Goal: Find specific page/section: Find specific page/section

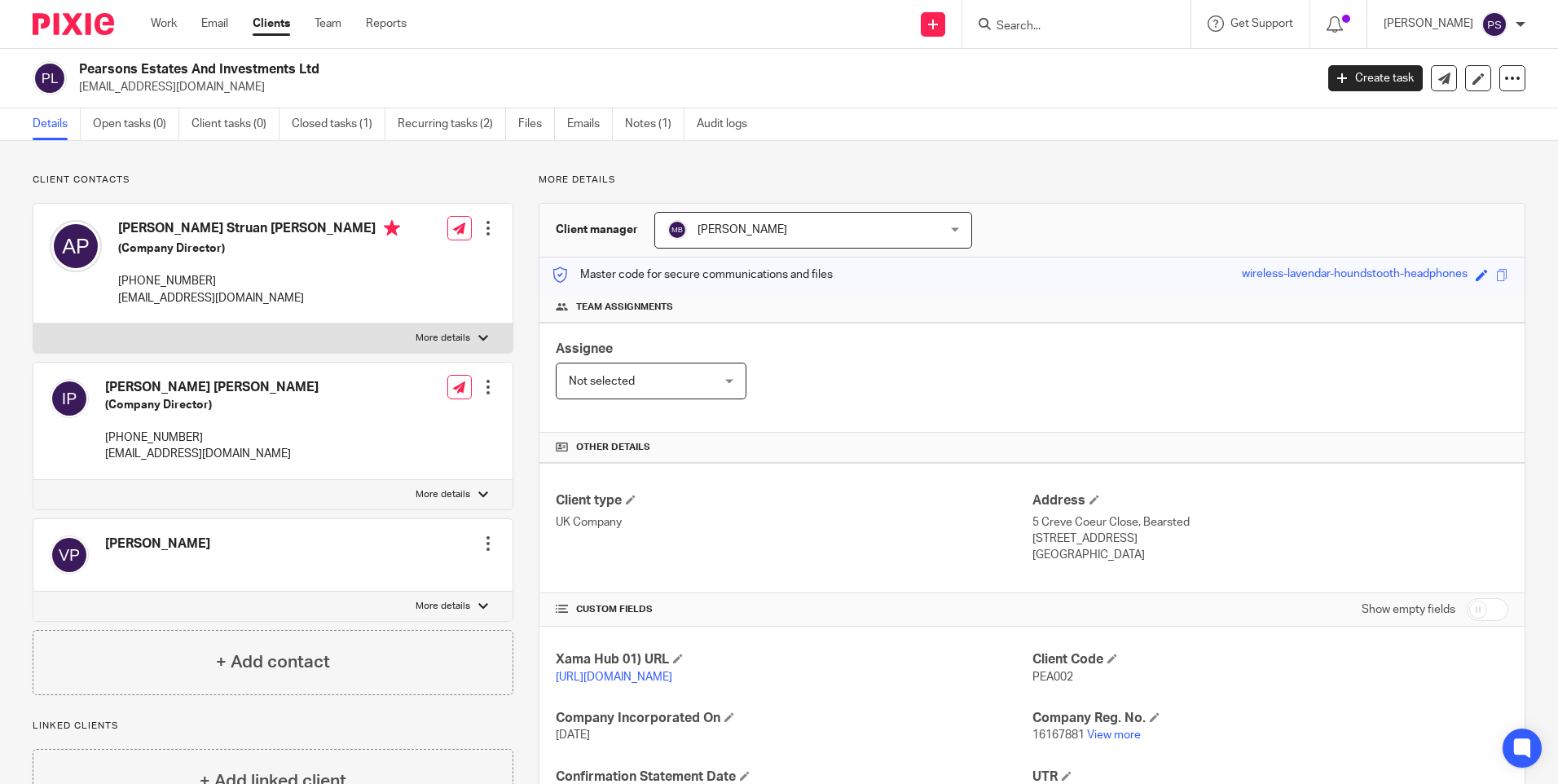
click at [1031, 22] on input "Search" at bounding box center [1069, 26] width 147 height 15
paste input "Countrywide Property Limited"
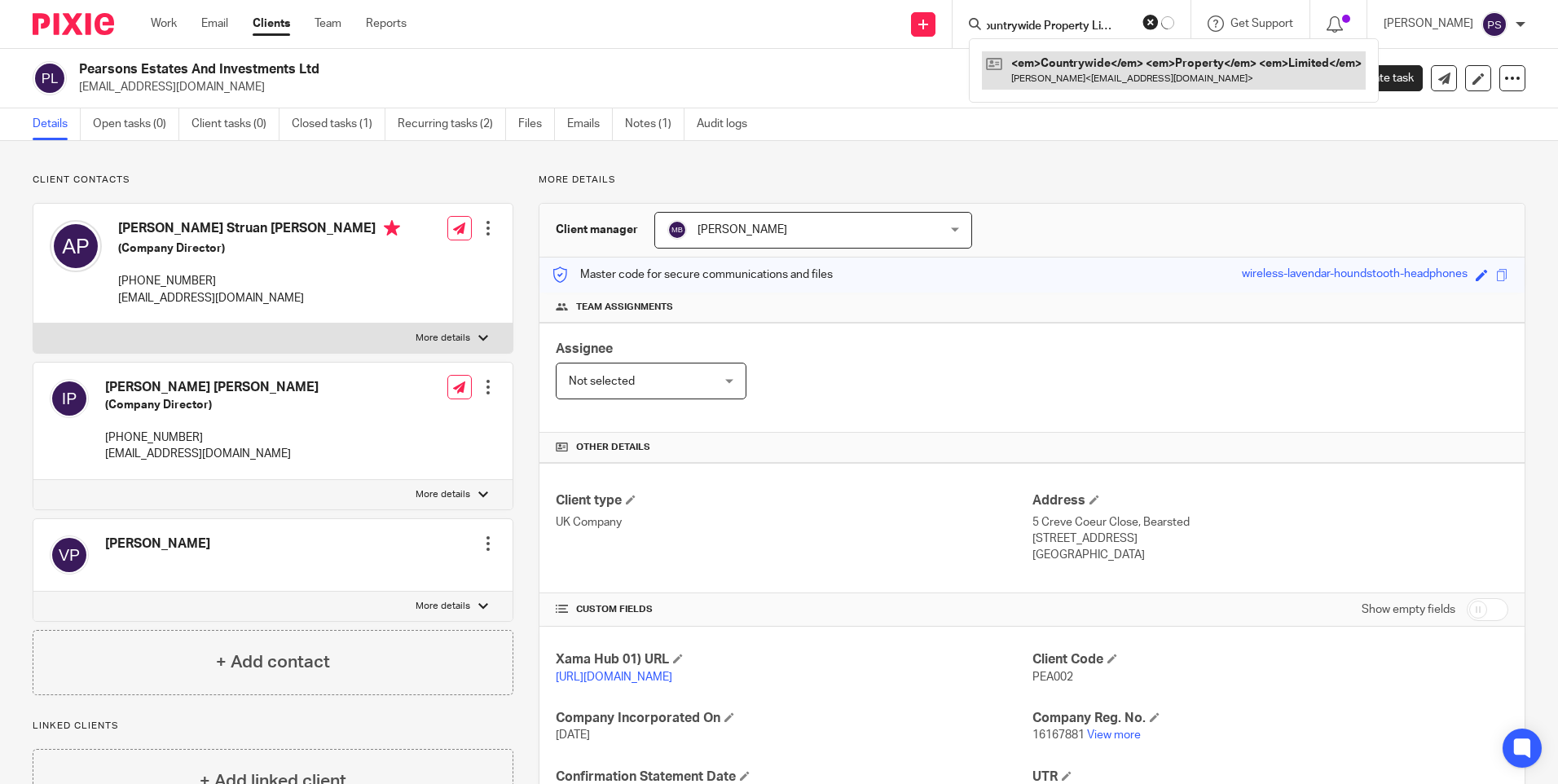
type input "Countrywide Property Limited"
click at [1075, 62] on link at bounding box center [1129, 70] width 275 height 37
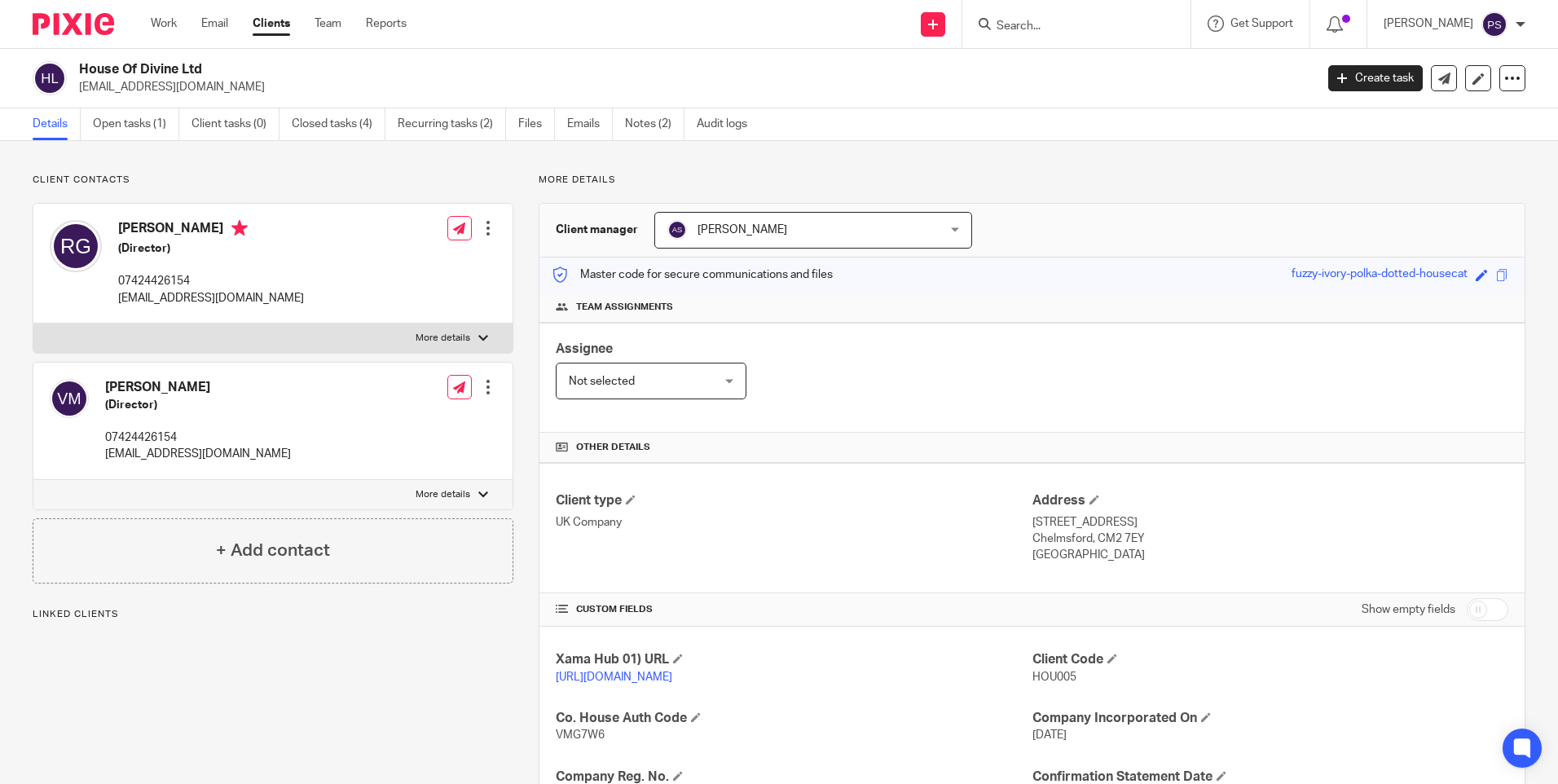
click at [1060, 25] on input "Search" at bounding box center [1069, 26] width 147 height 15
paste input "Portfolio Homes Ltd"
click at [1113, 22] on input "Portfolio Homes Ltd" at bounding box center [1069, 26] width 147 height 15
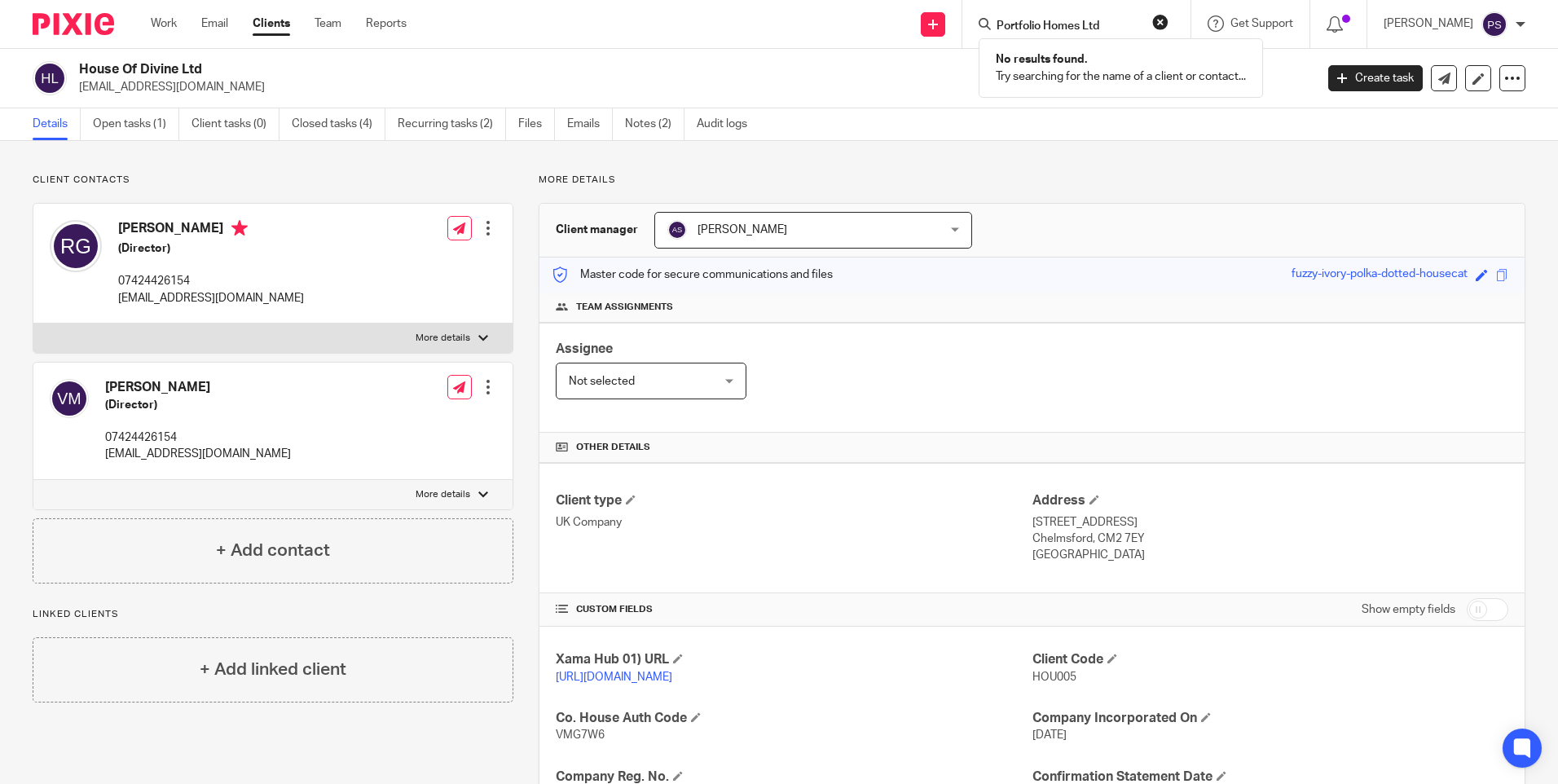
paste input "Fitz Construction"
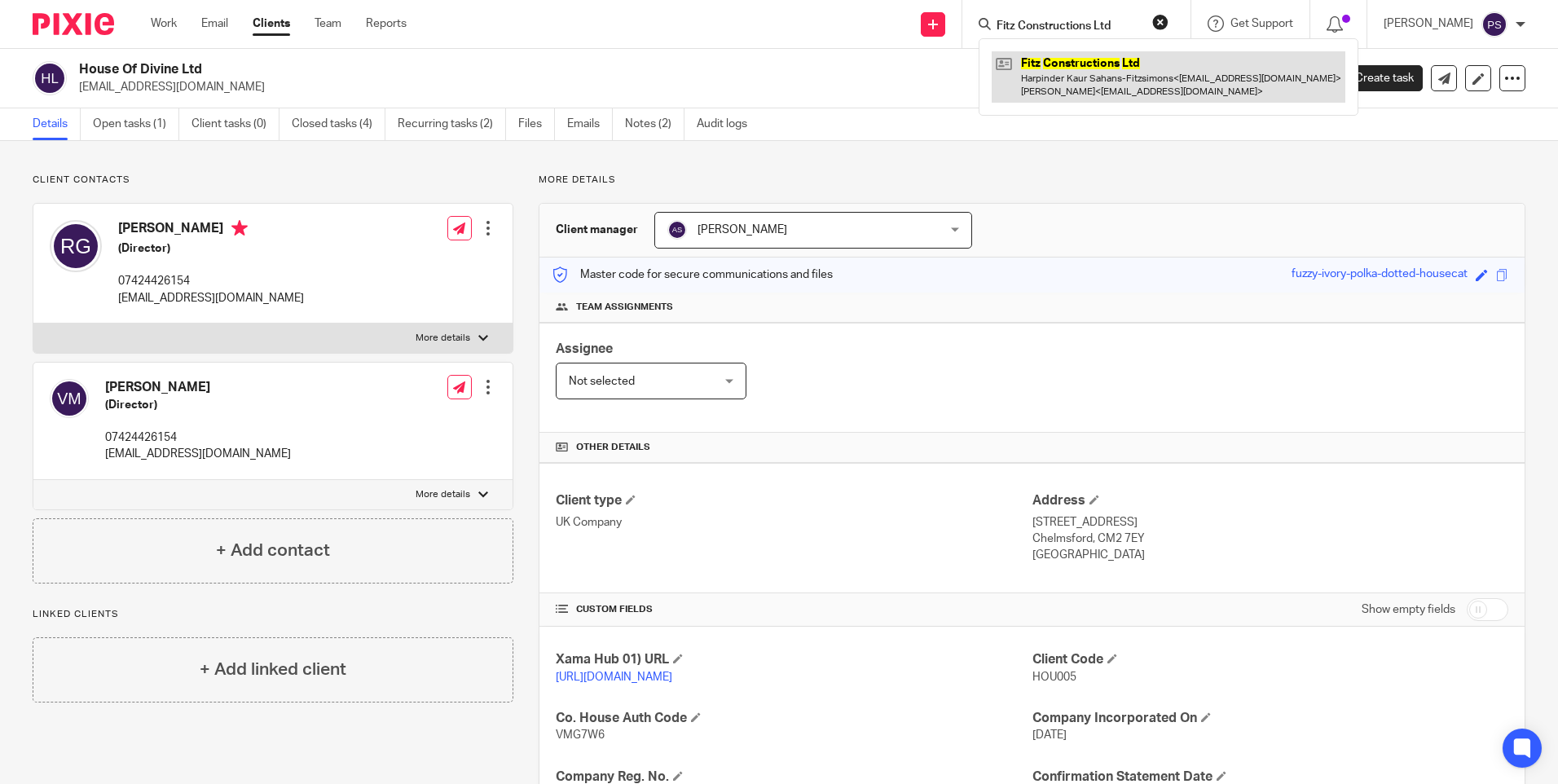
type input "Fitz Constructions Ltd"
click at [1110, 54] on link at bounding box center [1168, 77] width 354 height 51
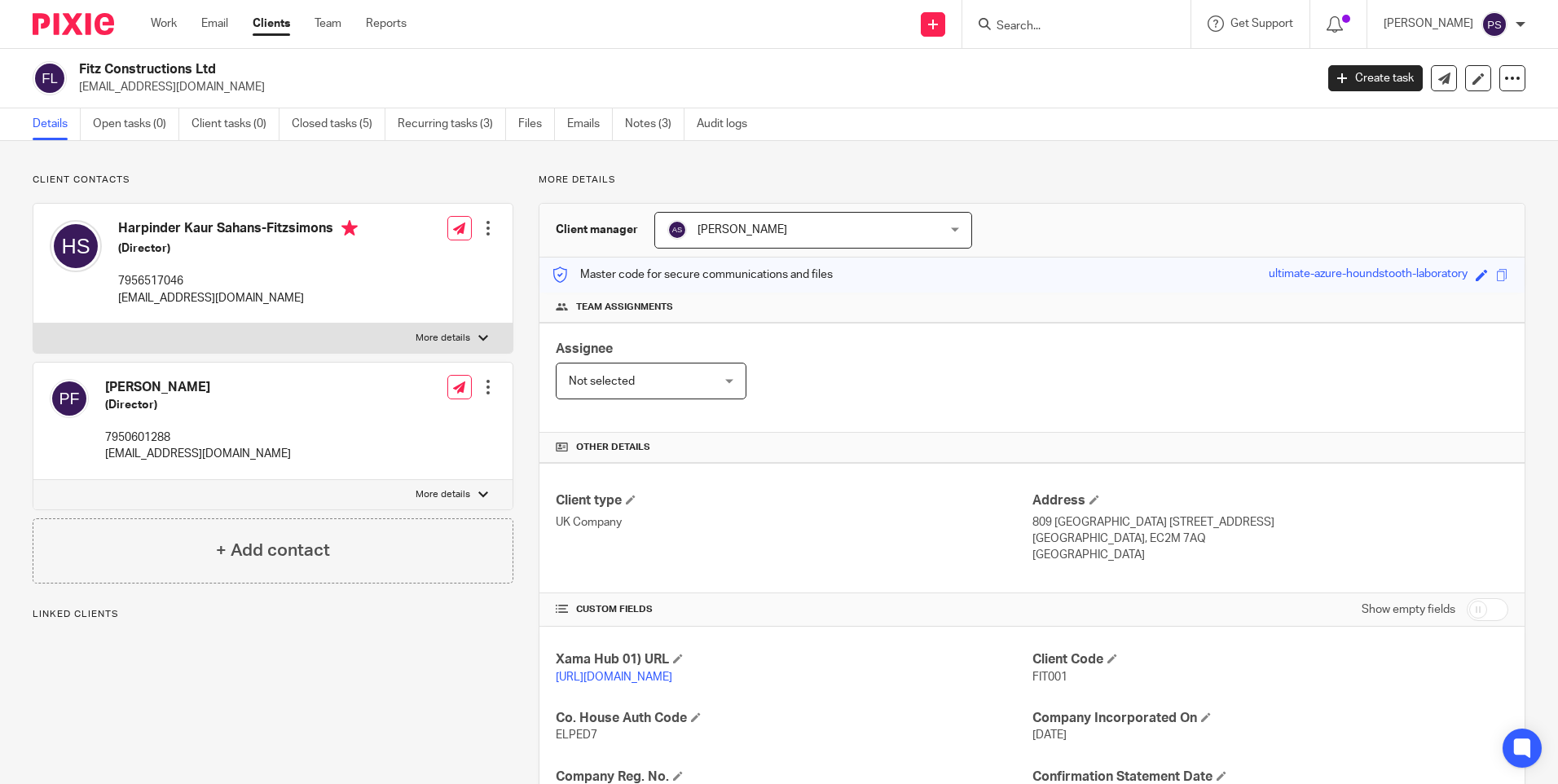
click at [1109, 25] on input "Search" at bounding box center [1069, 26] width 147 height 15
paste input "Aileen Siobhan Earle"
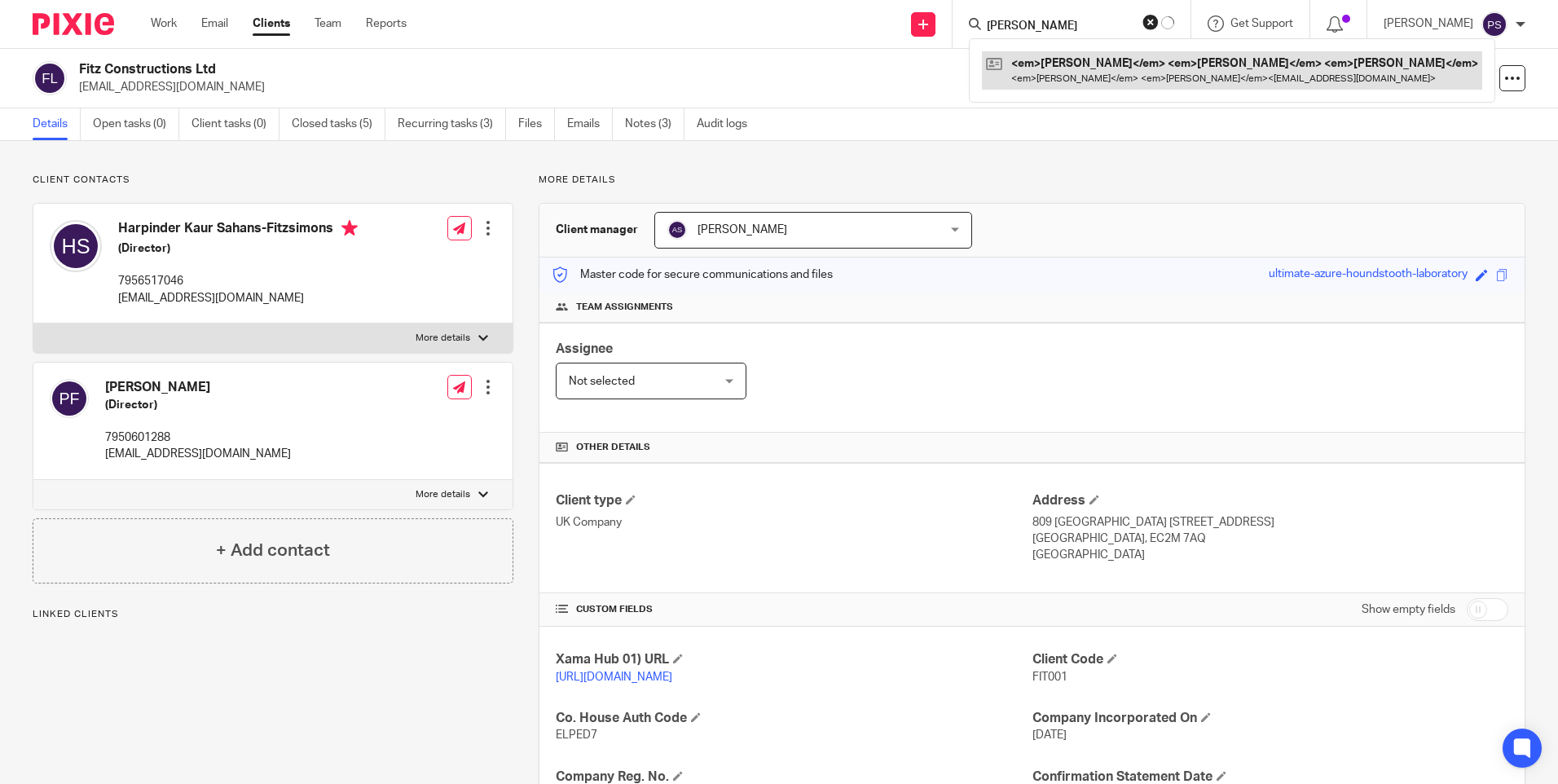
type input "Aileen Siobhan Earle"
click at [1101, 74] on link at bounding box center [1232, 70] width 500 height 37
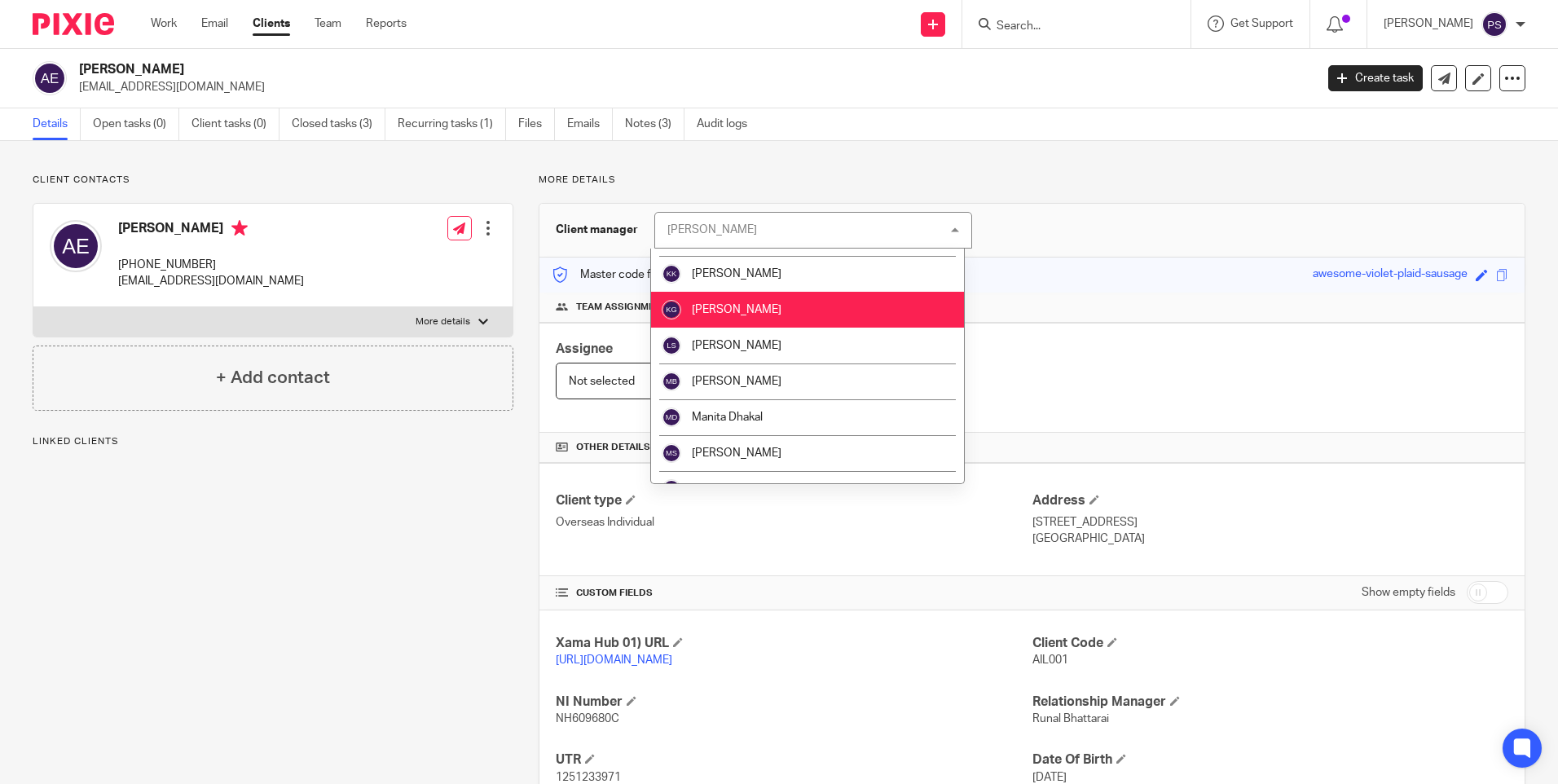
scroll to position [1140, 0]
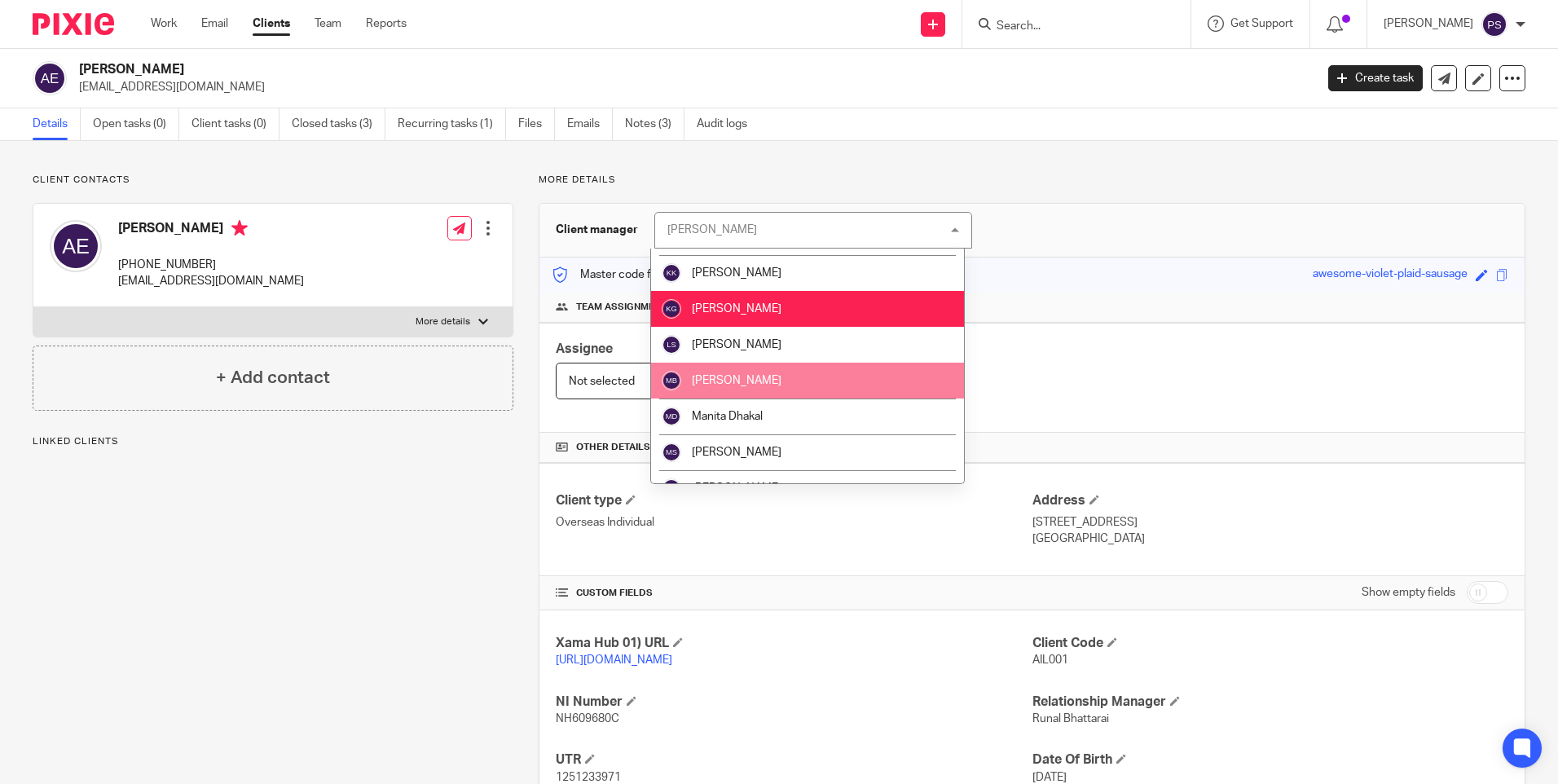
click at [785, 381] on li "[PERSON_NAME]" at bounding box center [808, 380] width 313 height 36
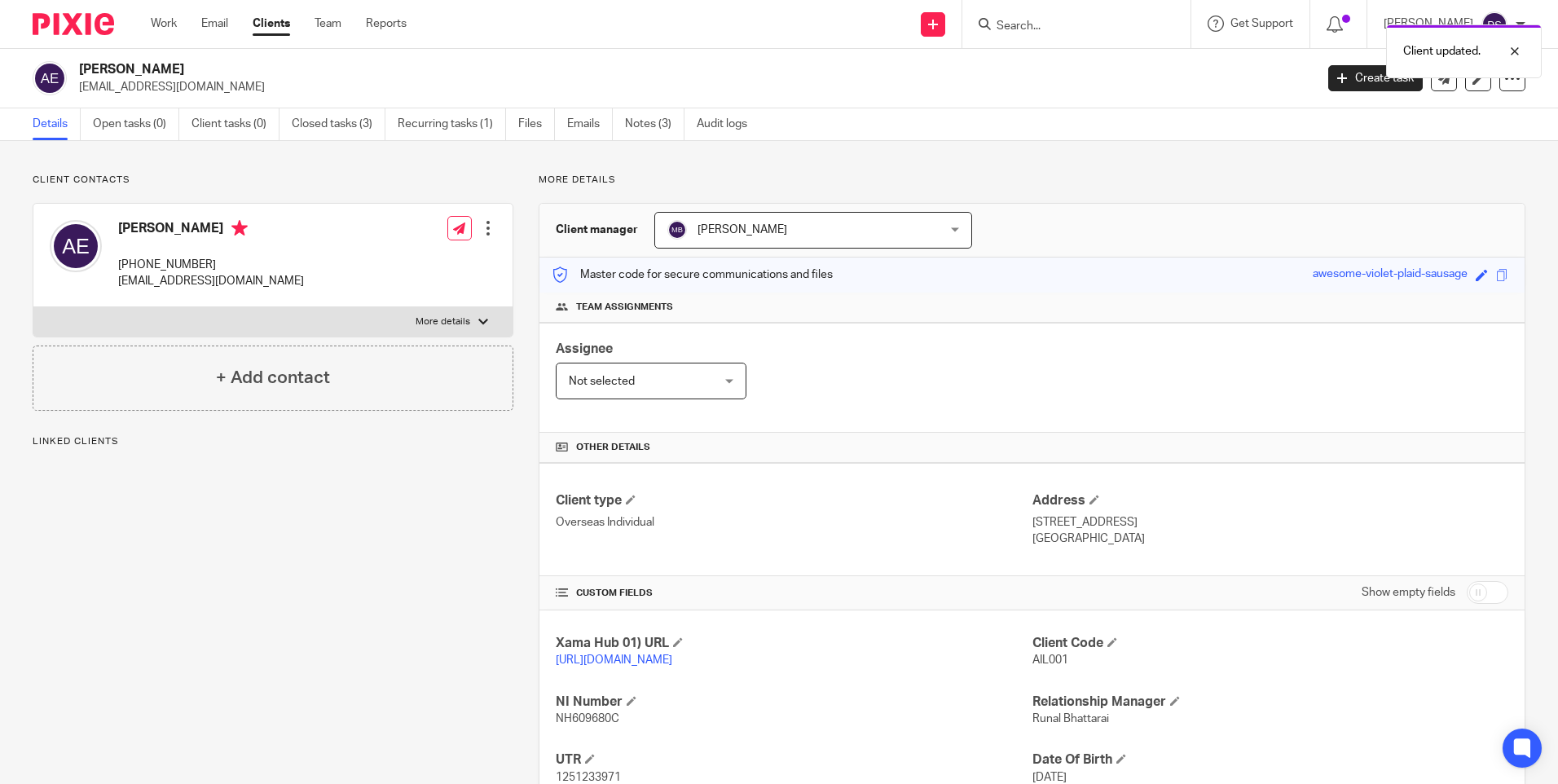
click at [1103, 13] on div at bounding box center [1076, 23] width 229 height 48
click at [1093, 27] on div "Client updated." at bounding box center [1160, 47] width 763 height 62
paste input "B2 Housing Solutions Limited"
click at [1051, 28] on input "Search" at bounding box center [1069, 26] width 147 height 15
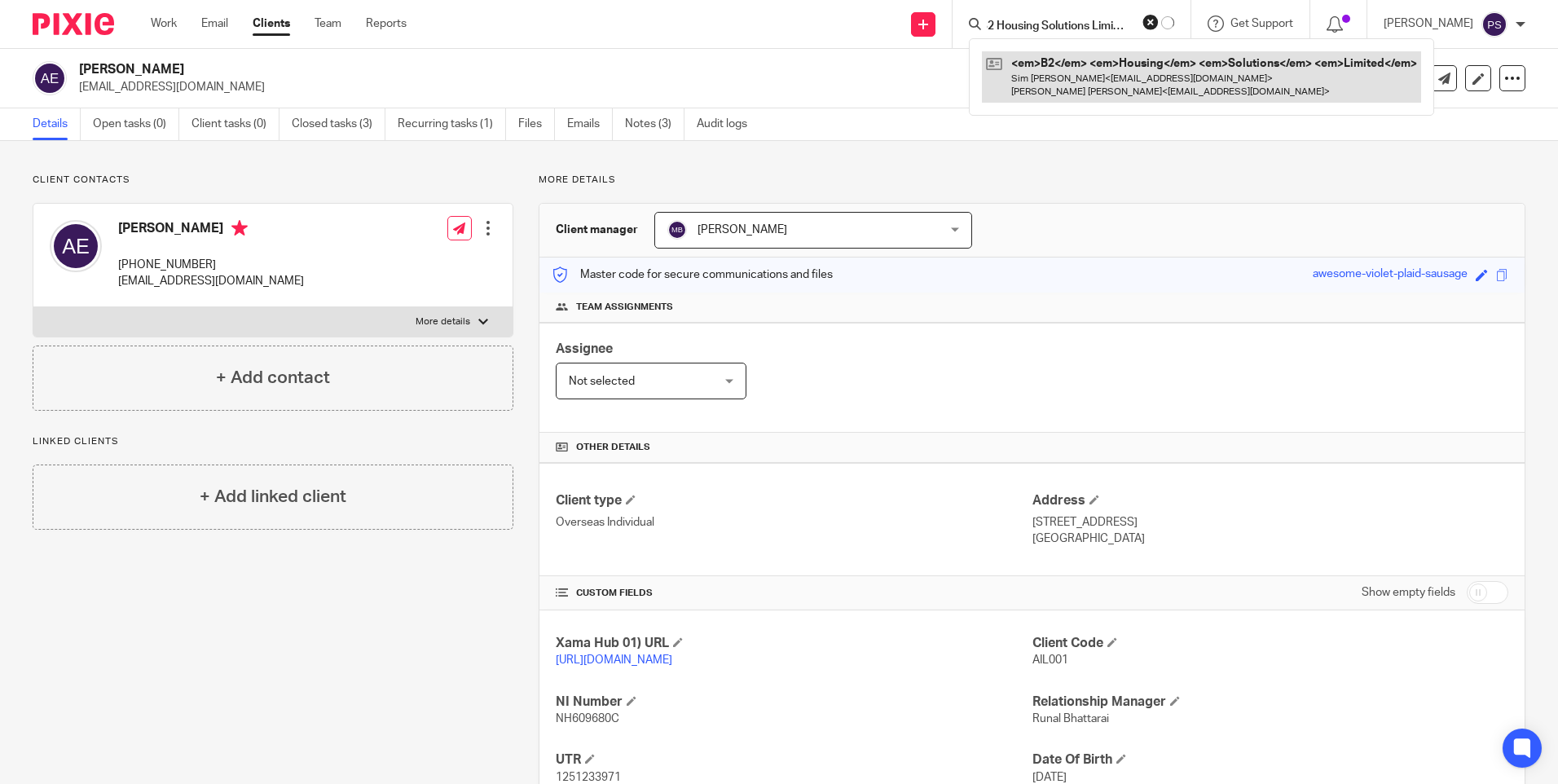
type input "B2 Housing Solutions Limited"
click at [1074, 65] on link at bounding box center [1201, 77] width 440 height 51
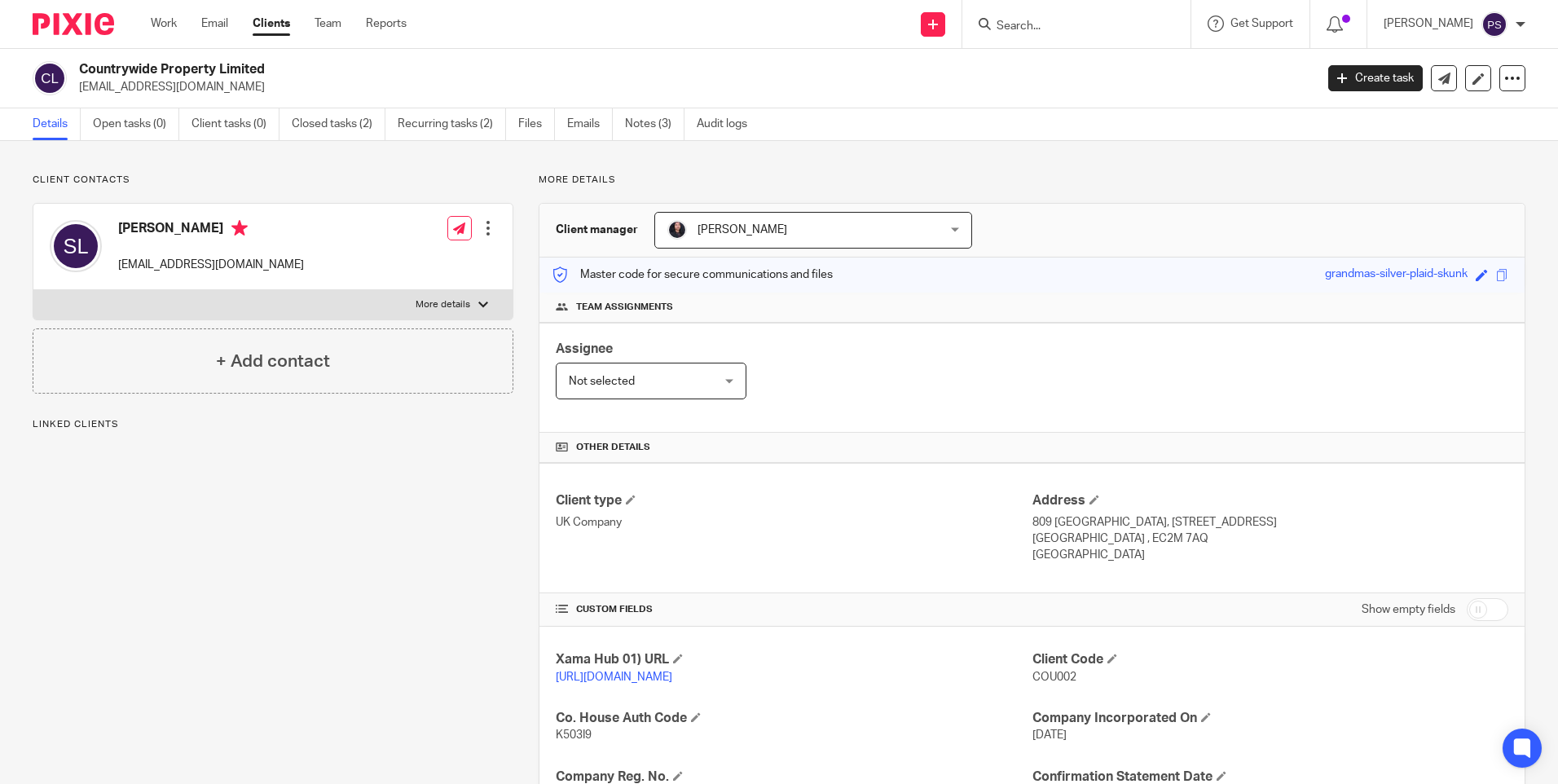
drag, startPoint x: 904, startPoint y: 227, endPoint x: 904, endPoint y: 236, distance: 9.0
click at [904, 227] on div "Christina Maharjan Christina Maharjan" at bounding box center [813, 230] width 317 height 37
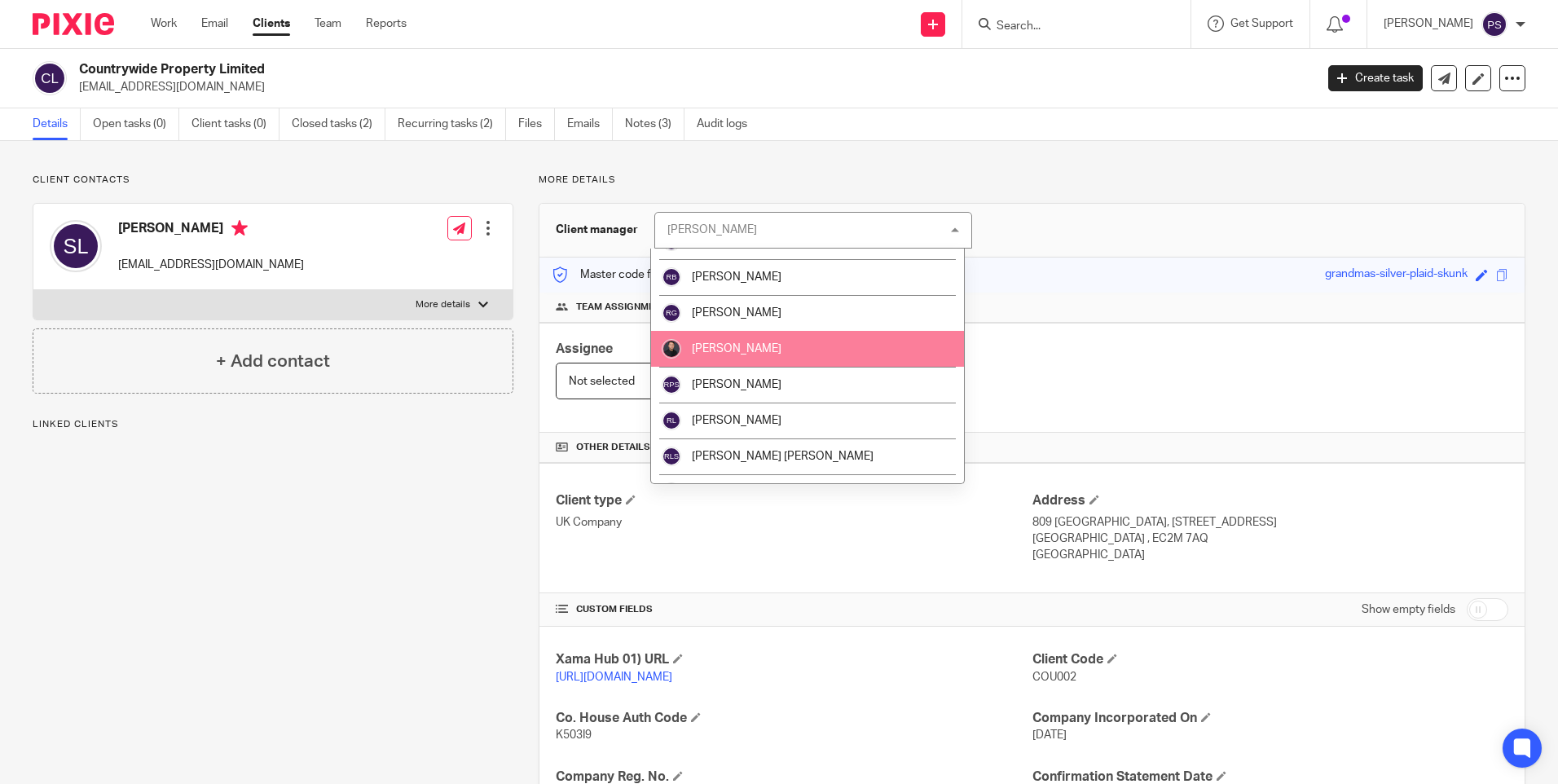
scroll to position [1925, 0]
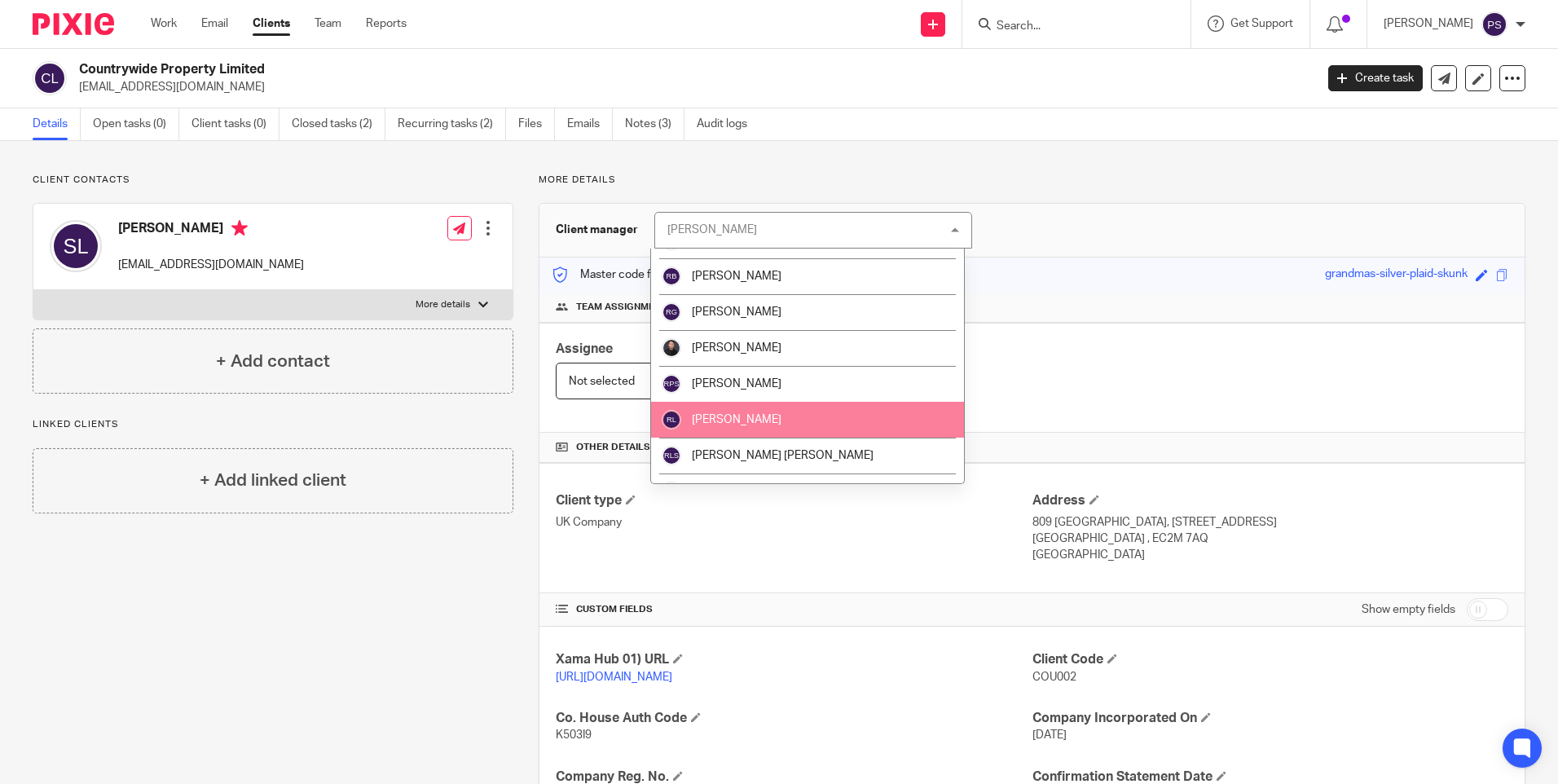
click at [789, 406] on li "[PERSON_NAME]" at bounding box center [808, 419] width 313 height 36
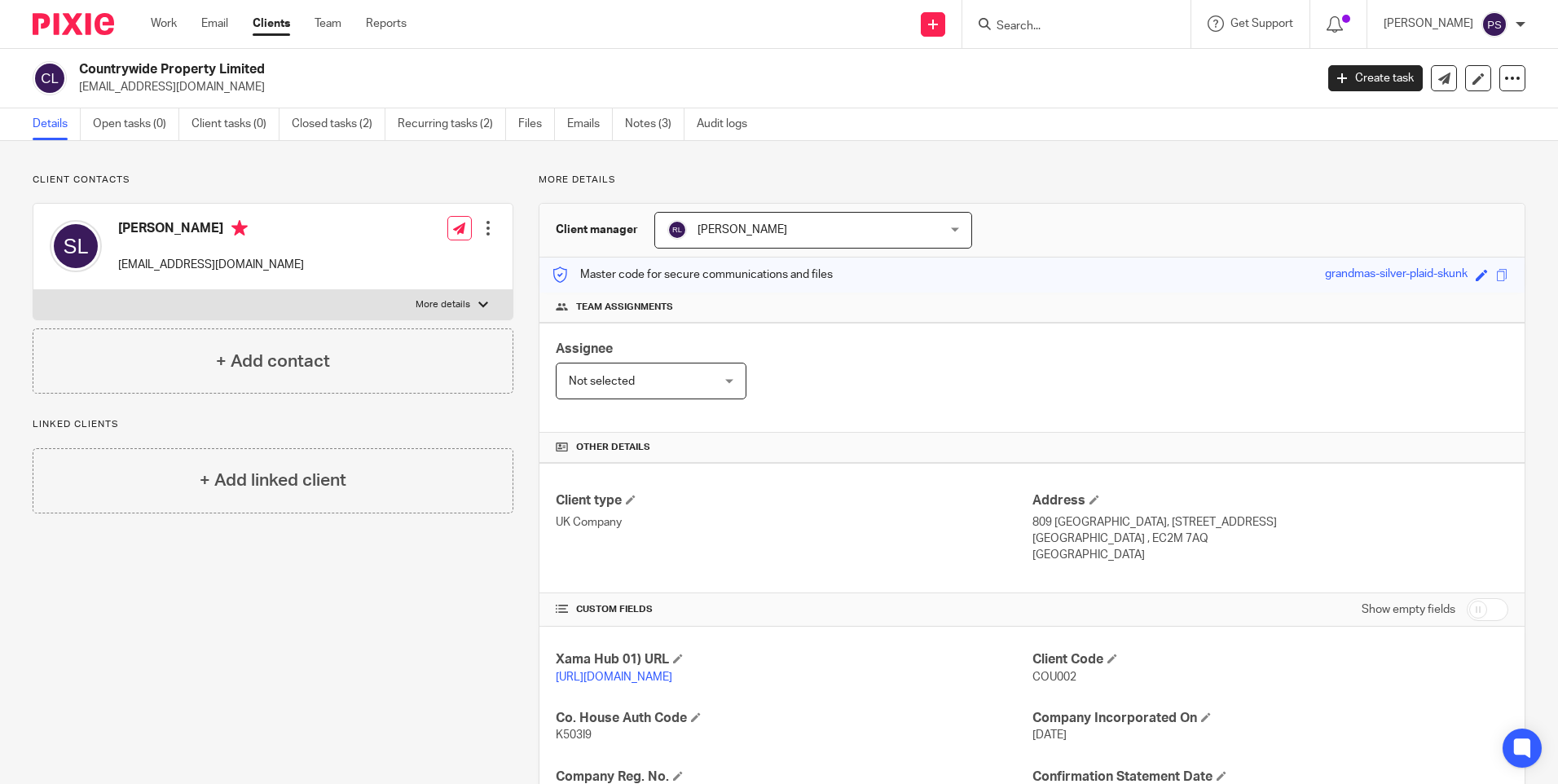
click at [1099, 22] on input "Search" at bounding box center [1069, 26] width 147 height 15
paste input "The Midas Group Ltd"
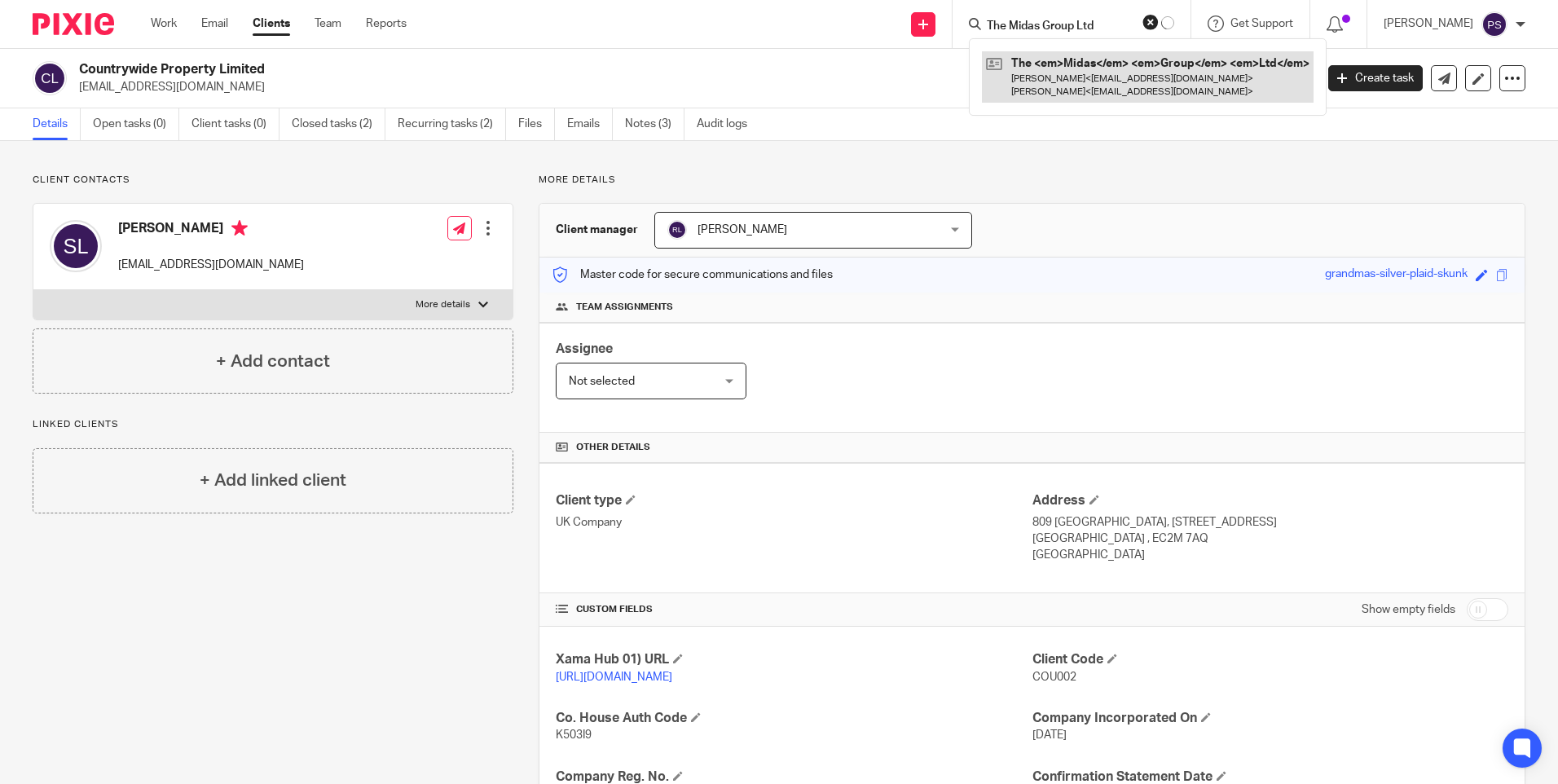
type input "The Midas Group Ltd"
click at [1093, 65] on link at bounding box center [1148, 77] width 332 height 51
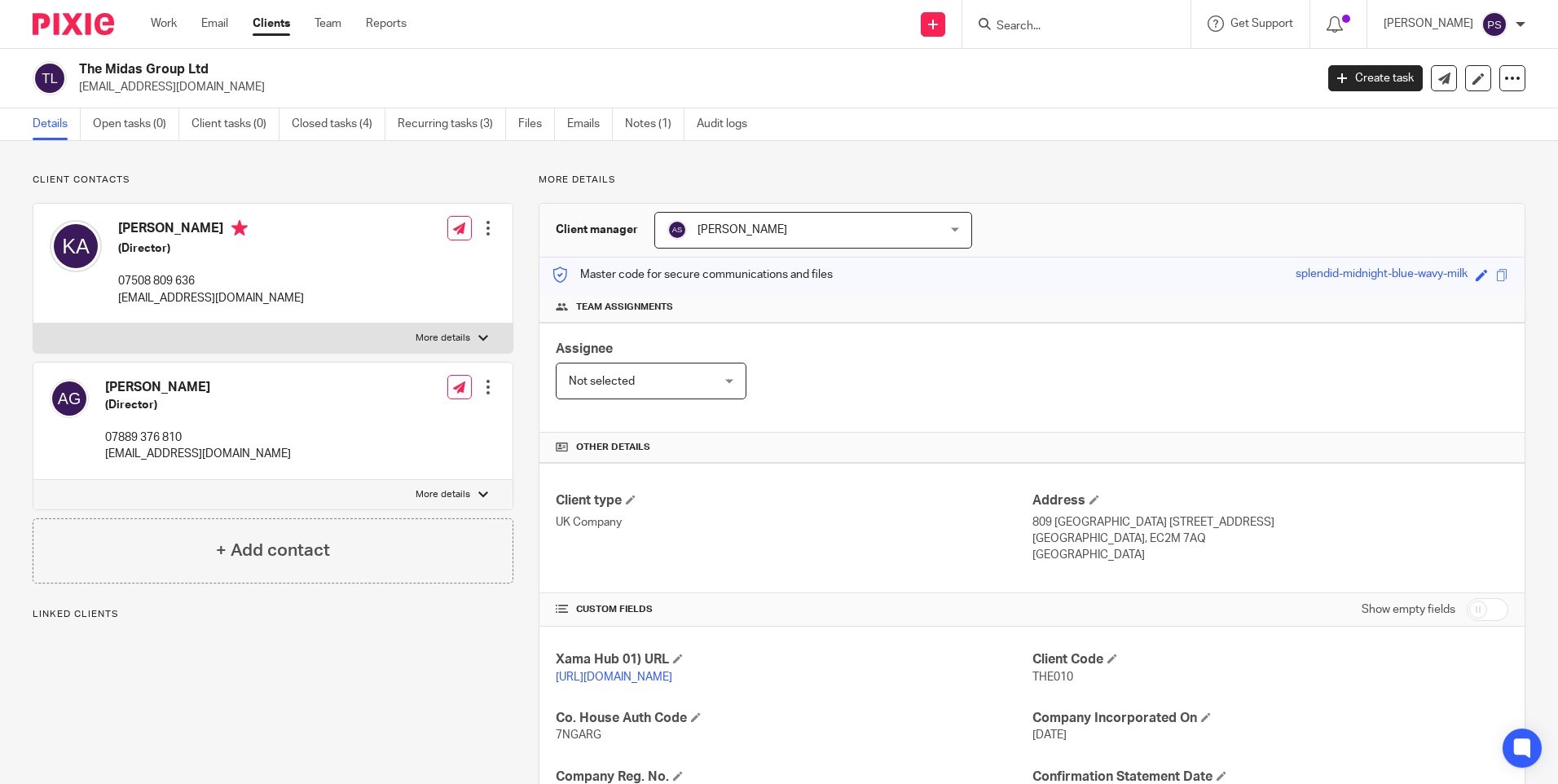
click at [808, 220] on span "[PERSON_NAME]" at bounding box center [788, 229] width 243 height 34
click at [1267, 209] on div "Client manager [PERSON_NAME] [PERSON_NAME] [PERSON_NAME] [PERSON_NAME] [PERSON_…" at bounding box center [1032, 230] width 986 height 54
click at [1065, 33] on input "Search" at bounding box center [1069, 26] width 147 height 15
paste input "Sk Hustle Ltd"
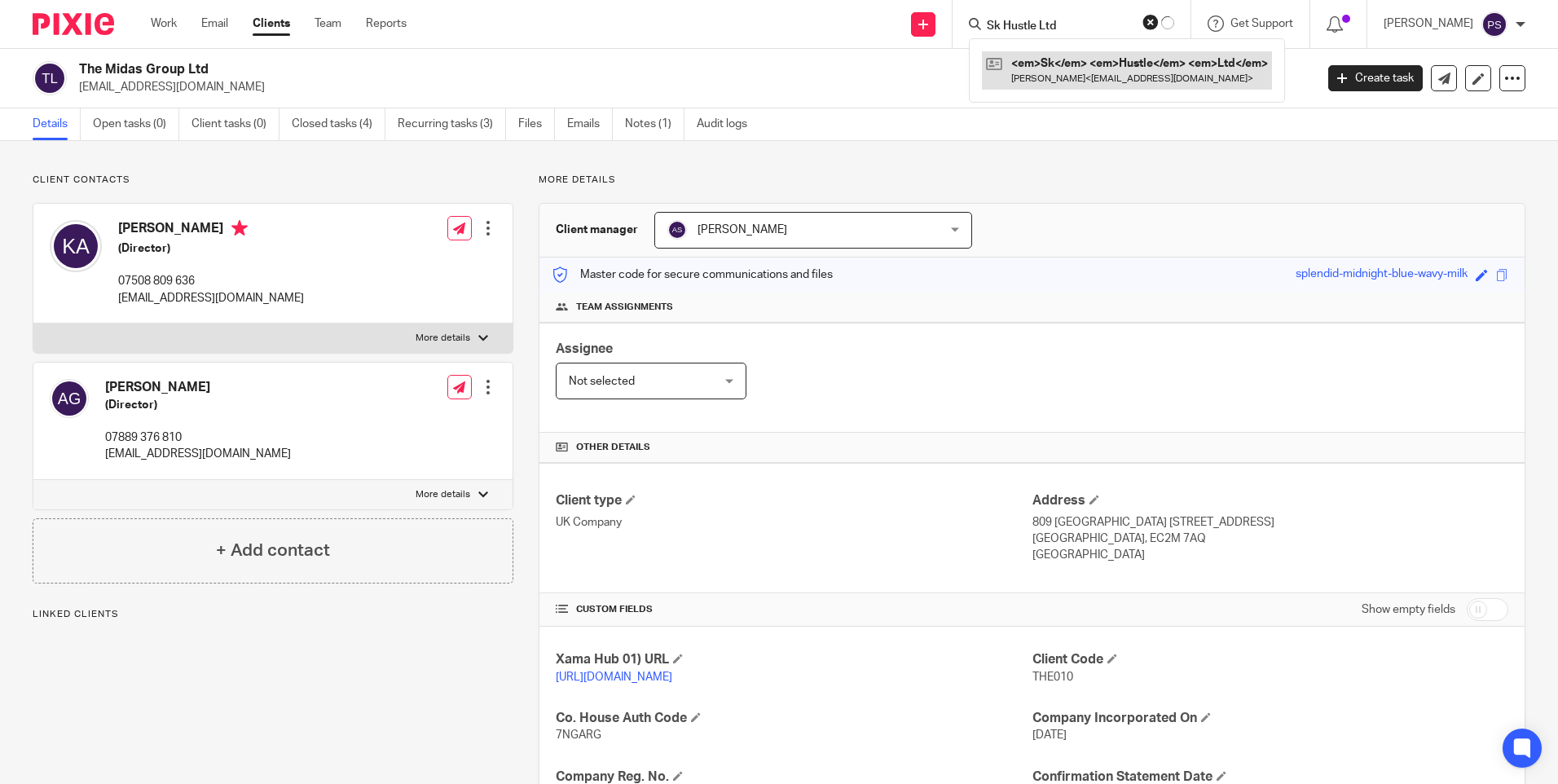
type input "Sk Hustle Ltd"
click at [1068, 66] on link at bounding box center [1126, 70] width 290 height 37
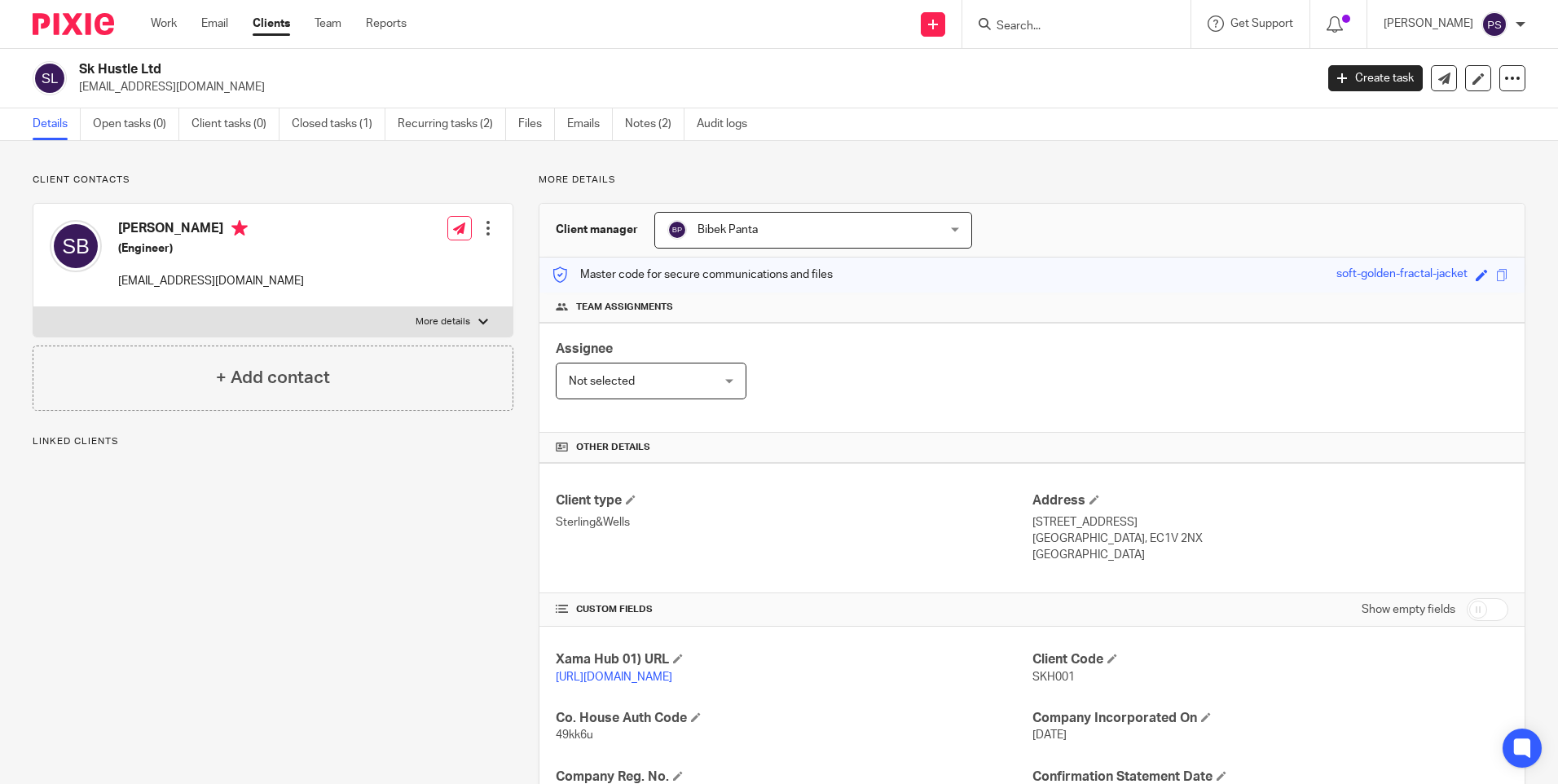
click at [785, 221] on span "Bibek Panta" at bounding box center [788, 229] width 243 height 34
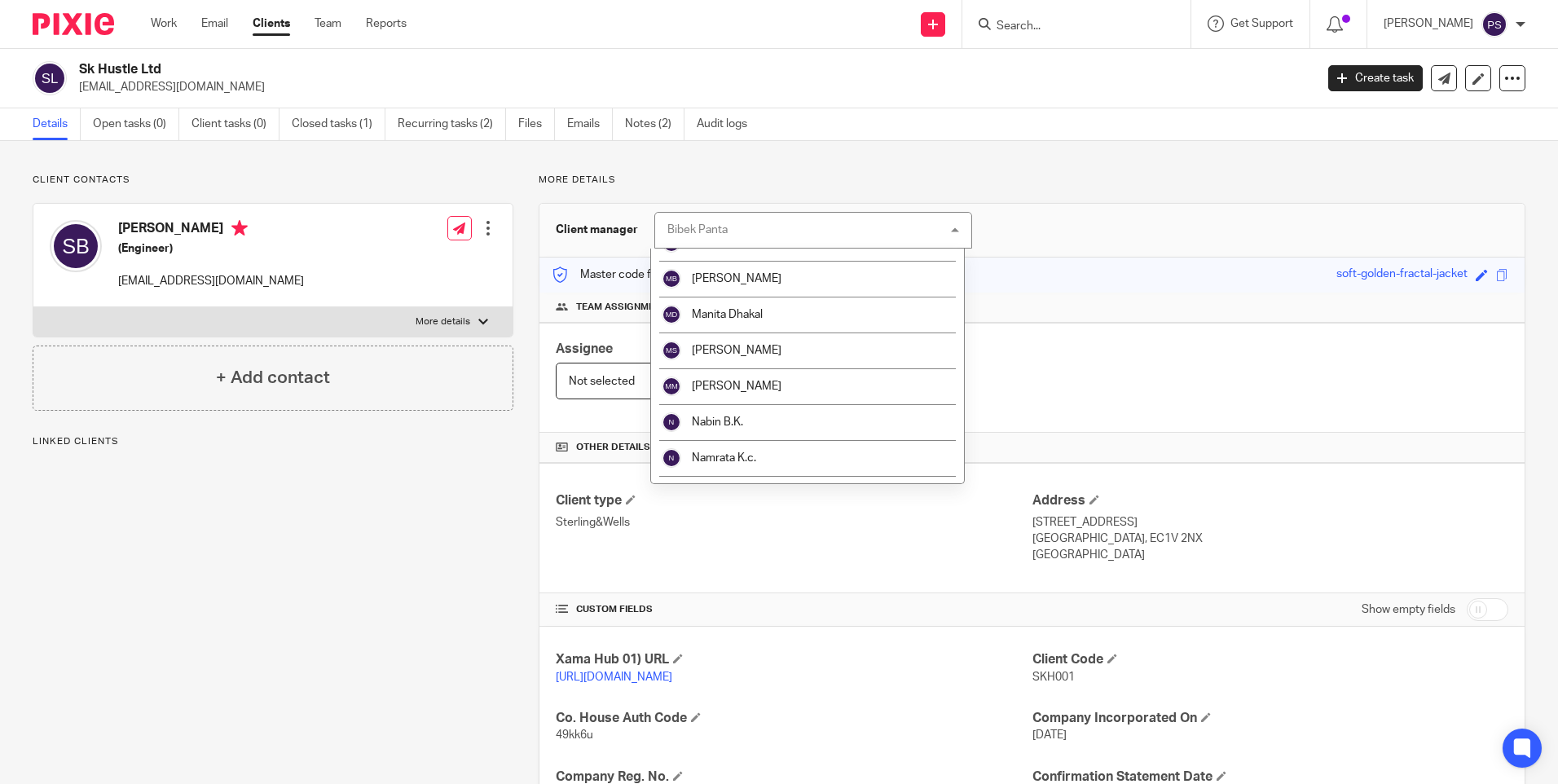
scroll to position [1221, 0]
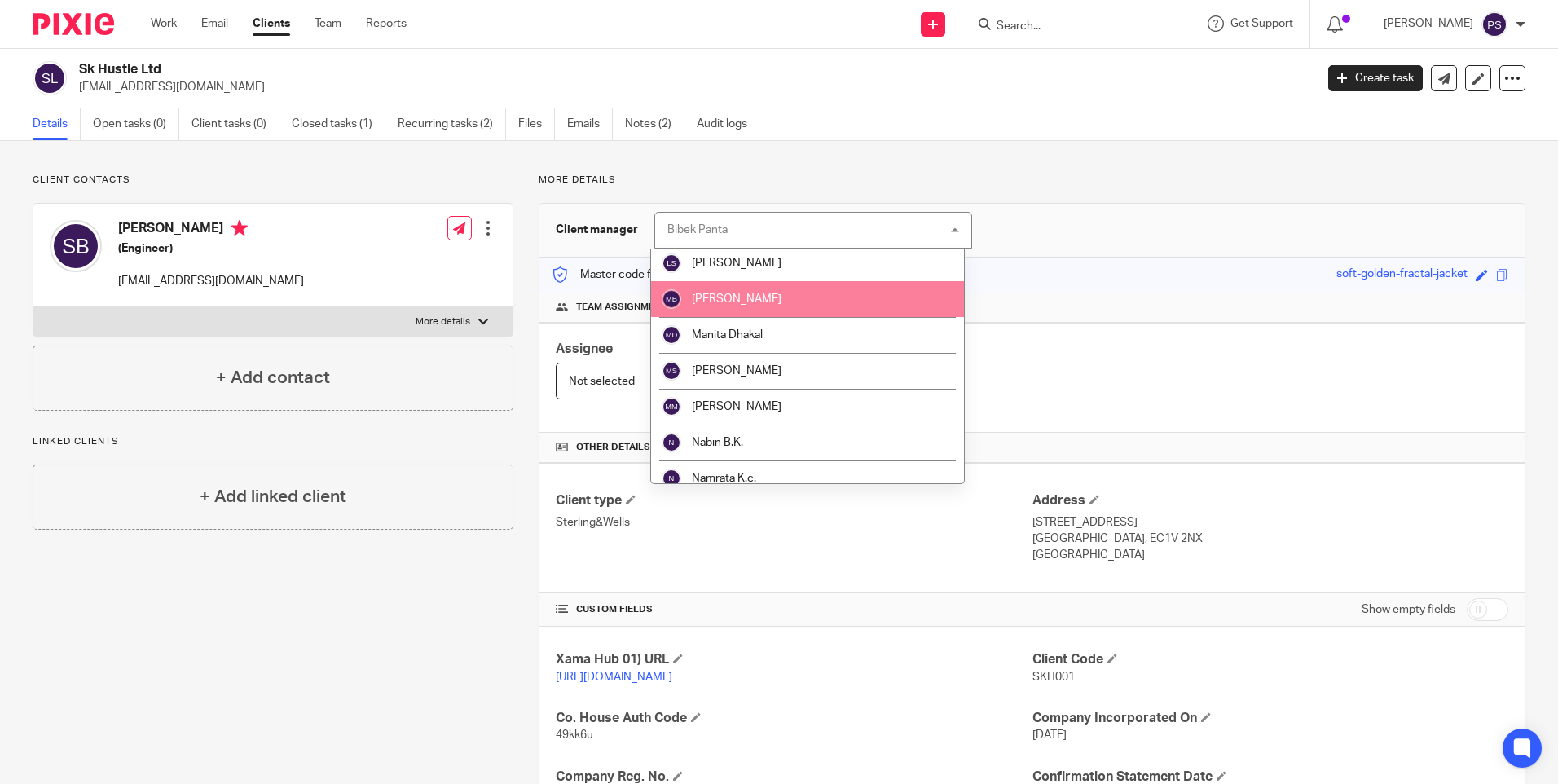
click at [787, 303] on li "[PERSON_NAME]" at bounding box center [808, 299] width 313 height 36
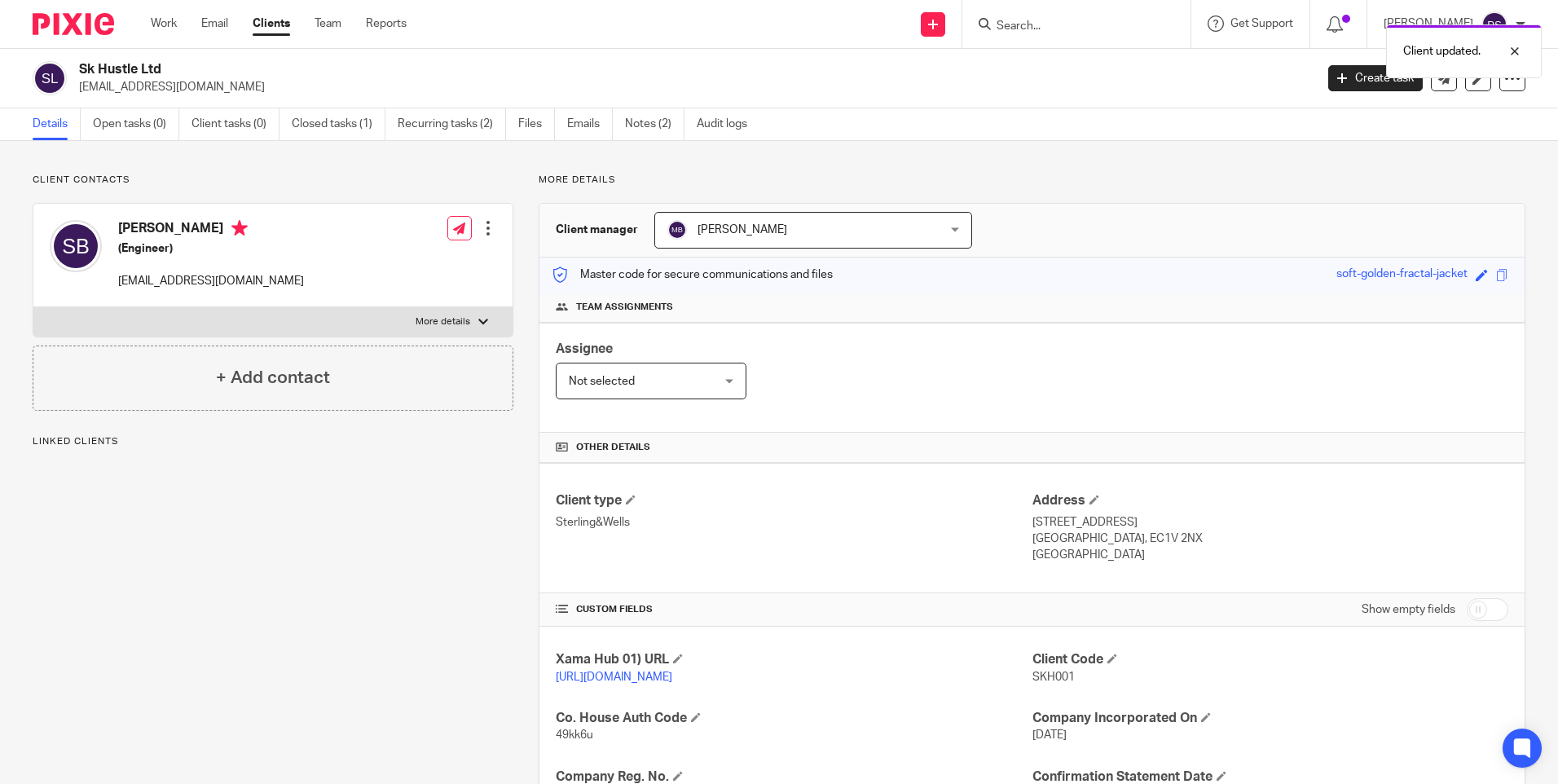
click at [1130, 14] on form at bounding box center [1082, 23] width 174 height 21
click at [1061, 27] on input "Search" at bounding box center [1069, 26] width 147 height 15
paste input "Curly Bro Lets Limited"
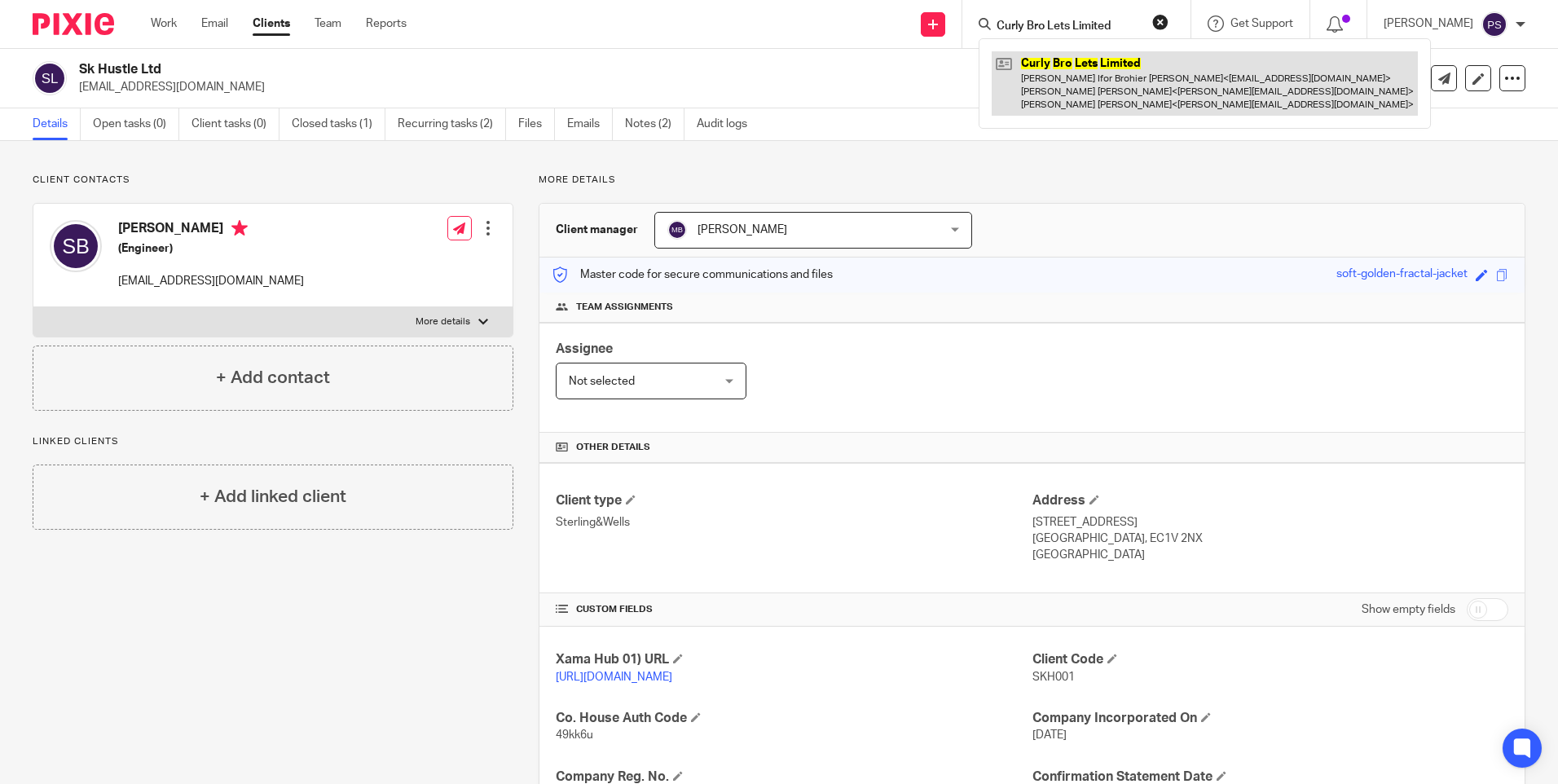
type input "Curly Bro Lets Limited"
click at [1060, 72] on link at bounding box center [1204, 84] width 426 height 64
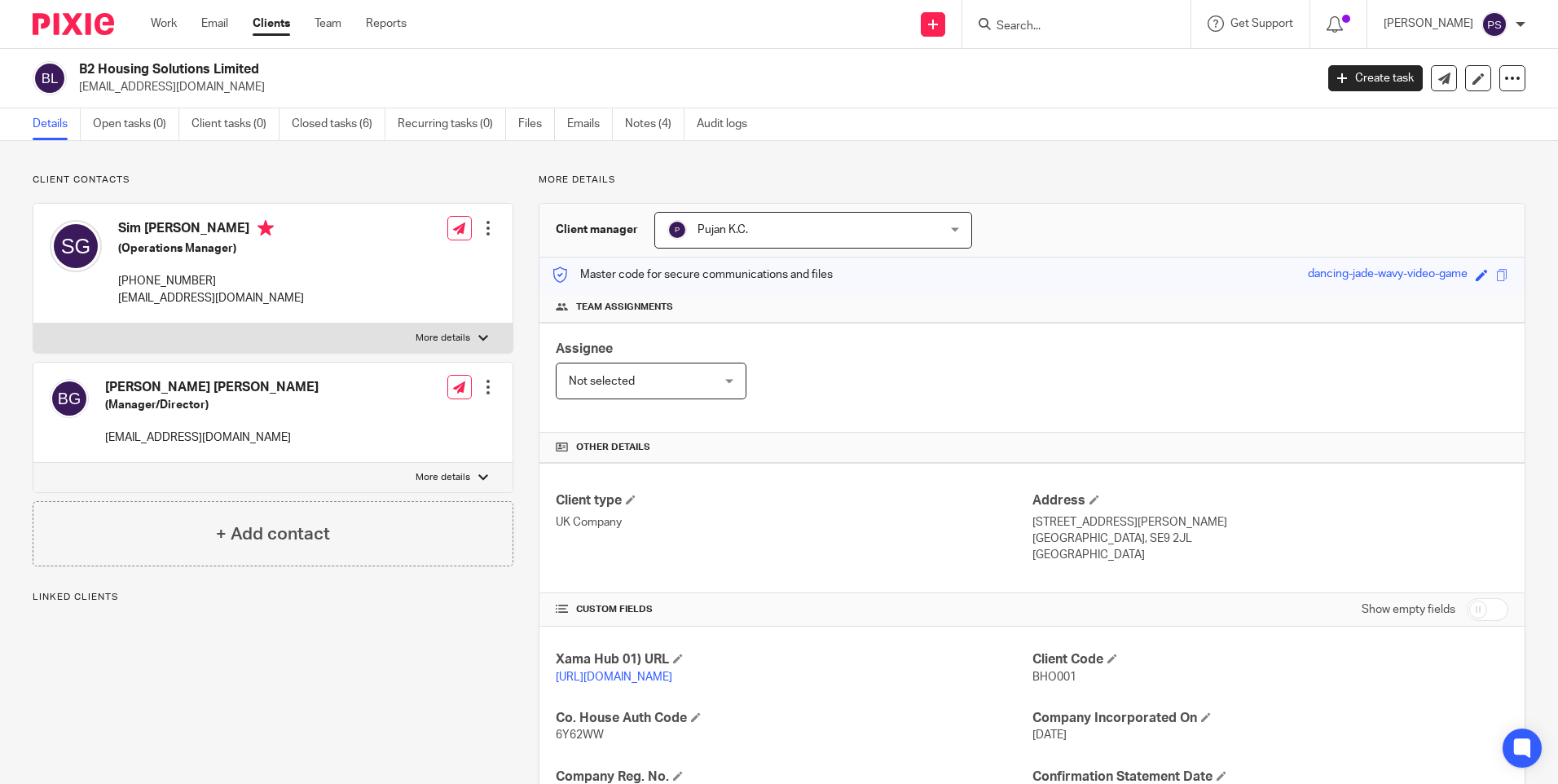
click at [1060, 21] on input "Search" at bounding box center [1069, 26] width 147 height 15
paste input "Scatter Property Limited"
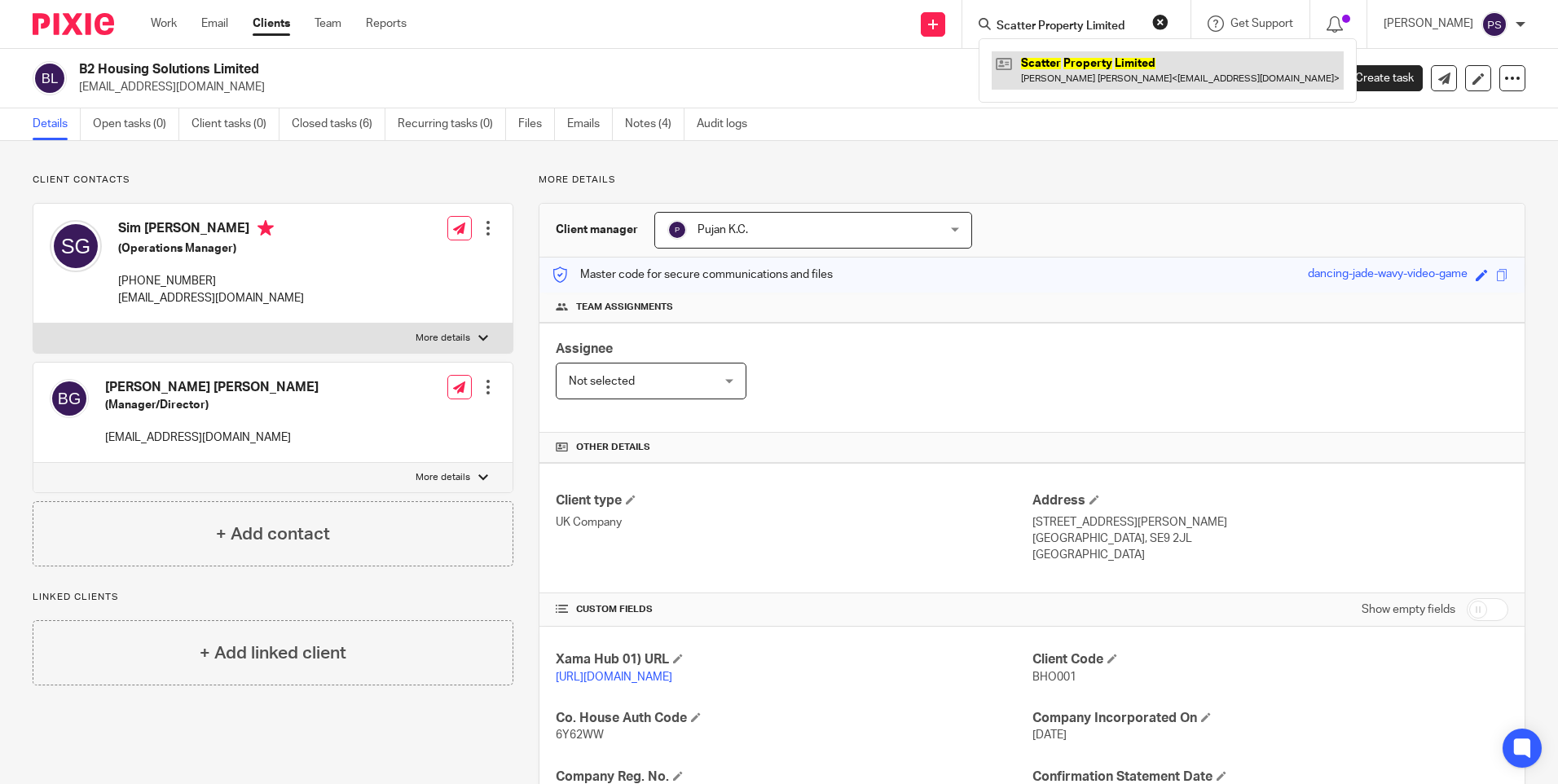
type input "Scatter Property Limited"
click at [1075, 77] on link at bounding box center [1167, 70] width 352 height 37
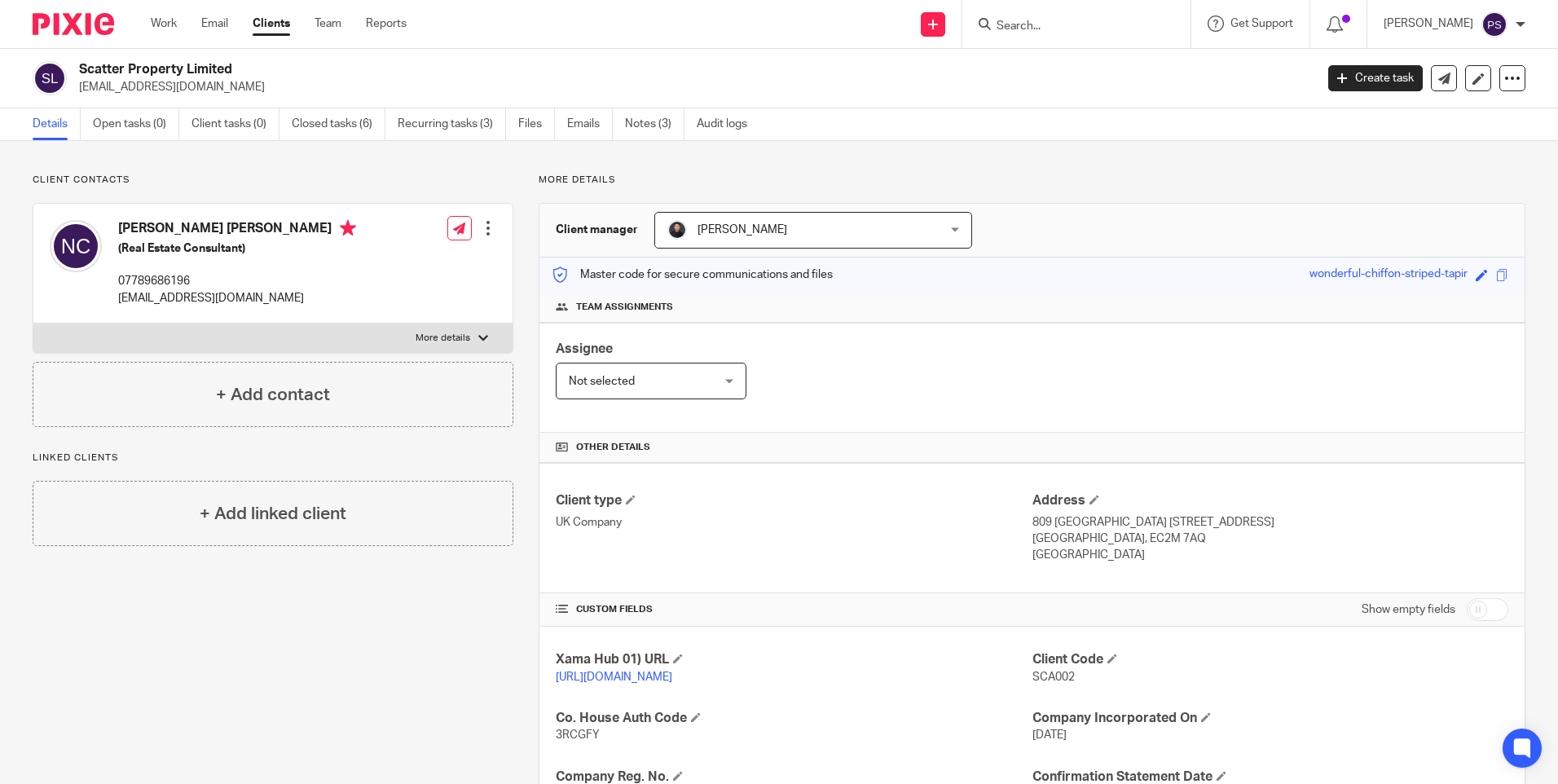
click at [862, 230] on span "[PERSON_NAME]" at bounding box center [788, 229] width 243 height 34
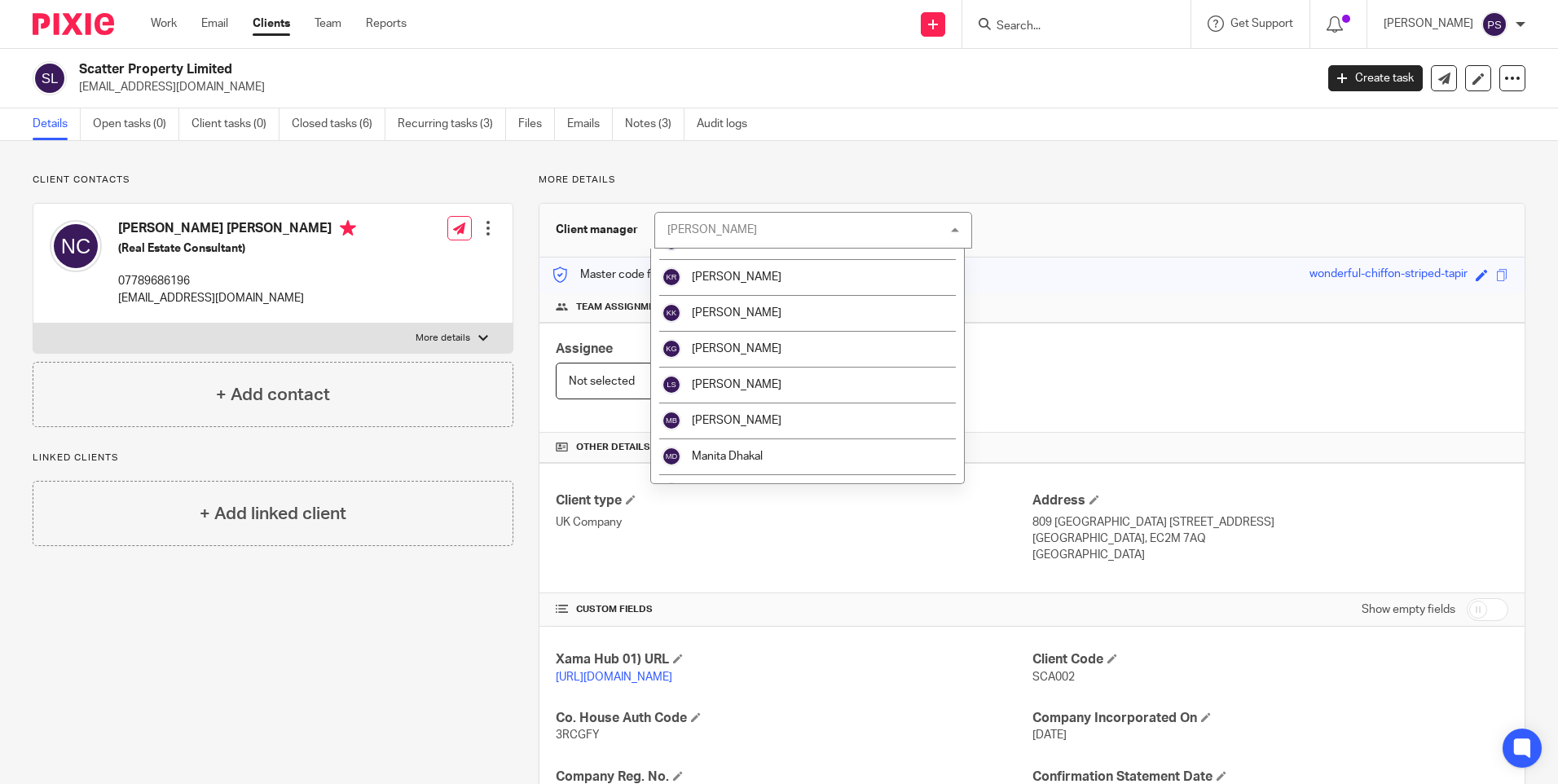
scroll to position [1140, 0]
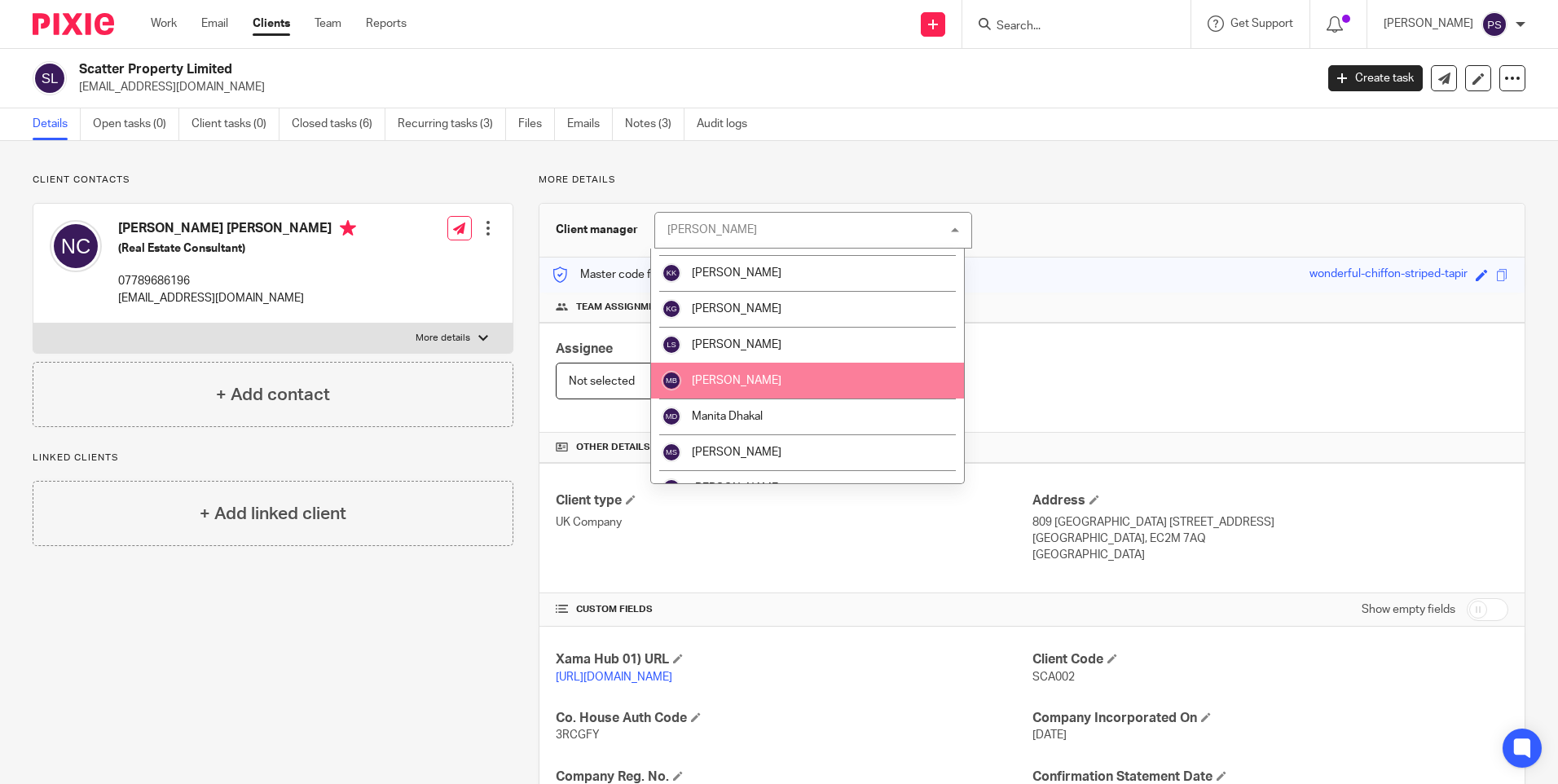
click at [799, 381] on li "[PERSON_NAME]" at bounding box center [808, 380] width 313 height 36
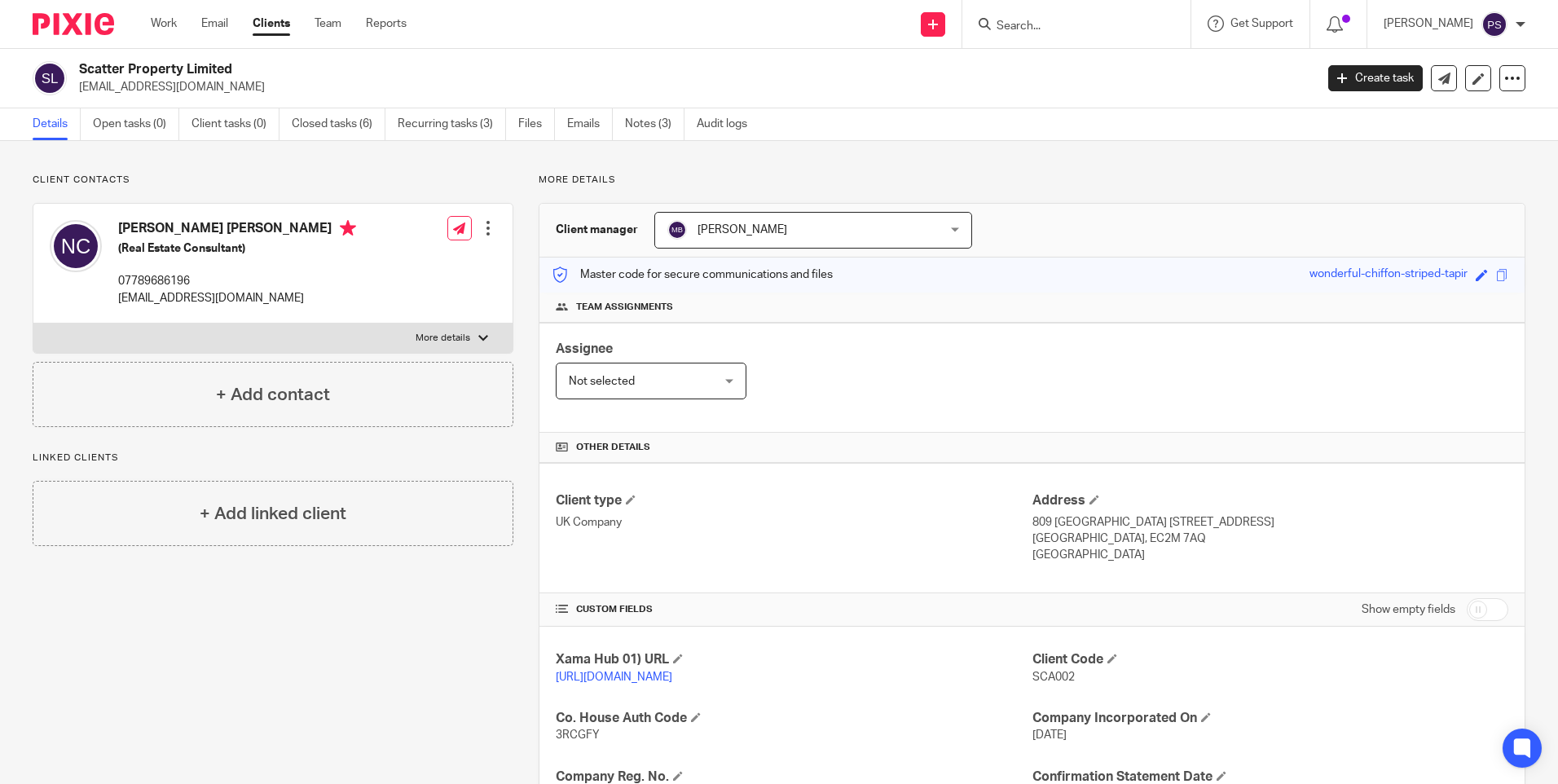
click at [1056, 26] on input "Search" at bounding box center [1069, 26] width 147 height 15
paste input "Great Board Limited"
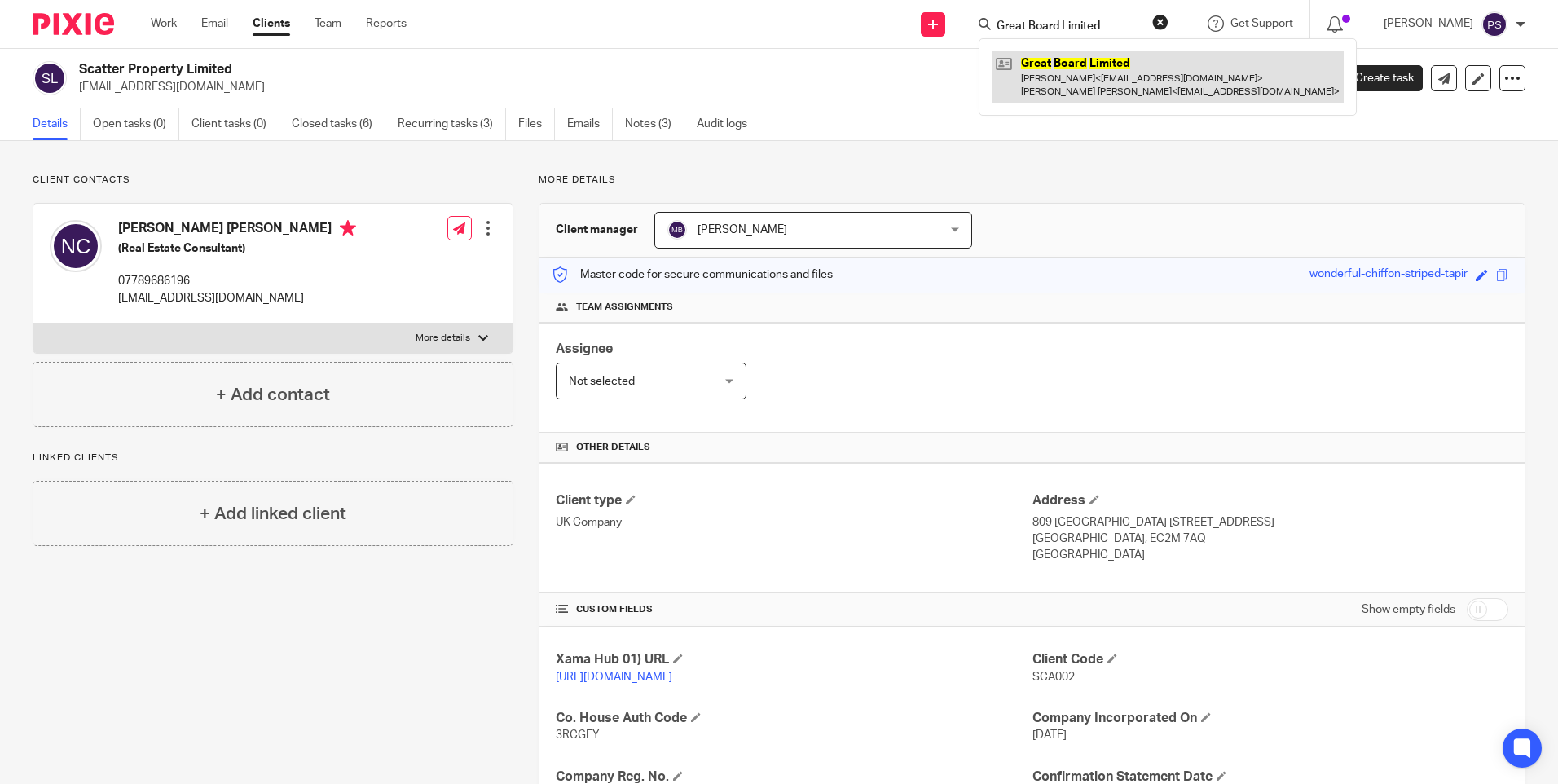
type input "Great Board Limited"
click at [1116, 79] on link at bounding box center [1167, 77] width 352 height 51
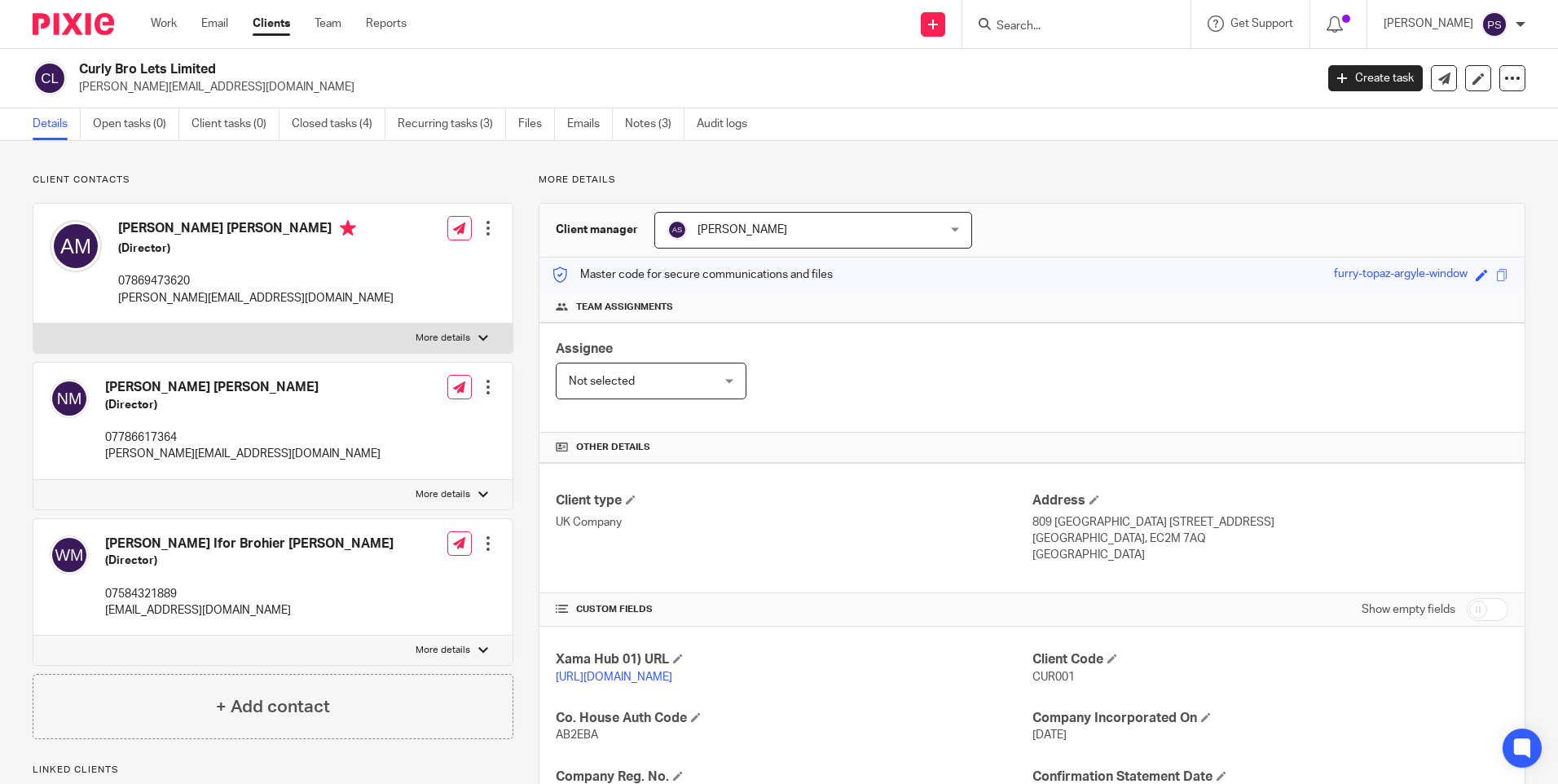
click at [1070, 25] on input "Search" at bounding box center [1069, 26] width 147 height 15
paste input "MRM Property Management Ltd"
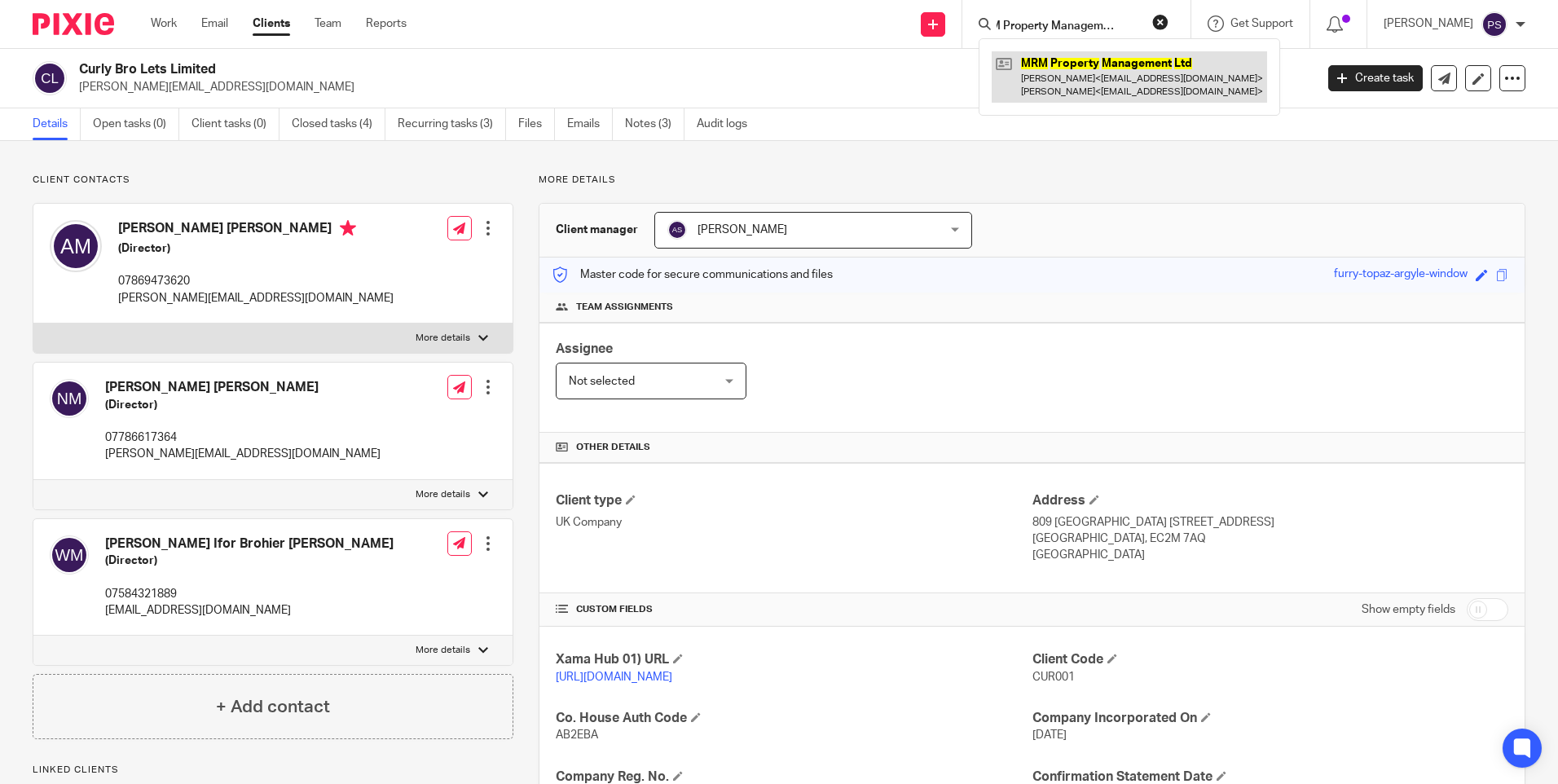
type input "MRM Property Management Ltd"
click at [1071, 77] on link at bounding box center [1129, 77] width 275 height 51
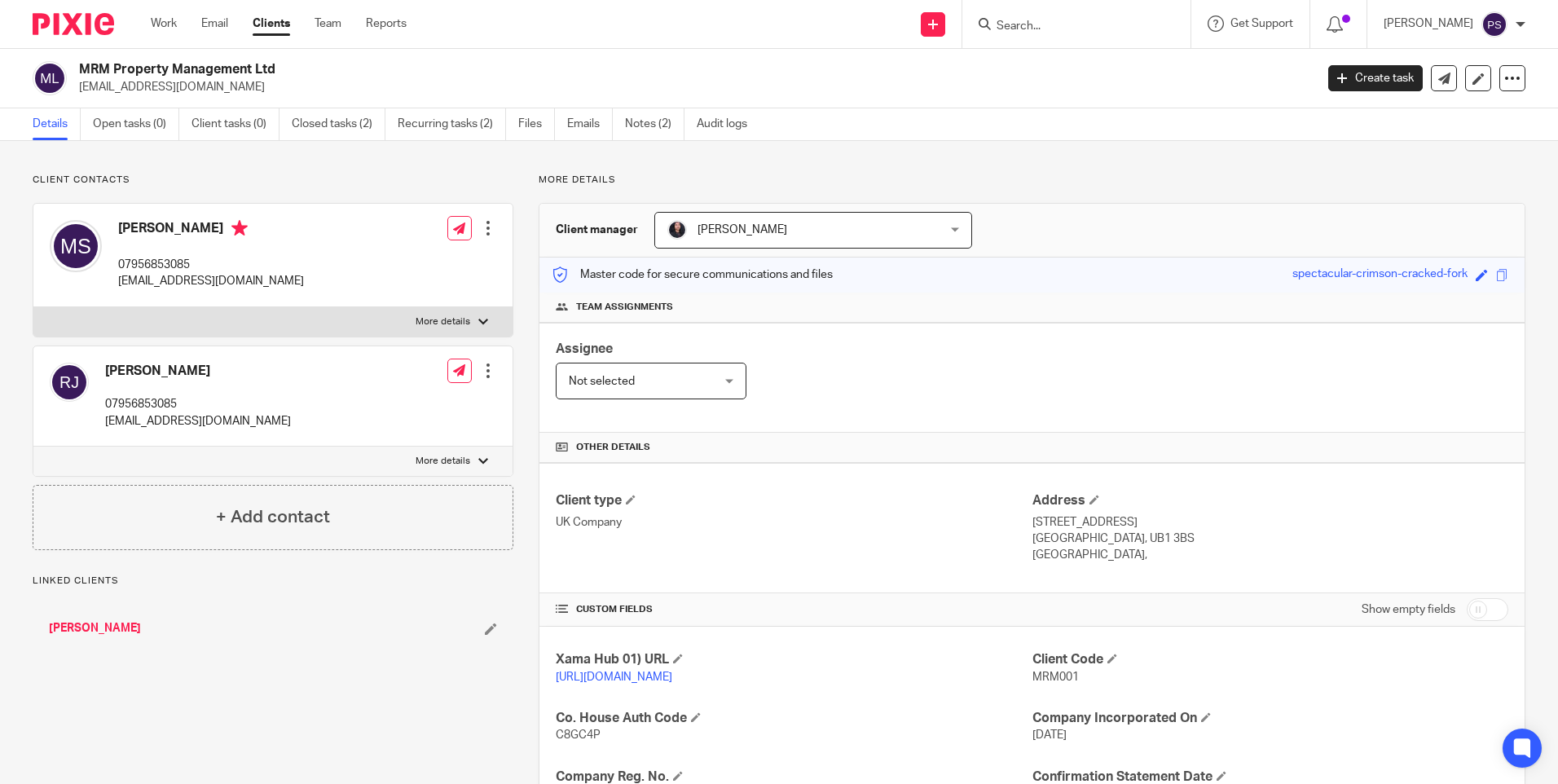
click at [813, 224] on span "[PERSON_NAME]" at bounding box center [788, 229] width 243 height 34
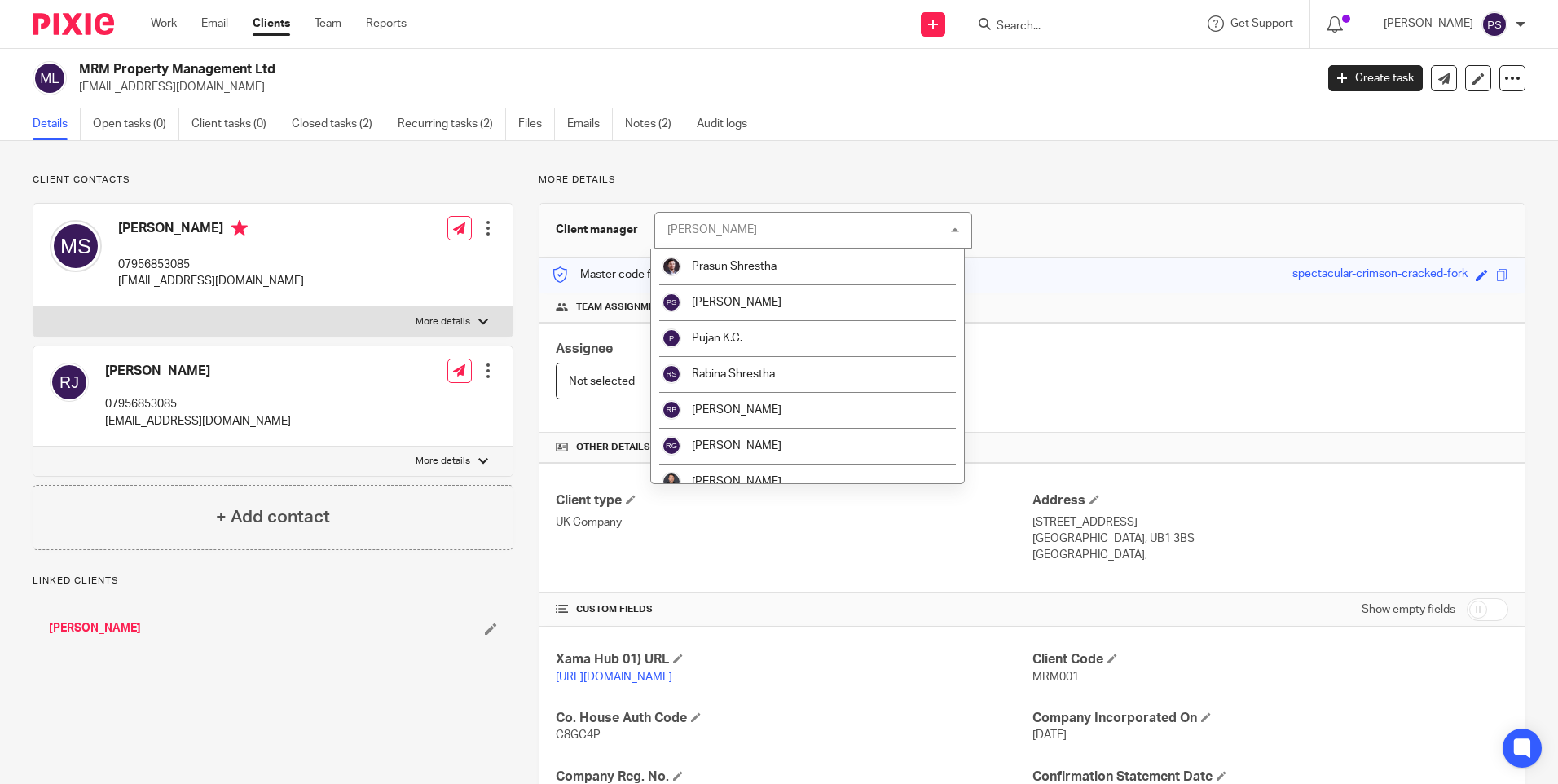
scroll to position [1874, 0]
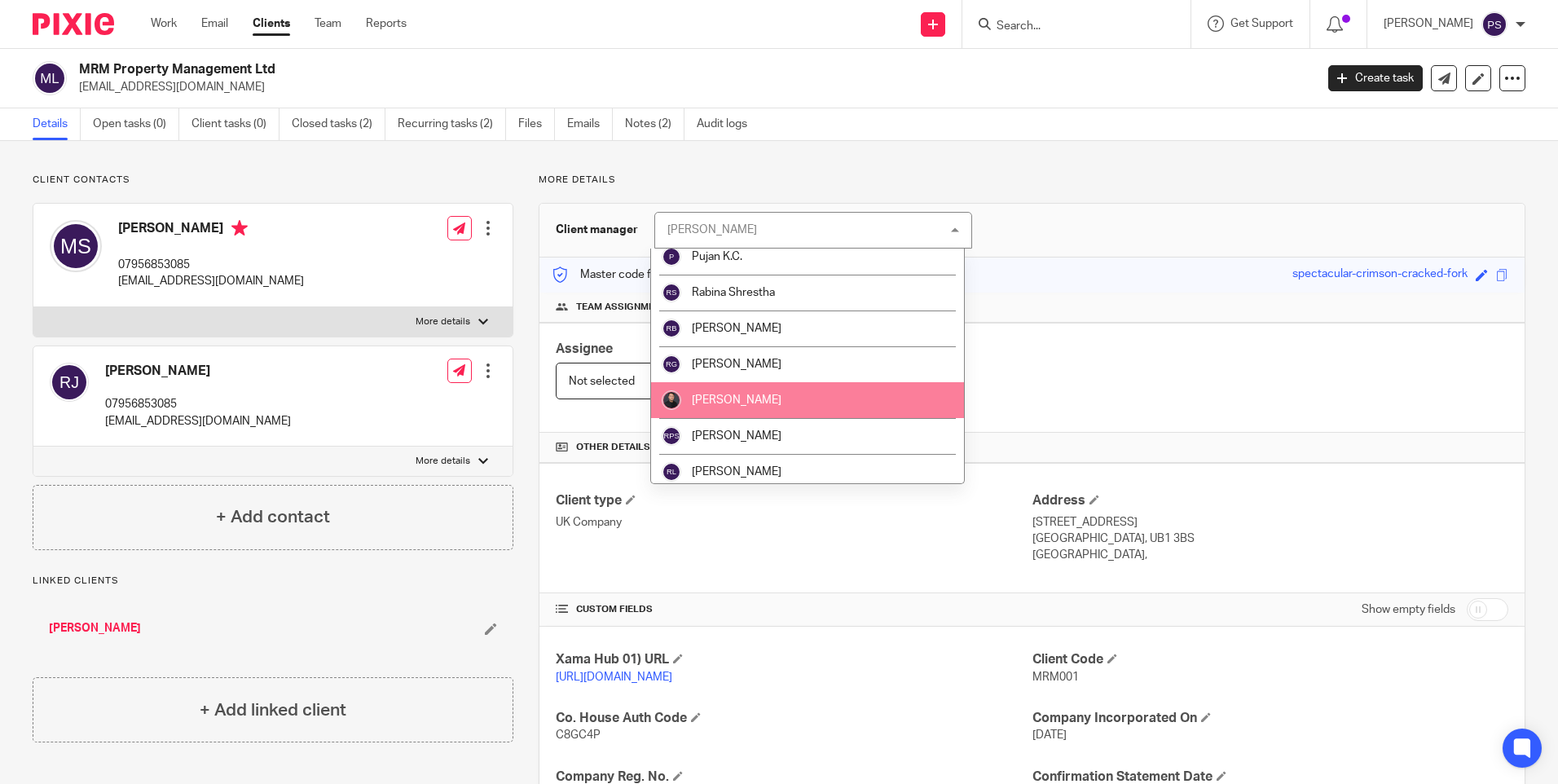
click at [801, 391] on li "[PERSON_NAME]" at bounding box center [808, 399] width 313 height 36
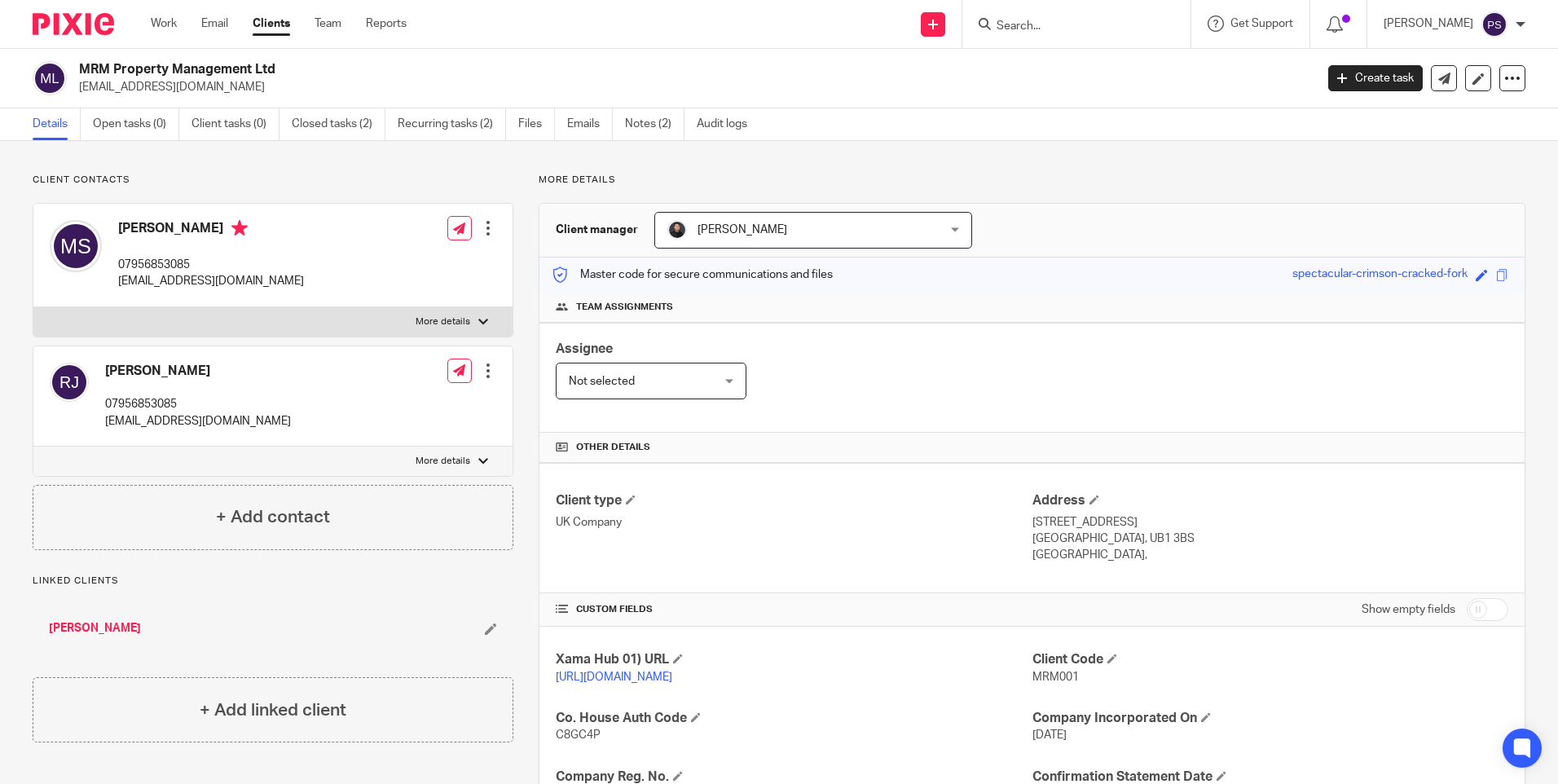
click at [1036, 20] on input "Search" at bounding box center [1069, 26] width 147 height 15
paste input "HMO Creations Ltd"
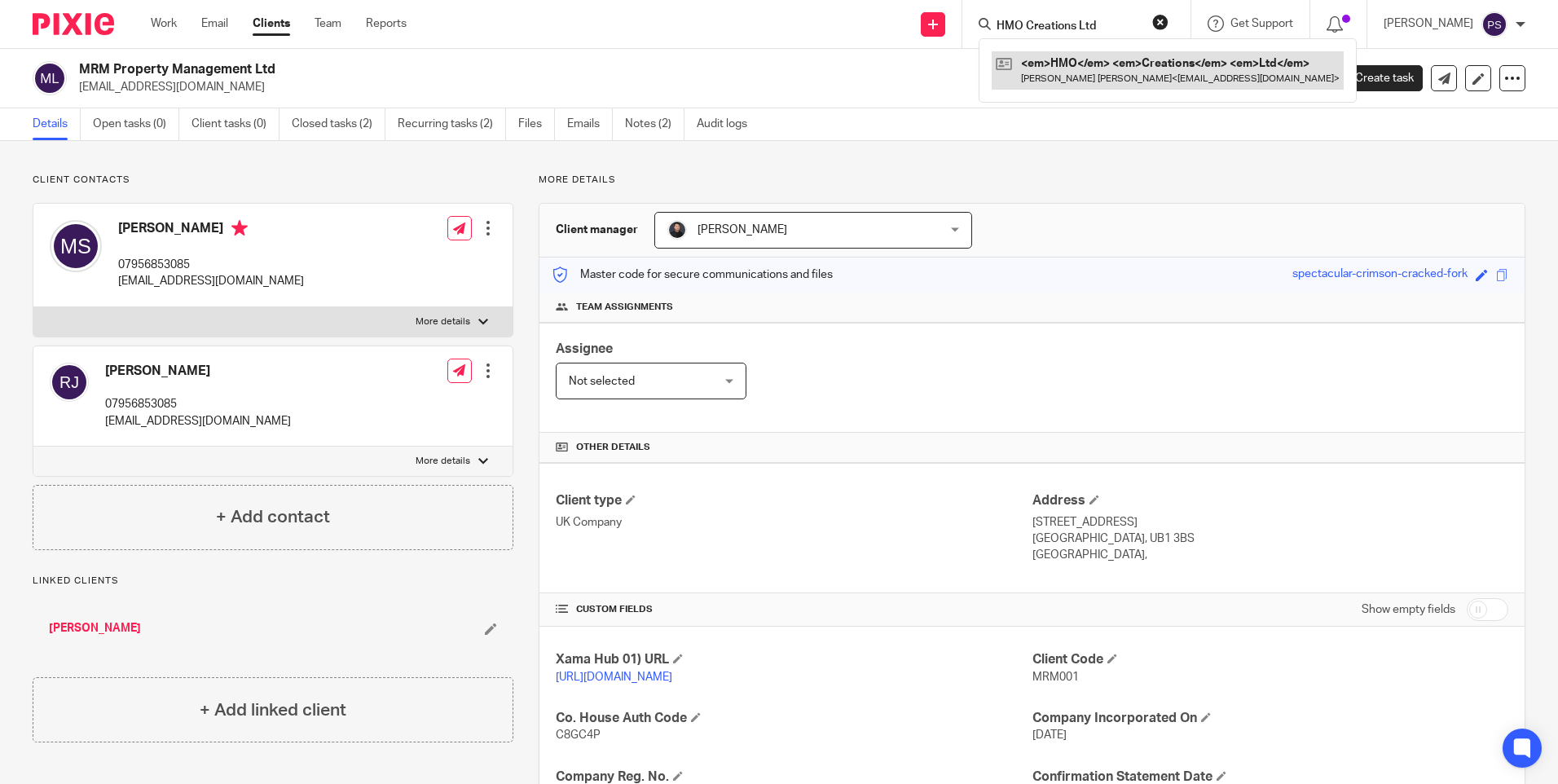
type input "HMO Creations Ltd"
click at [1068, 82] on link at bounding box center [1167, 70] width 352 height 37
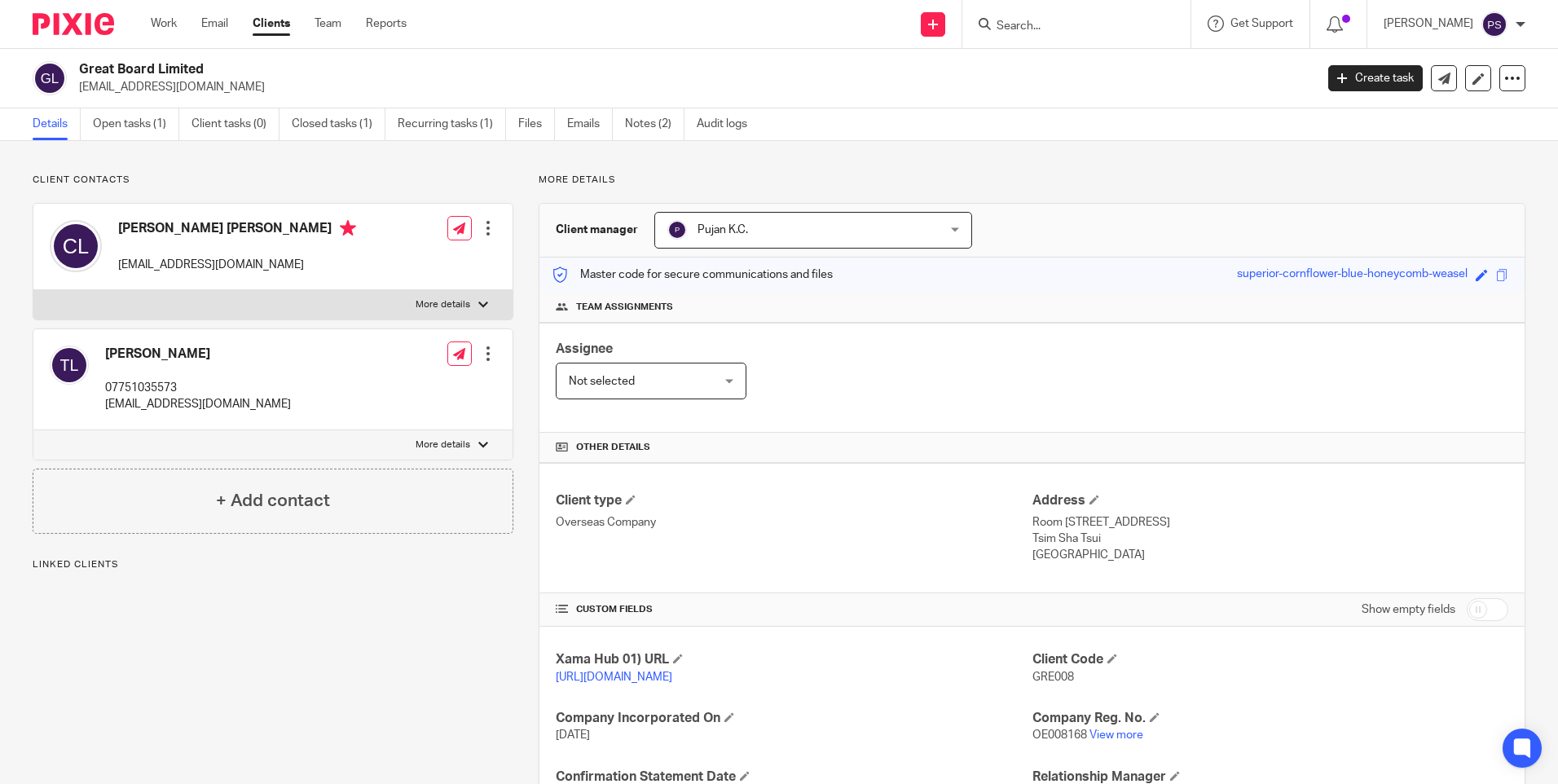
click at [1043, 20] on input "Search" at bounding box center [1069, 26] width 147 height 15
paste input "ASKIM PROPERTIES LLP"
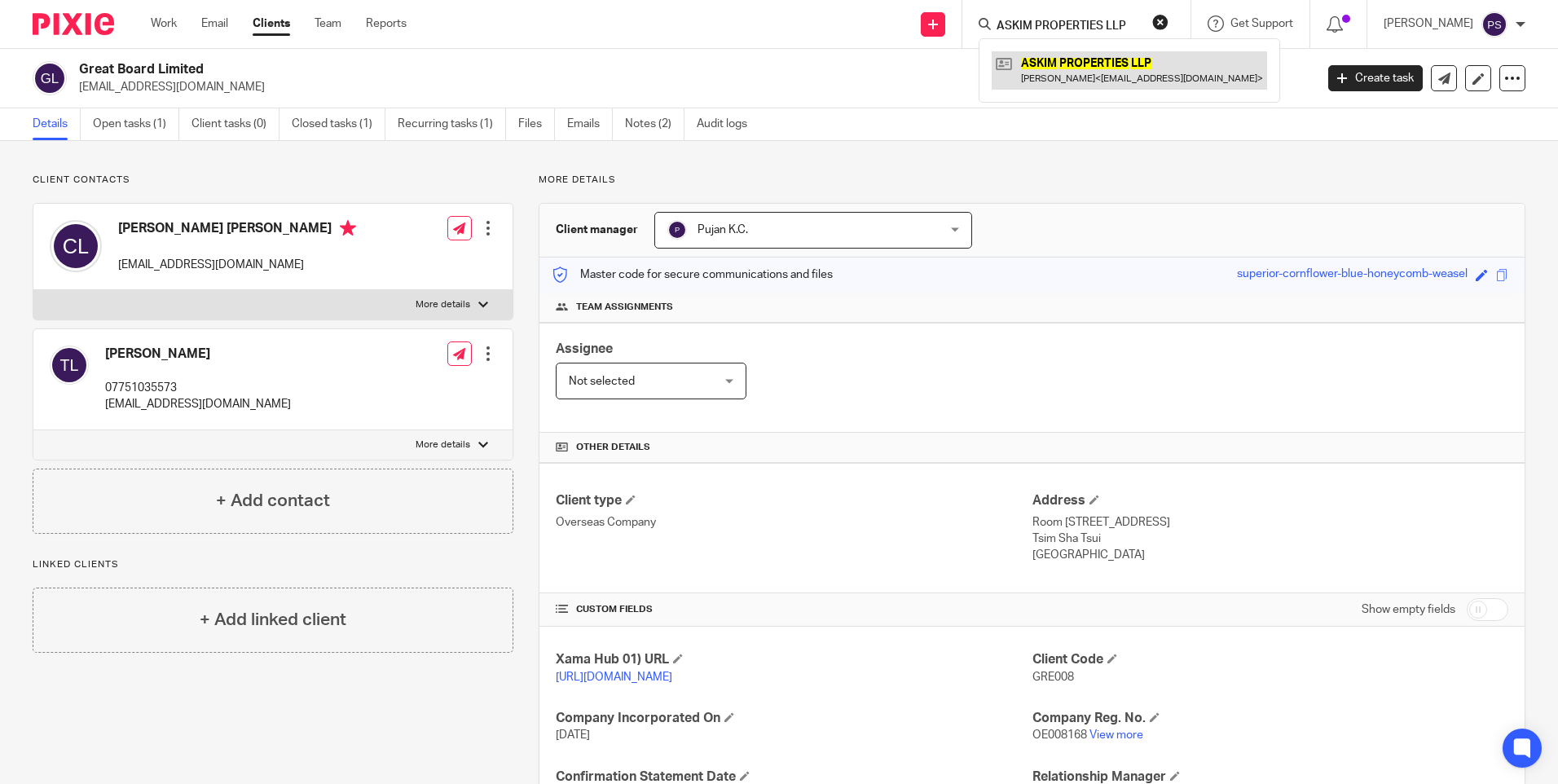
type input "ASKIM PROPERTIES LLP"
click at [1081, 73] on link at bounding box center [1129, 70] width 275 height 37
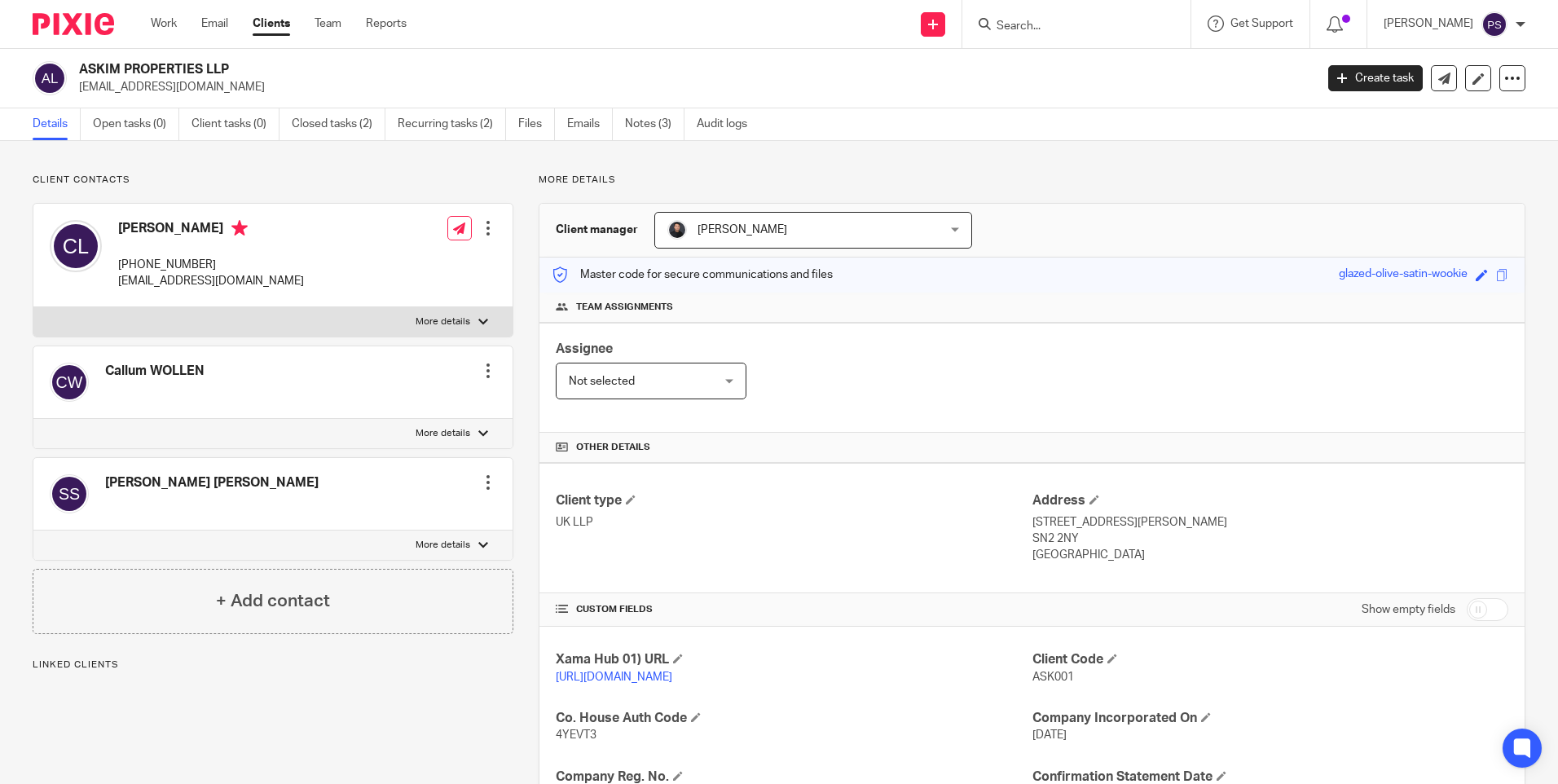
click at [802, 218] on span "[PERSON_NAME]" at bounding box center [788, 229] width 243 height 34
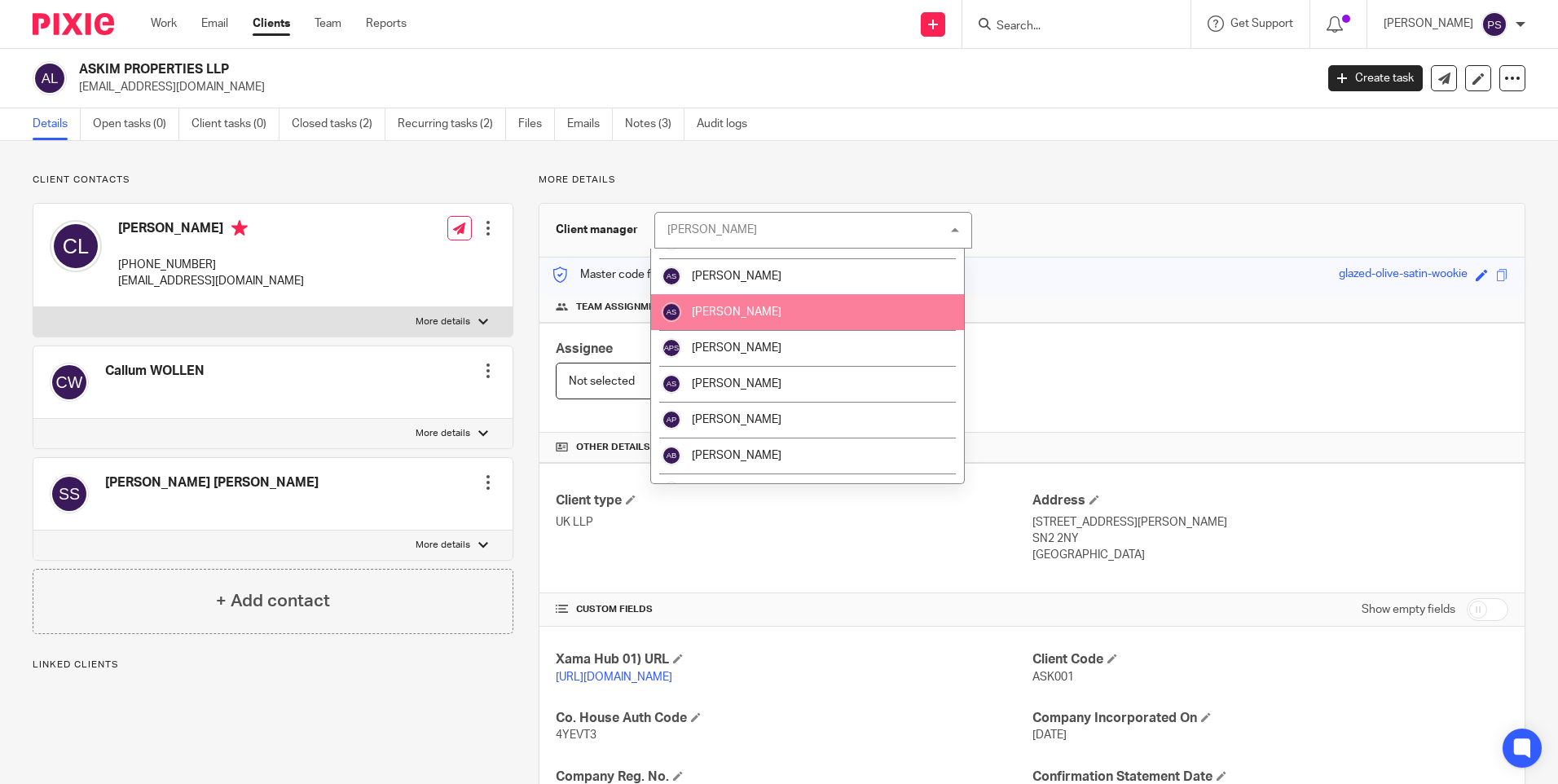
scroll to position [244, 0]
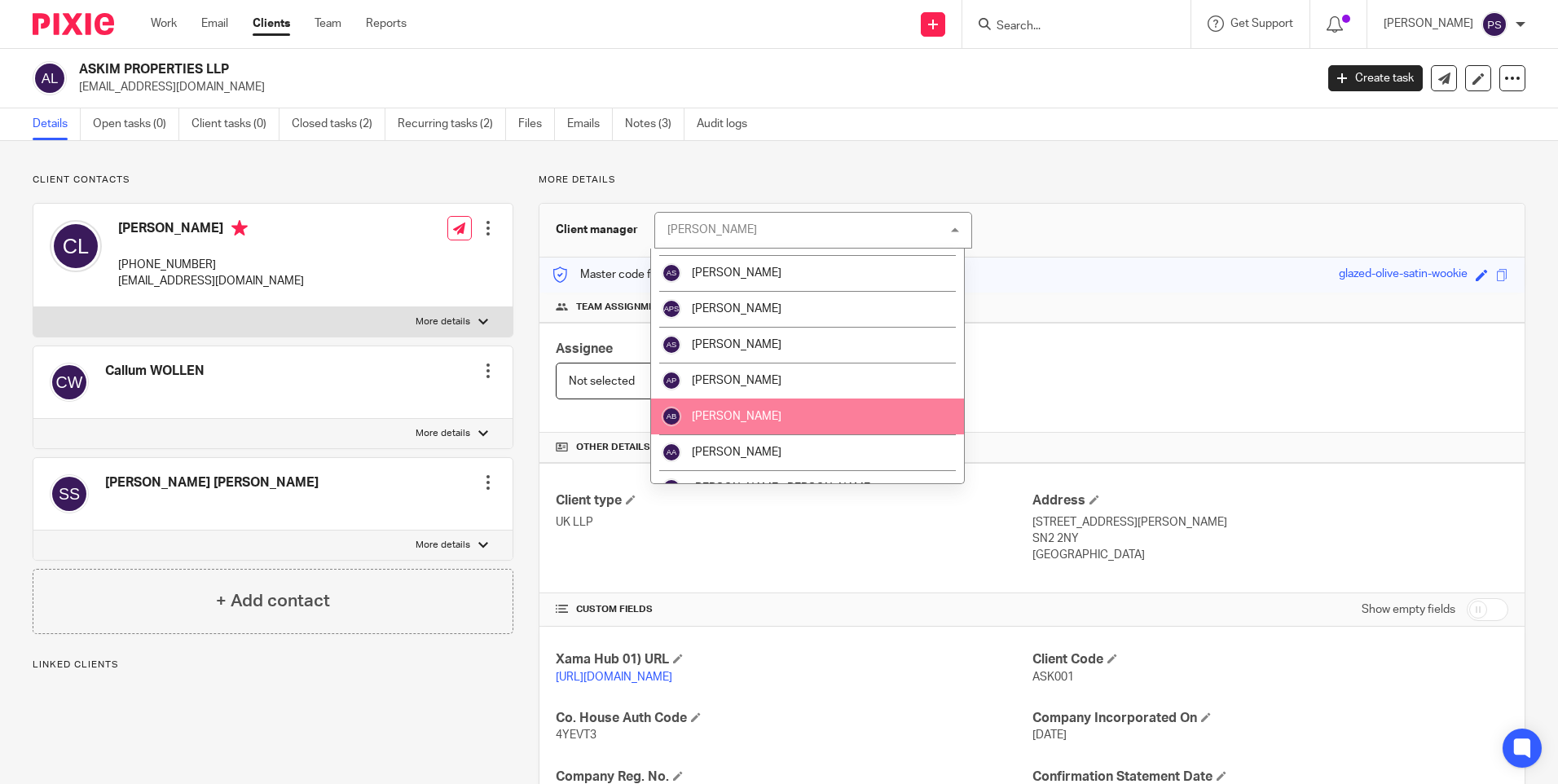
click at [771, 416] on li "[PERSON_NAME]" at bounding box center [808, 416] width 313 height 36
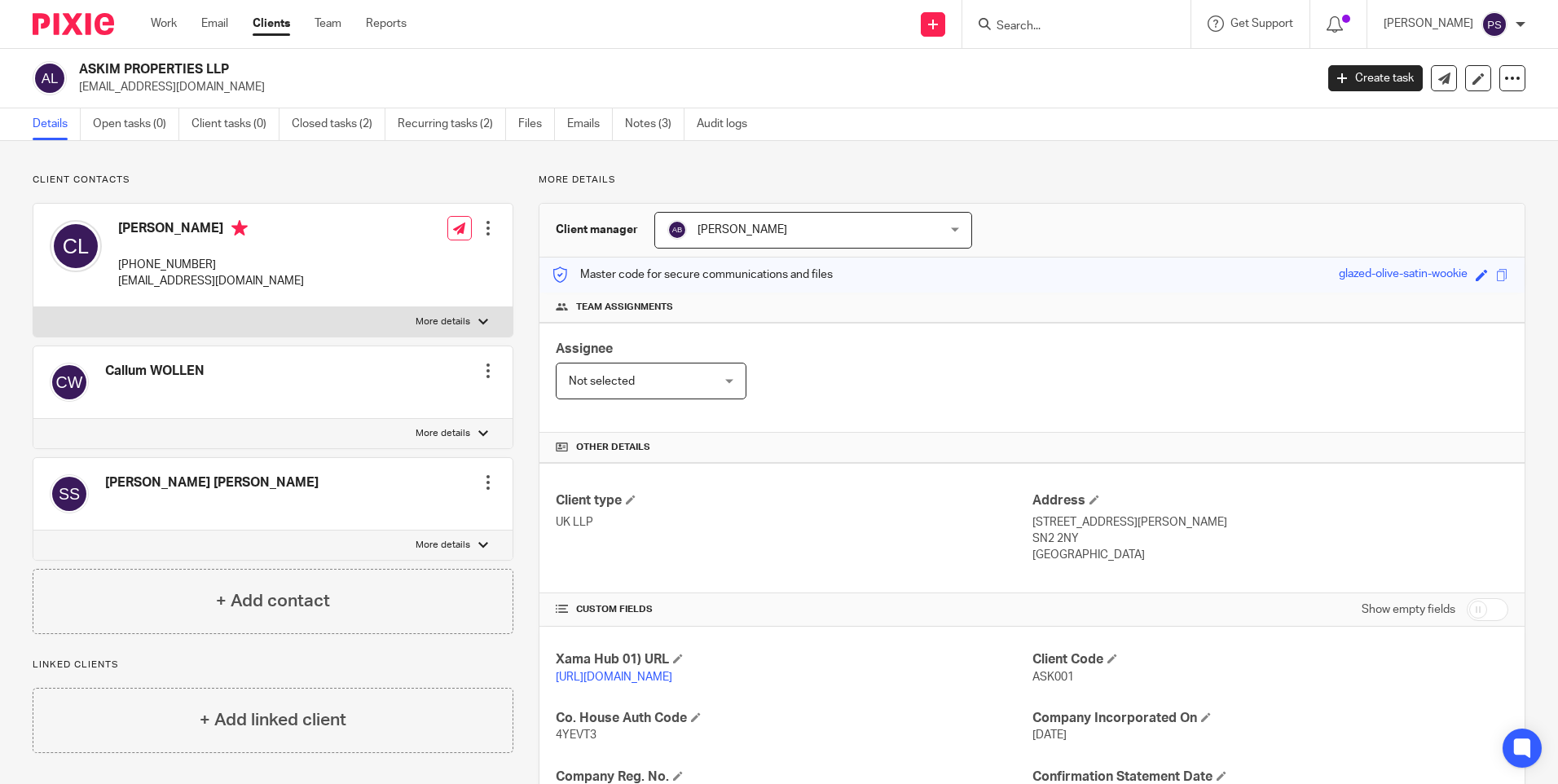
click at [1038, 26] on input "Search" at bounding box center [1069, 26] width 147 height 15
paste input "Kennett Lindsell Designs Ltd"
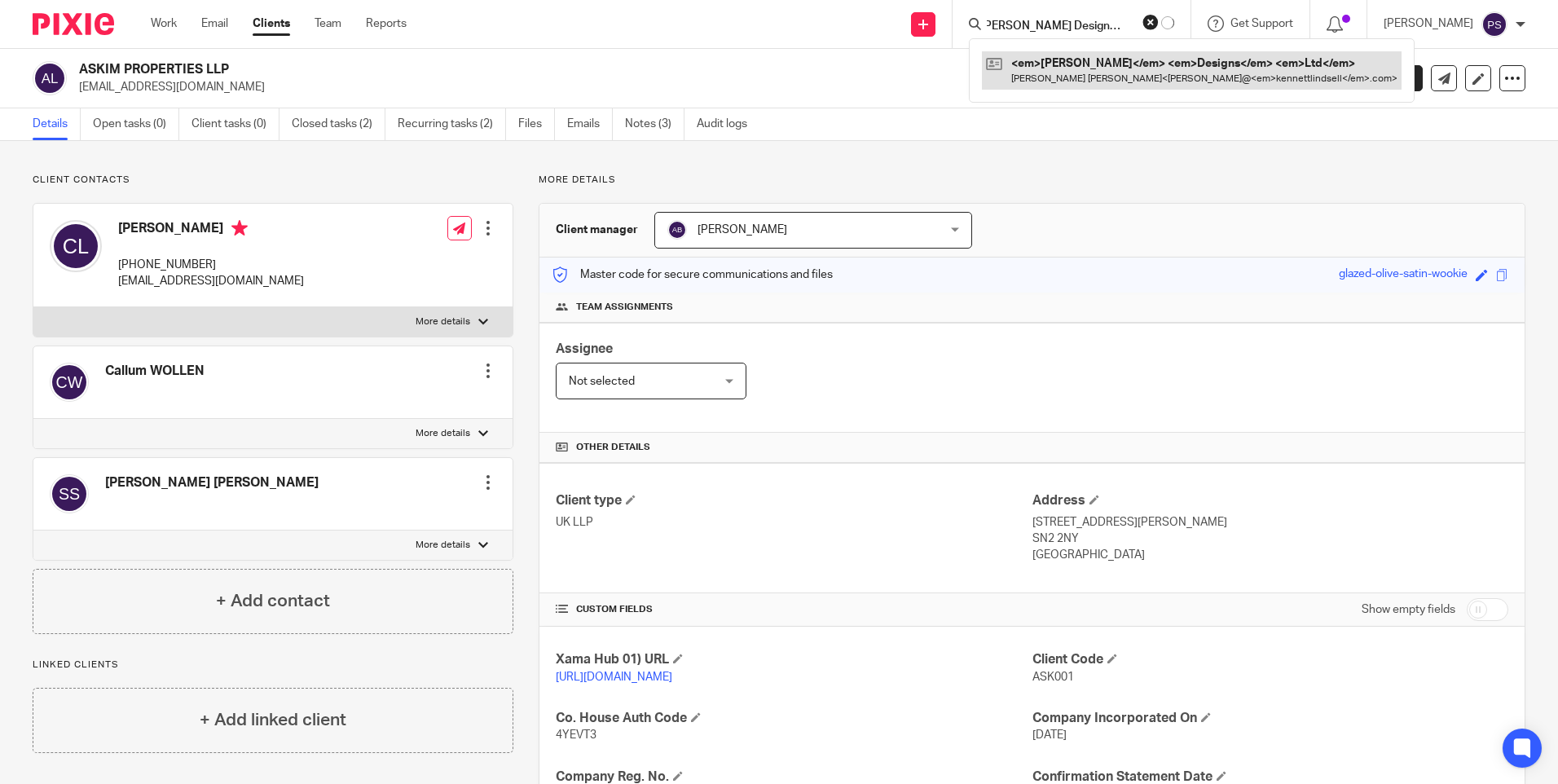
type input "Kennett Lindsell Designs Ltd"
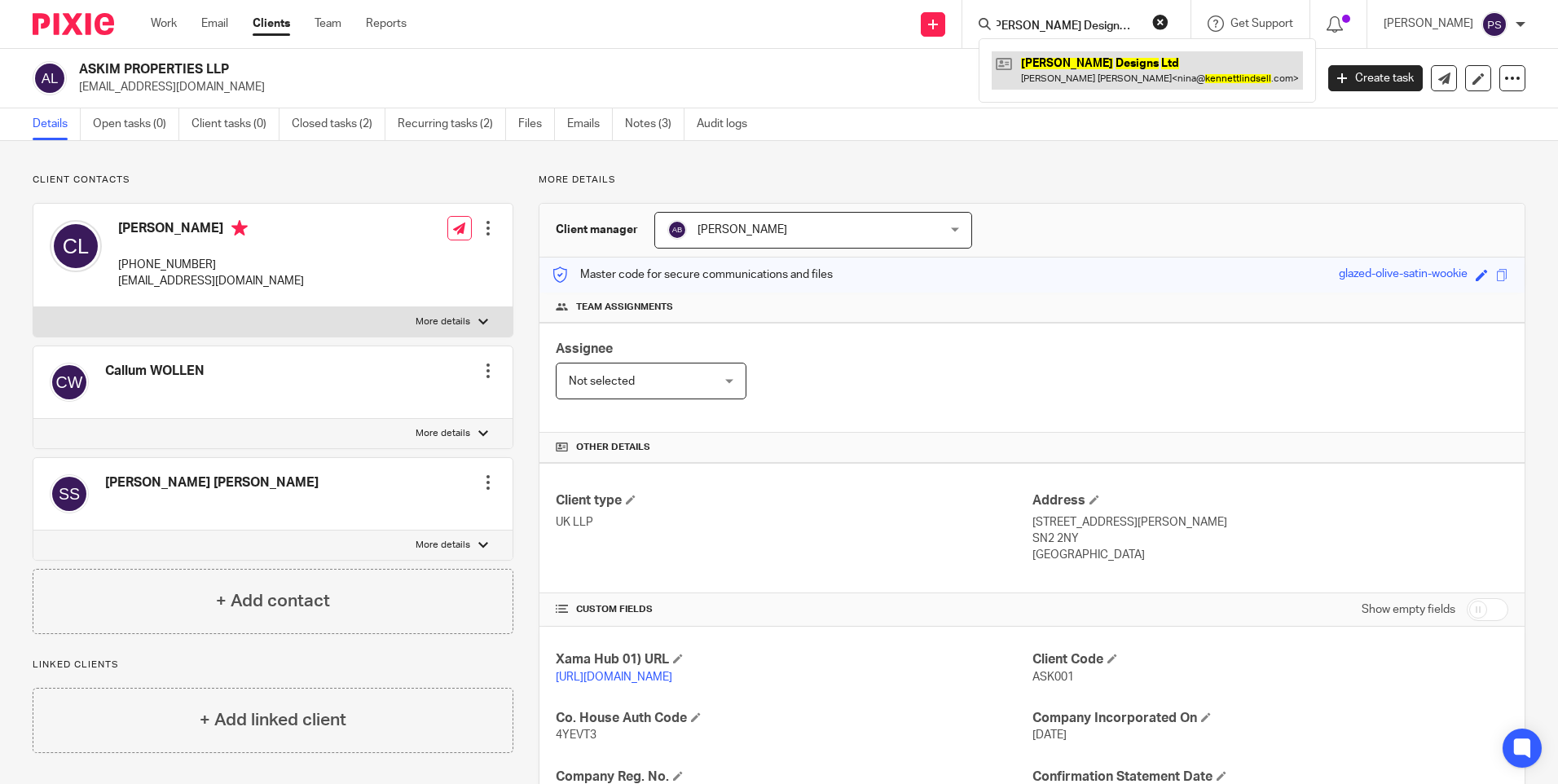
scroll to position [0, 0]
click at [1091, 62] on link at bounding box center [1147, 70] width 312 height 37
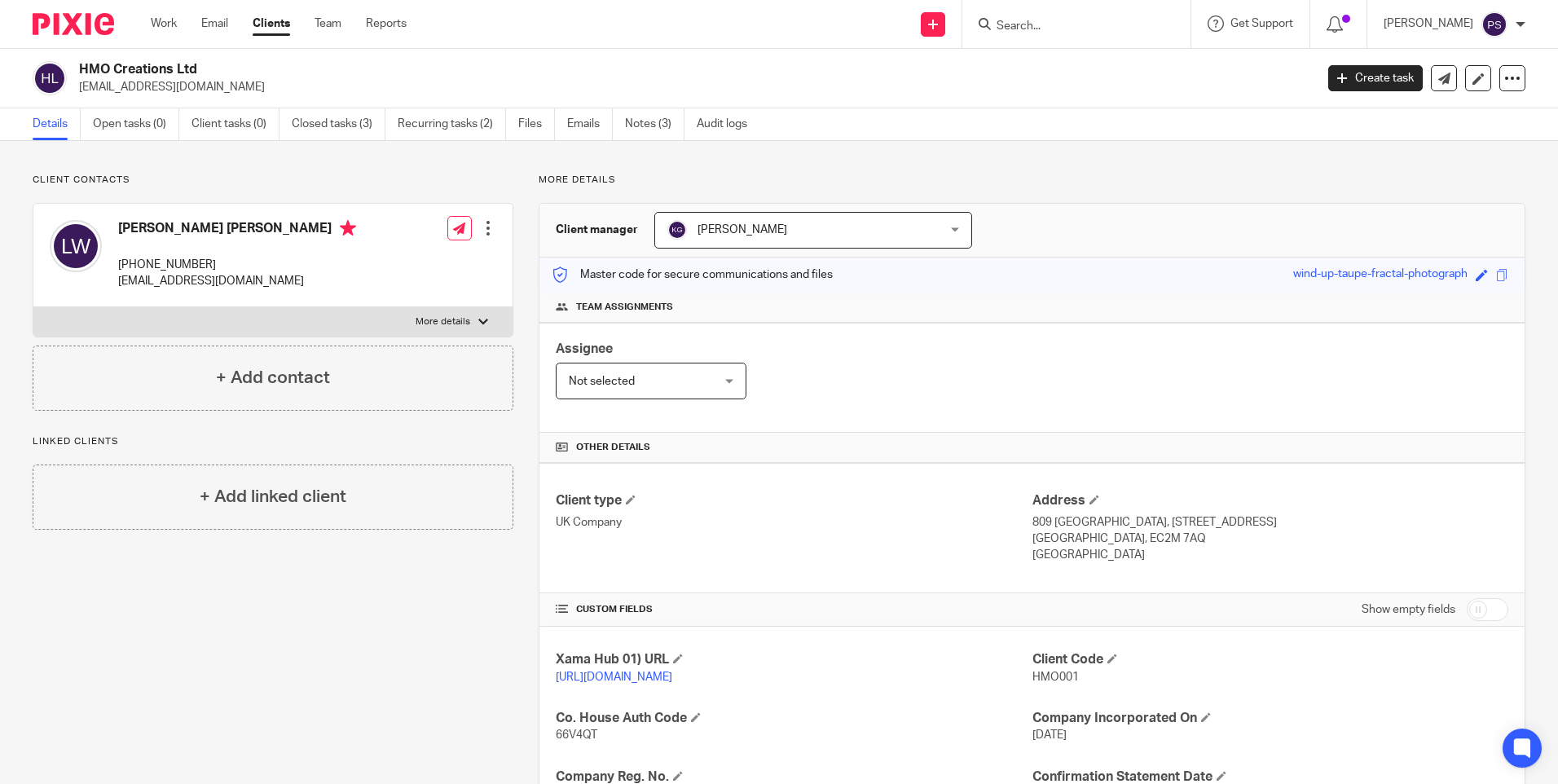
click at [1048, 25] on input "Search" at bounding box center [1069, 26] width 147 height 15
paste input "[PERSON_NAME]"
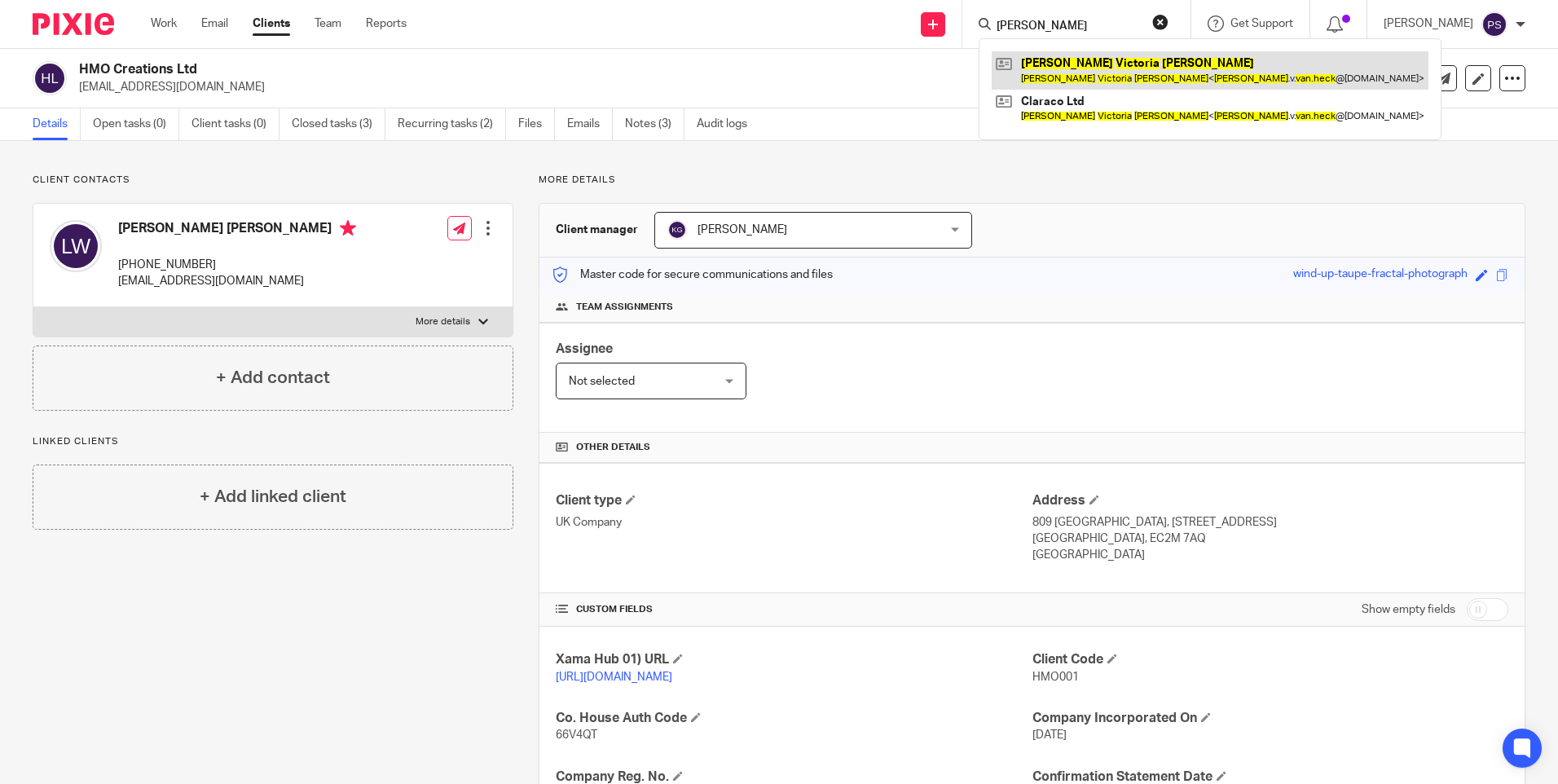
type input "[PERSON_NAME]"
drag, startPoint x: 1056, startPoint y: 78, endPoint x: 1083, endPoint y: 88, distance: 28.8
click at [1056, 78] on link at bounding box center [1209, 70] width 437 height 37
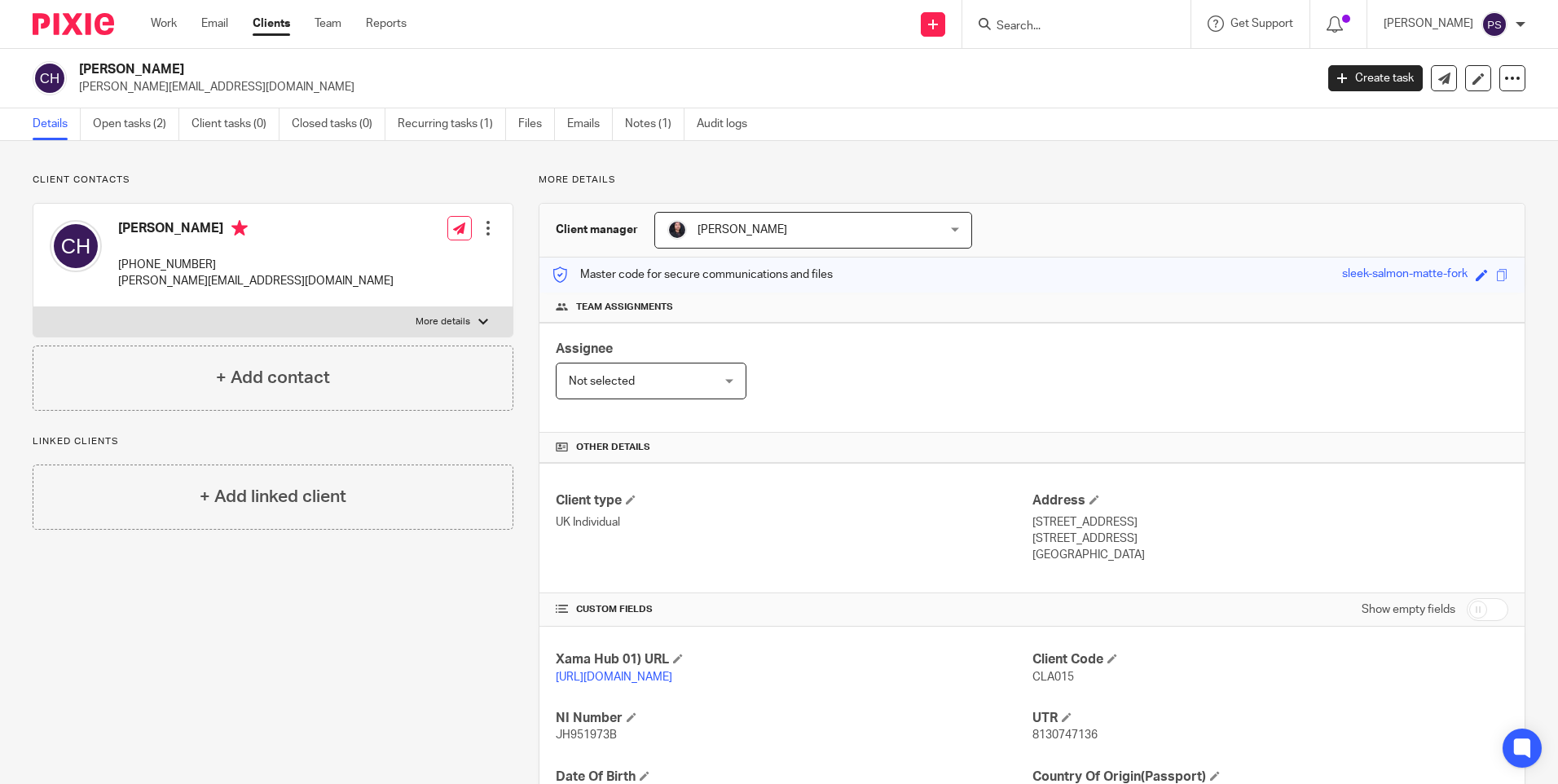
click at [845, 237] on span "[PERSON_NAME]" at bounding box center [788, 229] width 243 height 34
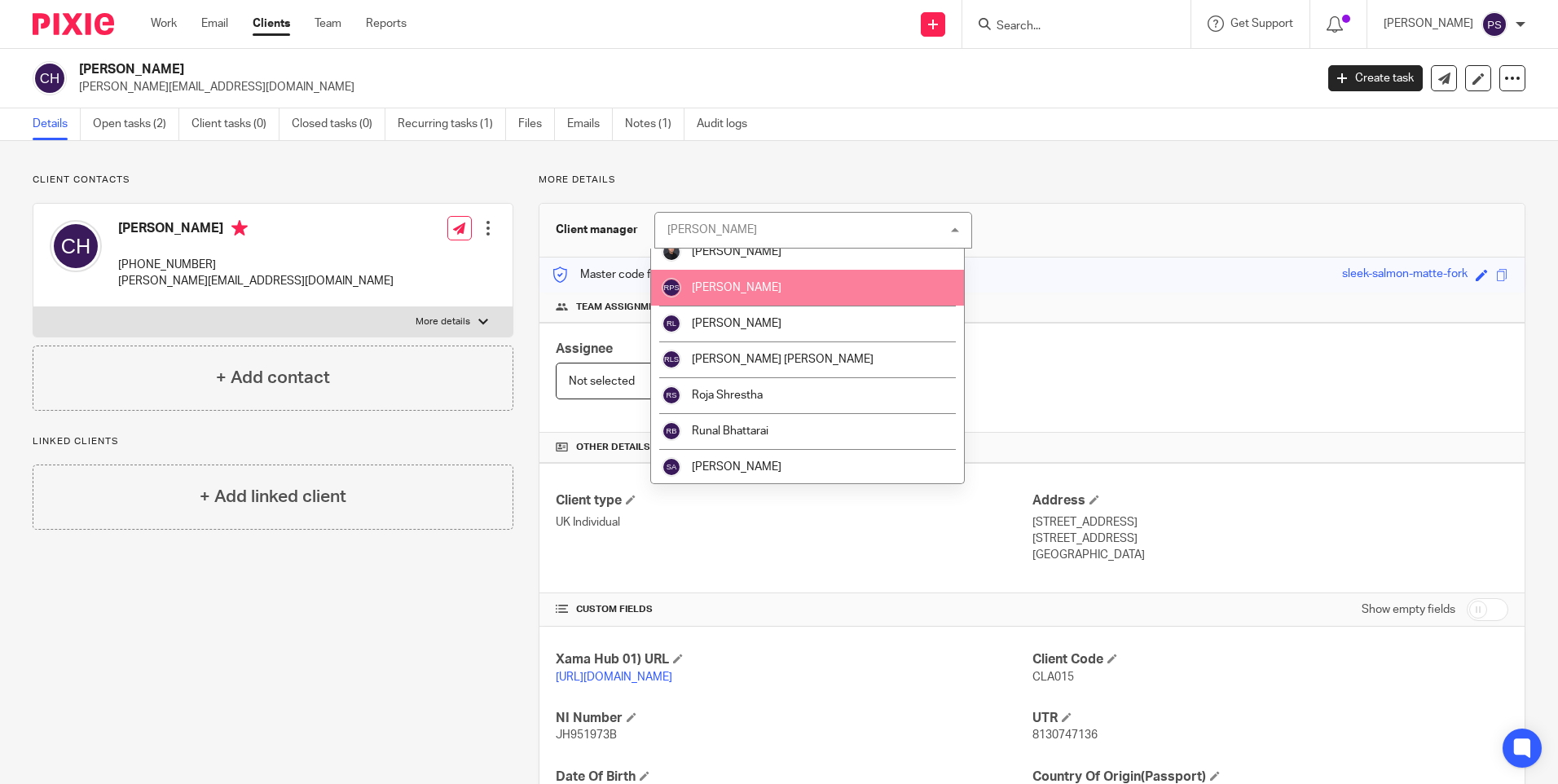
scroll to position [2047, 0]
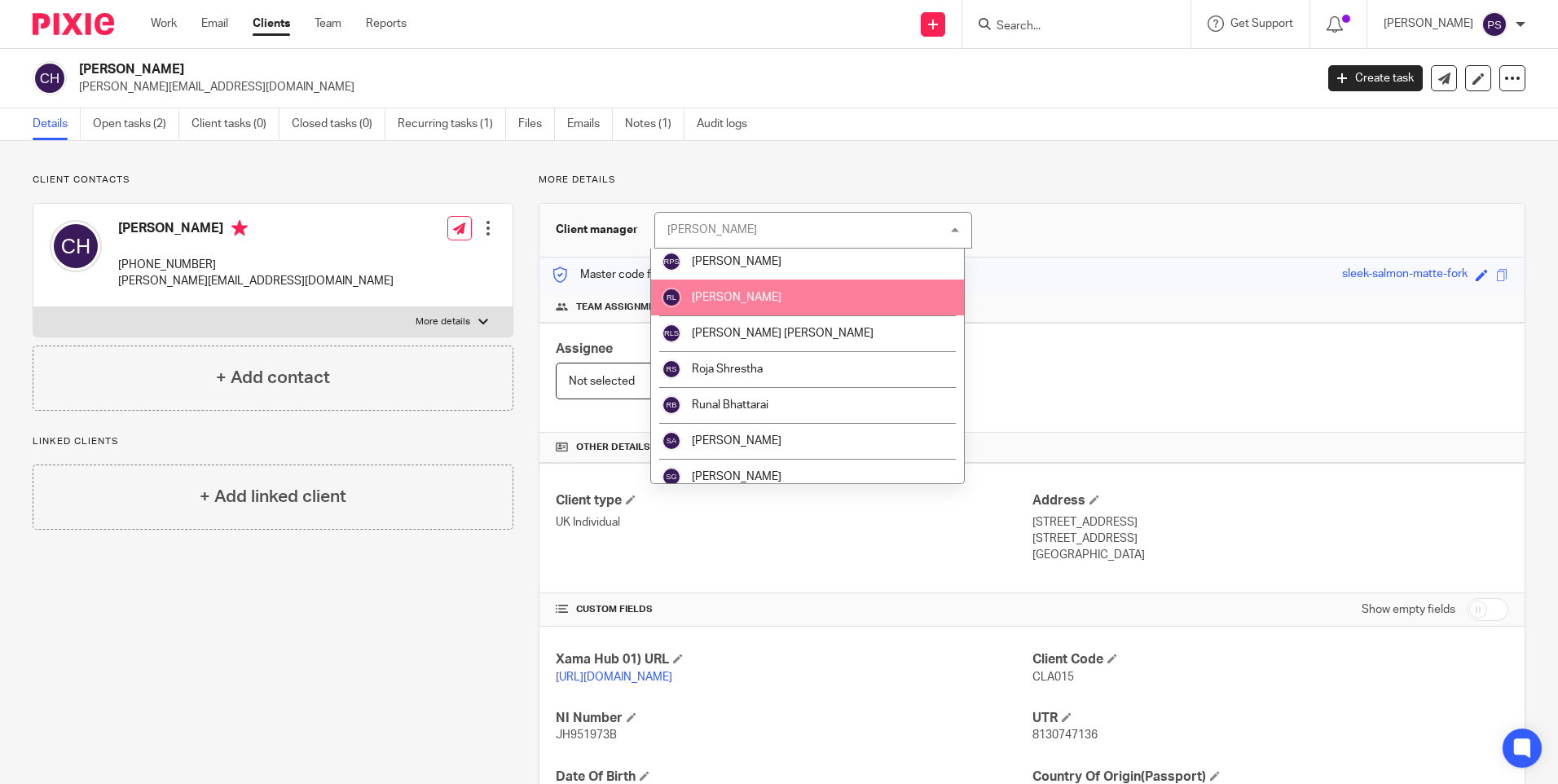
click at [761, 306] on li "[PERSON_NAME]" at bounding box center [808, 297] width 313 height 36
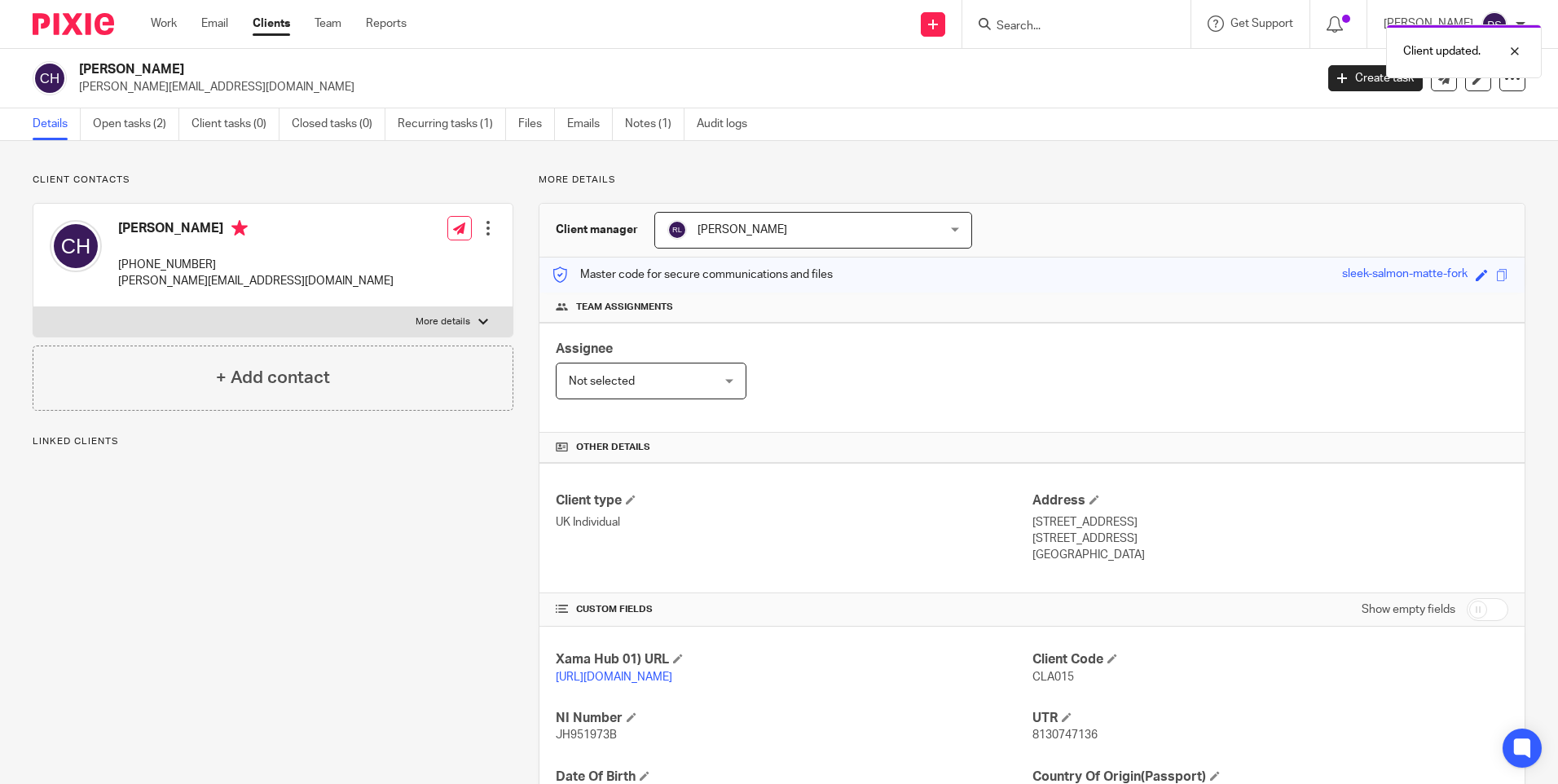
click at [1043, 31] on div "Client updated." at bounding box center [1160, 47] width 763 height 62
click at [1043, 28] on div "Client updated." at bounding box center [1160, 47] width 763 height 62
drag, startPoint x: 1034, startPoint y: 22, endPoint x: 1045, endPoint y: 30, distance: 13.6
click at [1036, 24] on form at bounding box center [1082, 23] width 174 height 21
click at [1045, 30] on input "Search" at bounding box center [1069, 26] width 147 height 15
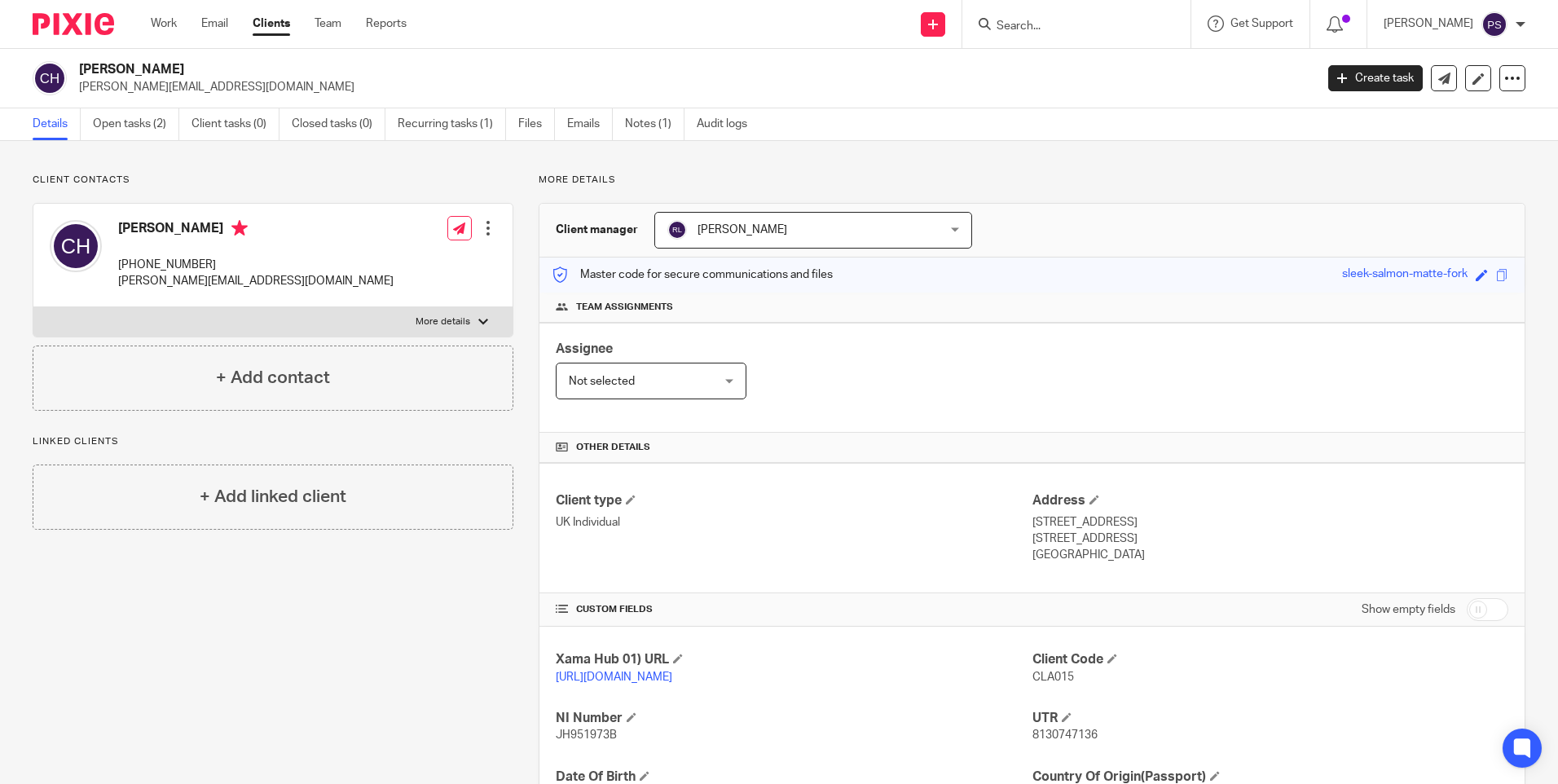
paste input "Arosa Property Ltd"
type input "Arosa Property Ltd"
click at [1065, 59] on link at bounding box center [1129, 70] width 275 height 37
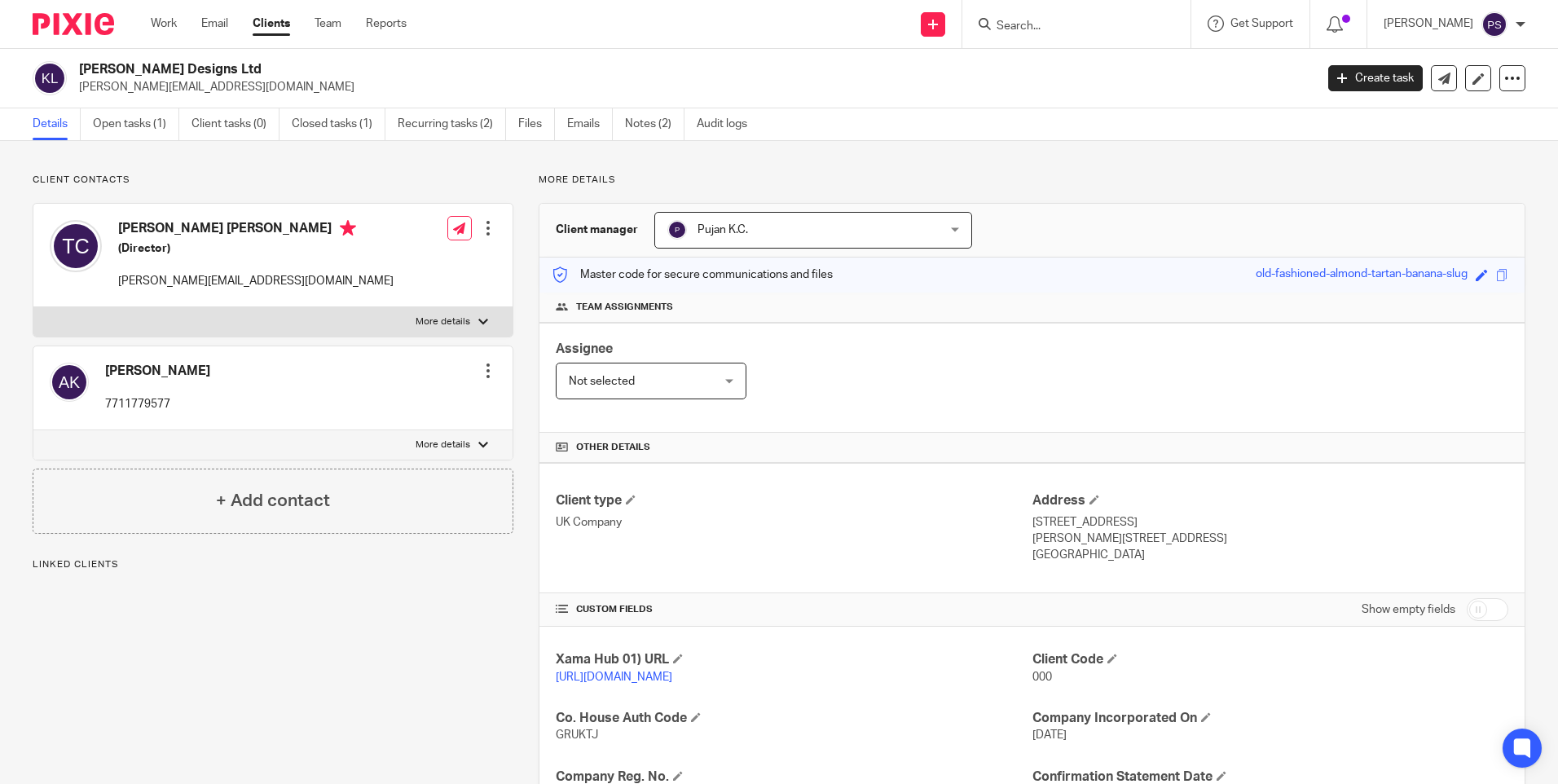
click at [1104, 27] on input "Search" at bounding box center [1069, 26] width 147 height 15
paste input "LLF Property Developments"
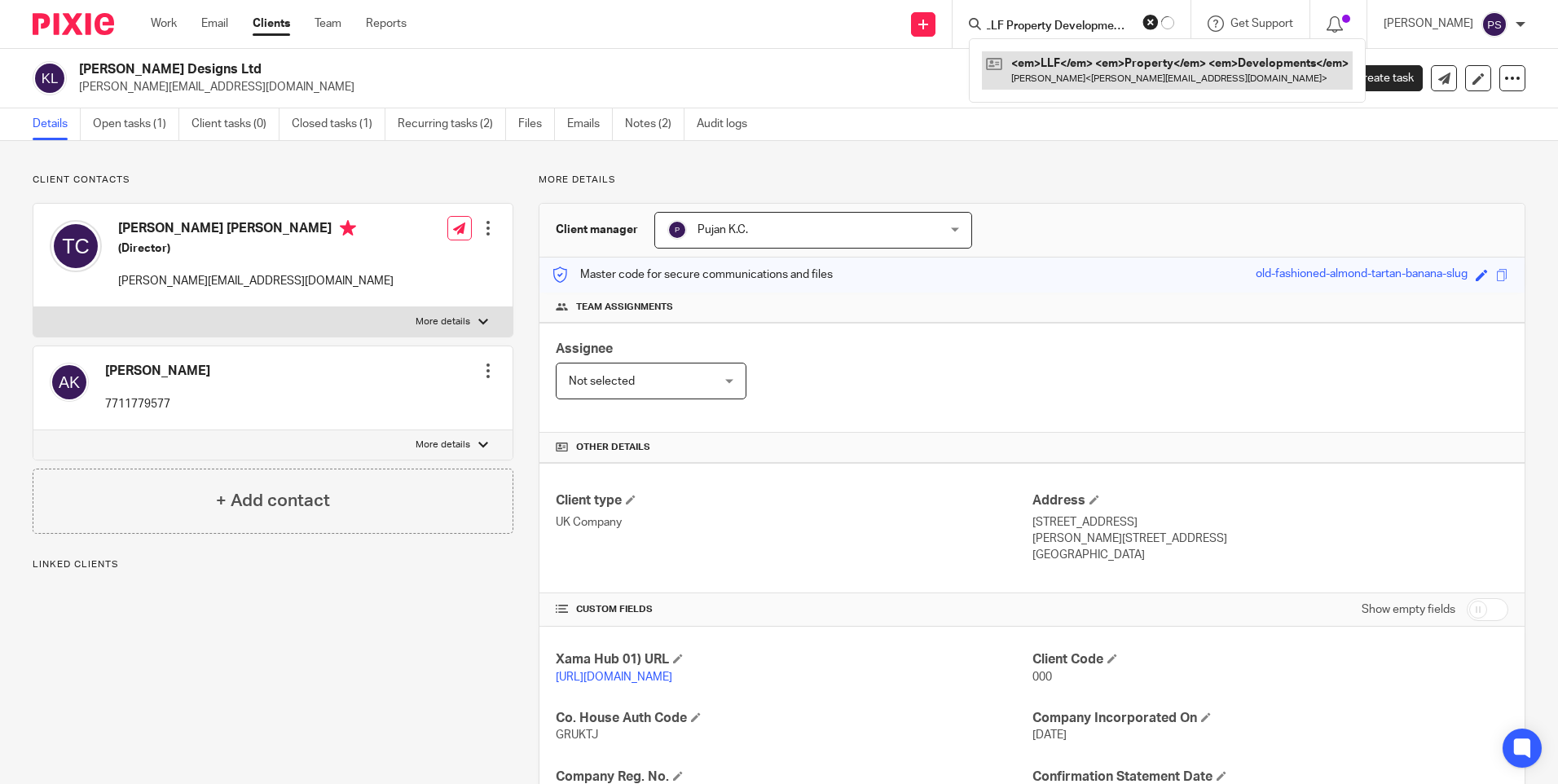
type input "LLF Property Developments"
click at [1094, 74] on link at bounding box center [1167, 70] width 371 height 37
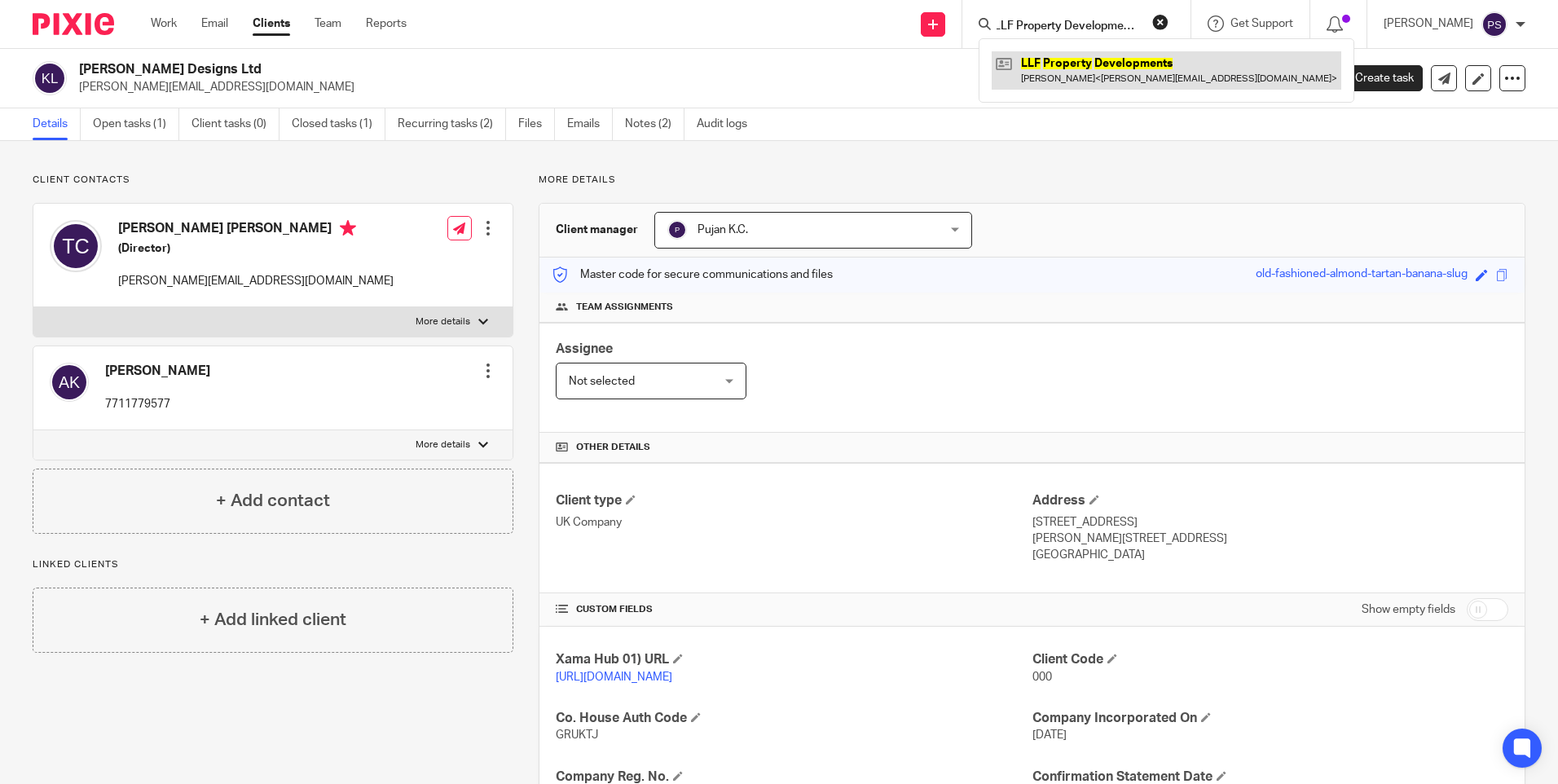
scroll to position [0, 0]
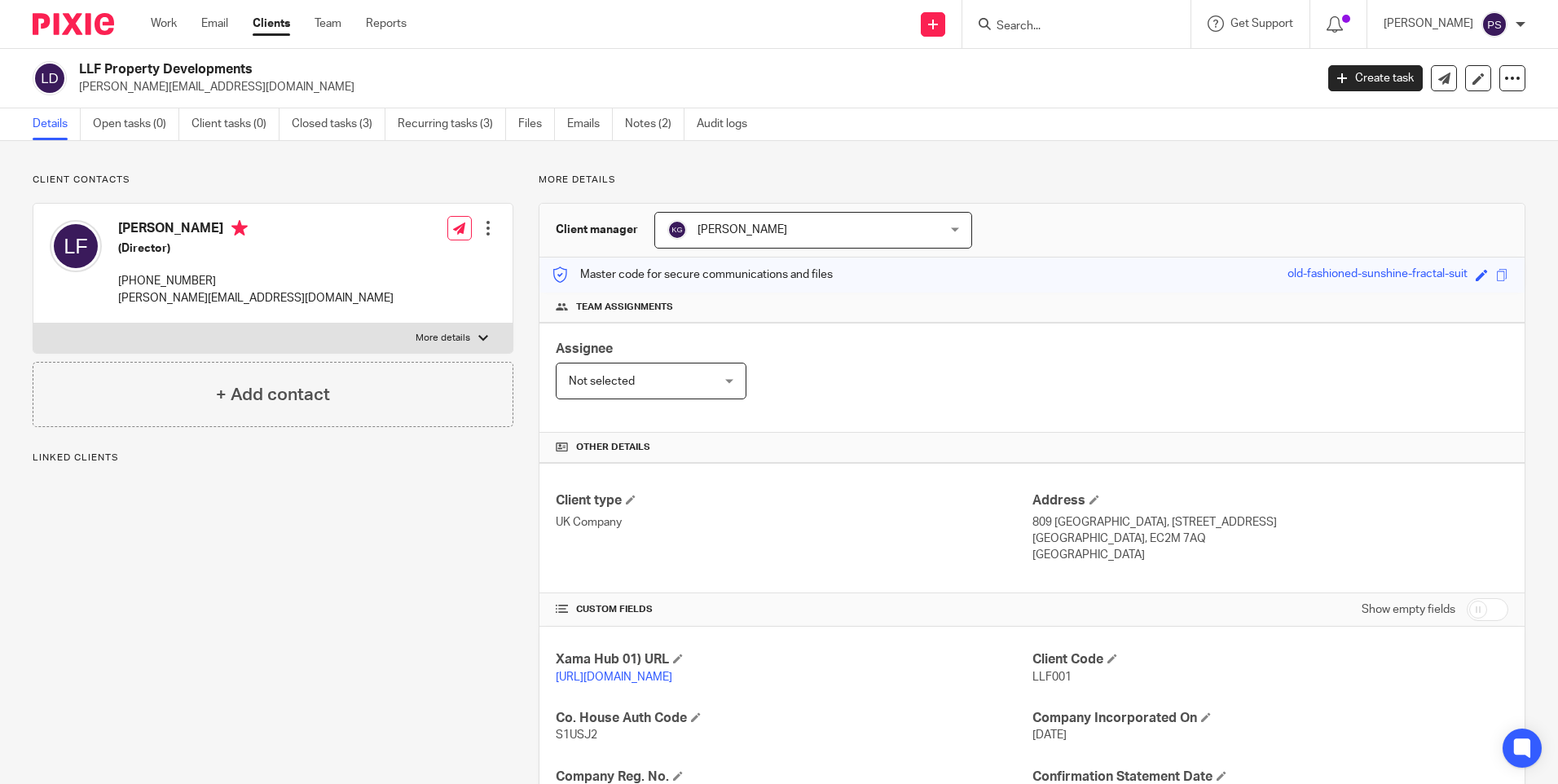
click at [902, 247] on span "[PERSON_NAME]" at bounding box center [788, 229] width 243 height 34
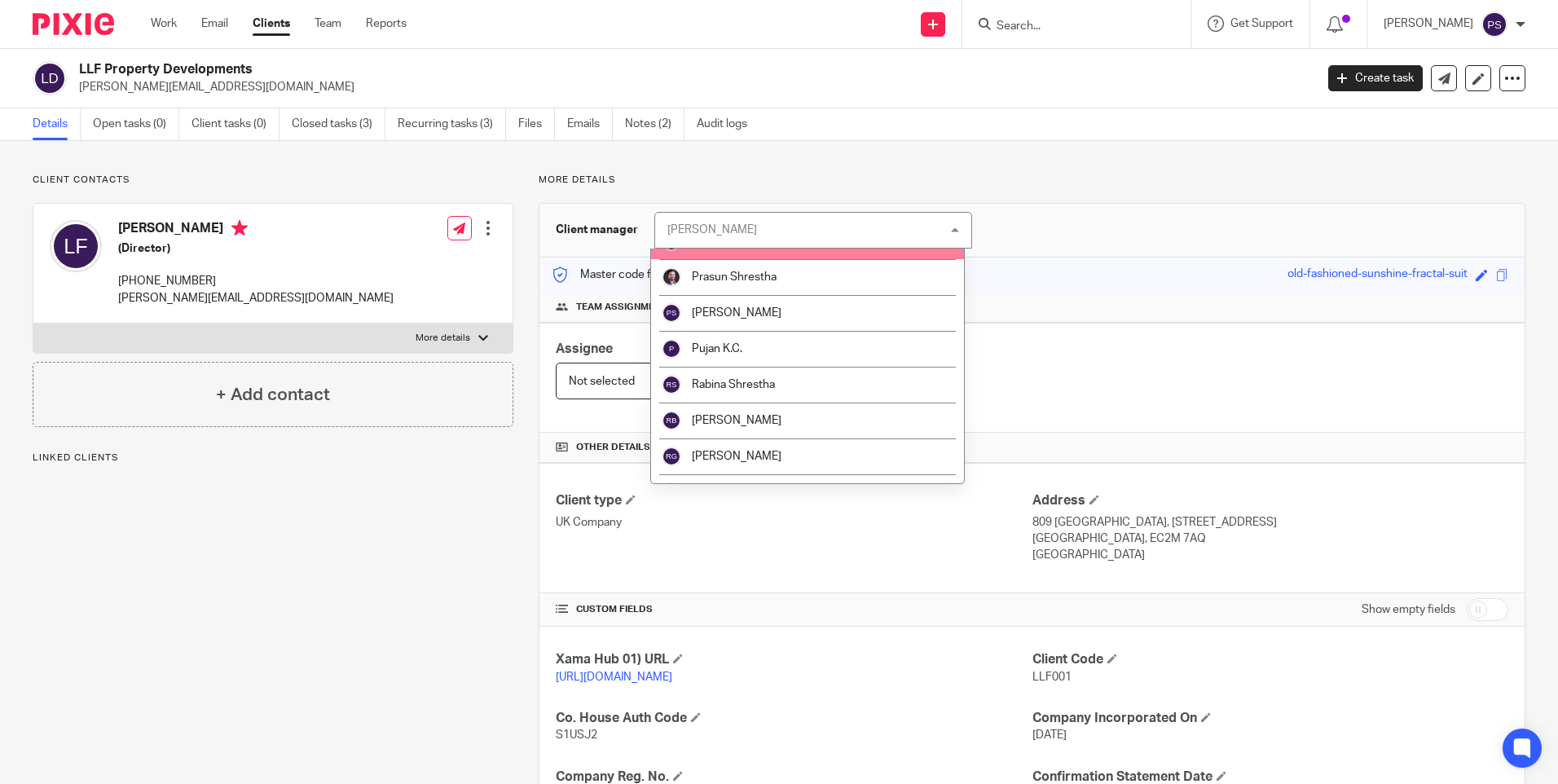
scroll to position [1792, 0]
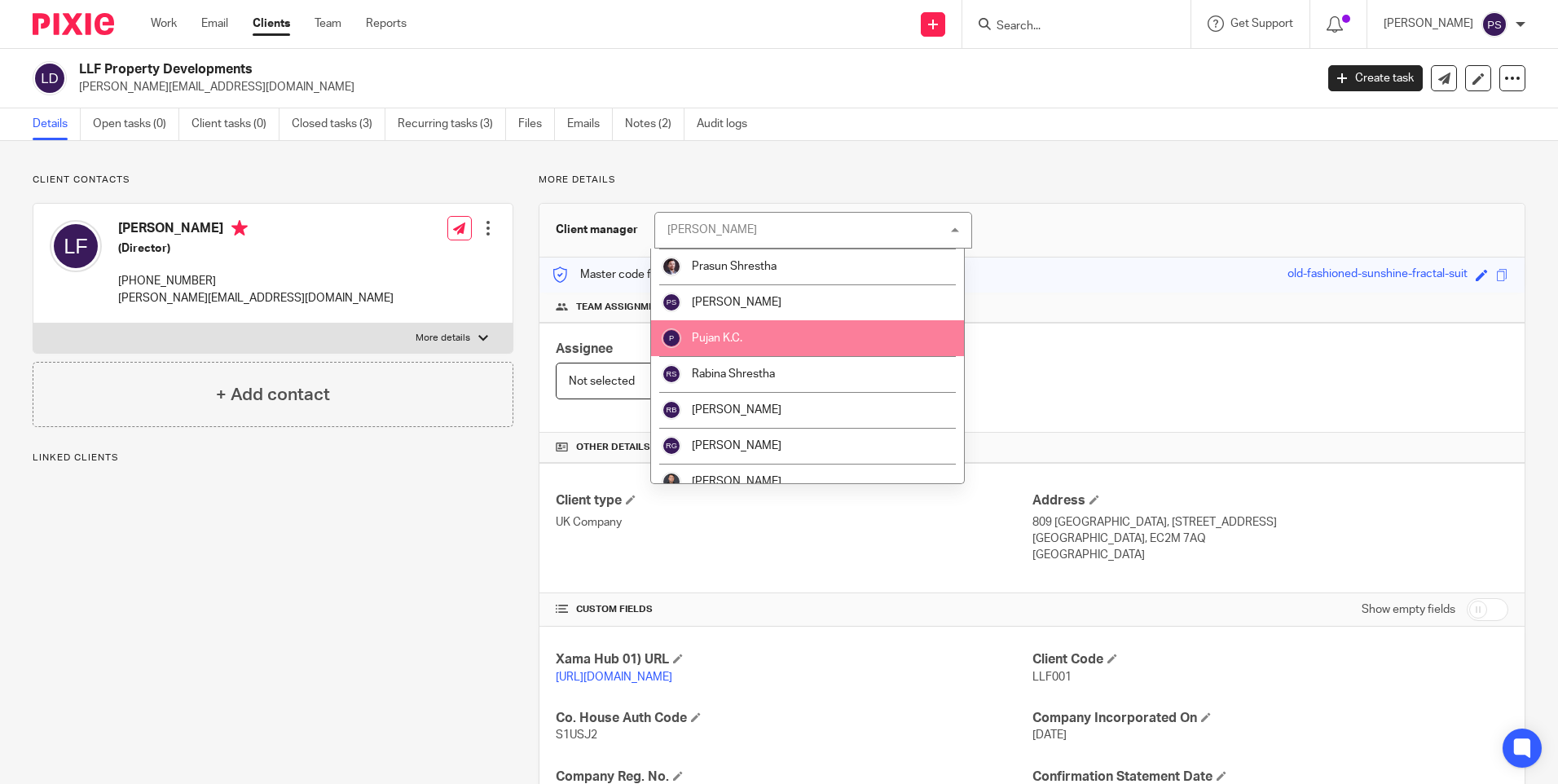
click at [695, 338] on span "Pujan K.C." at bounding box center [717, 338] width 51 height 12
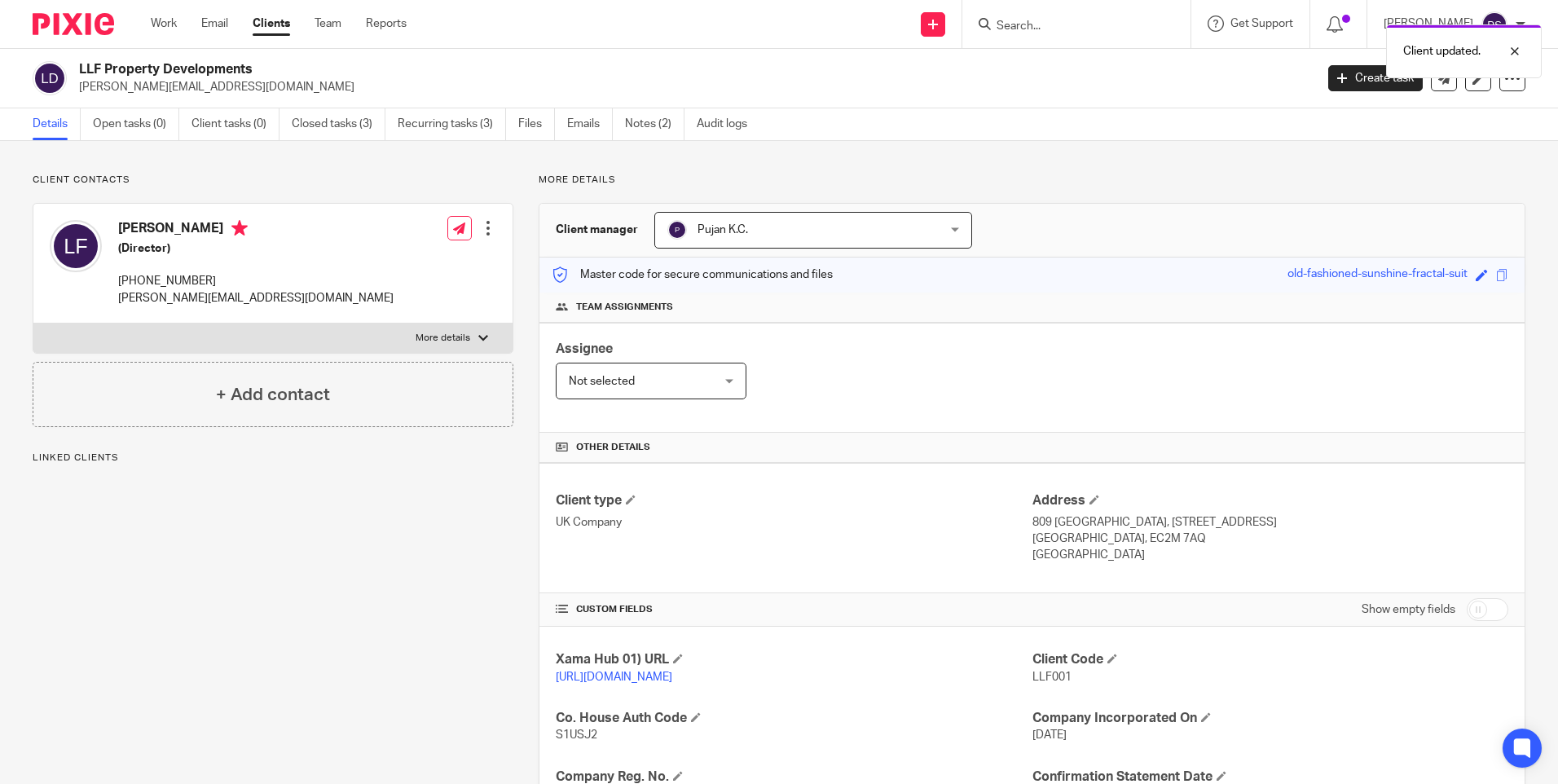
click at [1068, 18] on div "Client updated." at bounding box center [1160, 47] width 763 height 62
click at [1053, 32] on input "Search" at bounding box center [1069, 26] width 147 height 15
paste input "Antonio Stante"
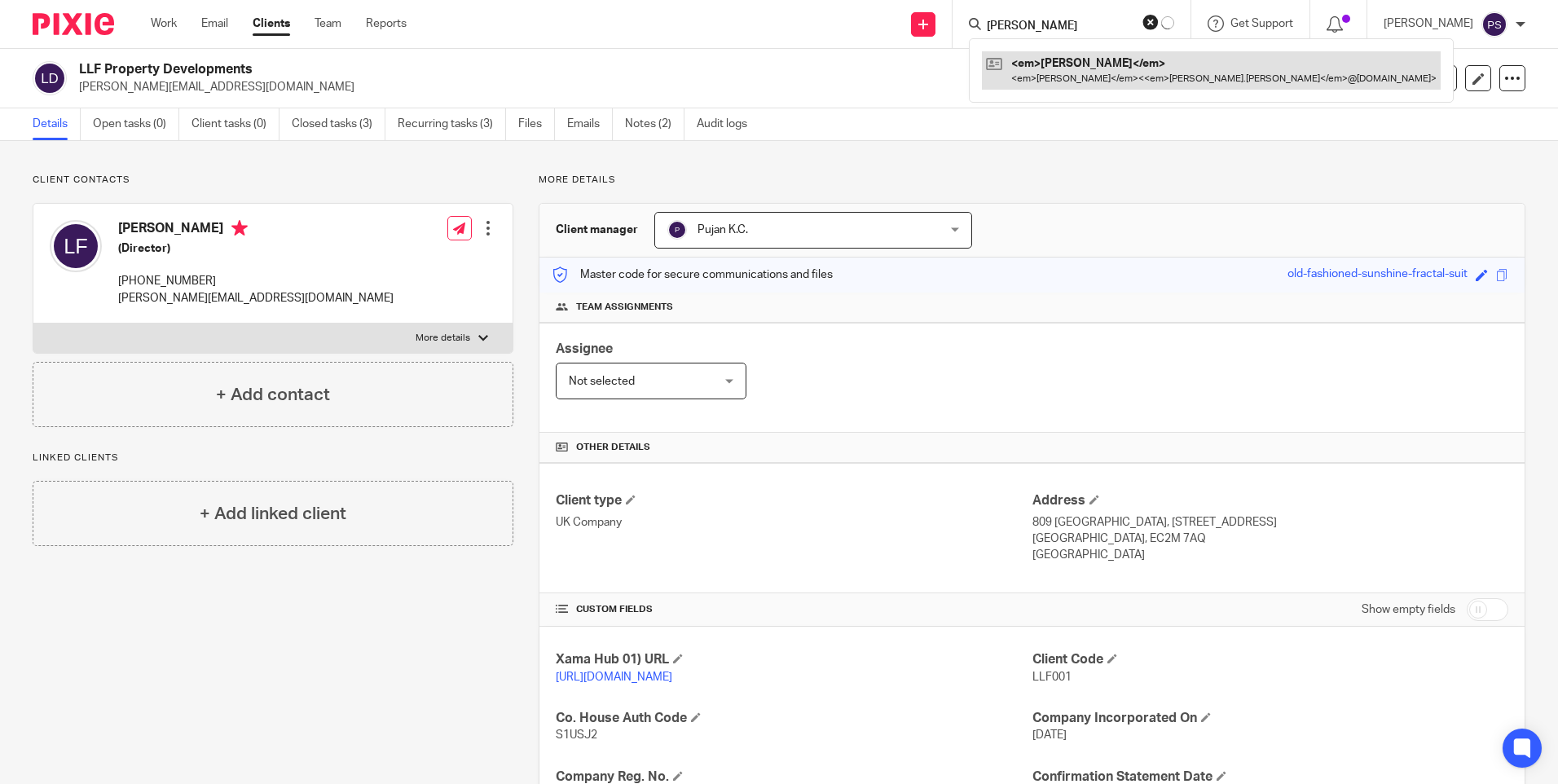
type input "Antonio Stante"
click at [1068, 70] on link at bounding box center [1211, 70] width 459 height 37
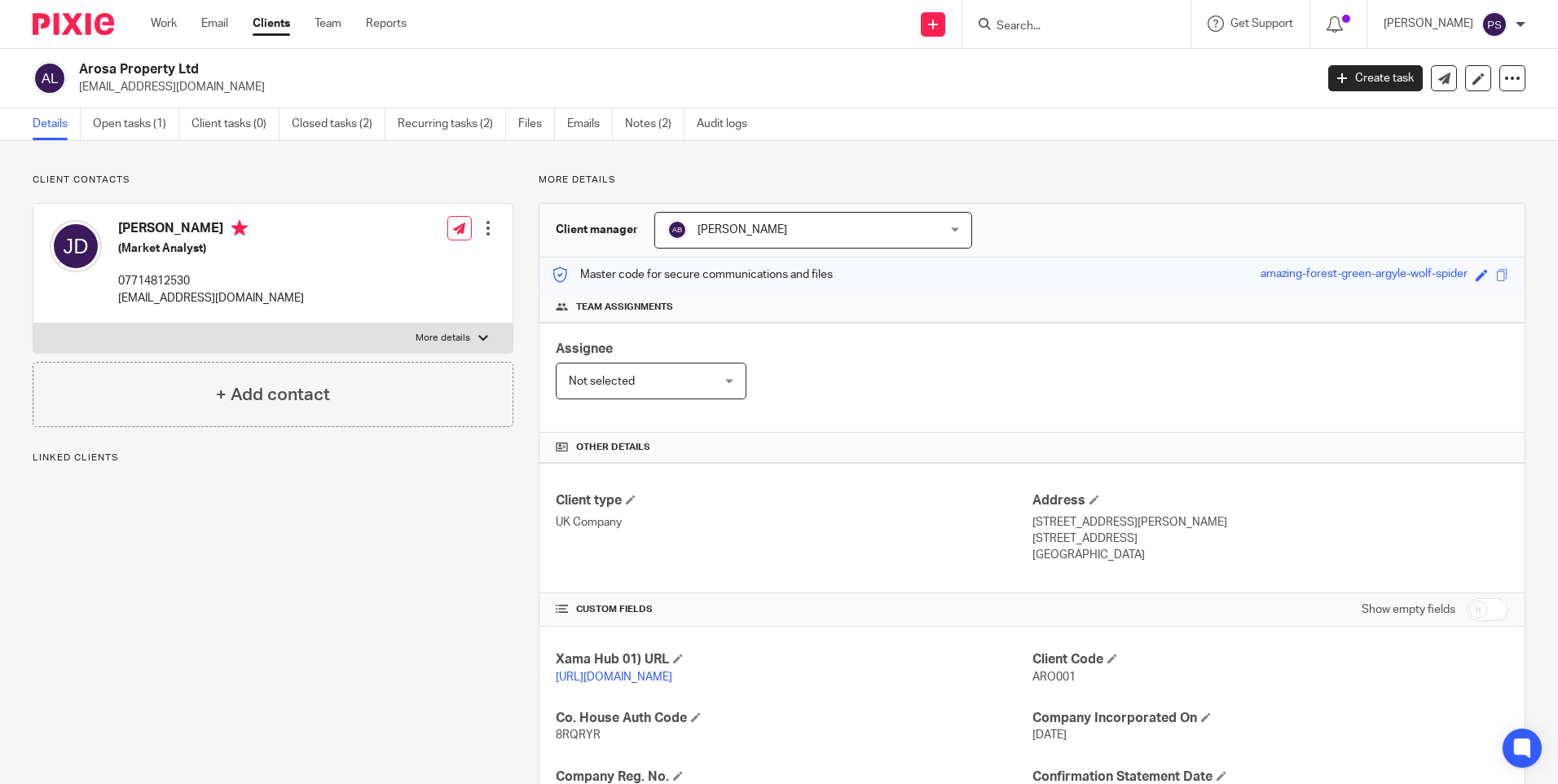
click at [810, 219] on span "[PERSON_NAME]" at bounding box center [788, 229] width 243 height 34
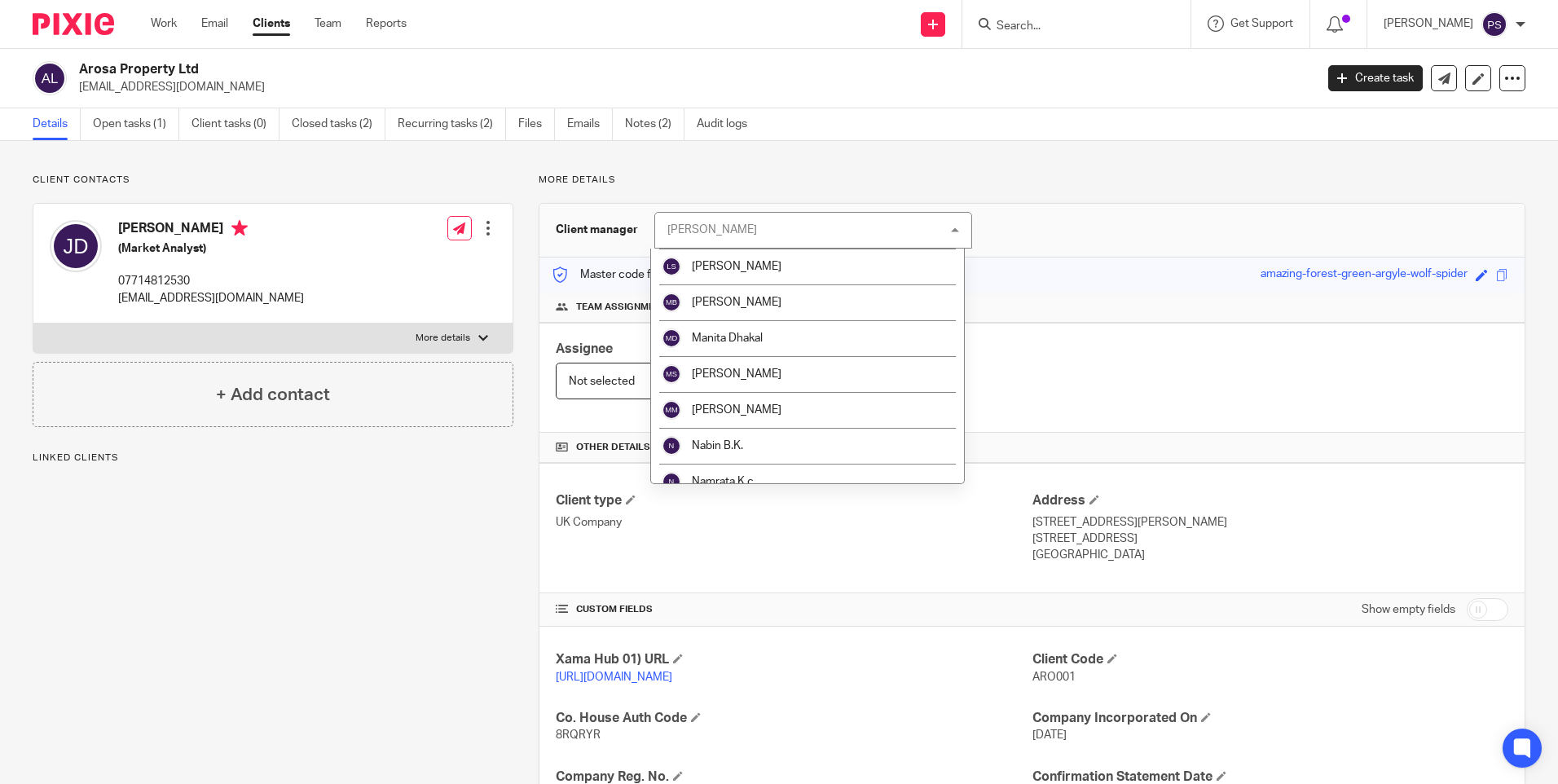
scroll to position [1221, 0]
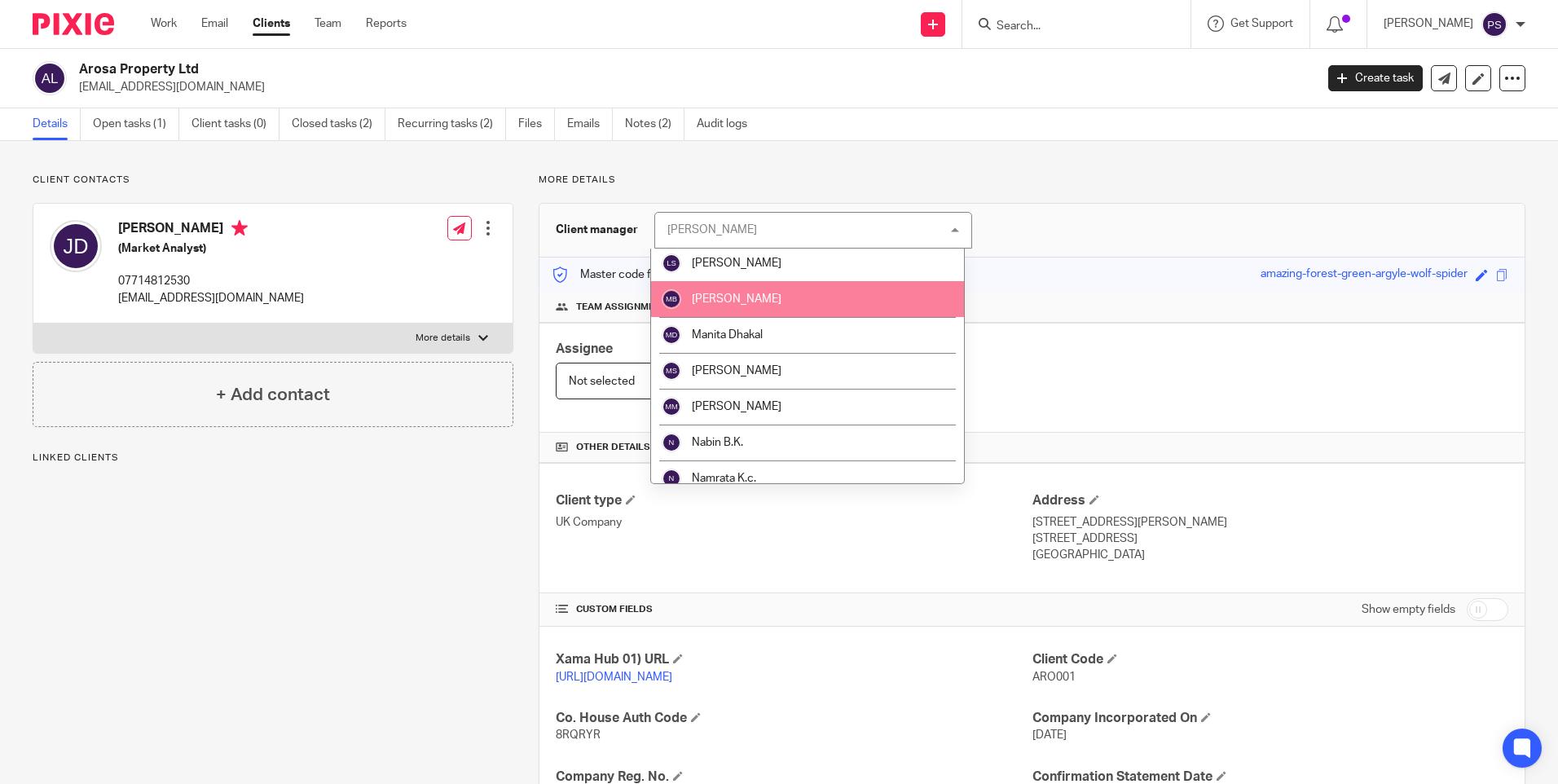
click at [728, 299] on span "[PERSON_NAME]" at bounding box center [737, 299] width 90 height 12
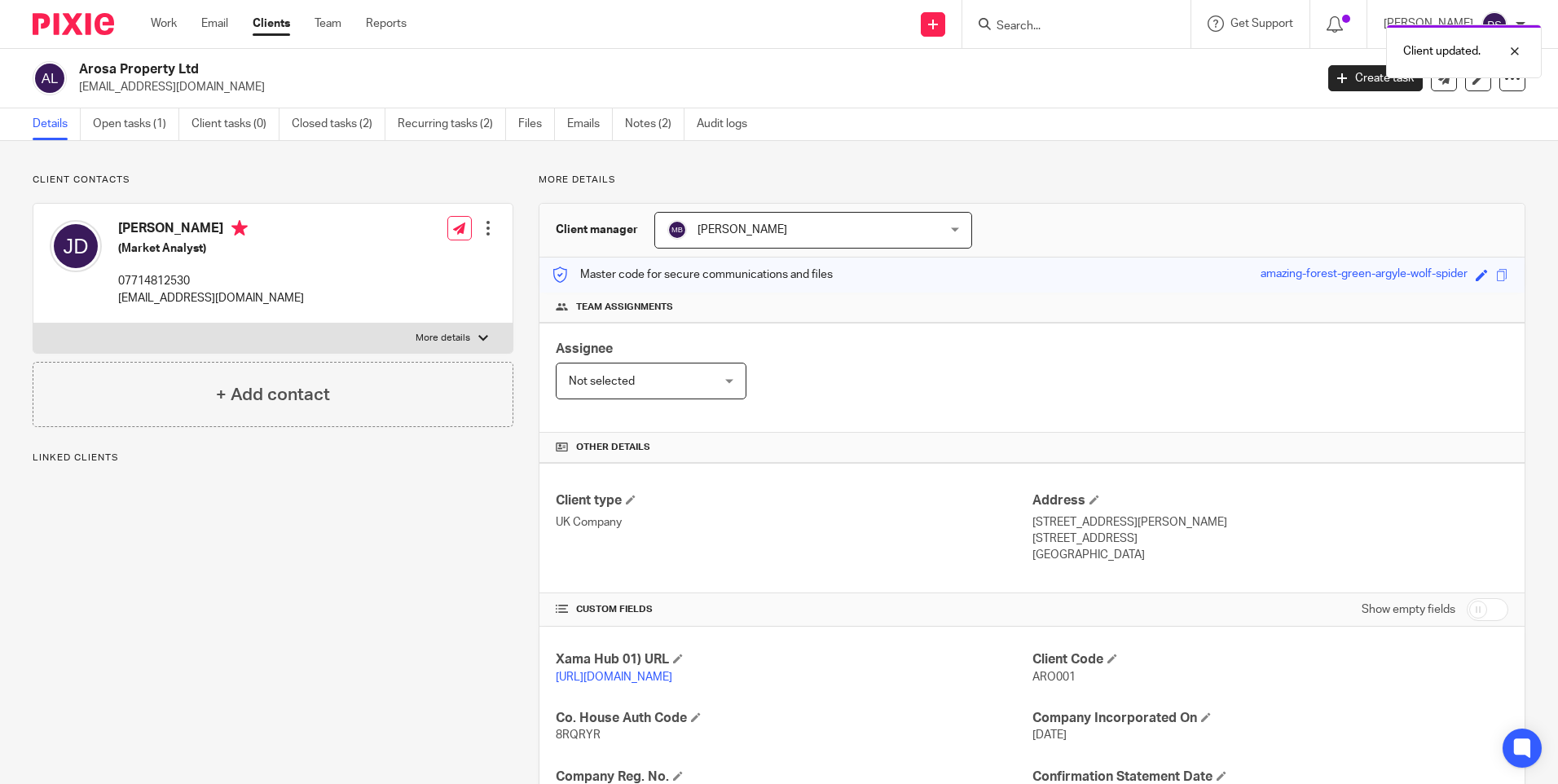
click at [1059, 21] on div "Client updated." at bounding box center [1160, 47] width 763 height 62
click at [1054, 27] on div "Client updated." at bounding box center [1160, 47] width 763 height 62
click at [1039, 24] on input "Search" at bounding box center [1069, 26] width 147 height 15
paste input "Tristan Edward Baxter Phillips"
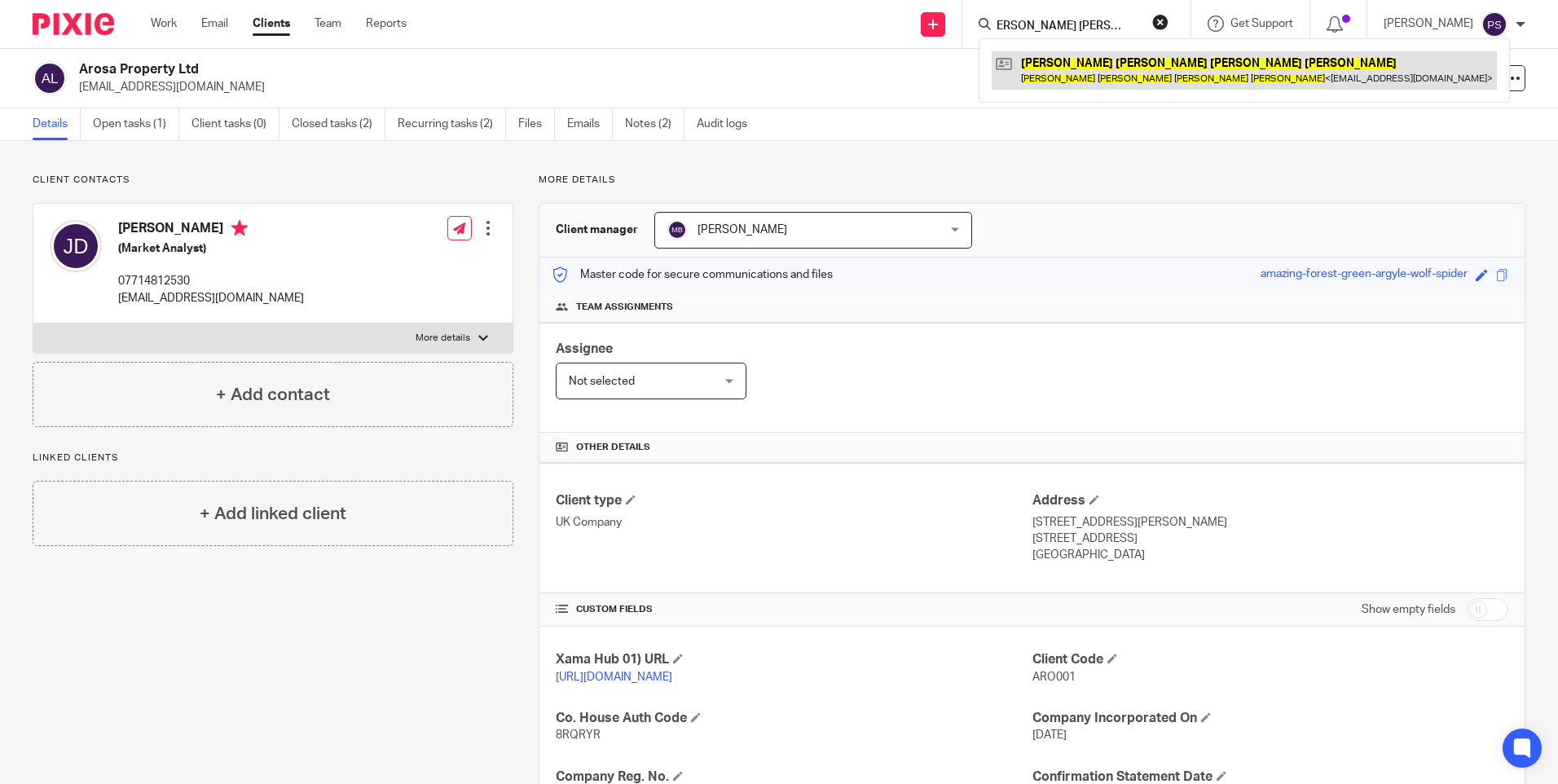
type input "Tristan Edward Baxter Phillips"
click at [1046, 73] on link at bounding box center [1243, 70] width 505 height 37
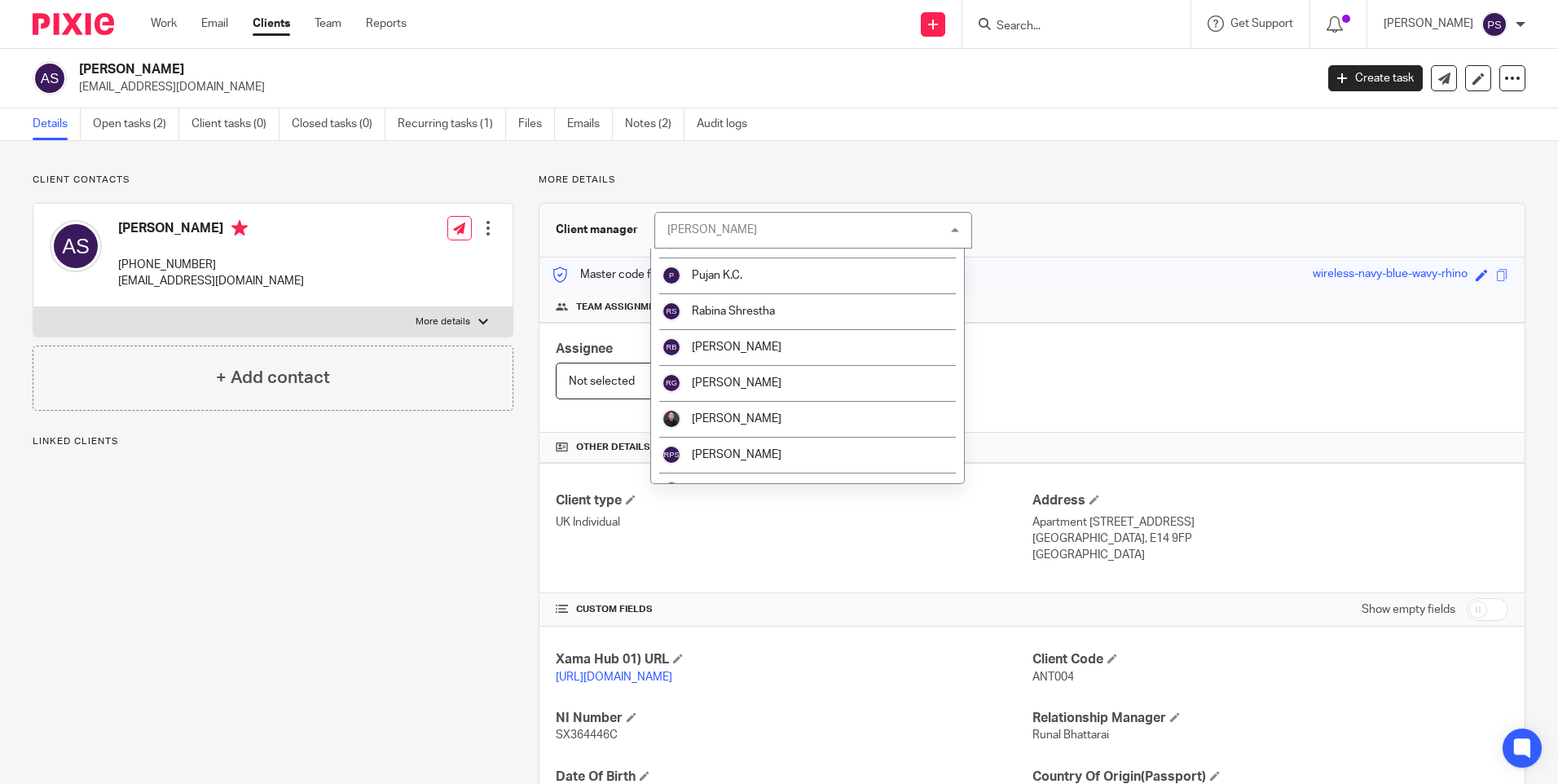
scroll to position [1874, 0]
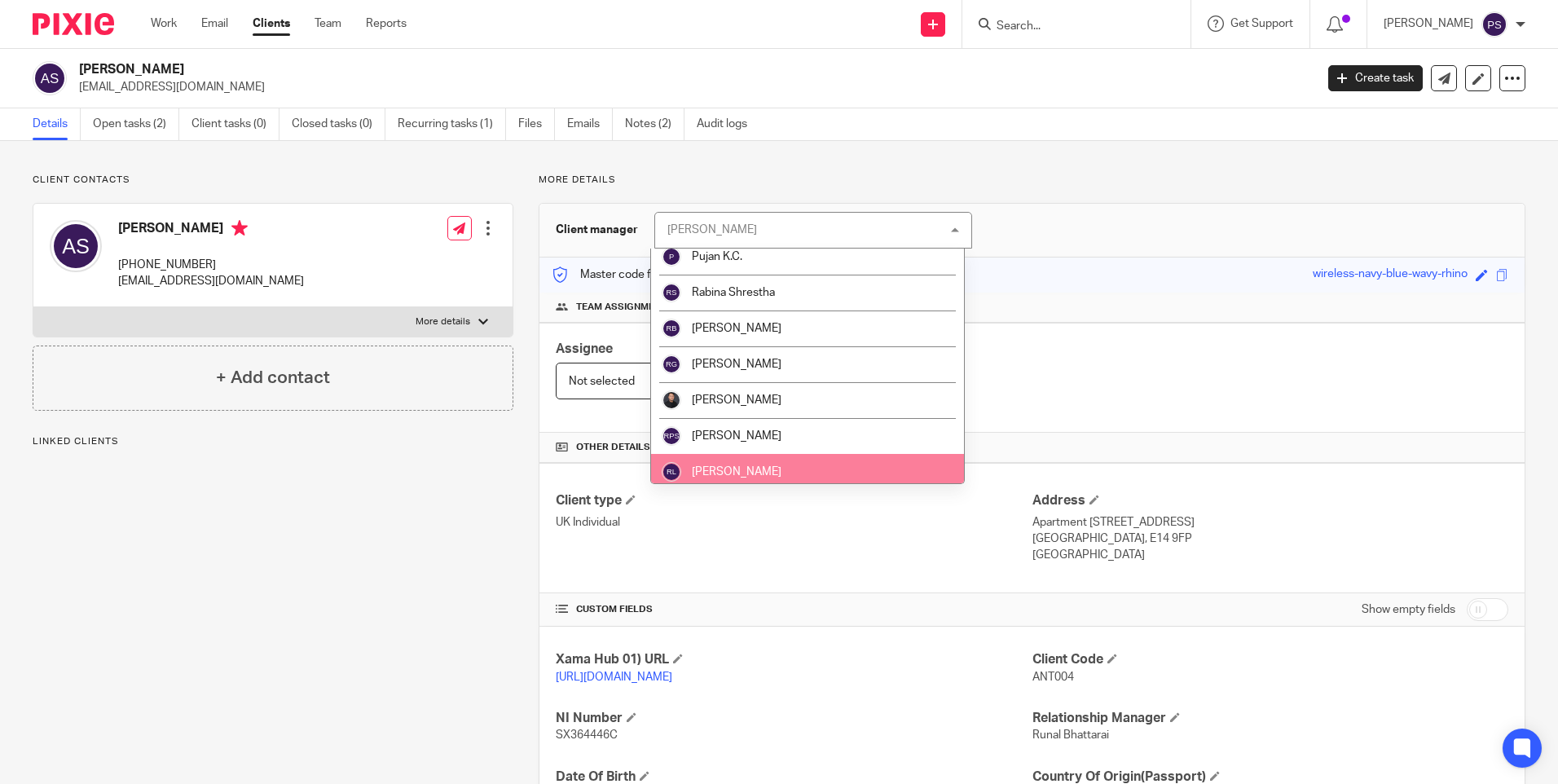
click at [744, 470] on span "[PERSON_NAME]" at bounding box center [737, 472] width 90 height 12
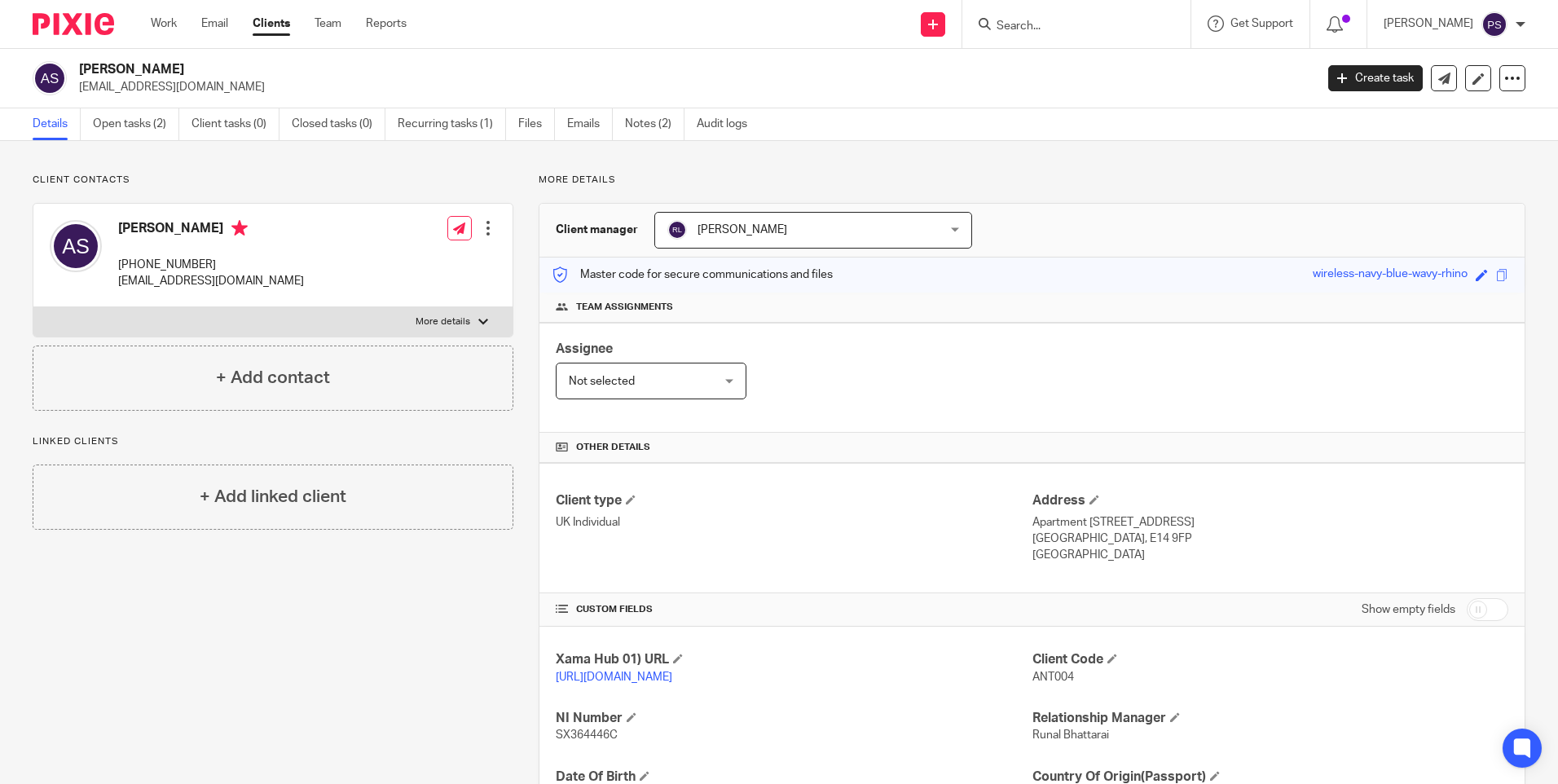
click at [1039, 27] on input "Search" at bounding box center [1069, 26] width 147 height 15
paste input "The Touch Fic Limited"
type input "The Touch Fic Limited"
click at [1055, 68] on link at bounding box center [1150, 63] width 337 height 24
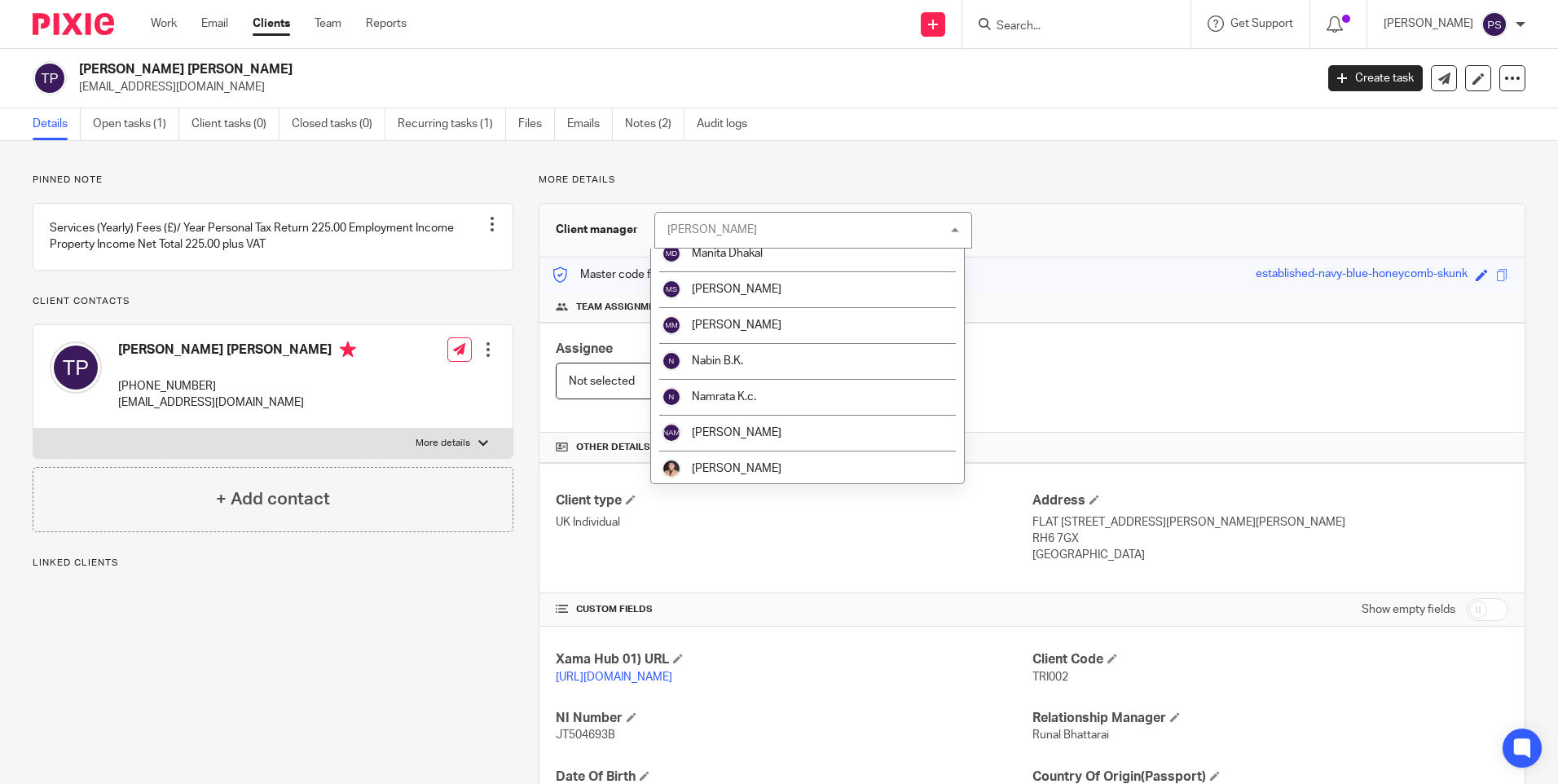
scroll to position [1792, 0]
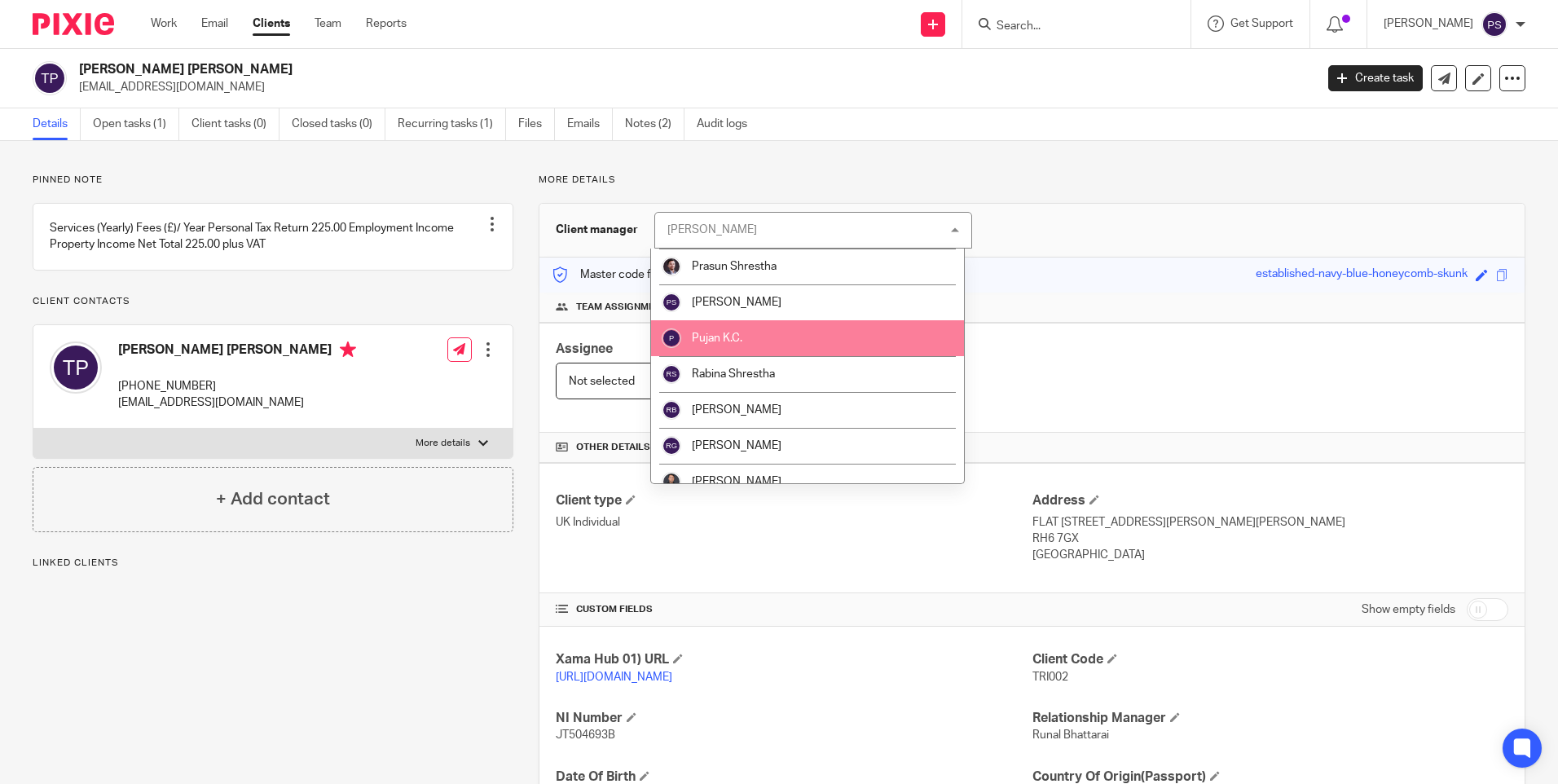
click at [738, 344] on li "Pujan K.C." at bounding box center [808, 338] width 313 height 36
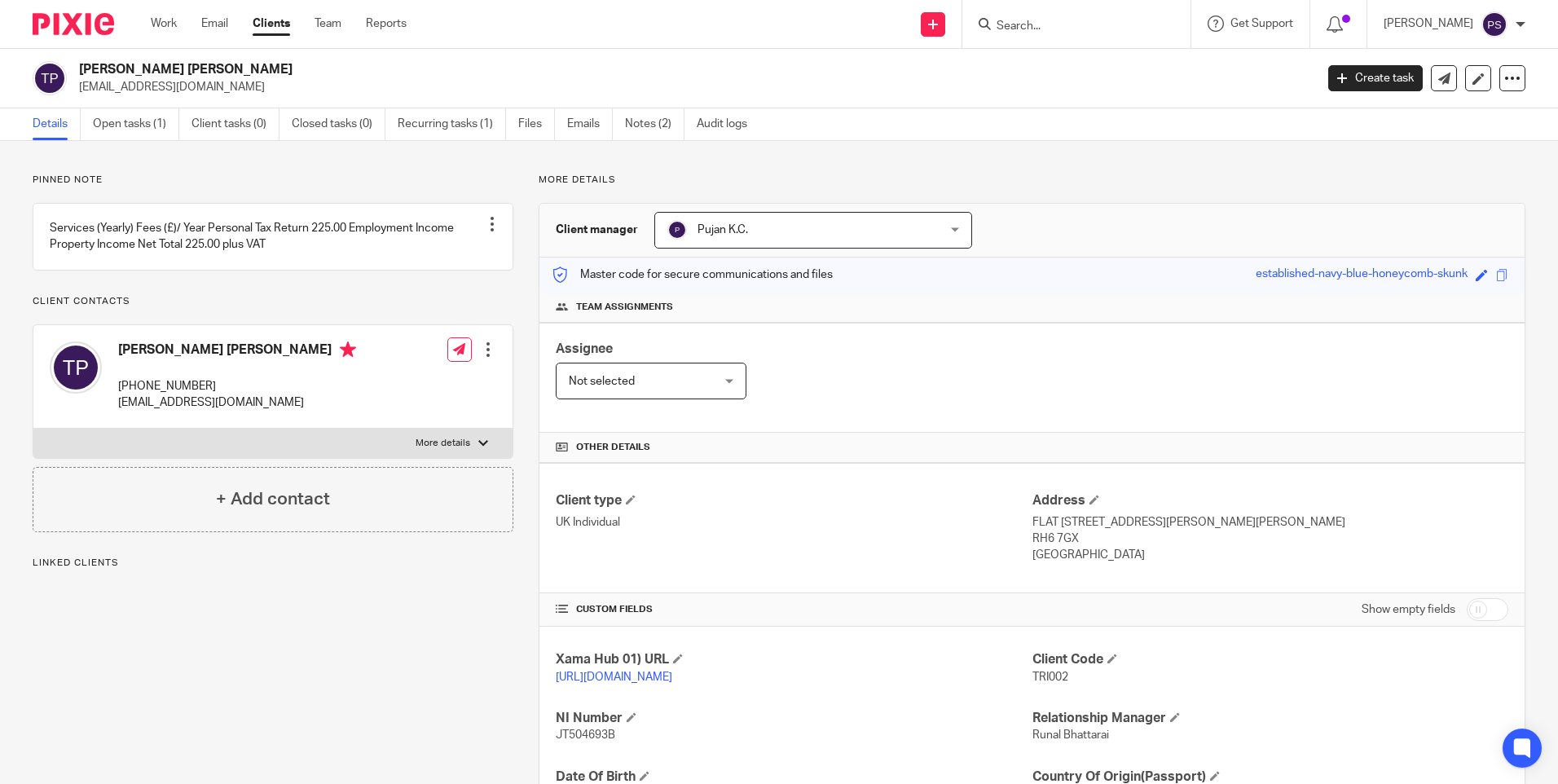
click at [1047, 21] on div "Client updated." at bounding box center [1160, 47] width 763 height 62
click at [1040, 18] on form at bounding box center [1082, 23] width 174 height 21
click at [1044, 25] on input "Search" at bounding box center [1069, 26] width 147 height 15
paste input "Samuel Kyan Sotoudemehr"
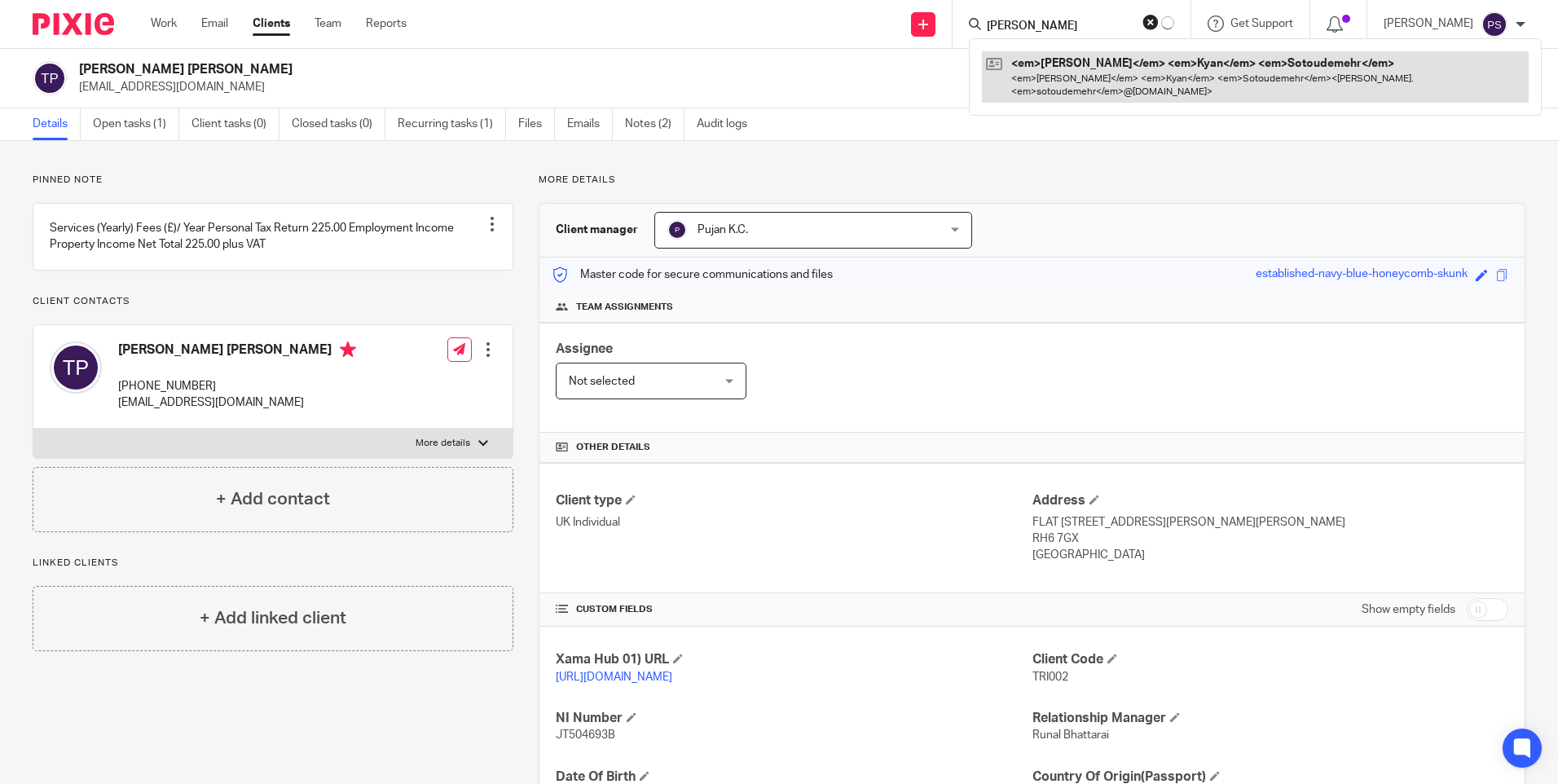
type input "Samuel Kyan Sotoudemehr"
click at [1077, 66] on link at bounding box center [1255, 77] width 547 height 51
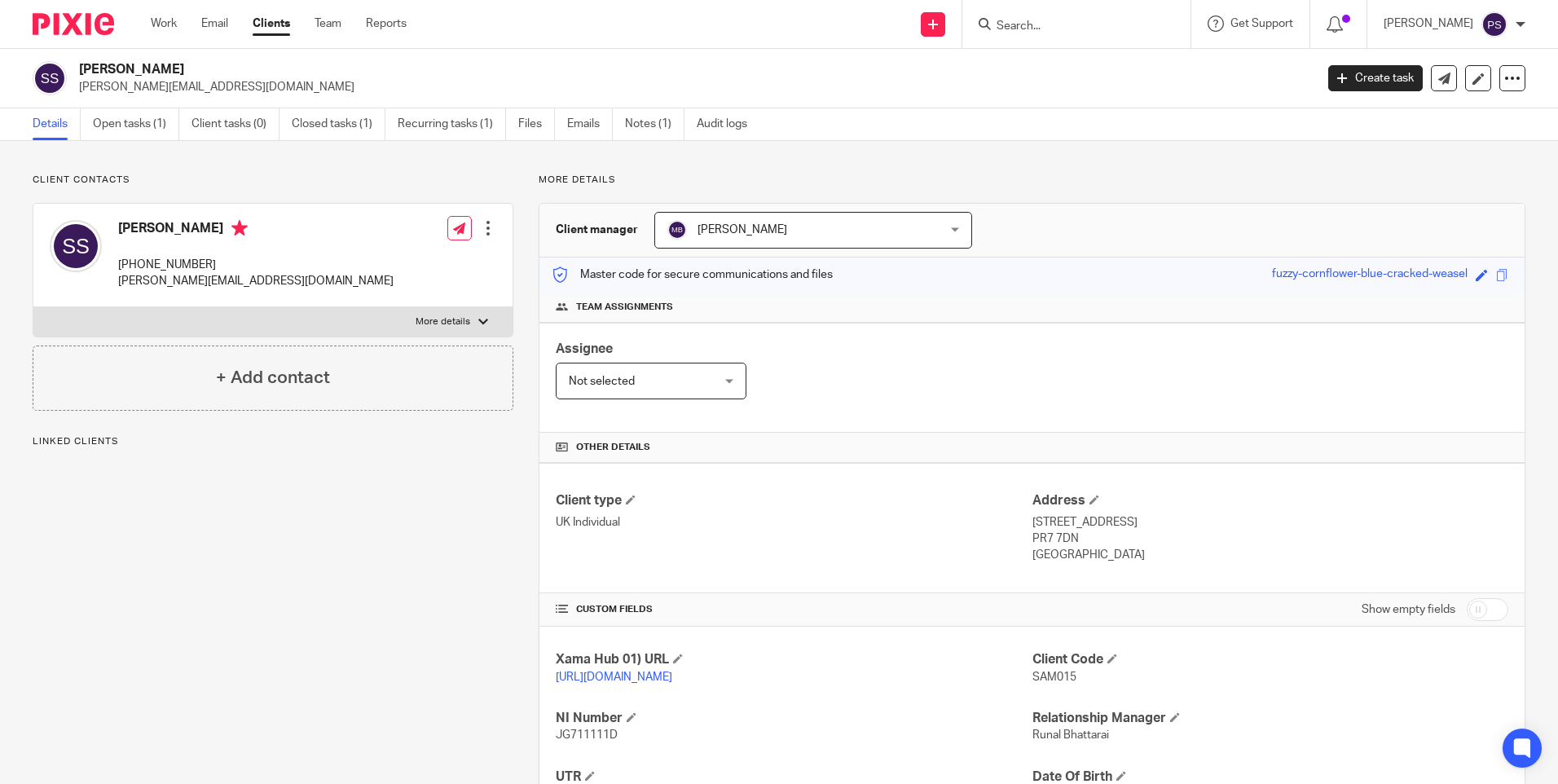
click at [803, 237] on span "[PERSON_NAME]" at bounding box center [788, 229] width 243 height 34
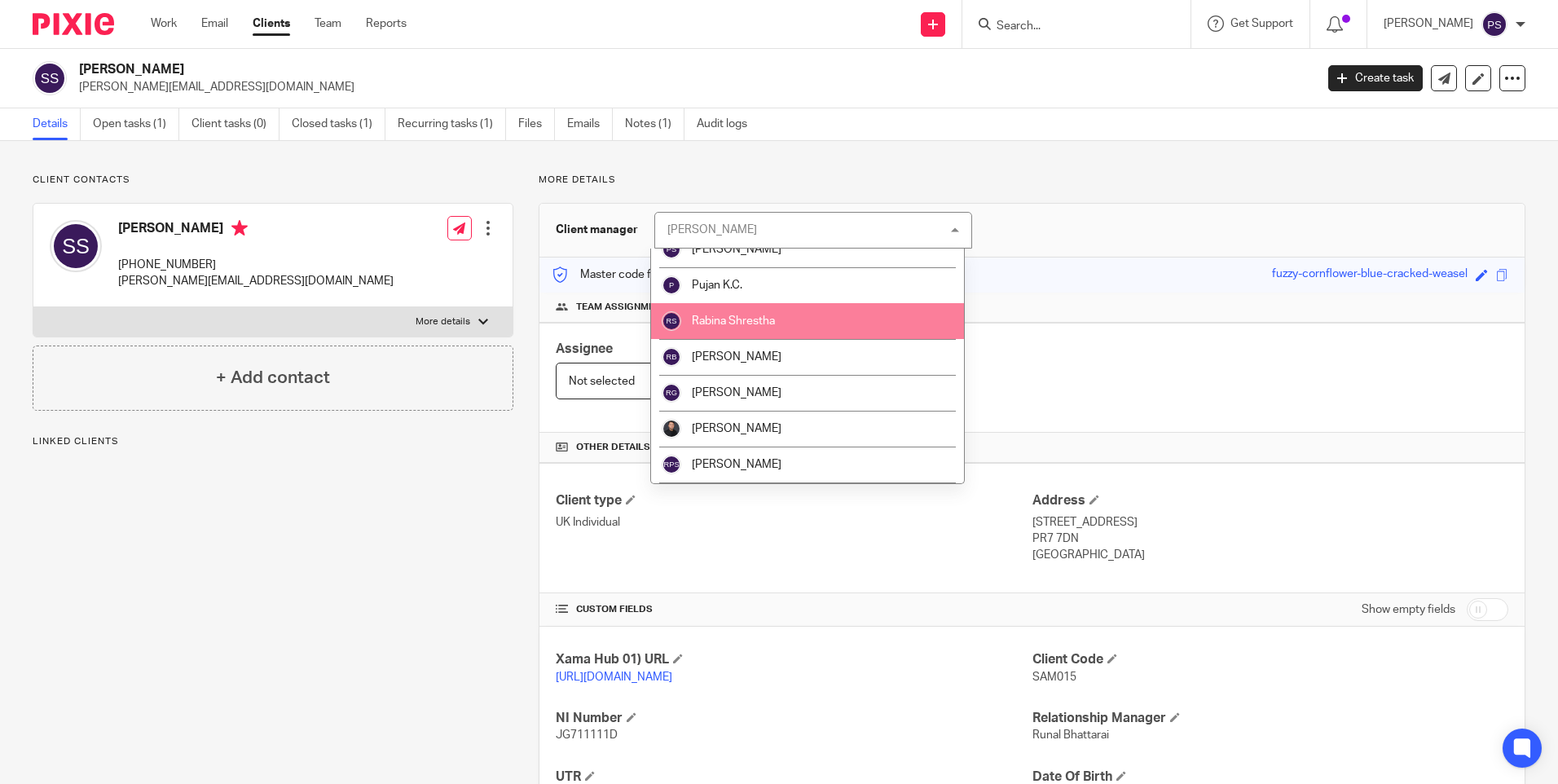
scroll to position [1874, 0]
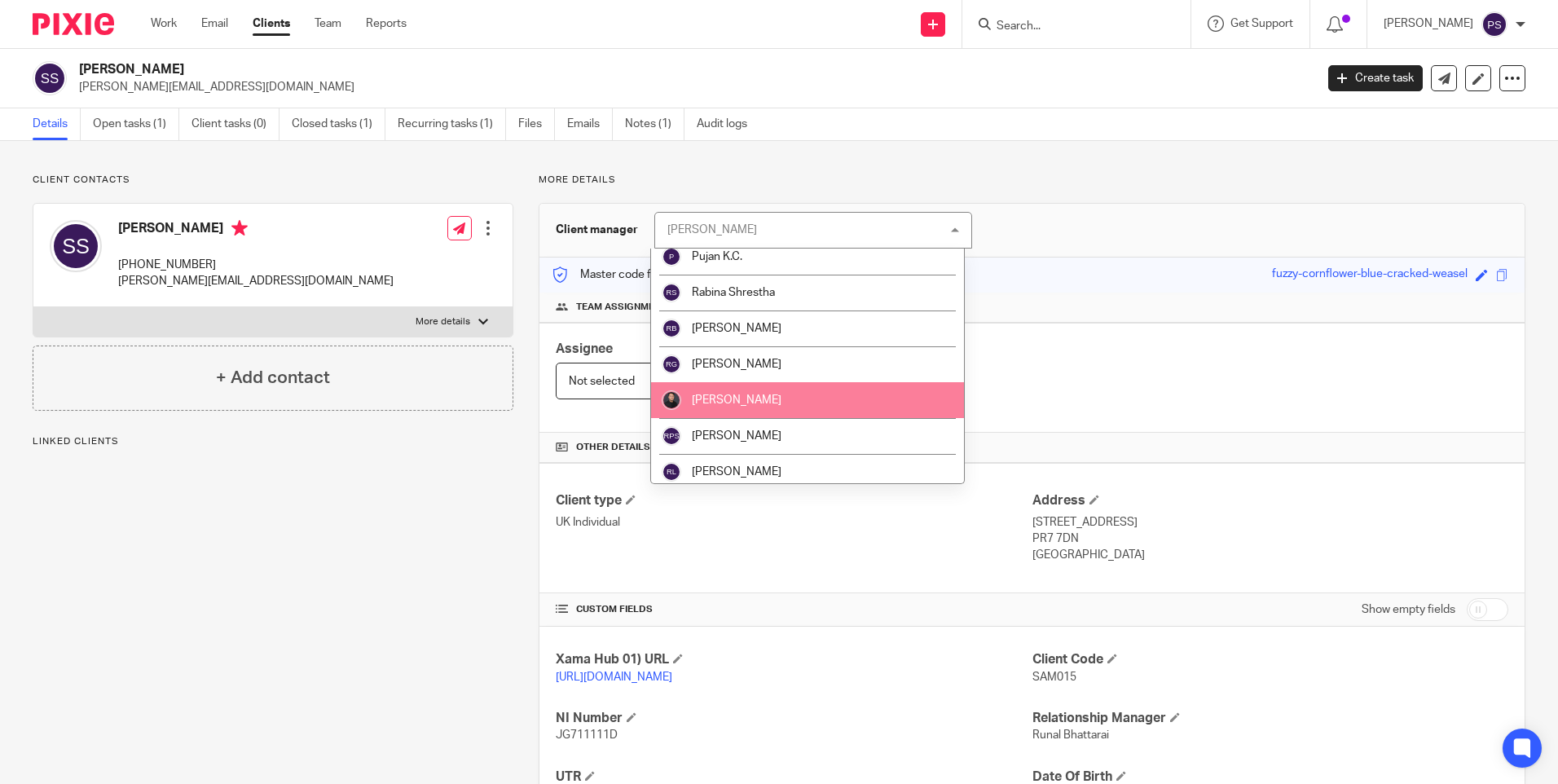
click at [705, 407] on li "[PERSON_NAME]" at bounding box center [808, 399] width 313 height 36
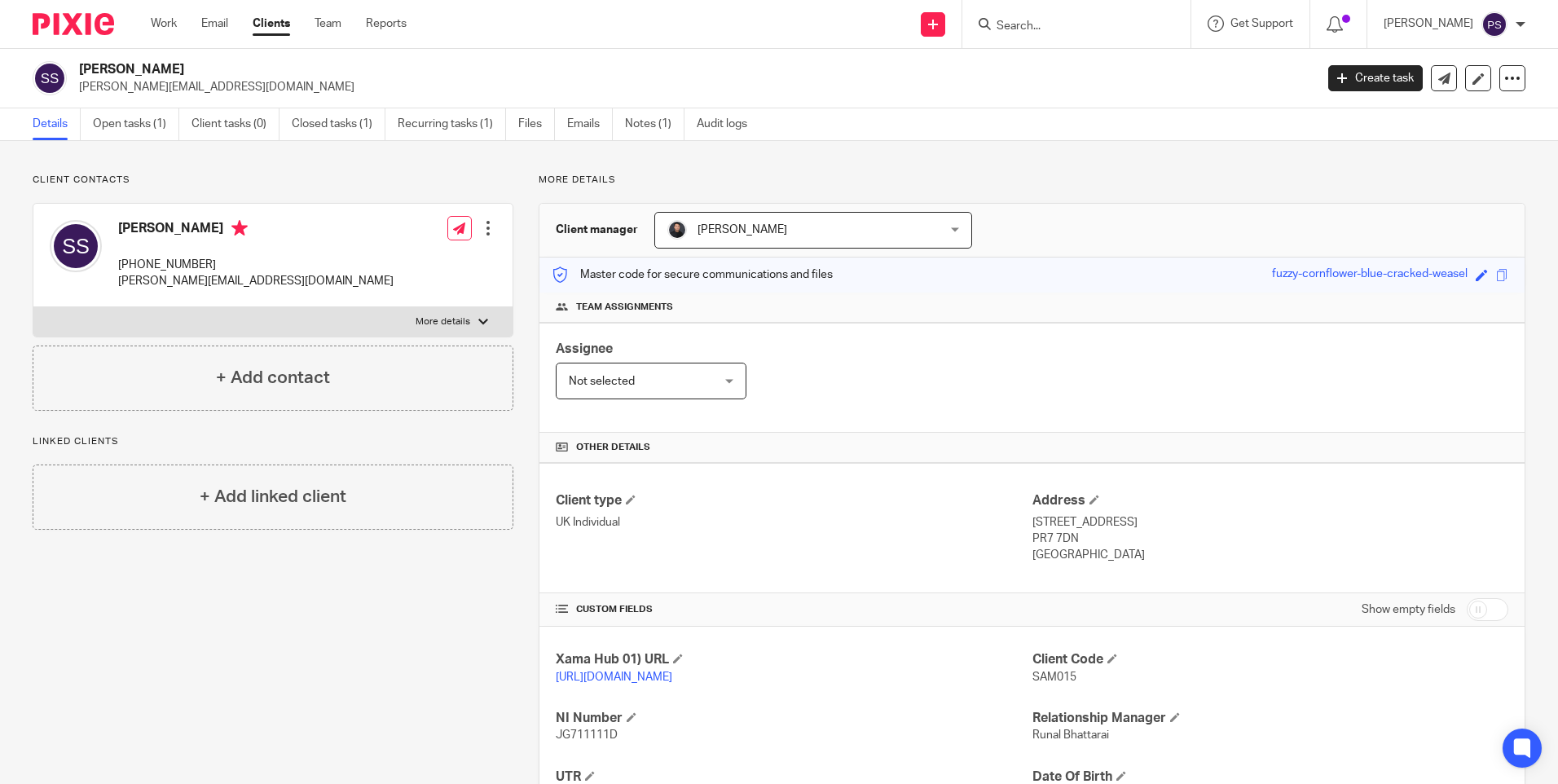
click at [1060, 21] on input "Search" at bounding box center [1069, 26] width 147 height 15
paste input "Cjg Enterprise Ltd"
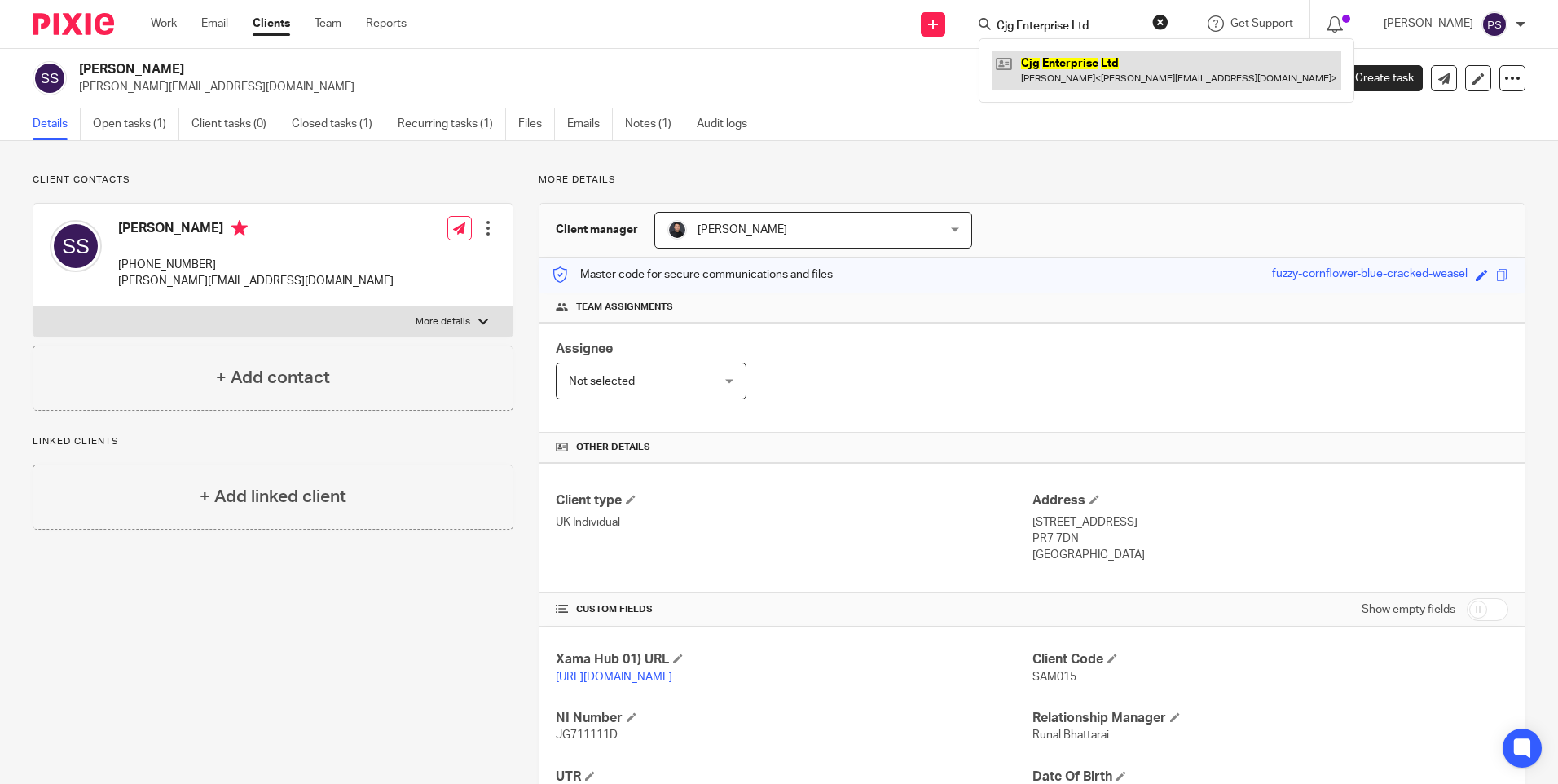
type input "Cjg Enterprise Ltd"
click at [1057, 70] on link at bounding box center [1166, 70] width 350 height 37
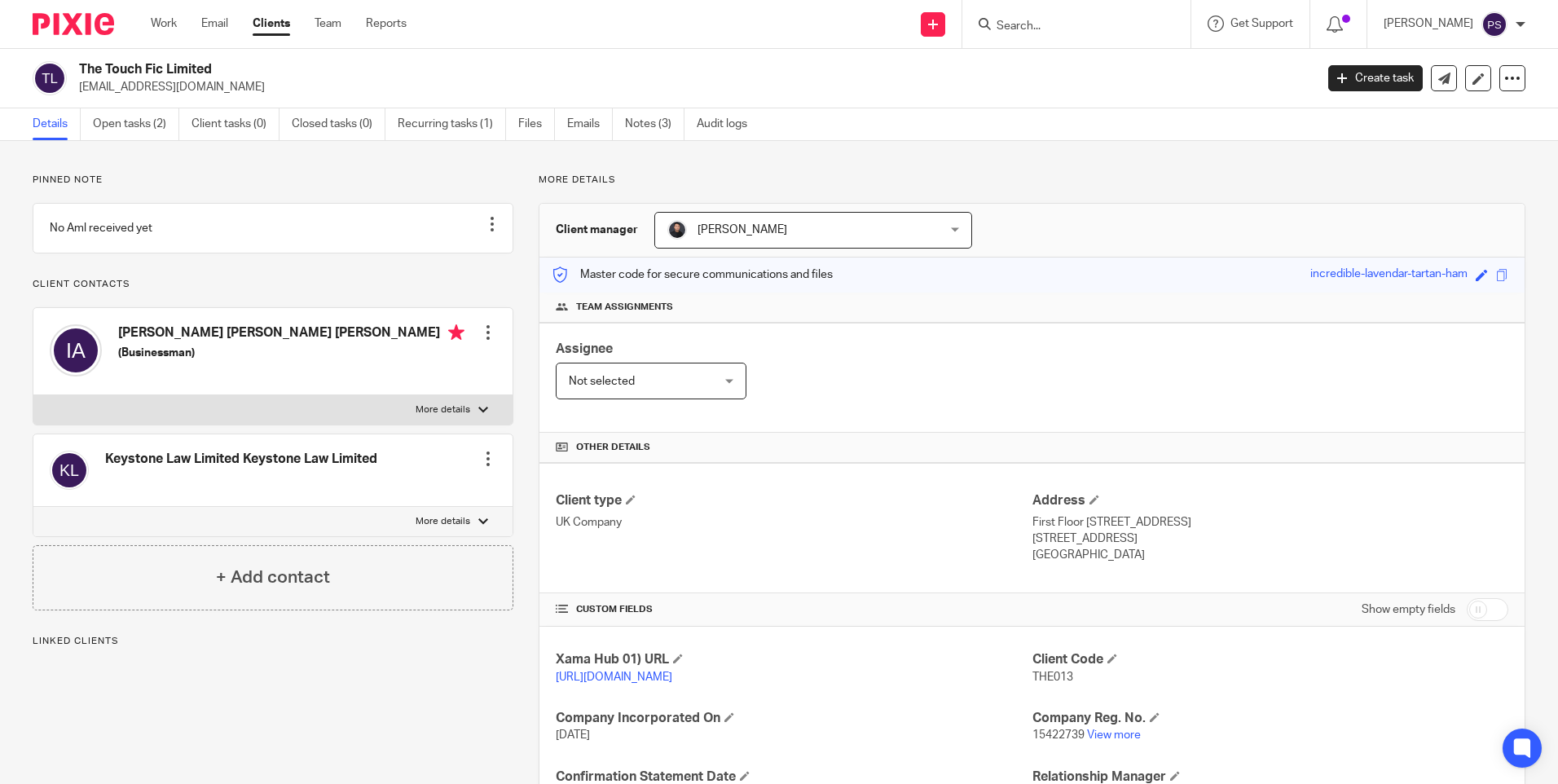
click at [1053, 24] on input "Search" at bounding box center [1069, 26] width 147 height 15
paste input "[PERSON_NAME]"
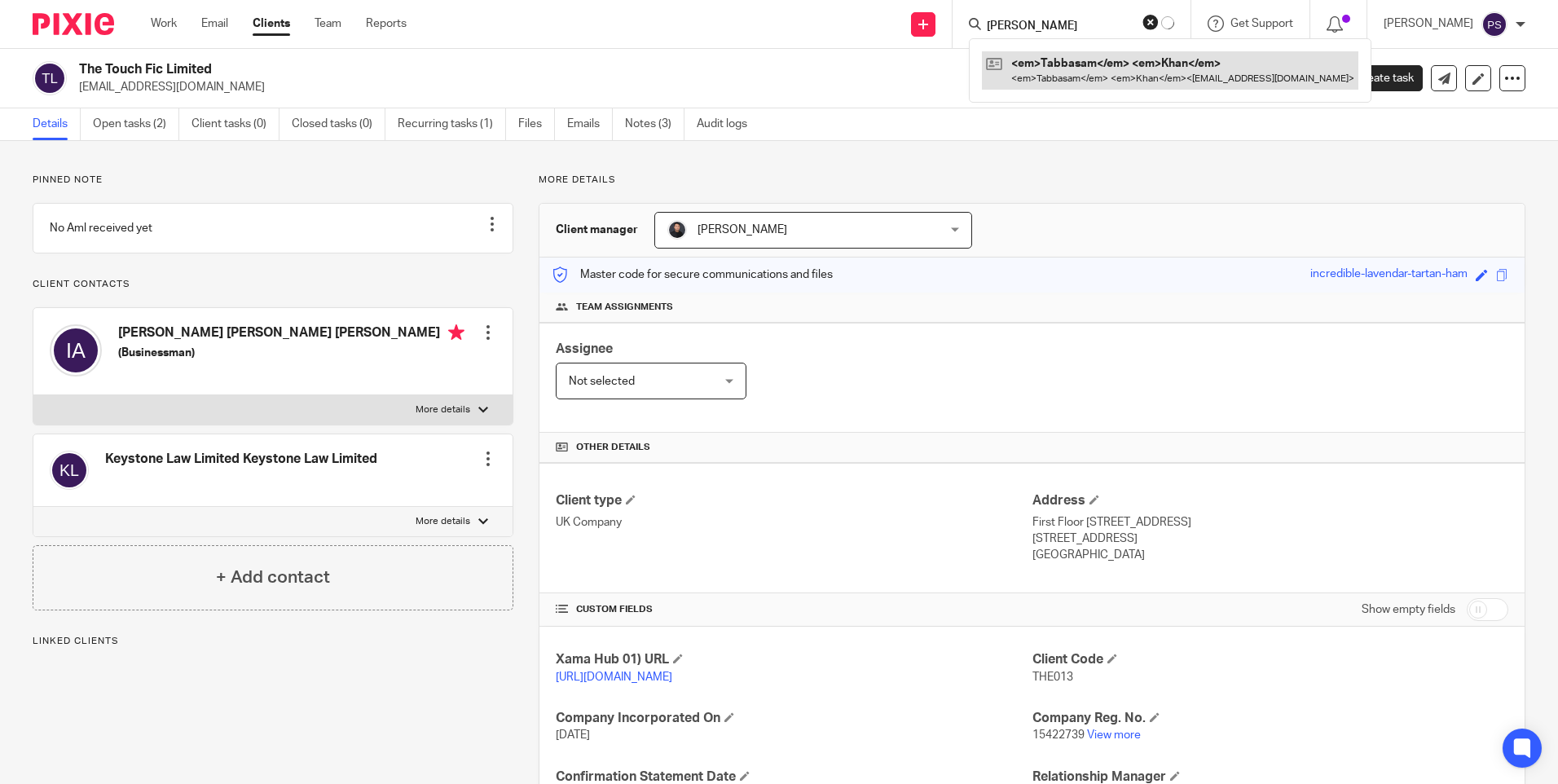
type input "[PERSON_NAME]"
click at [1055, 66] on link at bounding box center [1155, 70] width 327 height 37
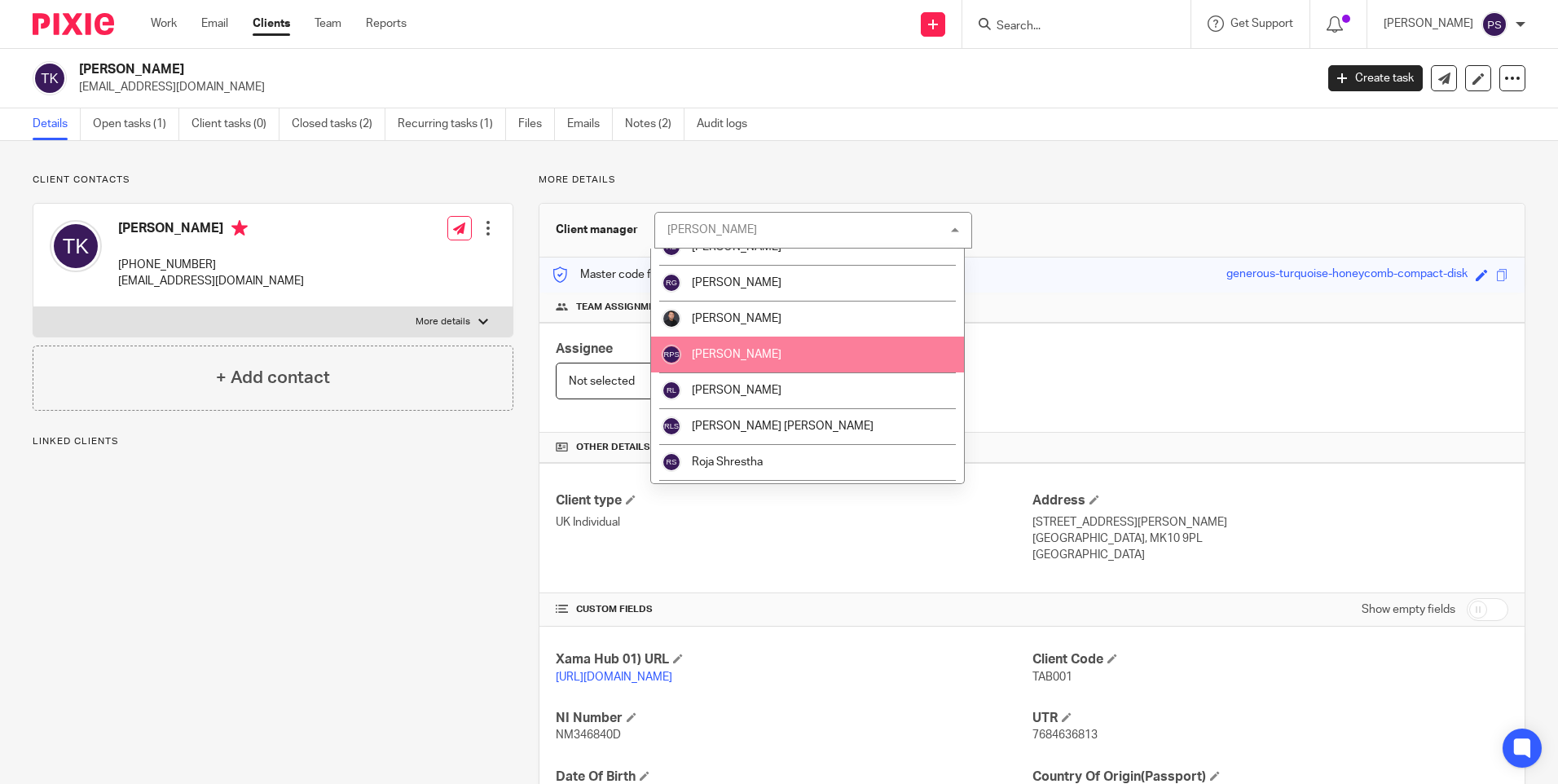
scroll to position [2037, 0]
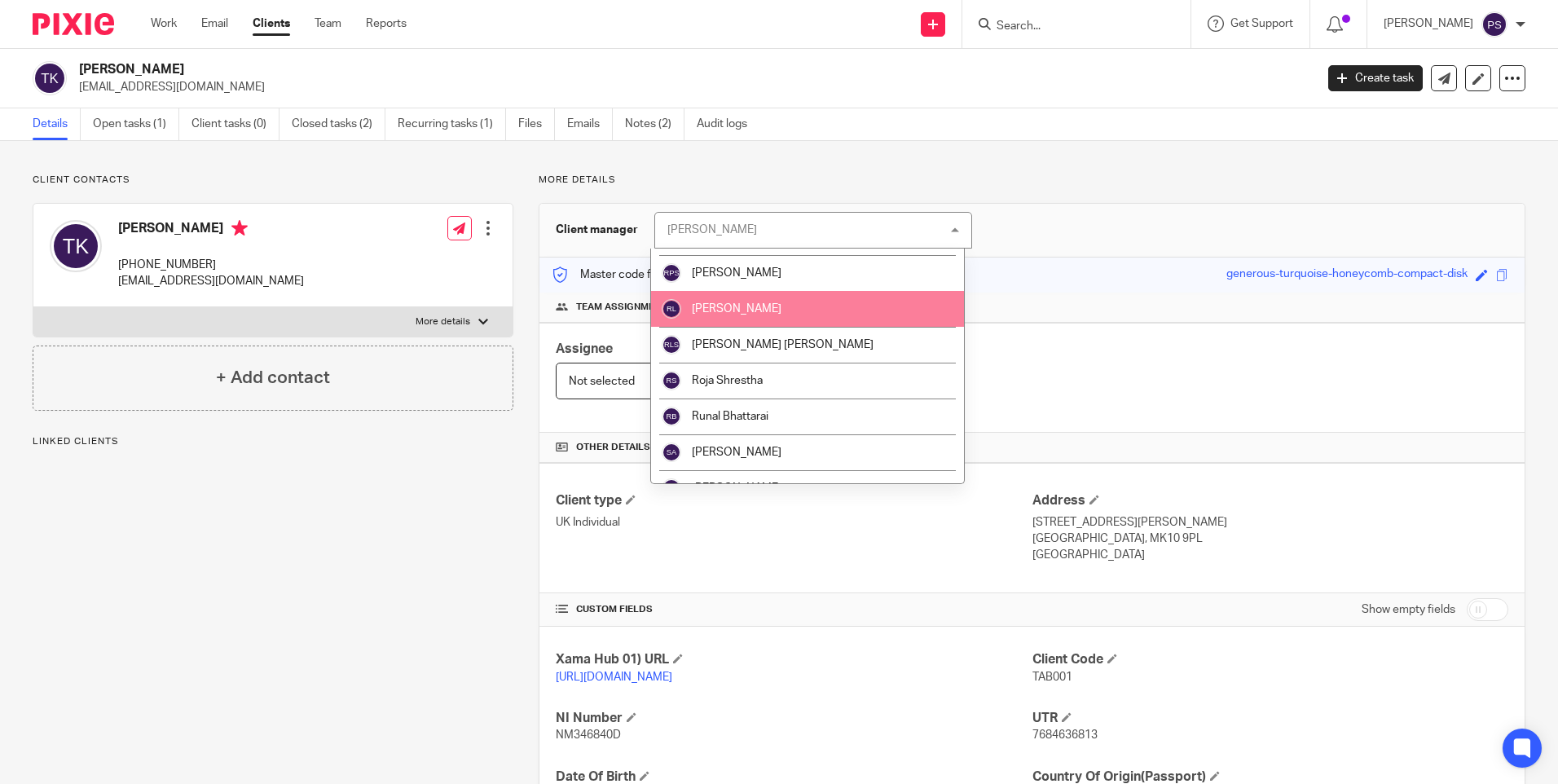
click at [809, 312] on li "[PERSON_NAME]" at bounding box center [808, 309] width 313 height 36
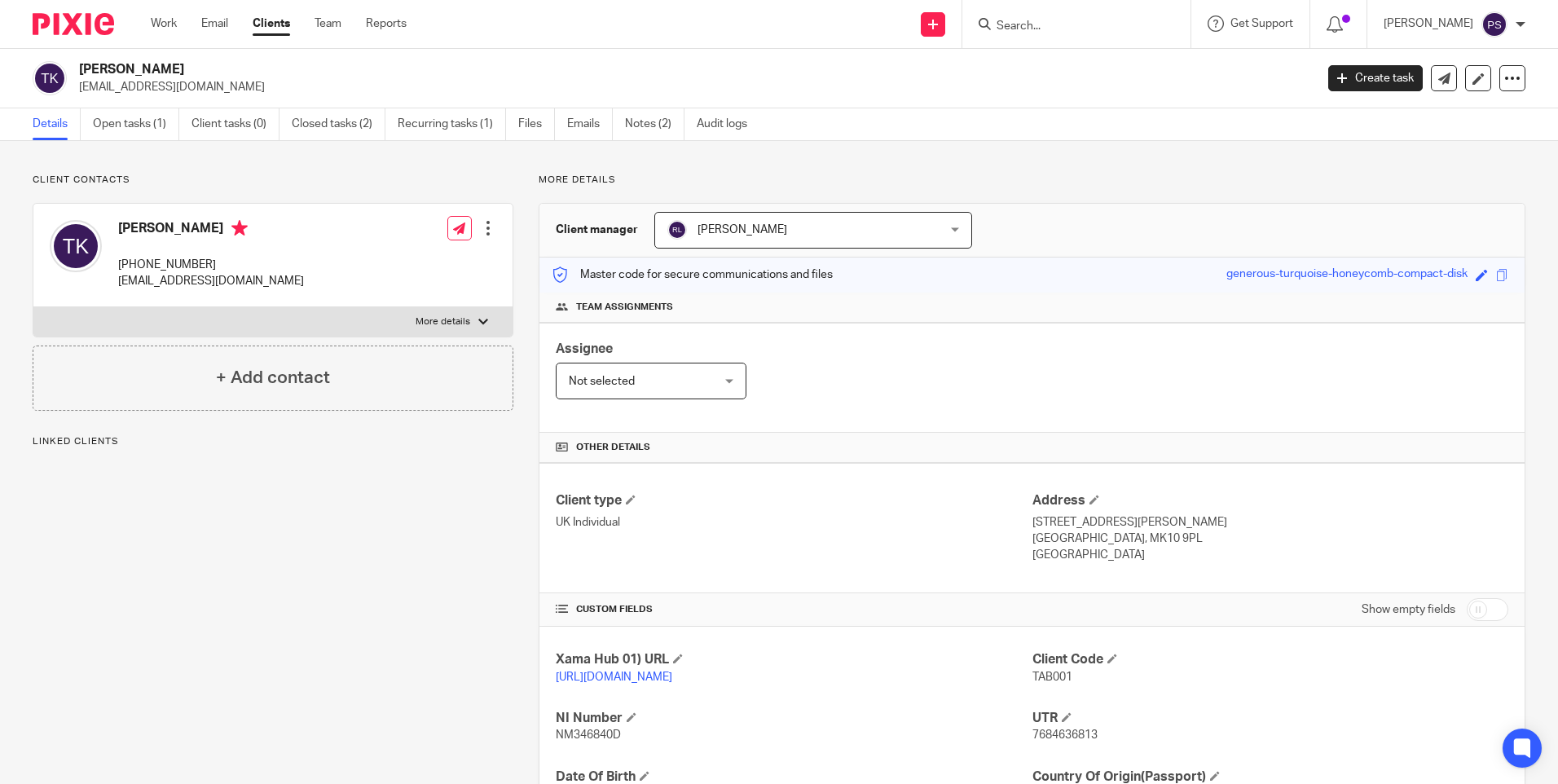
click at [1053, 22] on div "Client updated." at bounding box center [1160, 47] width 763 height 62
click at [1045, 28] on input "Search" at bounding box center [1069, 26] width 147 height 15
paste input "Deborah Milne"
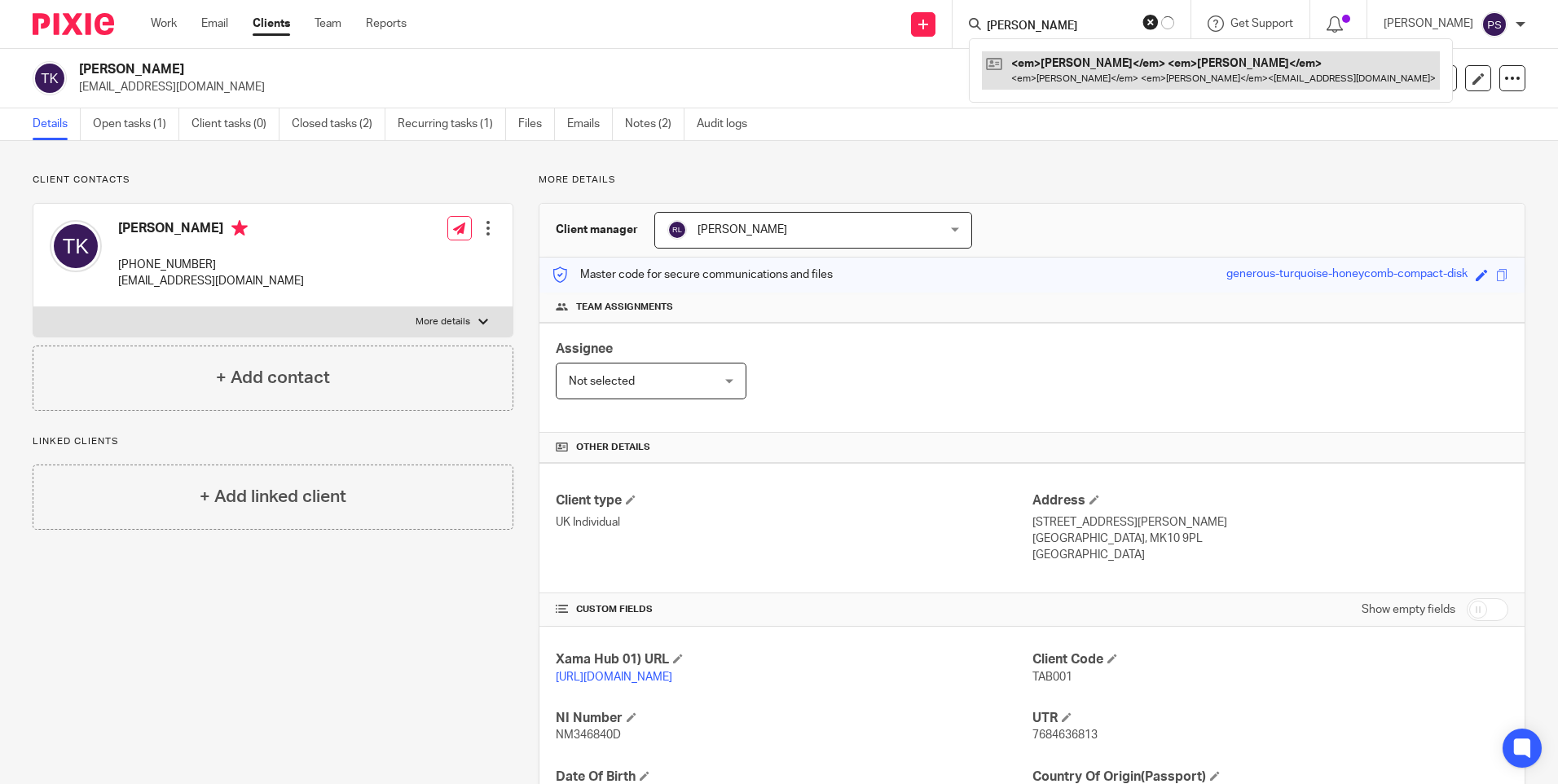
type input "Deborah Milne"
click at [1073, 66] on link at bounding box center [1210, 70] width 458 height 37
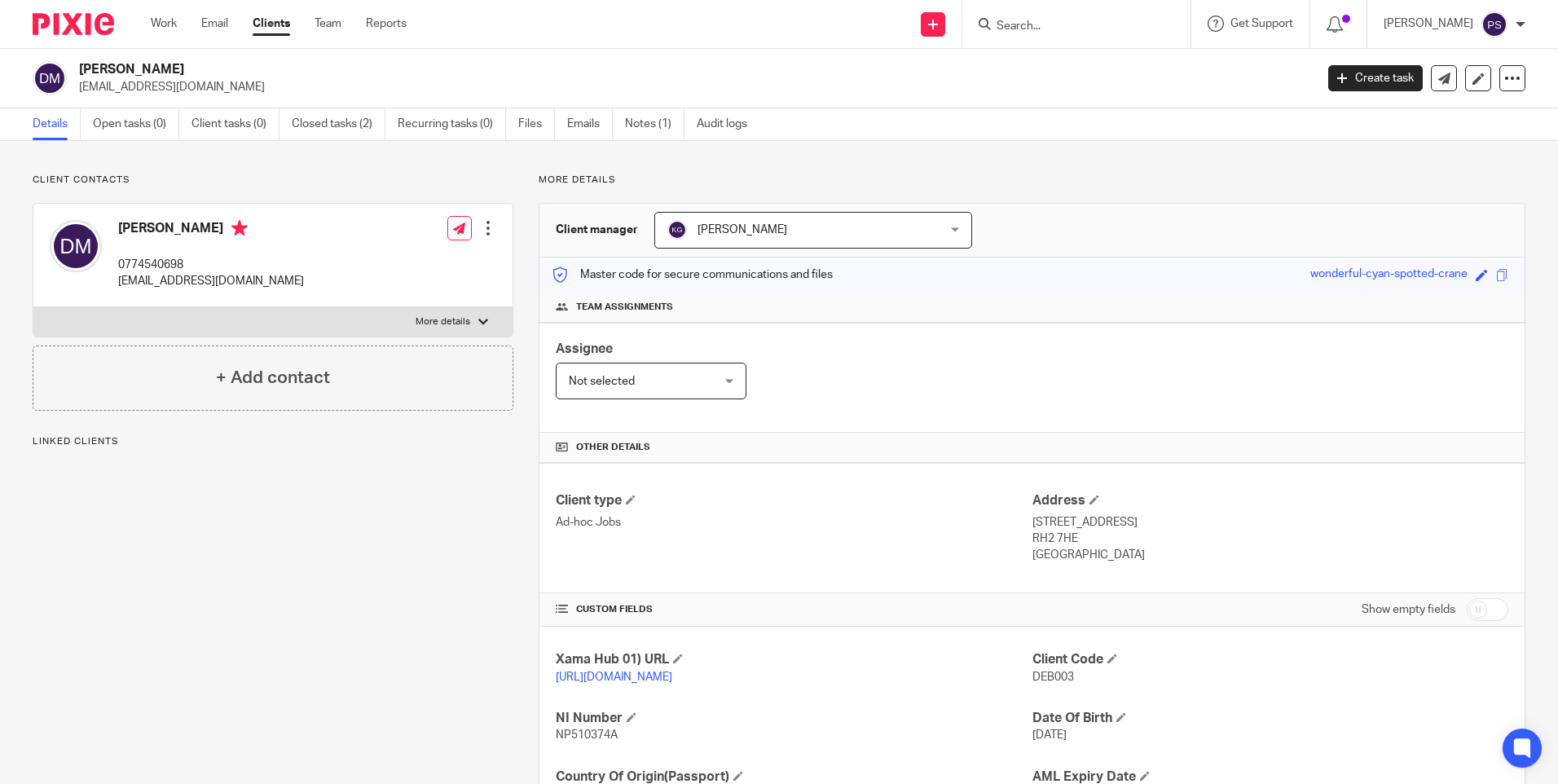
click at [894, 227] on span "[PERSON_NAME]" at bounding box center [788, 229] width 243 height 34
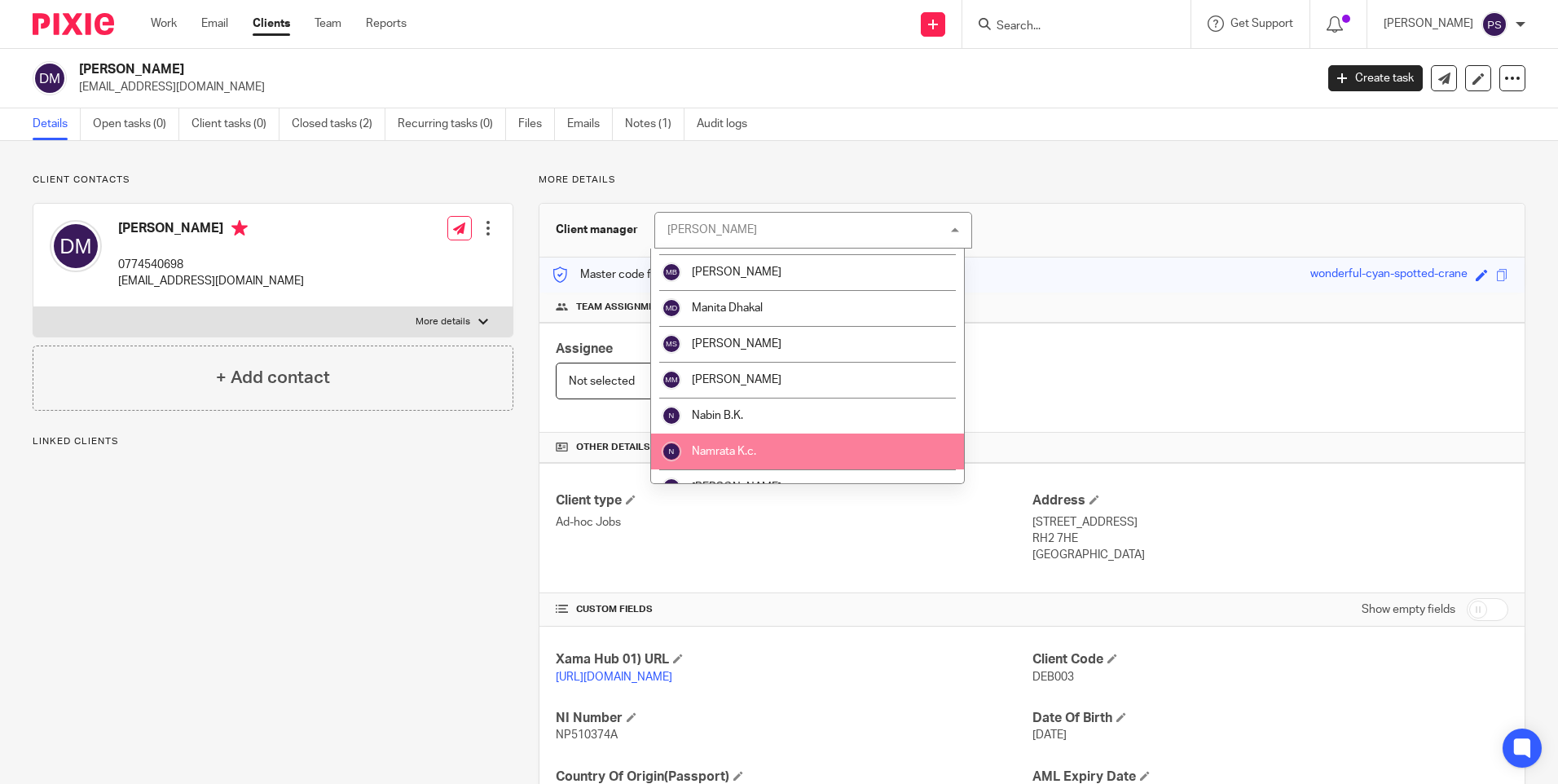
scroll to position [1221, 0]
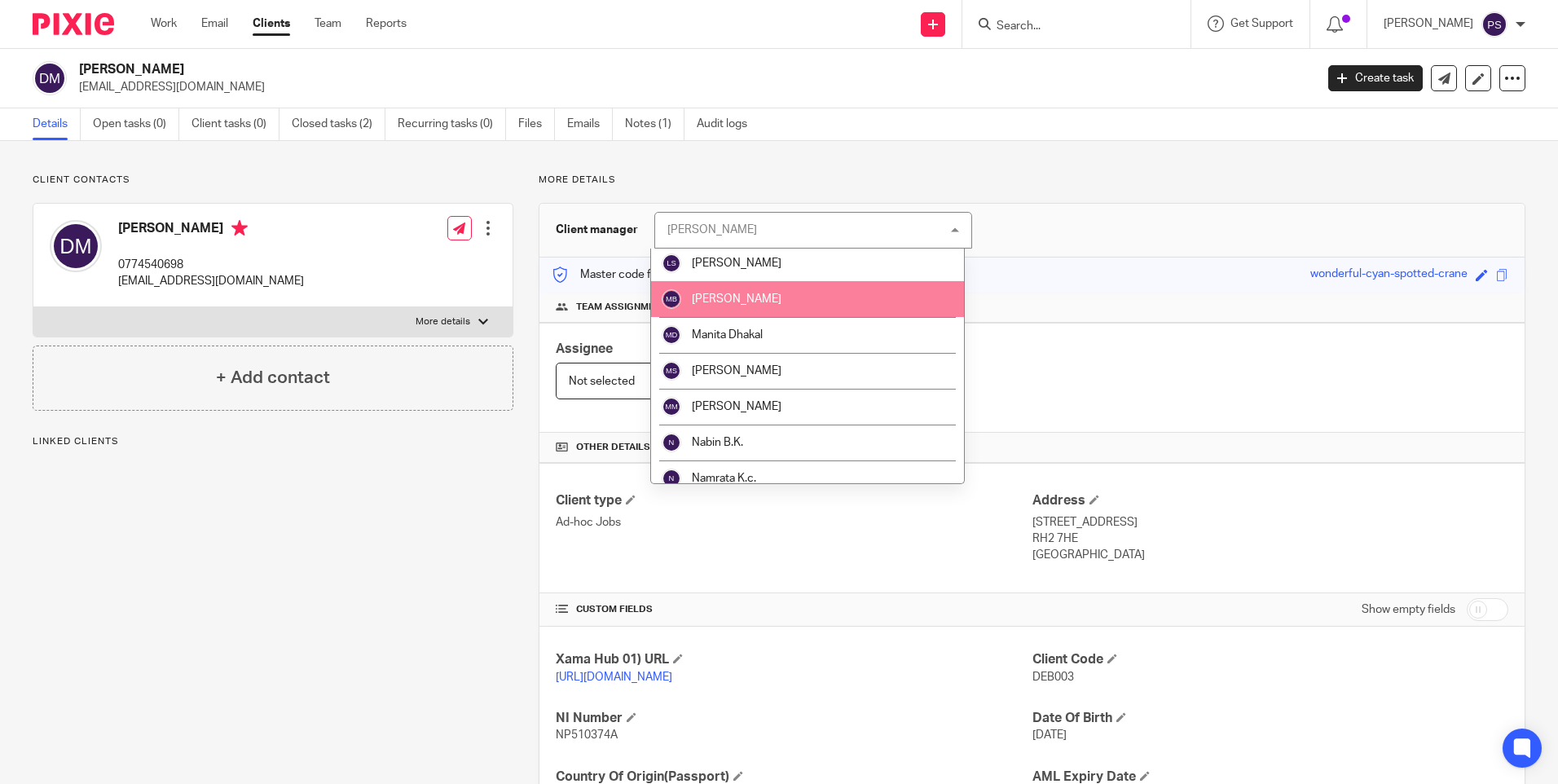
click at [749, 306] on li "[PERSON_NAME]" at bounding box center [808, 299] width 313 height 36
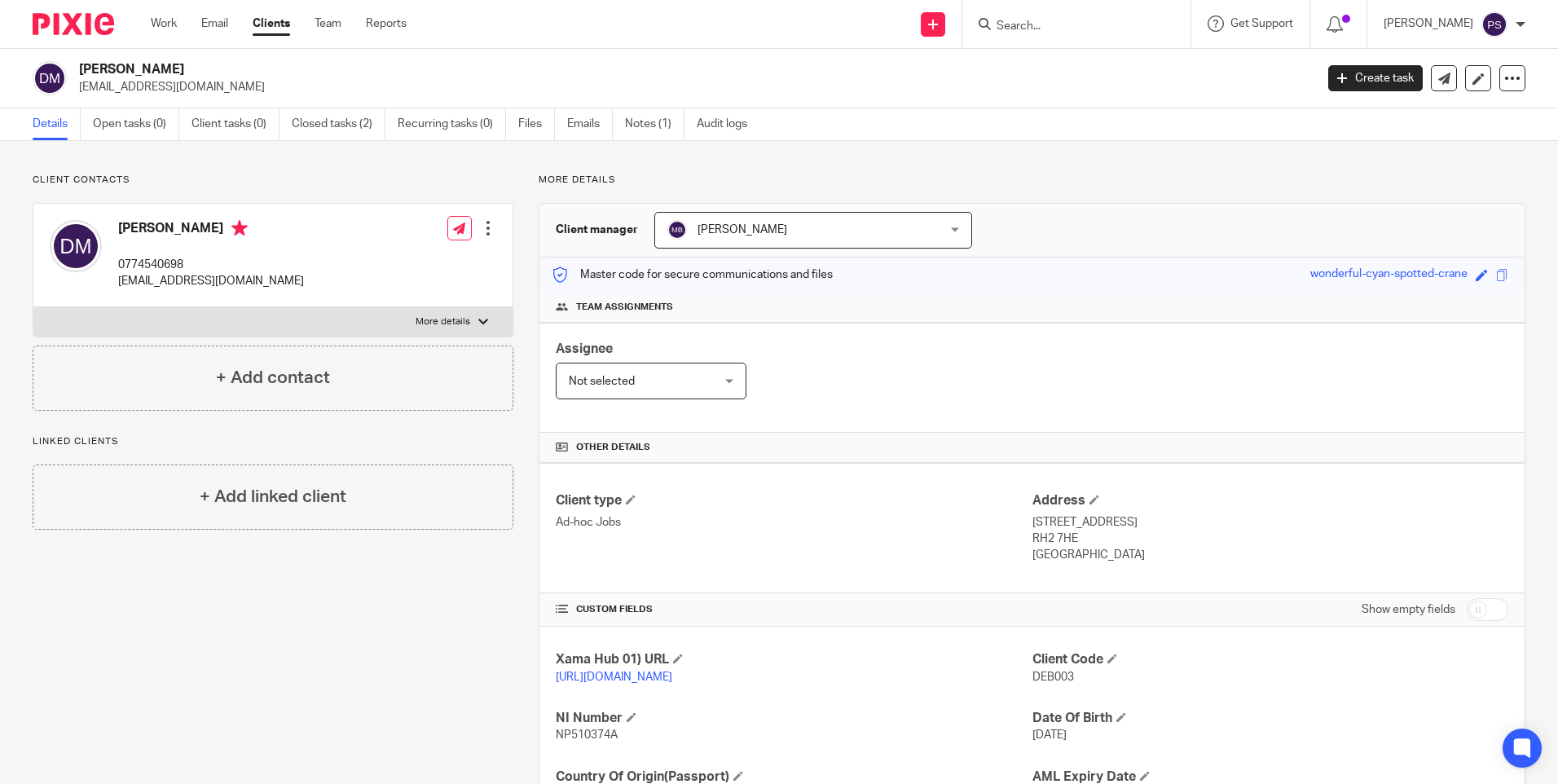
click at [1046, 28] on input "Search" at bounding box center [1069, 26] width 147 height 15
paste input "Fifth Axis Limited"
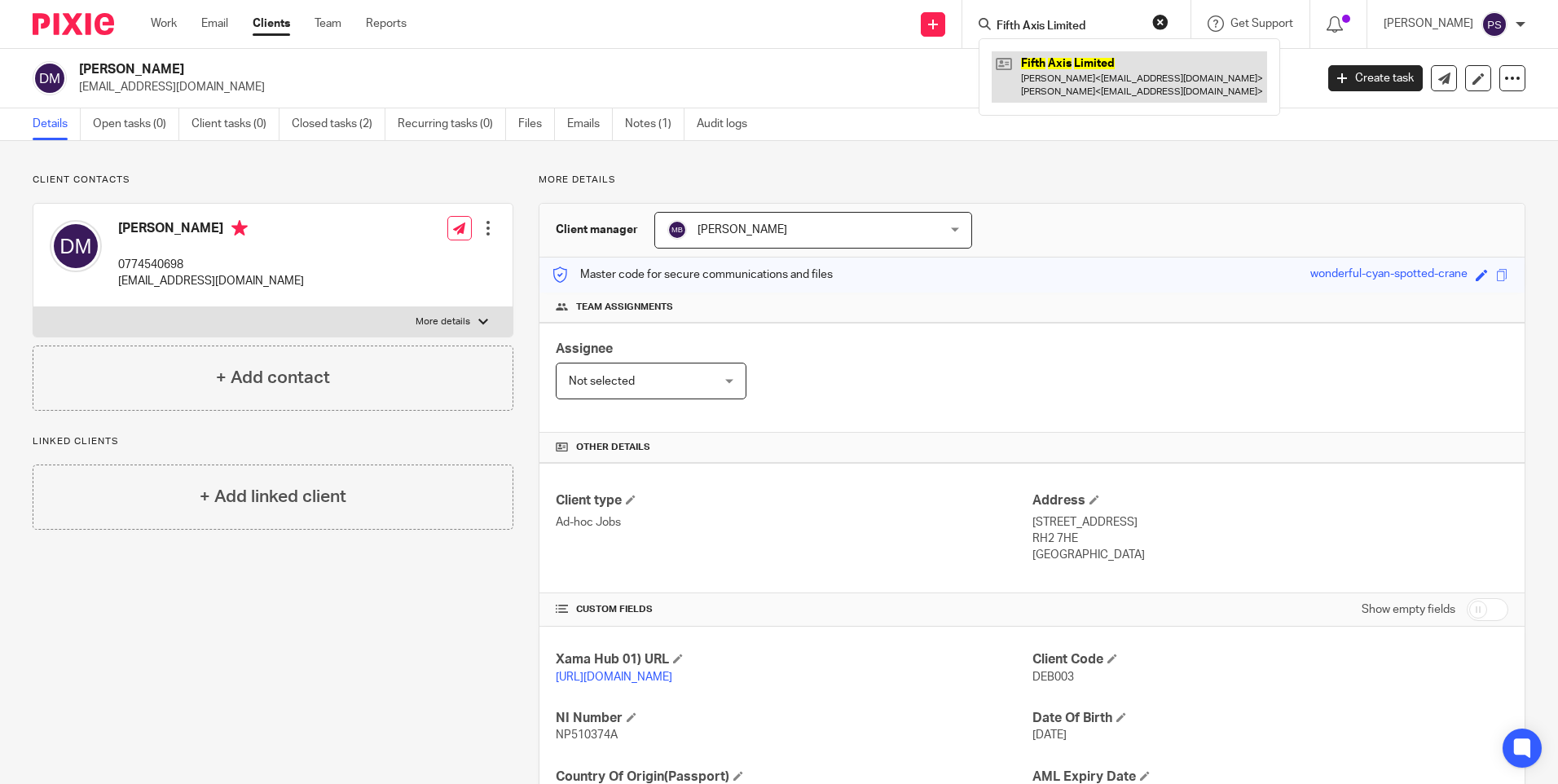
type input "Fifth Axis Limited"
click at [1056, 87] on link at bounding box center [1129, 77] width 275 height 51
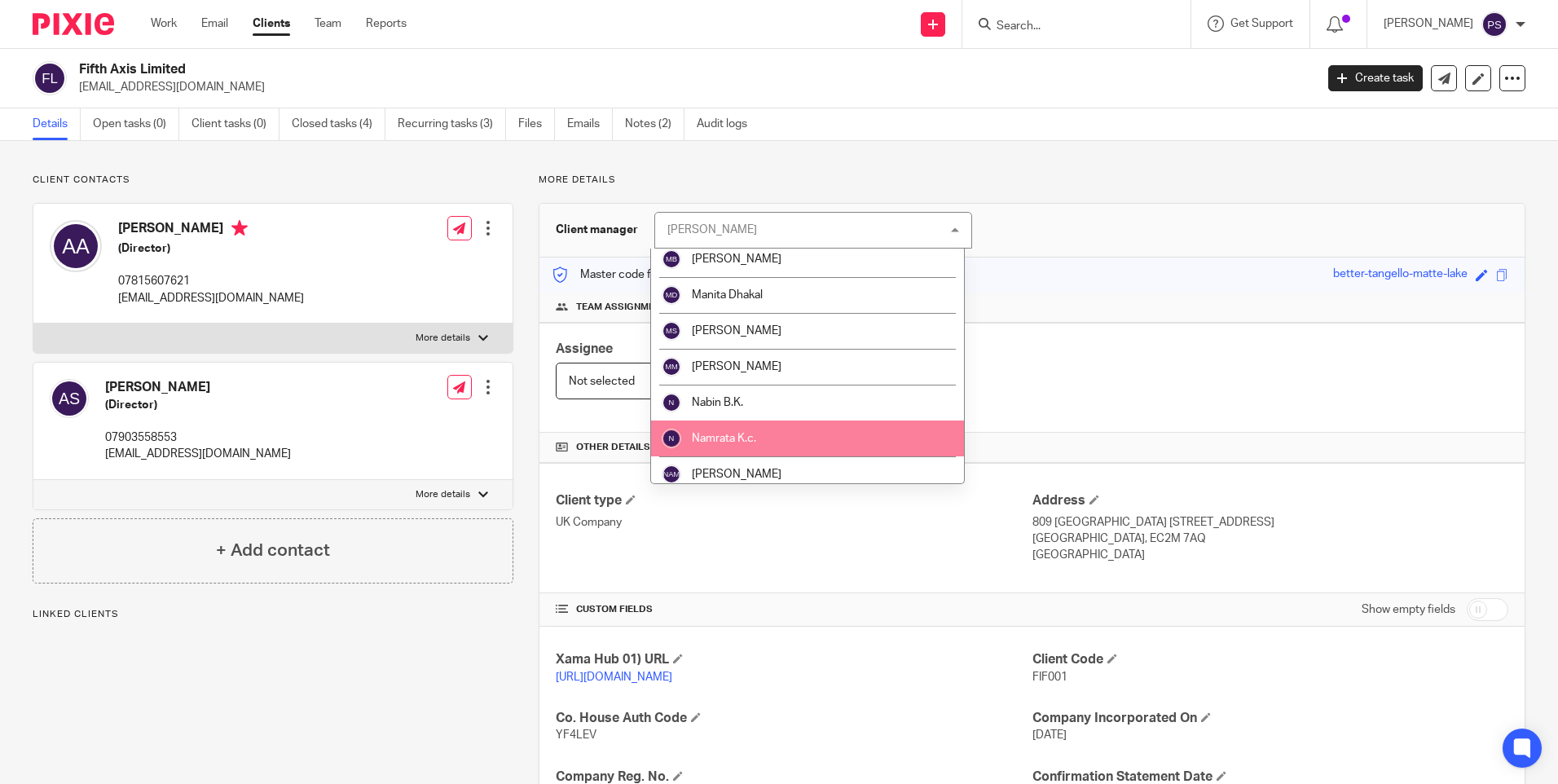
scroll to position [1221, 0]
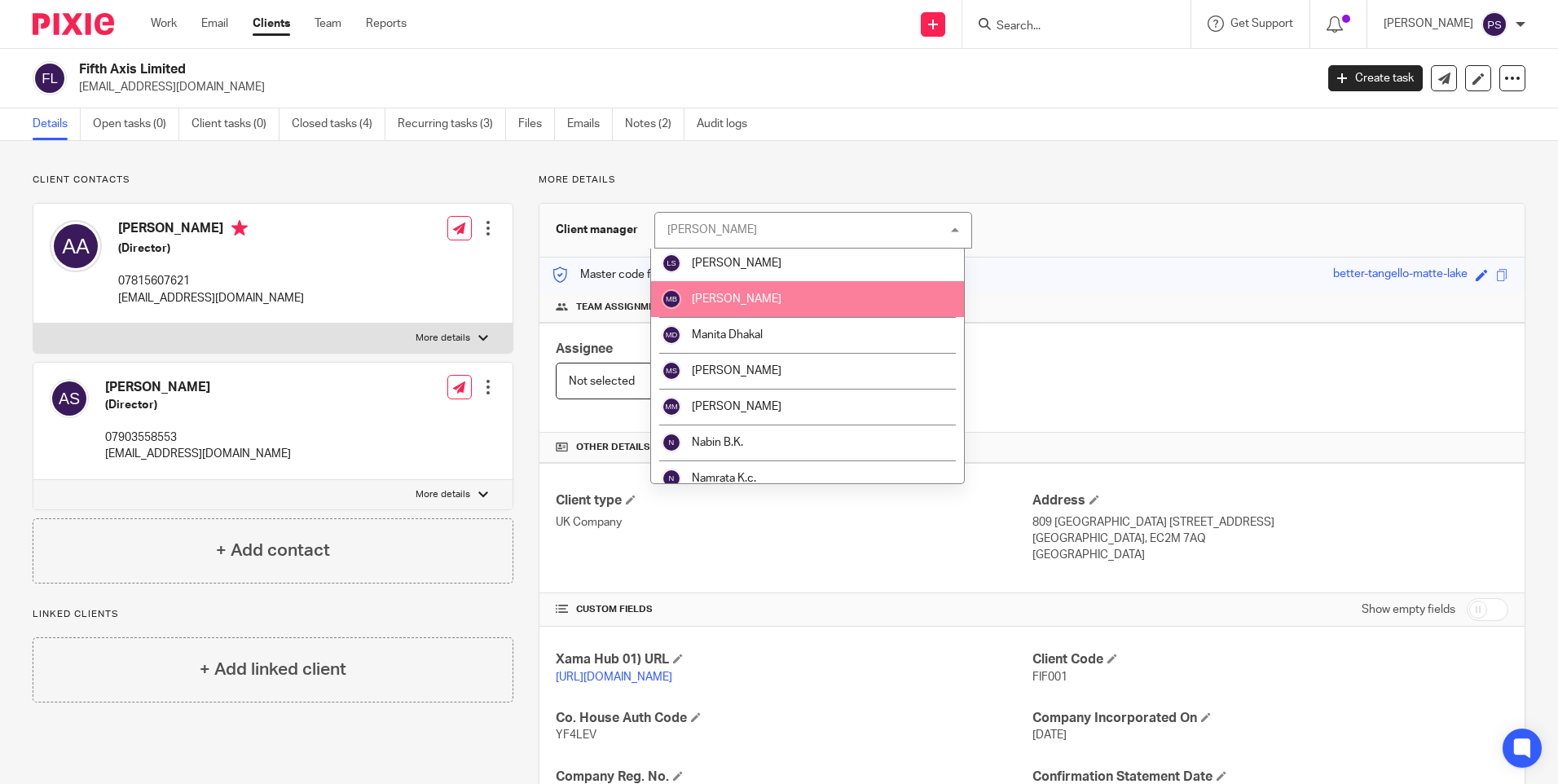
click at [739, 303] on span "[PERSON_NAME]" at bounding box center [737, 299] width 90 height 12
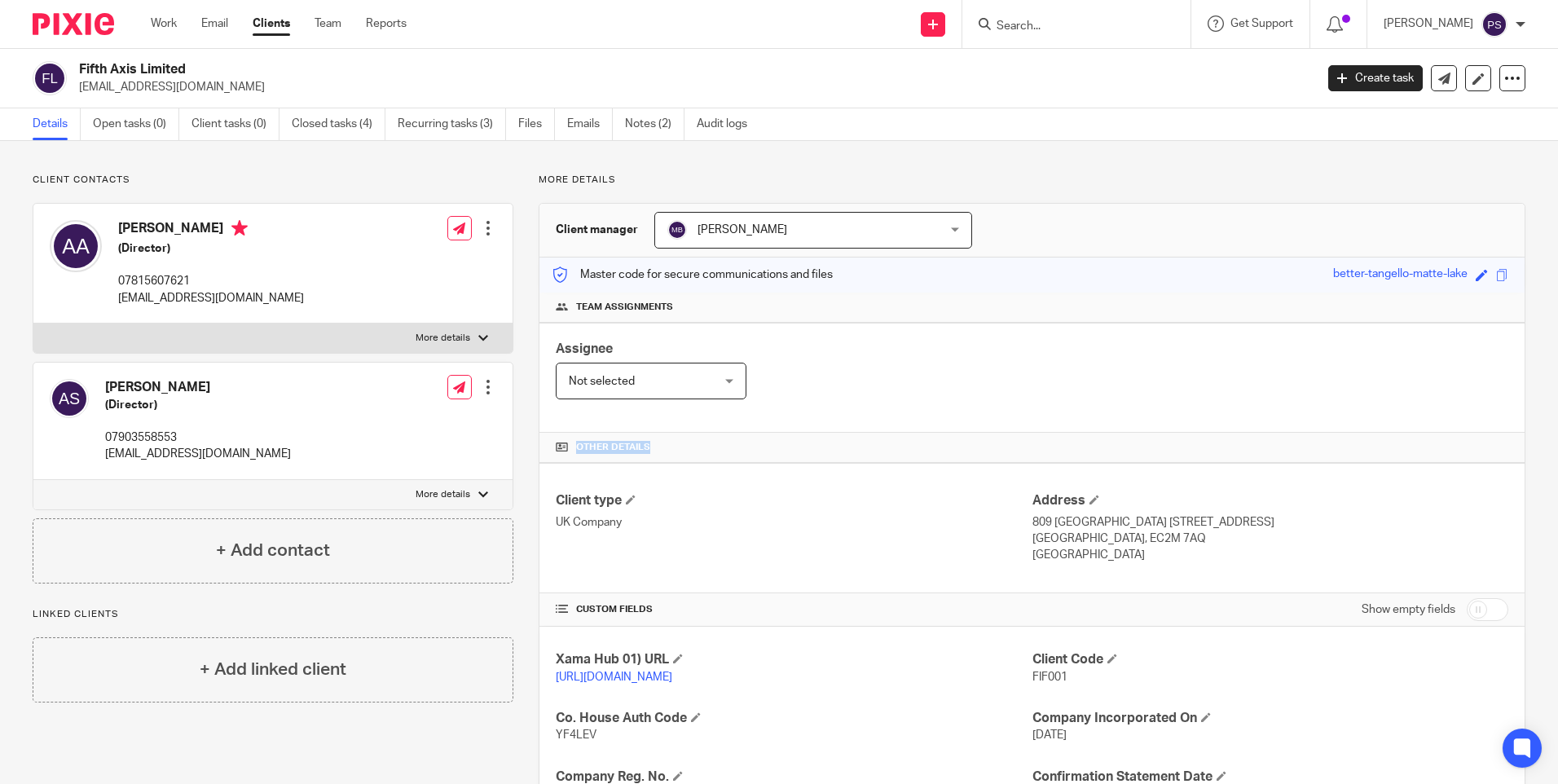
click at [1074, 32] on input "Search" at bounding box center [1069, 26] width 147 height 15
paste input "Ayle 24 S.A.R.L."
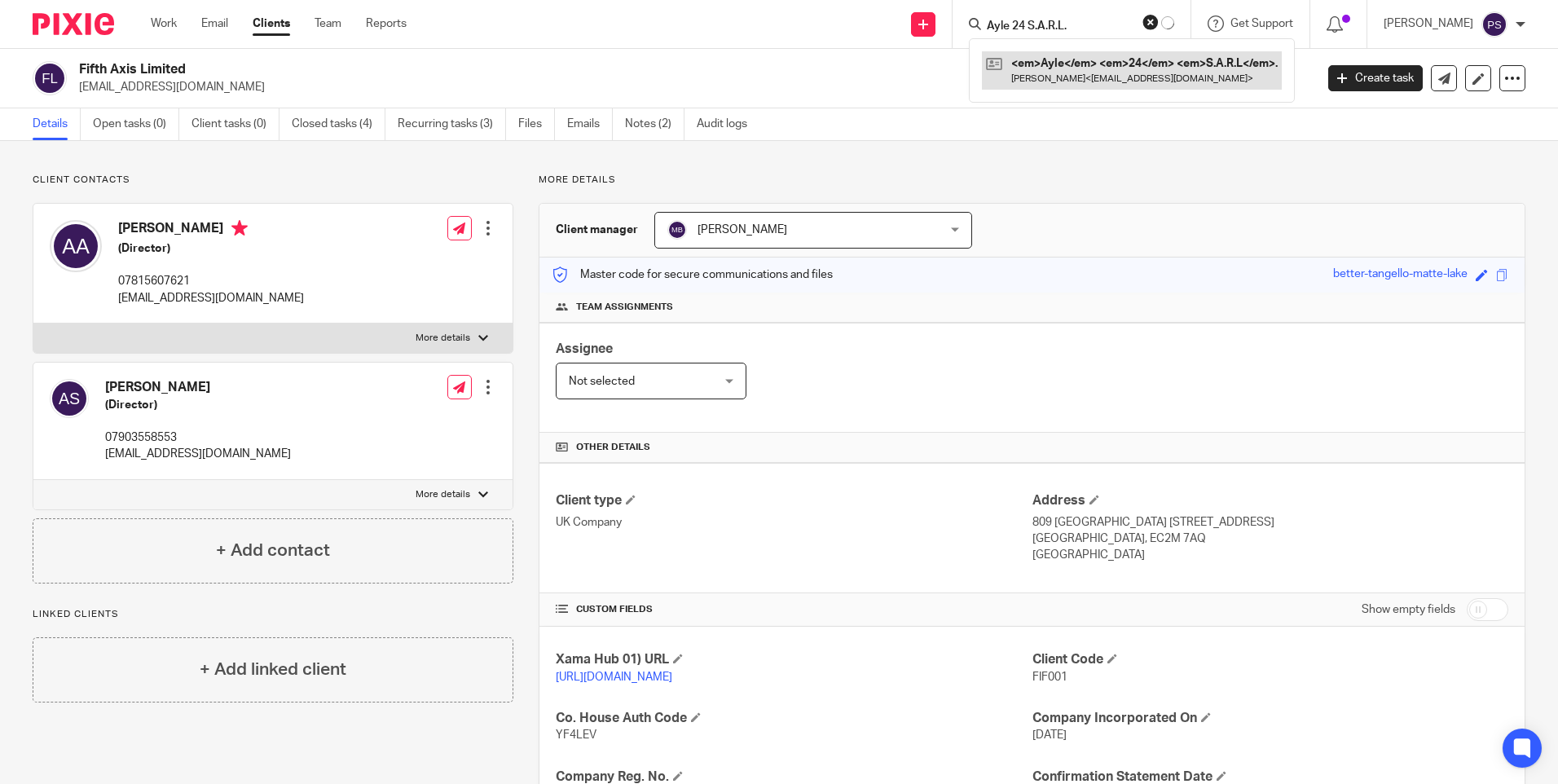
type input "Ayle 24 S.A.R.L."
click at [1073, 66] on link at bounding box center [1129, 70] width 275 height 37
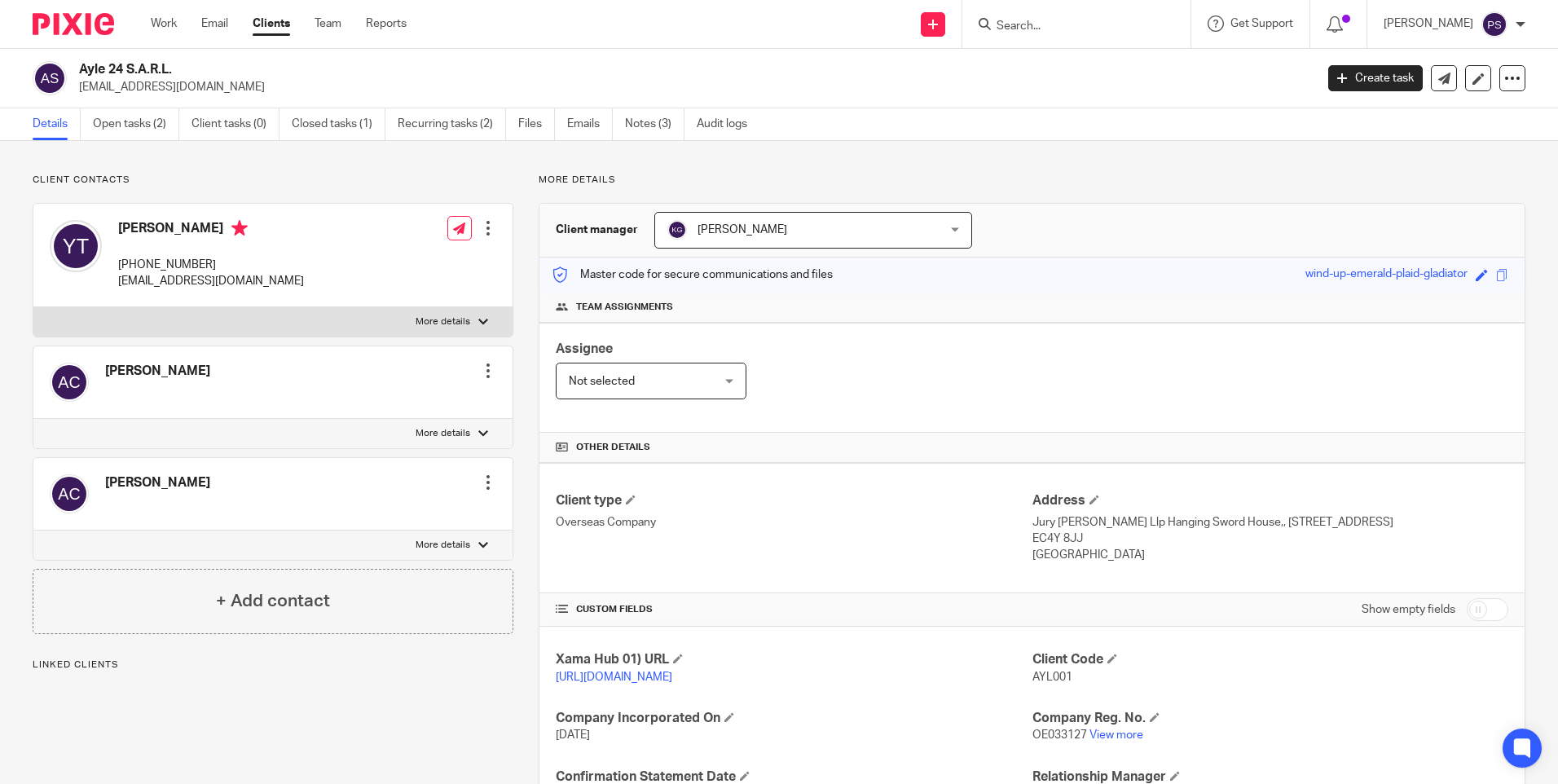
click at [866, 238] on span "[PERSON_NAME]" at bounding box center [788, 229] width 243 height 34
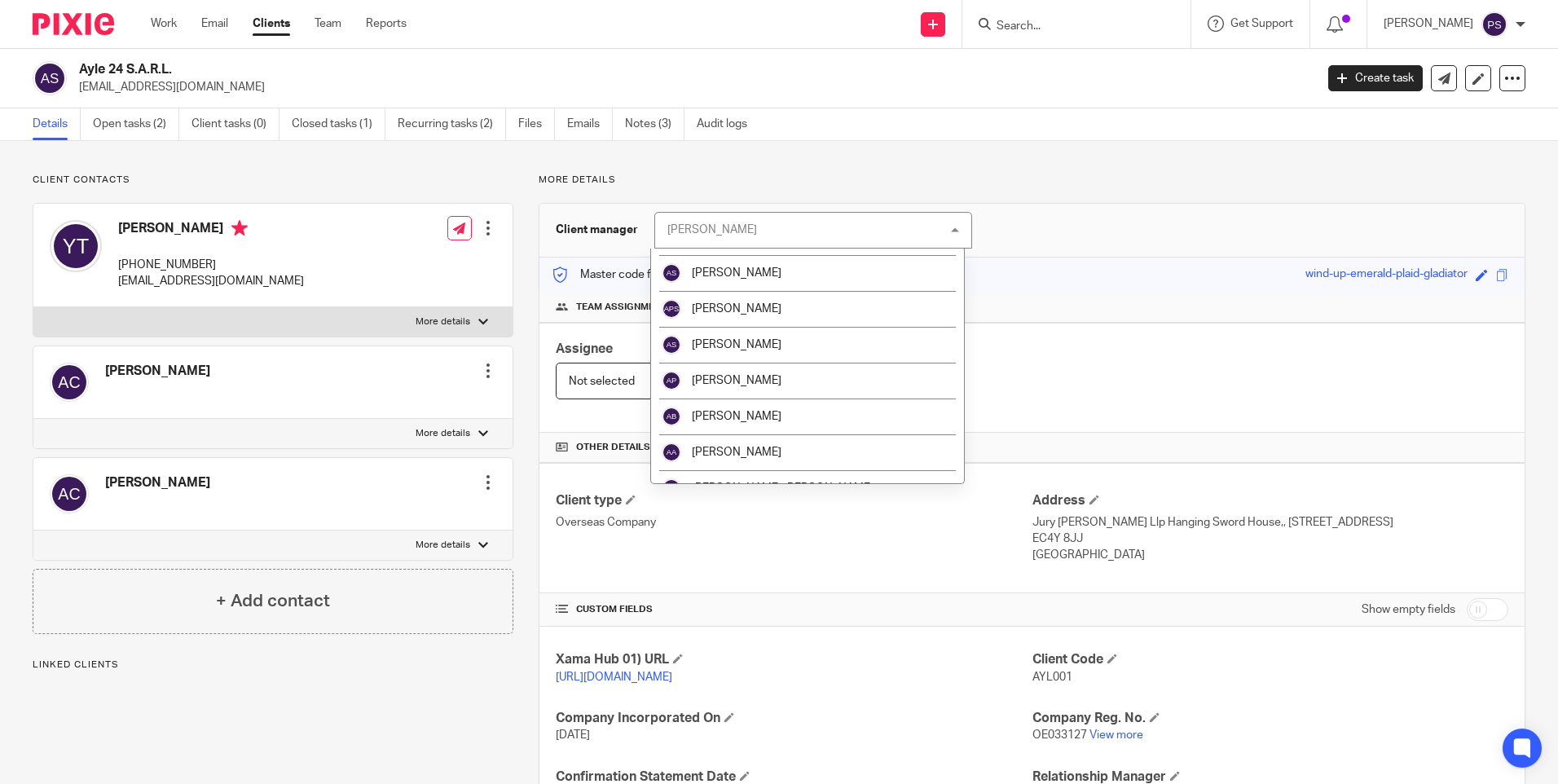
scroll to position [163, 0]
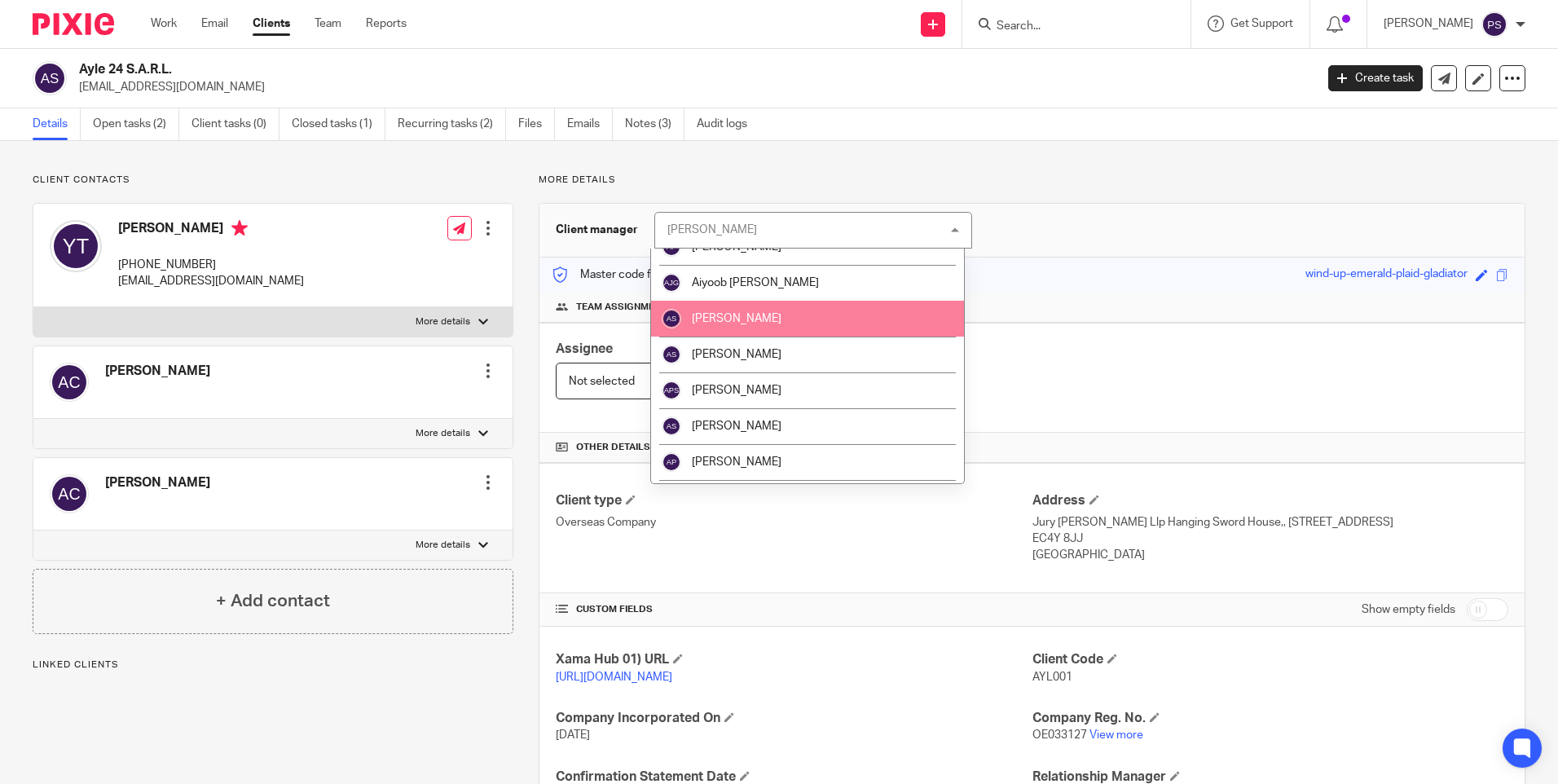
click at [748, 327] on li "[PERSON_NAME]" at bounding box center [808, 318] width 313 height 36
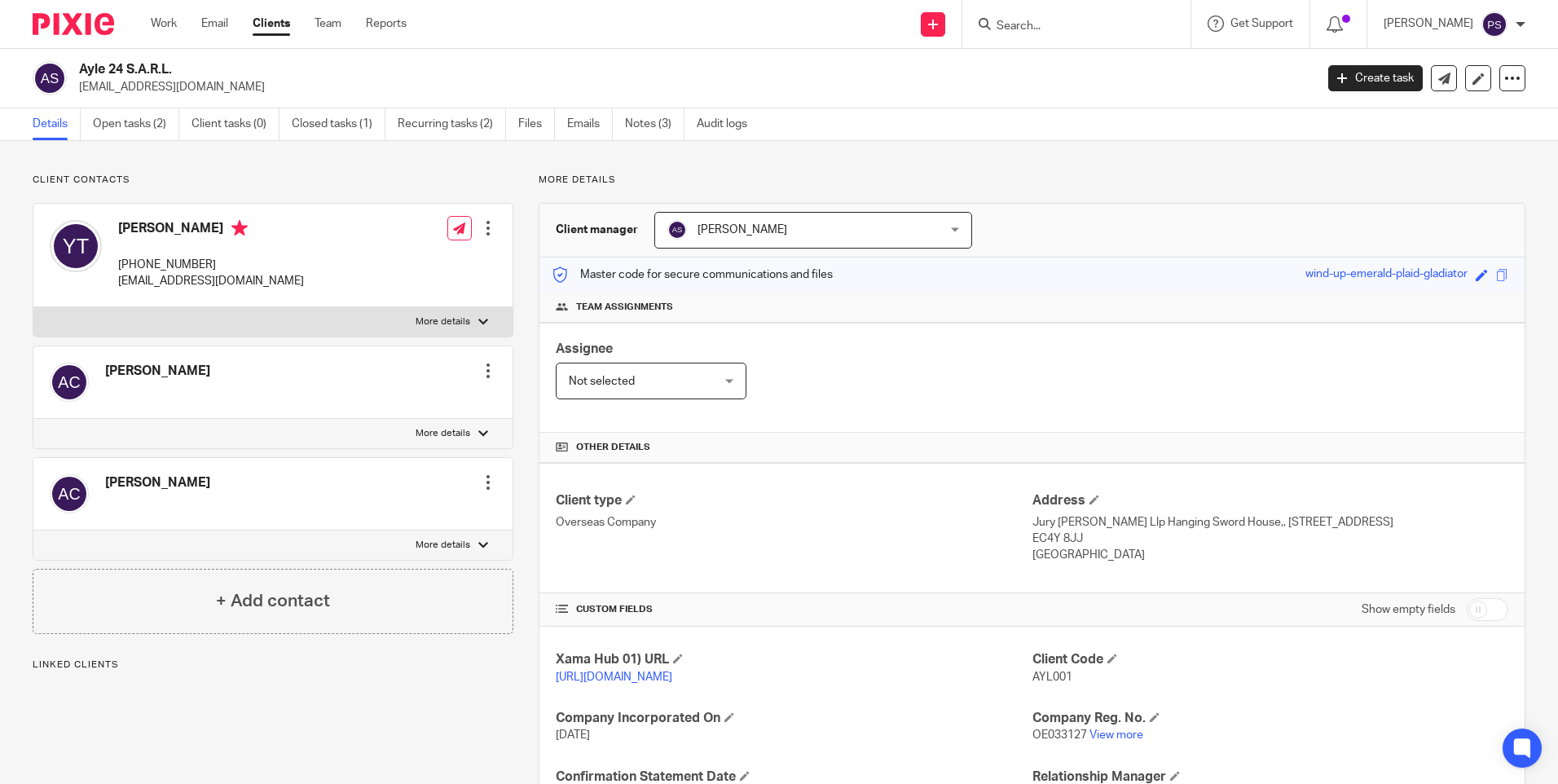
click at [772, 229] on span "[PERSON_NAME]" at bounding box center [788, 229] width 243 height 34
click at [782, 238] on span "[PERSON_NAME]" at bounding box center [788, 229] width 243 height 34
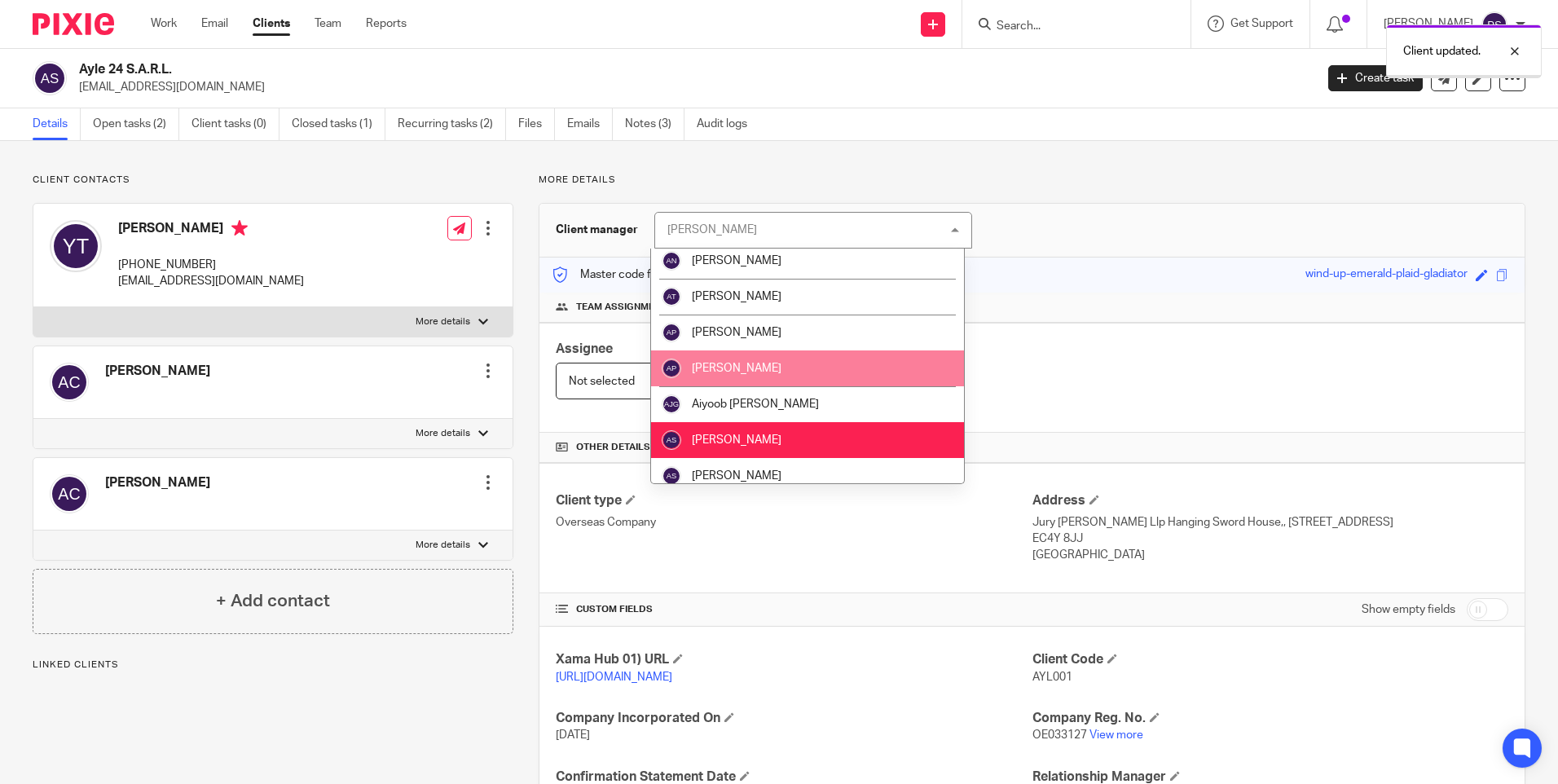
scroll to position [81, 0]
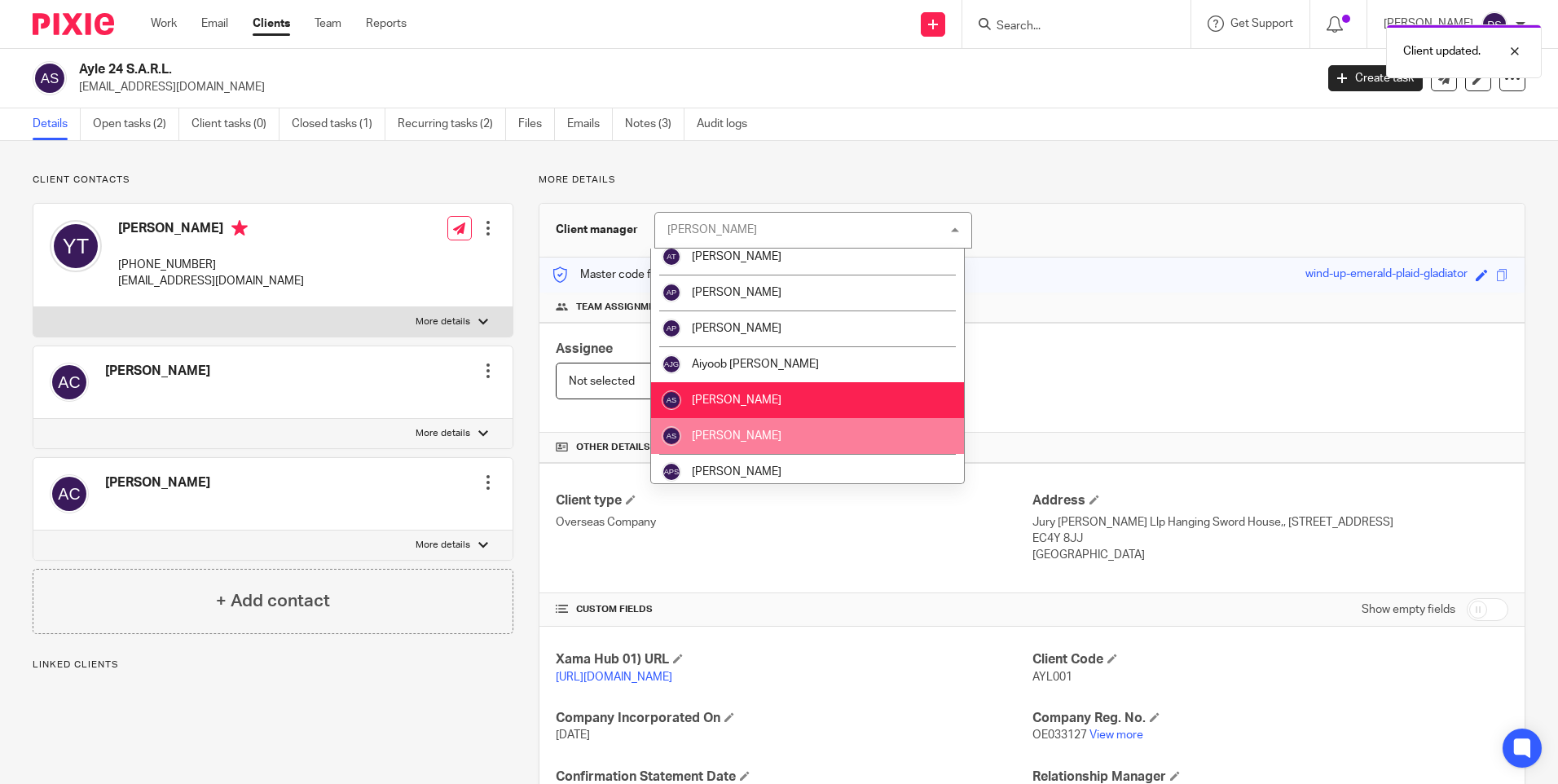
click at [746, 437] on span "[PERSON_NAME]" at bounding box center [737, 436] width 90 height 12
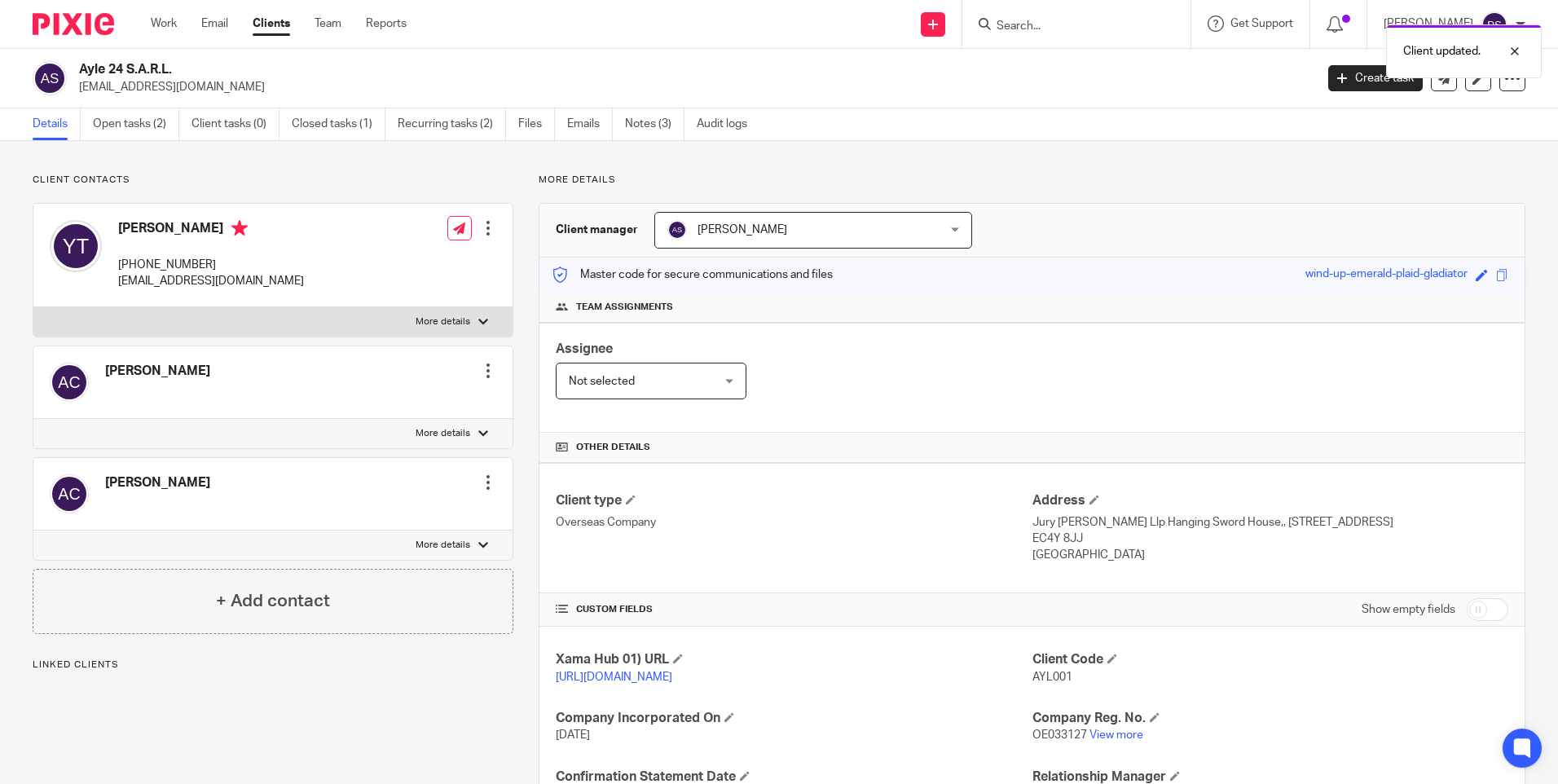
click at [1069, 21] on div "Client updated." at bounding box center [1160, 47] width 763 height 62
click at [1066, 26] on div "Client updated." at bounding box center [1160, 47] width 763 height 62
click at [1068, 38] on div "Client updated." at bounding box center [1160, 47] width 763 height 62
click at [1062, 27] on div "Client updated." at bounding box center [1160, 47] width 763 height 62
click at [1062, 27] on input "Search" at bounding box center [1069, 26] width 147 height 15
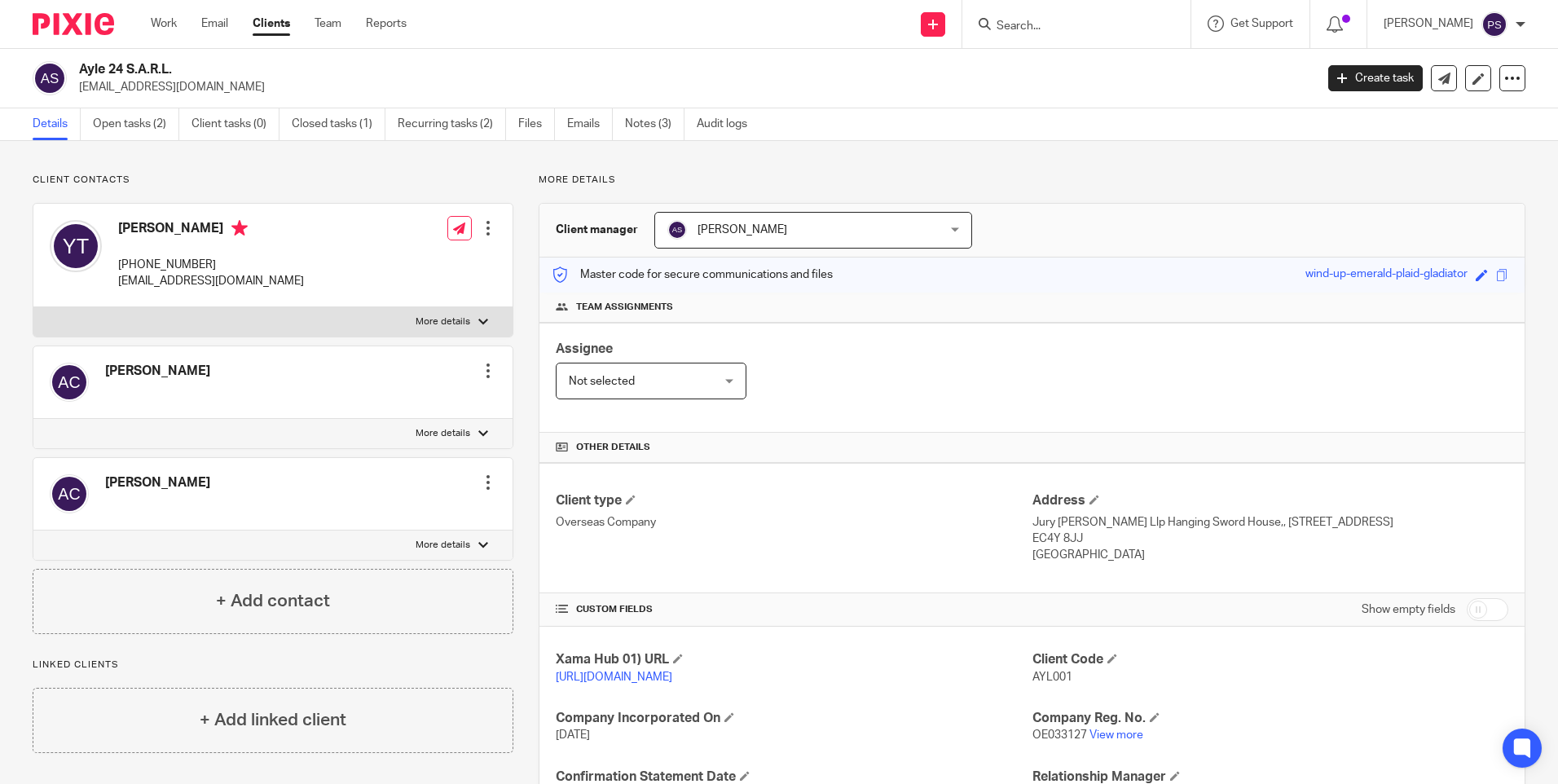
paste input "Calvin Wilbert Amdy"
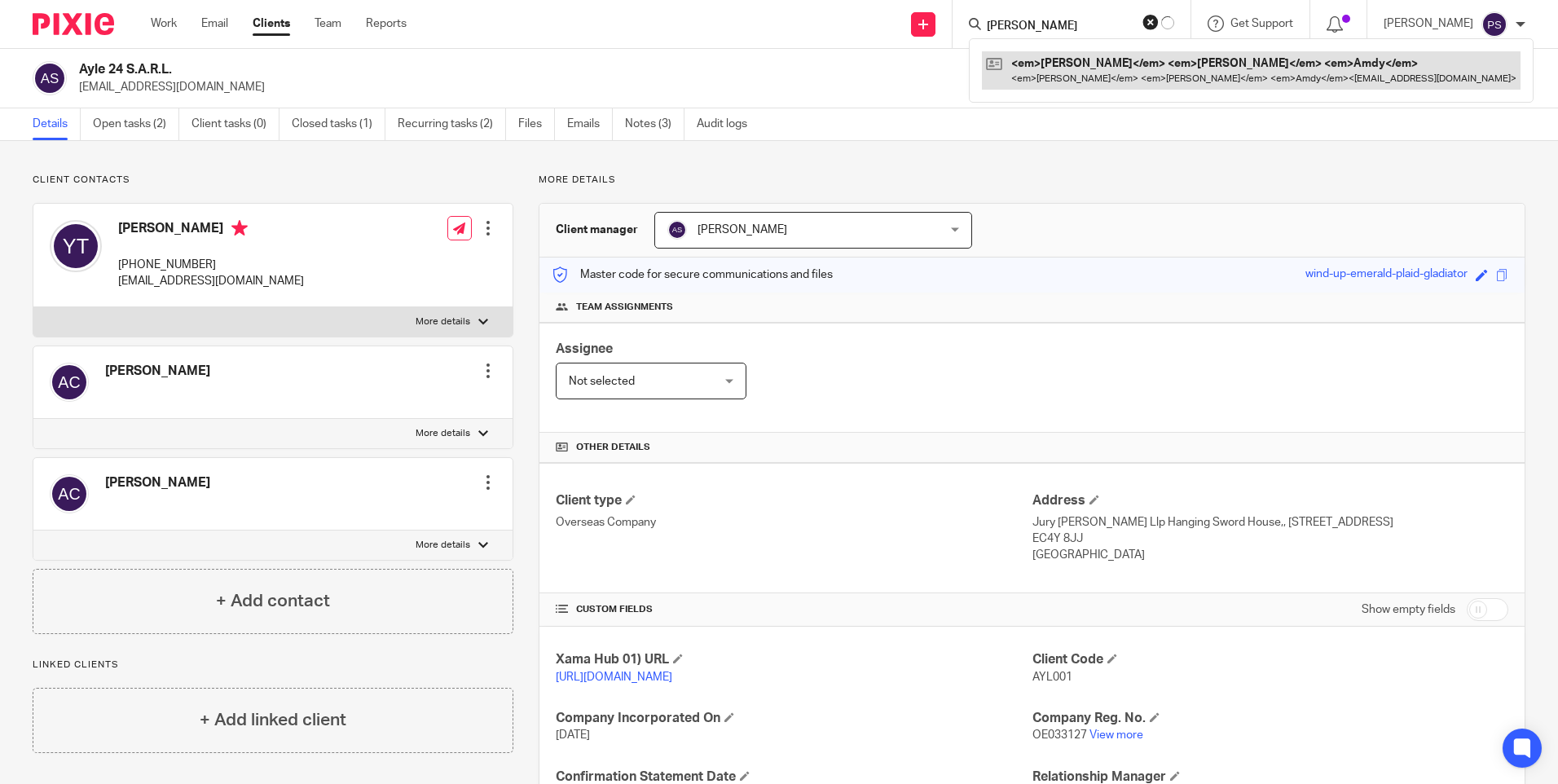
type input "Calvin Wilbert Amdy"
click at [1065, 73] on link at bounding box center [1250, 70] width 538 height 37
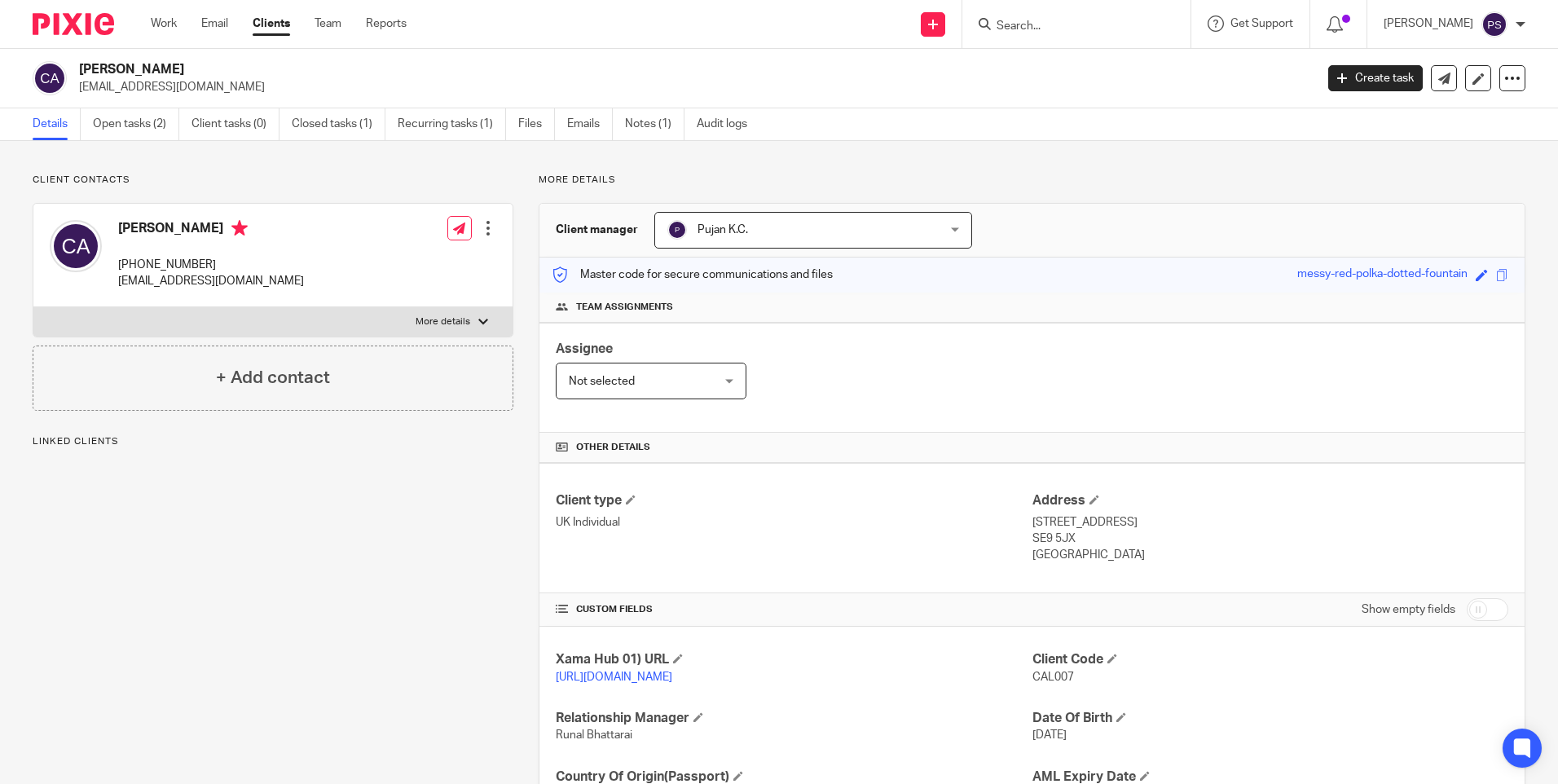
drag, startPoint x: 1111, startPoint y: 21, endPoint x: 1096, endPoint y: 32, distance: 18.6
click at [1109, 24] on input "Search" at bounding box center [1069, 26] width 147 height 15
paste input "G&K [PERSON_NAME] Ltd"
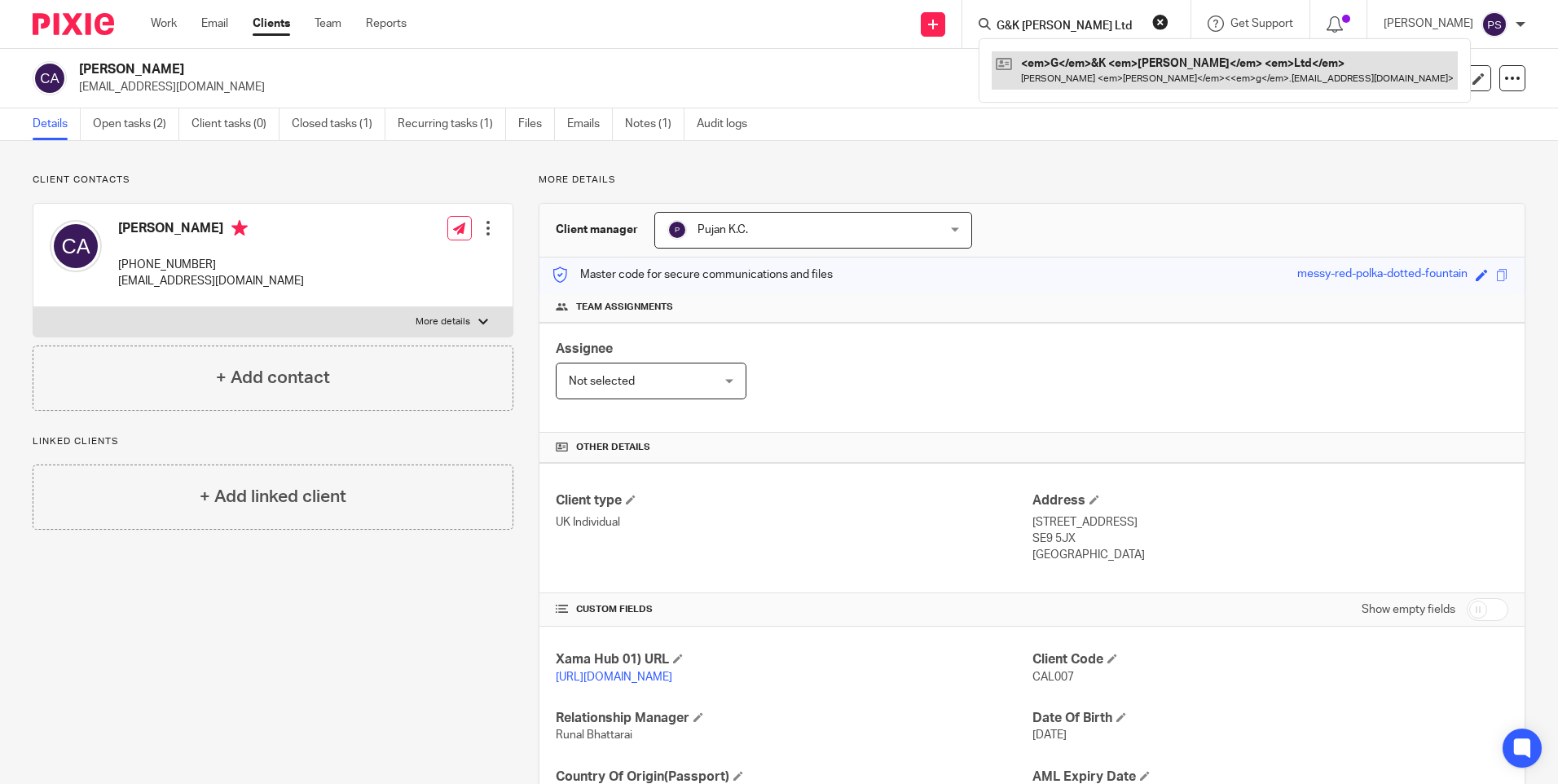
type input "G&K [PERSON_NAME] Ltd"
click at [1087, 63] on link at bounding box center [1170, 70] width 358 height 37
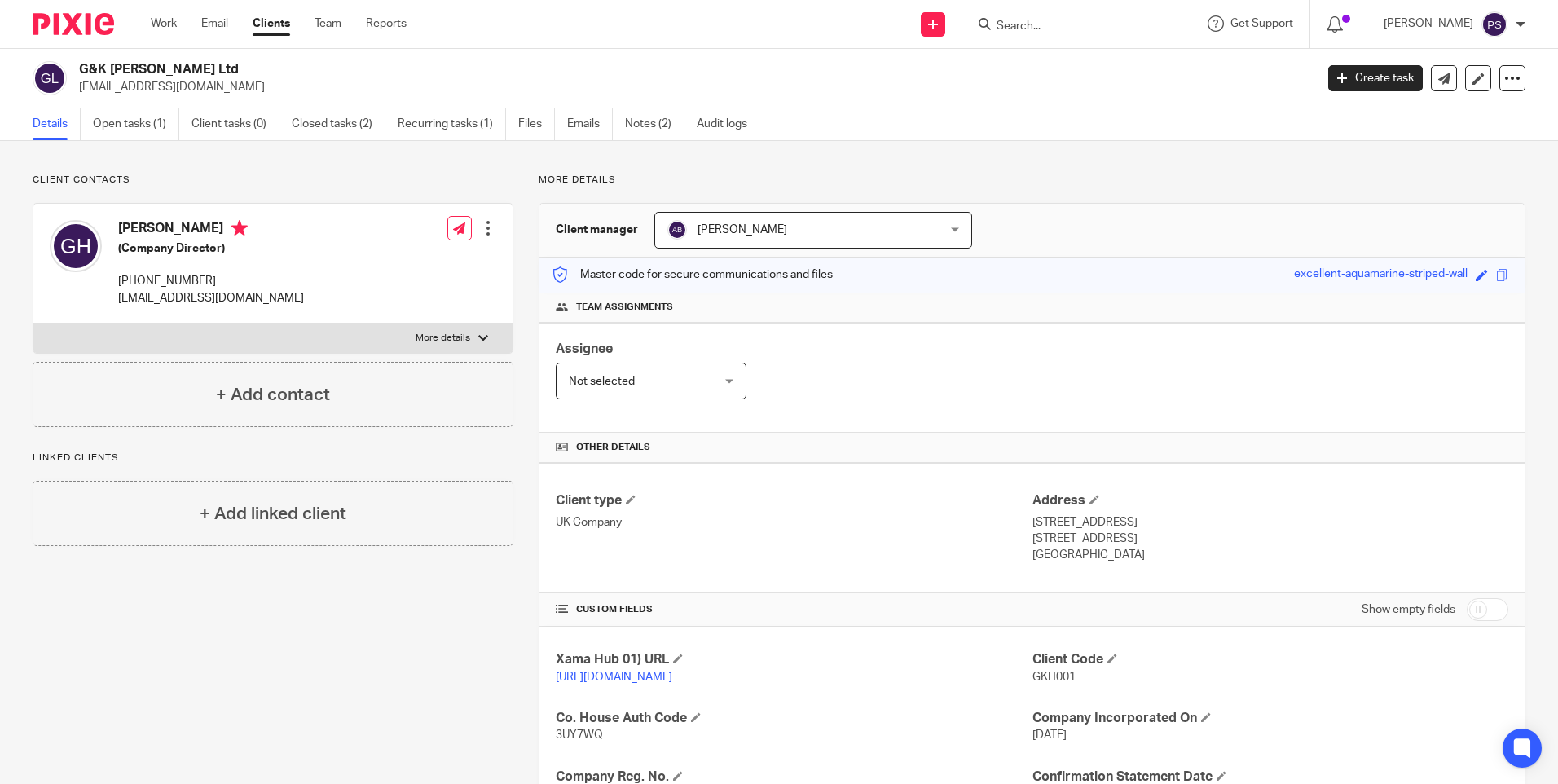
click at [1066, 22] on input "Search" at bounding box center [1069, 26] width 147 height 15
paste input "Bleach Property Management Partnership"
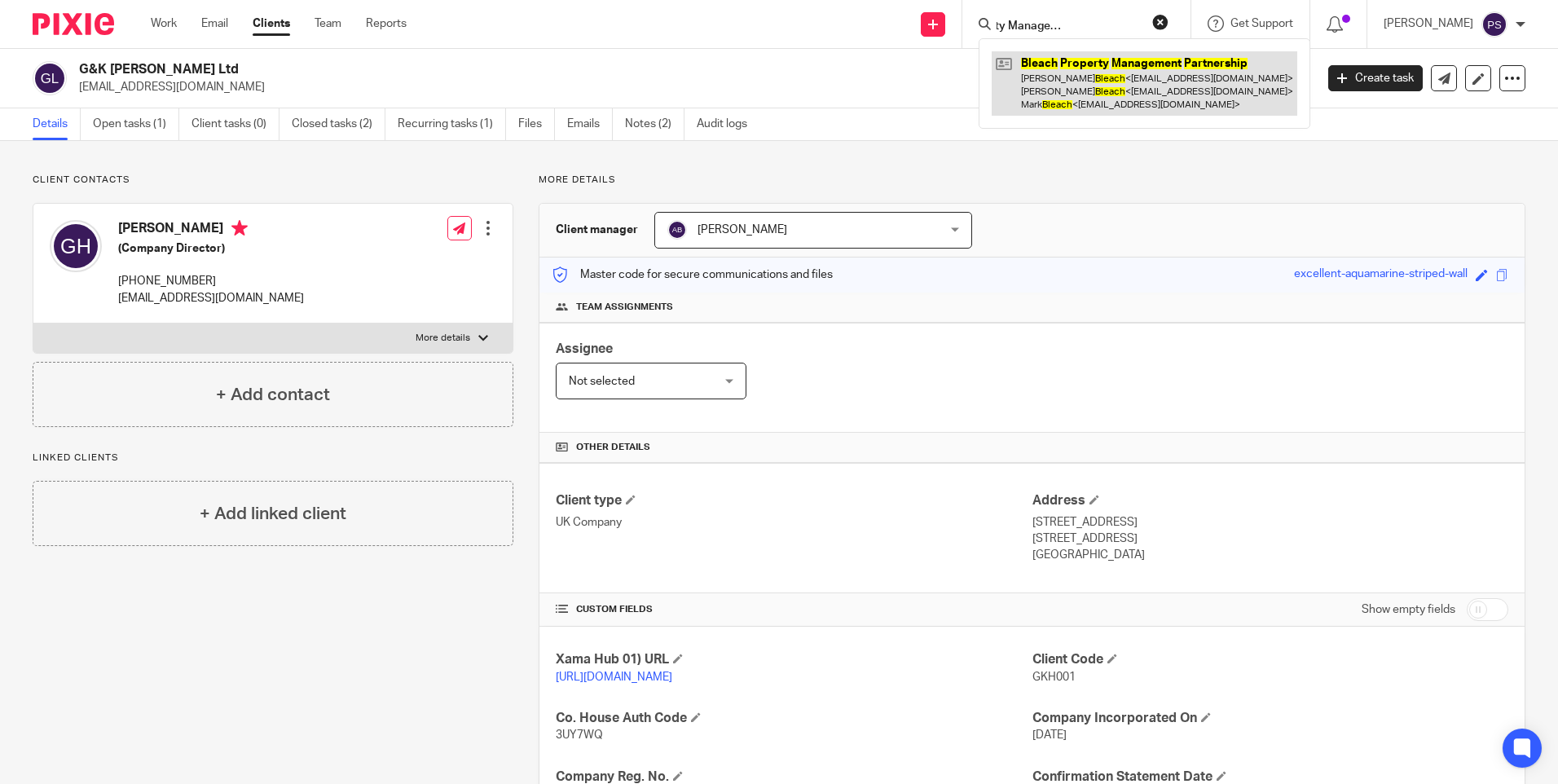
type input "Bleach Property Management Partnership"
click at [1077, 78] on link at bounding box center [1144, 84] width 306 height 64
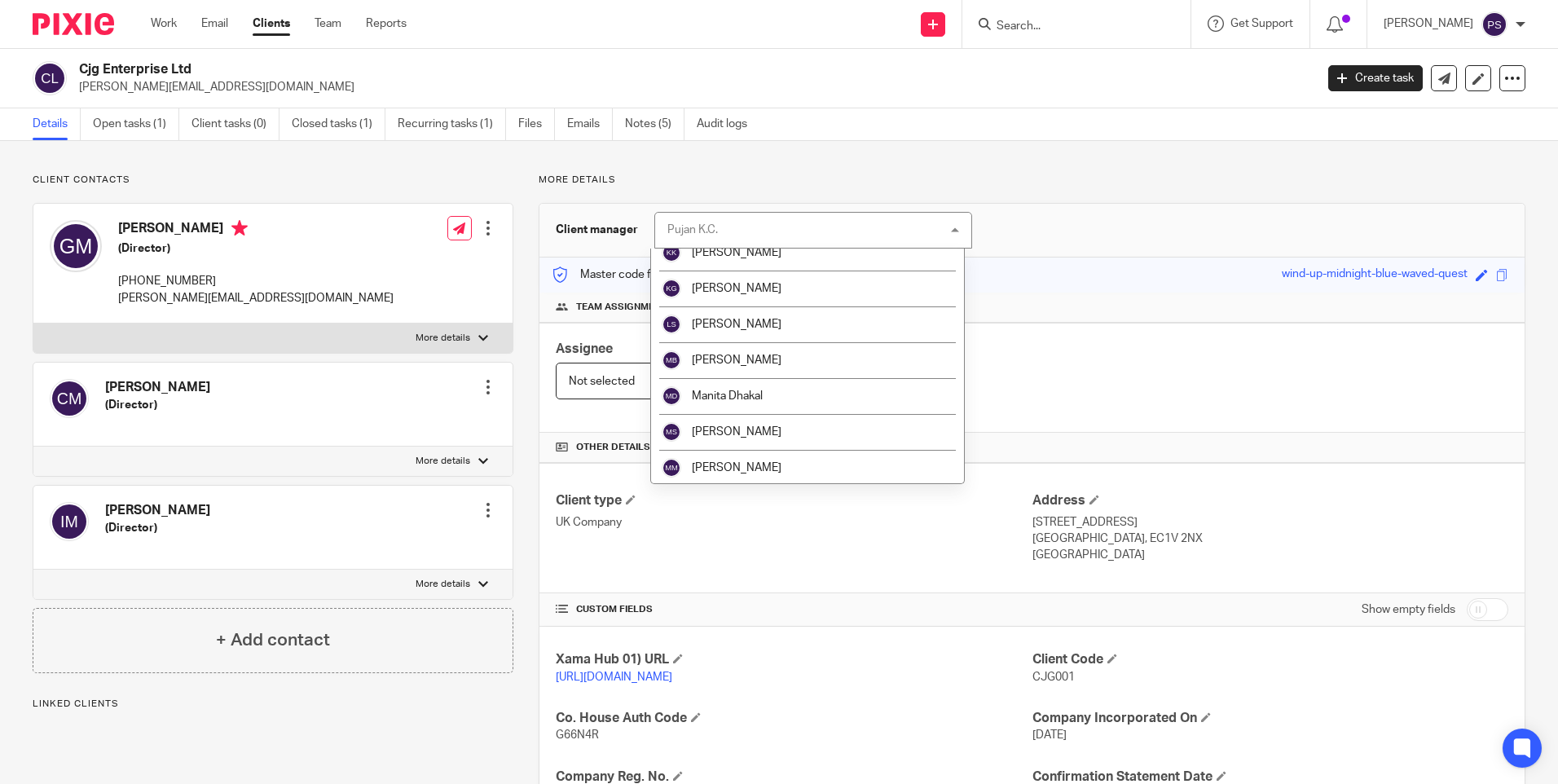
scroll to position [1140, 0]
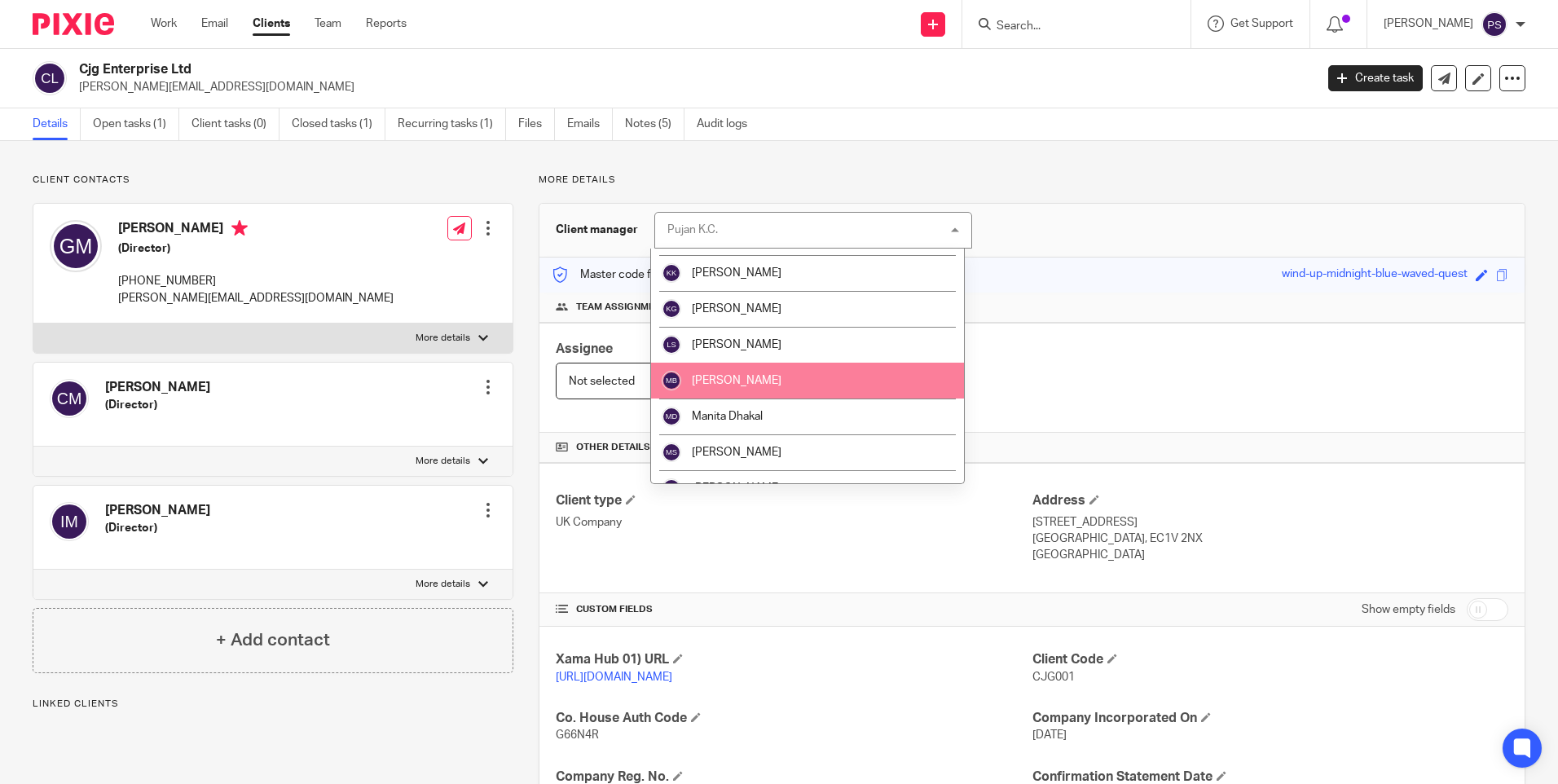
click at [737, 379] on span "[PERSON_NAME]" at bounding box center [737, 381] width 90 height 12
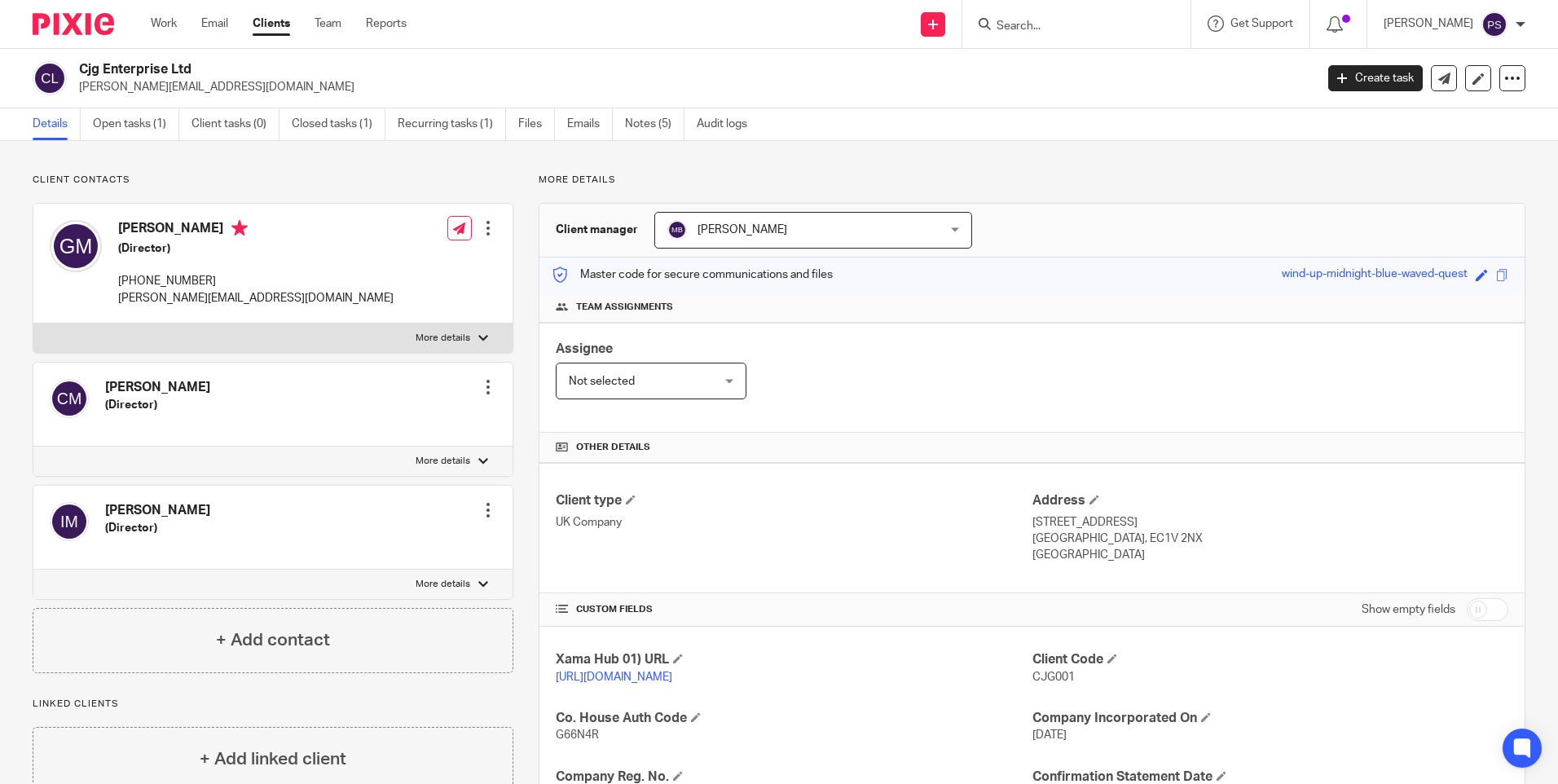
click at [1041, 30] on input "Search" at bounding box center [1069, 26] width 147 height 15
paste input "Fino Stella Garfield"
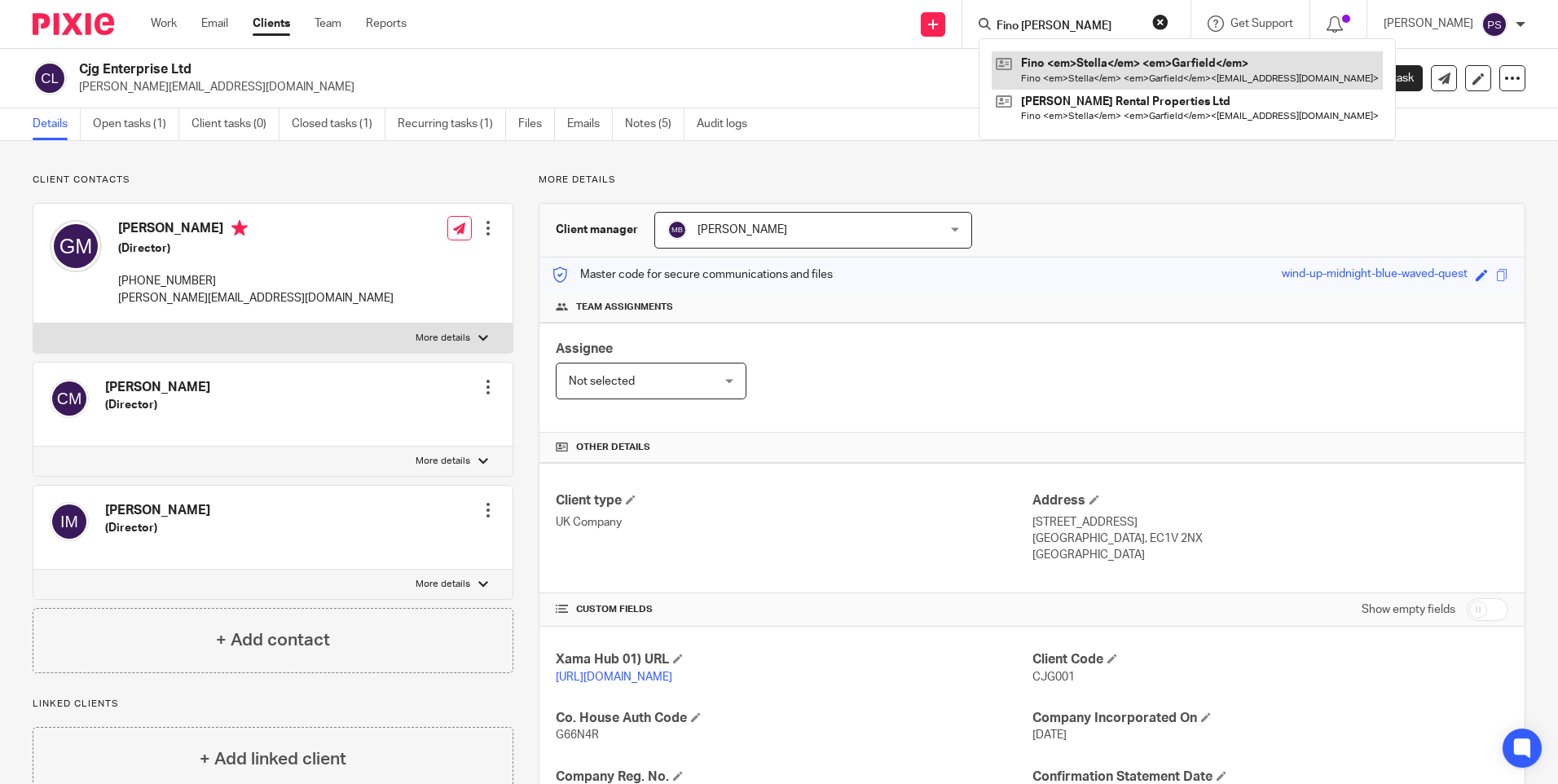
type input "Fino Stella Garfield"
click at [1049, 65] on link at bounding box center [1158, 70] width 332 height 37
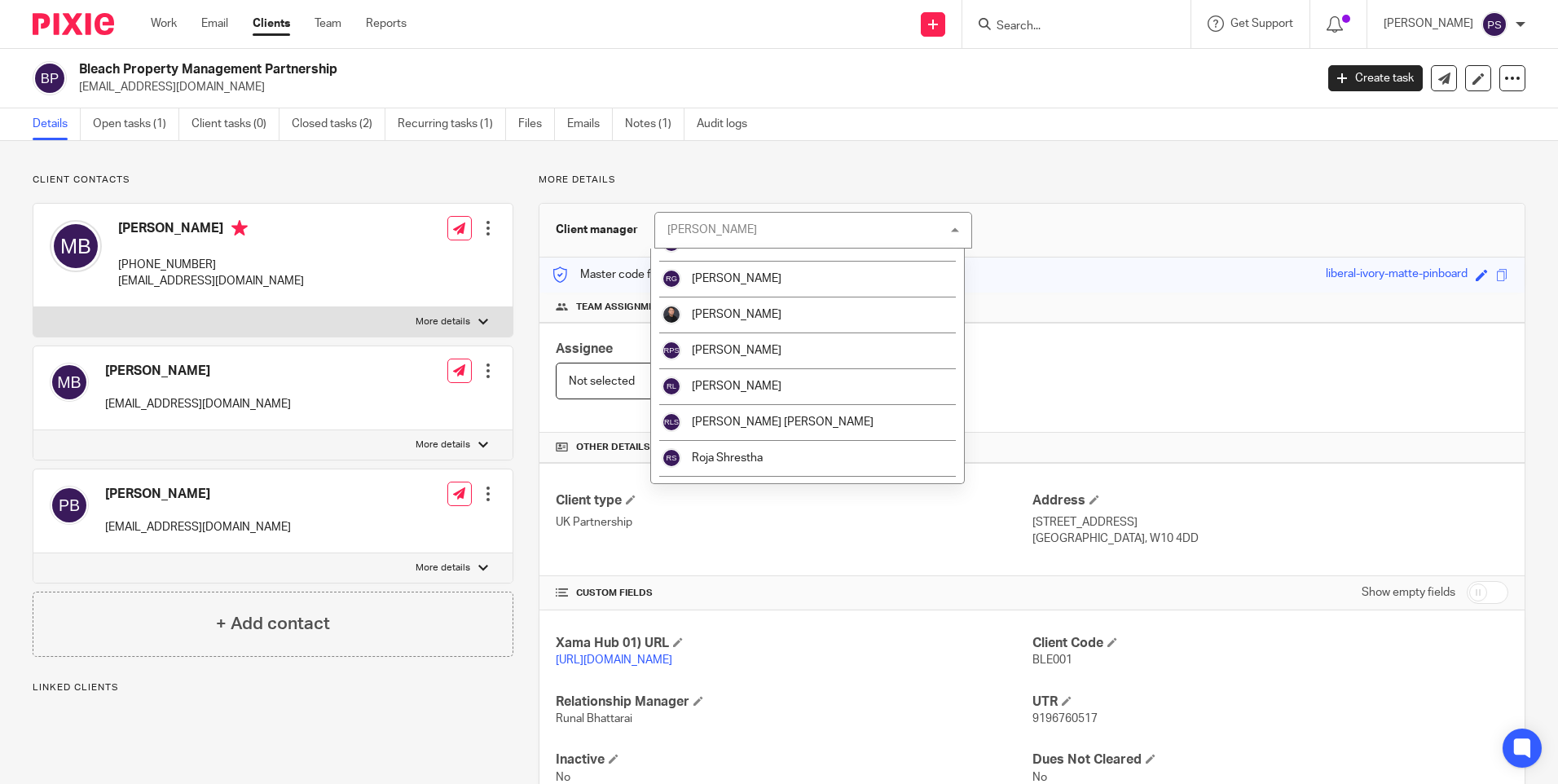
scroll to position [1955, 0]
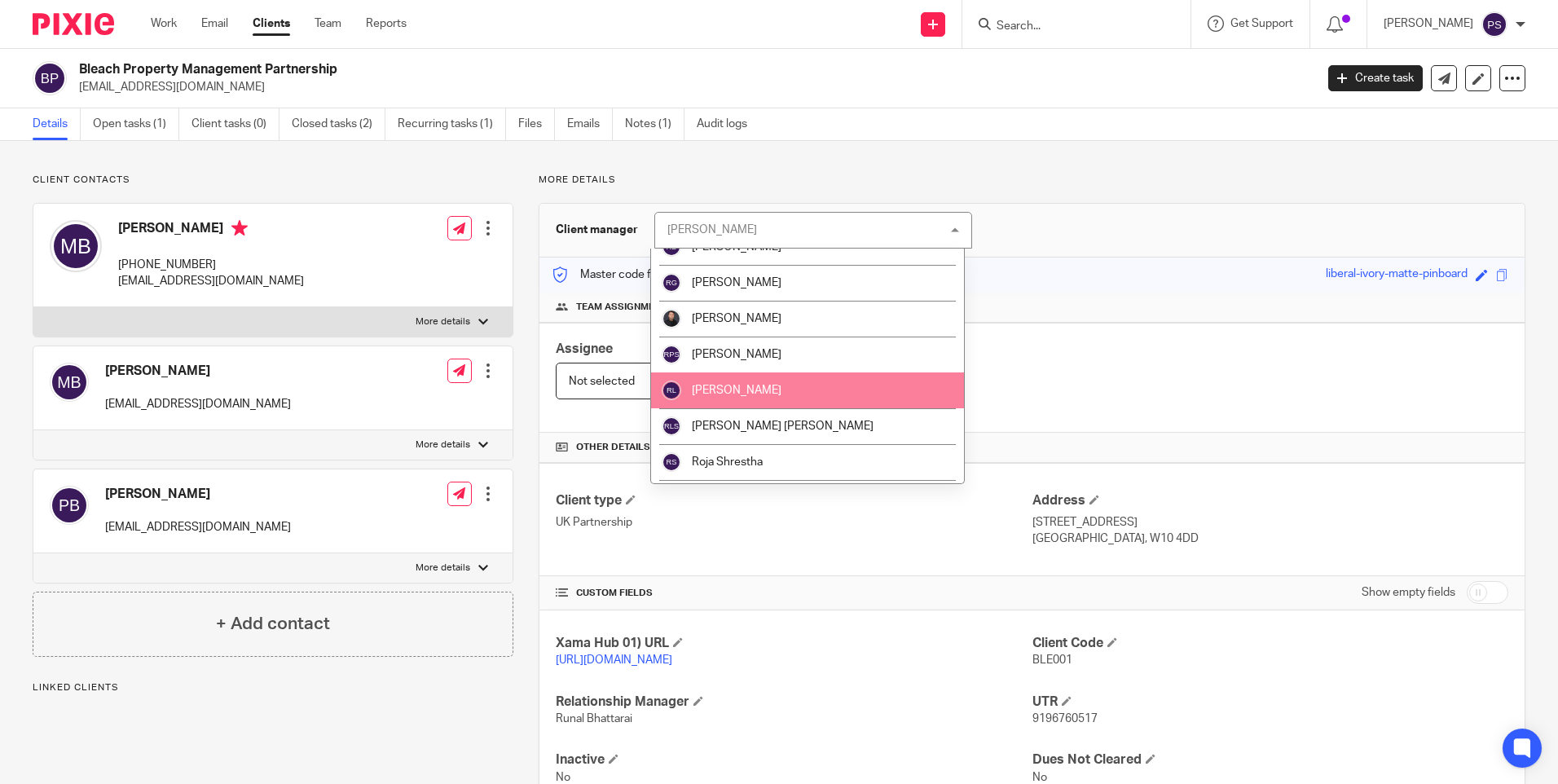
click at [766, 386] on span "[PERSON_NAME]" at bounding box center [737, 391] width 90 height 12
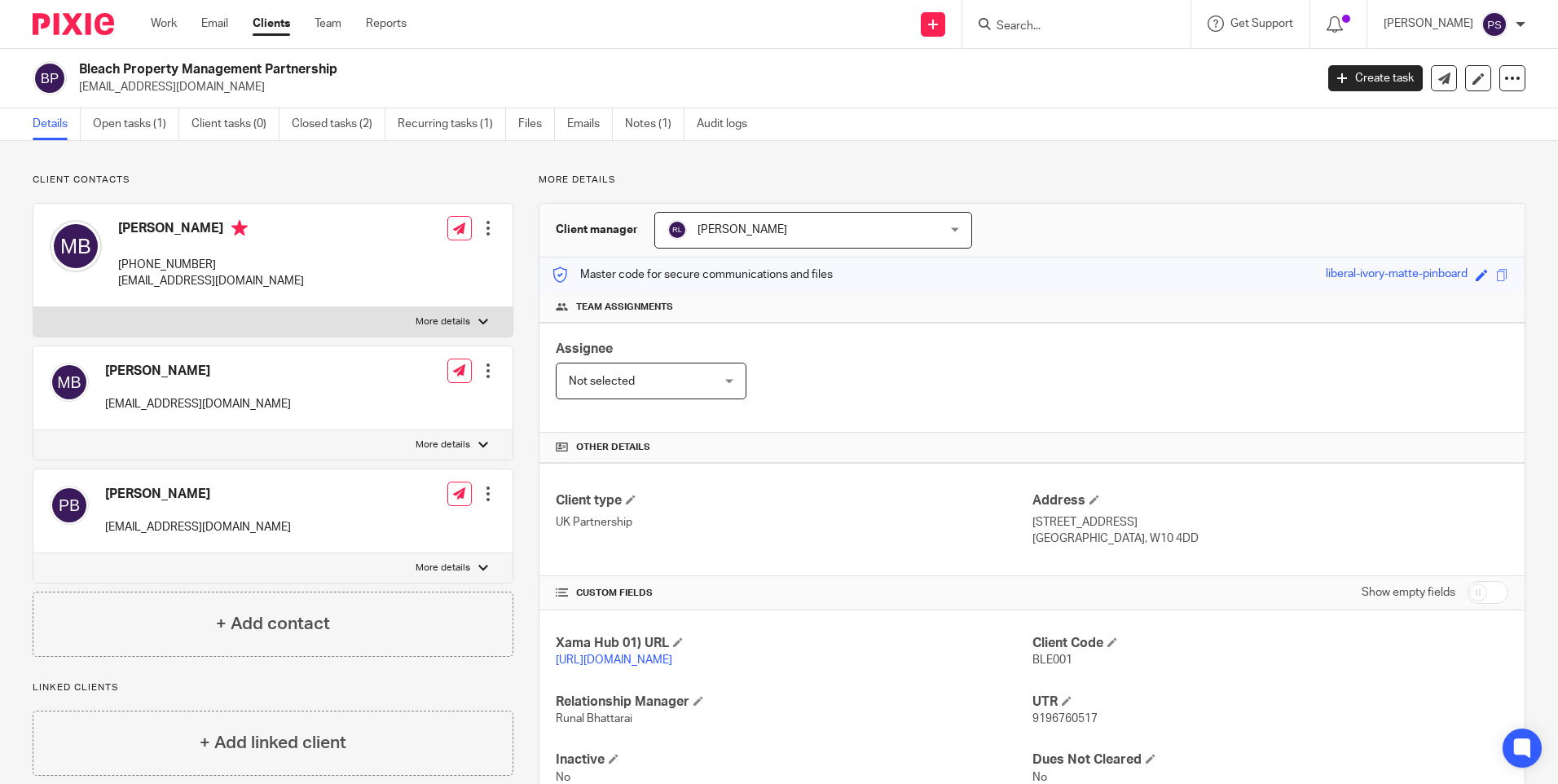
click at [1033, 21] on input "Search" at bounding box center [1069, 26] width 147 height 15
paste input "Mercy Next Moon Limited"
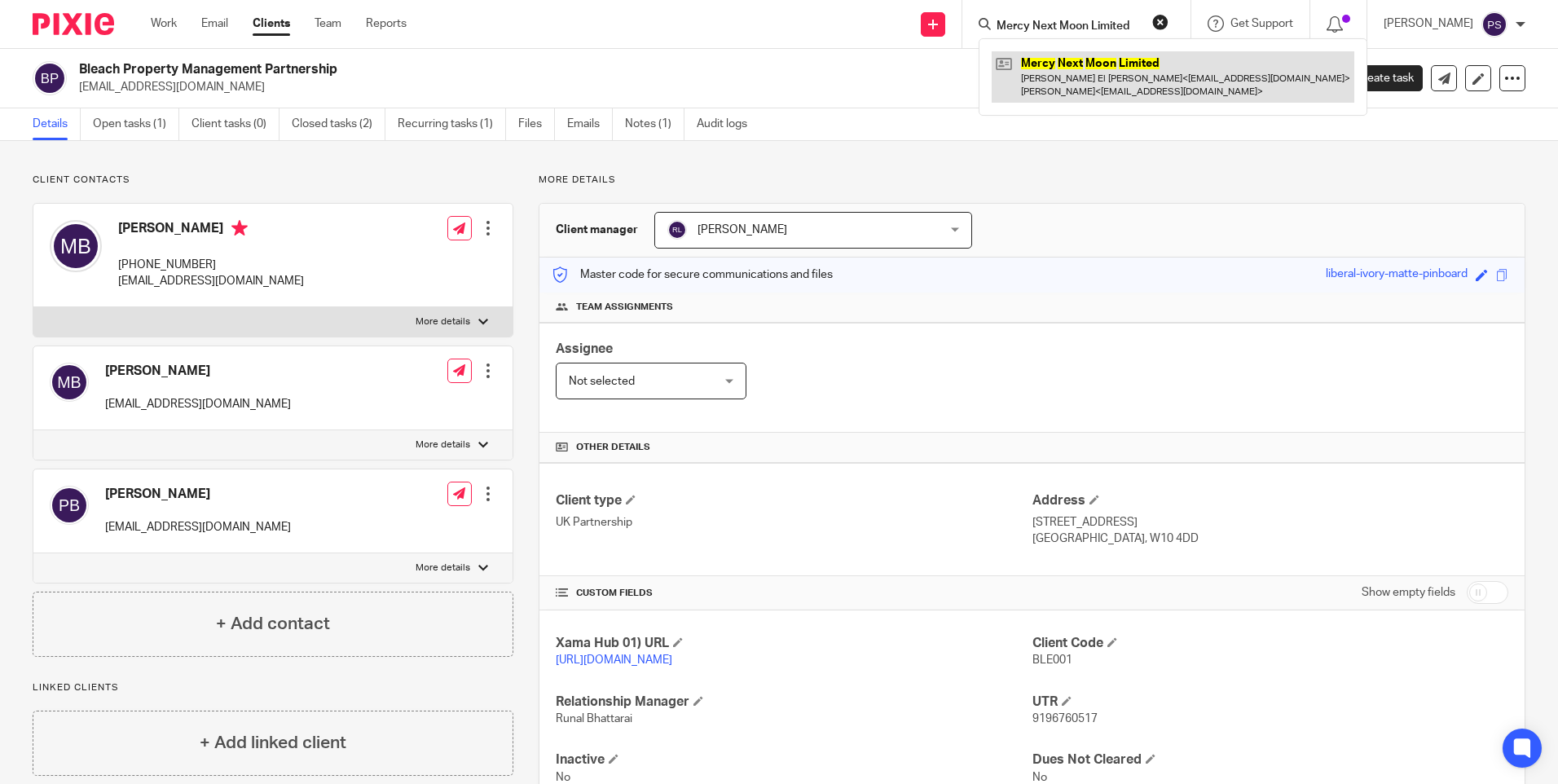
type input "Mercy Next Moon Limited"
click at [1061, 76] on link at bounding box center [1172, 77] width 362 height 51
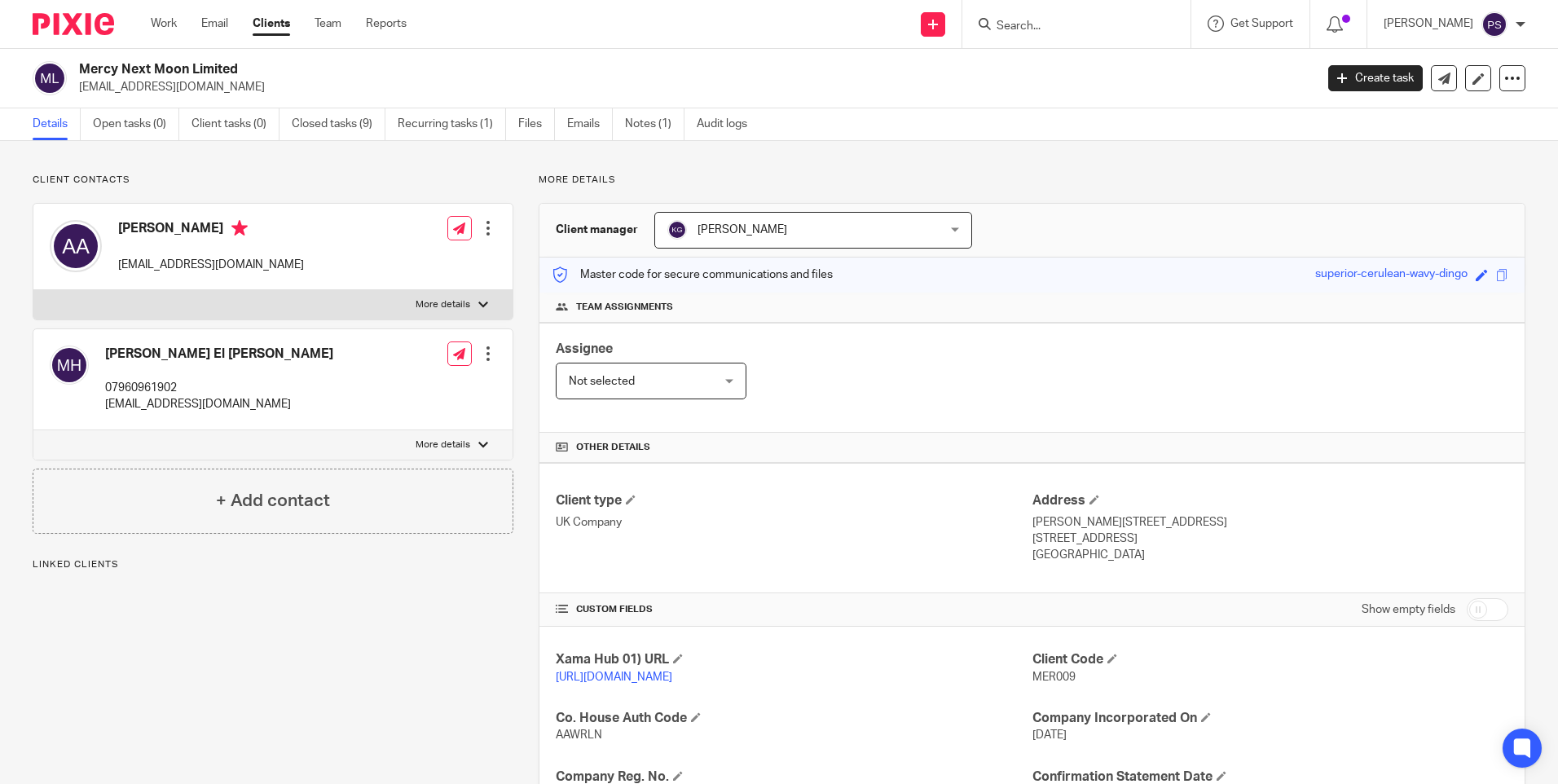
drag, startPoint x: 775, startPoint y: 234, endPoint x: 775, endPoint y: 244, distance: 10.0
click at [775, 236] on span "[PERSON_NAME]" at bounding box center [788, 229] width 243 height 34
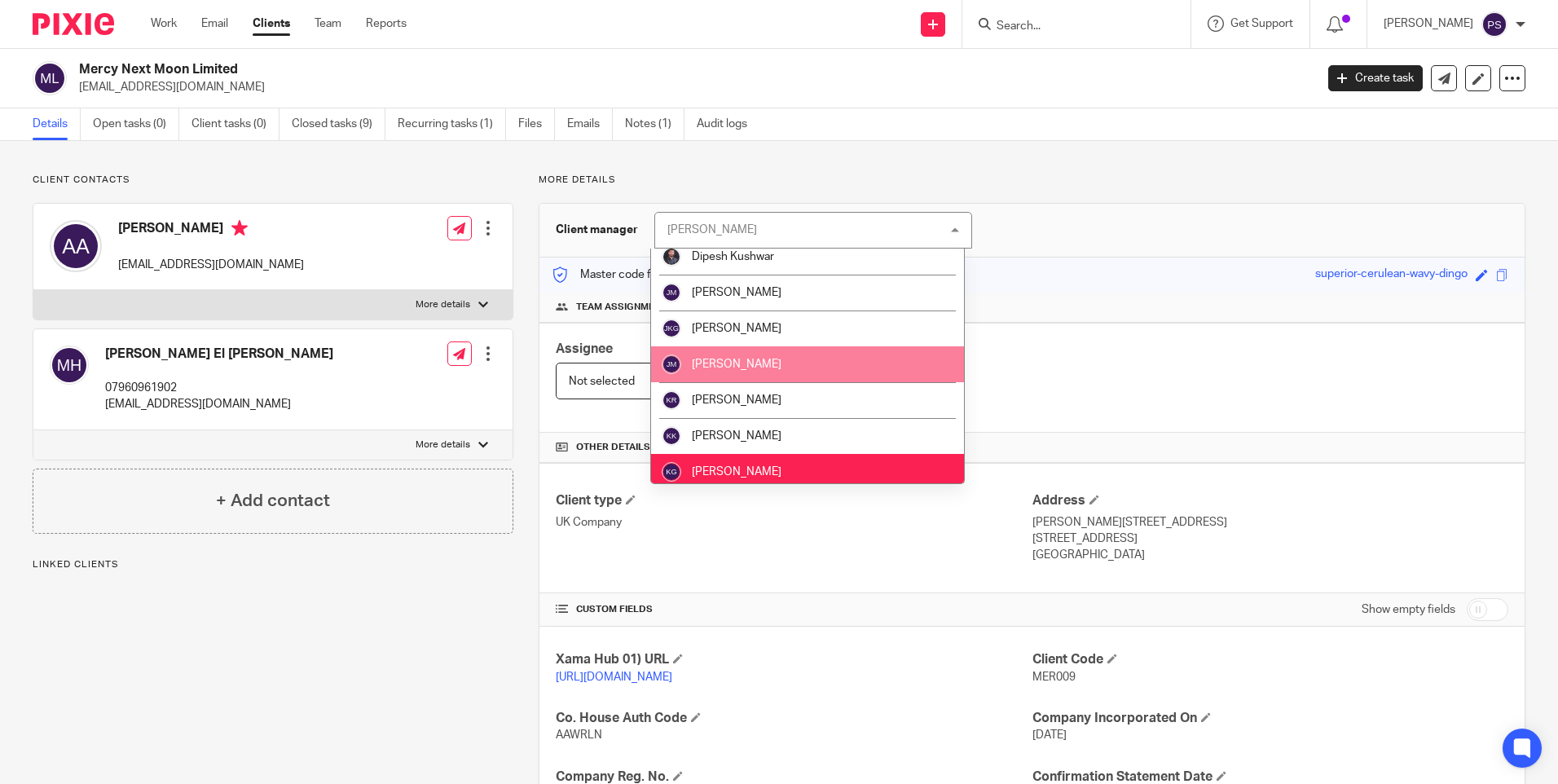
scroll to position [1221, 0]
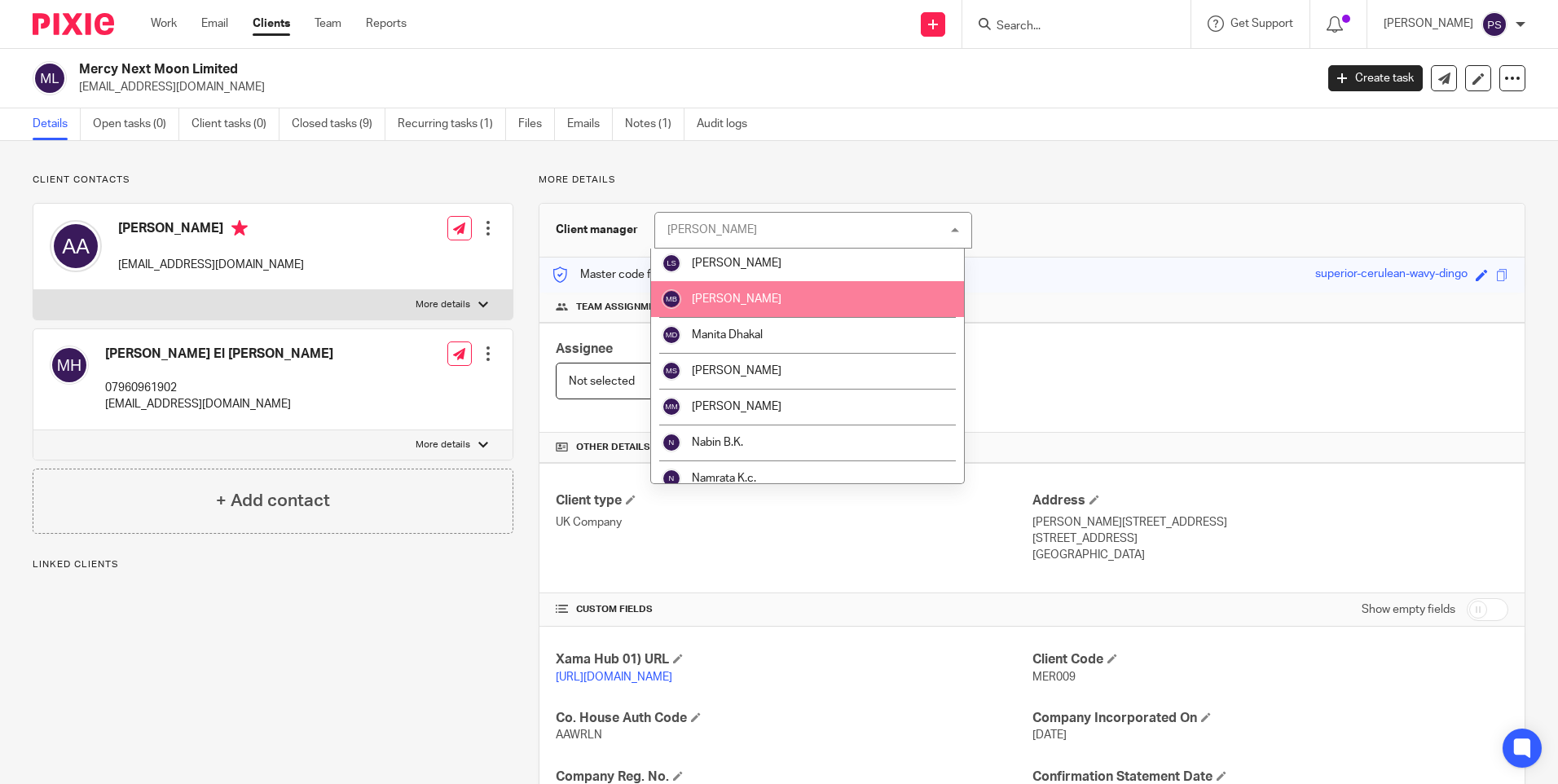
click at [756, 314] on li "[PERSON_NAME]" at bounding box center [808, 299] width 313 height 36
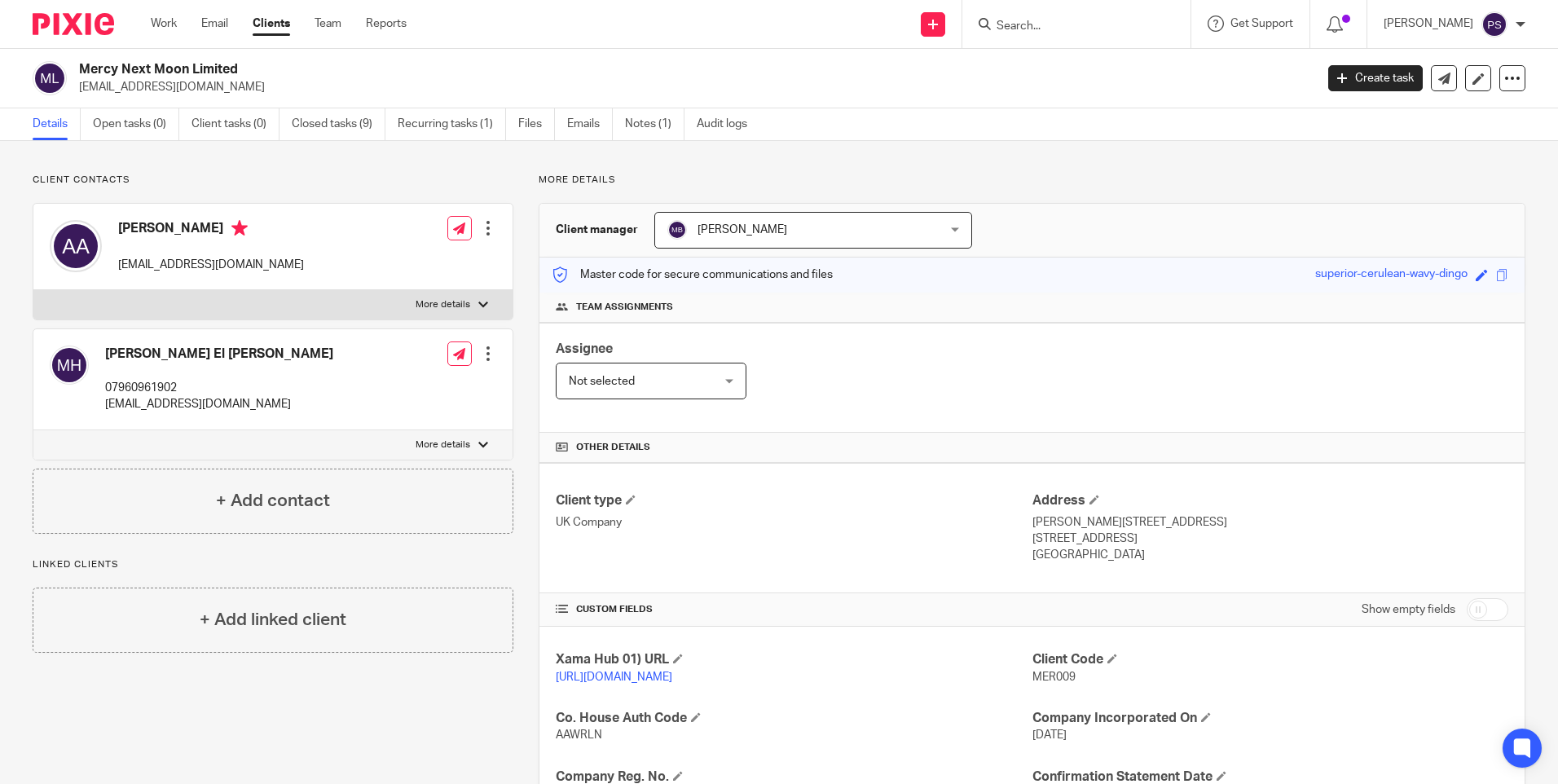
click at [1062, 22] on input "Search" at bounding box center [1069, 26] width 147 height 15
paste input "[PERSON_NAME]"
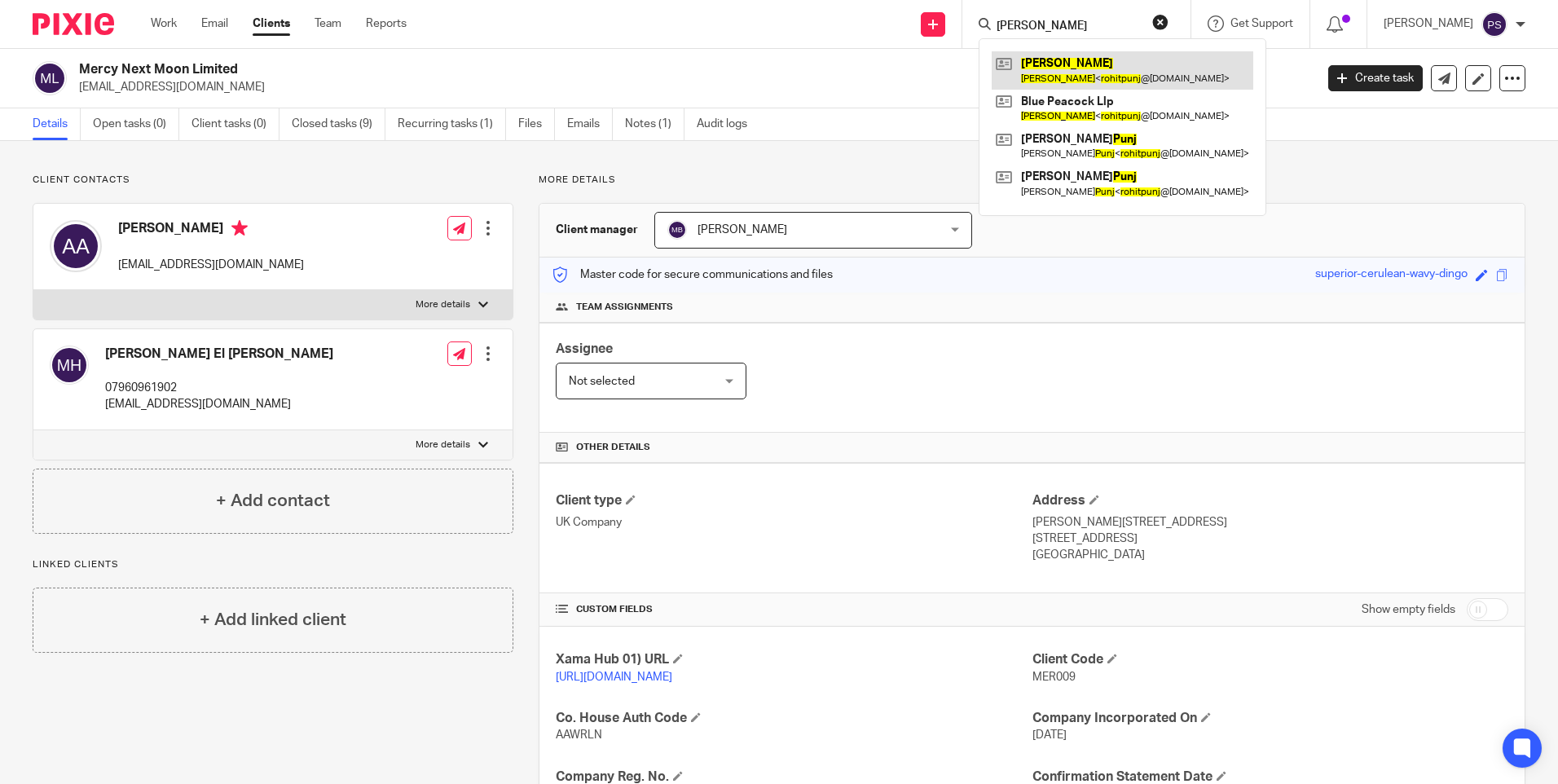
type input "[PERSON_NAME]"
click at [1063, 80] on link at bounding box center [1122, 70] width 262 height 37
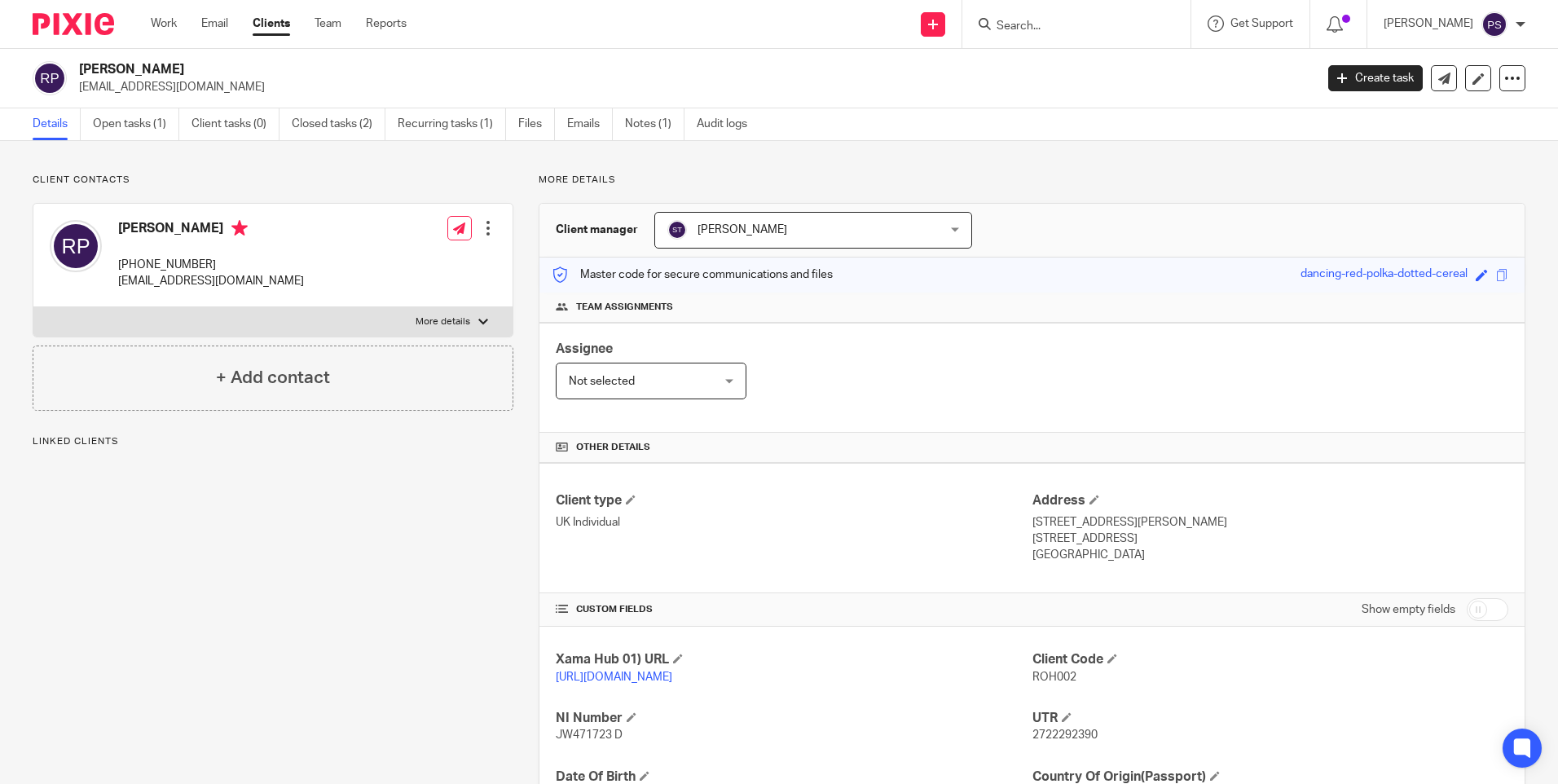
click at [794, 235] on span "[PERSON_NAME]" at bounding box center [788, 229] width 243 height 34
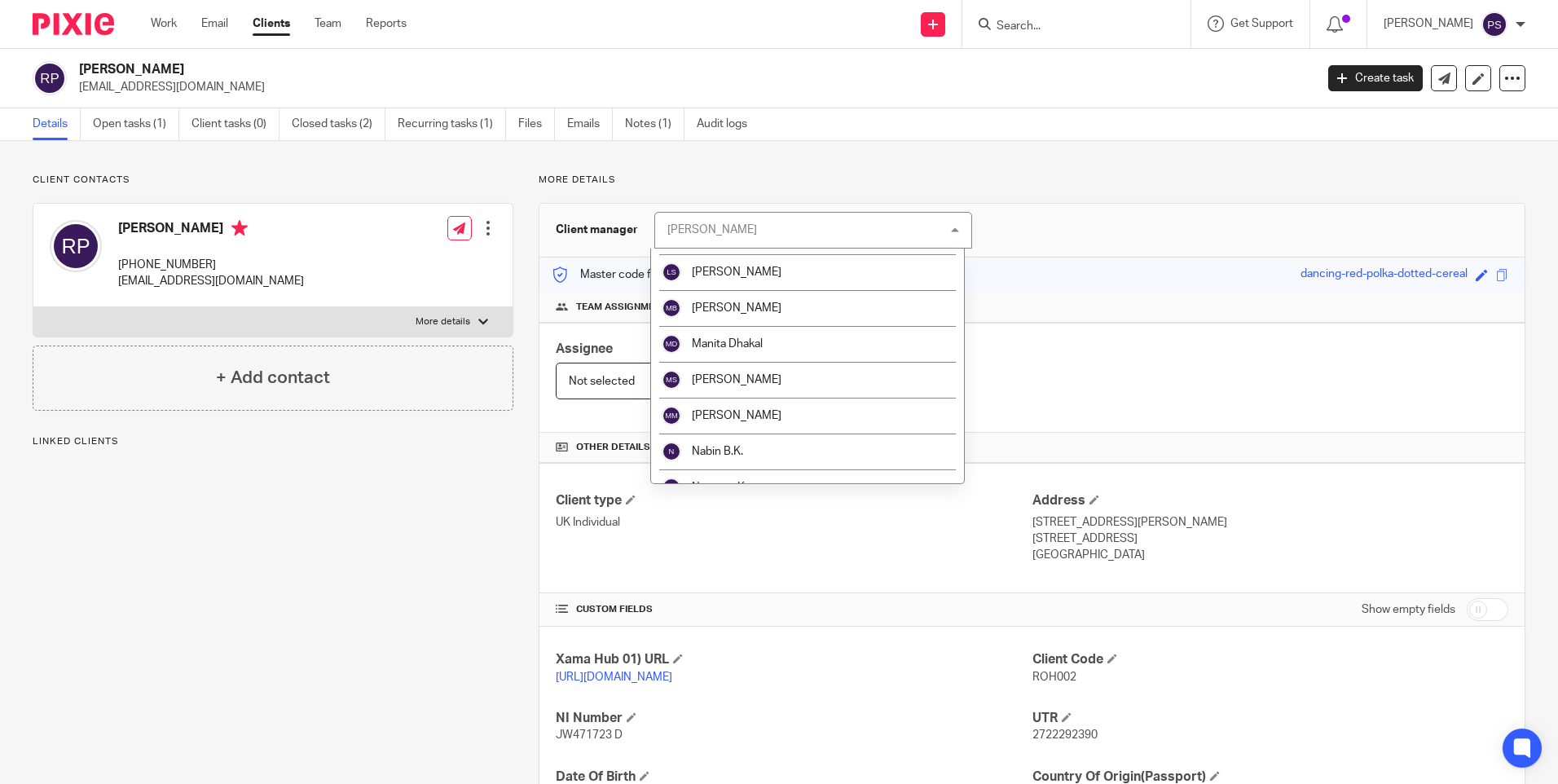
scroll to position [1221, 0]
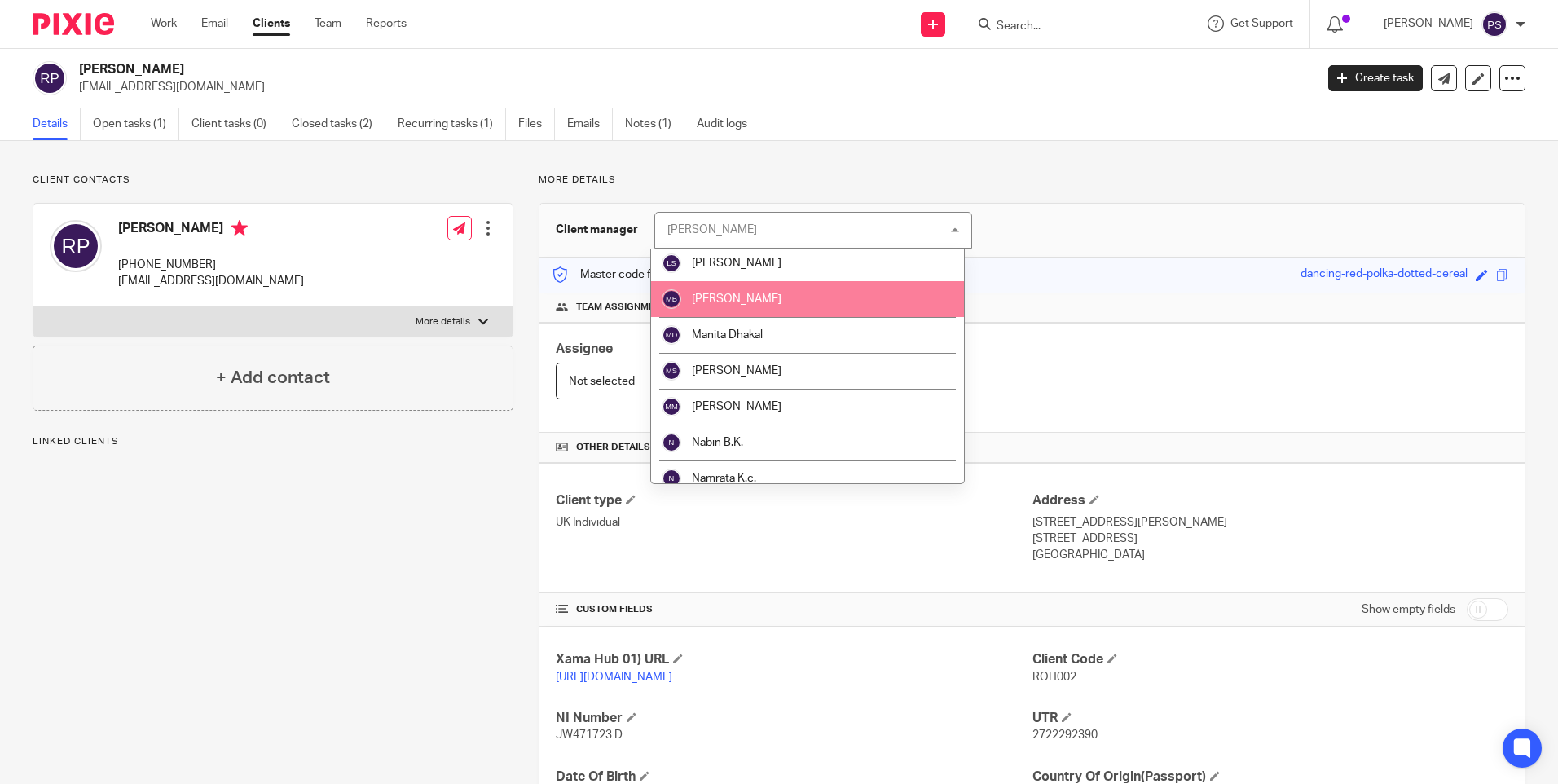
click at [775, 288] on li "[PERSON_NAME]" at bounding box center [808, 299] width 313 height 36
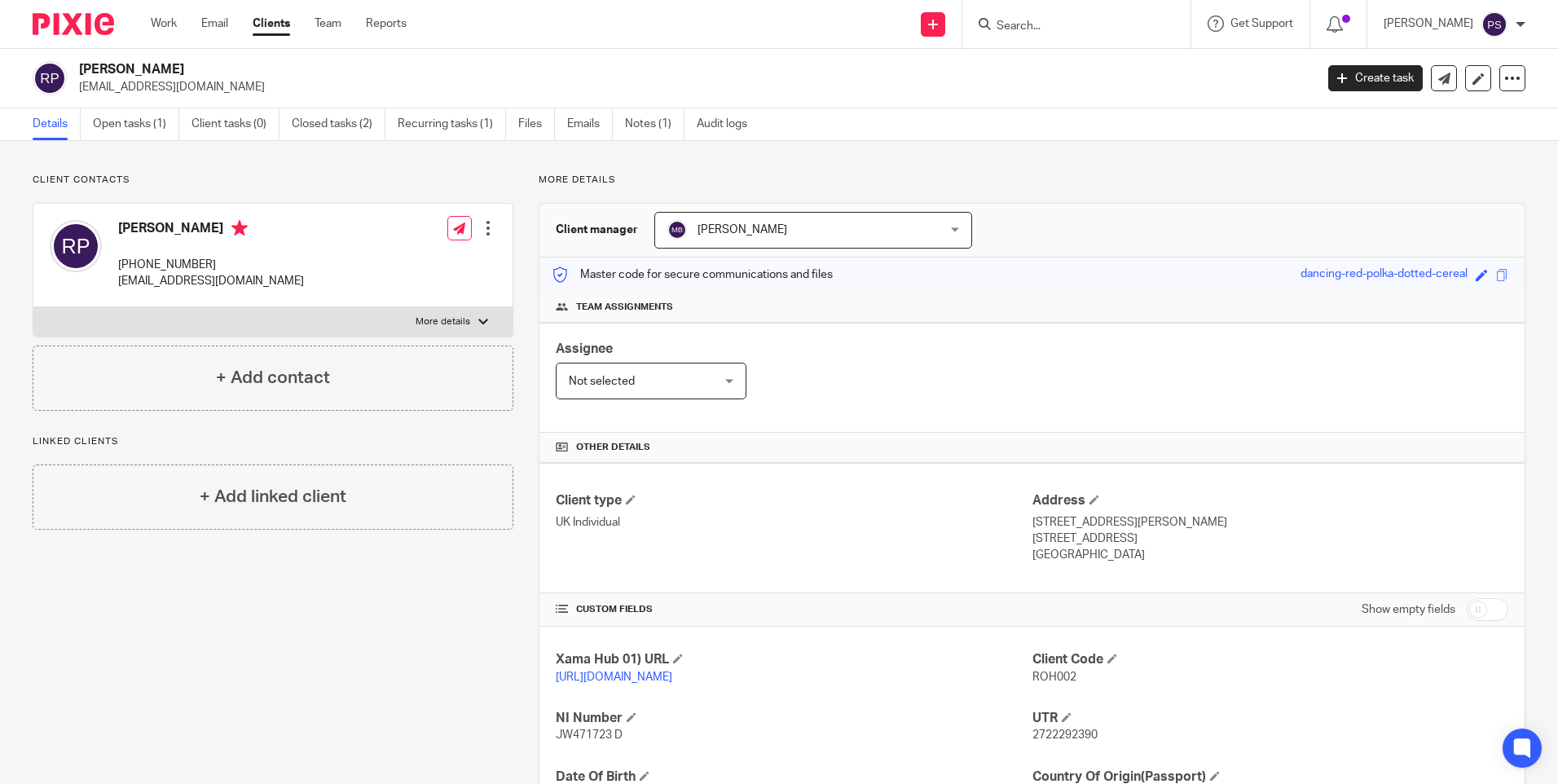
click at [1128, 32] on input "Search" at bounding box center [1069, 26] width 147 height 15
paste input "[PERSON_NAME]"
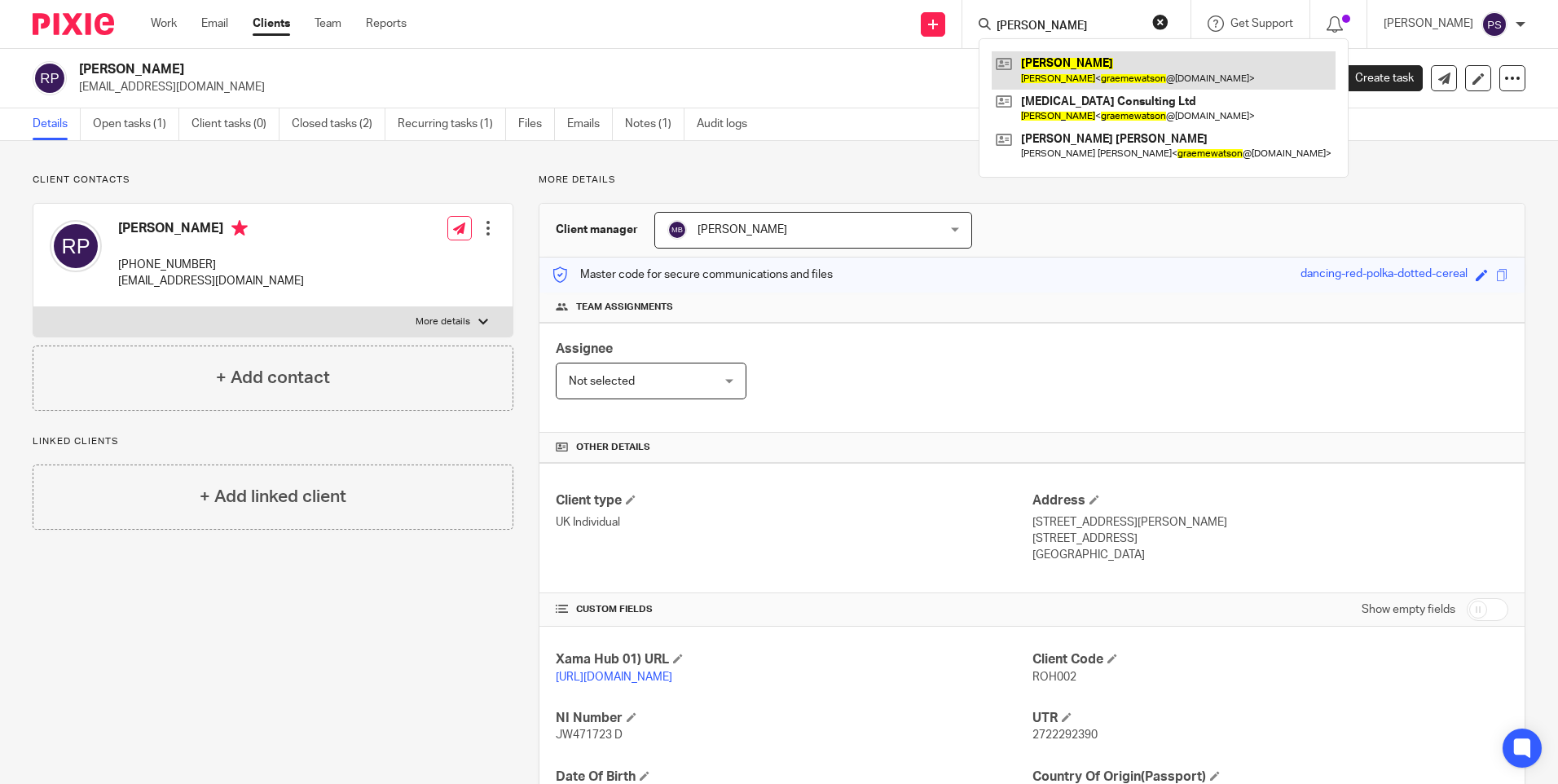
type input "[PERSON_NAME]"
click at [1102, 78] on link at bounding box center [1163, 70] width 344 height 37
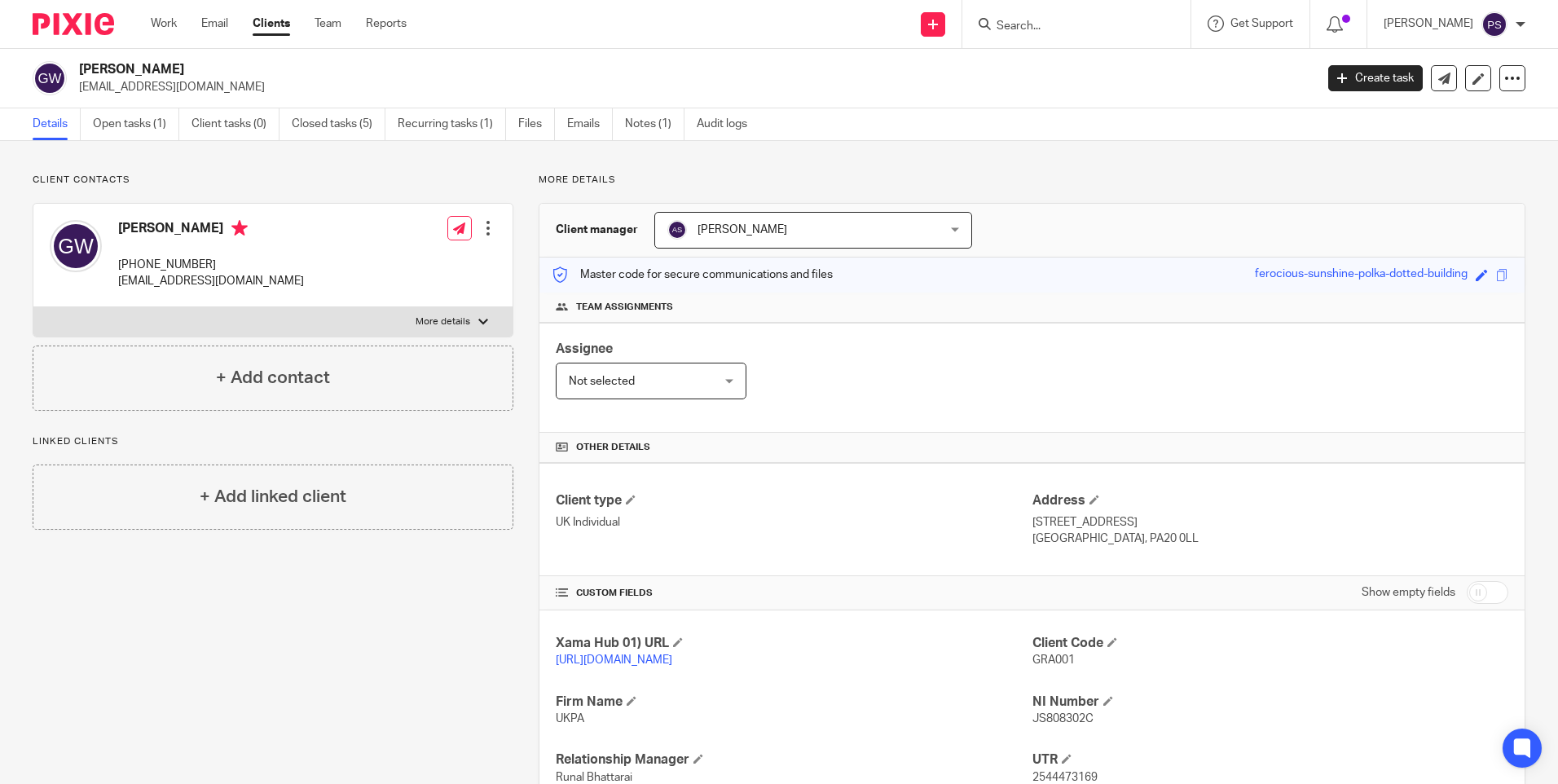
click at [779, 181] on p "More details" at bounding box center [1032, 180] width 987 height 13
click at [1034, 8] on div at bounding box center [1076, 23] width 229 height 48
click at [1036, 21] on input "Search" at bounding box center [1069, 26] width 147 height 15
paste input "Crowdtolive Spv 14 Limited"
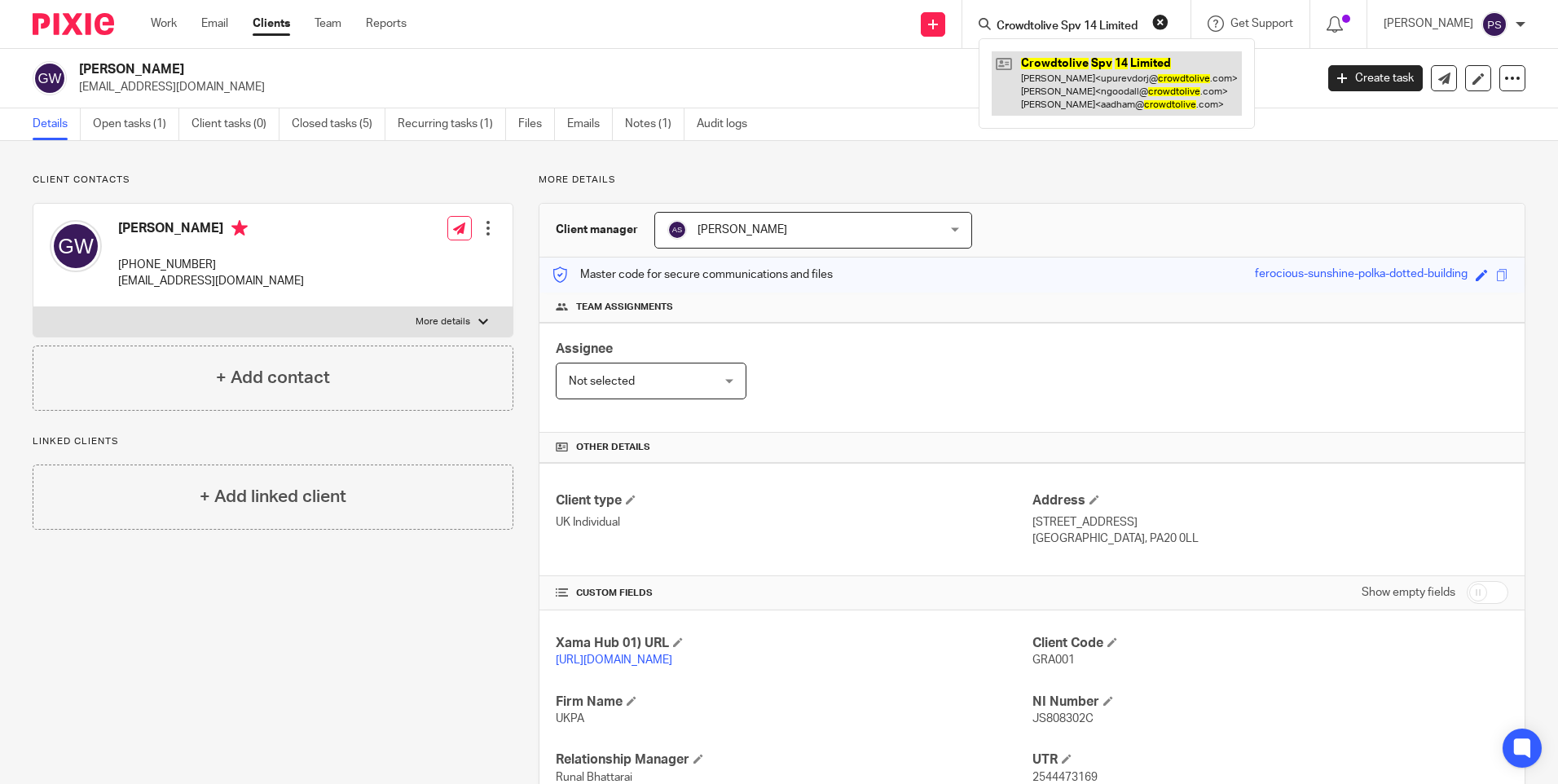
type input "Crowdtolive Spv 14 Limited"
click at [1039, 78] on link at bounding box center [1116, 84] width 250 height 64
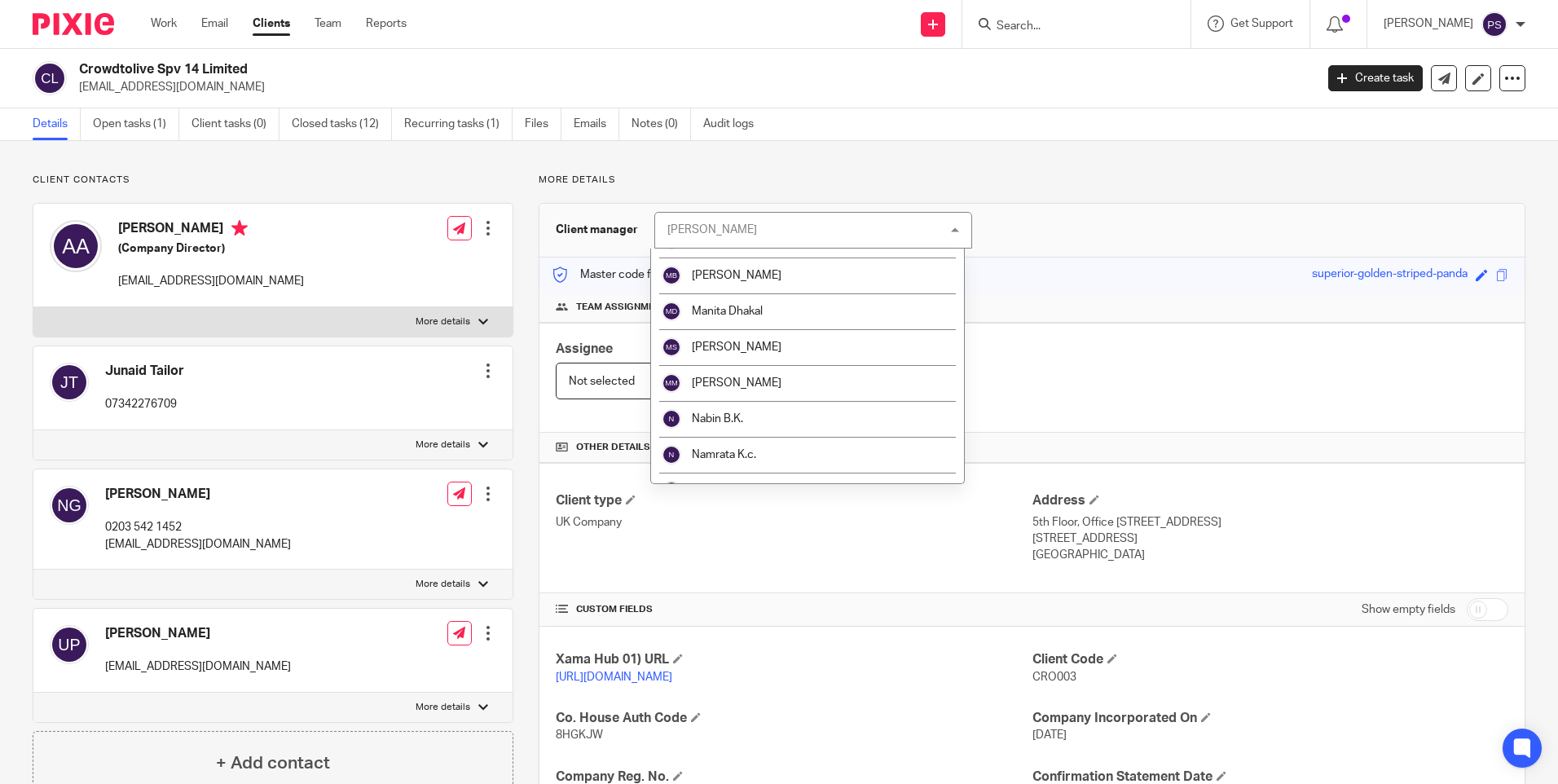
scroll to position [1221, 0]
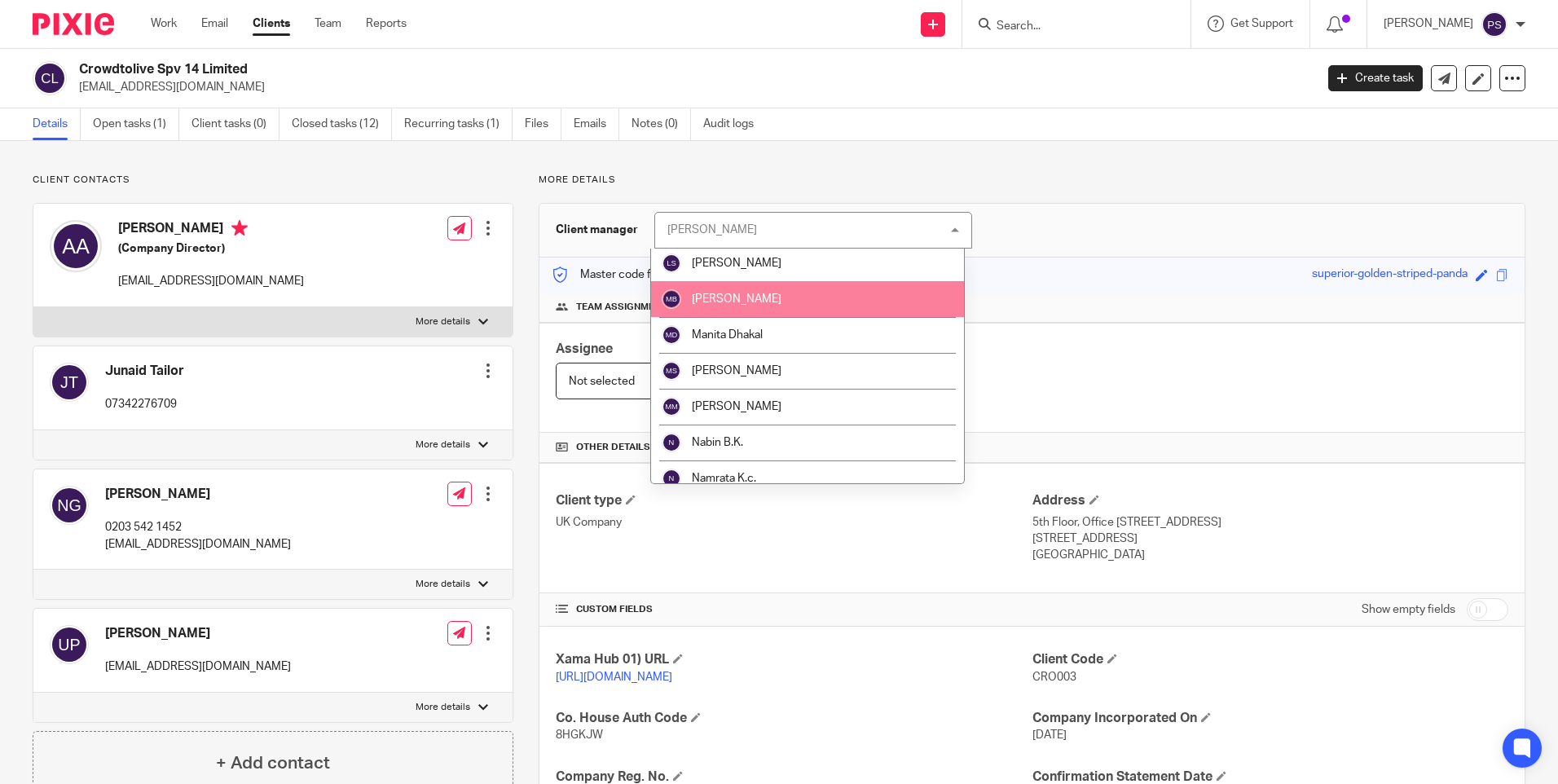
click at [763, 310] on li "[PERSON_NAME]" at bounding box center [808, 299] width 313 height 36
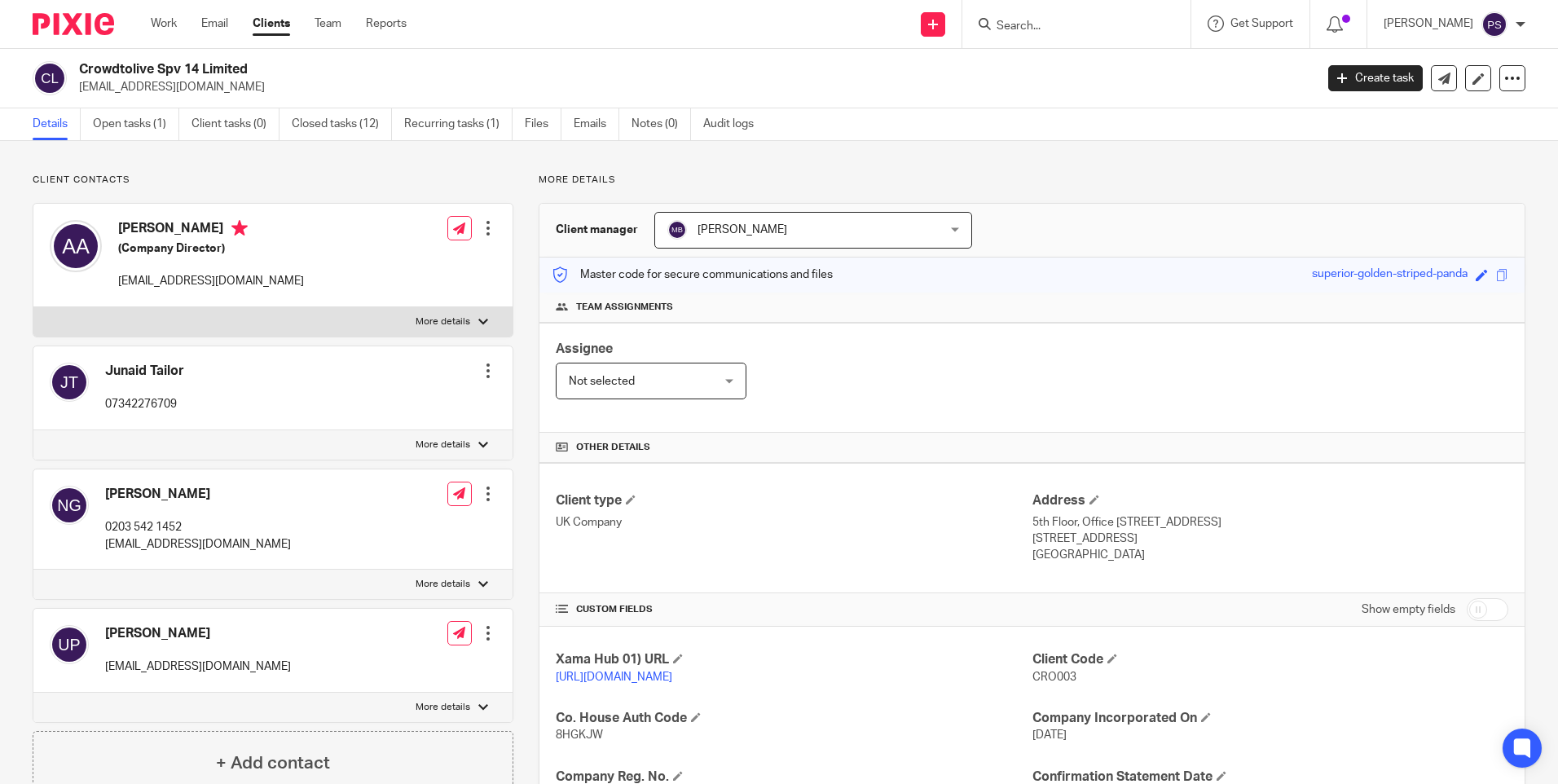
click at [1081, 32] on input "Search" at bounding box center [1069, 26] width 147 height 15
paste input "[PERSON_NAME]"
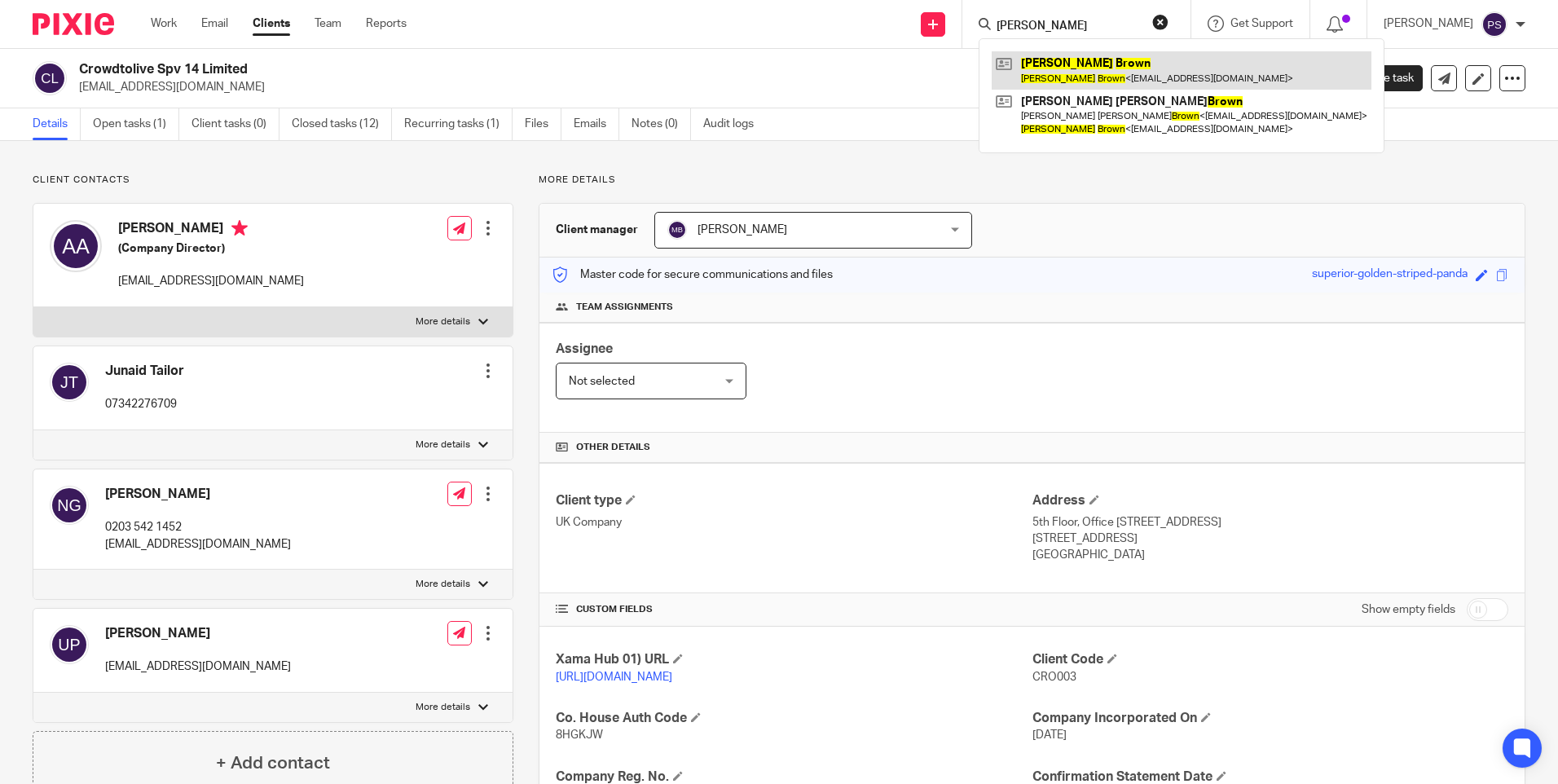
type input "[PERSON_NAME]"
click at [1078, 61] on link at bounding box center [1181, 70] width 380 height 37
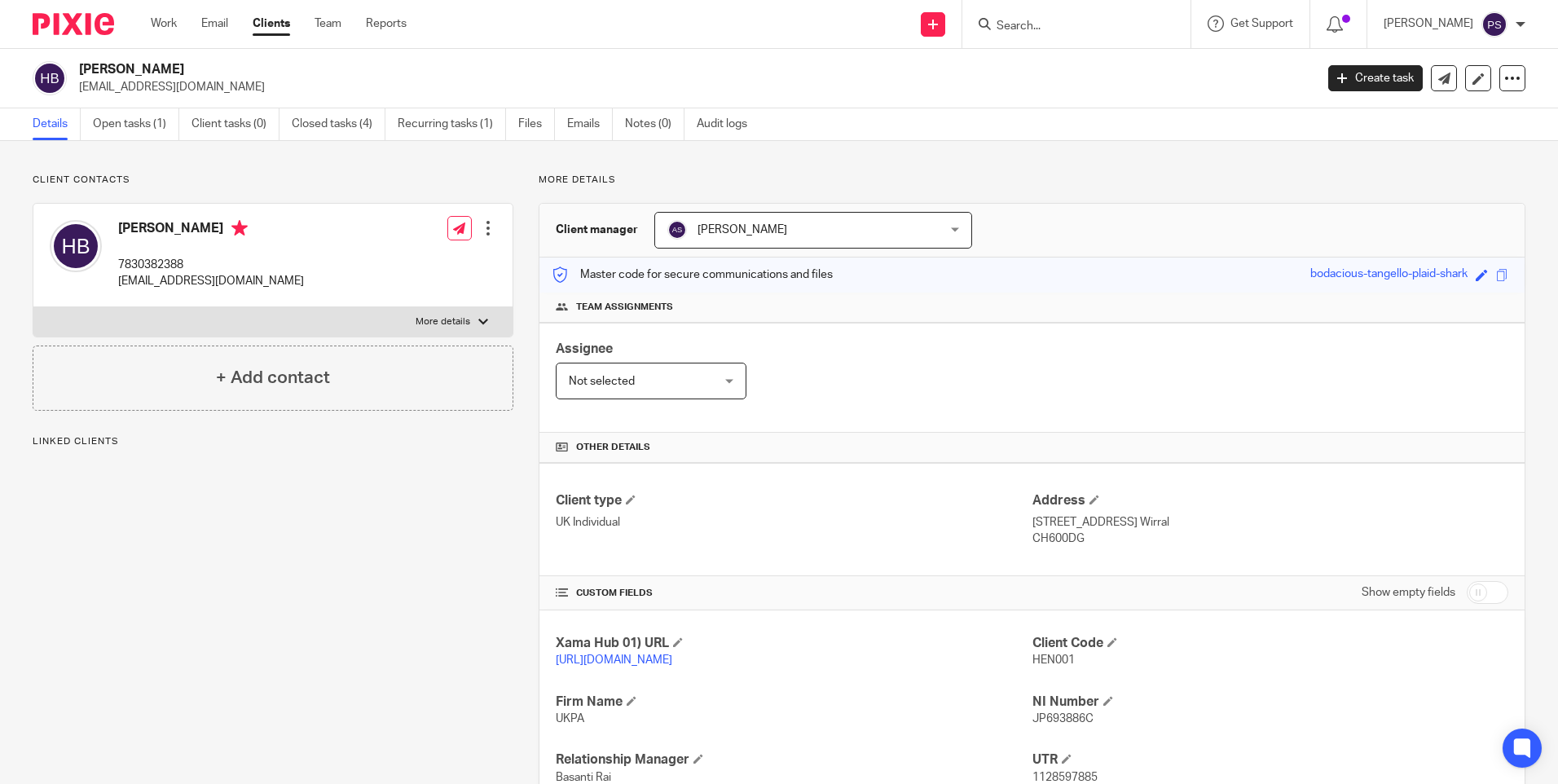
click at [1092, 32] on input "Search" at bounding box center [1069, 26] width 147 height 15
paste input "Aimee Claire Talbot"
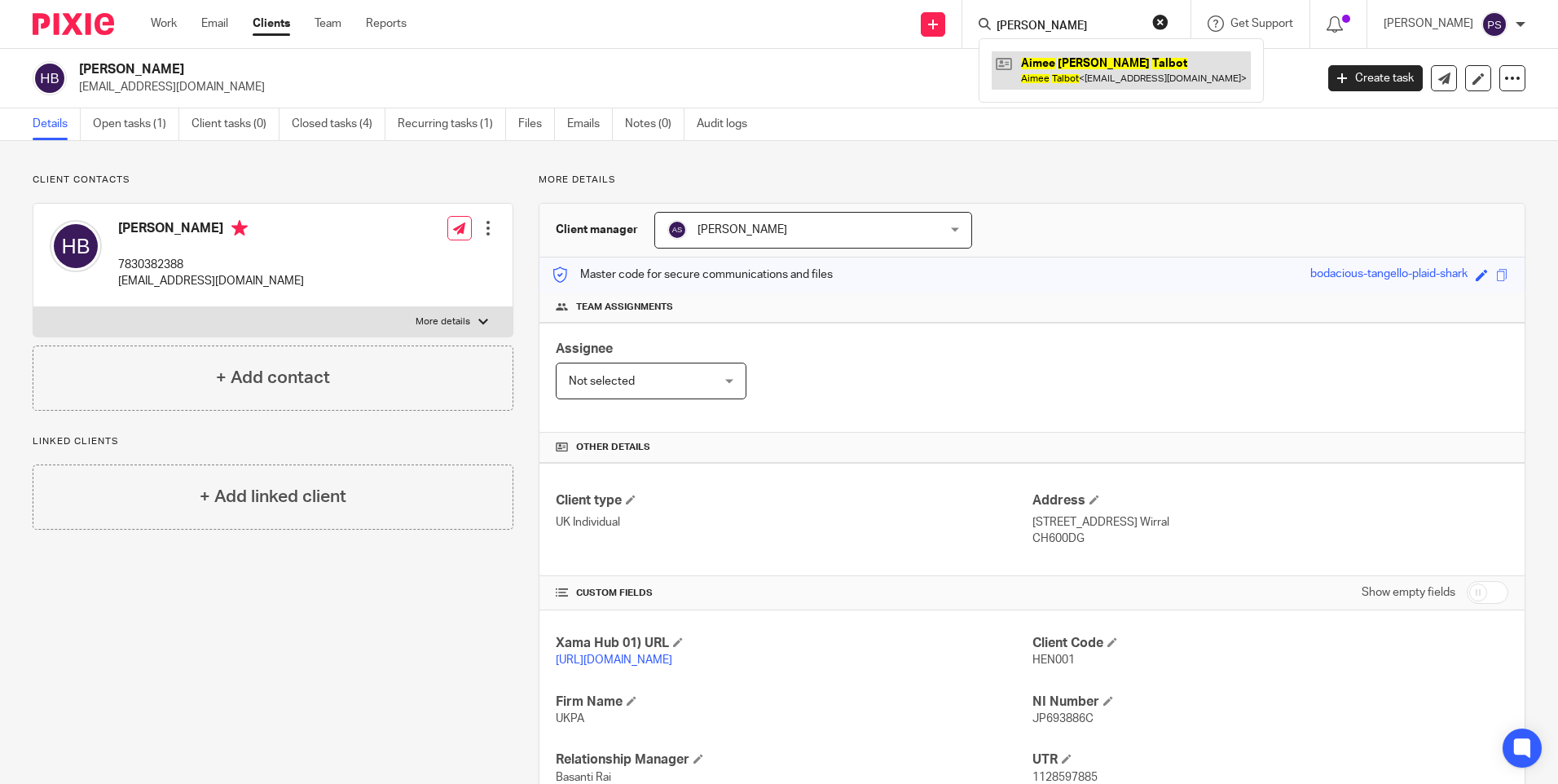
type input "Aimee Claire Talbot"
click at [1071, 62] on link at bounding box center [1120, 70] width 259 height 37
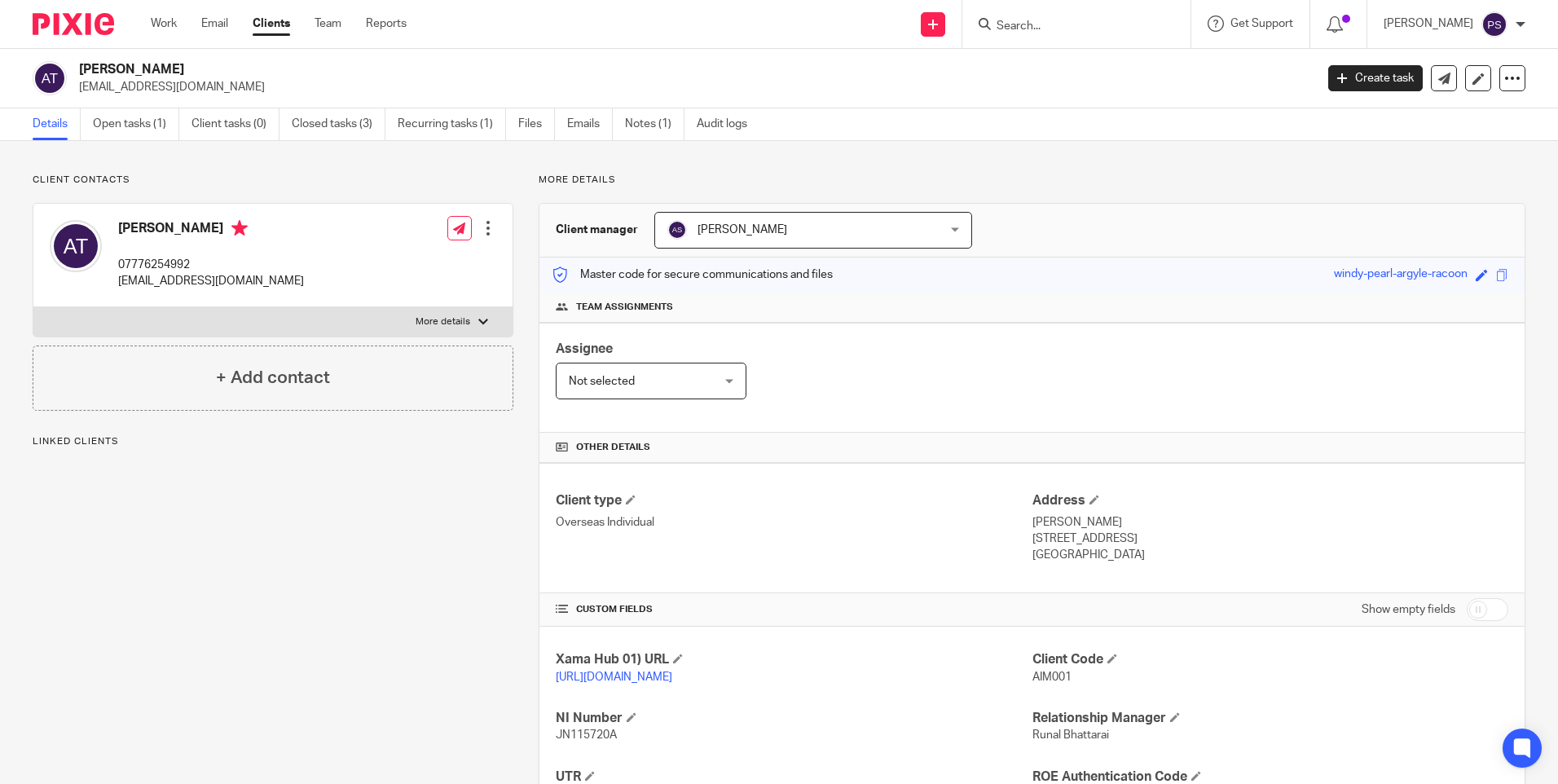
click at [745, 223] on span "[PERSON_NAME]" at bounding box center [788, 229] width 243 height 34
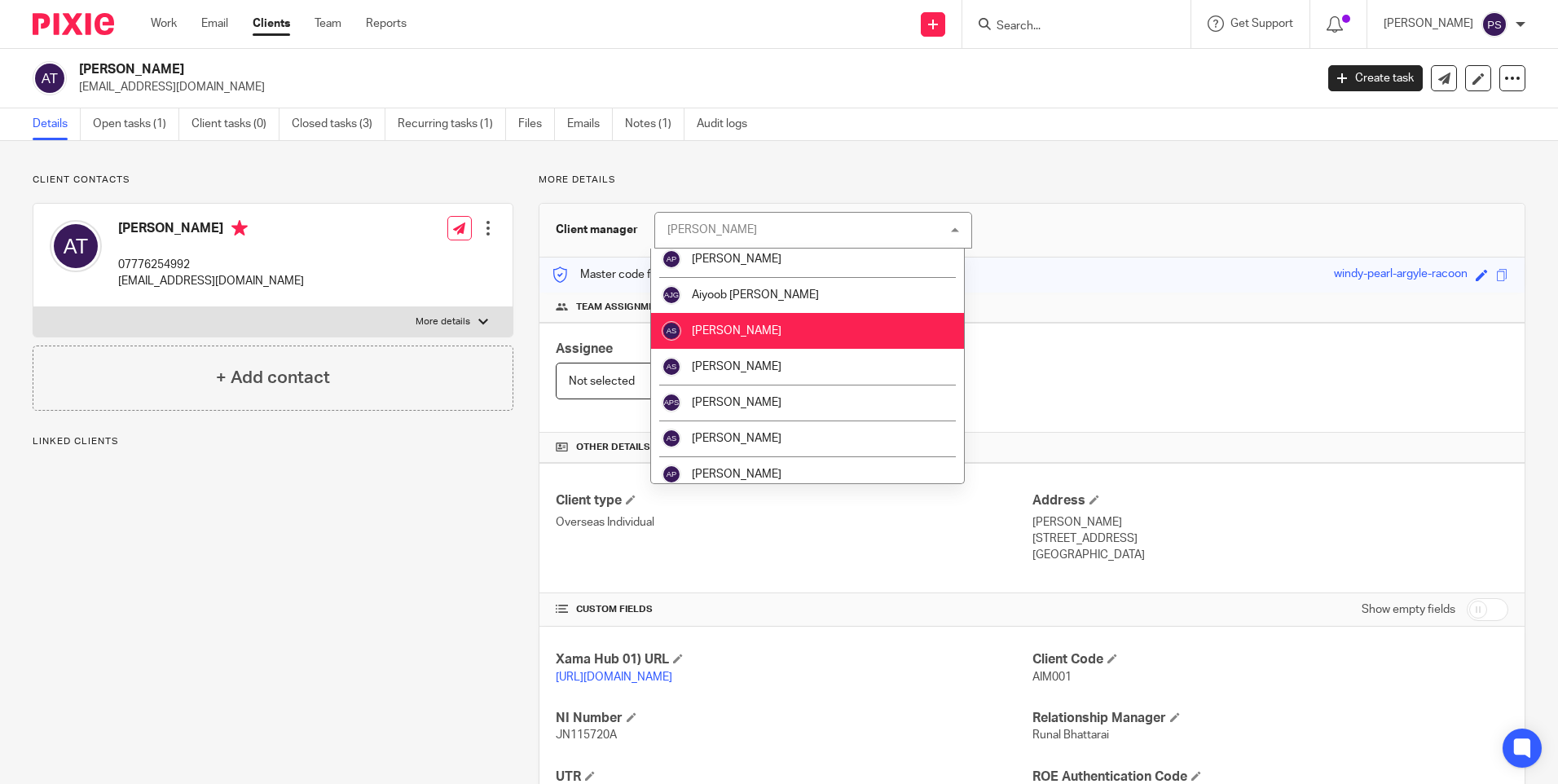
scroll to position [244, 0]
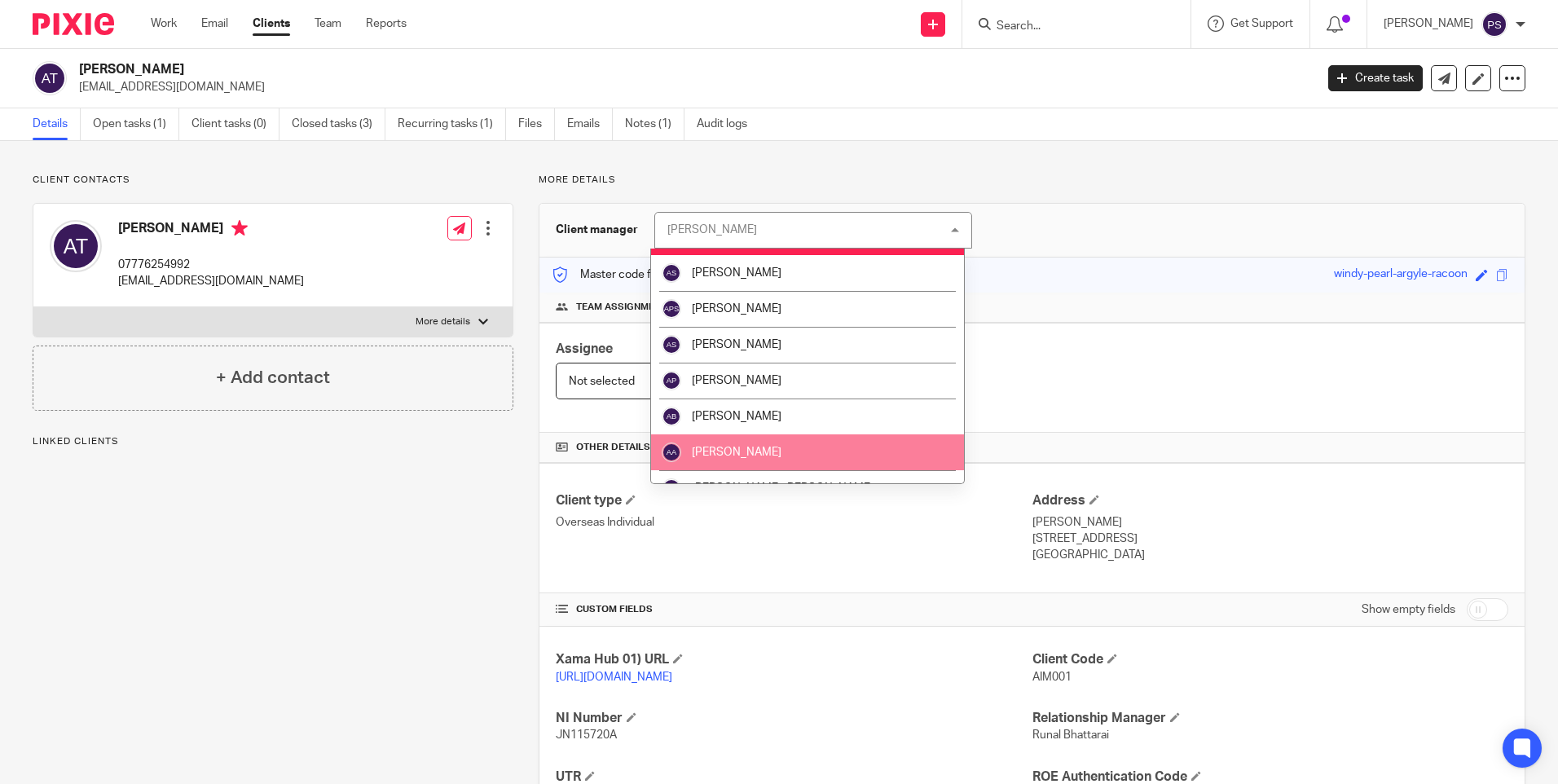
click at [754, 447] on li "[PERSON_NAME]" at bounding box center [808, 452] width 313 height 36
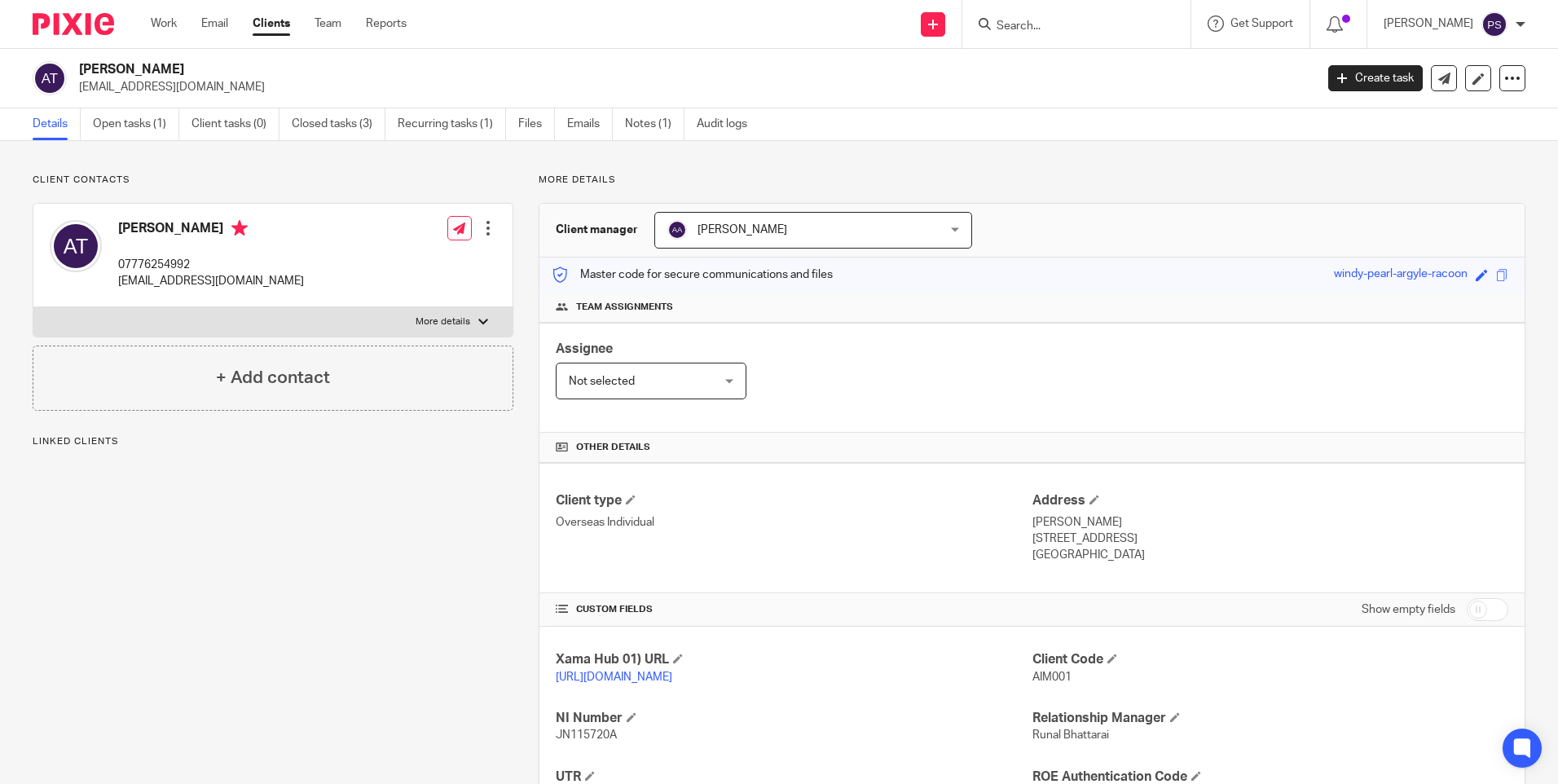
click at [1066, 31] on input "Search" at bounding box center [1069, 26] width 147 height 15
paste input "Amerge Consulting Ltd"
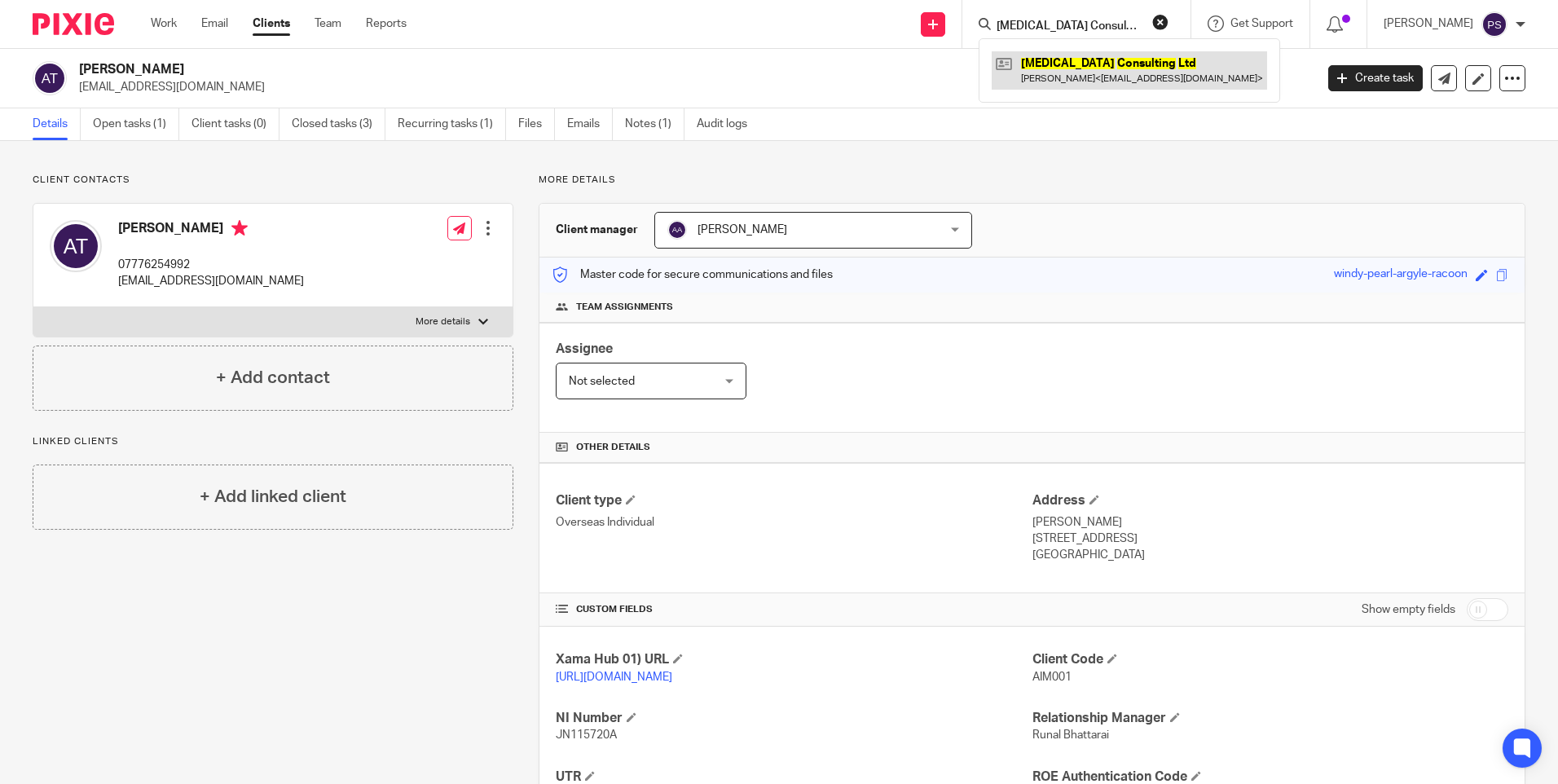
type input "Amerge Consulting Ltd"
click at [1073, 62] on link at bounding box center [1129, 70] width 275 height 37
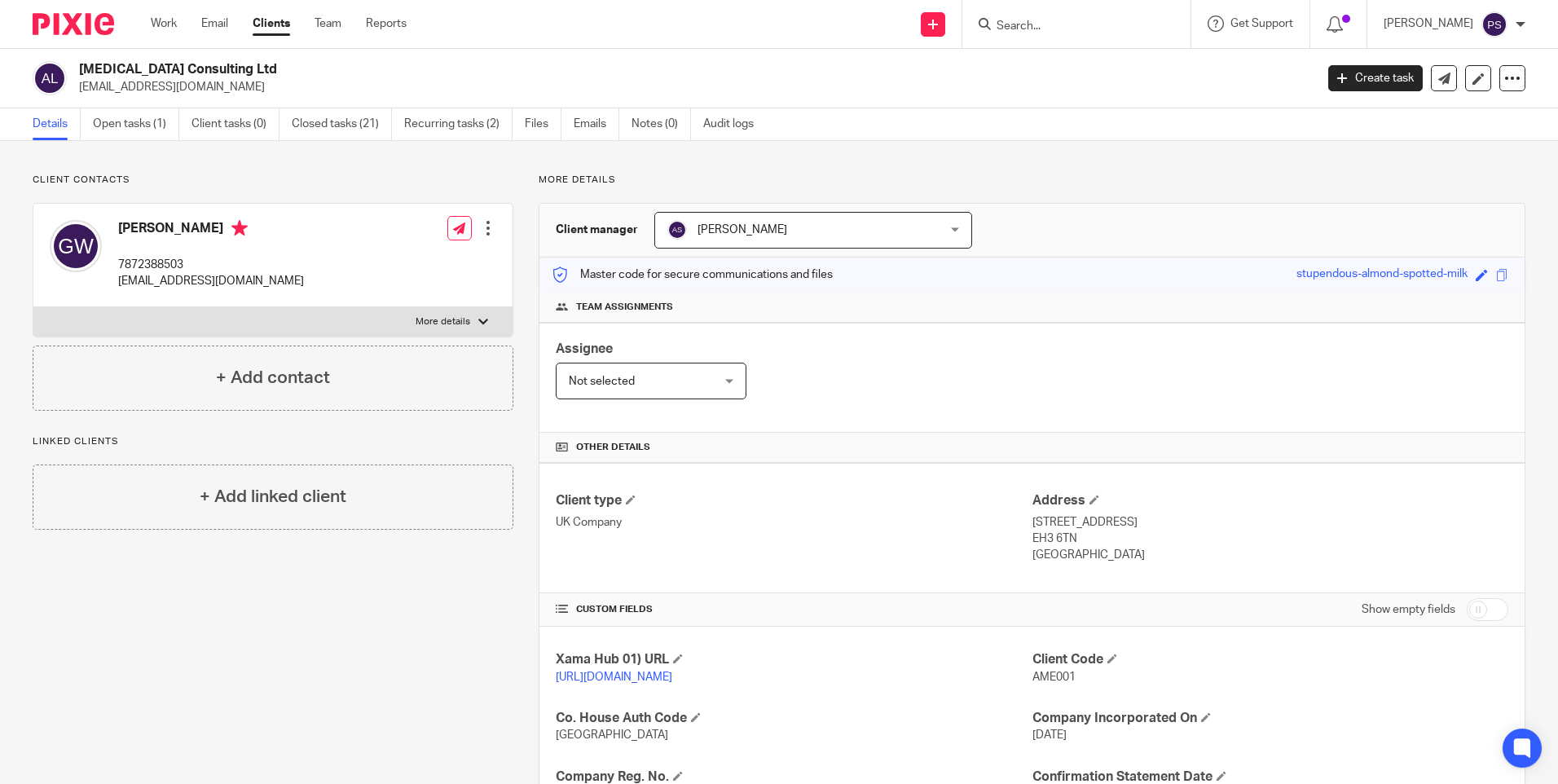
click at [1065, 25] on input "Search" at bounding box center [1069, 26] width 147 height 15
paste input "Kamaldeep Punj"
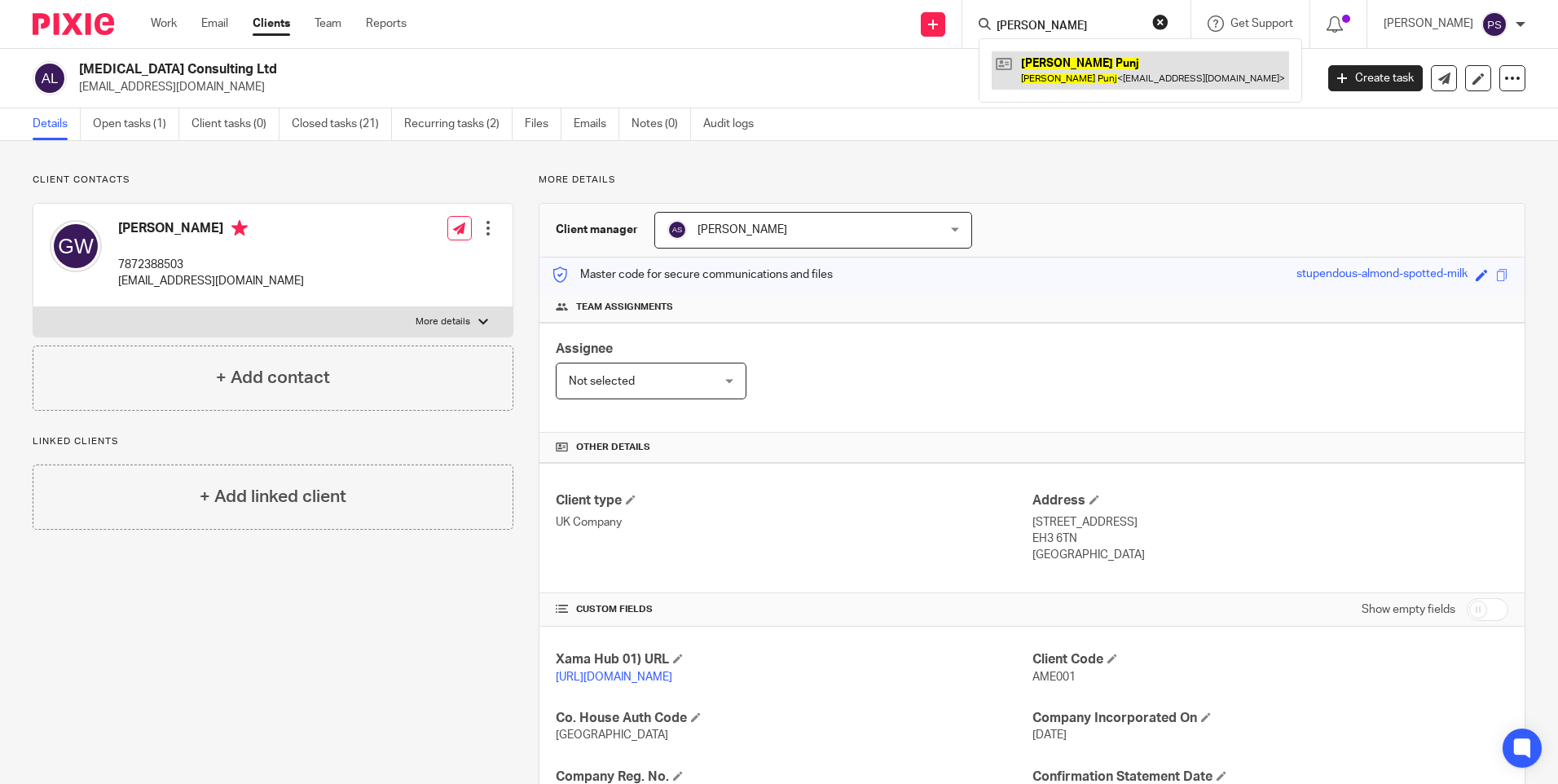
type input "Kamaldeep Punj"
click at [1059, 73] on link at bounding box center [1140, 70] width 298 height 37
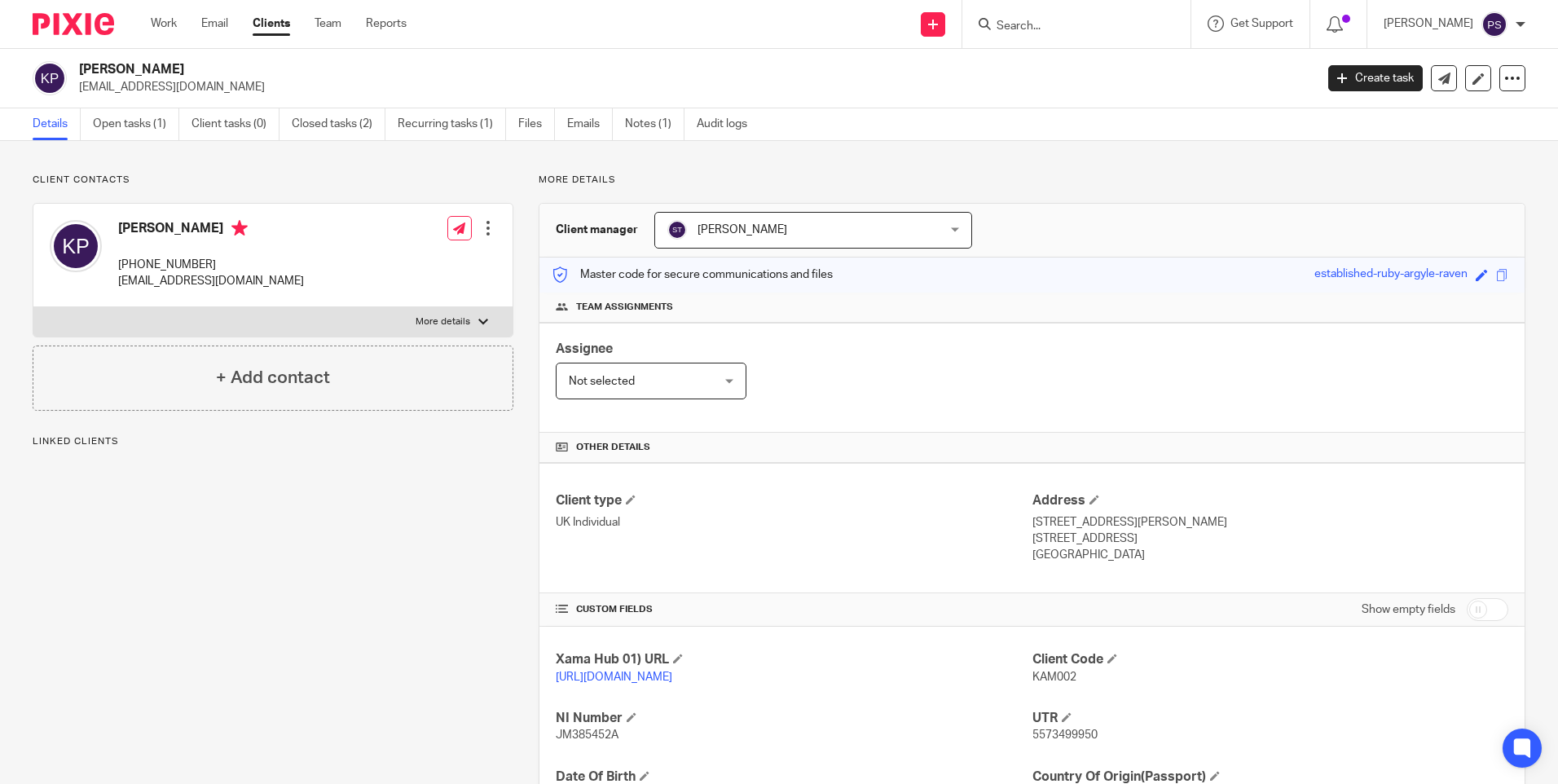
click at [805, 226] on span "[PERSON_NAME]" at bounding box center [788, 229] width 243 height 34
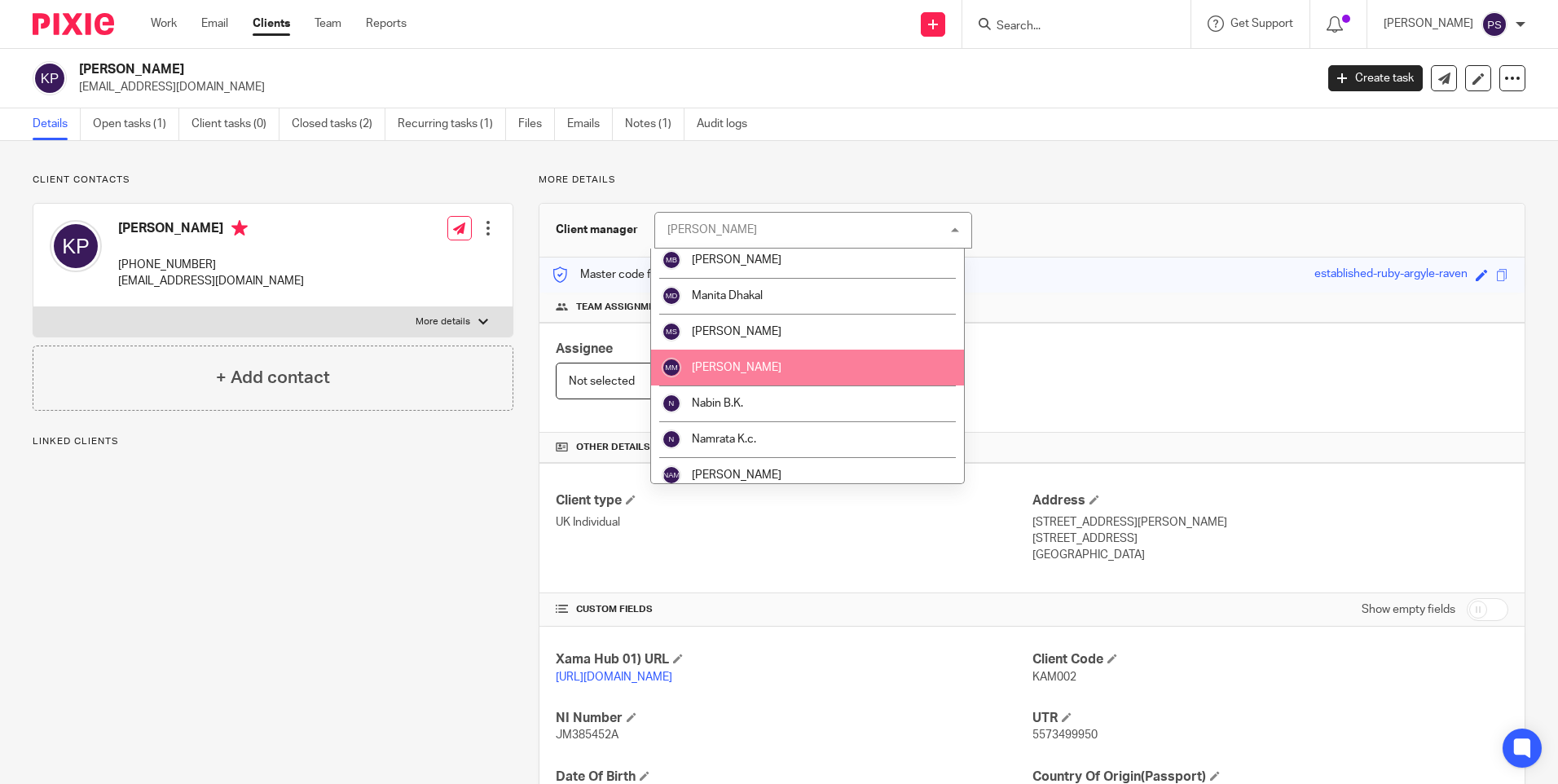
scroll to position [1221, 0]
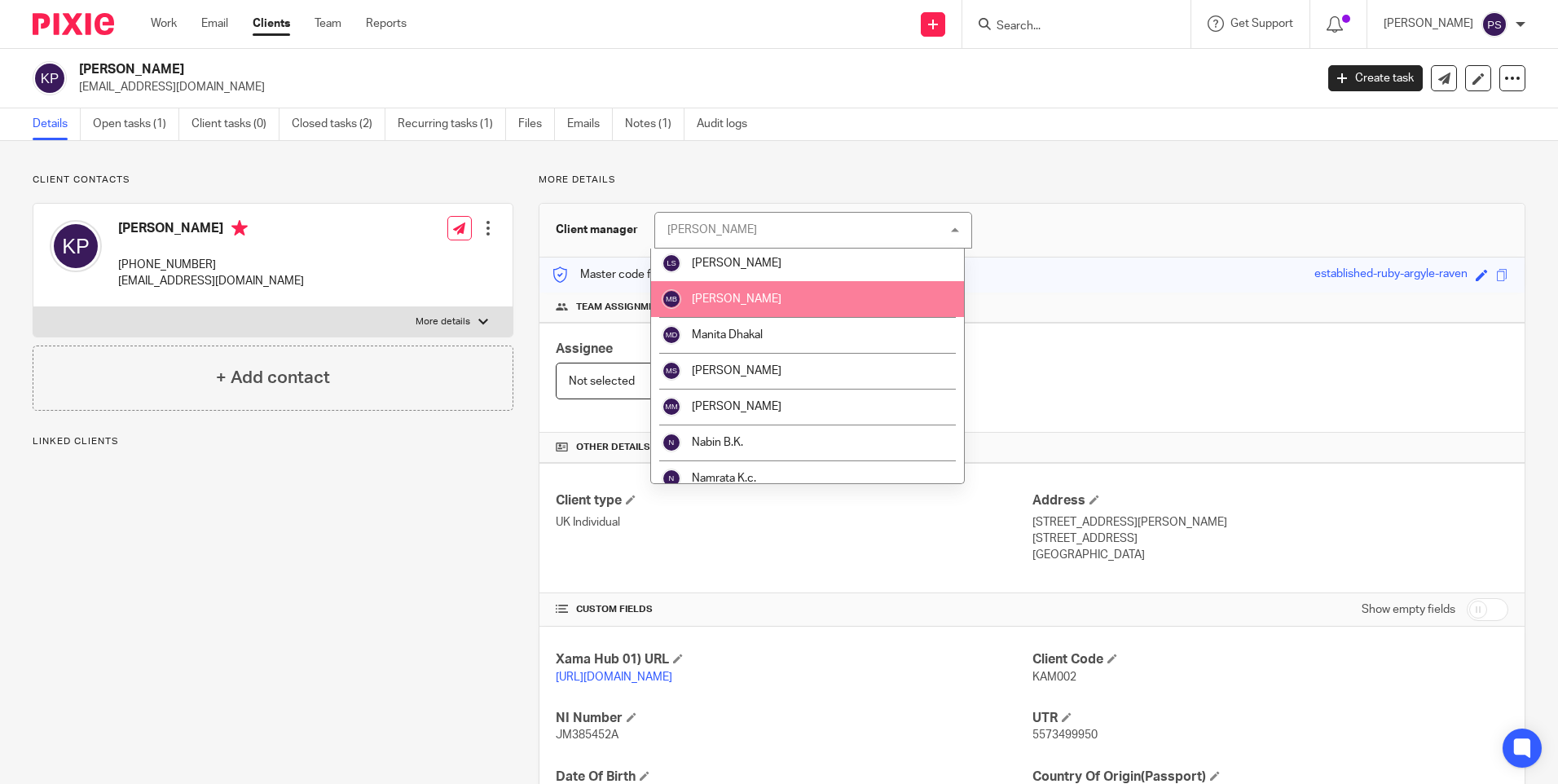
click at [732, 309] on li "[PERSON_NAME]" at bounding box center [808, 299] width 313 height 36
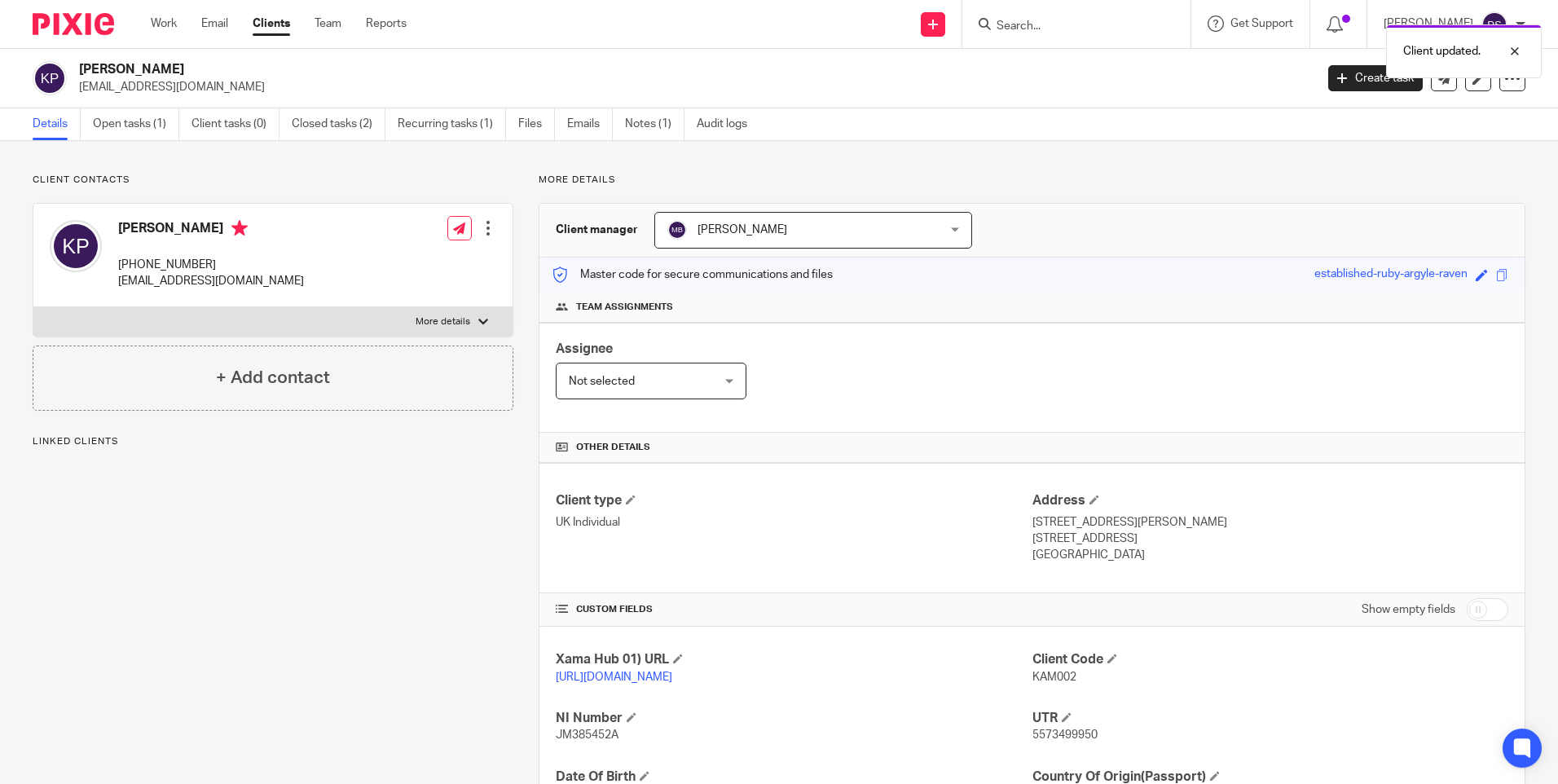
click at [1072, 18] on div "Client updated." at bounding box center [1160, 47] width 763 height 62
click at [1045, 21] on input "Search" at bounding box center [1069, 26] width 147 height 15
paste input "[PERSON_NAME]"
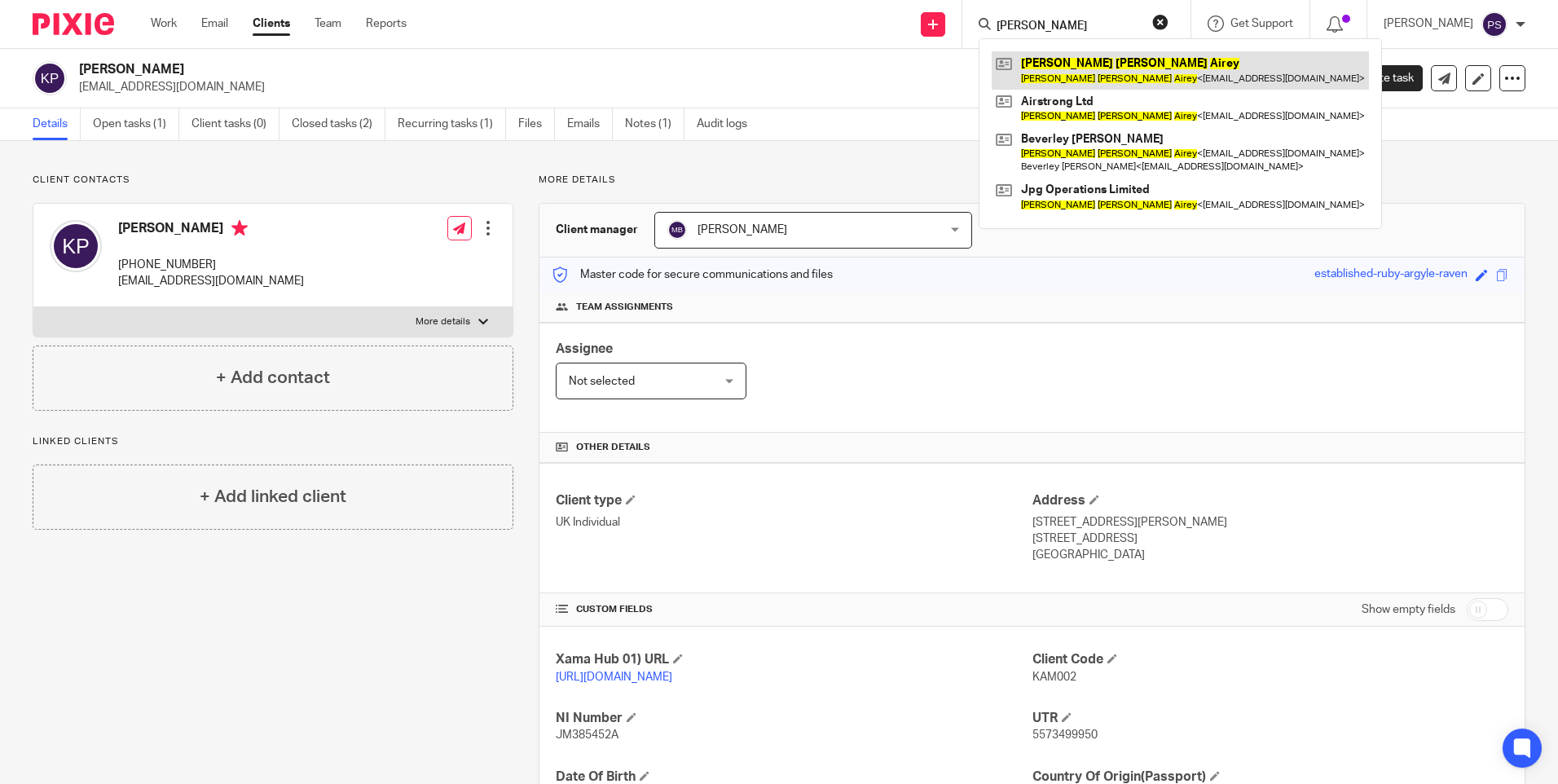
type input "[PERSON_NAME]"
click at [1077, 64] on link at bounding box center [1180, 70] width 377 height 37
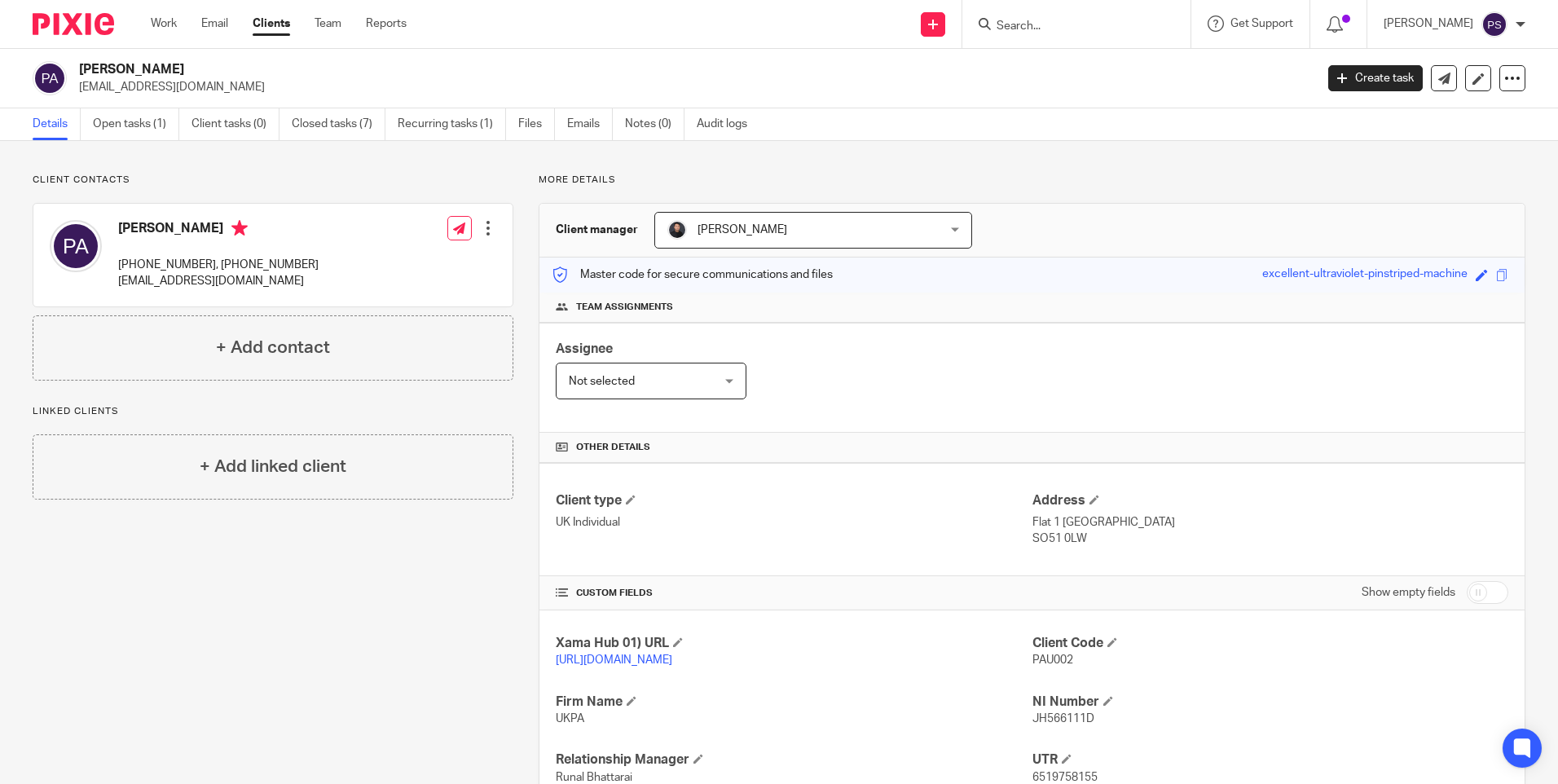
click at [1067, 18] on form at bounding box center [1082, 23] width 174 height 21
click at [1060, 38] on div at bounding box center [1076, 23] width 229 height 48
click at [1060, 30] on input "Search" at bounding box center [1069, 26] width 147 height 15
paste input "Anil Arora"
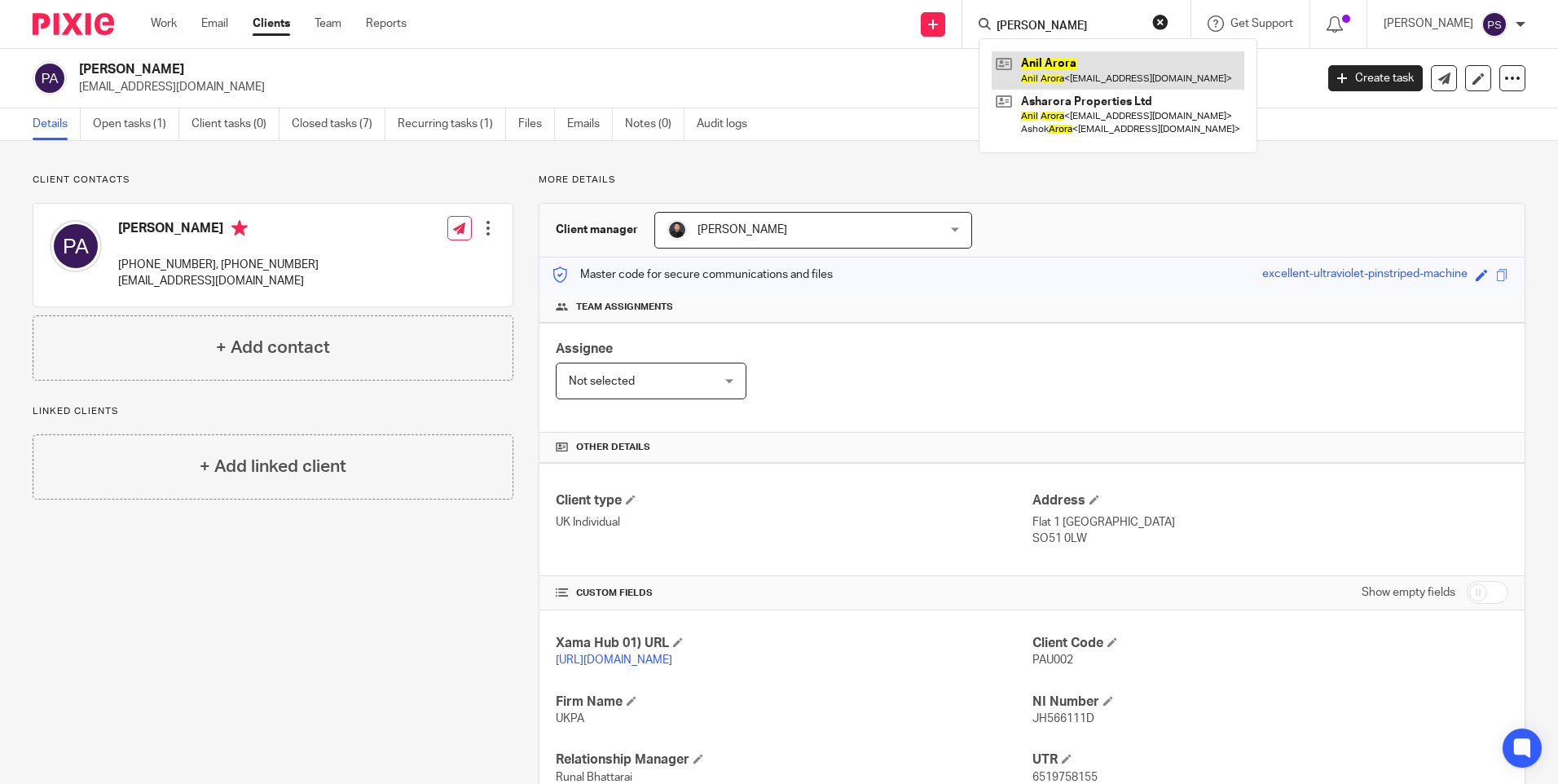
type input "Anil Arora"
click at [1078, 72] on link at bounding box center [1117, 70] width 253 height 37
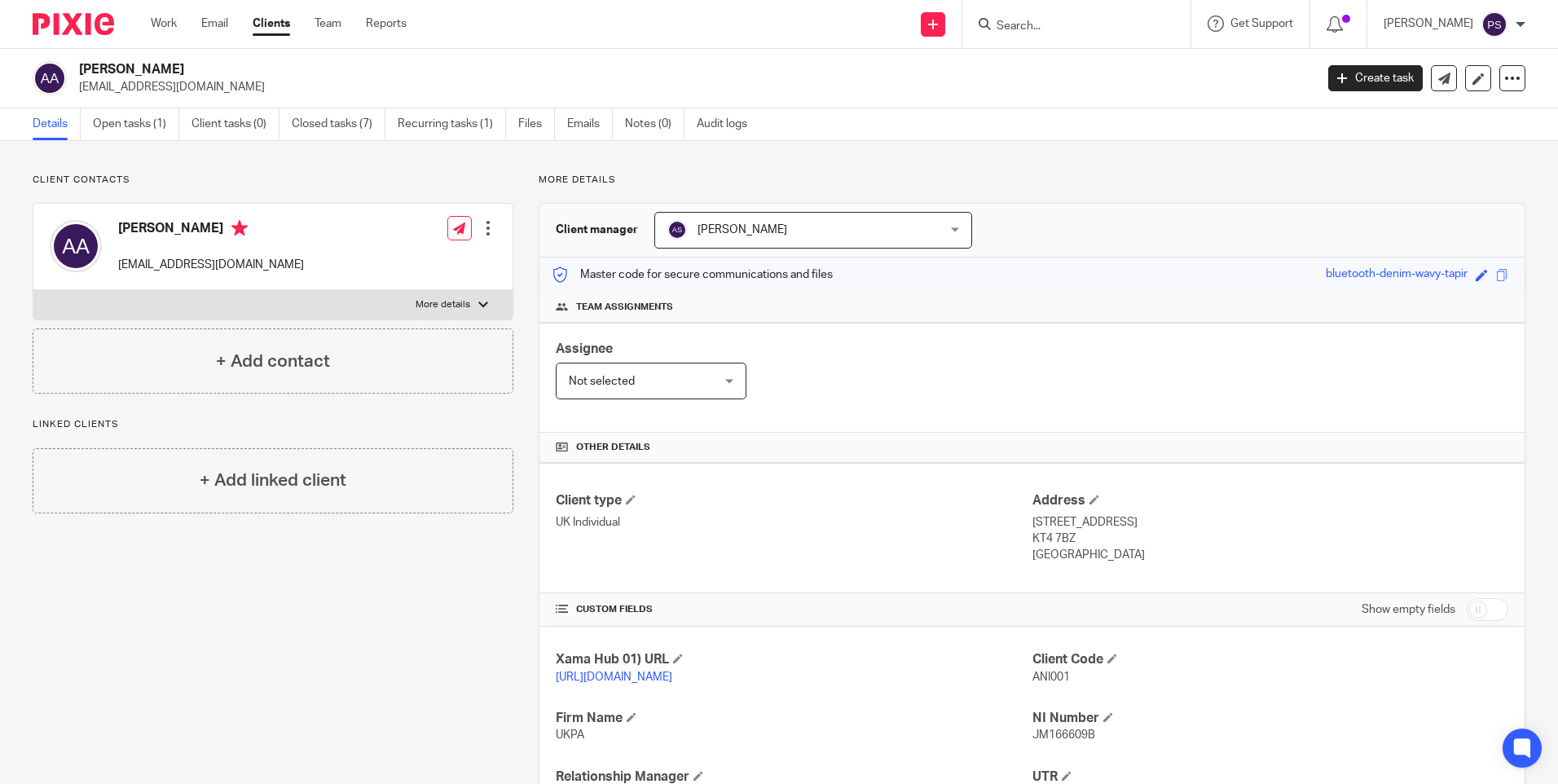
drag, startPoint x: 1050, startPoint y: 23, endPoint x: 1069, endPoint y: 29, distance: 19.9
click at [1050, 24] on input "Search" at bounding box center [1069, 26] width 147 height 15
paste input "[PERSON_NAME] [PERSON_NAME]"
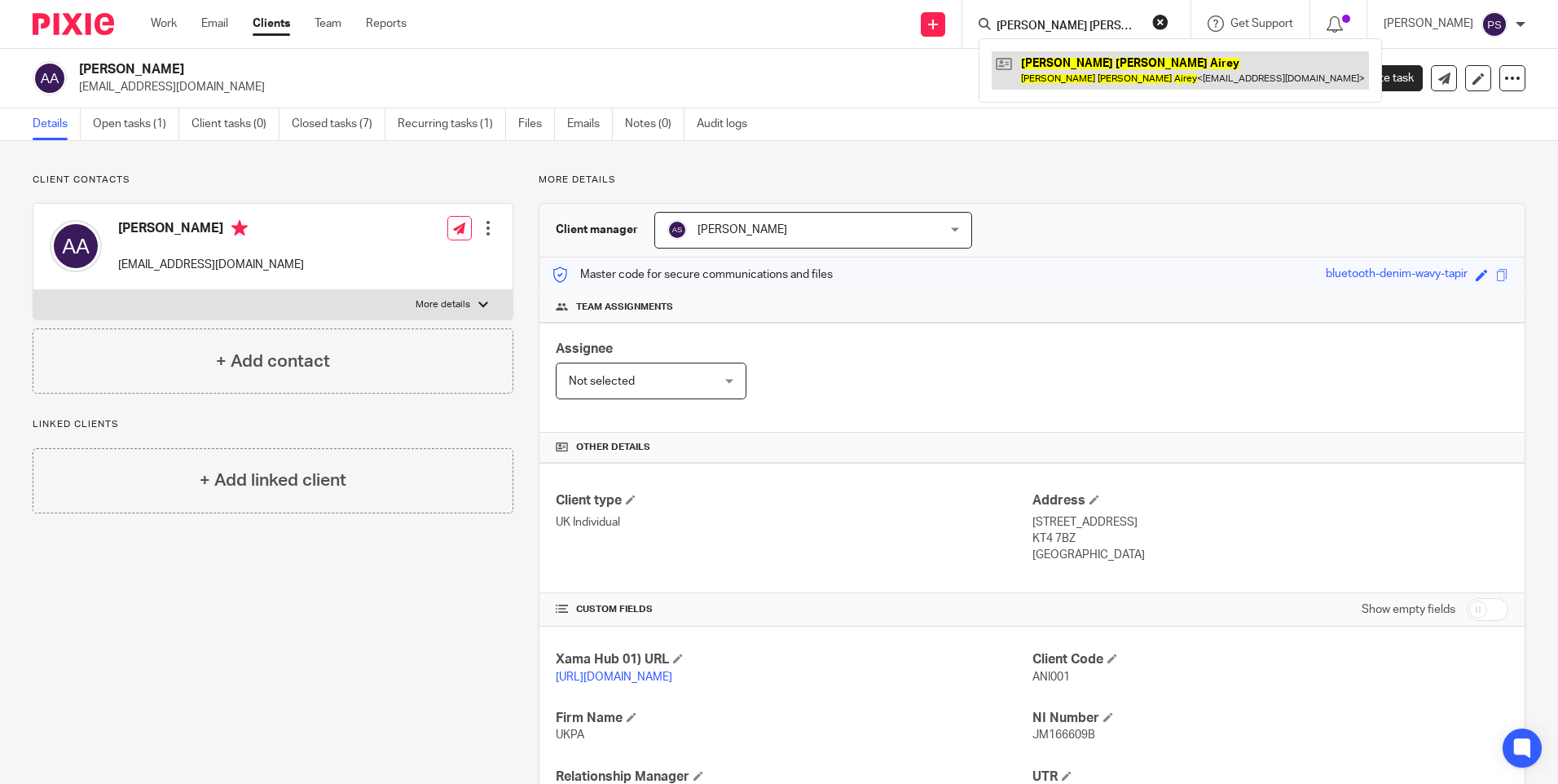
type input "[PERSON_NAME] [PERSON_NAME]"
click at [1073, 71] on link at bounding box center [1180, 70] width 377 height 37
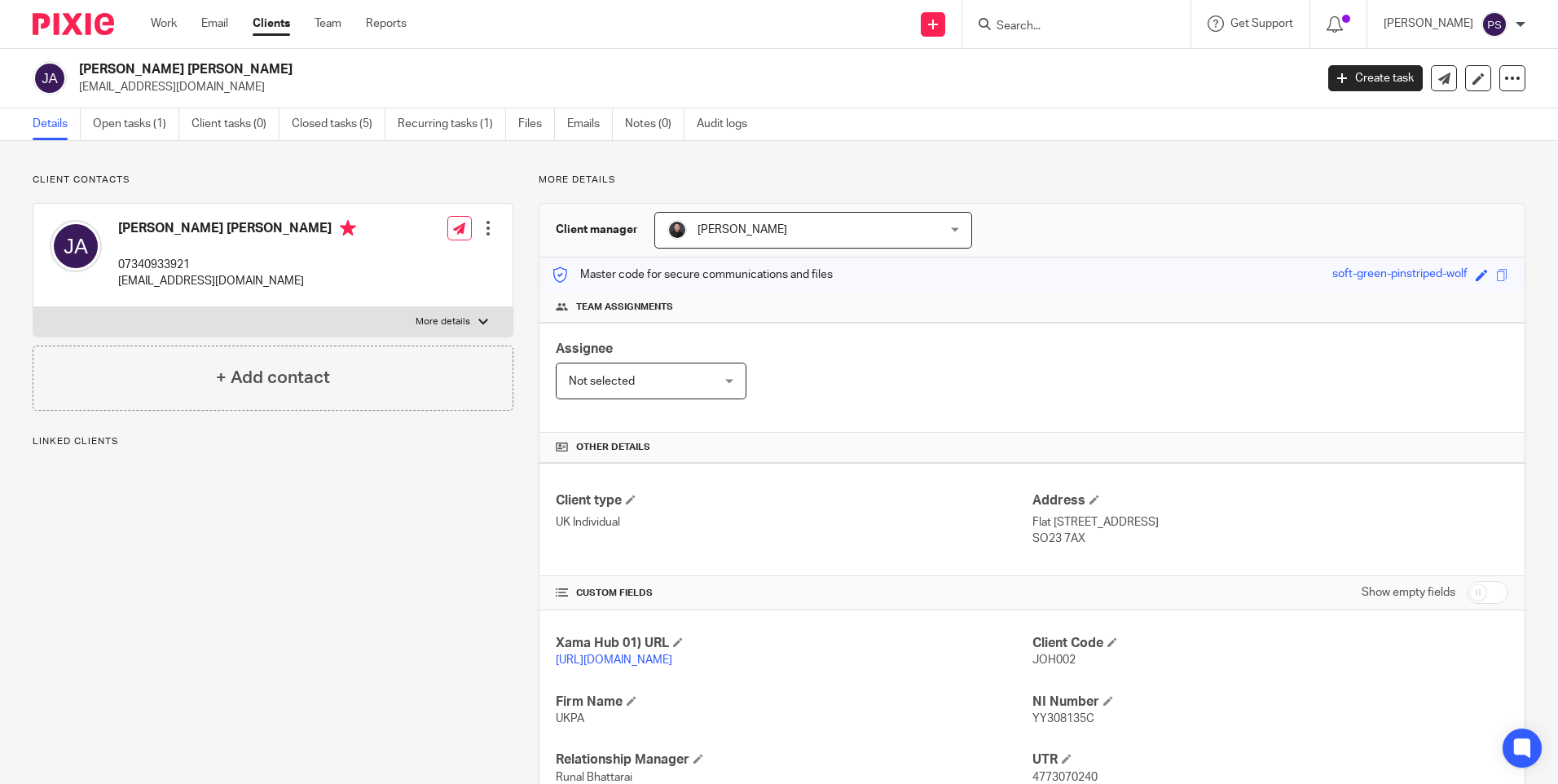
click at [1071, 31] on input "Search" at bounding box center [1069, 26] width 147 height 15
paste input "[PERSON_NAME]"
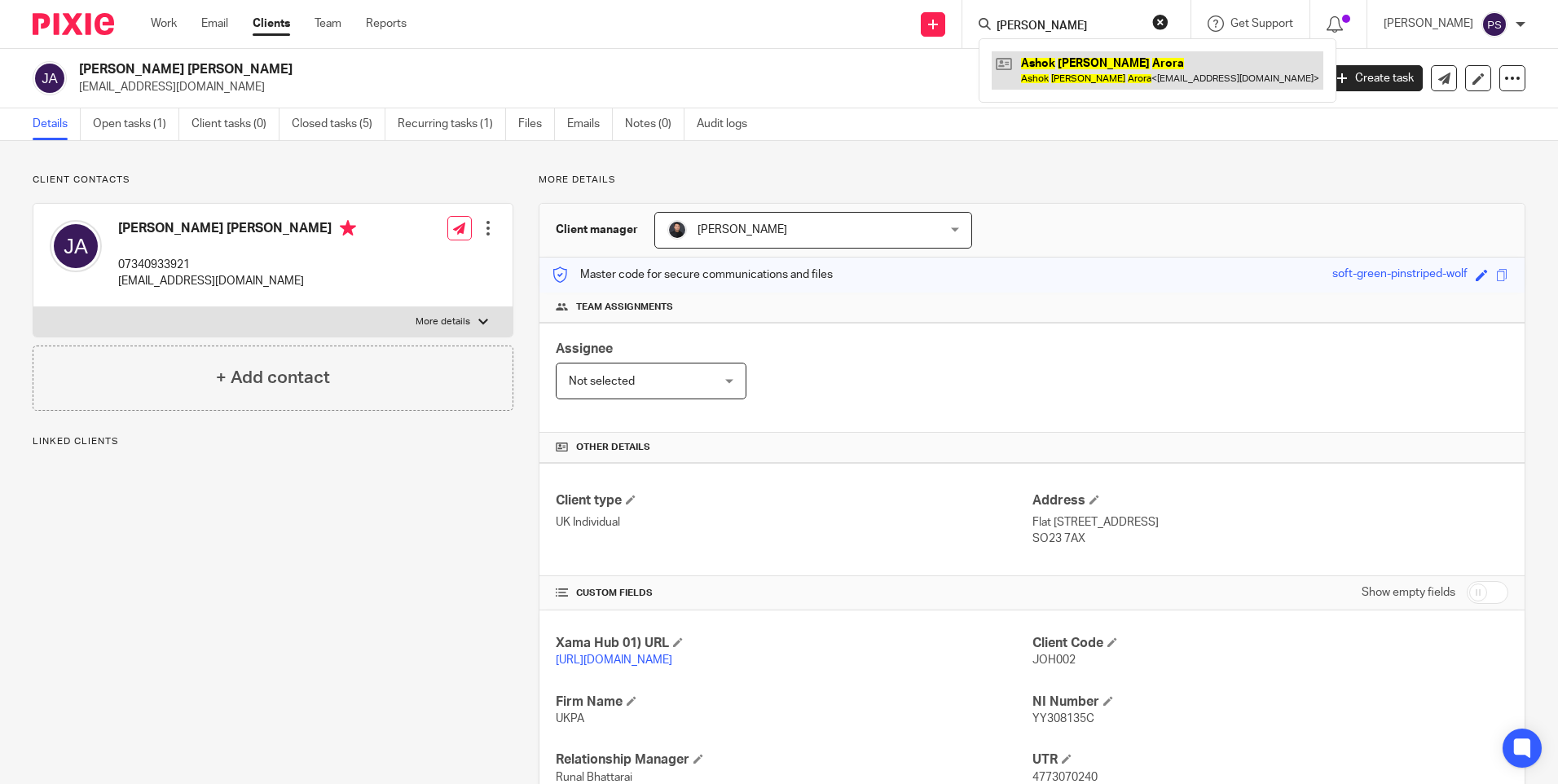
type input "[PERSON_NAME]"
click at [1069, 70] on link at bounding box center [1158, 70] width 332 height 37
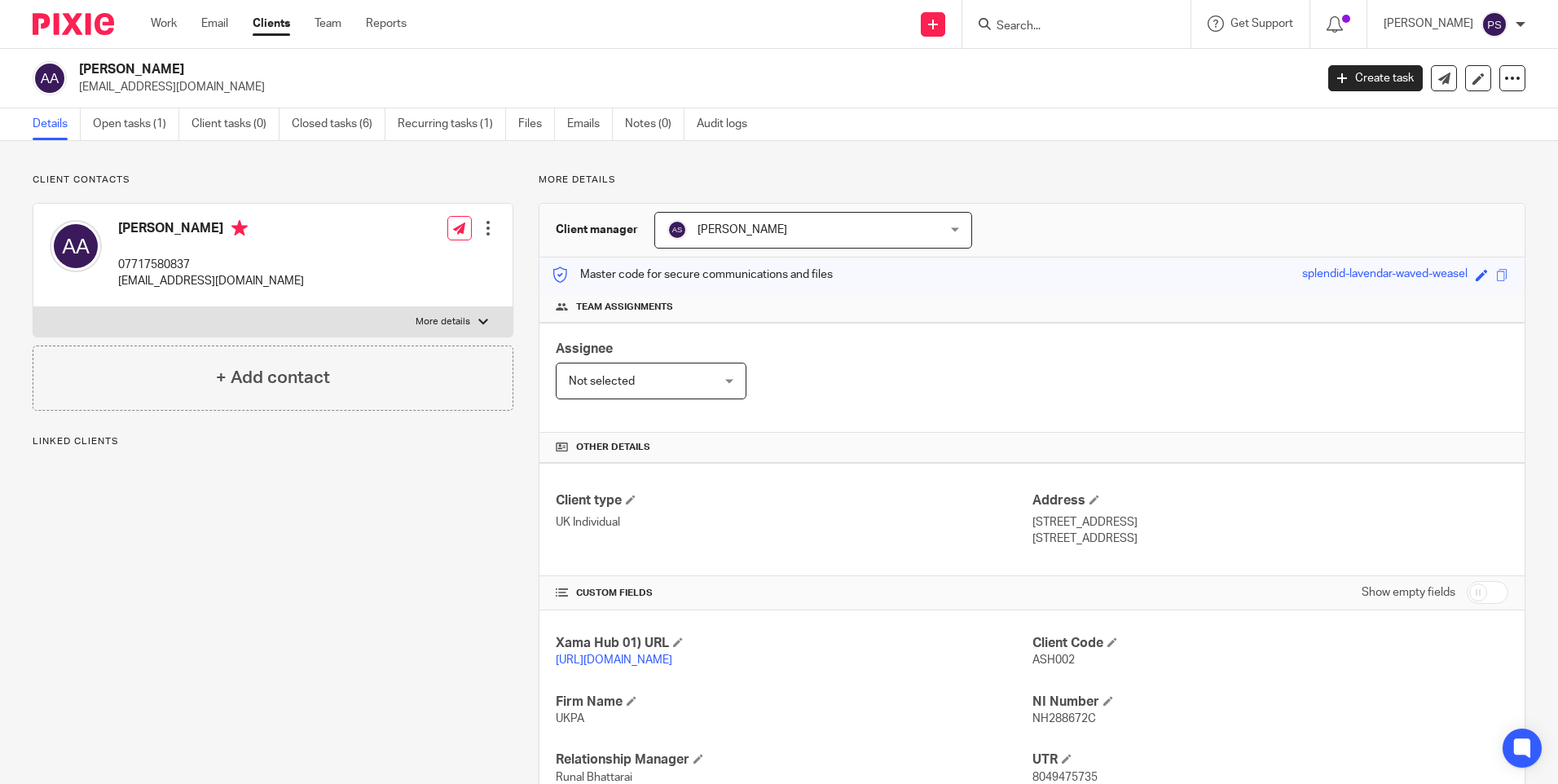
click at [1052, 30] on input "Search" at bounding box center [1069, 26] width 147 height 15
paste input "Hawthorn Residential Fund LP"
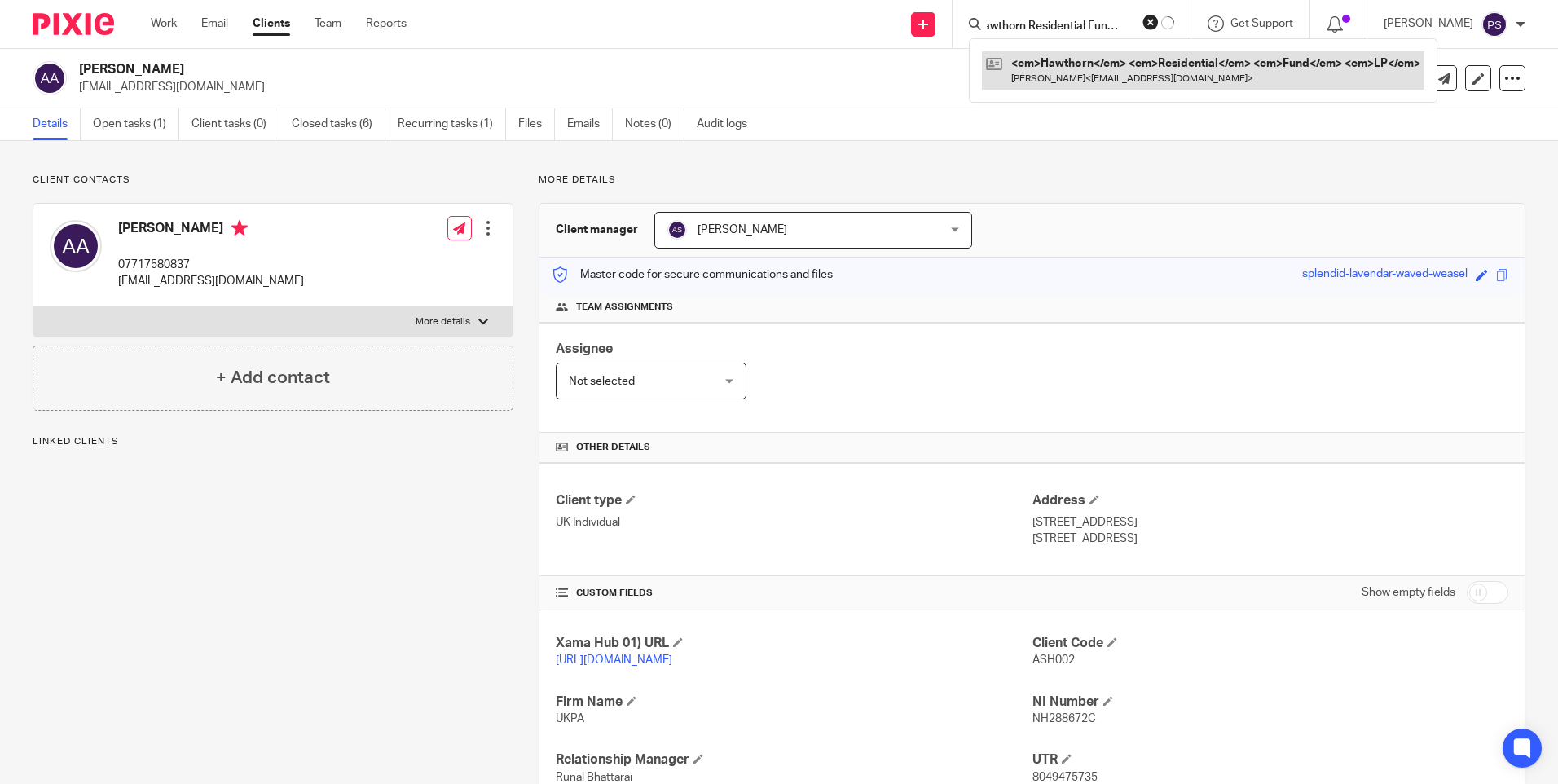
type input "Hawthorn Residential Fund LP"
click at [1049, 58] on link at bounding box center [1202, 70] width 442 height 37
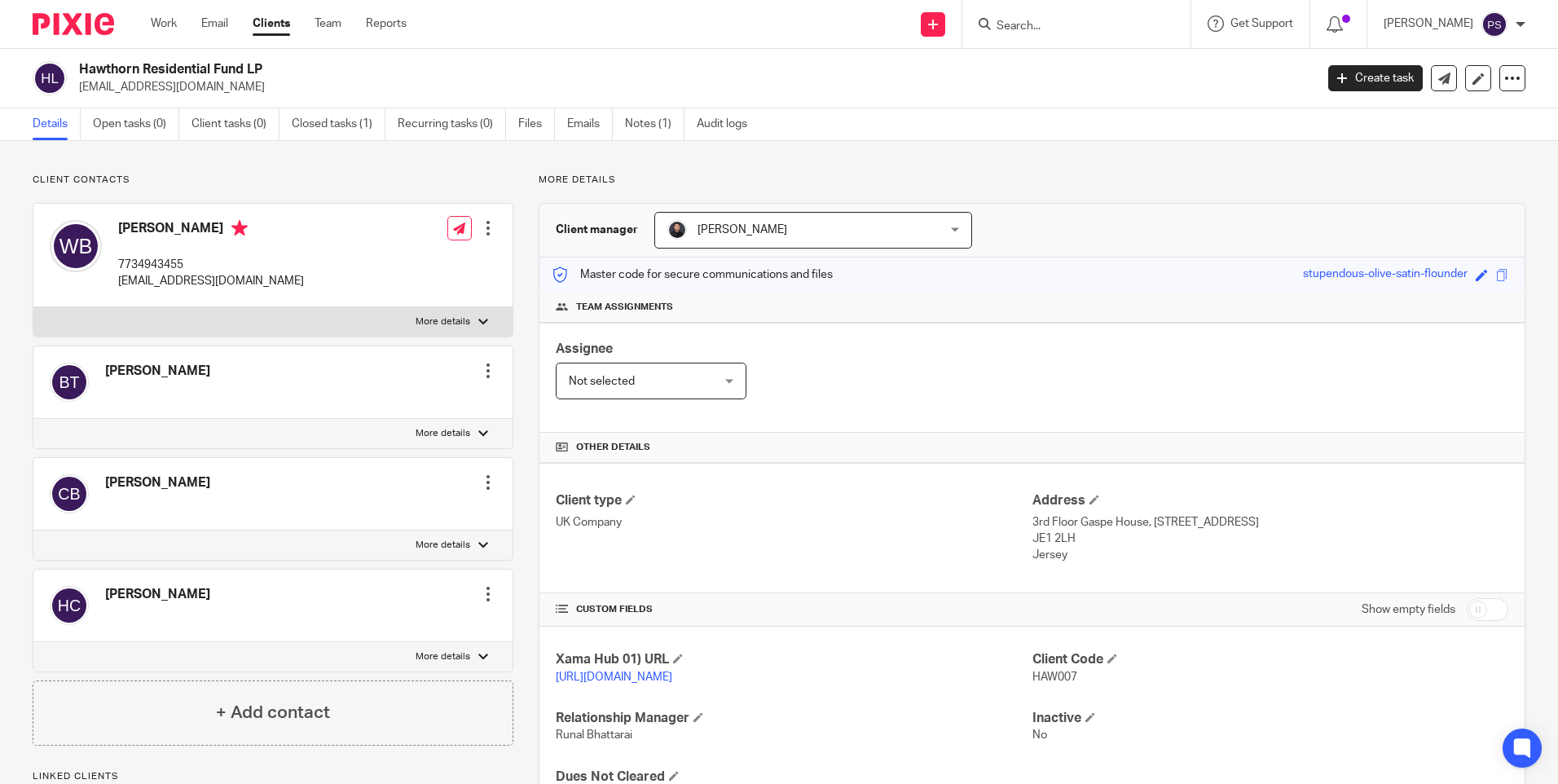
click at [772, 227] on span "[PERSON_NAME]" at bounding box center [788, 229] width 243 height 34
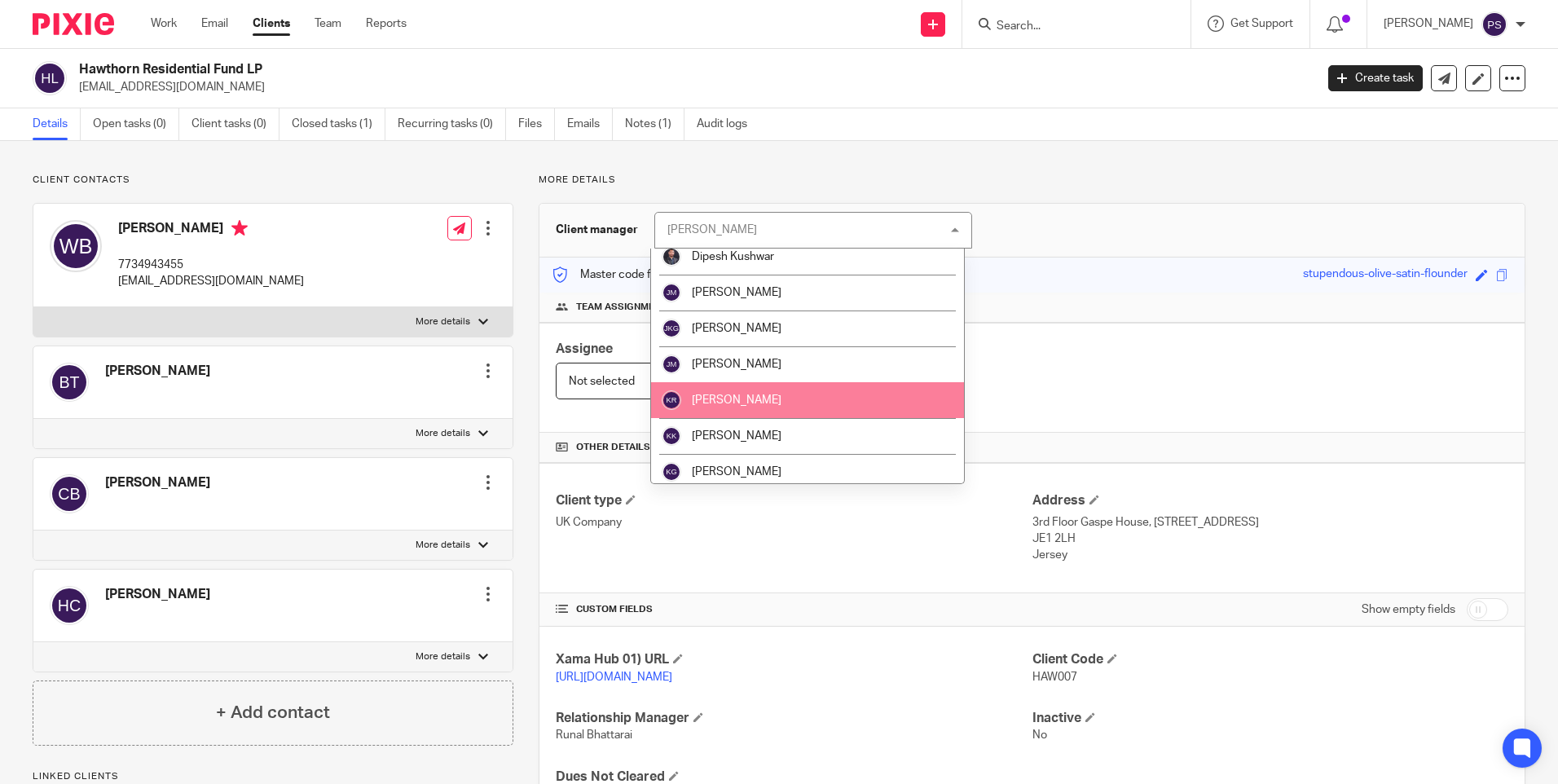
scroll to position [1059, 0]
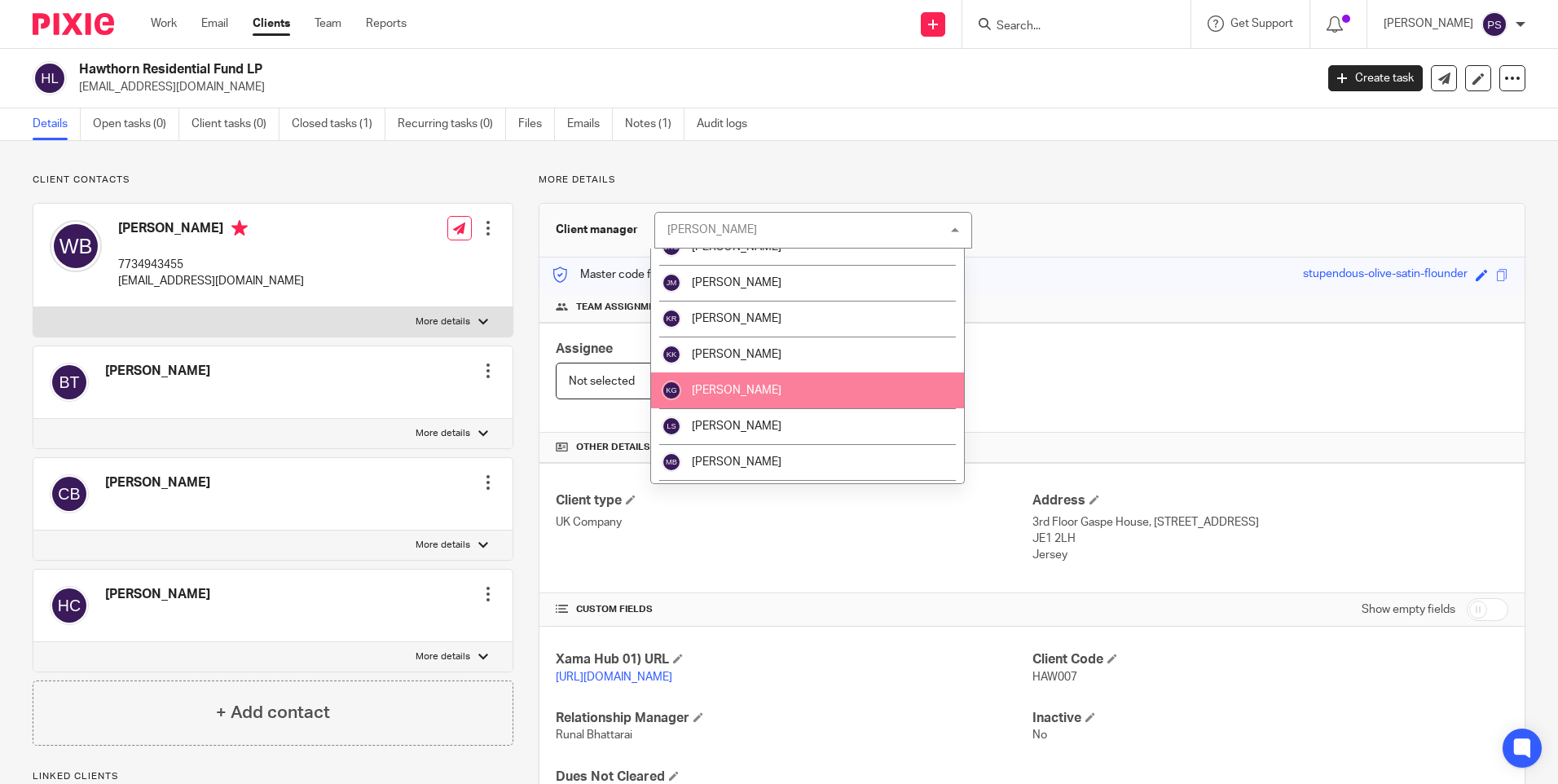
click at [758, 398] on li "[PERSON_NAME]" at bounding box center [808, 390] width 313 height 36
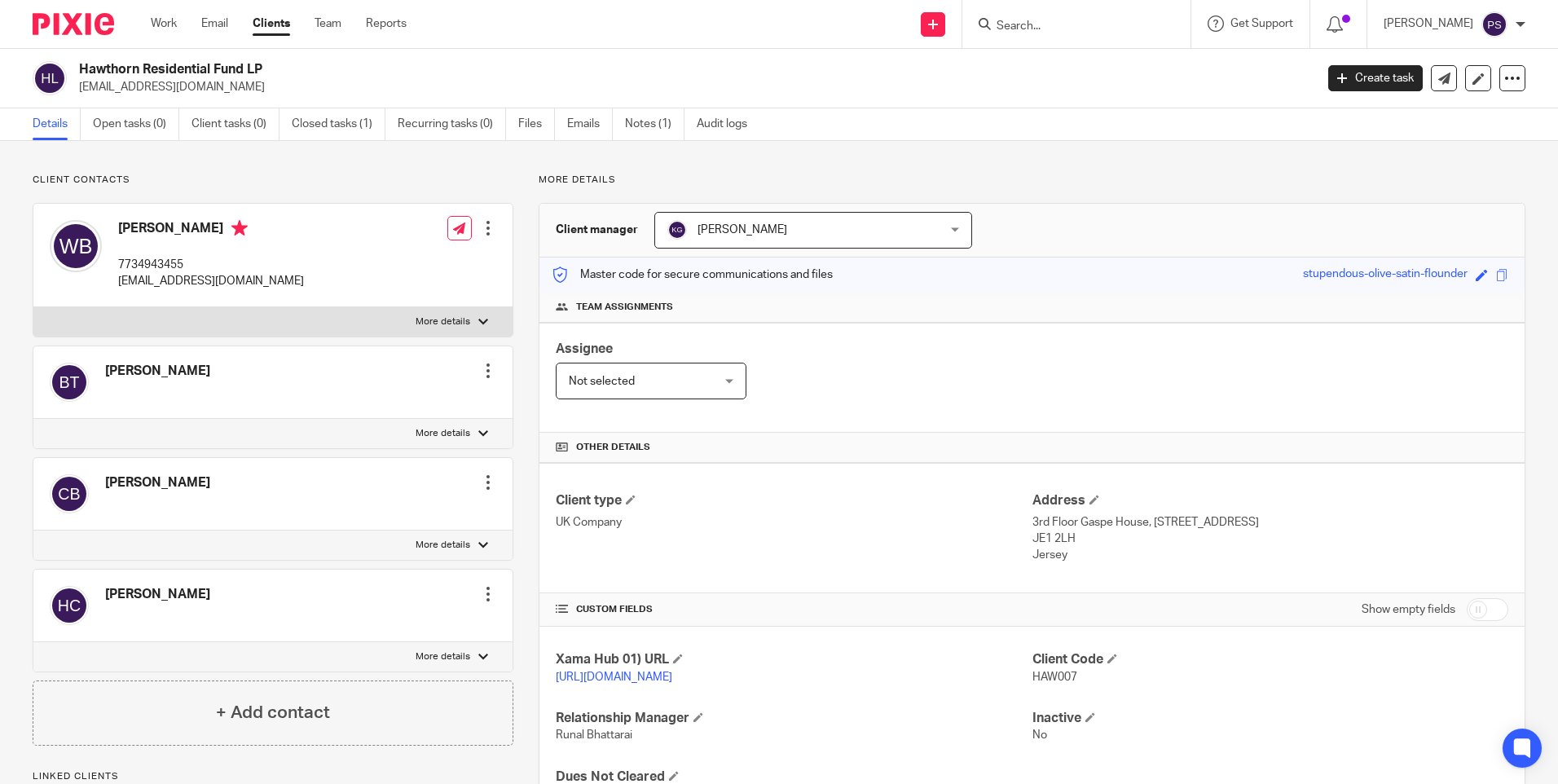
click at [1043, 21] on input "Search" at bounding box center [1069, 26] width 147 height 15
paste input "[PERSON_NAME]"
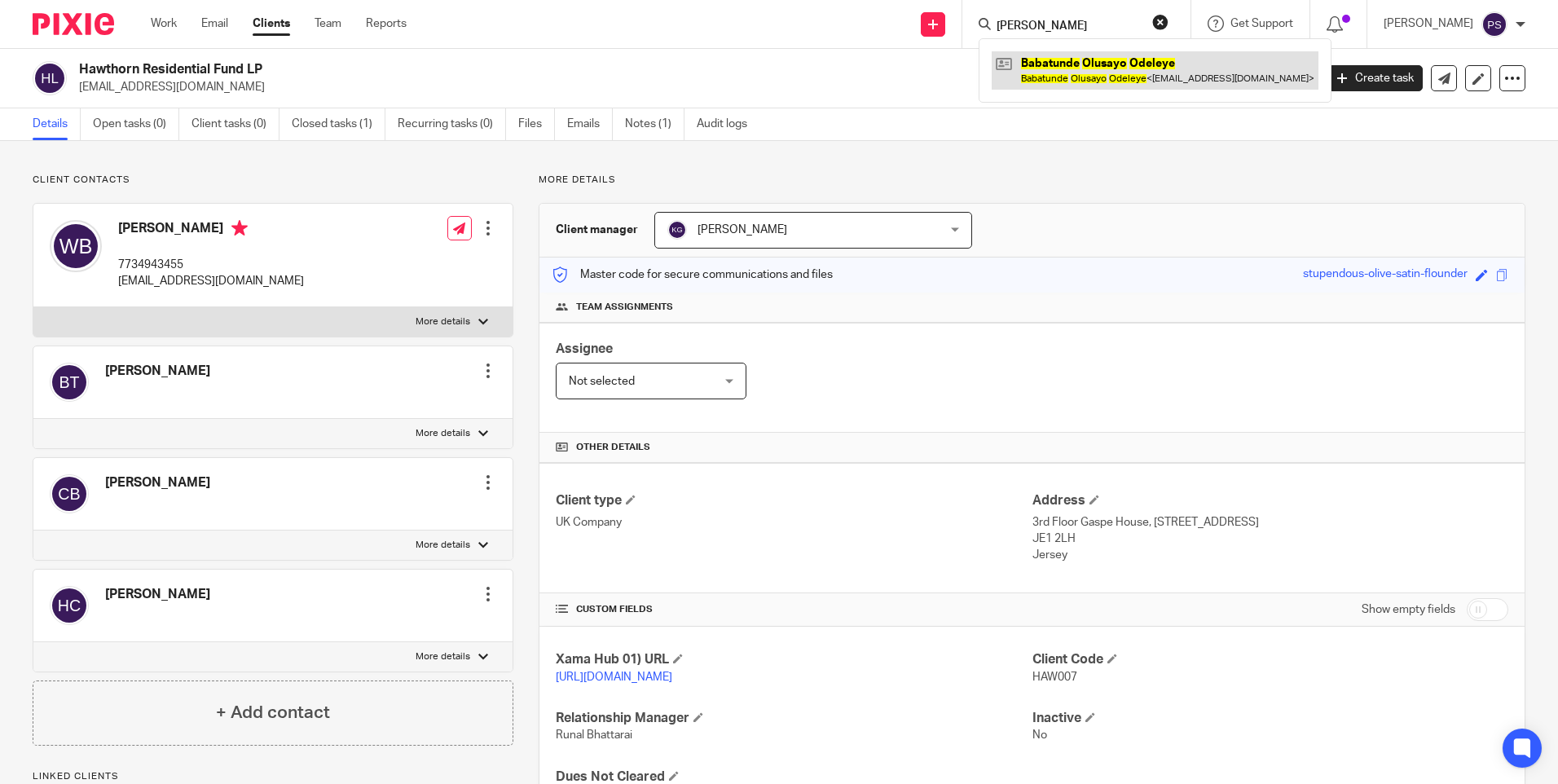
type input "[PERSON_NAME]"
click at [1089, 67] on link at bounding box center [1155, 70] width 327 height 37
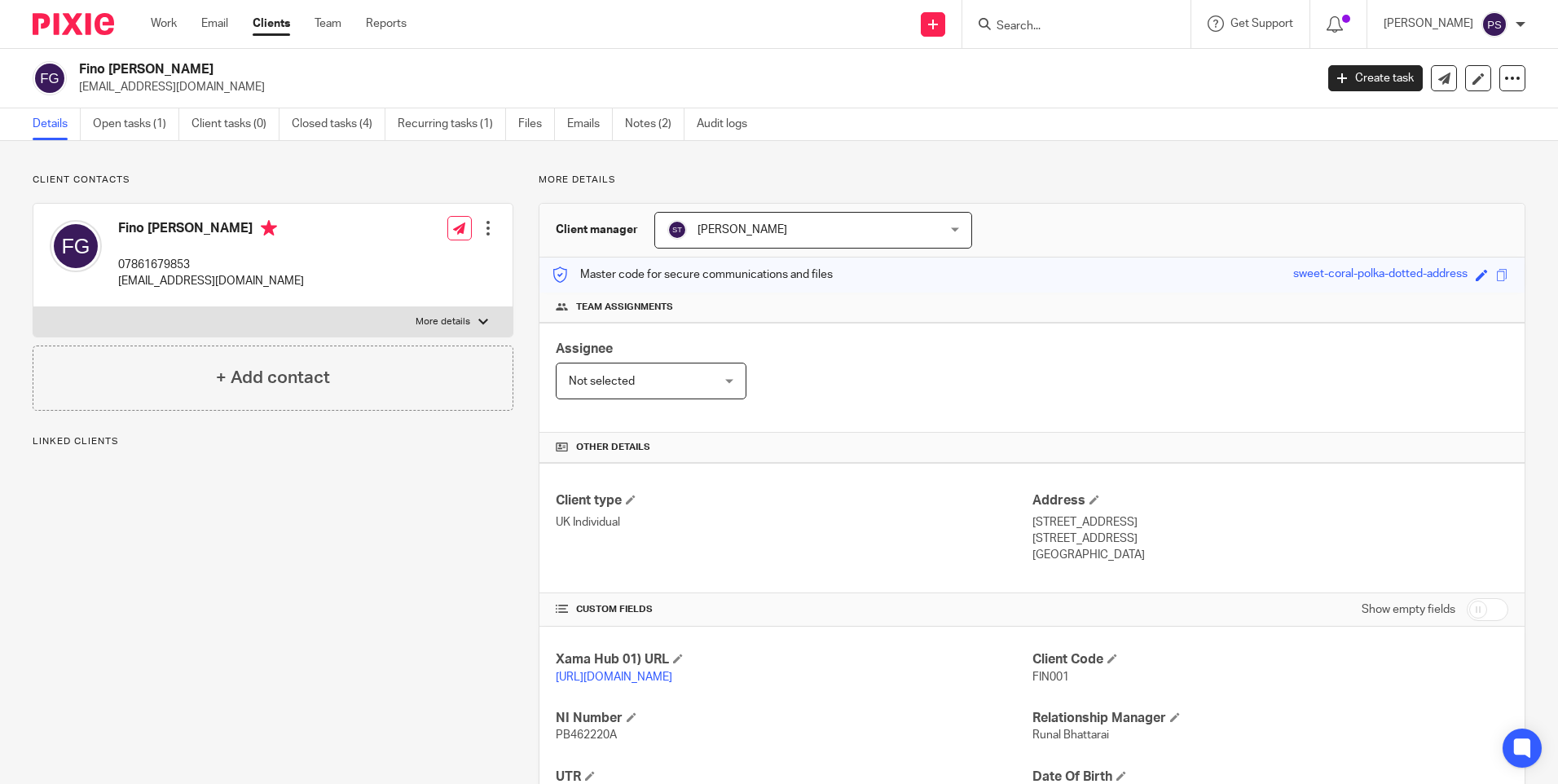
click at [1068, 31] on input "Search" at bounding box center [1069, 26] width 147 height 15
paste input "Zeta Property Solutions Ltd"
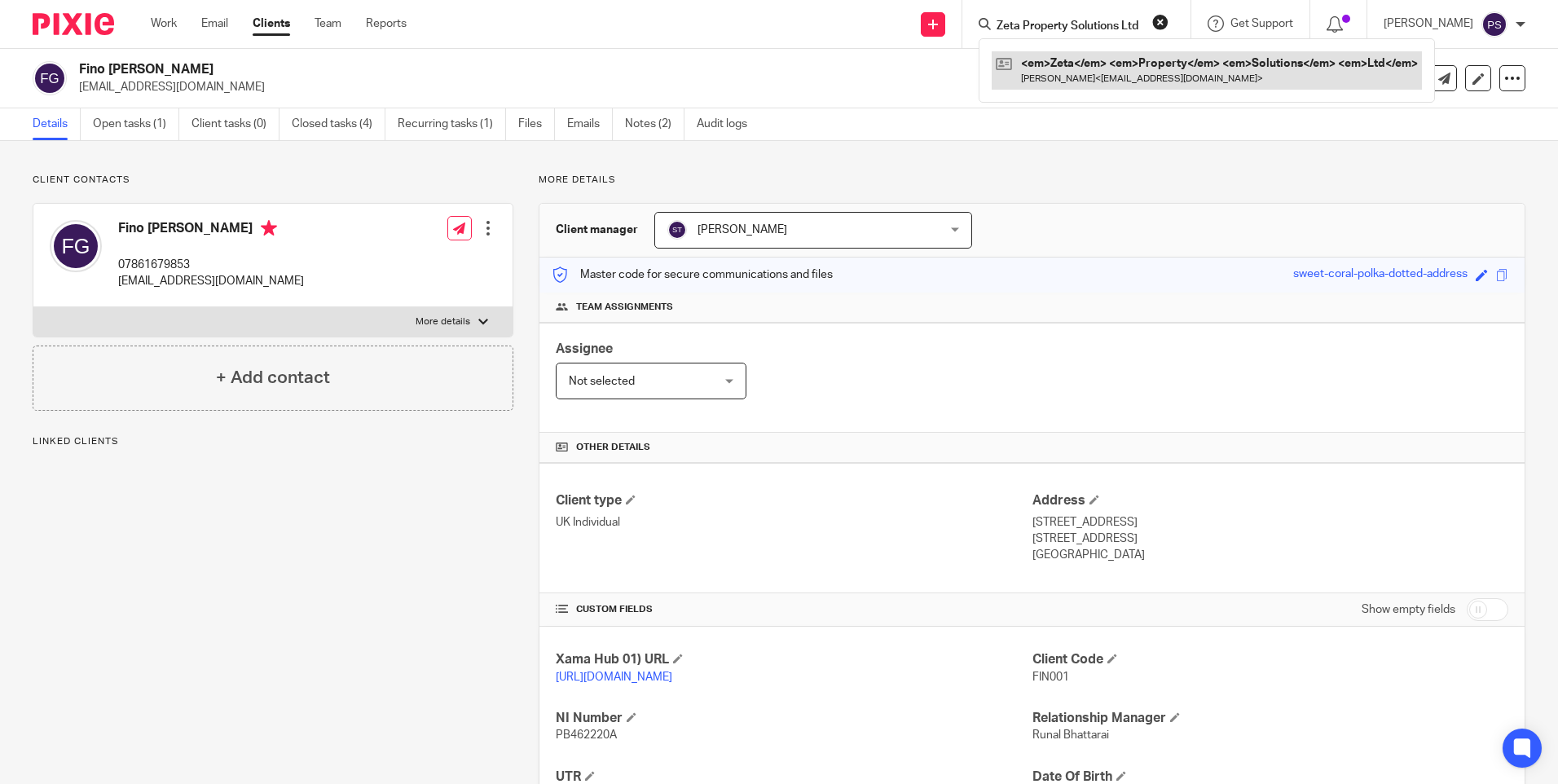
type input "Zeta Property Solutions Ltd"
click at [1079, 81] on link at bounding box center [1129, 70] width 275 height 37
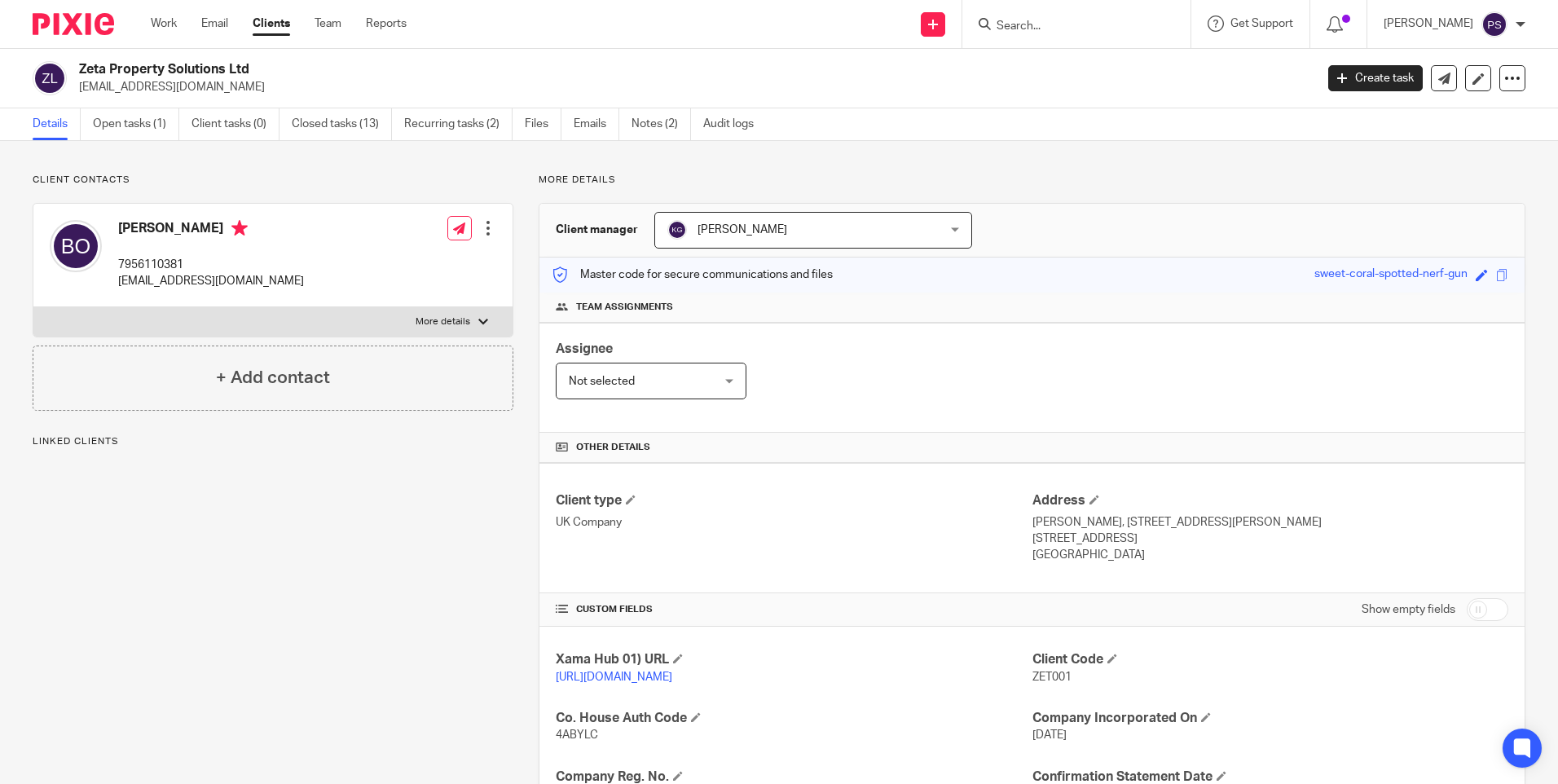
click at [917, 231] on div "[PERSON_NAME] [PERSON_NAME]" at bounding box center [813, 230] width 317 height 37
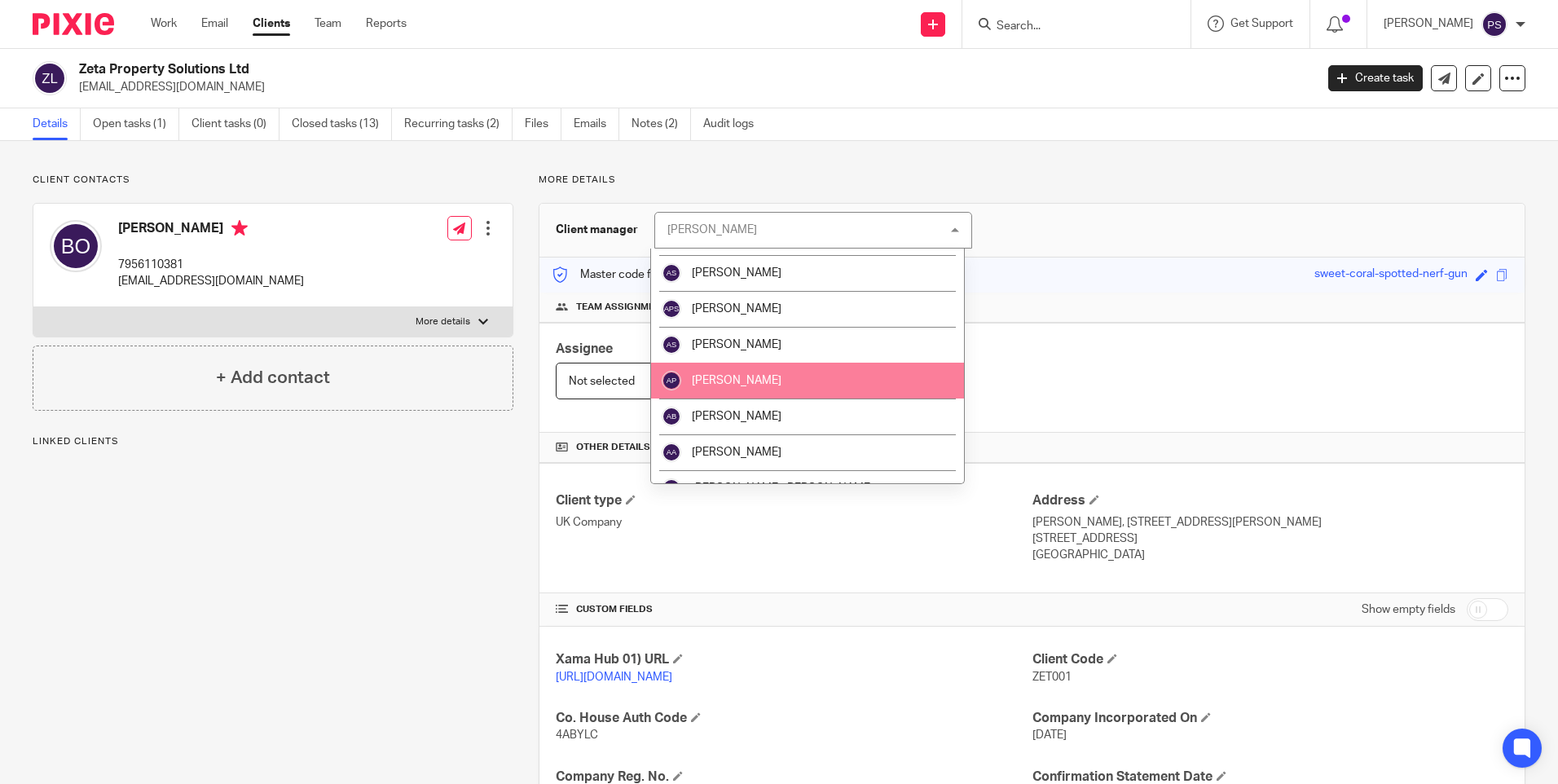
scroll to position [326, 0]
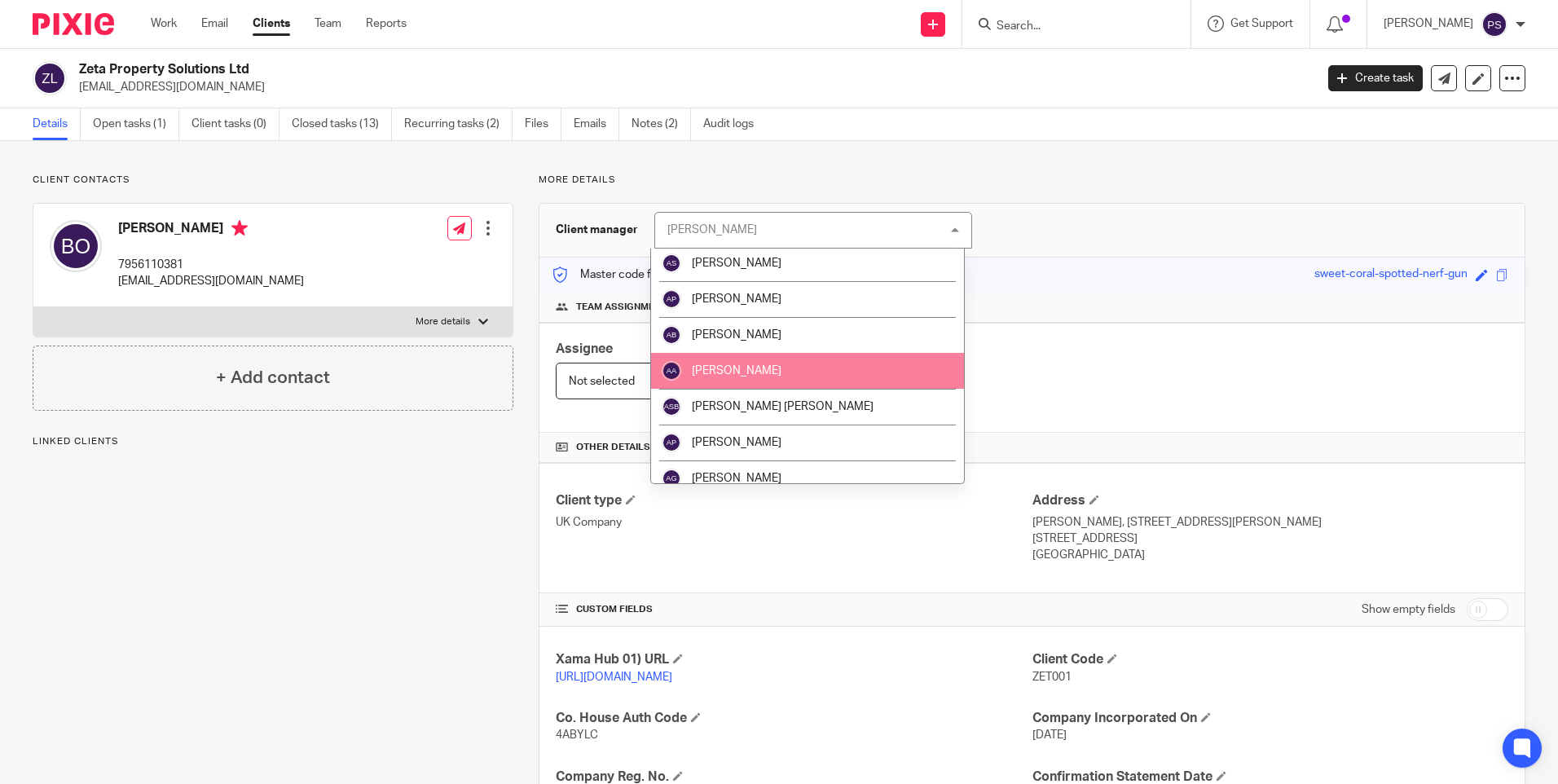
click at [713, 378] on li "[PERSON_NAME]" at bounding box center [808, 370] width 313 height 36
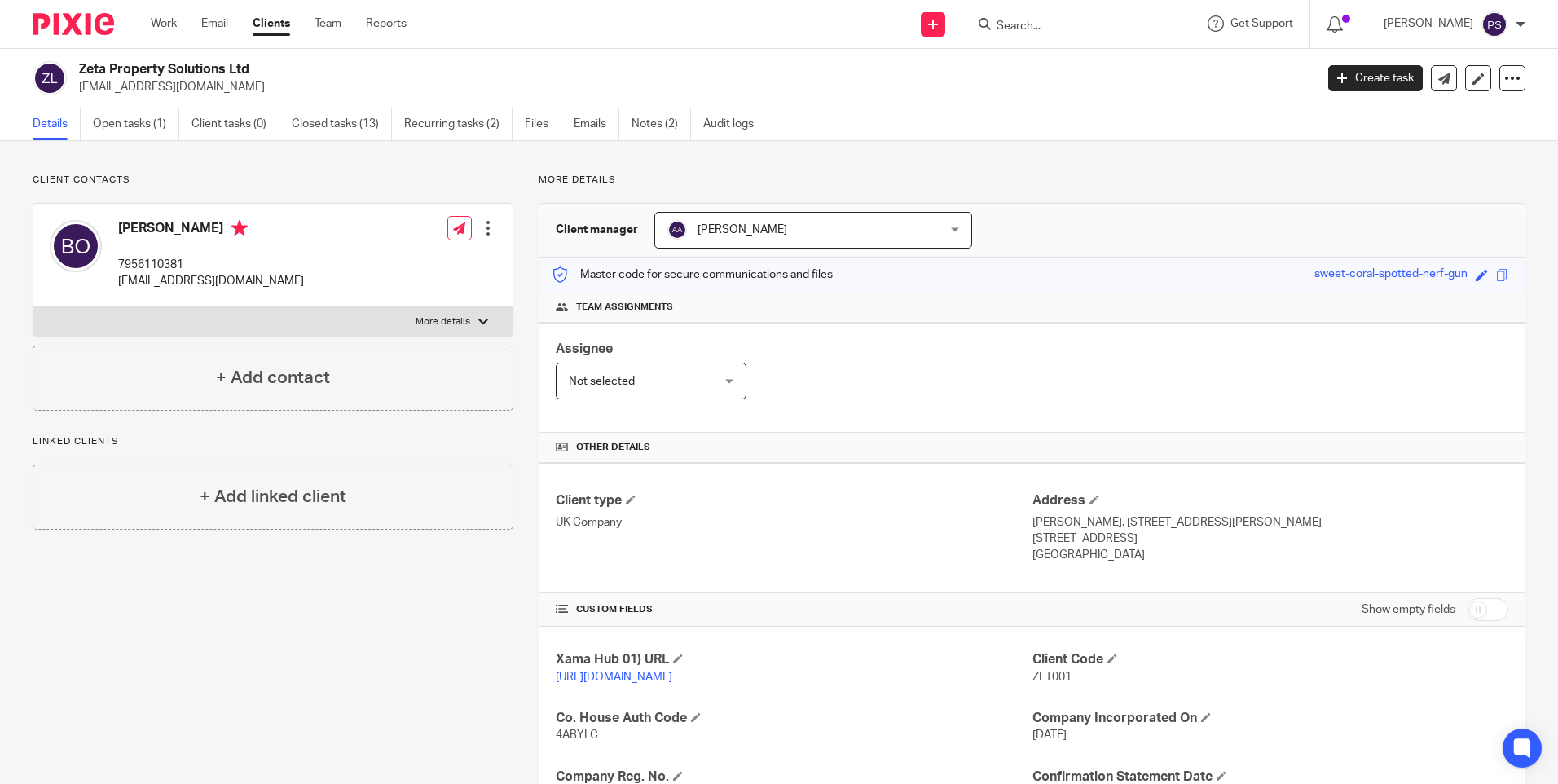
drag, startPoint x: 1016, startPoint y: 7, endPoint x: 1026, endPoint y: 9, distance: 10.2
click at [1026, 8] on div at bounding box center [1076, 23] width 229 height 48
drag, startPoint x: 1031, startPoint y: 14, endPoint x: 1039, endPoint y: 20, distance: 10.0
click at [1038, 20] on form at bounding box center [1082, 23] width 174 height 21
click at [1045, 21] on input "Search" at bounding box center [1069, 26] width 147 height 15
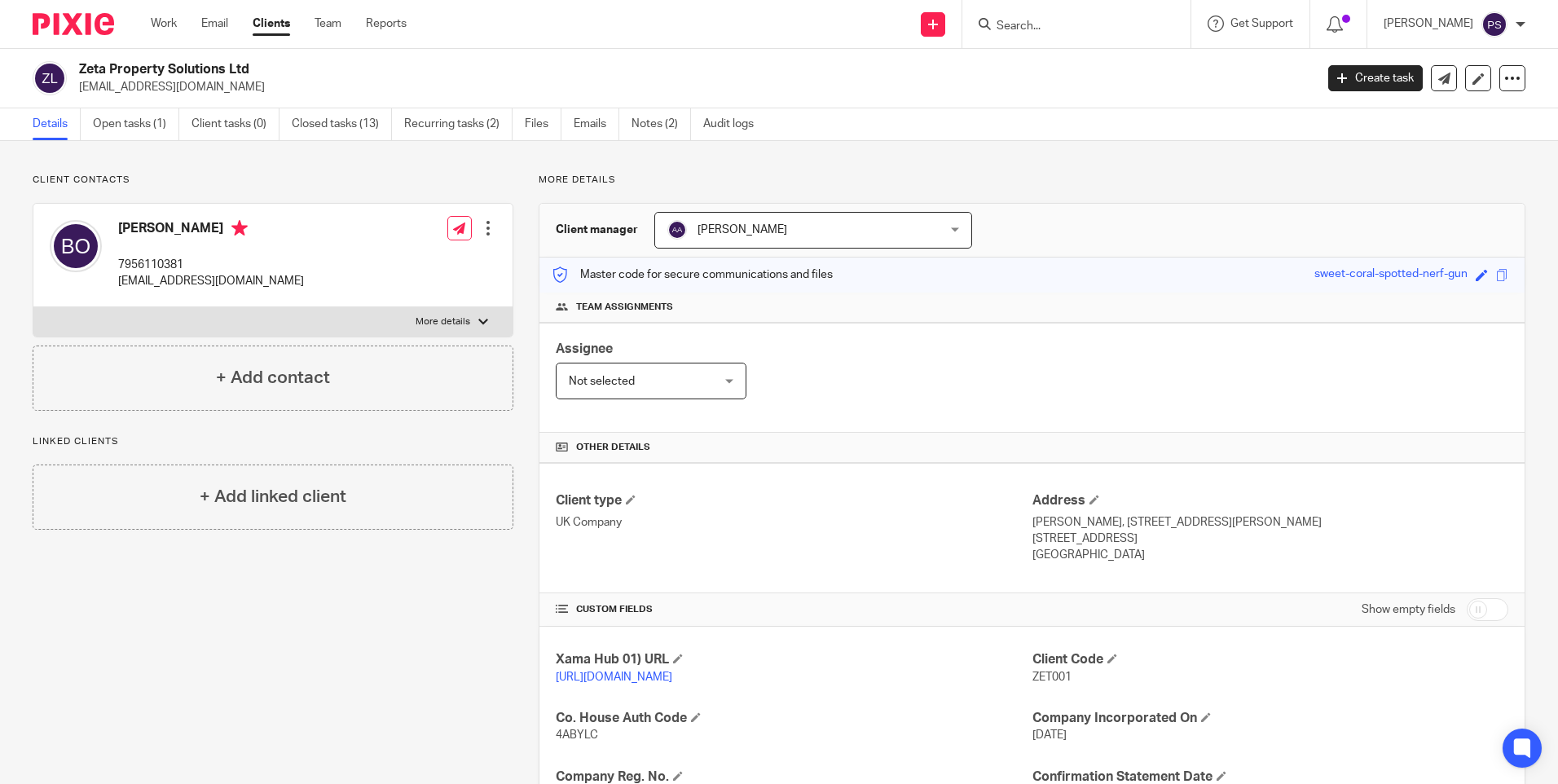
paste input "Rupert David Whiteman Osborne"
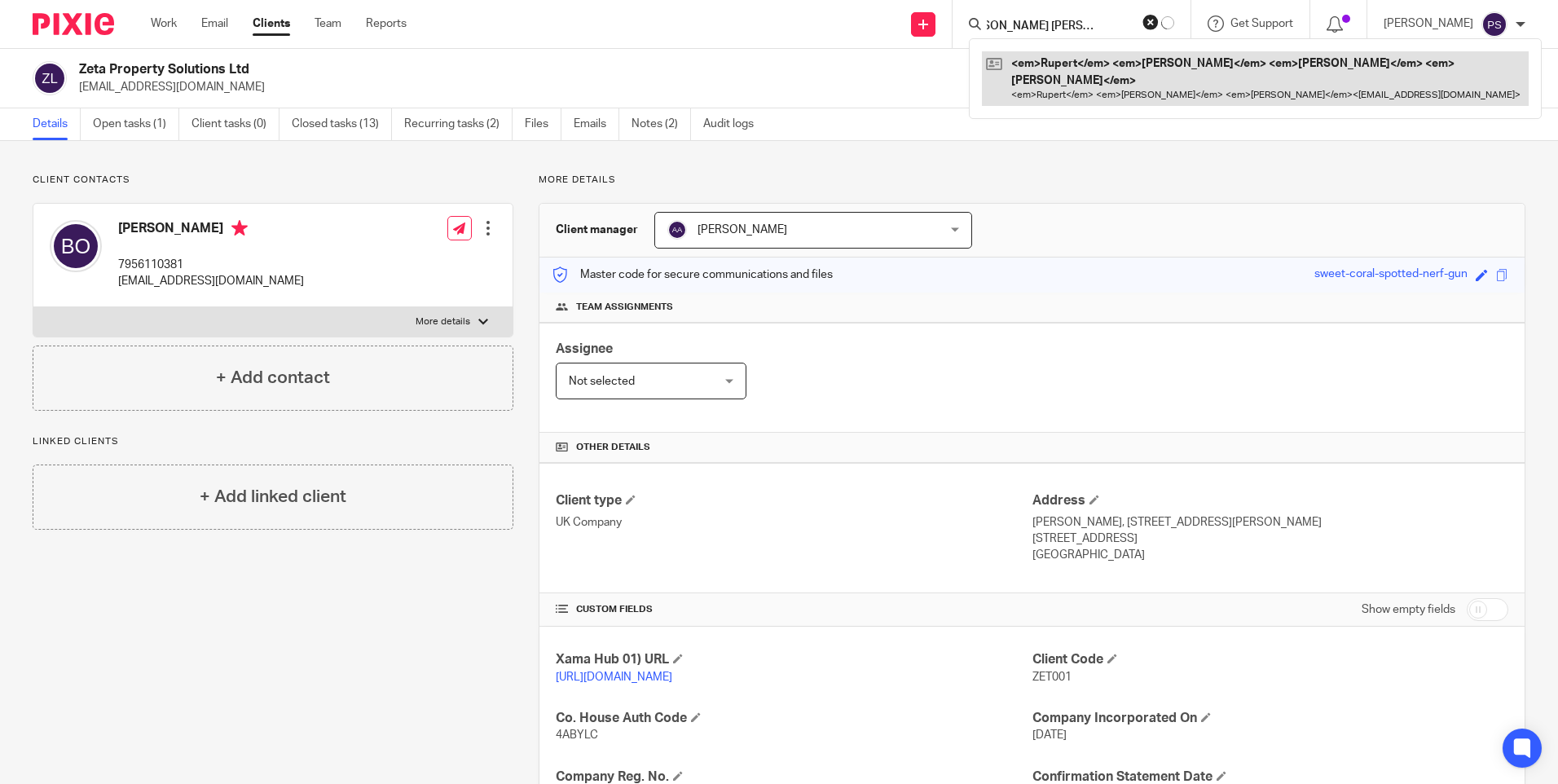
type input "Rupert David Whiteman Osborne"
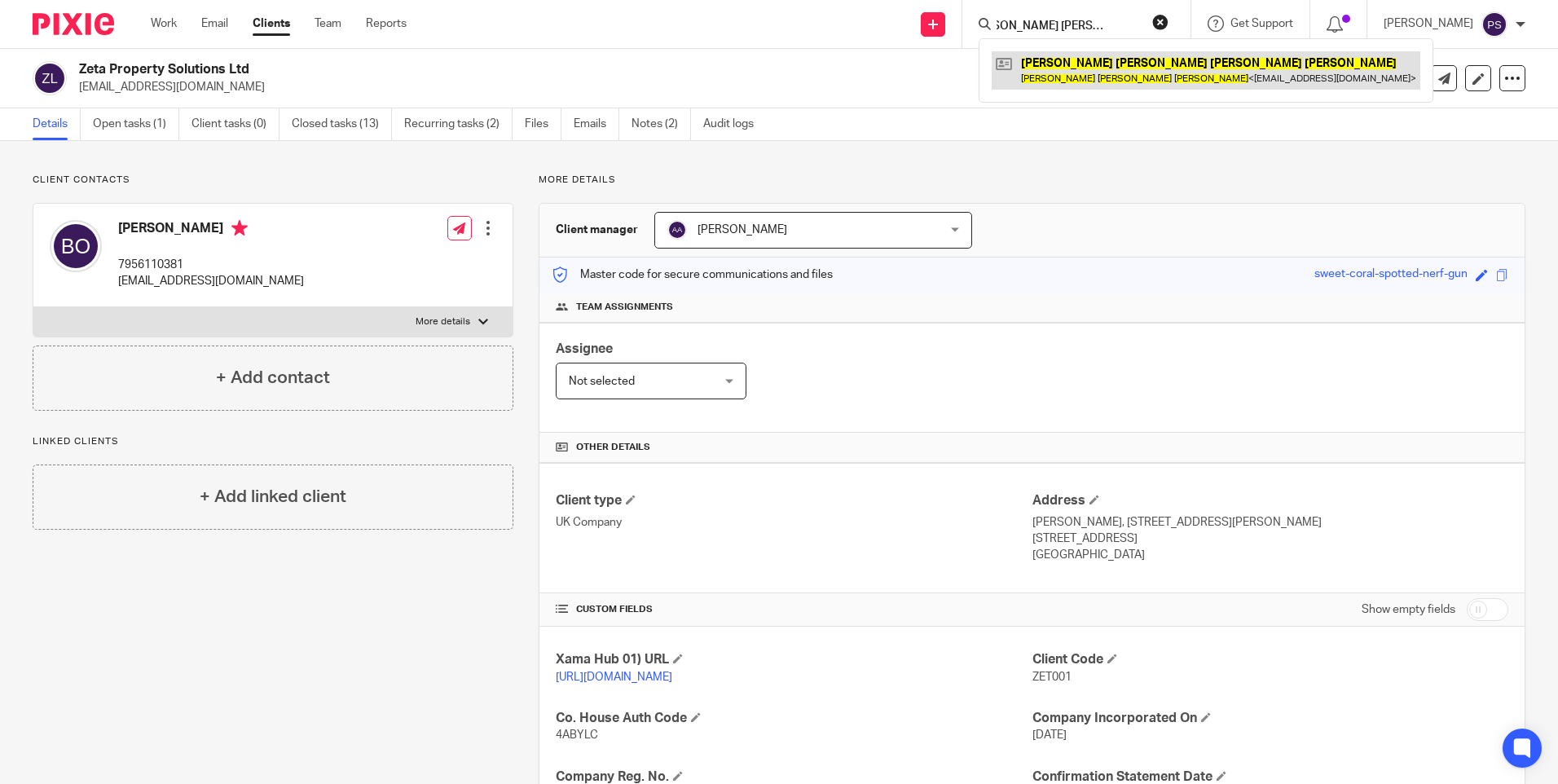
click at [1045, 63] on link at bounding box center [1205, 70] width 429 height 37
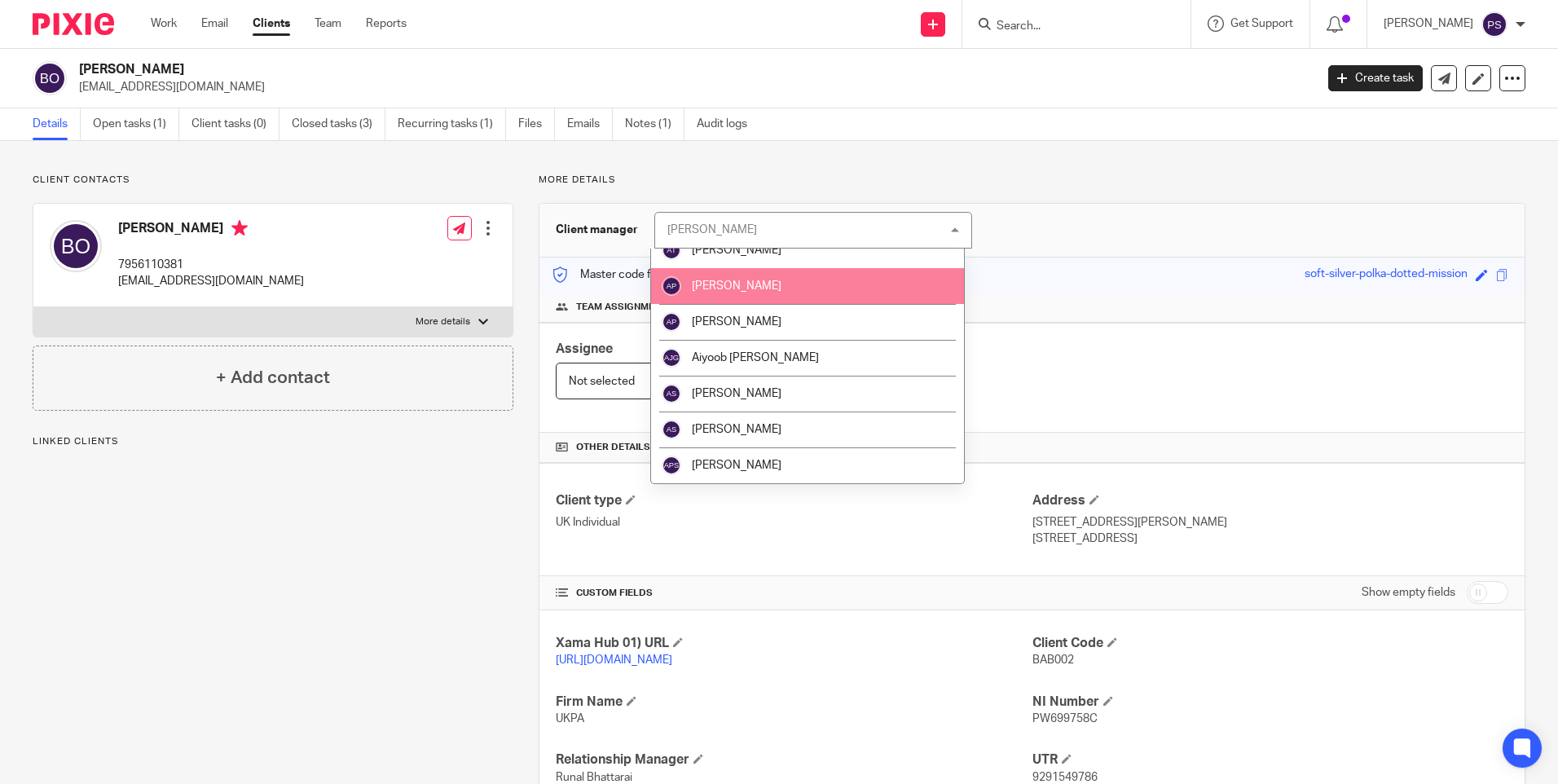
scroll to position [244, 0]
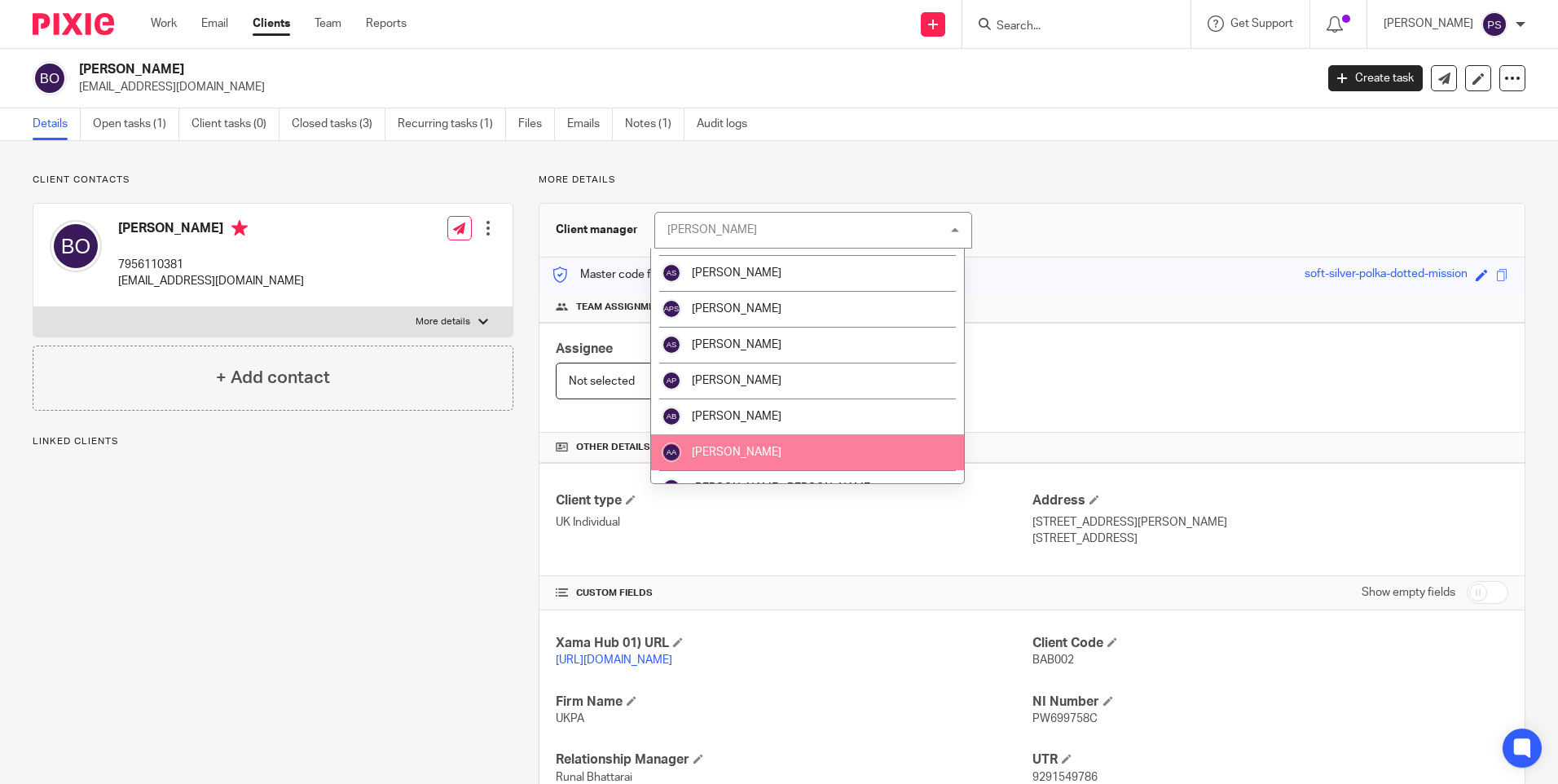
click at [747, 444] on li "[PERSON_NAME]" at bounding box center [808, 452] width 313 height 36
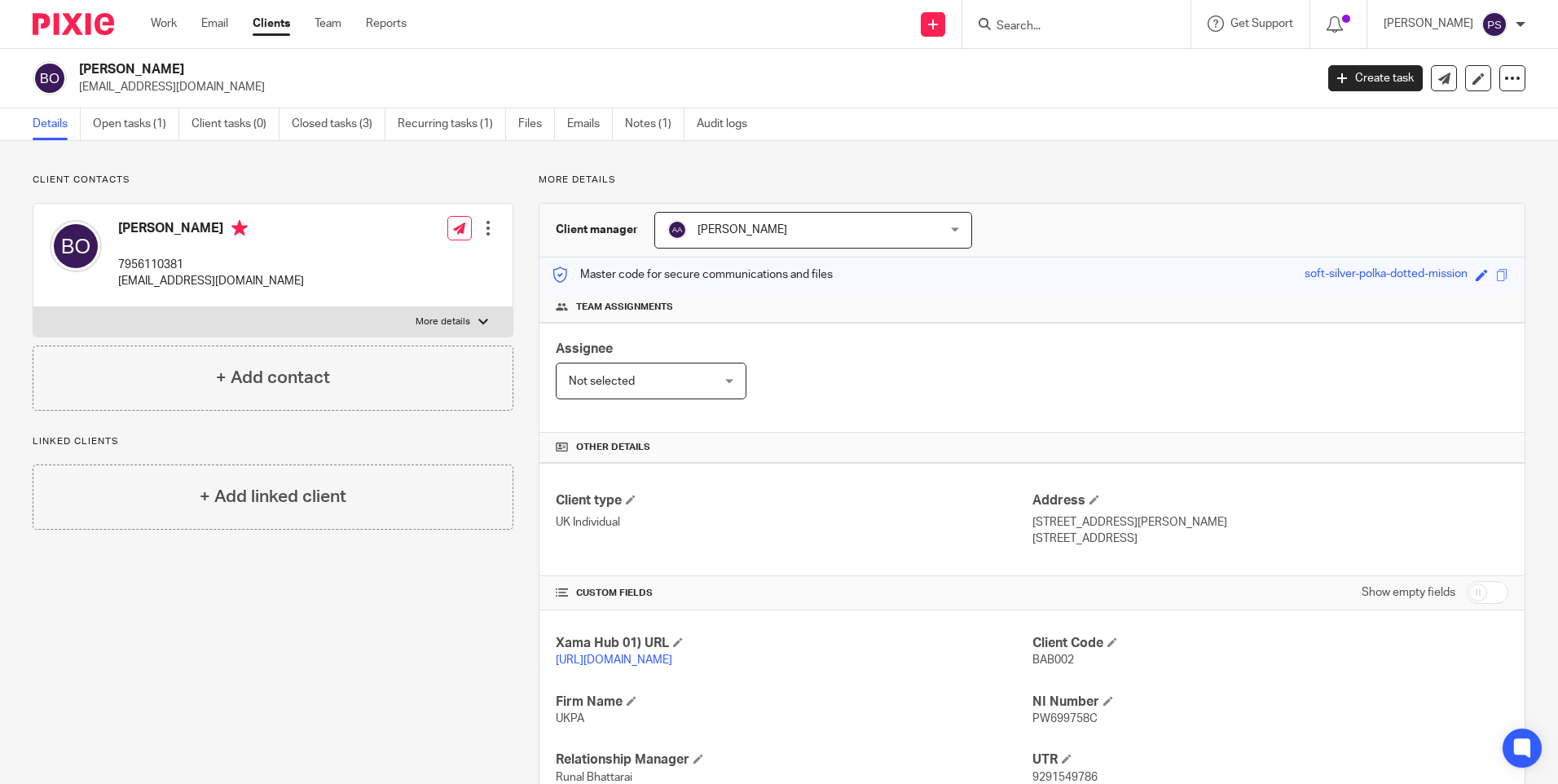
click at [1046, 26] on input "Search" at bounding box center [1069, 26] width 147 height 15
paste input "Ramkumar Prabhakaran"
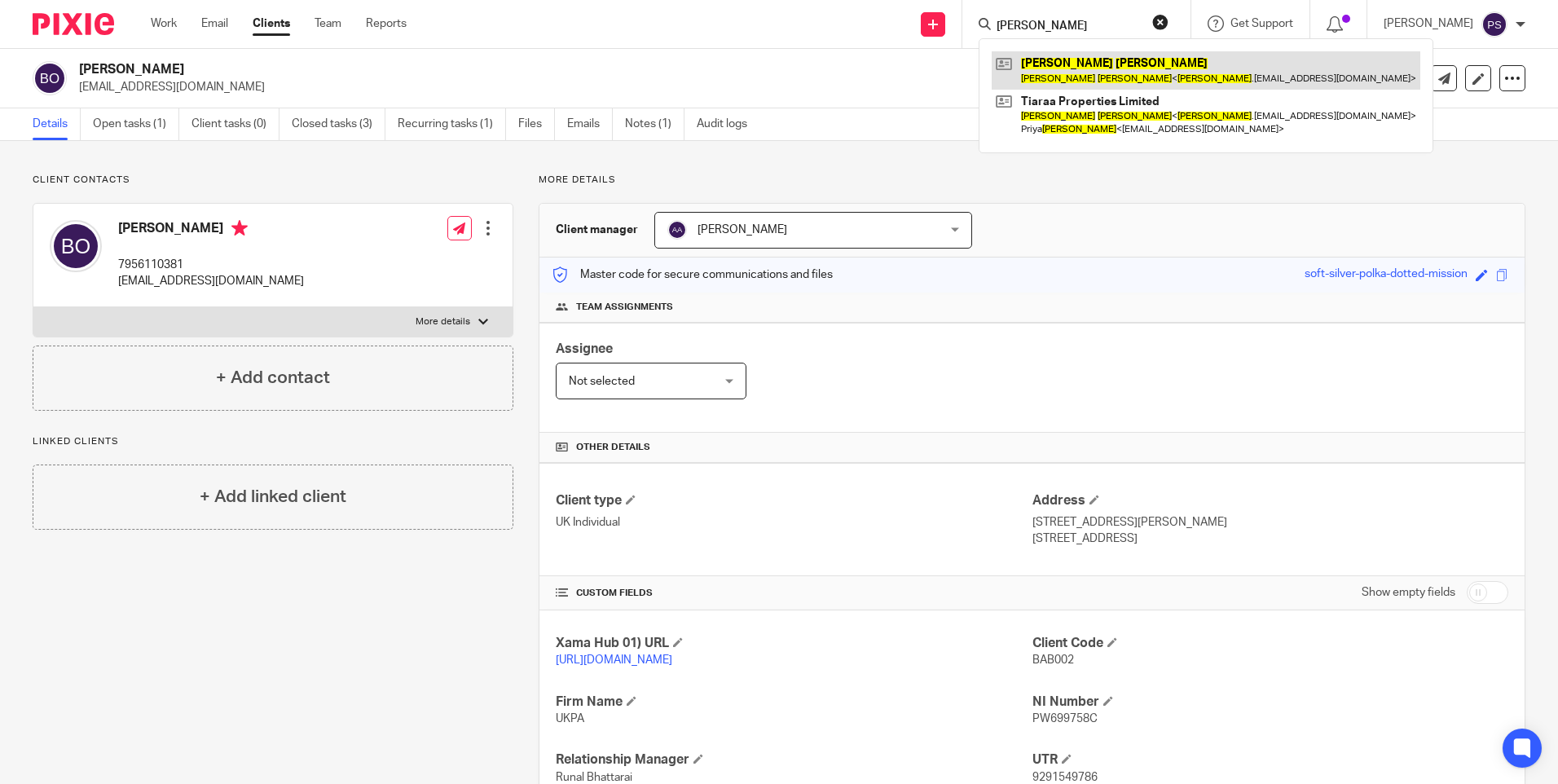
type input "Ramkumar Prabhakaran"
click at [1061, 69] on link at bounding box center [1205, 70] width 429 height 37
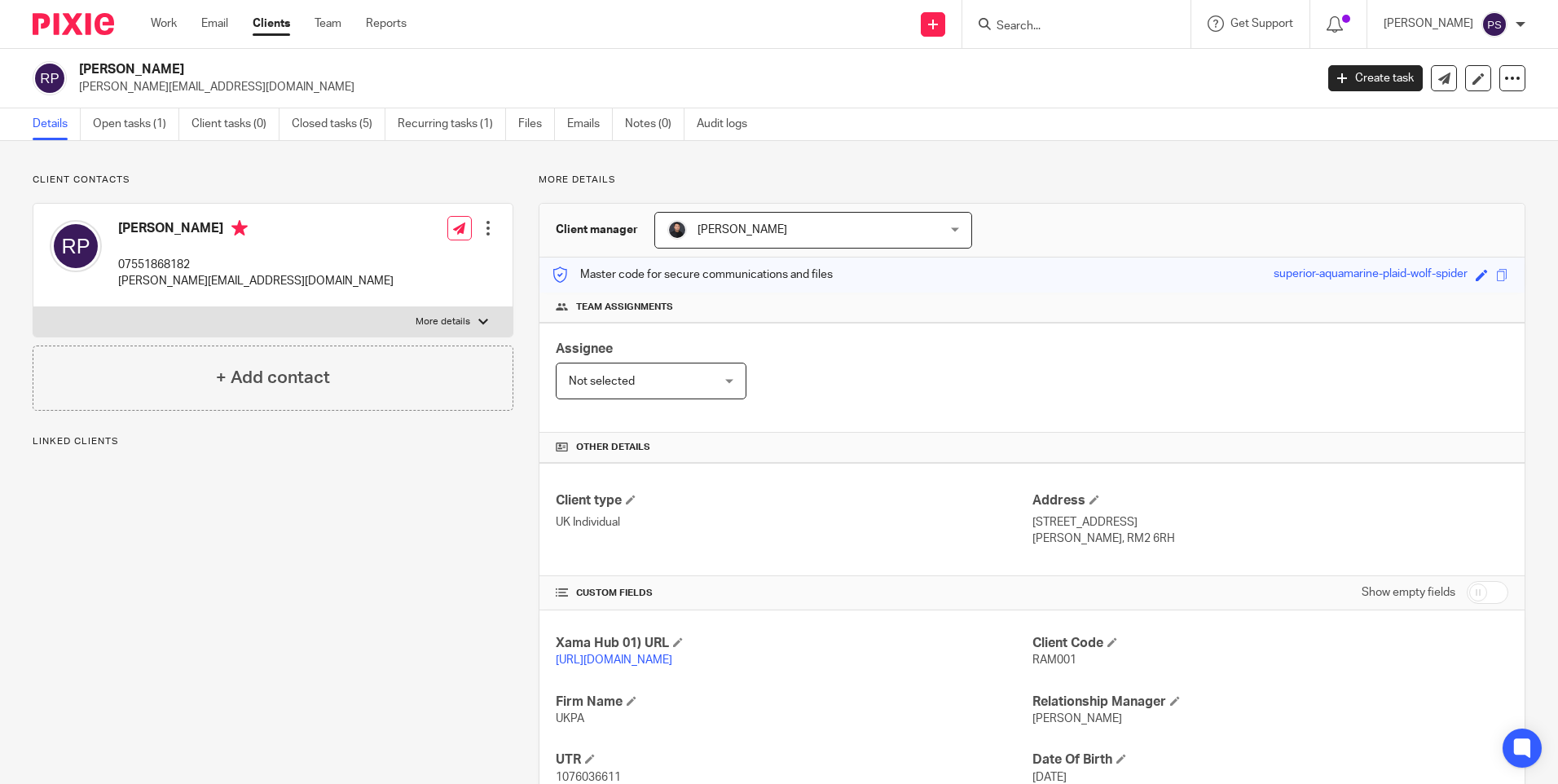
click at [851, 225] on span "[PERSON_NAME]" at bounding box center [788, 229] width 243 height 34
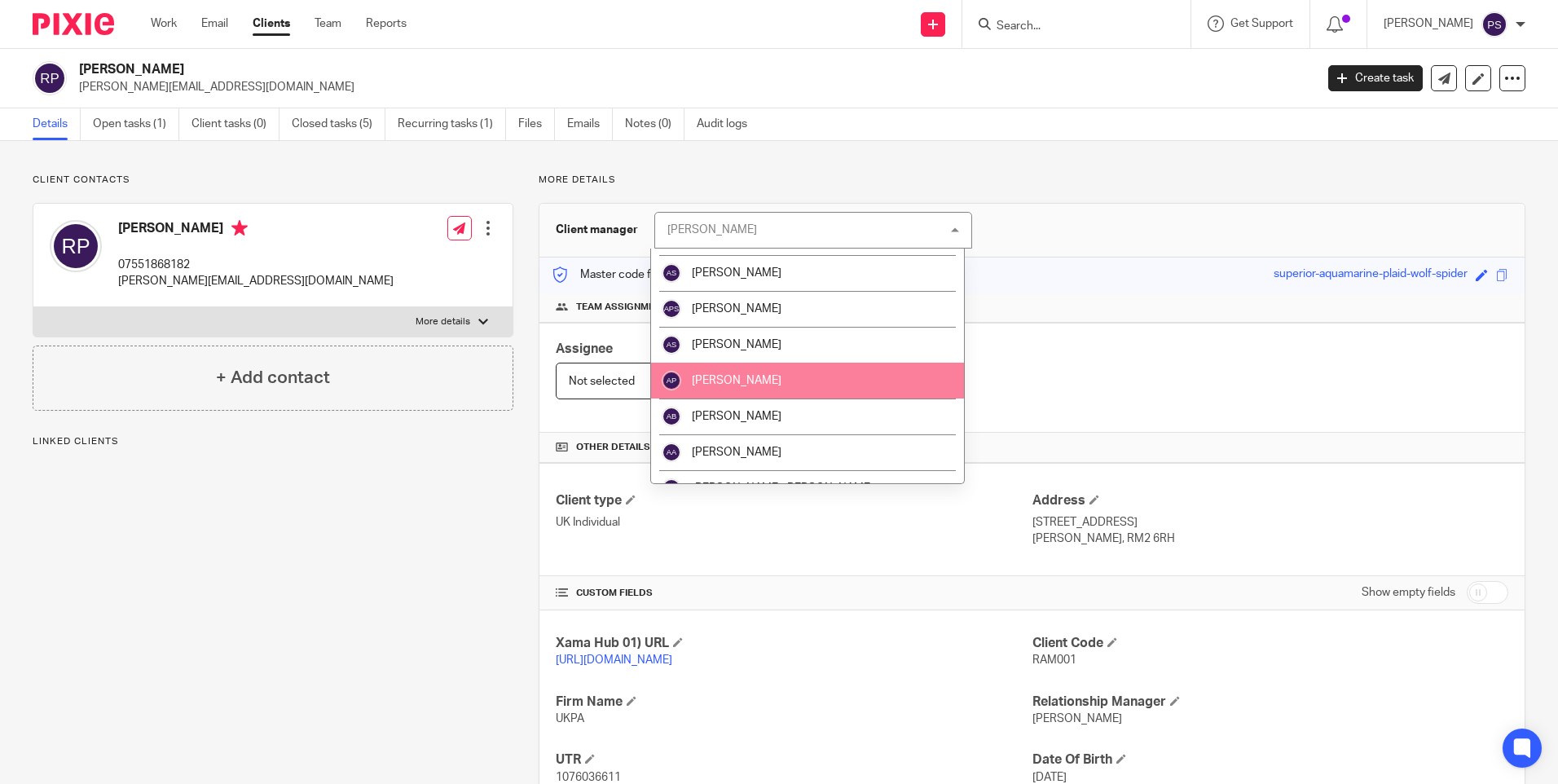
scroll to position [163, 0]
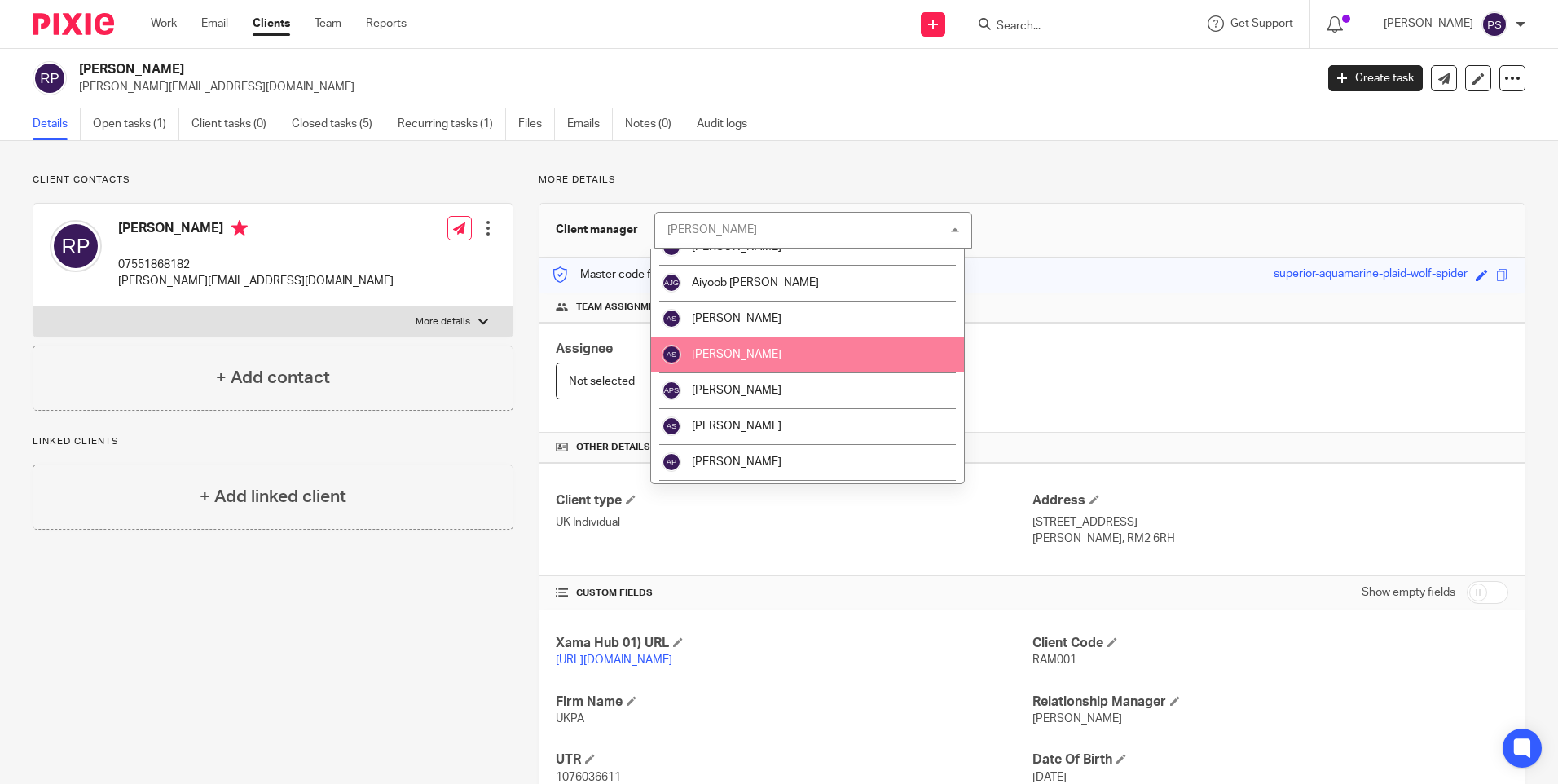
click at [729, 362] on li "[PERSON_NAME]" at bounding box center [808, 354] width 313 height 36
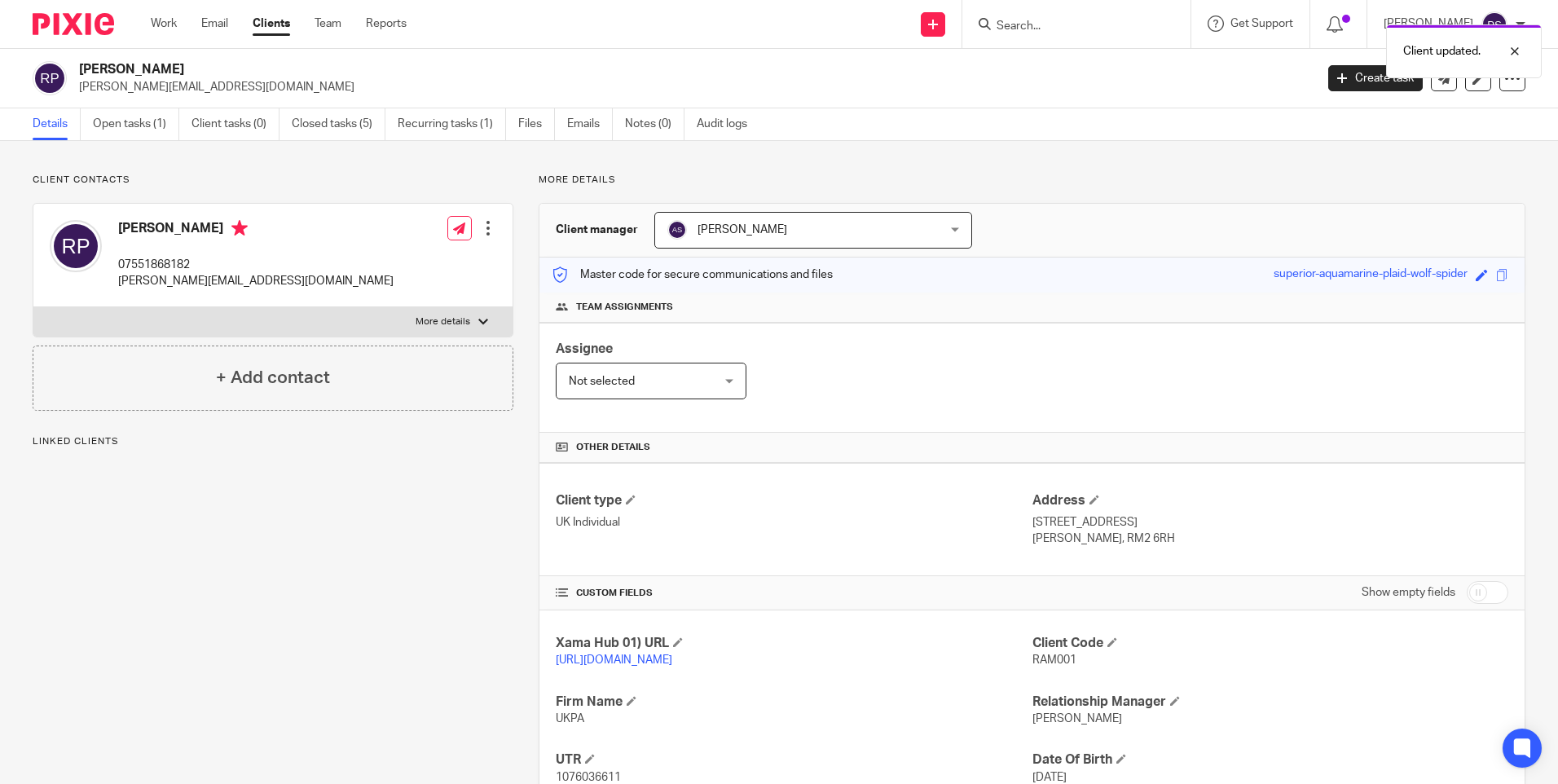
click at [1046, 28] on div "Client updated." at bounding box center [1160, 47] width 763 height 62
click at [1048, 27] on div "Client updated." at bounding box center [1160, 47] width 763 height 62
click at [1090, 24] on input "Search" at bounding box center [1069, 26] width 147 height 15
paste input "[PERSON_NAME]"
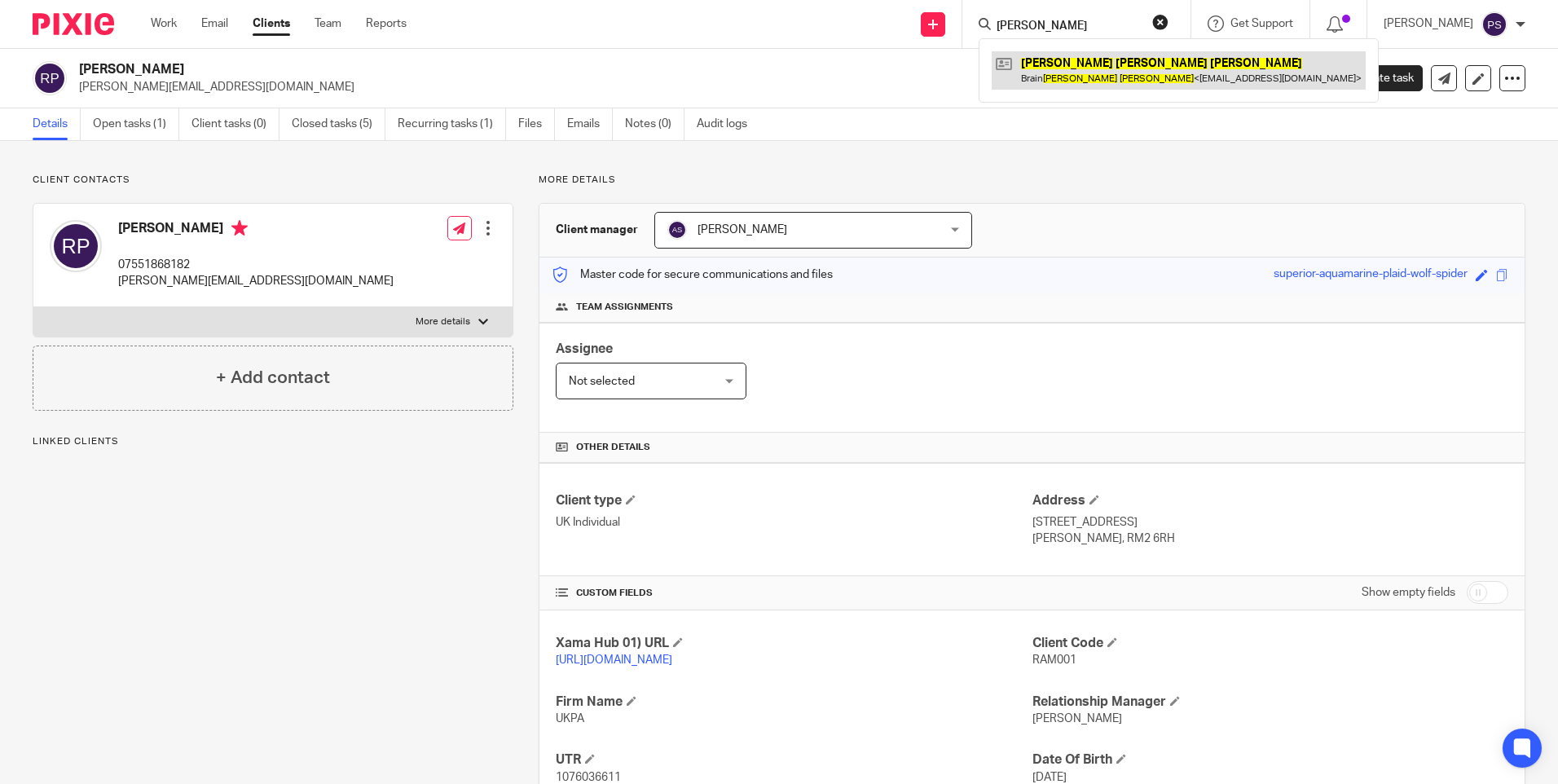
type input "[PERSON_NAME]"
click at [1093, 62] on link at bounding box center [1178, 70] width 374 height 37
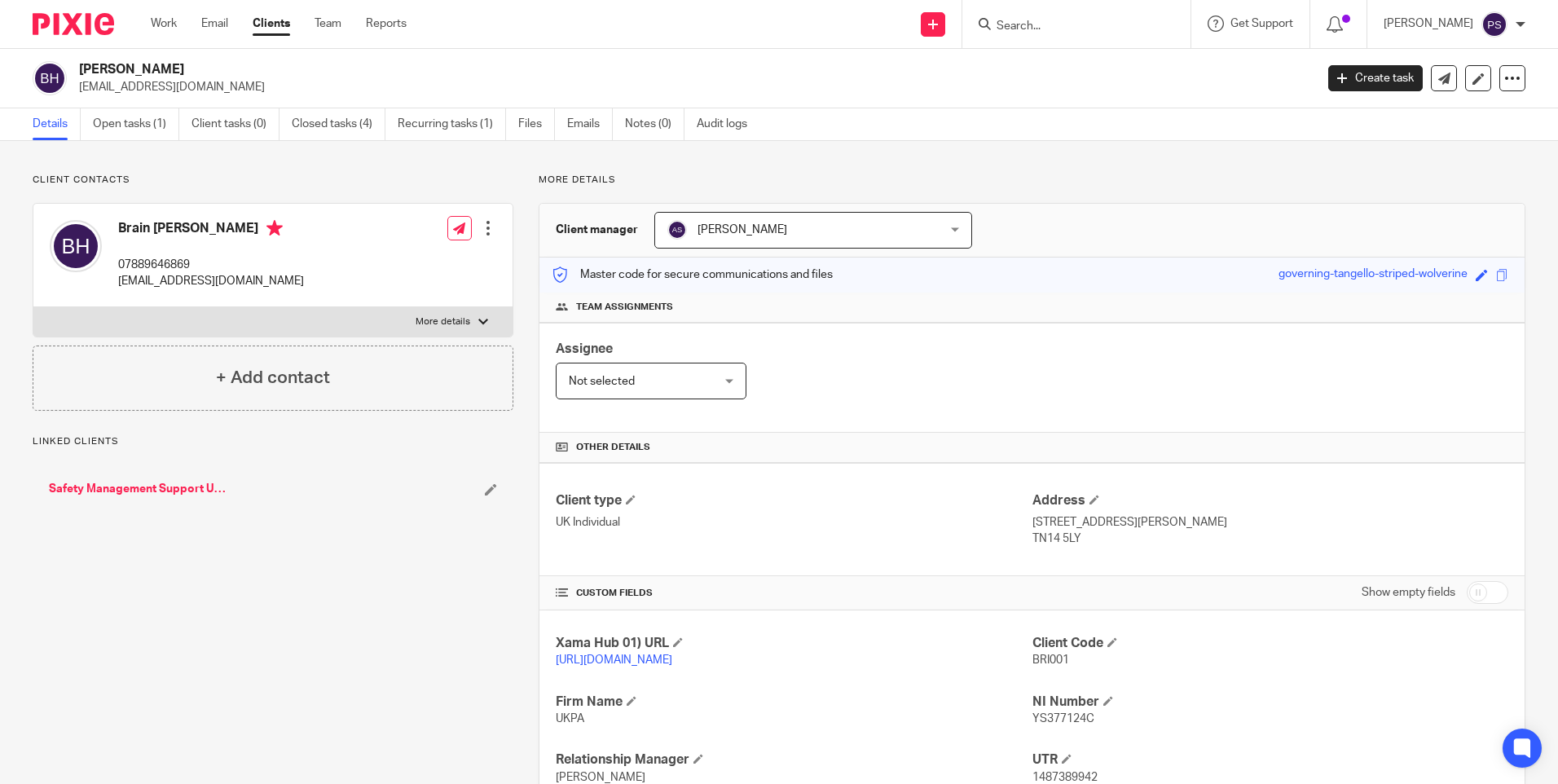
click at [1084, 29] on input "Search" at bounding box center [1069, 26] width 147 height 15
paste input "[PERSON_NAME] [PERSON_NAME]"
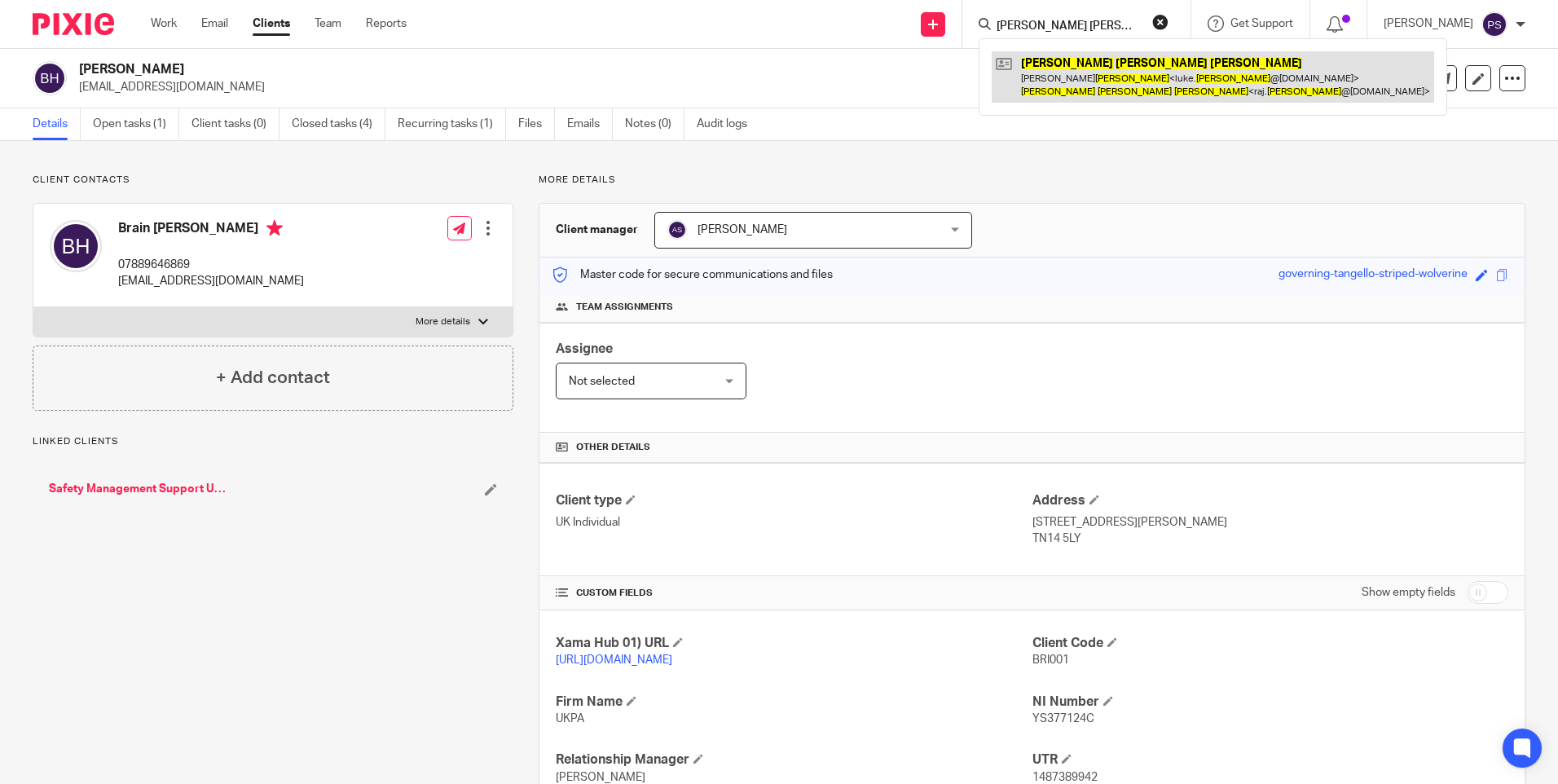
type input "[PERSON_NAME] [PERSON_NAME]"
click at [1088, 71] on link at bounding box center [1212, 77] width 442 height 51
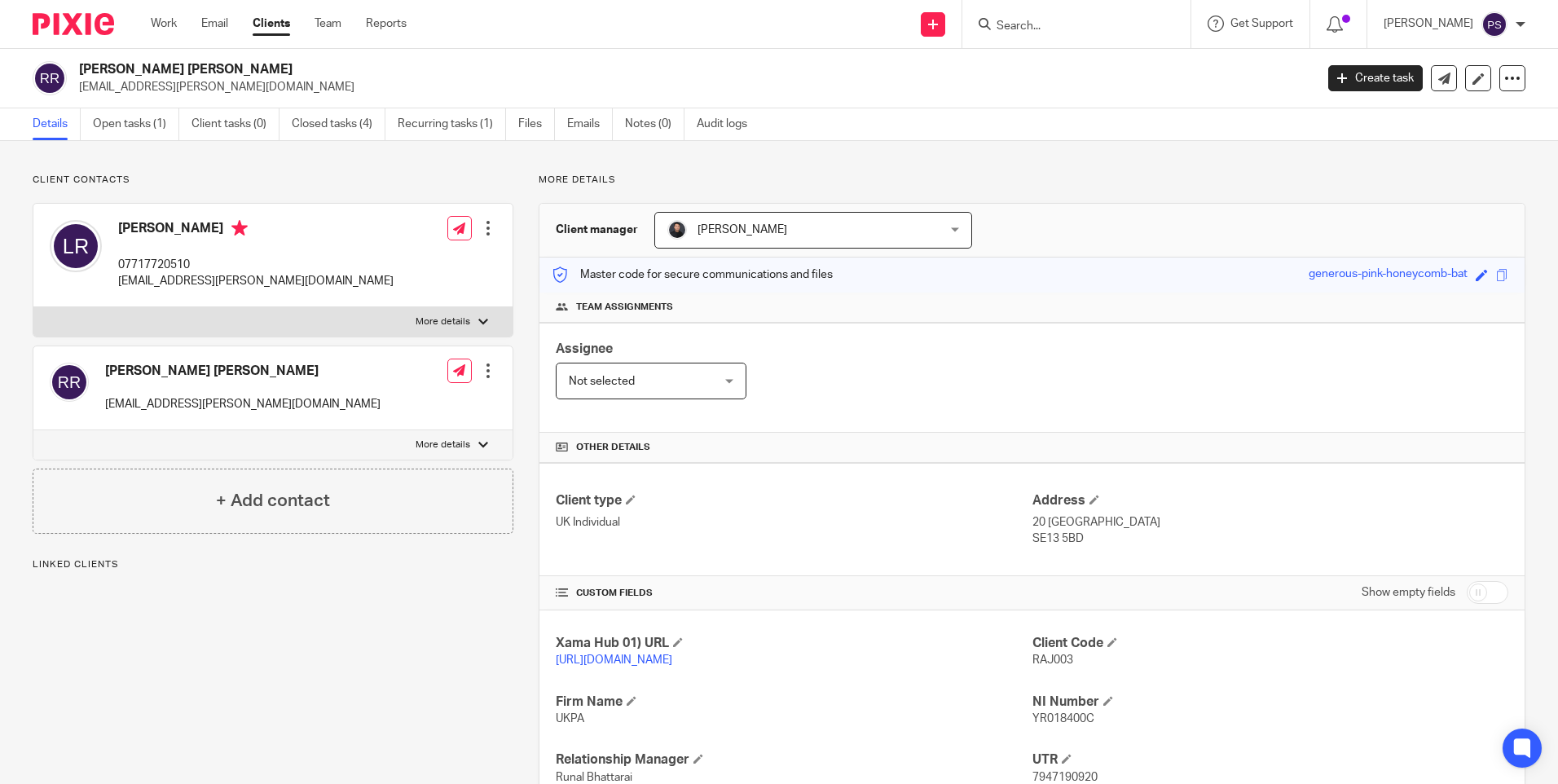
drag, startPoint x: 1032, startPoint y: 3, endPoint x: 1043, endPoint y: 19, distance: 19.4
click at [1032, 3] on div at bounding box center [1076, 23] width 229 height 48
click at [1057, 28] on input "Search" at bounding box center [1069, 26] width 147 height 15
paste input "[PERSON_NAME]"
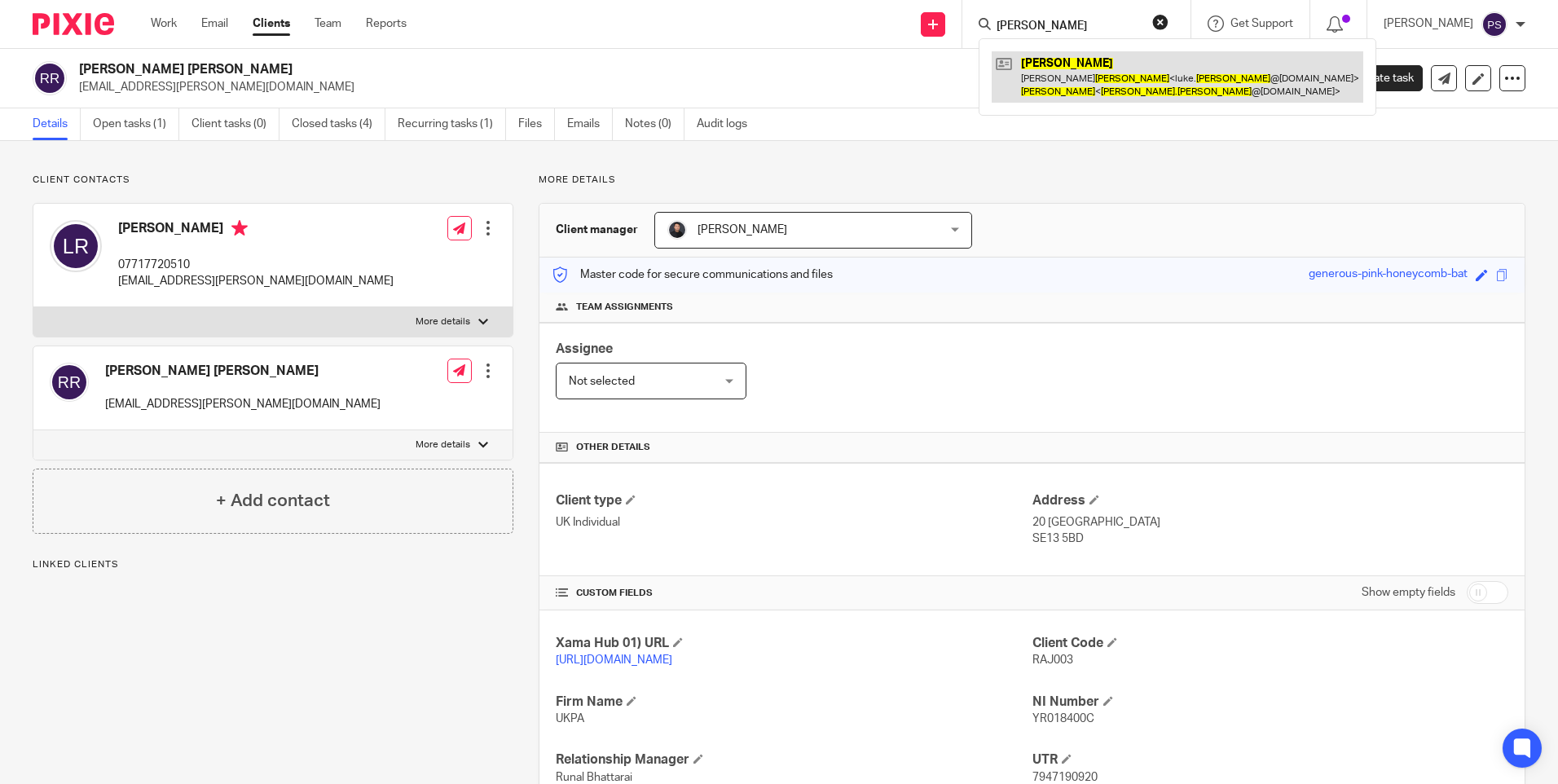
type input "[PERSON_NAME]"
click at [1099, 70] on link at bounding box center [1177, 77] width 371 height 51
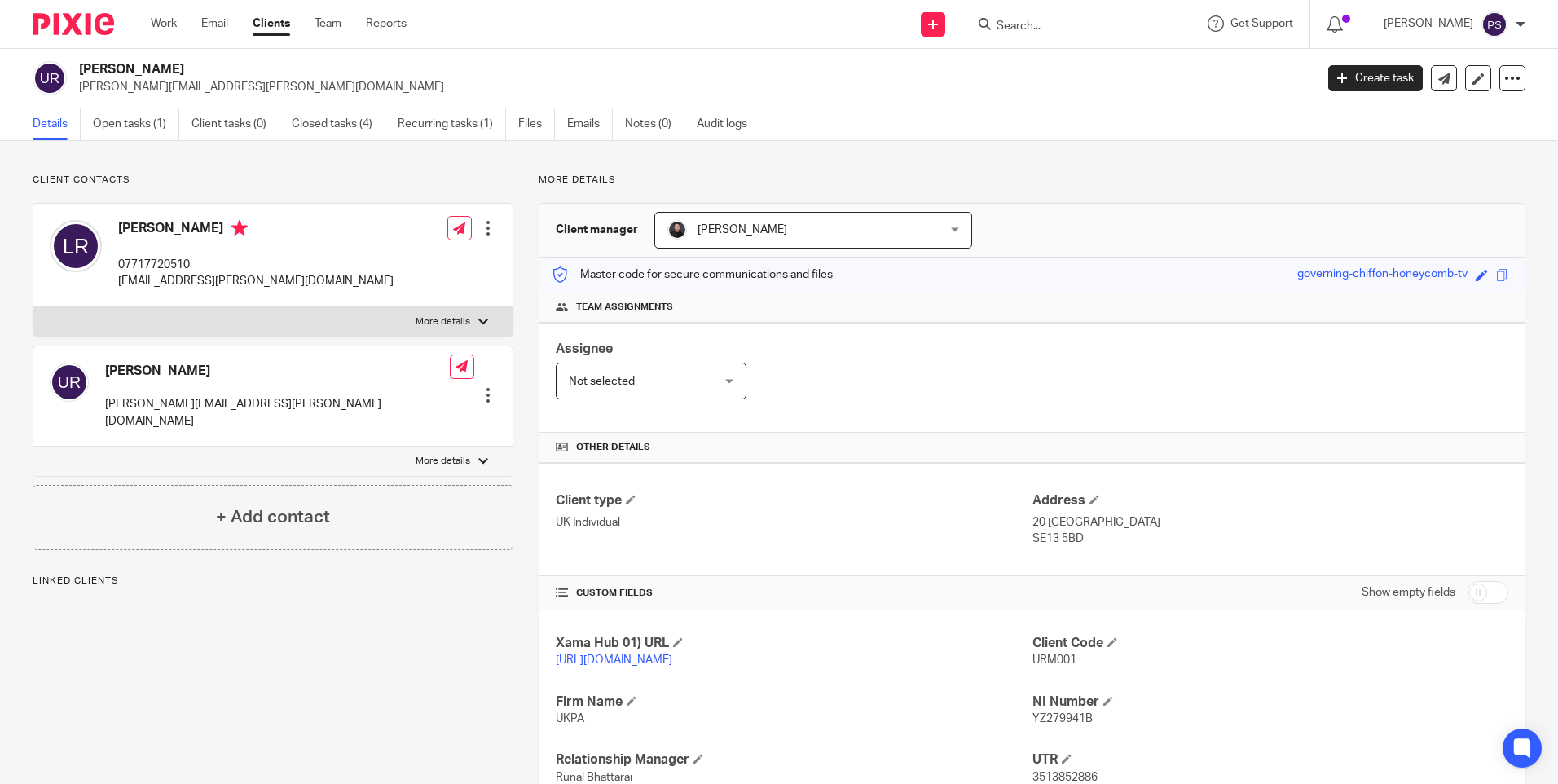
click at [1091, 29] on input "Search" at bounding box center [1069, 26] width 147 height 15
paste input "[PERSON_NAME]"
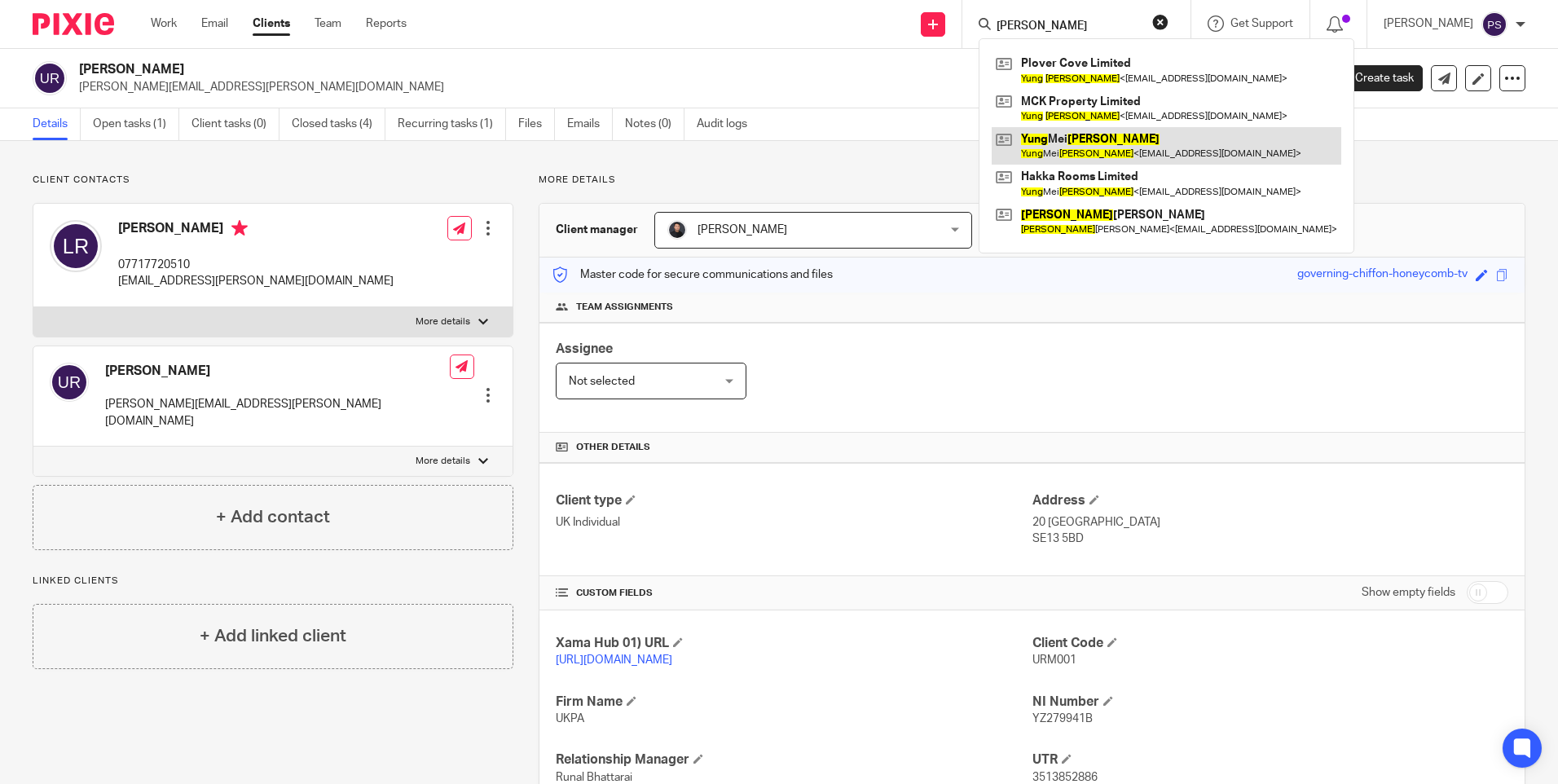
type input "Yung Mei Wong"
click at [1084, 155] on link at bounding box center [1166, 145] width 350 height 37
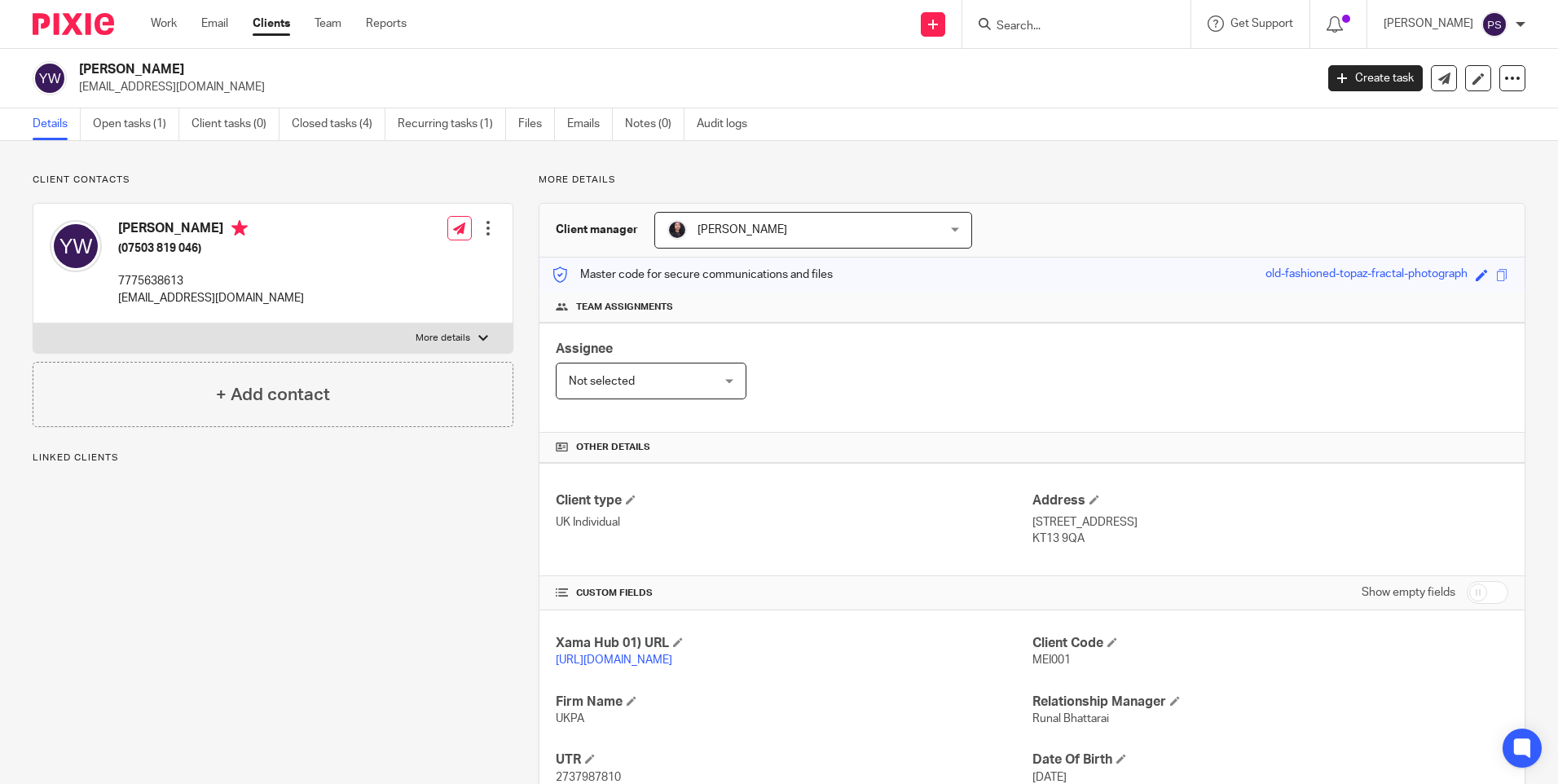
click at [912, 231] on div "[PERSON_NAME] [PERSON_NAME]" at bounding box center [813, 230] width 317 height 37
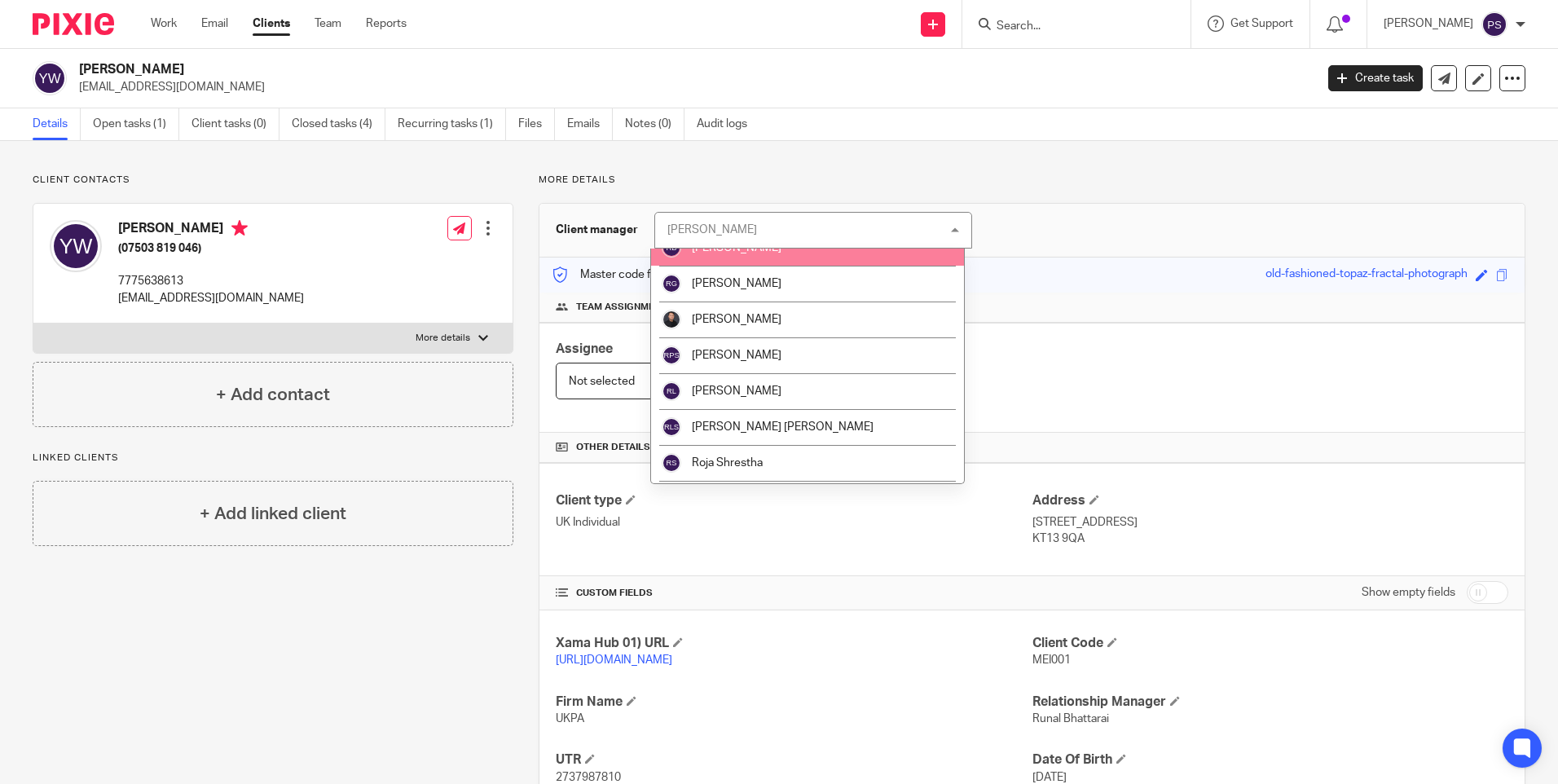
scroll to position [1955, 0]
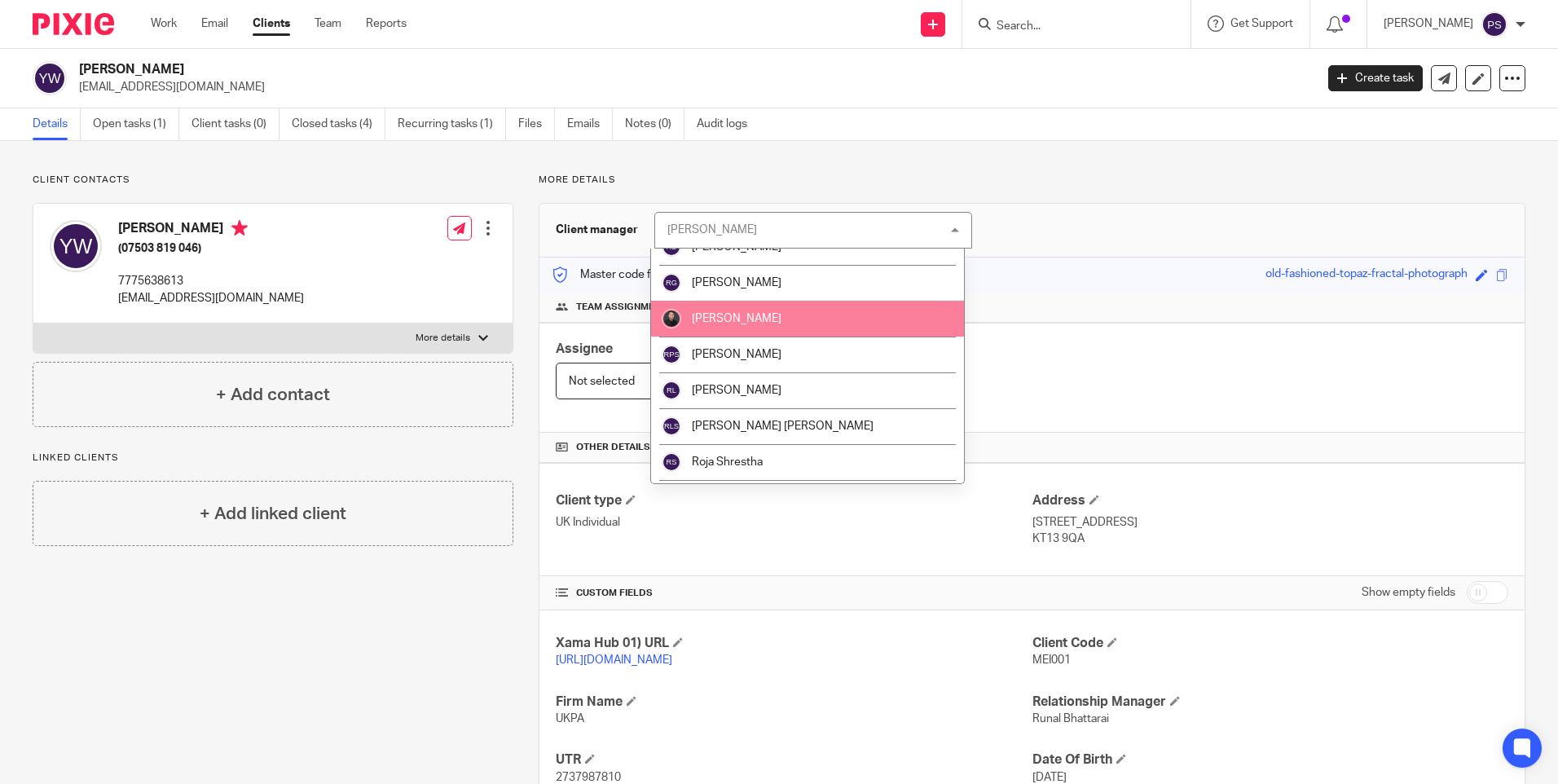
click at [735, 329] on li "[PERSON_NAME]" at bounding box center [808, 318] width 313 height 36
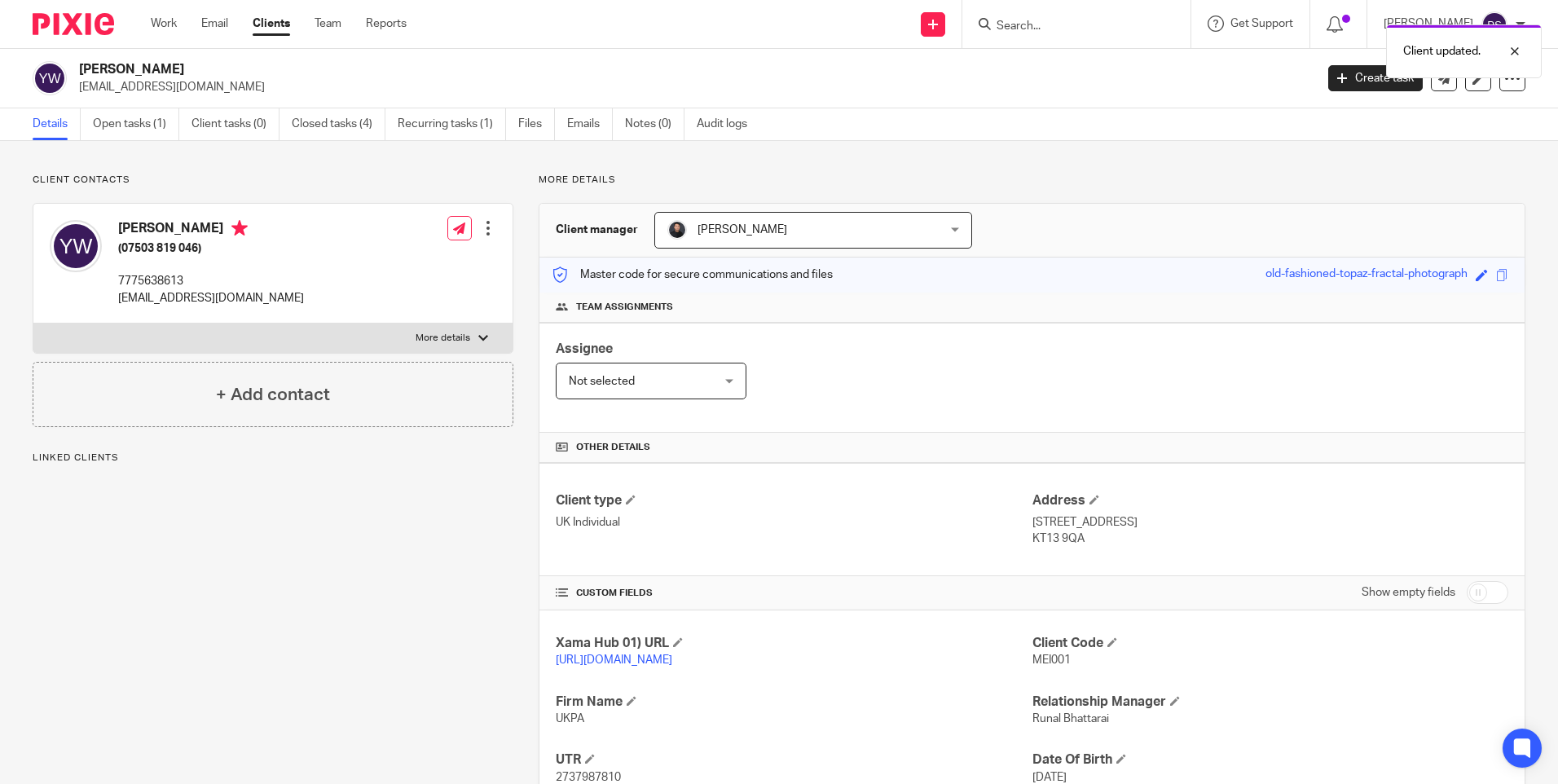
click at [1042, 23] on div "Client updated." at bounding box center [1160, 47] width 763 height 62
click at [1046, 26] on div "Client updated." at bounding box center [1160, 47] width 763 height 62
click at [1049, 23] on input "Search" at bounding box center [1069, 26] width 147 height 15
paste input "Odell Holdings Limited"
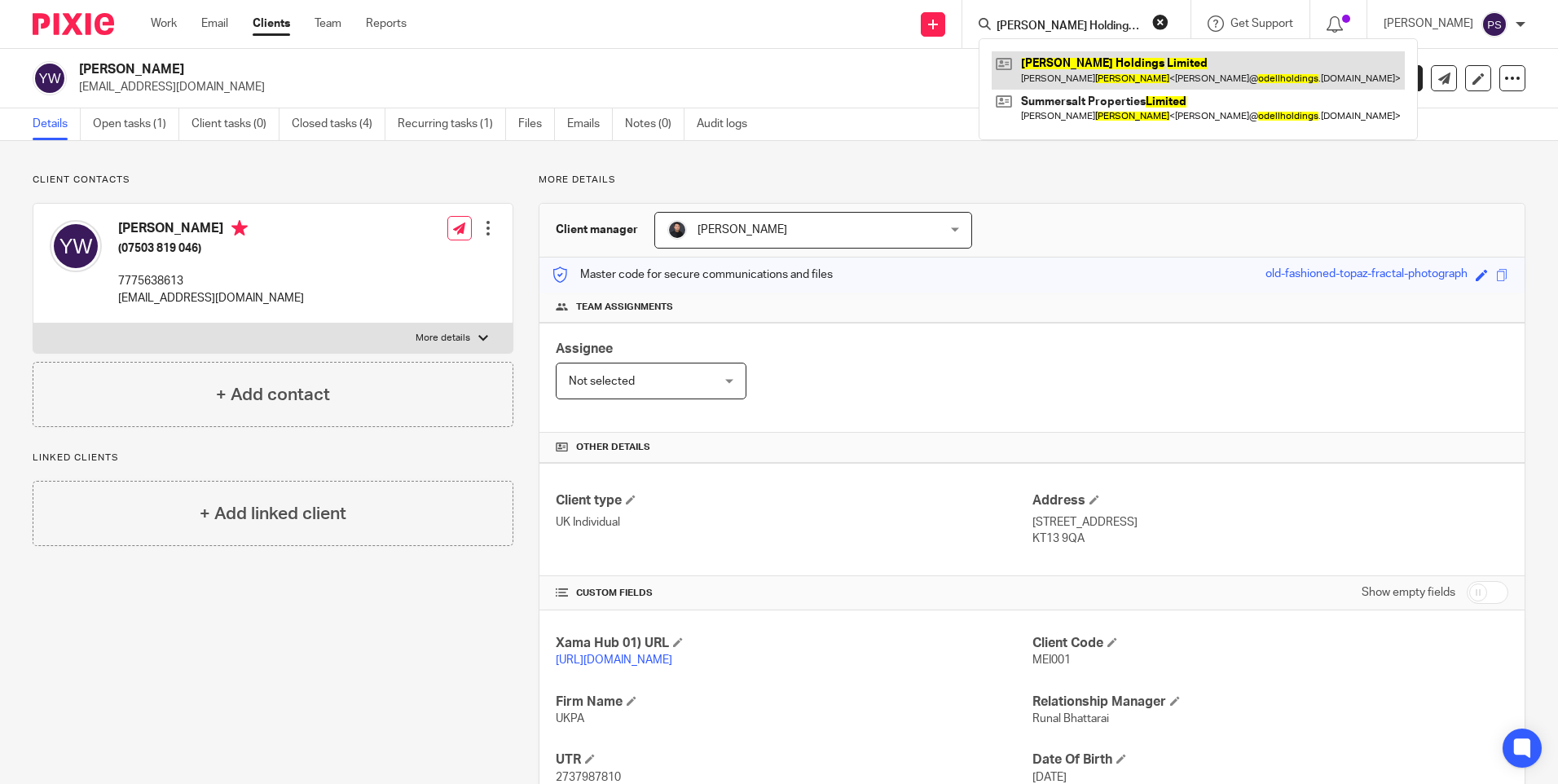
type input "Odell Holdings Limited"
click at [1061, 68] on link at bounding box center [1198, 70] width 413 height 37
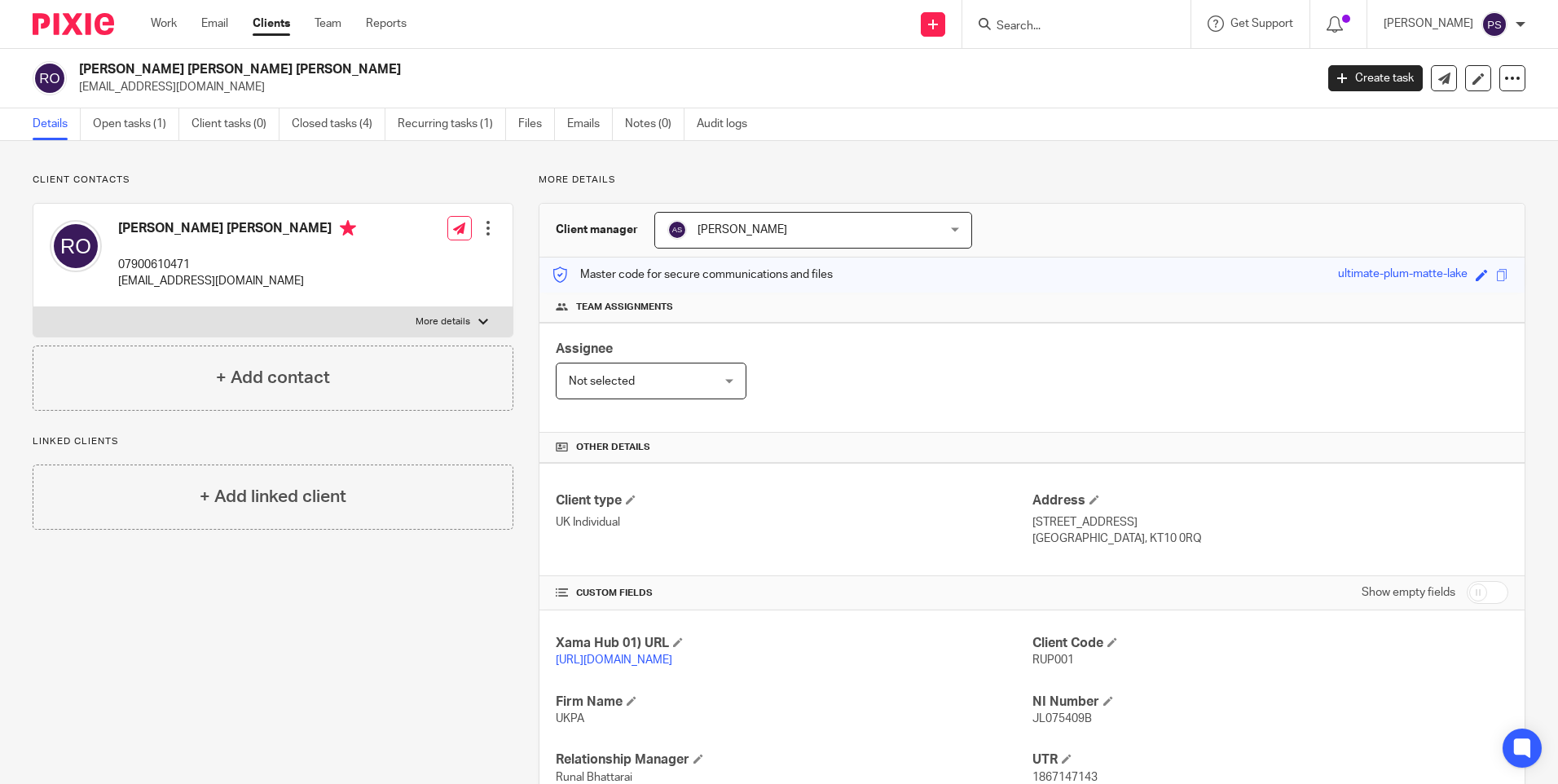
click at [1042, 27] on input "Search" at bounding box center [1069, 26] width 147 height 15
paste input "7Points Construction Management Services Ltd"
type input "7Points Construction Management Services Ltd"
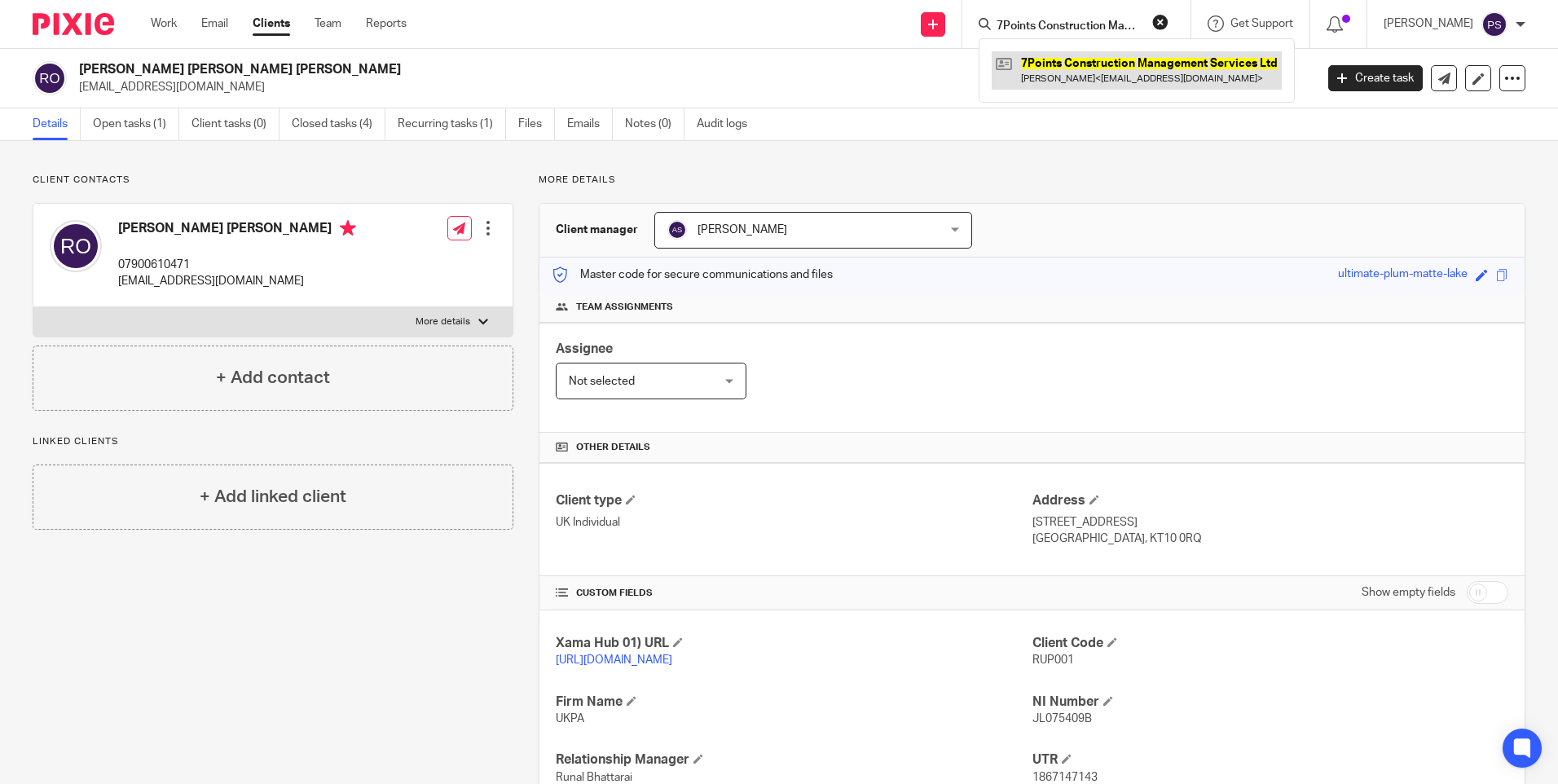
click at [1078, 81] on link at bounding box center [1136, 70] width 290 height 37
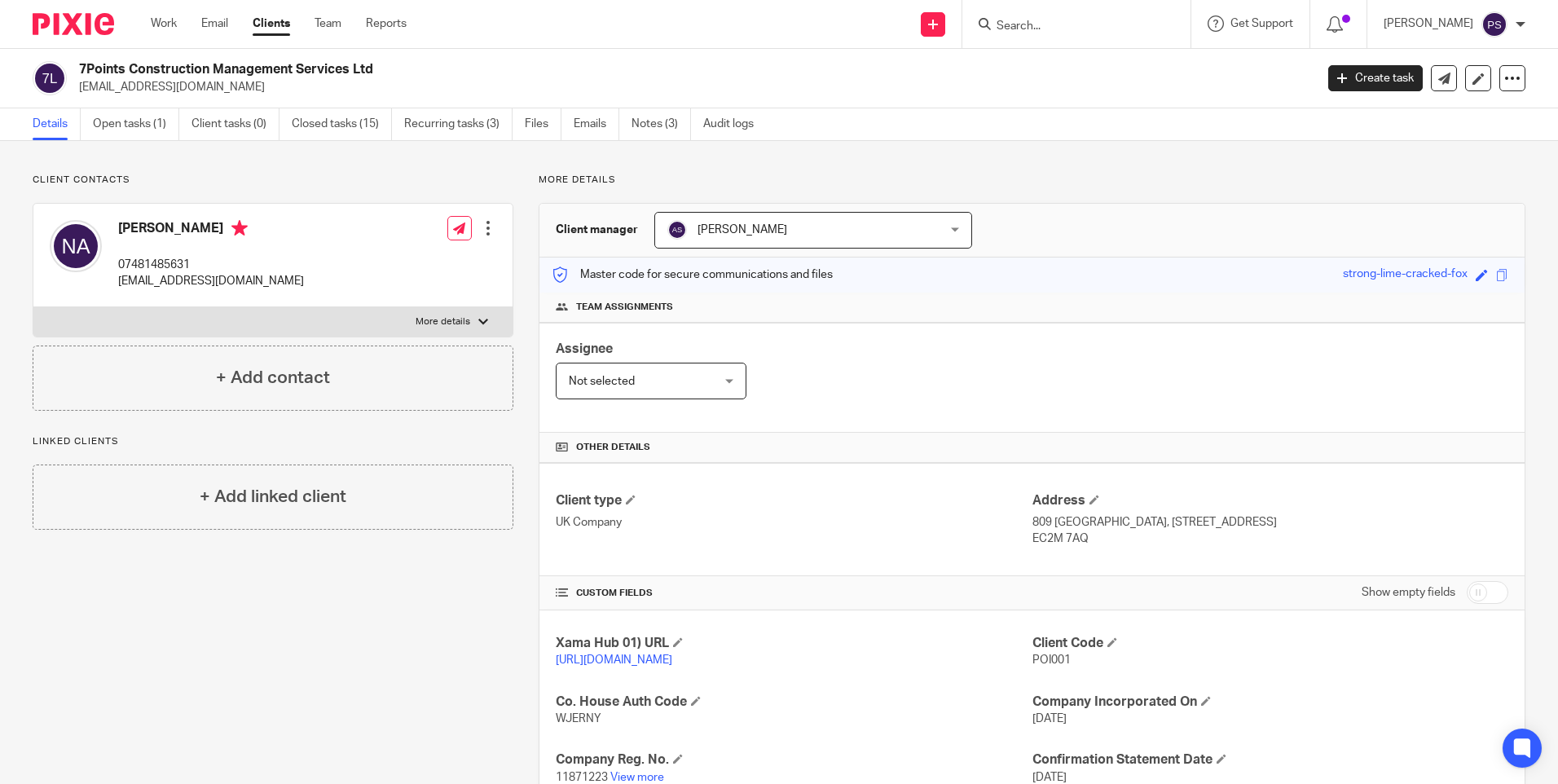
click at [1060, 27] on input "Search" at bounding box center [1069, 26] width 147 height 15
paste input "[PERSON_NAME]"
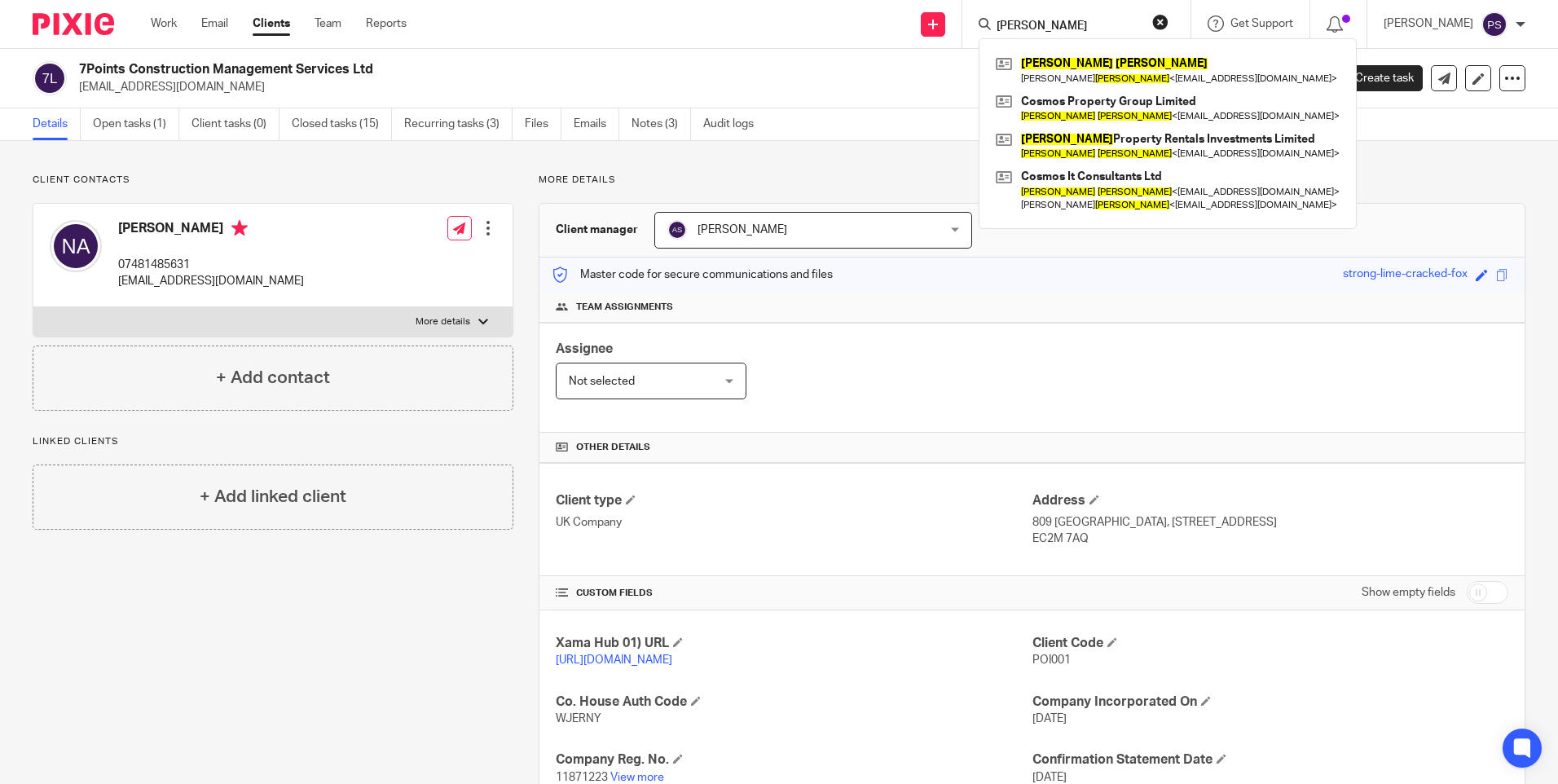
type input "[PERSON_NAME]"
click at [1014, 62] on div "Katharine Howard Kate Howard < kateyhoward@hotmail.co.uk > Cosmos Property Grou…" at bounding box center [1167, 133] width 378 height 190
click at [1108, 70] on link at bounding box center [1167, 70] width 352 height 37
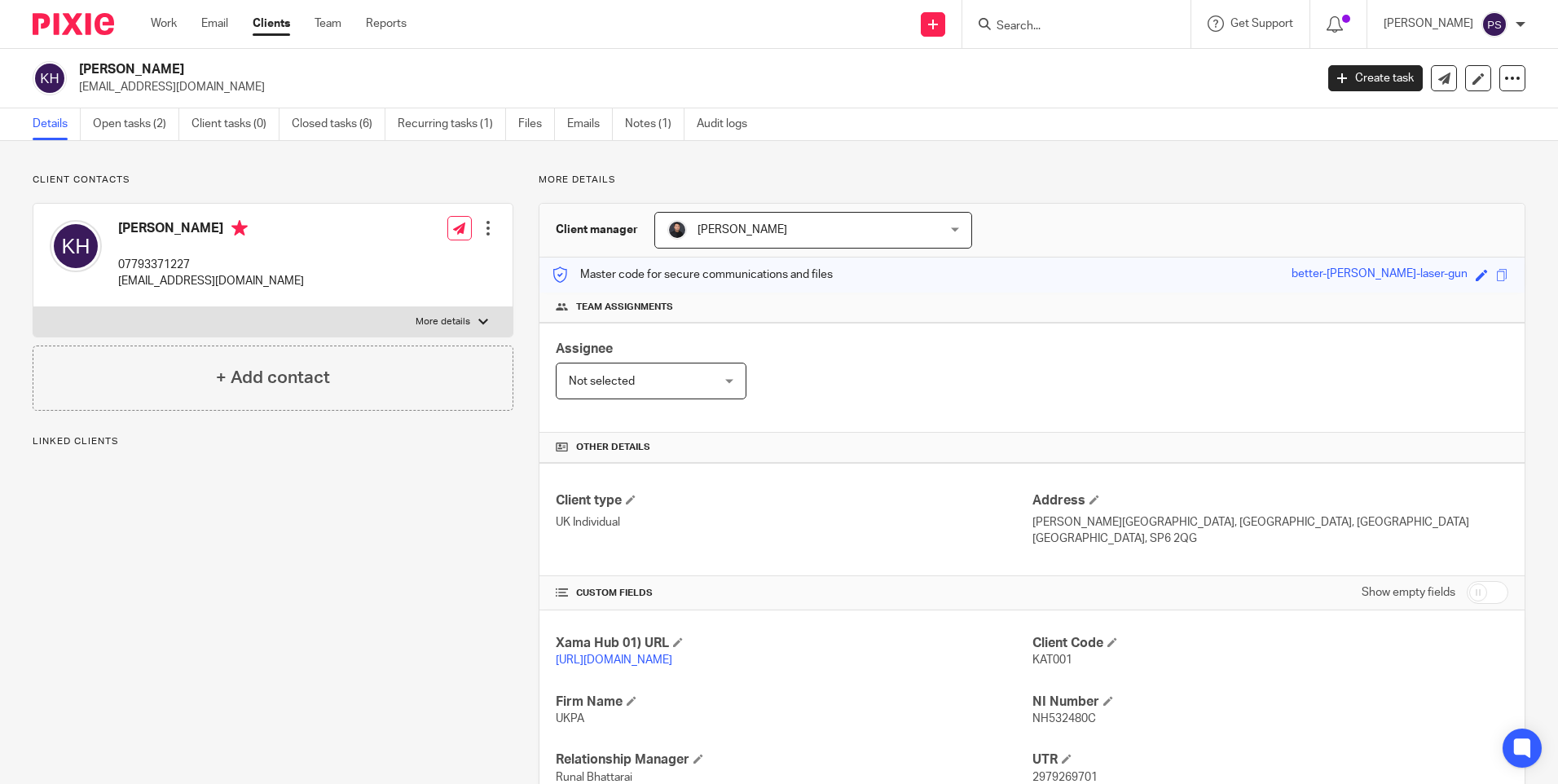
click at [1070, 16] on form at bounding box center [1082, 23] width 174 height 21
click at [1063, 29] on input "Search" at bounding box center [1069, 26] width 147 height 15
paste input "Elite Capital Group Limited"
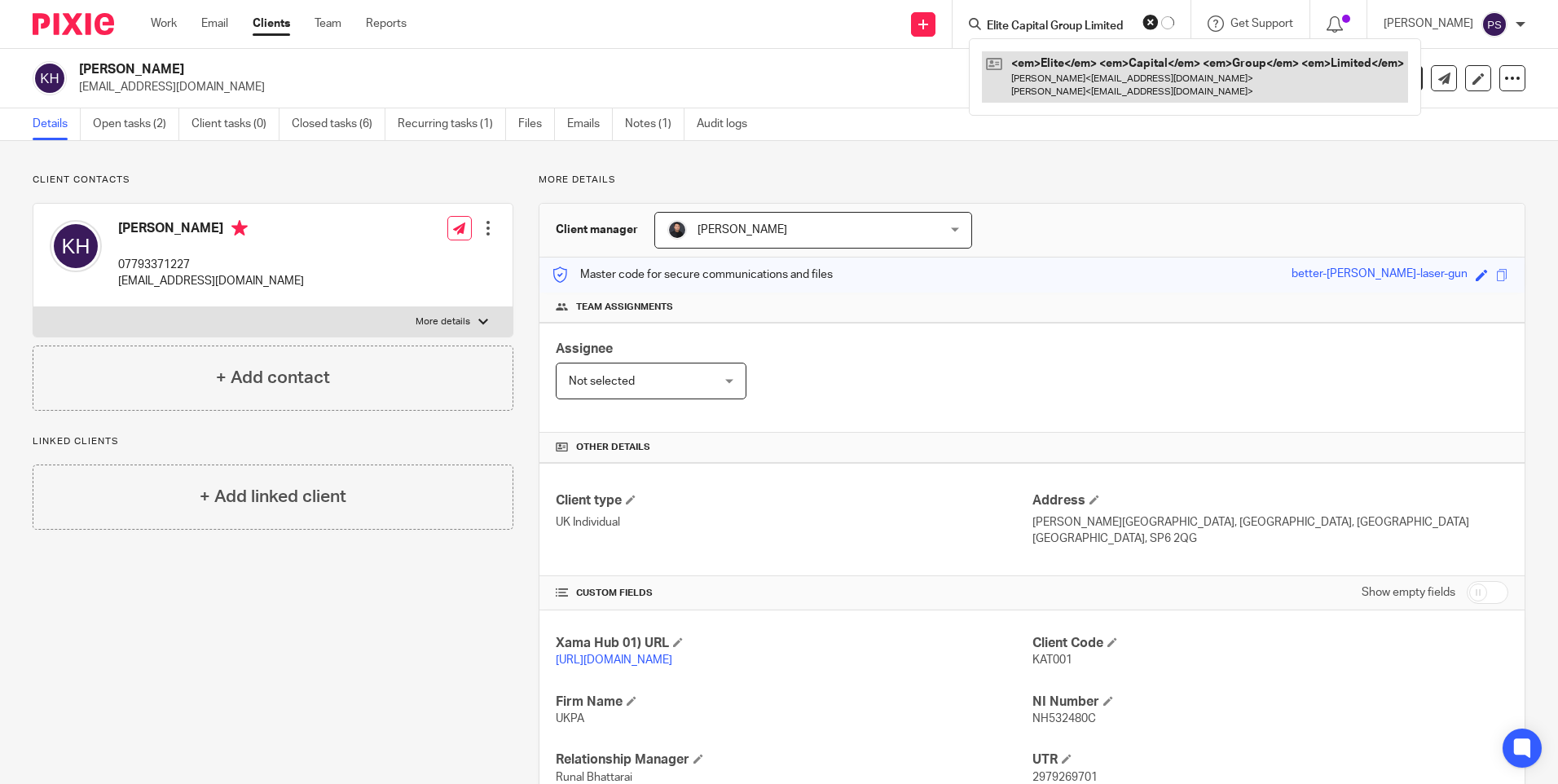
type input "Elite Capital Group Limited"
click at [1062, 62] on link at bounding box center [1195, 77] width 426 height 51
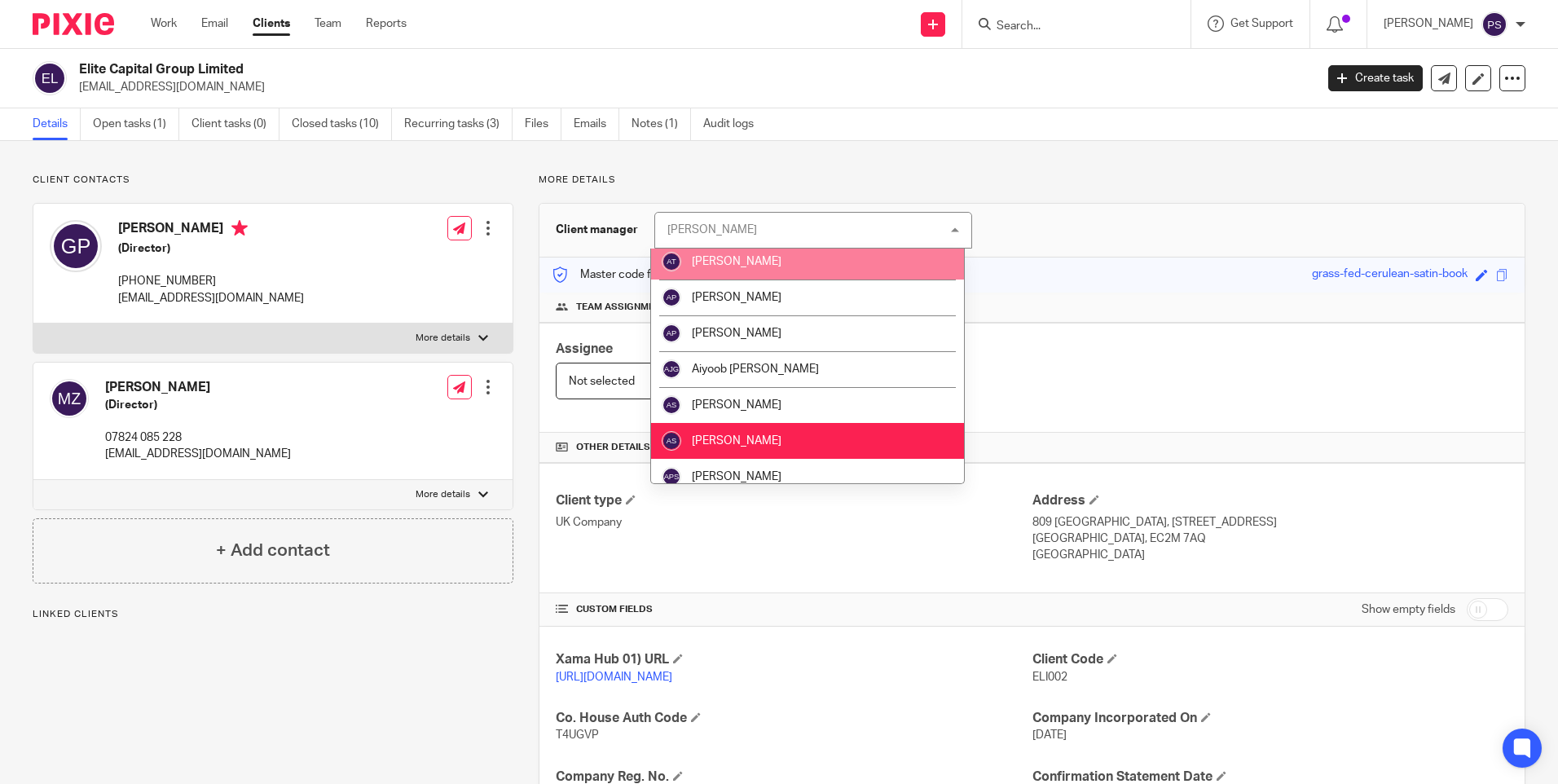
scroll to position [326, 0]
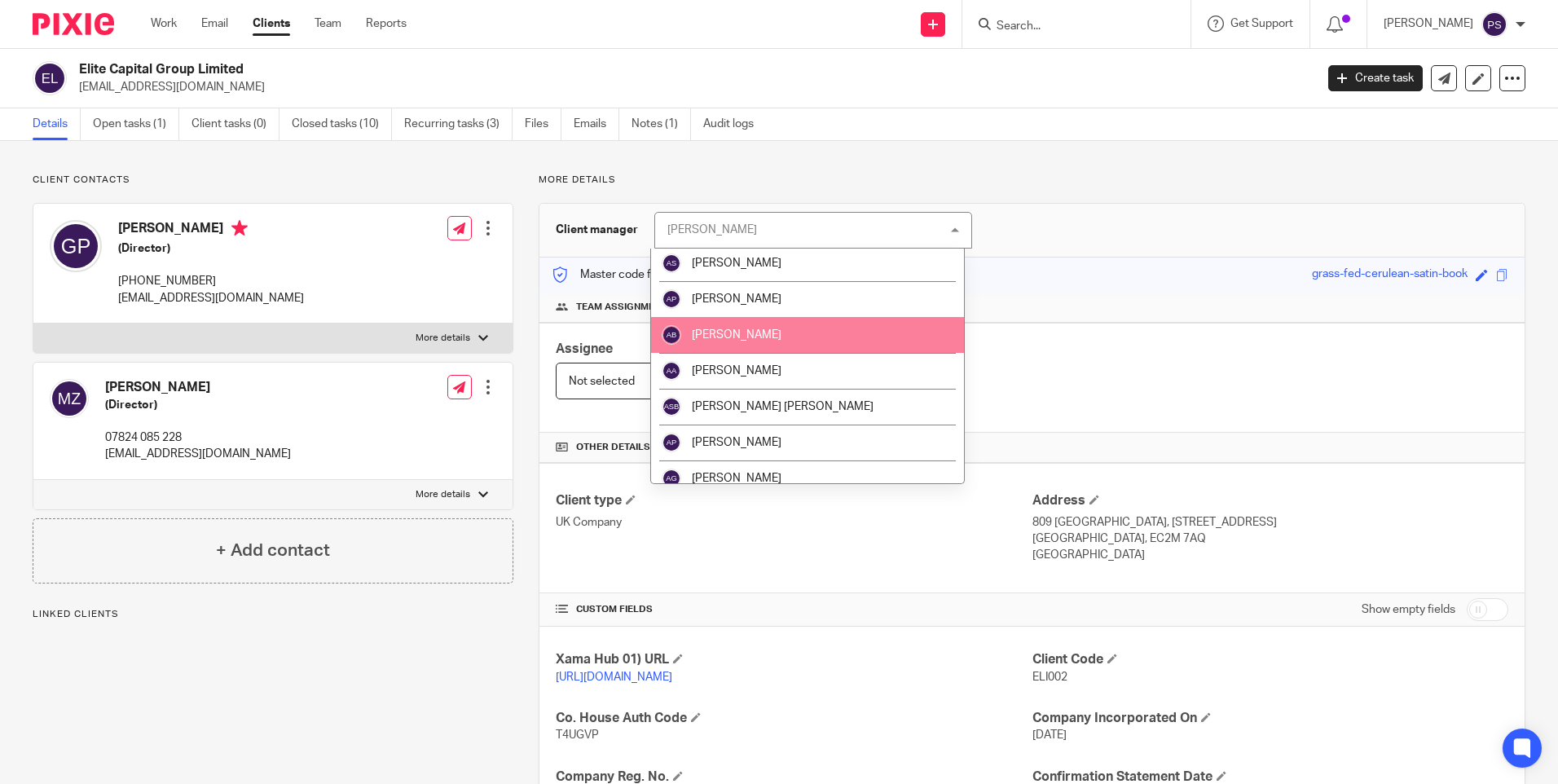
click at [792, 341] on li "[PERSON_NAME]" at bounding box center [808, 335] width 313 height 36
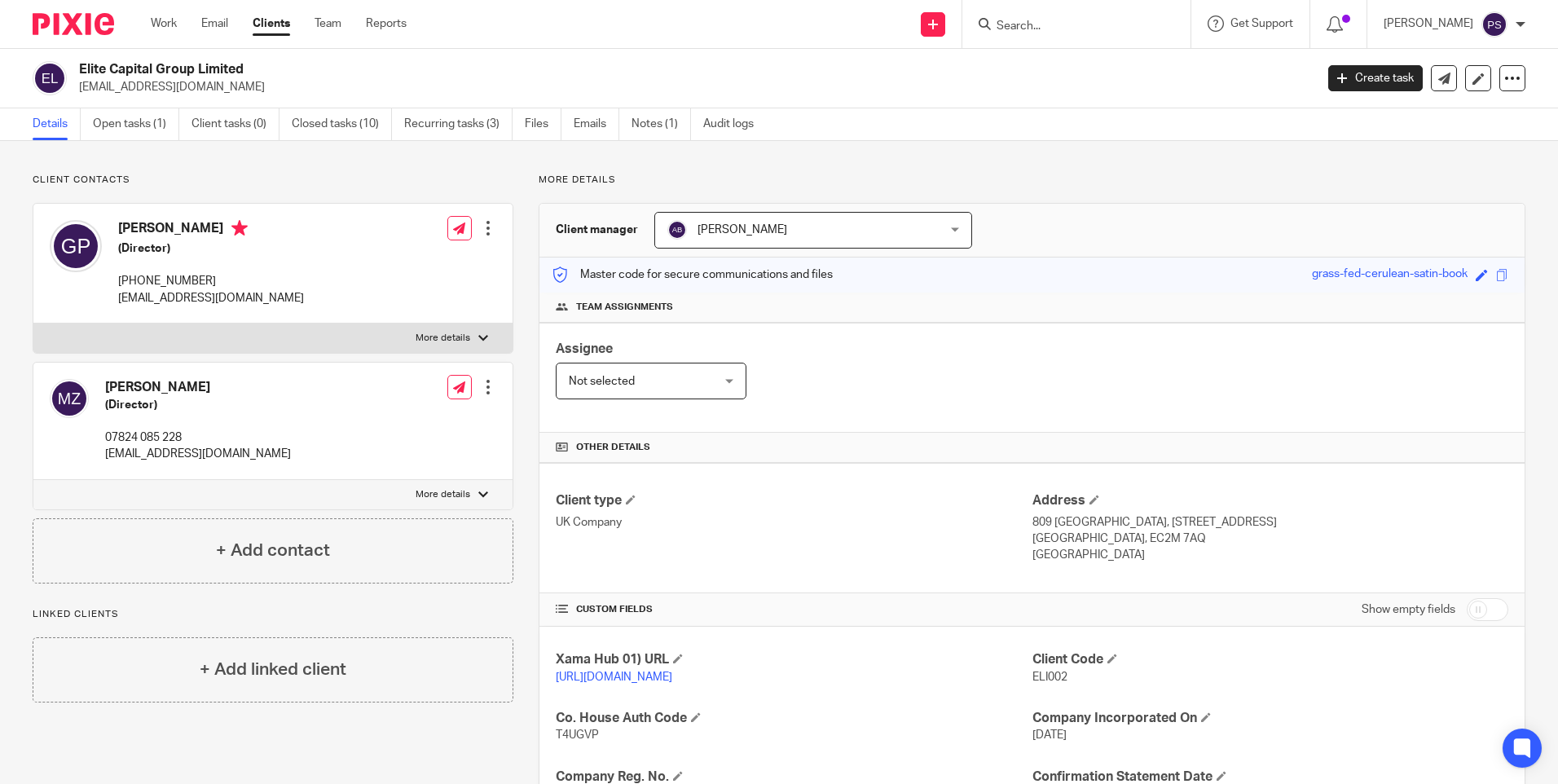
click at [1053, 25] on input "Search" at bounding box center [1069, 26] width 147 height 15
paste input "[PERSON_NAME] Padmalayam"
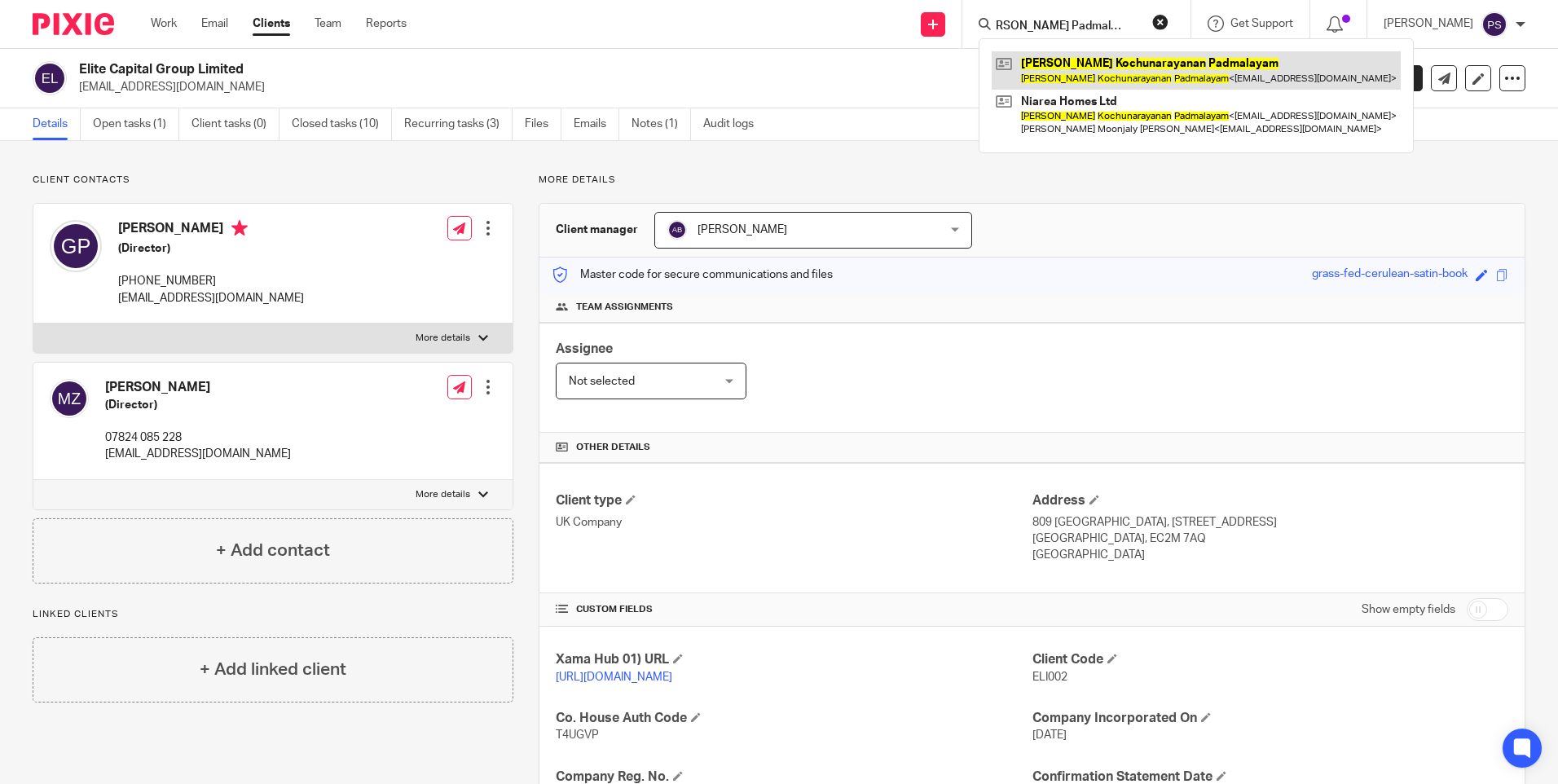
type input "[PERSON_NAME] Padmalayam"
click at [1060, 66] on link at bounding box center [1196, 70] width 409 height 37
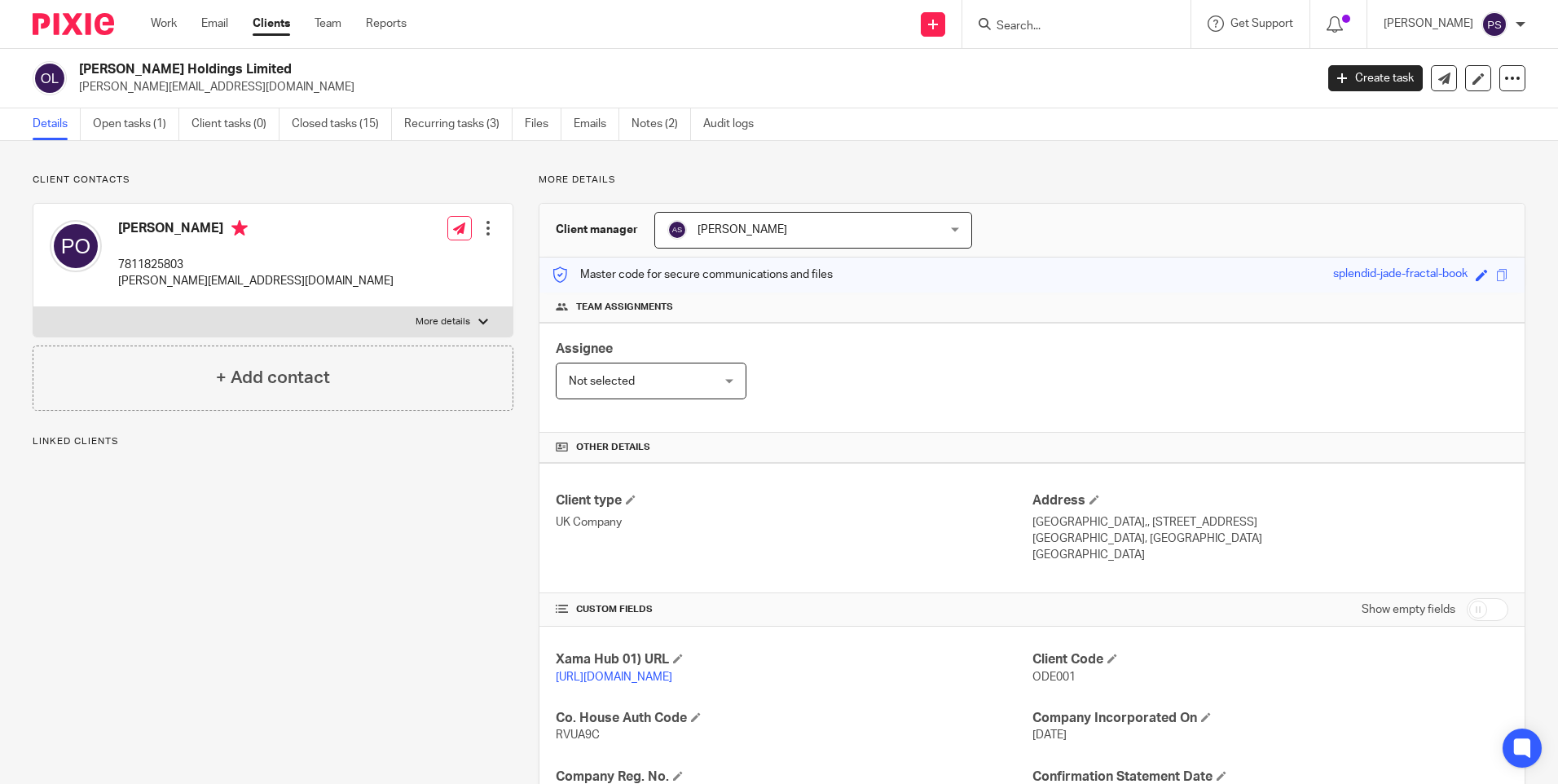
click at [774, 234] on span "[PERSON_NAME]" at bounding box center [788, 229] width 243 height 34
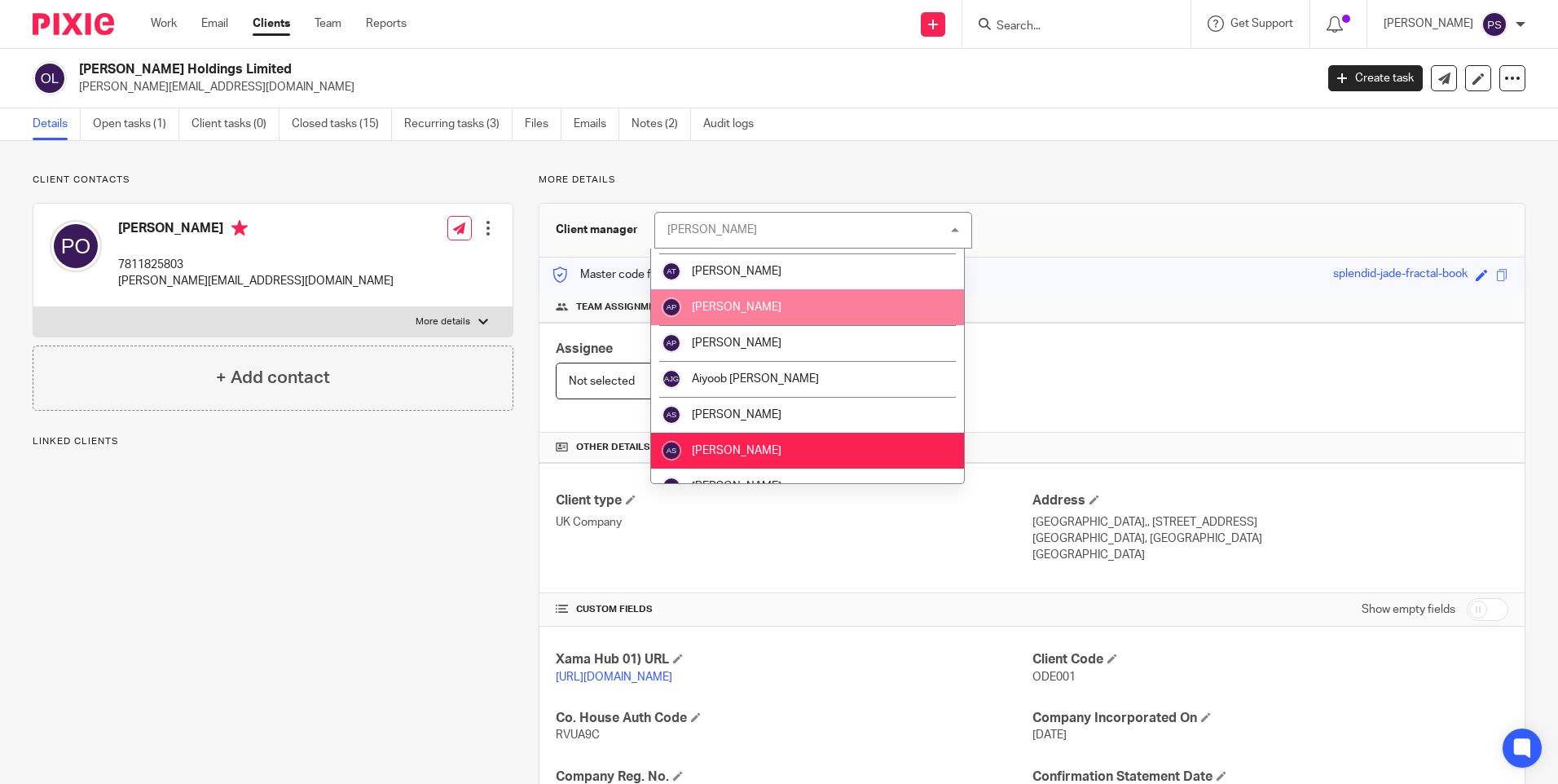
scroll to position [244, 0]
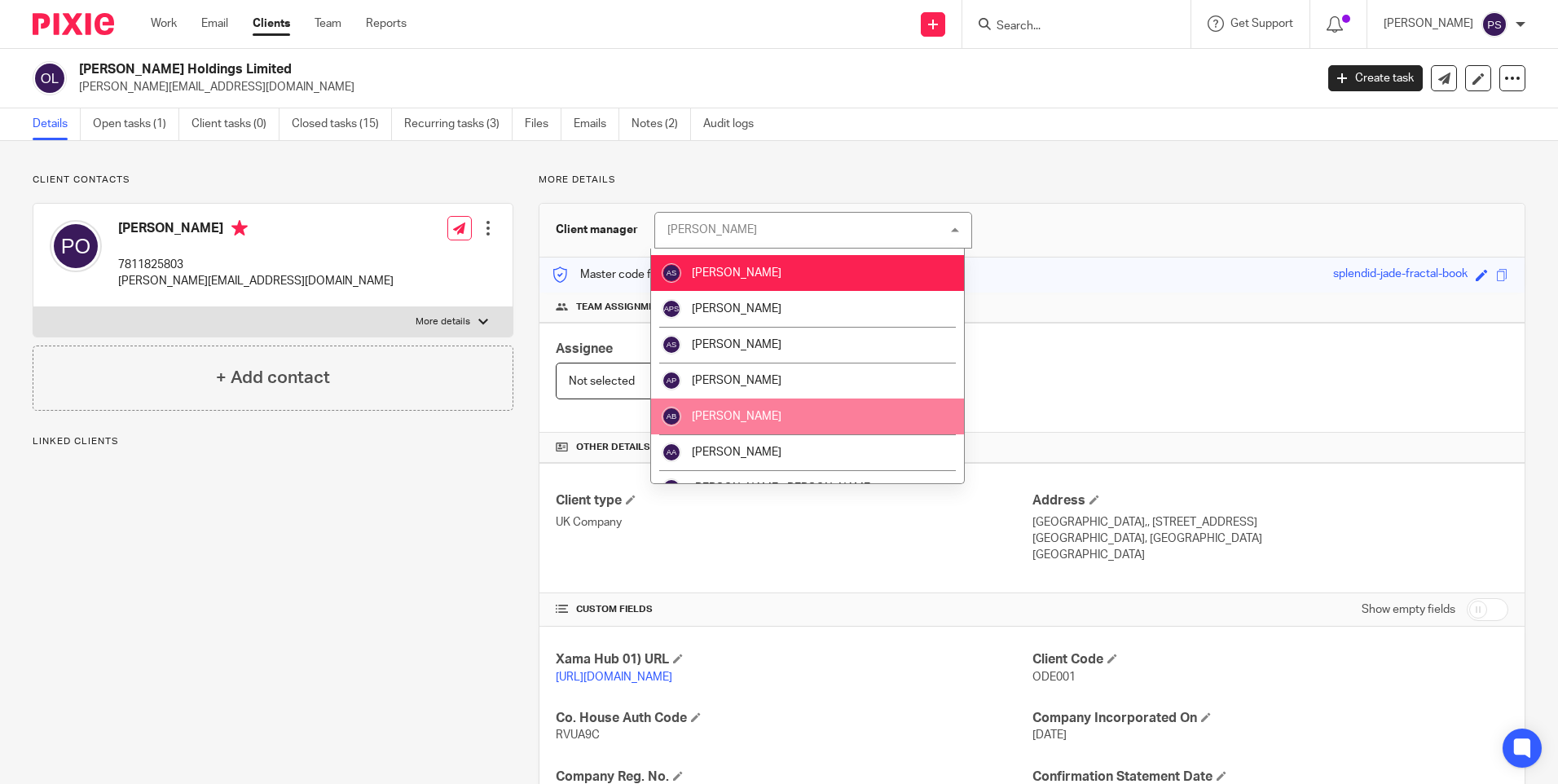
click at [777, 414] on li "[PERSON_NAME]" at bounding box center [808, 416] width 313 height 36
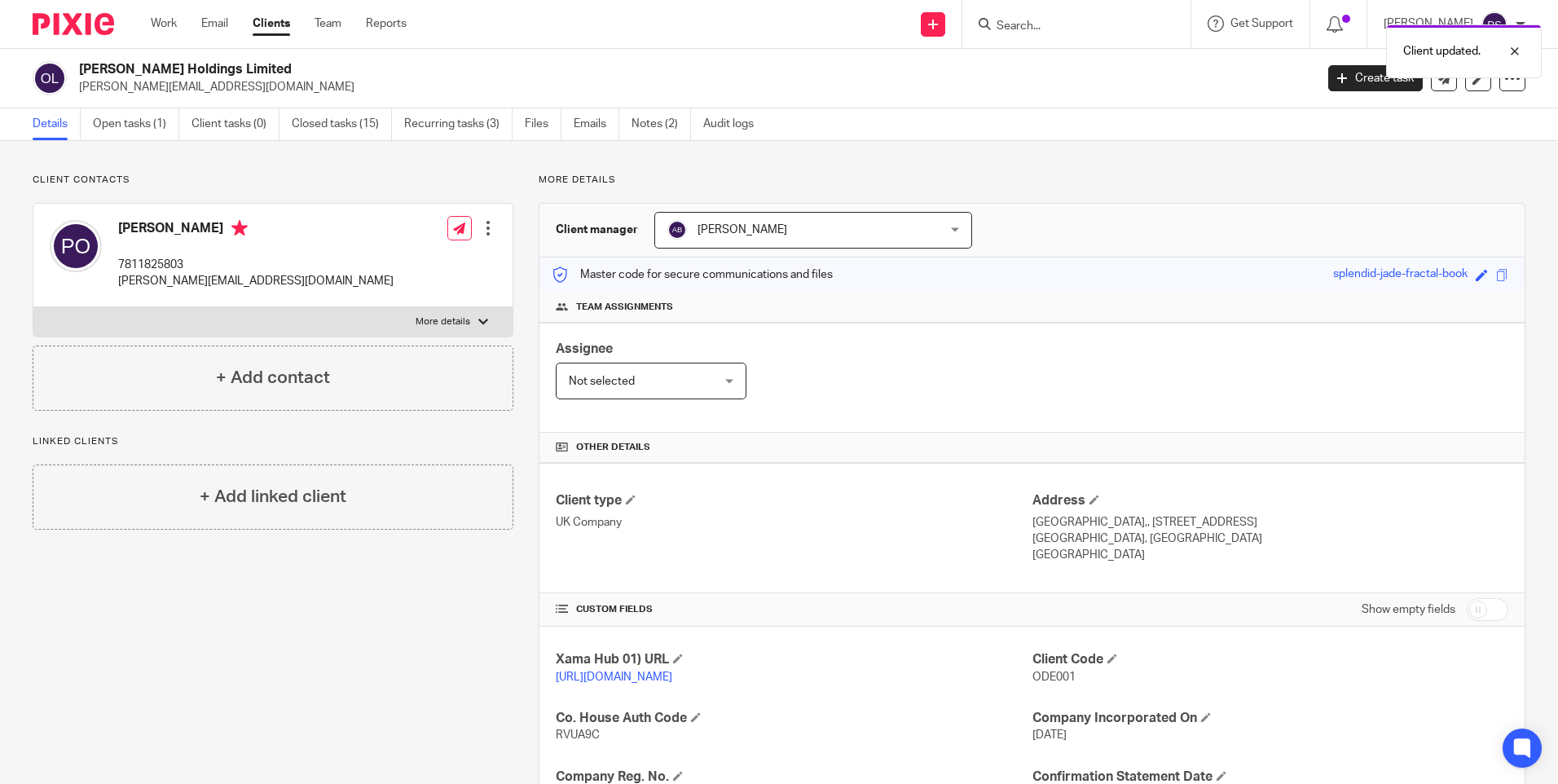
click at [1062, 15] on form at bounding box center [1082, 23] width 174 height 21
drag, startPoint x: 1079, startPoint y: 41, endPoint x: 1079, endPoint y: 32, distance: 9.0
click at [1079, 41] on div "Client updated." at bounding box center [1160, 47] width 763 height 62
click at [1080, 30] on div "Client updated." at bounding box center [1160, 47] width 763 height 62
click at [1037, 35] on div at bounding box center [1076, 23] width 229 height 48
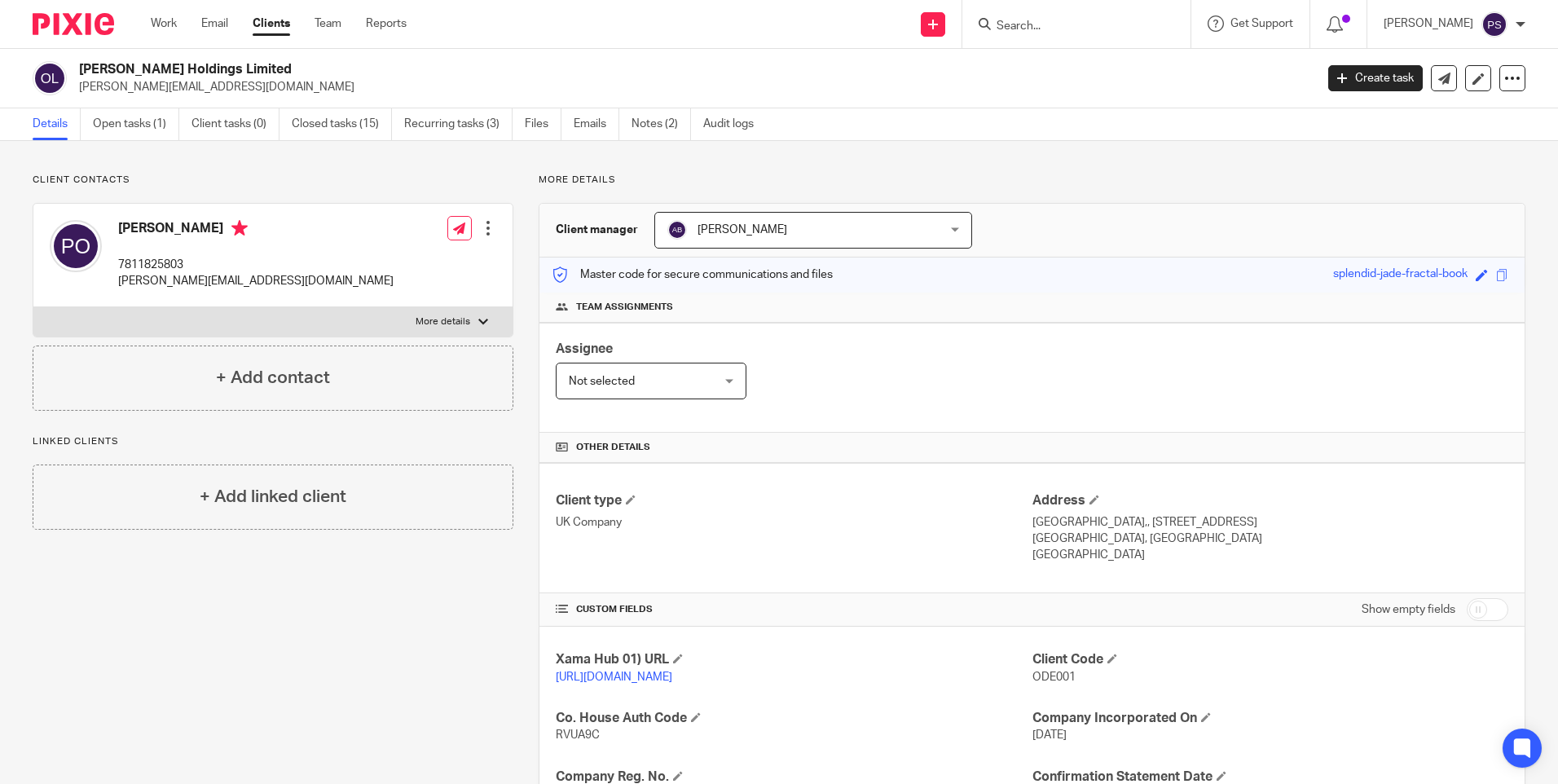
click at [1043, 24] on input "Search" at bounding box center [1069, 26] width 147 height 15
paste input "Roniss Ltd"
type input "Roniss Ltd"
click at [1055, 62] on link at bounding box center [1129, 70] width 275 height 37
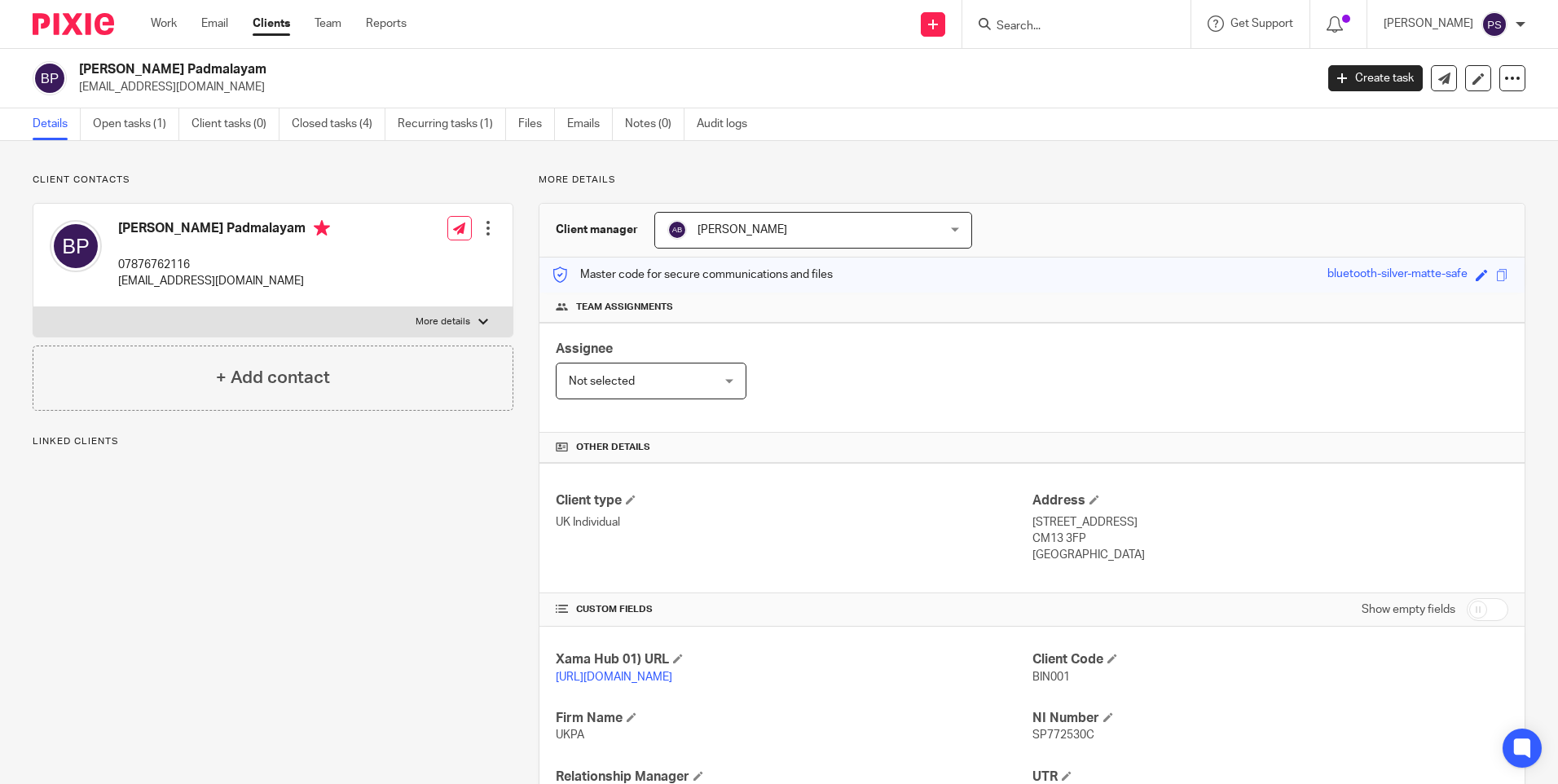
click at [816, 231] on span "[PERSON_NAME]" at bounding box center [788, 229] width 243 height 34
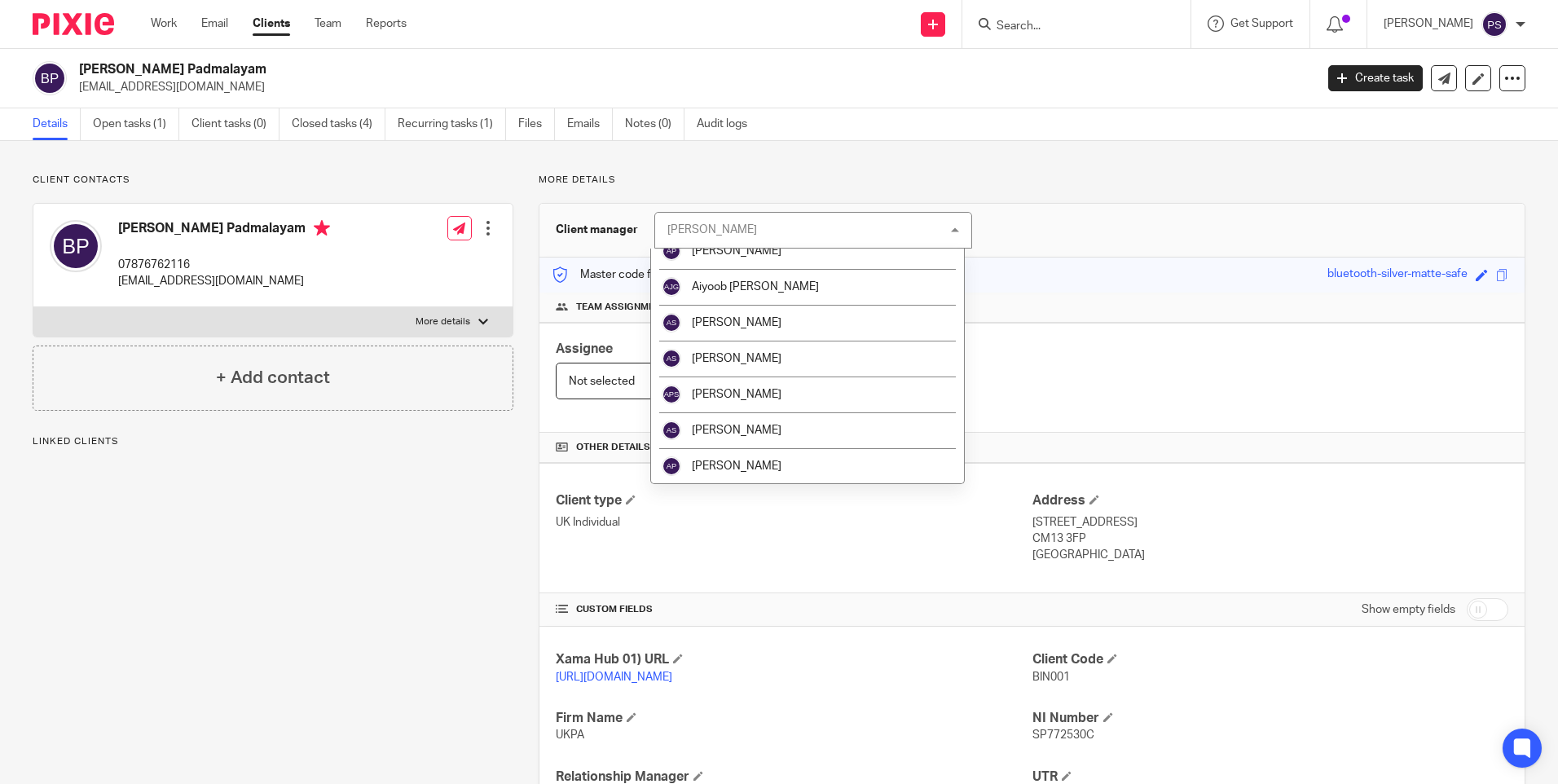
scroll to position [163, 0]
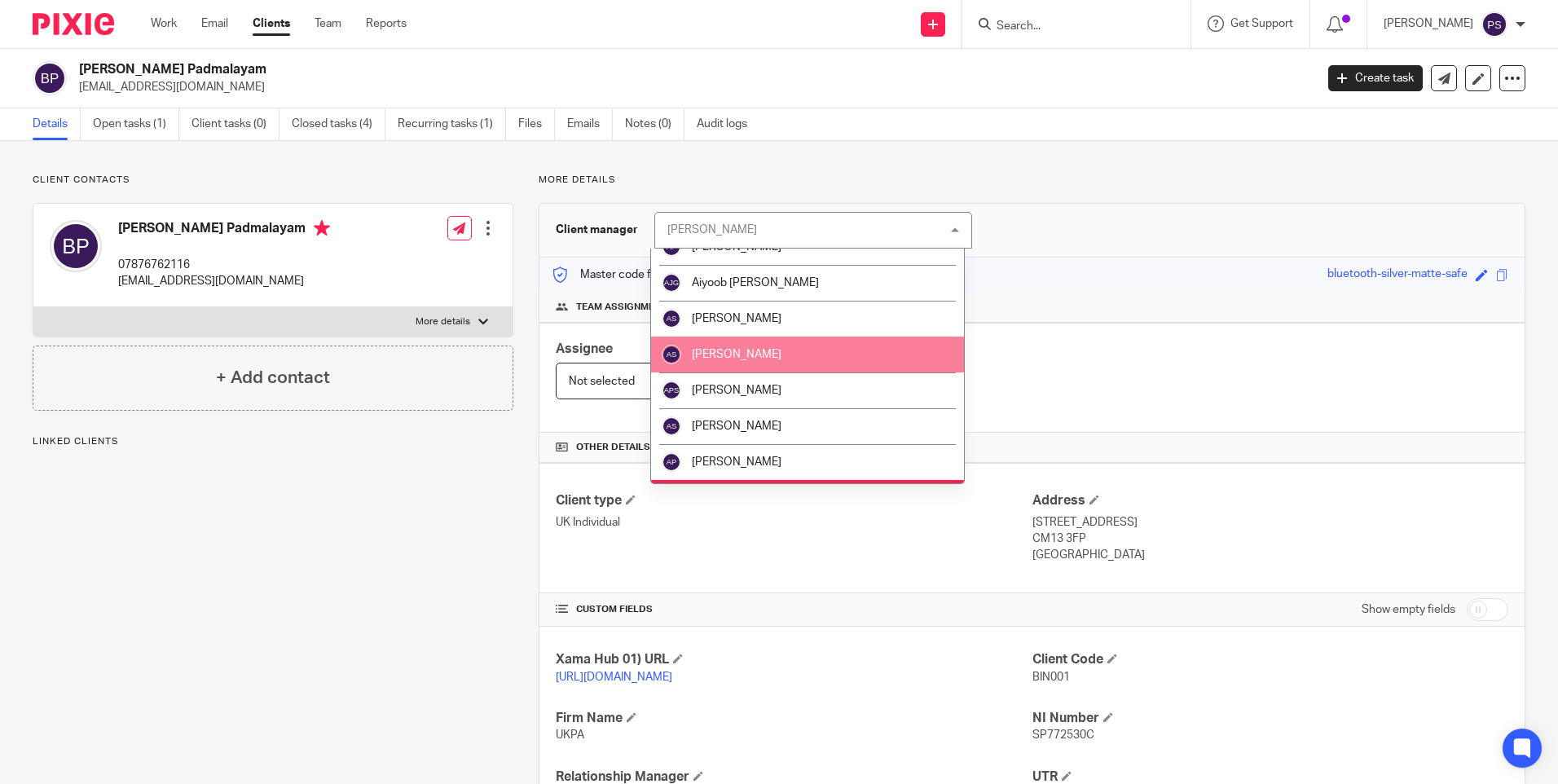
click at [750, 351] on span "[PERSON_NAME]" at bounding box center [737, 354] width 90 height 12
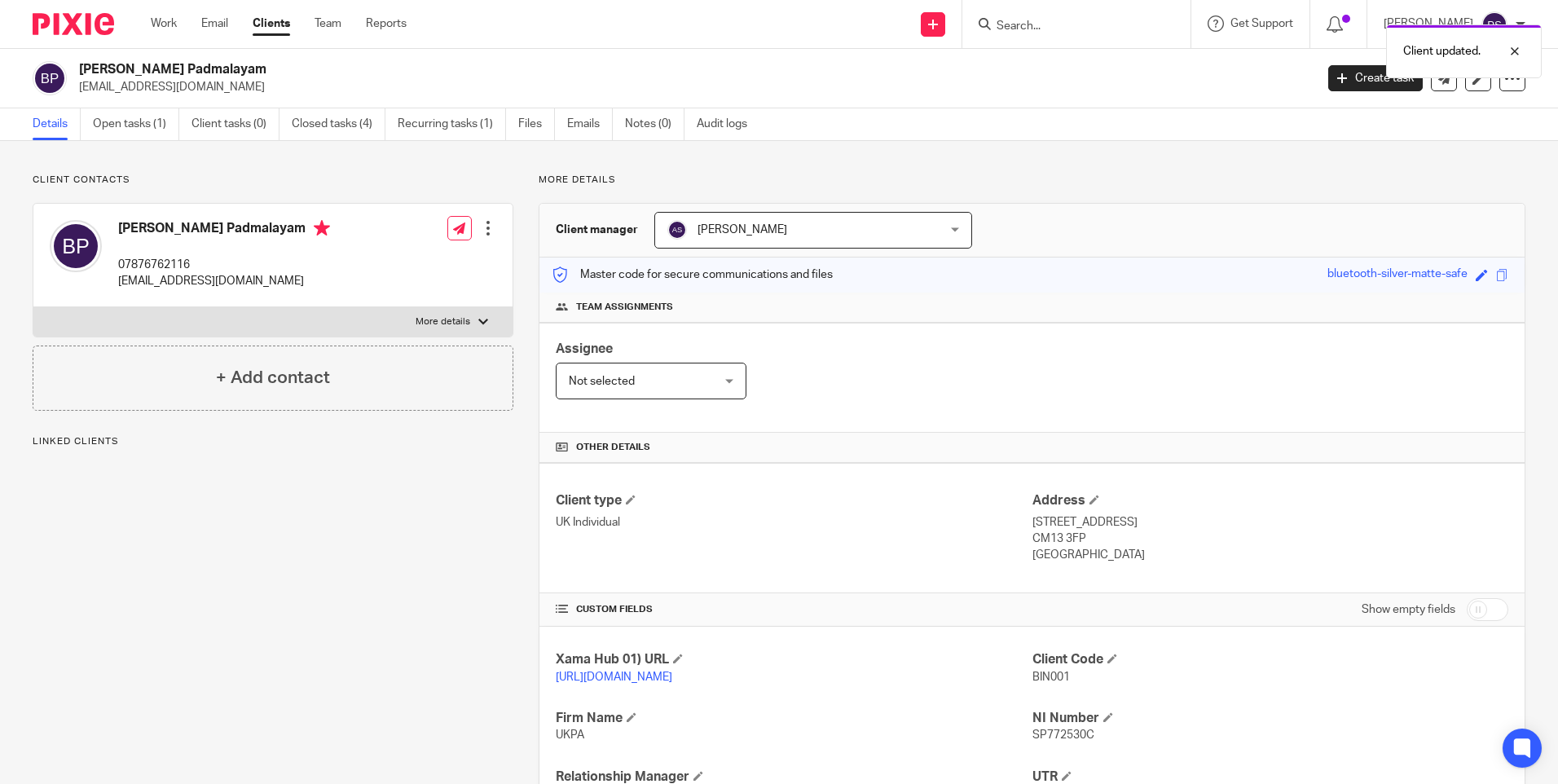
click at [1026, 15] on form at bounding box center [1082, 23] width 174 height 21
drag, startPoint x: 1026, startPoint y: 15, endPoint x: 1055, endPoint y: 22, distance: 29.8
click at [1039, 19] on form at bounding box center [1082, 23] width 174 height 21
click at [1060, 22] on input "Search" at bounding box center [1069, 26] width 147 height 15
paste input "Christopher James Waight"
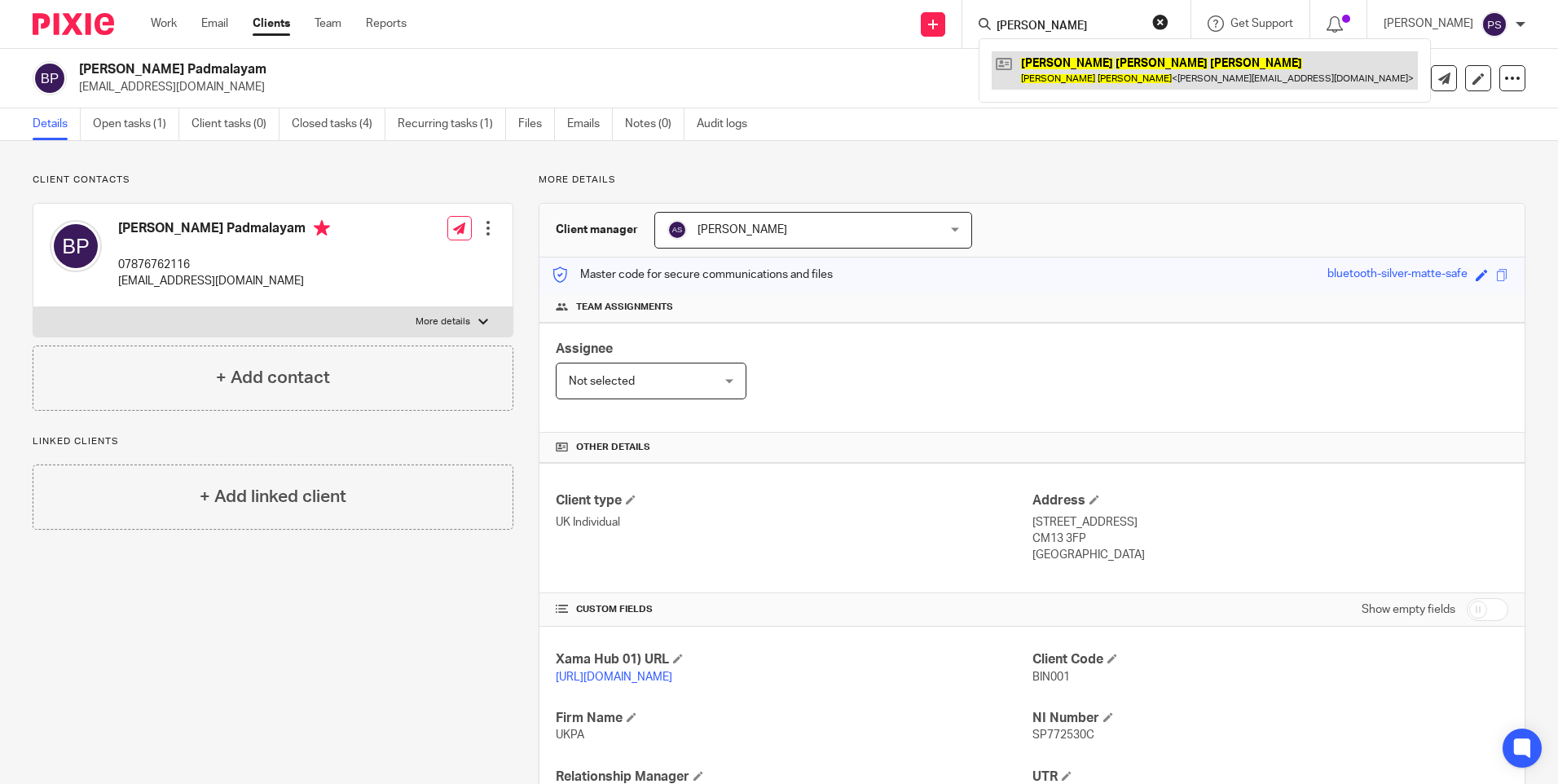
type input "Christopher James Waight"
click at [1063, 63] on link at bounding box center [1204, 70] width 426 height 37
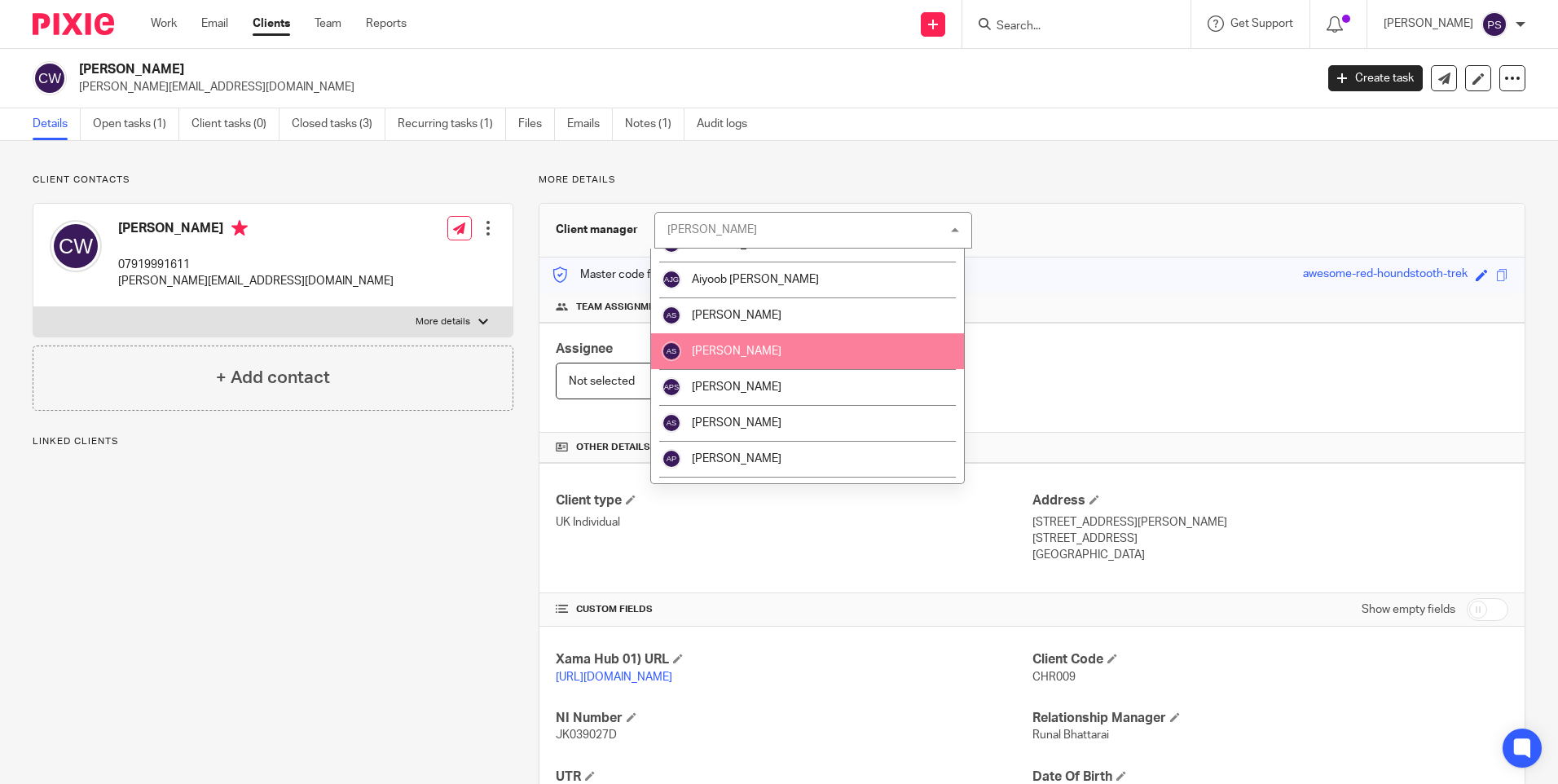
scroll to position [163, 0]
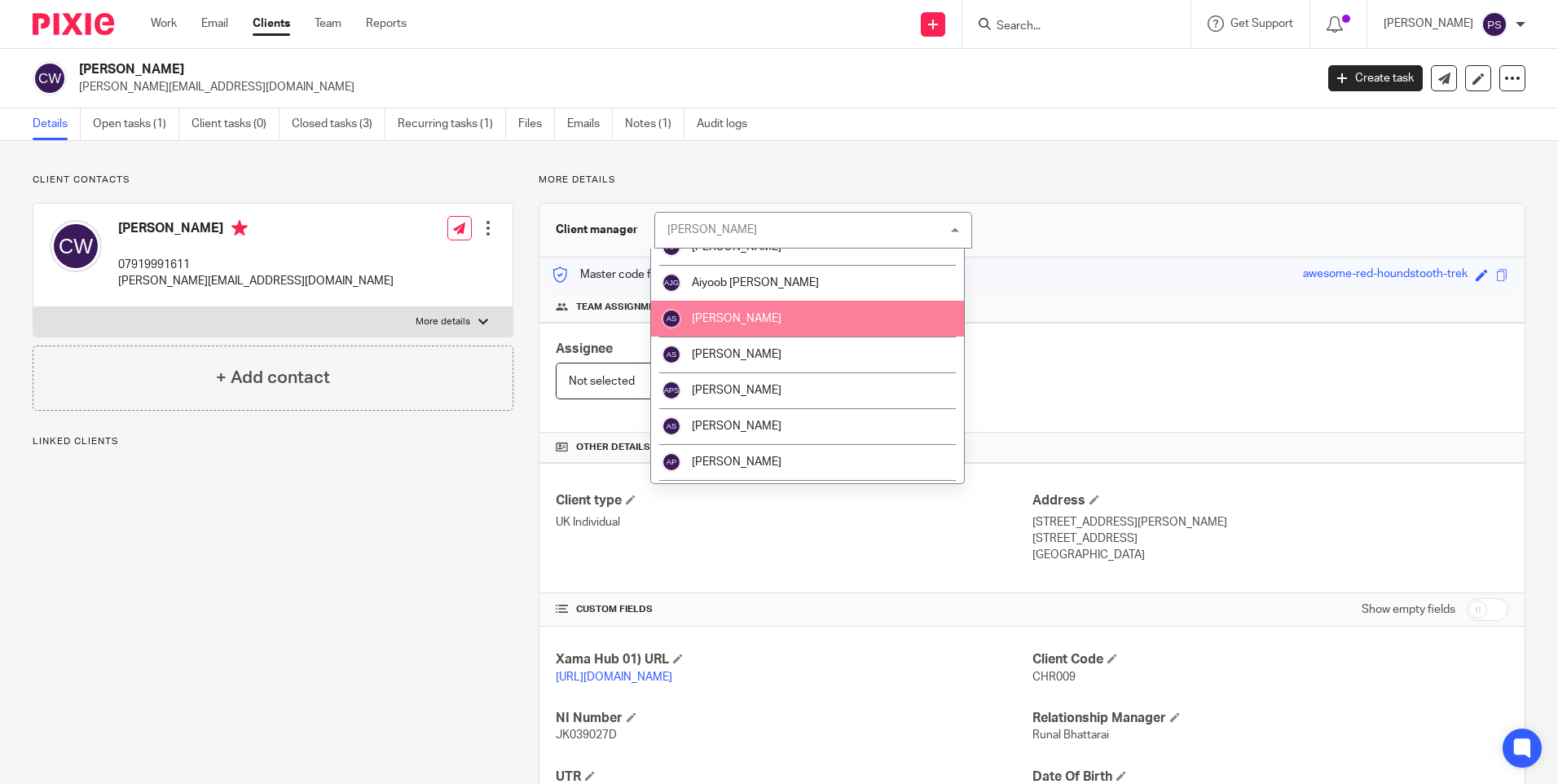
click at [749, 303] on li "[PERSON_NAME]" at bounding box center [808, 318] width 313 height 36
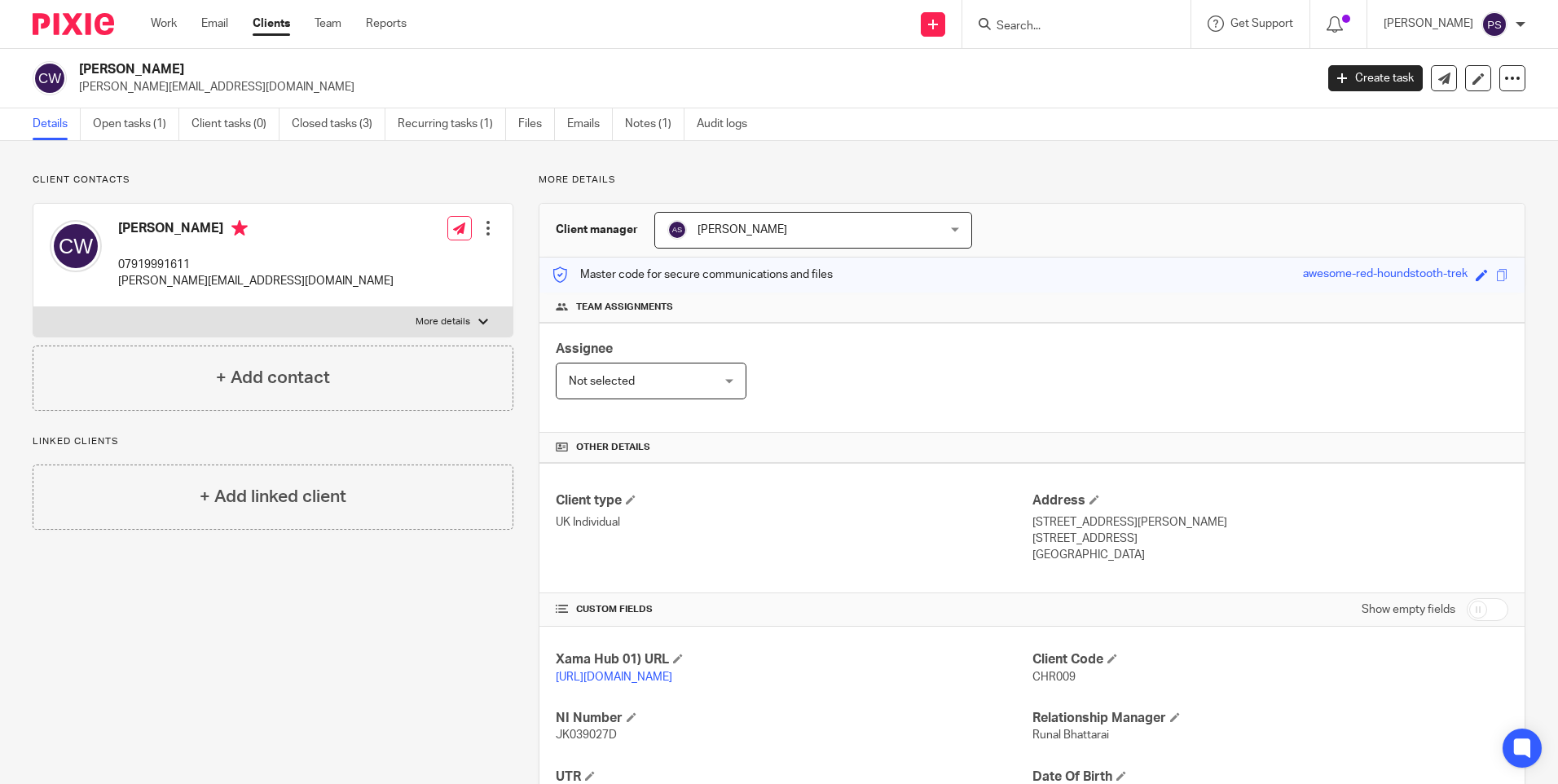
click at [1040, 15] on form at bounding box center [1082, 23] width 174 height 21
click at [1057, 24] on input "Search" at bounding box center [1069, 26] width 147 height 15
paste input "[PERSON_NAME]"
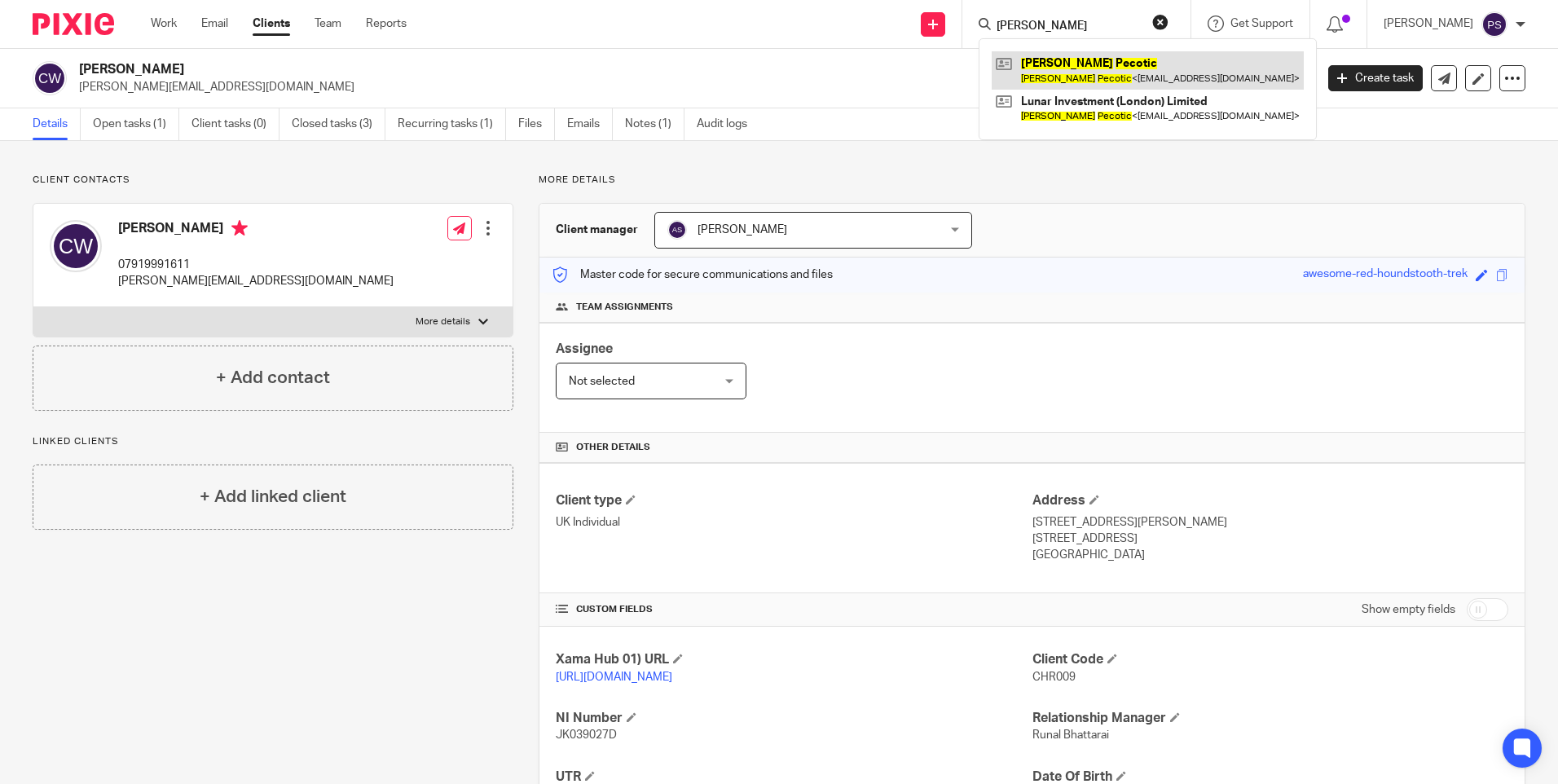
type input "Bogdan Pecotic"
click at [1086, 78] on link at bounding box center [1148, 70] width 313 height 37
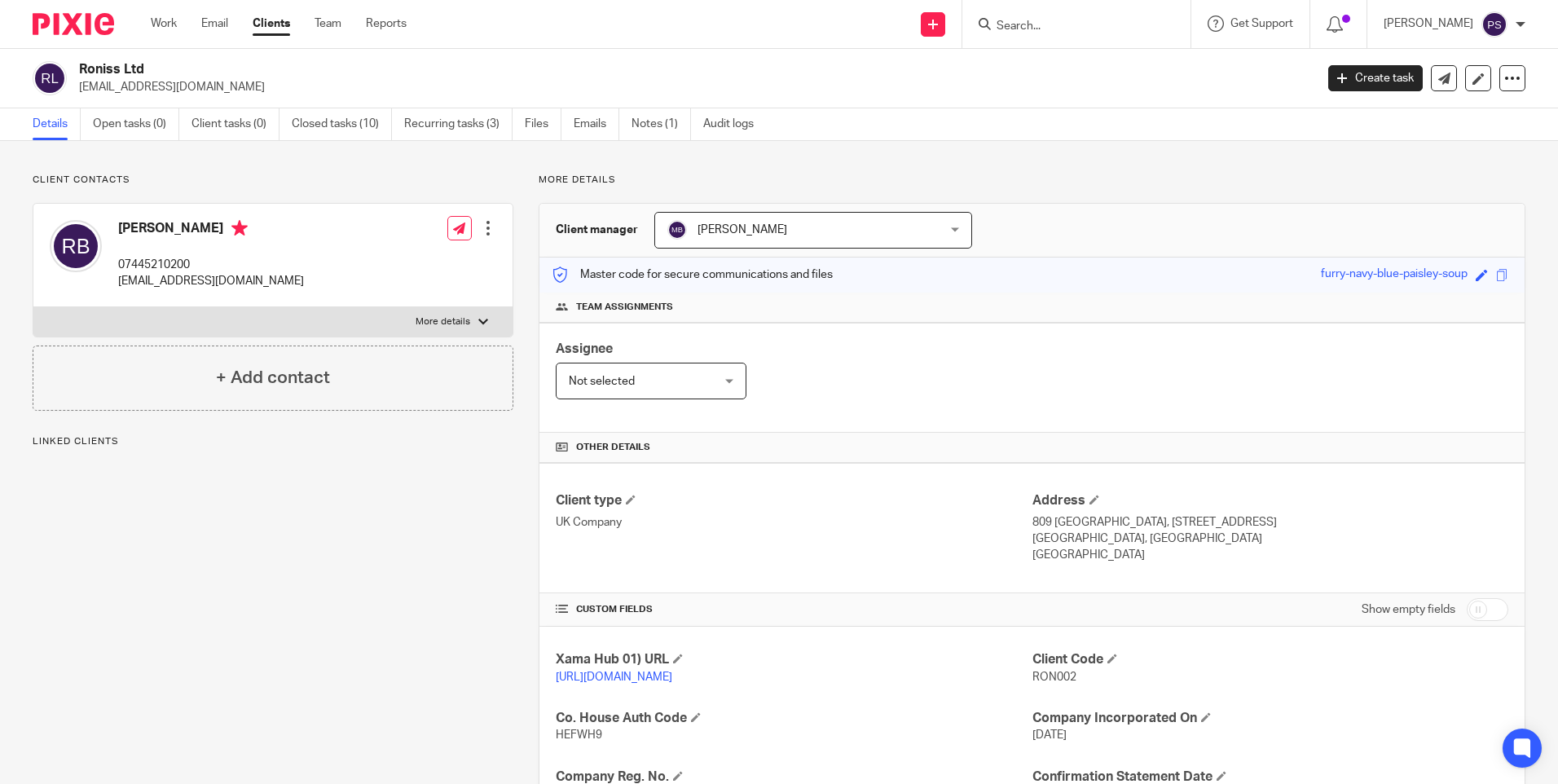
click at [1050, 21] on input "Search" at bounding box center [1069, 26] width 147 height 15
paste input "[PERSON_NAME]"
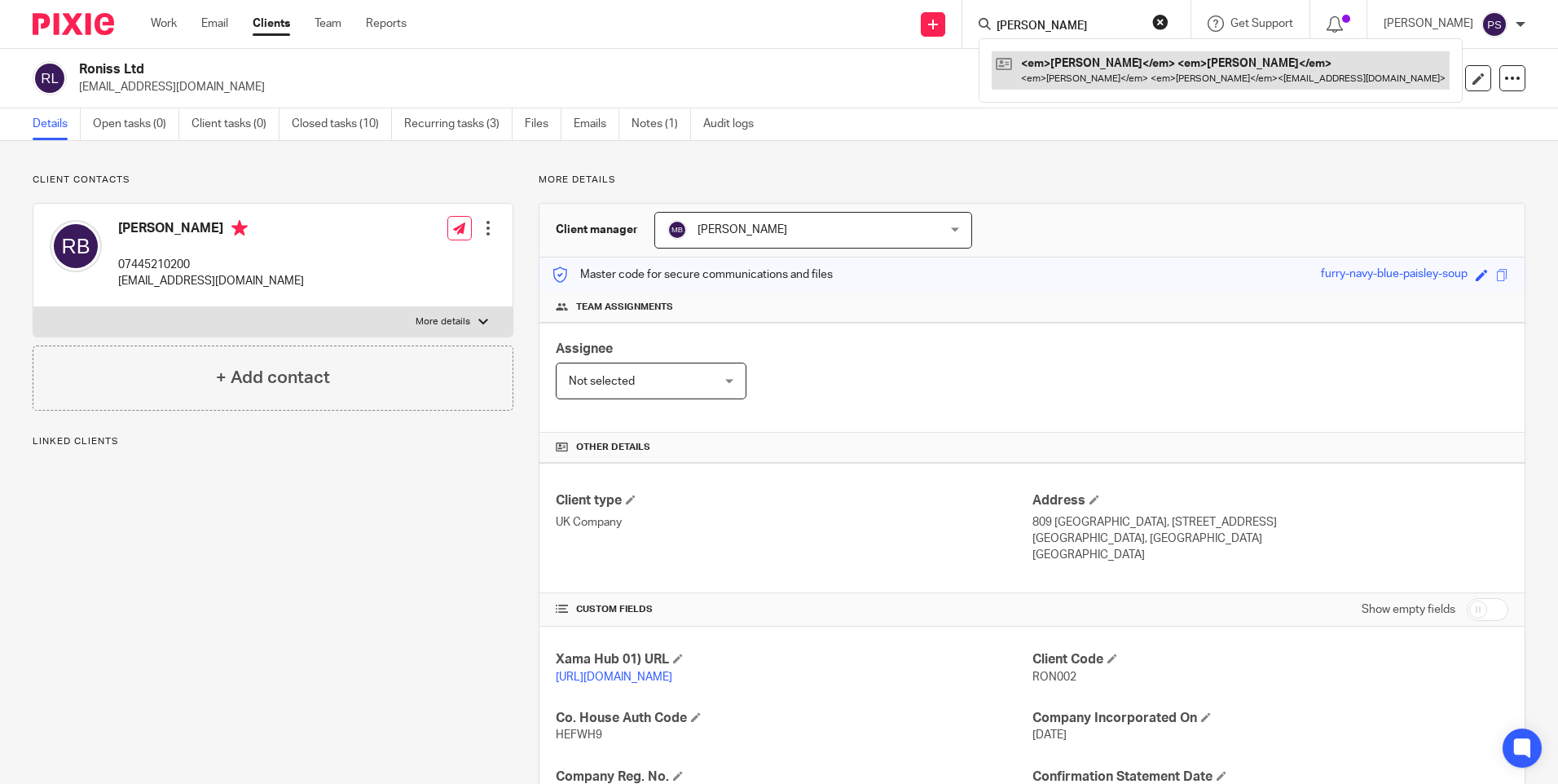
type input "[PERSON_NAME]"
click at [1056, 75] on link at bounding box center [1167, 70] width 352 height 37
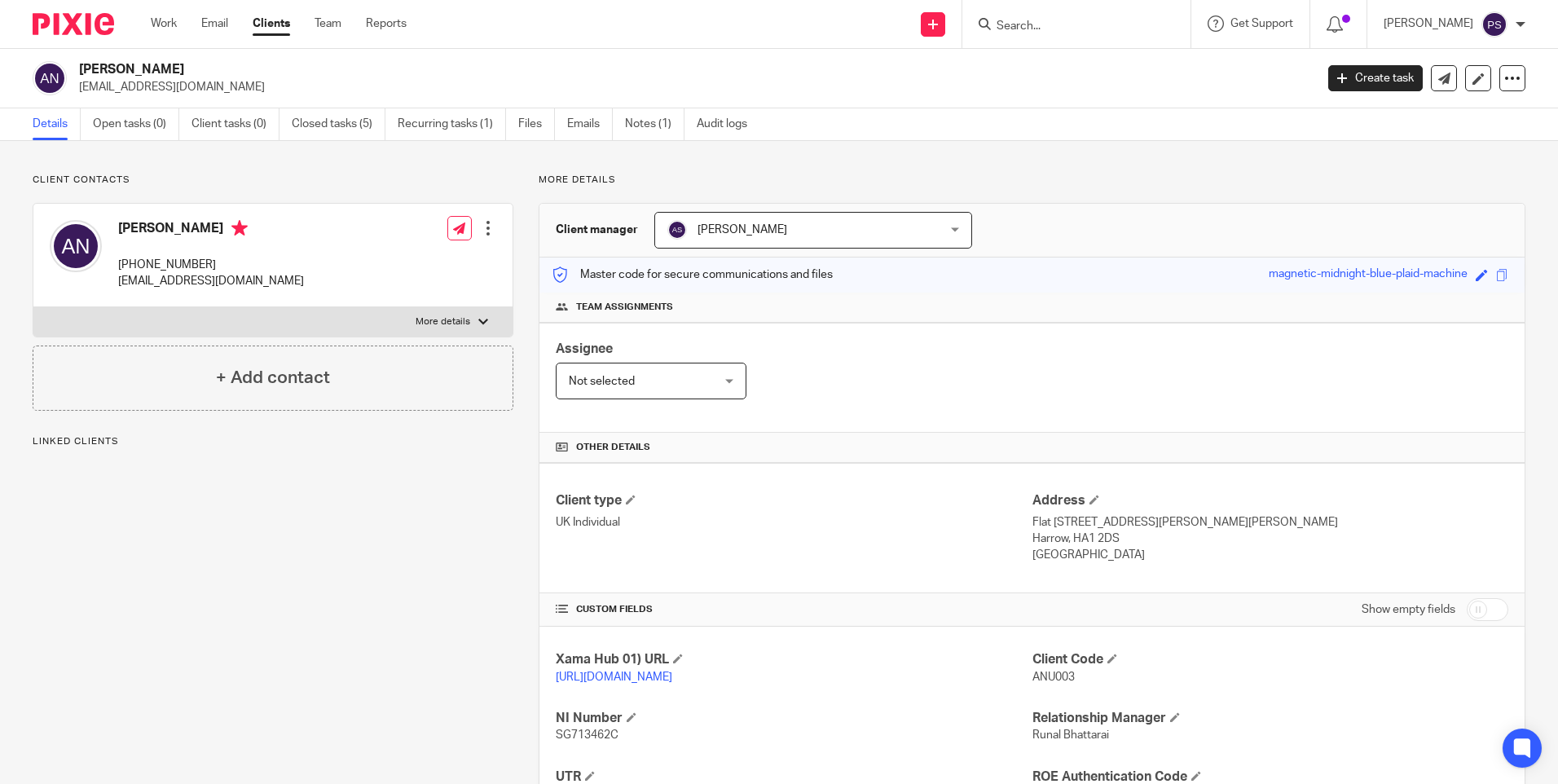
click at [1068, 22] on input "Search" at bounding box center [1069, 26] width 147 height 15
paste input "Double Diamond Consulting Limited"
type input "Double Diamond Consulting Limited"
click at [1069, 62] on link at bounding box center [1129, 70] width 275 height 37
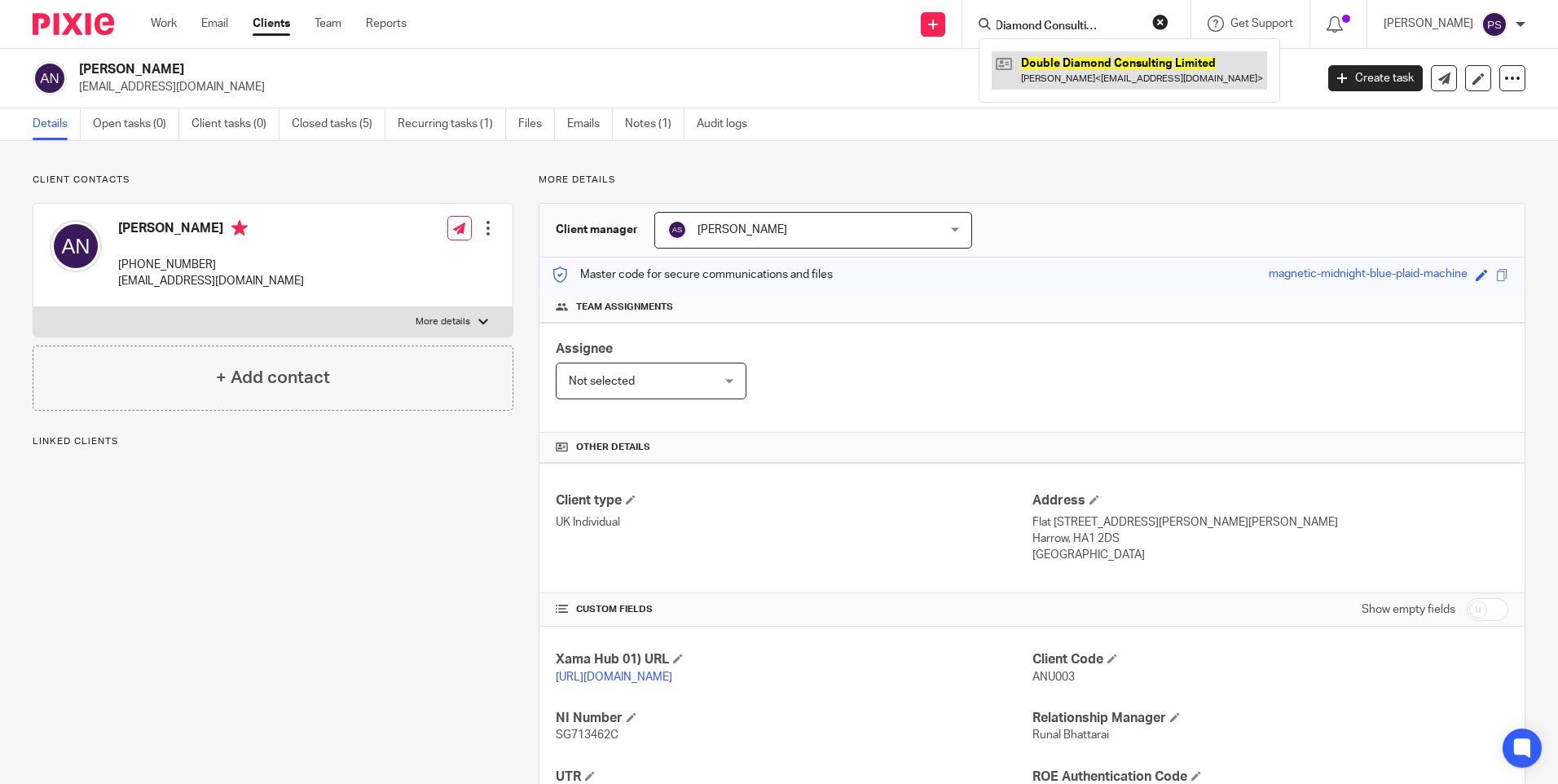
scroll to position [0, 0]
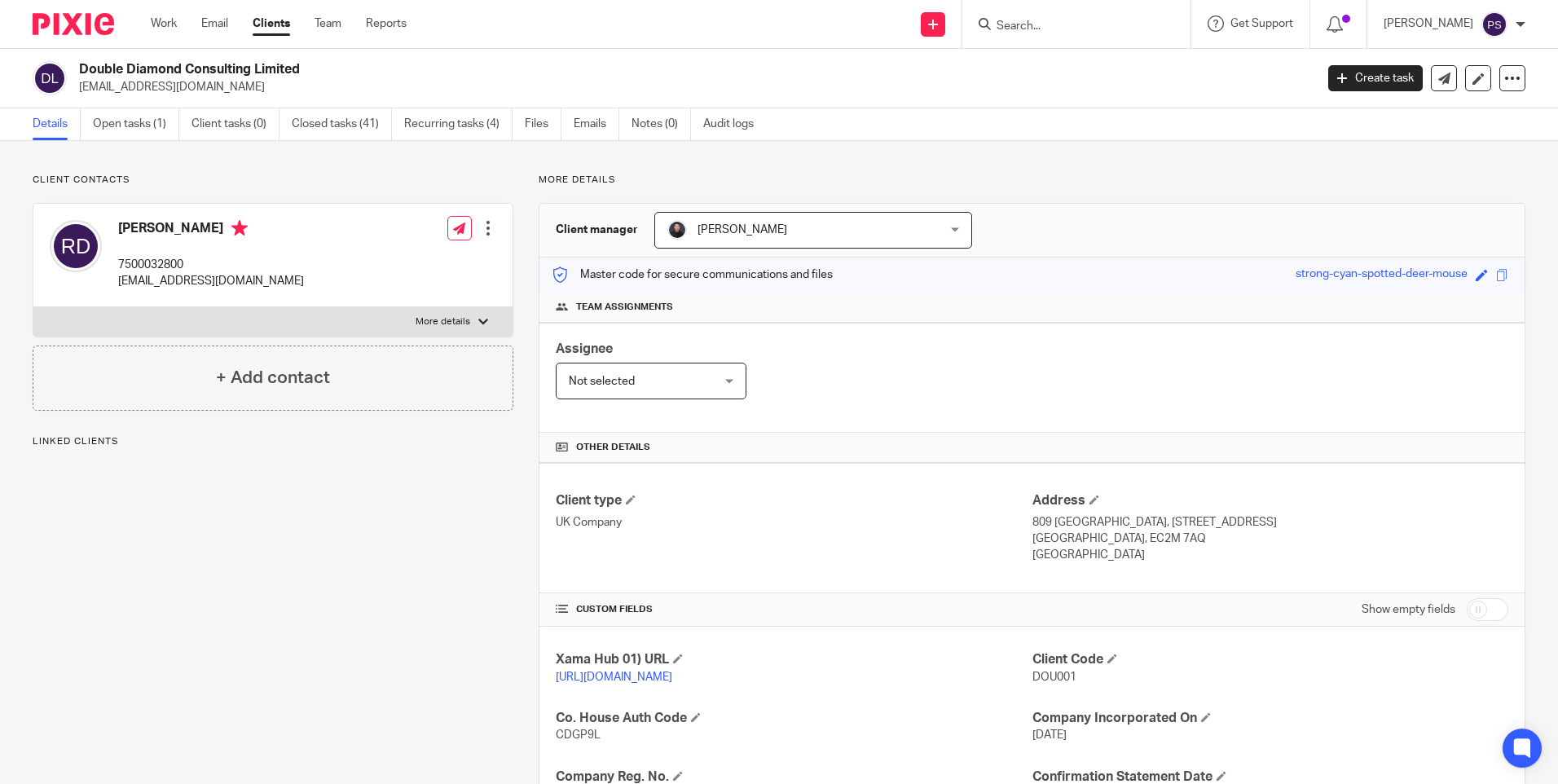
click at [738, 234] on span "[PERSON_NAME]" at bounding box center [742, 229] width 90 height 12
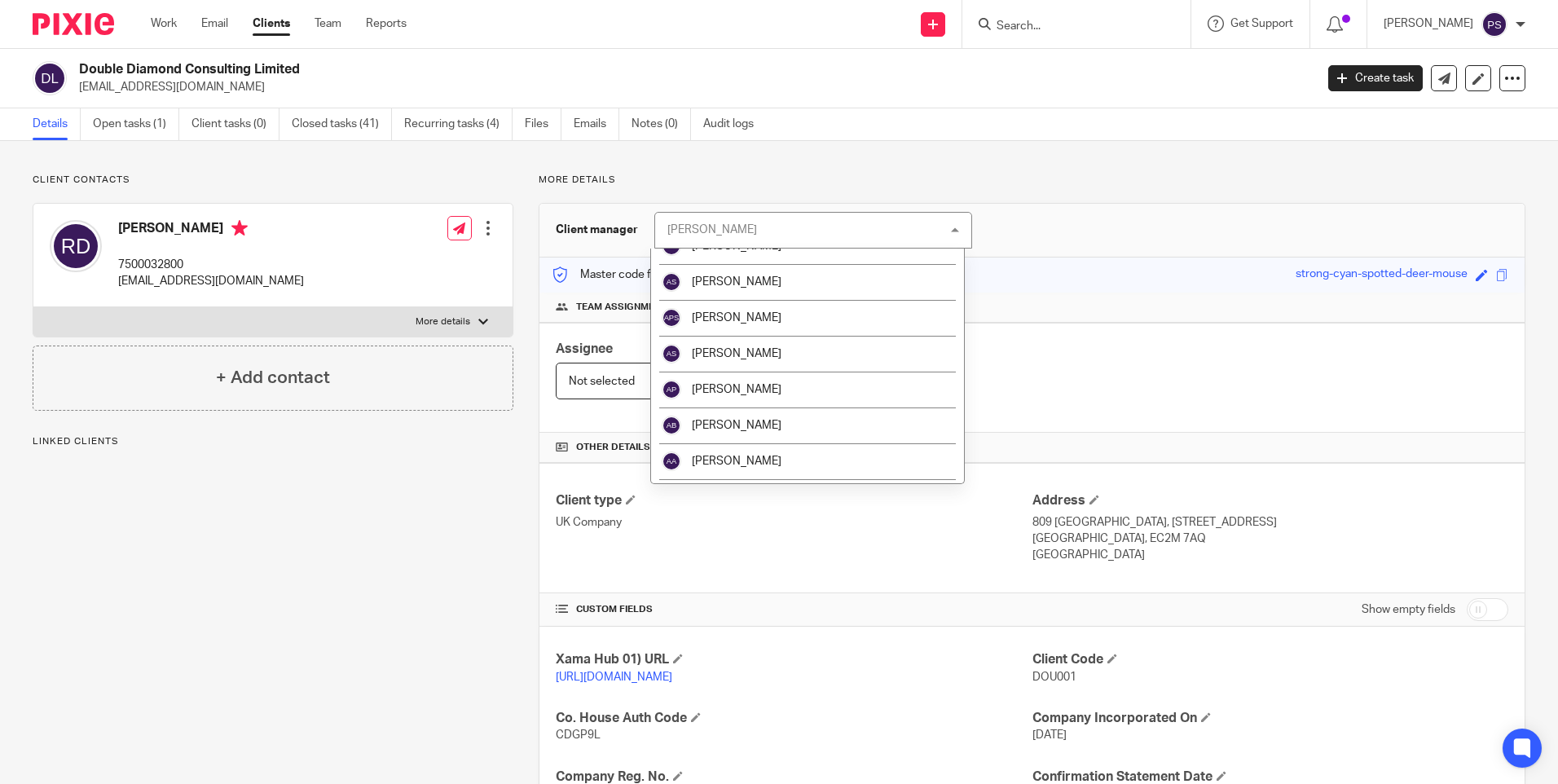
scroll to position [244, 0]
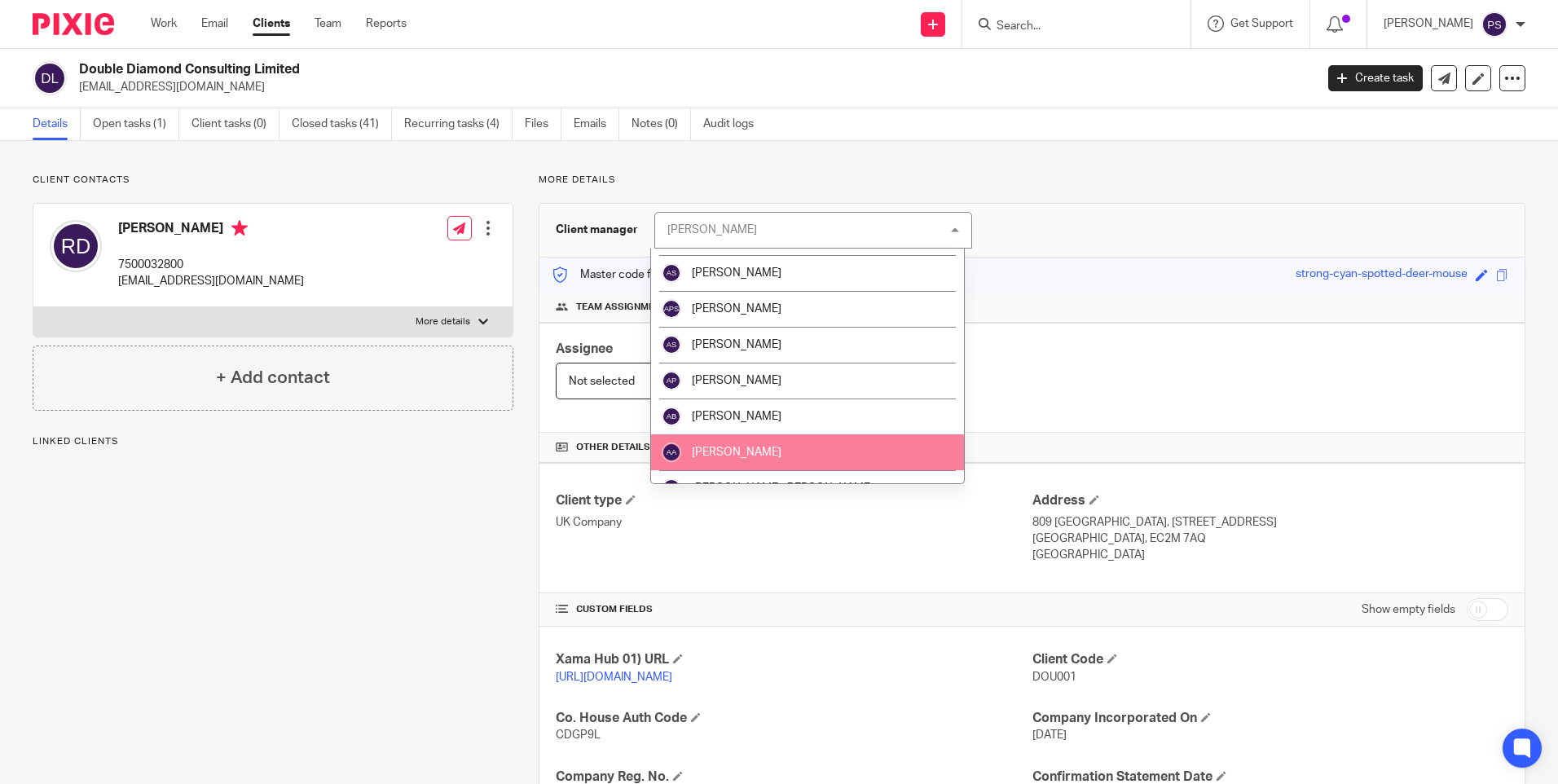
click at [716, 444] on li "[PERSON_NAME]" at bounding box center [808, 452] width 313 height 36
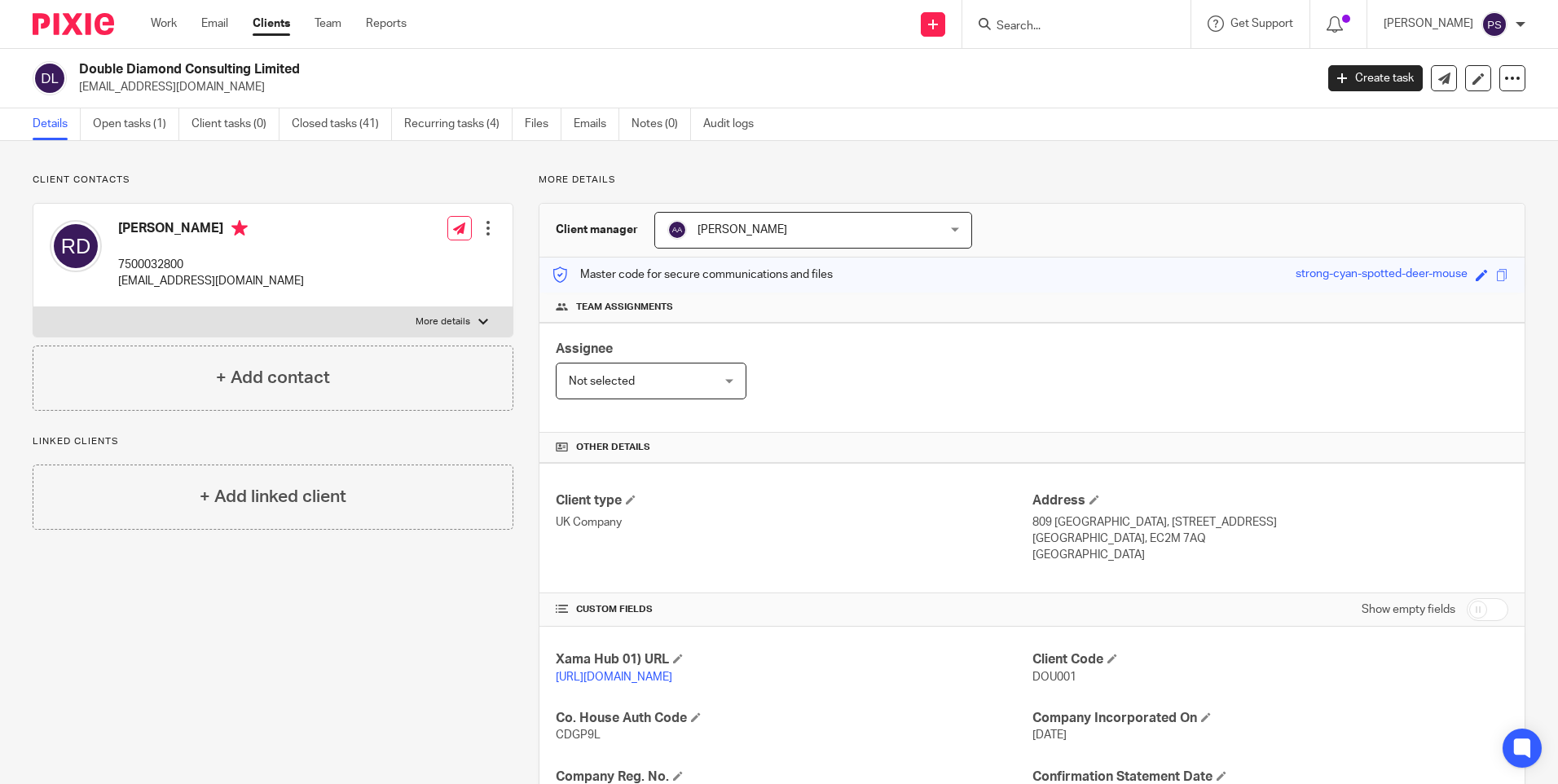
click at [1066, 29] on input "Search" at bounding box center [1069, 26] width 147 height 15
paste input "[PERSON_NAME]"
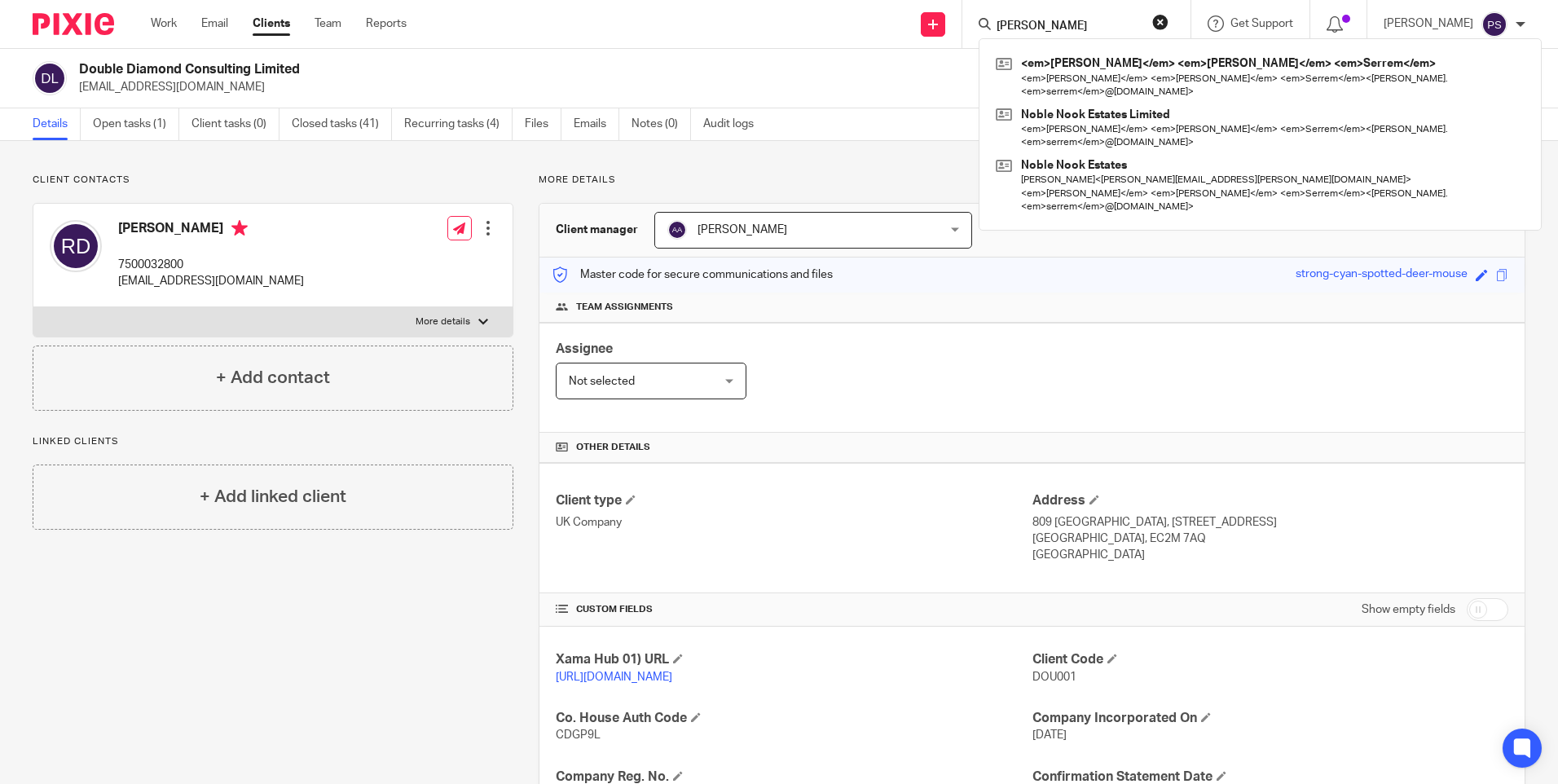
type input "[PERSON_NAME]"
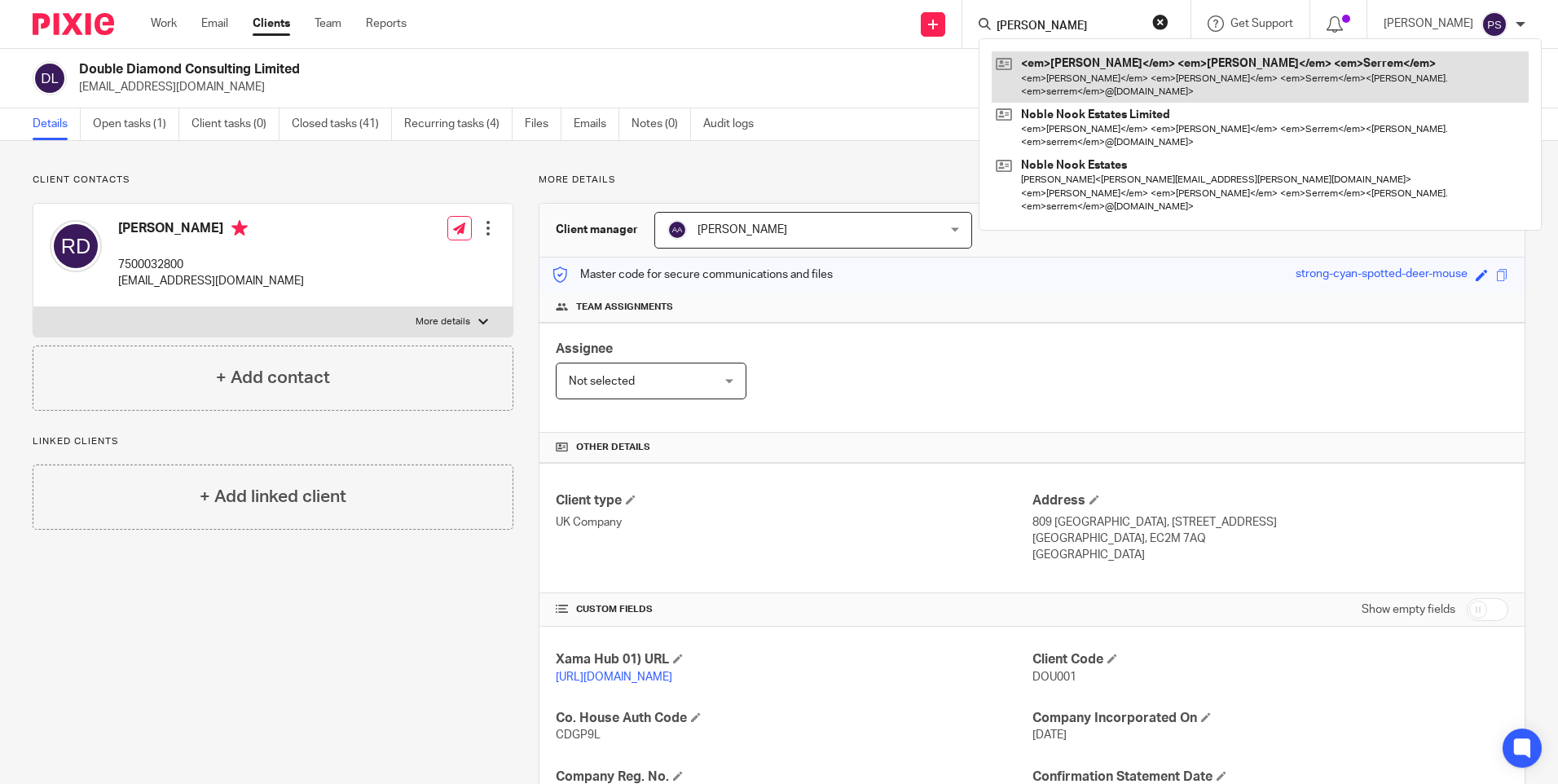
drag, startPoint x: 1069, startPoint y: 42, endPoint x: 1073, endPoint y: 62, distance: 20.4
click at [1073, 62] on link at bounding box center [1260, 77] width 537 height 51
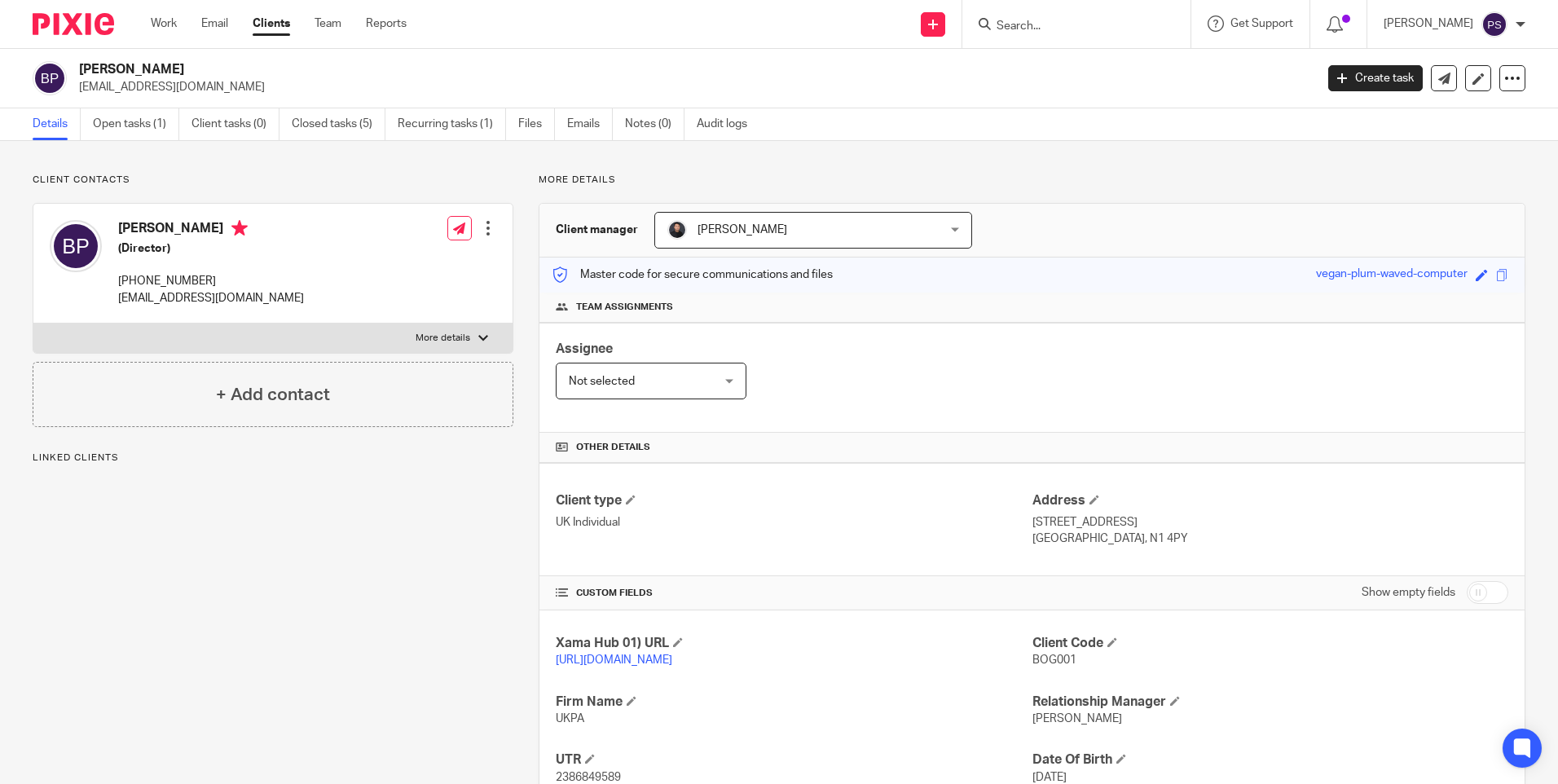
click at [718, 251] on div "Client manager [PERSON_NAME] [PERSON_NAME] [PERSON_NAME] [PERSON_NAME] [PERSON_…" at bounding box center [1032, 230] width 986 height 54
click at [722, 230] on span "[PERSON_NAME]" at bounding box center [742, 229] width 90 height 12
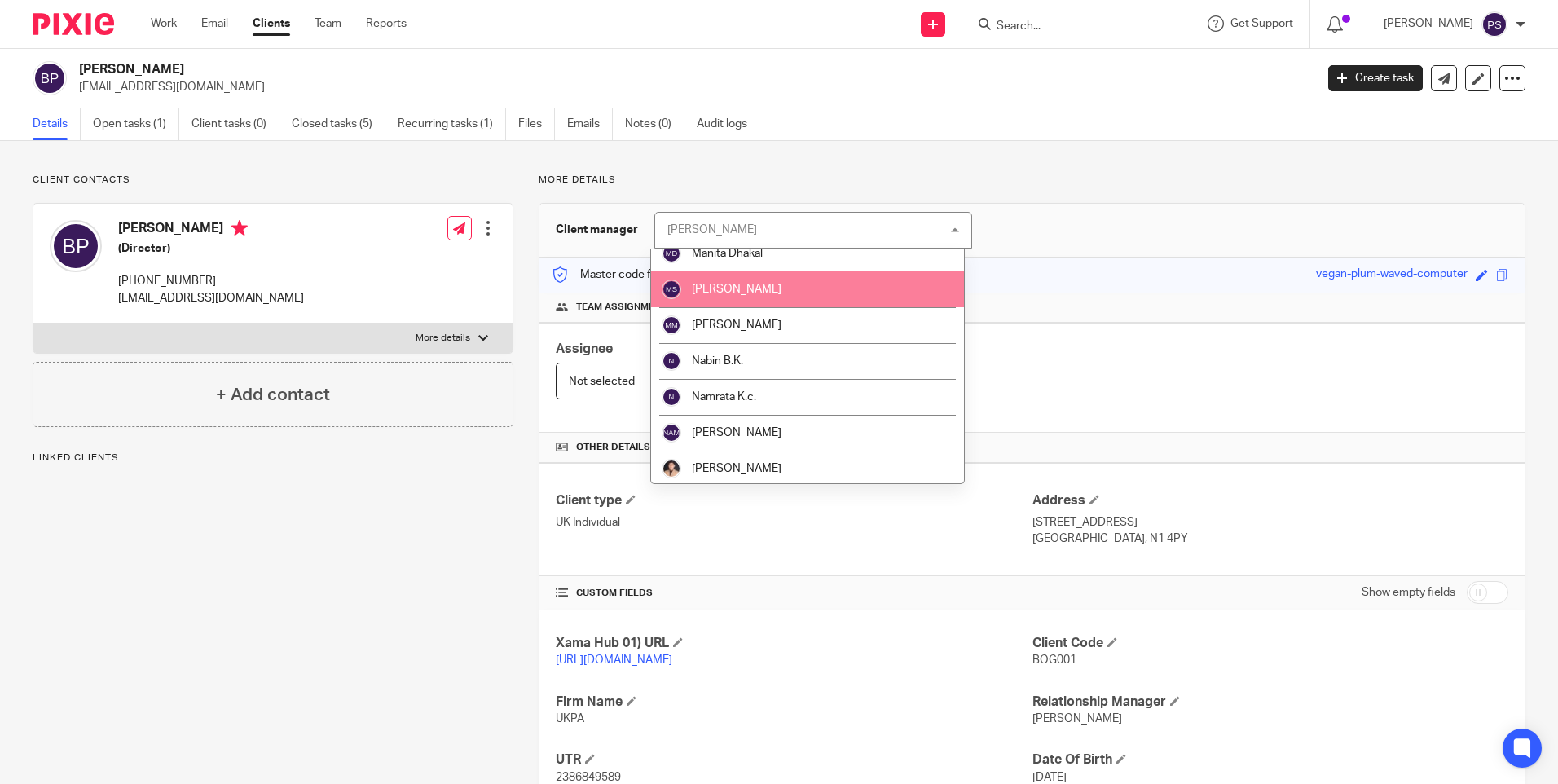
scroll to position [1221, 0]
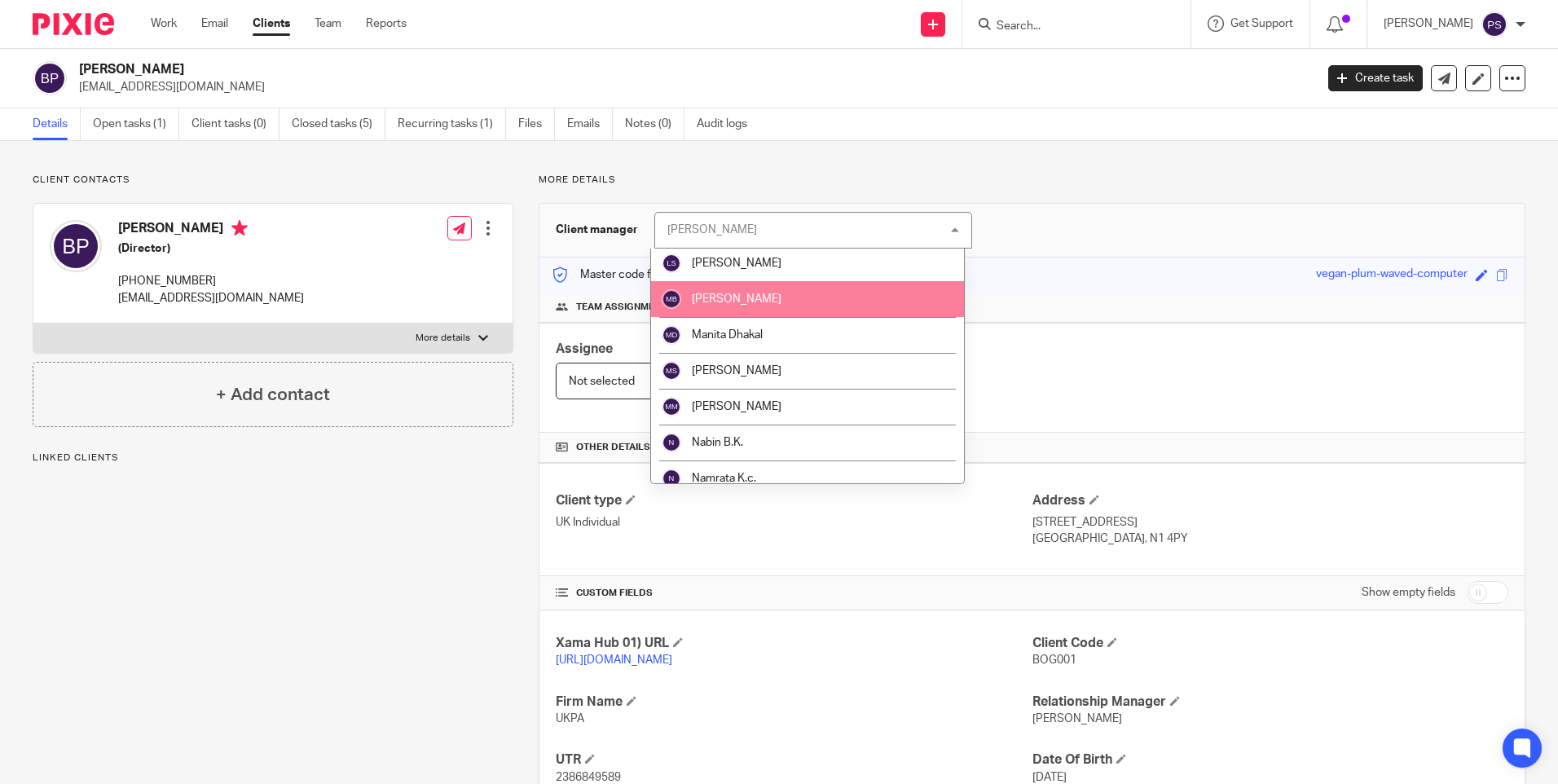
click at [746, 301] on span "[PERSON_NAME]" at bounding box center [737, 299] width 90 height 12
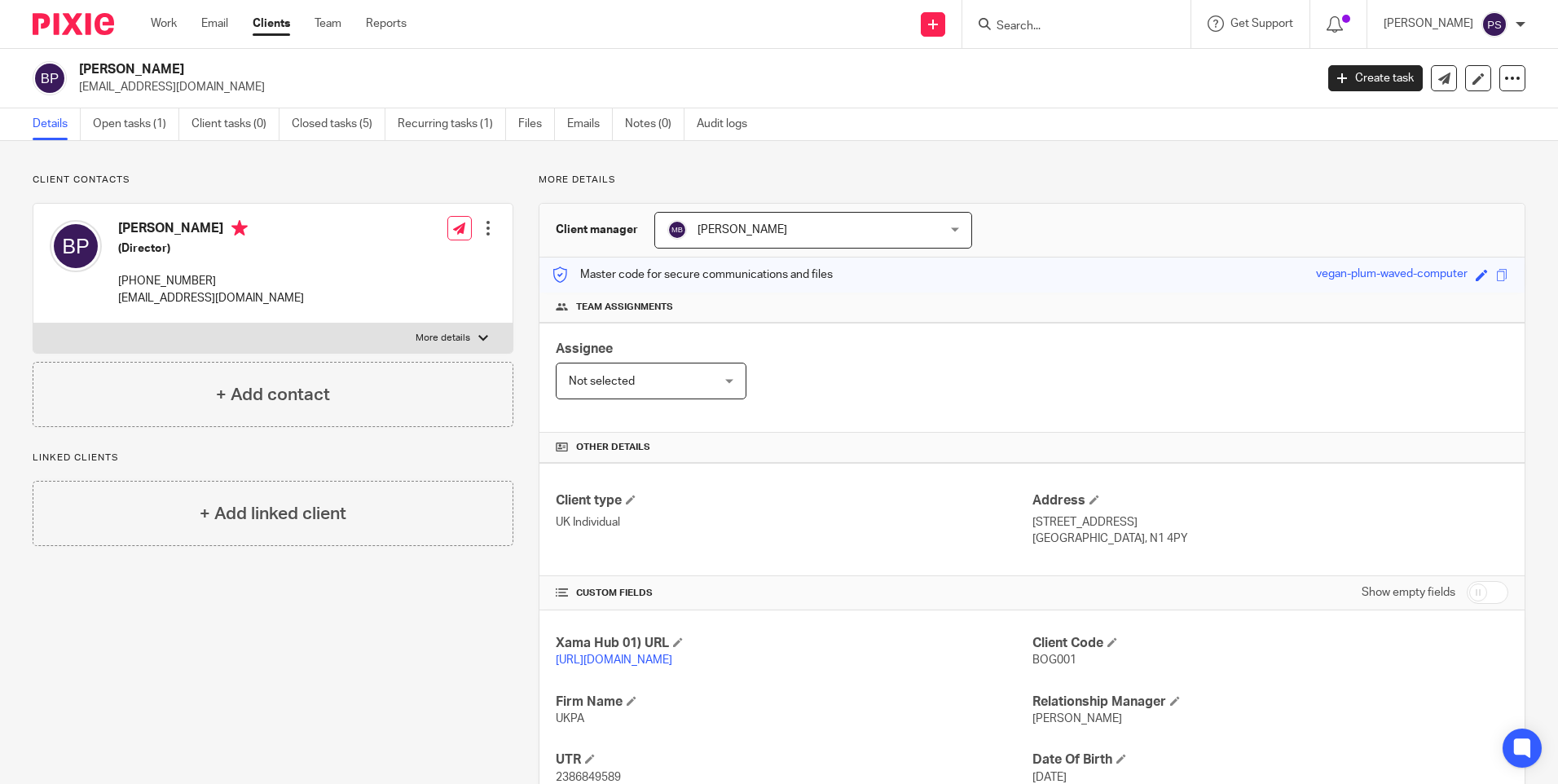
click at [1044, 22] on input "Search" at bounding box center [1069, 26] width 147 height 15
paste input "[PERSON_NAME] Sophie [PERSON_NAME]"
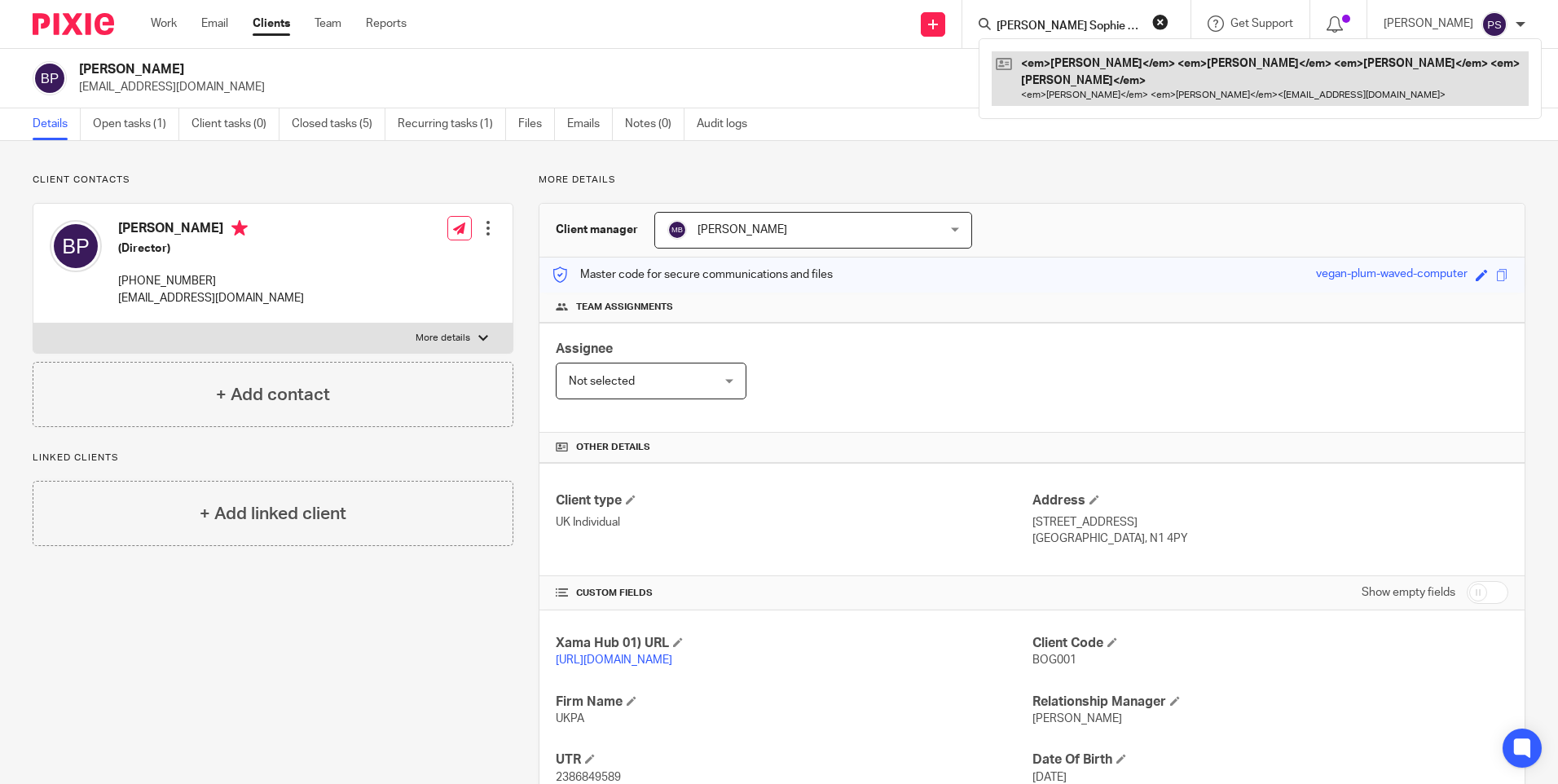
type input "[PERSON_NAME] Sophie [PERSON_NAME]"
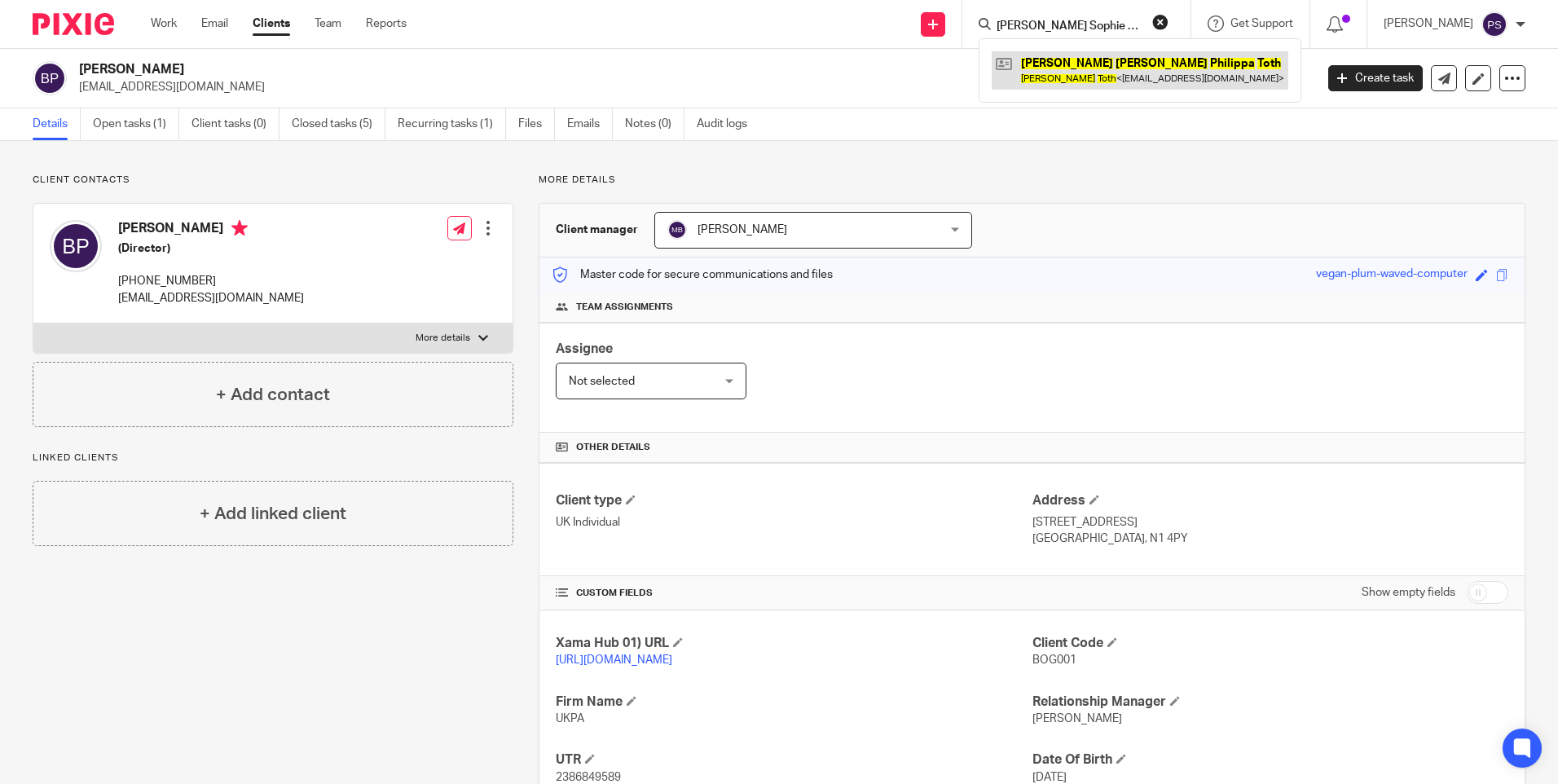
click at [1055, 60] on link at bounding box center [1140, 70] width 297 height 37
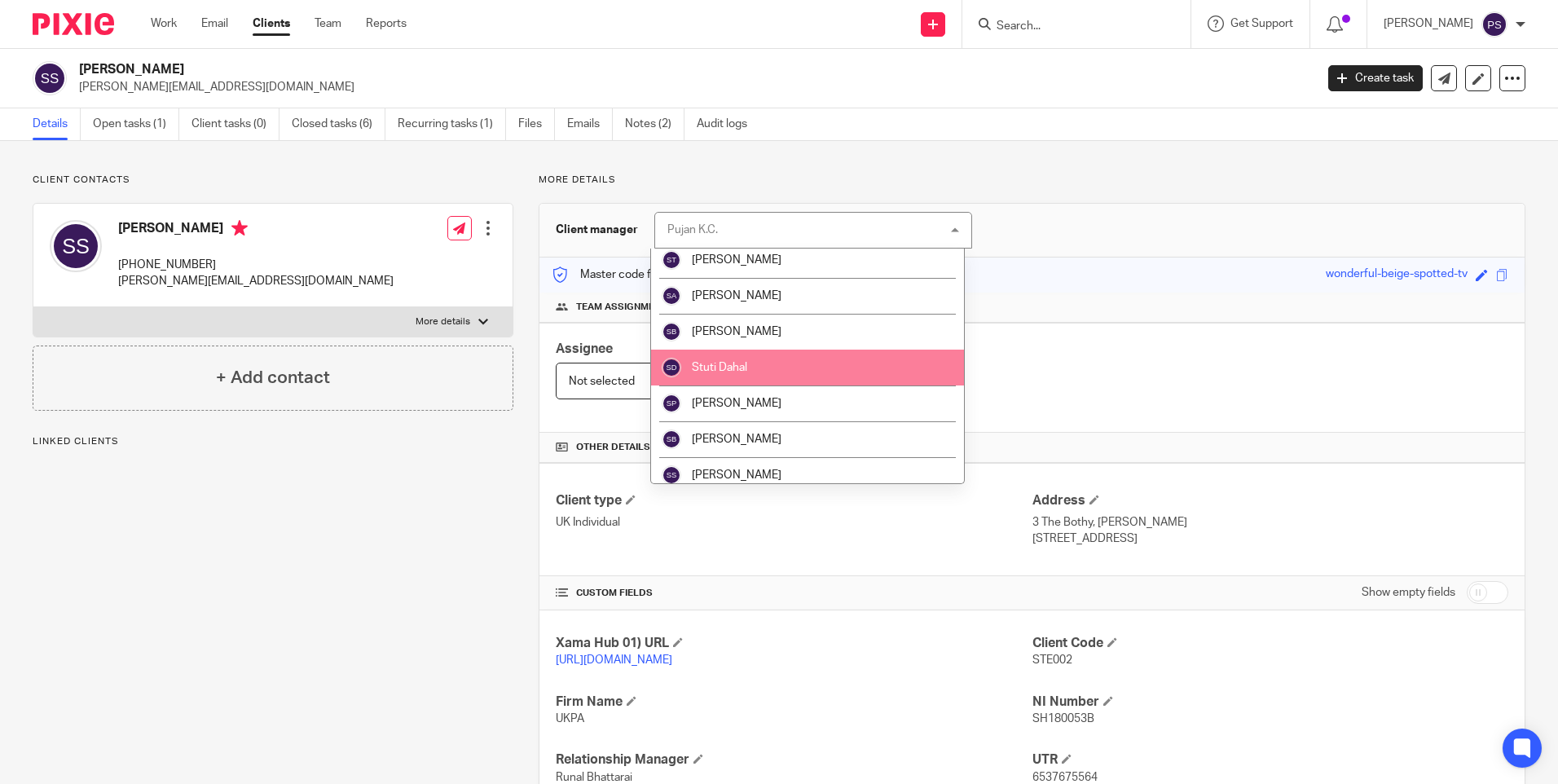
scroll to position [2362, 0]
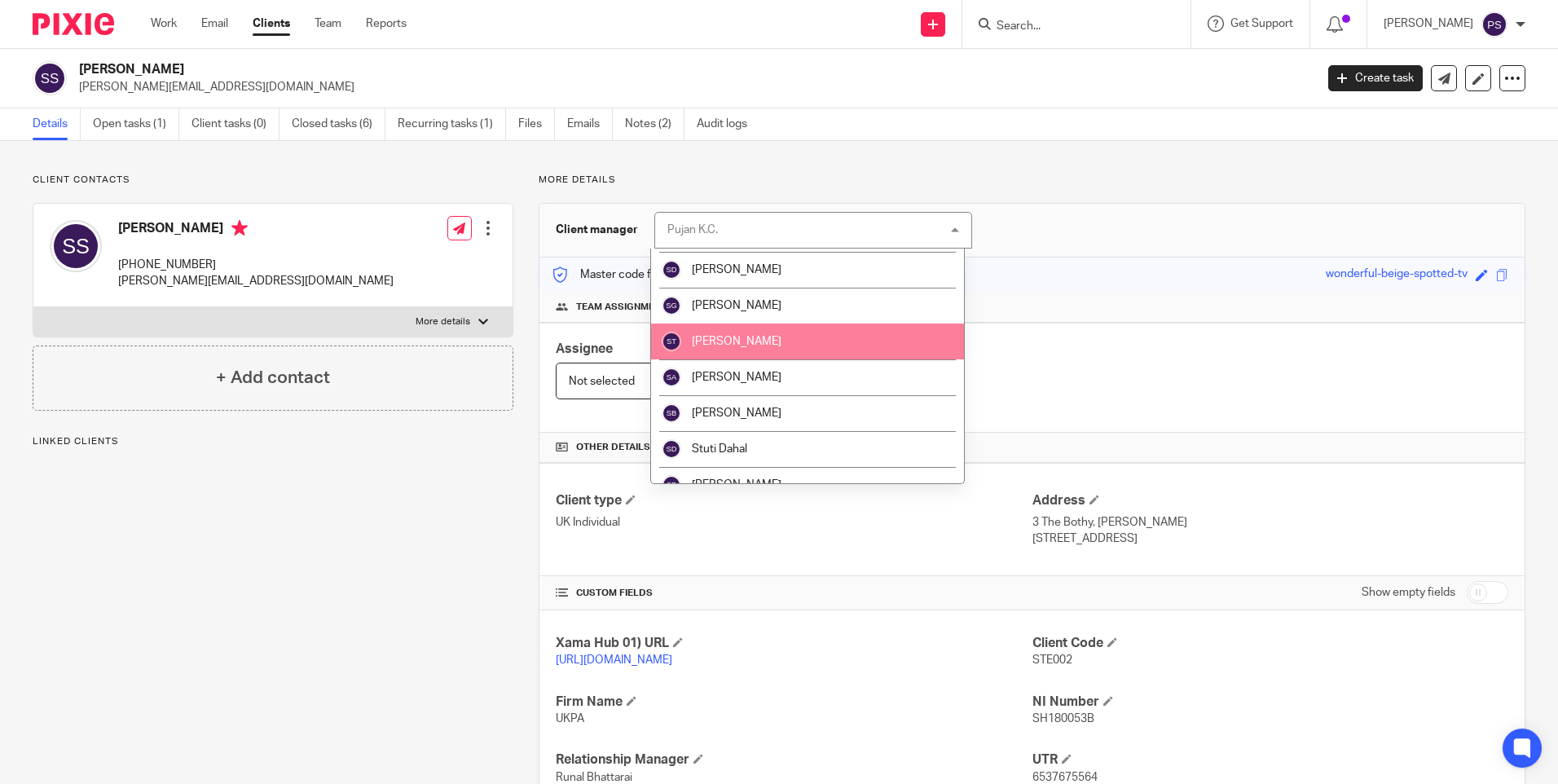
click at [750, 339] on span "[PERSON_NAME]" at bounding box center [737, 342] width 90 height 12
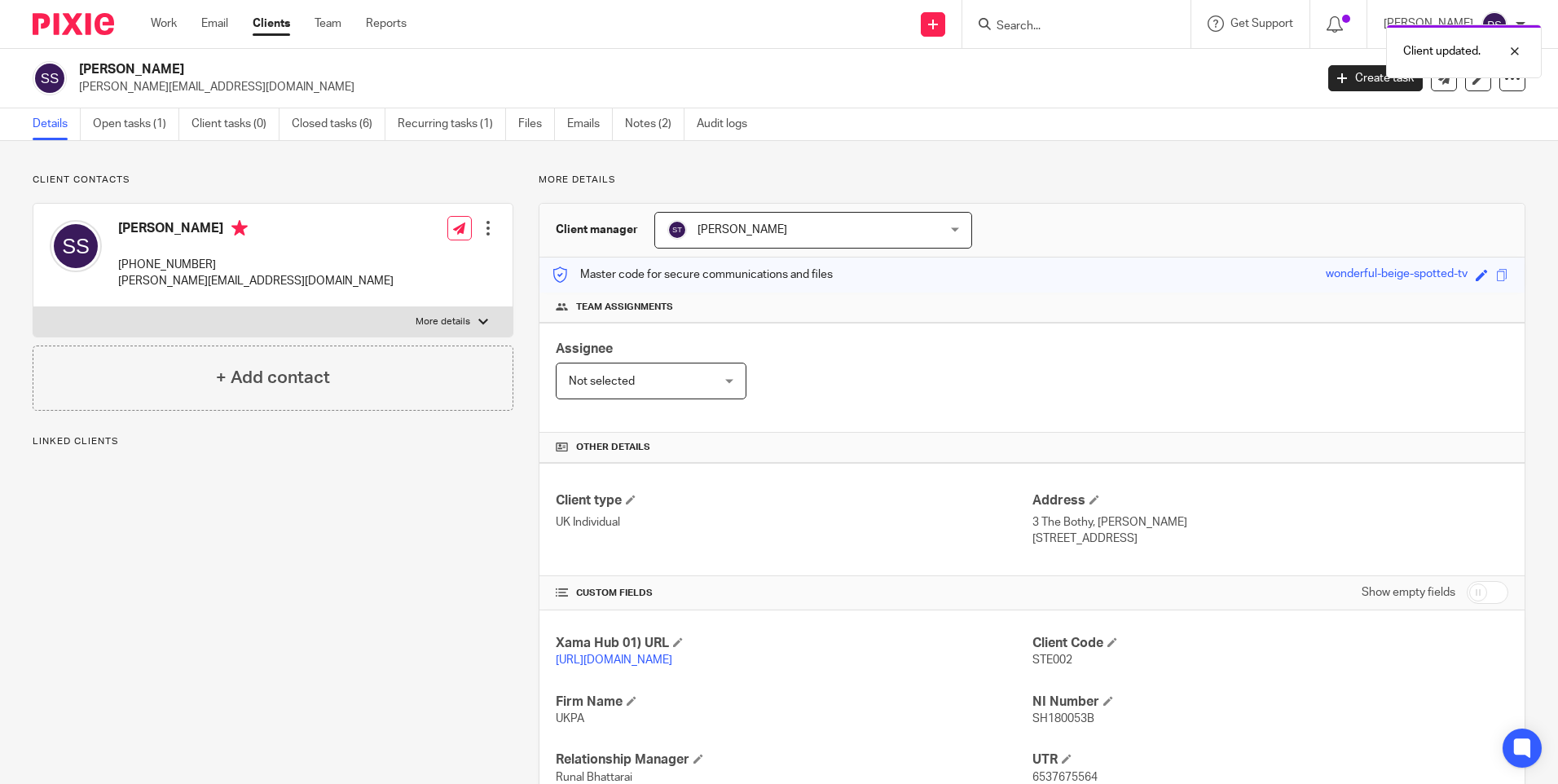
click at [1056, 22] on div "Client updated." at bounding box center [1160, 47] width 763 height 62
click at [1062, 34] on form at bounding box center [1082, 23] width 174 height 21
click at [1063, 27] on input "Search" at bounding box center [1069, 26] width 147 height 15
paste input "YW Property SPV Limited"
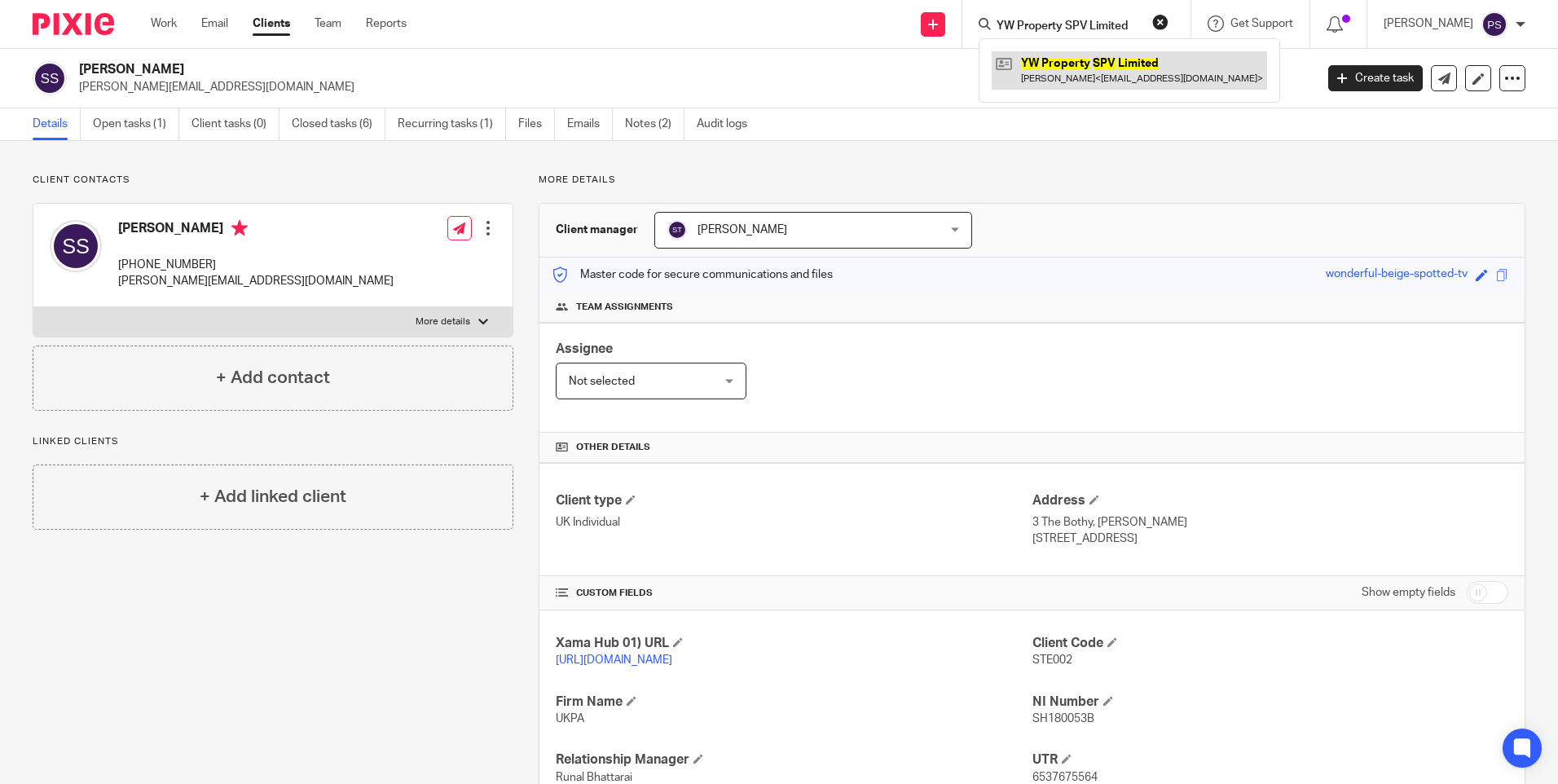
type input "YW Property SPV Limited"
click at [1071, 63] on link at bounding box center [1129, 70] width 275 height 37
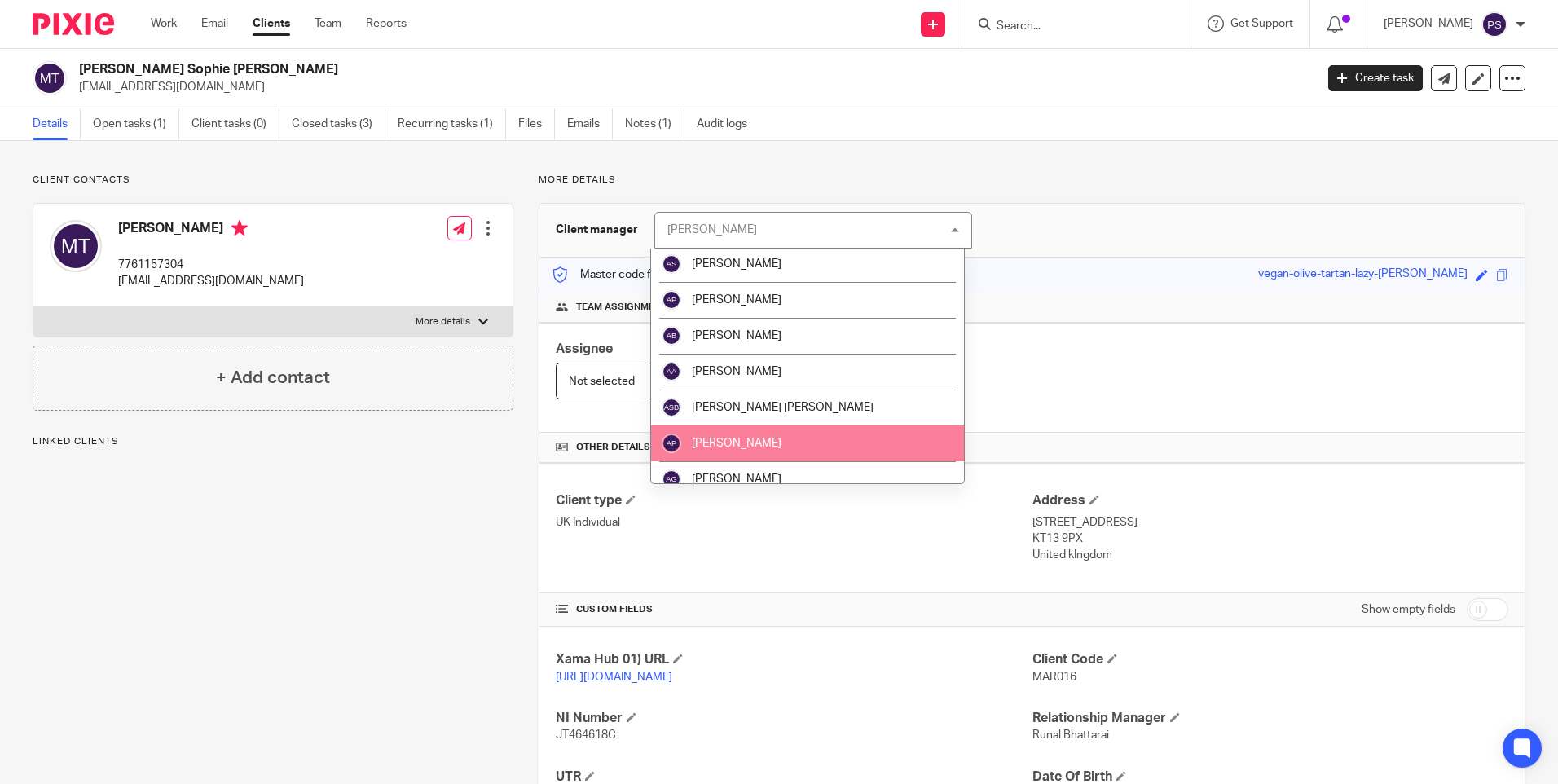
scroll to position [326, 0]
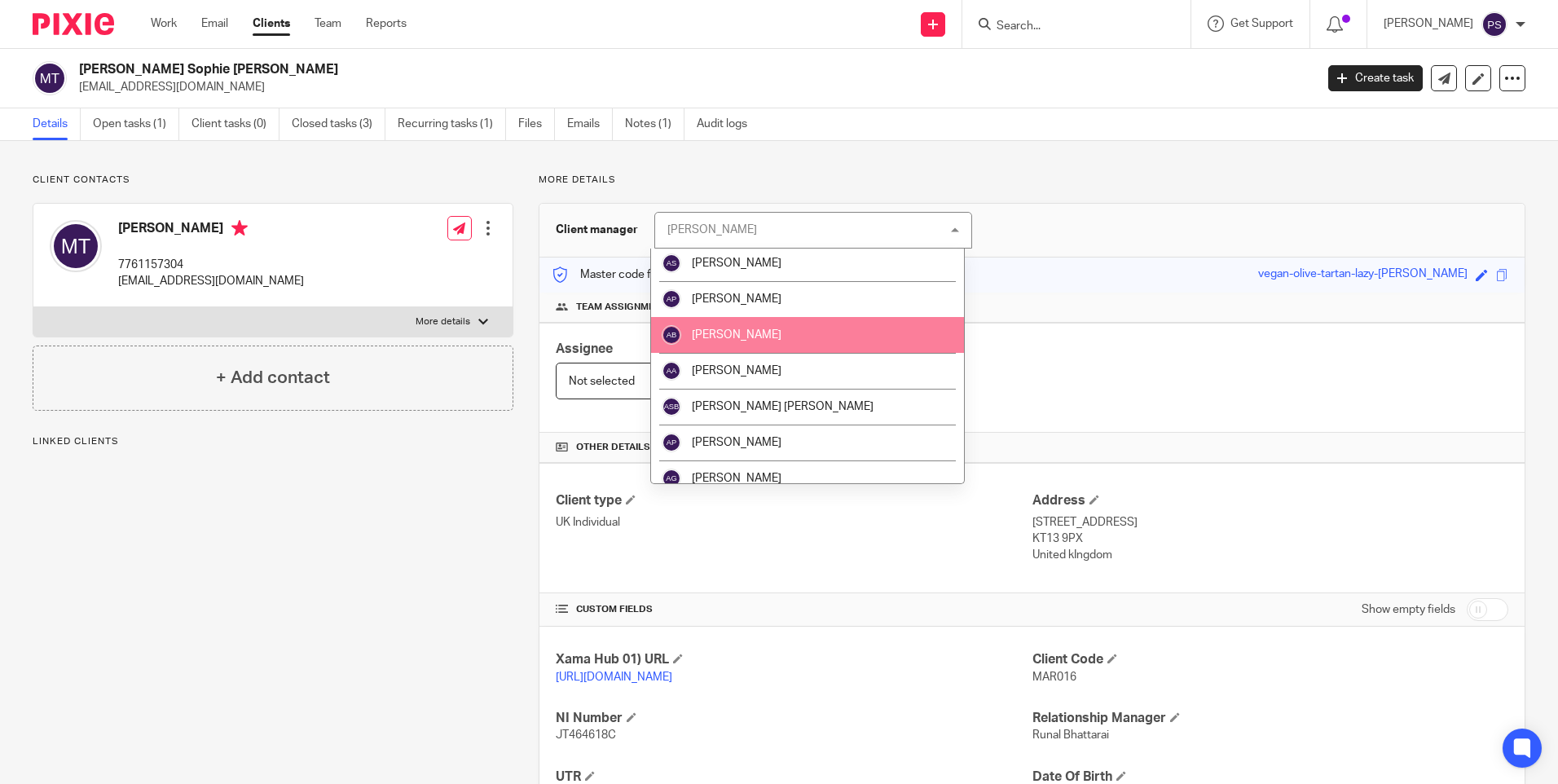
click at [742, 337] on li "[PERSON_NAME]" at bounding box center [808, 335] width 313 height 36
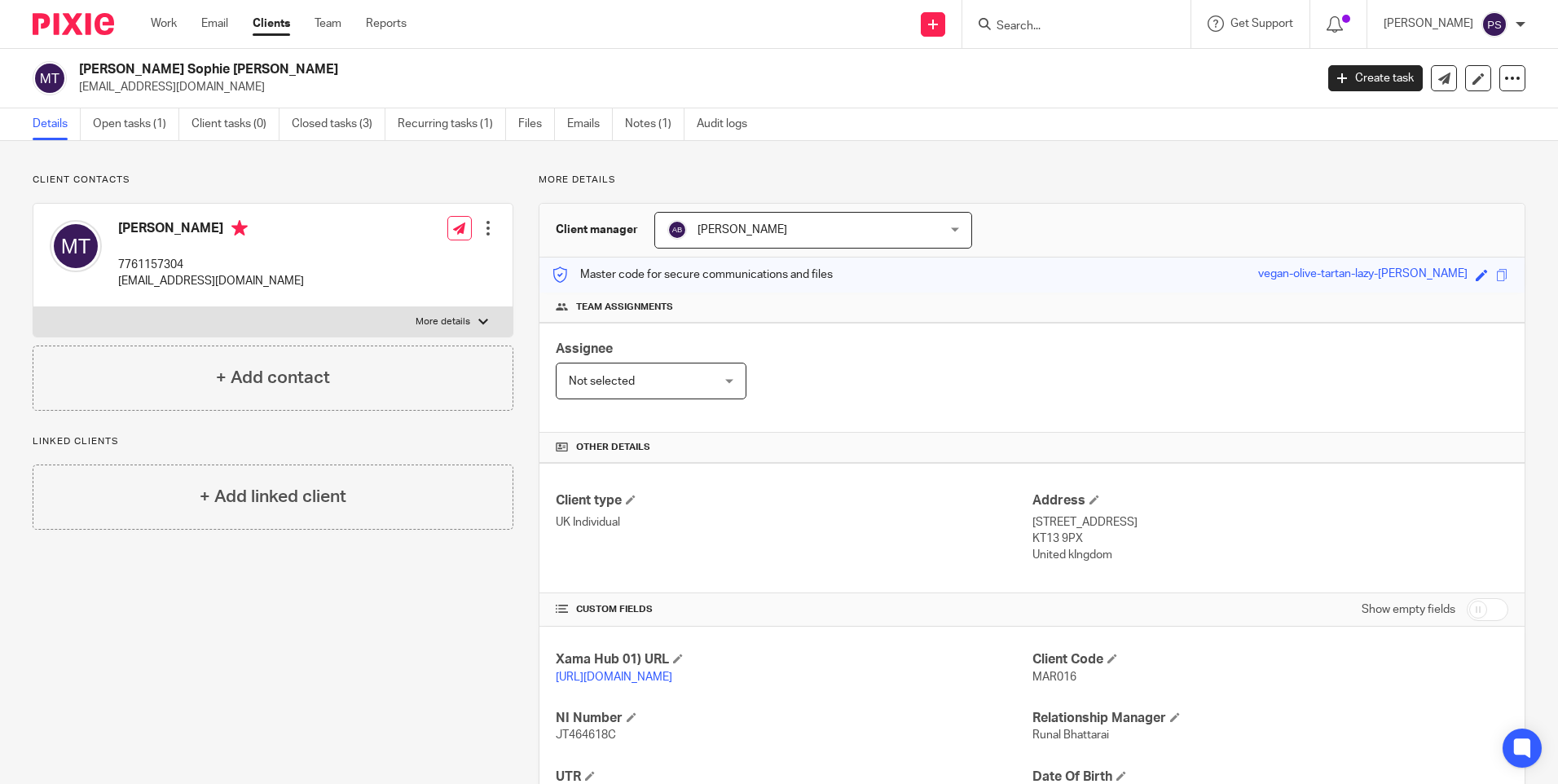
click at [1074, 32] on input "Search" at bounding box center [1069, 26] width 147 height 15
paste input "JSA Holdings Limited"
type input "JSA Holdings Limited"
click at [1072, 58] on link at bounding box center [1129, 70] width 275 height 37
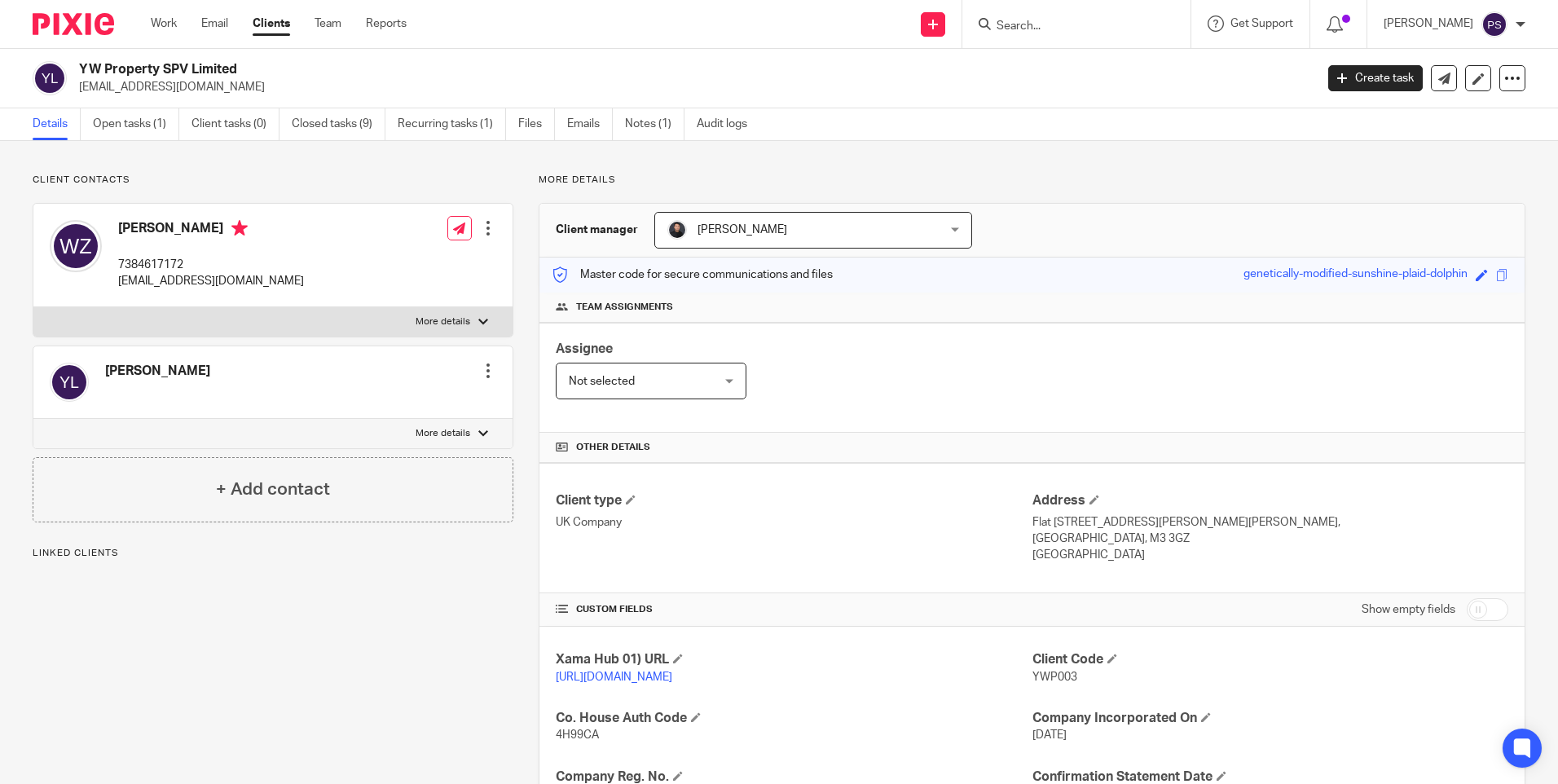
click at [1067, 23] on input "Search" at bounding box center [1069, 26] width 147 height 15
paste input "YW Property Ventures Limited"
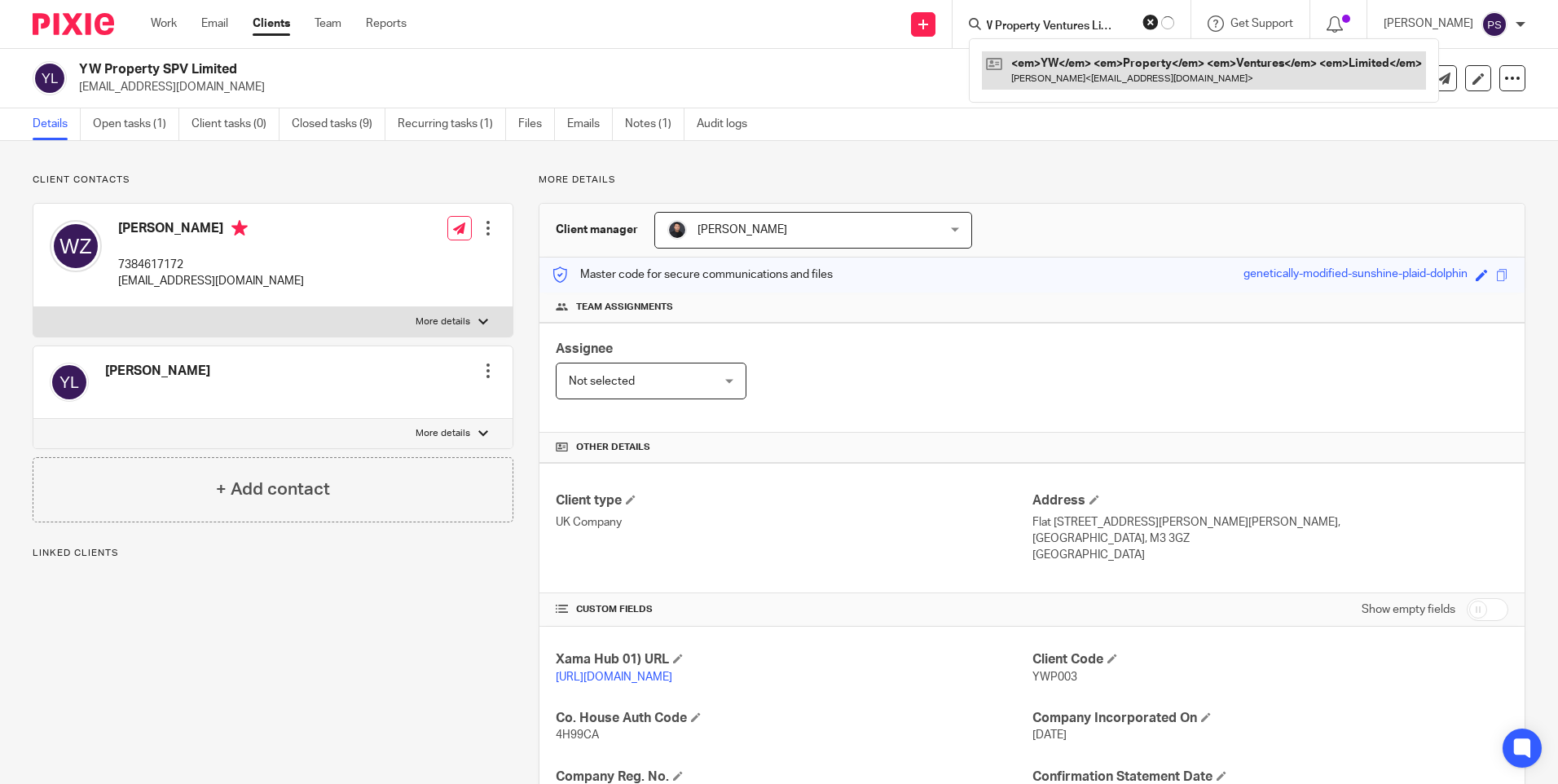
type input "YW Property Ventures Limited"
click at [1068, 70] on link at bounding box center [1203, 70] width 444 height 37
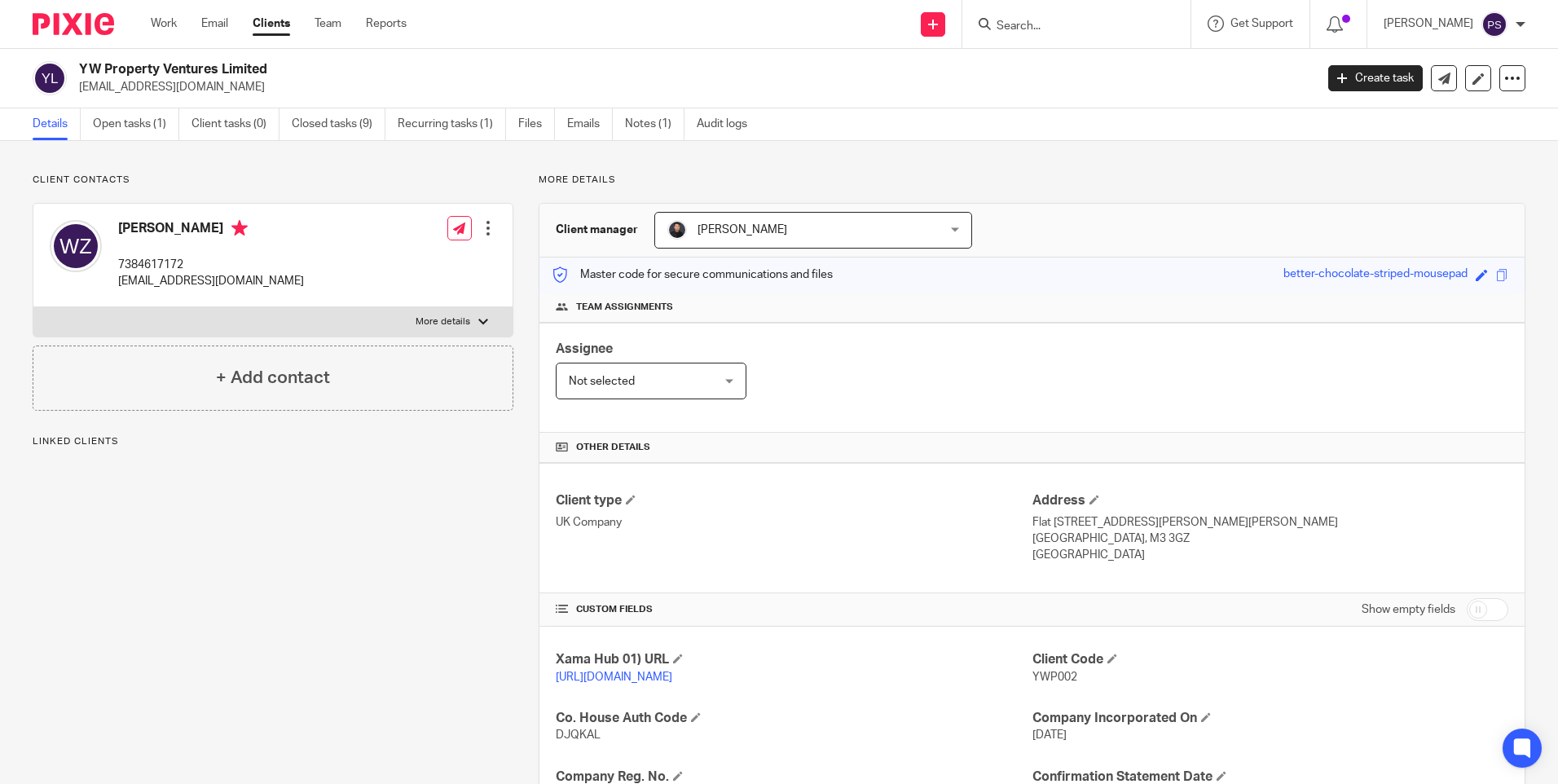
click at [1057, 27] on input "Search" at bounding box center [1069, 26] width 147 height 15
paste input "First Wembley Limited"
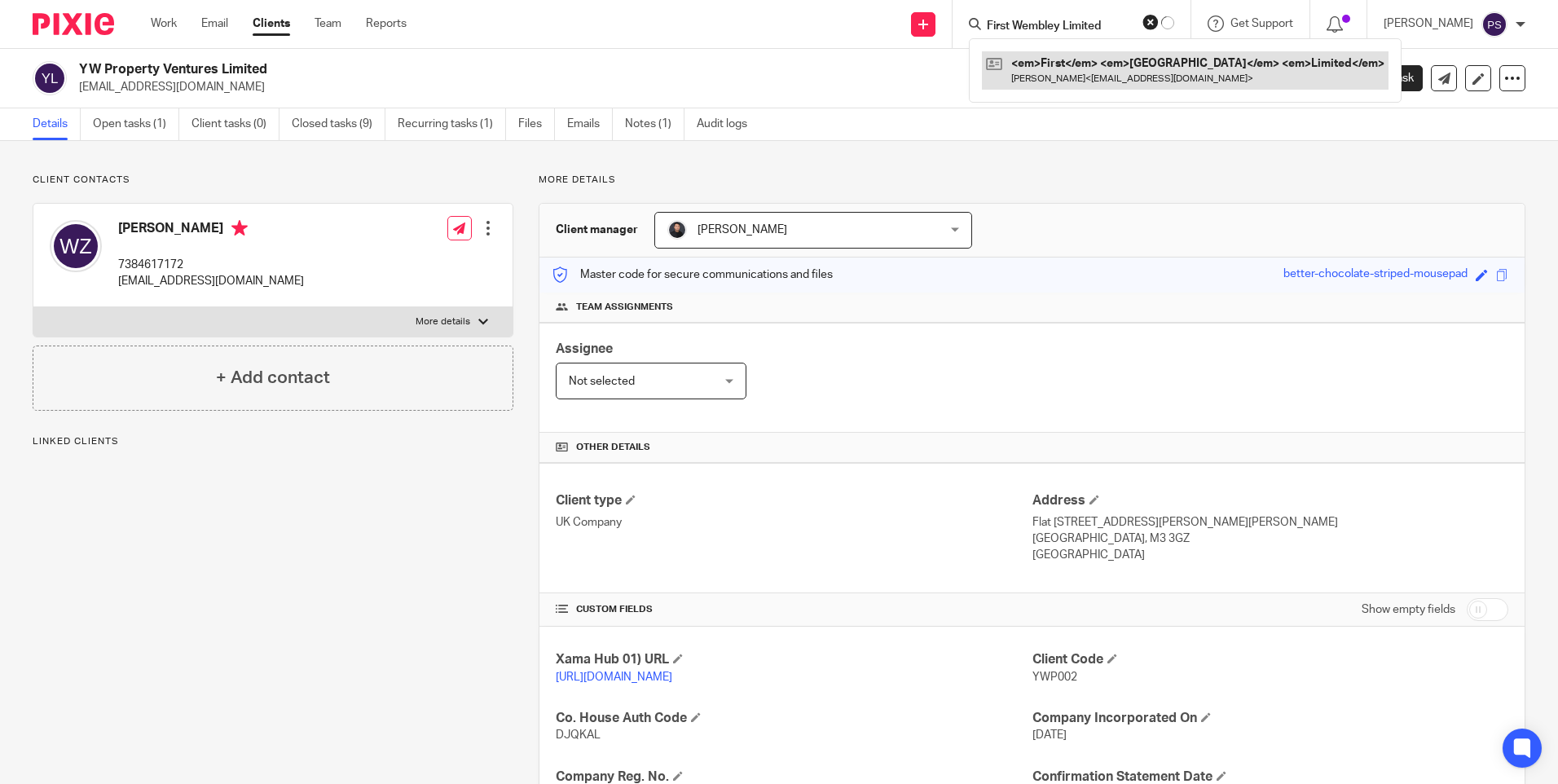
type input "First Wembley Limited"
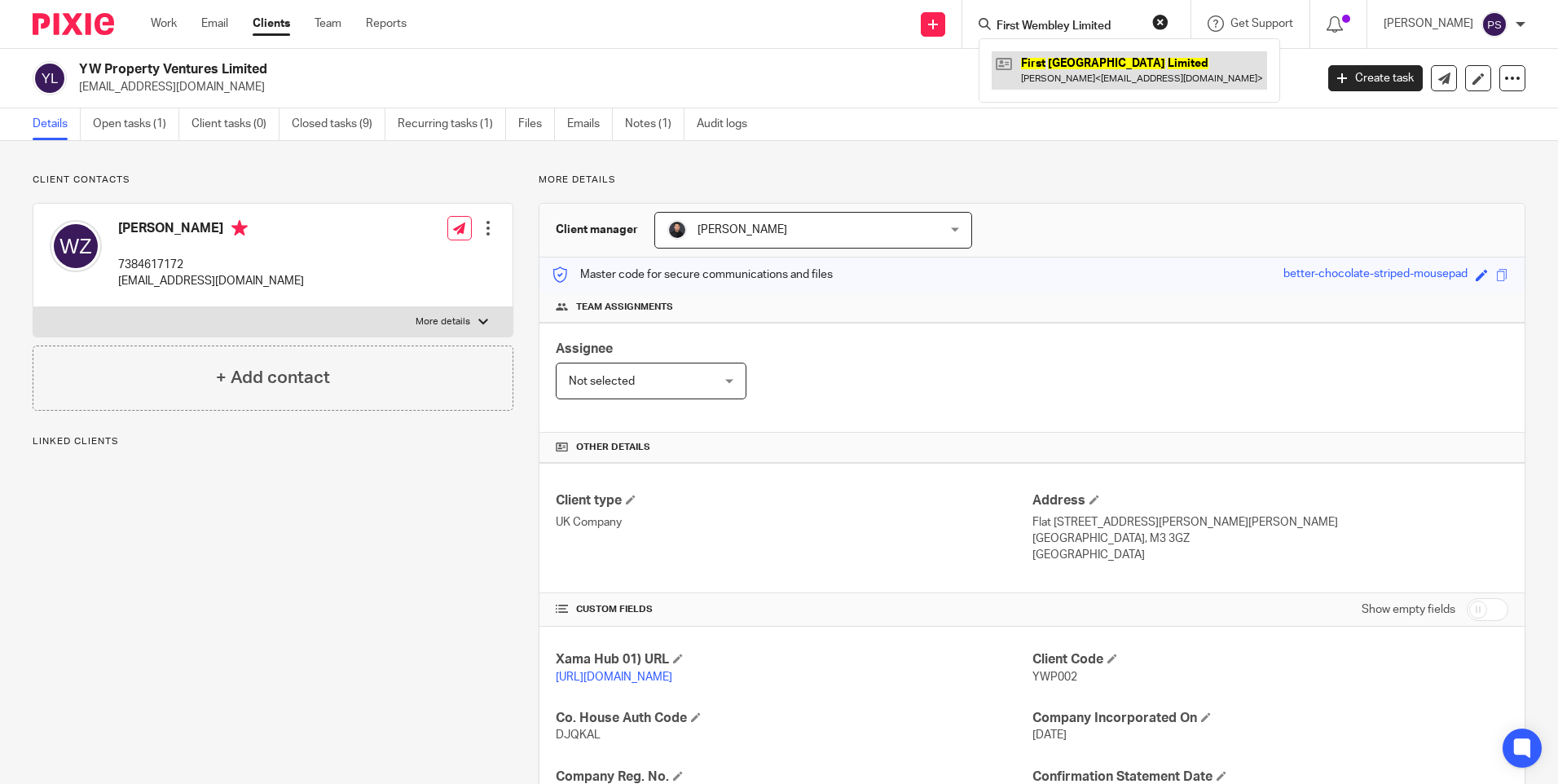
click at [1062, 67] on link at bounding box center [1129, 70] width 275 height 37
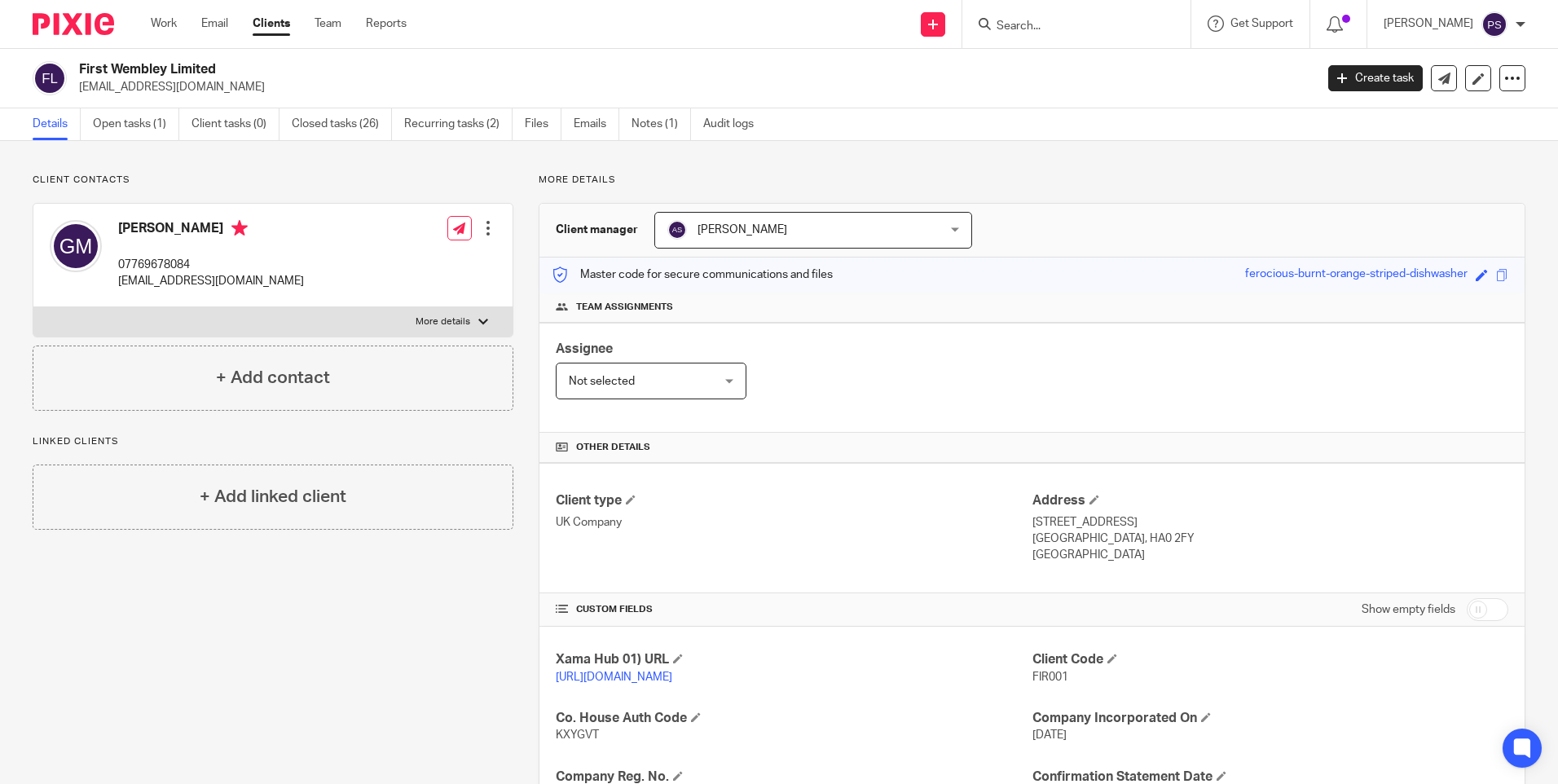
click at [1083, 17] on form at bounding box center [1082, 23] width 174 height 21
click at [1084, 21] on input "Search" at bounding box center [1069, 26] width 147 height 15
paste input "Sandeep Ghosh"
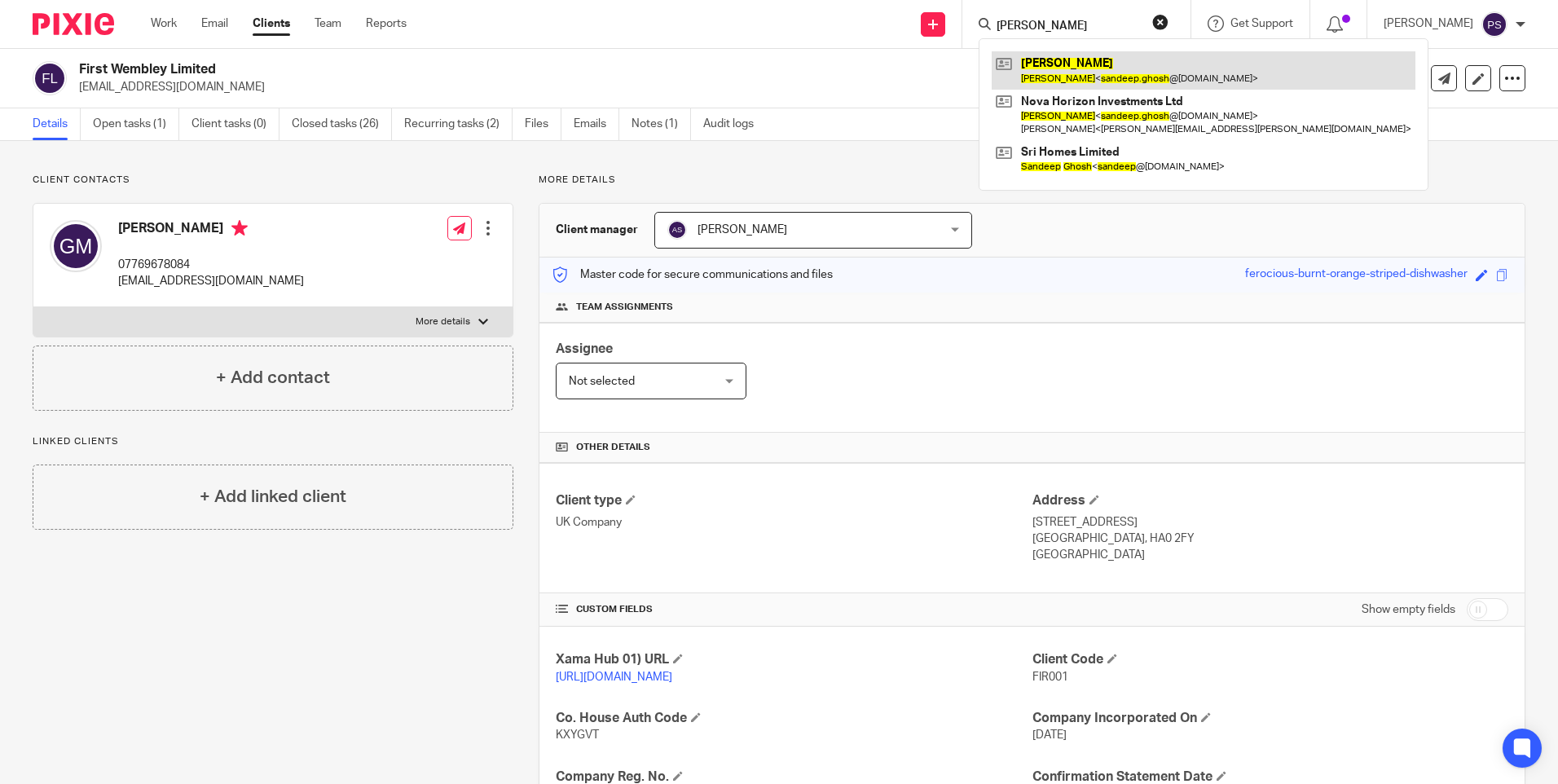
type input "Sandeep Ghosh"
click at [1081, 73] on link at bounding box center [1203, 70] width 424 height 37
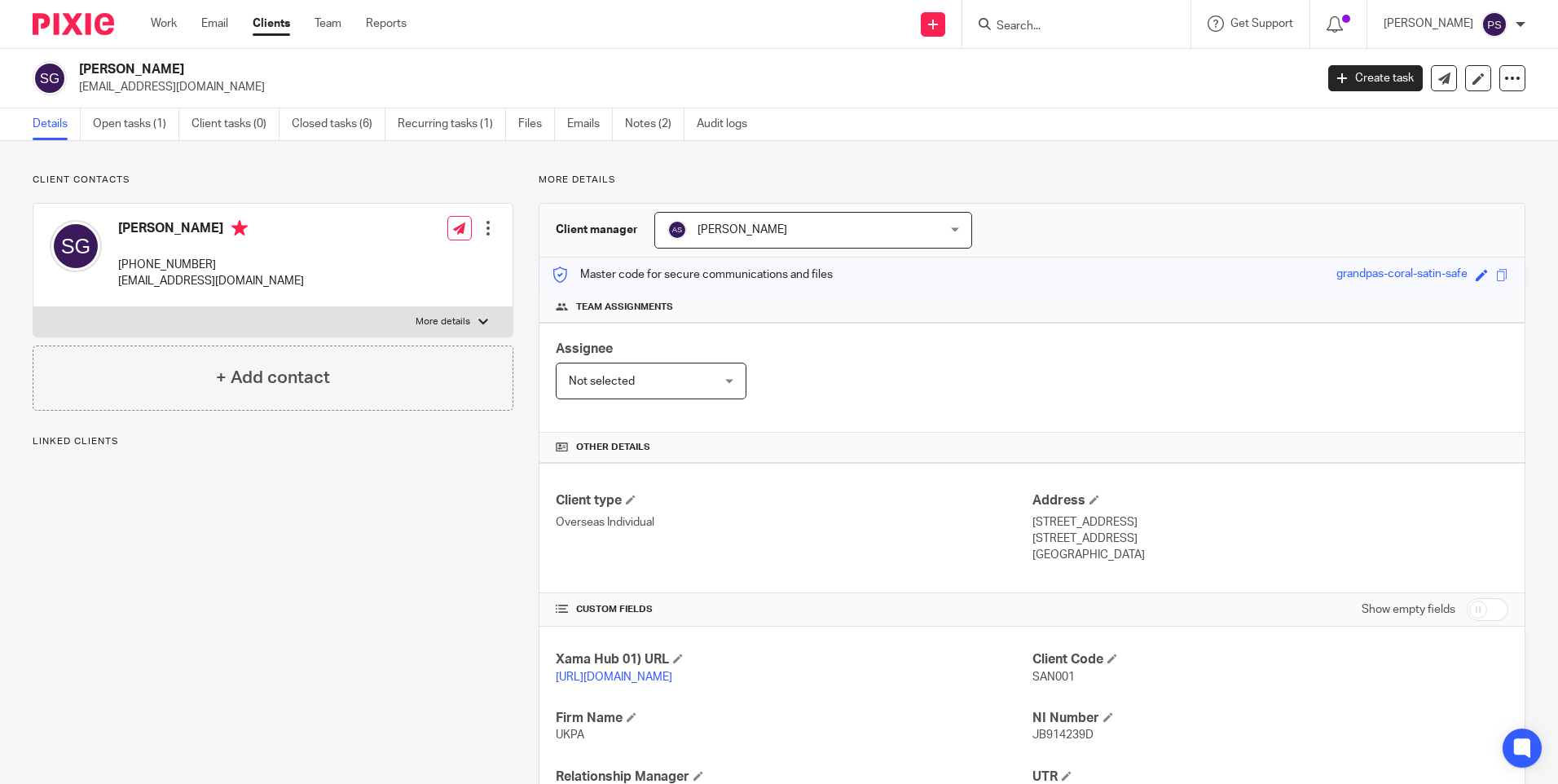
drag, startPoint x: 697, startPoint y: 231, endPoint x: 735, endPoint y: 275, distance: 58.1
click at [698, 231] on span "[PERSON_NAME]" at bounding box center [742, 229] width 90 height 12
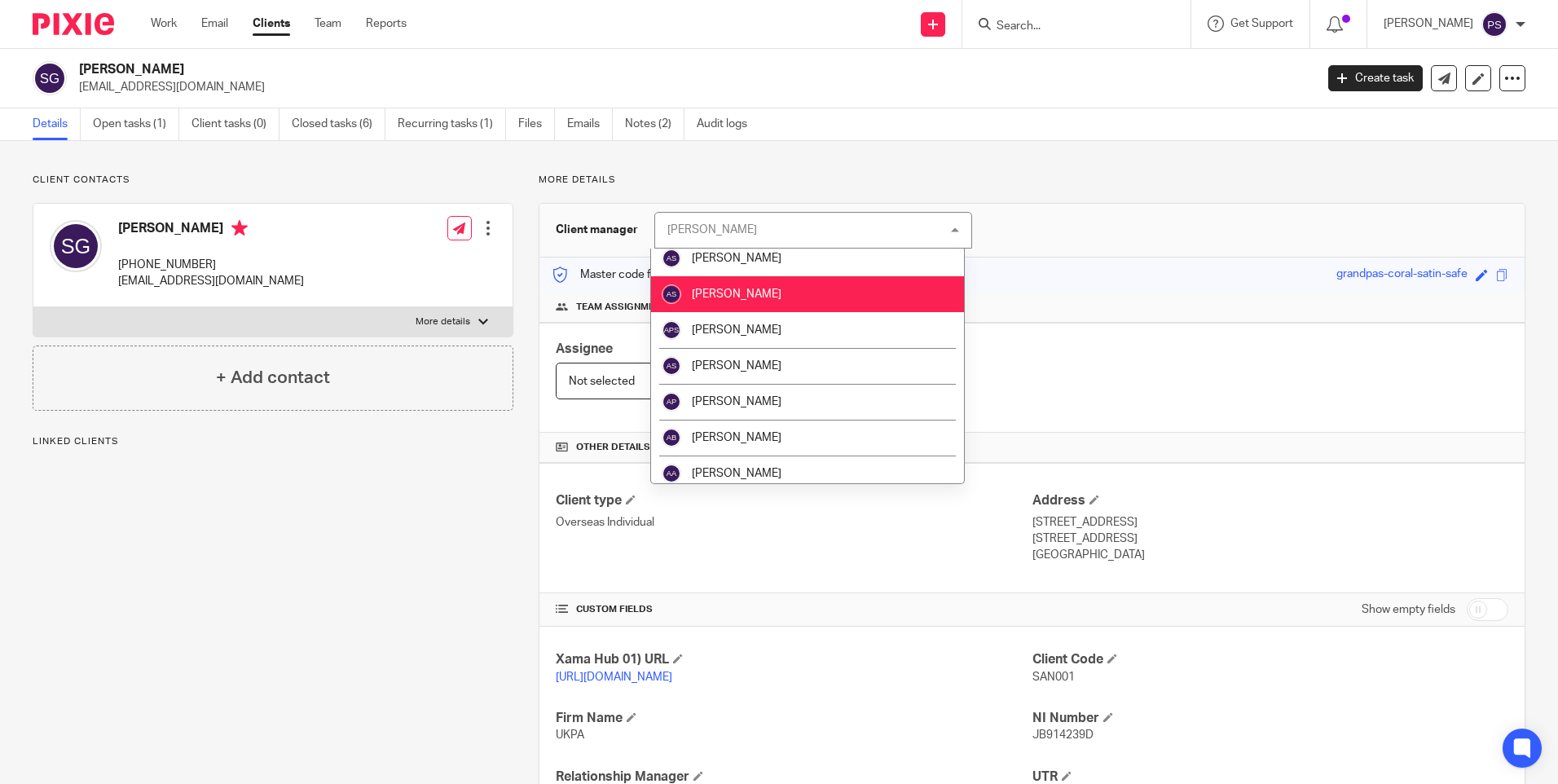
scroll to position [244, 0]
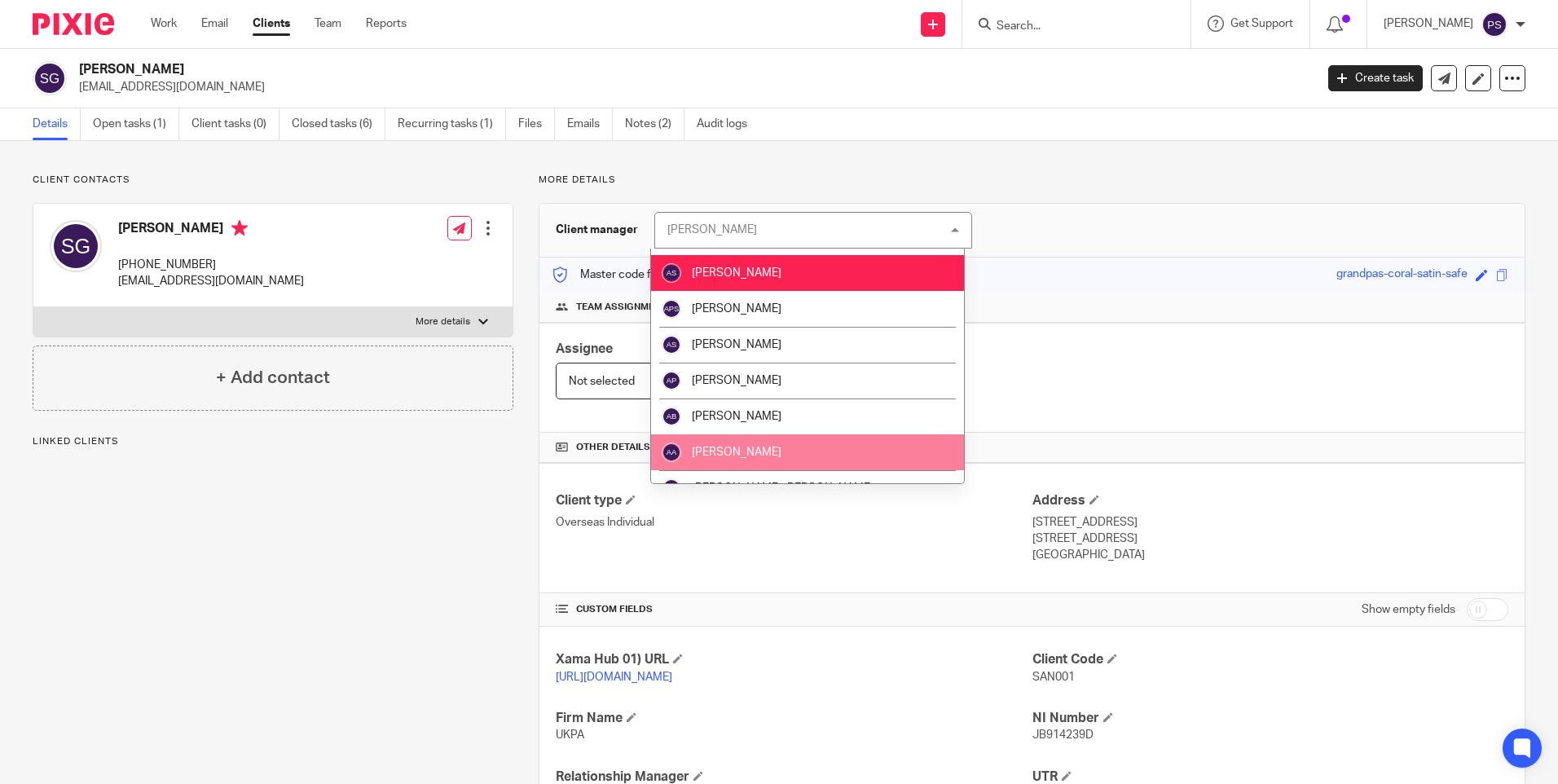
drag, startPoint x: 741, startPoint y: 426, endPoint x: 739, endPoint y: 447, distance: 21.1
click at [739, 447] on ul "Aarshika Awale Aayush Niraula Aayusha Tamang Abishek Patel Aieushree Paul Aiyoo…" at bounding box center [808, 365] width 313 height 235
click at [739, 447] on span "[PERSON_NAME]" at bounding box center [737, 452] width 90 height 12
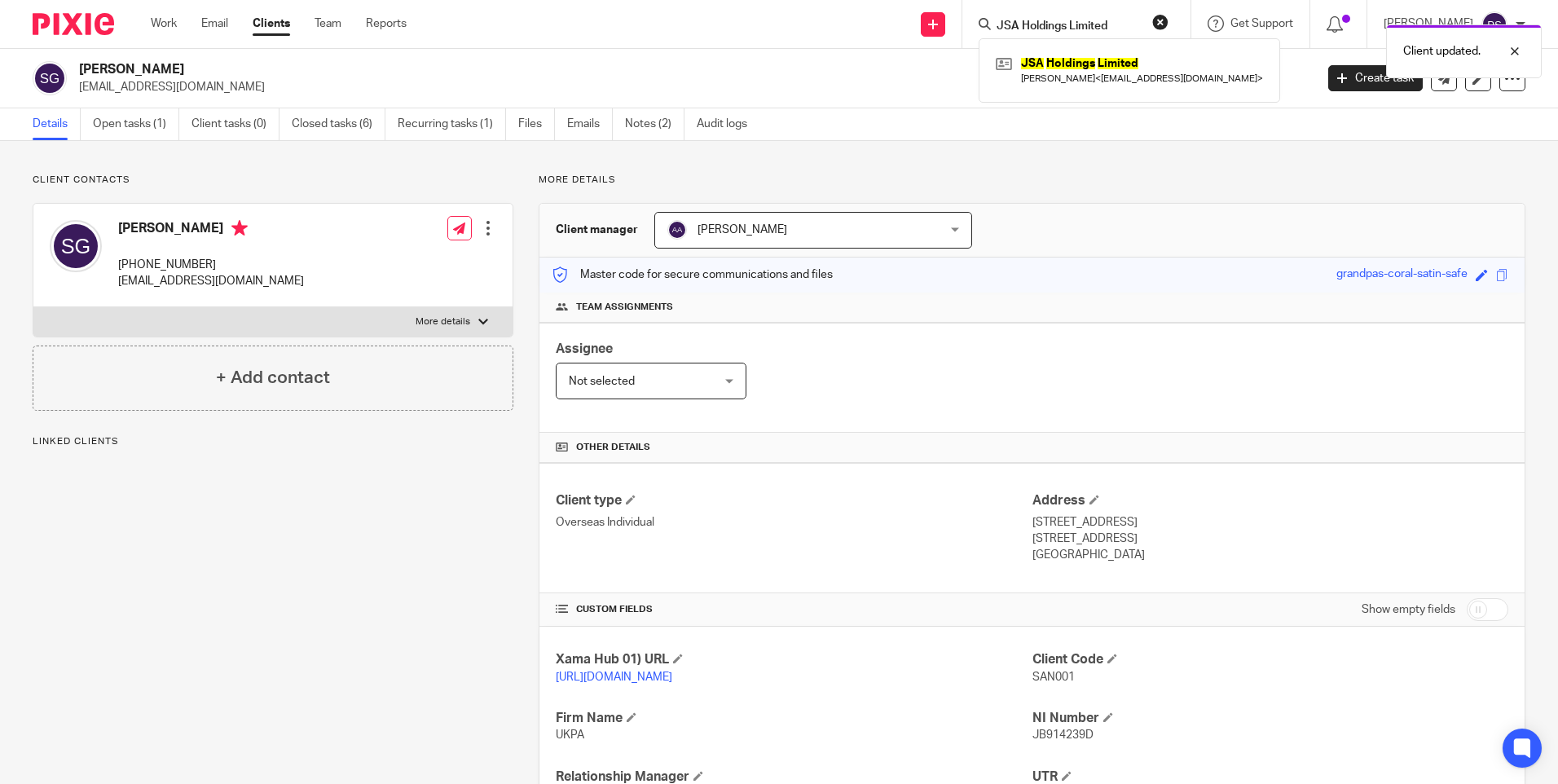
type input "JSA Holdings Limited"
click at [1064, 62] on div "Client updated." at bounding box center [1160, 47] width 763 height 62
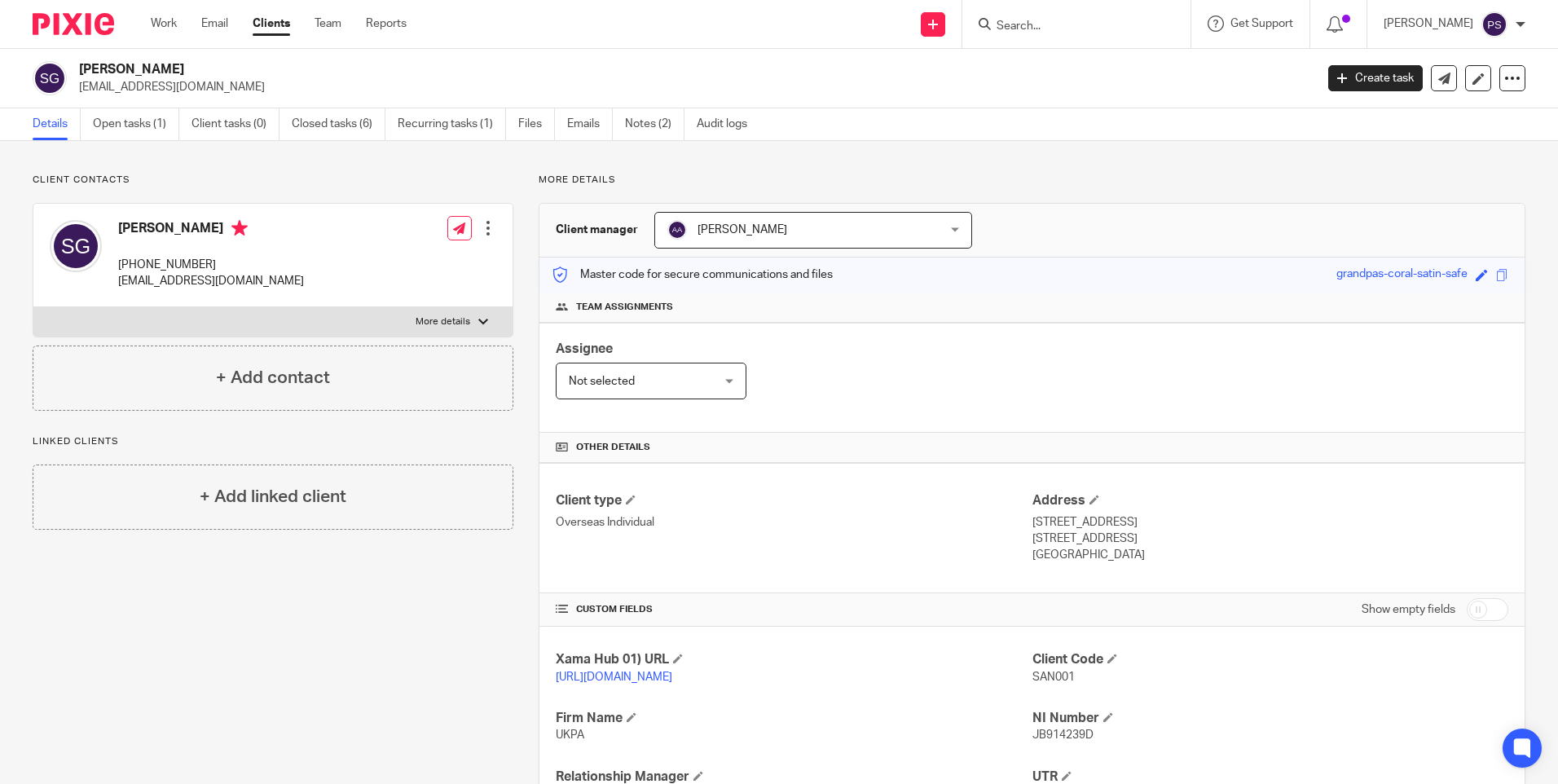
click at [1060, 26] on input "Search" at bounding box center [1069, 26] width 147 height 15
paste input "Glenn Hardie"
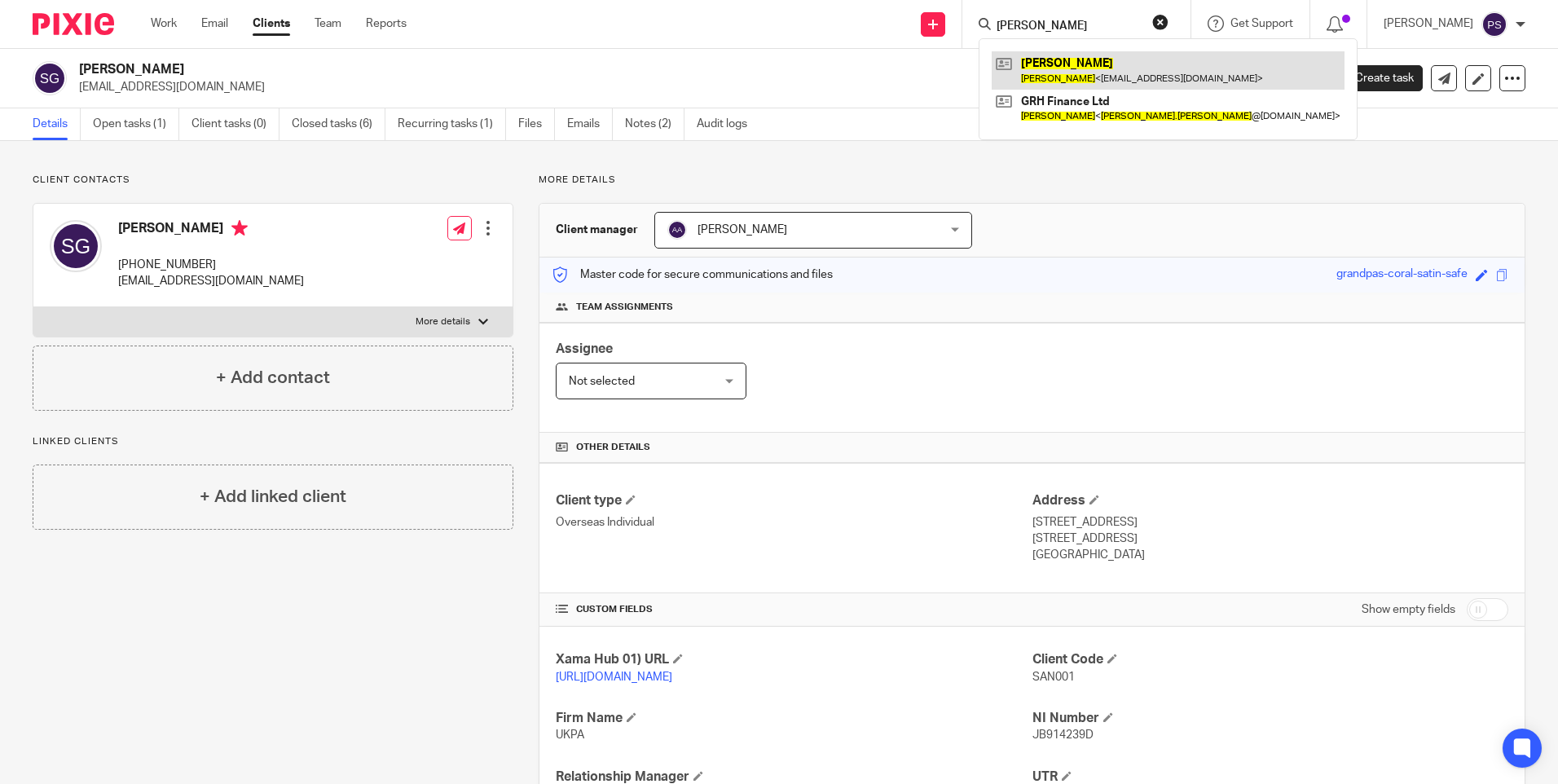
type input "Glenn Hardie"
click at [1070, 66] on link at bounding box center [1167, 70] width 353 height 37
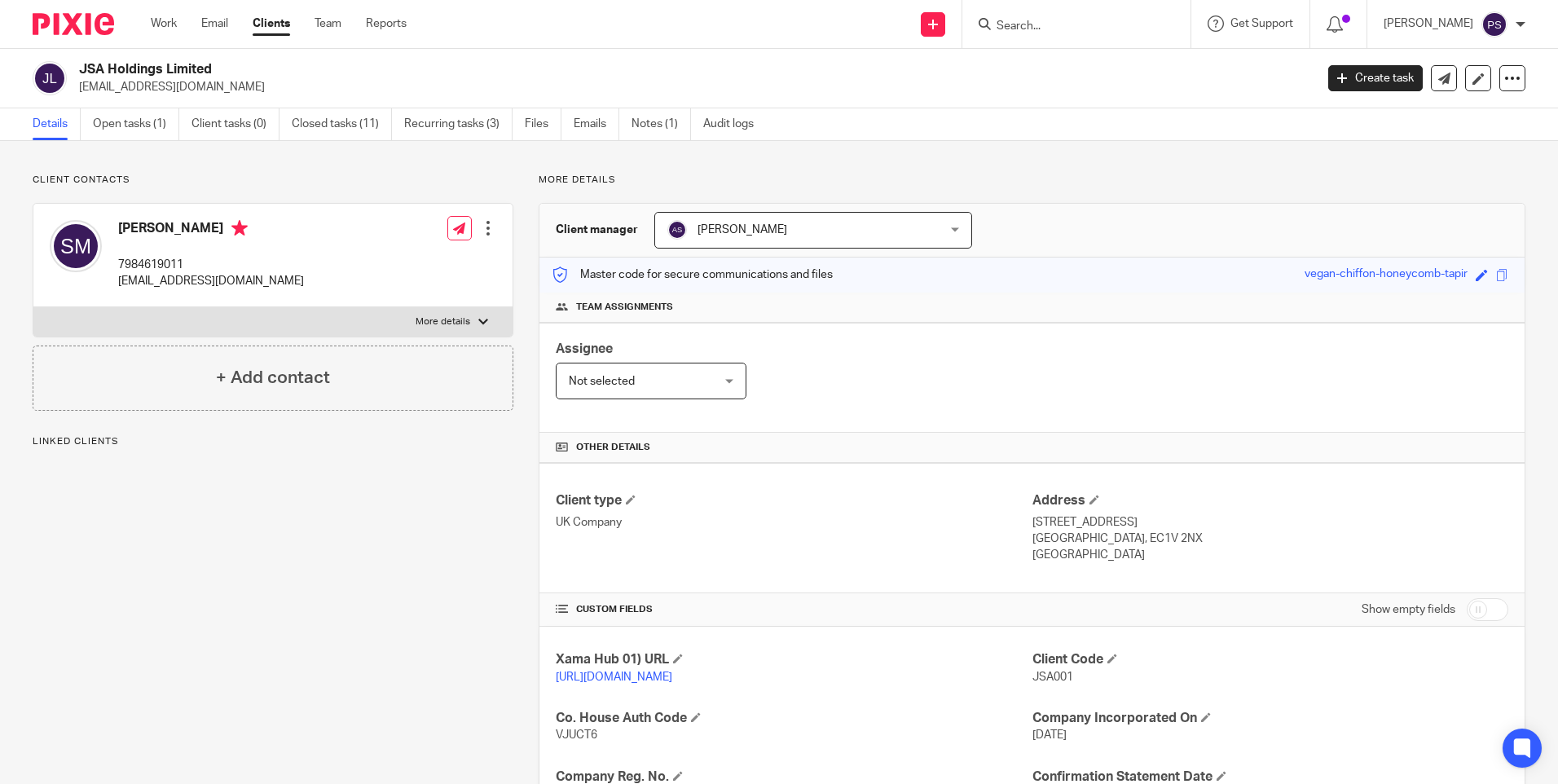
click at [1055, 30] on input "Search" at bounding box center [1069, 26] width 147 height 15
paste input "Luigi Zoso"
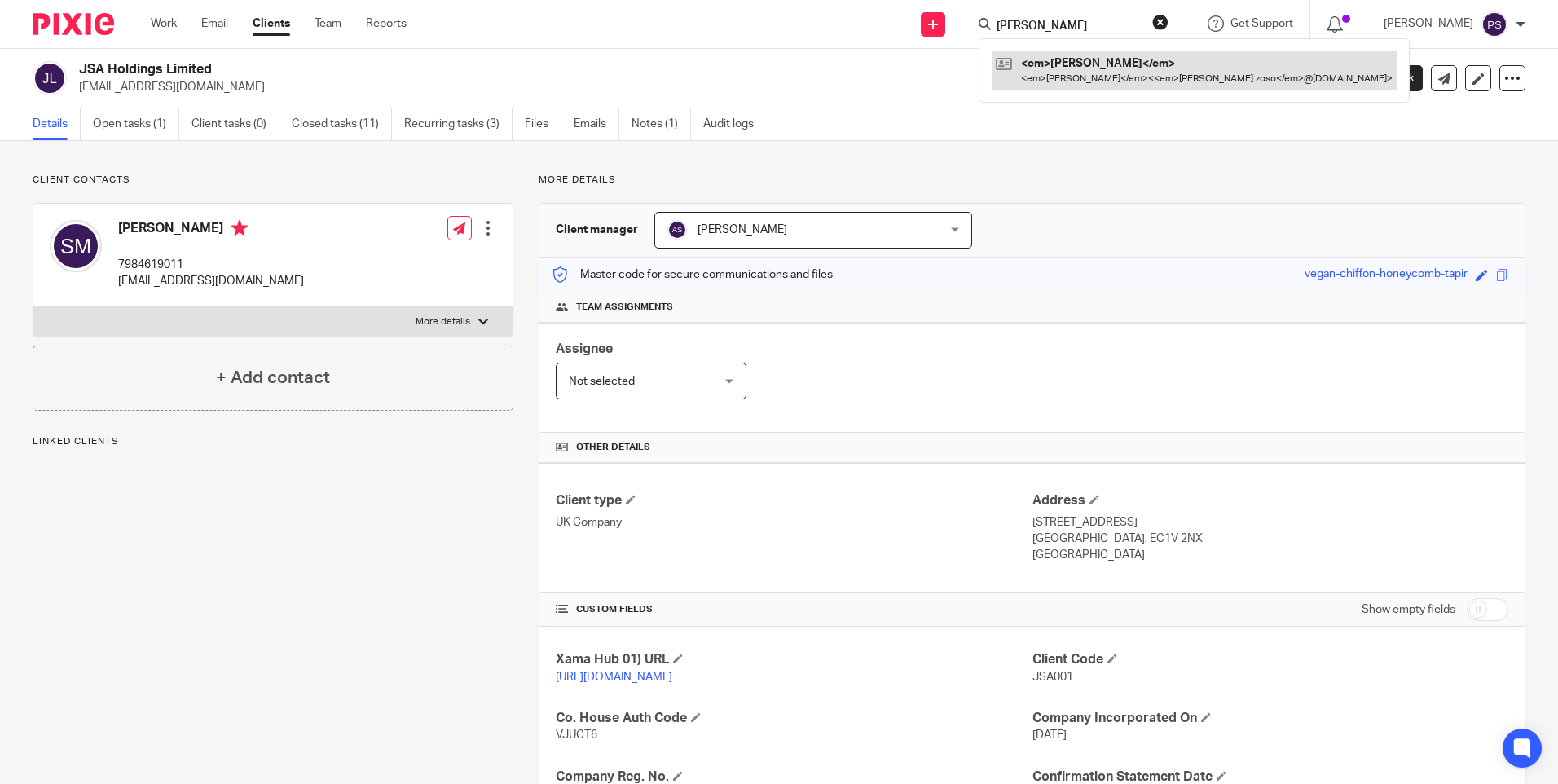
type input "Luigi Zoso"
click at [1050, 79] on link at bounding box center [1141, 70] width 299 height 37
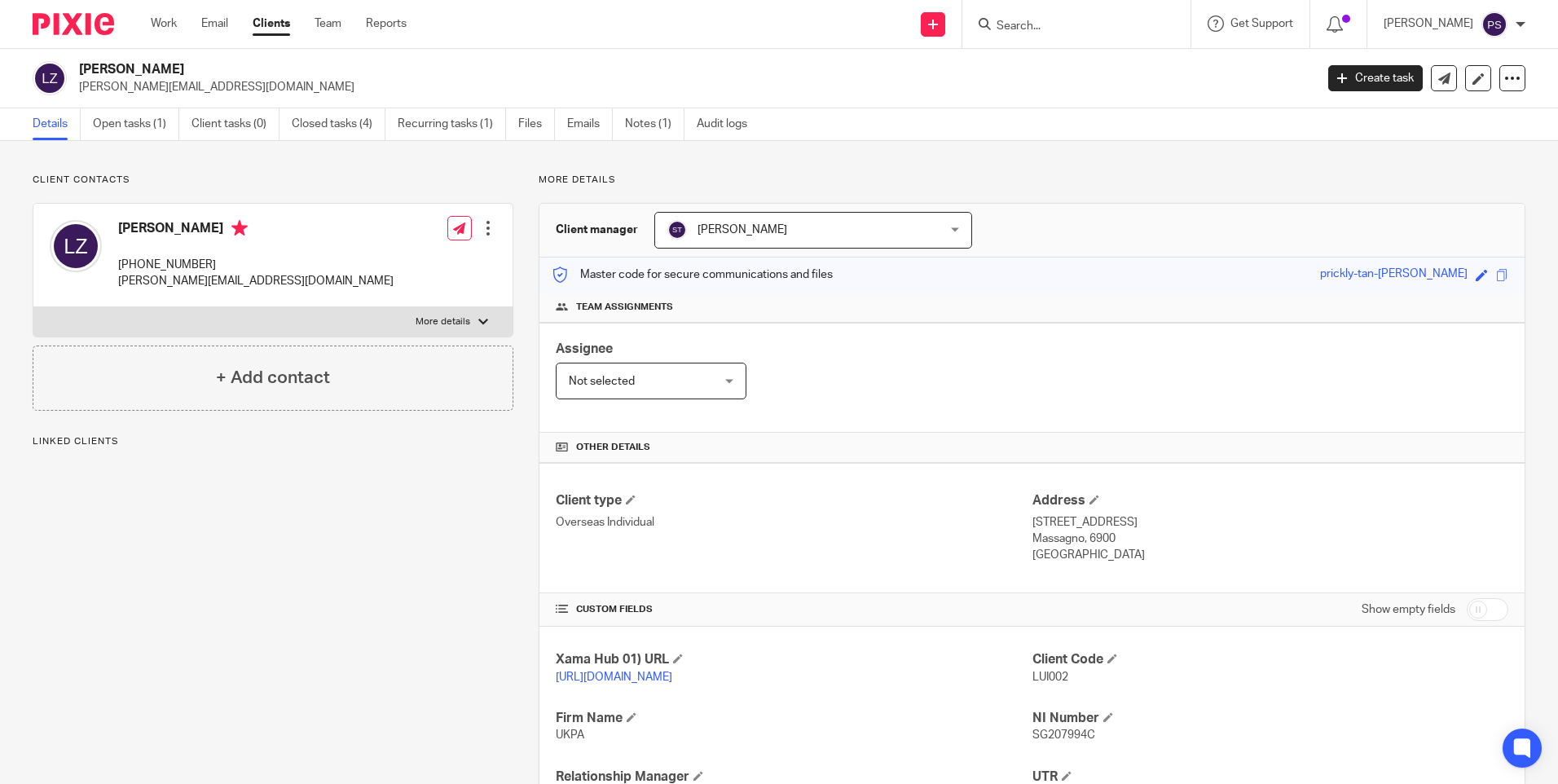
click at [778, 221] on span "[PERSON_NAME]" at bounding box center [788, 229] width 243 height 34
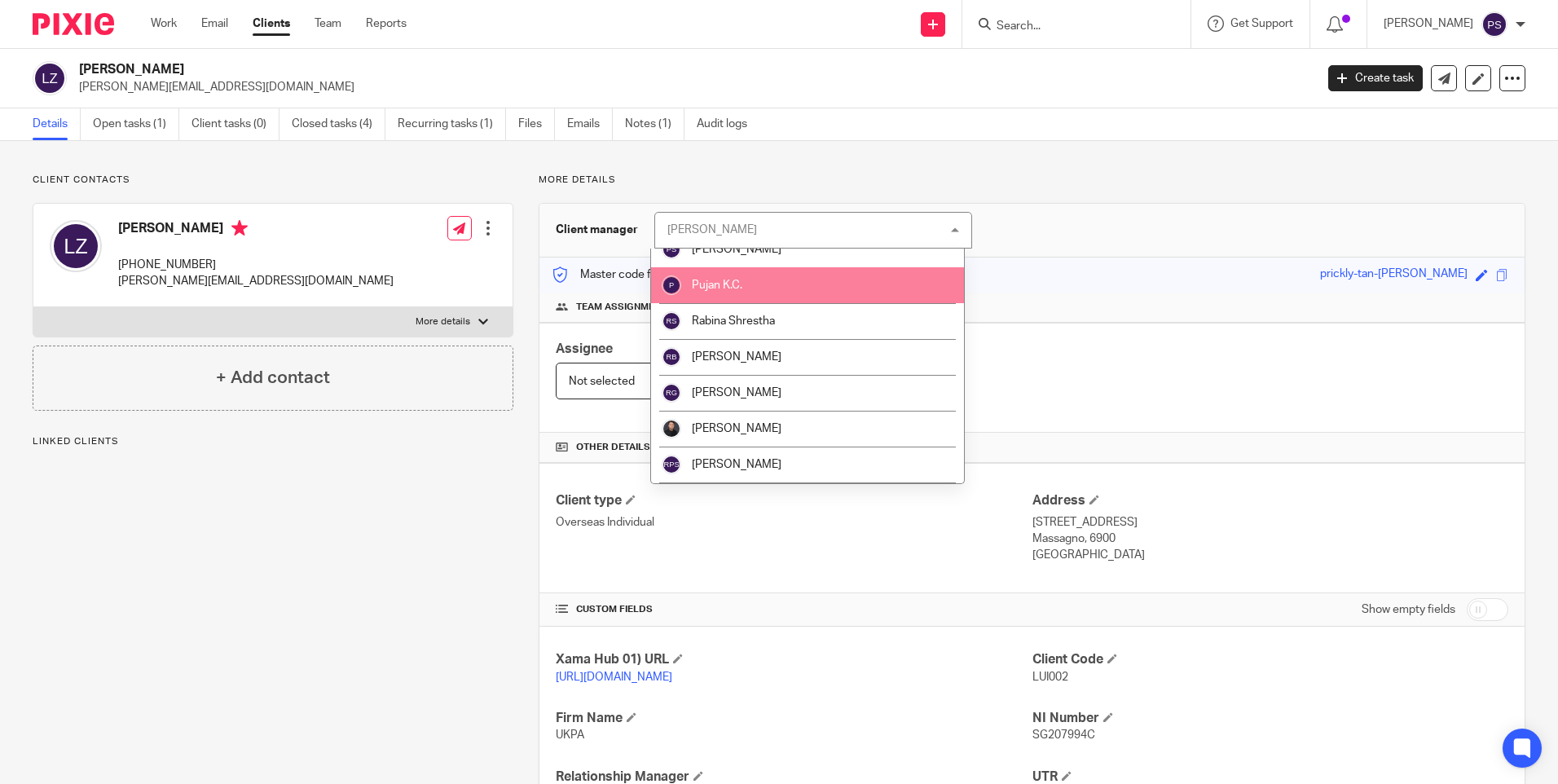
scroll to position [1874, 0]
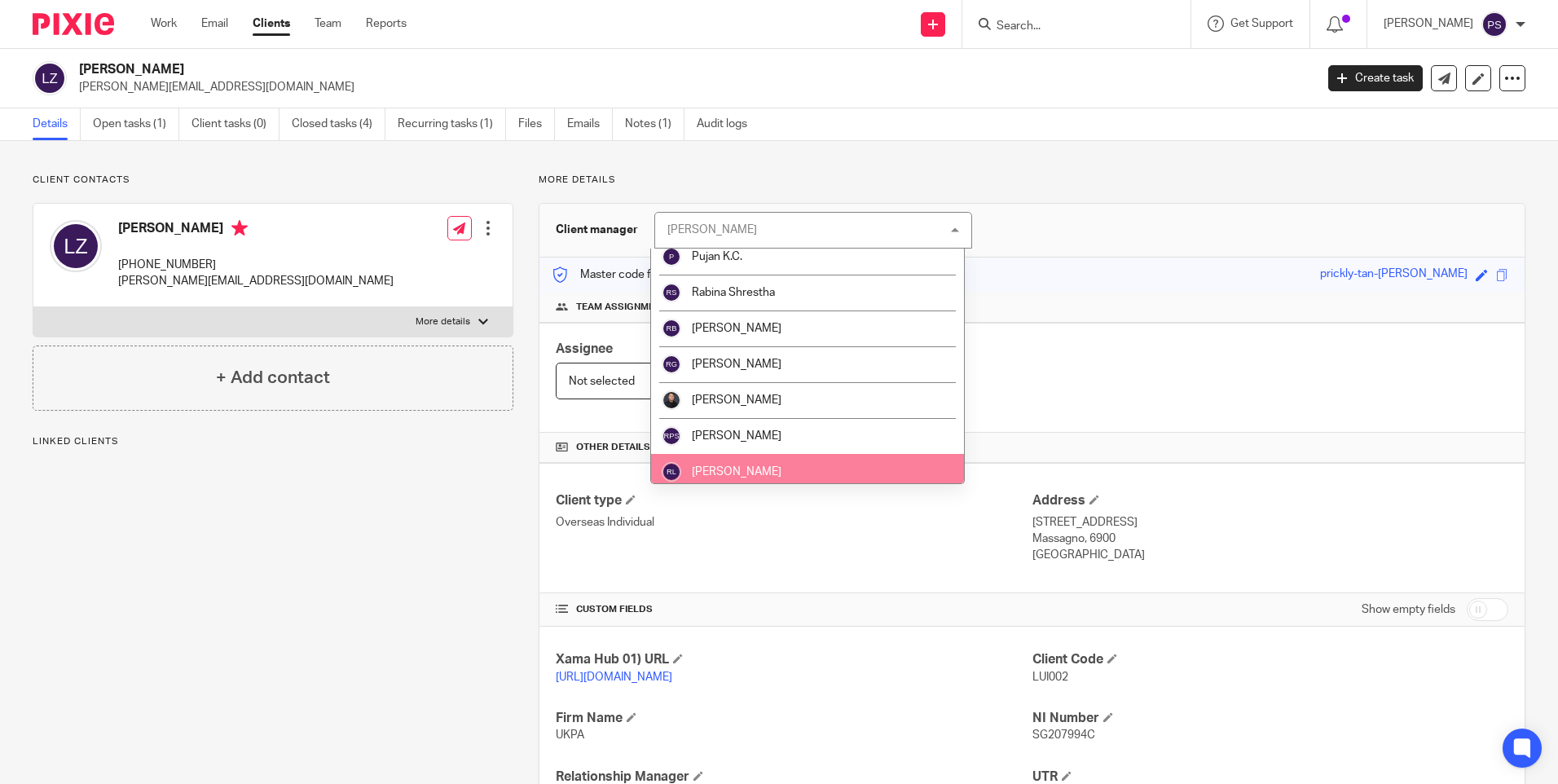
click at [763, 465] on li "[PERSON_NAME]" at bounding box center [808, 472] width 313 height 36
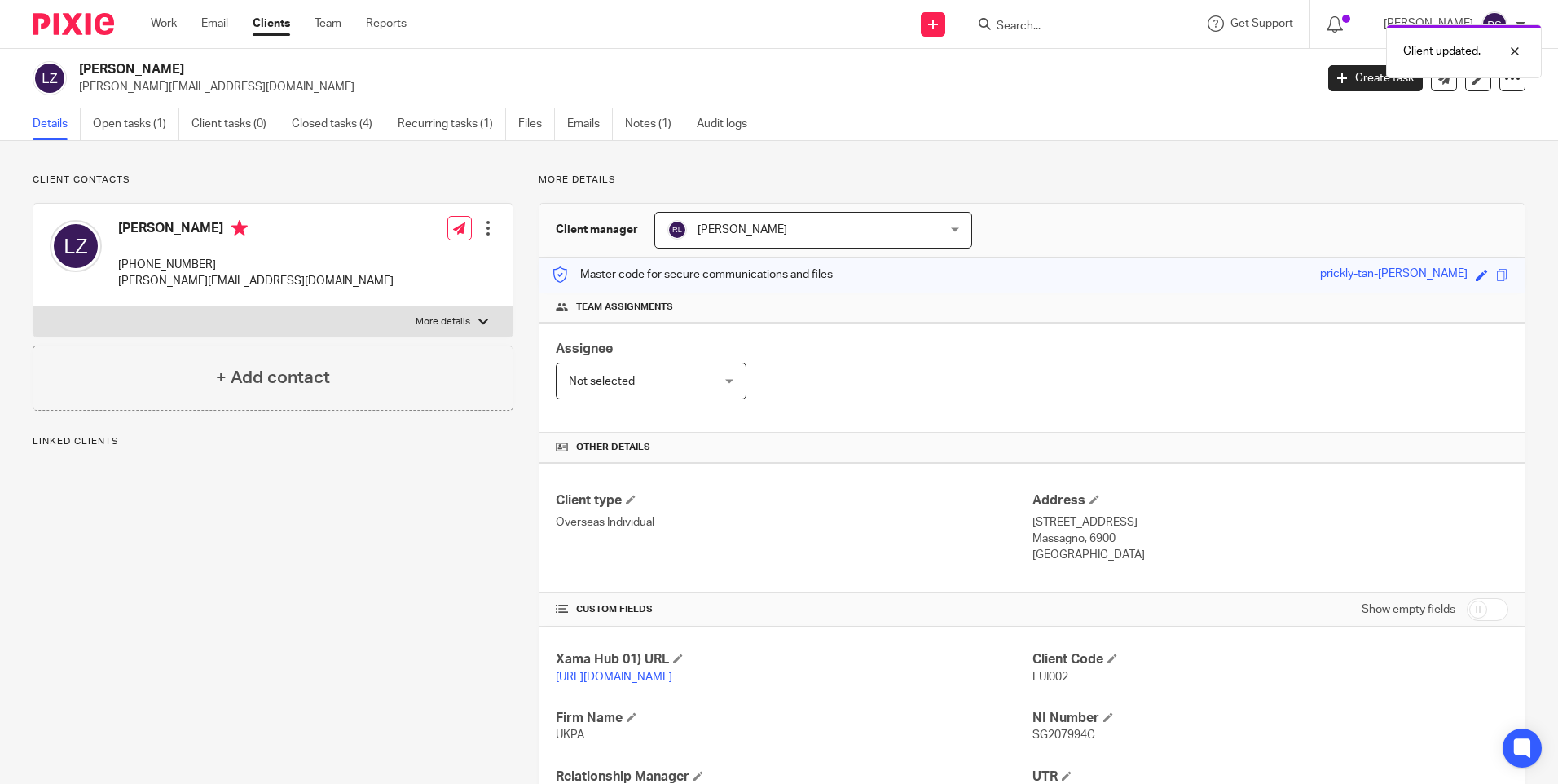
click at [1055, 21] on div "Client updated." at bounding box center [1160, 47] width 763 height 62
click at [1044, 35] on div "Client updated." at bounding box center [1160, 47] width 763 height 62
click at [1040, 24] on input "Search" at bounding box center [1069, 26] width 147 height 15
paste input "Crowdtolive Spv 16 Limited"
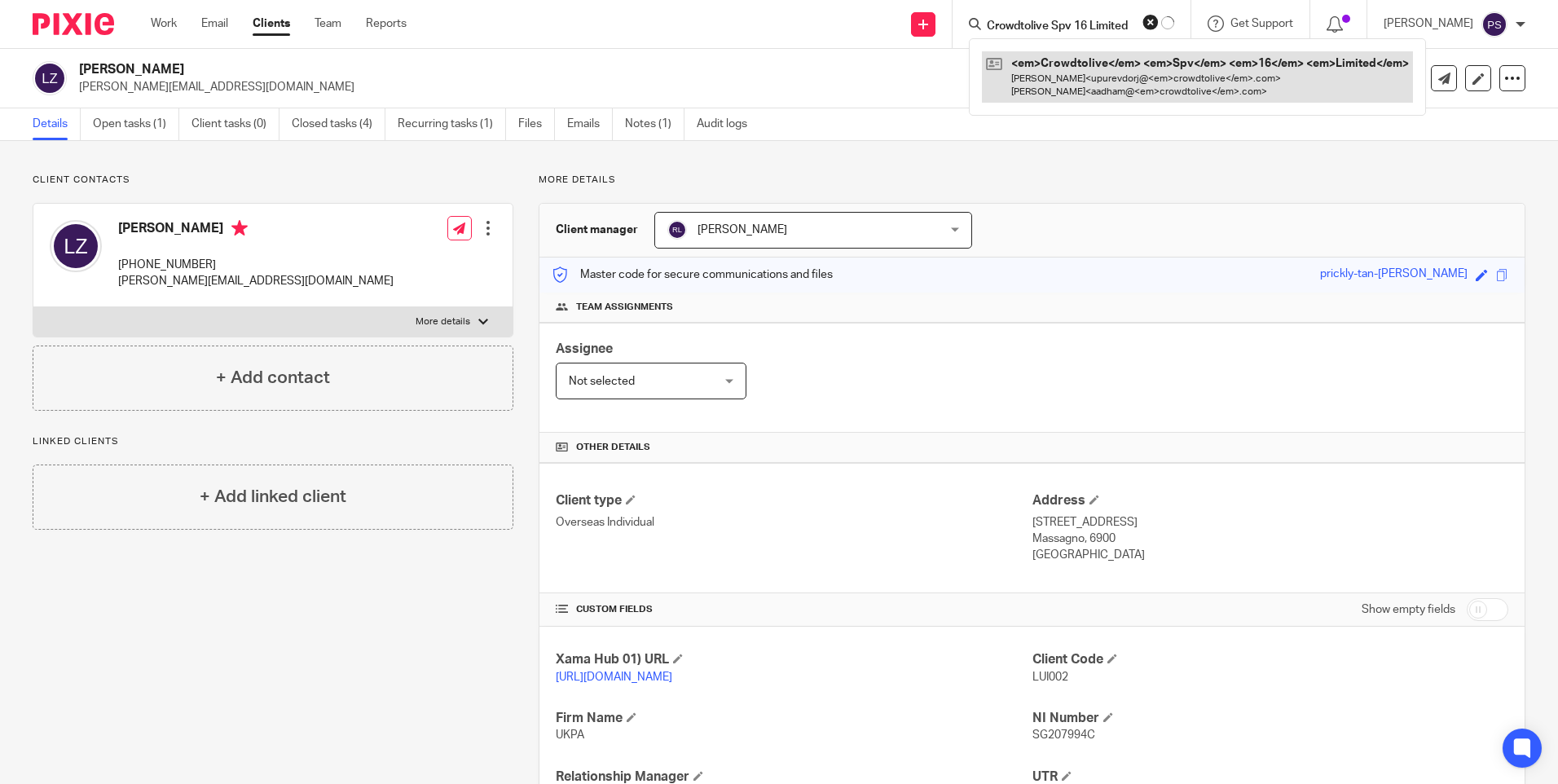
type input "Crowdtolive Spv 16 Limited"
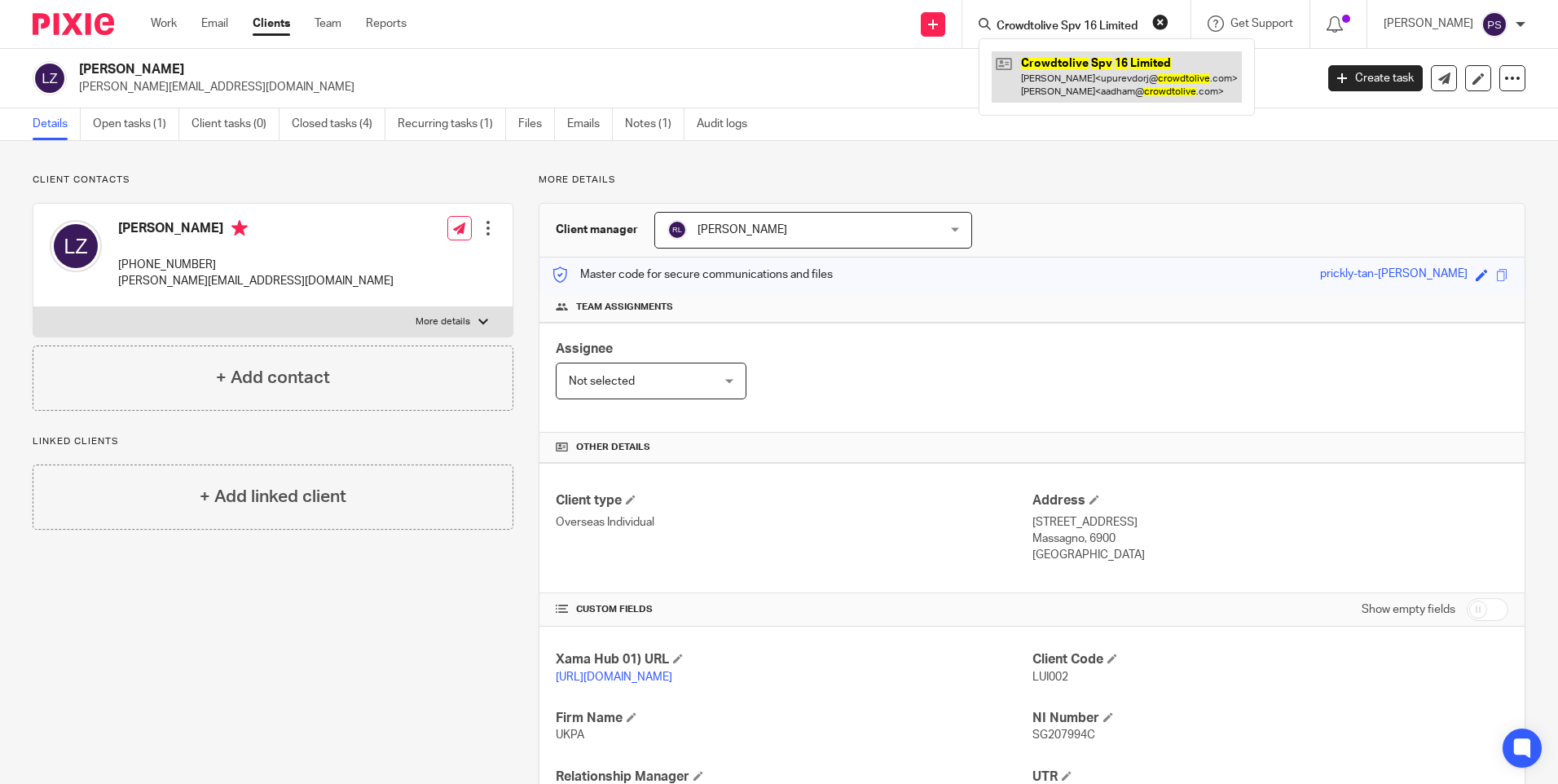
click at [1065, 71] on link at bounding box center [1116, 77] width 250 height 51
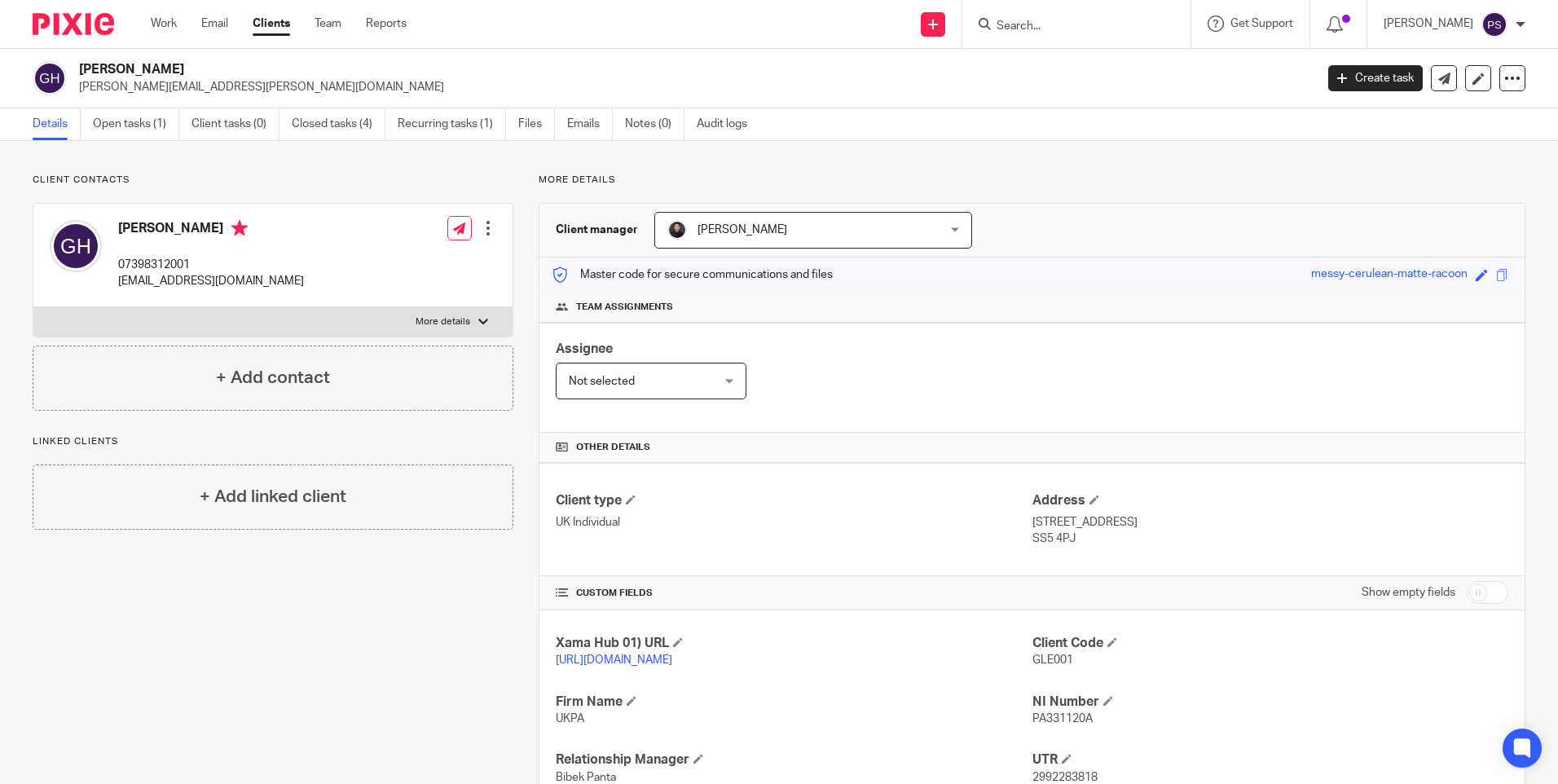
click at [1122, 22] on input "Search" at bounding box center [1069, 26] width 147 height 15
paste input "[PERSON_NAME] [PERSON_NAME]"
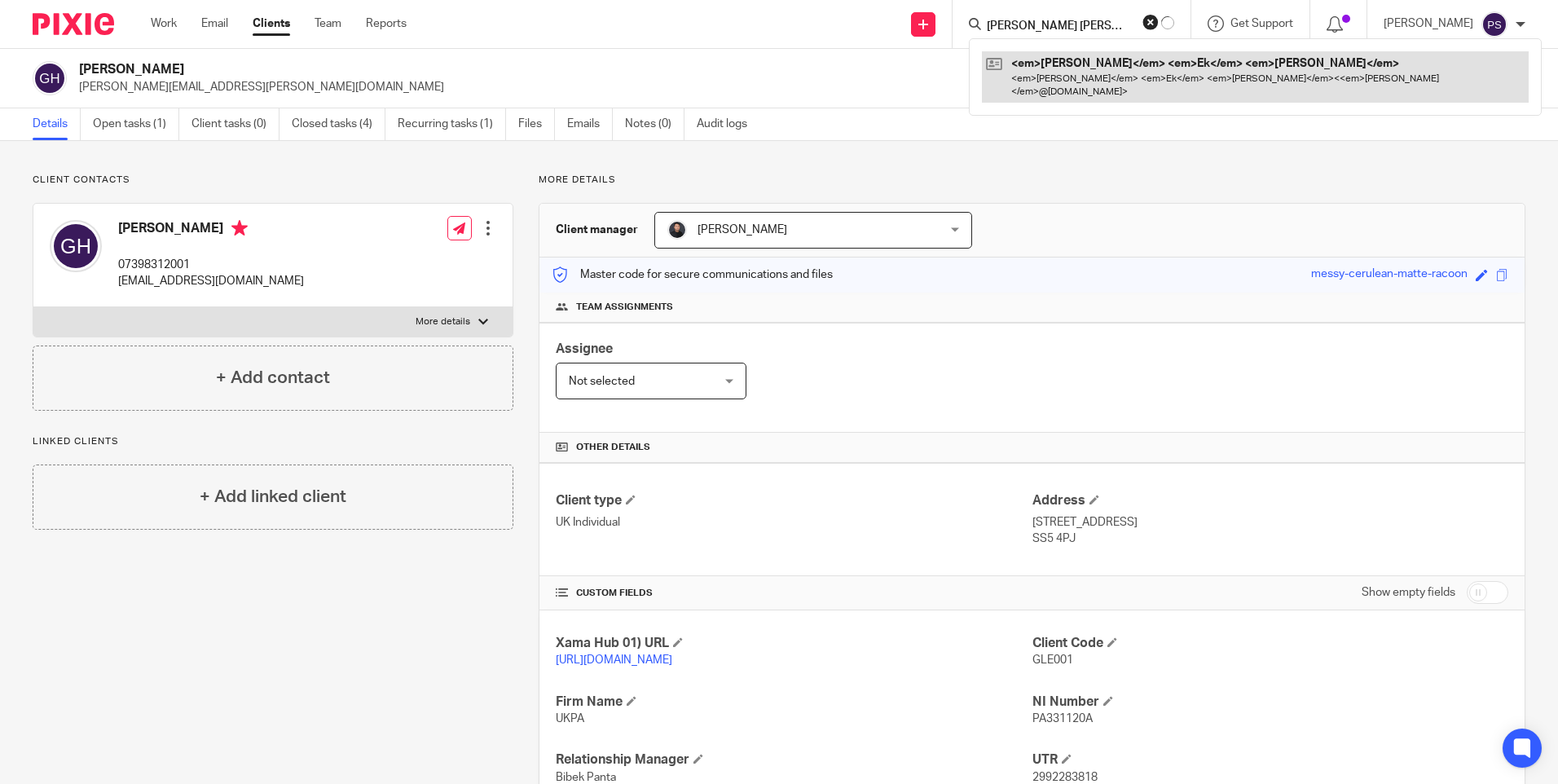
type input "[PERSON_NAME] [PERSON_NAME]"
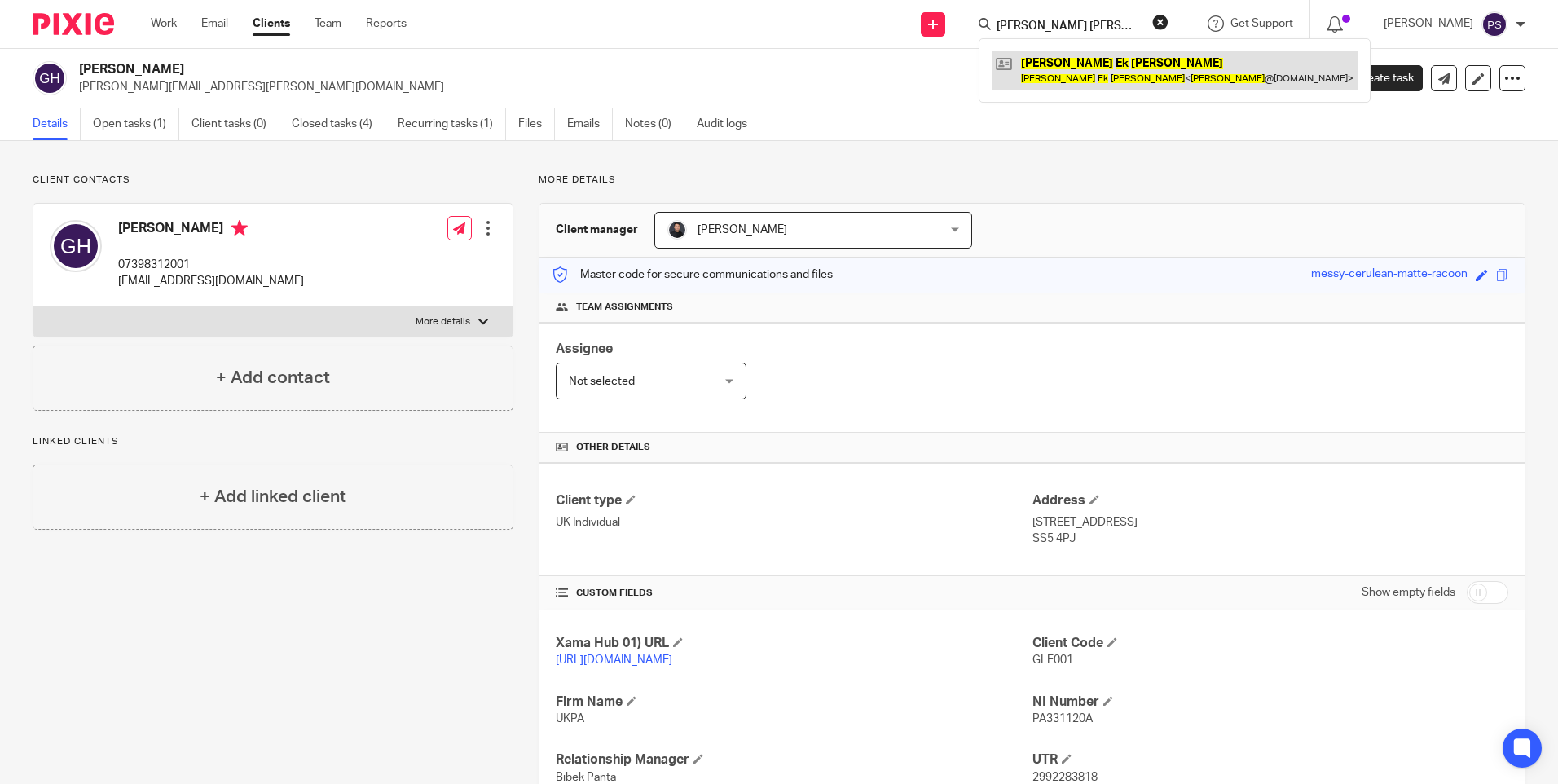
click at [1113, 72] on link at bounding box center [1174, 70] width 366 height 37
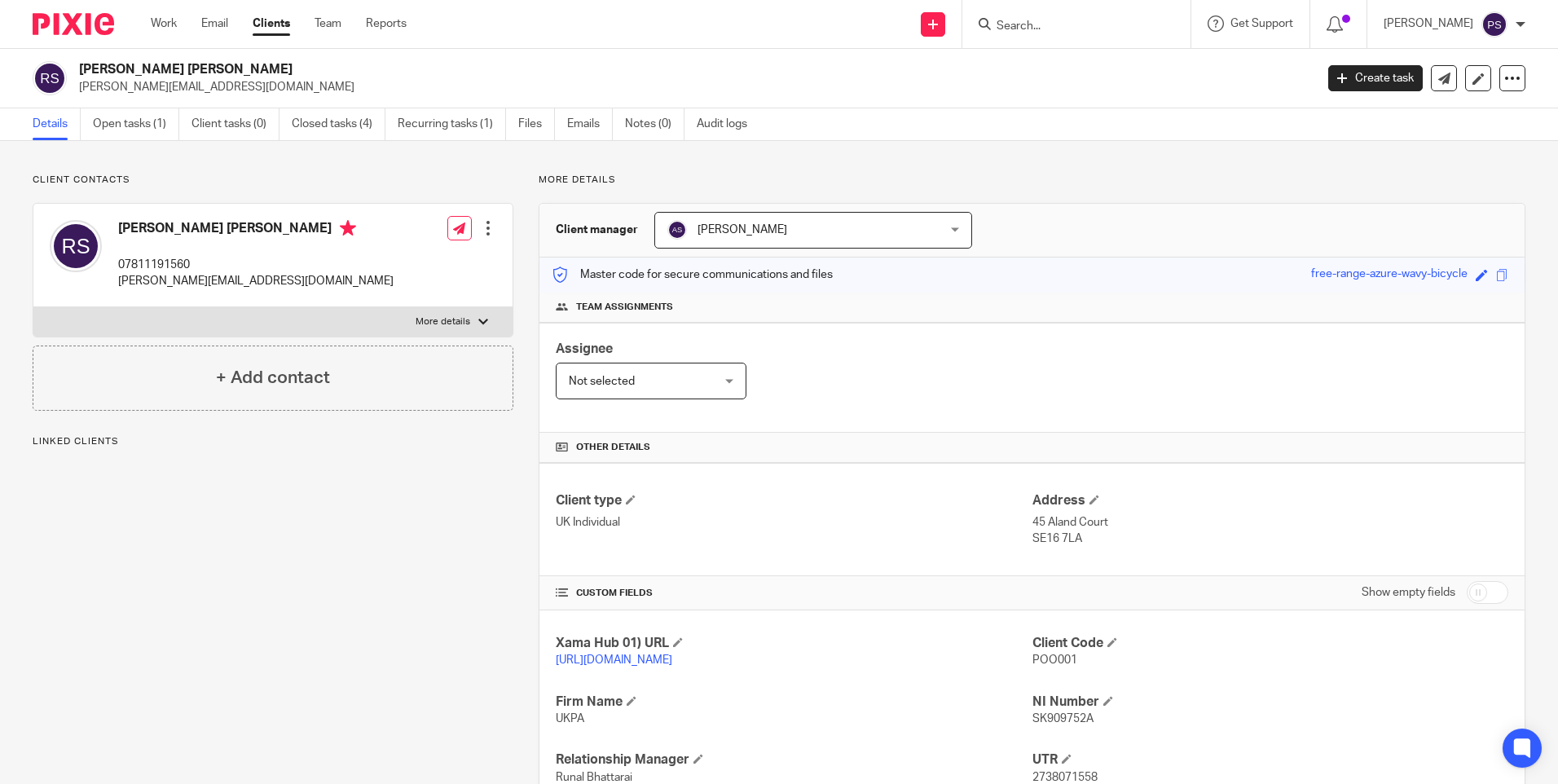
click at [1079, 26] on input "Search" at bounding box center [1069, 26] width 147 height 15
paste input "[PERSON_NAME]"
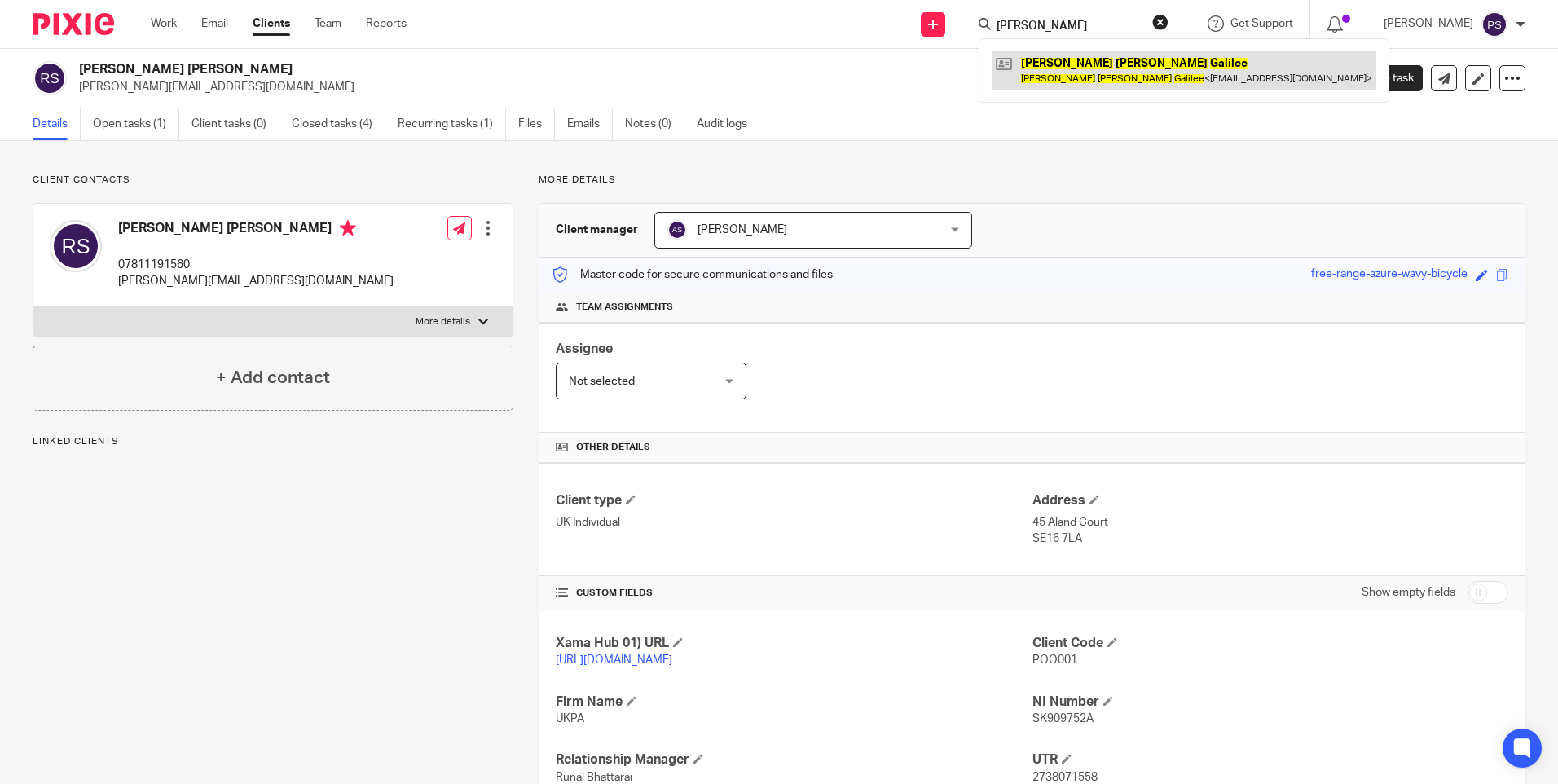
type input "[PERSON_NAME]"
click at [1074, 73] on link at bounding box center [1184, 70] width 385 height 37
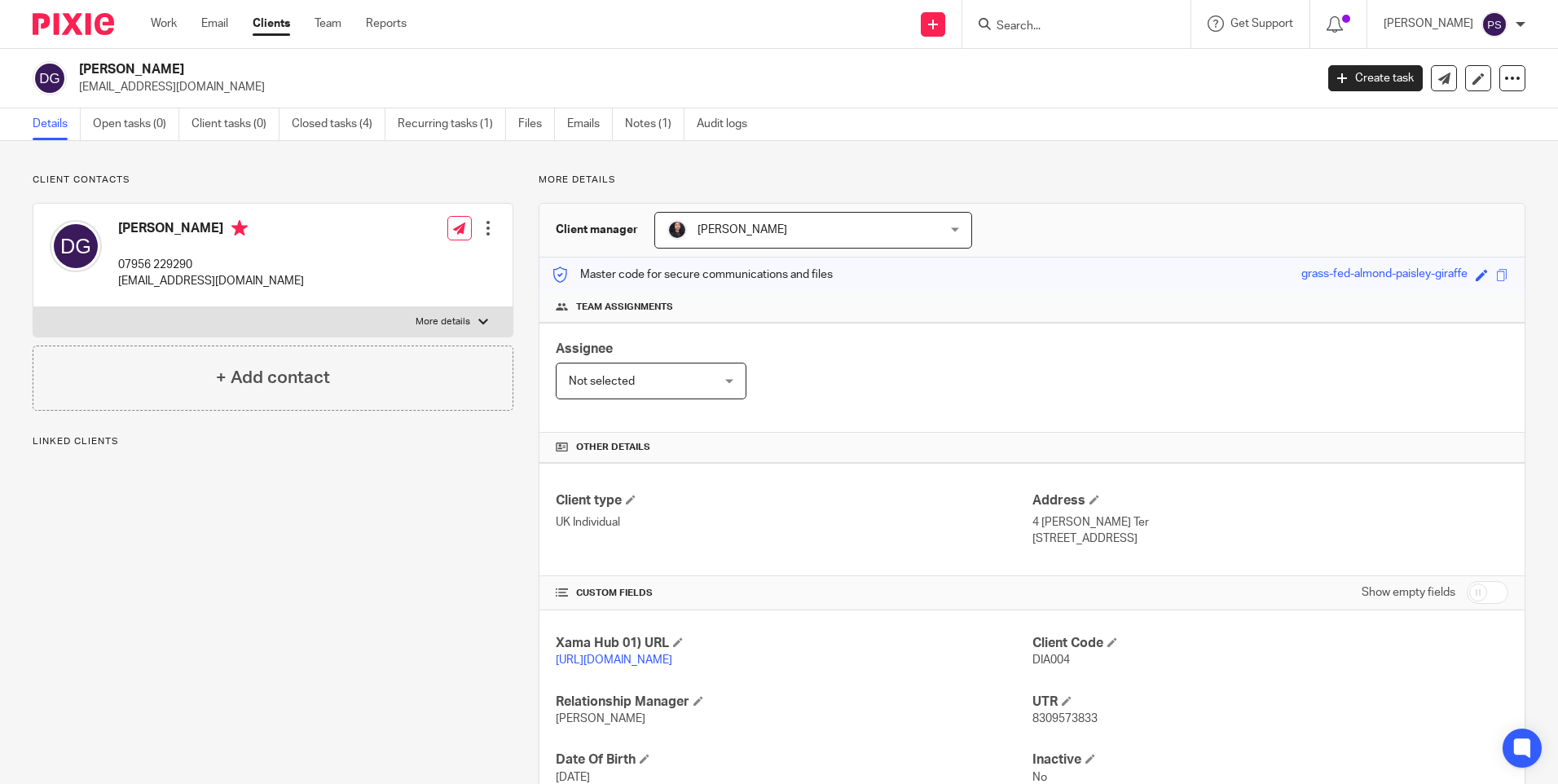
click at [807, 228] on span "[PERSON_NAME]" at bounding box center [788, 229] width 243 height 34
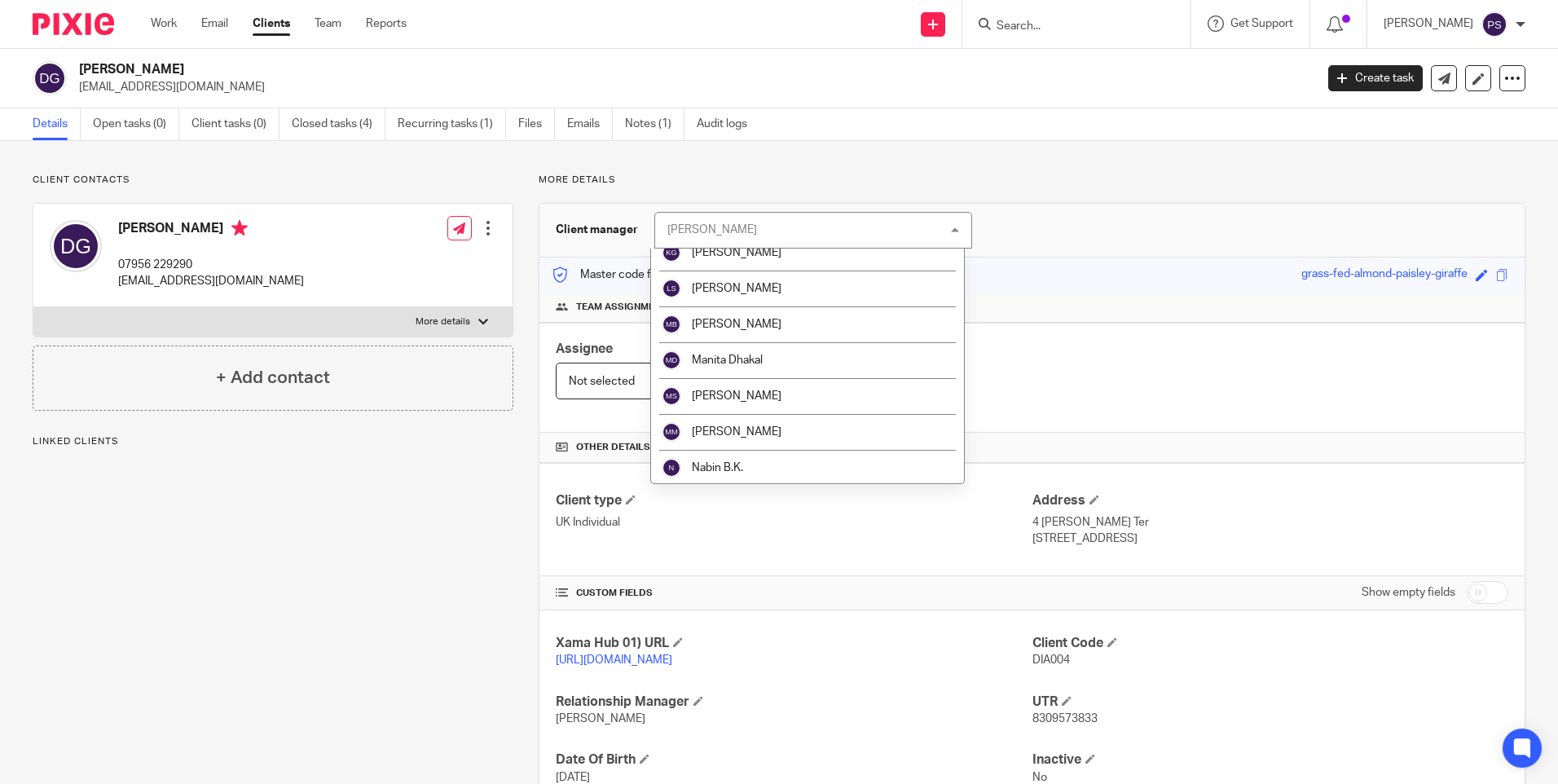
scroll to position [1221, 0]
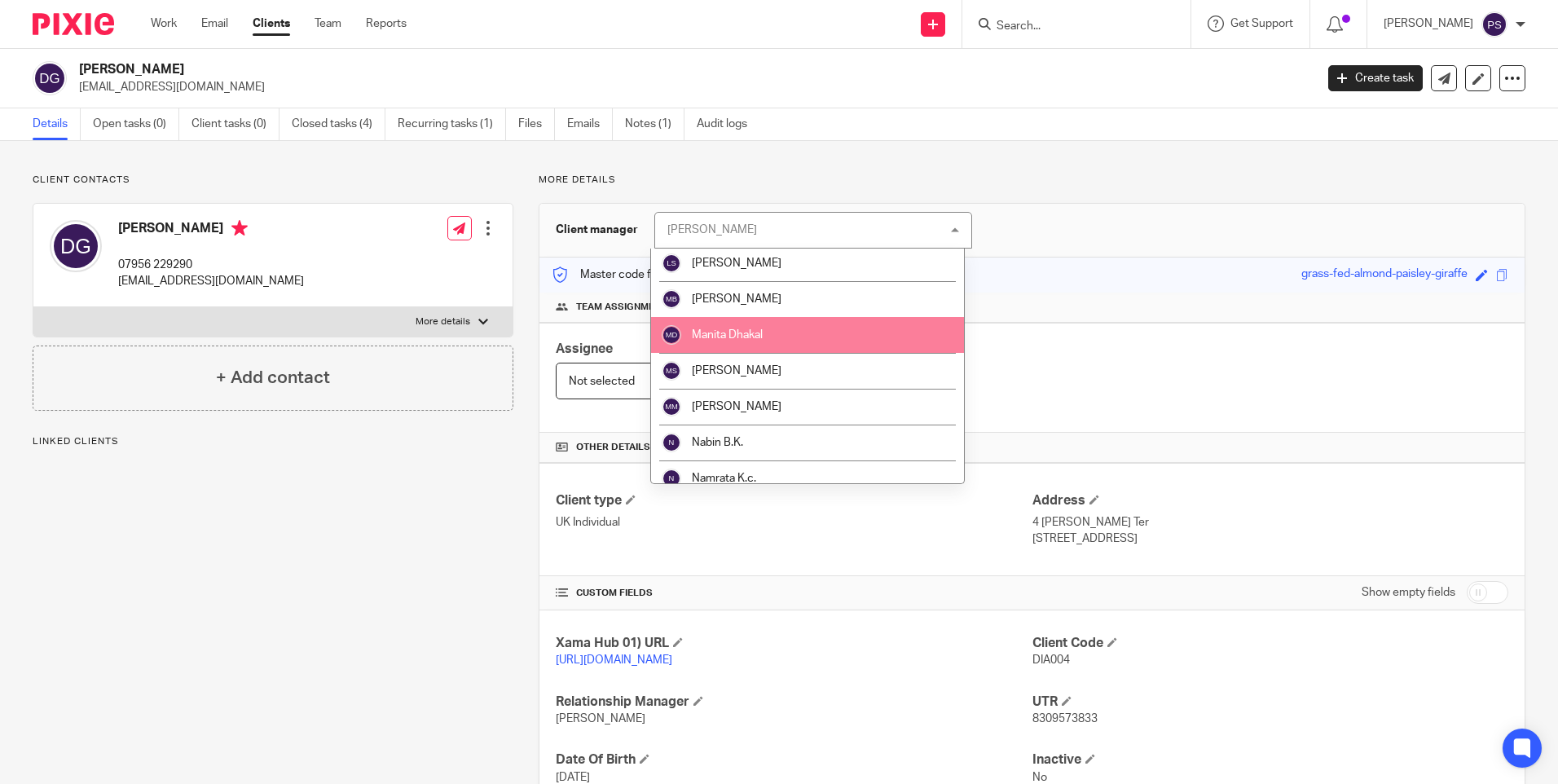
click at [779, 310] on li "[PERSON_NAME]" at bounding box center [808, 299] width 313 height 36
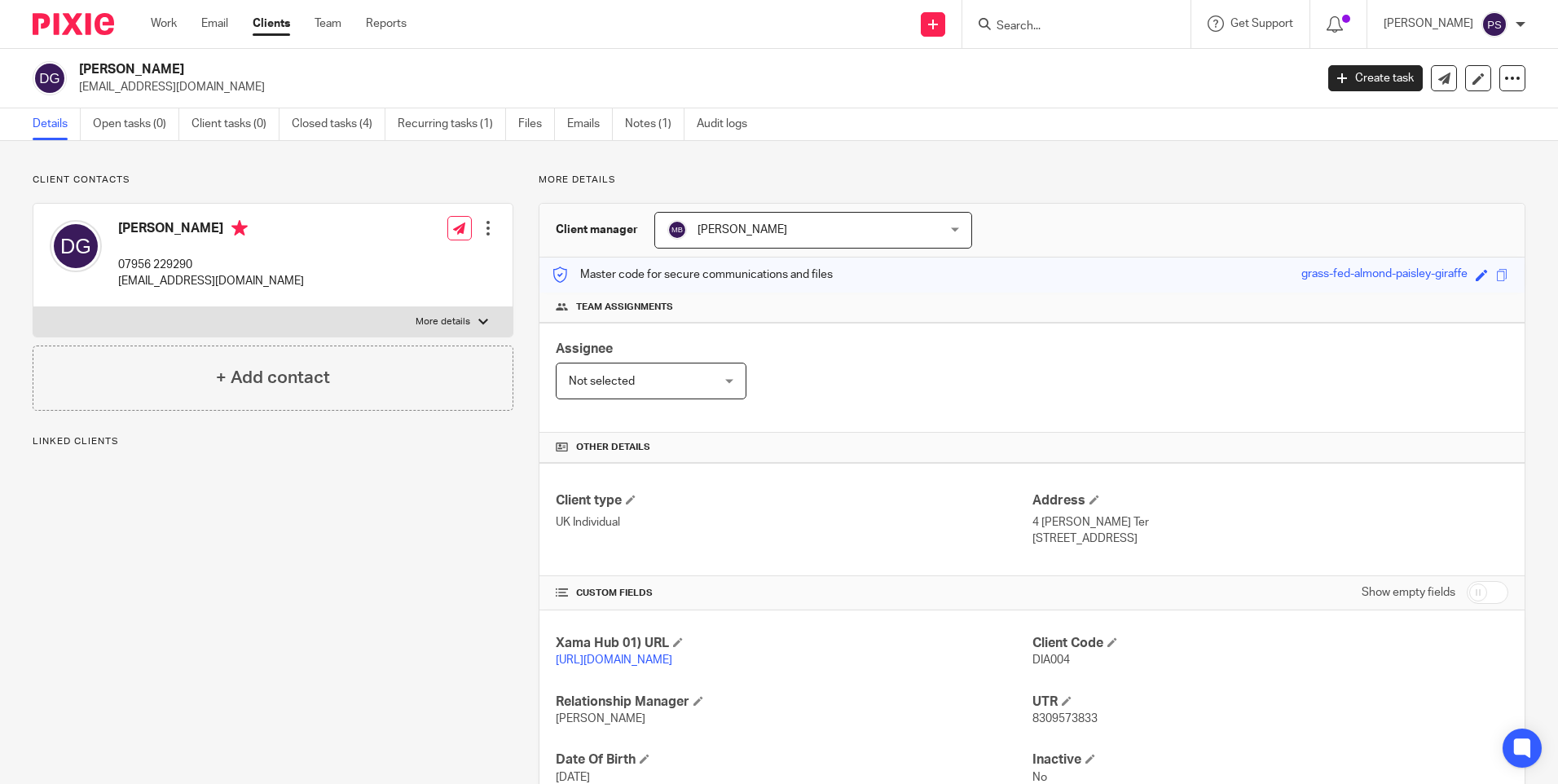
click at [1070, 25] on div "Client updated." at bounding box center [1160, 47] width 763 height 62
click at [1045, 23] on input "Search" at bounding box center [1069, 26] width 147 height 15
paste input "HRF 101 Ltd"
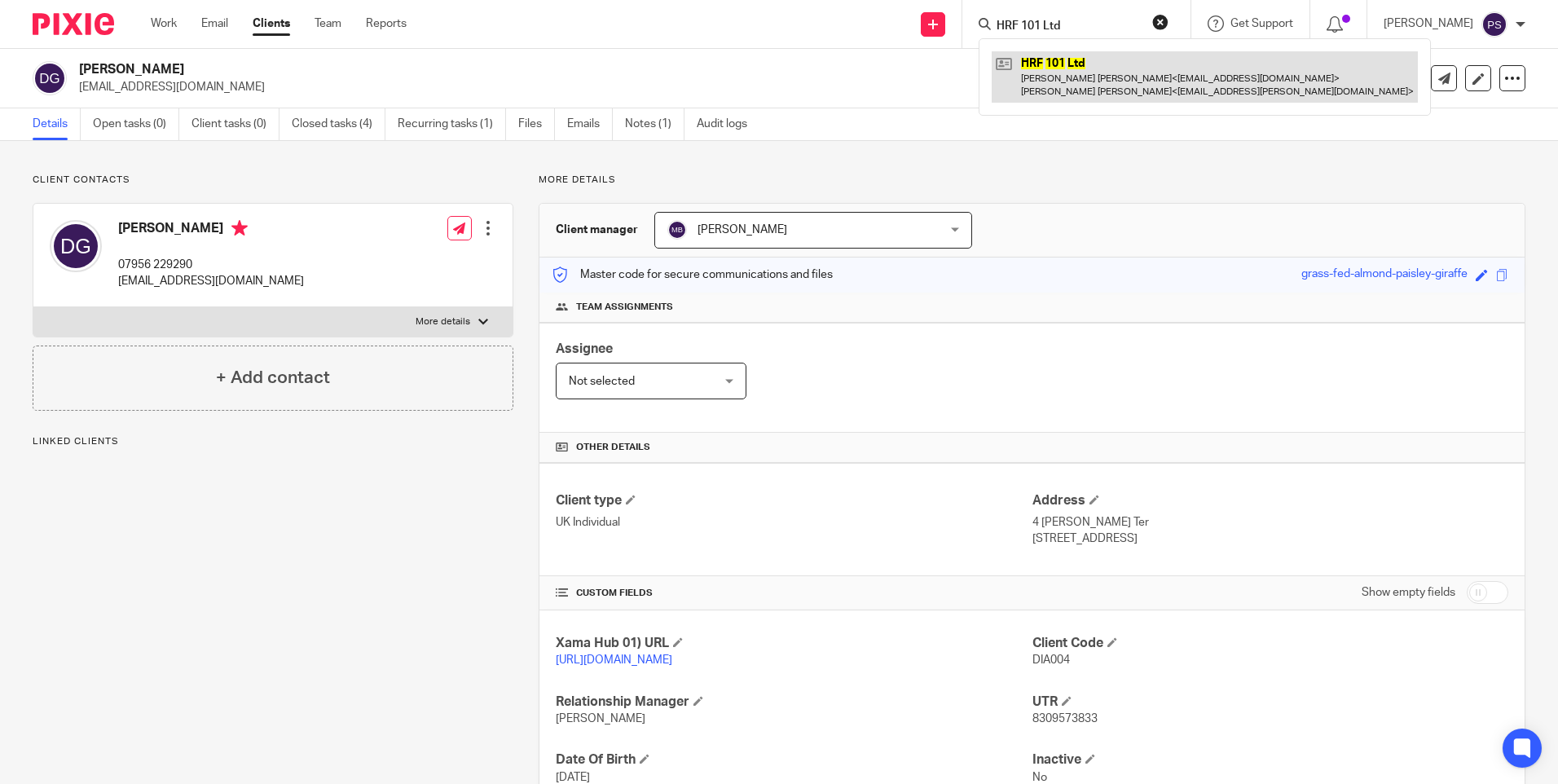
type input "HRF 101 Ltd"
click at [1089, 74] on link at bounding box center [1204, 77] width 426 height 51
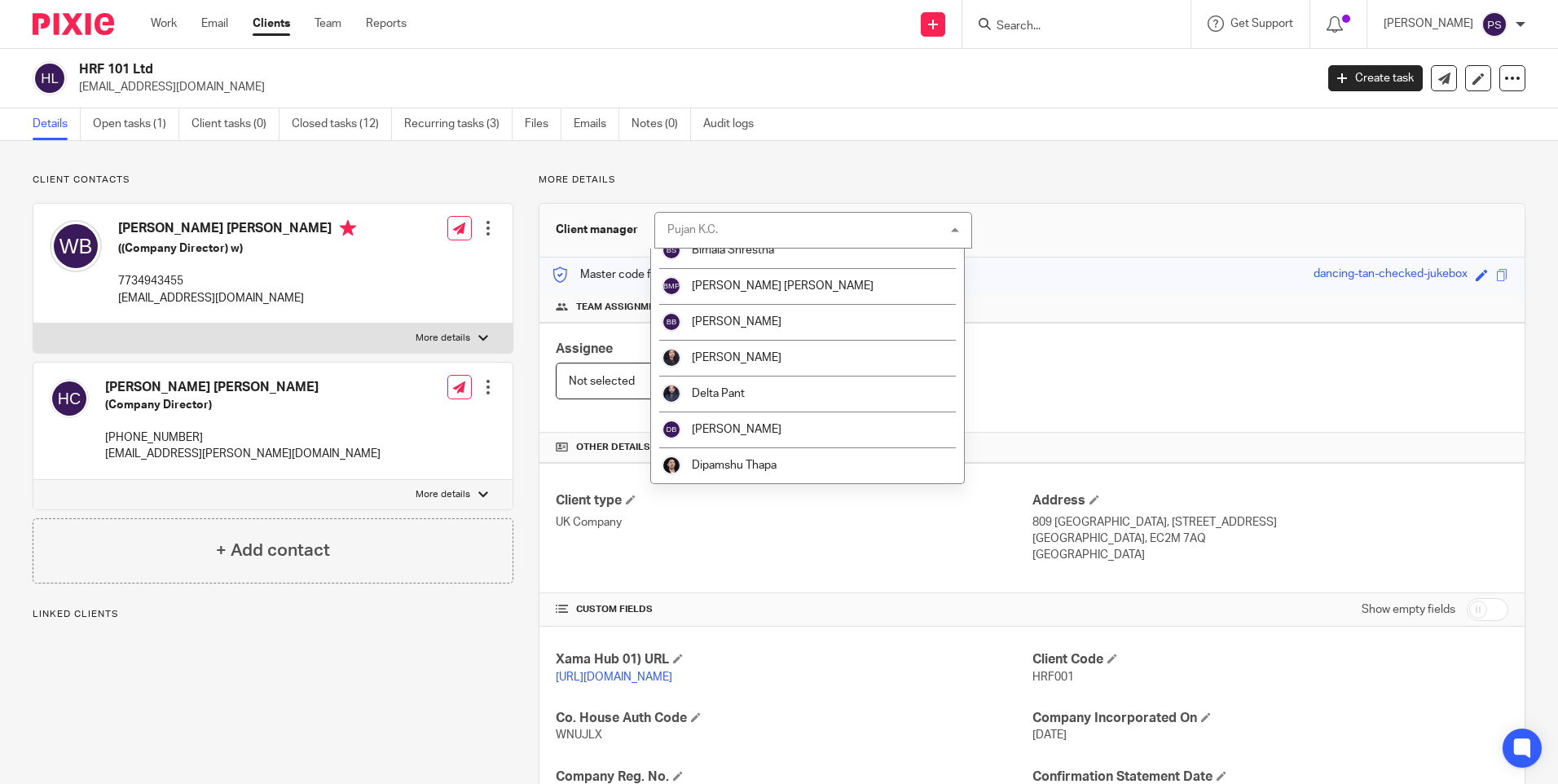
scroll to position [977, 0]
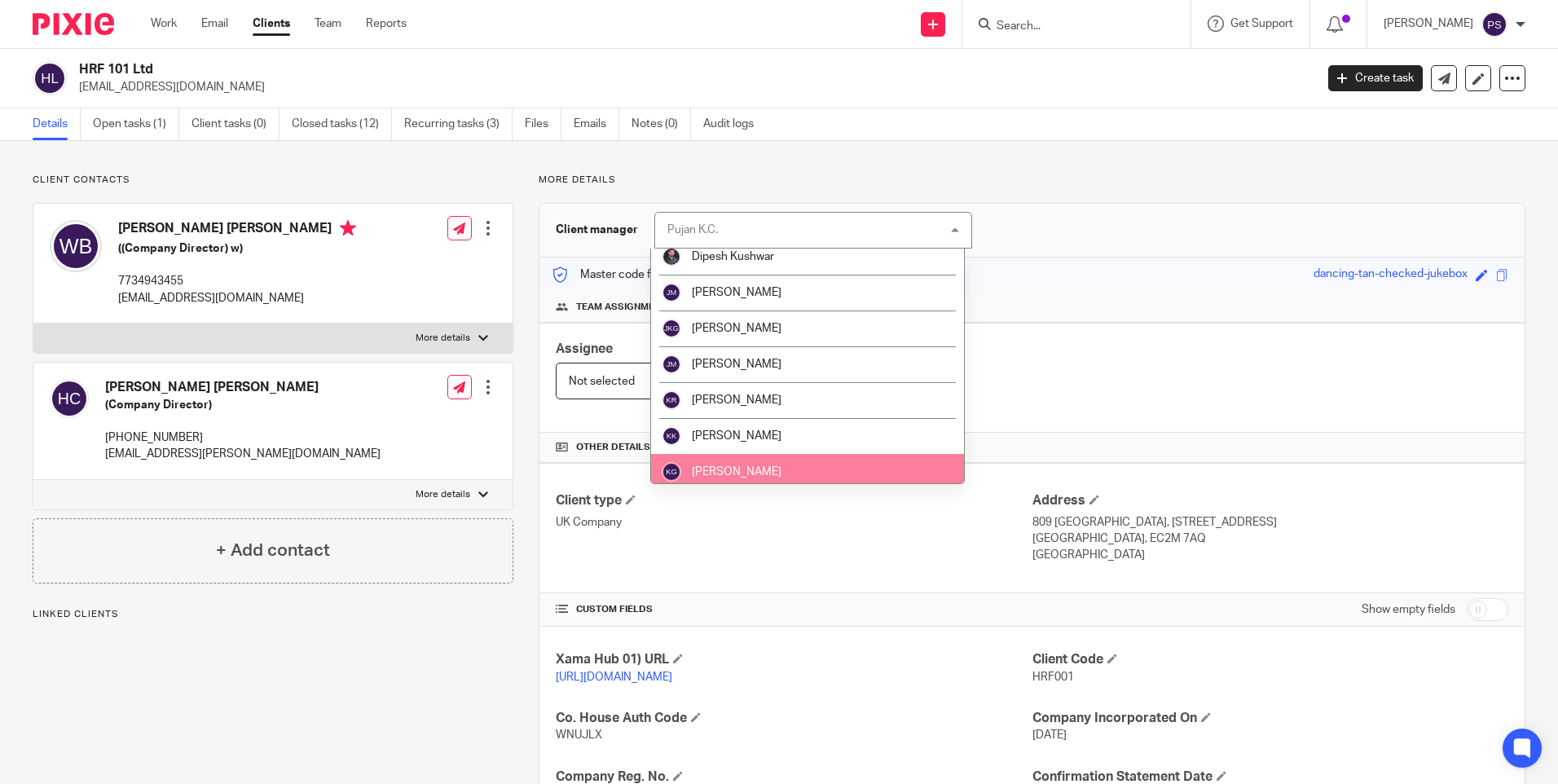
click at [764, 457] on li "[PERSON_NAME]" at bounding box center [808, 472] width 313 height 36
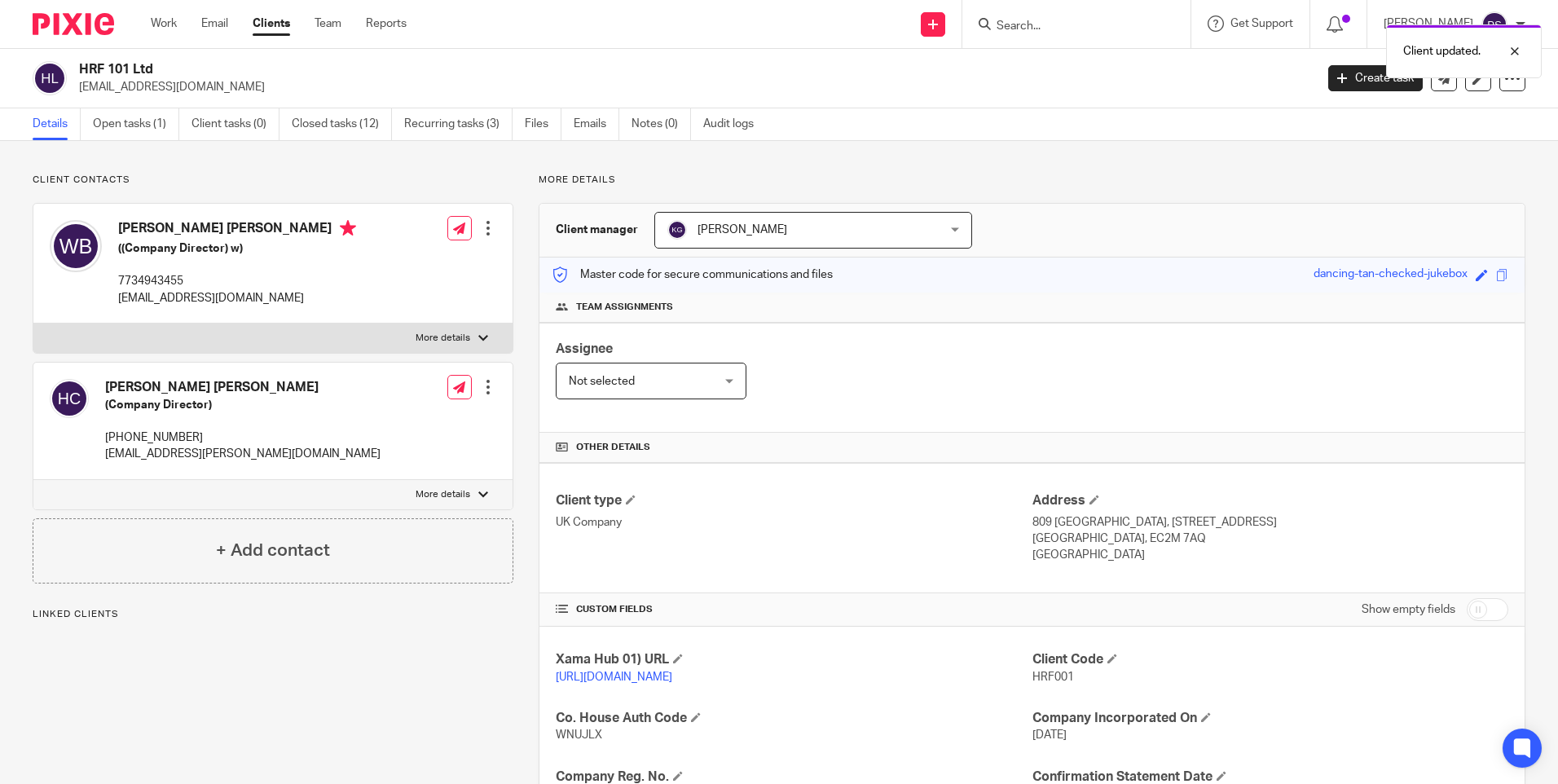
click at [1045, 26] on div "Client updated." at bounding box center [1160, 47] width 763 height 62
click at [1074, 24] on input "Search" at bounding box center [1069, 26] width 147 height 15
paste input "BBCO Group Limited"
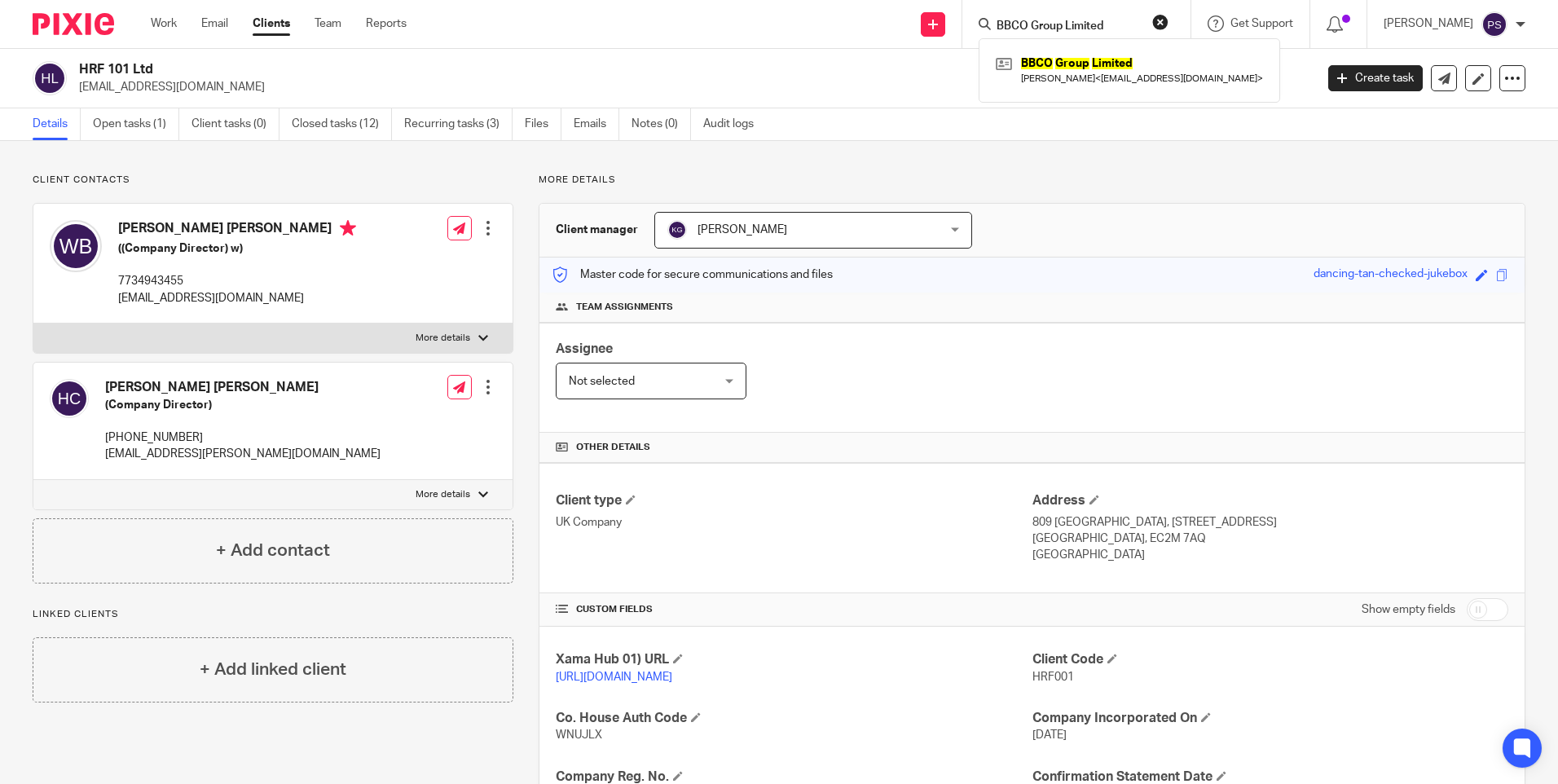
type input "BBCO Group Limited"
click at [1065, 91] on div "BBCO Group Limited Maris Balodis < maris@maris.io >" at bounding box center [1129, 69] width 302 height 63
click at [1069, 70] on link at bounding box center [1129, 70] width 275 height 37
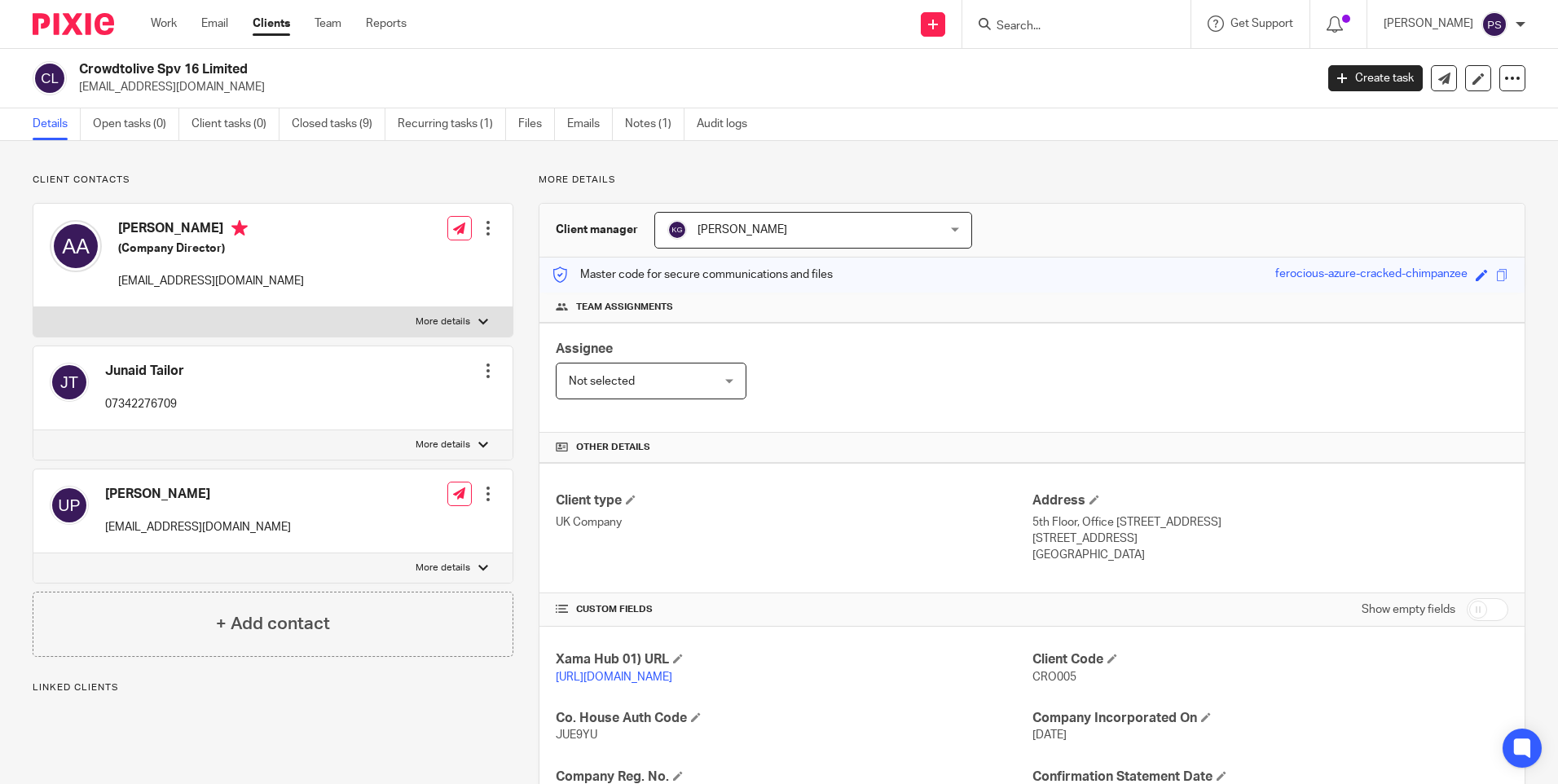
click at [841, 228] on span "[PERSON_NAME]" at bounding box center [788, 229] width 243 height 34
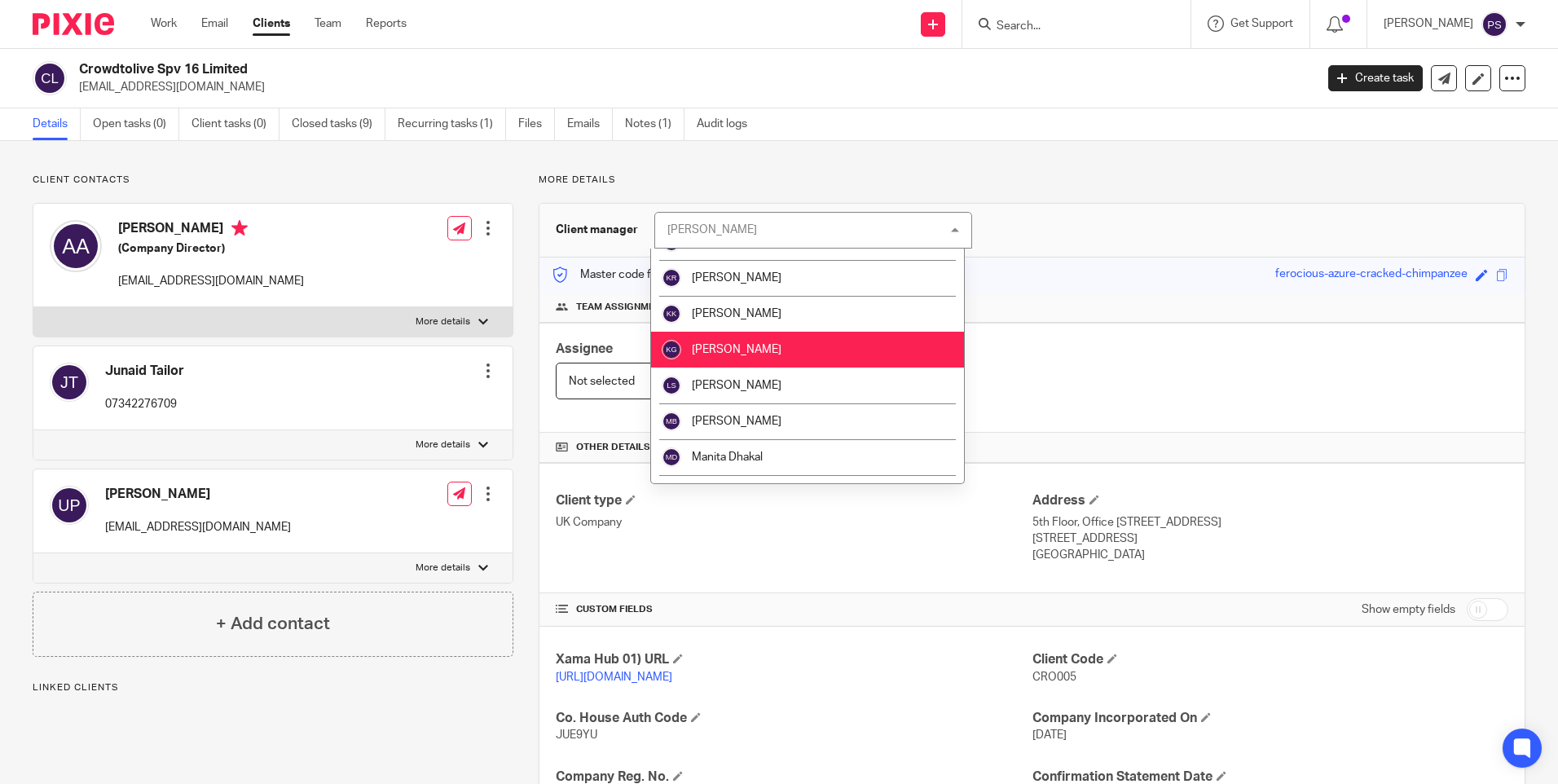
scroll to position [1140, 0]
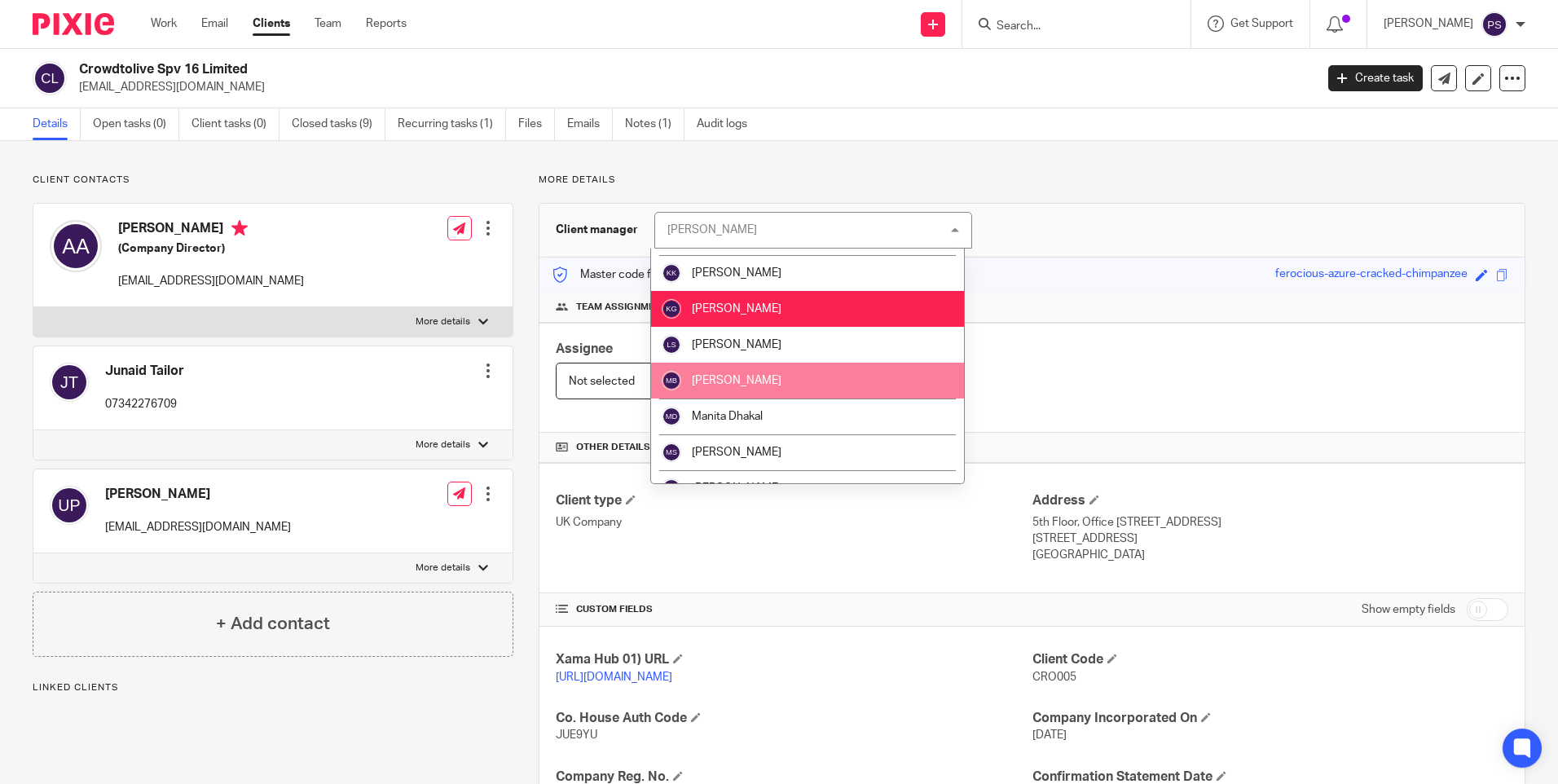
click at [809, 371] on li "[PERSON_NAME]" at bounding box center [808, 380] width 313 height 36
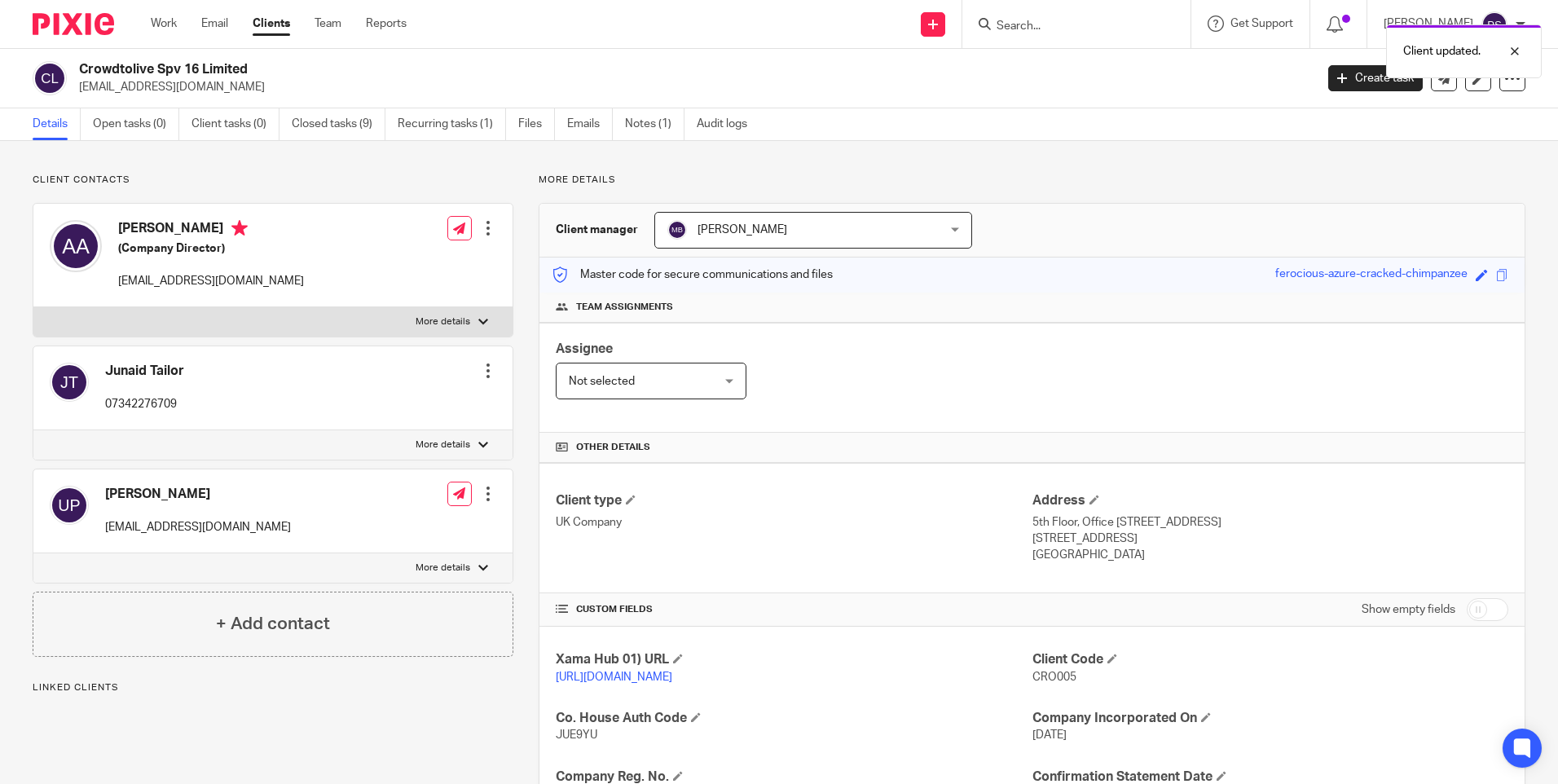
drag, startPoint x: 757, startPoint y: 347, endPoint x: 785, endPoint y: 338, distance: 29.4
click at [758, 347] on div "Assignee Not selected Not selected Not selected Aarshika Awale Aayush Niraula A…" at bounding box center [1032, 377] width 986 height 110
click at [1078, 20] on div "Client updated." at bounding box center [1160, 47] width 763 height 62
click at [1074, 23] on input "Search" at bounding box center [1069, 26] width 147 height 15
paste input "Howard Property Rentals Investments Limited"
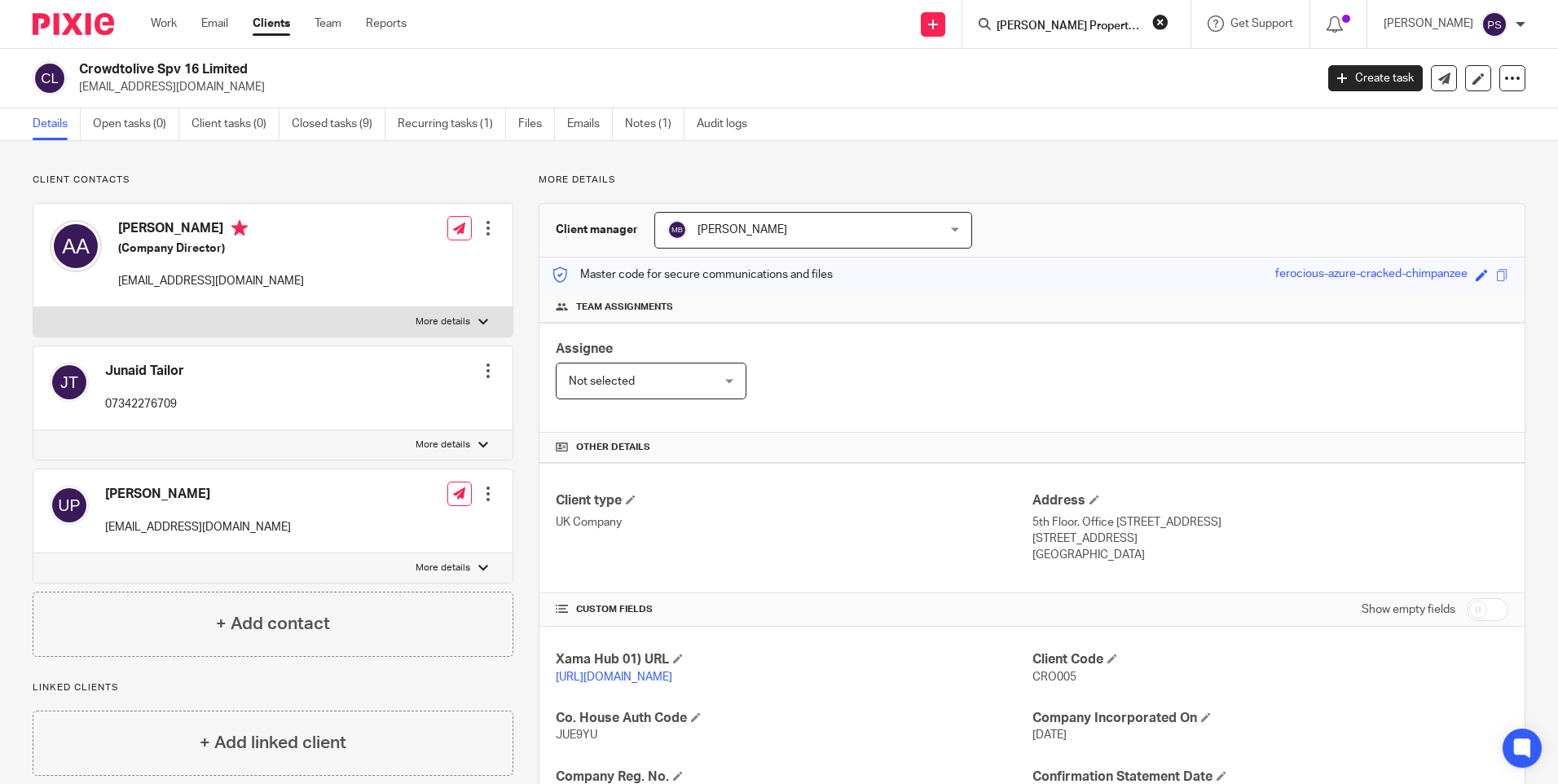
scroll to position [0, 97]
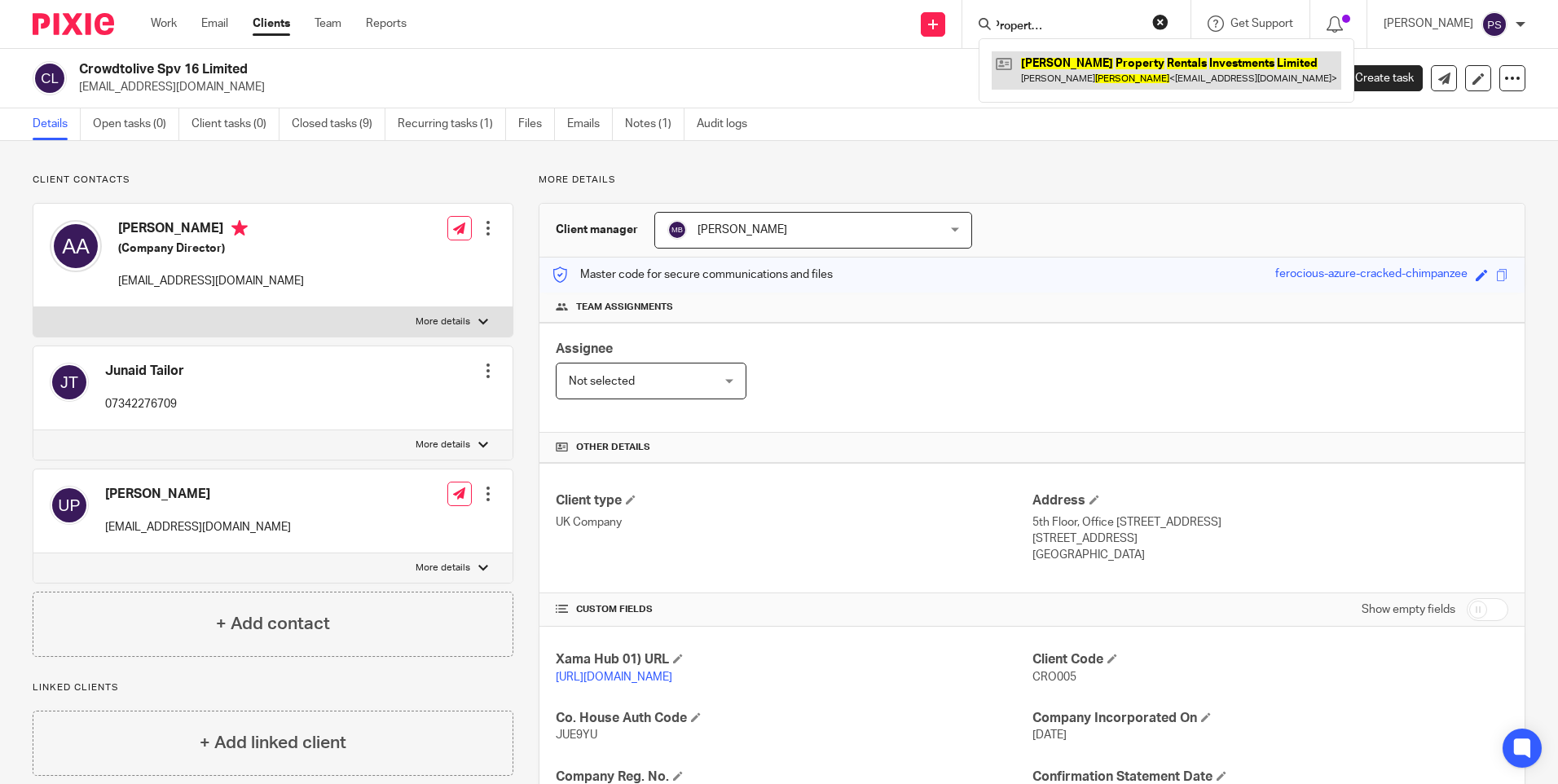
type input "Howard Property Rentals Investments Limited"
click at [1085, 71] on link at bounding box center [1166, 70] width 350 height 37
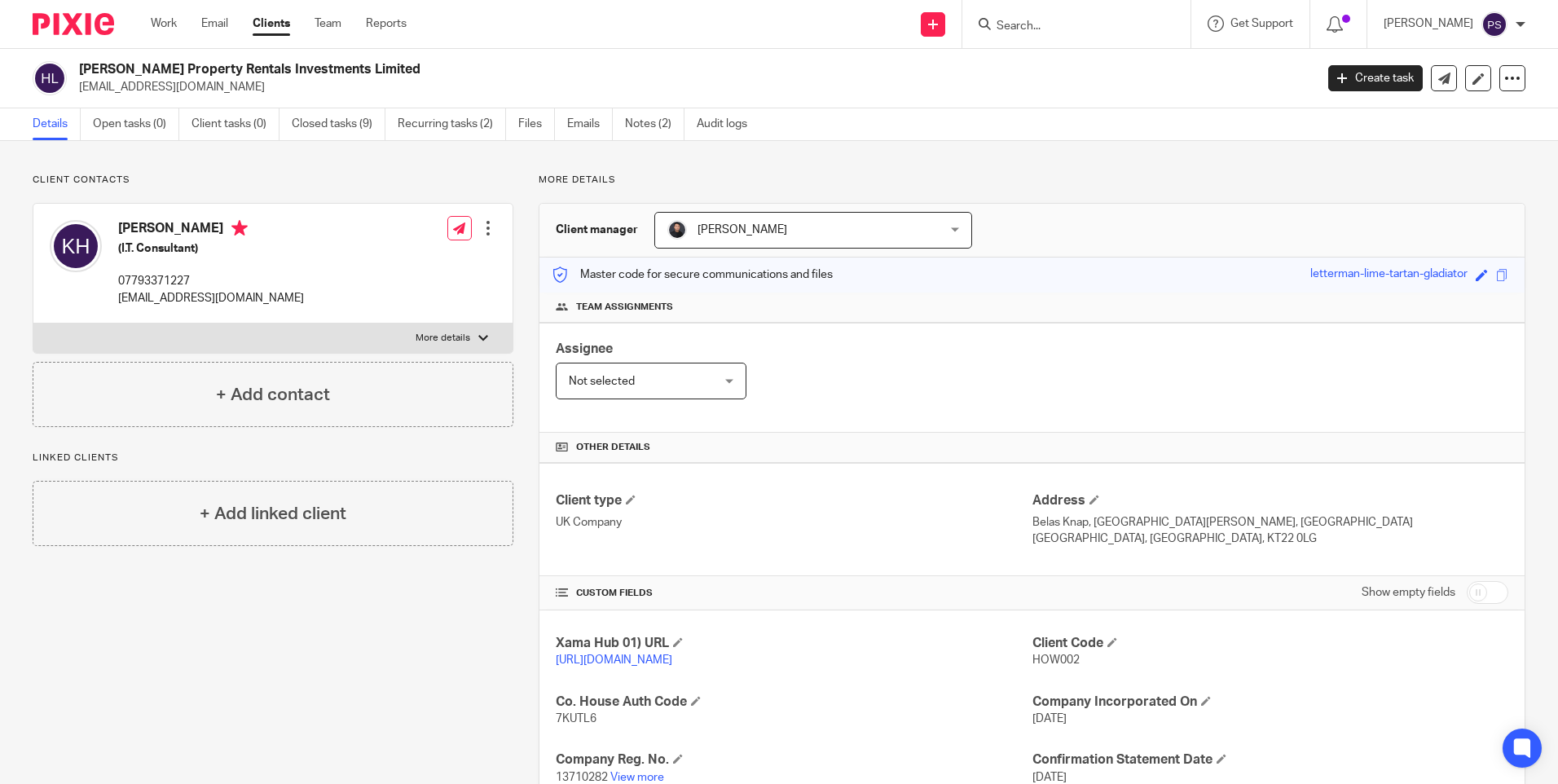
click at [1089, 30] on input "Search" at bounding box center [1069, 26] width 147 height 15
paste input "[PERSON_NAME]"
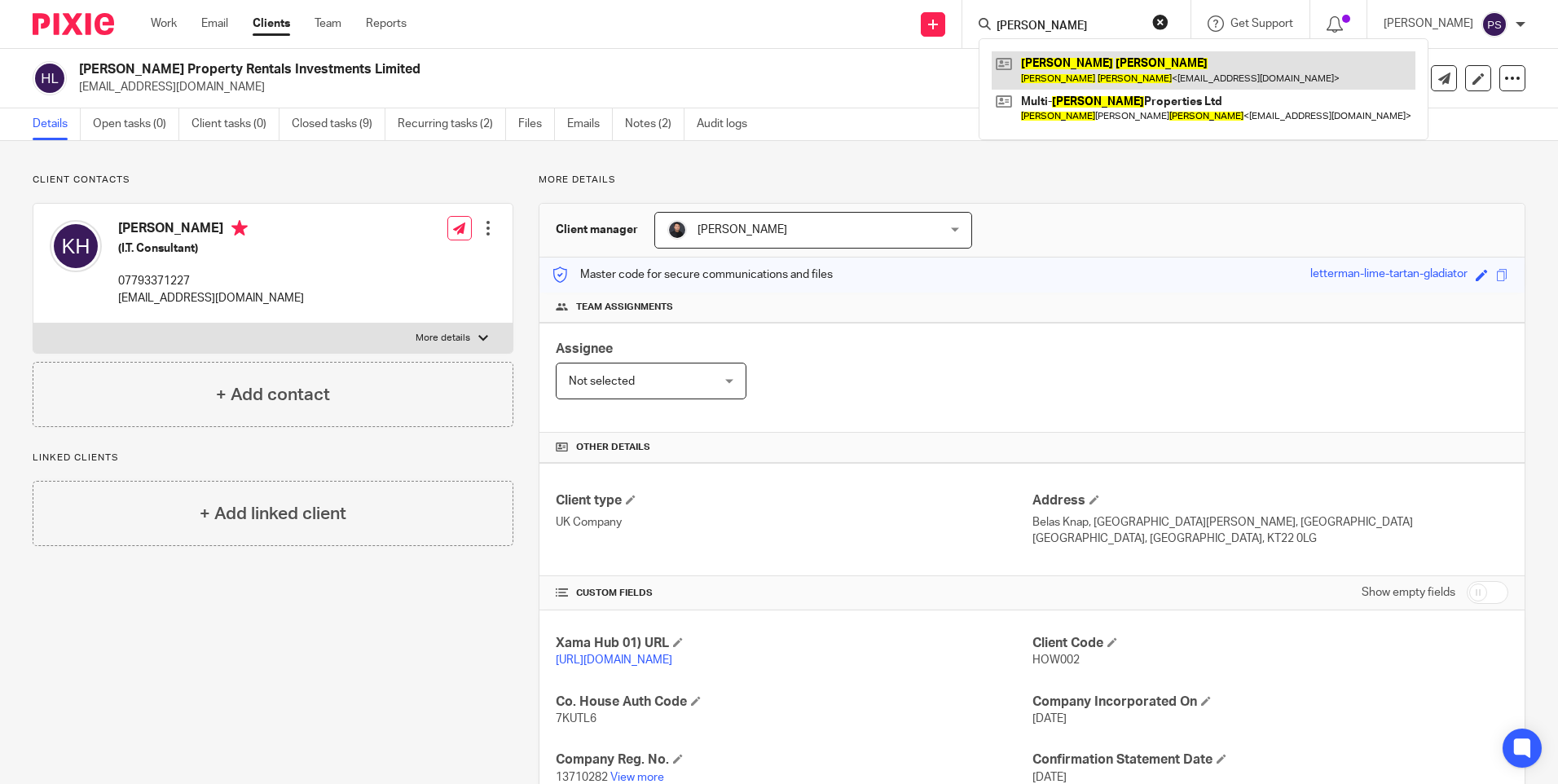
type input "[PERSON_NAME]"
click at [1099, 64] on link at bounding box center [1203, 70] width 424 height 37
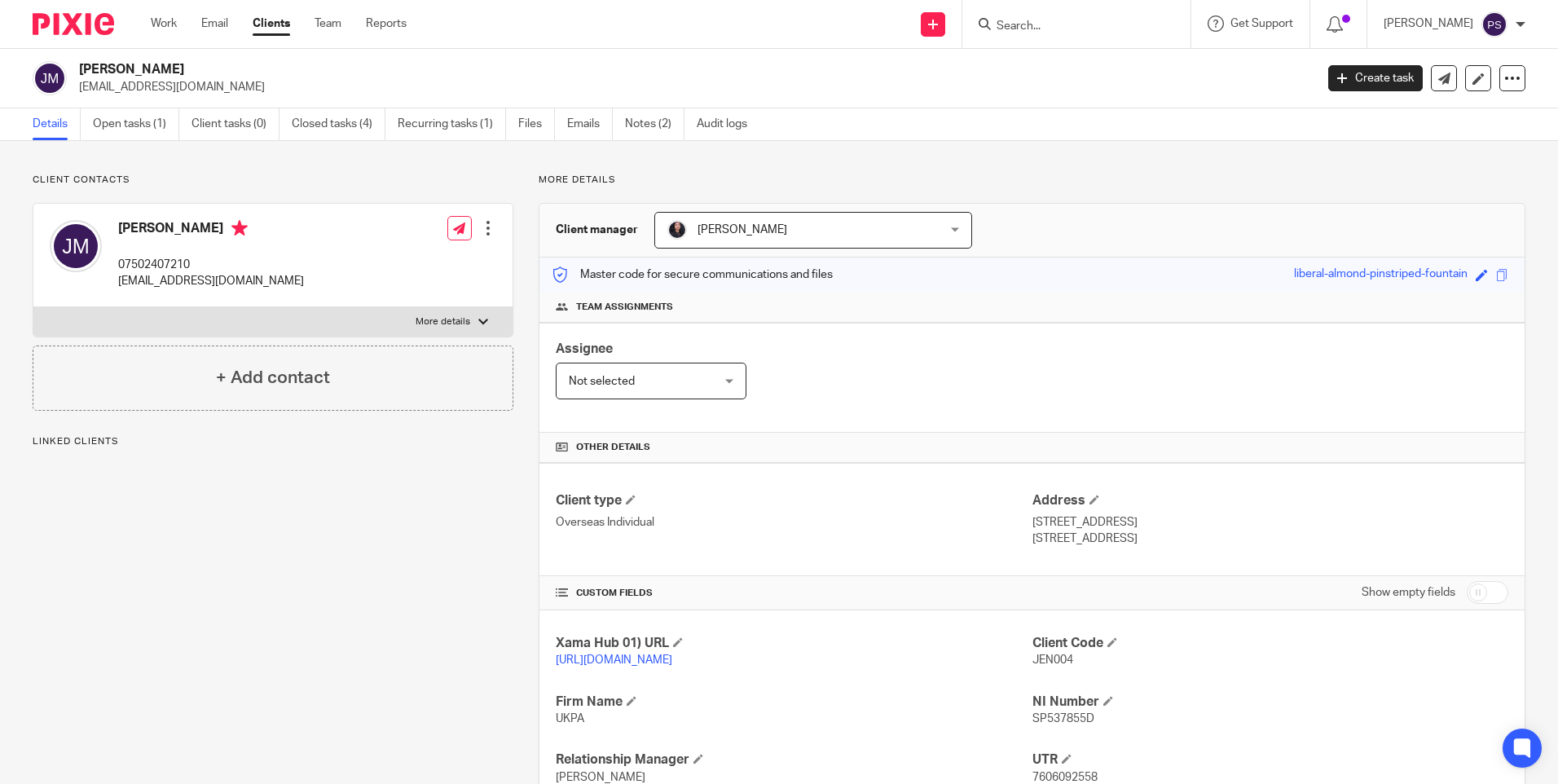
click at [828, 240] on span "[PERSON_NAME]" at bounding box center [788, 229] width 243 height 34
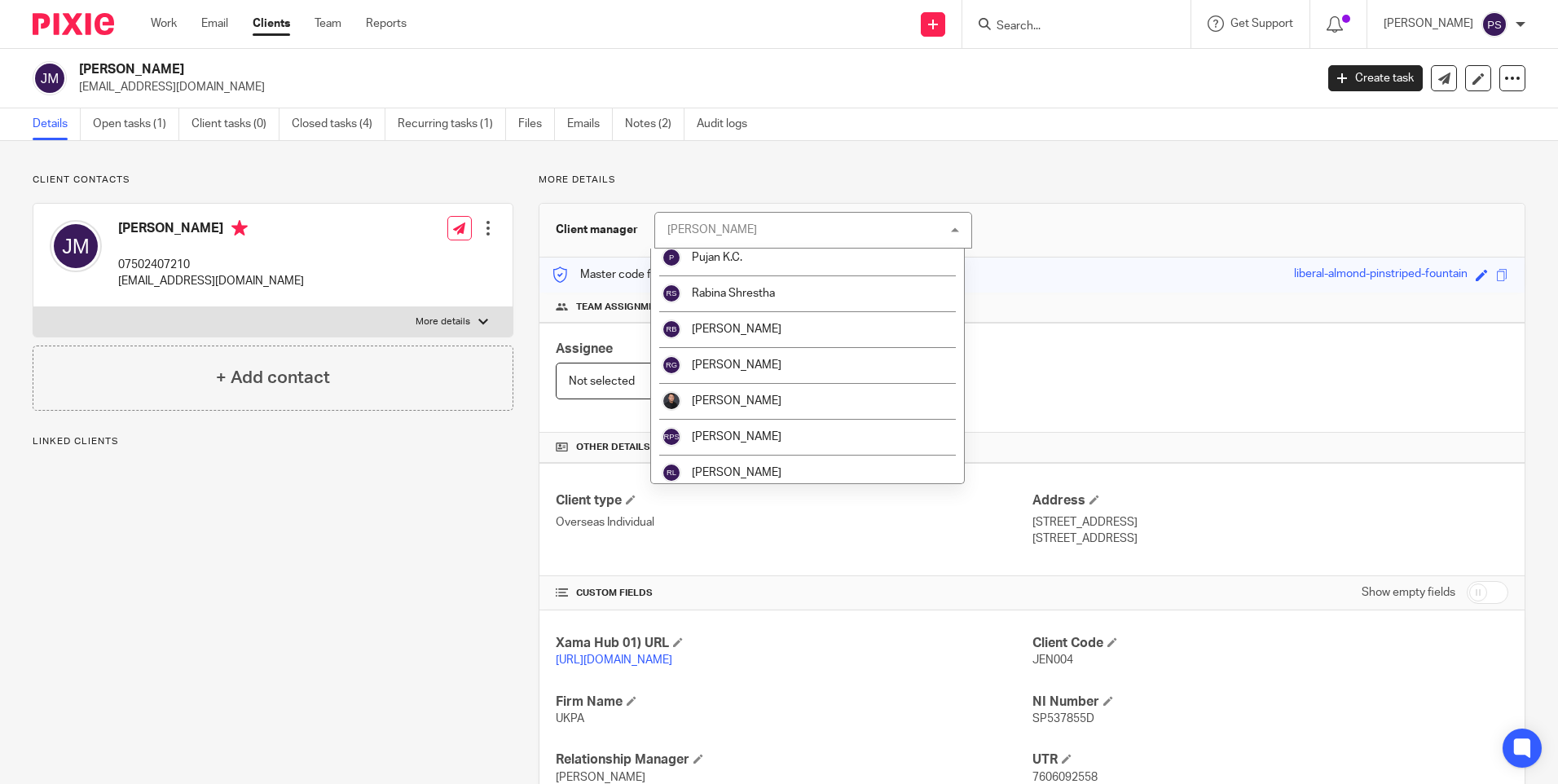
scroll to position [1874, 0]
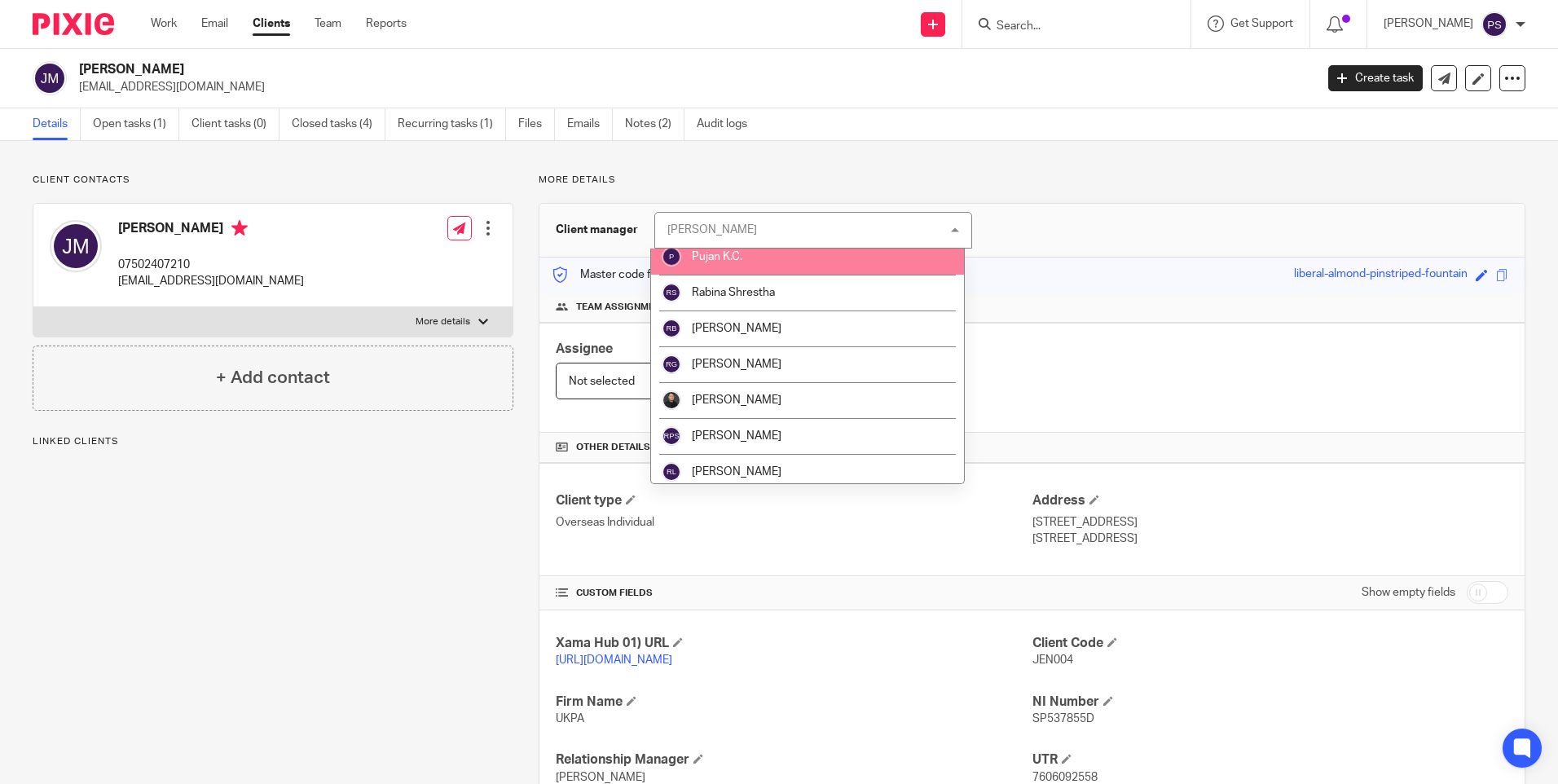
click at [741, 265] on li "Pujan K.C." at bounding box center [808, 256] width 313 height 36
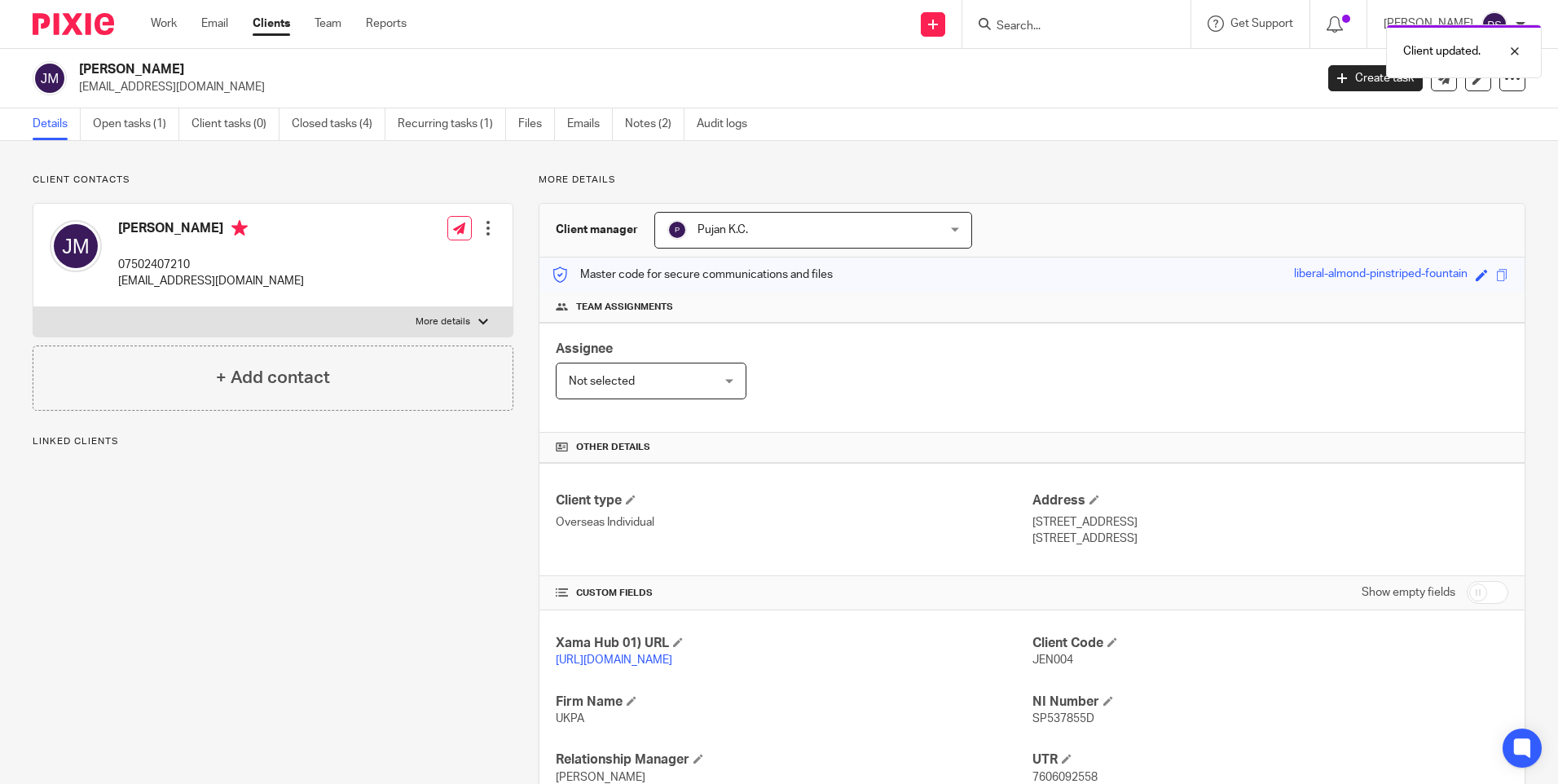
click at [1096, 32] on div "Client updated." at bounding box center [1160, 47] width 763 height 62
click at [1081, 26] on div "Client updated." at bounding box center [1160, 47] width 763 height 62
drag, startPoint x: 1035, startPoint y: 21, endPoint x: 1039, endPoint y: 64, distance: 43.2
click at [1035, 22] on input "Search" at bounding box center [1069, 26] width 147 height 15
click at [1066, 27] on input "Search" at bounding box center [1069, 26] width 147 height 15
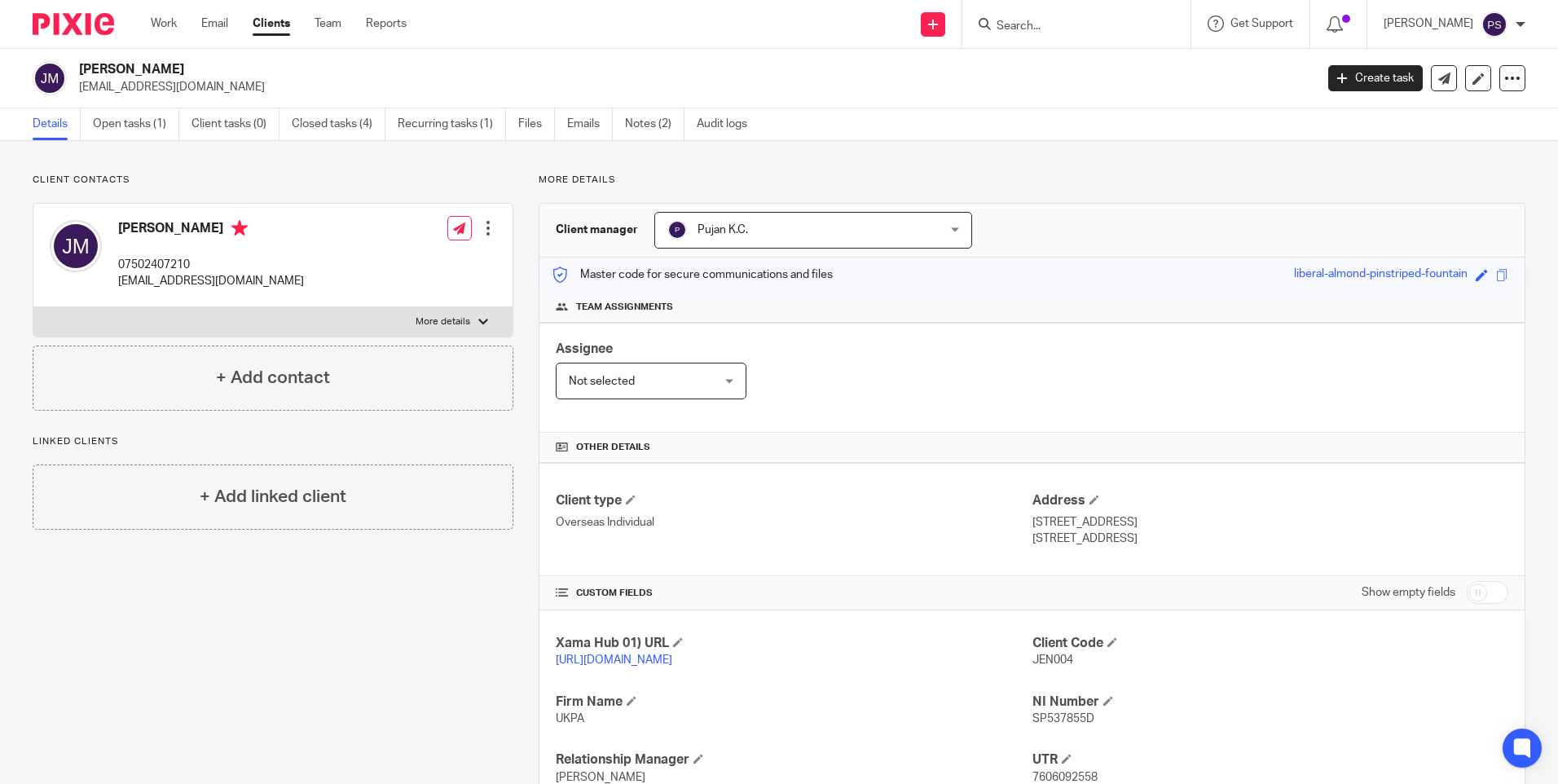
paste input "Gcr Group Ltd"
type input "Gcr Group Ltd"
click at [1078, 85] on link at bounding box center [1129, 70] width 275 height 37
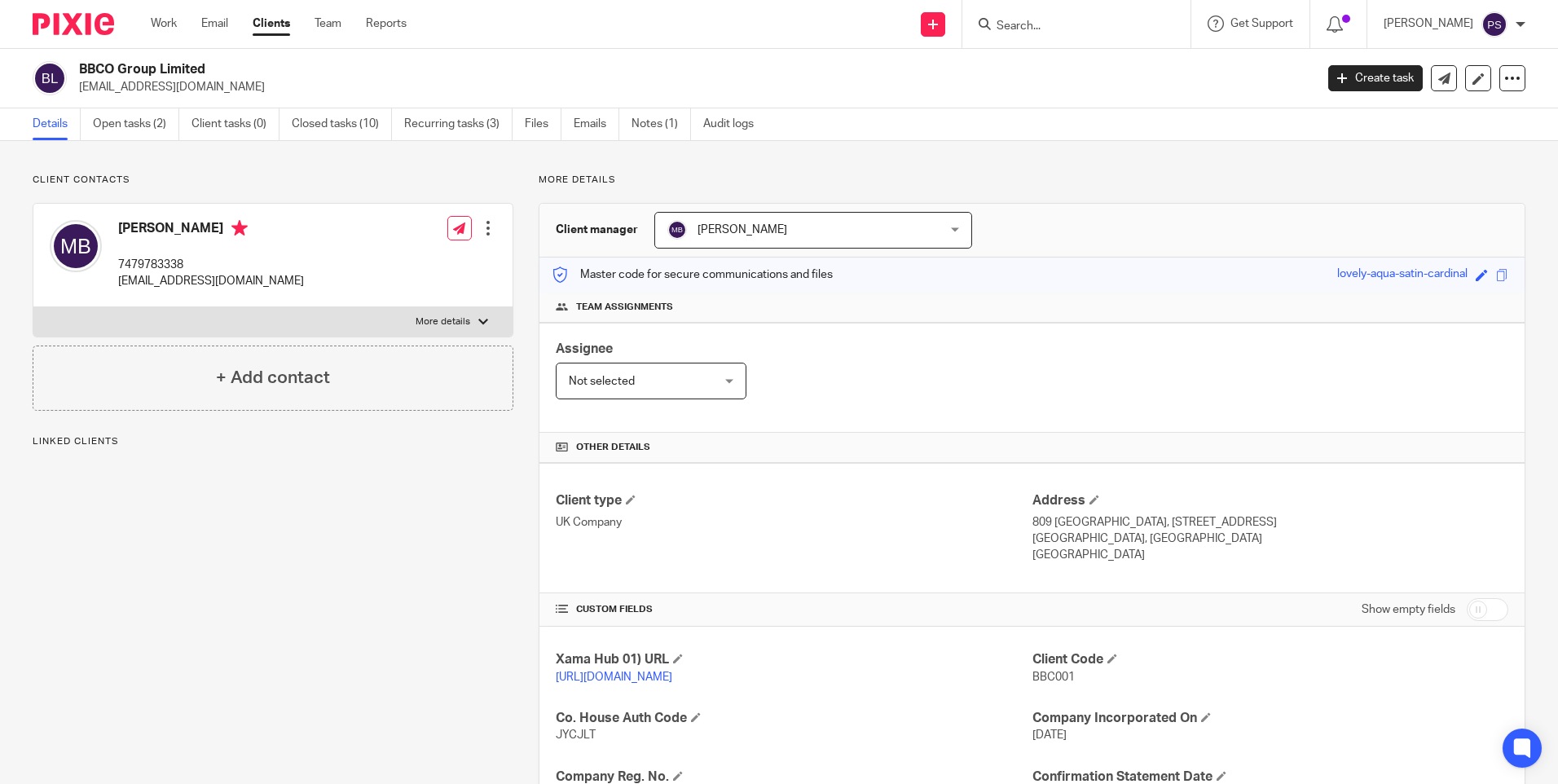
click at [1085, 32] on input "Search" at bounding box center [1069, 26] width 147 height 15
paste input "[PERSON_NAME] [PERSON_NAME]"
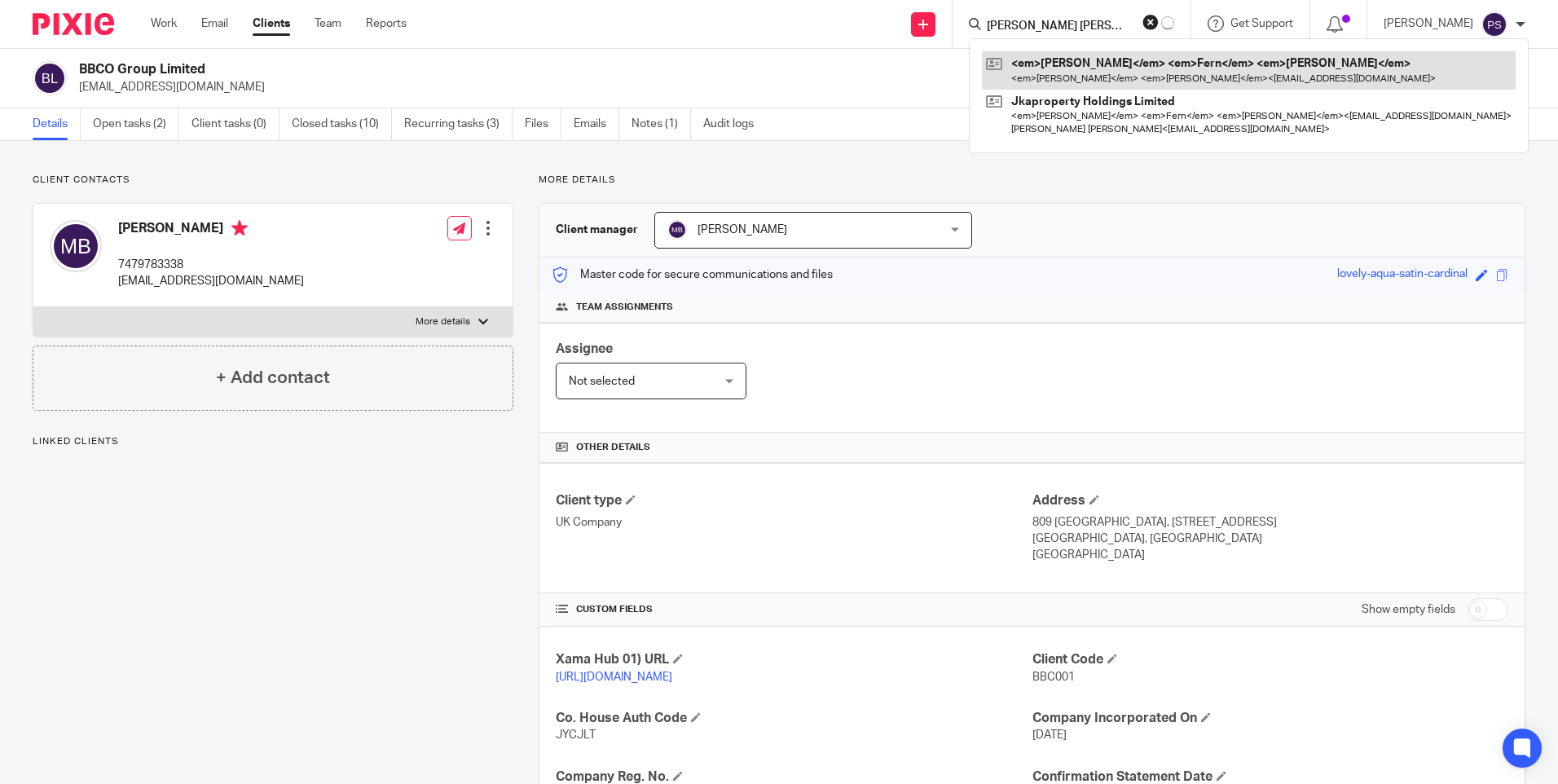
type input "[PERSON_NAME] [PERSON_NAME]"
click at [1085, 66] on link at bounding box center [1248, 70] width 533 height 37
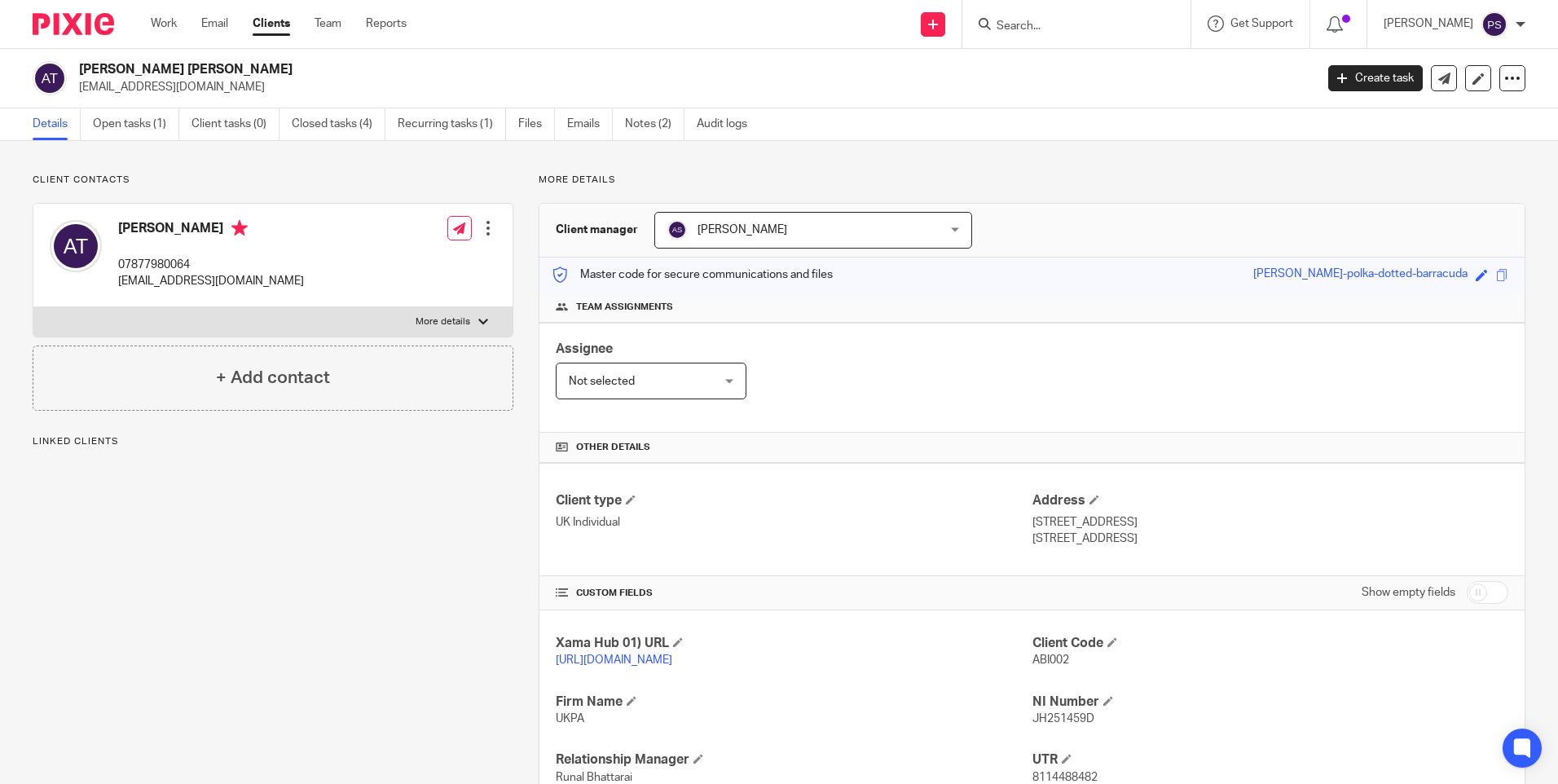
click at [740, 228] on span "[PERSON_NAME]" at bounding box center [742, 229] width 90 height 12
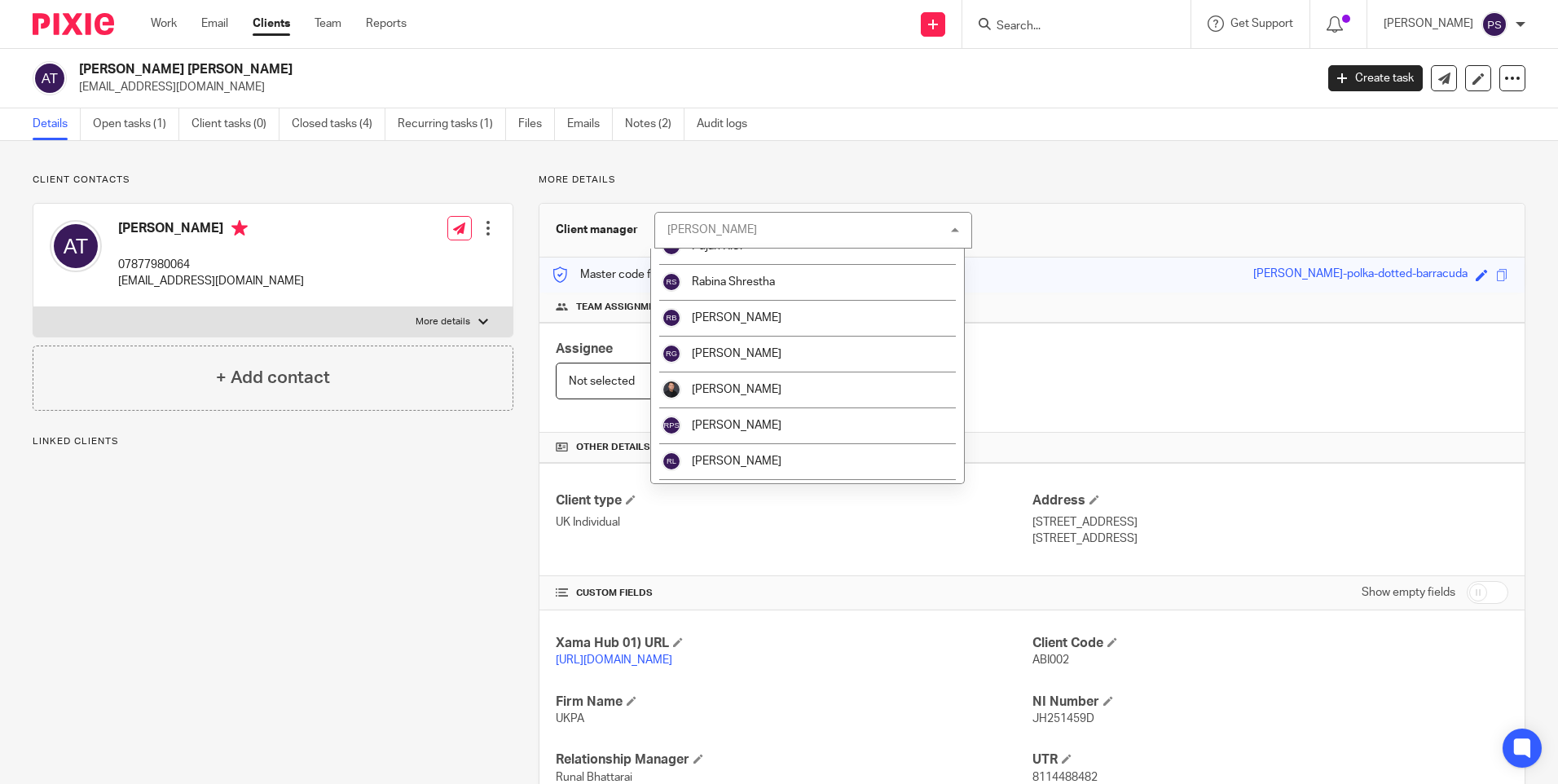
scroll to position [1955, 0]
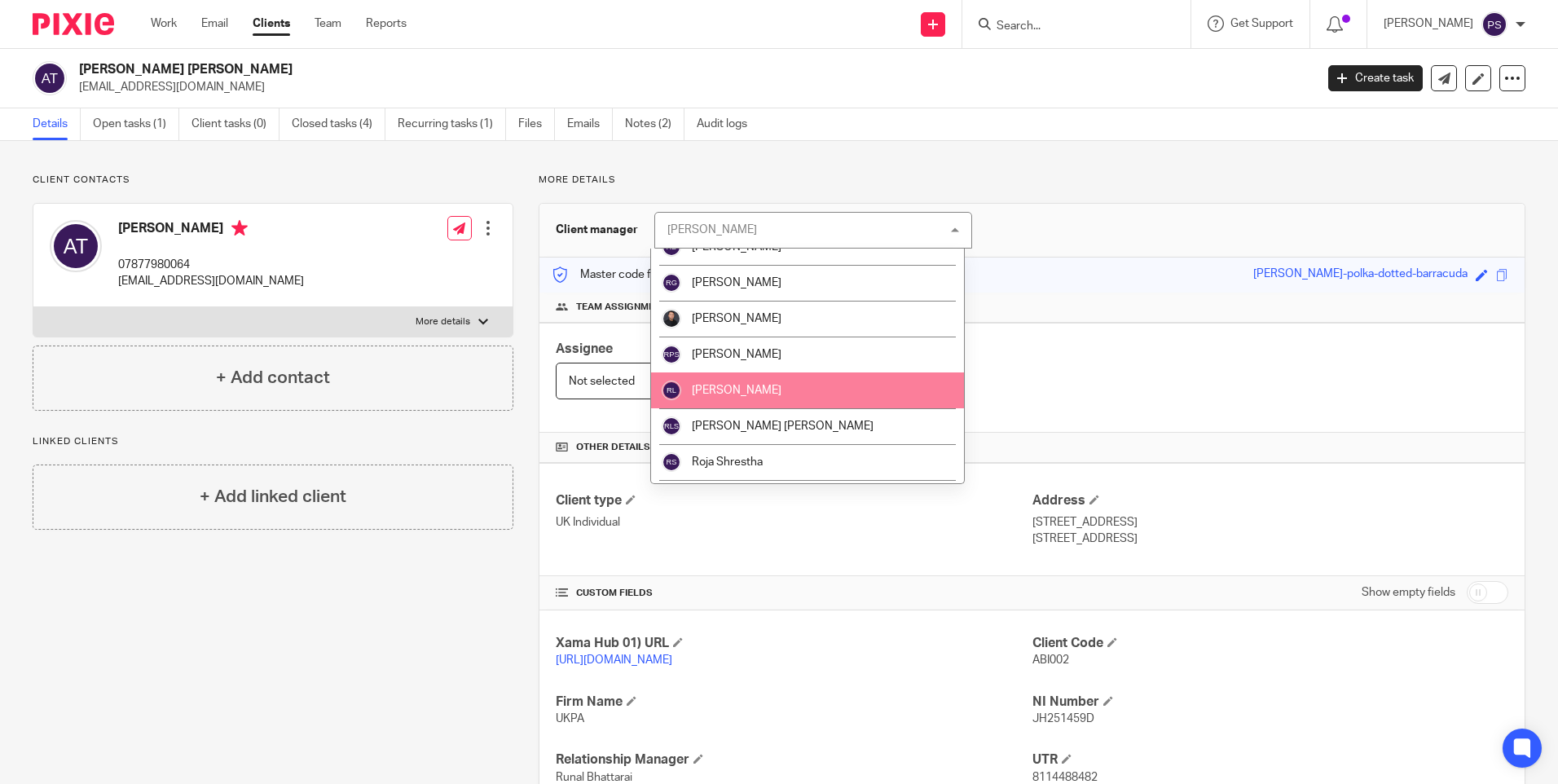
click at [759, 386] on span "[PERSON_NAME]" at bounding box center [737, 391] width 90 height 12
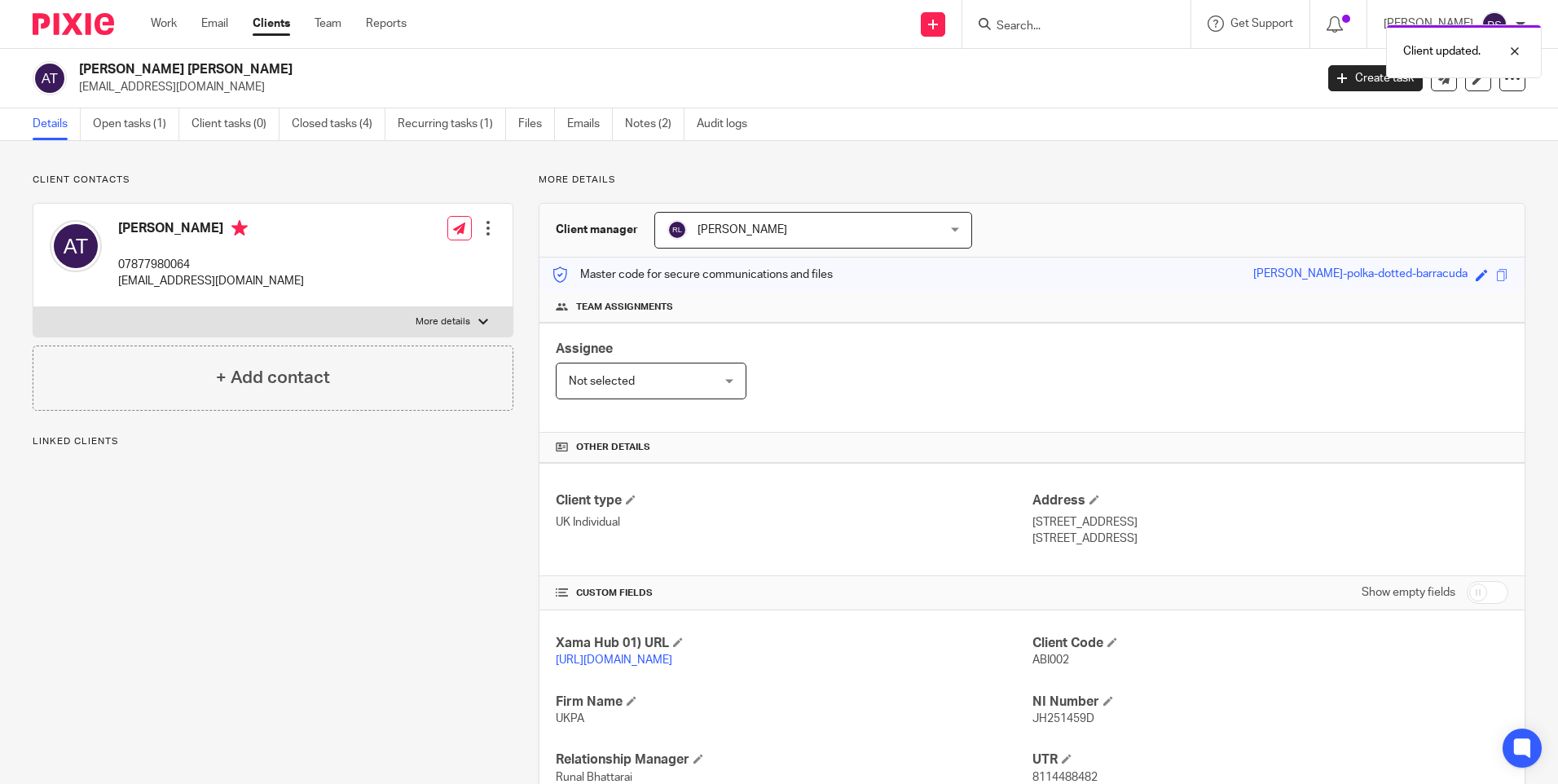
click at [1060, 32] on div "Client updated." at bounding box center [1160, 47] width 763 height 62
drag, startPoint x: 1021, startPoint y: 20, endPoint x: 1031, endPoint y: 22, distance: 10.2
click at [1021, 21] on input "Search" at bounding box center [1069, 26] width 147 height 15
paste input "Elizabeth Rental Properties Ltd"
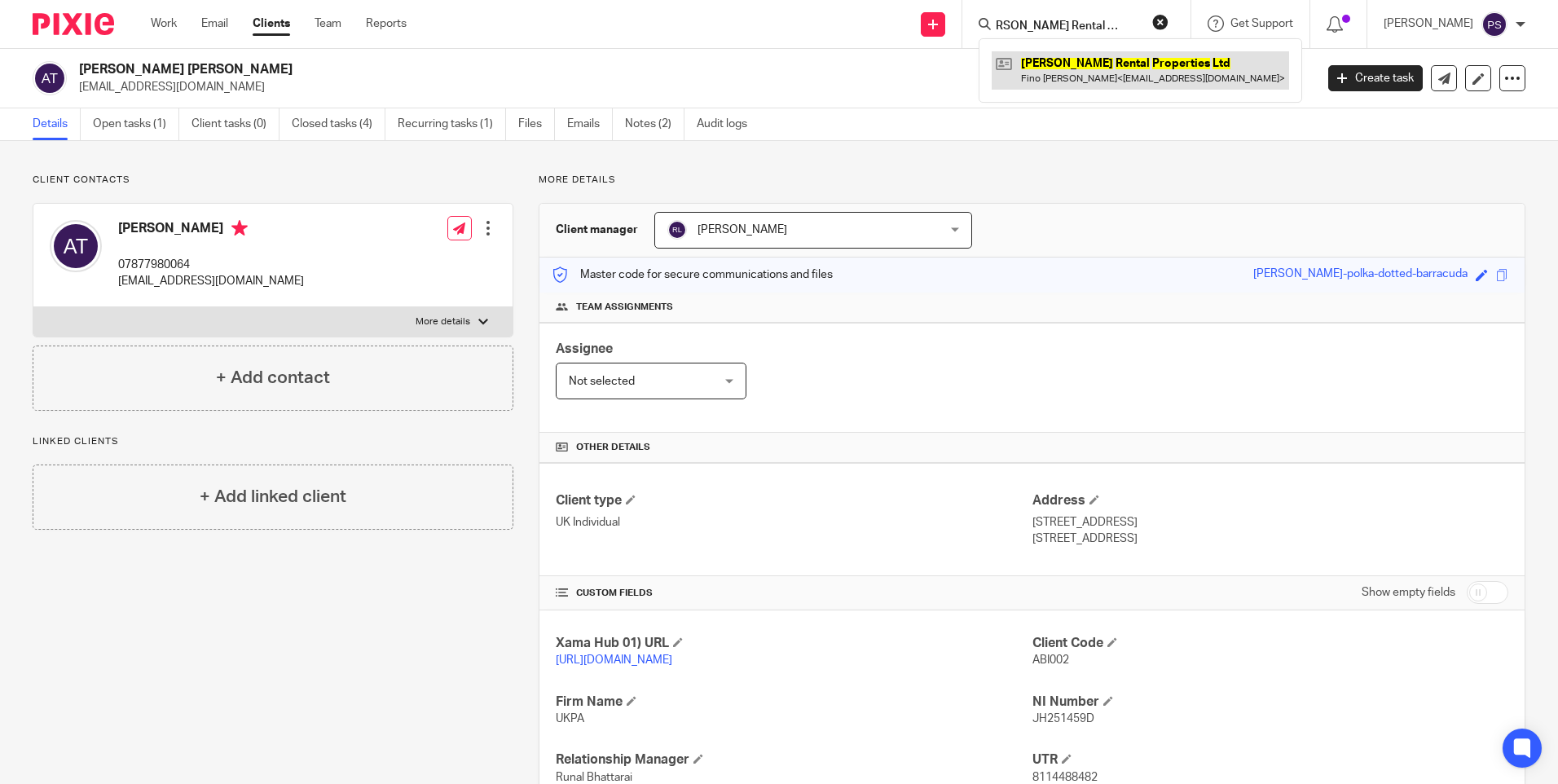
type input "Elizabeth Rental Properties Ltd"
click at [1086, 63] on link at bounding box center [1140, 70] width 298 height 37
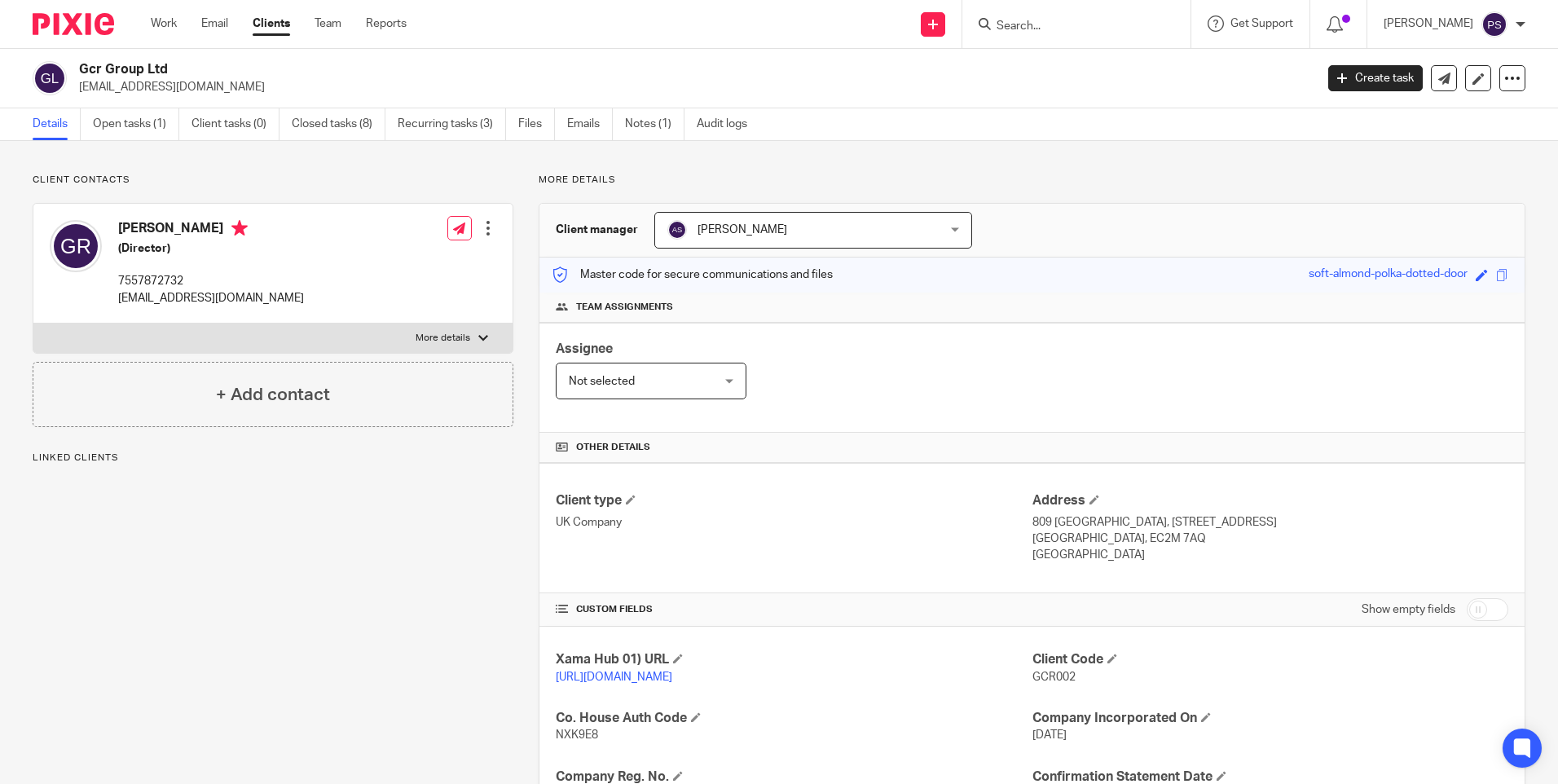
click at [859, 230] on span "[PERSON_NAME]" at bounding box center [788, 229] width 243 height 34
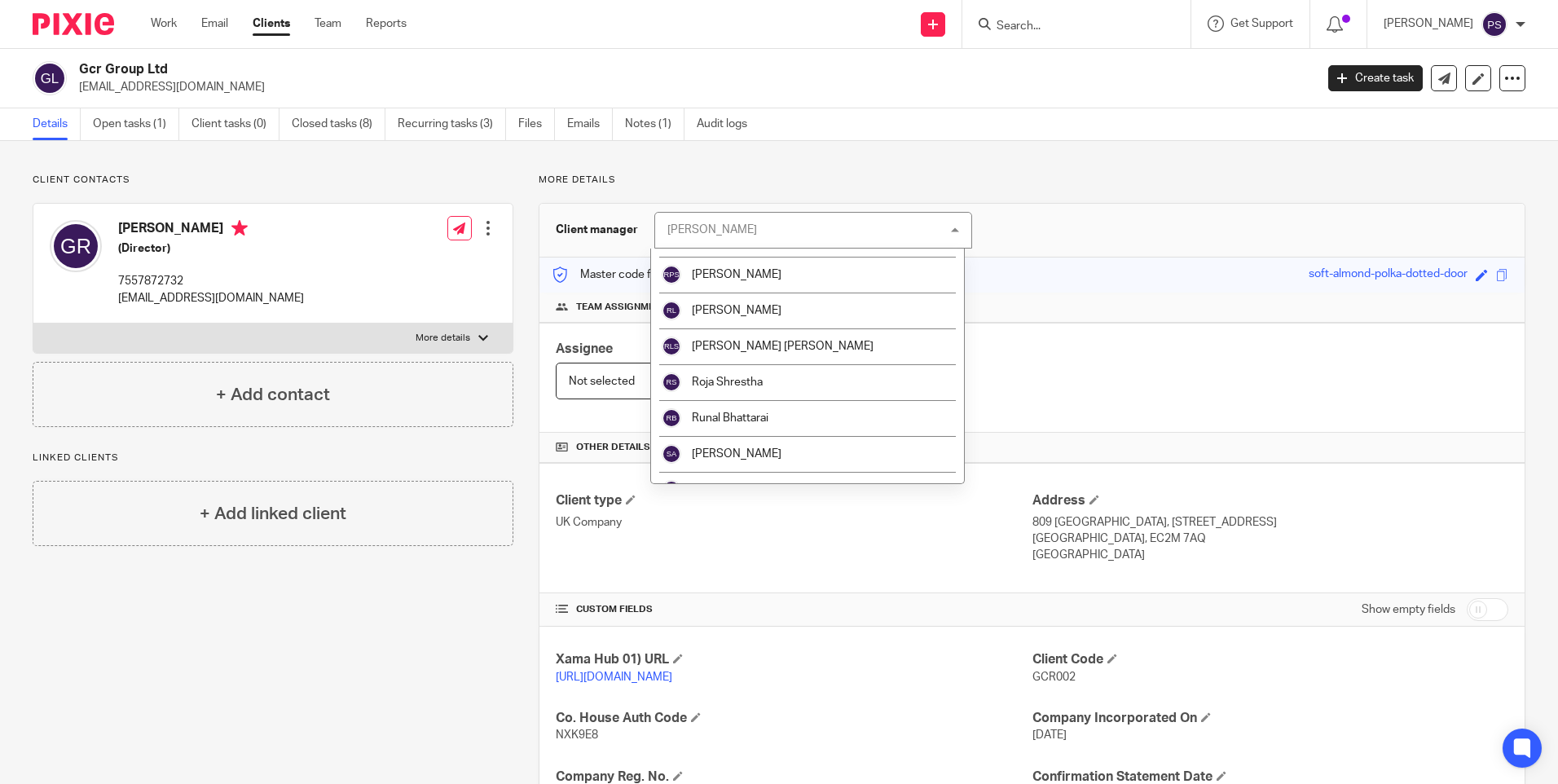
scroll to position [2037, 0]
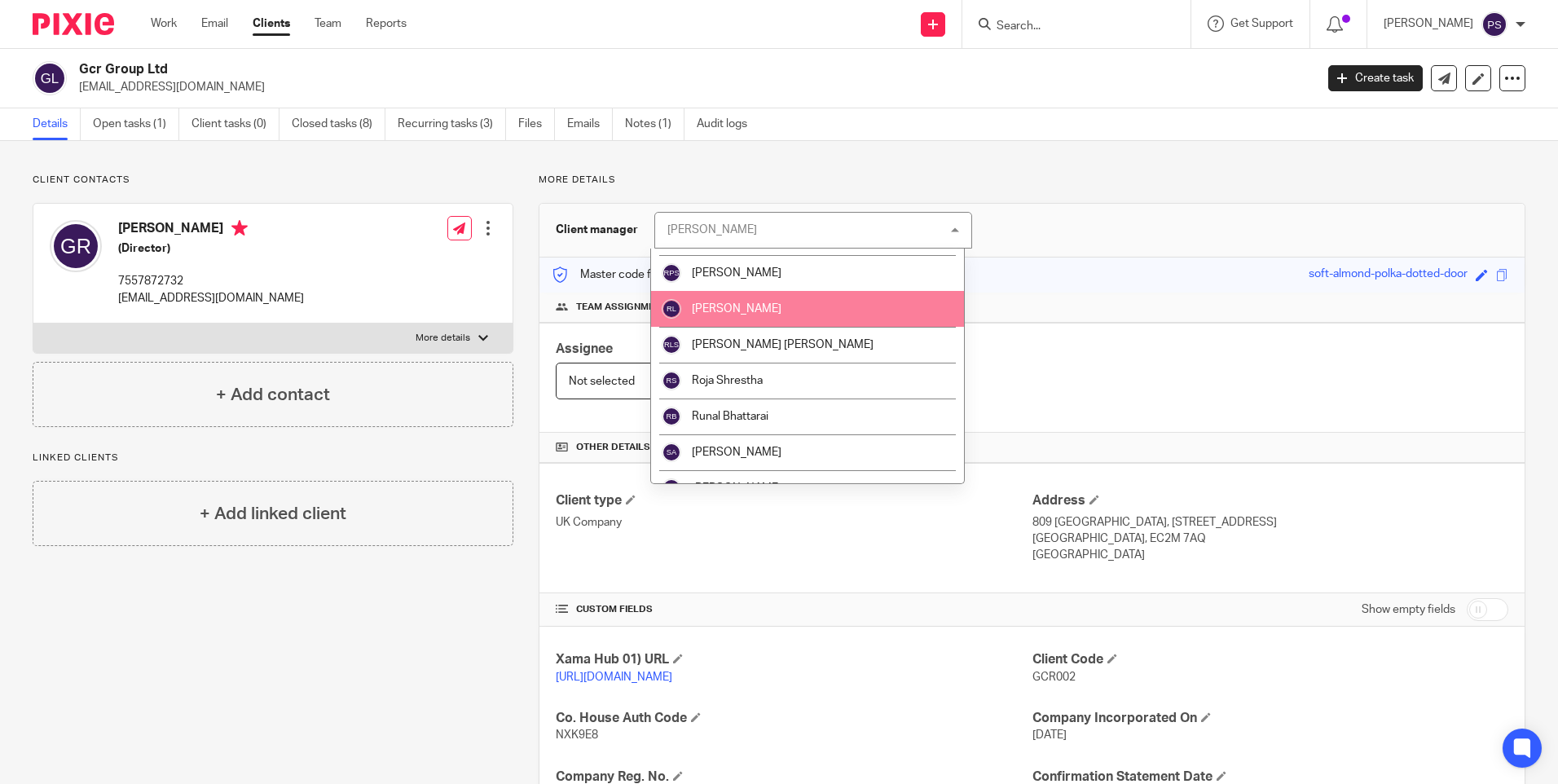
click at [777, 318] on li "[PERSON_NAME]" at bounding box center [808, 309] width 313 height 36
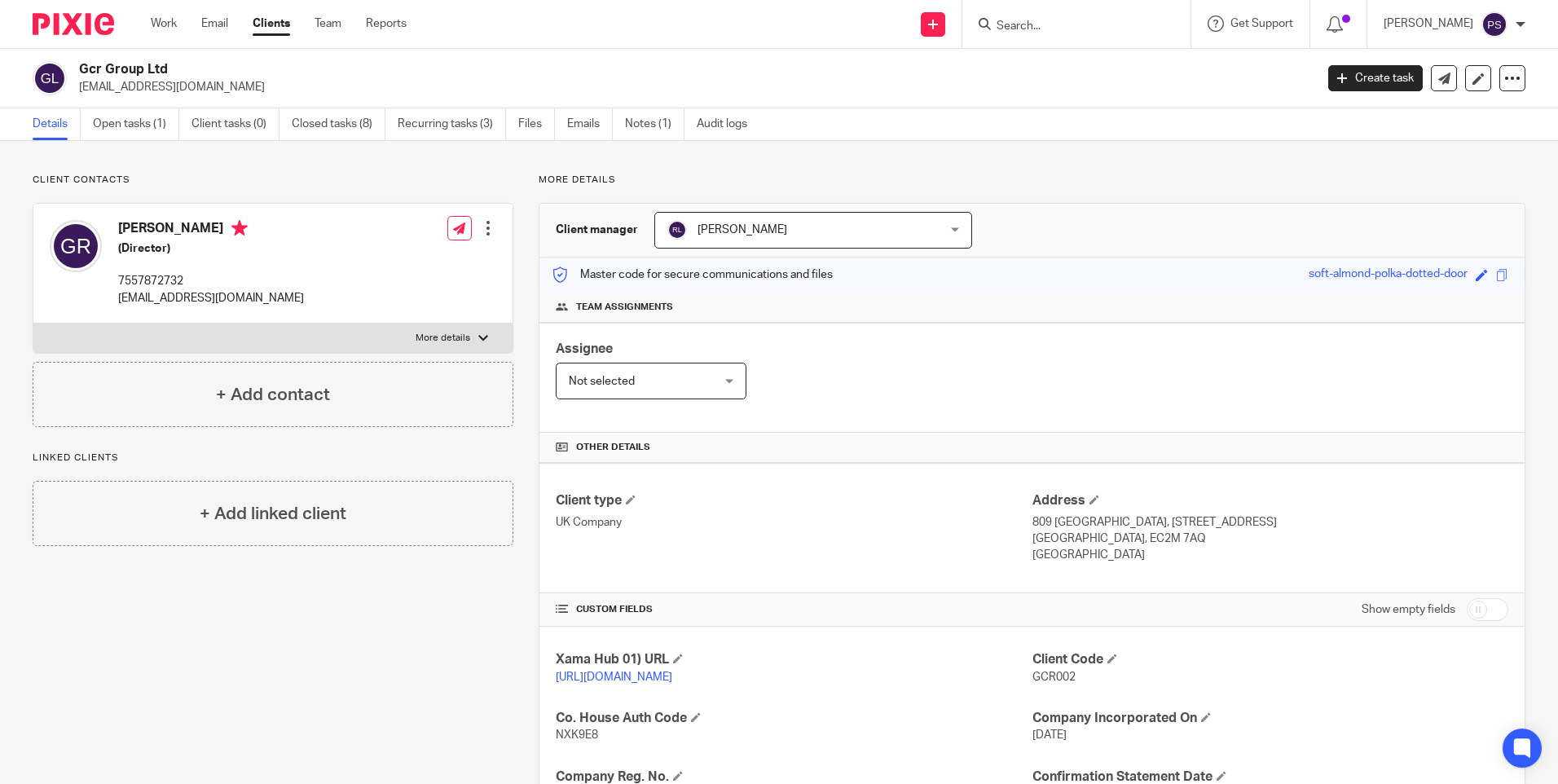
click at [1095, 29] on input "Search" at bounding box center [1069, 26] width 147 height 15
paste input "[PERSON_NAME] [PERSON_NAME]"
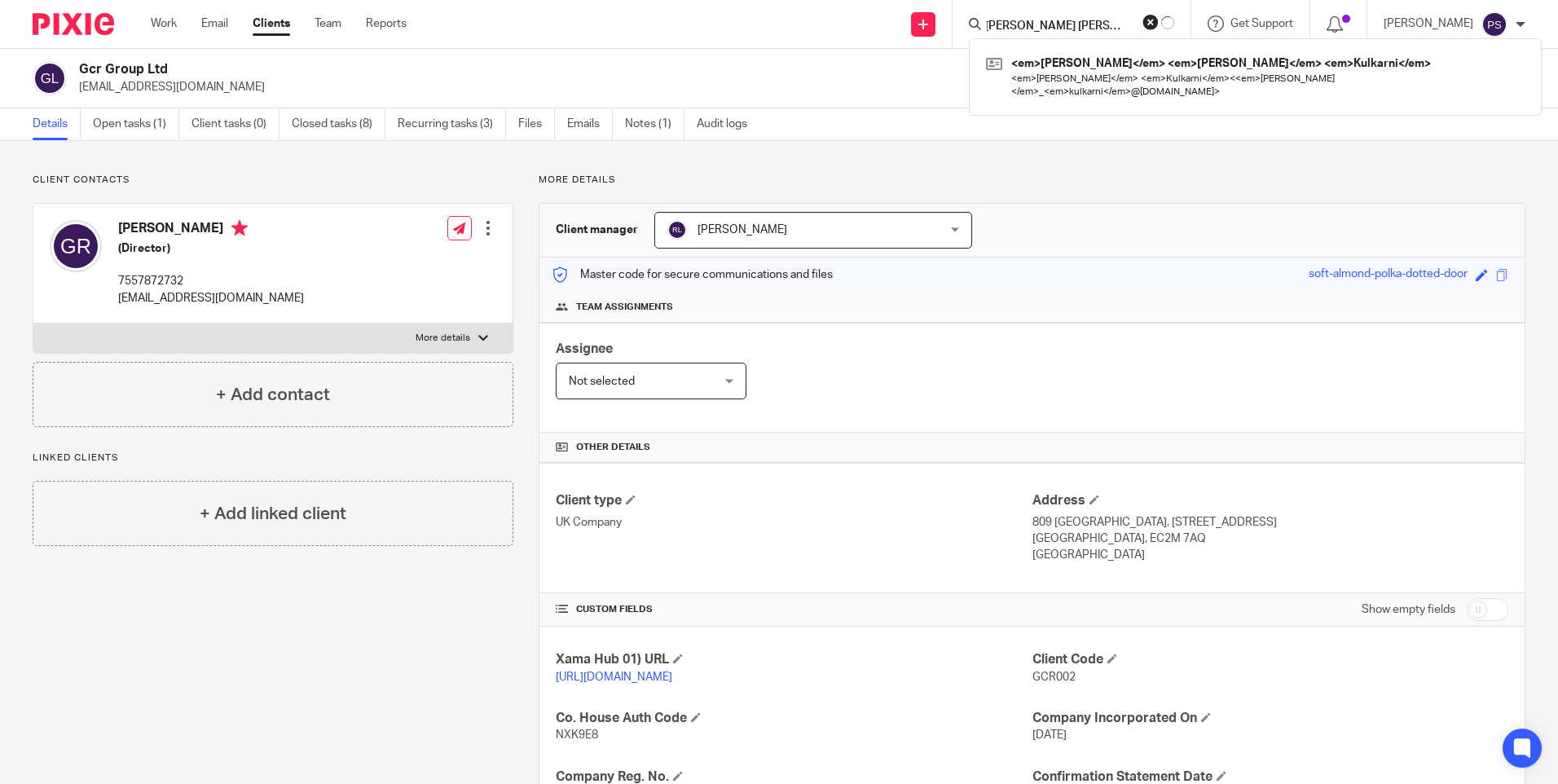
type input "Samantha Jasmine Kulkarni"
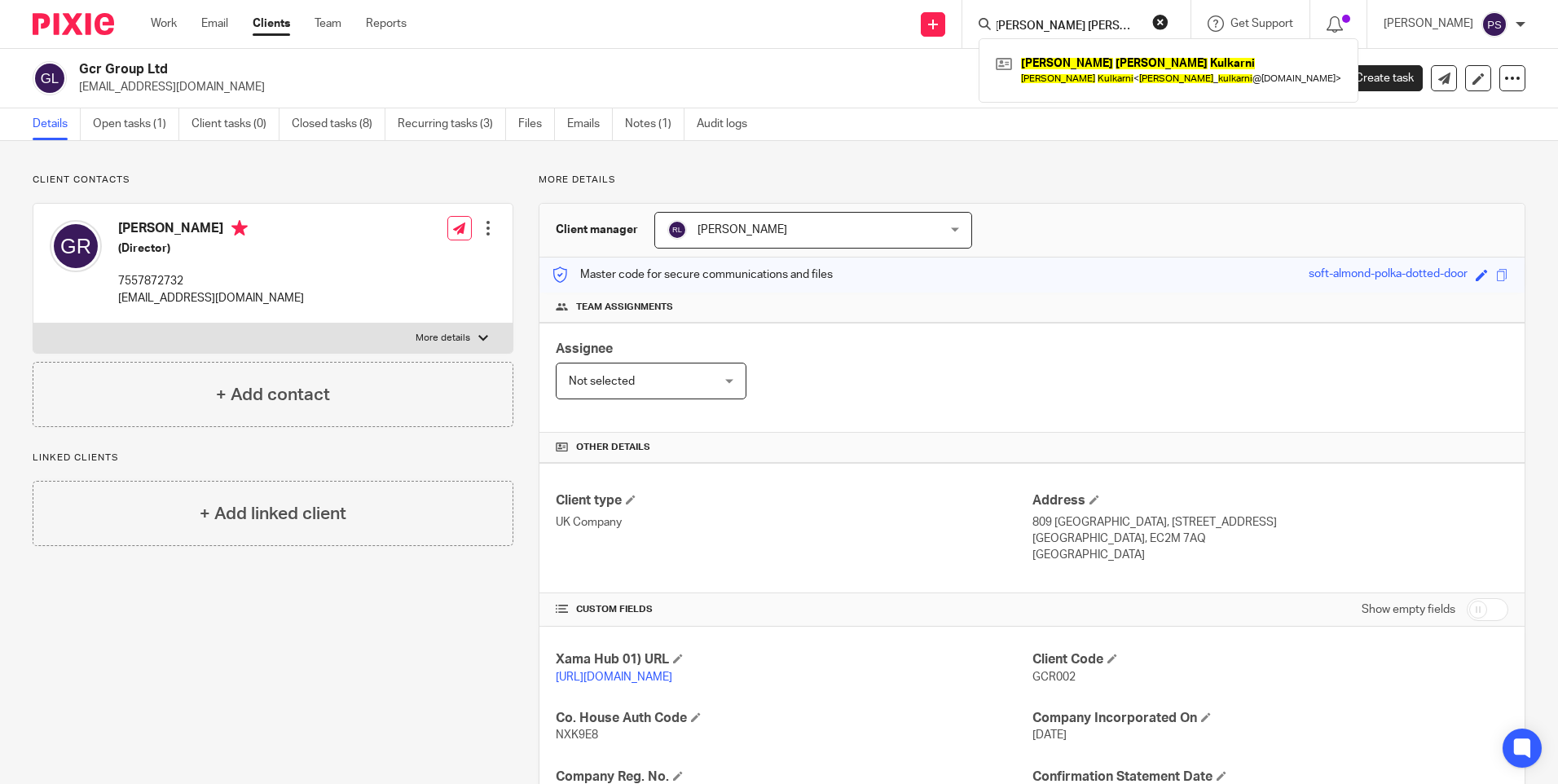
scroll to position [0, 0]
click at [1093, 51] on div "Samantha Jasmine Kulkarni Samantha Kulkarni < samantha _ kulkarni @hotmail.com >" at bounding box center [1168, 69] width 380 height 63
click at [1090, 66] on link at bounding box center [1168, 70] width 354 height 37
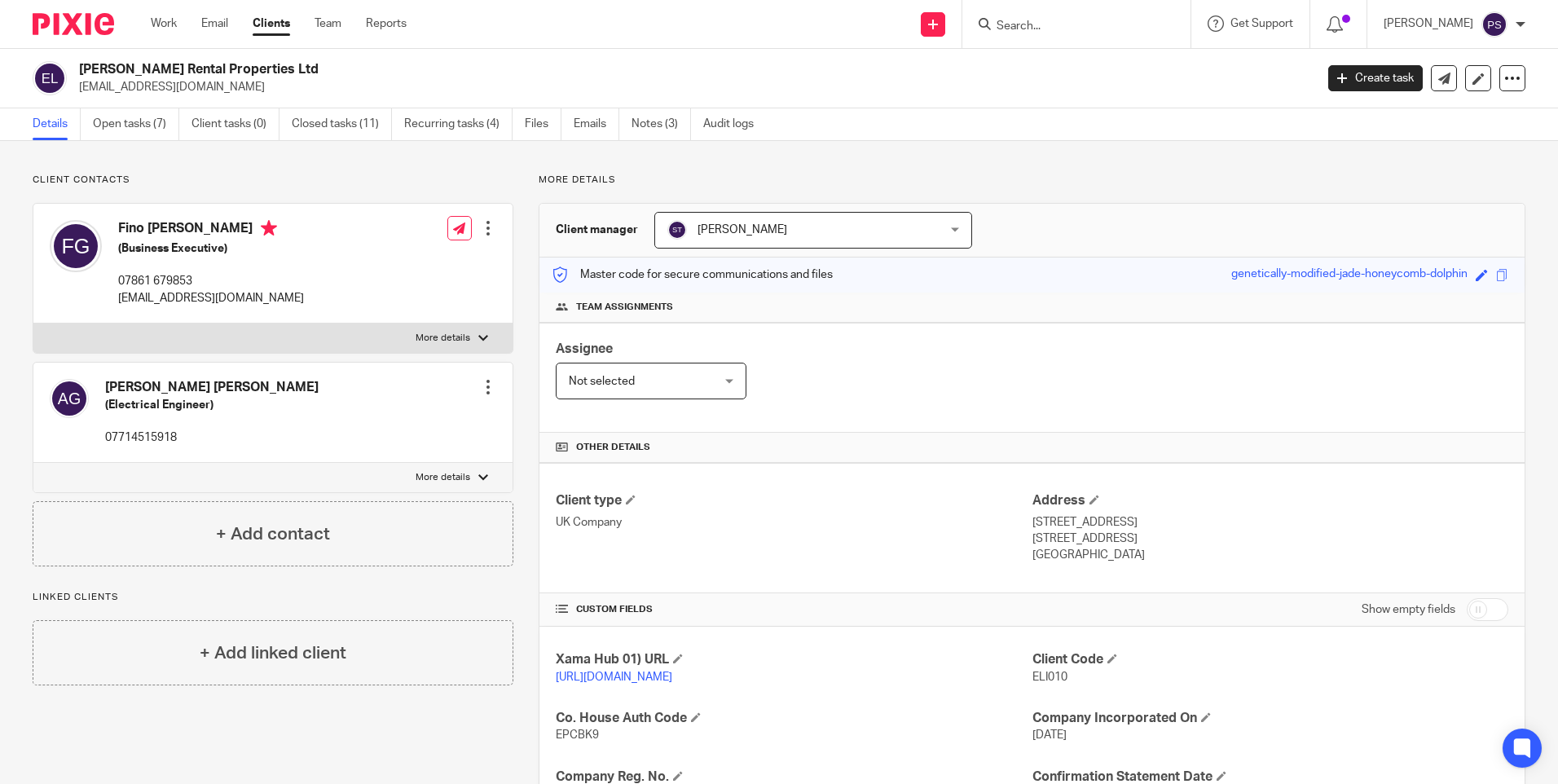
click at [1042, 23] on input "Search" at bounding box center [1069, 26] width 147 height 15
paste input "Vital Homes Developments Ltd"
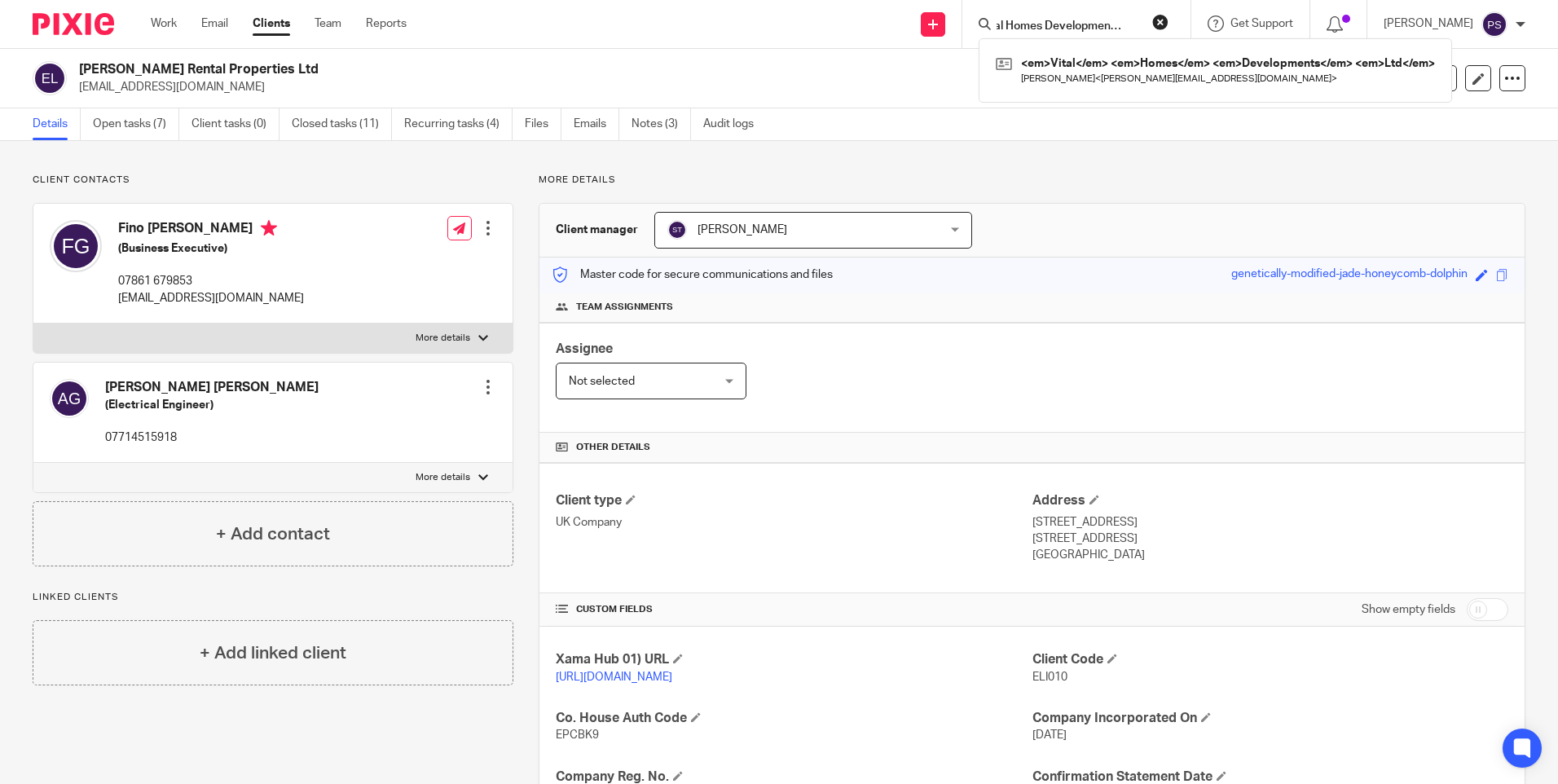
type input "Vital Homes Developments Ltd"
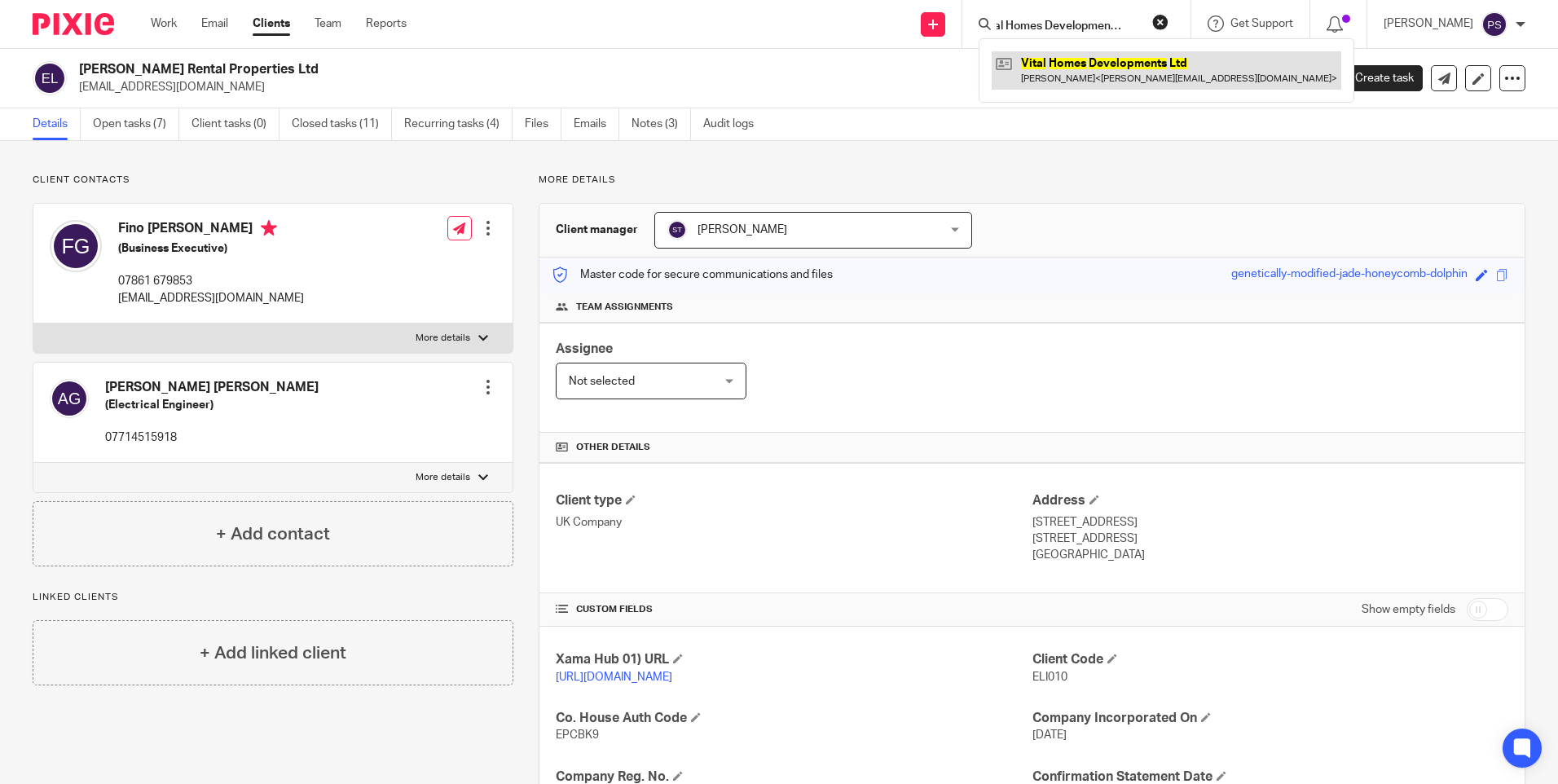
drag, startPoint x: 1043, startPoint y: 24, endPoint x: 1085, endPoint y: 75, distance: 66.1
click at [1085, 75] on link at bounding box center [1166, 70] width 350 height 37
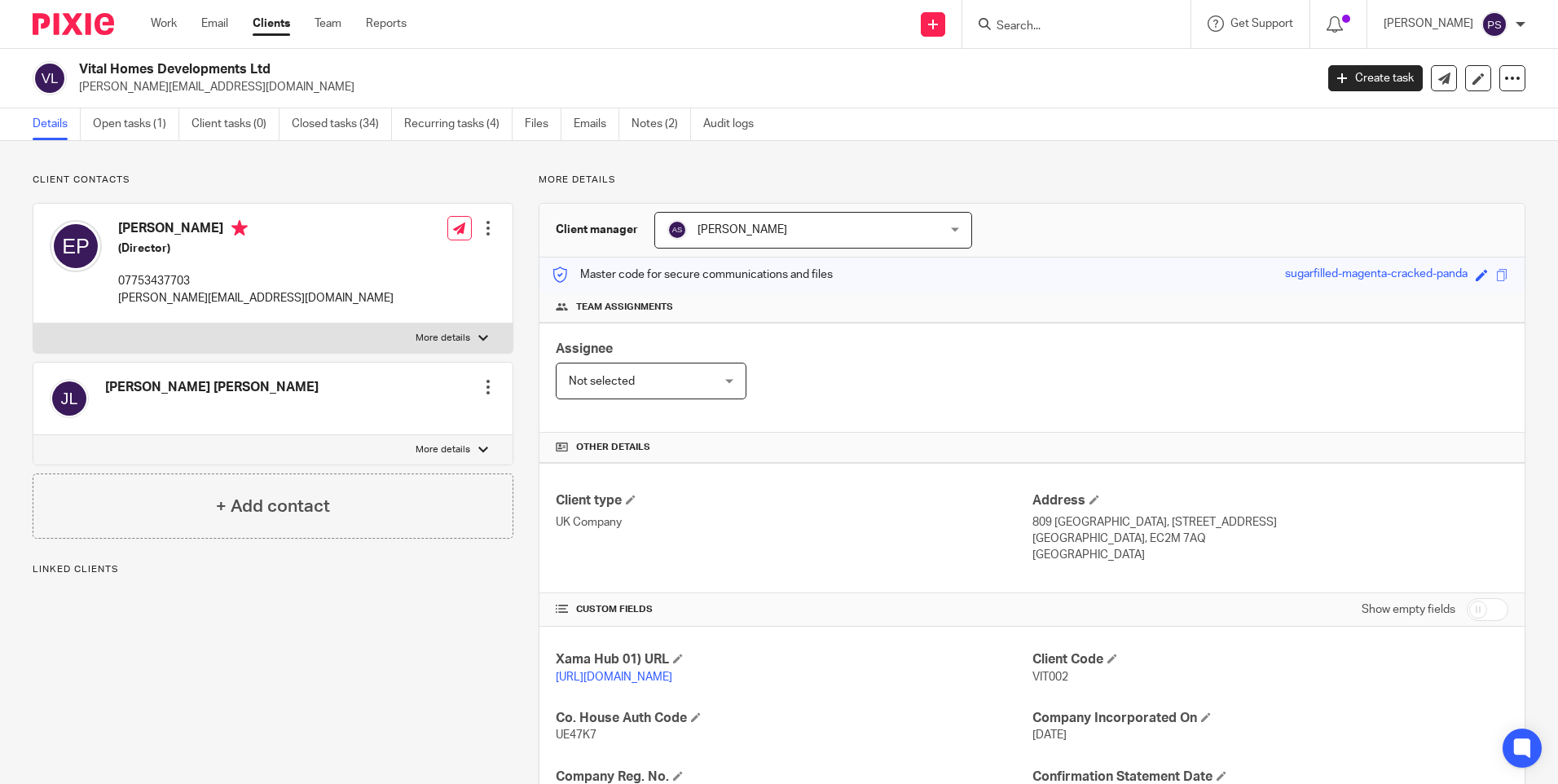
click at [897, 242] on span "[PERSON_NAME]" at bounding box center [788, 229] width 243 height 34
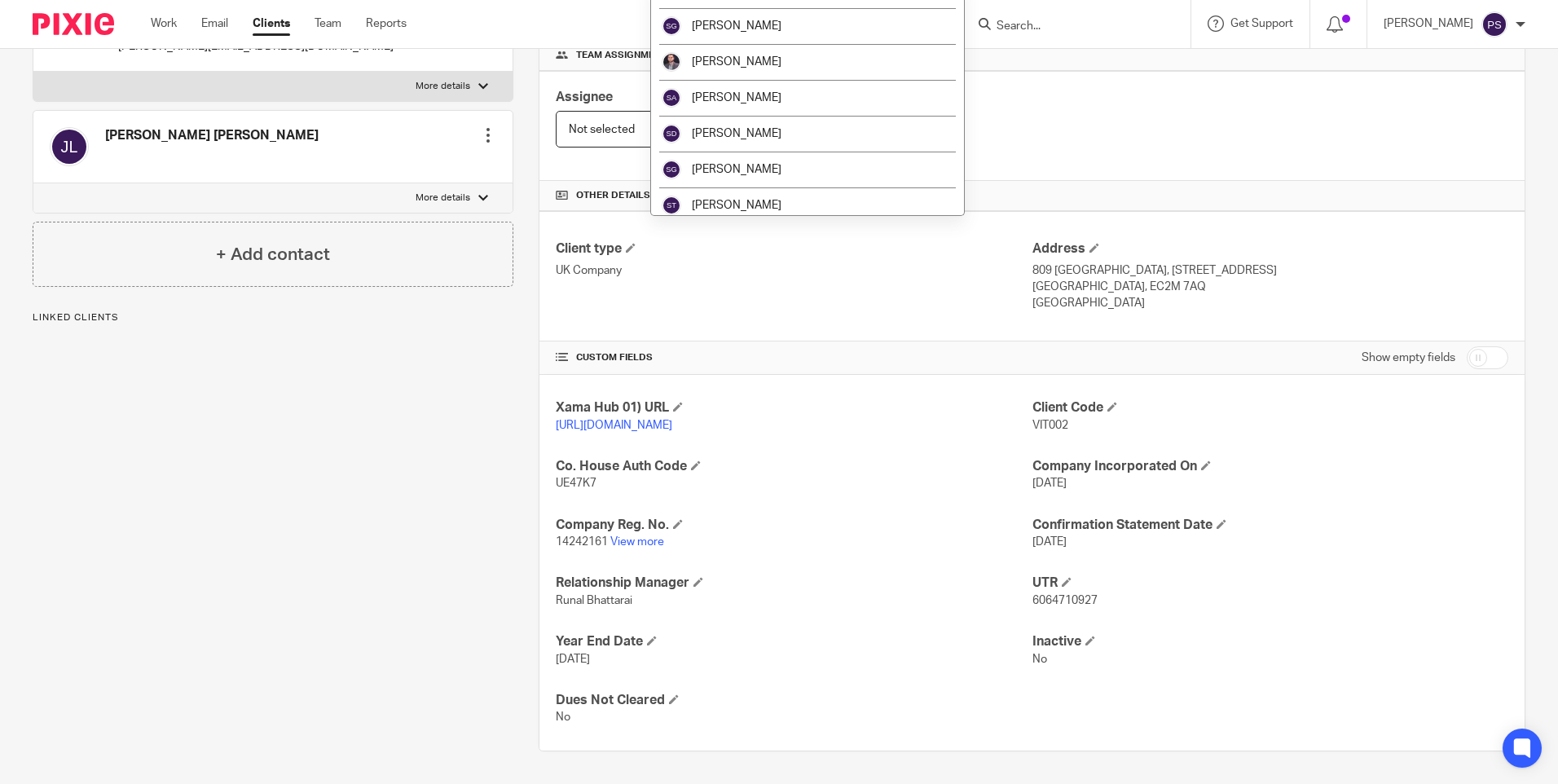
scroll to position [2281, 0]
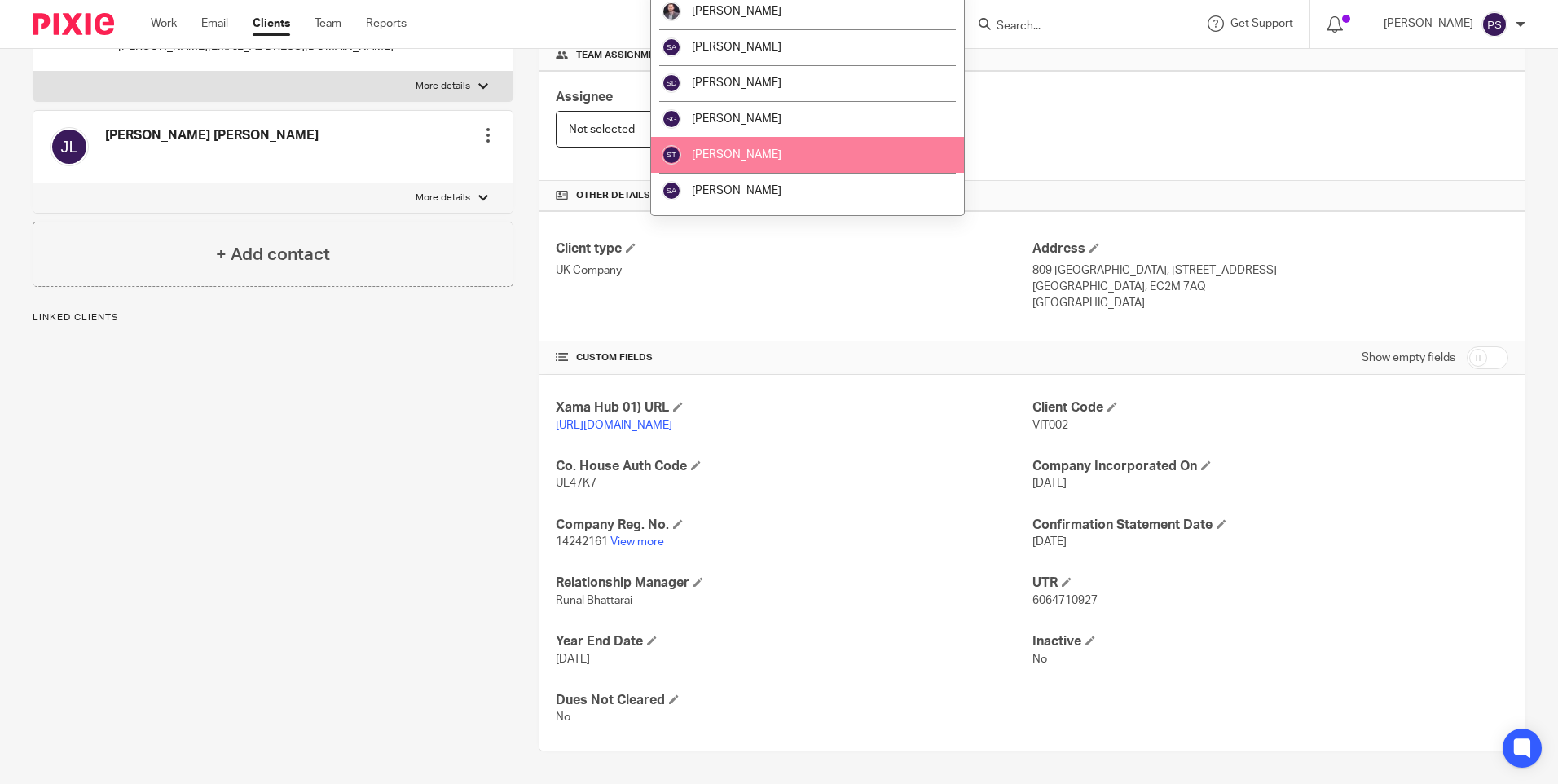
click at [765, 155] on span "[PERSON_NAME]" at bounding box center [737, 155] width 90 height 12
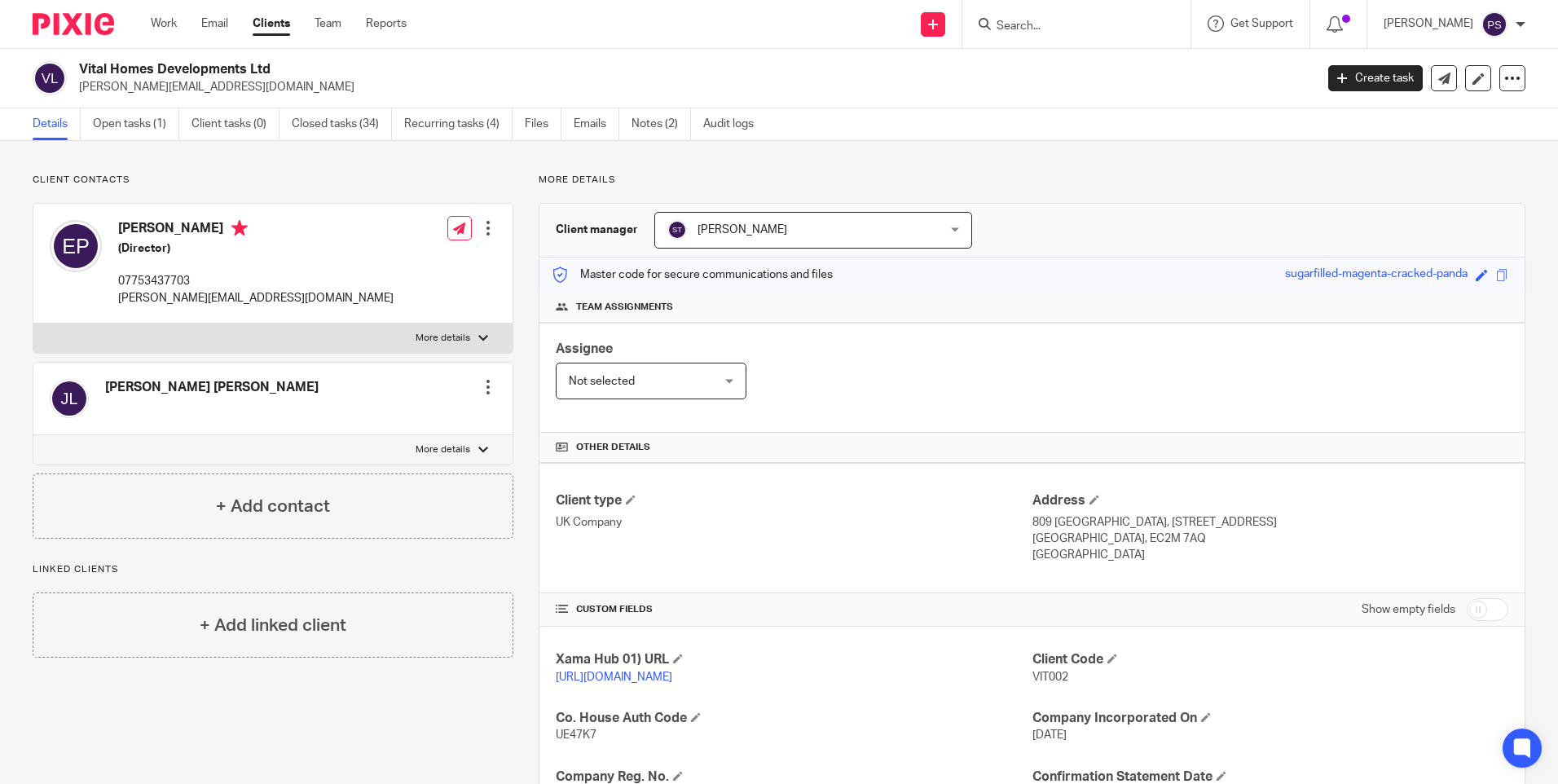
click at [1035, 18] on form at bounding box center [1082, 23] width 174 height 21
click at [1055, 28] on input "Search" at bounding box center [1069, 26] width 147 height 15
paste input "Apexacre Ltd"
type input "Apexacre Ltd"
click at [1072, 49] on div "Apexacre Ltd Idomile Omoniyi < [EMAIL_ADDRESS][DOMAIN_NAME] >" at bounding box center [1128, 69] width 299 height 63
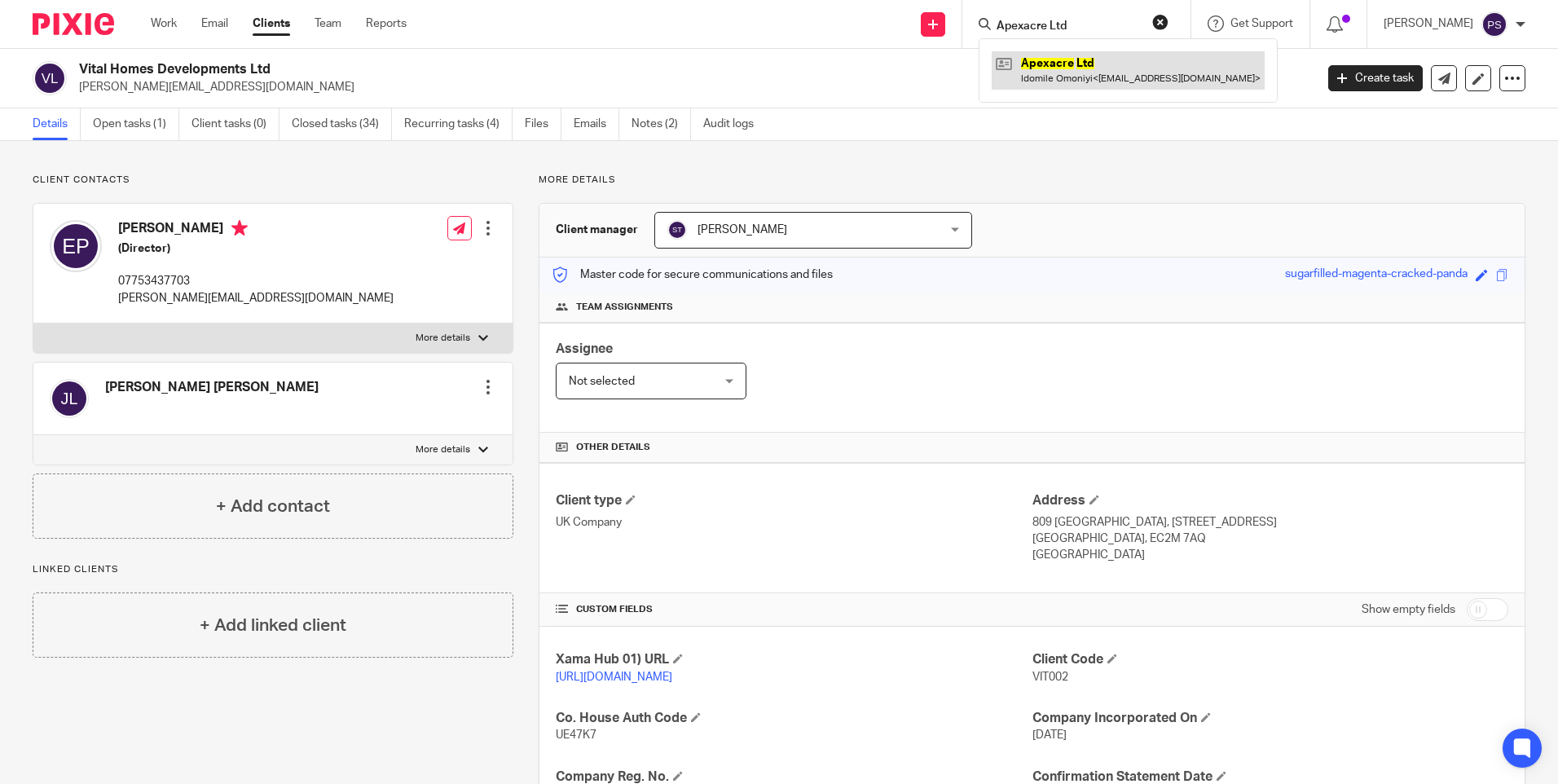
click at [1139, 71] on link at bounding box center [1127, 70] width 273 height 37
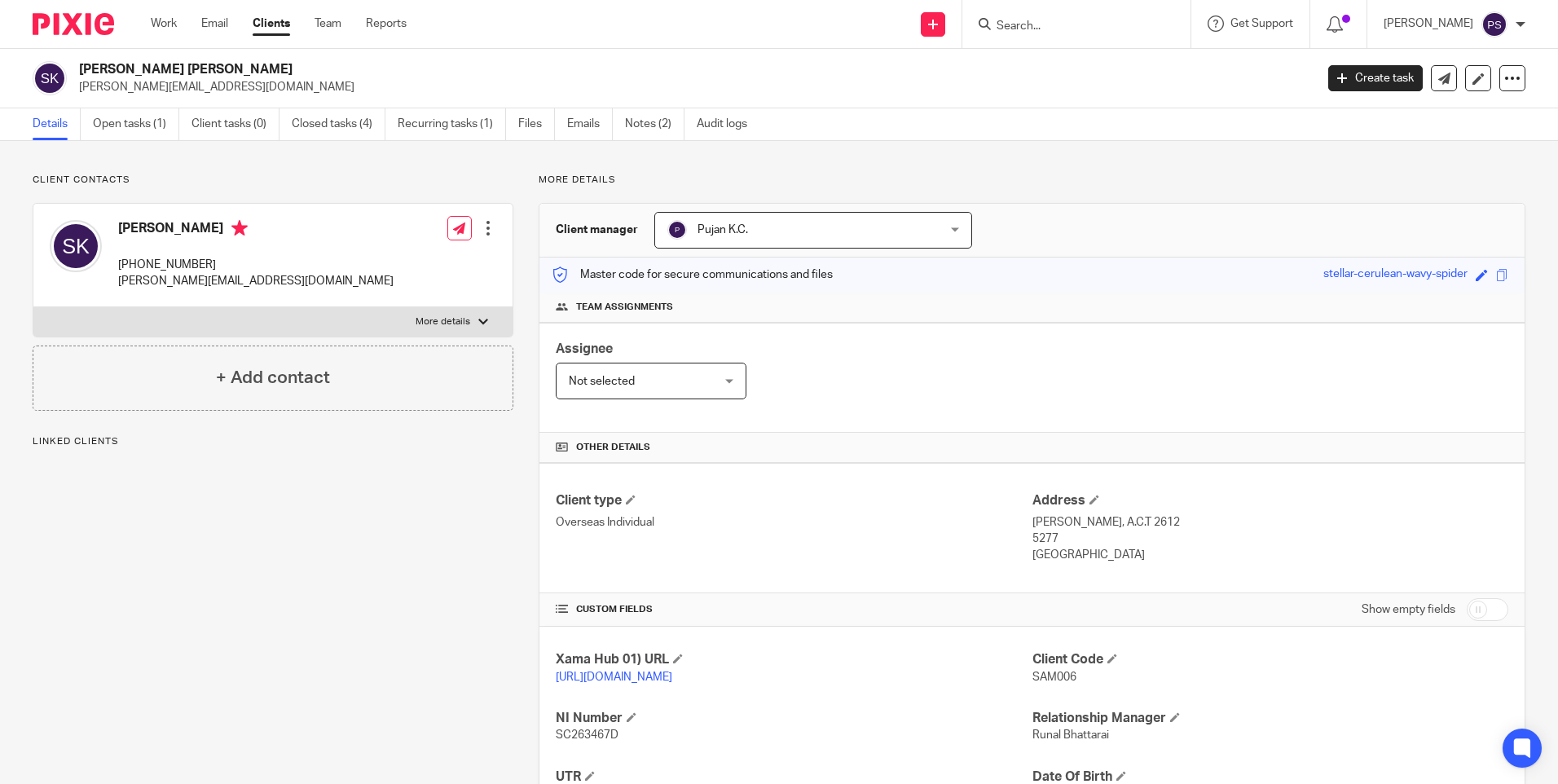
click at [803, 228] on span "Pujan K.C." at bounding box center [788, 229] width 243 height 34
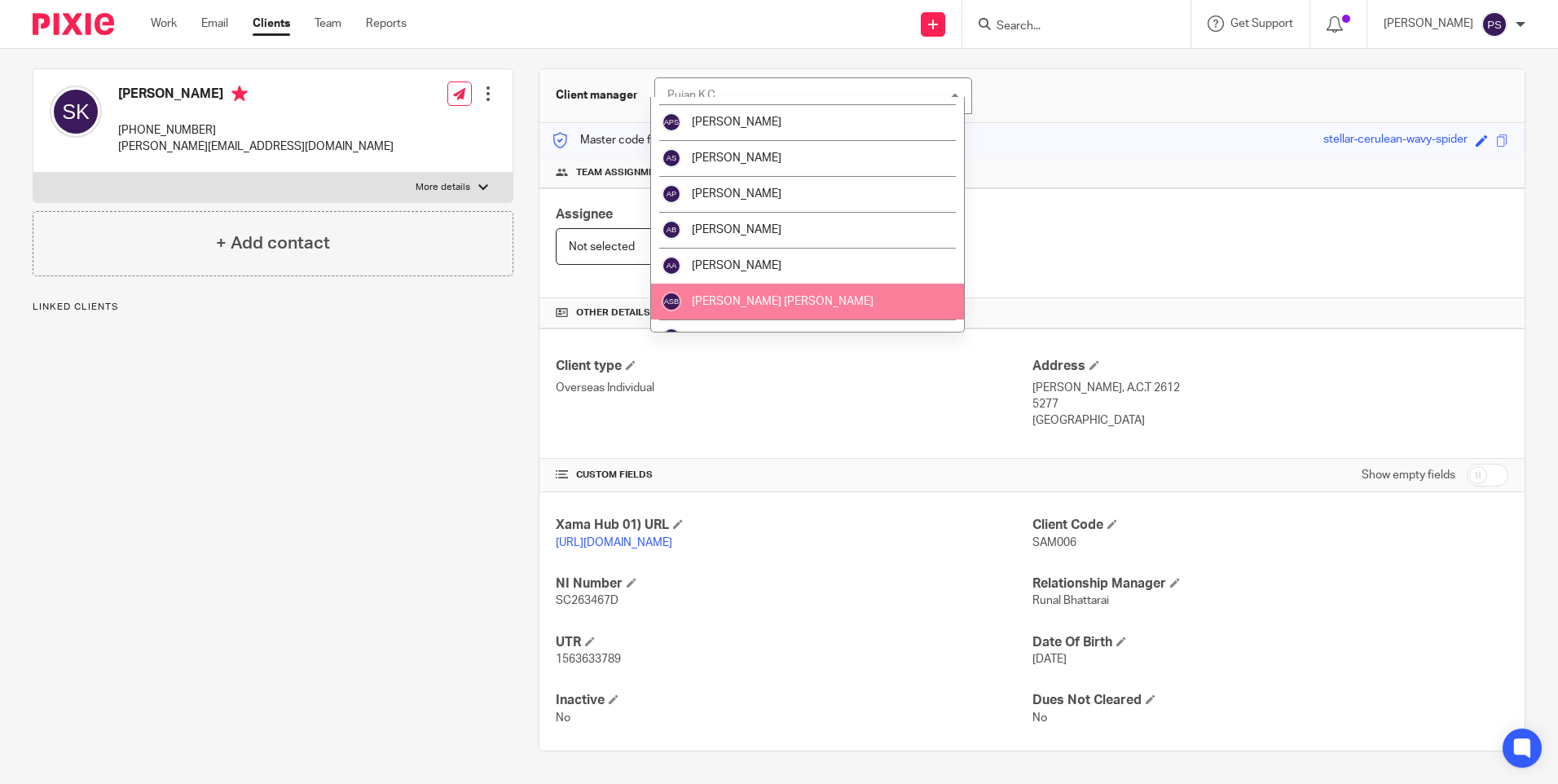
scroll to position [244, 0]
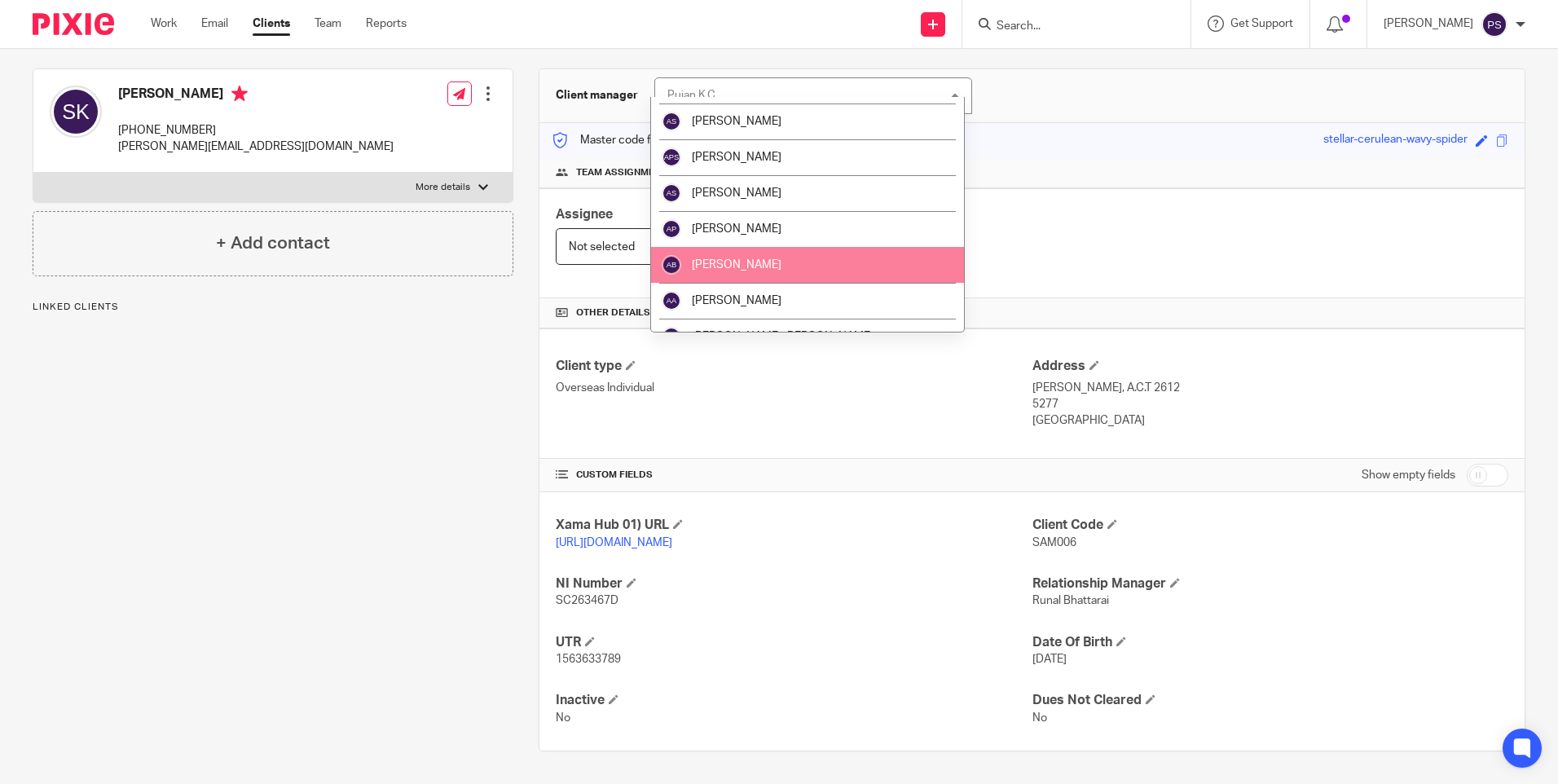
click at [786, 288] on li "[PERSON_NAME]" at bounding box center [808, 301] width 313 height 36
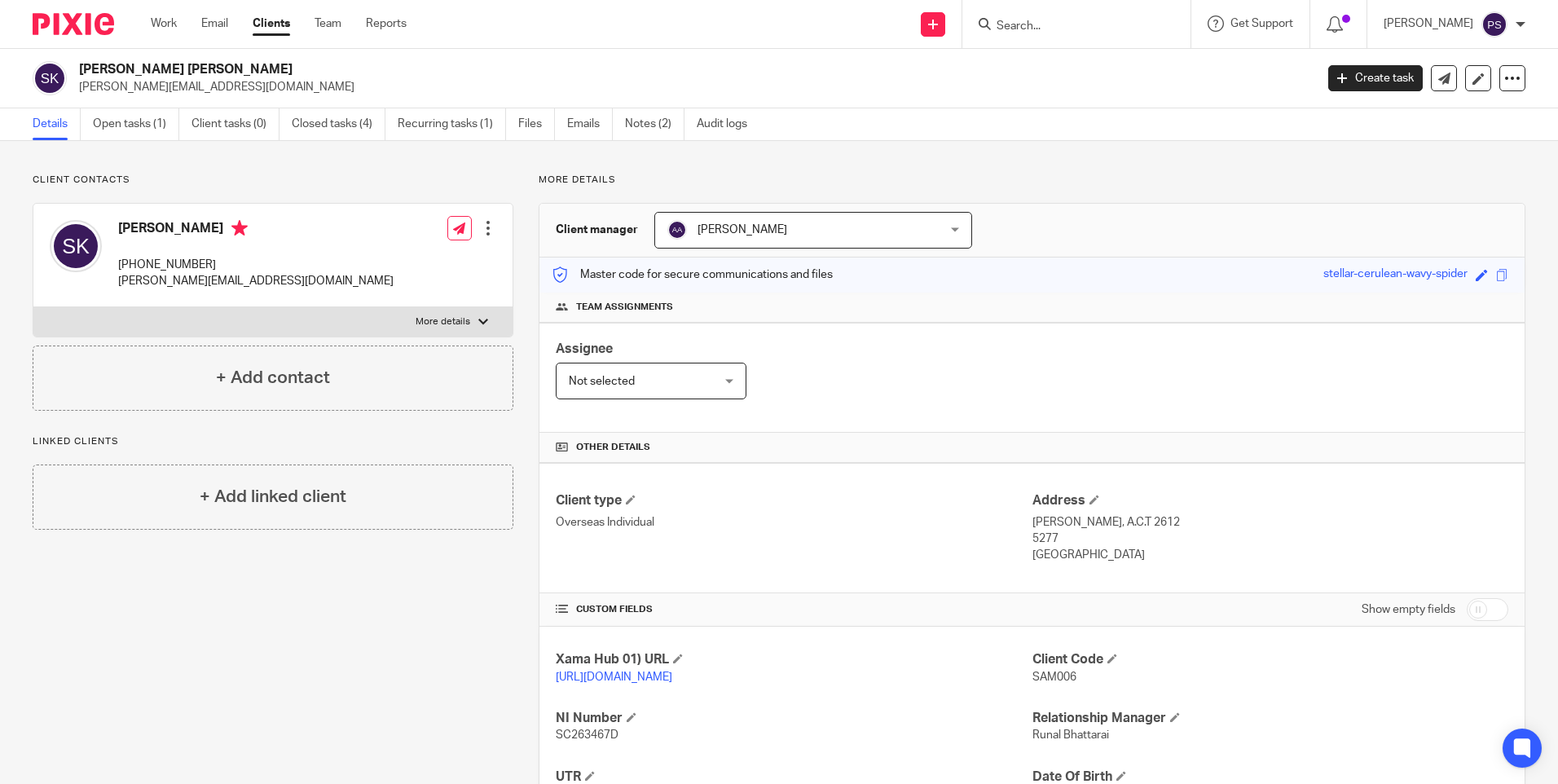
click at [1054, 19] on form at bounding box center [1082, 23] width 174 height 21
click at [1054, 24] on input "Search" at bounding box center [1069, 26] width 147 height 15
paste input "Vital Homes Propco 2 Ltd"
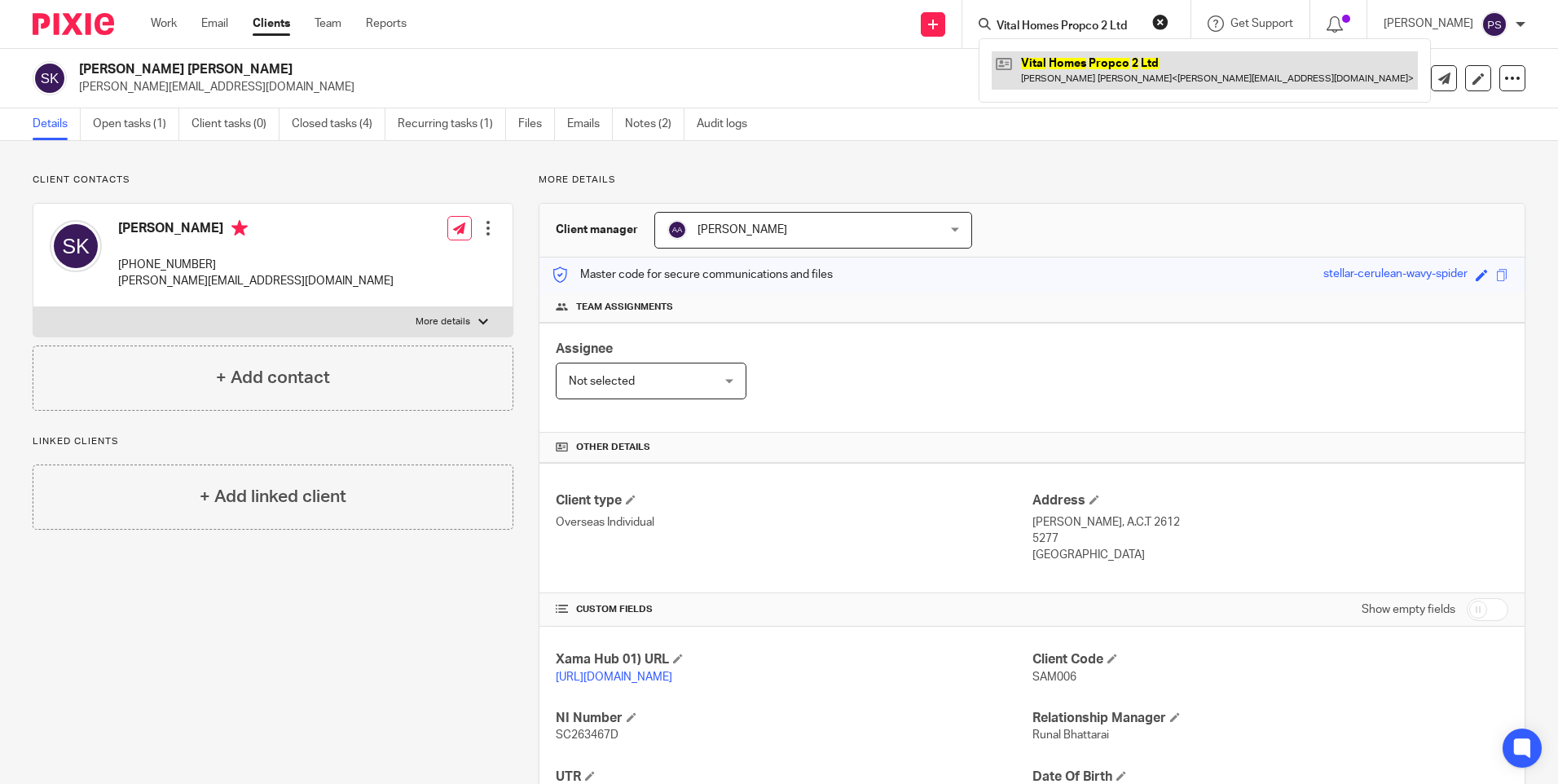
type input "Vital Homes Propco 2 Ltd"
click at [1153, 52] on link at bounding box center [1204, 70] width 426 height 37
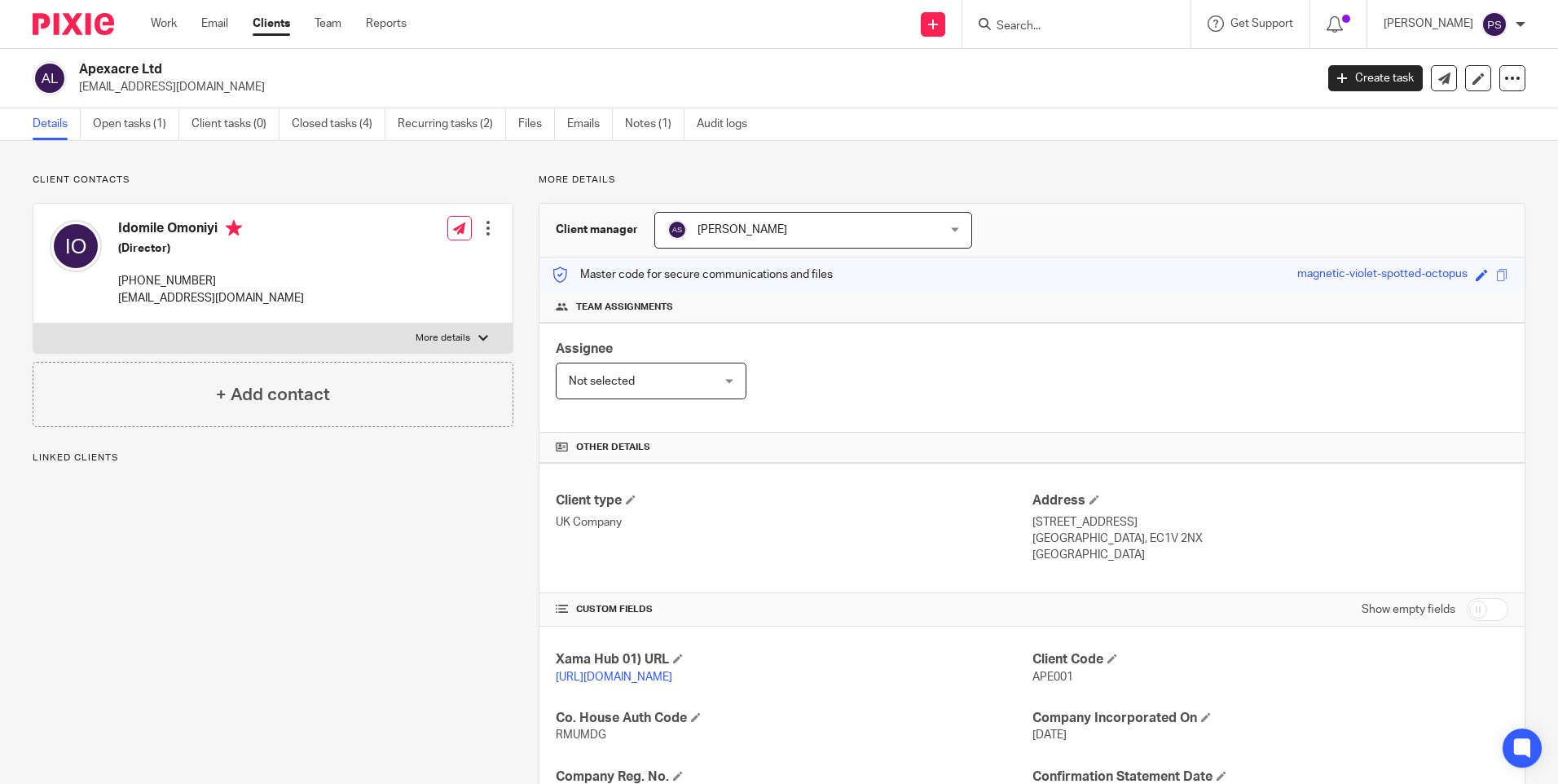
click at [1082, 32] on input "Search" at bounding box center [1069, 26] width 147 height 15
paste input "Idomile O A Omoniyi"
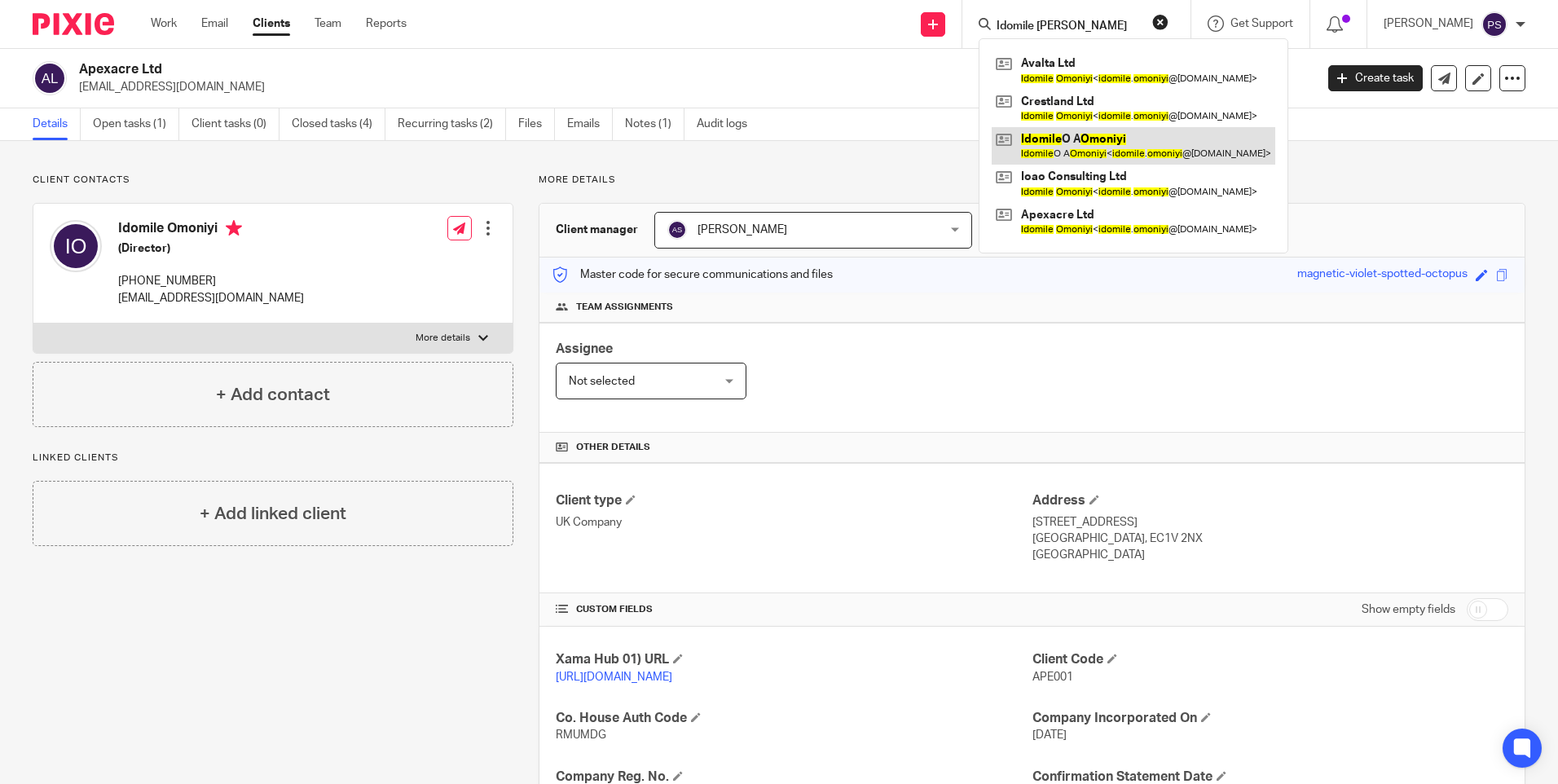
type input "Idomile O A Omoniyi"
click at [1091, 142] on link at bounding box center [1133, 145] width 283 height 37
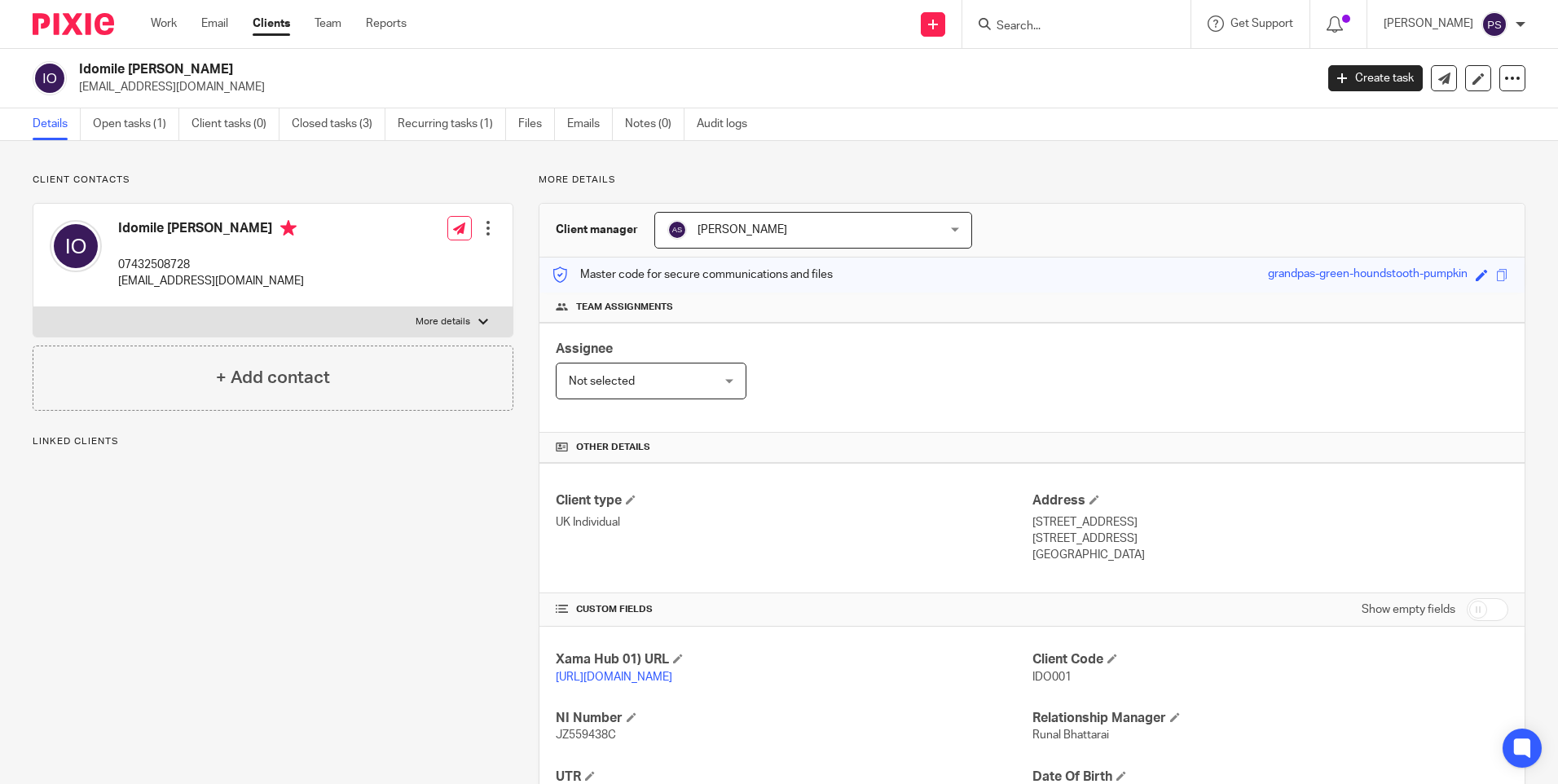
click at [1044, 22] on input "Search" at bounding box center [1069, 26] width 147 height 15
paste input "Vital Homes Group Ltd"
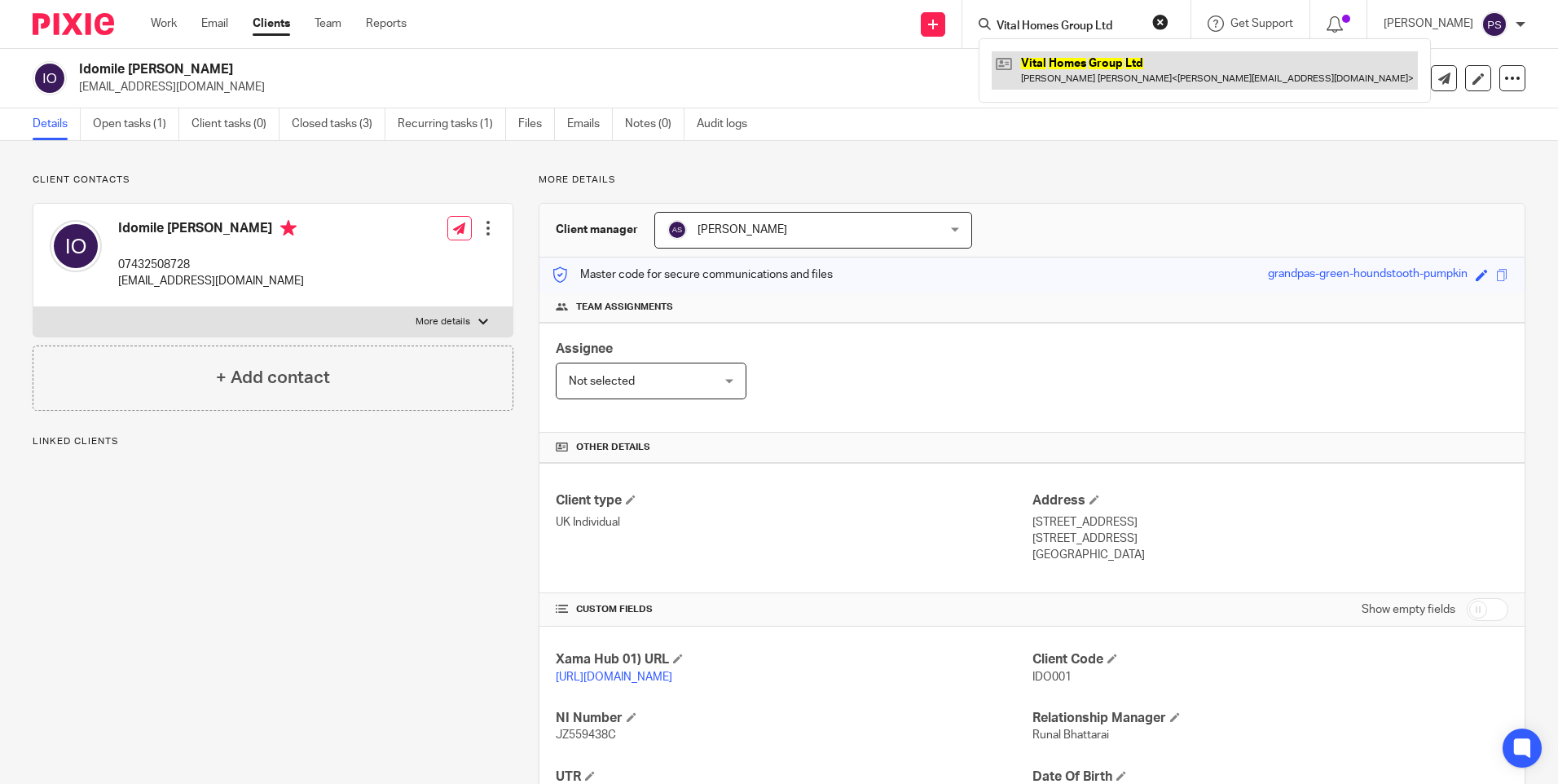
type input "Vital Homes Group Ltd"
click at [1046, 66] on link at bounding box center [1204, 70] width 426 height 37
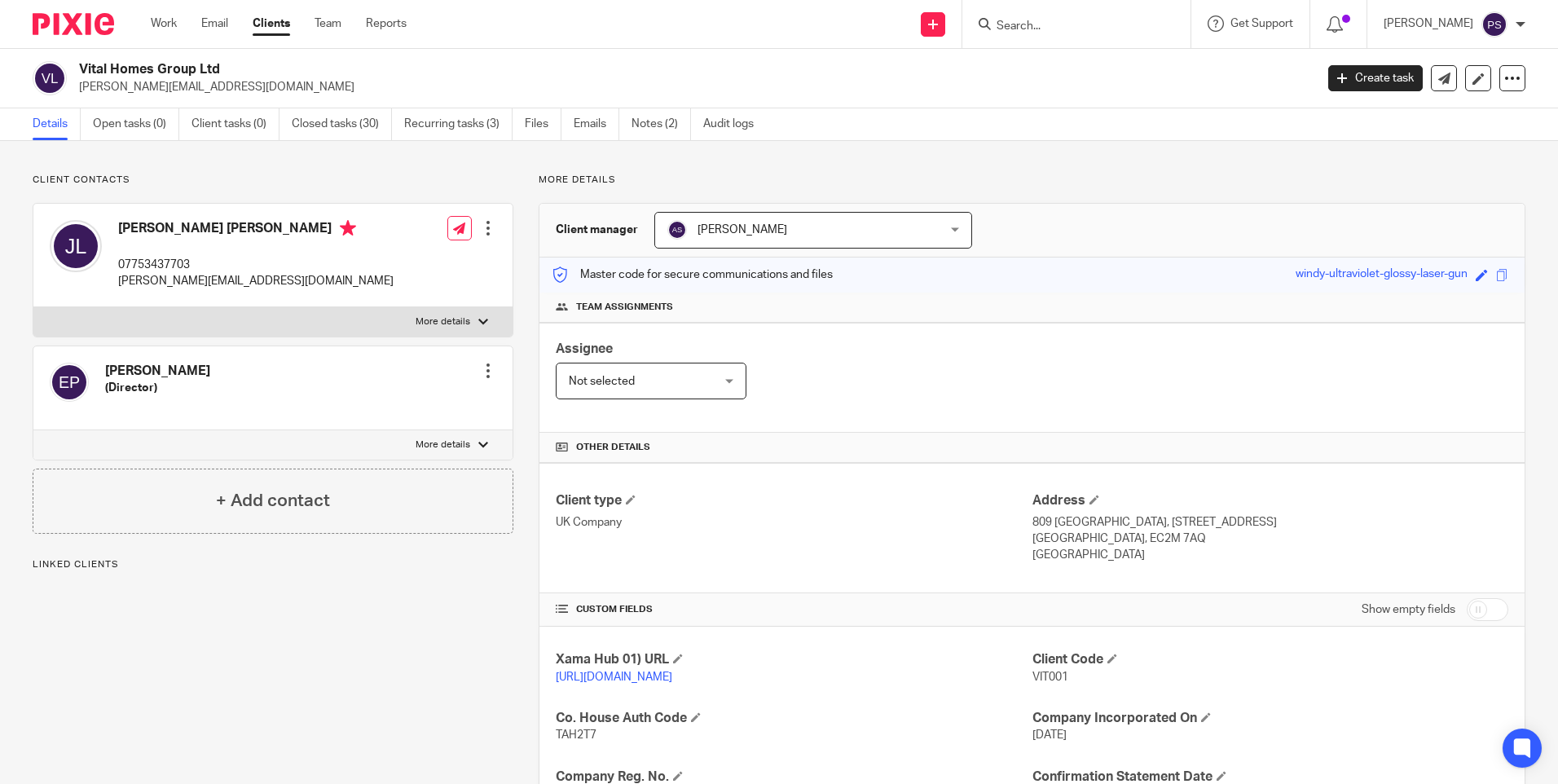
click at [756, 231] on span "[PERSON_NAME]" at bounding box center [742, 229] width 90 height 12
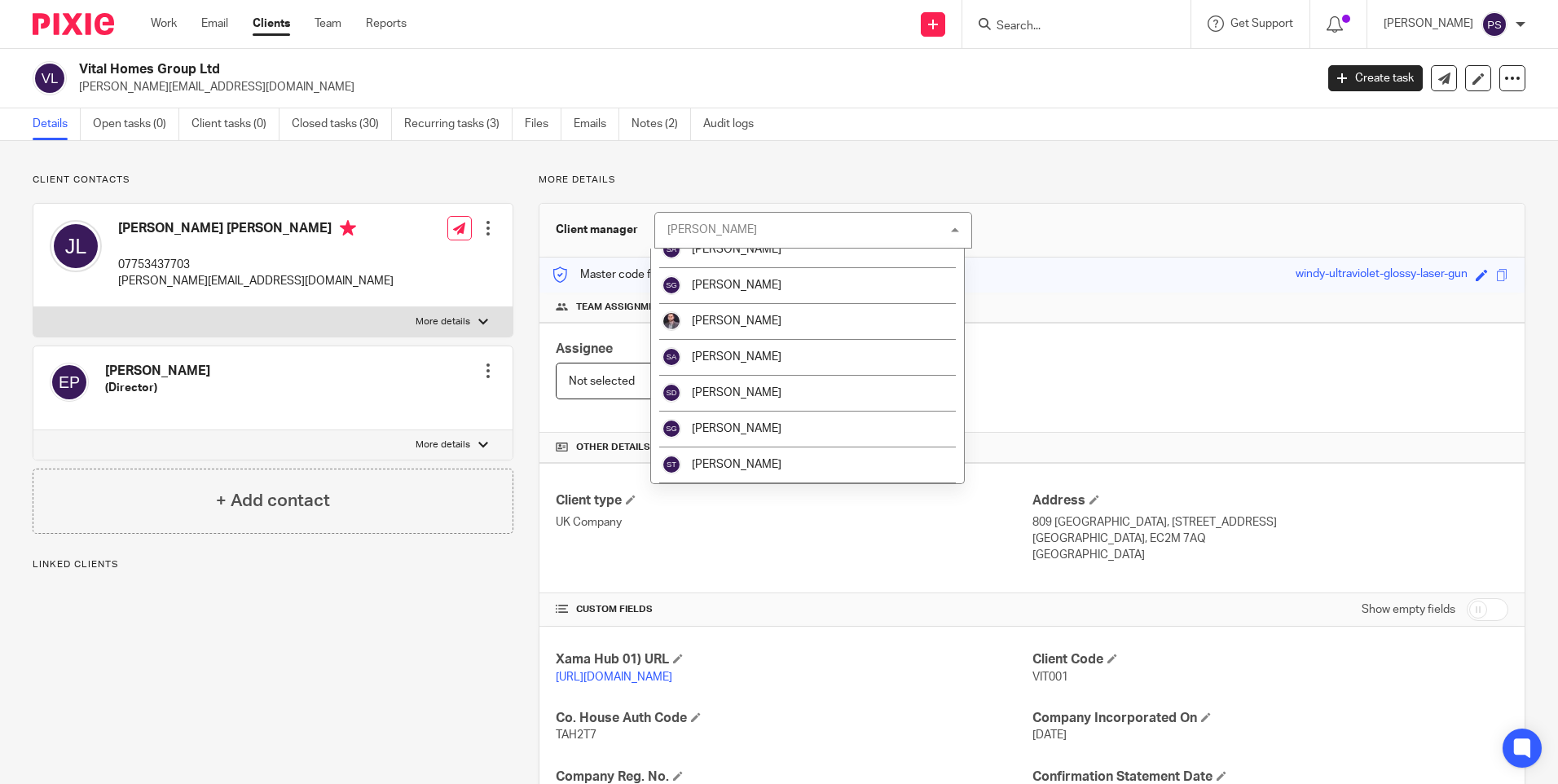
scroll to position [2281, 0]
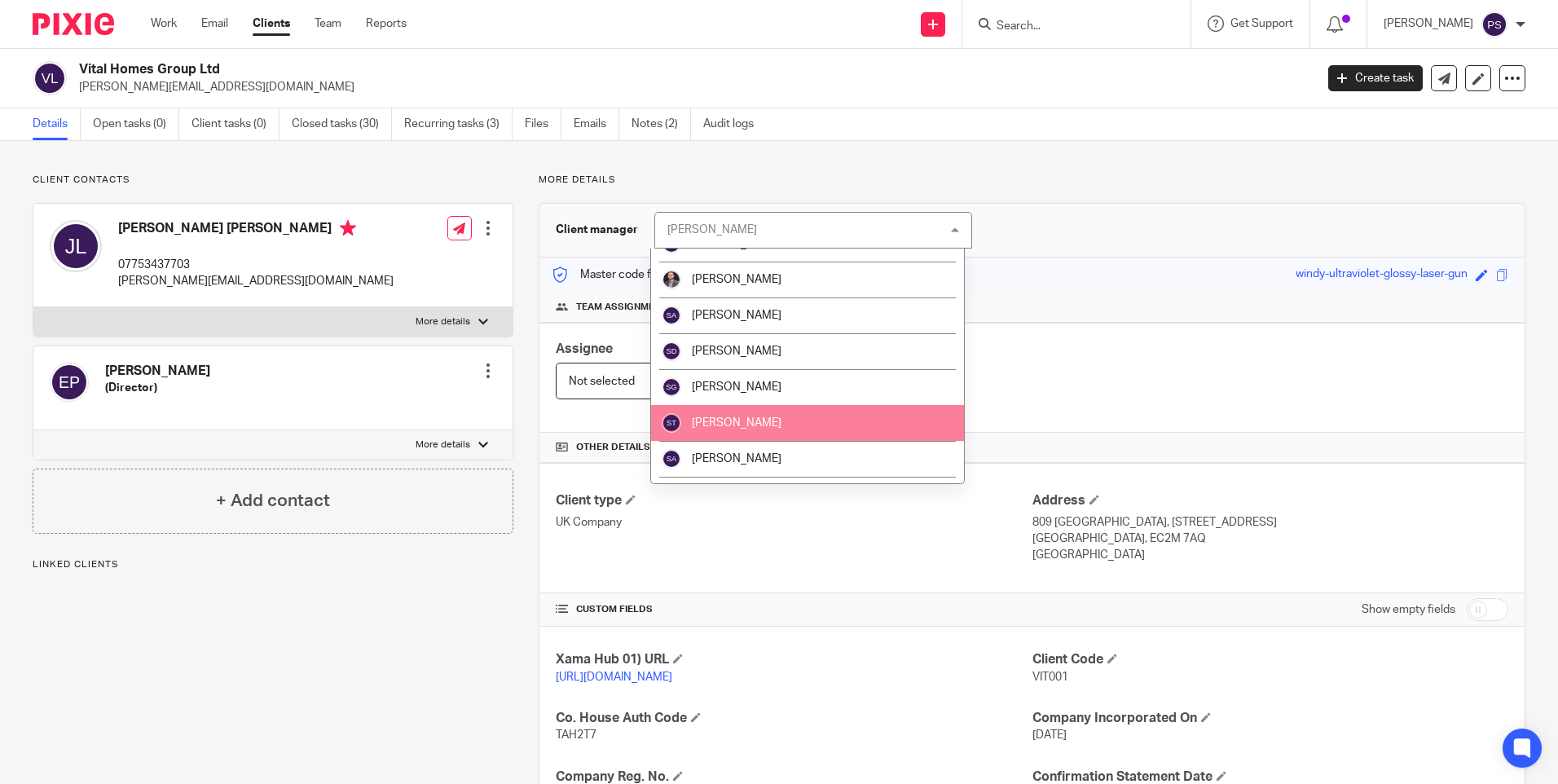
click at [748, 431] on li "[PERSON_NAME]" at bounding box center [808, 423] width 313 height 36
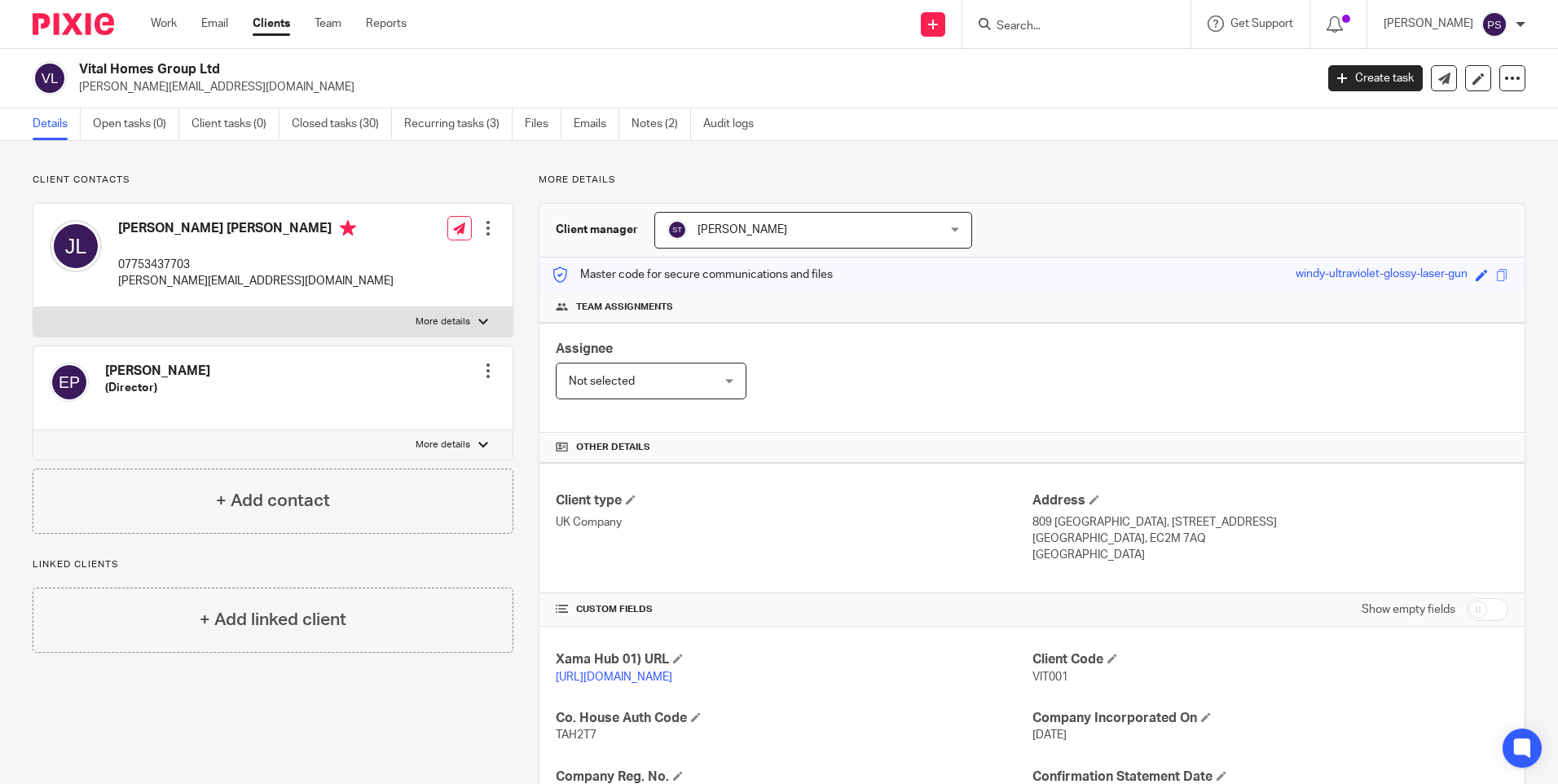
click at [1062, 32] on input "Search" at bounding box center [1069, 26] width 147 height 15
paste input "Cezara Tofan"
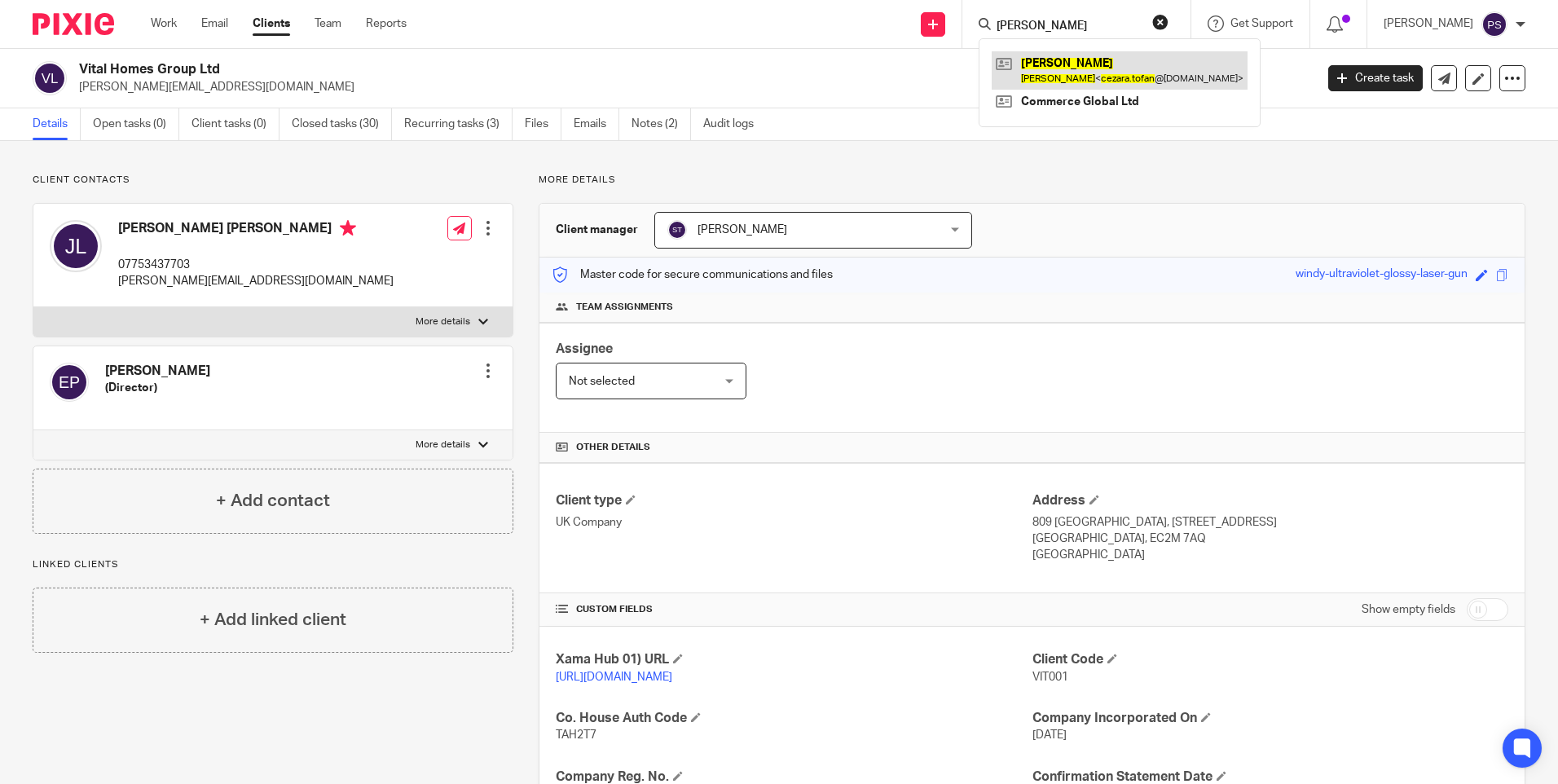
type input "Cezara Tofan"
click at [1069, 73] on link at bounding box center [1119, 70] width 256 height 37
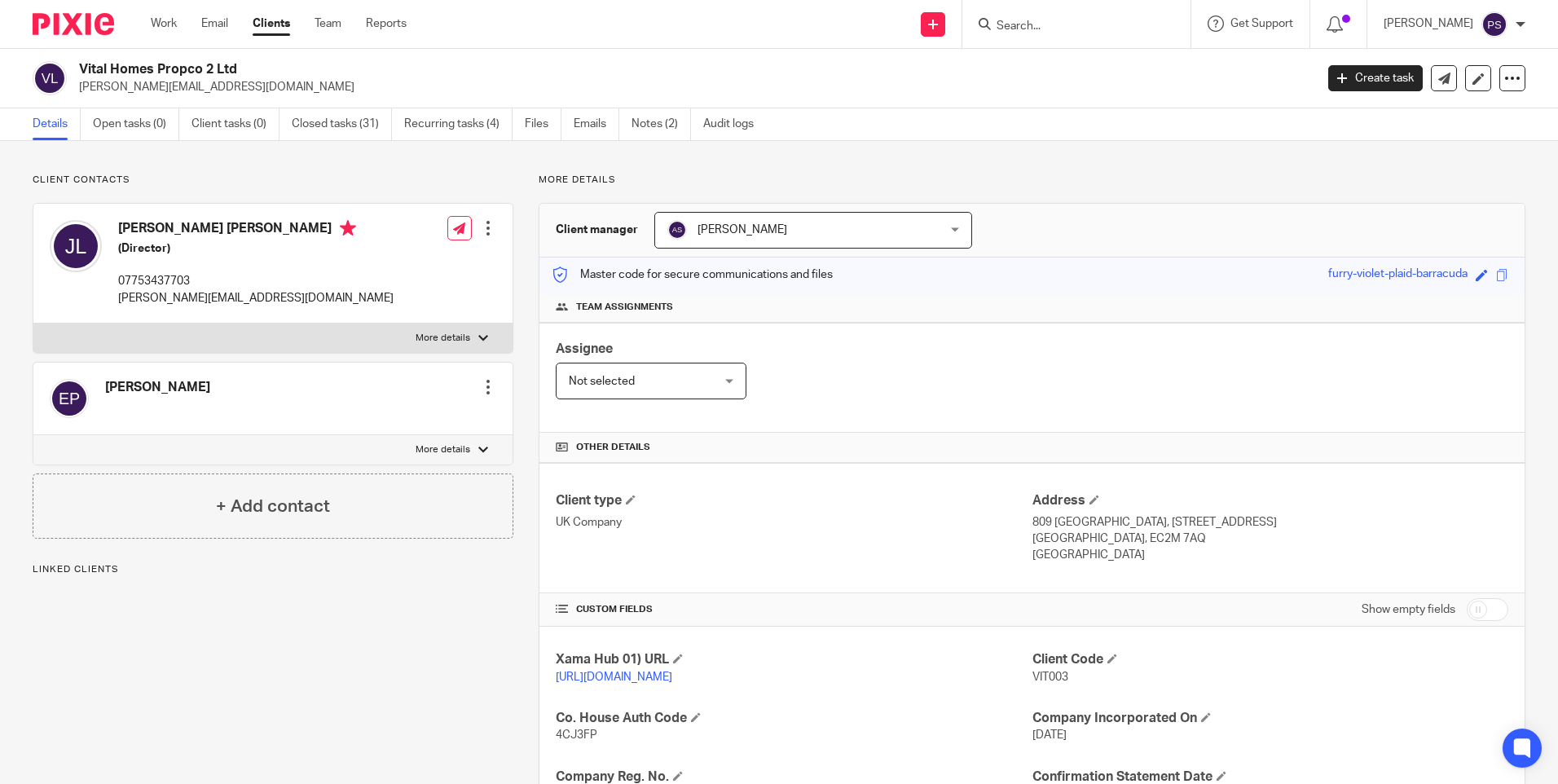
click at [813, 239] on span "[PERSON_NAME]" at bounding box center [788, 229] width 243 height 34
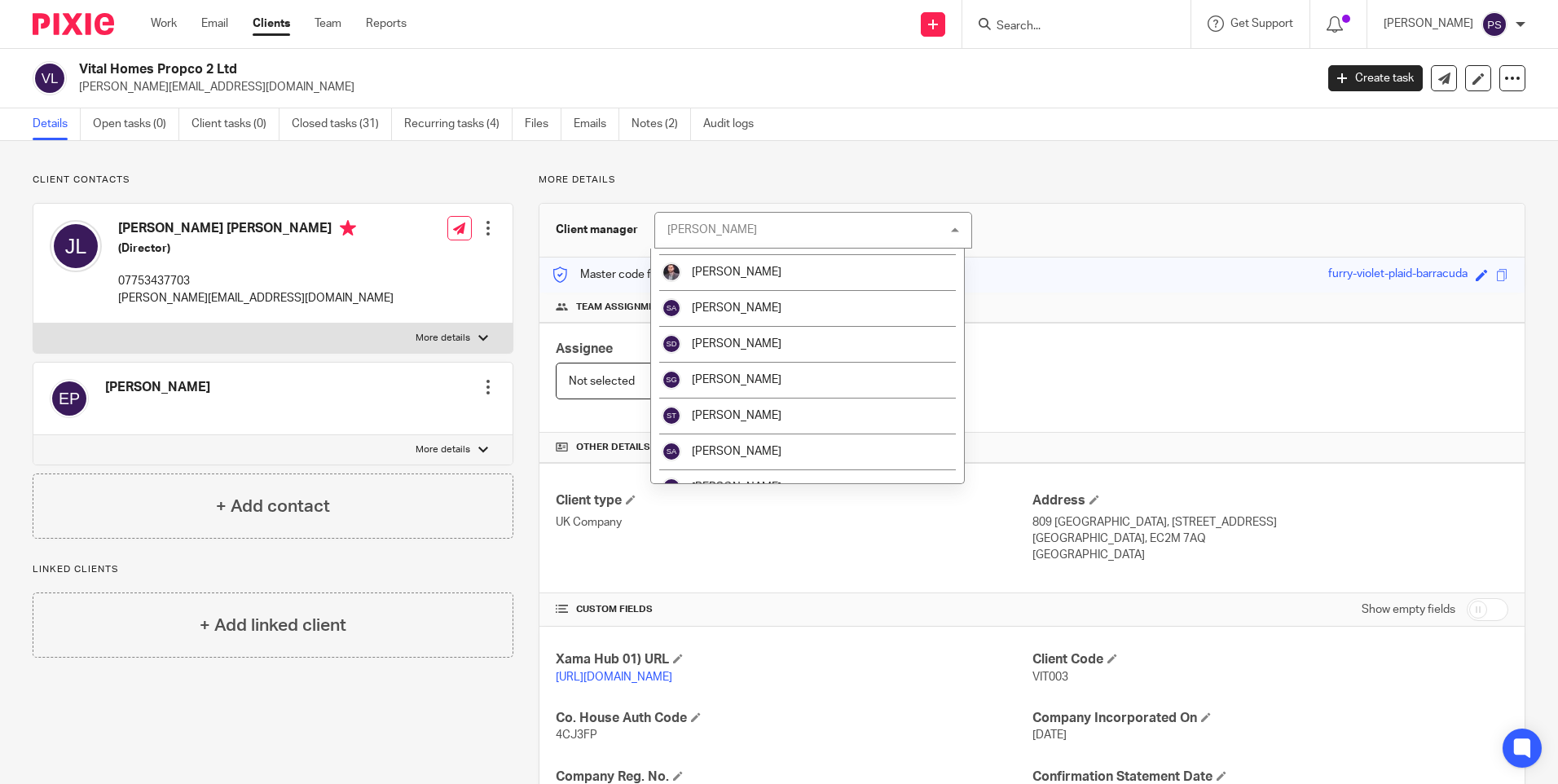
scroll to position [2288, 0]
click at [789, 410] on li "[PERSON_NAME]" at bounding box center [808, 416] width 313 height 36
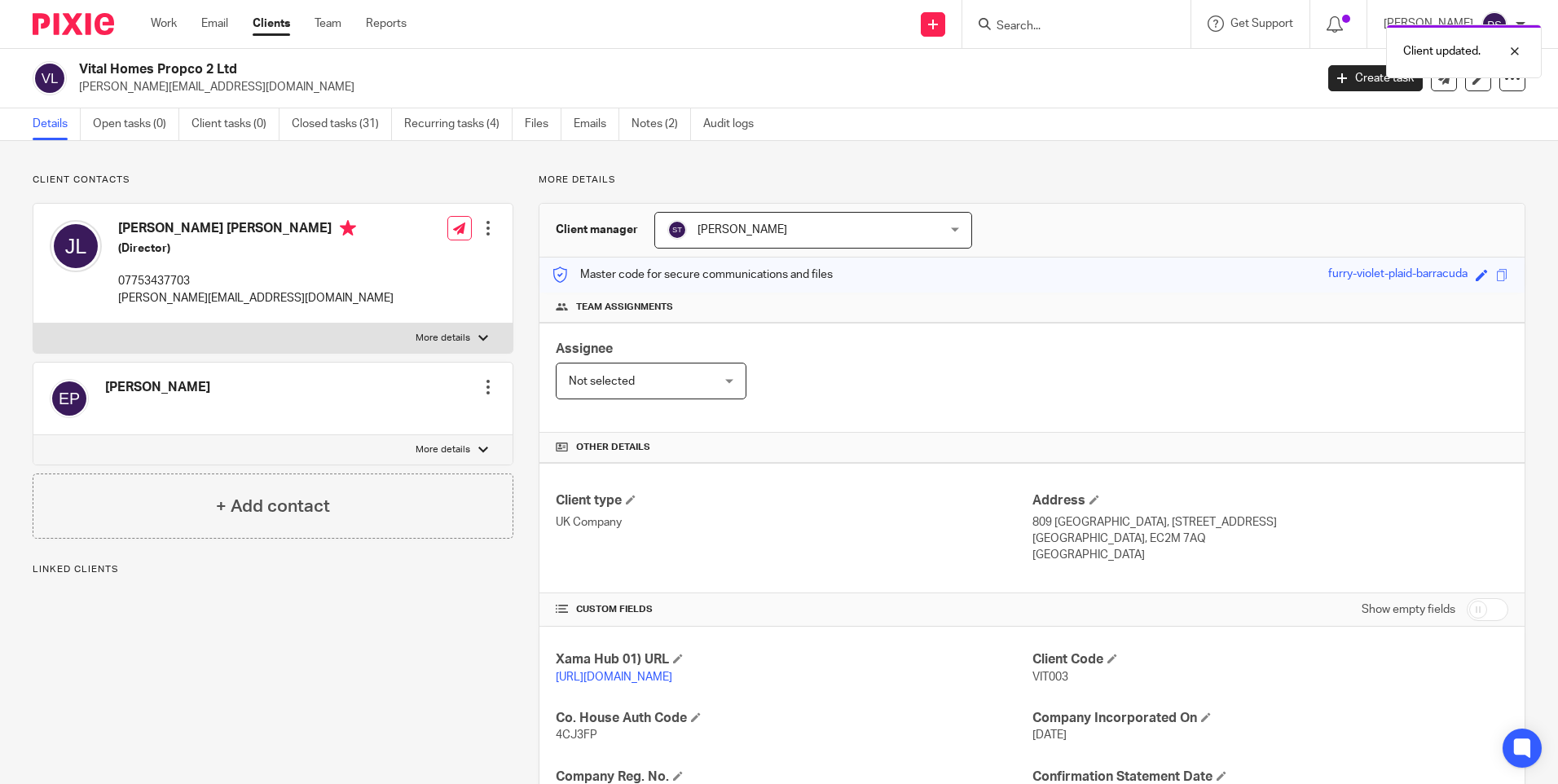
click at [1063, 26] on div "Client updated." at bounding box center [1160, 47] width 763 height 62
click at [1072, 27] on input "Search" at bounding box center [1069, 26] width 147 height 15
paste input "KYNDRED CAPITAL LIMITED"
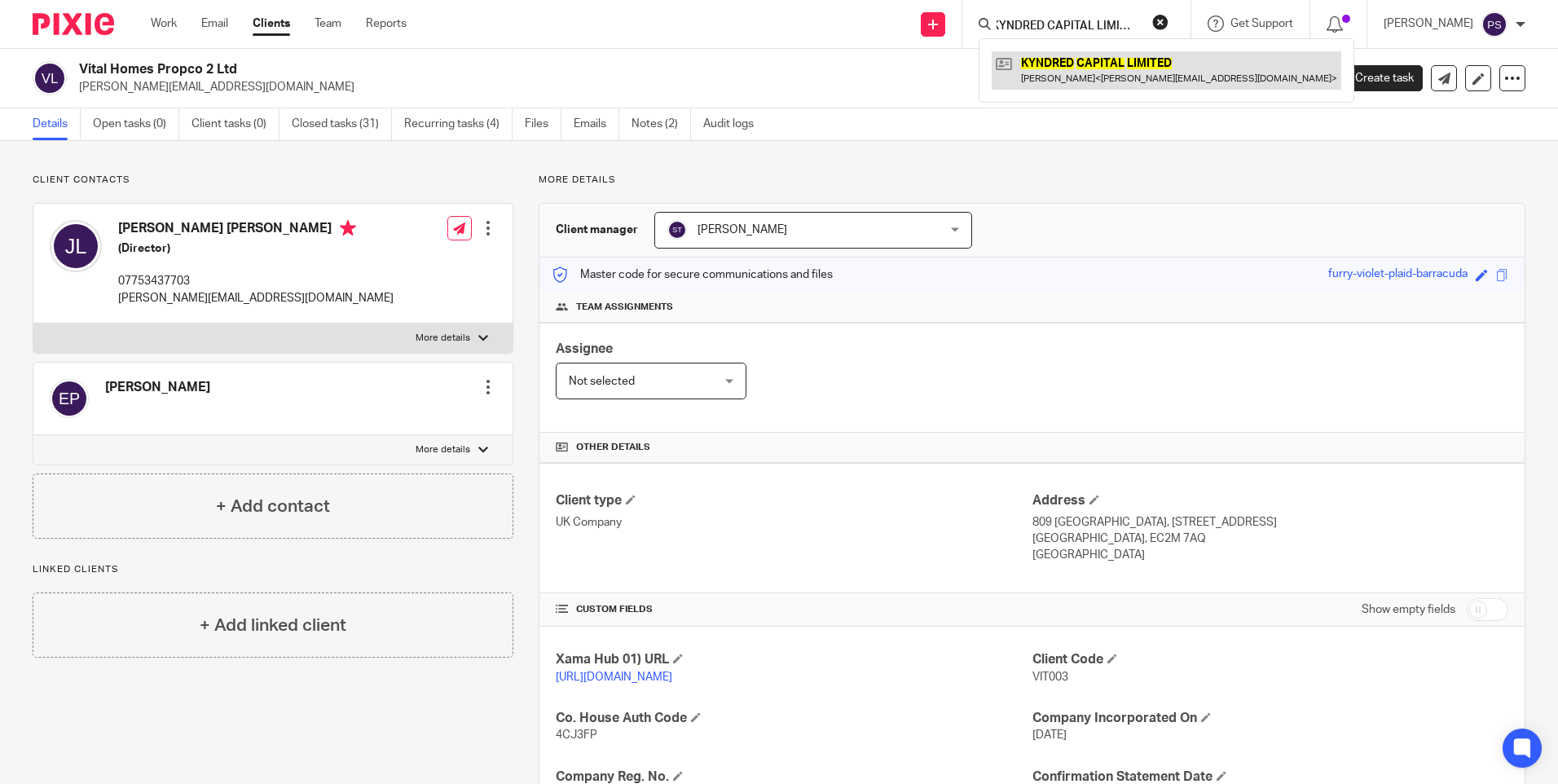
type input "KYNDRED CAPITAL LIMITED"
click at [1071, 57] on link at bounding box center [1166, 70] width 350 height 37
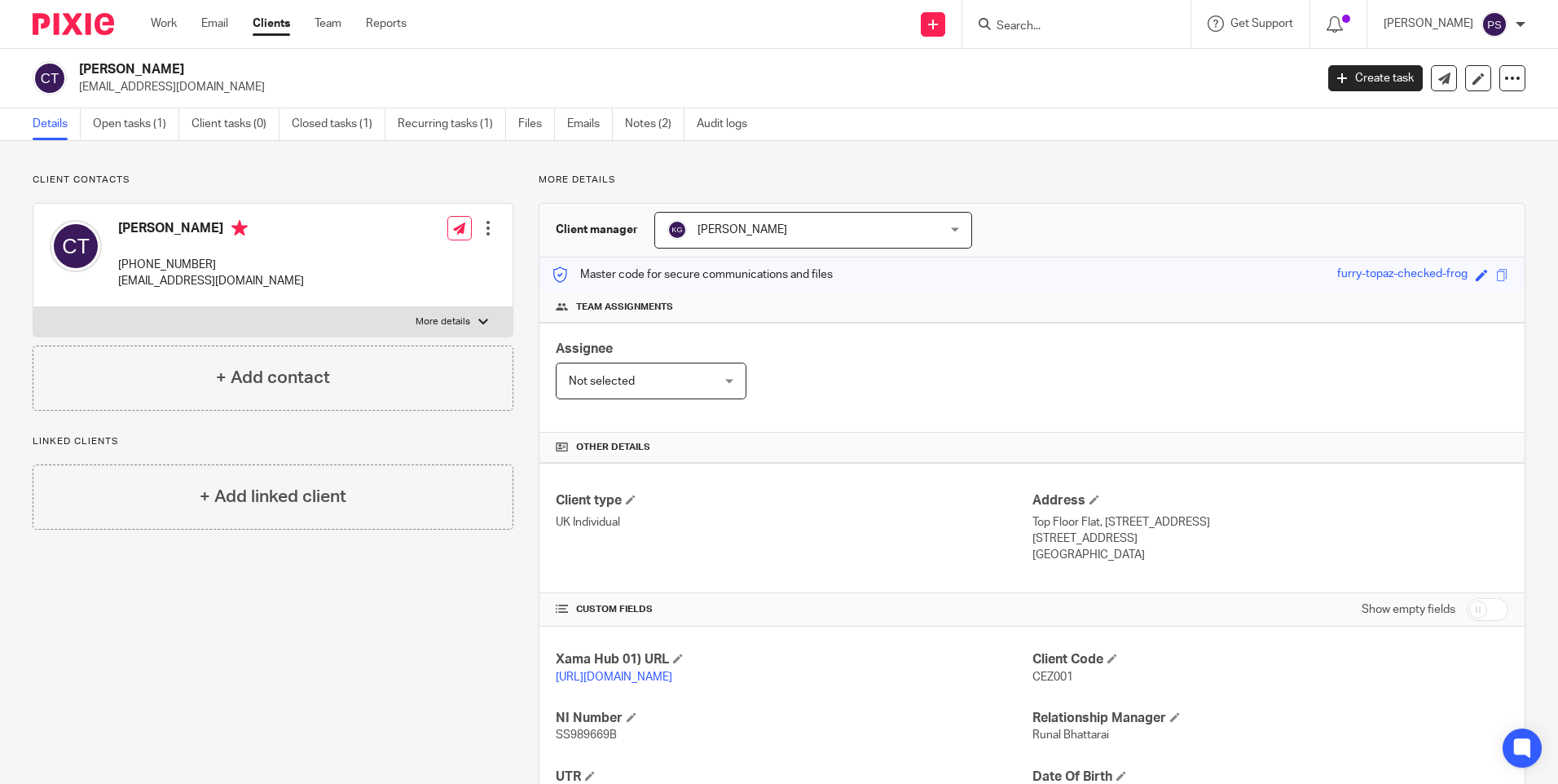
click at [749, 226] on span "[PERSON_NAME]" at bounding box center [742, 229] width 90 height 12
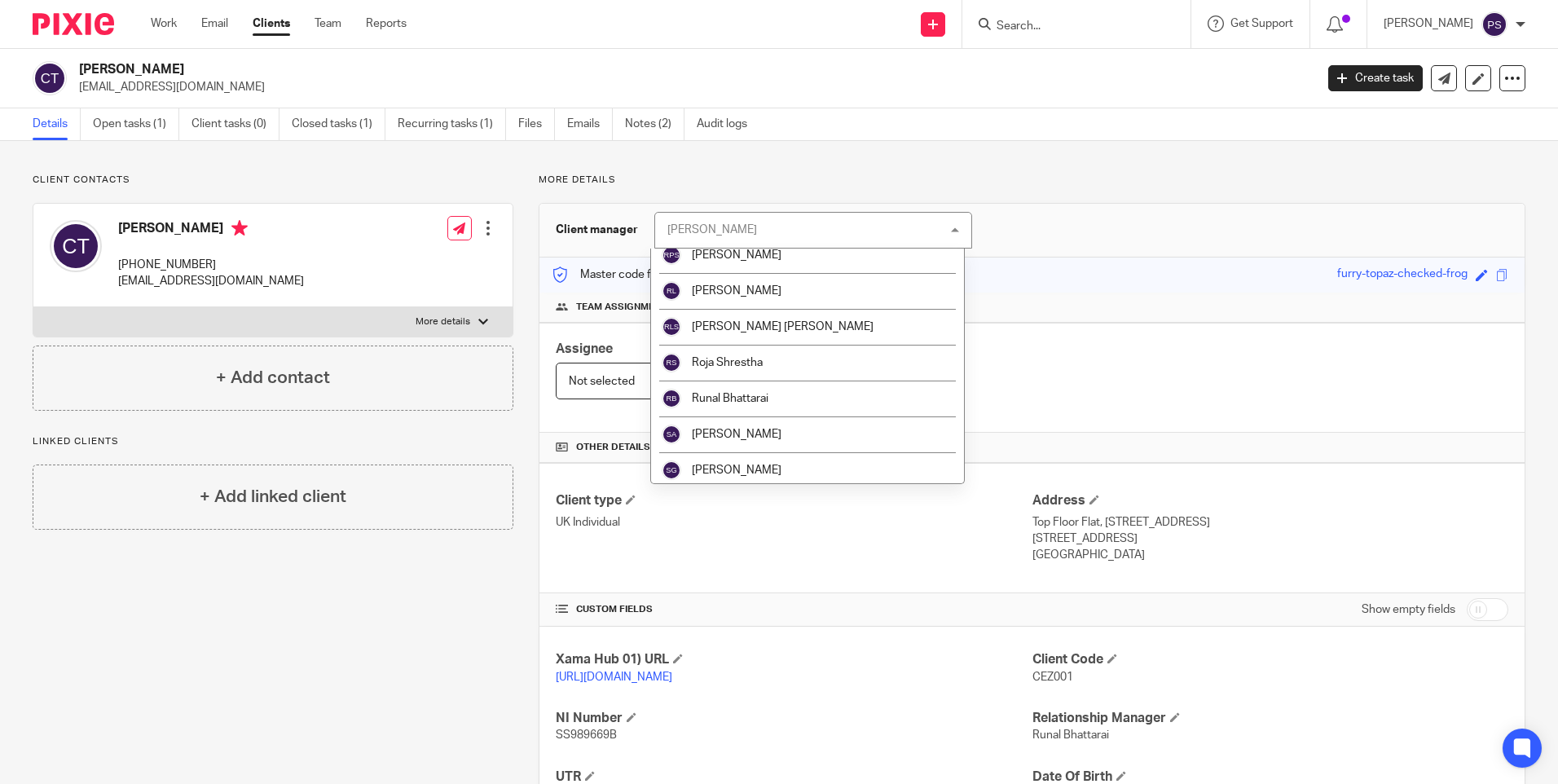
scroll to position [1967, 0]
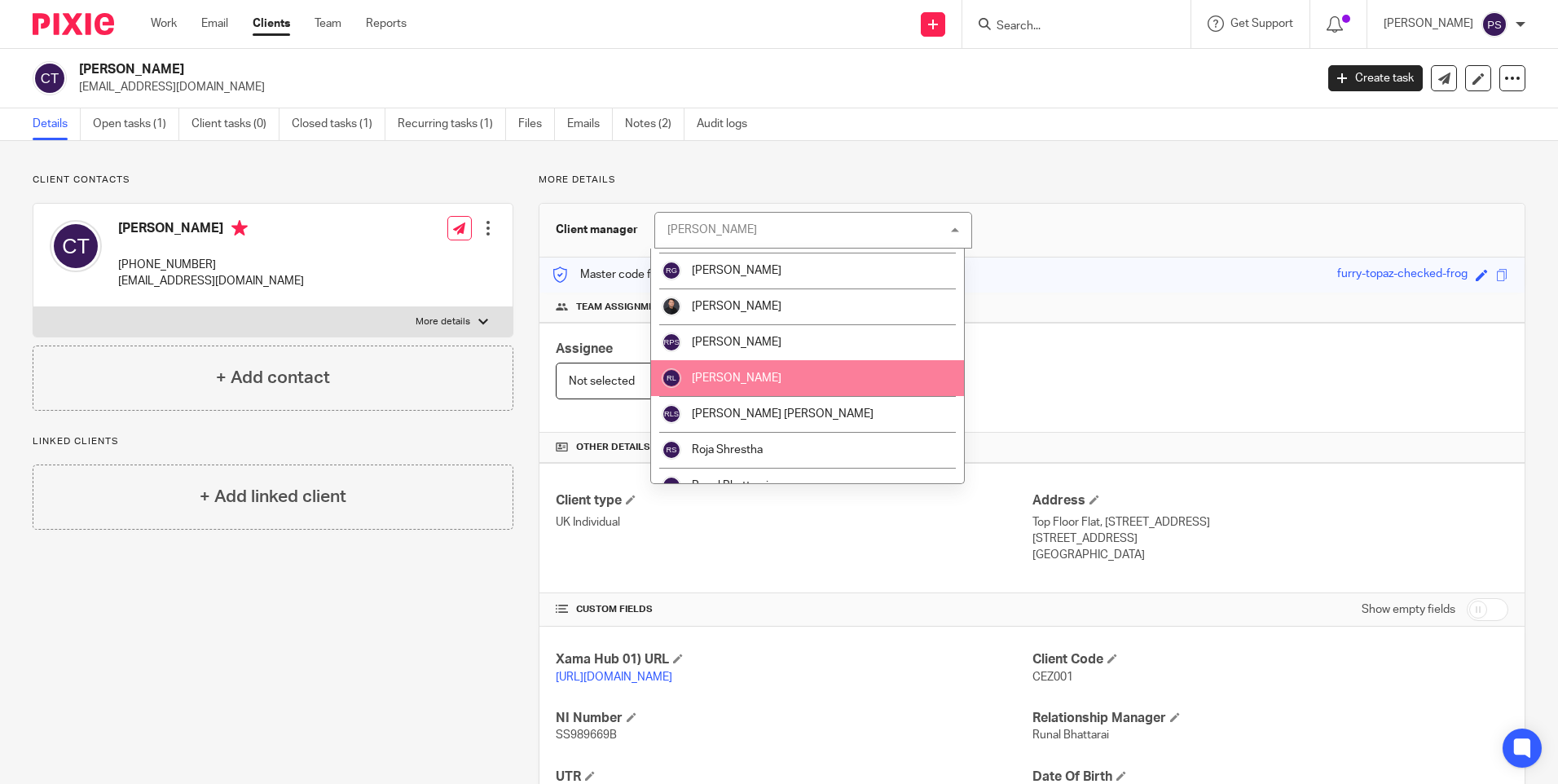
click at [783, 372] on li "[PERSON_NAME]" at bounding box center [808, 378] width 313 height 36
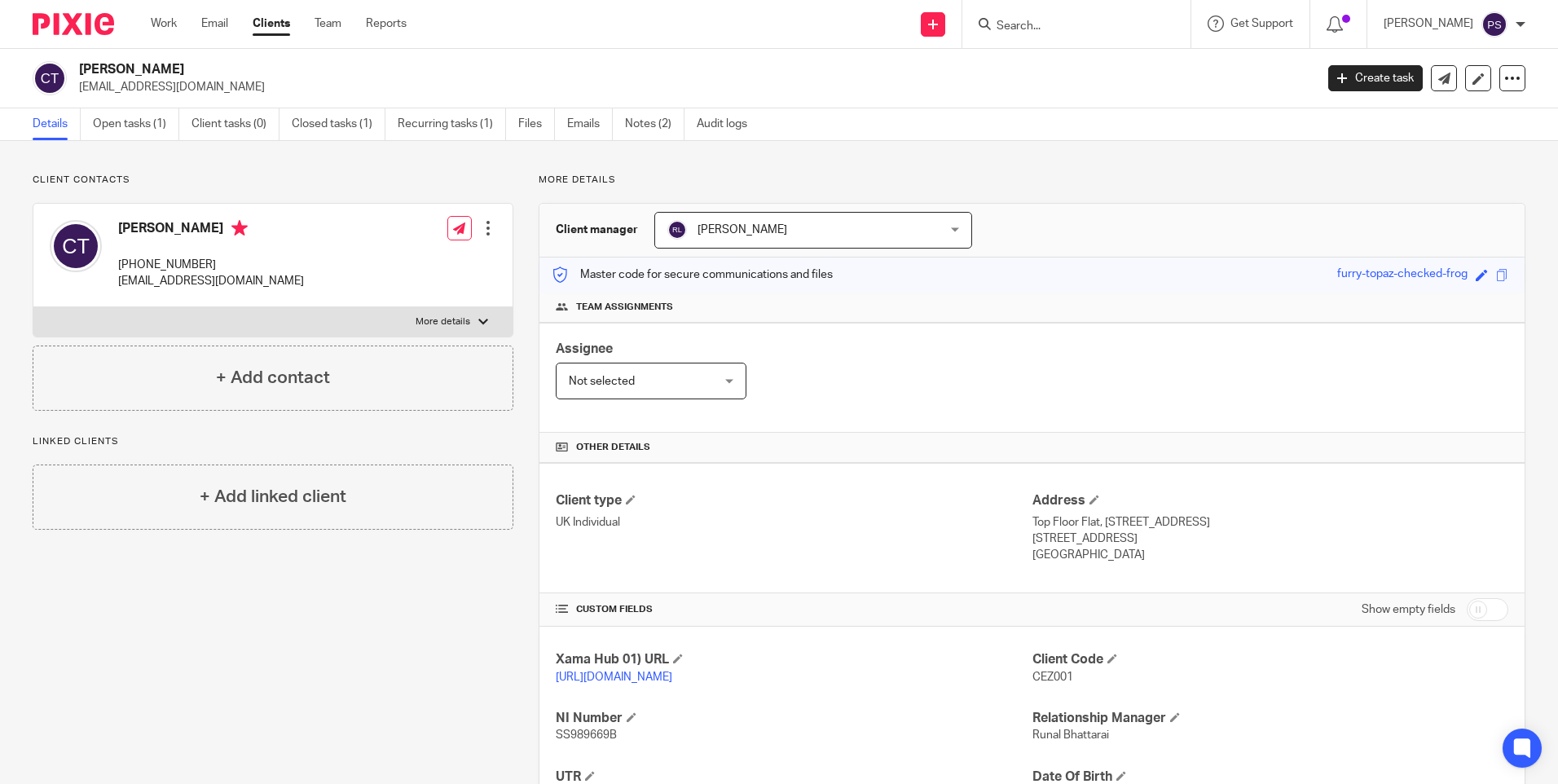
click at [1053, 31] on input "Search" at bounding box center [1069, 26] width 147 height 15
click at [1055, 23] on div "Client updated." at bounding box center [1160, 47] width 763 height 62
click at [1043, 27] on input "Search" at bounding box center [1069, 26] width 147 height 15
paste input "[PERSON_NAME] Ale"
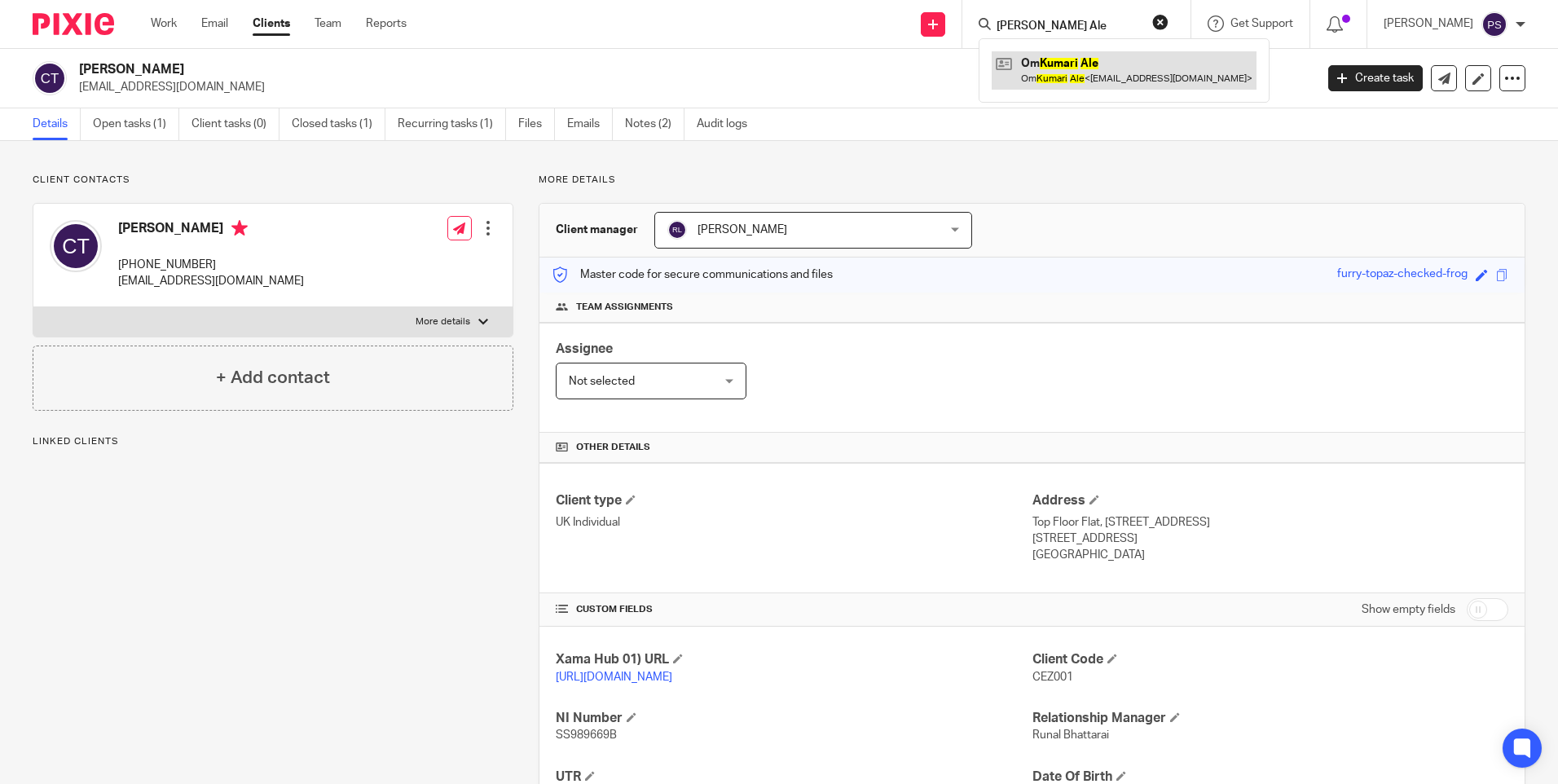
type input "[PERSON_NAME] Ale"
click at [1074, 66] on link at bounding box center [1123, 70] width 265 height 37
click at [1085, 76] on link at bounding box center [1123, 70] width 265 height 37
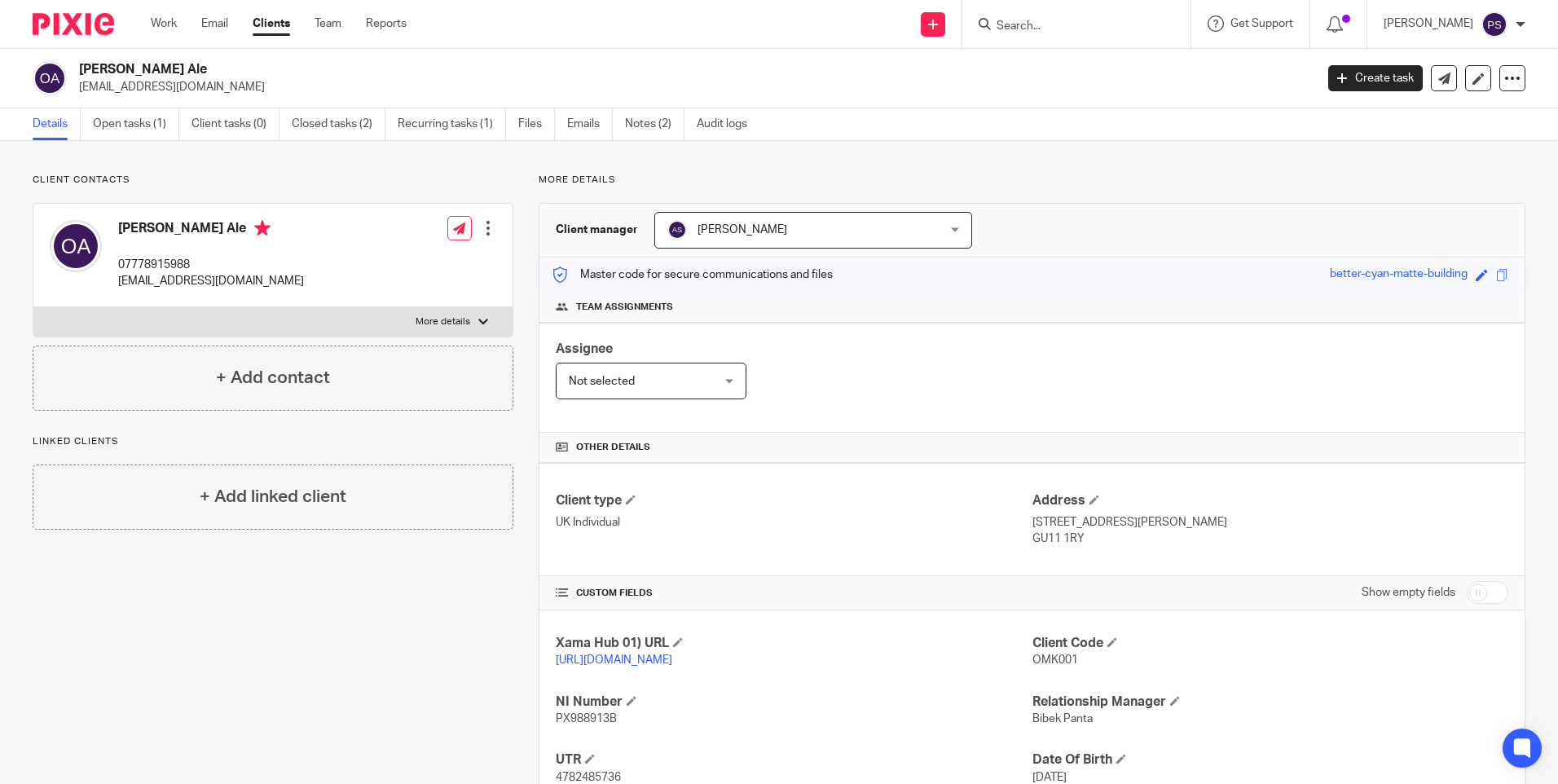
click at [1046, 24] on input "Search" at bounding box center [1069, 26] width 147 height 15
paste input "Vital Homes Propco 3 Ltd"
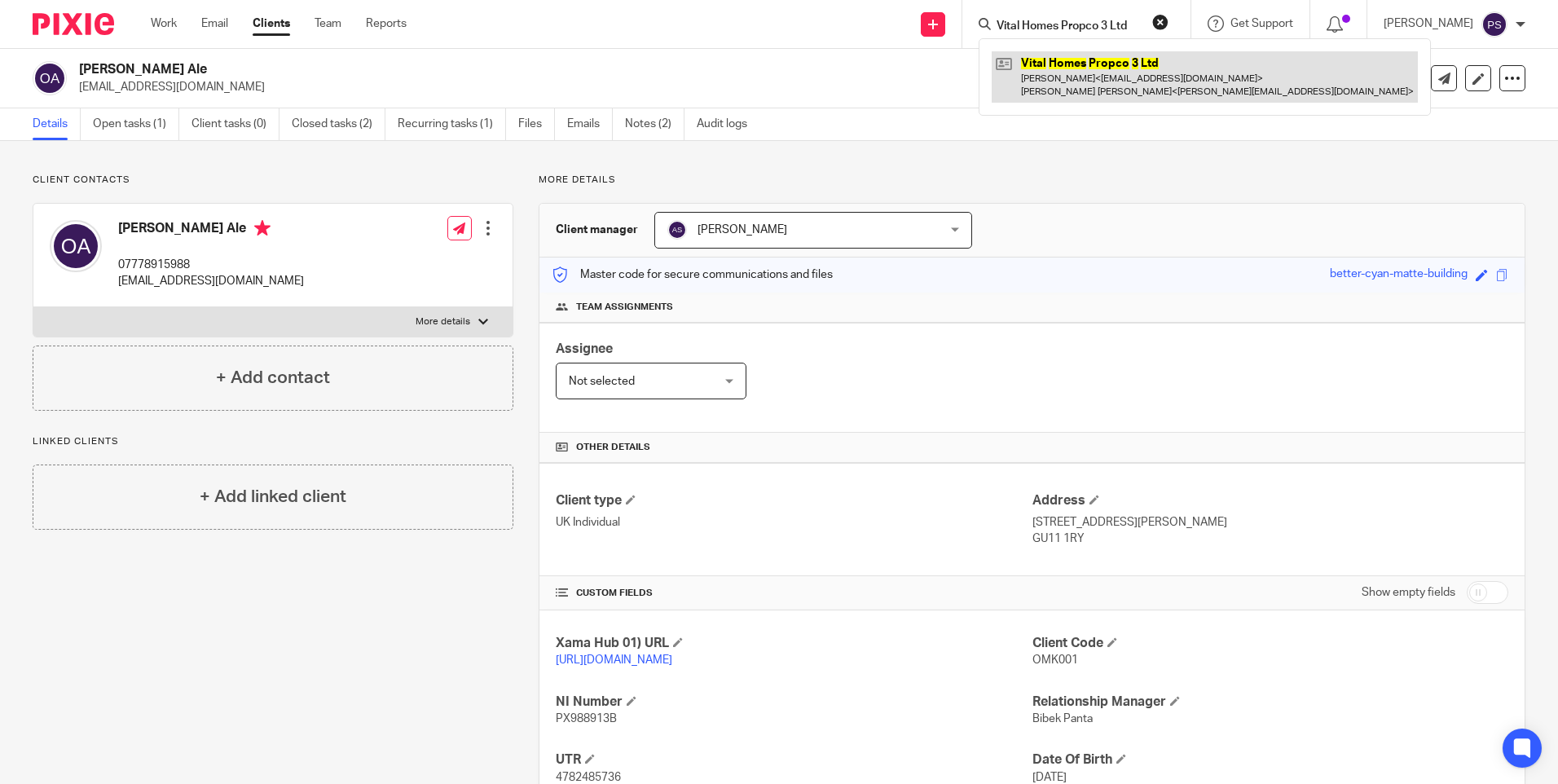
type input "Vital Homes Propco 3 Ltd"
click at [1086, 63] on link at bounding box center [1204, 77] width 426 height 51
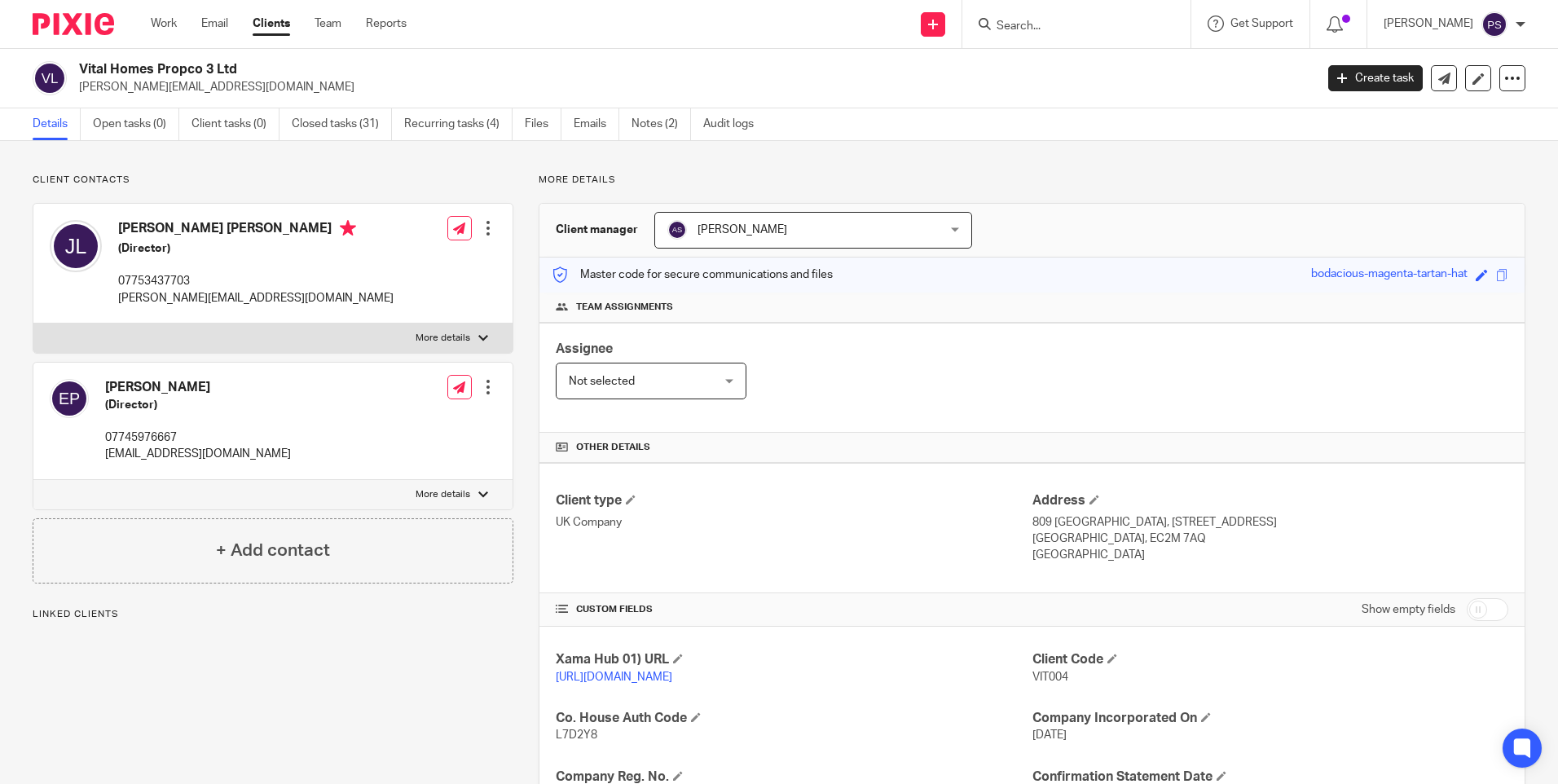
click at [808, 236] on span "[PERSON_NAME]" at bounding box center [788, 229] width 243 height 34
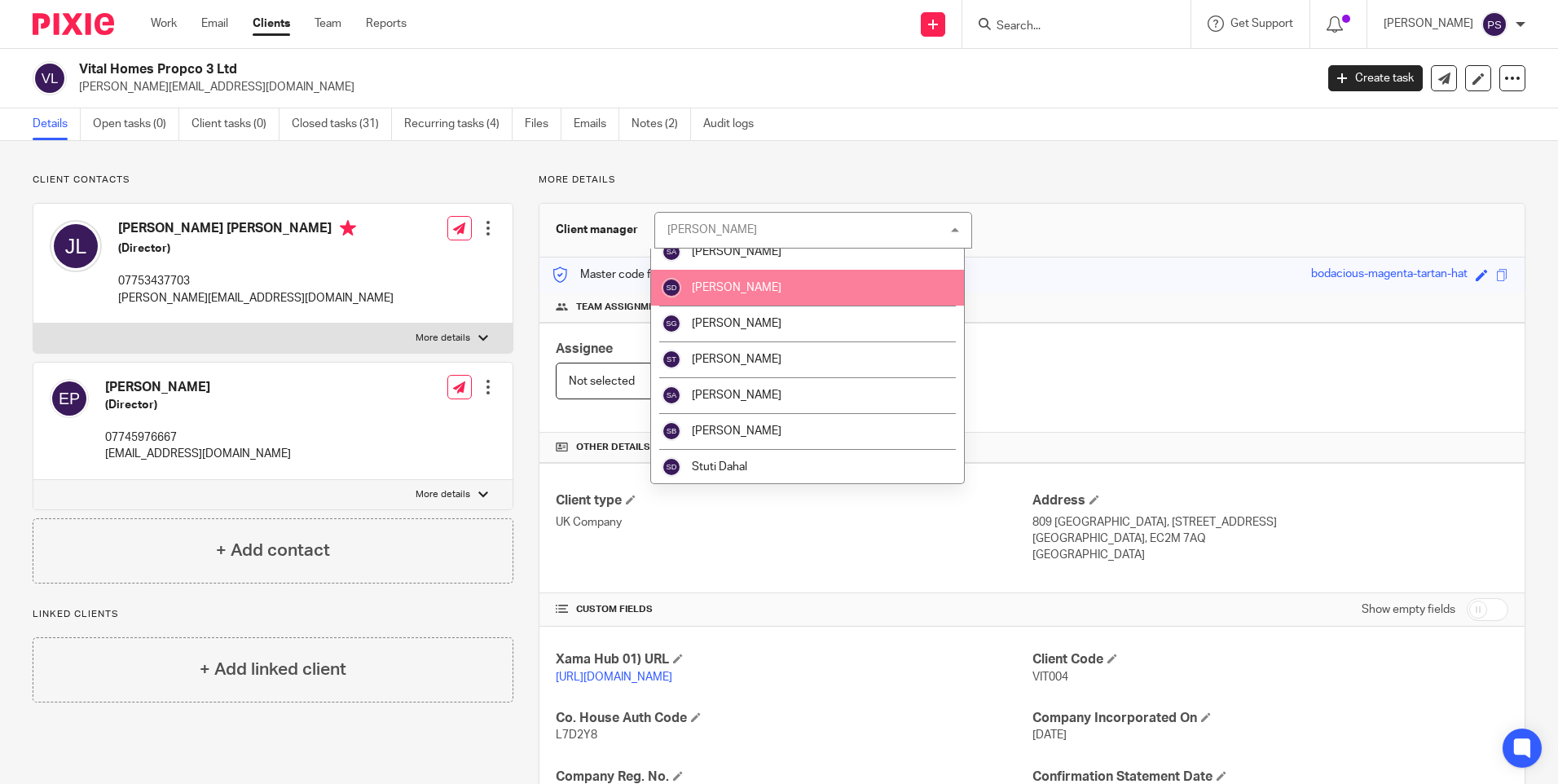
scroll to position [2362, 0]
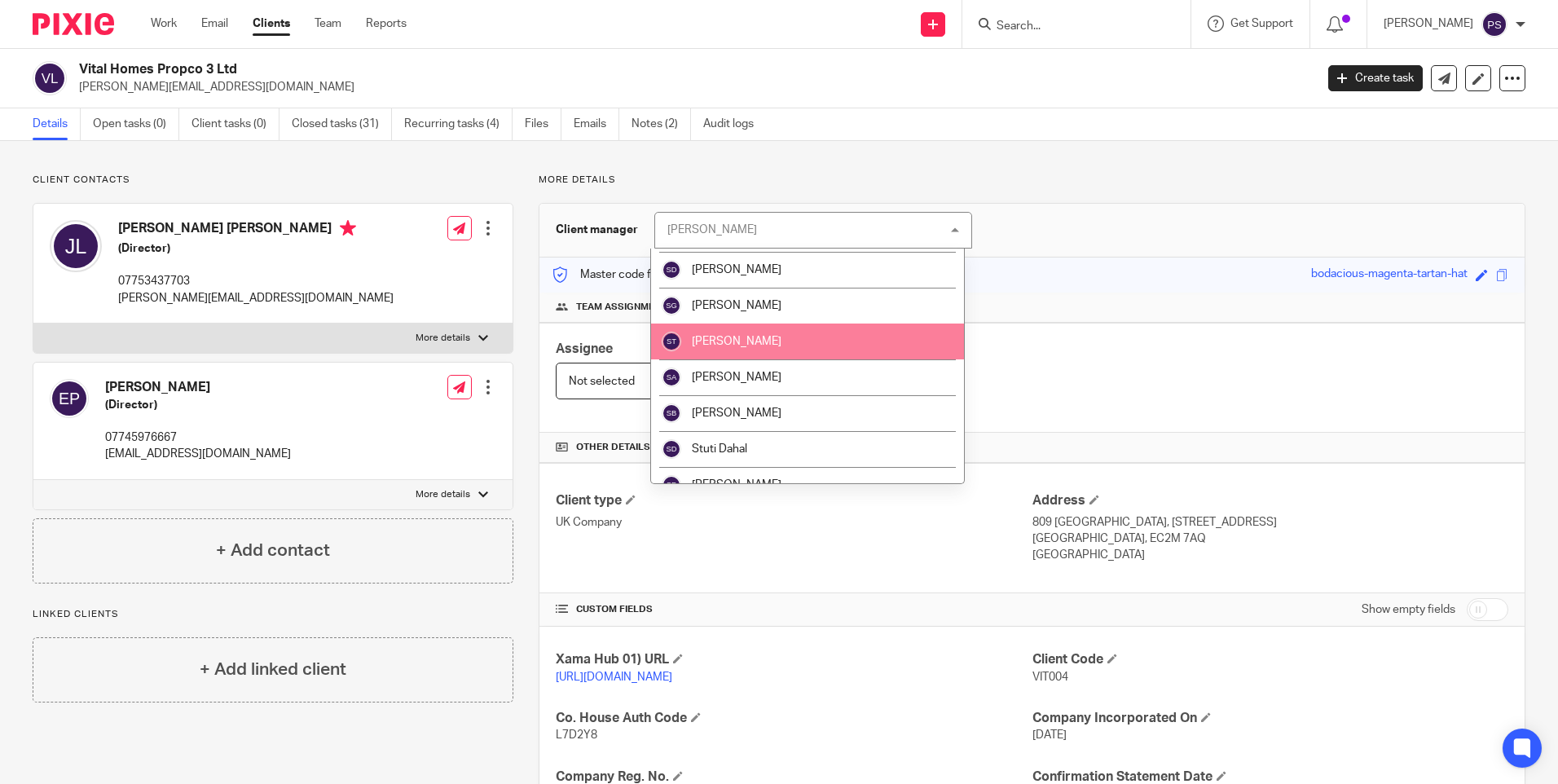
click at [779, 354] on li "[PERSON_NAME]" at bounding box center [808, 341] width 313 height 36
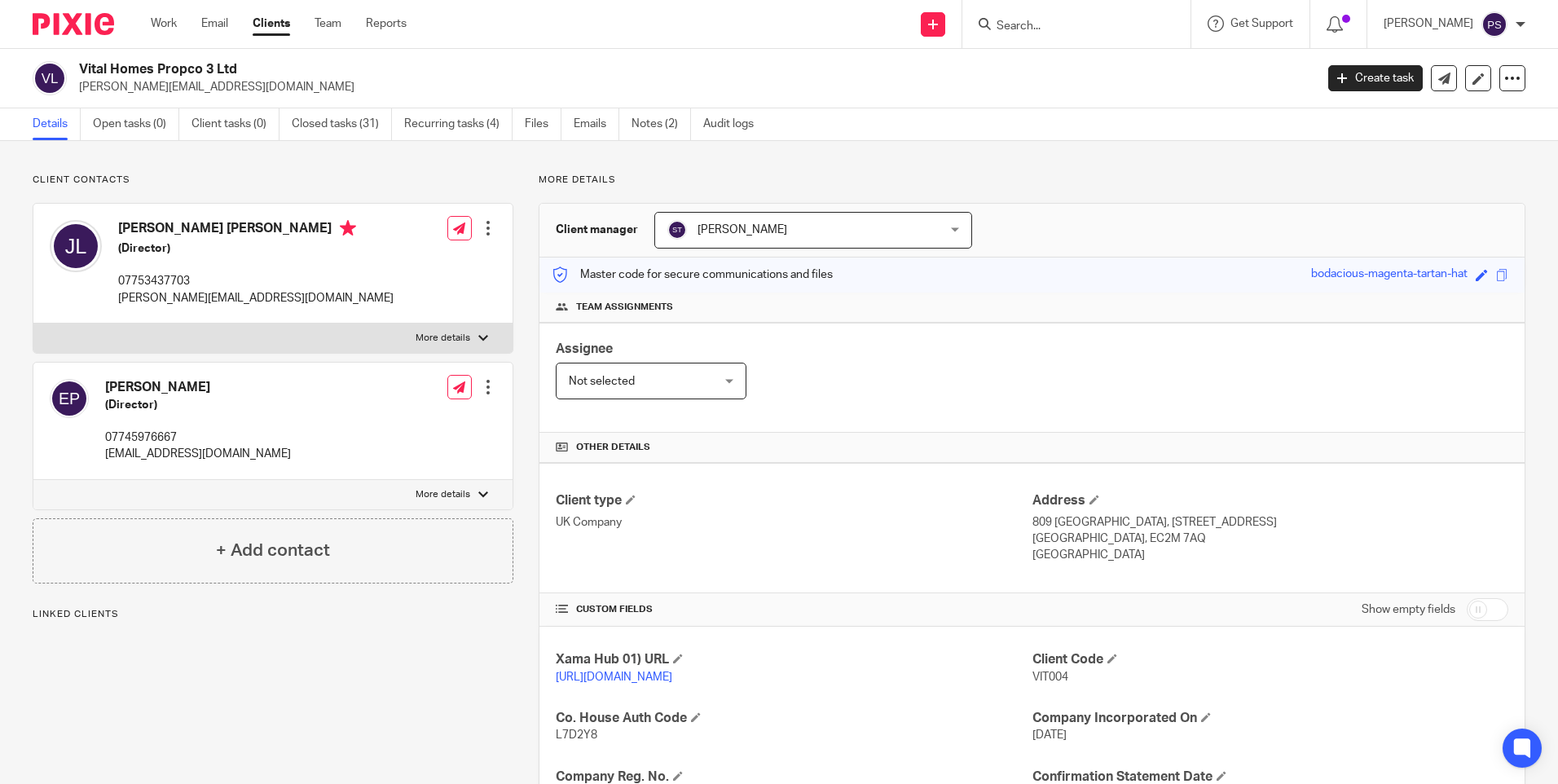
click at [1063, 24] on input "Search" at bounding box center [1069, 26] width 147 height 15
paste input "Brian George McGregor"
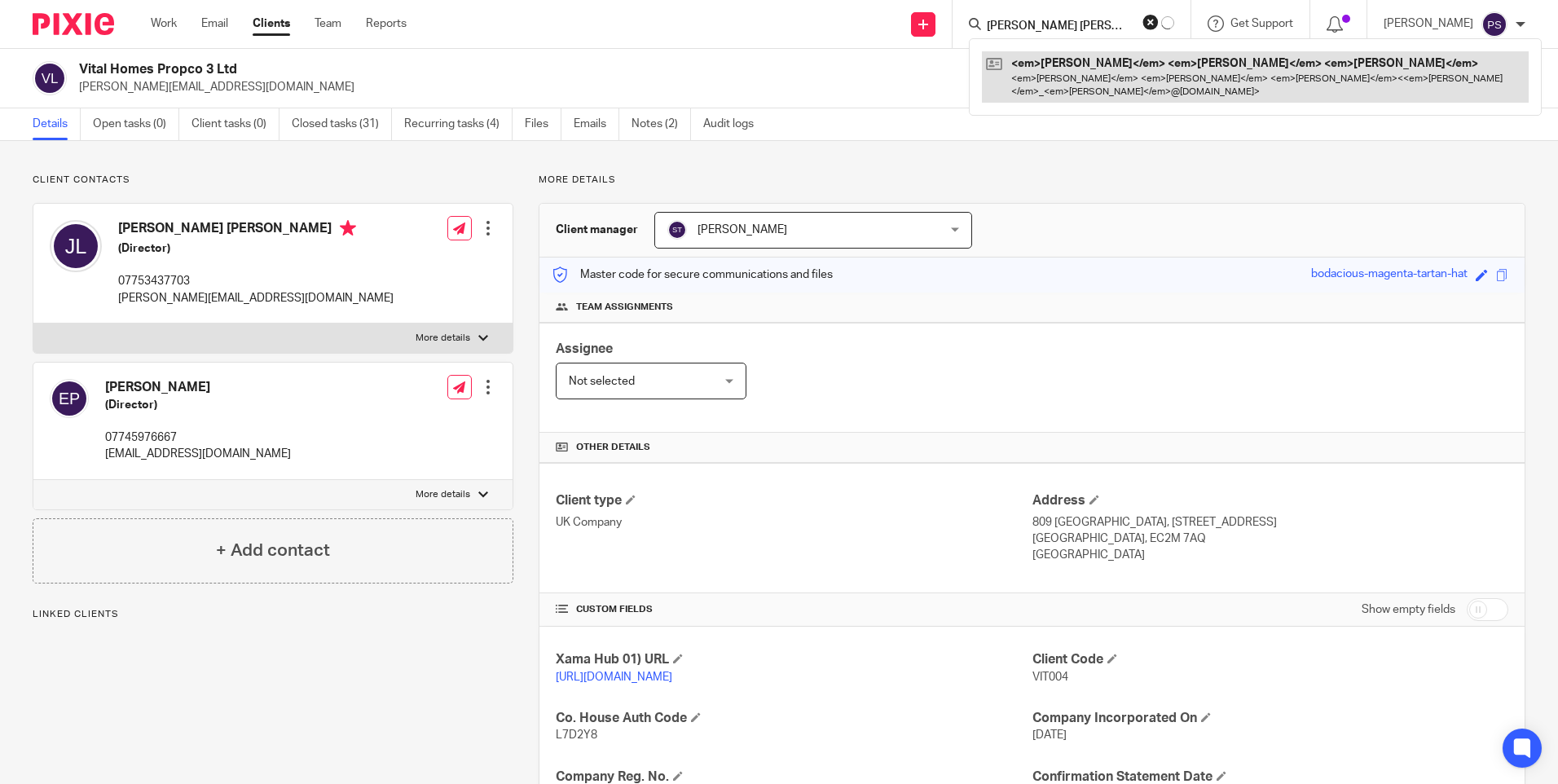
type input "Brian George McGregor"
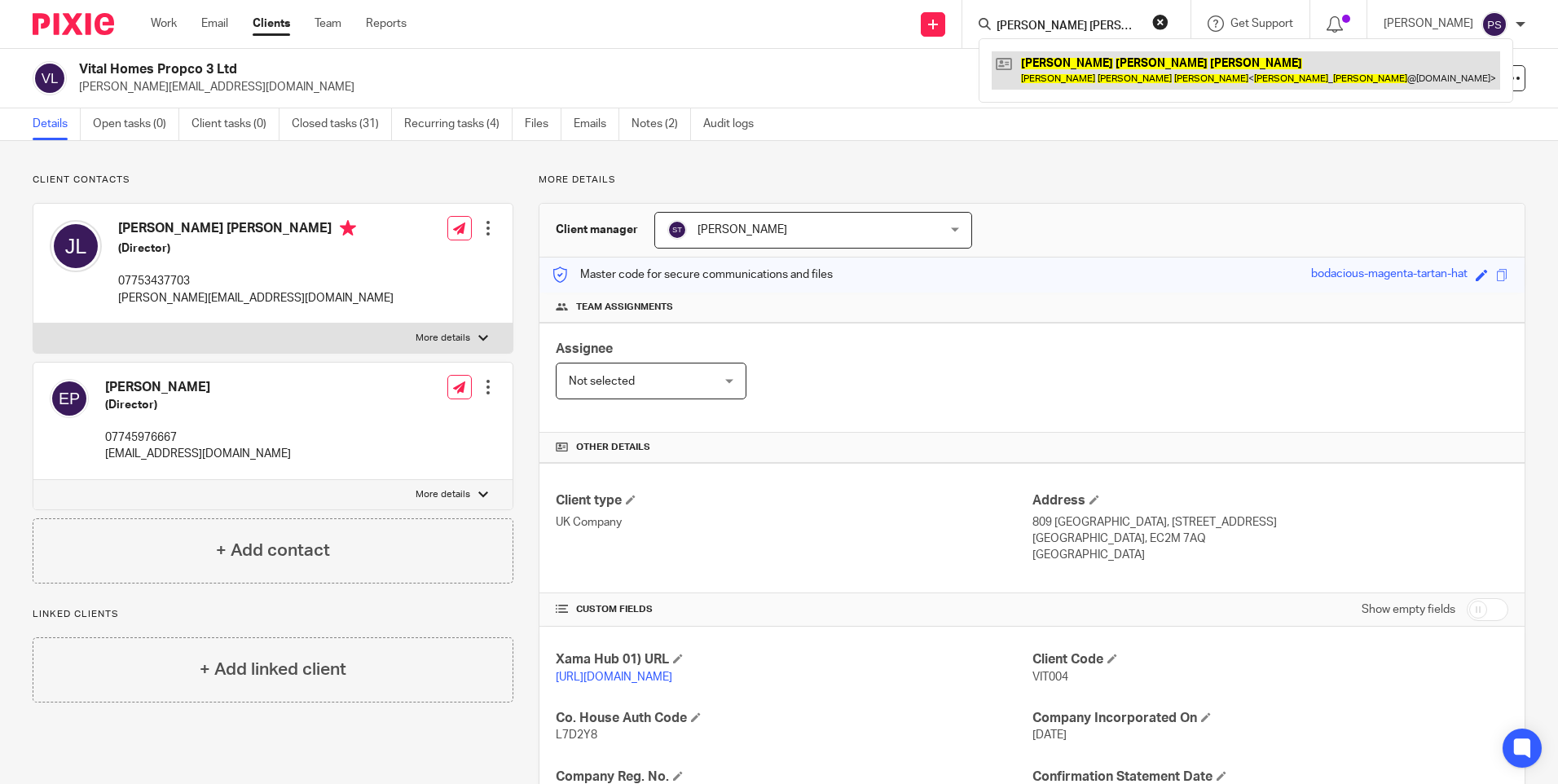
click at [1061, 59] on link at bounding box center [1245, 70] width 509 height 37
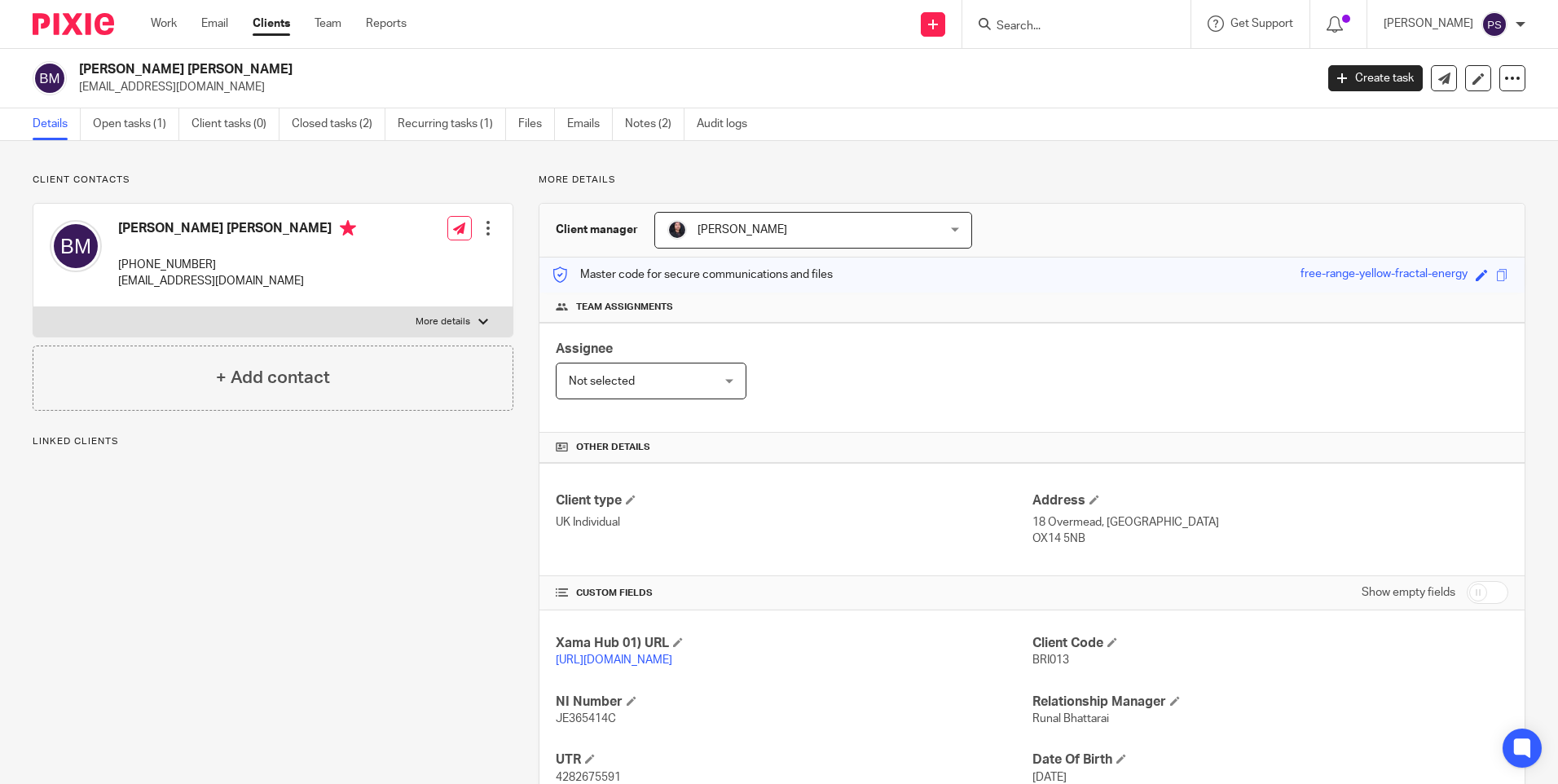
click at [794, 228] on span "[PERSON_NAME]" at bounding box center [788, 229] width 243 height 34
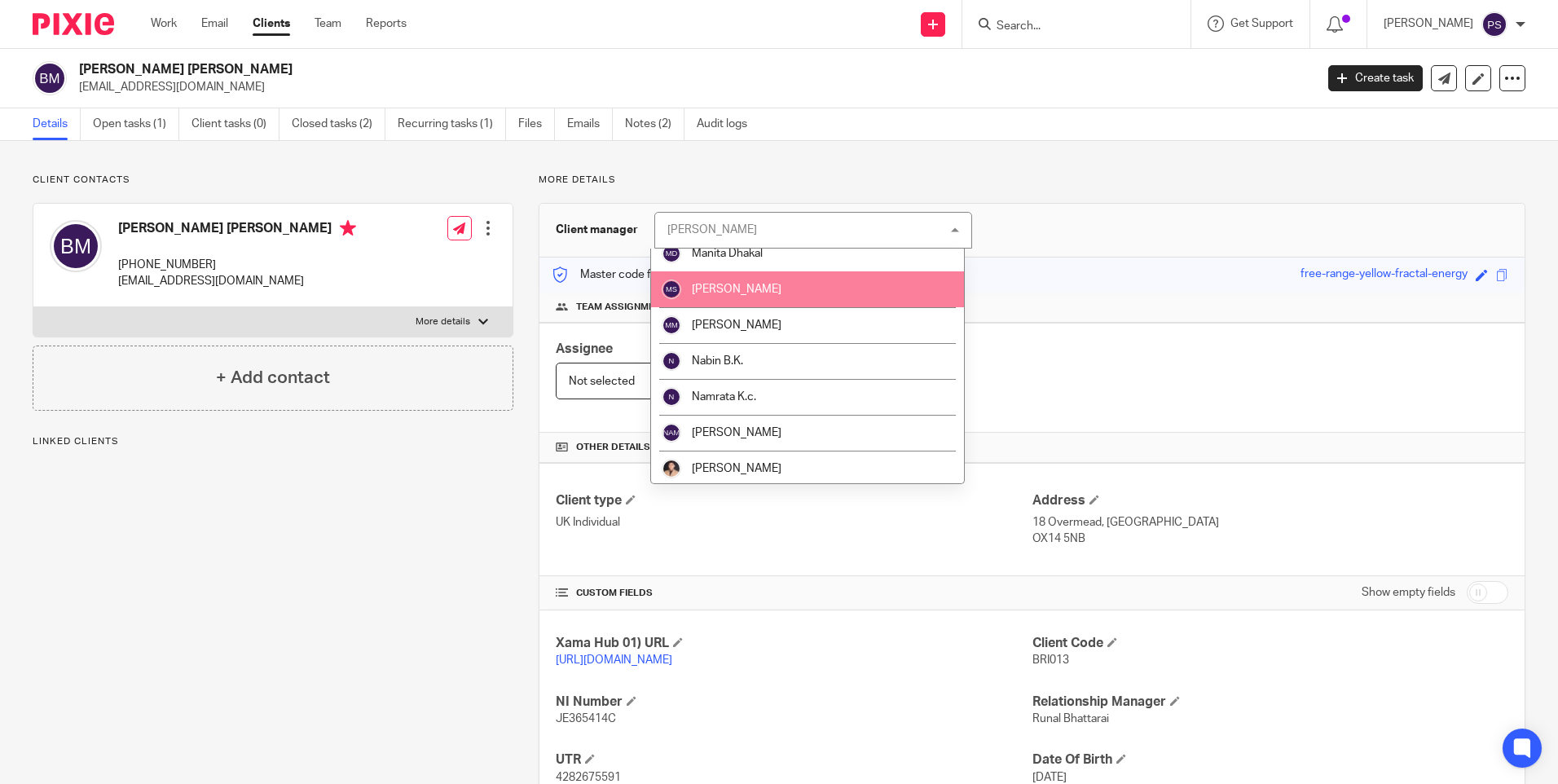
scroll to position [1221, 0]
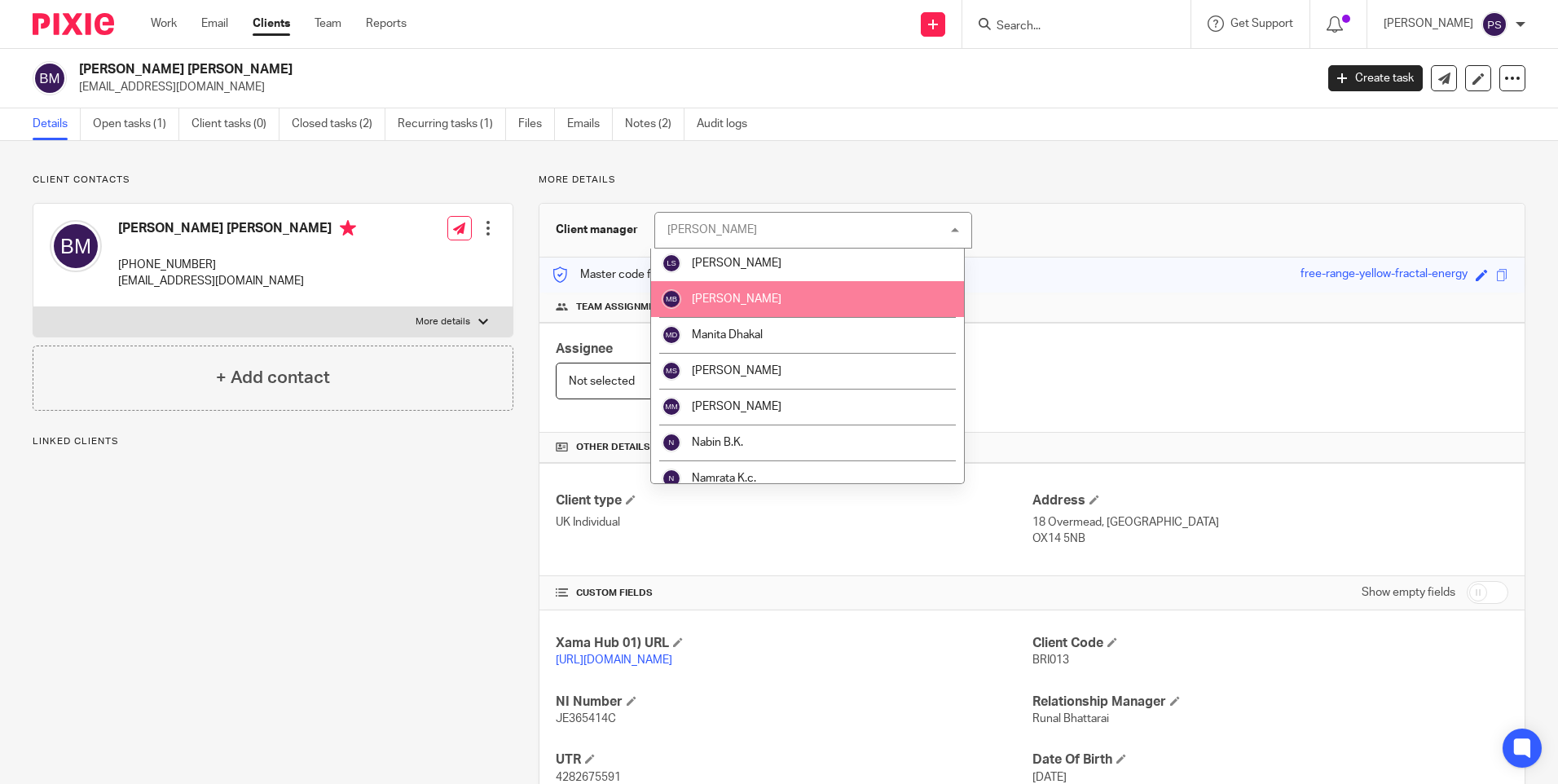
click at [770, 300] on span "[PERSON_NAME]" at bounding box center [737, 299] width 90 height 12
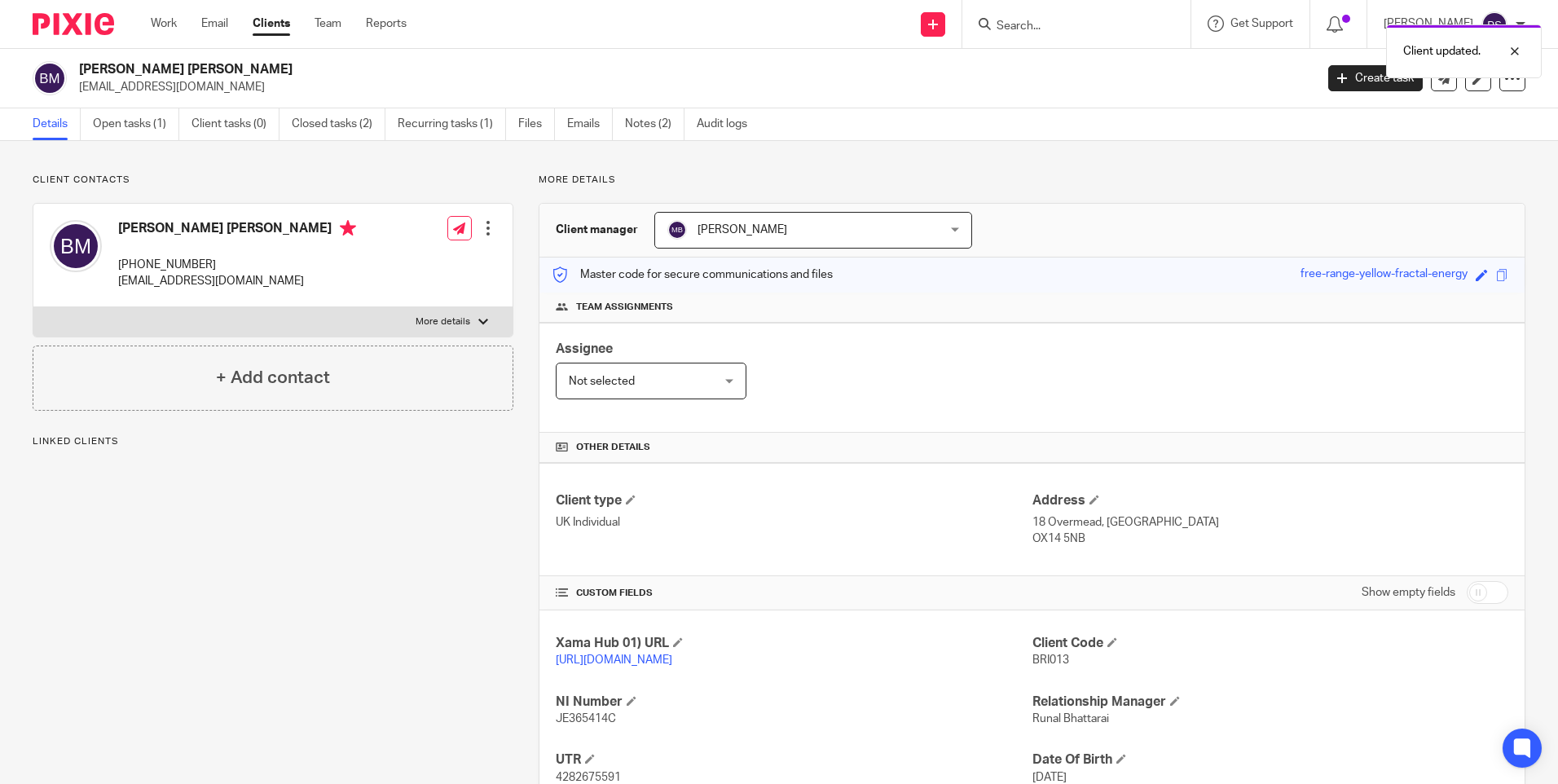
click at [1054, 22] on div "Client updated." at bounding box center [1160, 47] width 763 height 62
click at [1052, 22] on div "Client updated." at bounding box center [1160, 47] width 763 height 62
click at [1064, 32] on input "Search" at bounding box center [1069, 26] width 147 height 15
paste input "Andrew Stuteley"
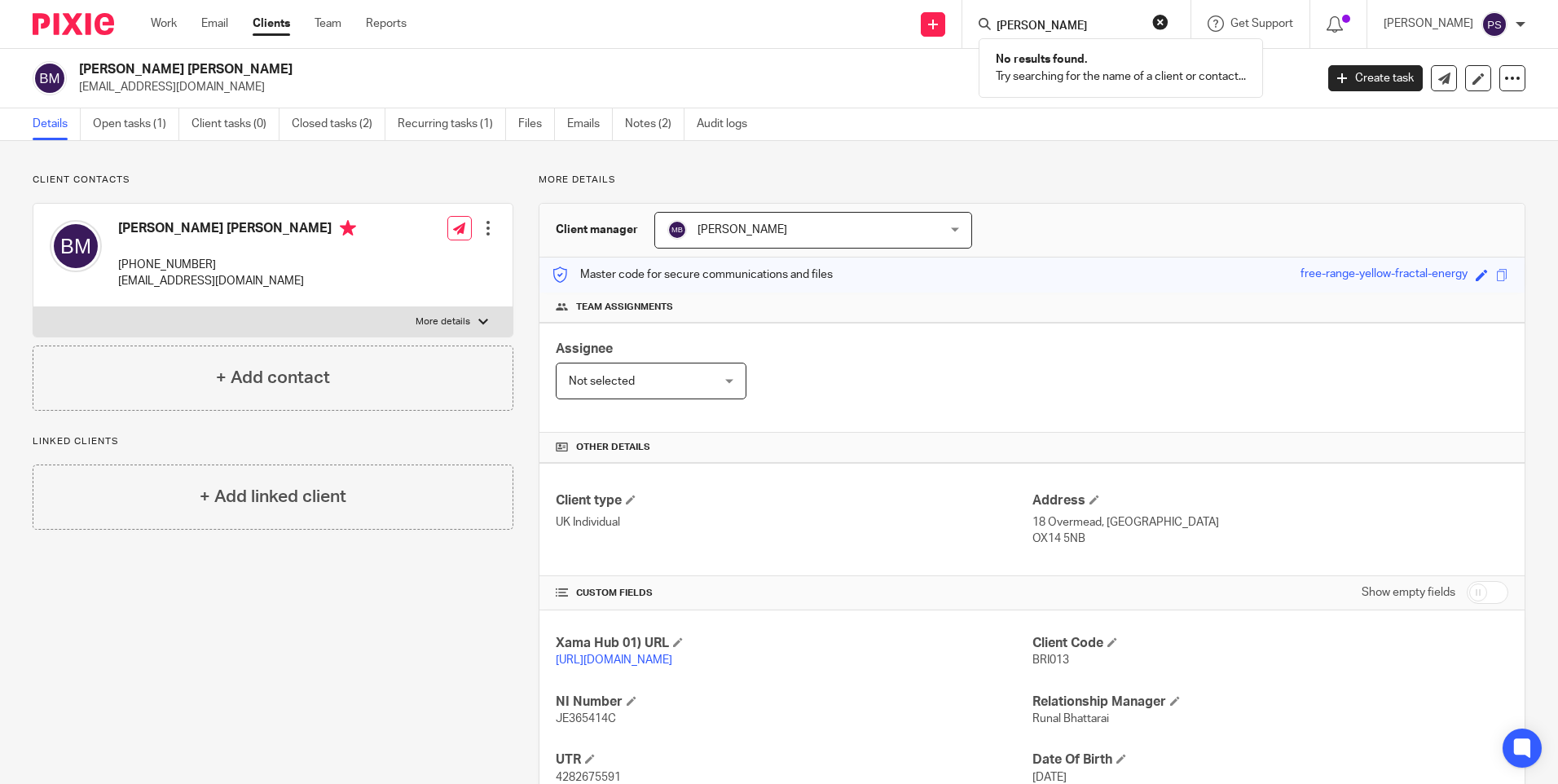
click at [1099, 21] on input "Andrew Stuteley" at bounding box center [1069, 26] width 147 height 15
paste input "Dane Commercial Services Ltd"
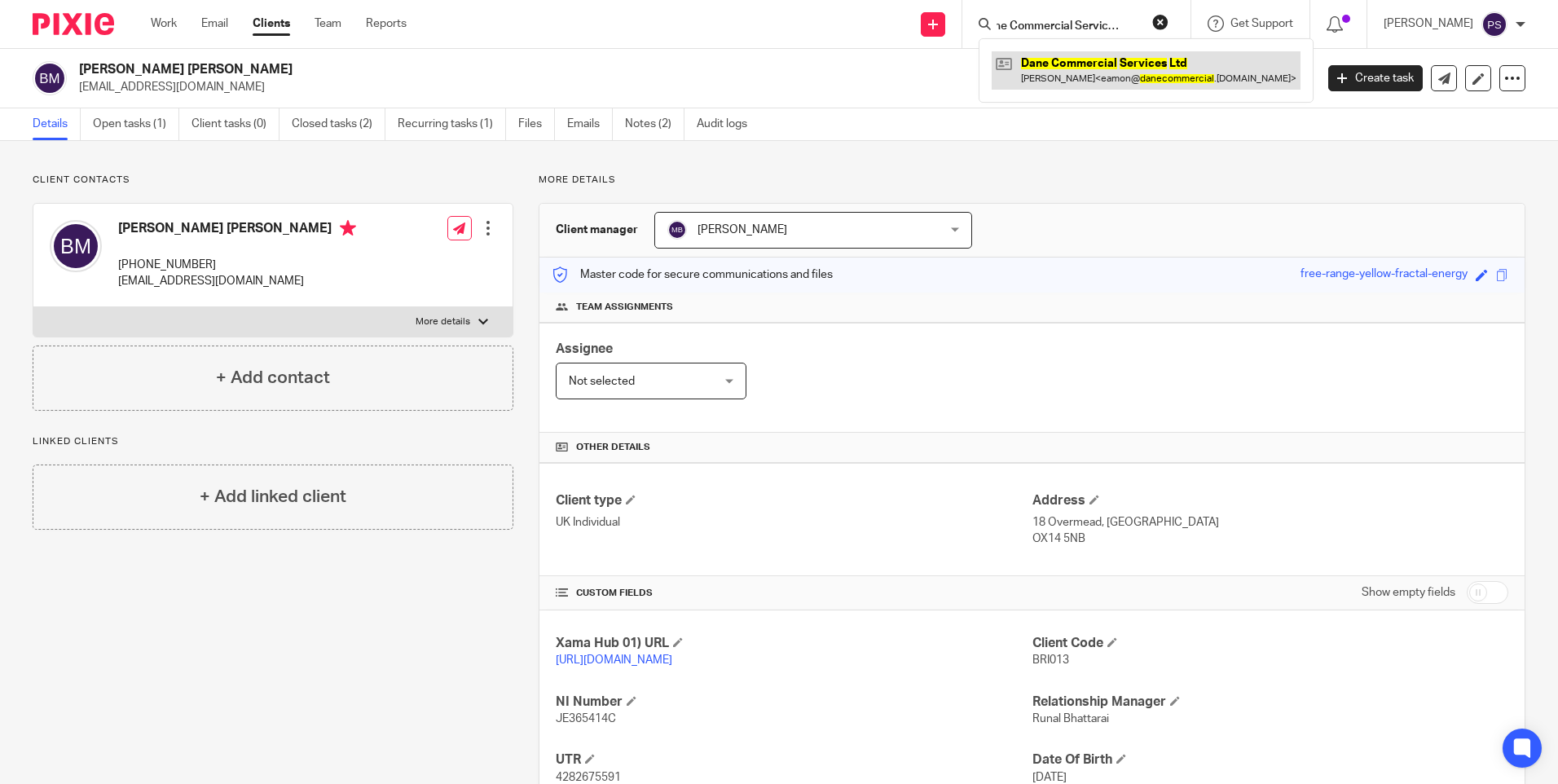
type input "Dane Commercial Services Ltd"
click at [1094, 66] on link at bounding box center [1146, 70] width 309 height 37
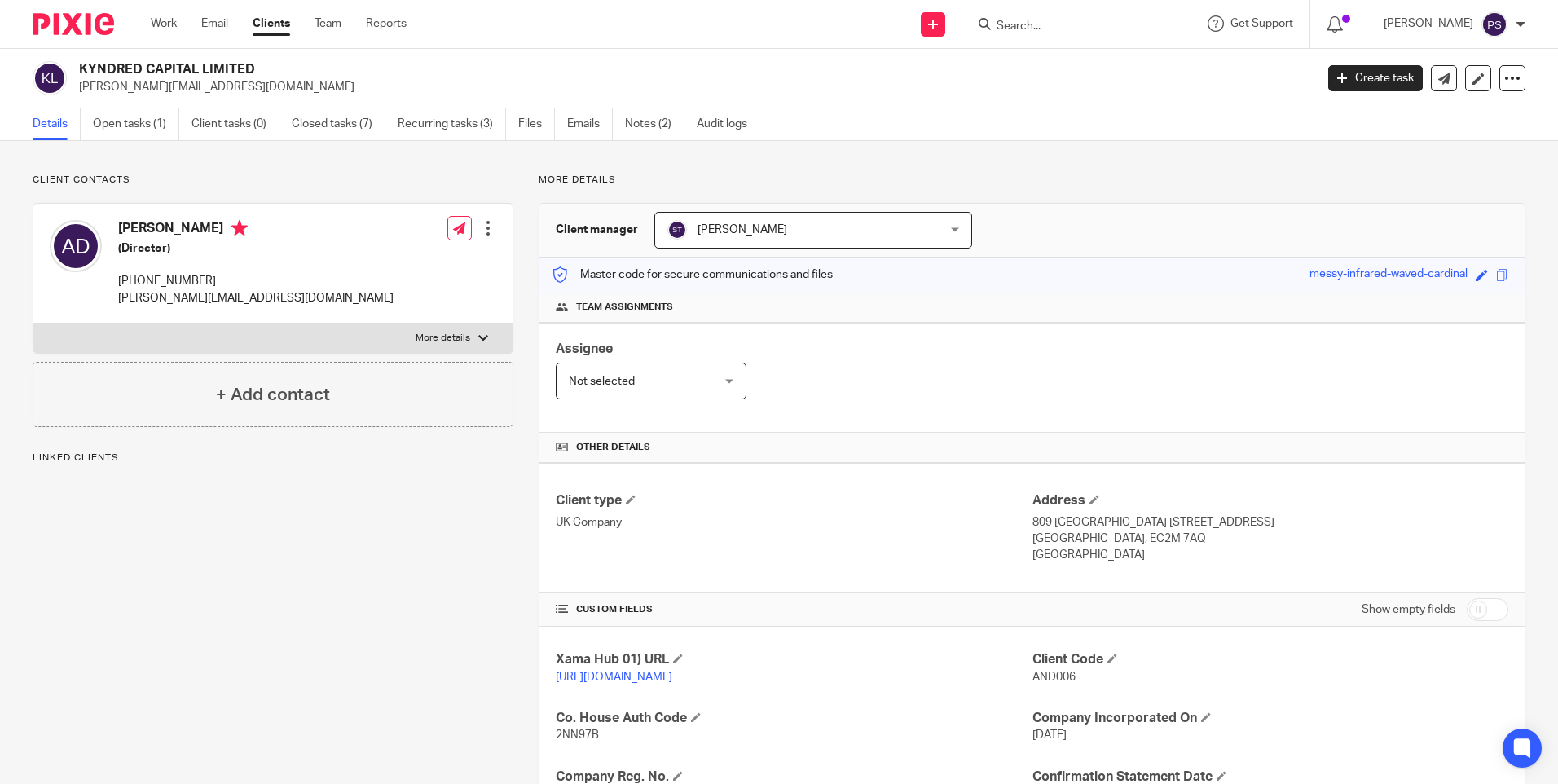
click at [878, 233] on span "[PERSON_NAME]" at bounding box center [788, 229] width 243 height 34
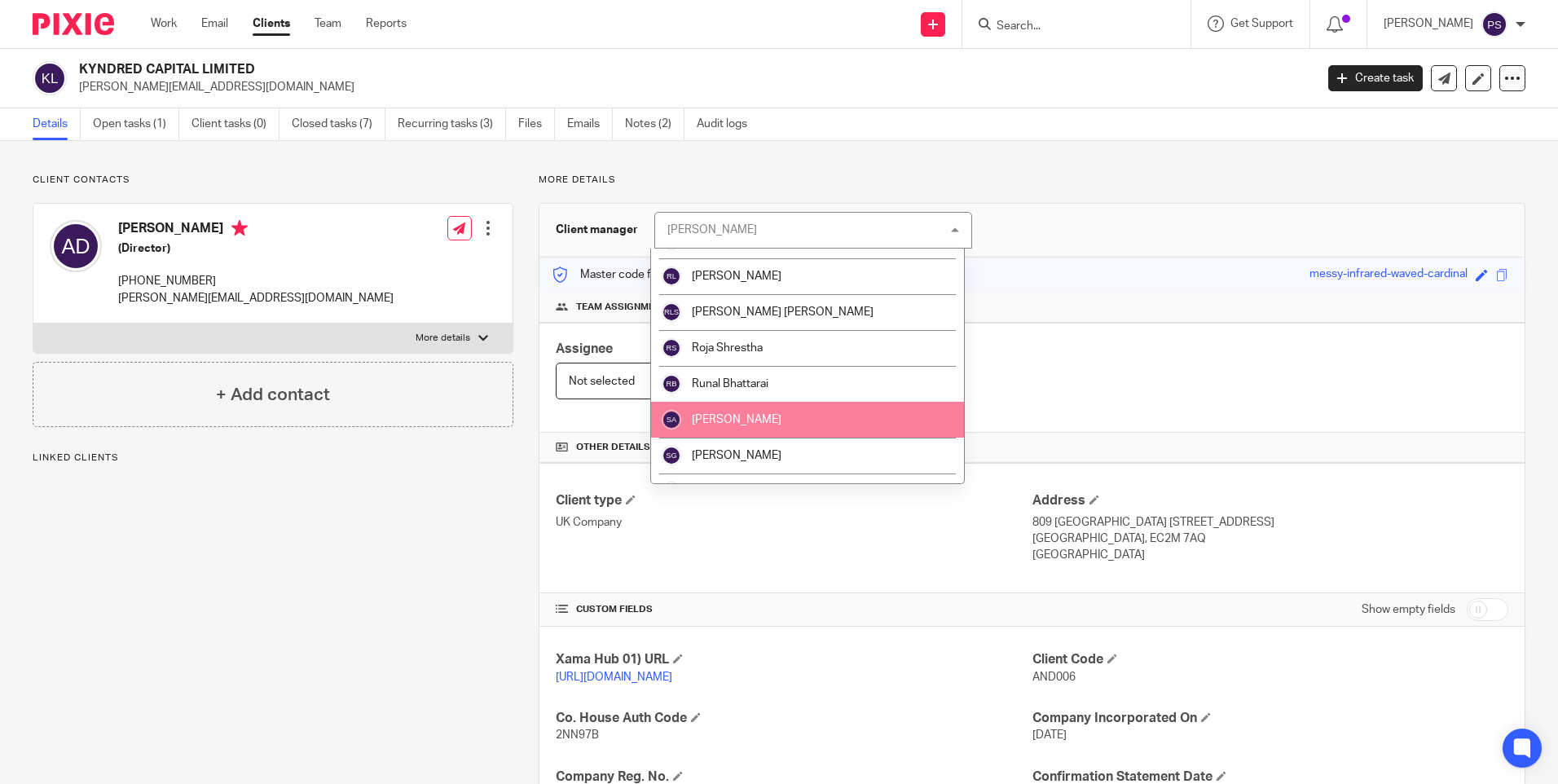
scroll to position [2042, 0]
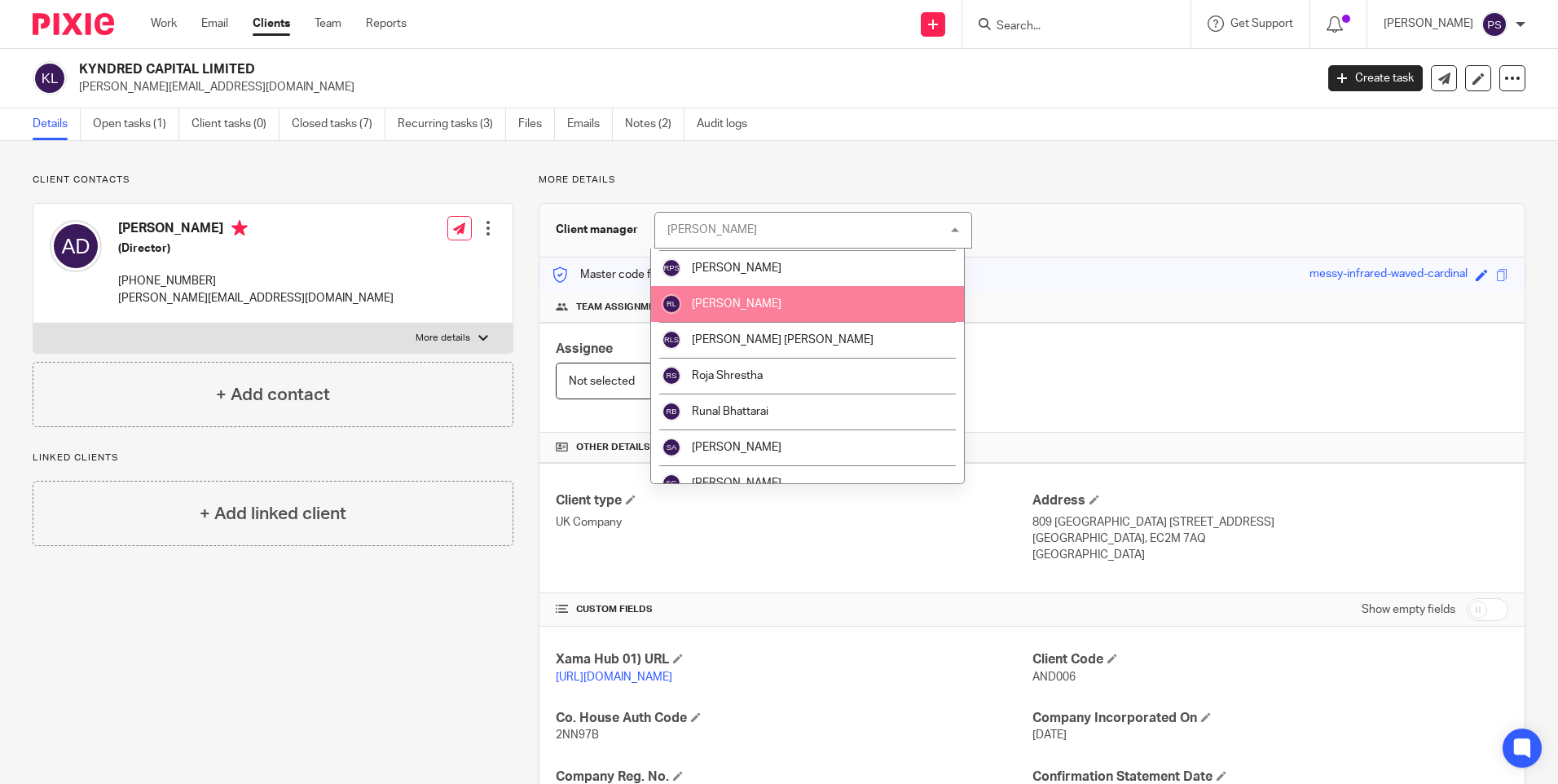
click at [794, 308] on li "[PERSON_NAME]" at bounding box center [808, 304] width 313 height 36
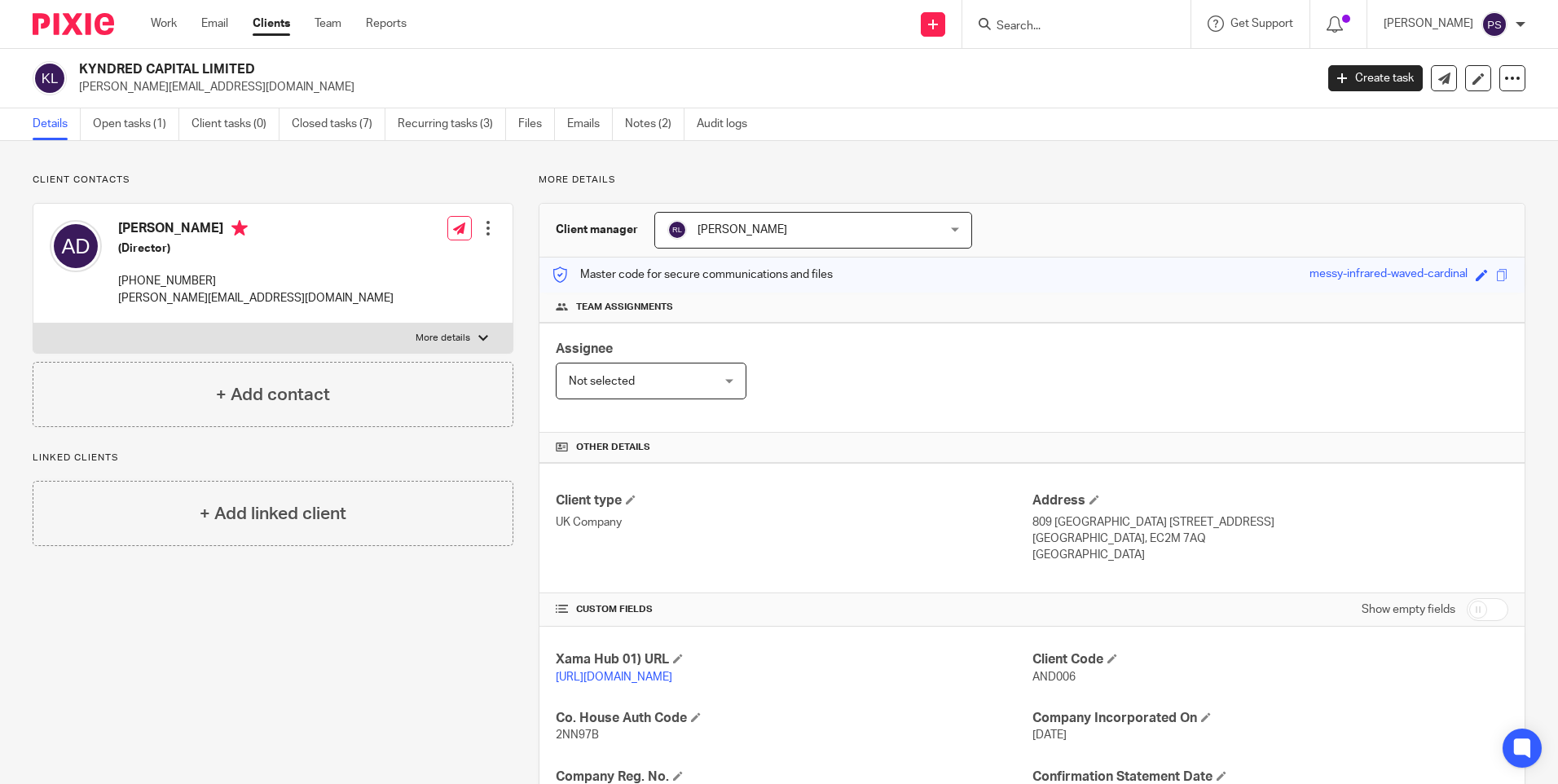
click at [1039, 16] on form at bounding box center [1082, 23] width 174 height 21
drag, startPoint x: 1055, startPoint y: 18, endPoint x: 1062, endPoint y: 26, distance: 10.6
click at [1060, 22] on form at bounding box center [1082, 23] width 174 height 21
click at [1063, 26] on input "Search" at bounding box center [1069, 26] width 147 height 15
paste input "David Anthony lloyd"
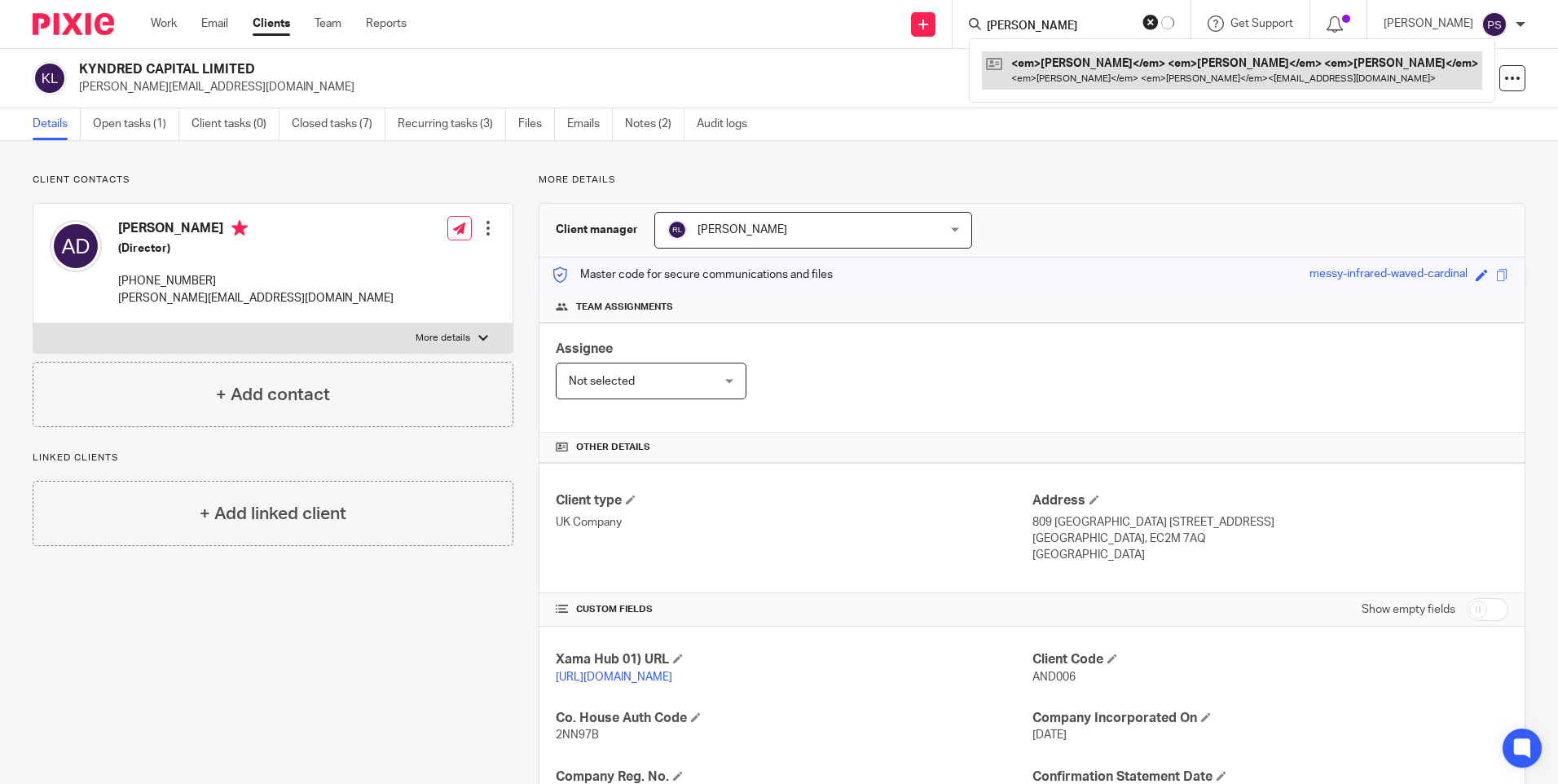
type input "David Anthony lloyd"
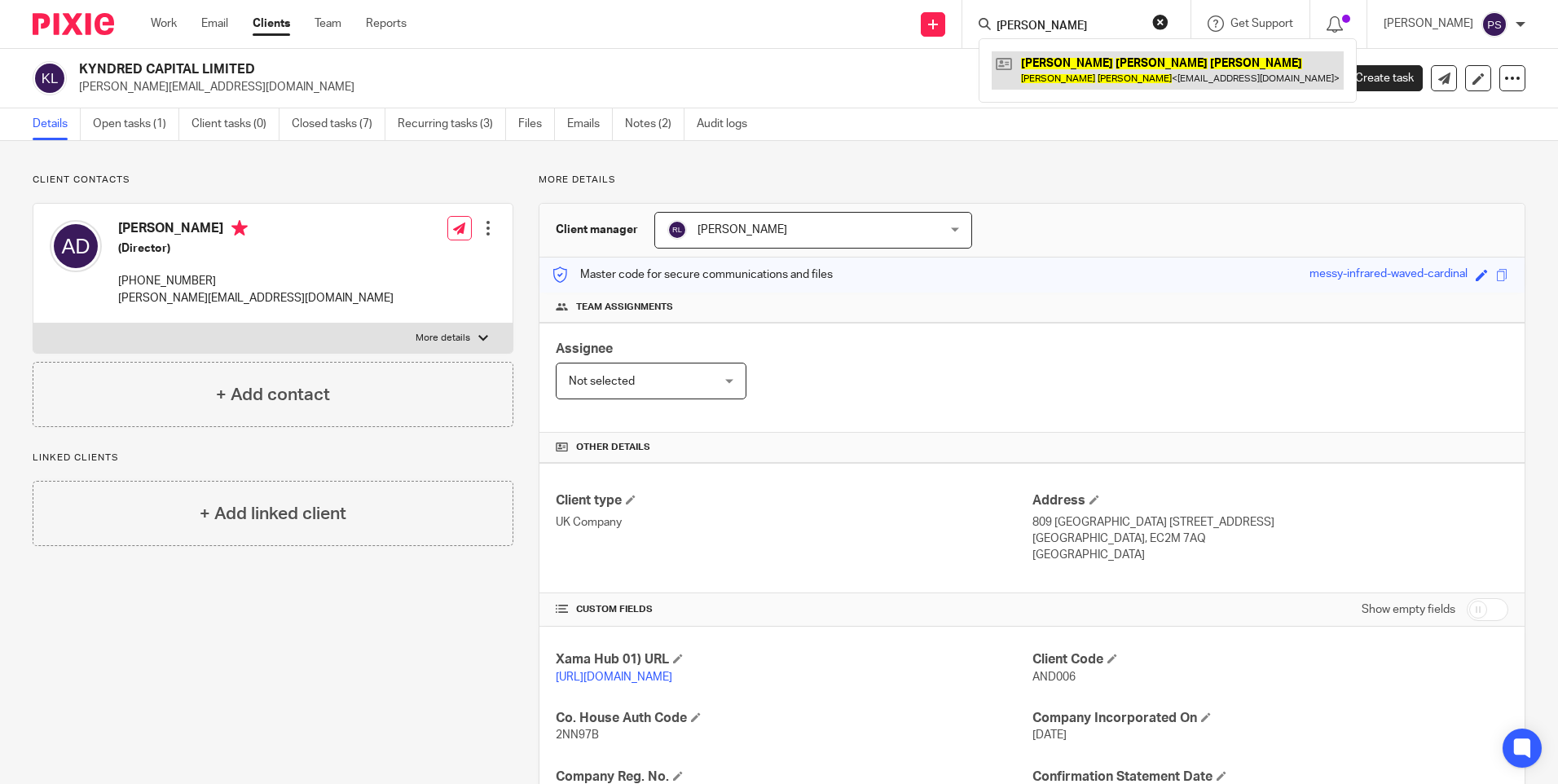
click at [1066, 79] on link at bounding box center [1167, 70] width 352 height 37
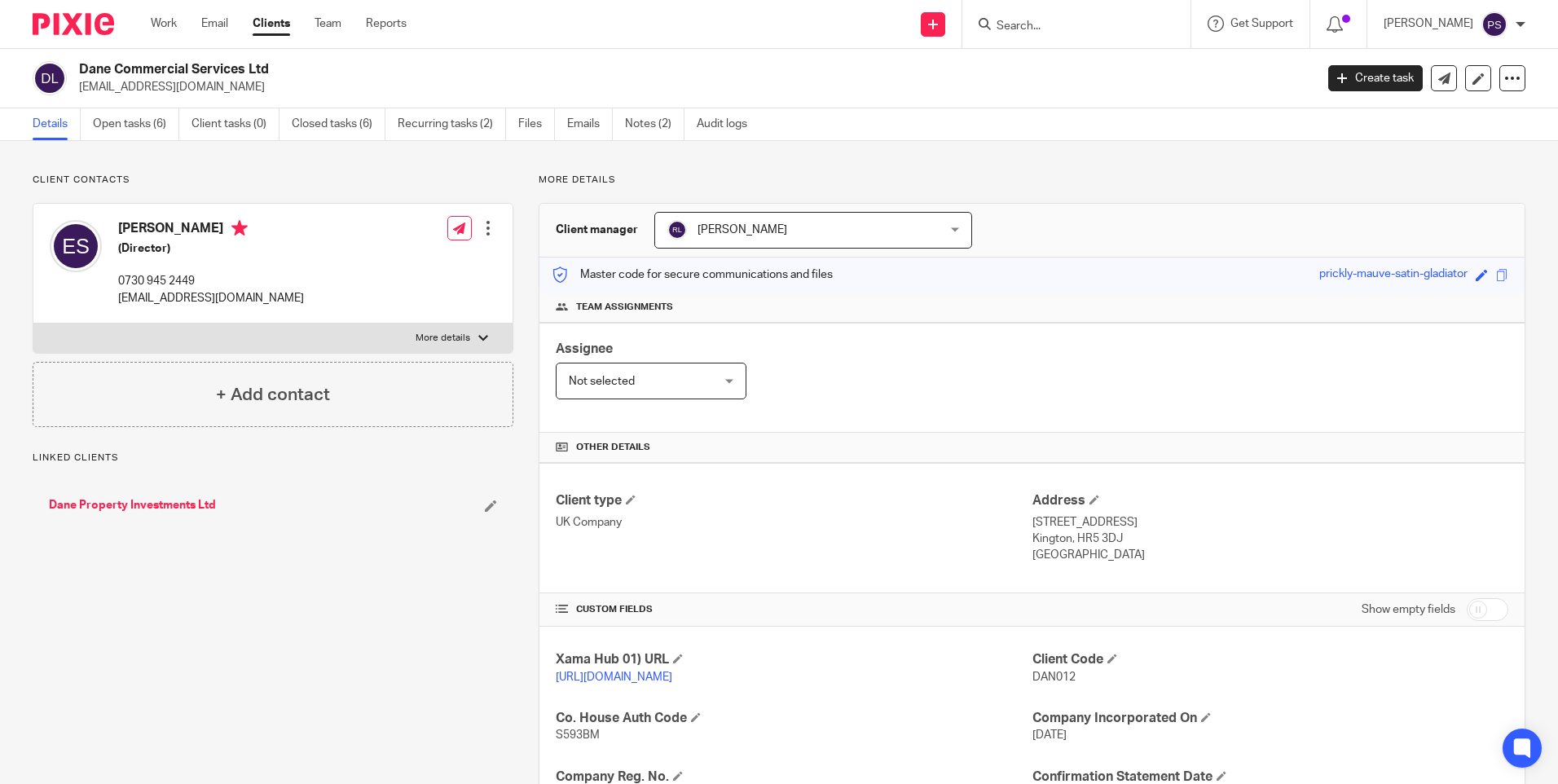
click at [845, 231] on span "[PERSON_NAME]" at bounding box center [788, 229] width 243 height 34
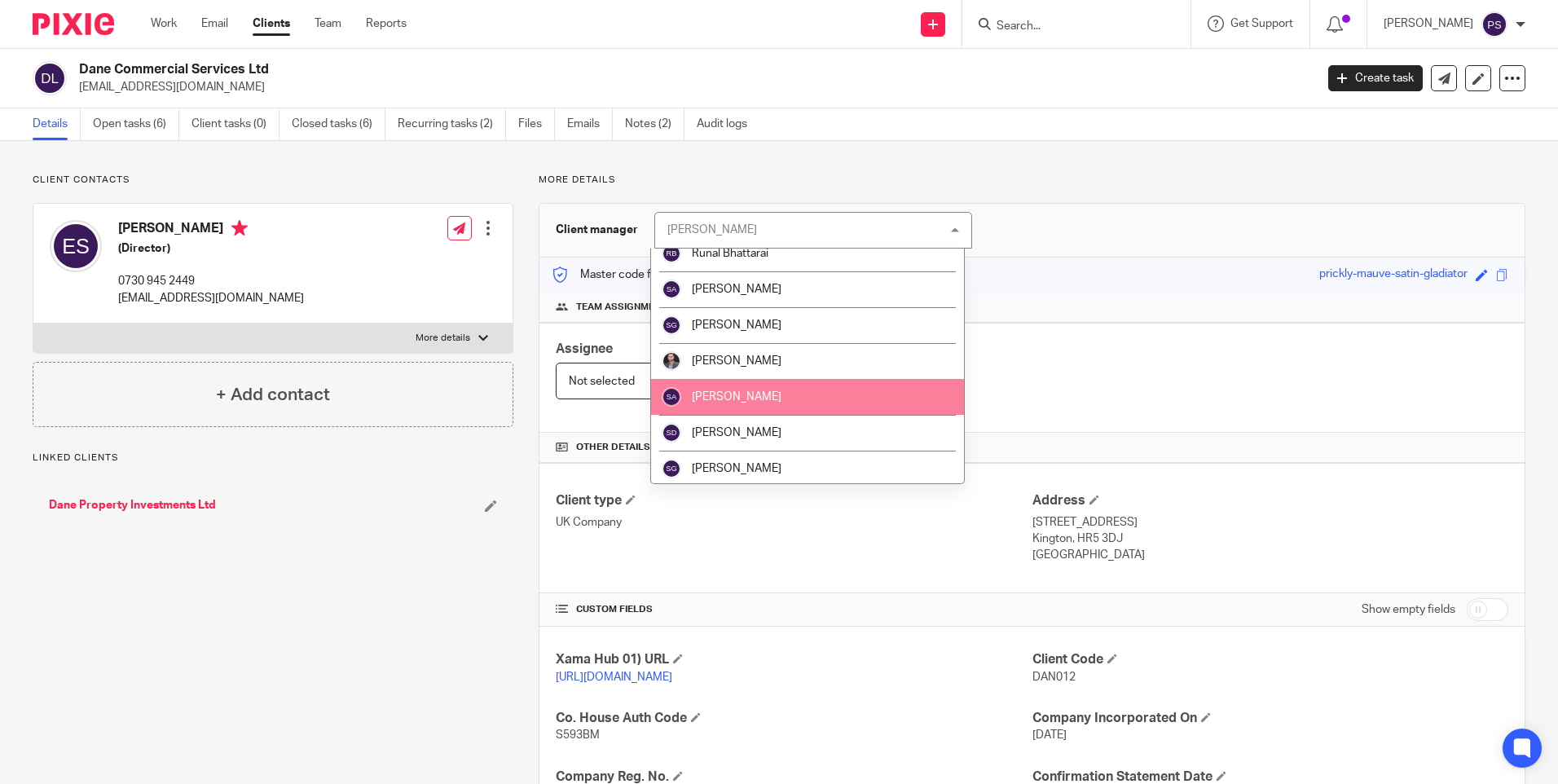
scroll to position [2281, 0]
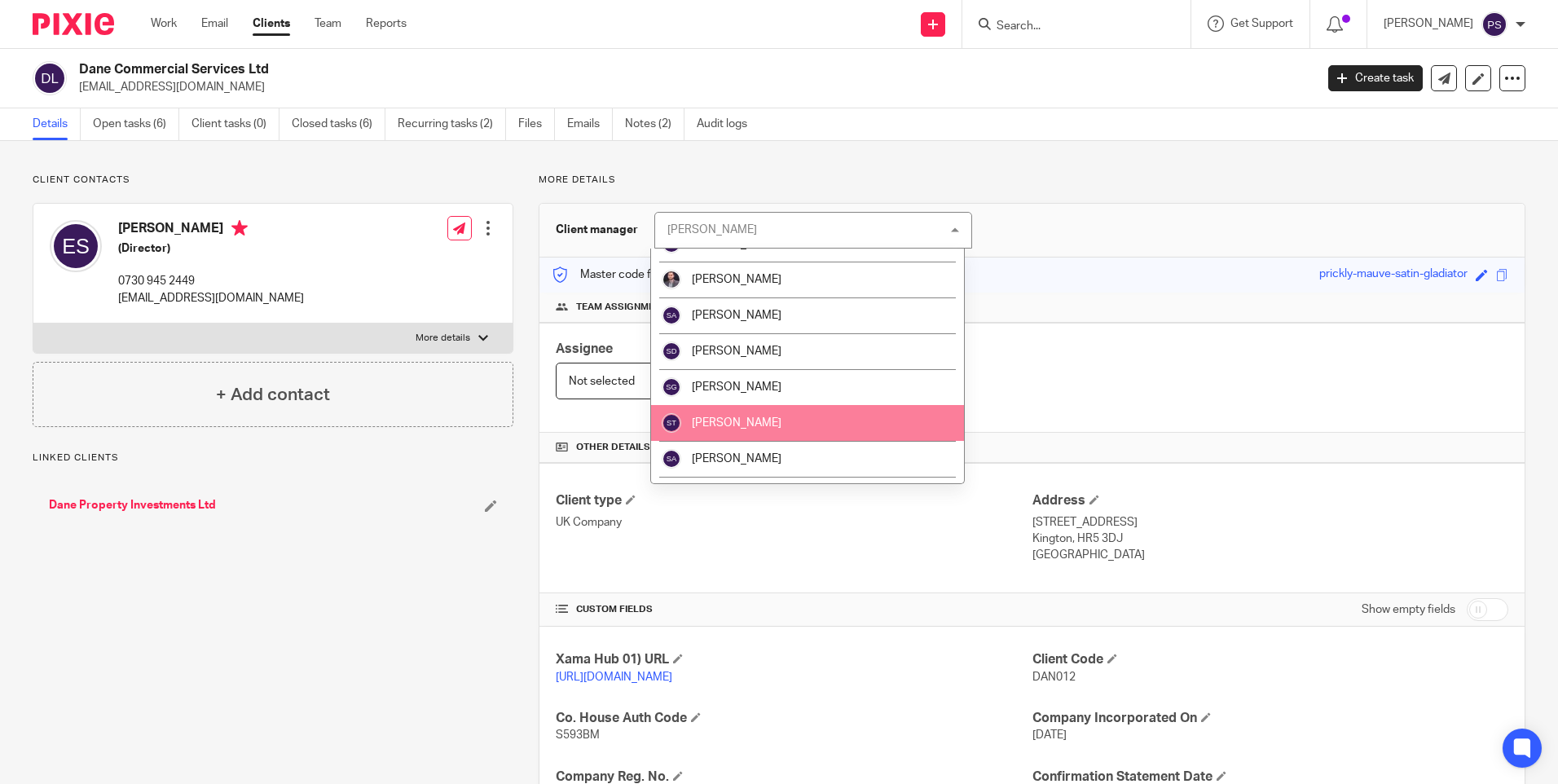
drag, startPoint x: 778, startPoint y: 449, endPoint x: 781, endPoint y: 424, distance: 25.2
click at [781, 424] on ul "Aarshika Awale Aayush Niraula Aayusha Tamang Abishek Patel Aieushree Paul Aiyoo…" at bounding box center [808, 365] width 313 height 235
click at [781, 424] on span "[PERSON_NAME]" at bounding box center [737, 423] width 90 height 12
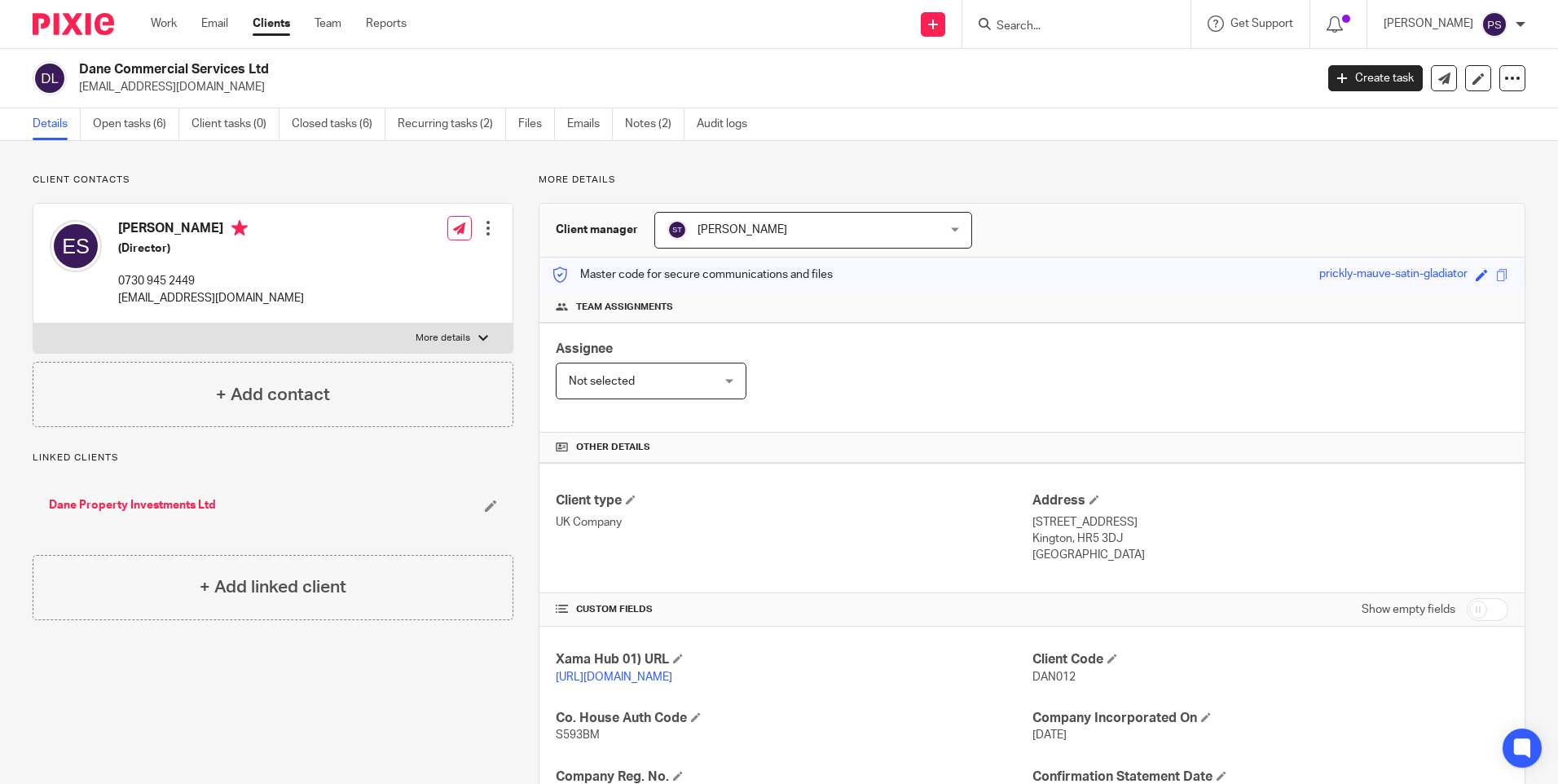
click at [1038, 28] on input "Search" at bounding box center [1069, 26] width 147 height 15
paste input "David Anthony lloyd"
type input "David Anthony lloyd"
click at [1070, 19] on div "Client updated." at bounding box center [1160, 47] width 763 height 62
click at [1063, 29] on div "Client updated." at bounding box center [1160, 47] width 763 height 62
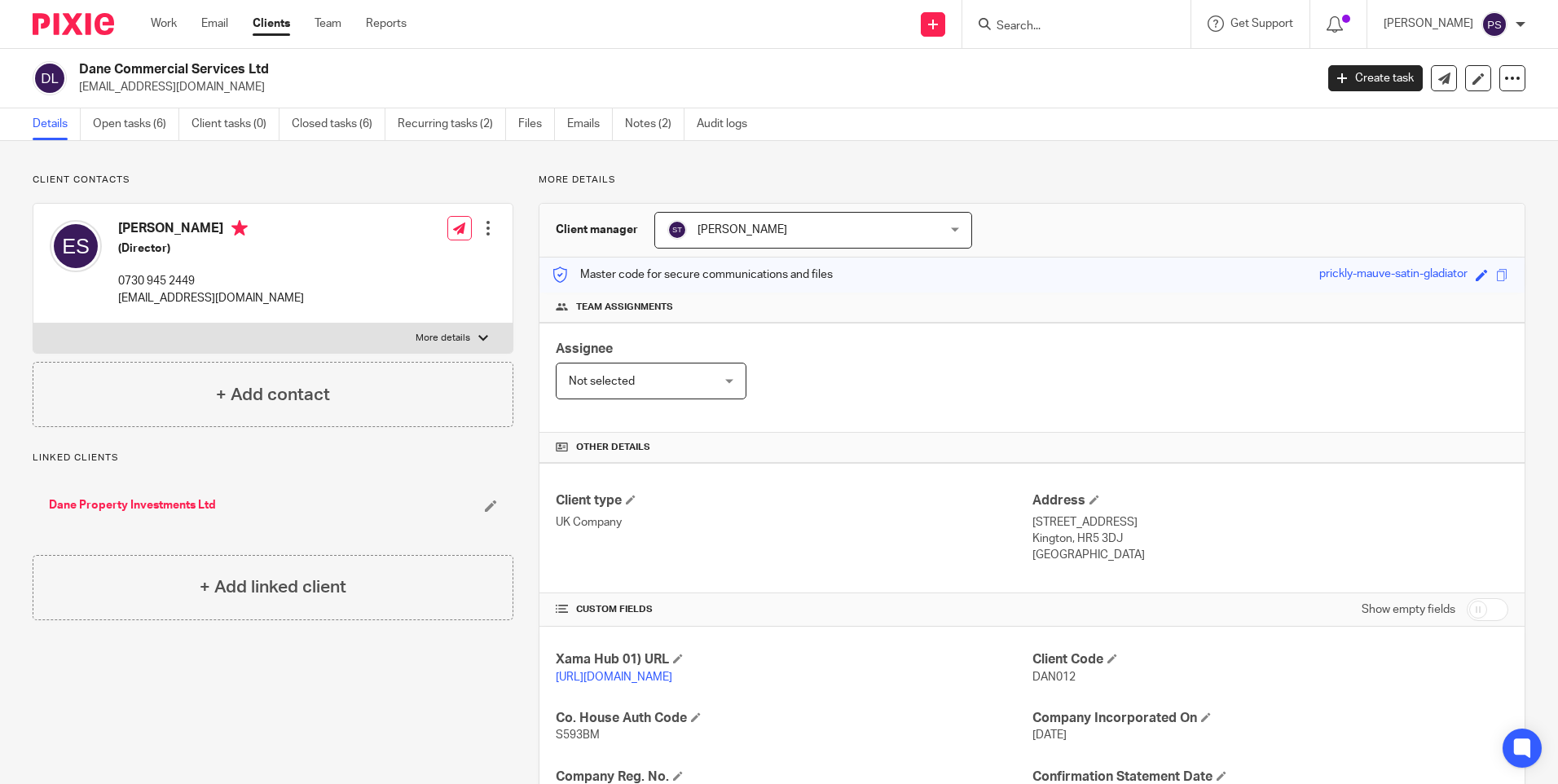
click at [1050, 27] on input "Search" at bounding box center [1069, 26] width 147 height 15
paste input "[PERSON_NAME] Real Estate Limited"
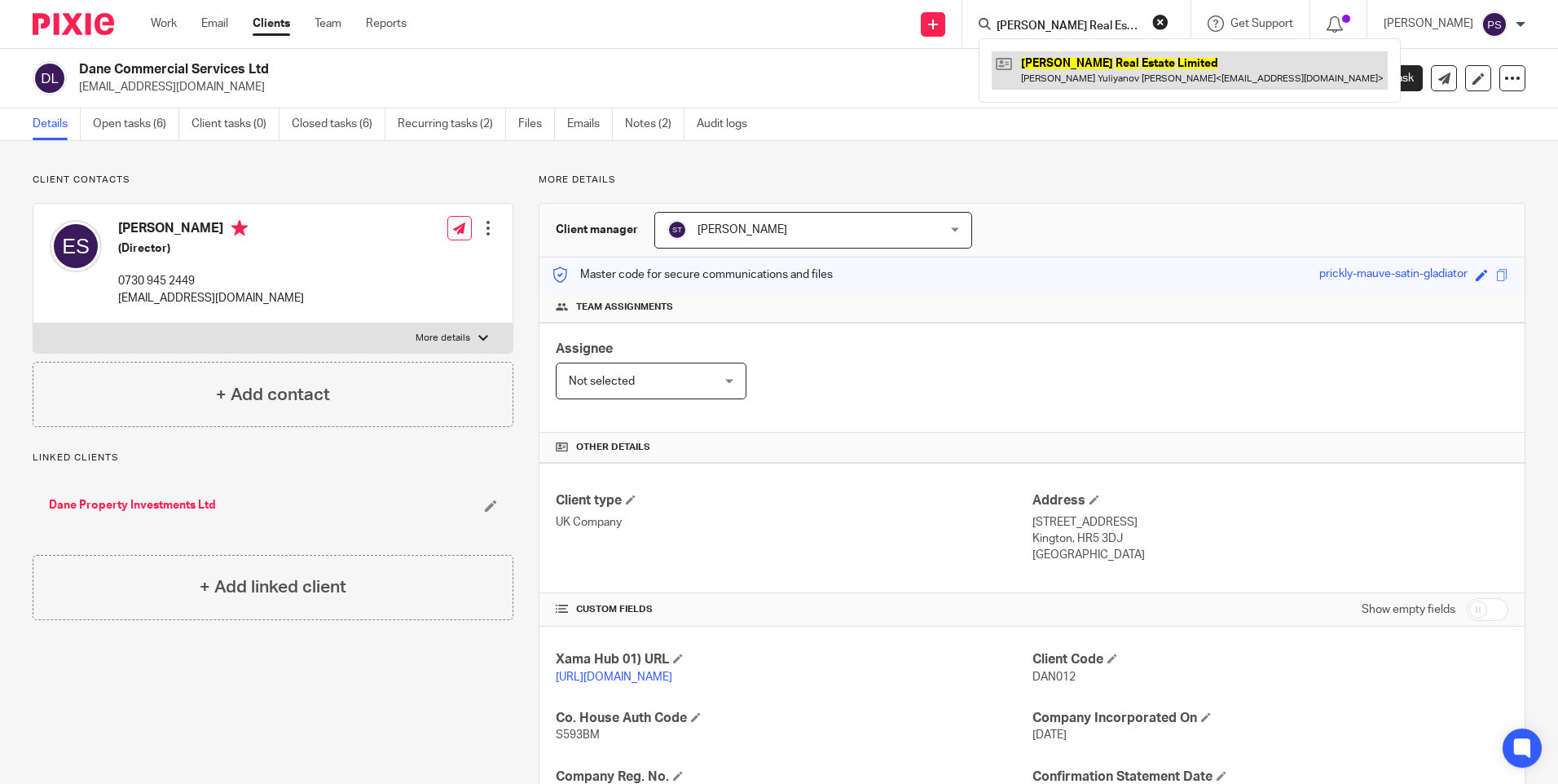
type input "[PERSON_NAME] Real Estate Limited"
click at [1056, 63] on link at bounding box center [1189, 70] width 396 height 37
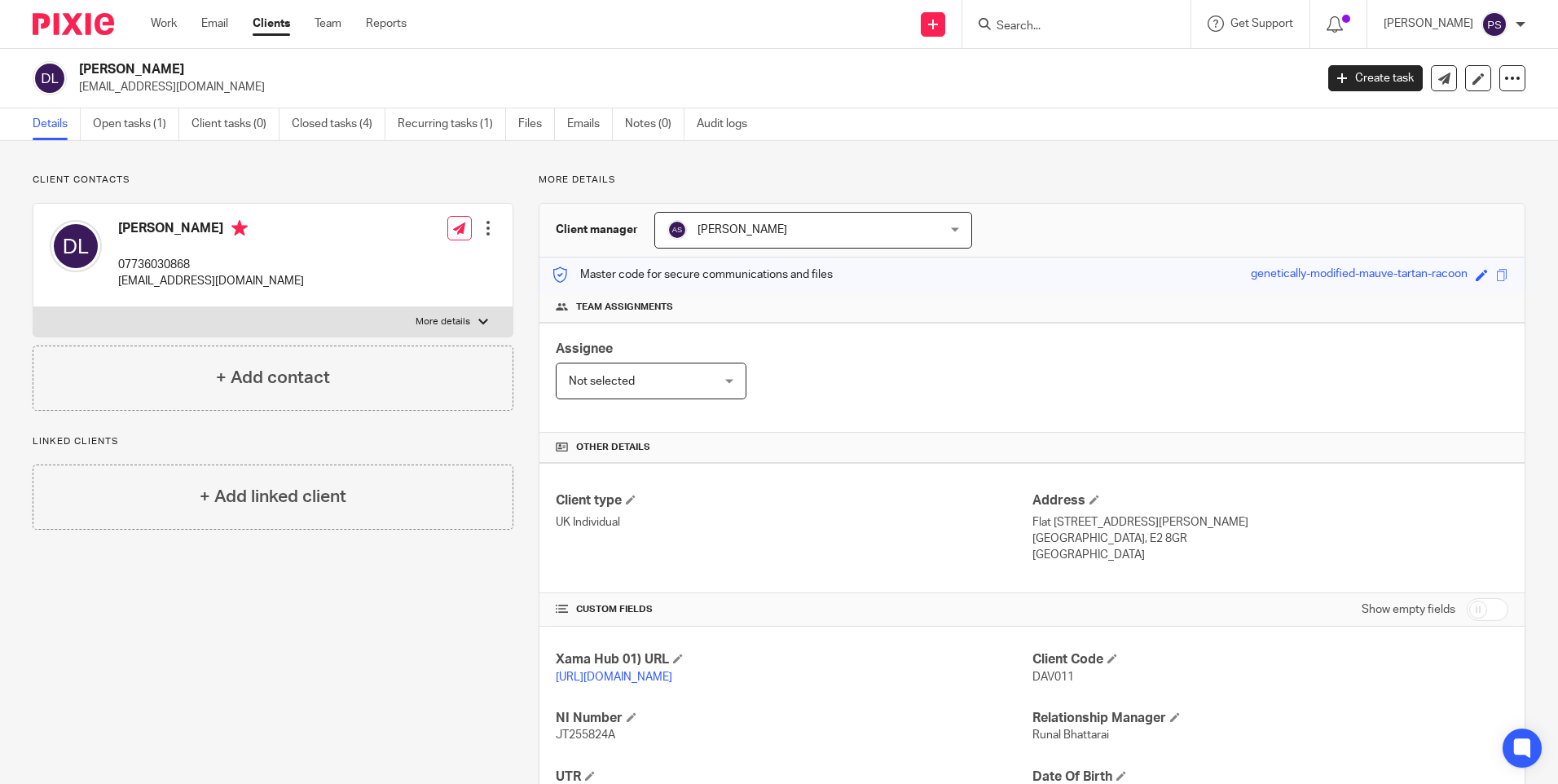
click at [1103, 34] on form at bounding box center [1082, 23] width 174 height 21
click at [1072, 31] on input "Search" at bounding box center [1069, 26] width 147 height 15
paste input "Dane Property Investments Ltd"
type input "Dane Property Investments Ltd"
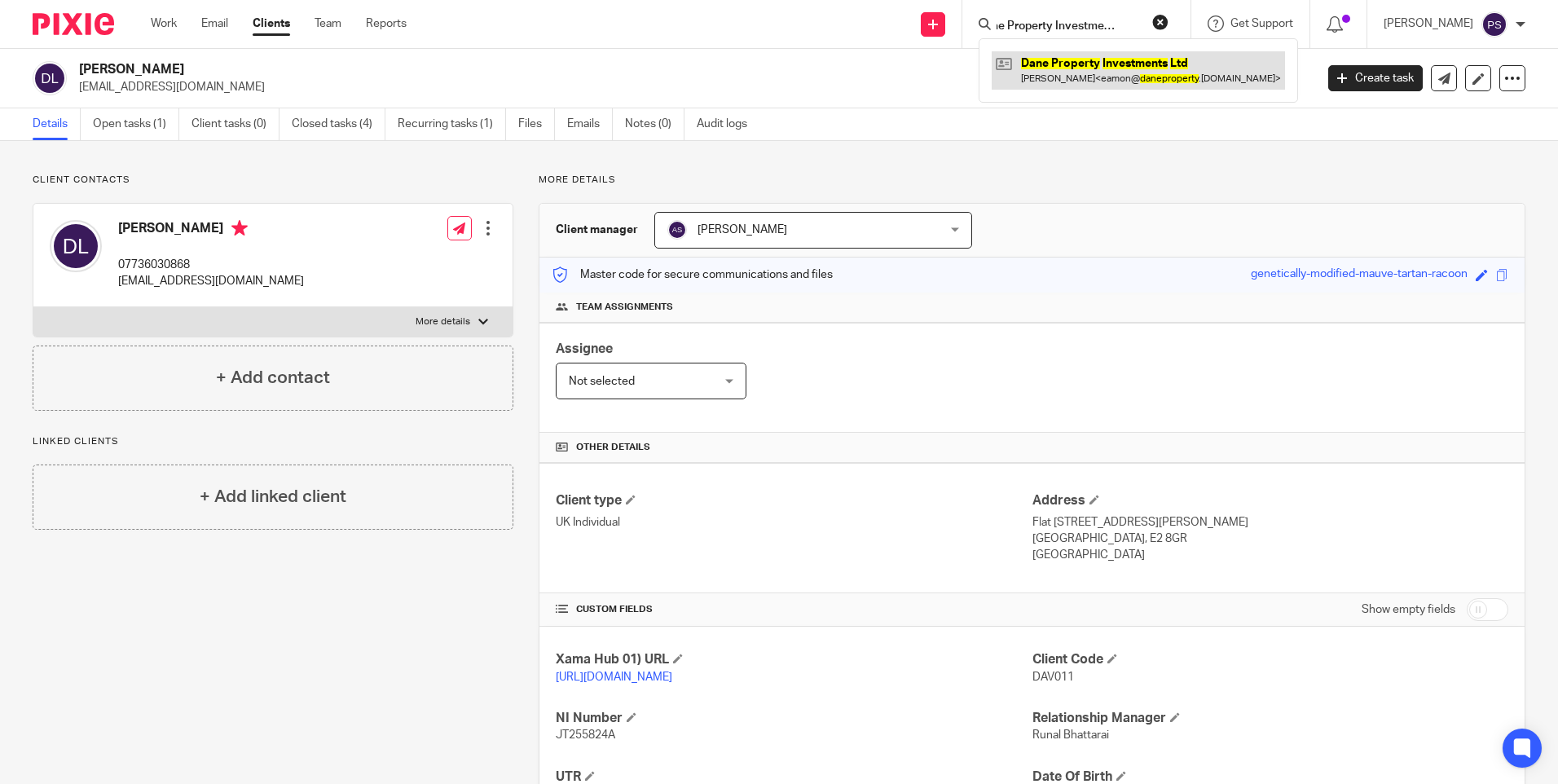
scroll to position [0, 0]
click at [1079, 62] on link at bounding box center [1138, 70] width 293 height 37
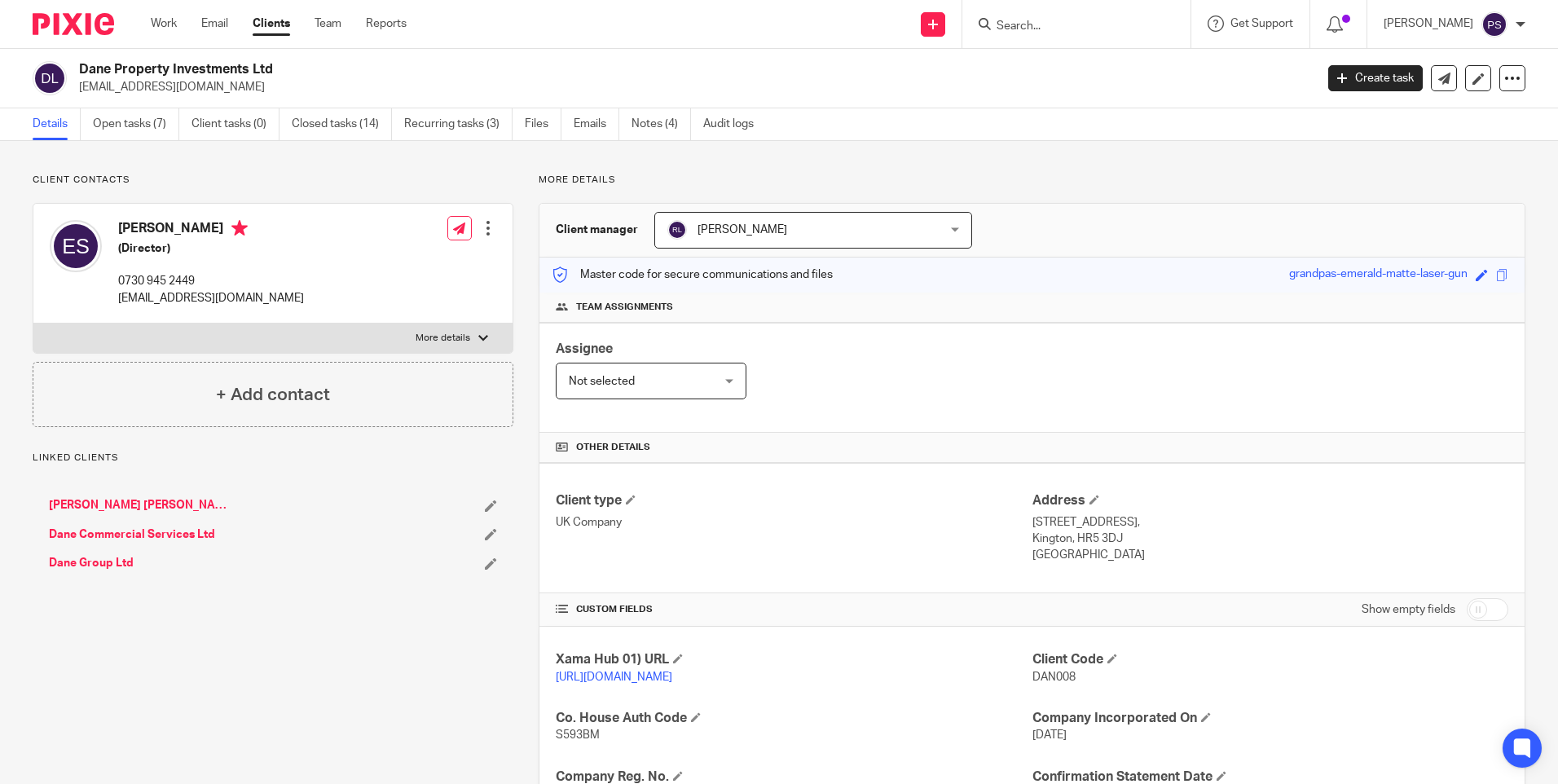
click at [752, 232] on span "[PERSON_NAME]" at bounding box center [742, 229] width 90 height 12
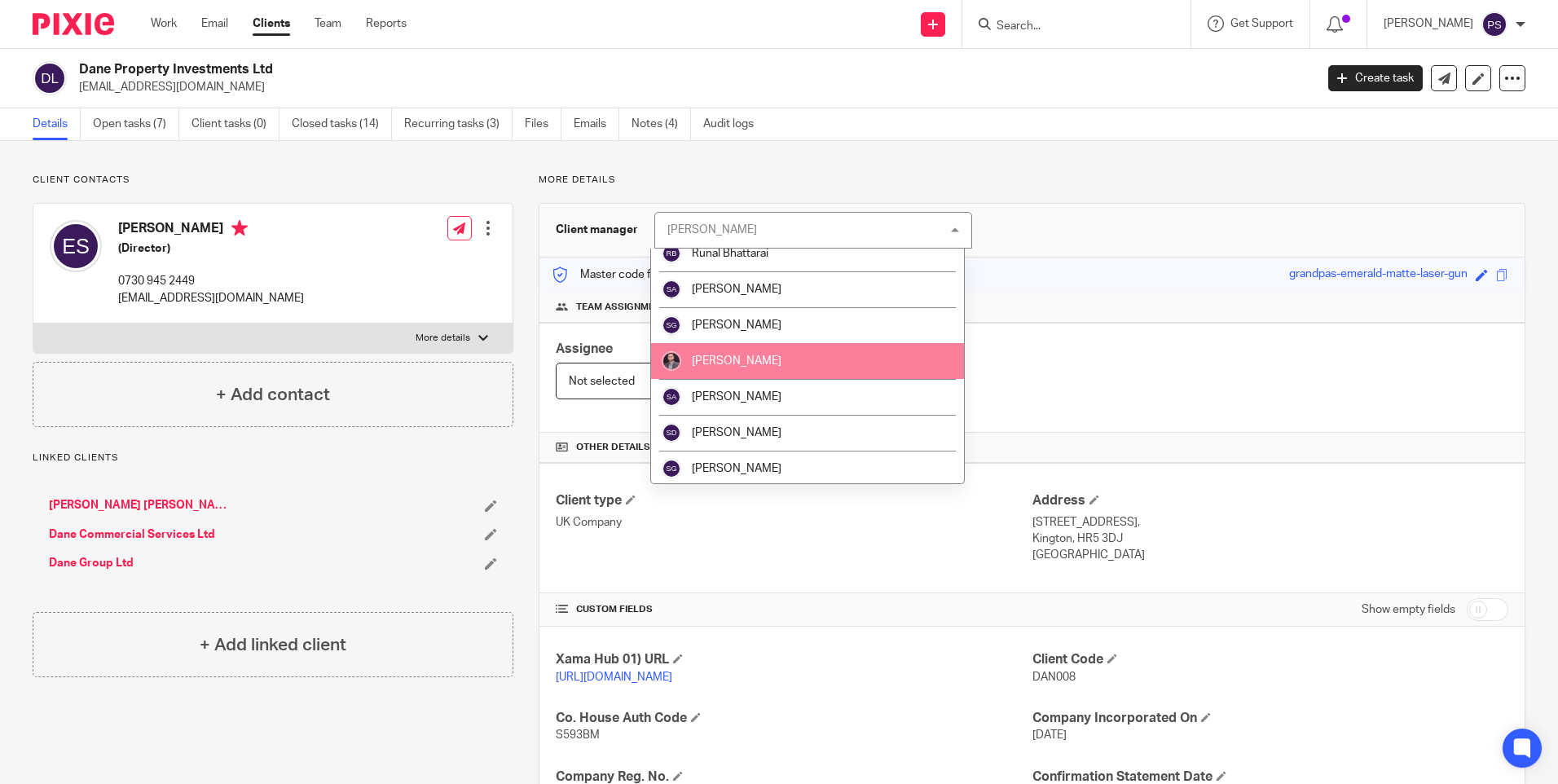
scroll to position [2362, 0]
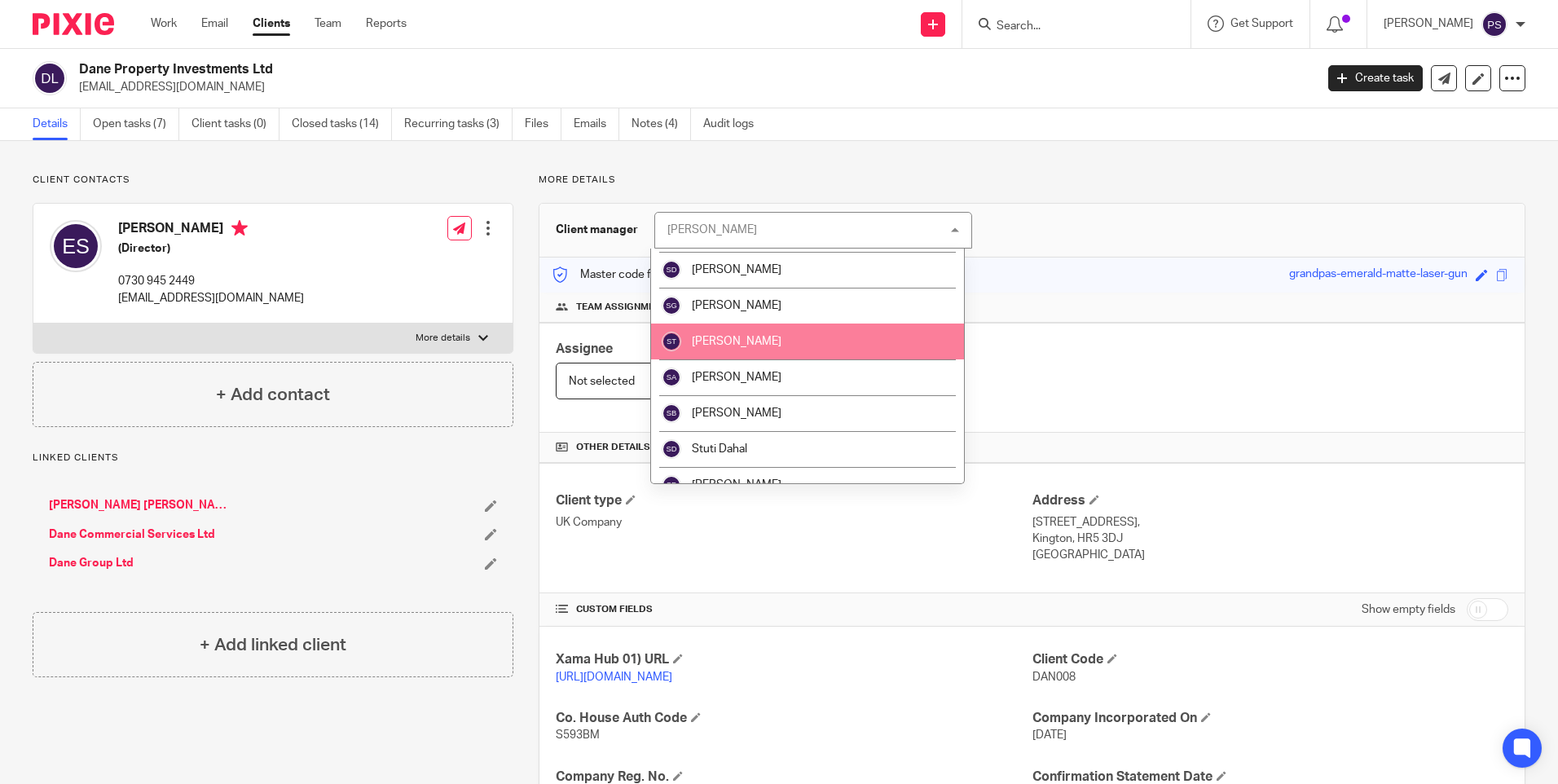
click at [737, 350] on li "[PERSON_NAME]" at bounding box center [808, 341] width 313 height 36
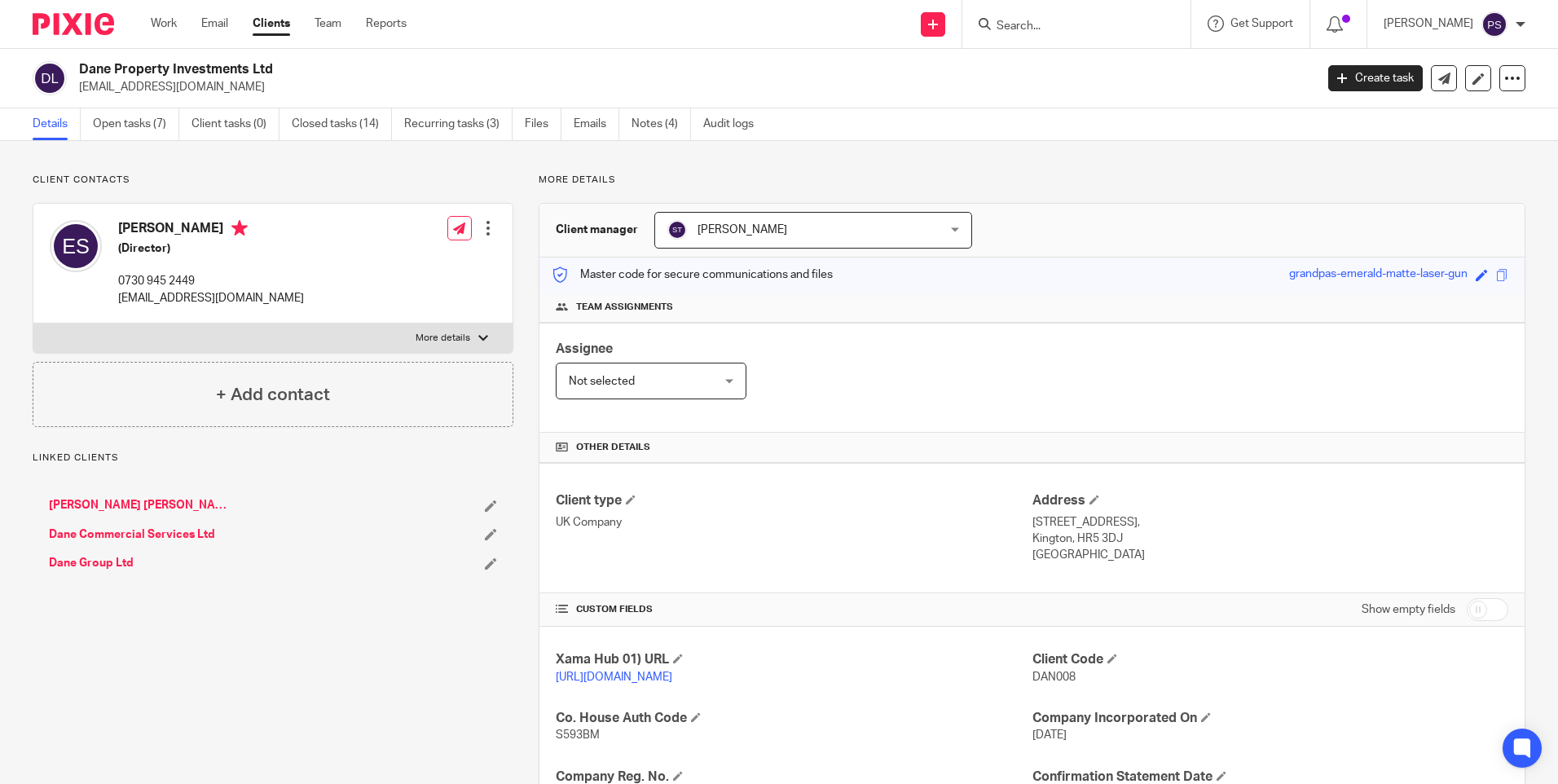
click at [1047, 27] on input "Search" at bounding box center [1069, 26] width 147 height 15
paste input "Inspired Limehouse Leasehold Ltd"
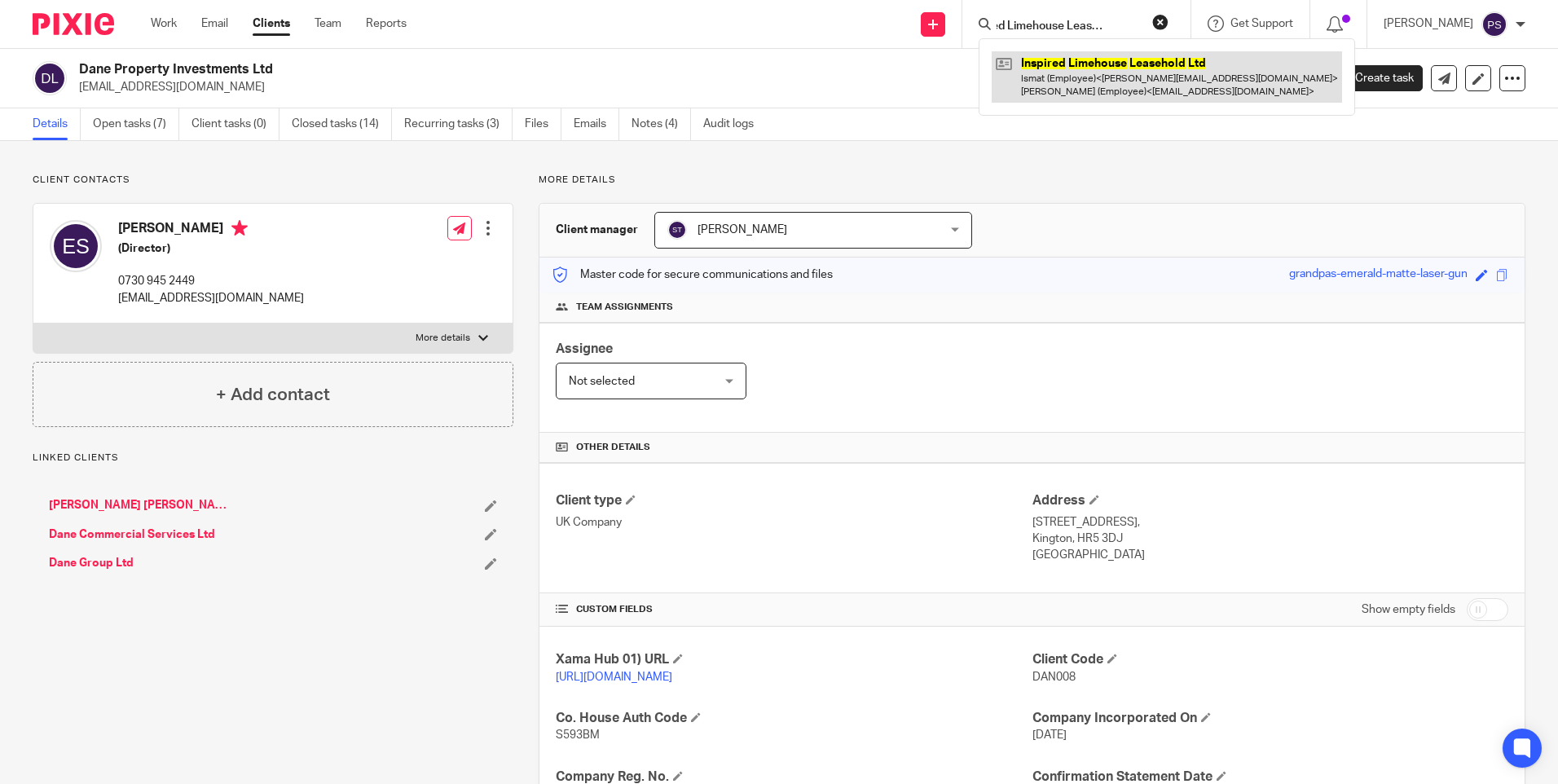
type input "Inspired Limehouse Leasehold Ltd"
click at [1094, 66] on link at bounding box center [1166, 77] width 351 height 51
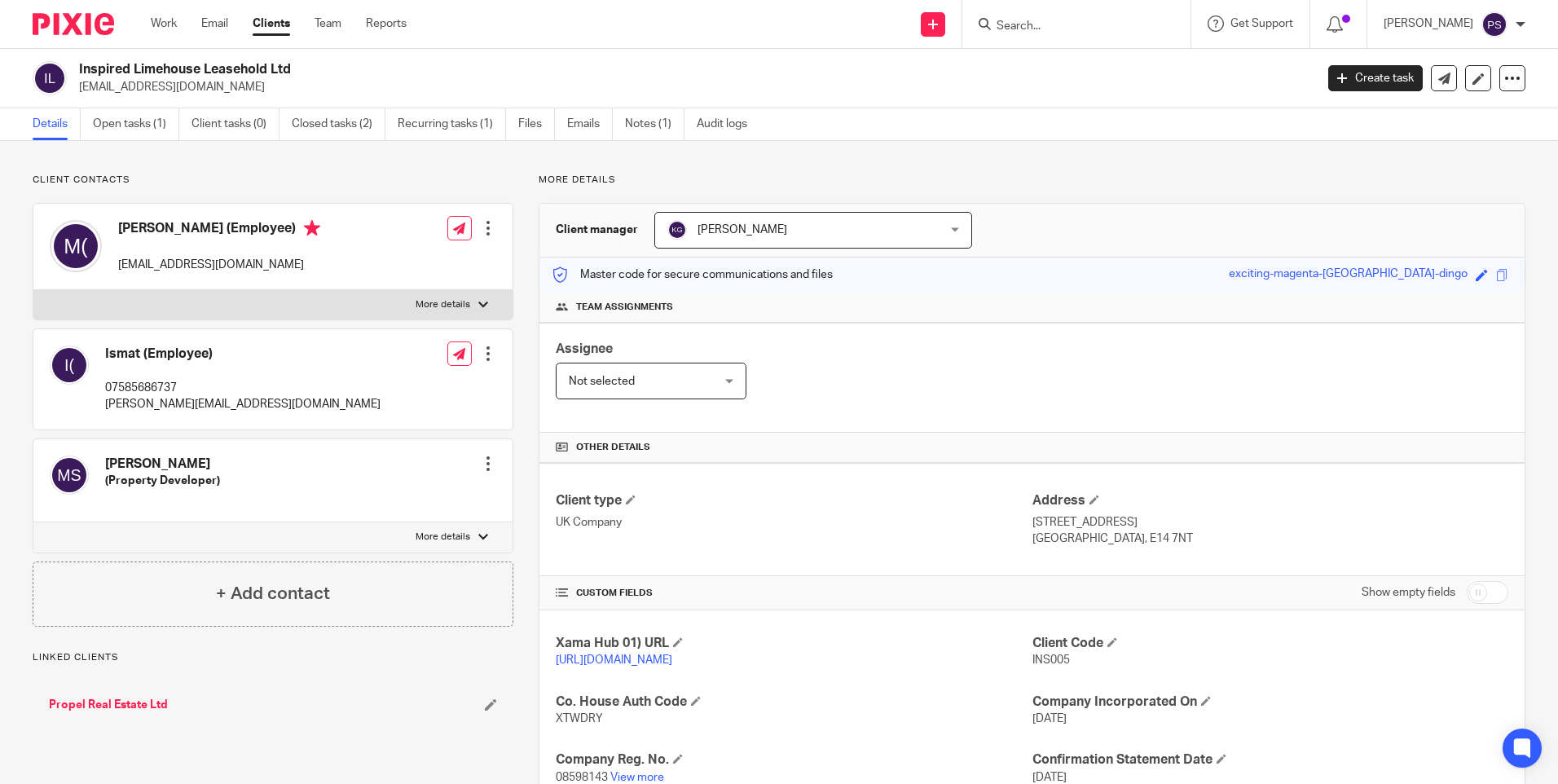
click at [814, 226] on span "[PERSON_NAME]" at bounding box center [788, 229] width 243 height 34
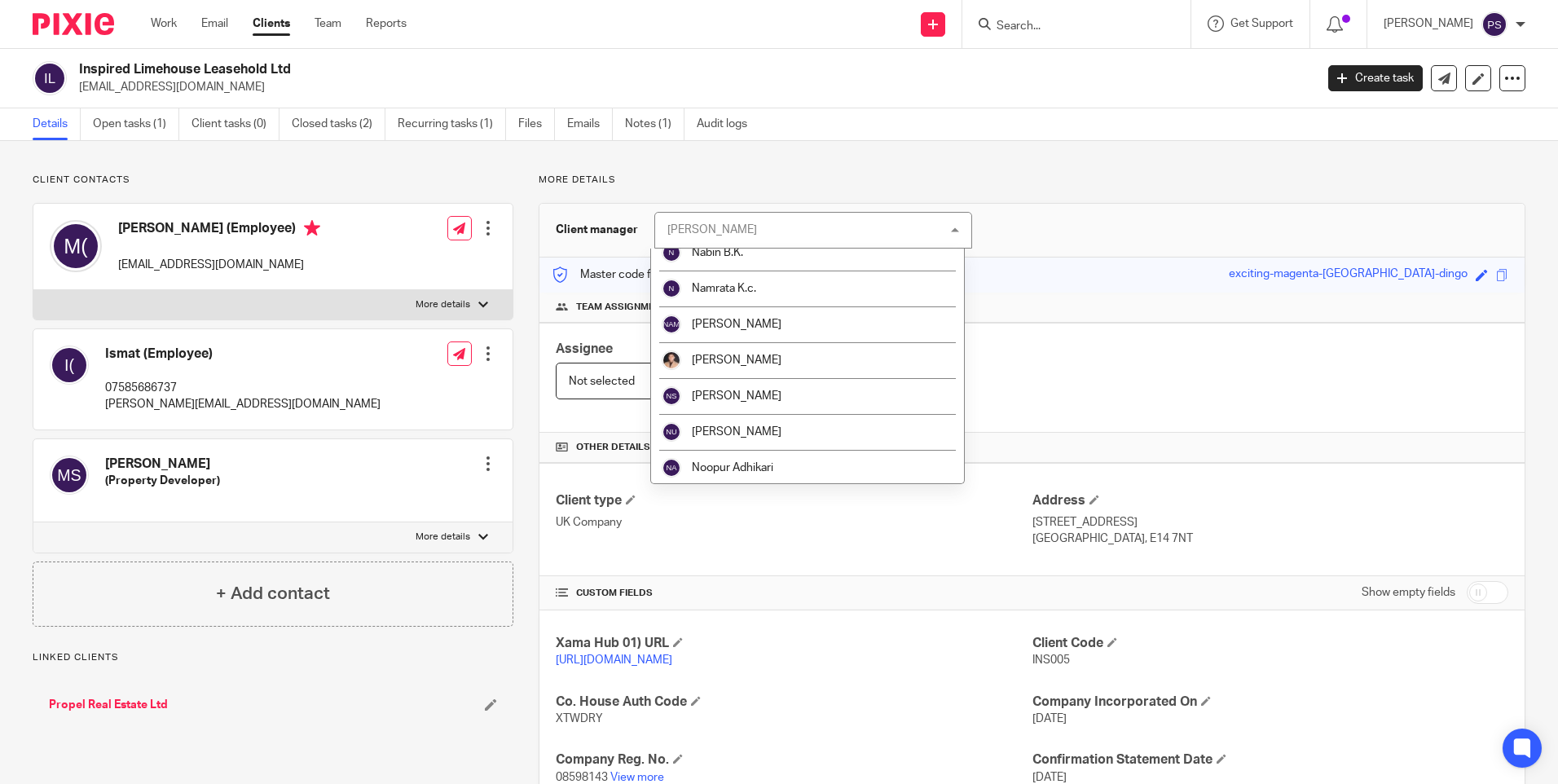
scroll to position [1221, 0]
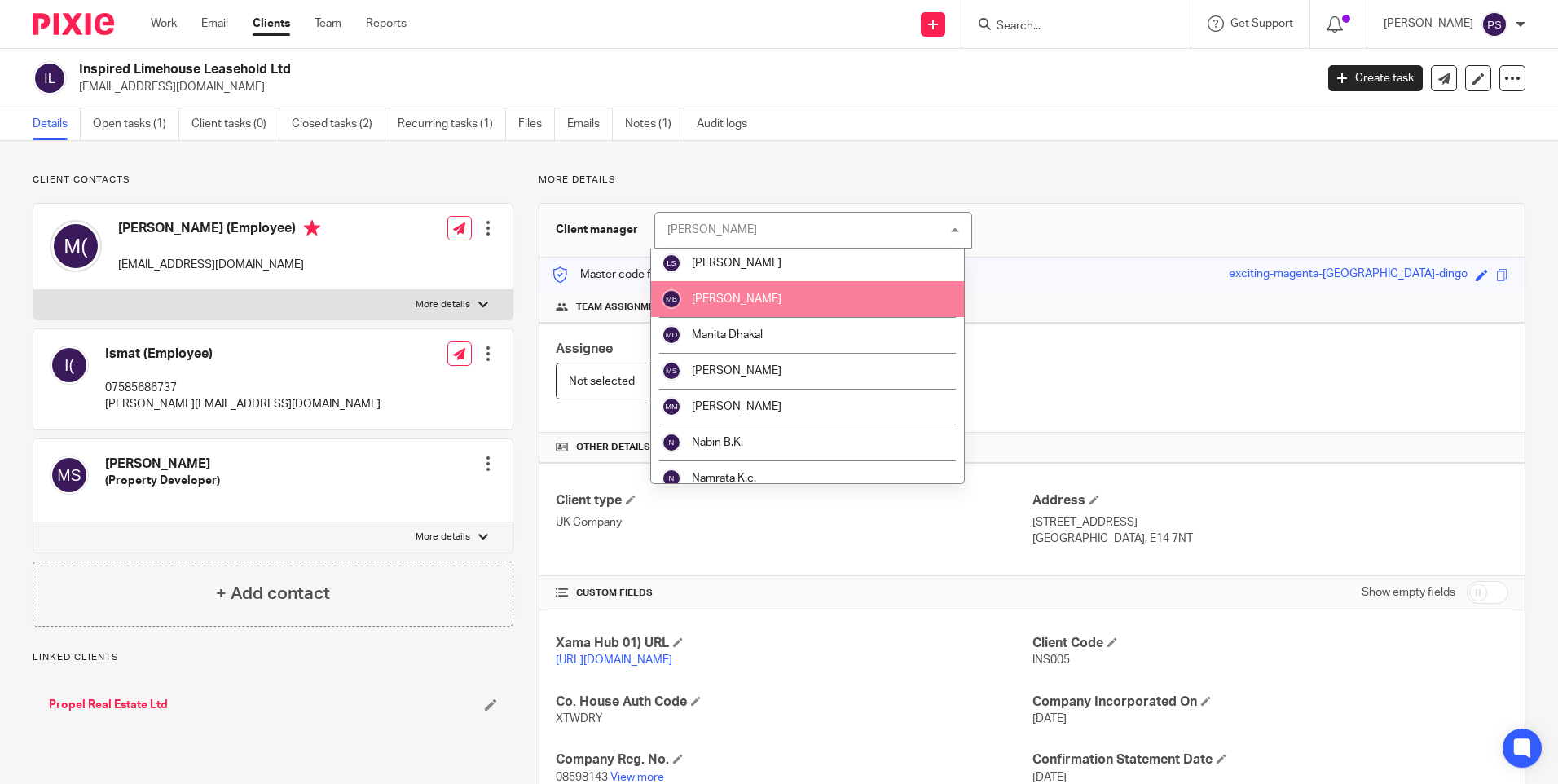
click at [755, 309] on li "[PERSON_NAME]" at bounding box center [808, 299] width 313 height 36
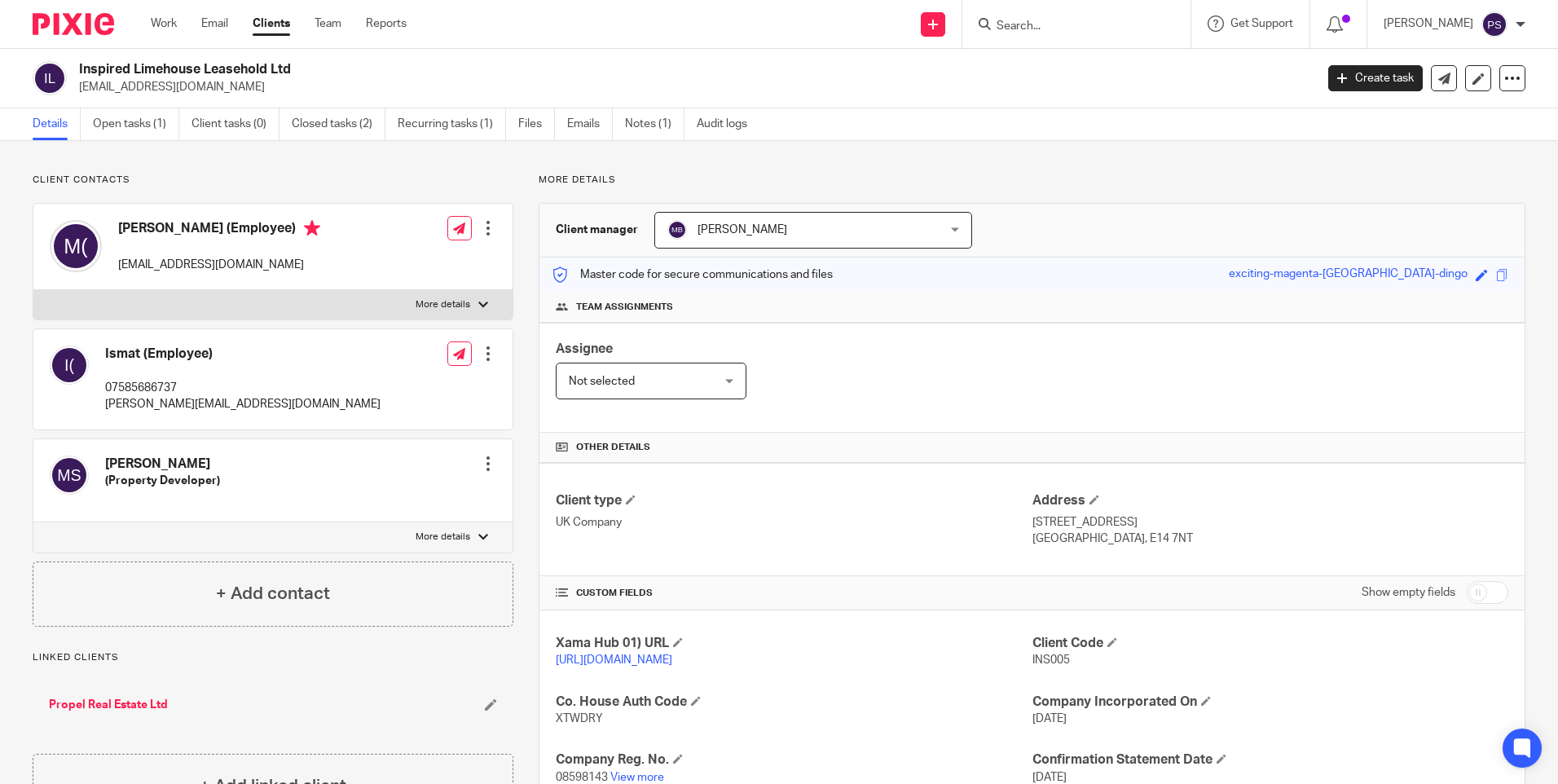
click at [1064, 32] on input "Search" at bounding box center [1069, 26] width 147 height 15
paste input "[PERSON_NAME]"
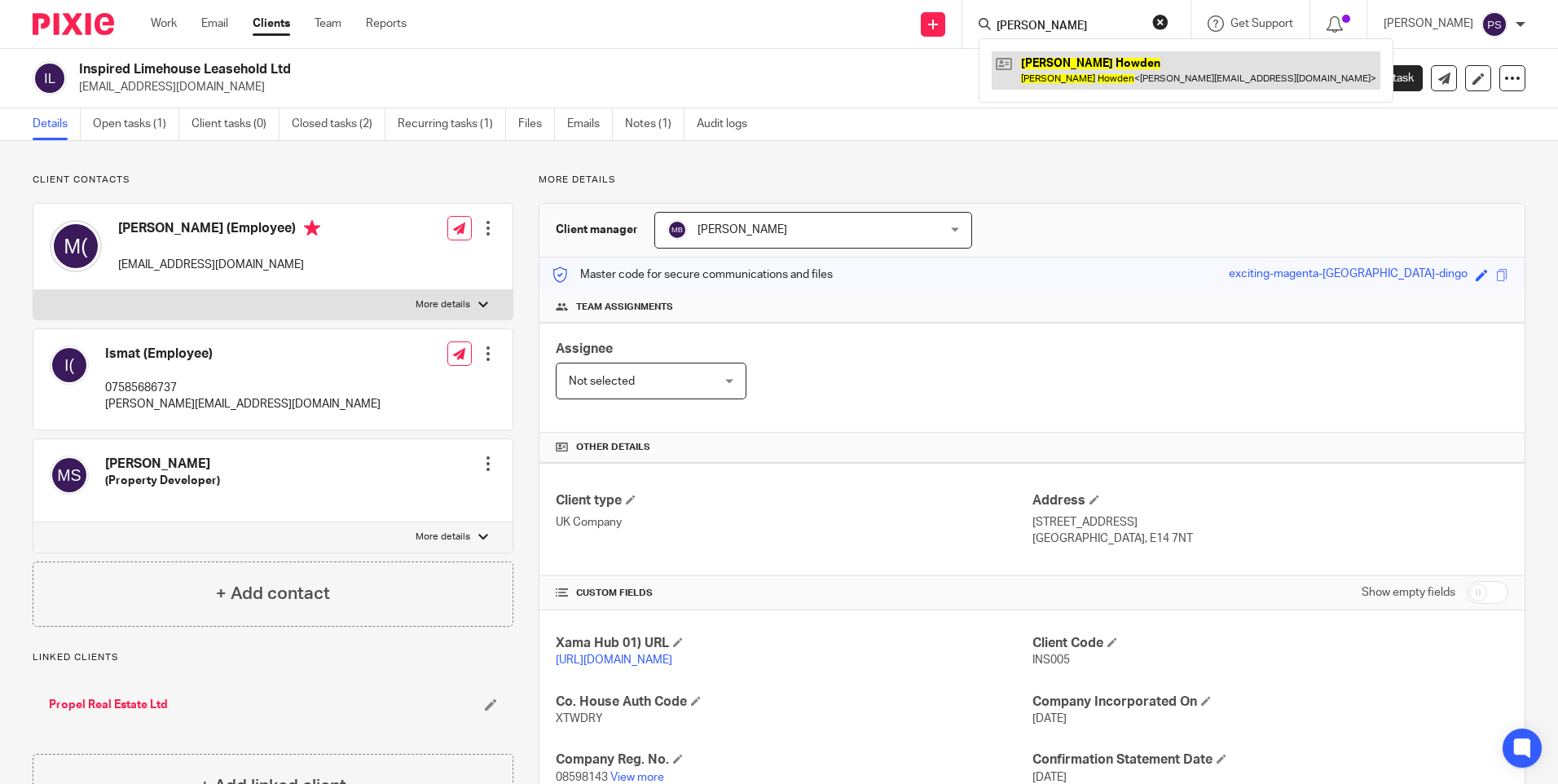
type input "[PERSON_NAME]"
click at [1065, 81] on link at bounding box center [1186, 70] width 389 height 37
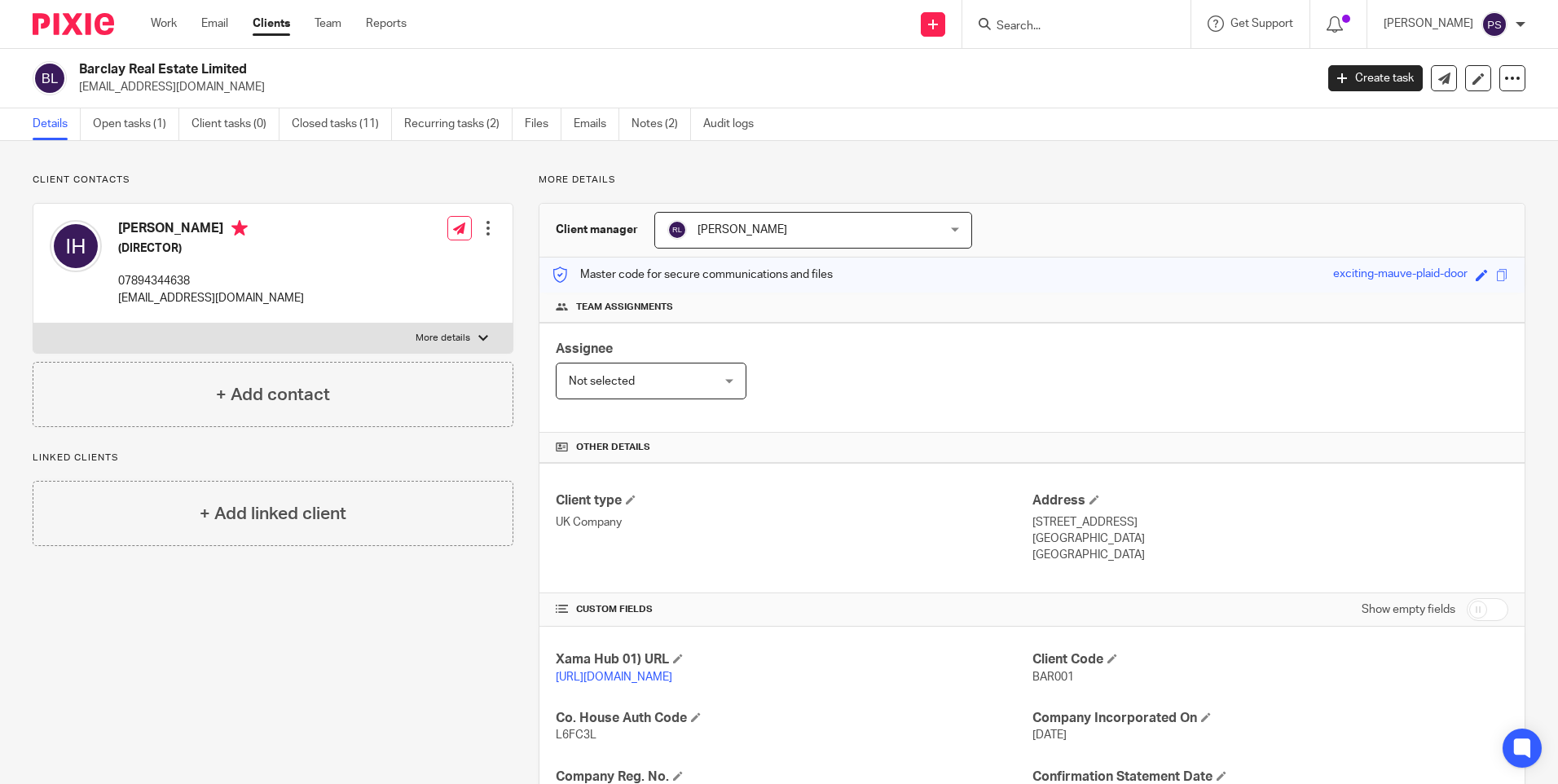
click at [821, 216] on span "[PERSON_NAME]" at bounding box center [788, 229] width 243 height 34
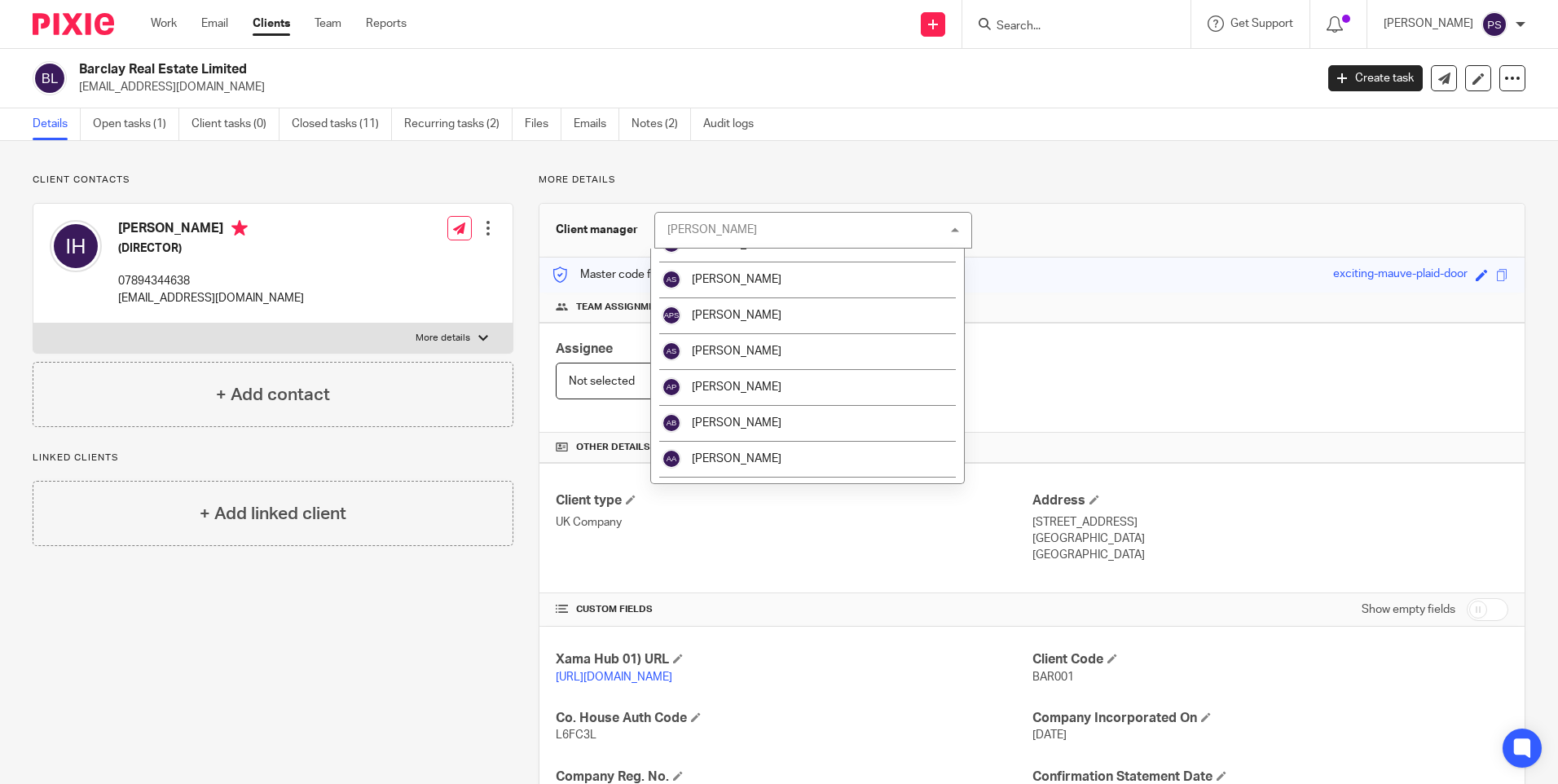
scroll to position [244, 0]
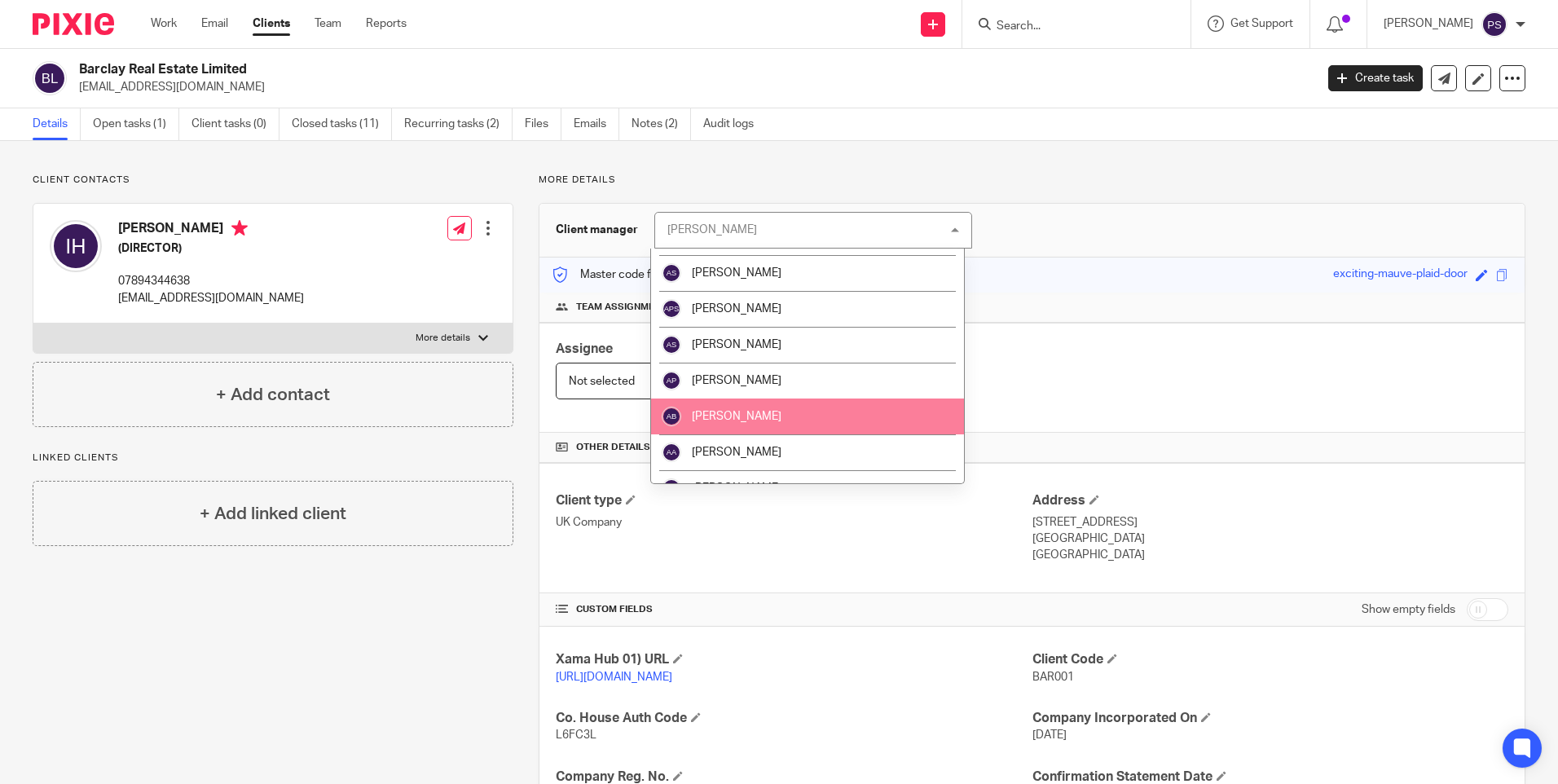
click at [761, 408] on li "[PERSON_NAME]" at bounding box center [808, 416] width 313 height 36
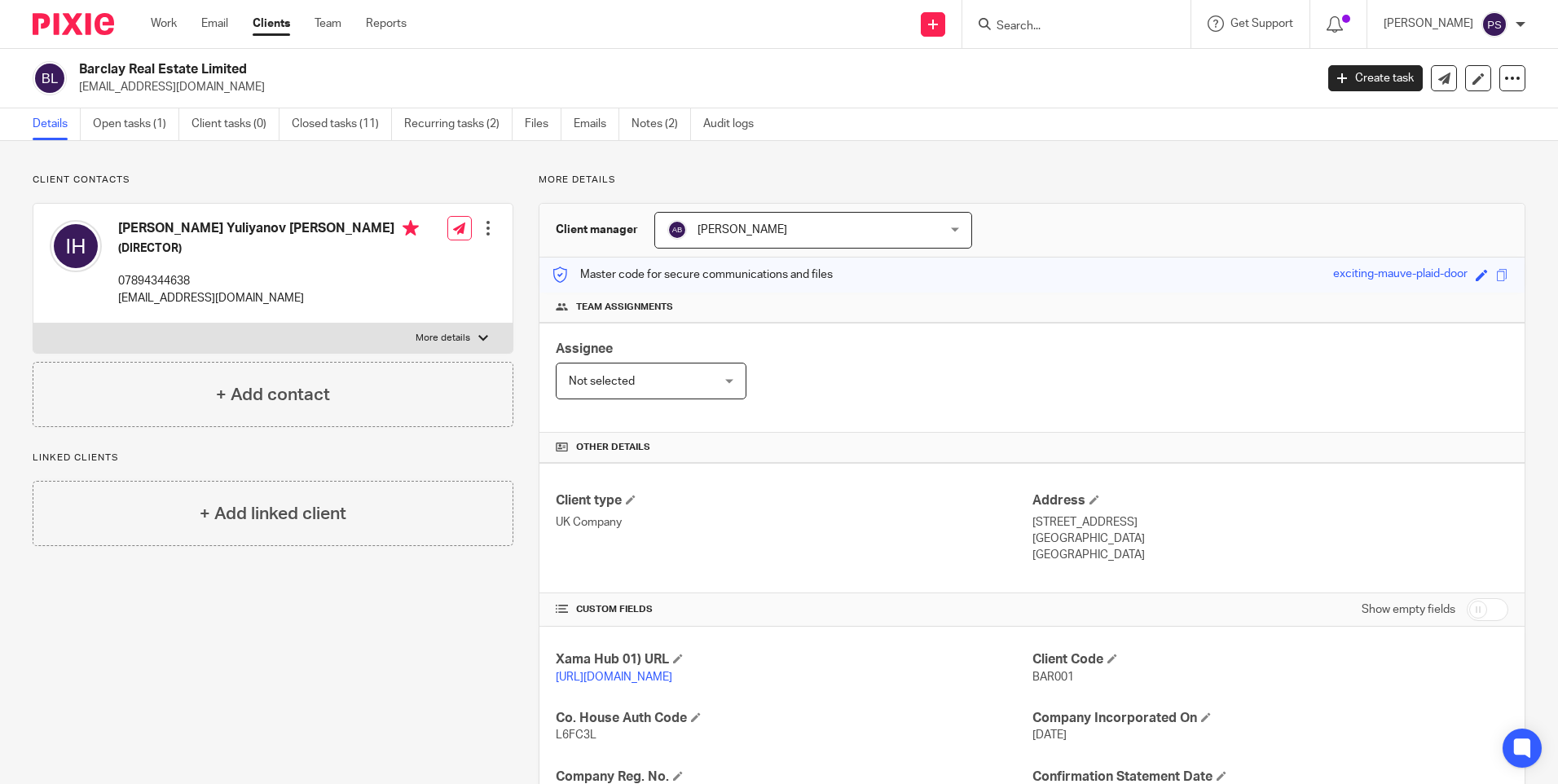
click at [1048, 34] on form at bounding box center [1082, 23] width 174 height 21
click at [1052, 24] on input "Search" at bounding box center [1069, 26] width 147 height 15
paste input "Betteridge Partnership"
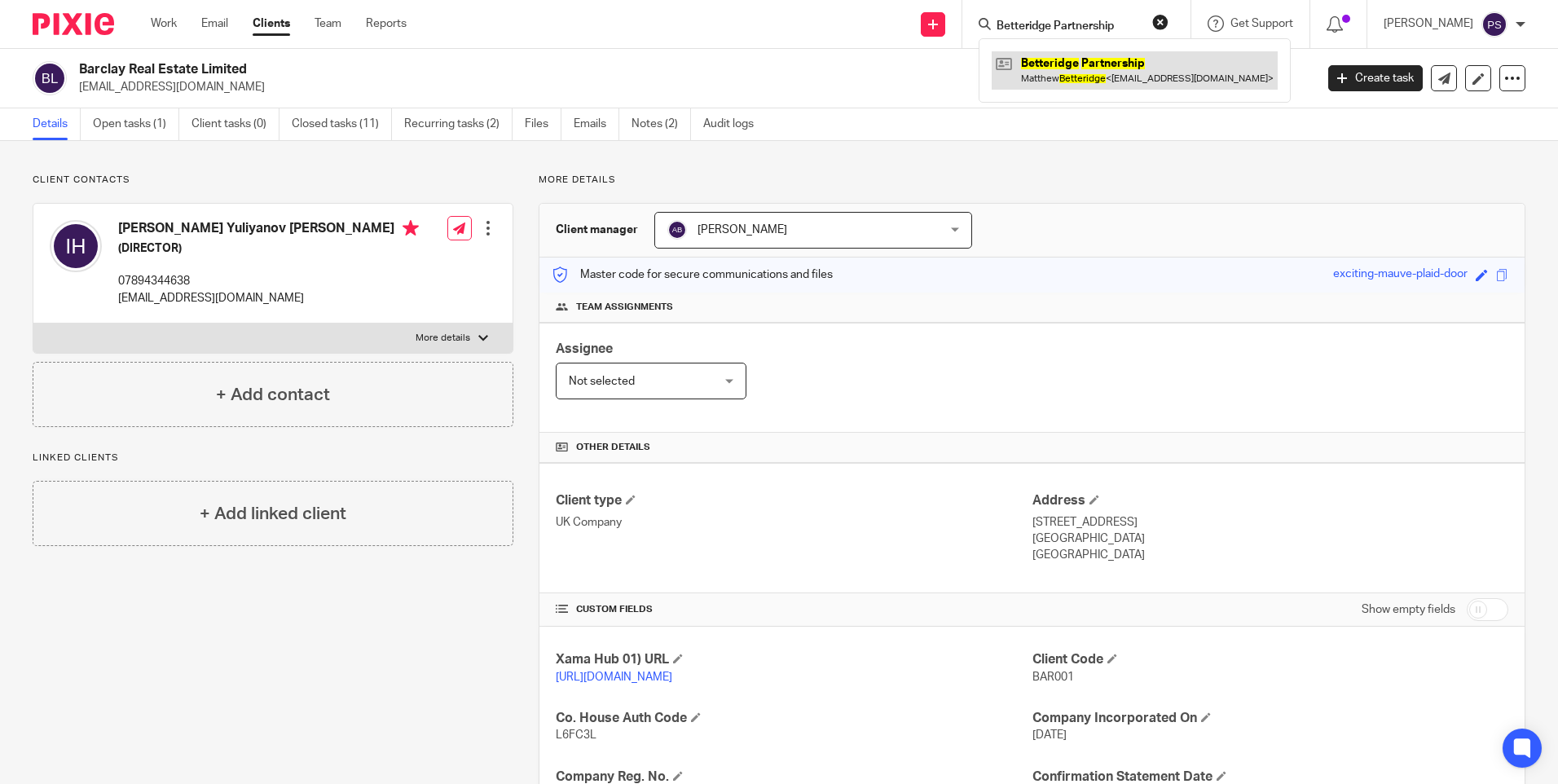
type input "Betteridge Partnership"
click at [1064, 68] on link at bounding box center [1134, 70] width 286 height 37
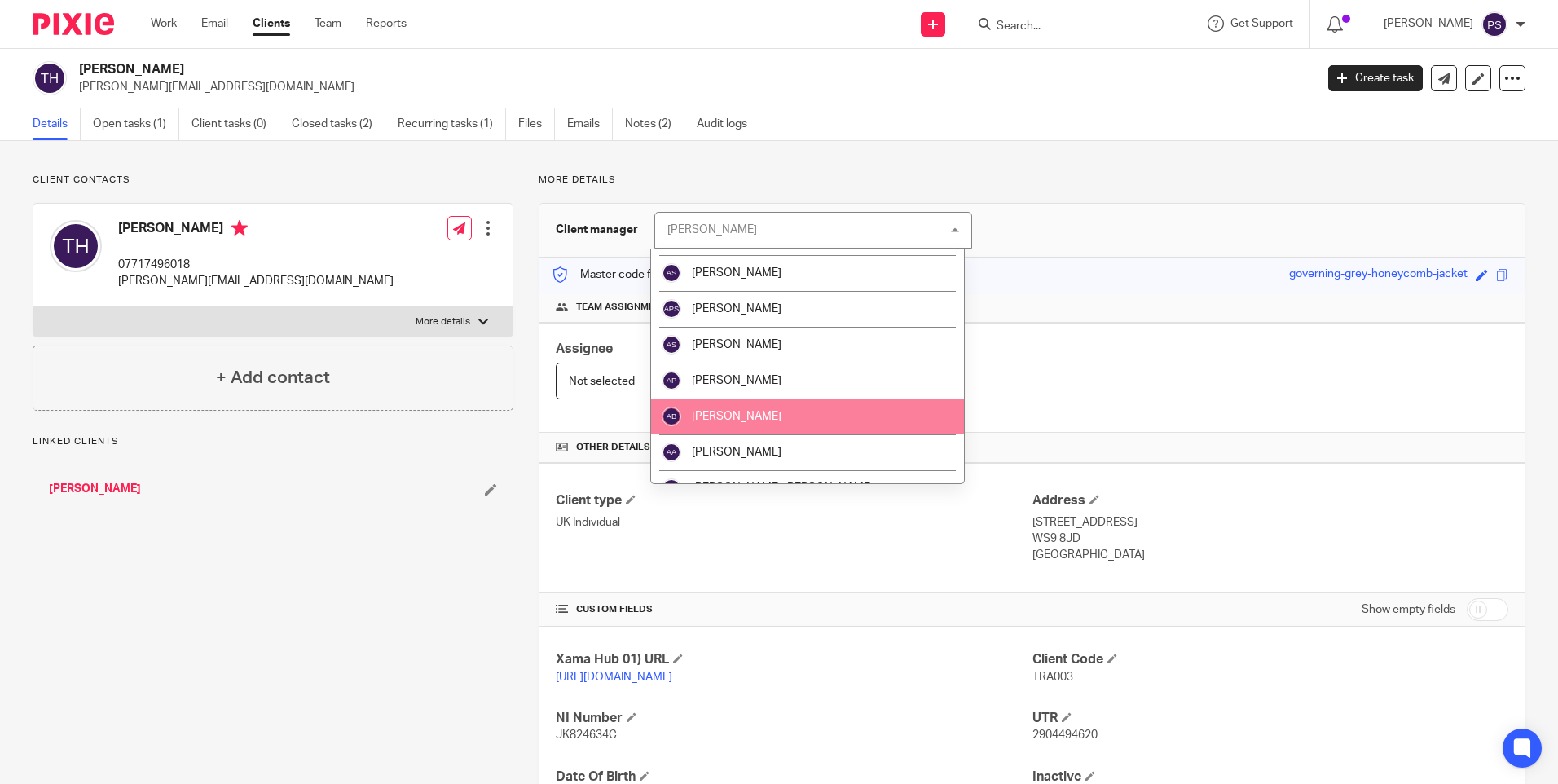
scroll to position [326, 0]
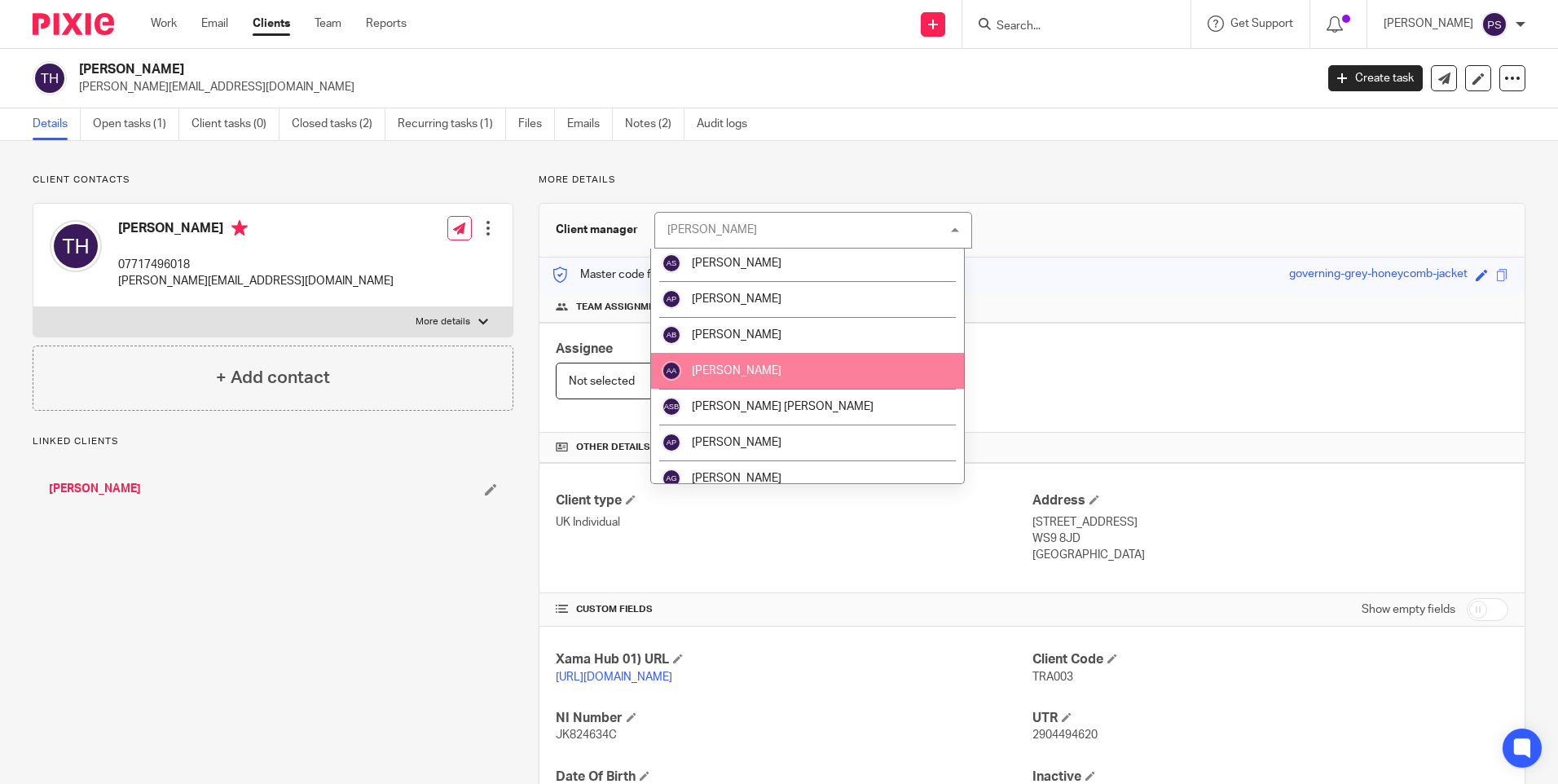
click at [774, 374] on li "[PERSON_NAME]" at bounding box center [808, 370] width 313 height 36
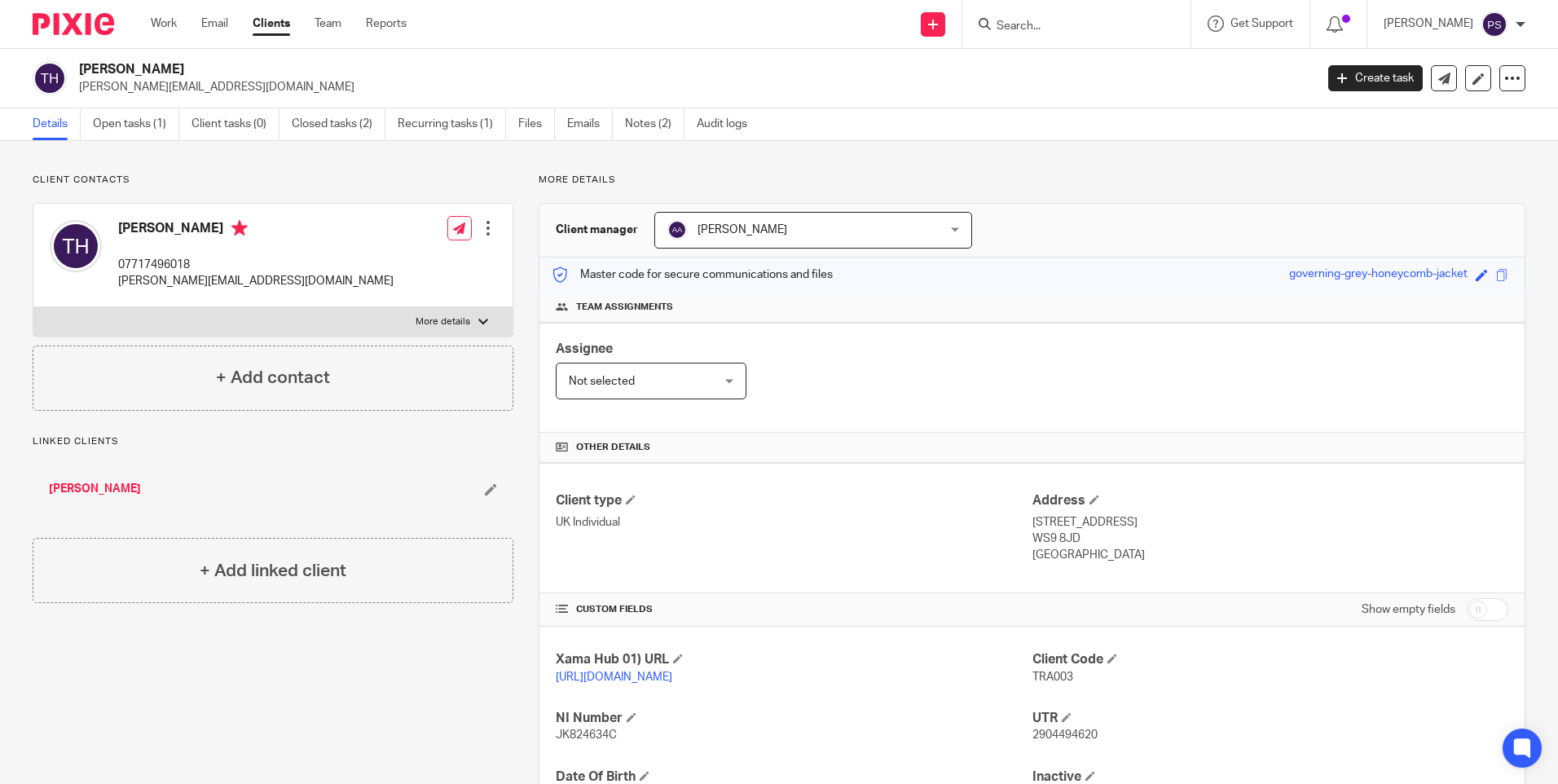
click at [1050, 22] on input "Search" at bounding box center [1069, 26] width 147 height 15
paste input "Michele Cascella"
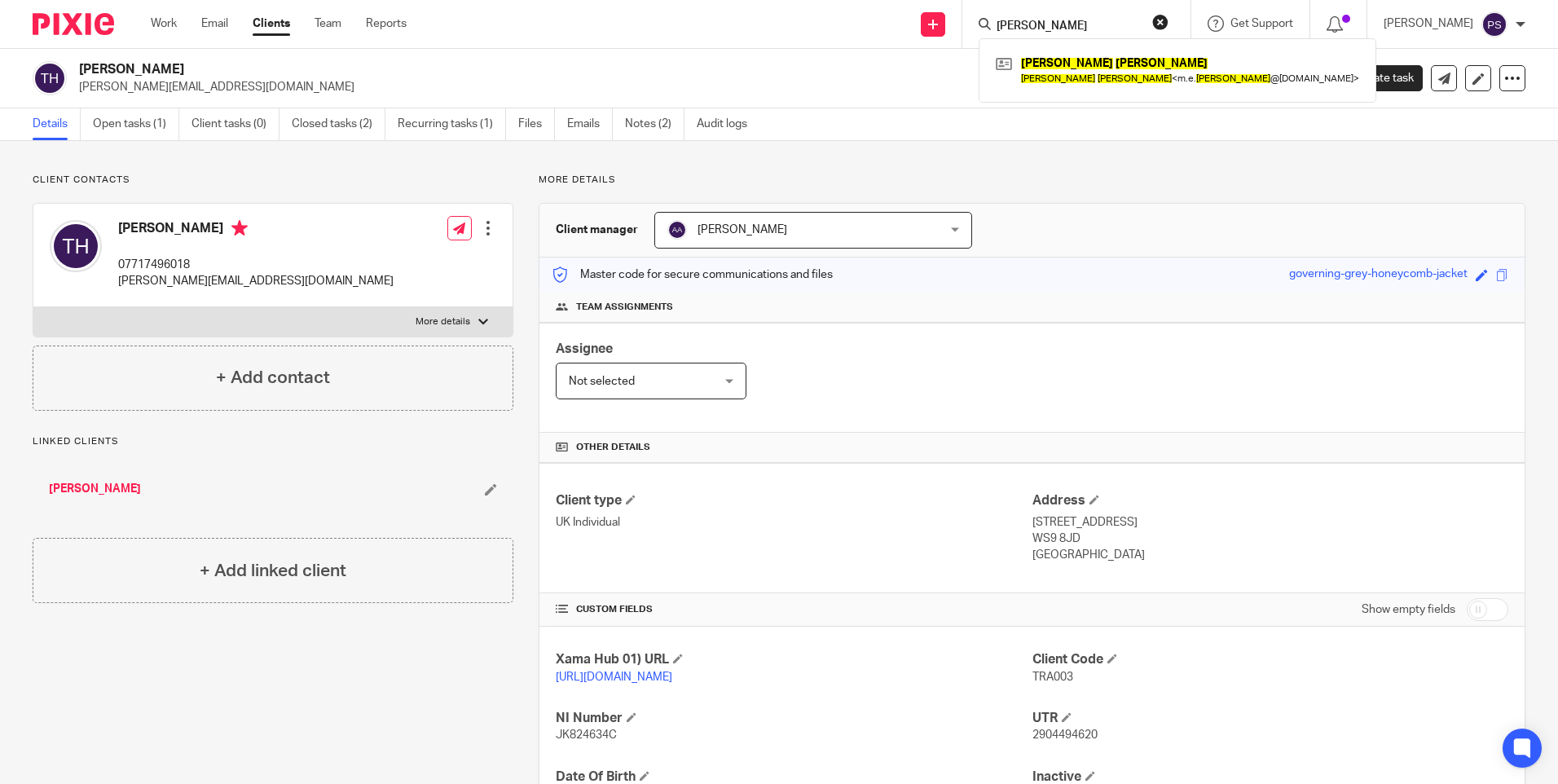
type input "Michele Cascella"
click at [1050, 51] on div "Michele Cascella Michele Cascella < m.e. cascella @gmail.com >" at bounding box center [1177, 69] width 398 height 63
click at [1060, 68] on link at bounding box center [1177, 70] width 371 height 37
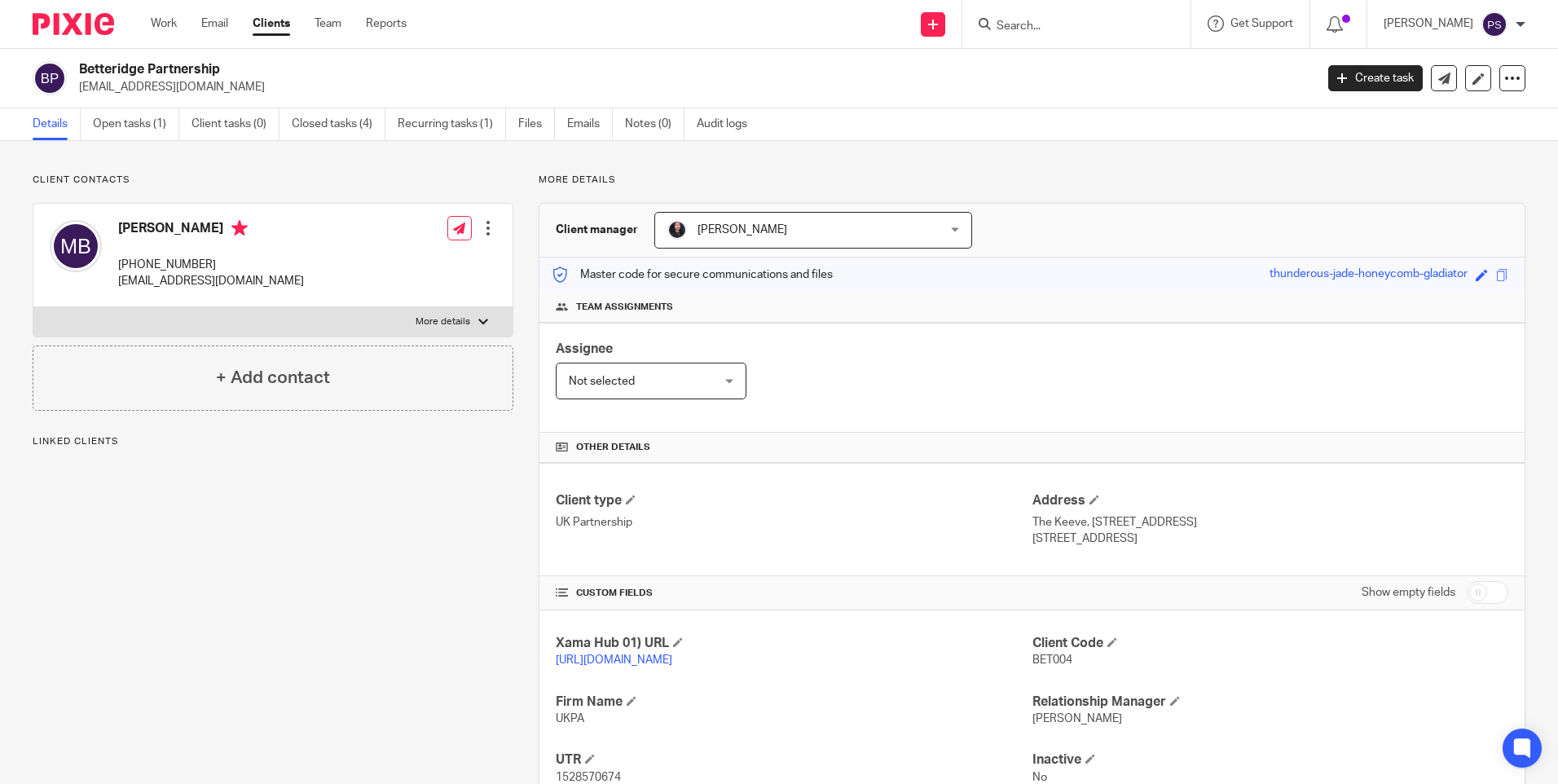
click at [783, 235] on span "[PERSON_NAME]" at bounding box center [788, 229] width 243 height 34
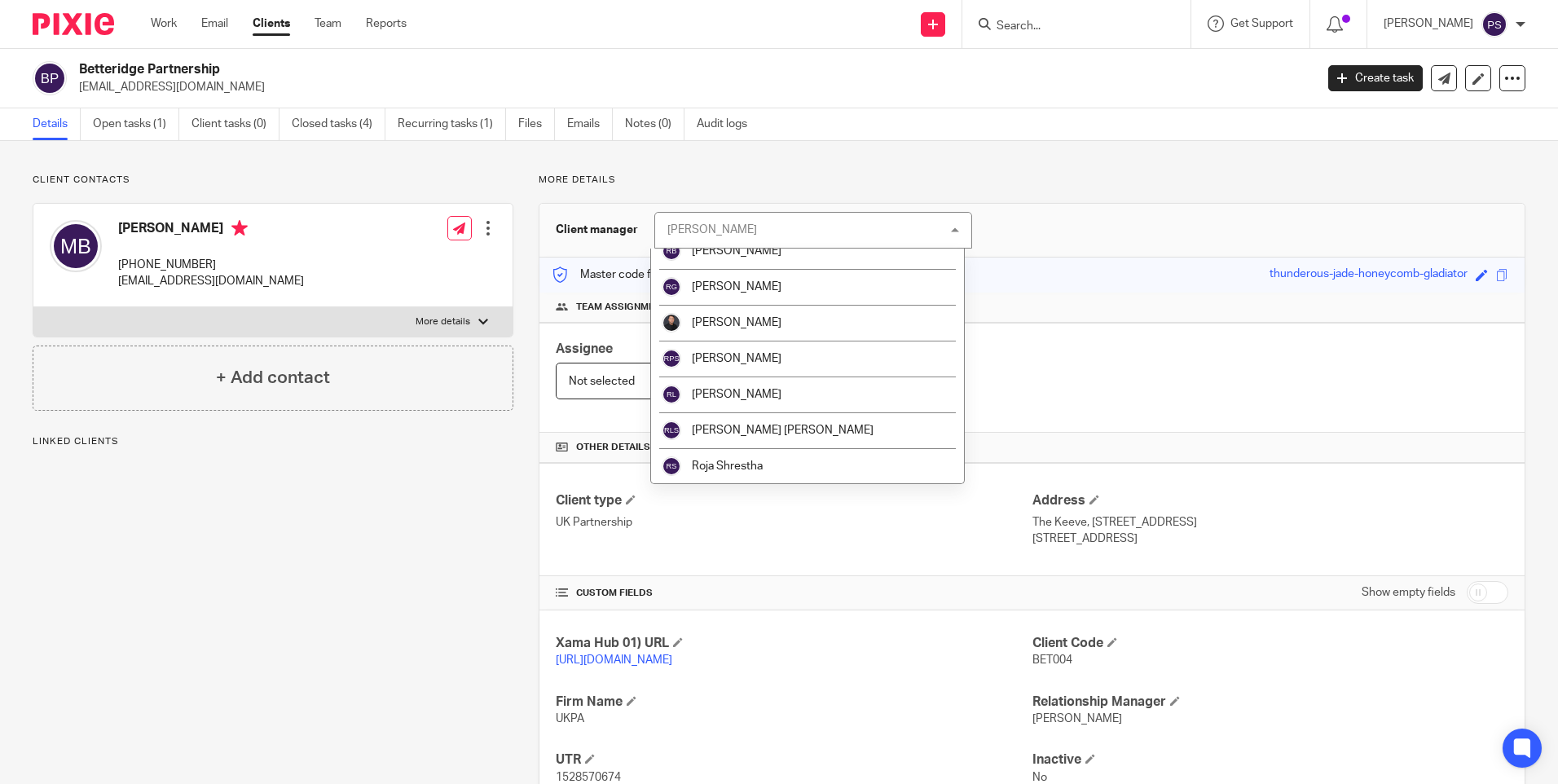
scroll to position [1955, 0]
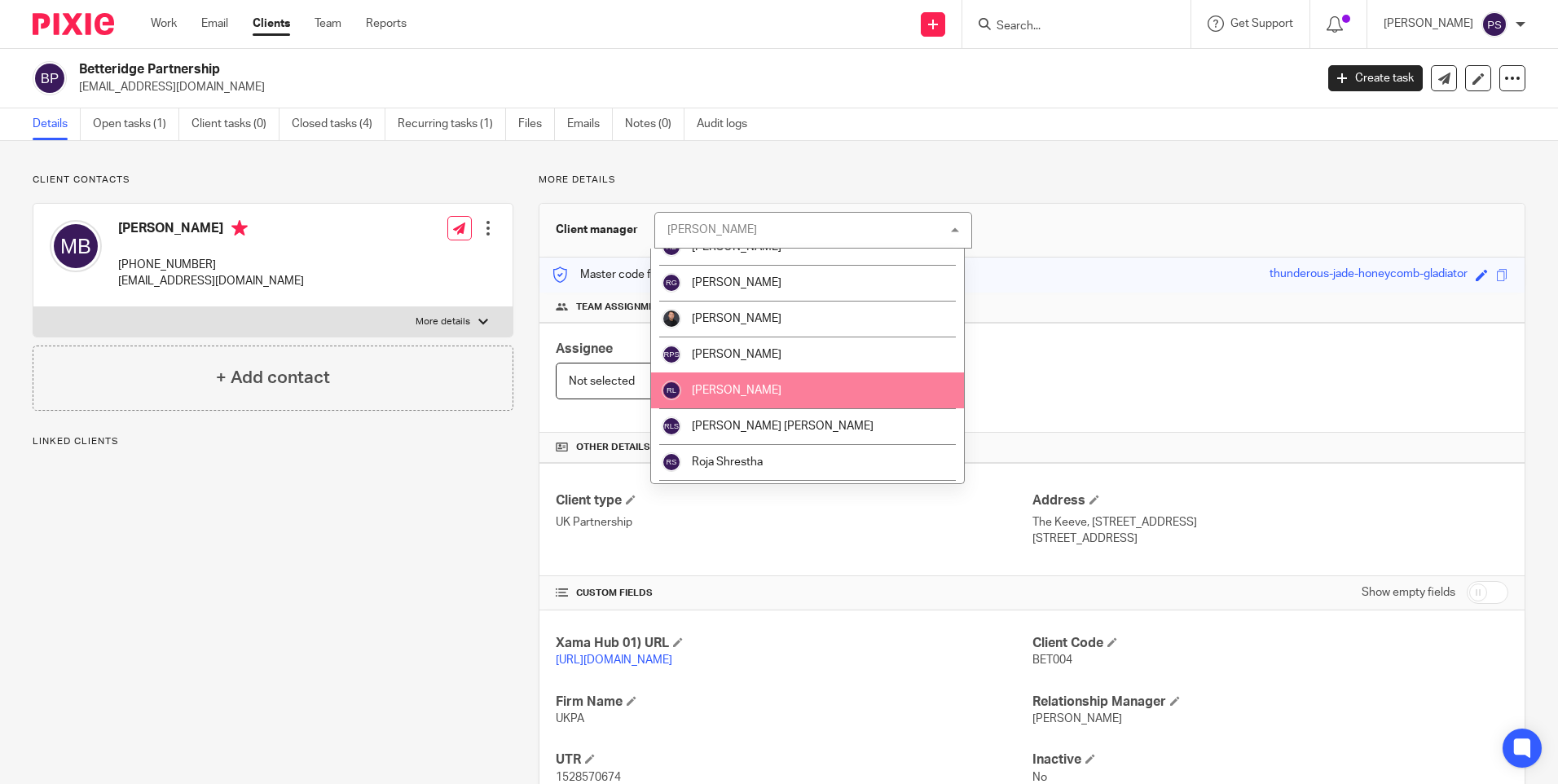
click at [771, 395] on li "[PERSON_NAME]" at bounding box center [808, 390] width 313 height 36
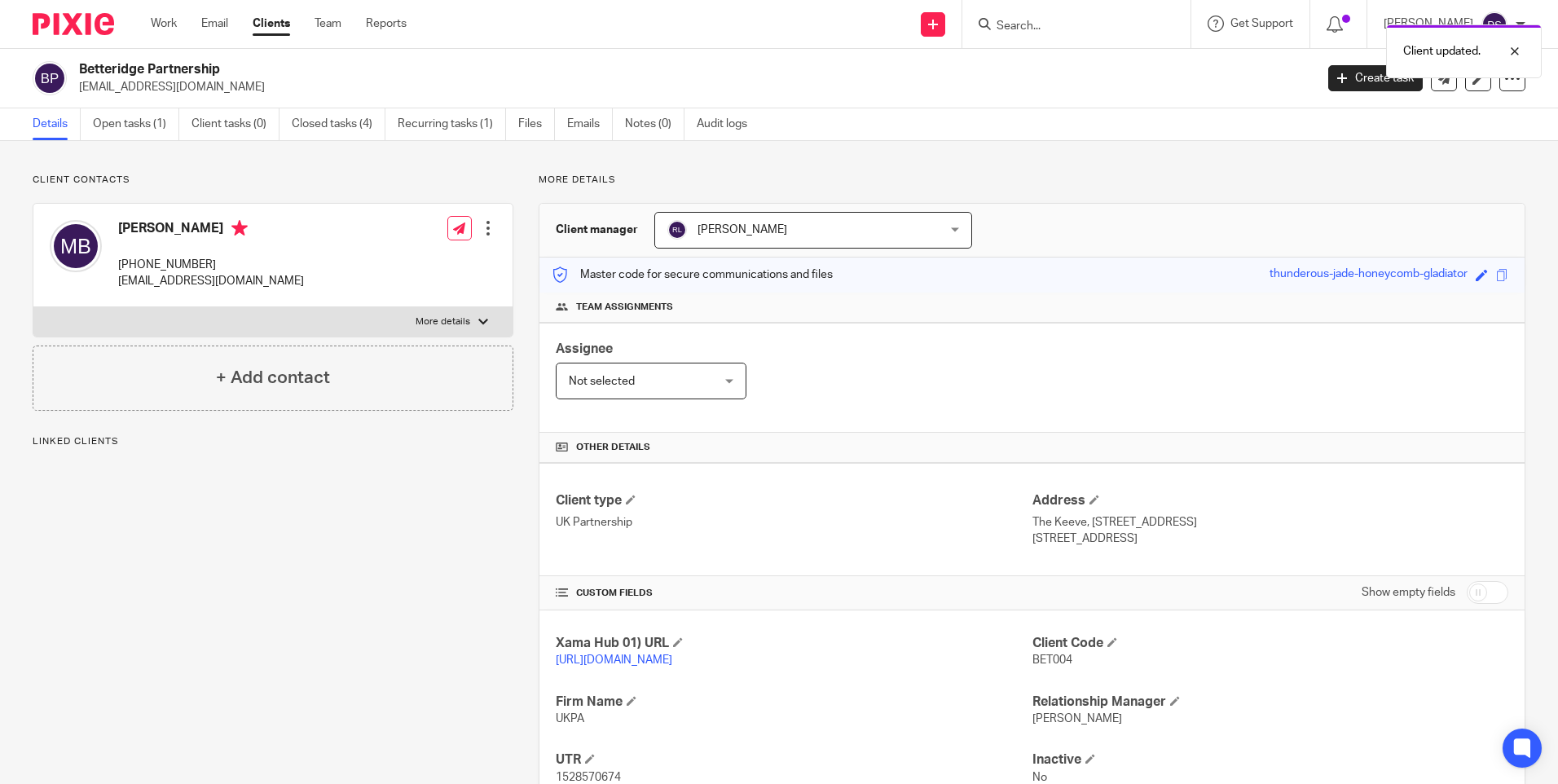
click at [1073, 30] on div "Client updated." at bounding box center [1160, 47] width 763 height 62
click at [1060, 27] on input "Search" at bounding box center [1069, 26] width 147 height 15
paste input "Jkaproperty Limited"
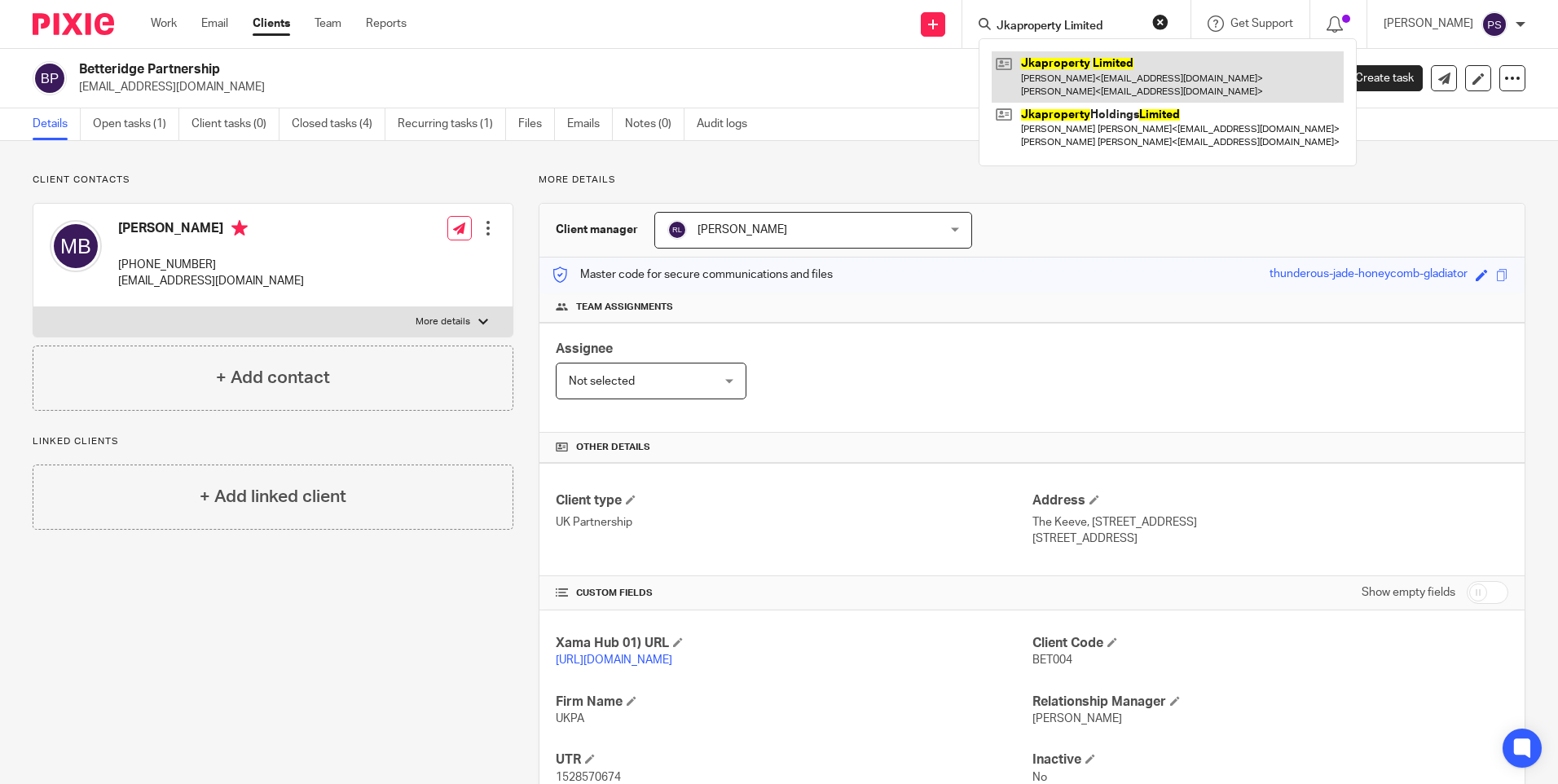
type input "Jkaproperty Limited"
click at [1060, 73] on link at bounding box center [1167, 77] width 352 height 51
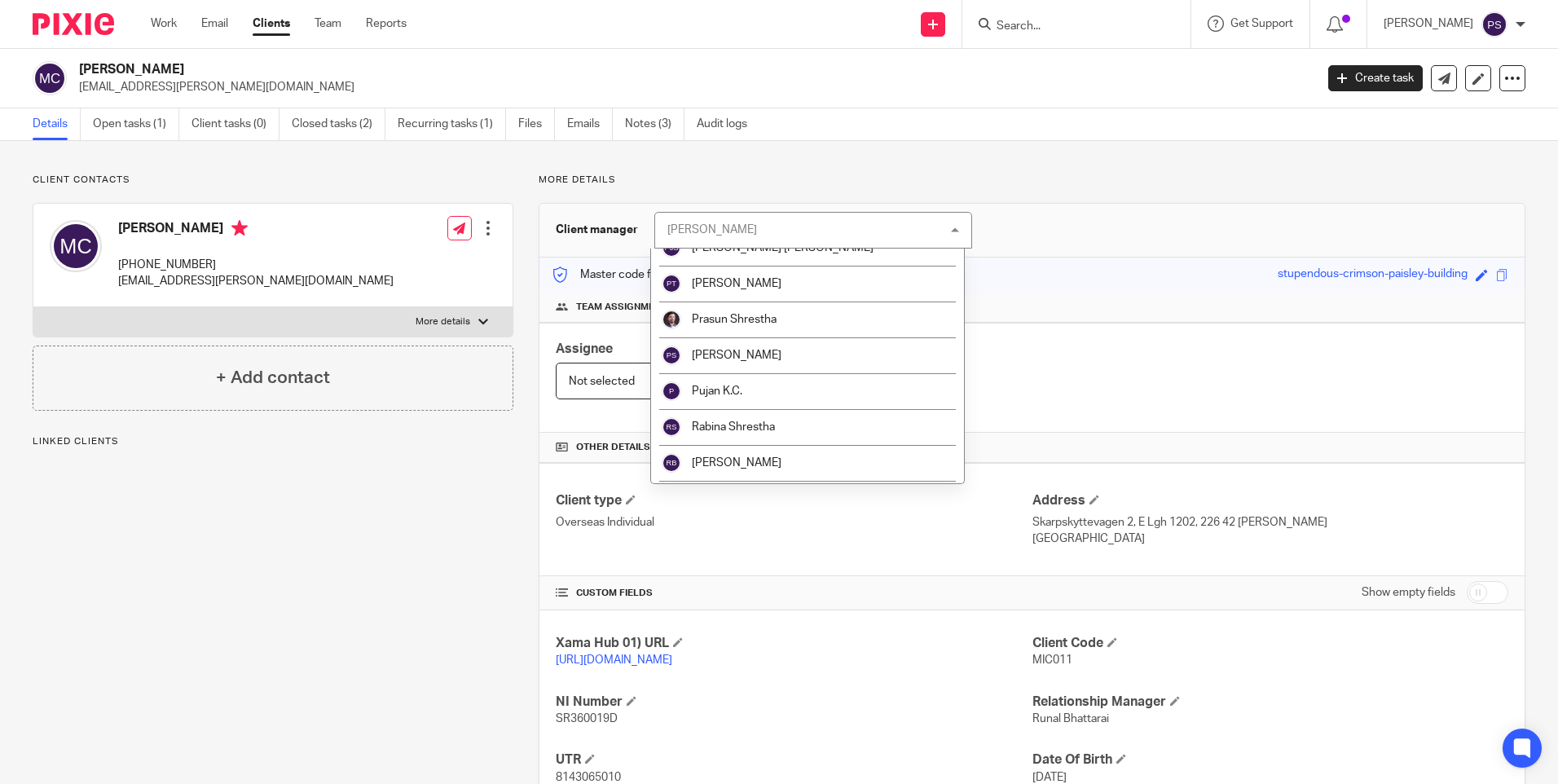
scroll to position [1792, 0]
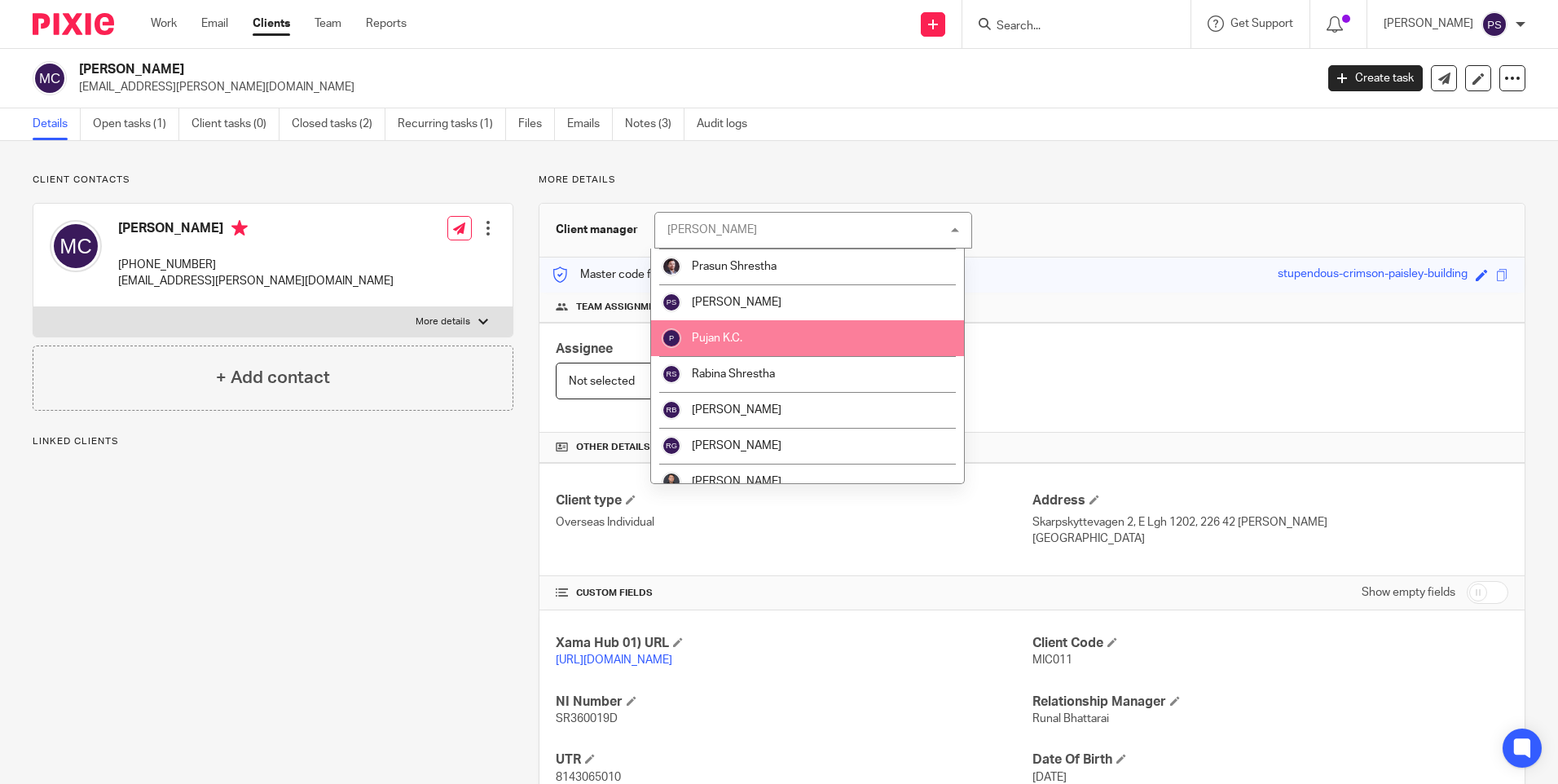
click at [783, 342] on li "Pujan K.C." at bounding box center [808, 338] width 313 height 36
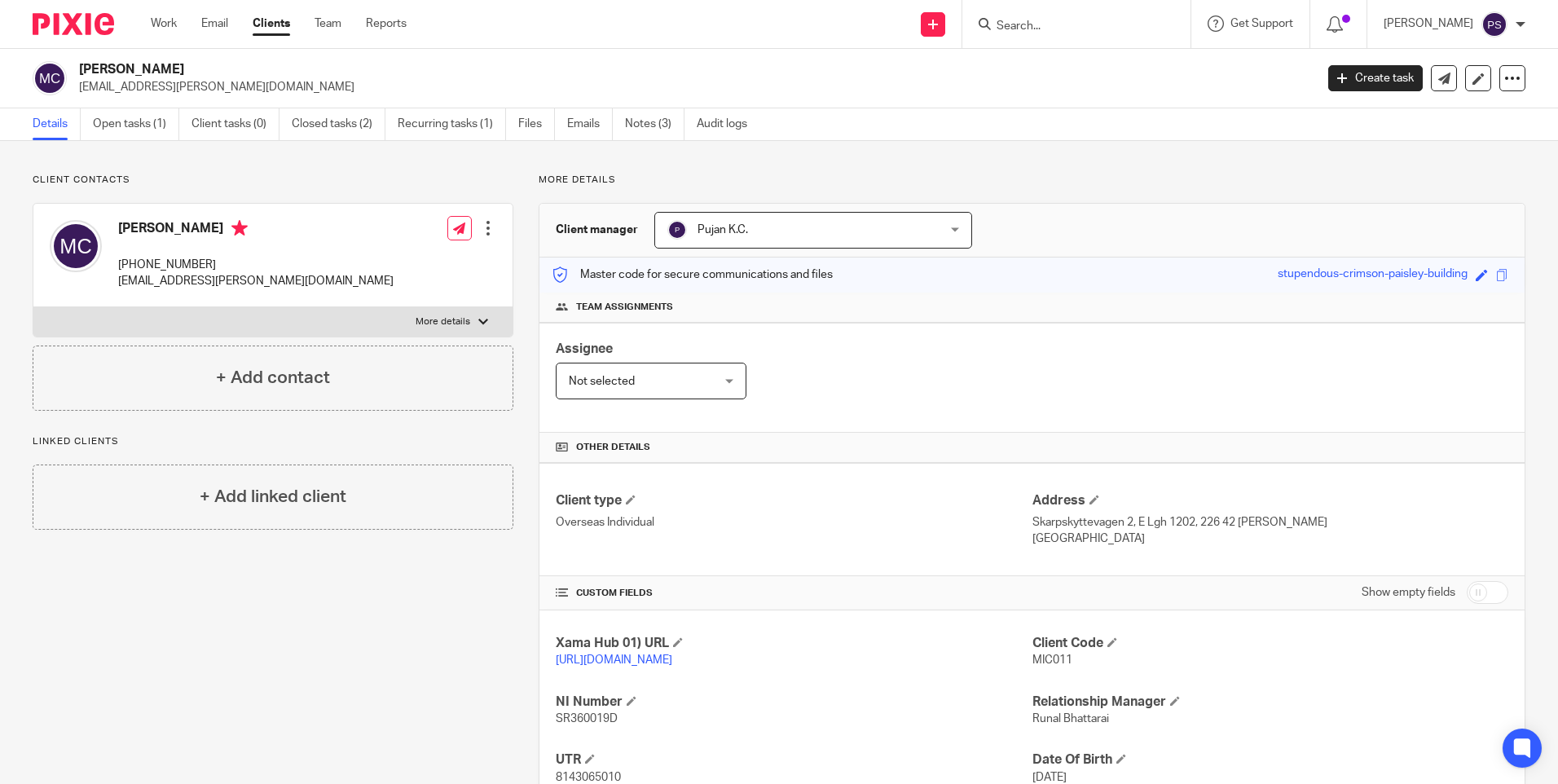
click at [1055, 26] on input "Search" at bounding box center [1069, 26] width 147 height 15
paste input "Reconnaissance Holdings Limited"
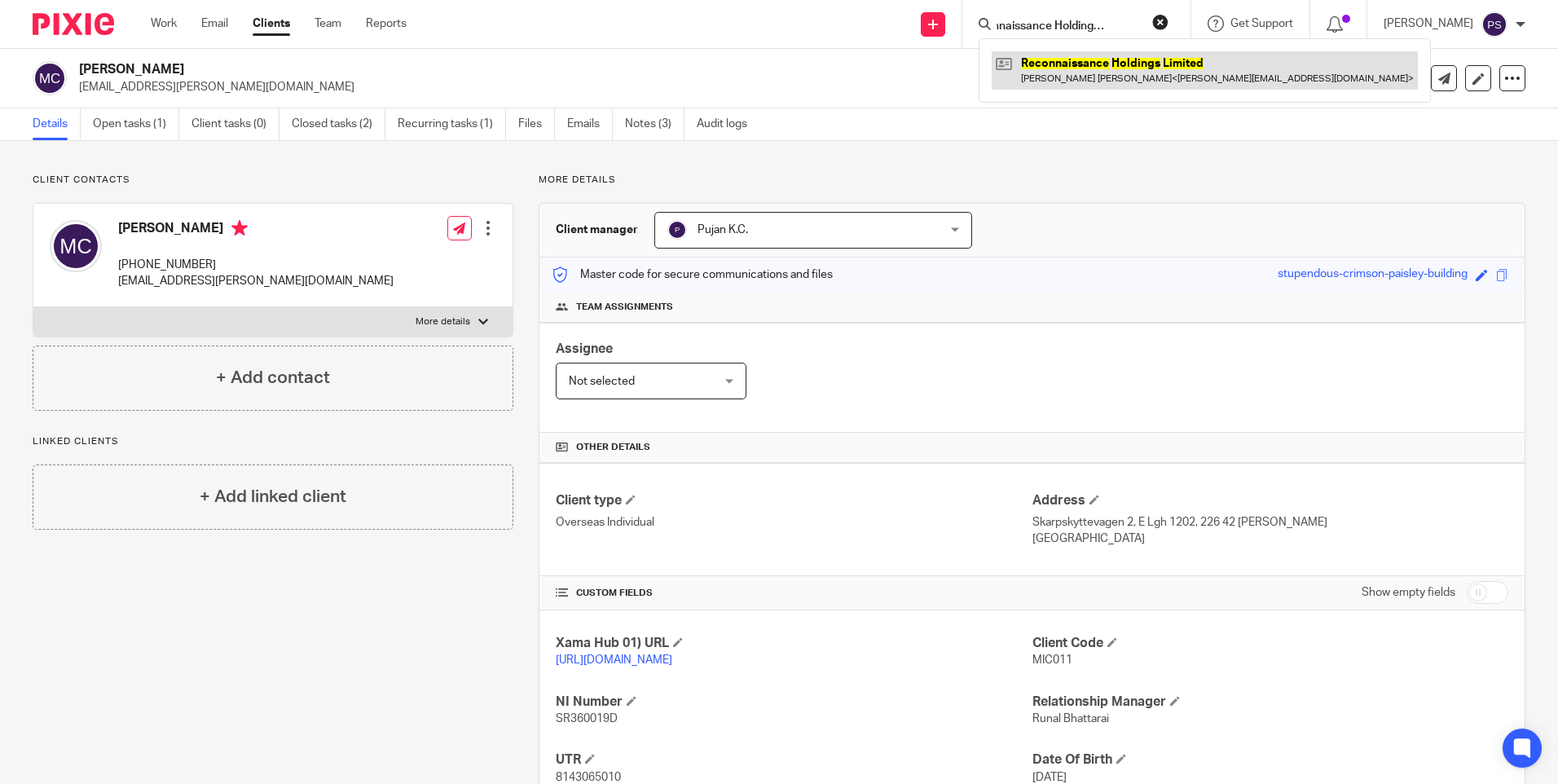
type input "Reconnaissance Holdings Limited"
click at [1055, 66] on link at bounding box center [1204, 70] width 426 height 37
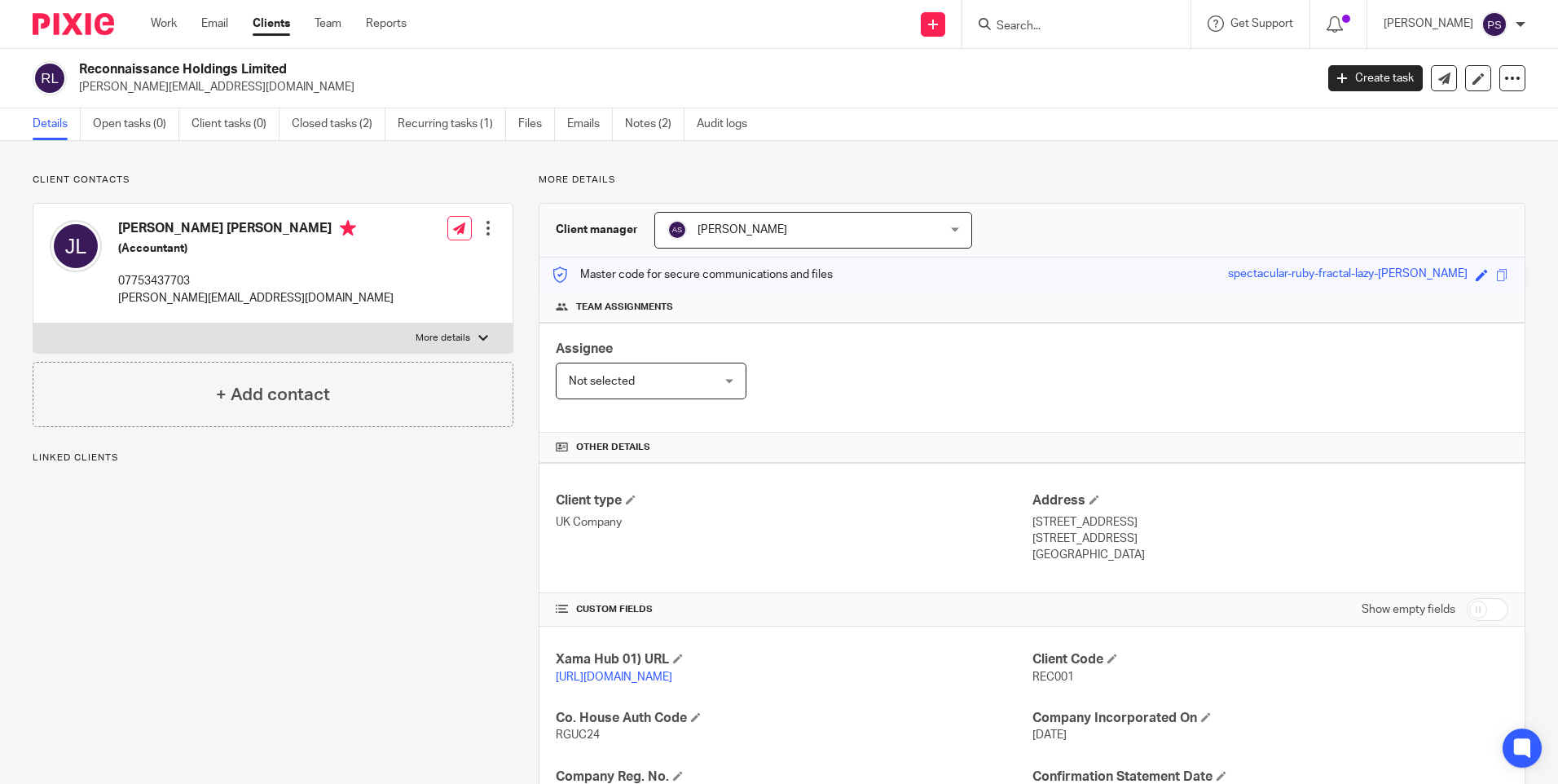
click at [749, 238] on span "[PERSON_NAME]" at bounding box center [788, 229] width 243 height 34
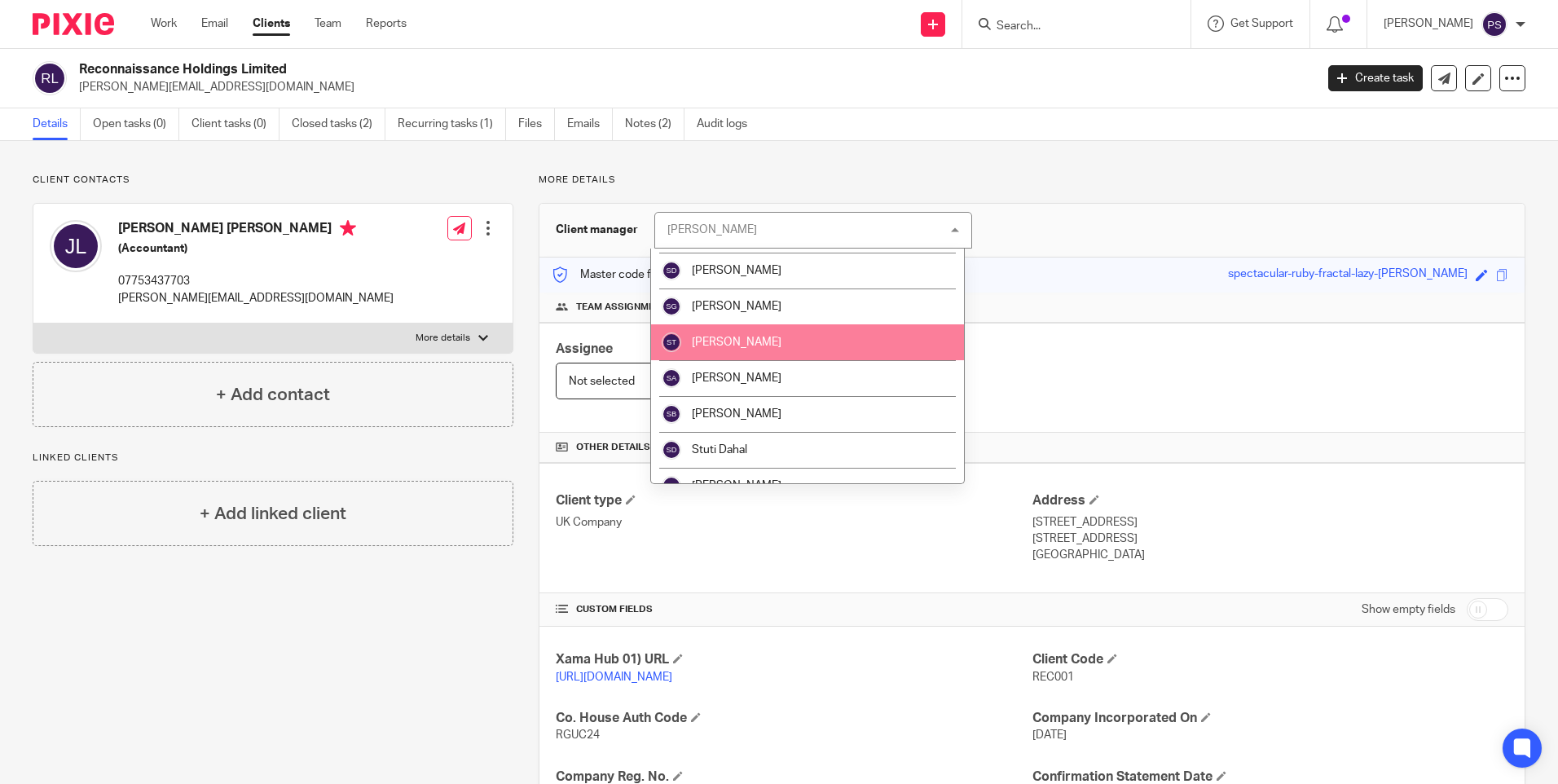
scroll to position [2362, 0]
click at [757, 349] on li "[PERSON_NAME]" at bounding box center [808, 341] width 313 height 36
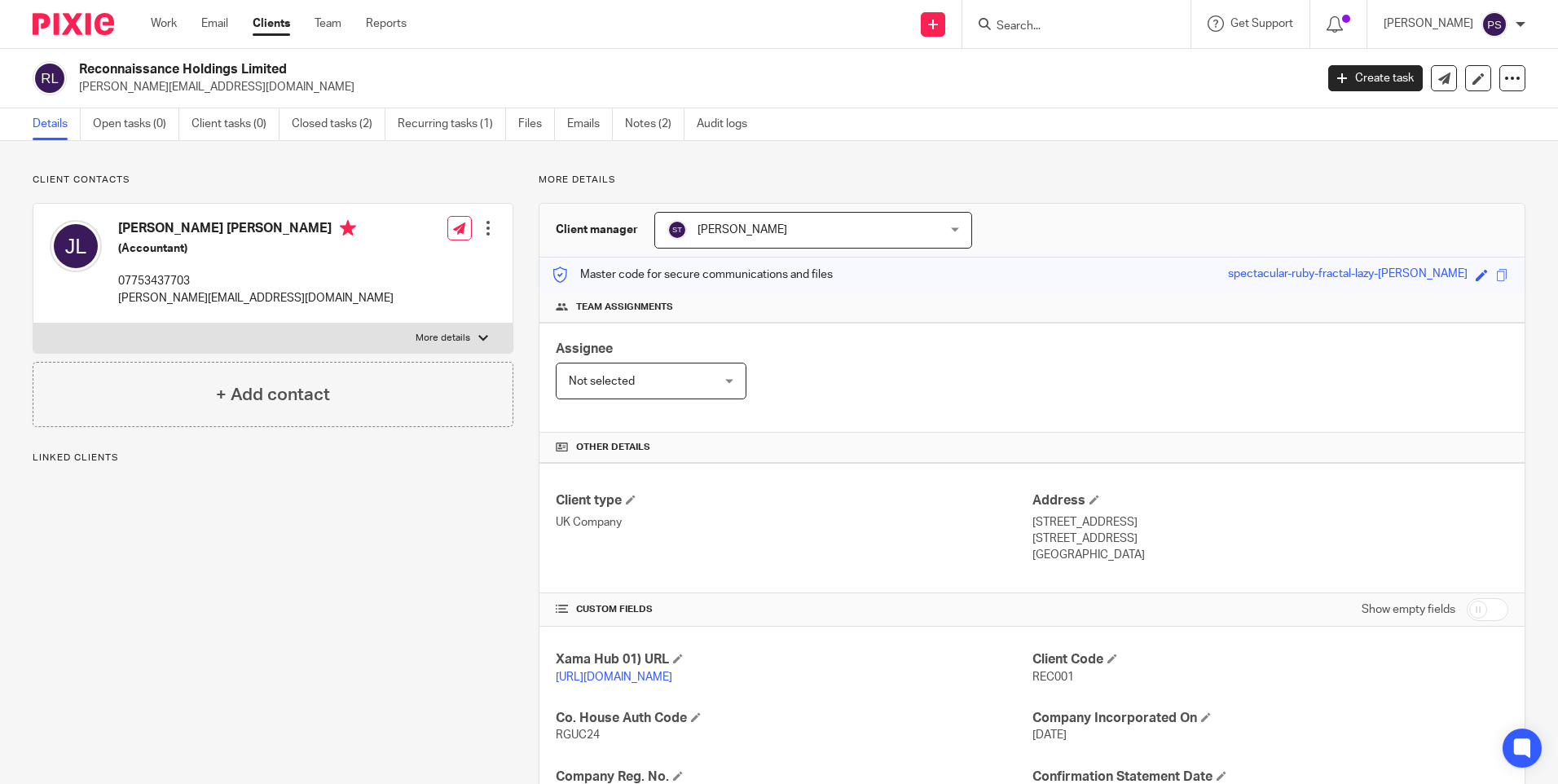
click at [1059, 29] on input "Search" at bounding box center [1069, 26] width 147 height 15
paste input "[PERSON_NAME]"
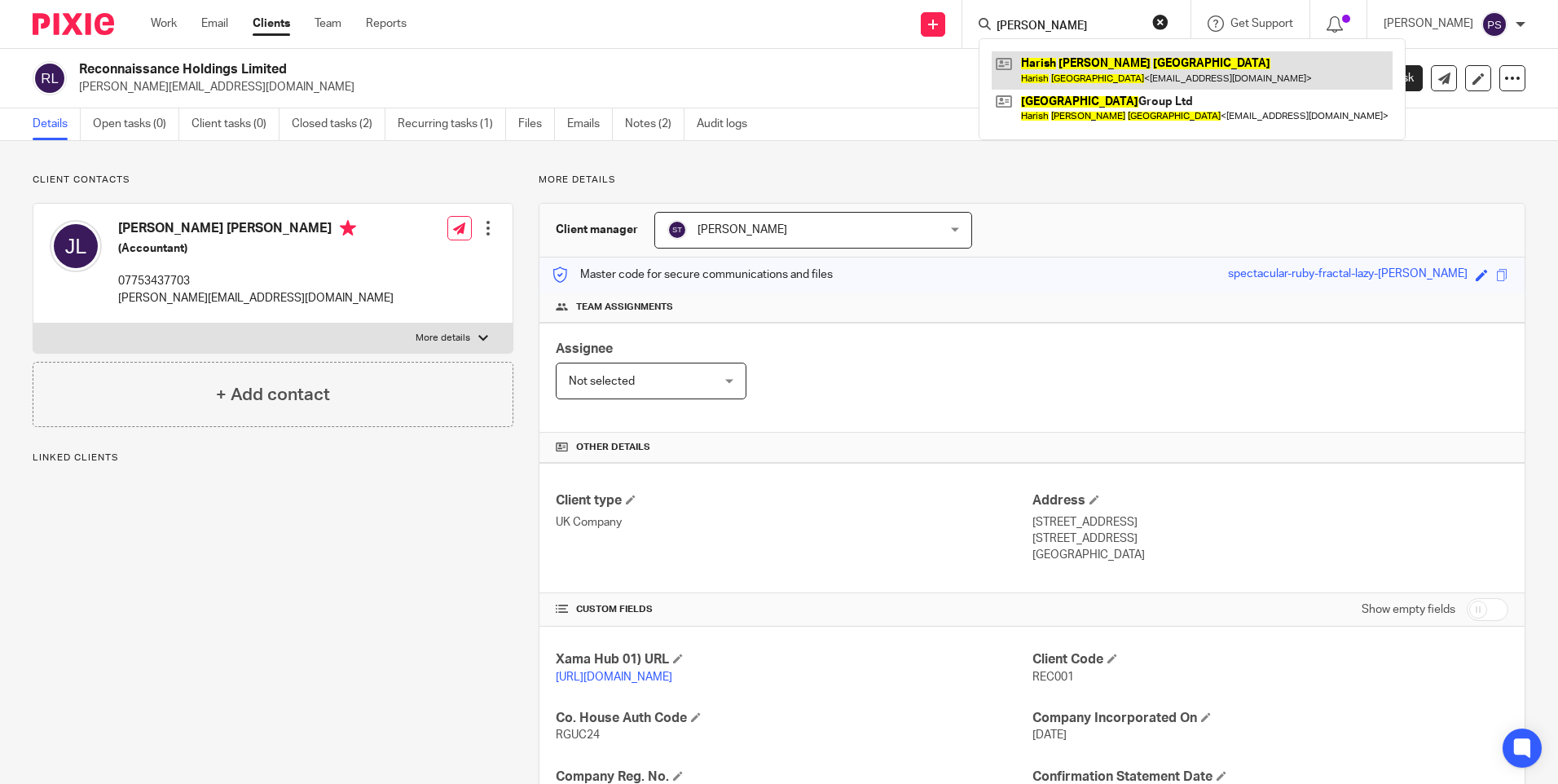
type input "Harish Kumar Bali"
click at [1072, 64] on link at bounding box center [1192, 70] width 400 height 37
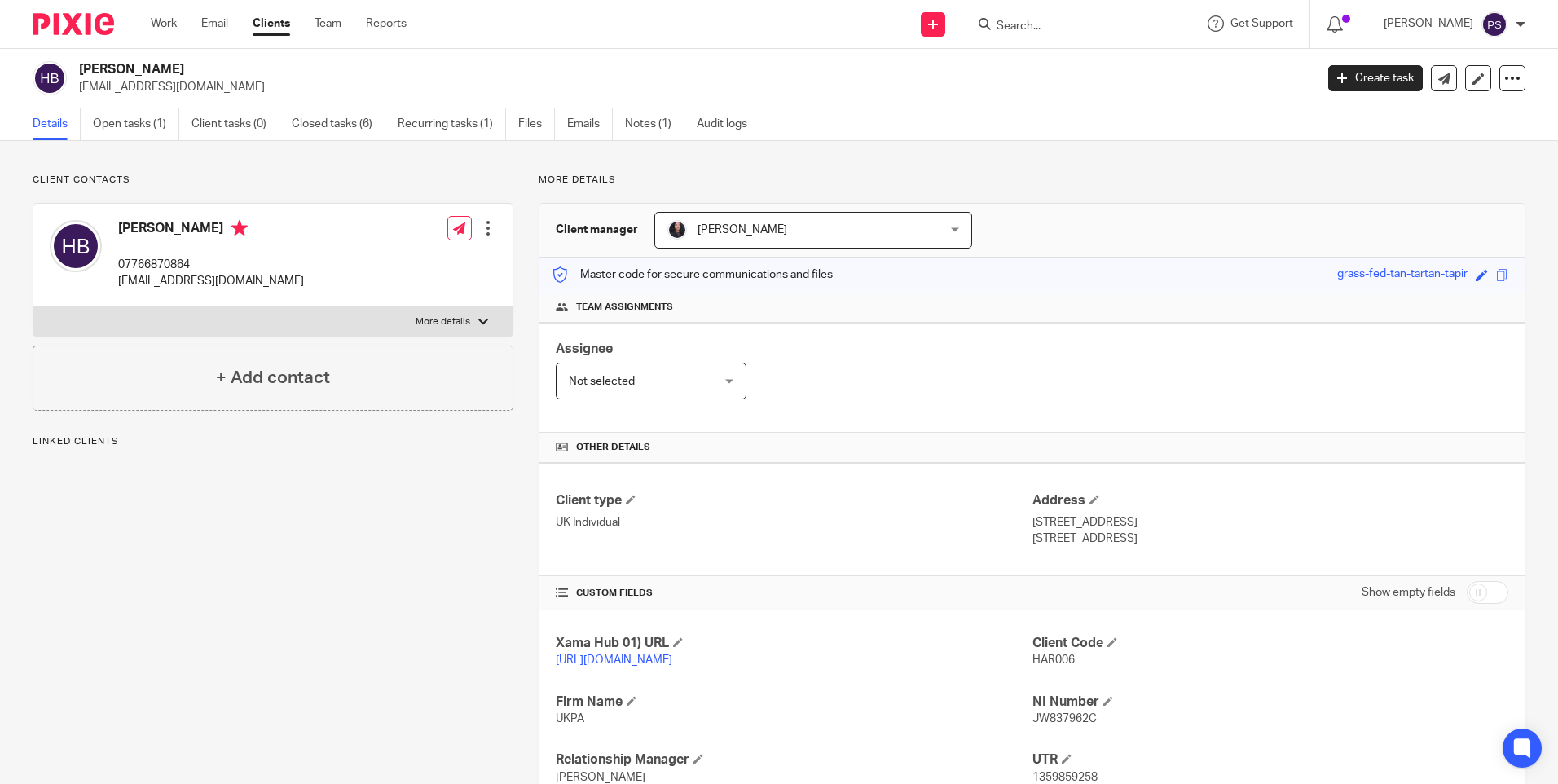
click at [764, 243] on span "[PERSON_NAME]" at bounding box center [788, 229] width 243 height 34
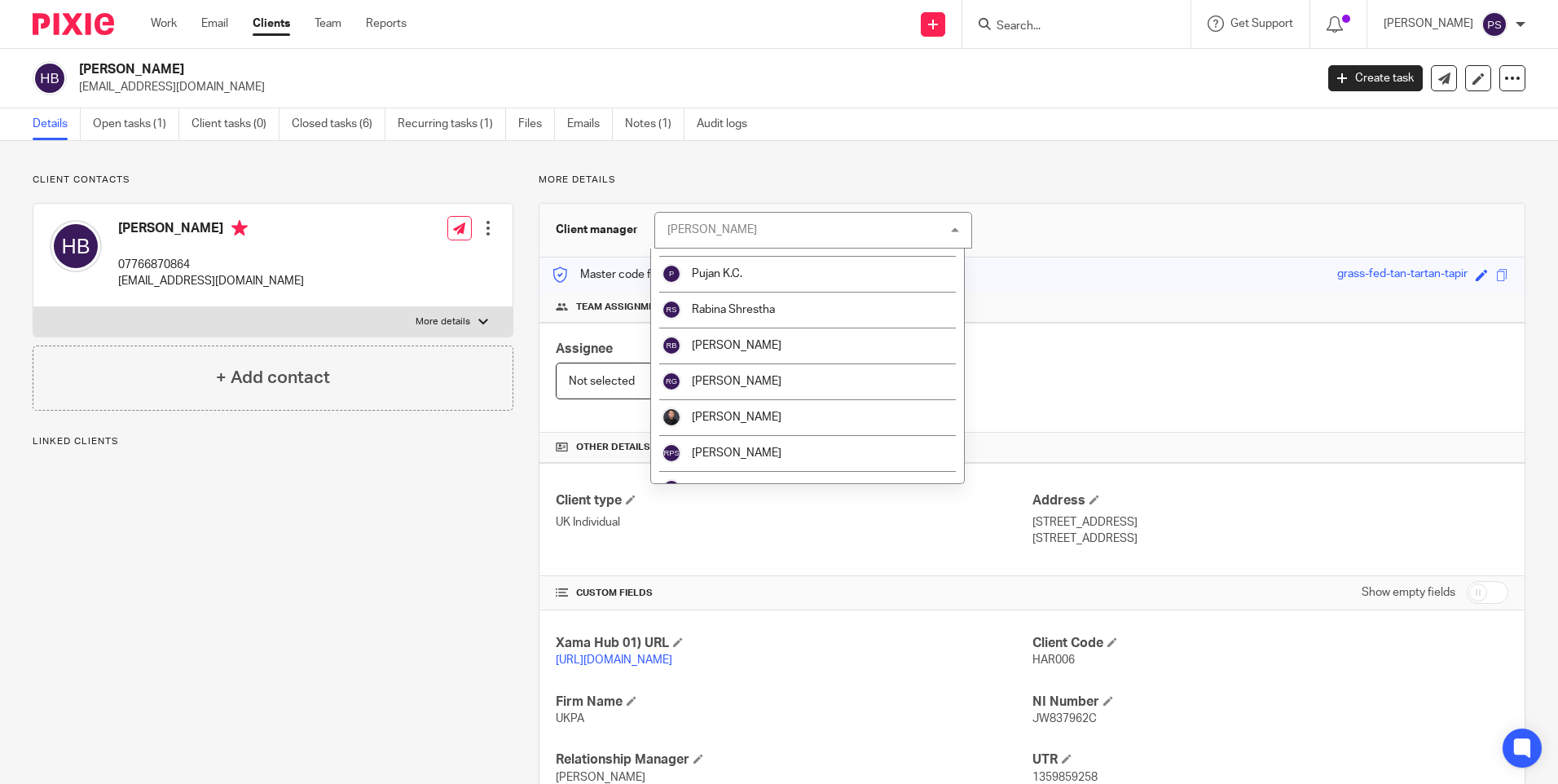
scroll to position [1874, 0]
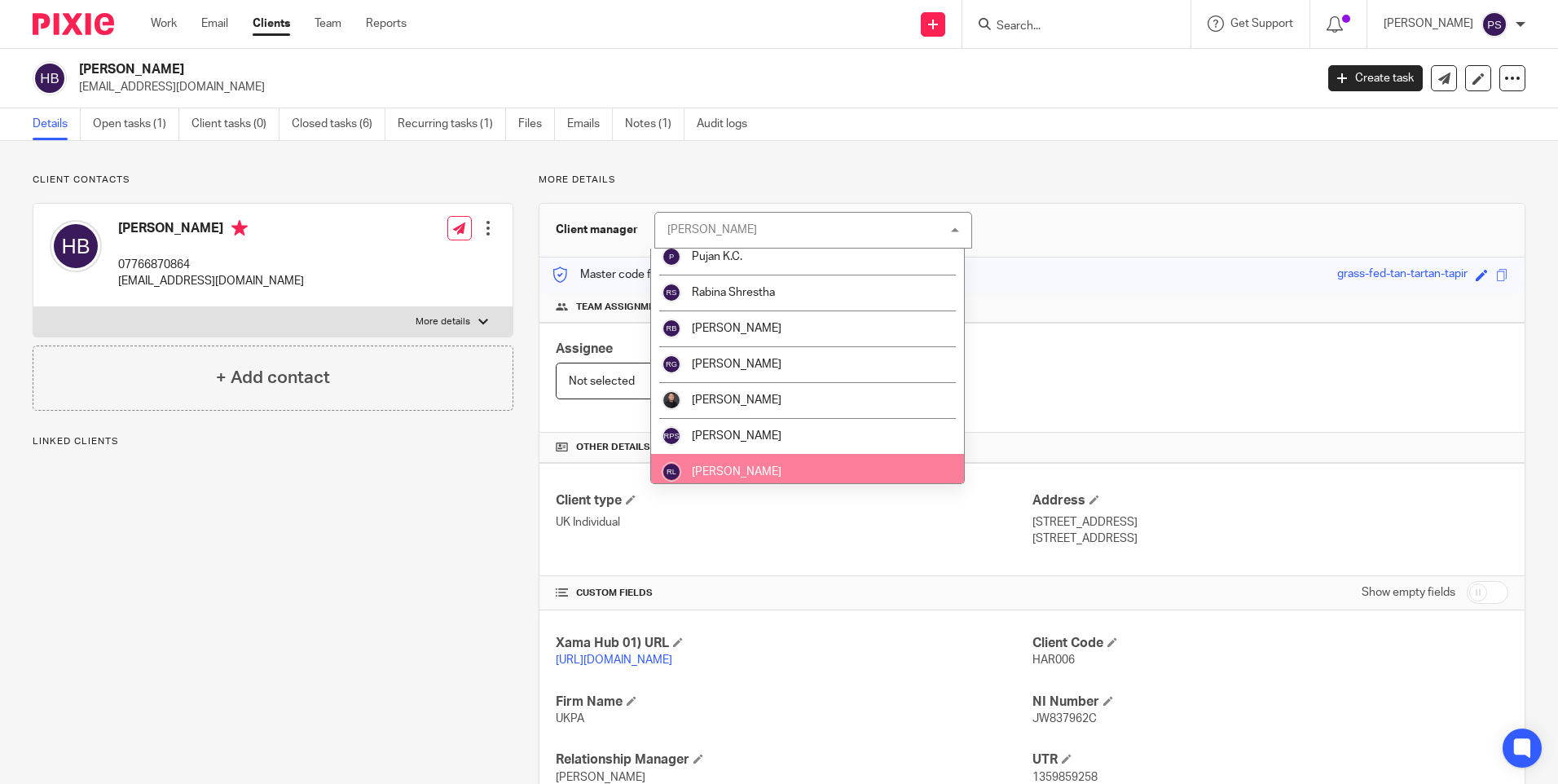
click at [751, 468] on span "[PERSON_NAME]" at bounding box center [737, 472] width 90 height 12
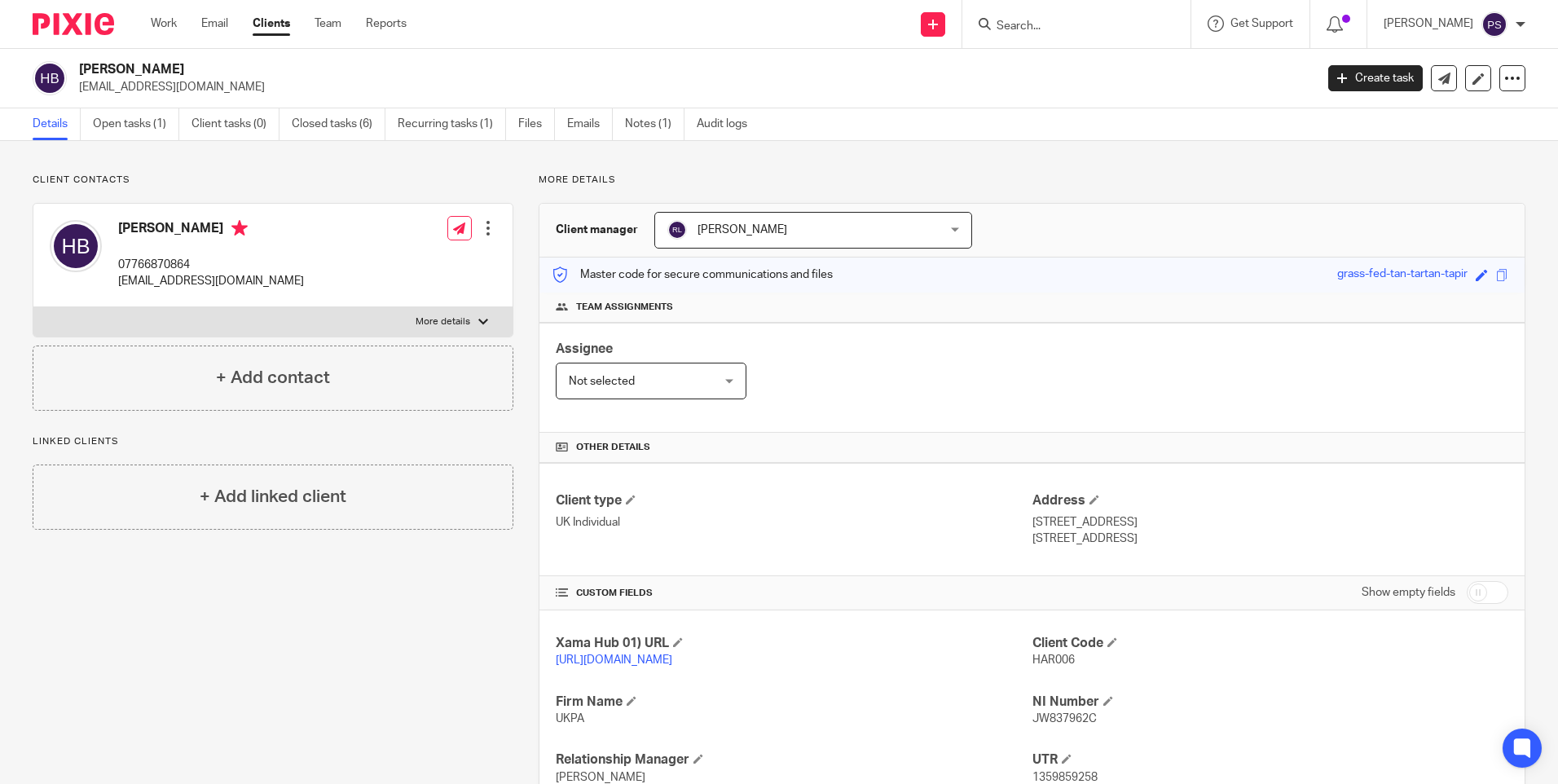
click at [1049, 27] on input "Search" at bounding box center [1069, 26] width 147 height 15
paste input "[PERSON_NAME] Eve [PERSON_NAME]"
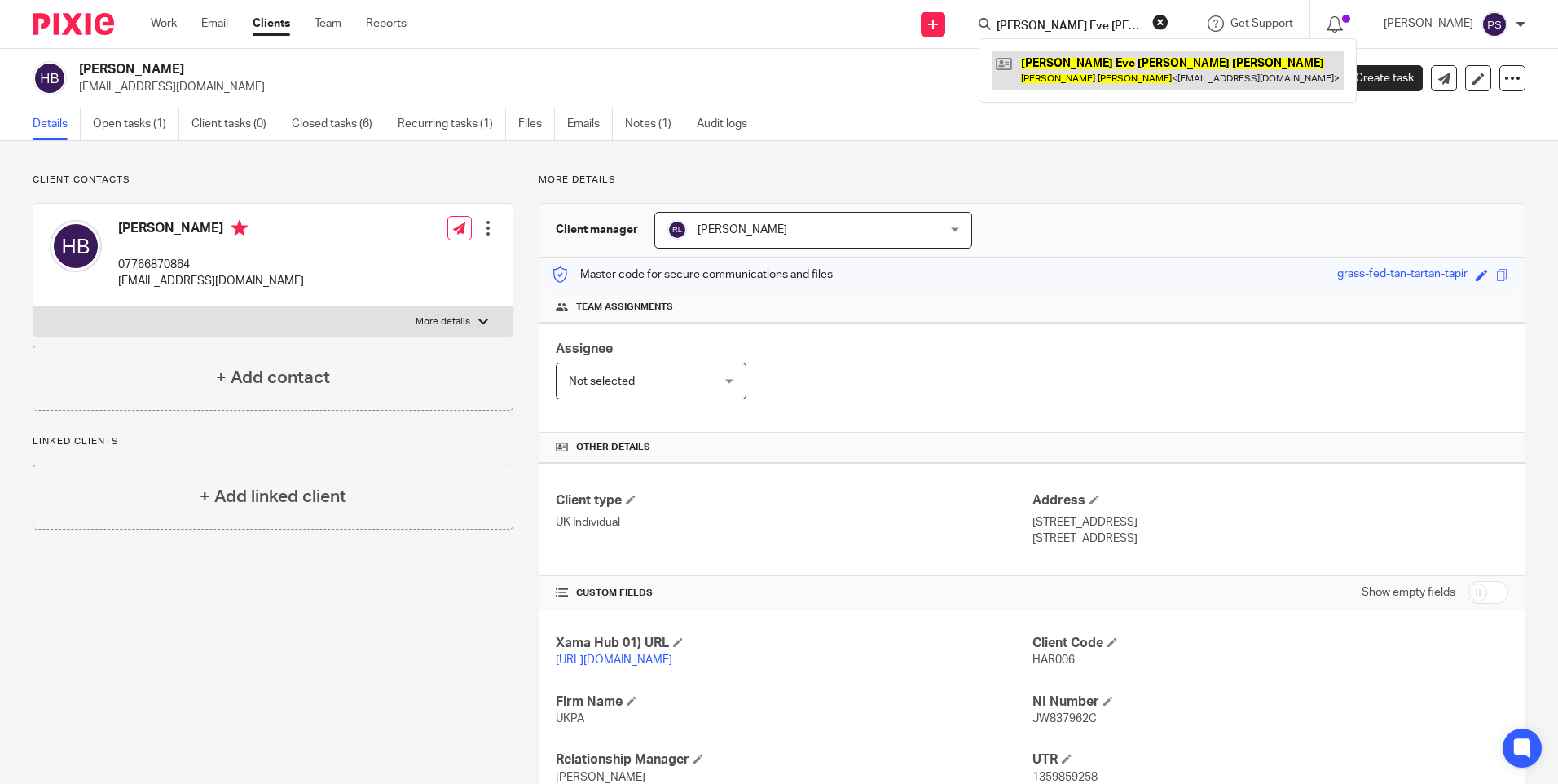
type input "[PERSON_NAME] Eve [PERSON_NAME]"
click at [1045, 67] on link at bounding box center [1167, 70] width 352 height 37
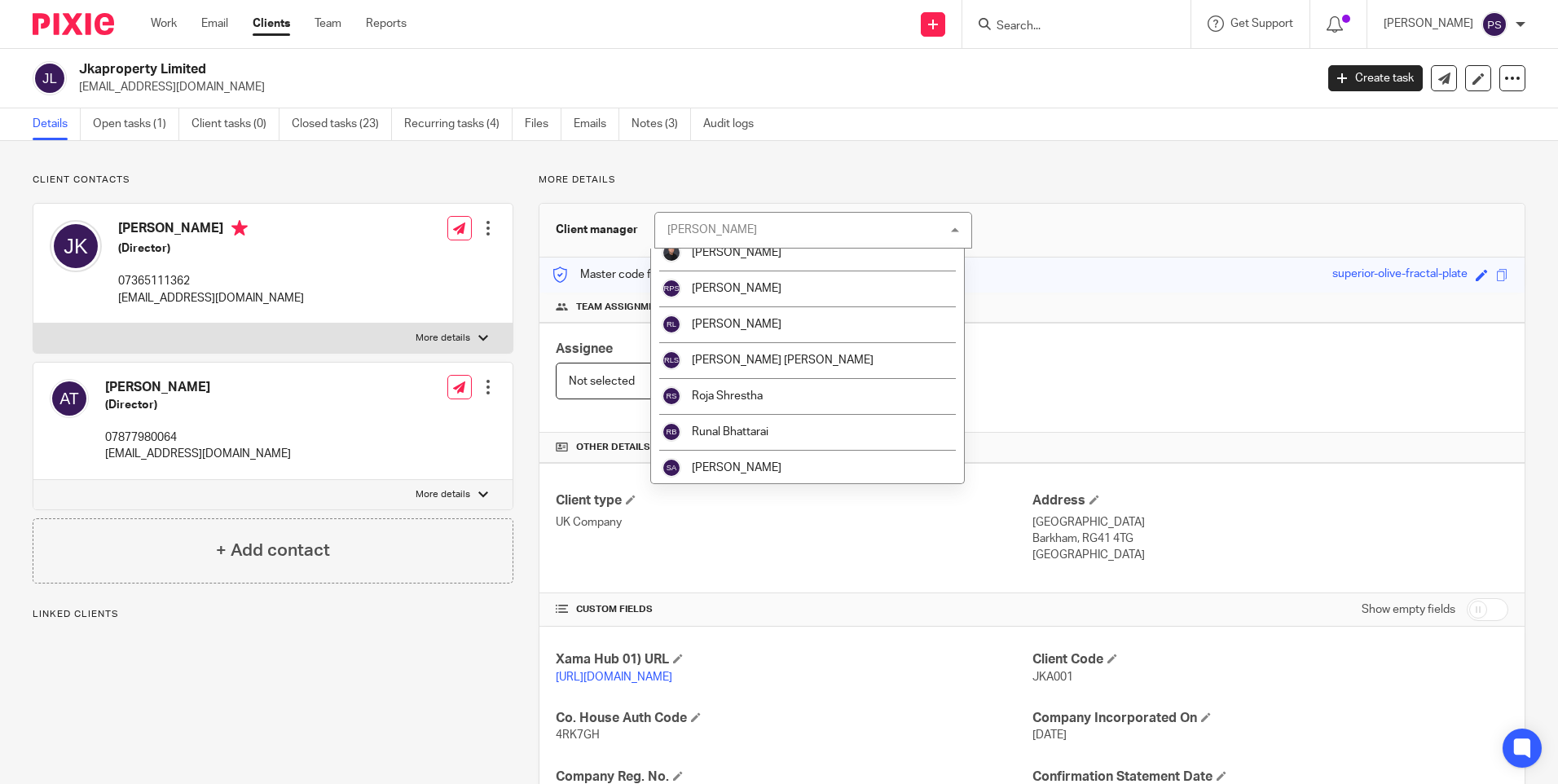
scroll to position [2037, 0]
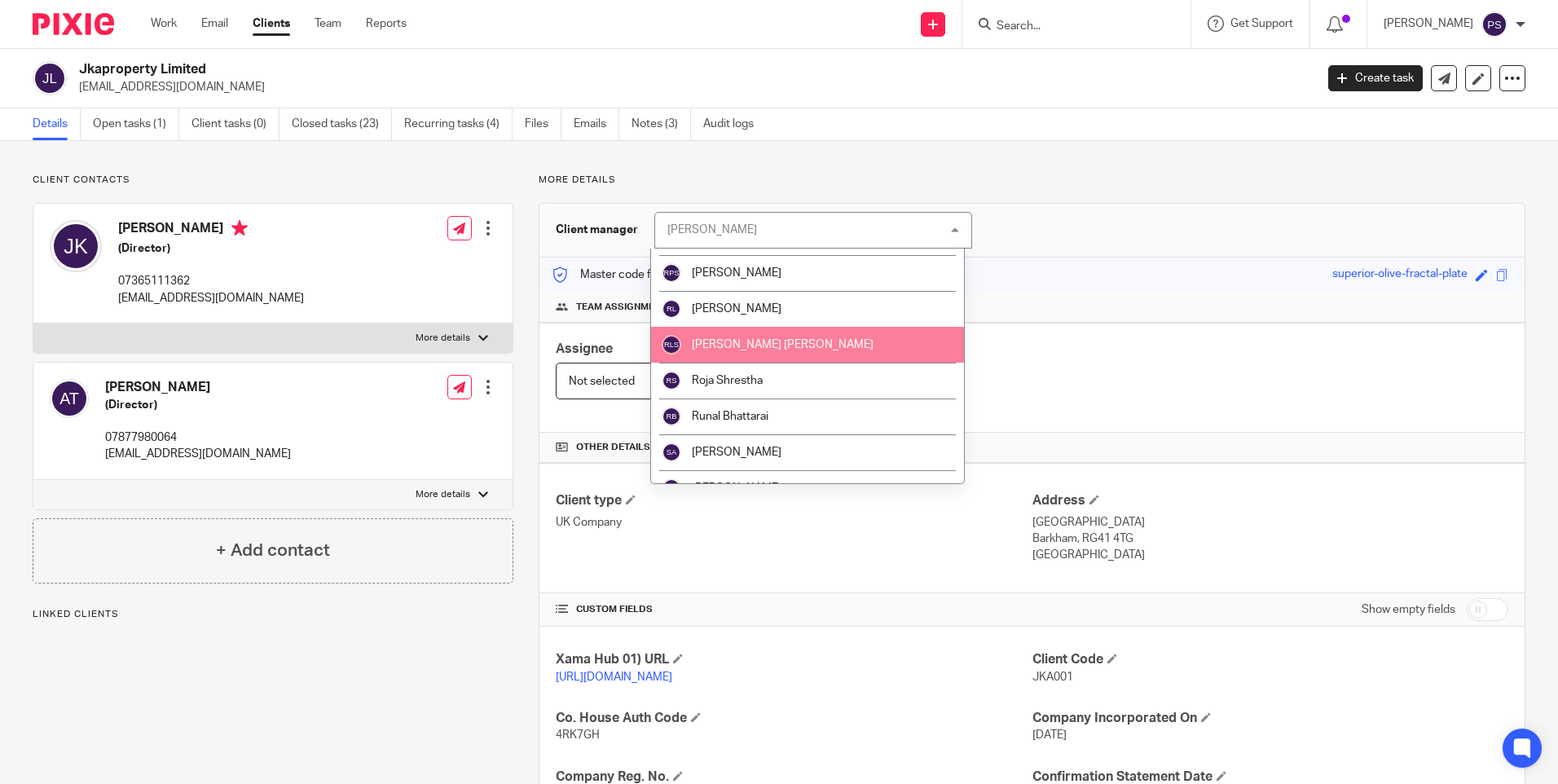
click at [762, 327] on li "[PERSON_NAME] [PERSON_NAME]" at bounding box center [808, 345] width 313 height 36
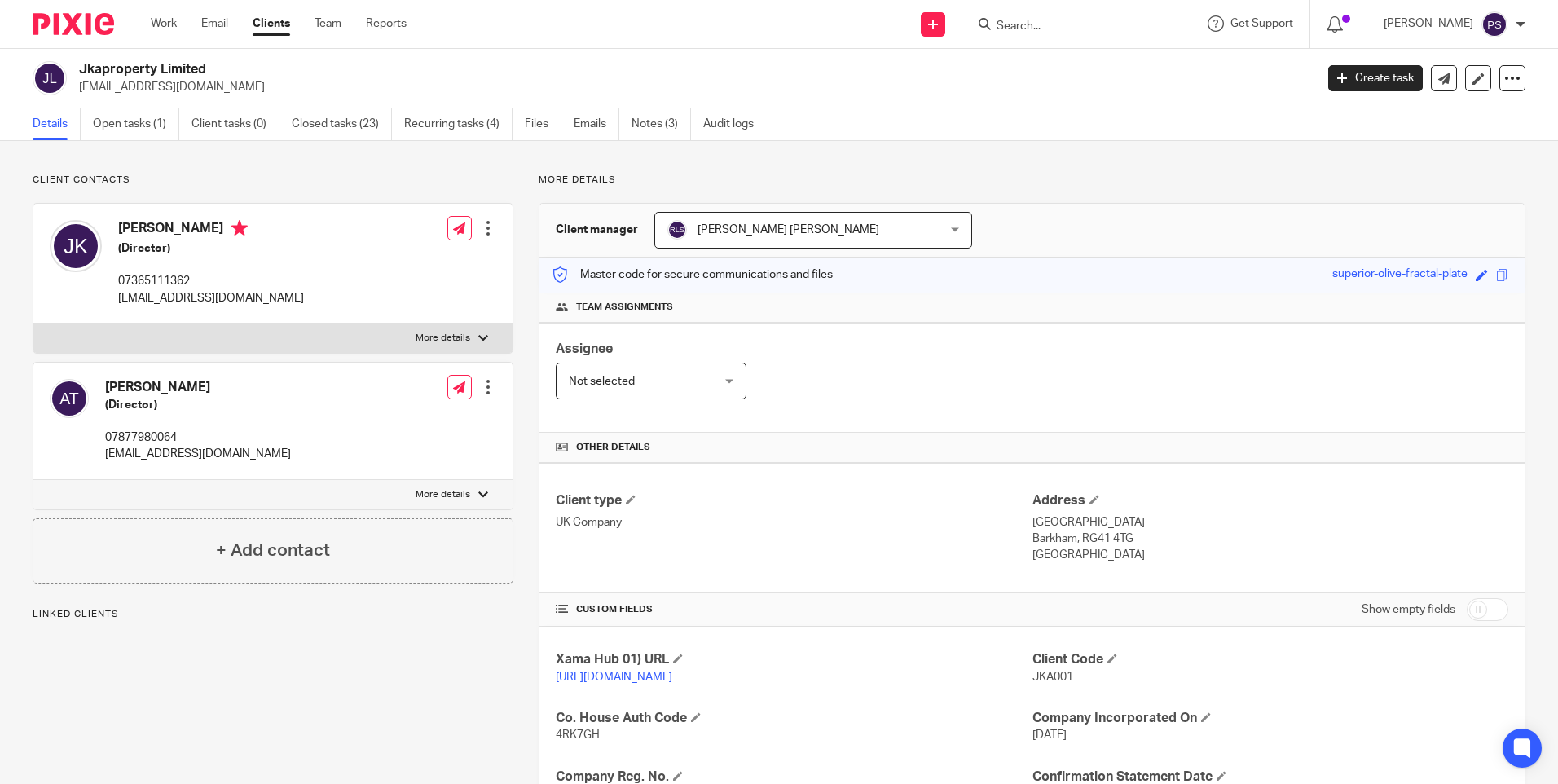
click at [762, 327] on div "Assignee Not selected Not selected Not selected [PERSON_NAME] [PERSON_NAME] [PE…" at bounding box center [1032, 377] width 986 height 110
drag, startPoint x: 762, startPoint y: 327, endPoint x: 724, endPoint y: 236, distance: 98.6
click at [724, 236] on span "[PERSON_NAME] [PERSON_NAME]" at bounding box center [788, 229] width 243 height 34
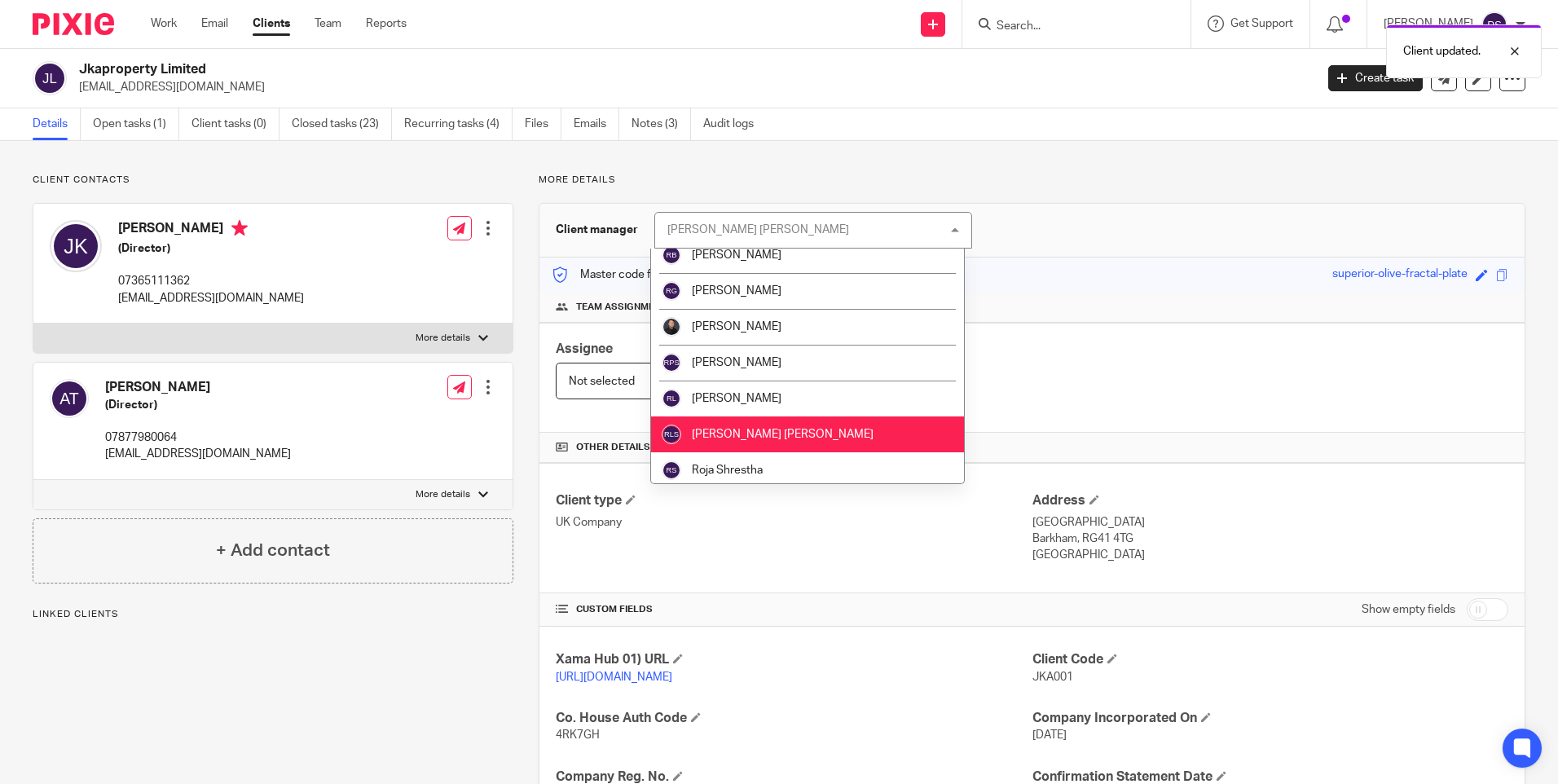
scroll to position [2037, 0]
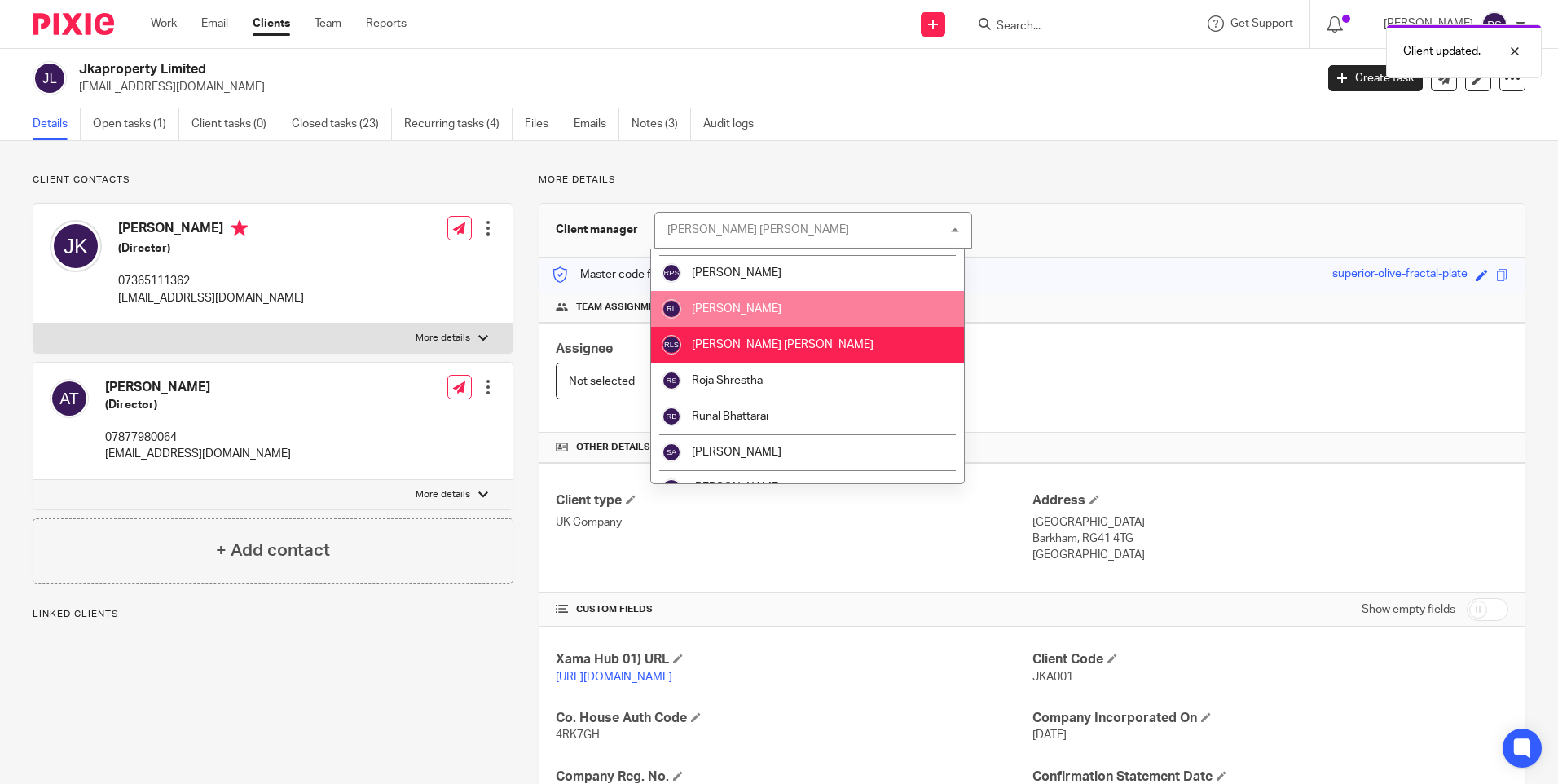
click at [730, 308] on span "[PERSON_NAME]" at bounding box center [737, 309] width 90 height 12
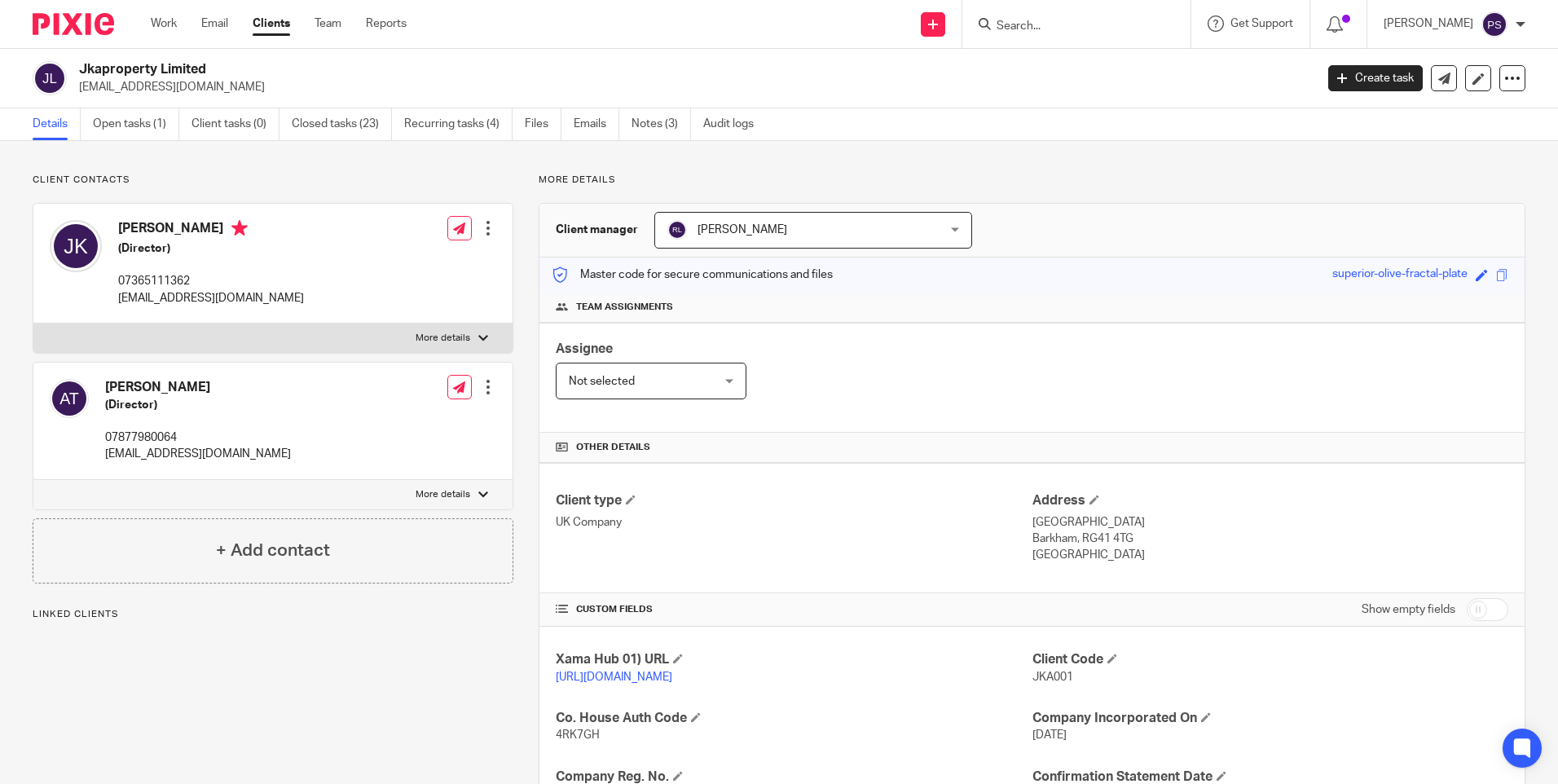
click at [1049, 27] on input "Search" at bounding box center [1069, 26] width 147 height 15
paste input "Nominal Investments Ltd"
type input "Nominal Investments Ltd"
click at [1070, 62] on link at bounding box center [1129, 70] width 275 height 37
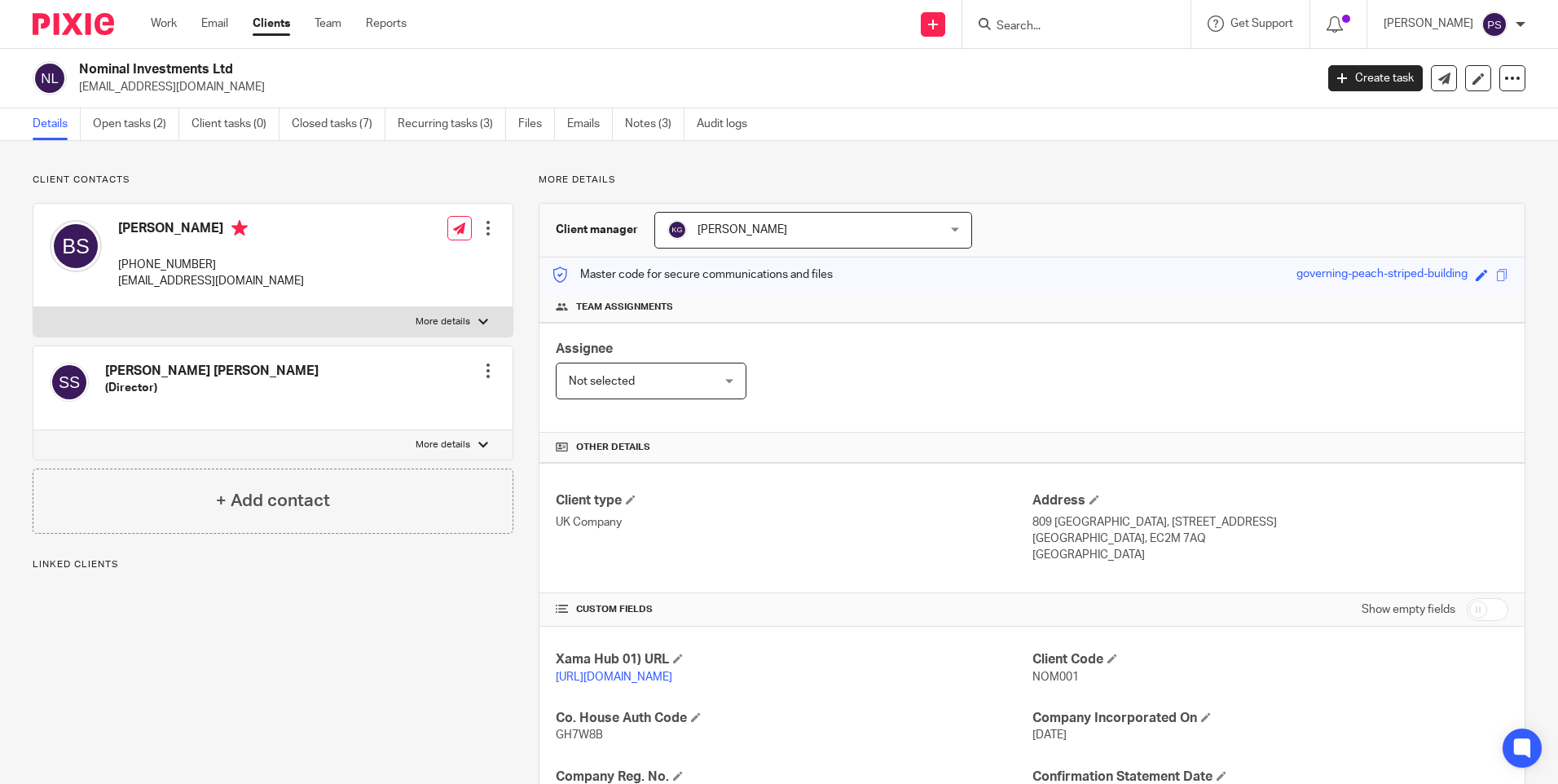
click at [1056, 21] on input "Search" at bounding box center [1069, 26] width 147 height 15
paste input "[PERSON_NAME] [PERSON_NAME]"
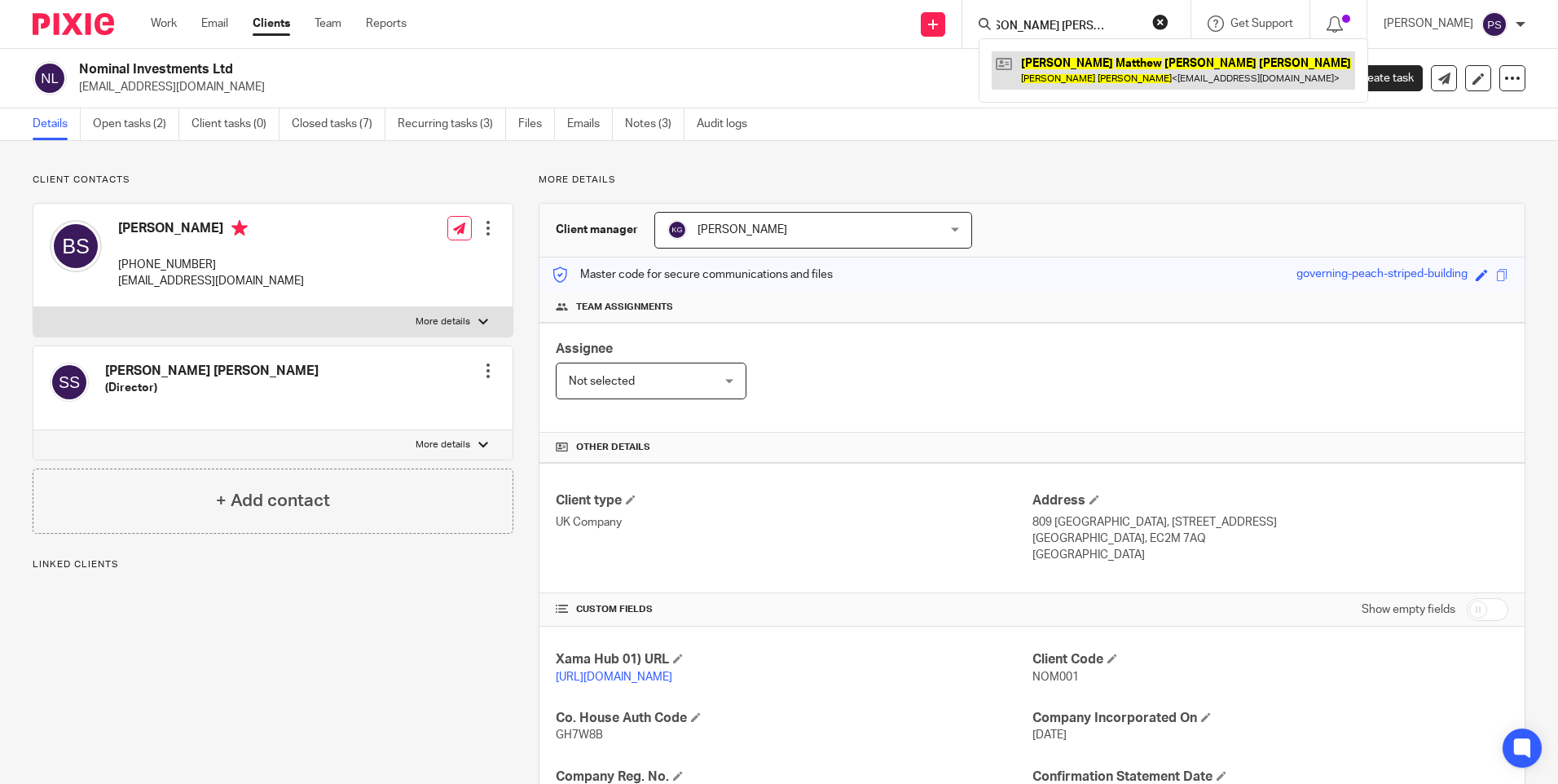
type input "[PERSON_NAME] [PERSON_NAME]"
click at [1065, 63] on link at bounding box center [1173, 70] width 363 height 37
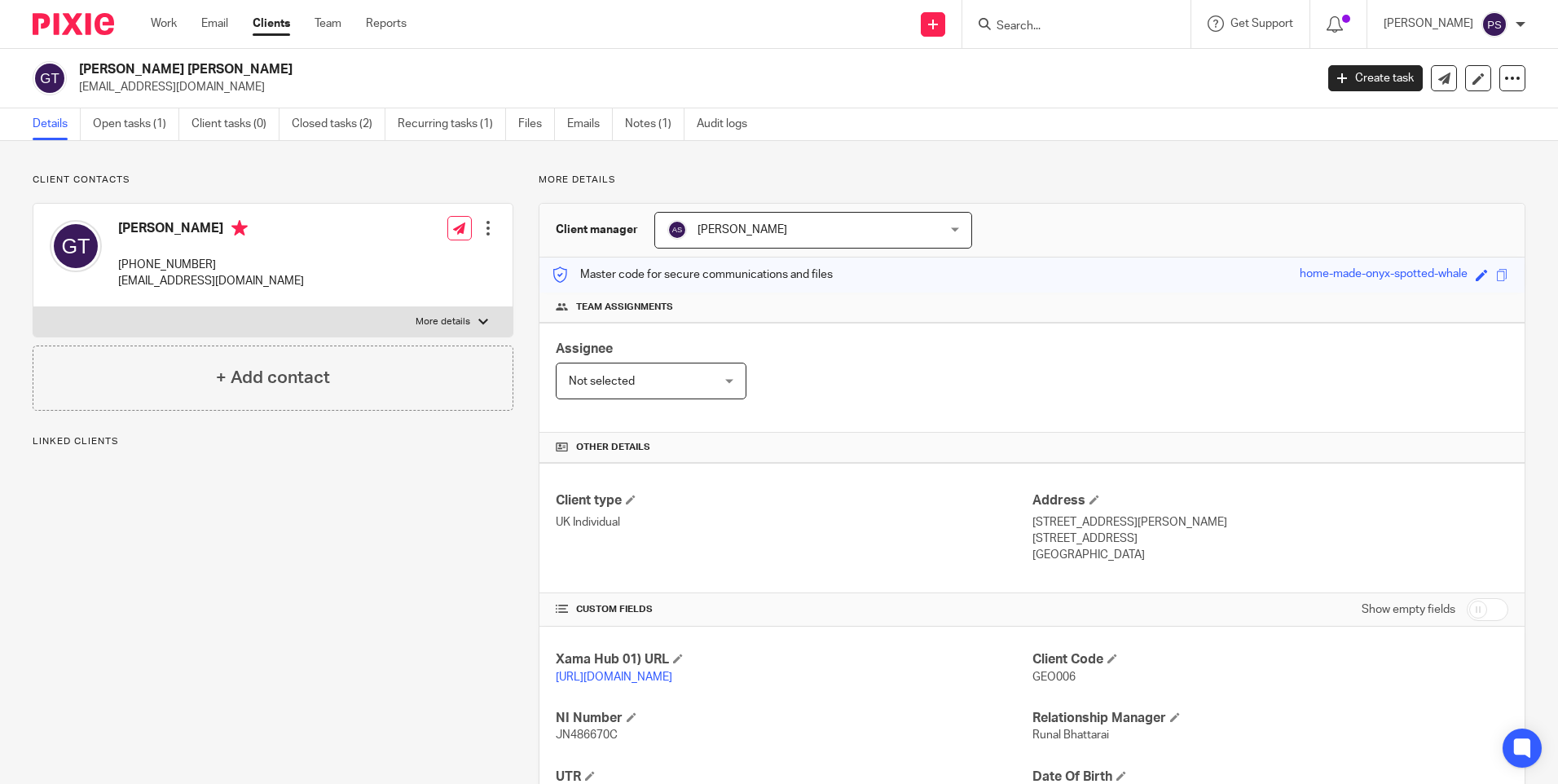
click at [843, 228] on span "[PERSON_NAME]" at bounding box center [788, 229] width 243 height 34
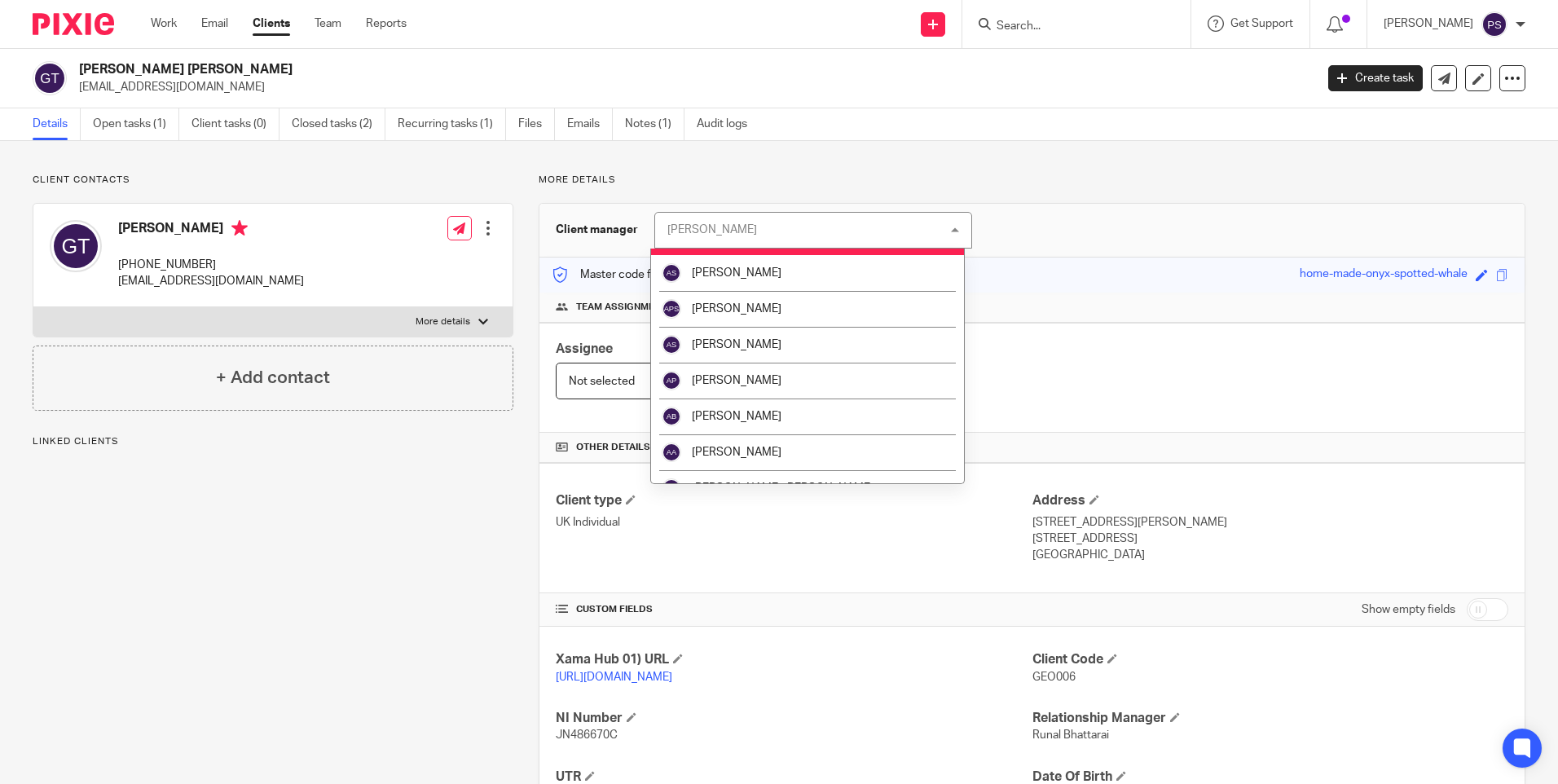
scroll to position [326, 0]
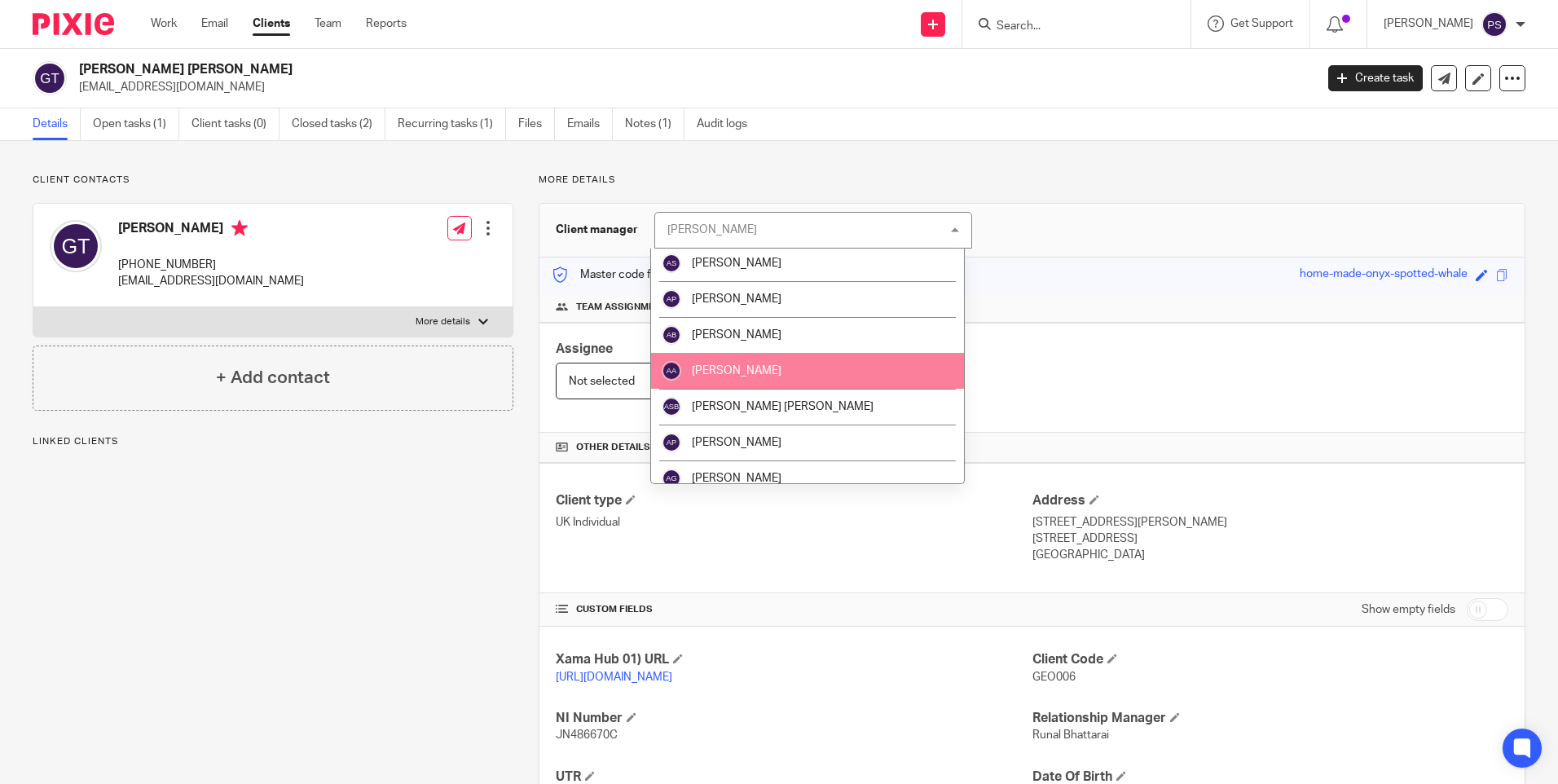
click at [794, 376] on li "[PERSON_NAME]" at bounding box center [808, 370] width 313 height 36
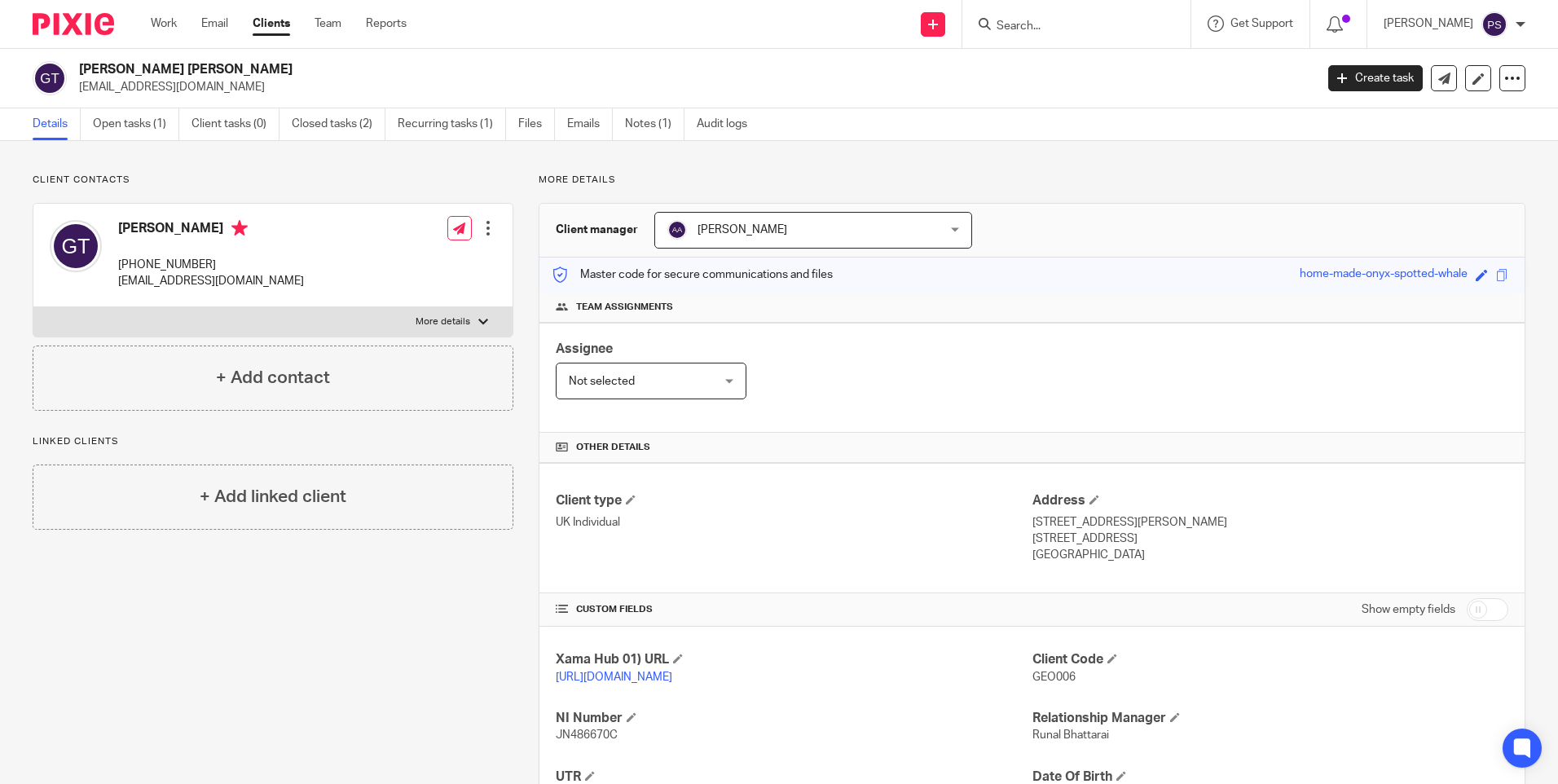
click at [1055, 30] on input "Search" at bounding box center [1069, 26] width 147 height 15
paste input "Greenwich Park Investments Ltd"
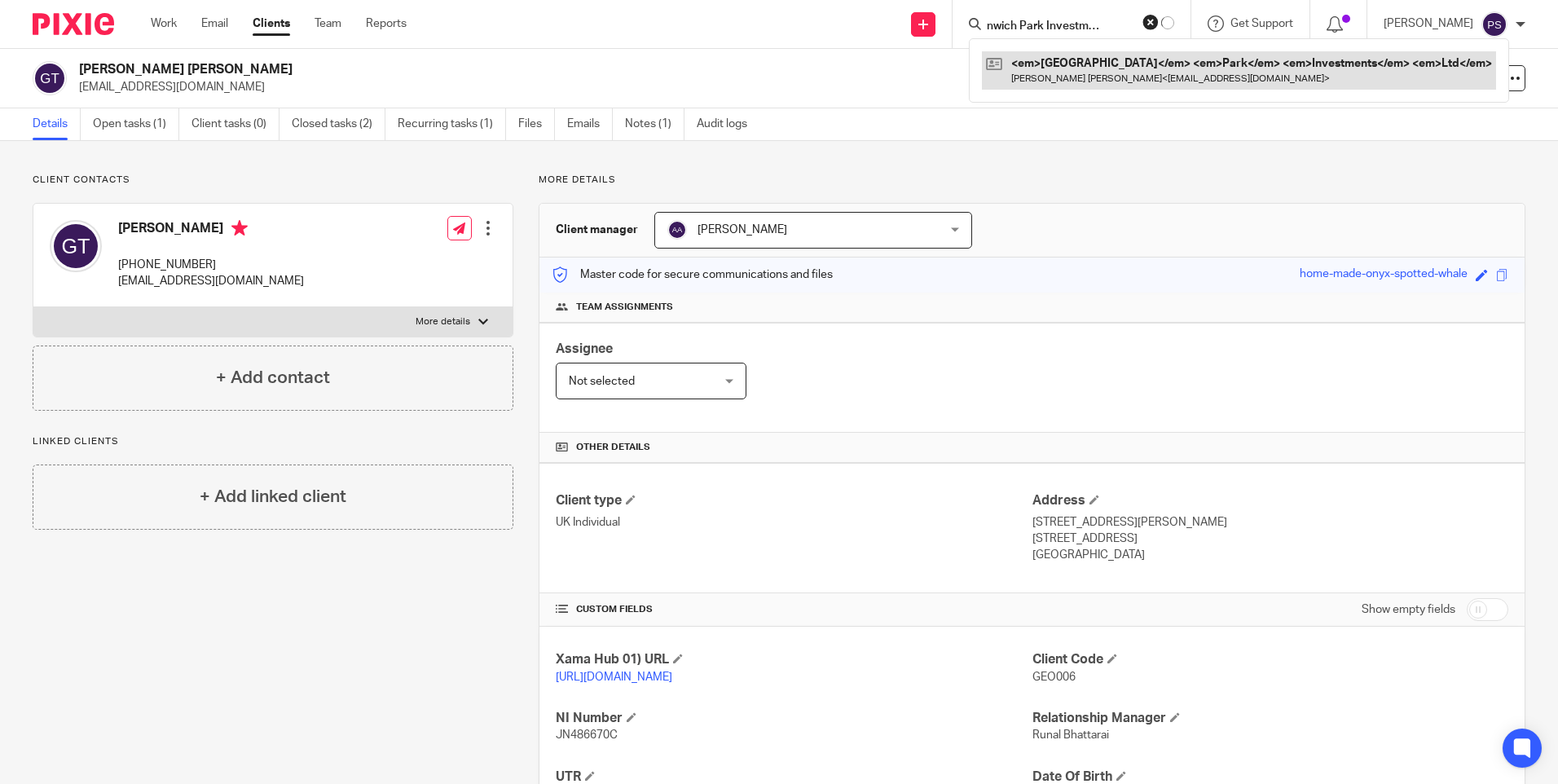
type input "Greenwich Park Investments Ltd"
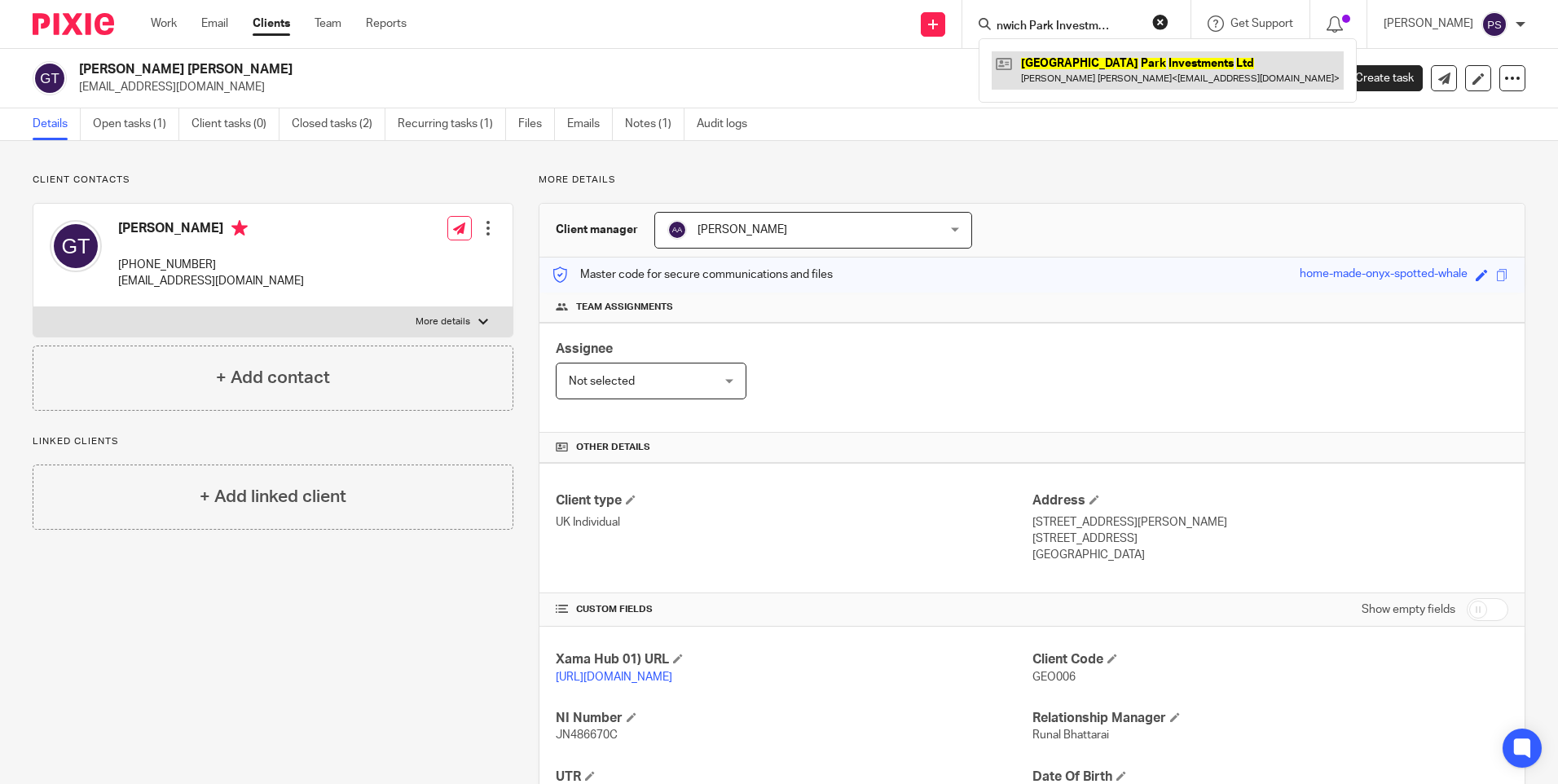
scroll to position [0, 0]
click at [1072, 52] on link at bounding box center [1167, 70] width 352 height 37
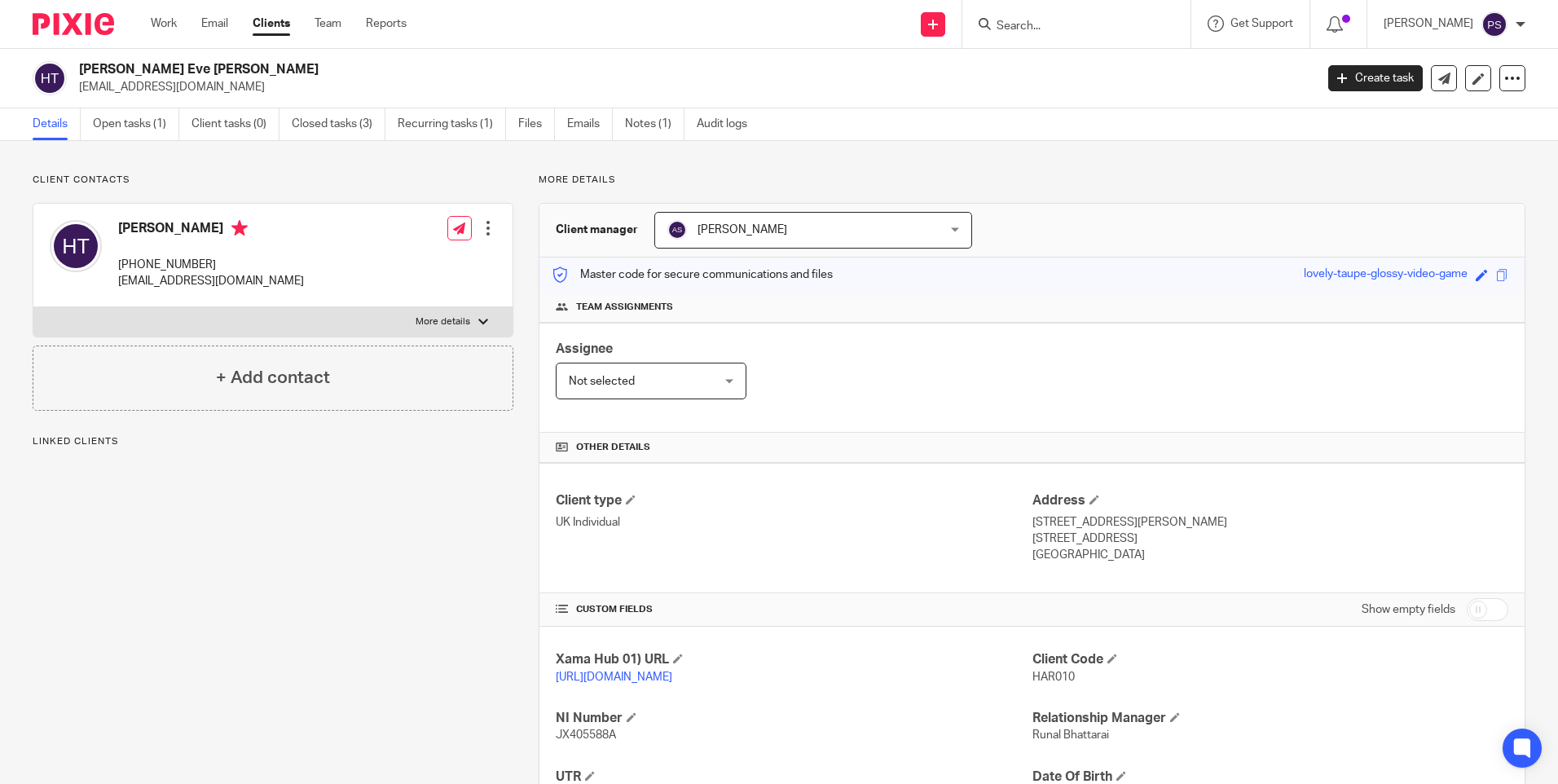
click at [809, 232] on span "[PERSON_NAME]" at bounding box center [788, 229] width 243 height 34
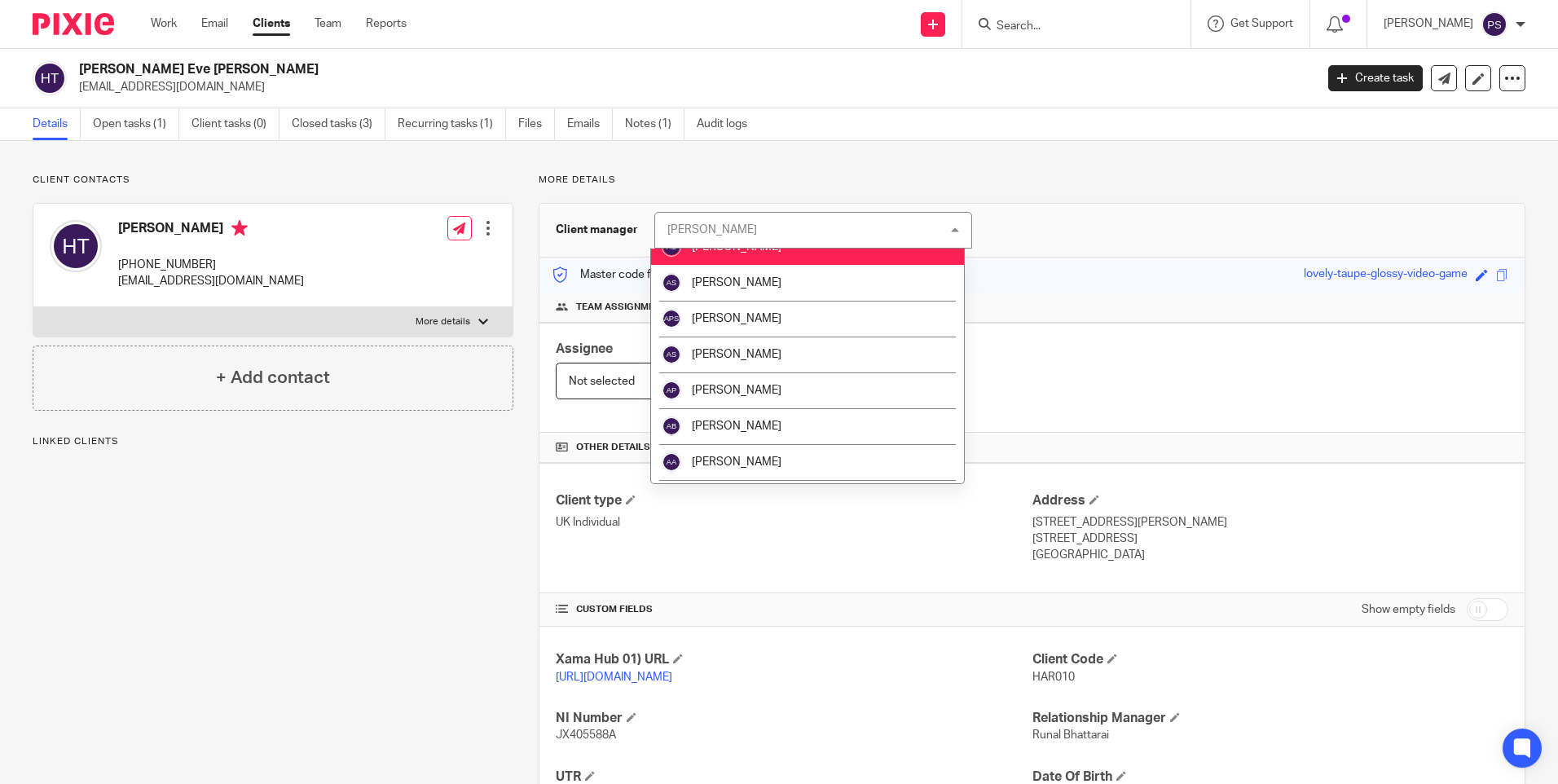
scroll to position [244, 0]
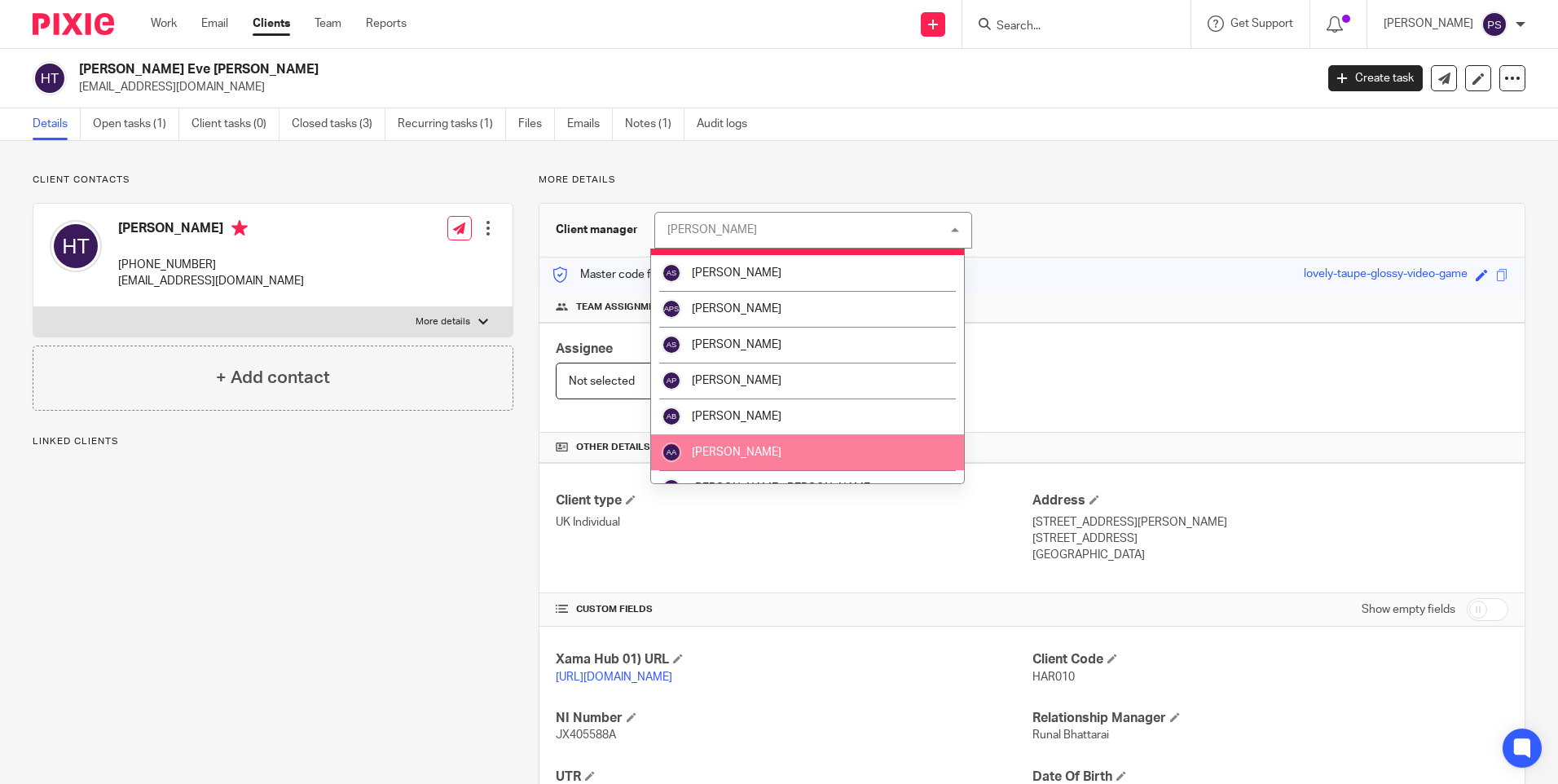
click at [783, 445] on li "[PERSON_NAME]" at bounding box center [808, 452] width 313 height 36
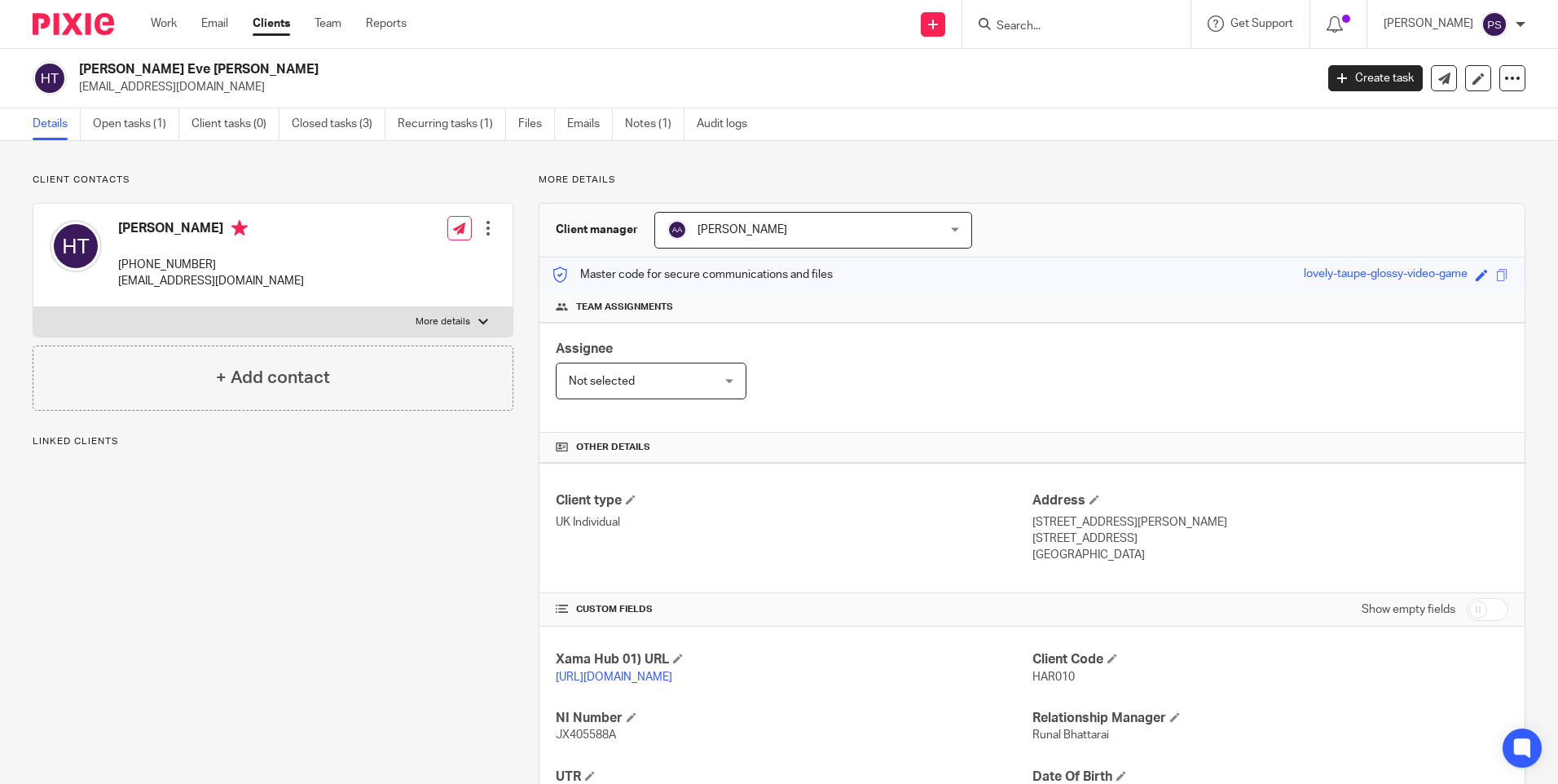
click at [1080, 20] on input "Search" at bounding box center [1069, 26] width 147 height 15
paste input "Suhail Hiro Bachani"
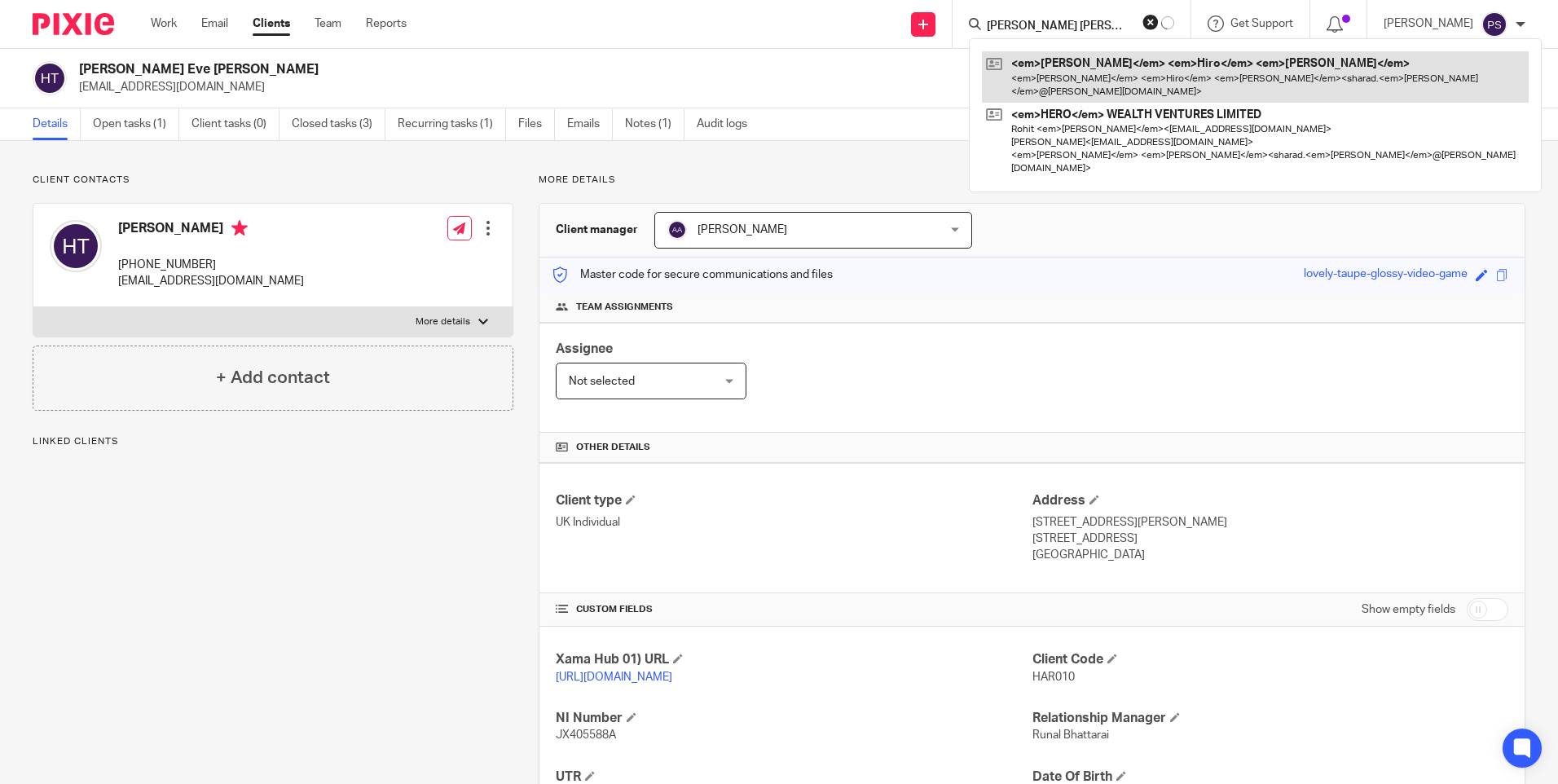
type input "[PERSON_NAME] [PERSON_NAME]"
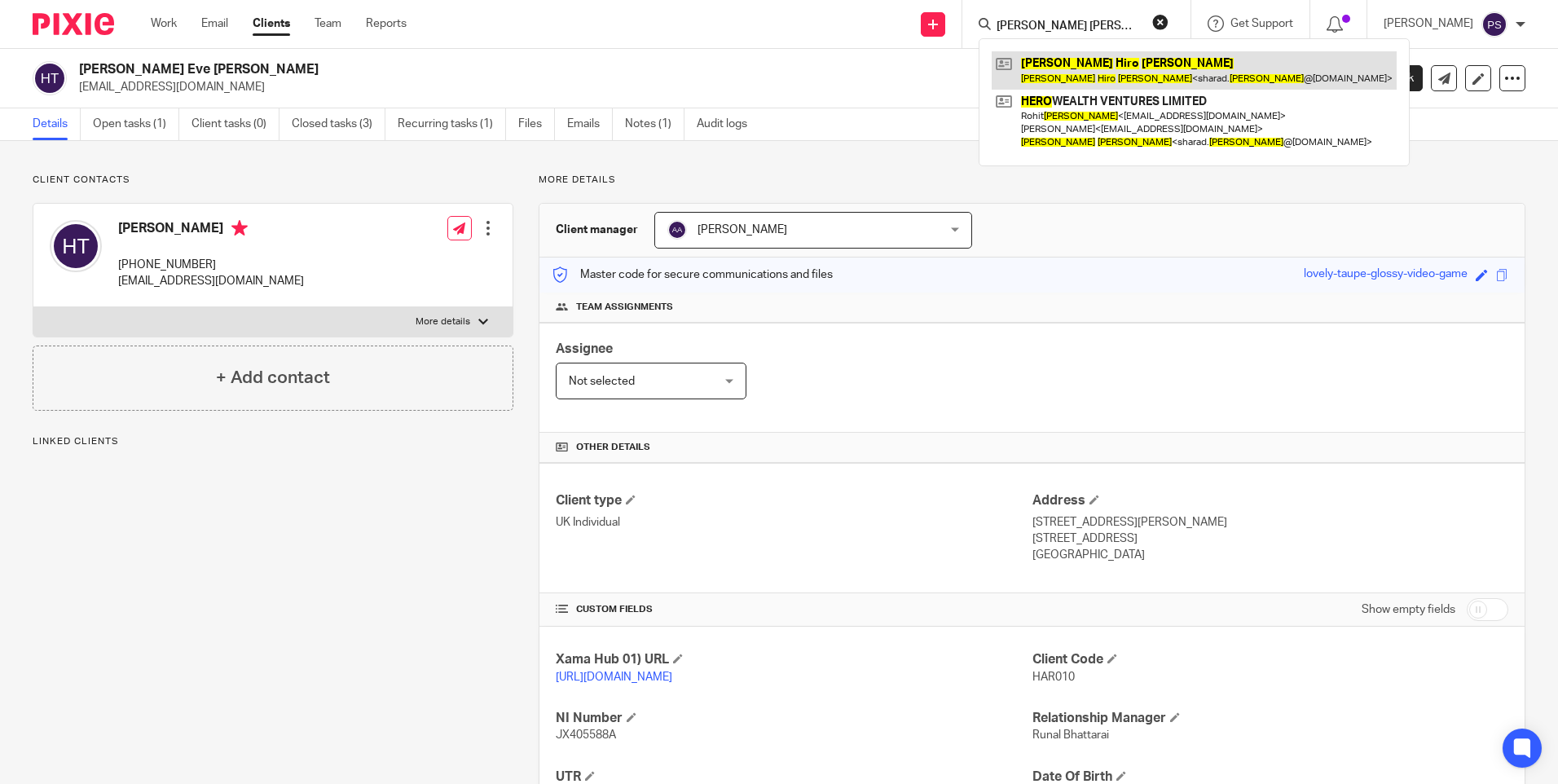
click at [1079, 75] on link at bounding box center [1194, 70] width 405 height 37
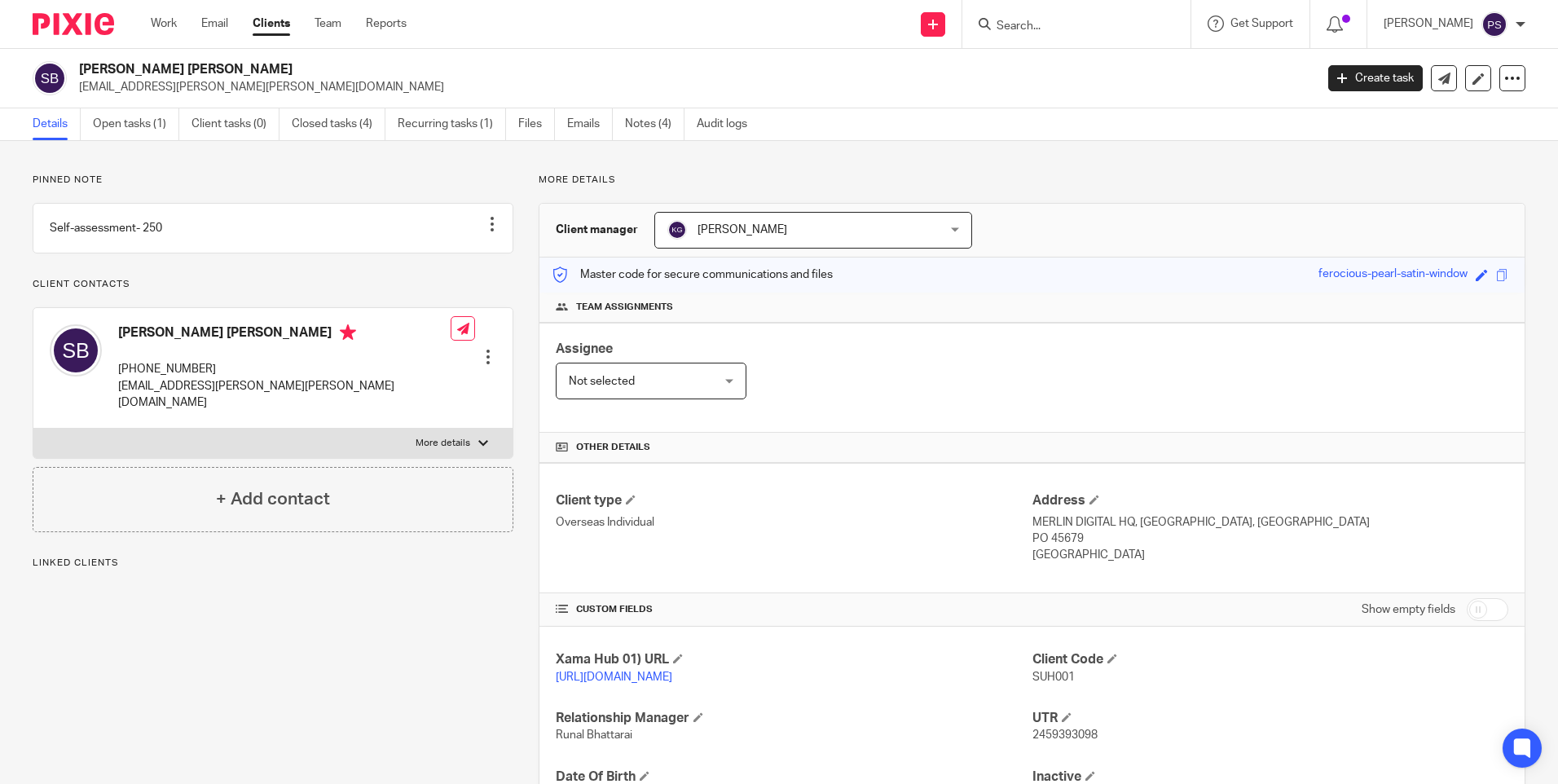
click at [788, 228] on span "[PERSON_NAME]" at bounding box center [788, 229] width 243 height 34
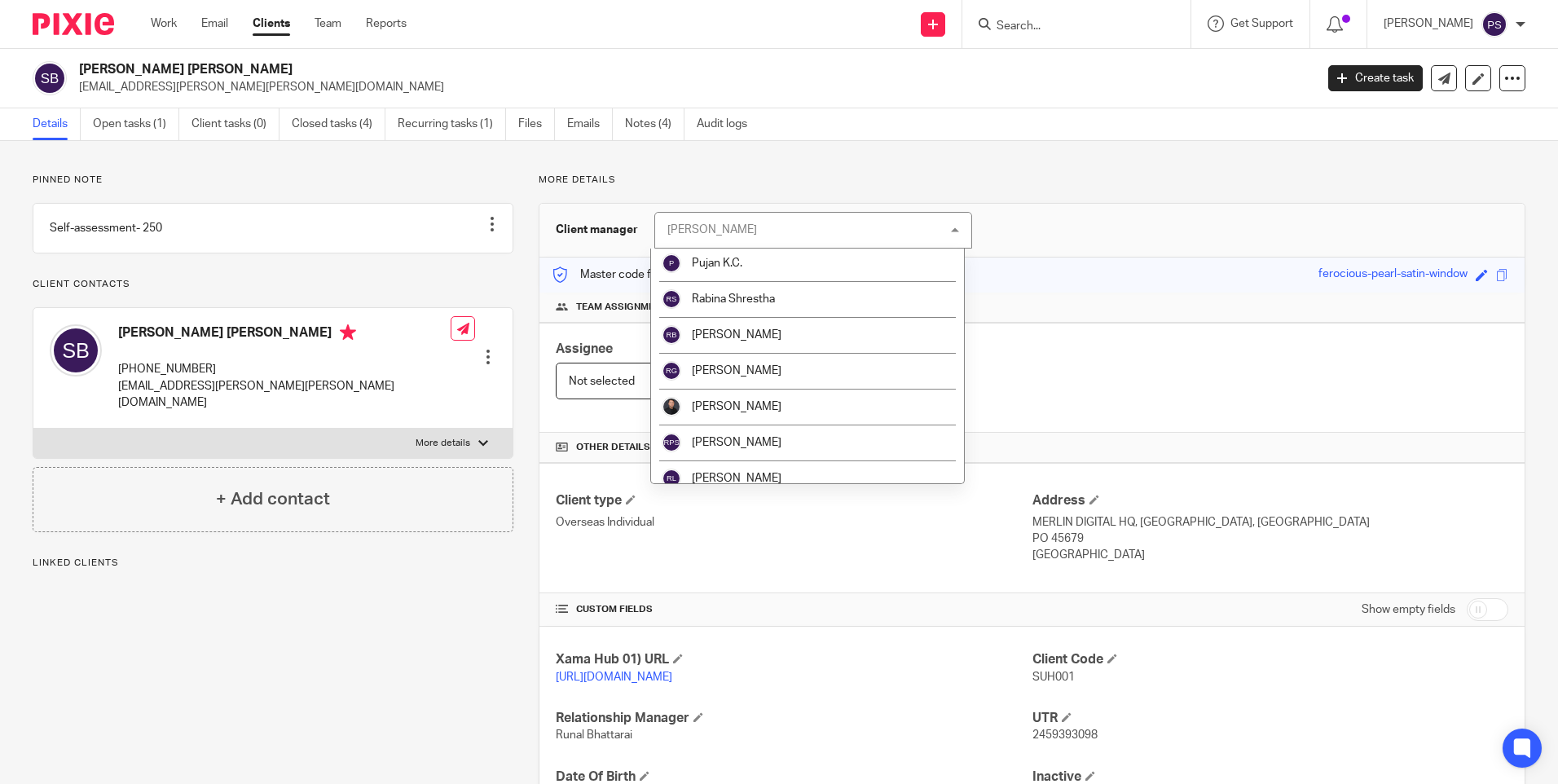
scroll to position [1874, 0]
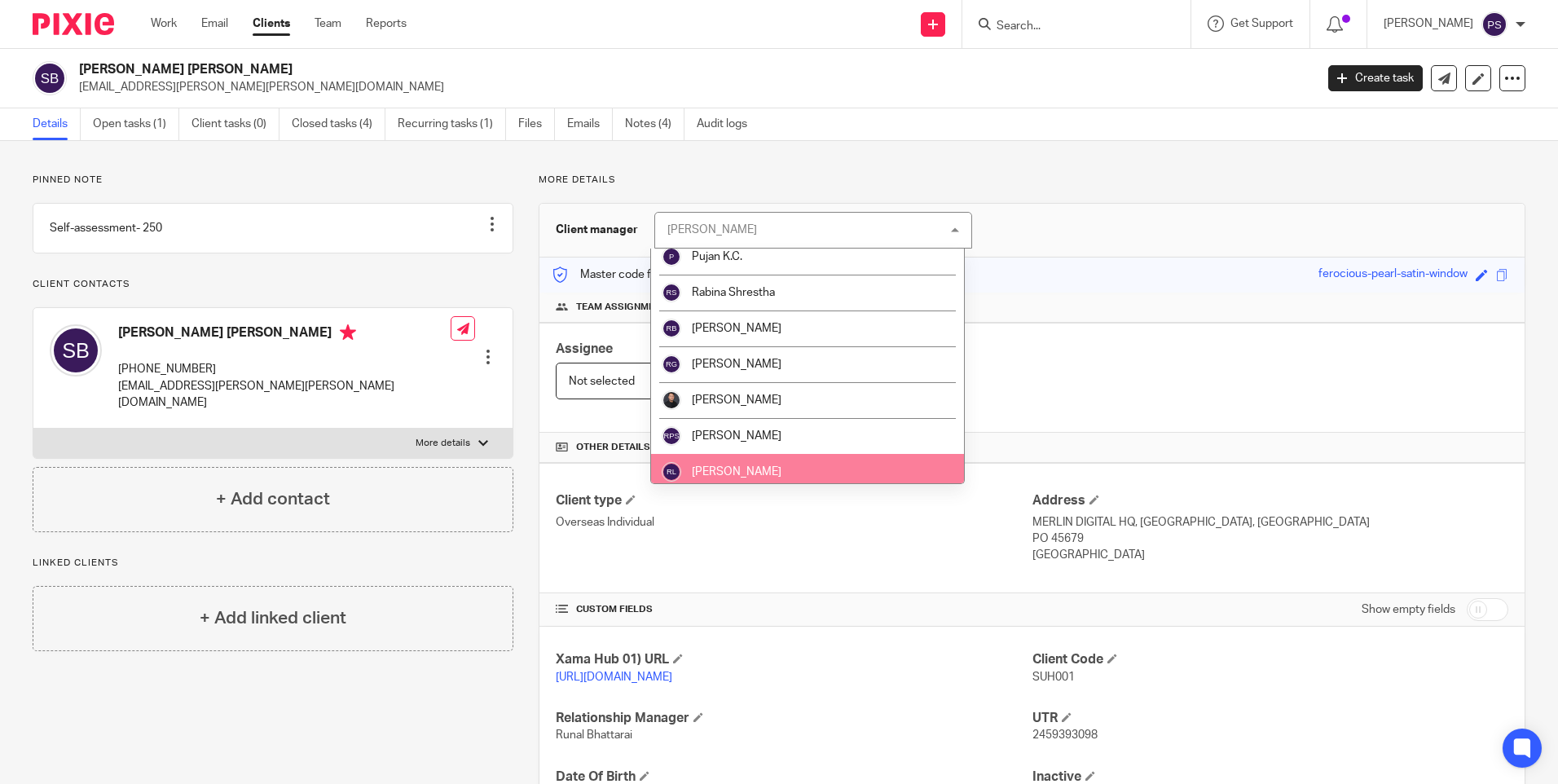
click at [736, 467] on span "[PERSON_NAME]" at bounding box center [737, 472] width 90 height 12
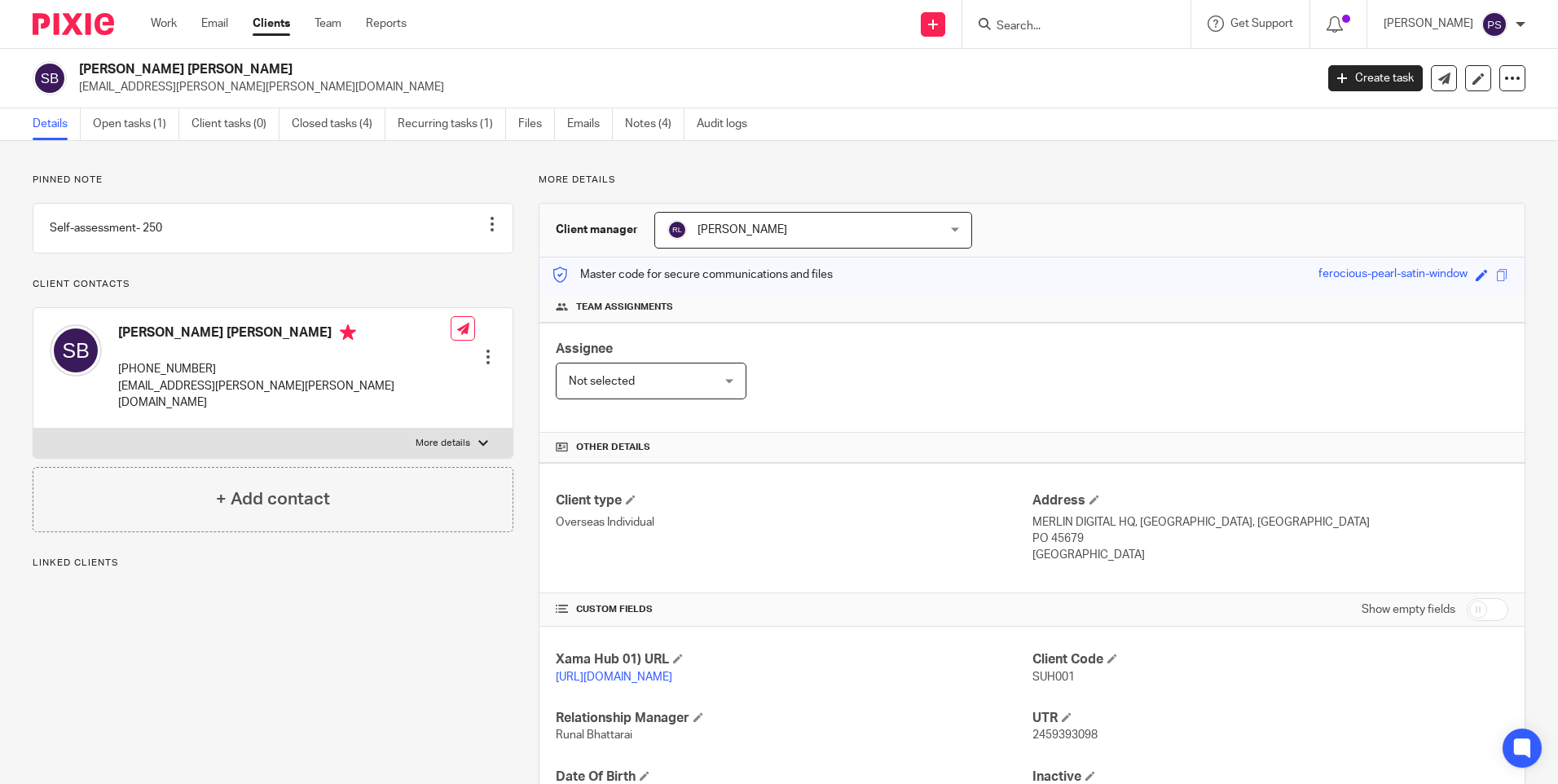
click at [789, 220] on span "[PERSON_NAME]" at bounding box center [788, 229] width 243 height 34
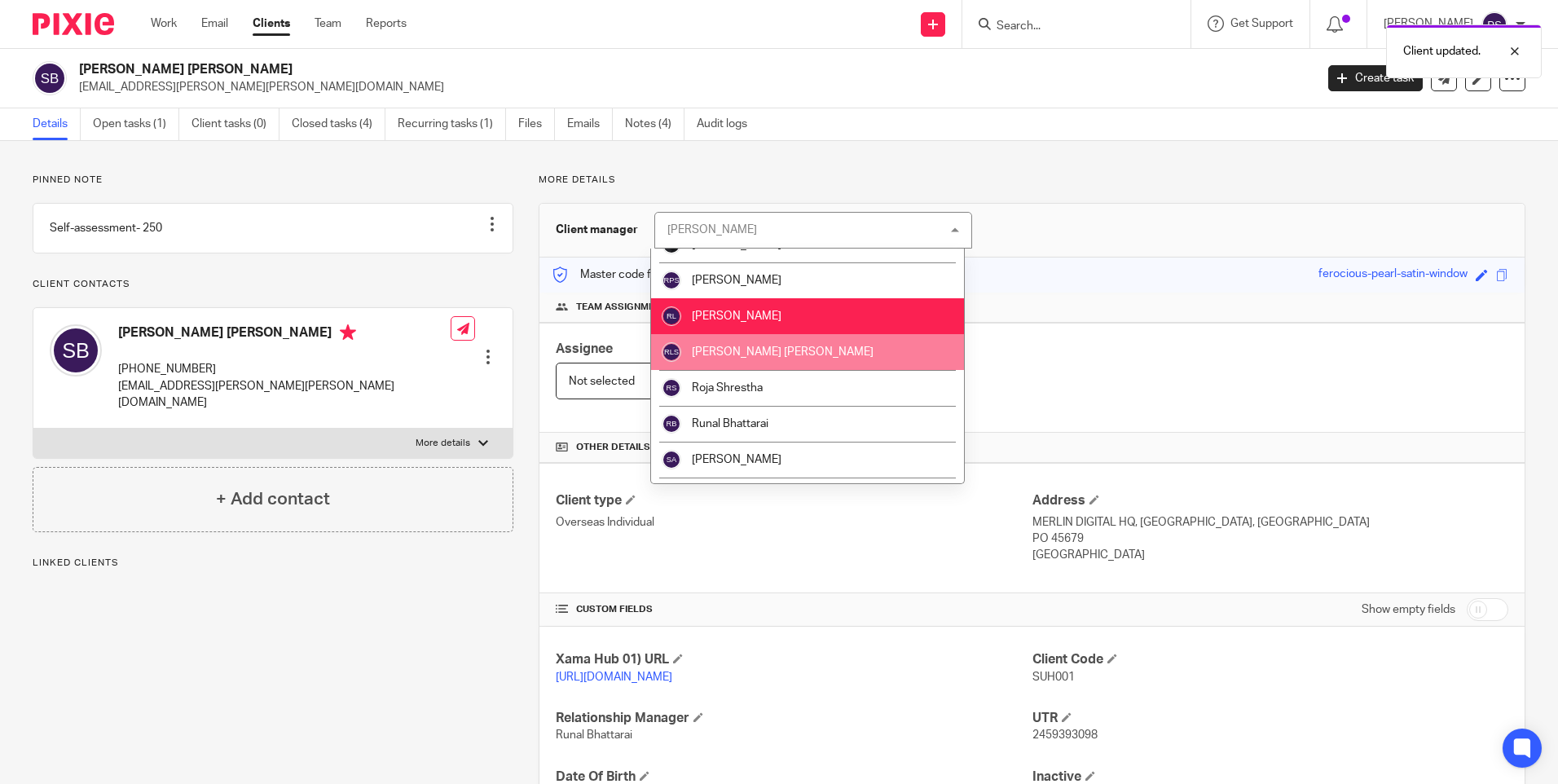
scroll to position [1948, 0]
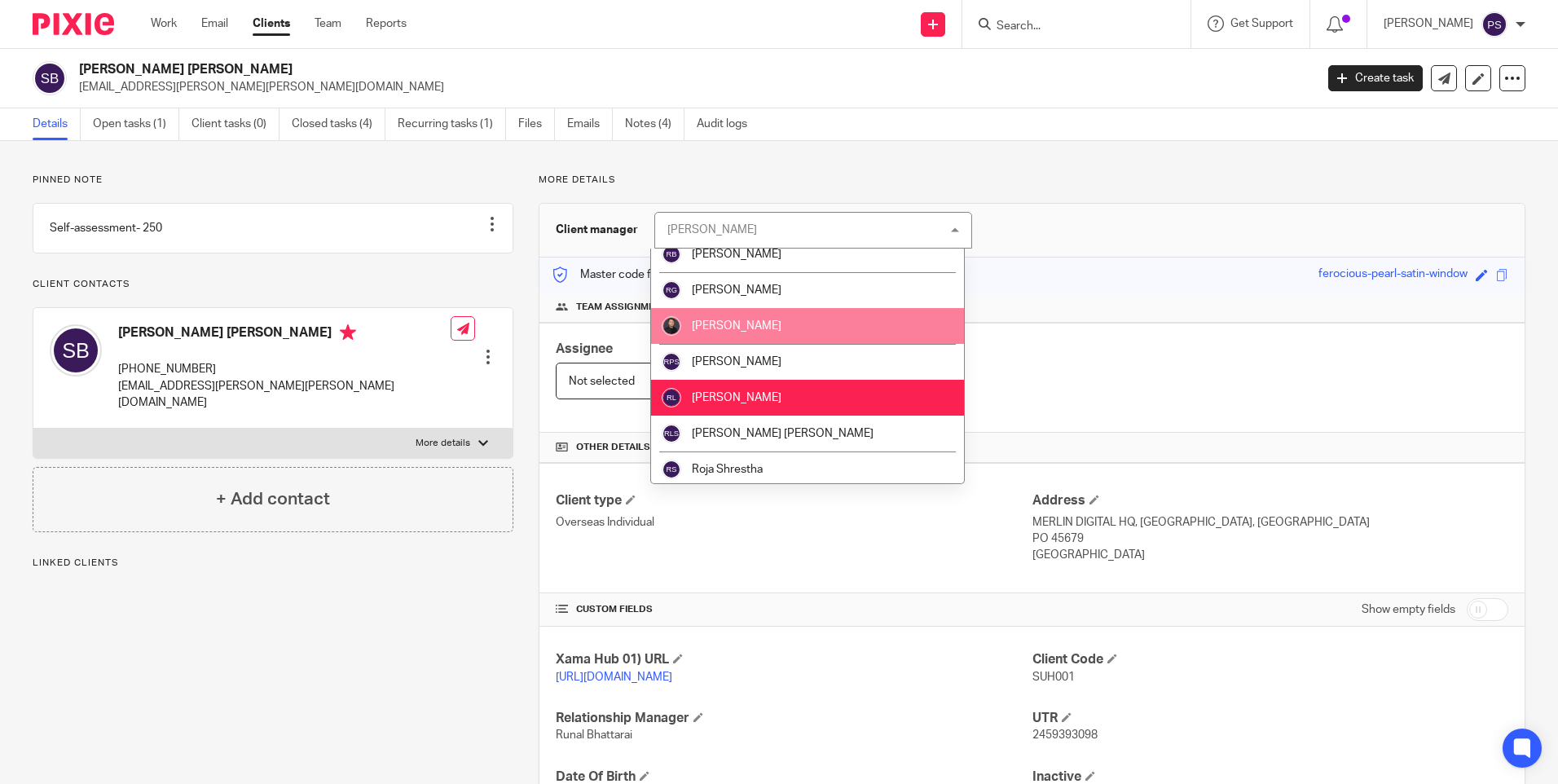
click at [801, 332] on li "[PERSON_NAME]" at bounding box center [808, 325] width 313 height 36
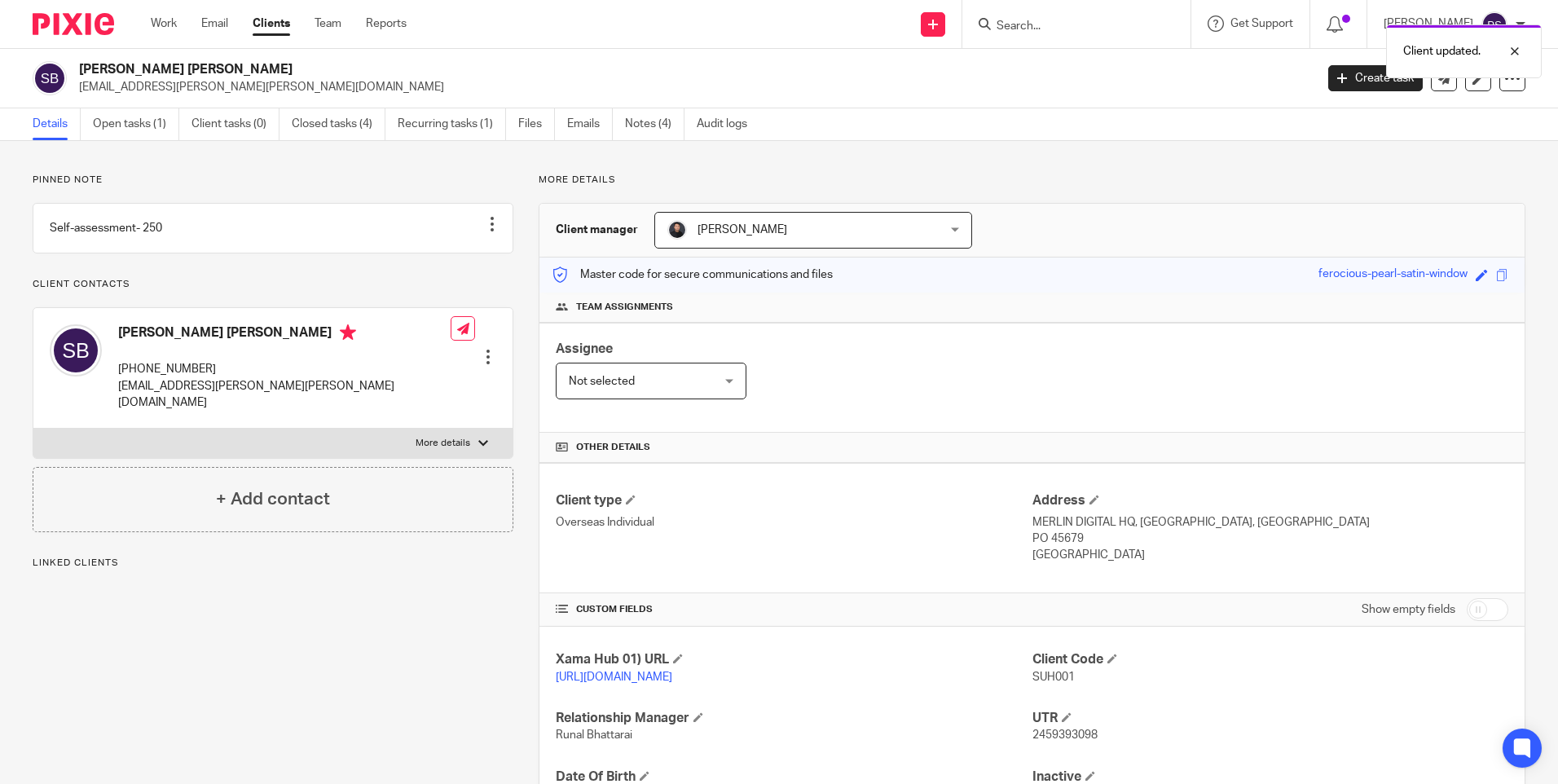
click at [1092, 27] on div "Client updated." at bounding box center [1160, 47] width 763 height 62
click at [1050, 28] on input "Search" at bounding box center [1069, 26] width 147 height 15
paste input "[PERSON_NAME]"
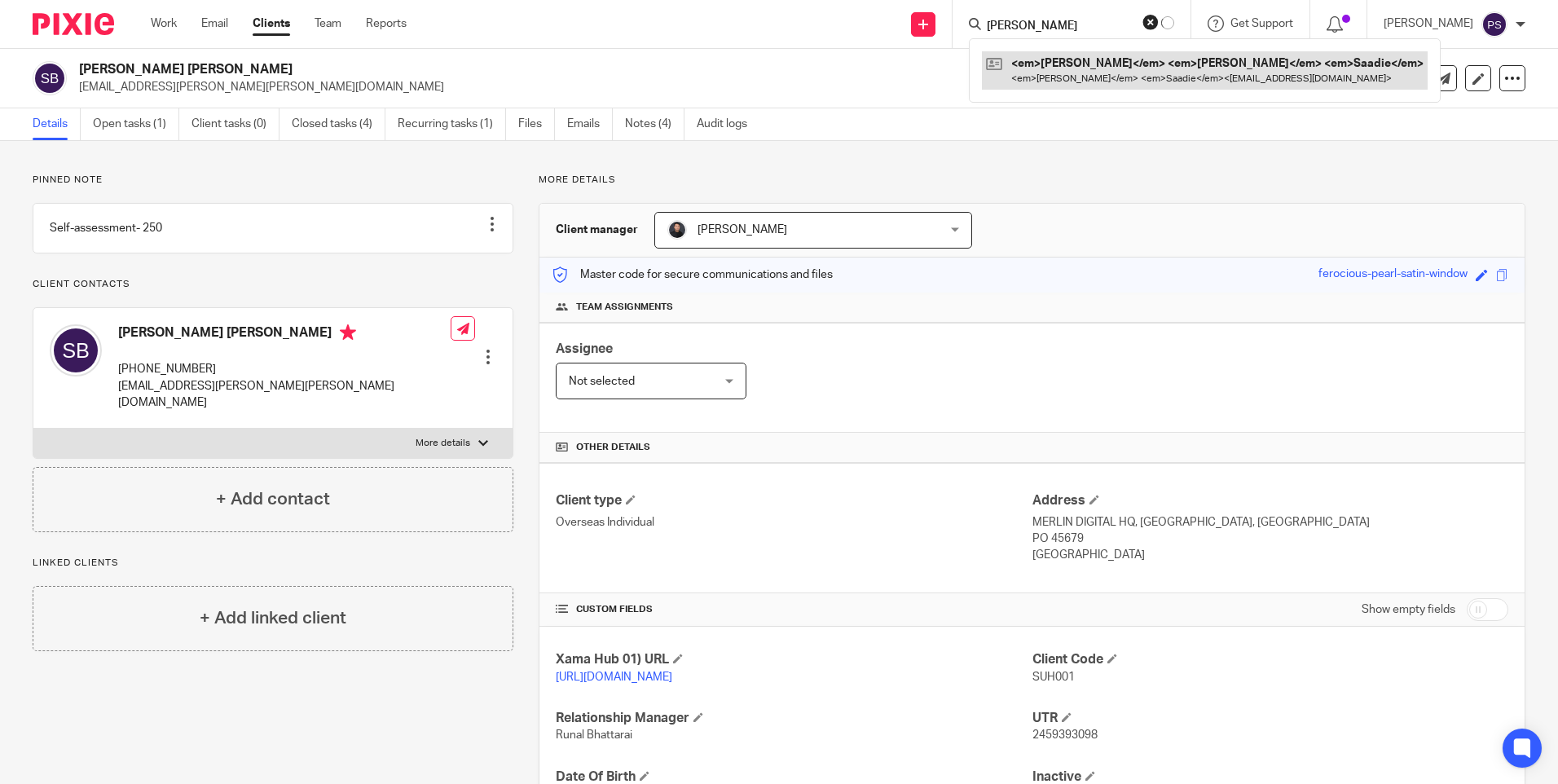
type input "[PERSON_NAME]"
click at [1061, 62] on link at bounding box center [1204, 70] width 445 height 37
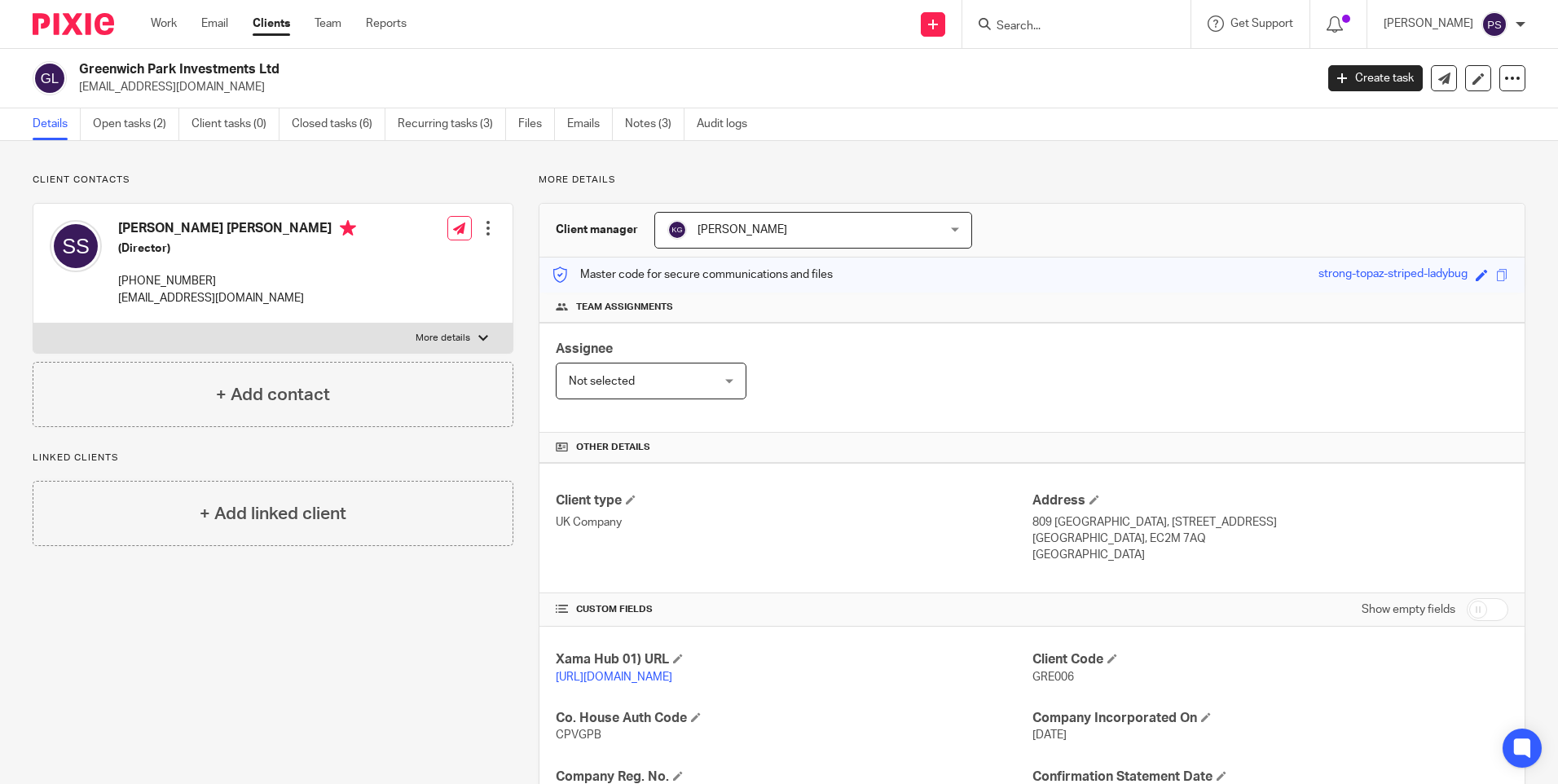
click at [1091, 28] on input "Search" at bounding box center [1069, 26] width 147 height 15
paste input "Propco Partnership"
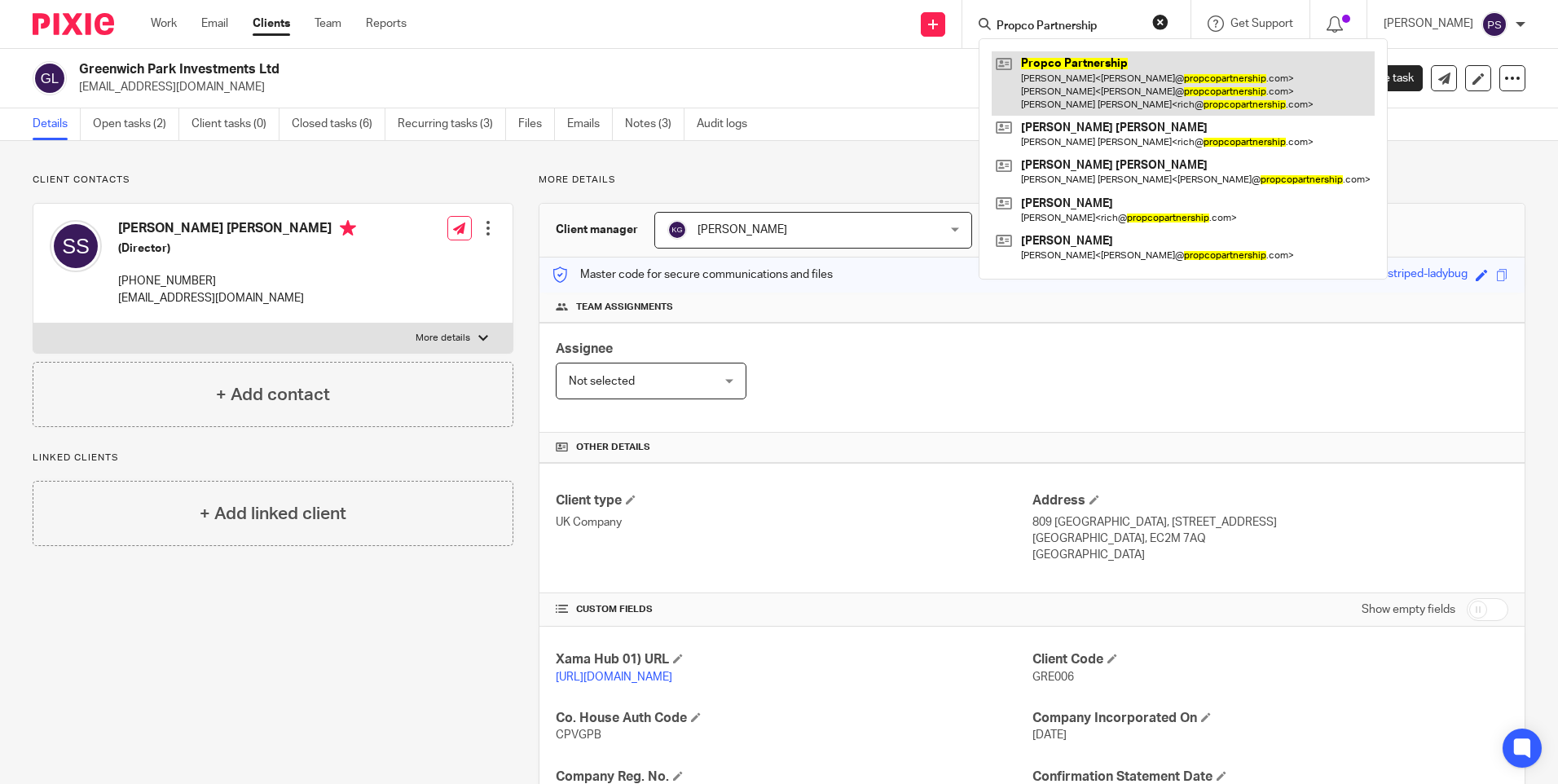
type input "Propco Partnership"
click at [1085, 68] on link at bounding box center [1183, 84] width 383 height 64
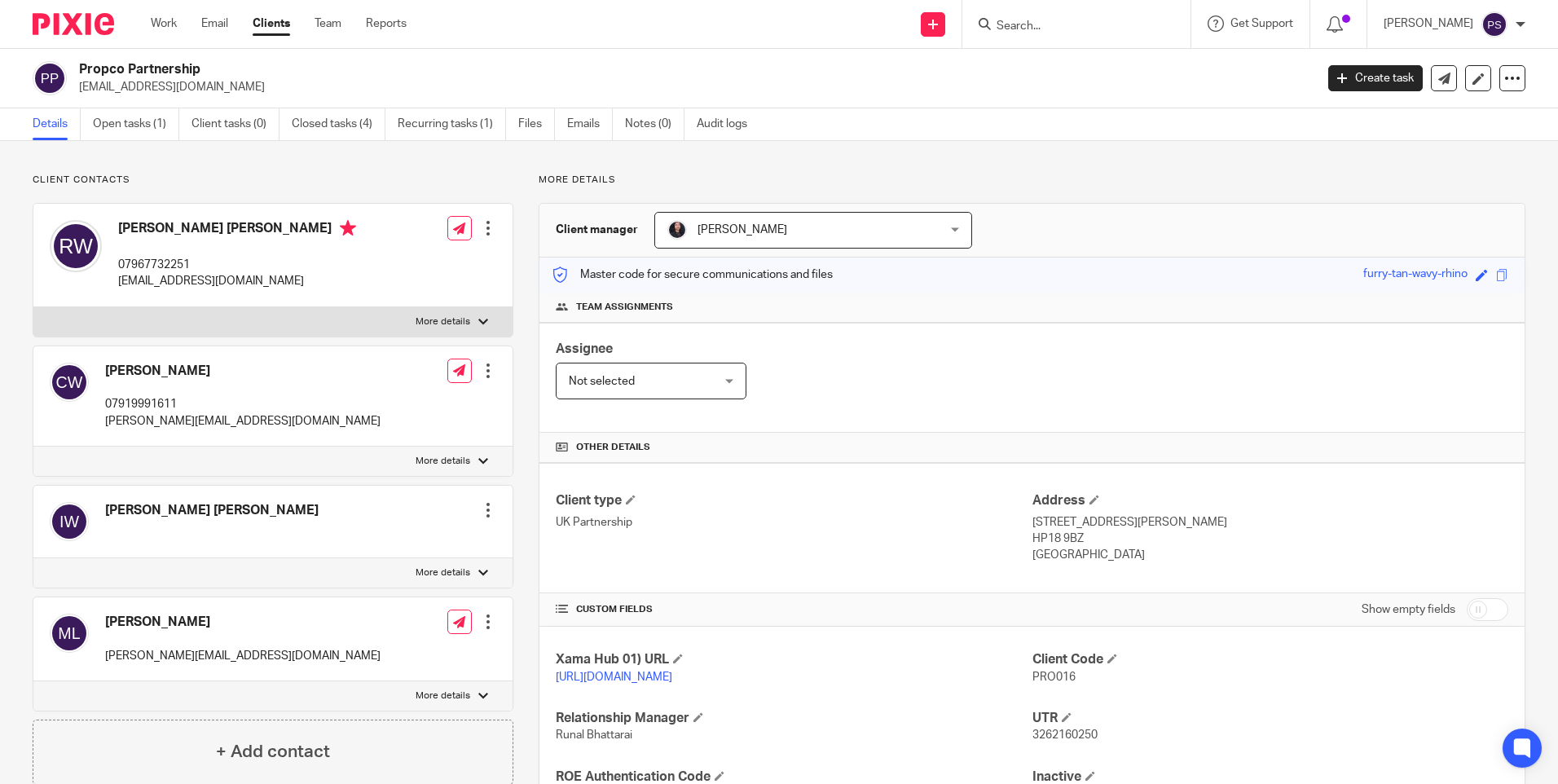
click at [752, 227] on span "[PERSON_NAME]" at bounding box center [742, 229] width 90 height 12
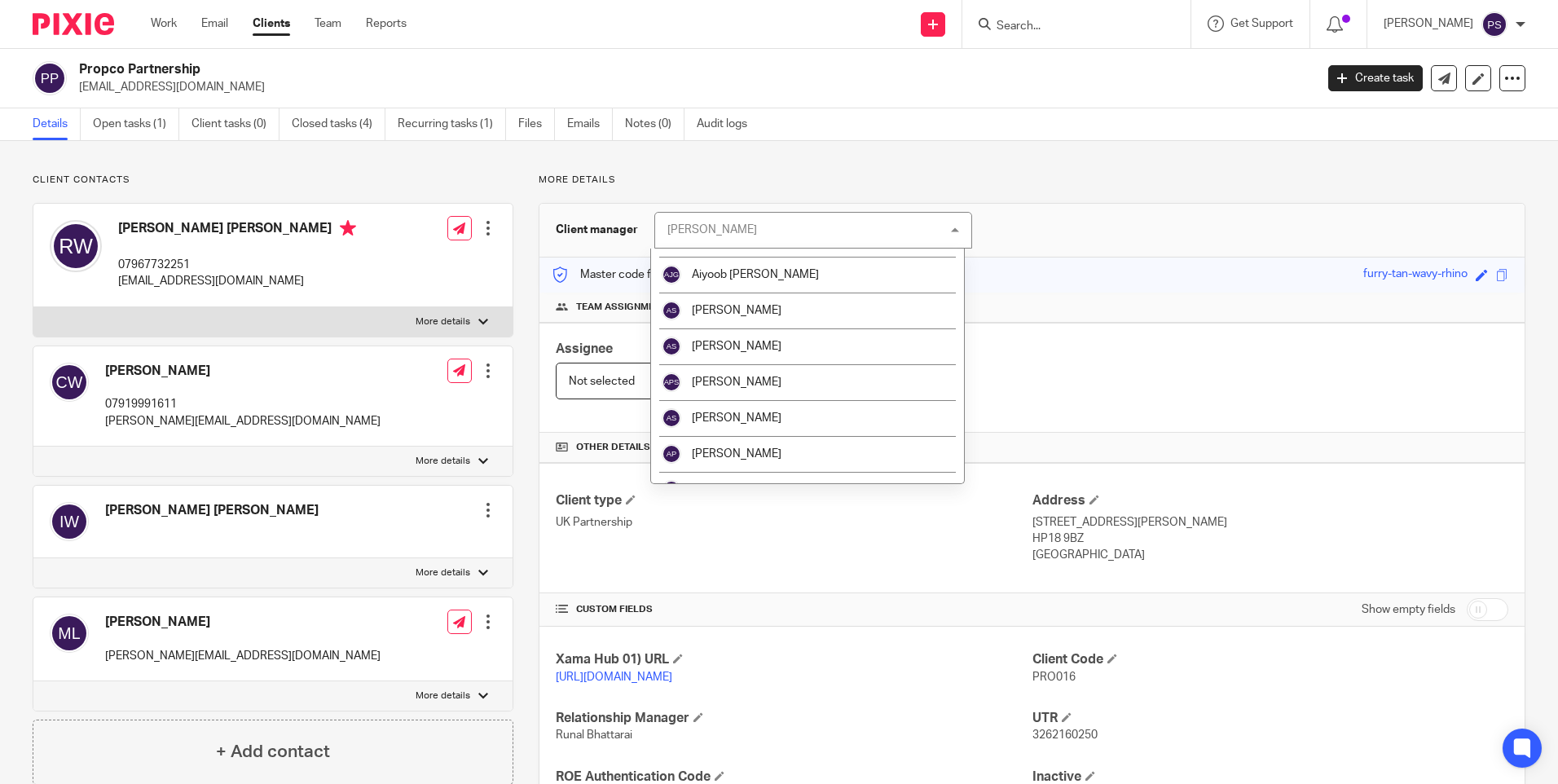
scroll to position [163, 0]
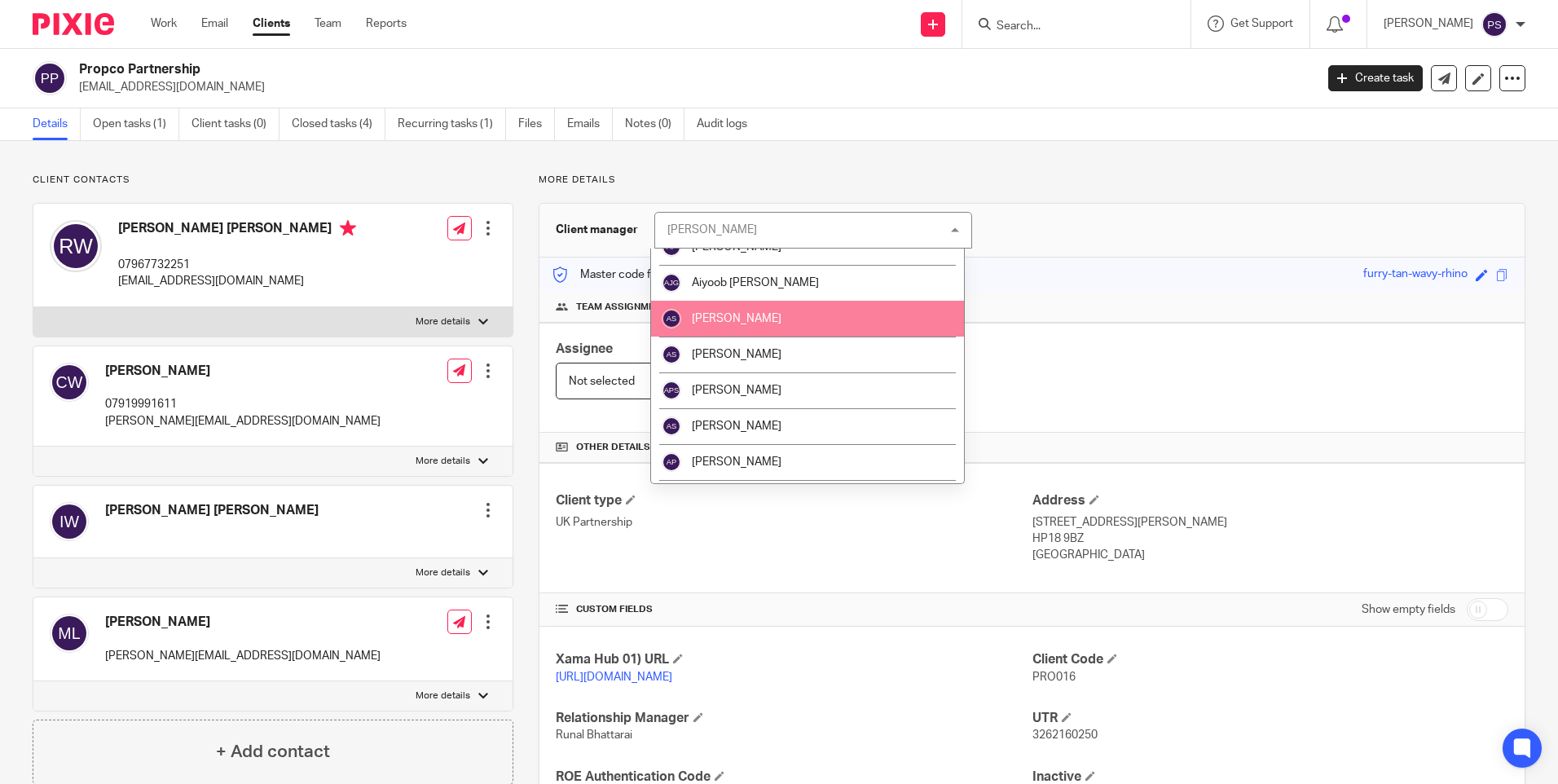
click at [750, 323] on span "[PERSON_NAME]" at bounding box center [737, 318] width 90 height 12
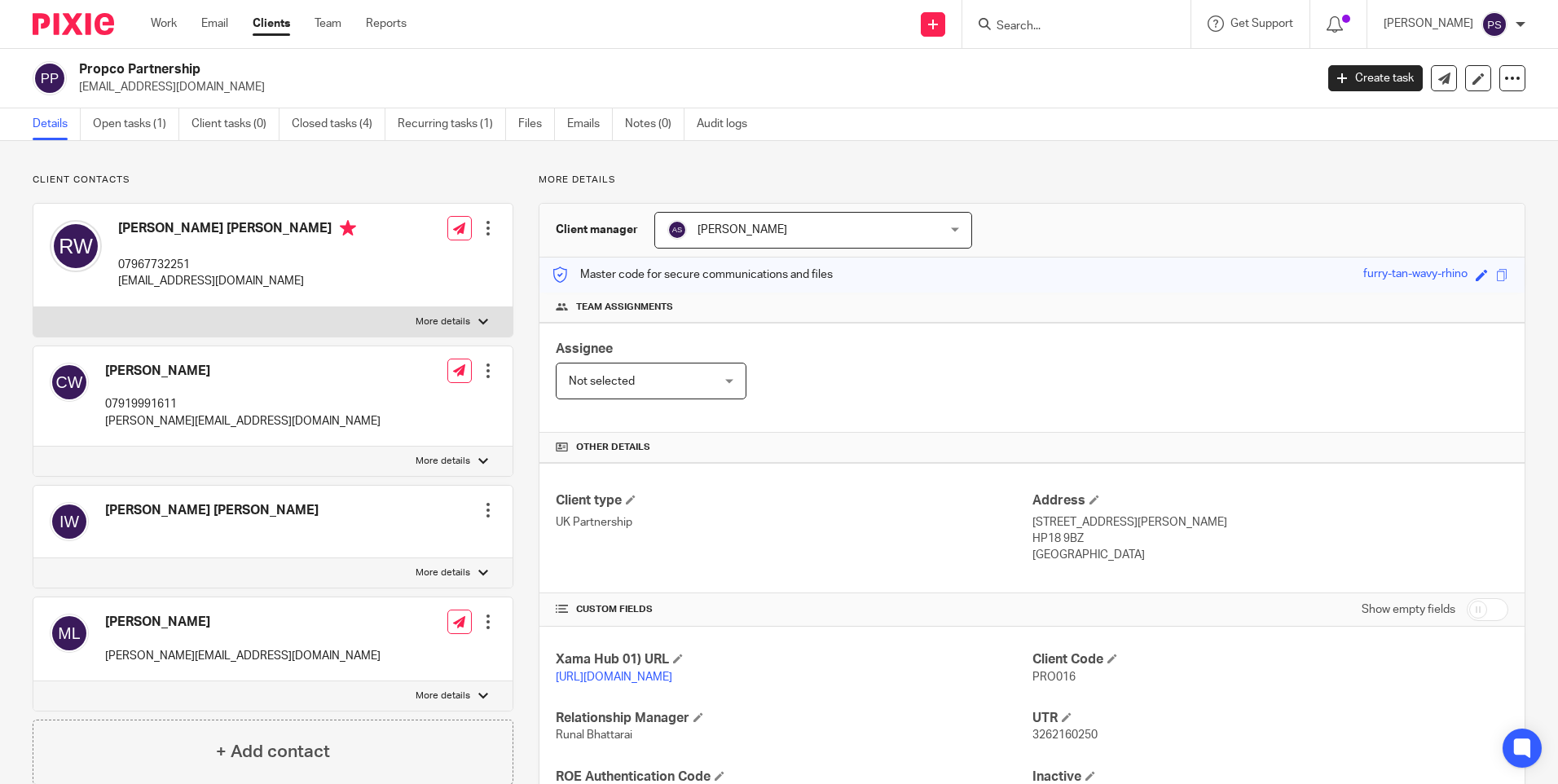
click at [1058, 20] on input "Search" at bounding box center [1069, 26] width 147 height 15
paste input "Key Worker Housing Ltd"
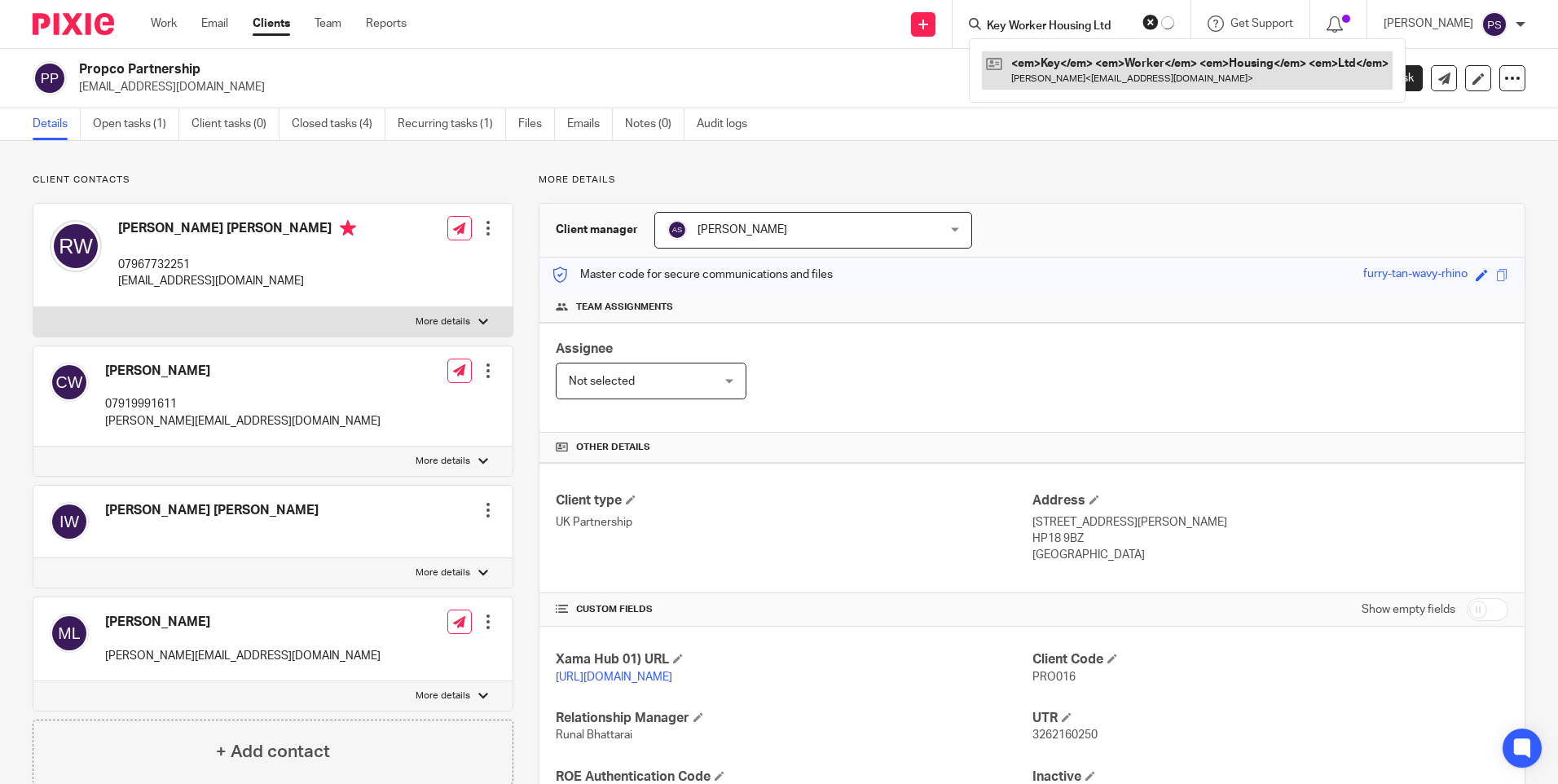
type input "Key Worker Housing Ltd"
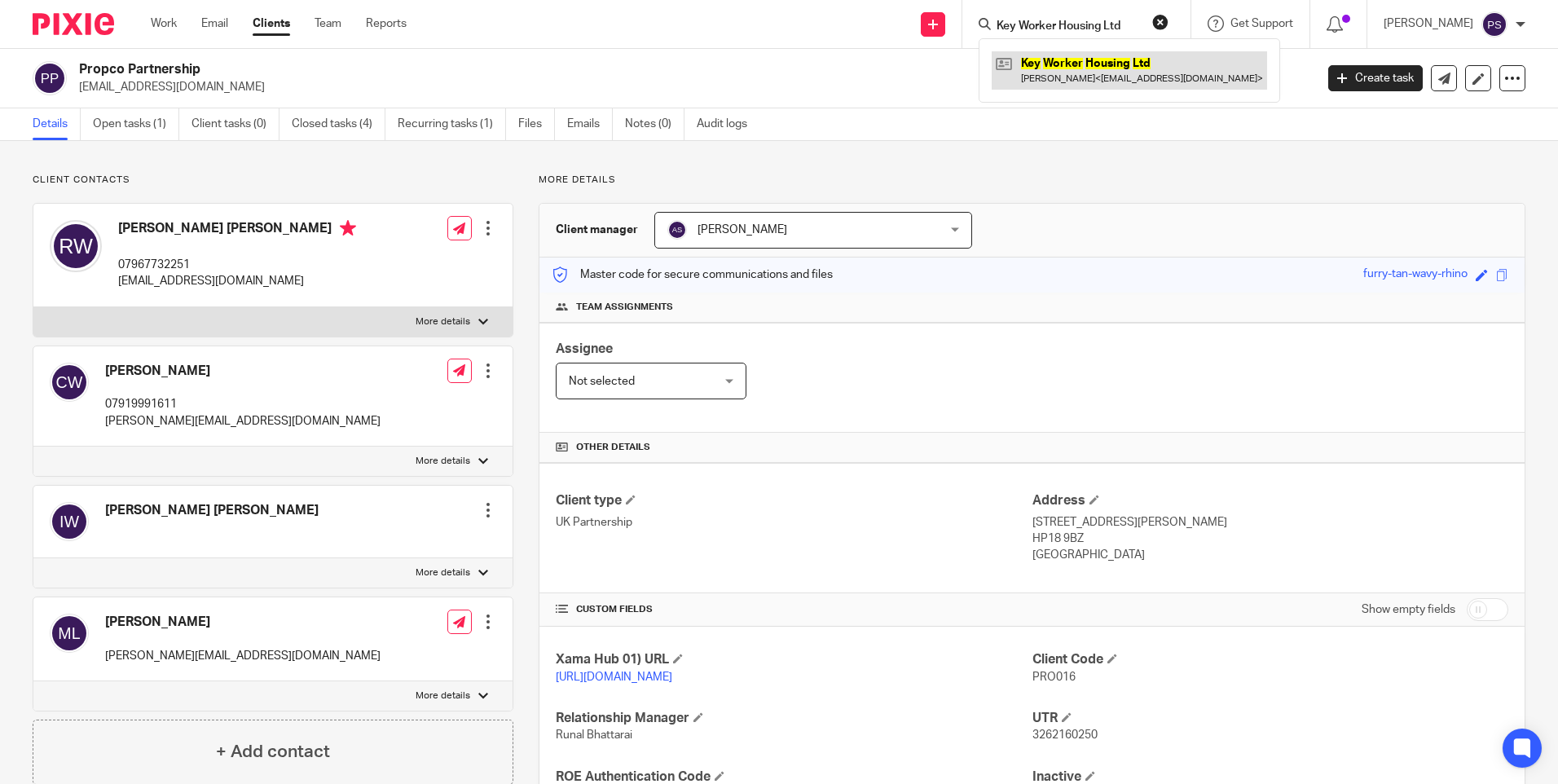
click at [1062, 76] on link at bounding box center [1129, 70] width 275 height 37
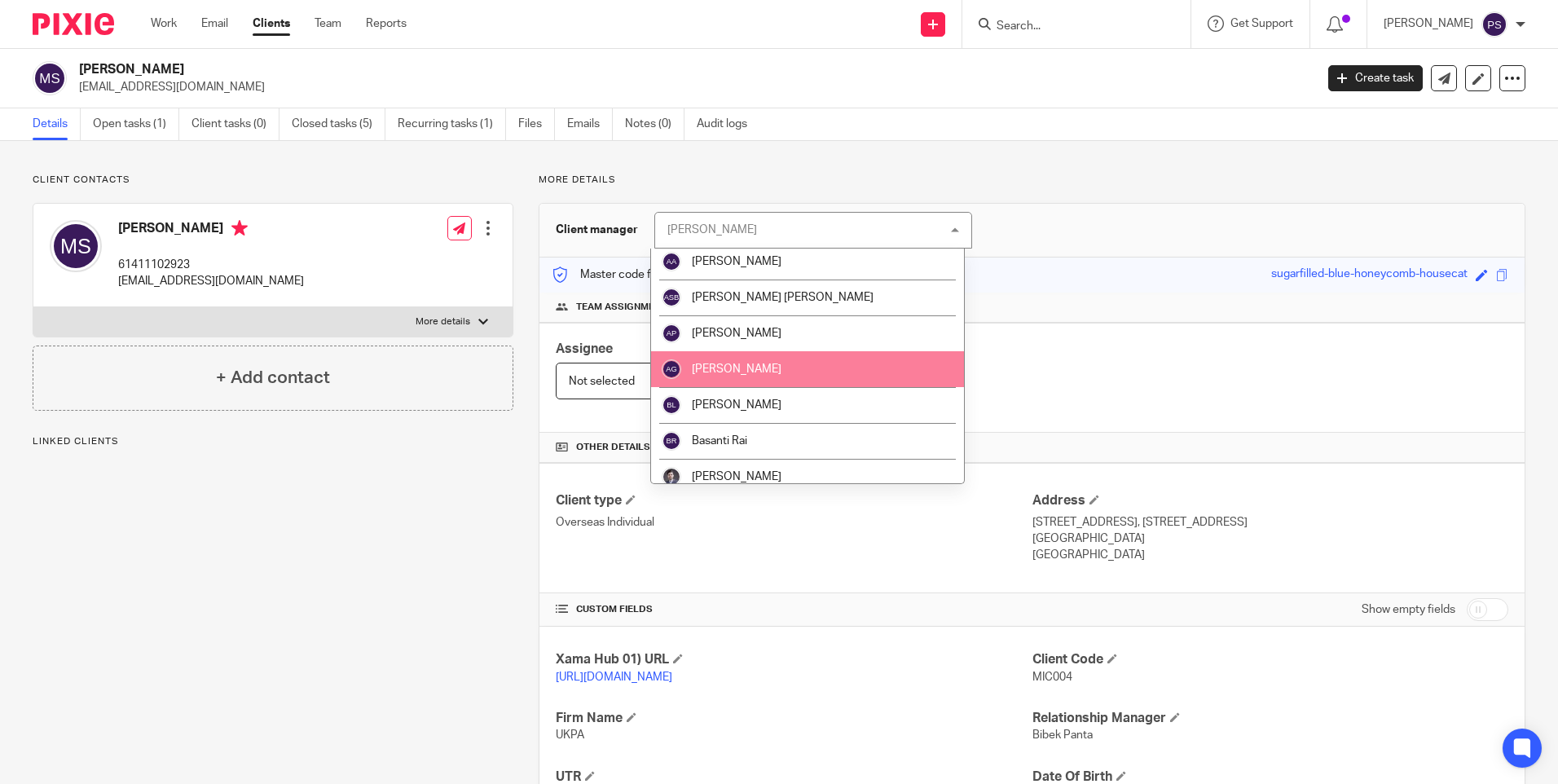
scroll to position [407, 0]
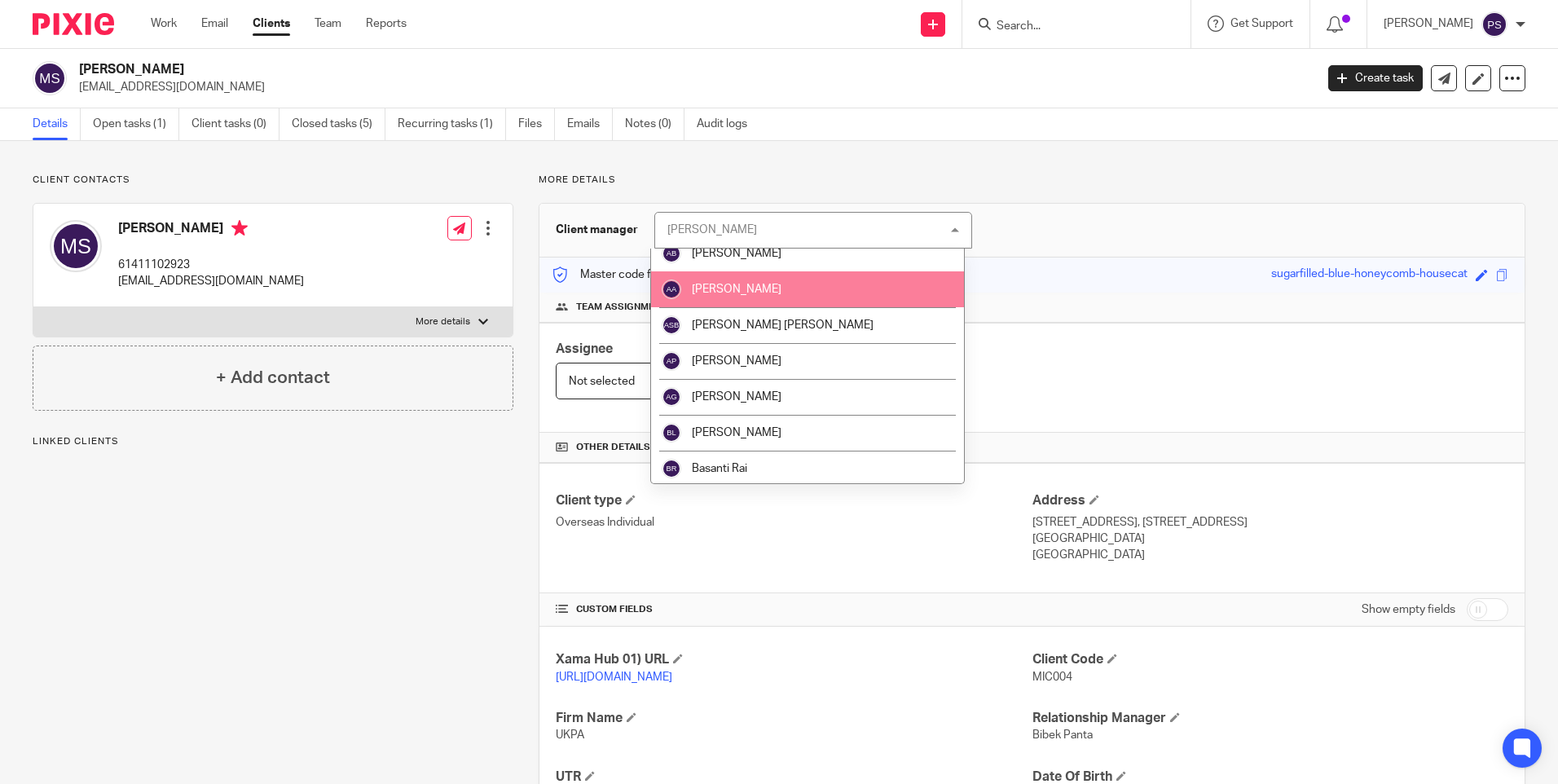
click at [771, 290] on span "[PERSON_NAME]" at bounding box center [737, 289] width 90 height 12
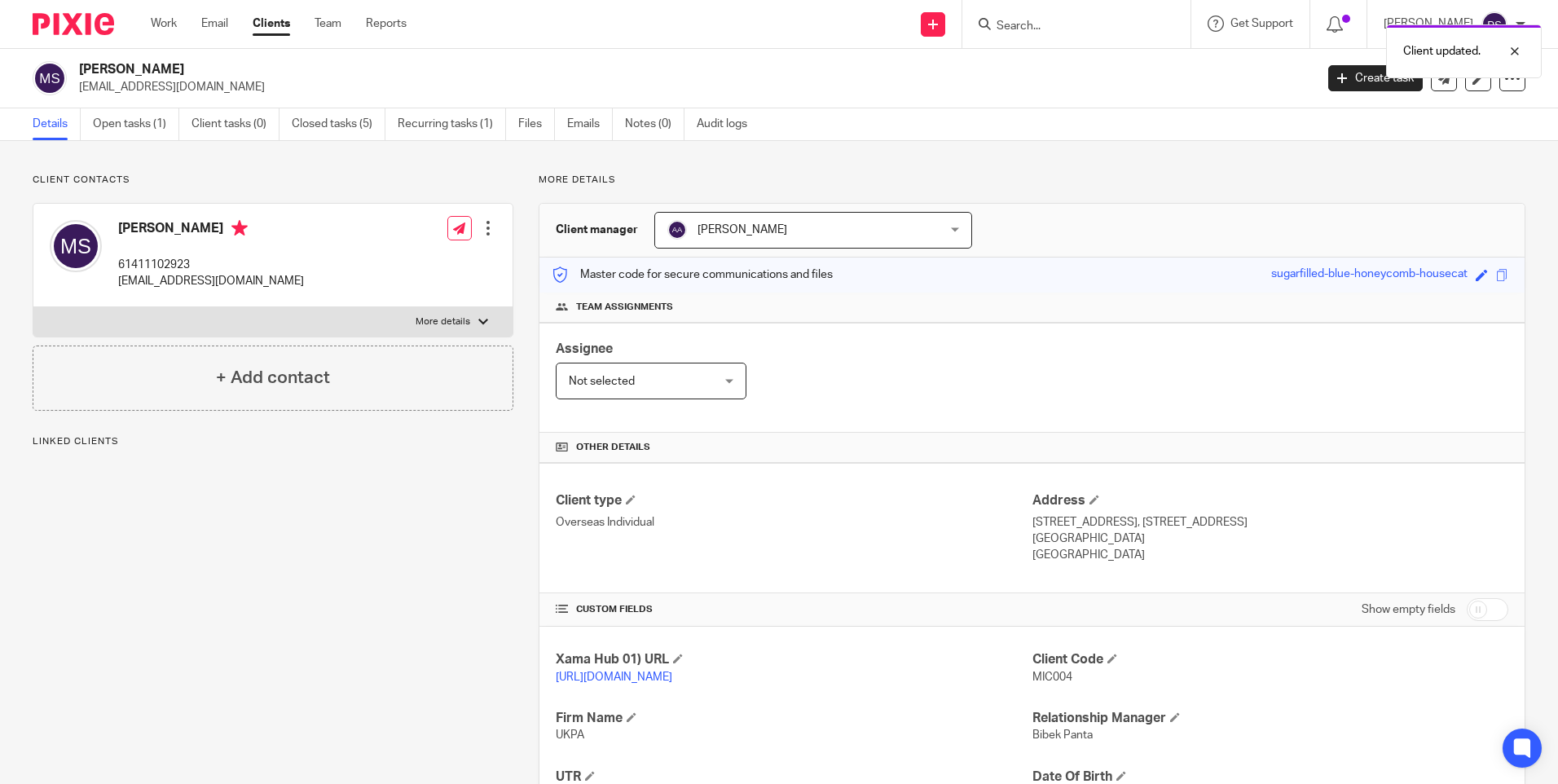
click at [1050, 31] on div "Client updated." at bounding box center [1160, 47] width 763 height 62
click at [1053, 27] on div "Client updated." at bounding box center [1160, 47] width 763 height 62
click at [1046, 26] on input "Search" at bounding box center [1069, 26] width 147 height 15
paste input "Realtify Limited"
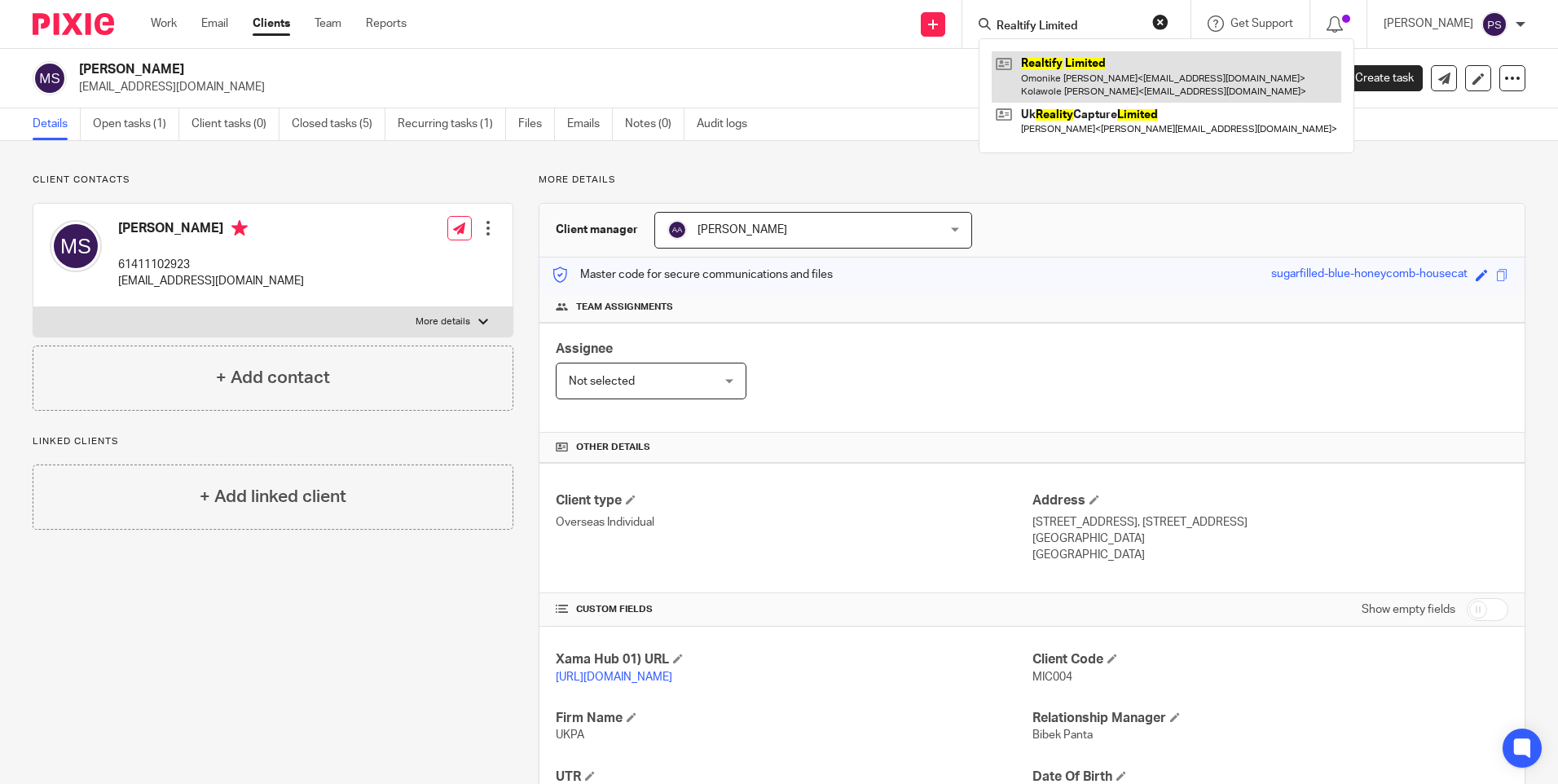
type input "Realtify Limited"
click at [1054, 69] on link at bounding box center [1166, 77] width 350 height 51
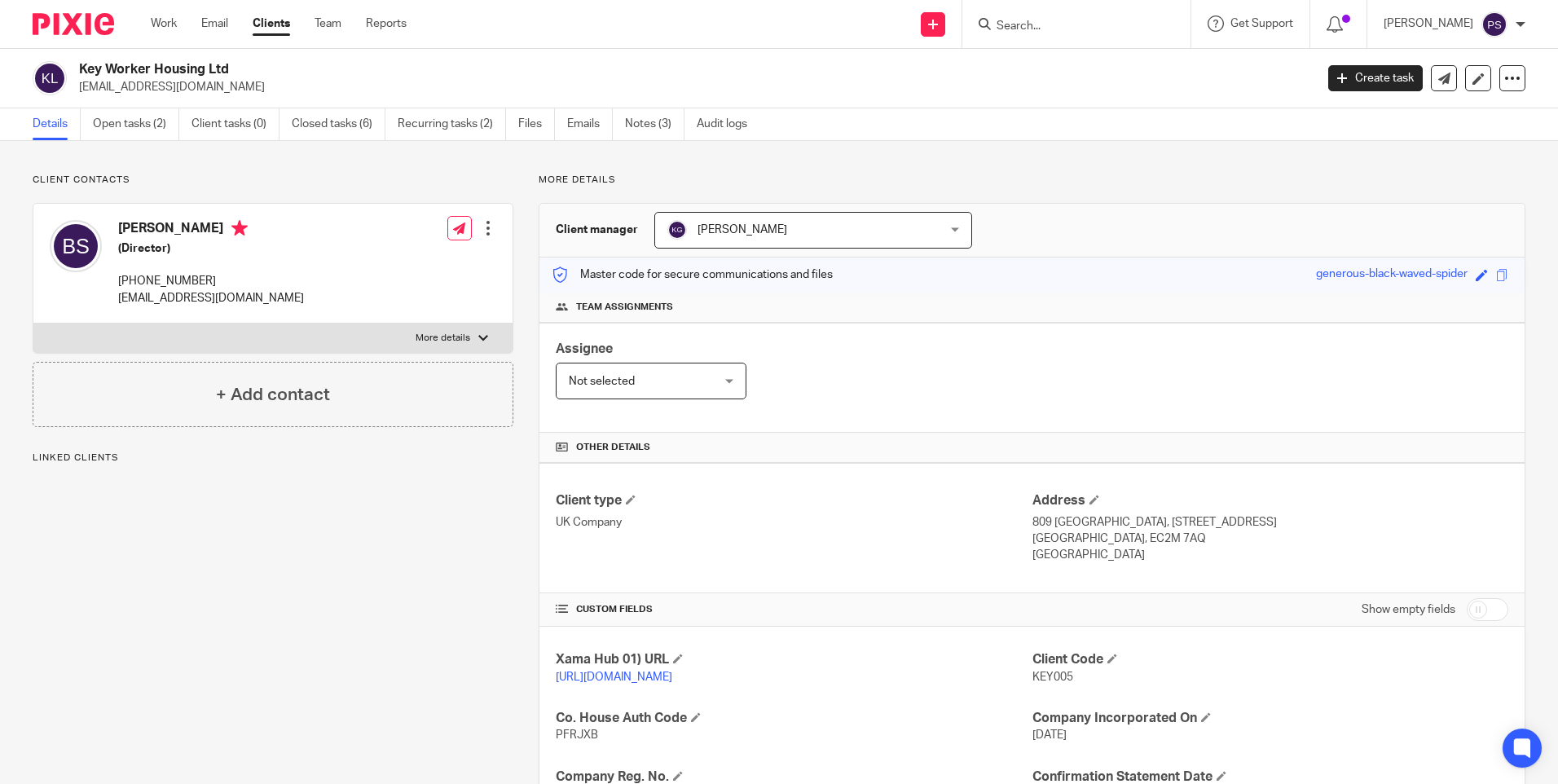
click at [1089, 22] on input "Search" at bounding box center [1069, 26] width 147 height 15
paste input "January Capital Holdings Ltd"
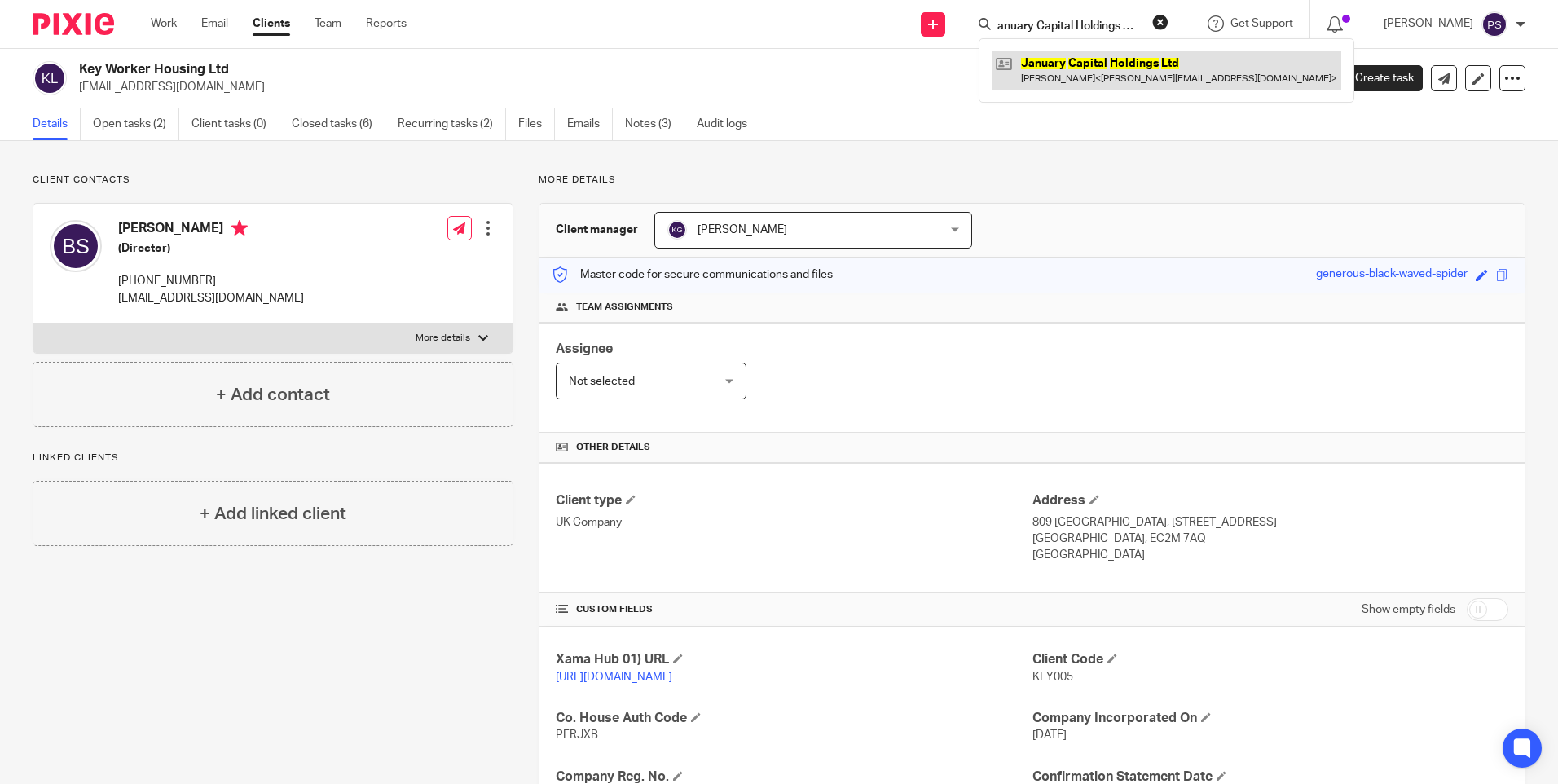
type input "January Capital Holdings Ltd"
click at [1055, 83] on link at bounding box center [1166, 70] width 350 height 37
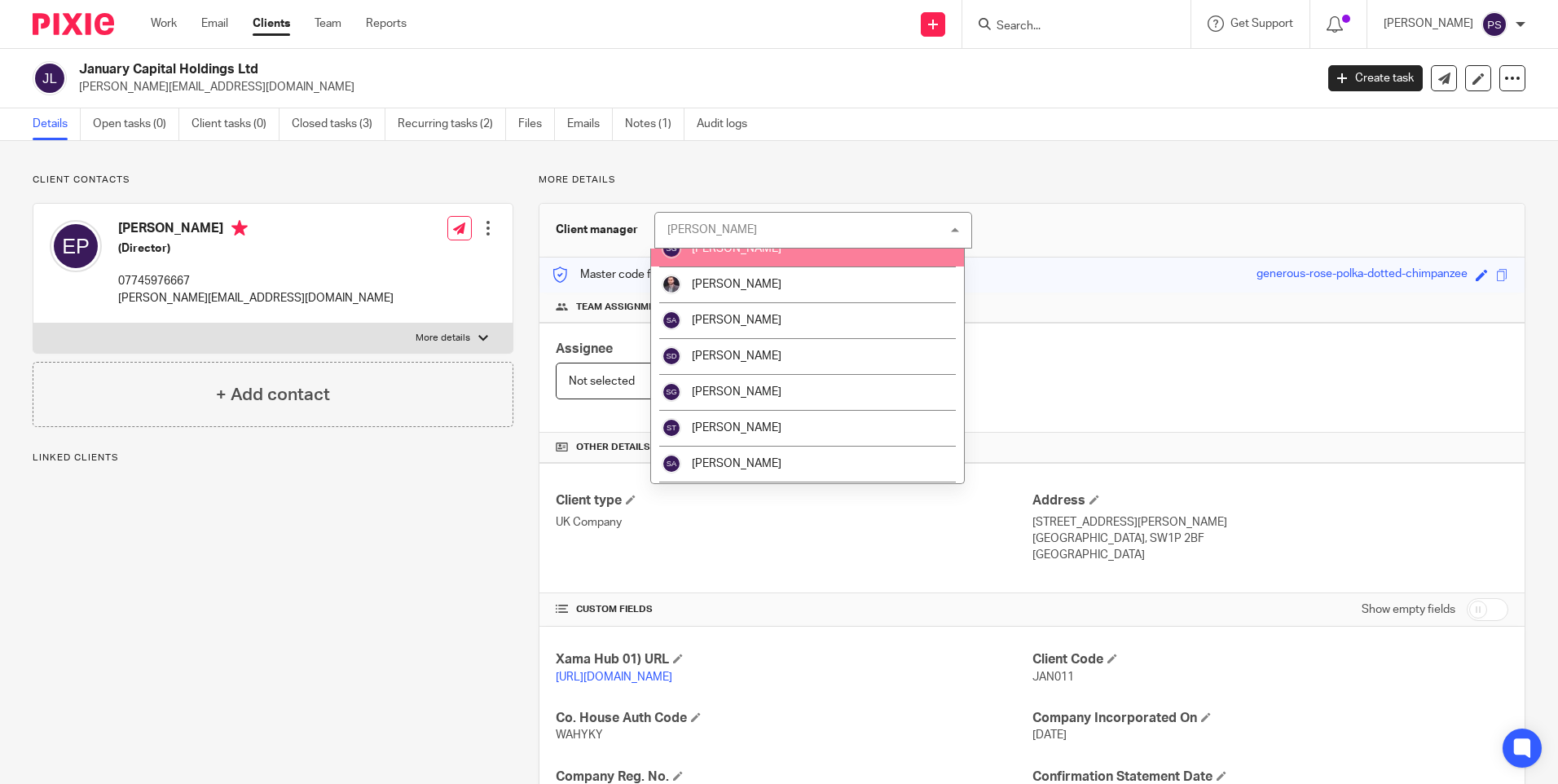
scroll to position [2281, 0]
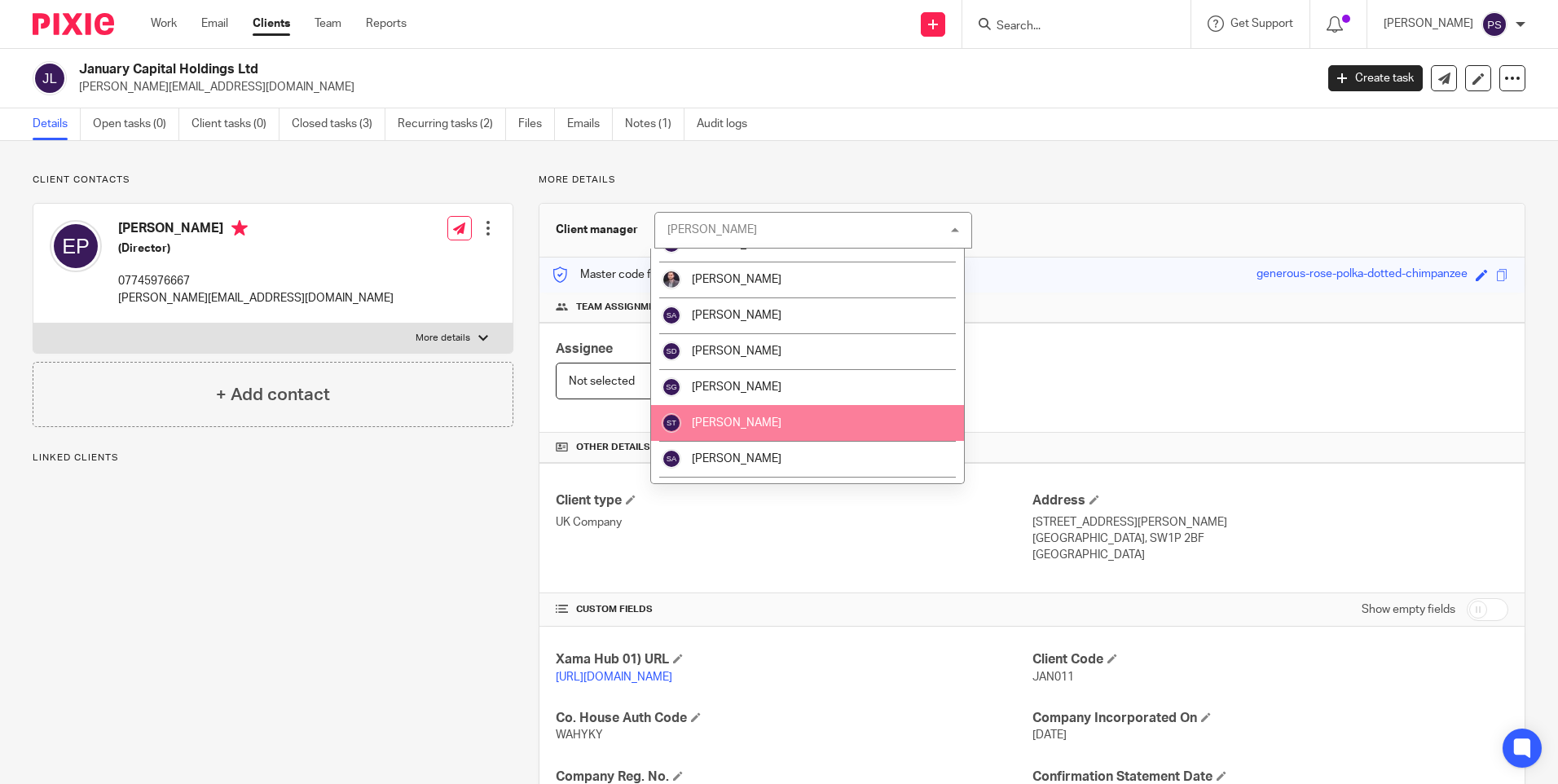
click at [779, 421] on span "[PERSON_NAME]" at bounding box center [737, 423] width 90 height 12
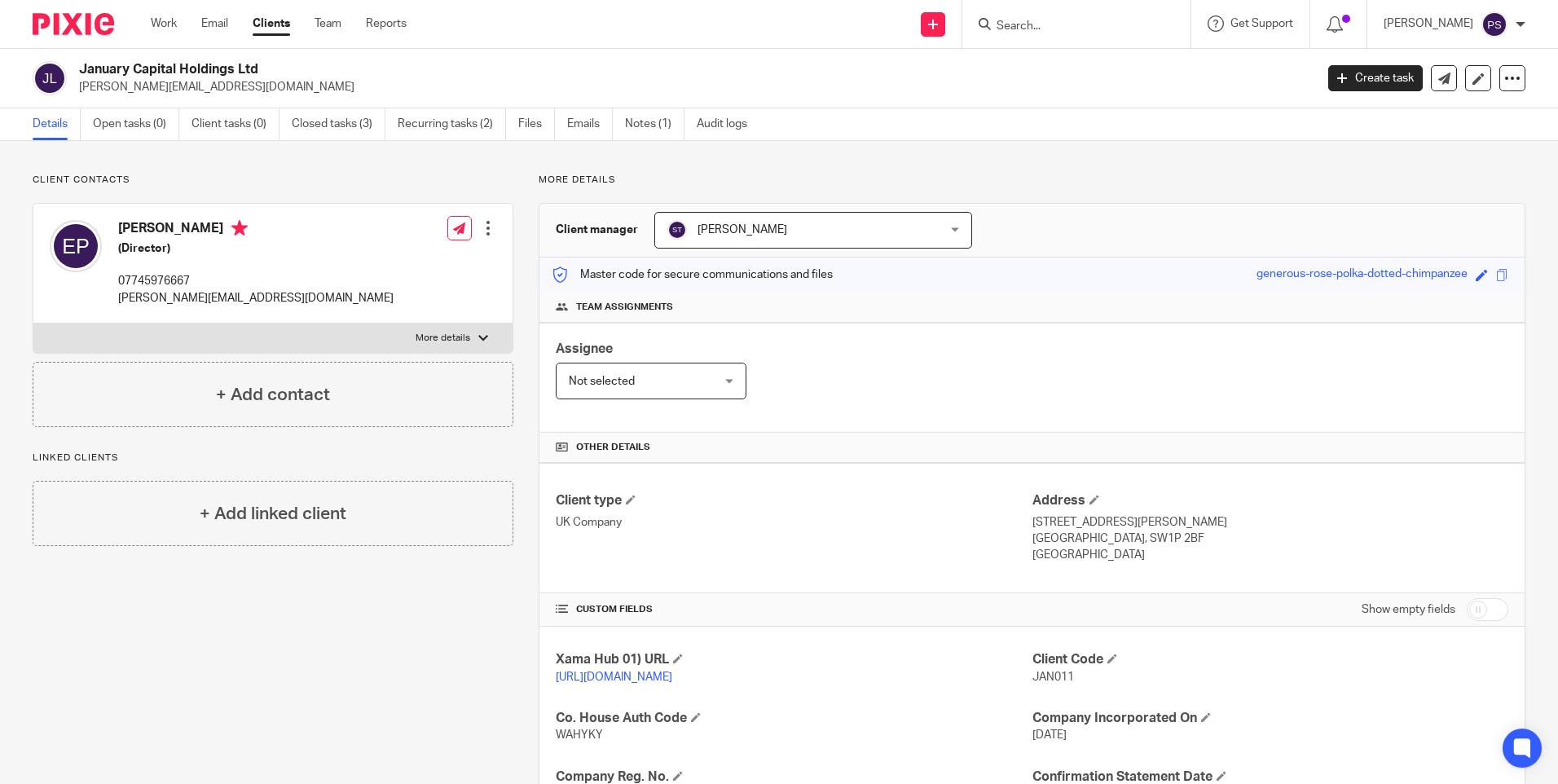
click at [1058, 27] on input "Search" at bounding box center [1069, 26] width 147 height 15
paste input "COCO LOCO PROPERTIES LIMITED"
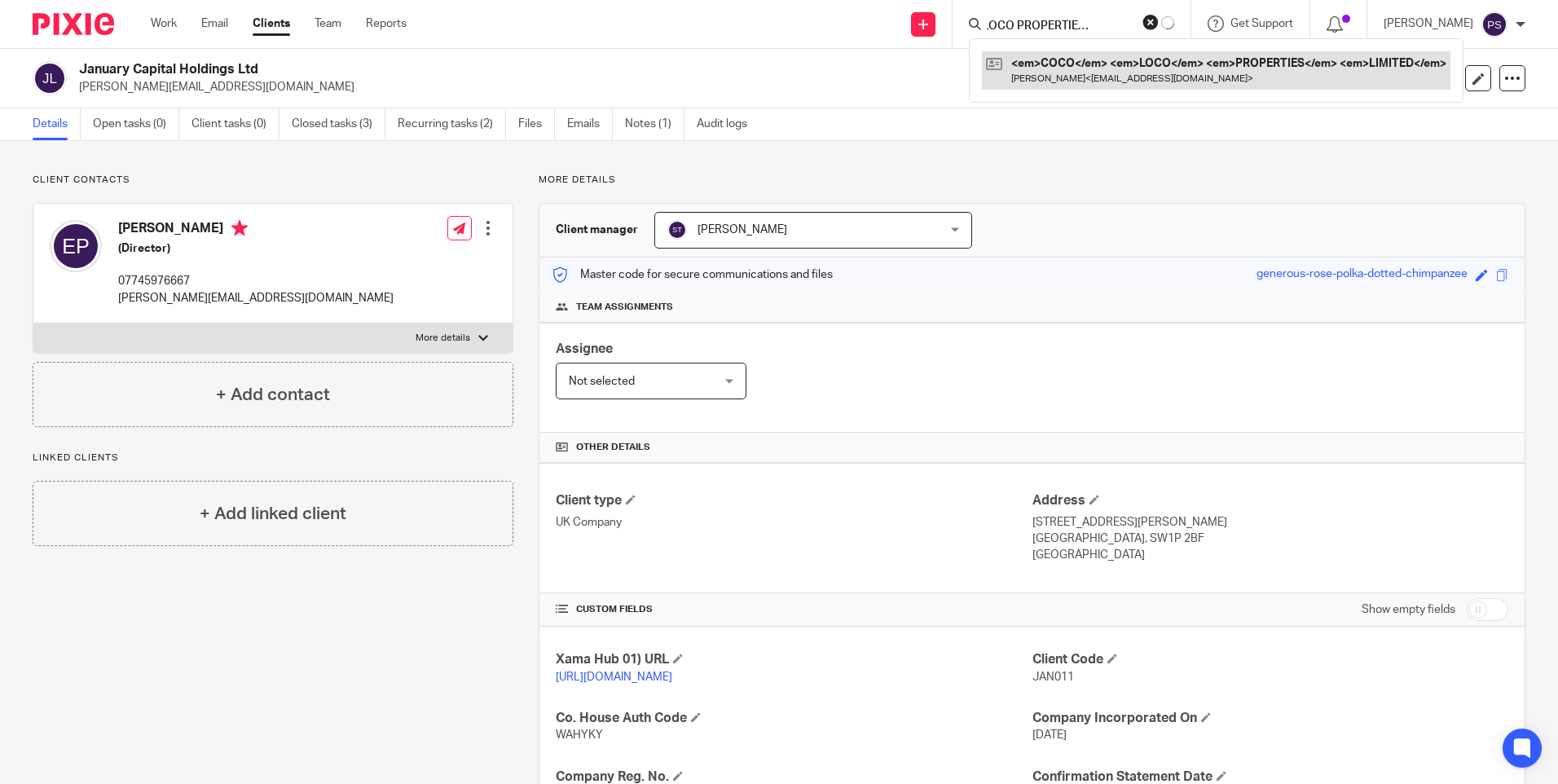
type input "COCO LOCO PROPERTIES LIMITED"
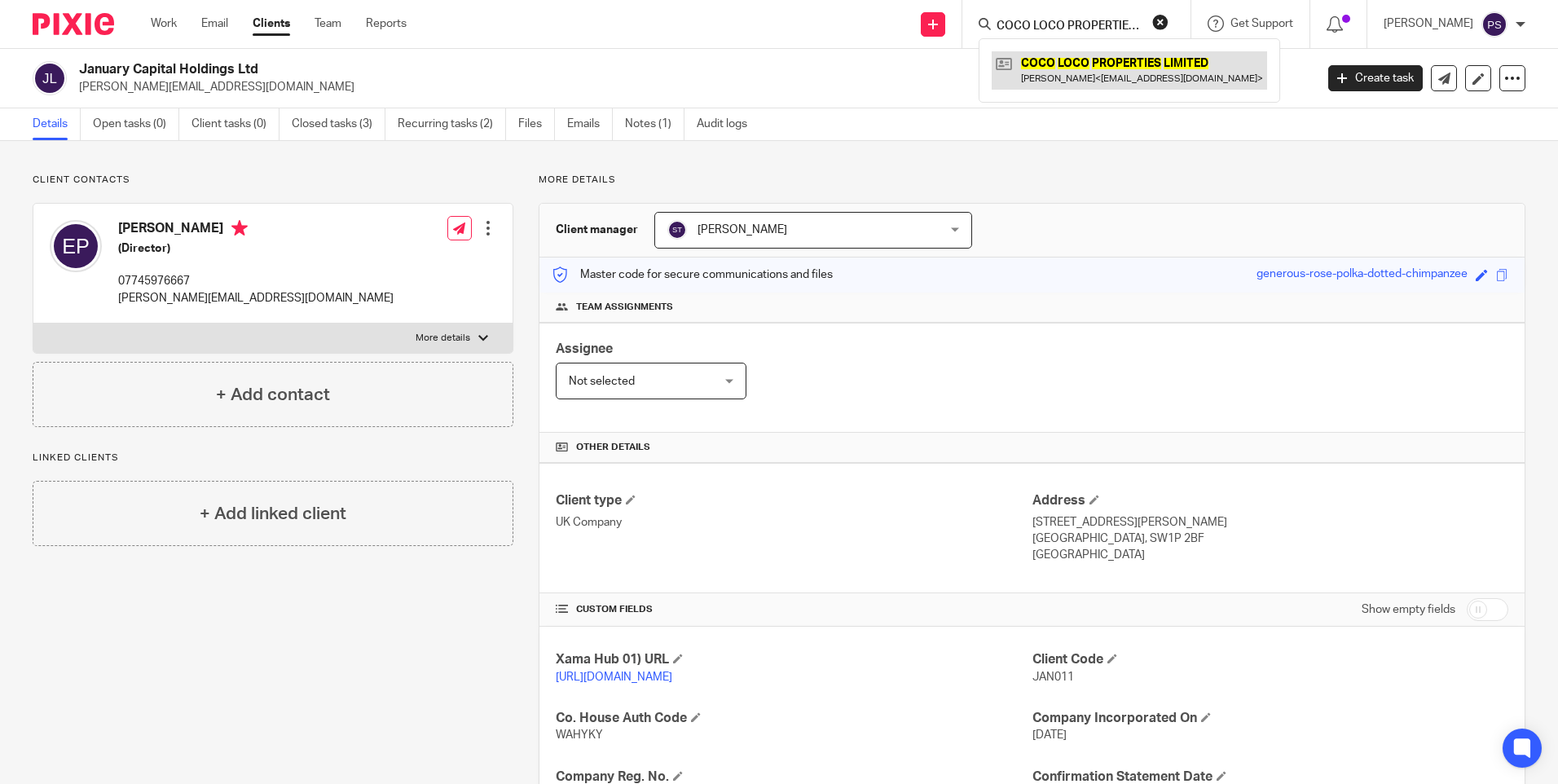
click at [1060, 69] on link at bounding box center [1129, 70] width 275 height 37
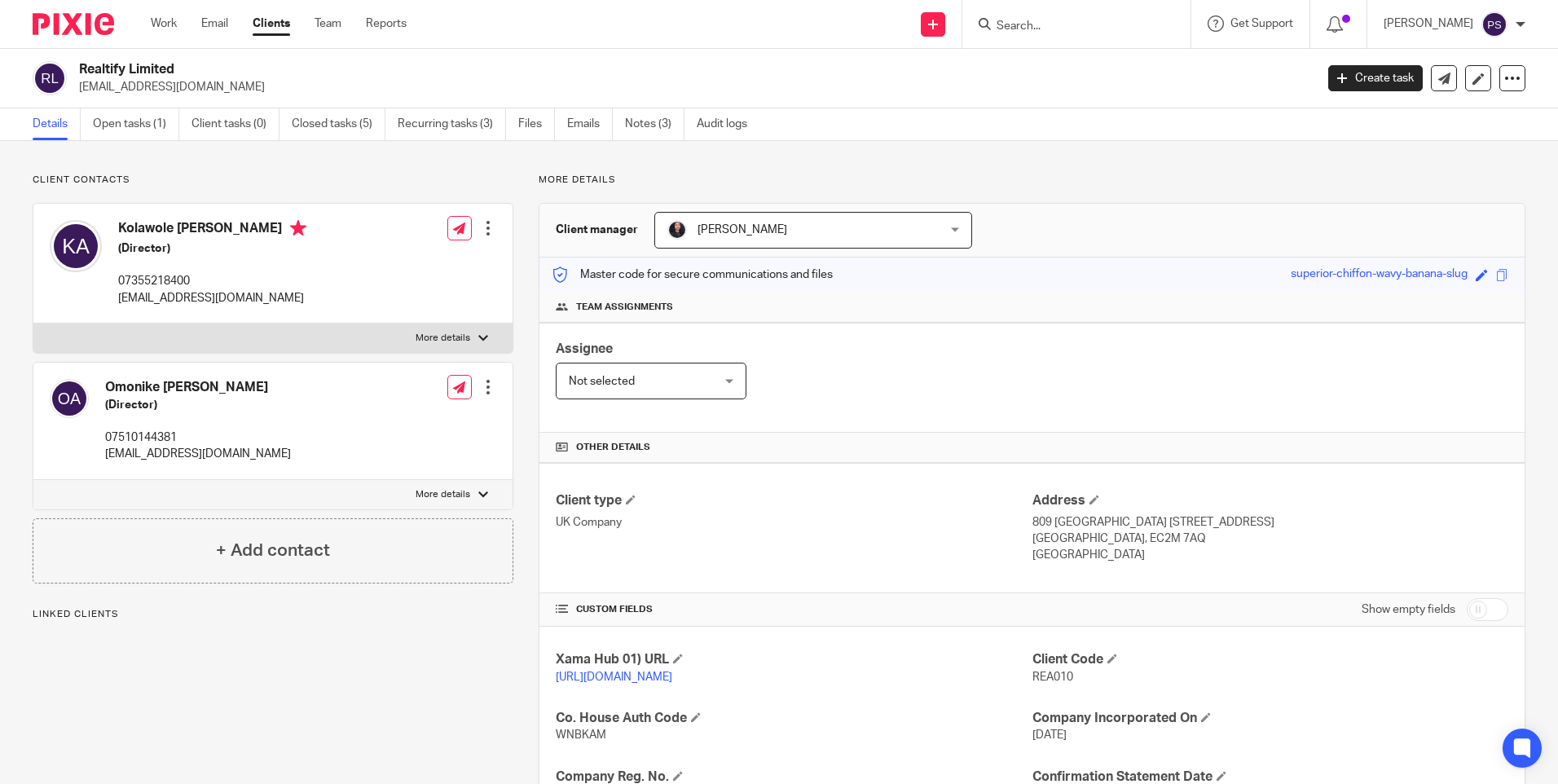
click at [794, 219] on span "[PERSON_NAME]" at bounding box center [788, 229] width 243 height 34
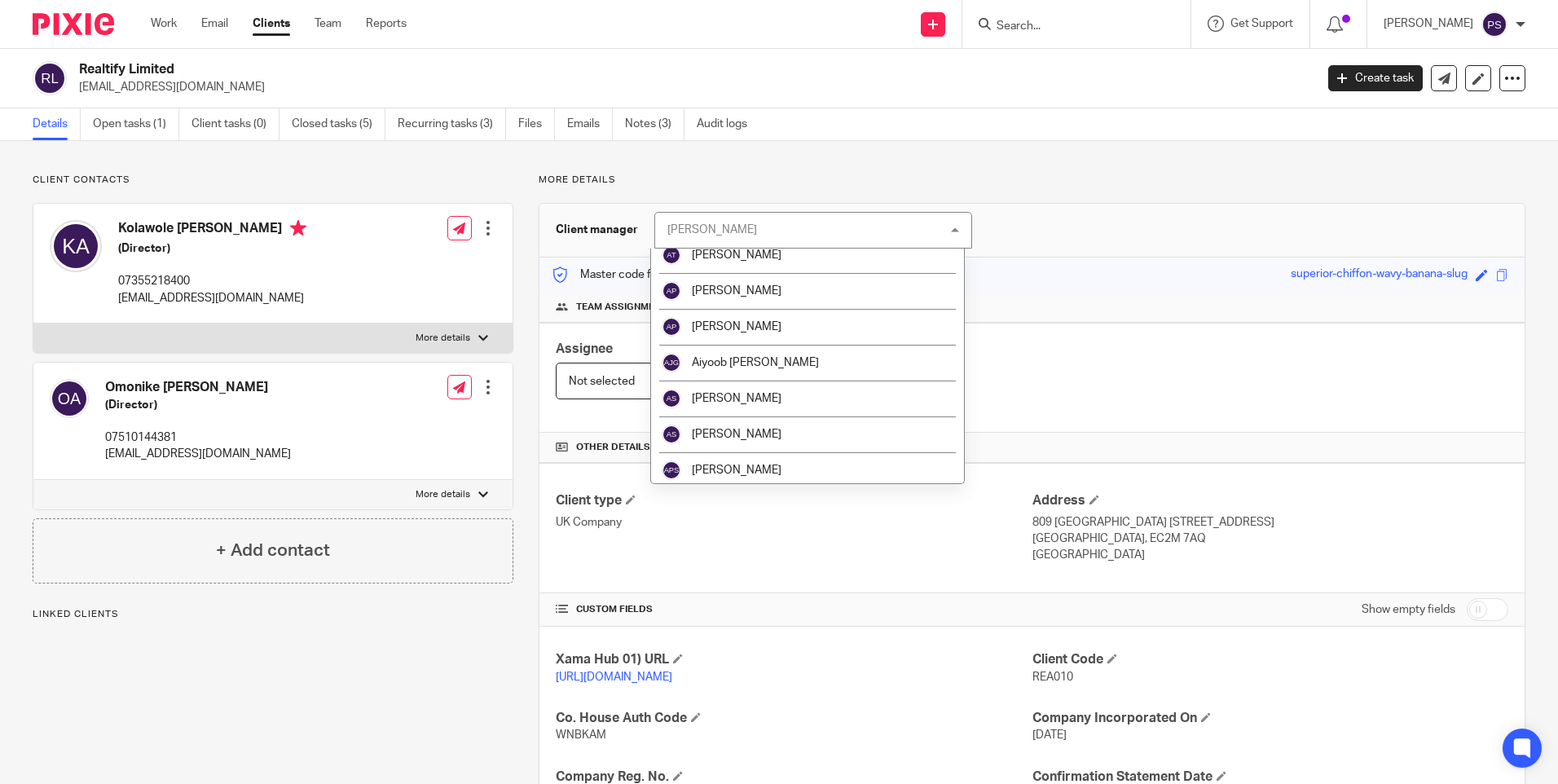
scroll to position [81, 0]
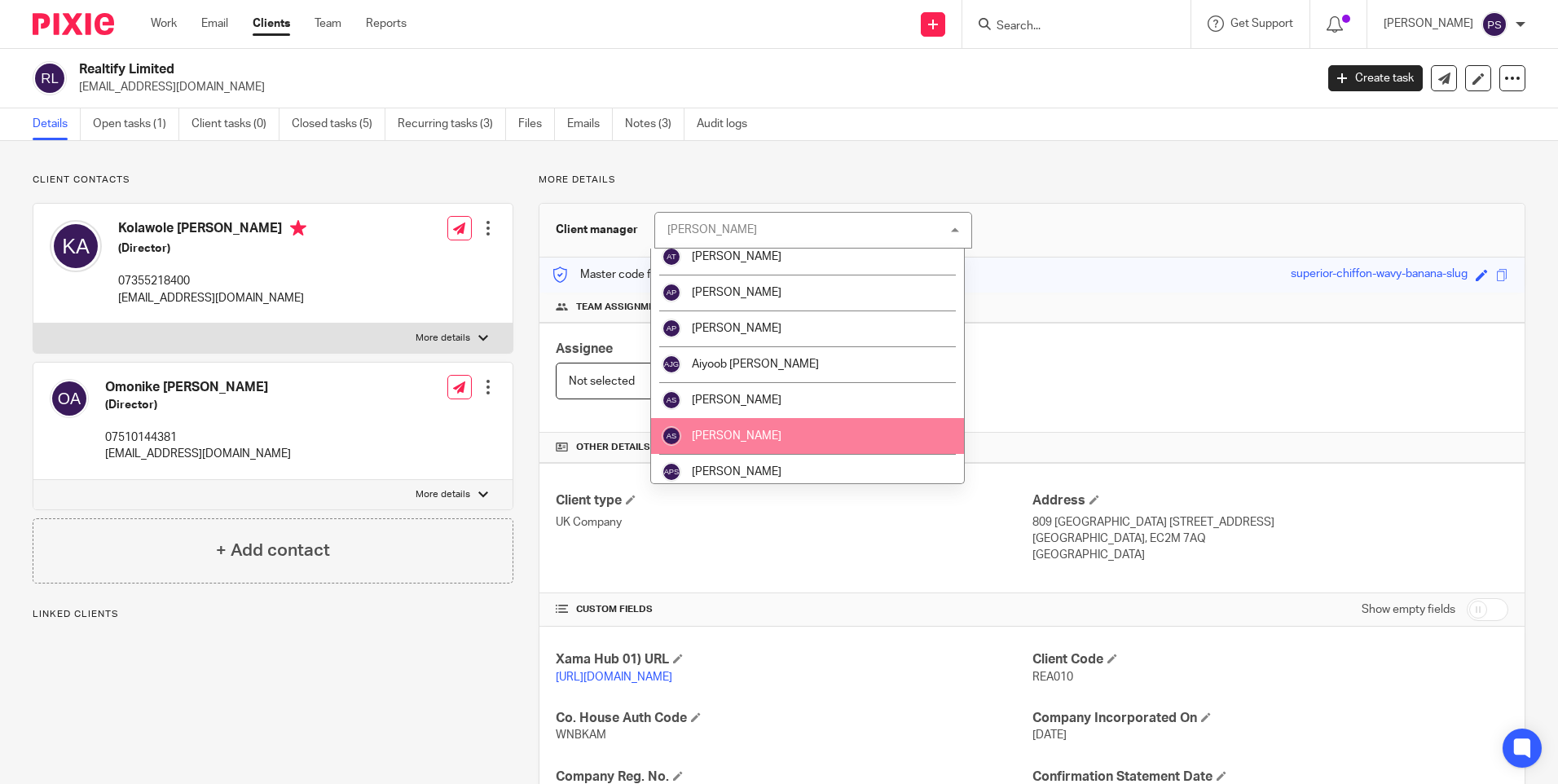
click at [760, 431] on span "[PERSON_NAME]" at bounding box center [737, 436] width 90 height 12
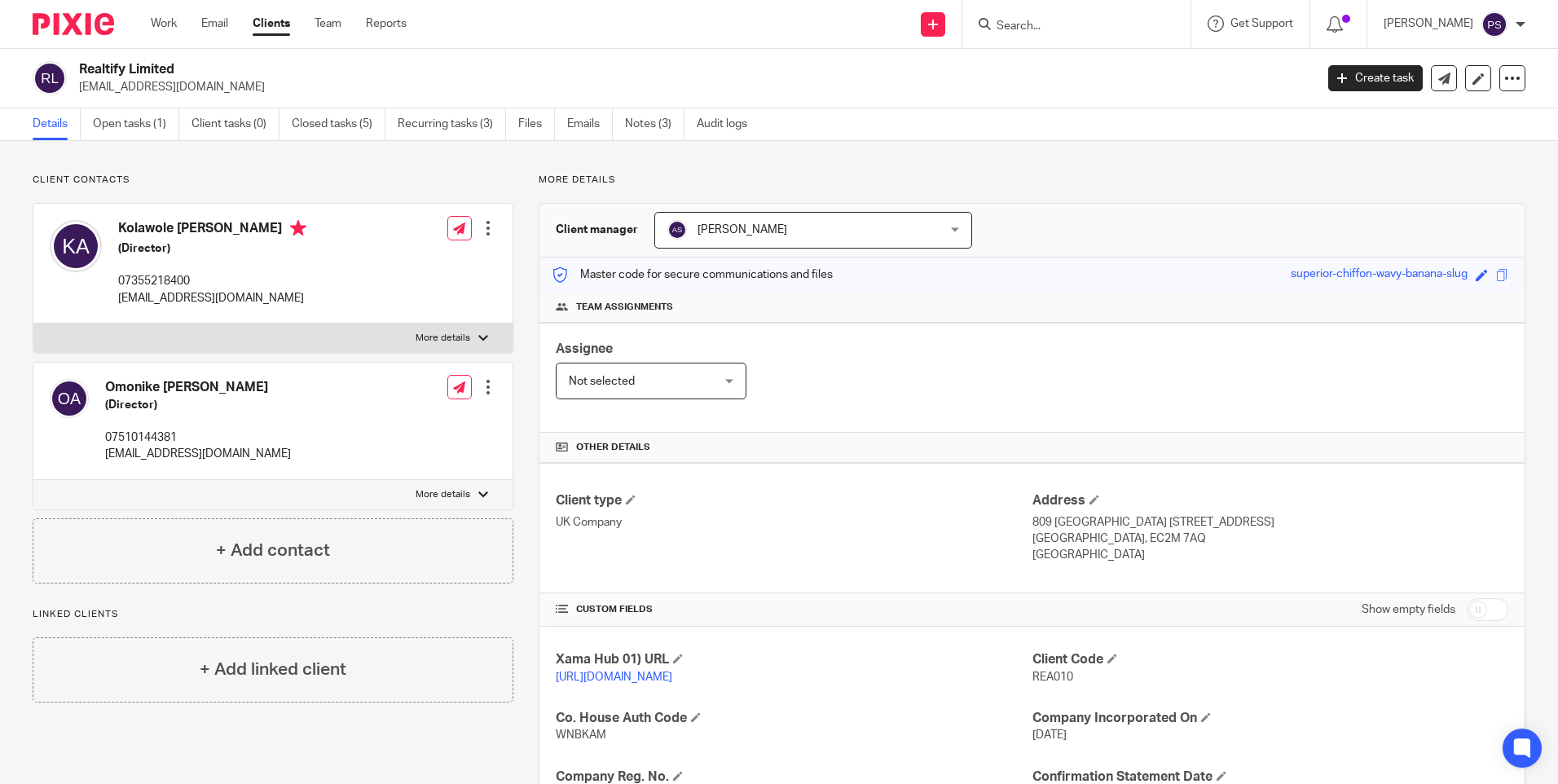
click at [1075, 20] on input "Search" at bounding box center [1069, 26] width 147 height 15
paste input "Realtify Limited"
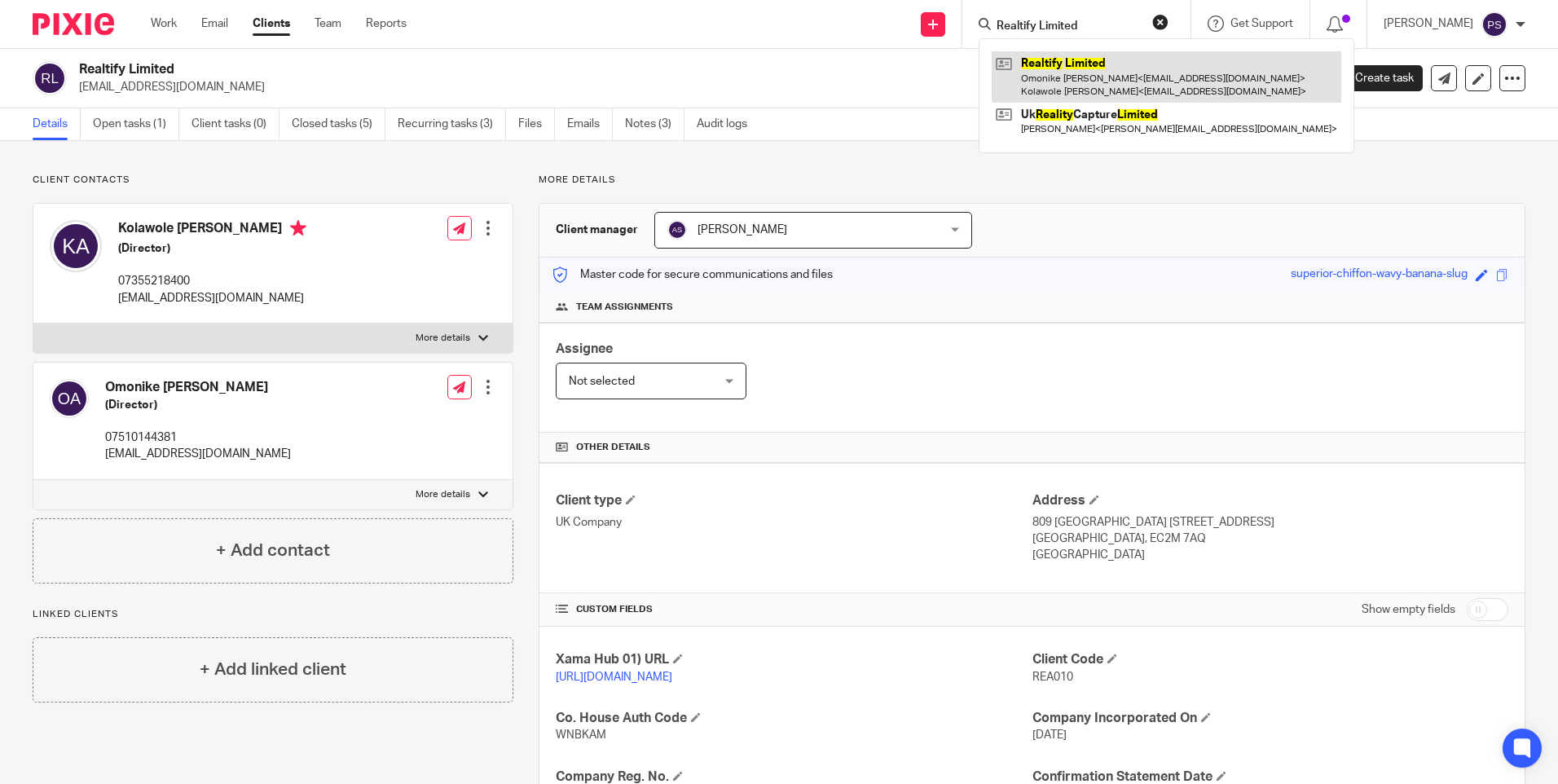
type input "Realtify Limited"
click at [1073, 63] on link at bounding box center [1166, 77] width 350 height 51
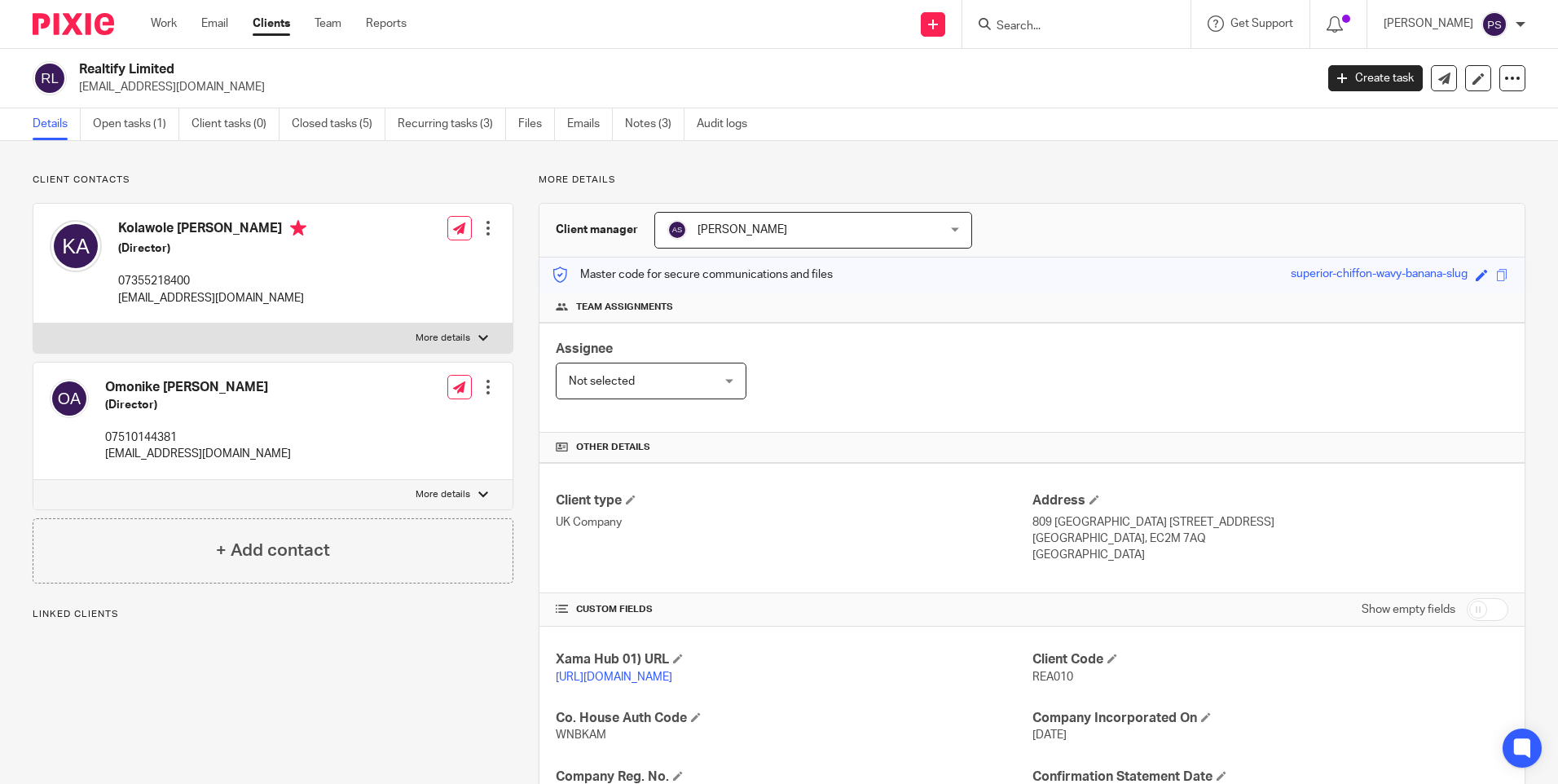
click at [1038, 22] on input "Search" at bounding box center [1069, 26] width 147 height 15
paste input "YW Property Investments Limited"
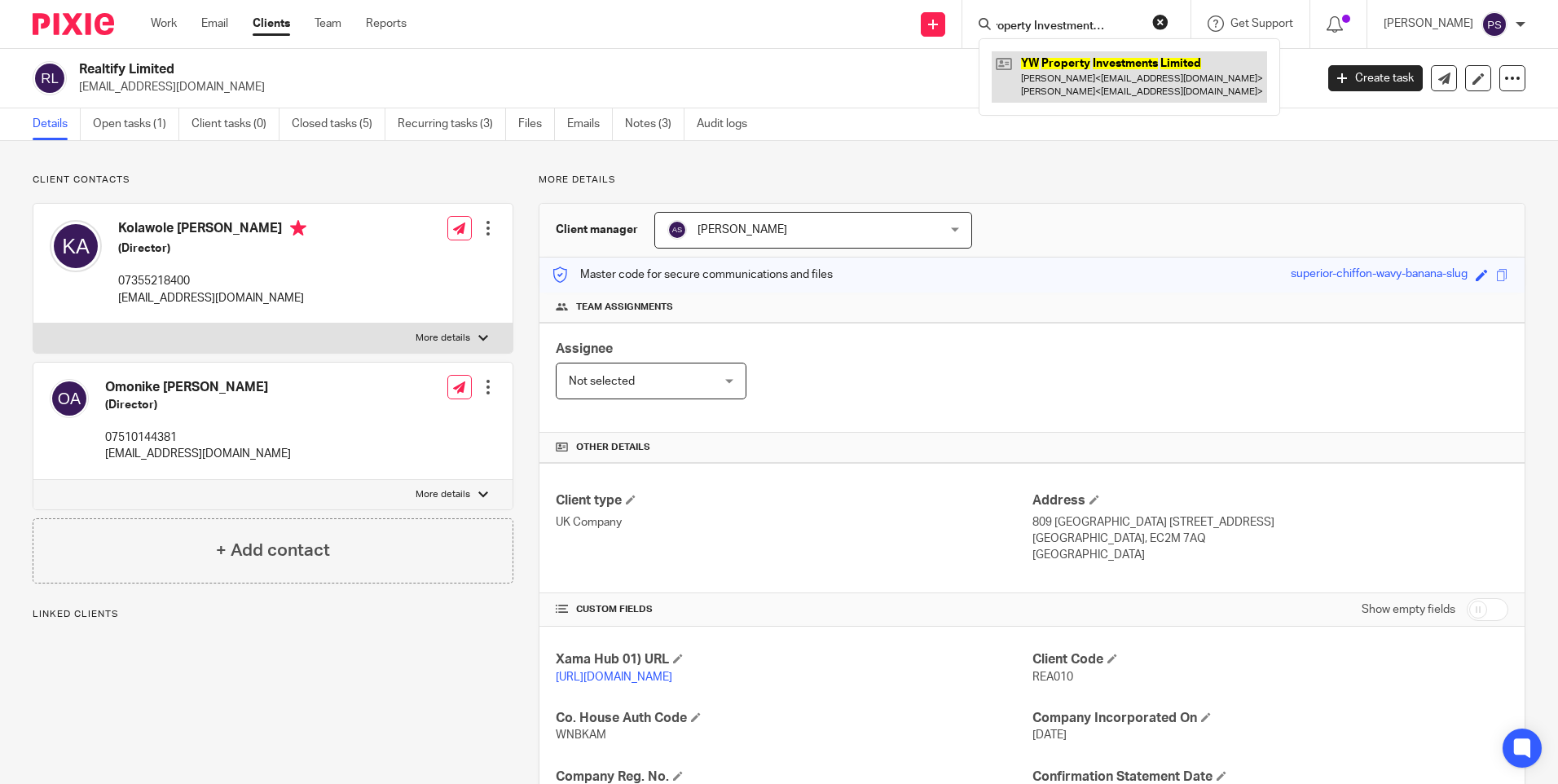
type input "YW Property Investments Limited"
click at [1040, 67] on link at bounding box center [1129, 77] width 275 height 51
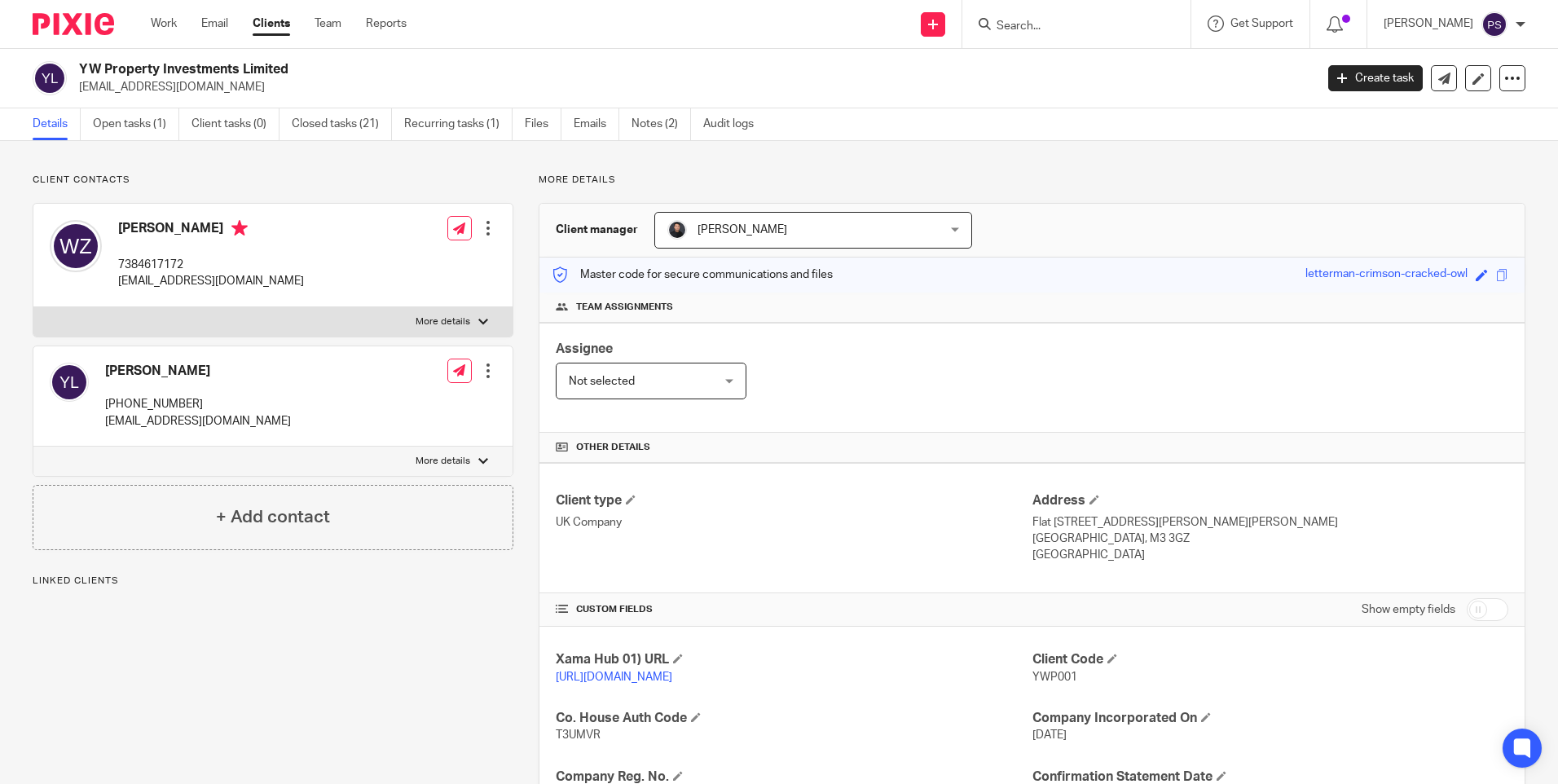
click at [1079, 27] on input "Search" at bounding box center [1069, 26] width 147 height 15
paste input "Bilbir Kaur Kular"
type input "Bilbir Kaur Kular"
click at [1074, 55] on link at bounding box center [1138, 70] width 293 height 37
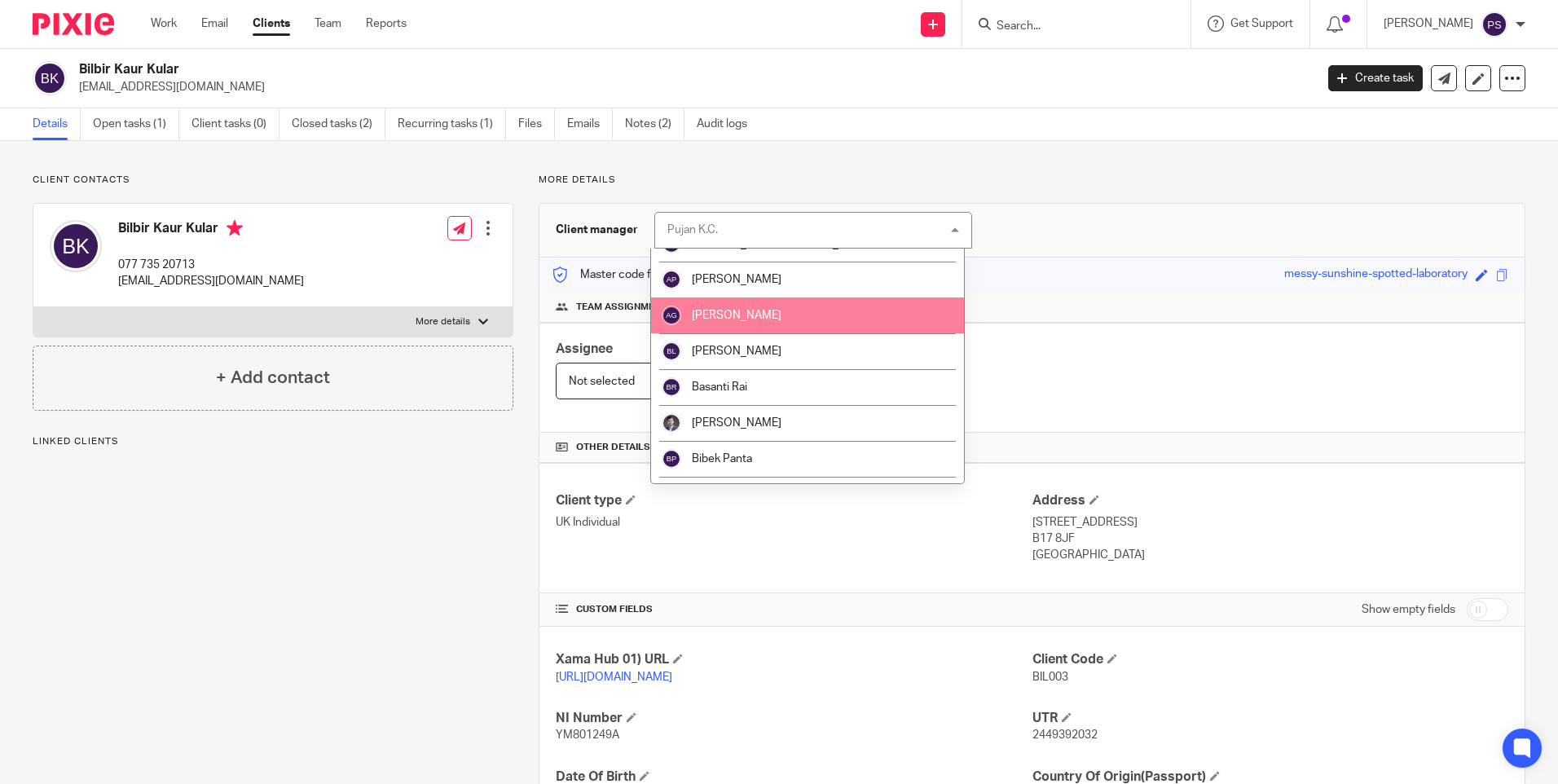
scroll to position [407, 0]
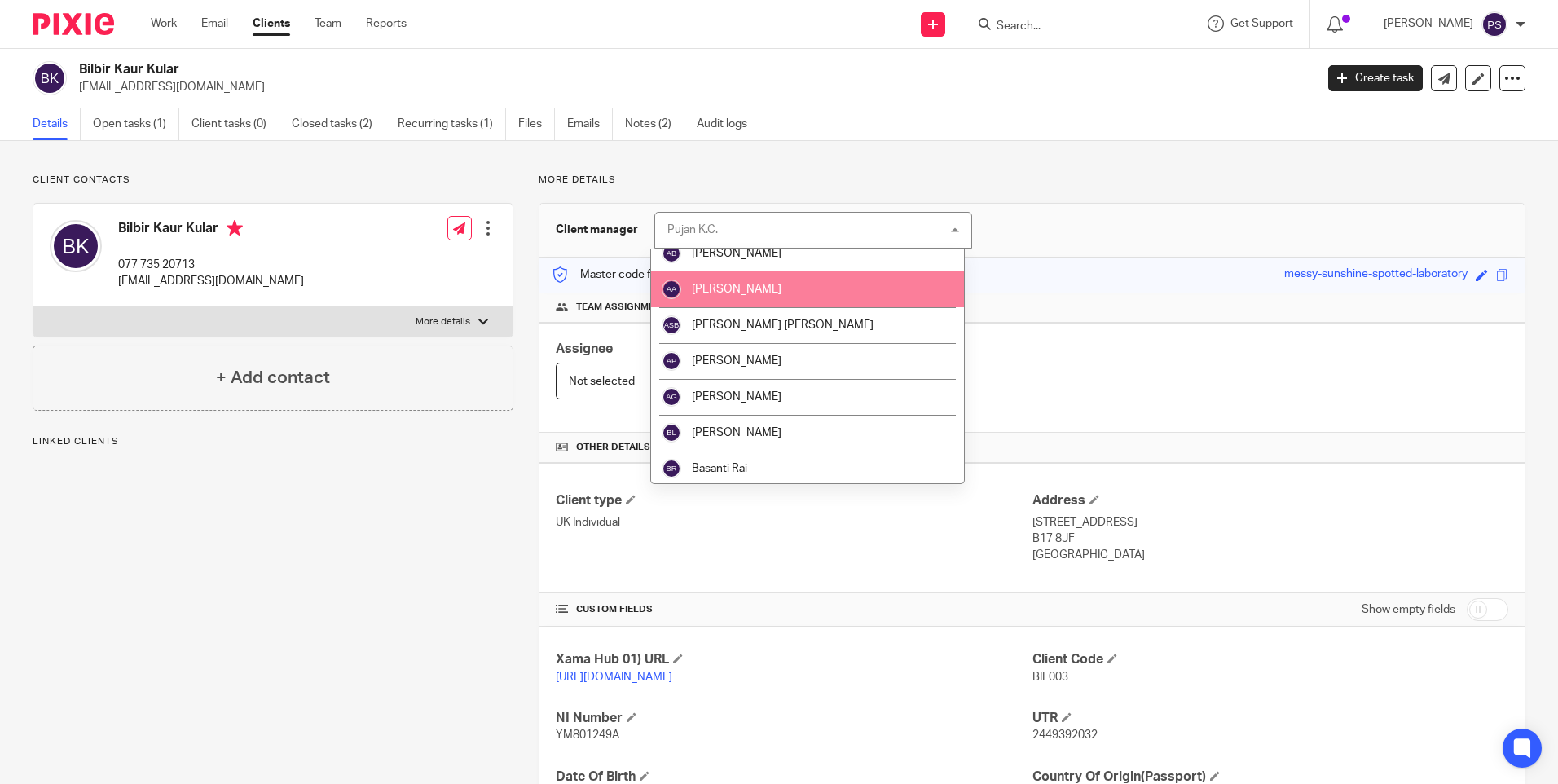
click at [761, 295] on li "[PERSON_NAME]" at bounding box center [808, 289] width 313 height 36
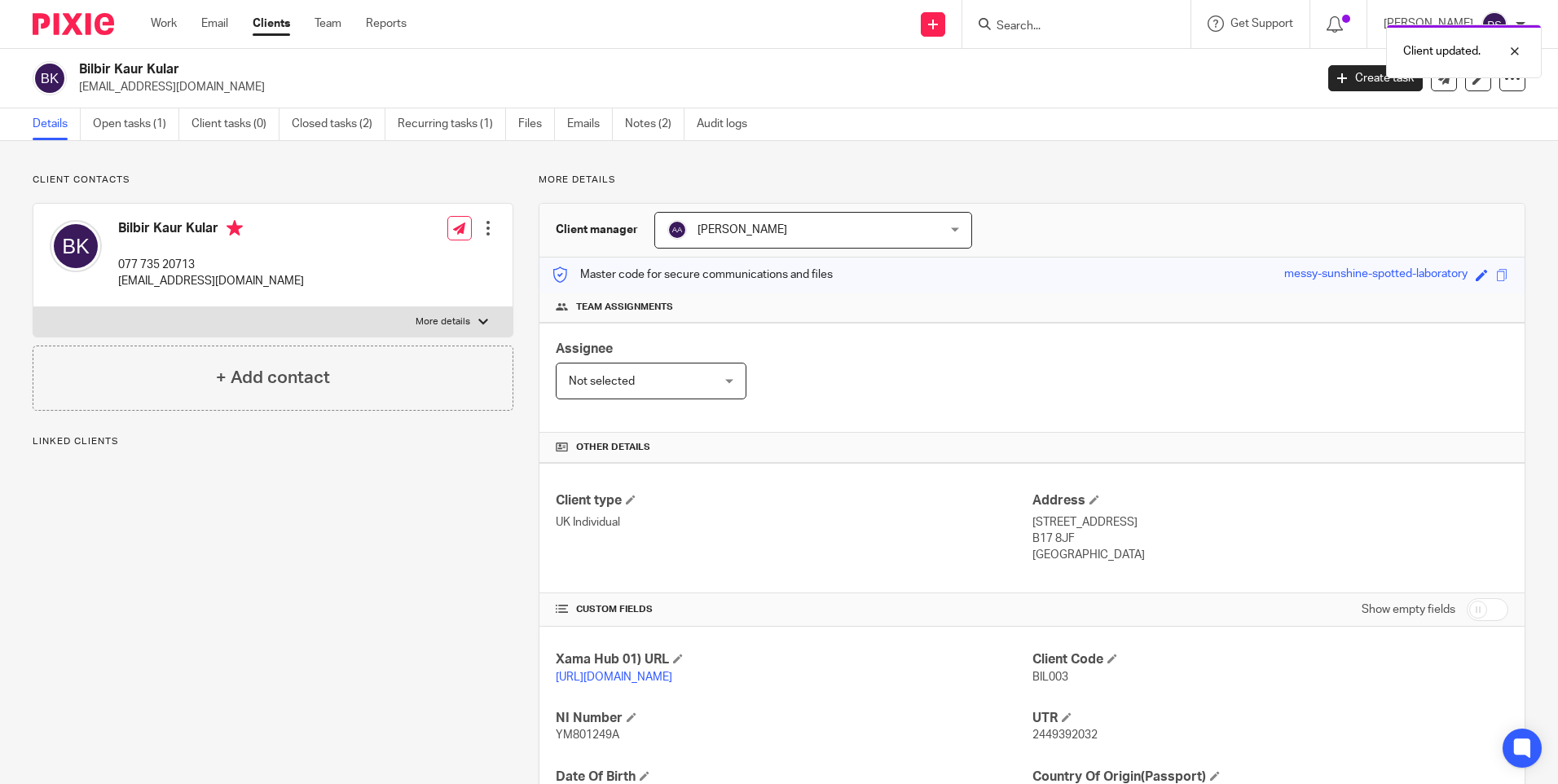
click at [1122, 32] on div "Client updated." at bounding box center [1160, 47] width 763 height 62
click at [1128, 28] on input "Search" at bounding box center [1069, 26] width 147 height 15
paste input "Roseneath Limited"
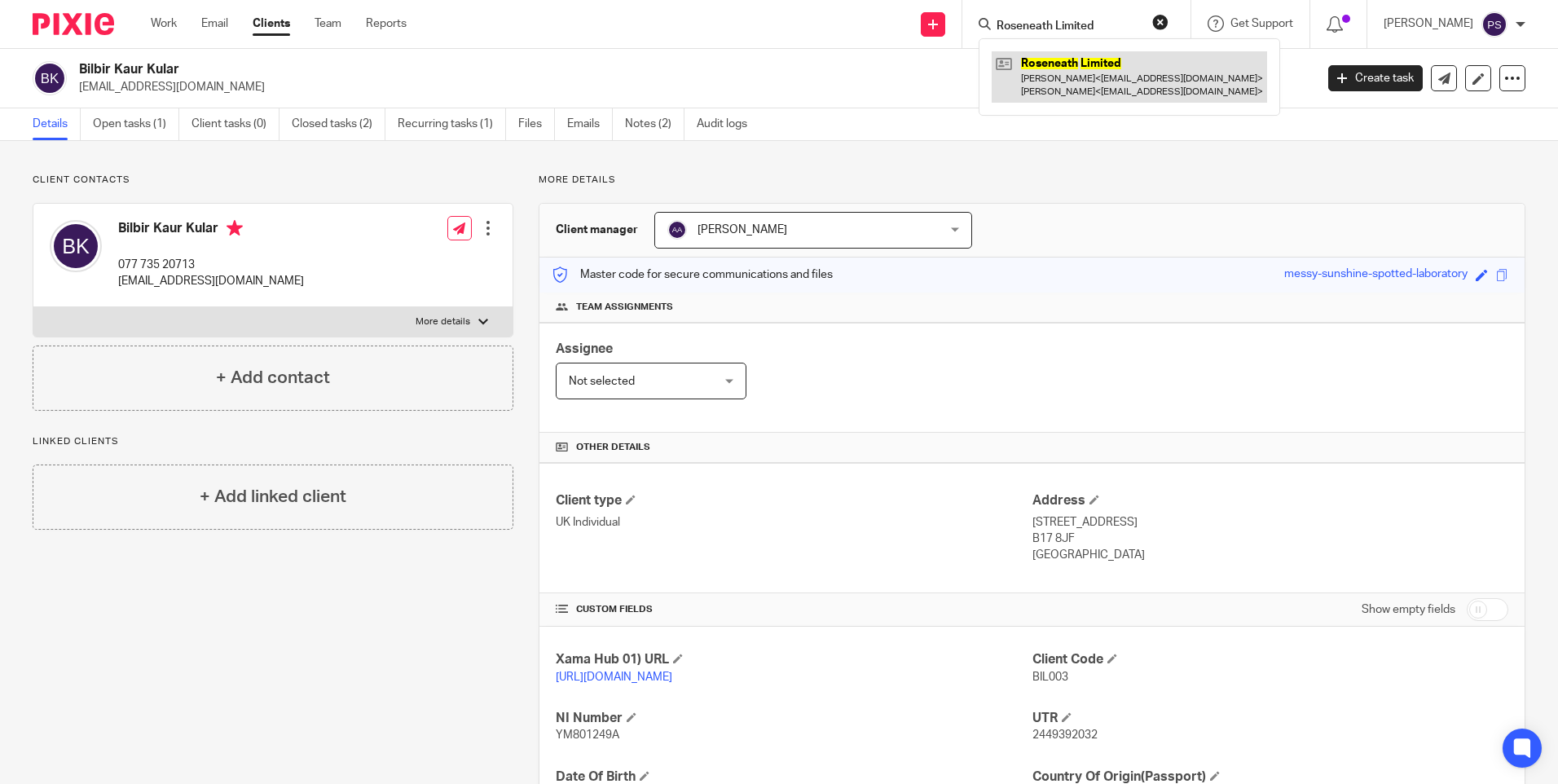
type input "Roseneath Limited"
click at [1113, 65] on link at bounding box center [1129, 77] width 275 height 51
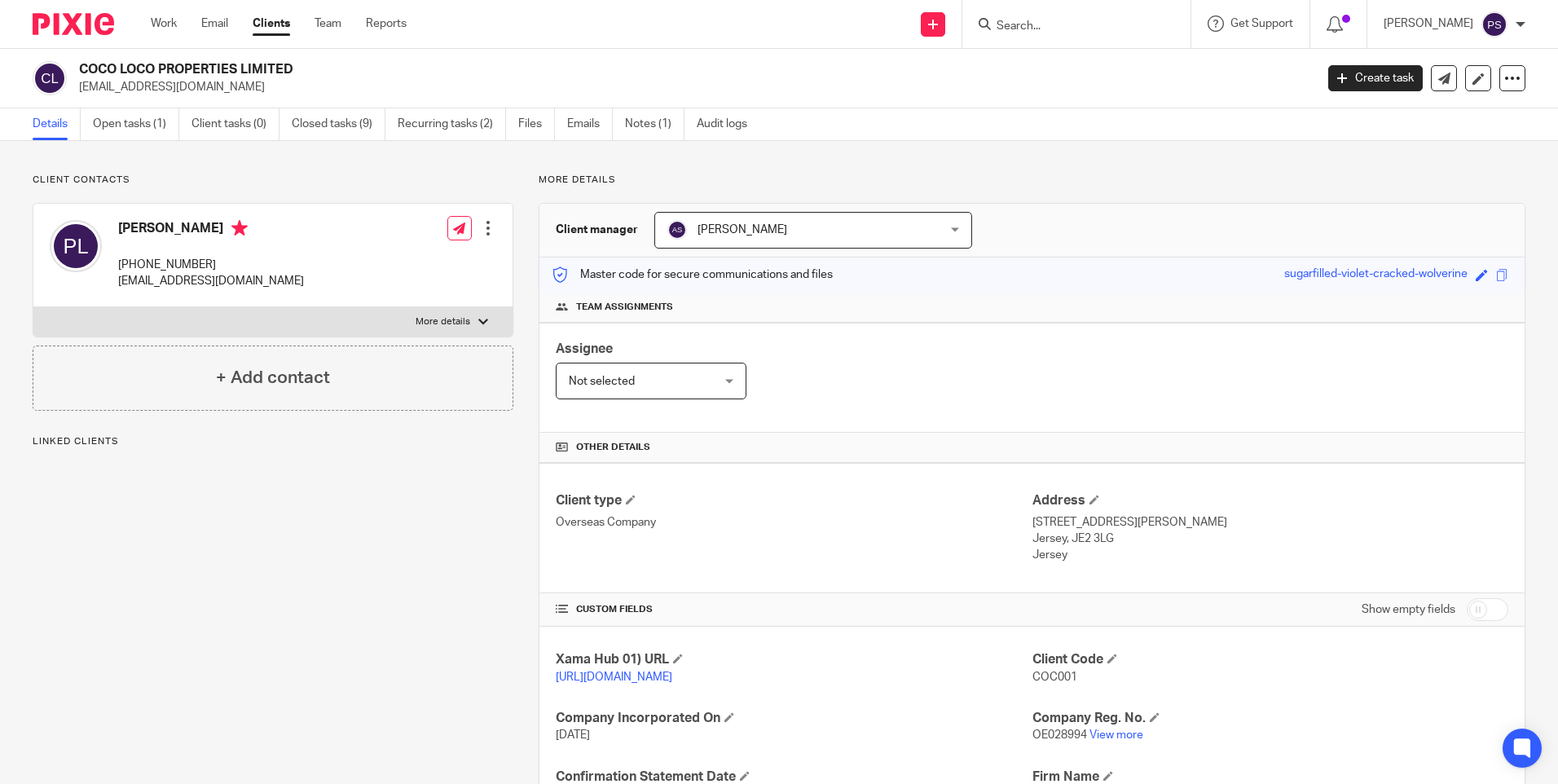
click at [1134, 29] on input "Search" at bounding box center [1069, 26] width 147 height 15
paste input "[PERSON_NAME] [PERSON_NAME]"
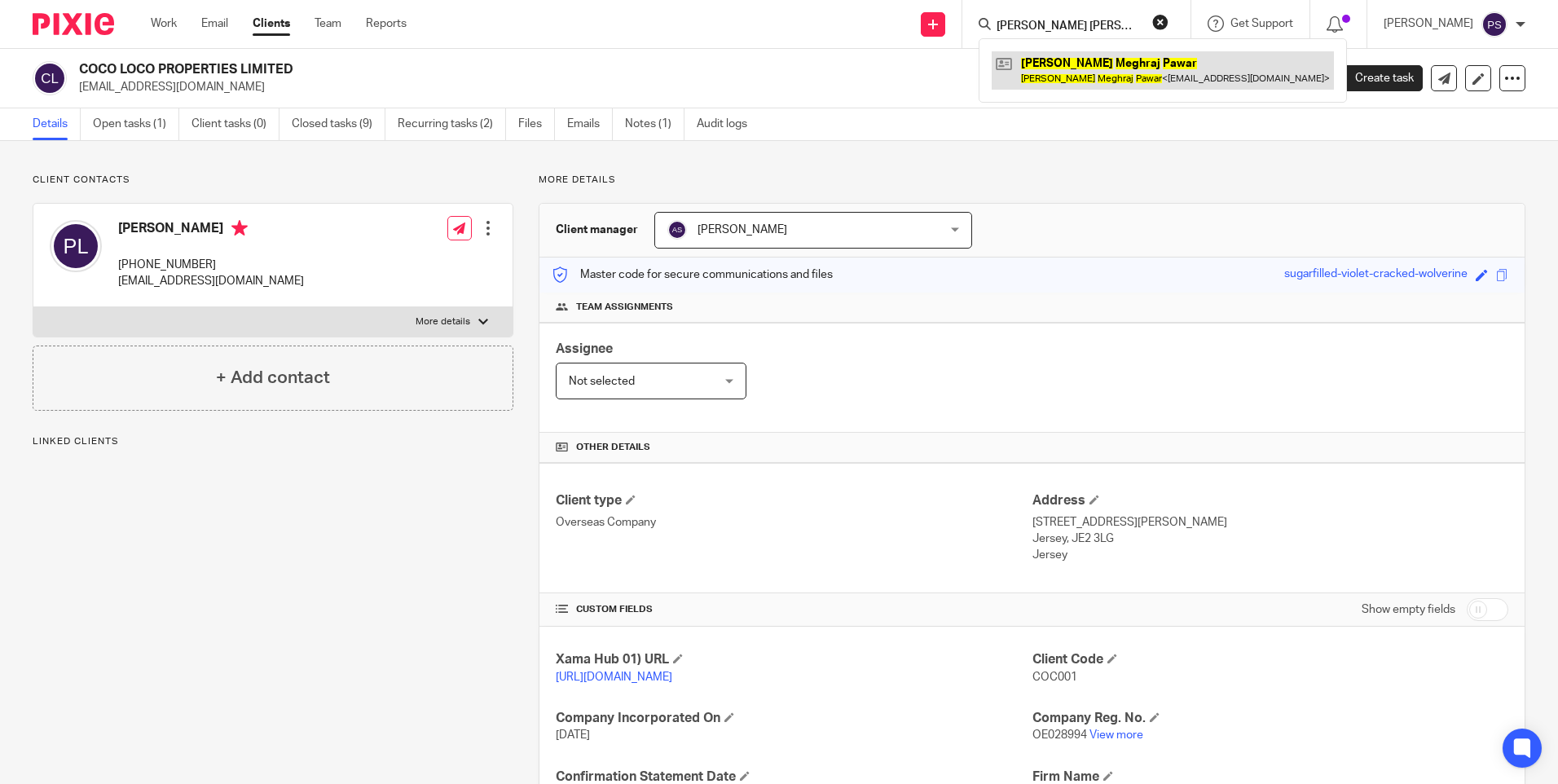
type input "[PERSON_NAME] [PERSON_NAME]"
click at [1116, 87] on link at bounding box center [1162, 70] width 342 height 37
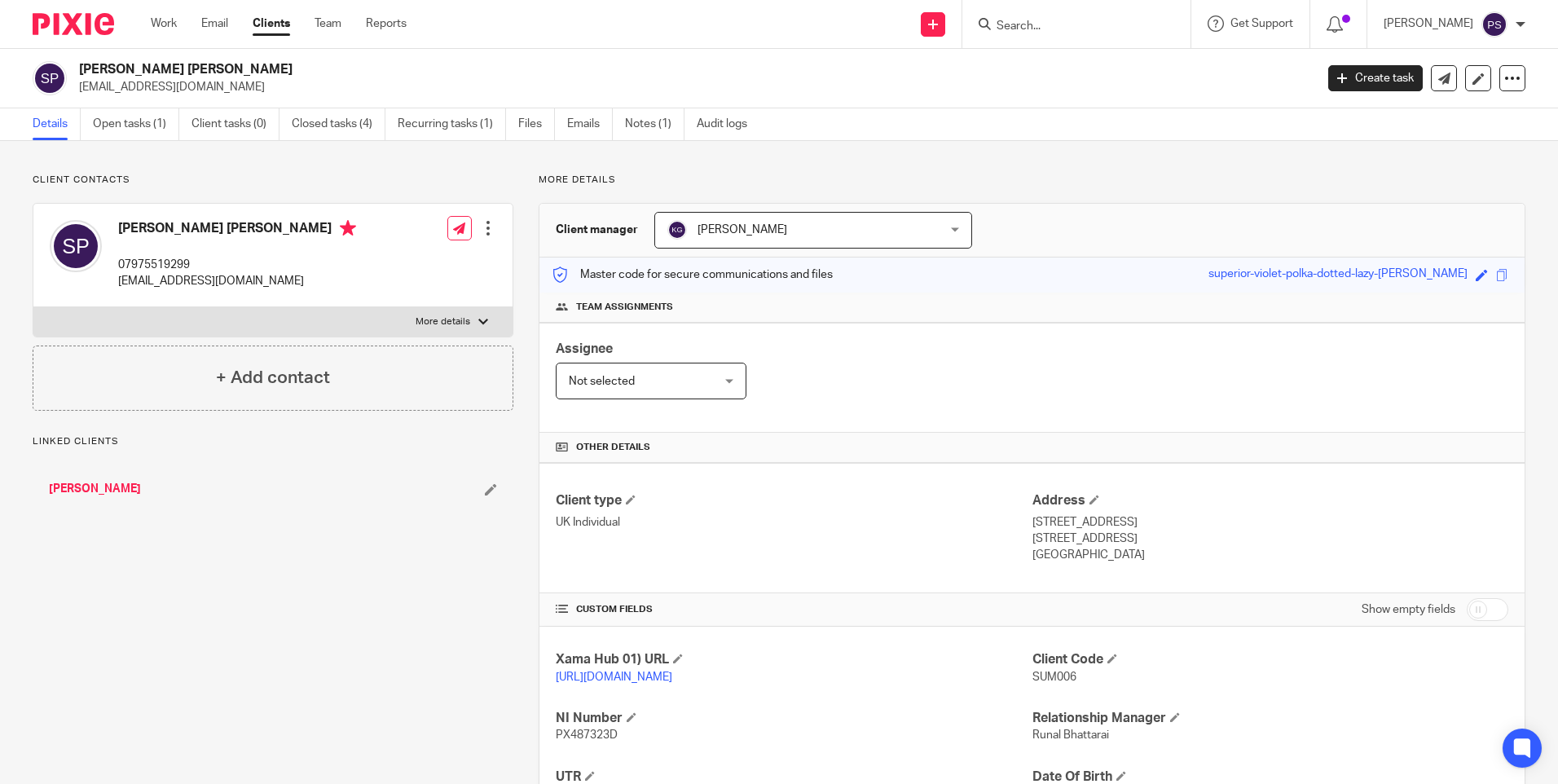
click at [894, 227] on span "[PERSON_NAME]" at bounding box center [788, 229] width 243 height 34
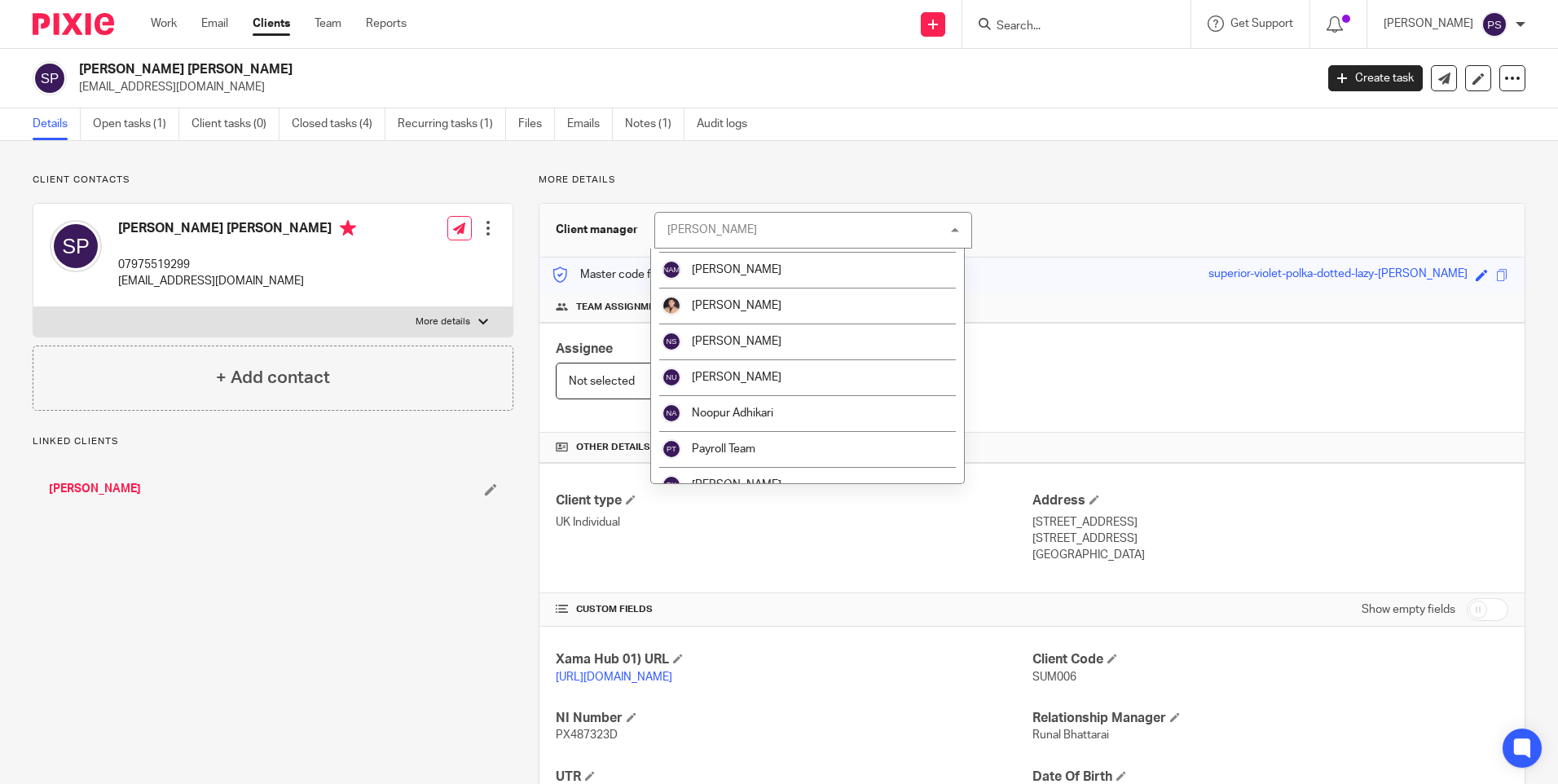
scroll to position [1711, 0]
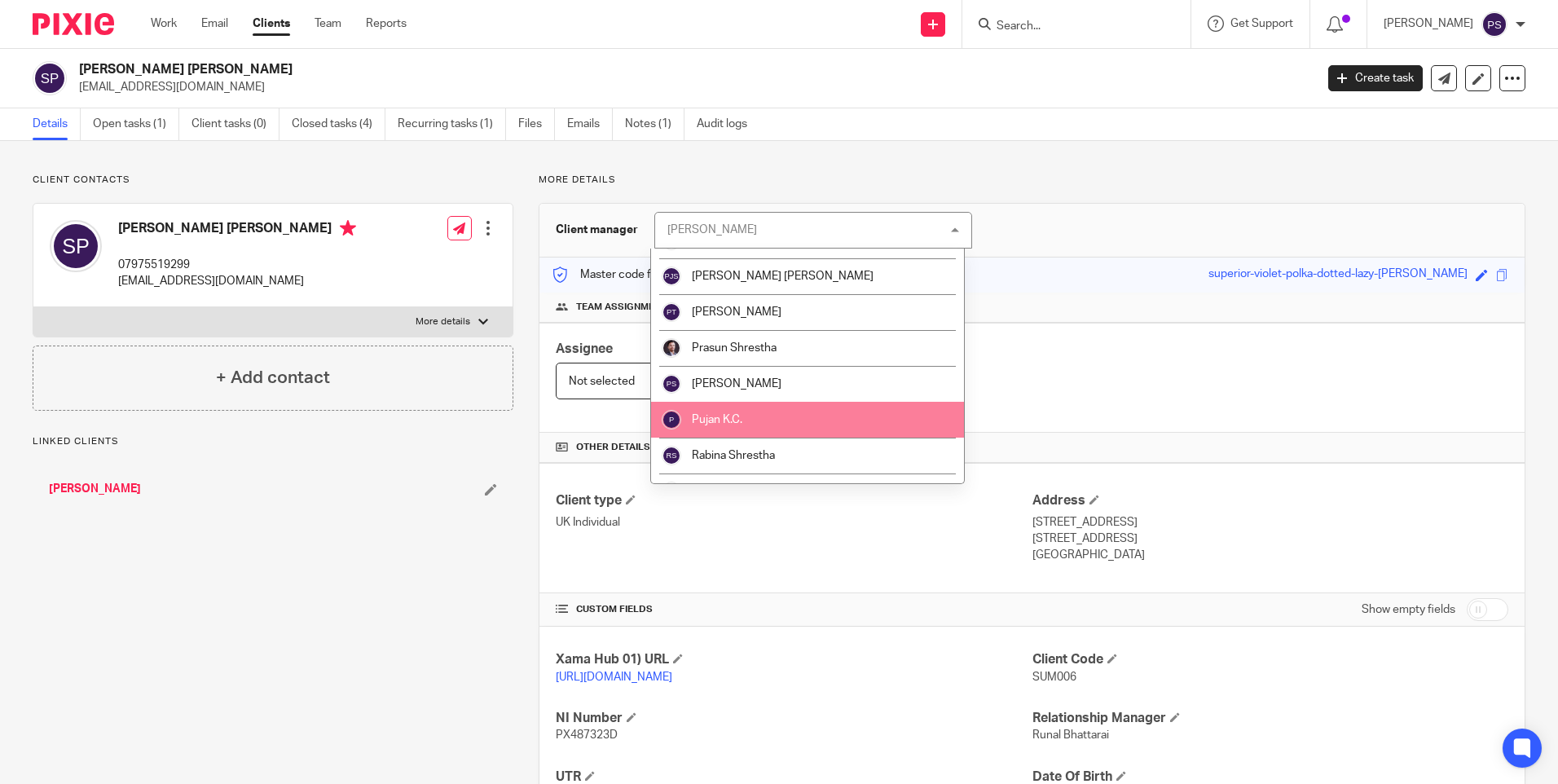
click at [812, 409] on li "Pujan K.C." at bounding box center [808, 419] width 313 height 36
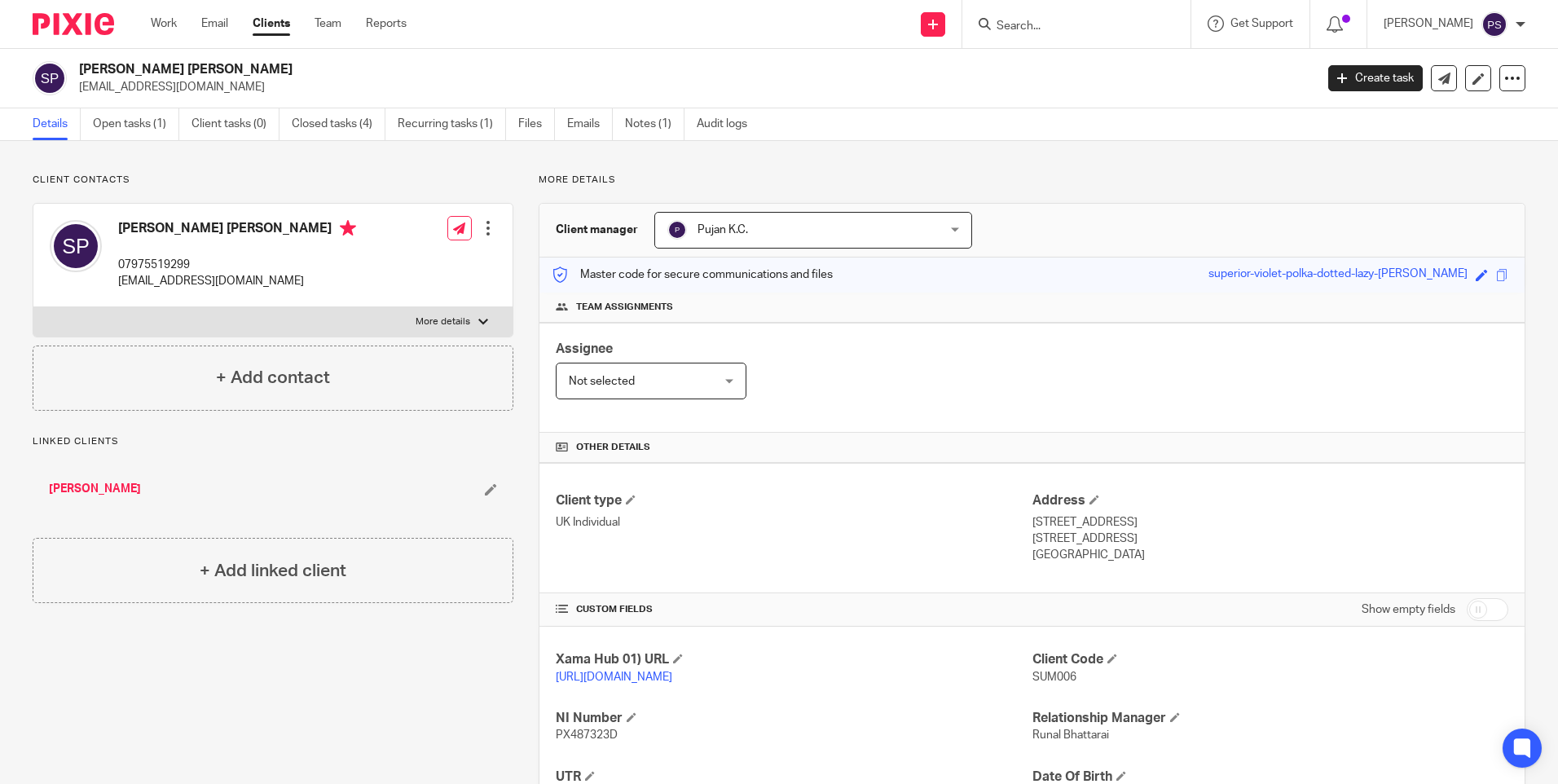
drag, startPoint x: 1040, startPoint y: 25, endPoint x: 1049, endPoint y: 30, distance: 10.3
click at [1045, 30] on input "Search" at bounding box center [1069, 26] width 147 height 15
paste input "Taibah Hassan M Alamoudi"
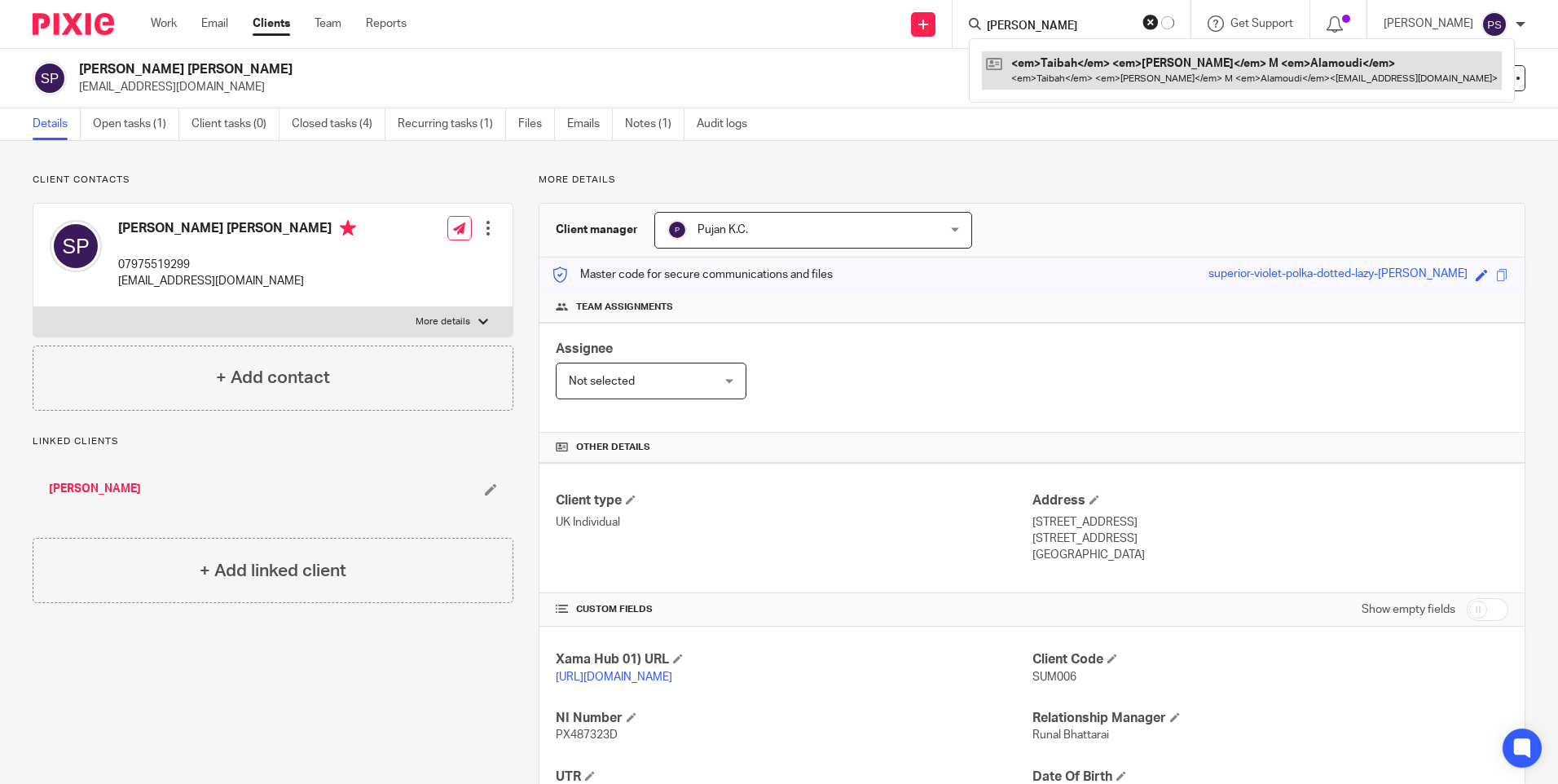
type input "Taibah Hassan M Alamoudi"
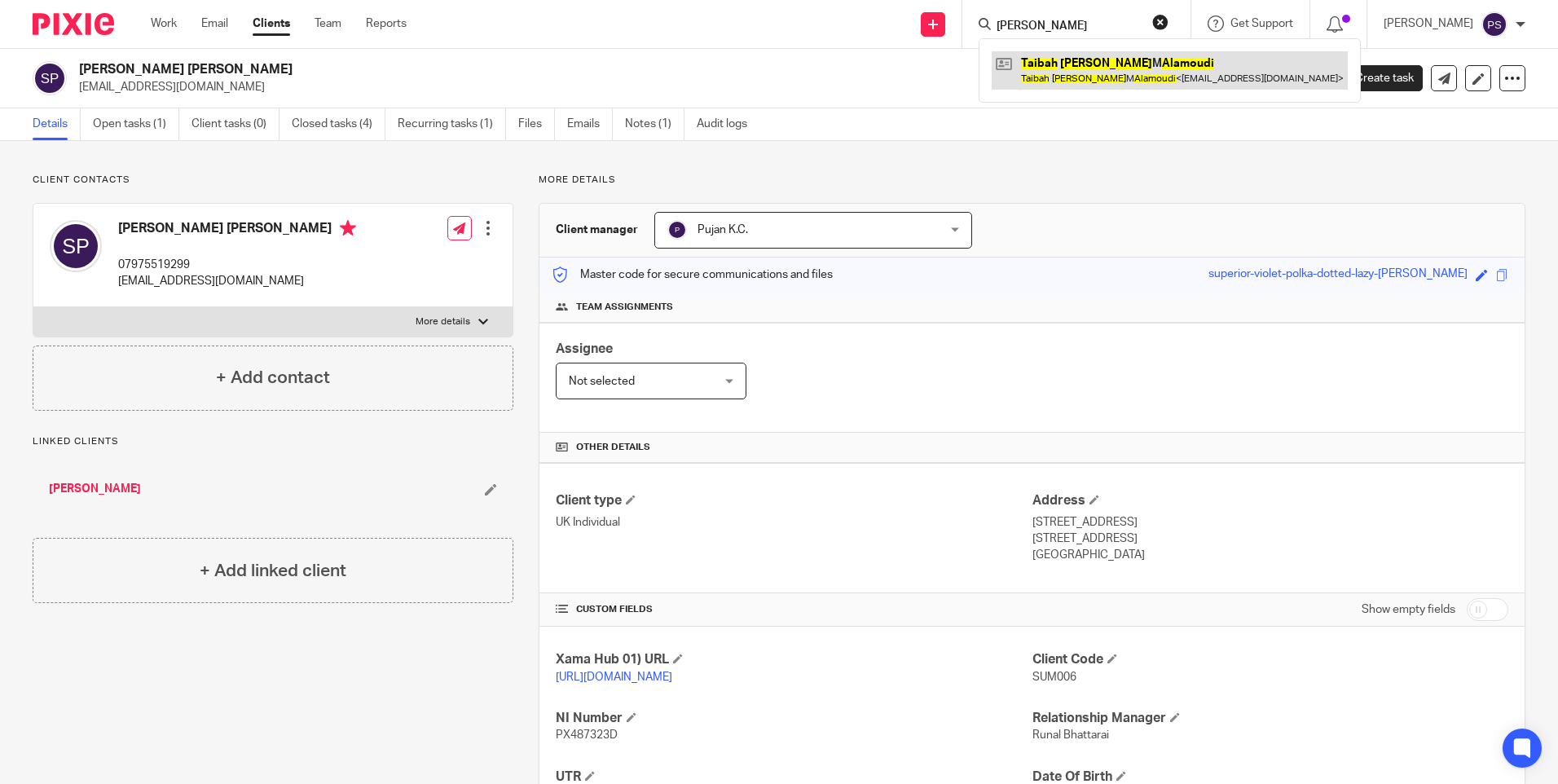
click at [1065, 62] on link at bounding box center [1169, 70] width 357 height 37
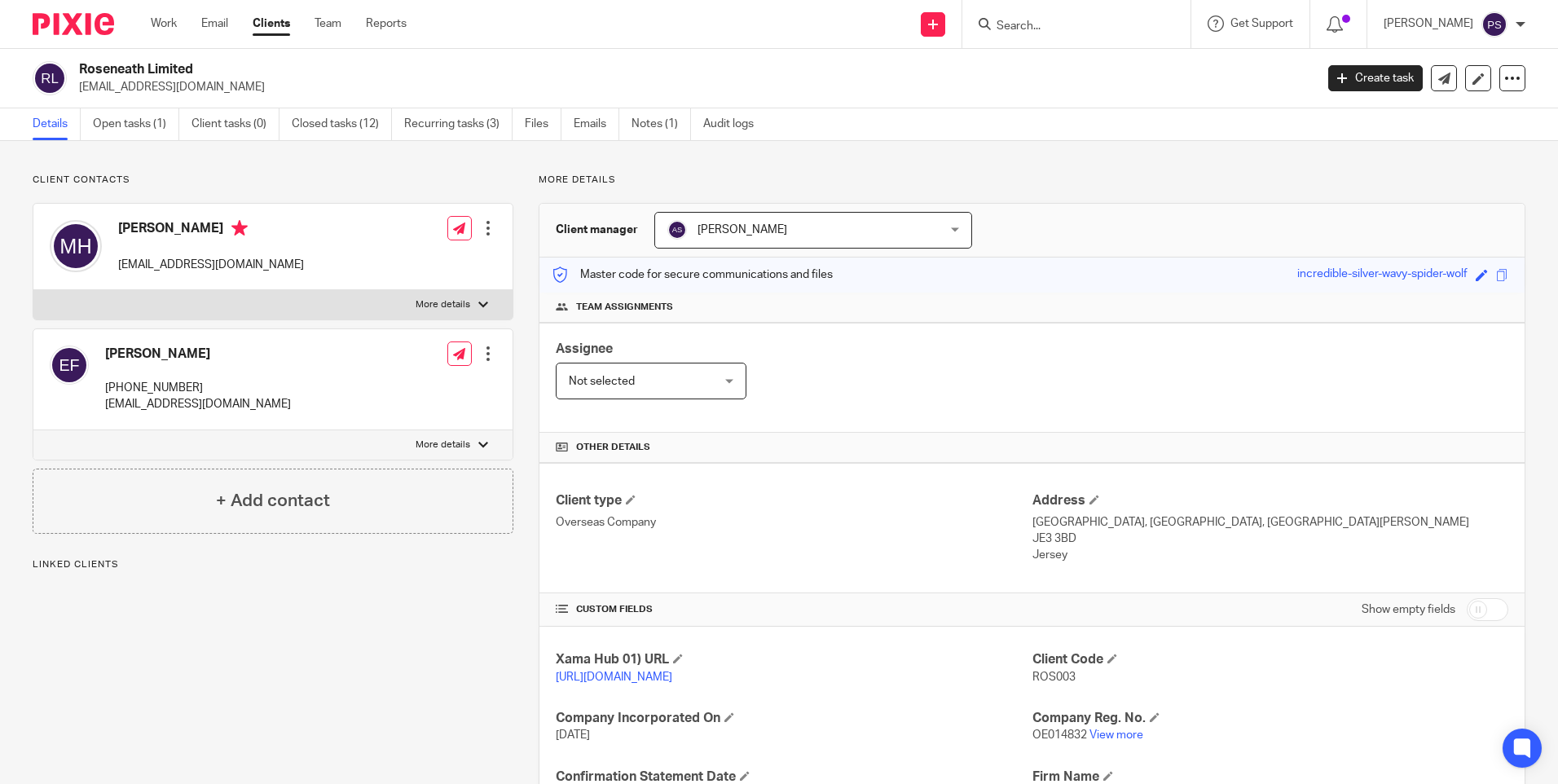
click at [1060, 26] on input "Search" at bounding box center [1069, 26] width 147 height 15
paste input "Retirement Care Homes Ltd"
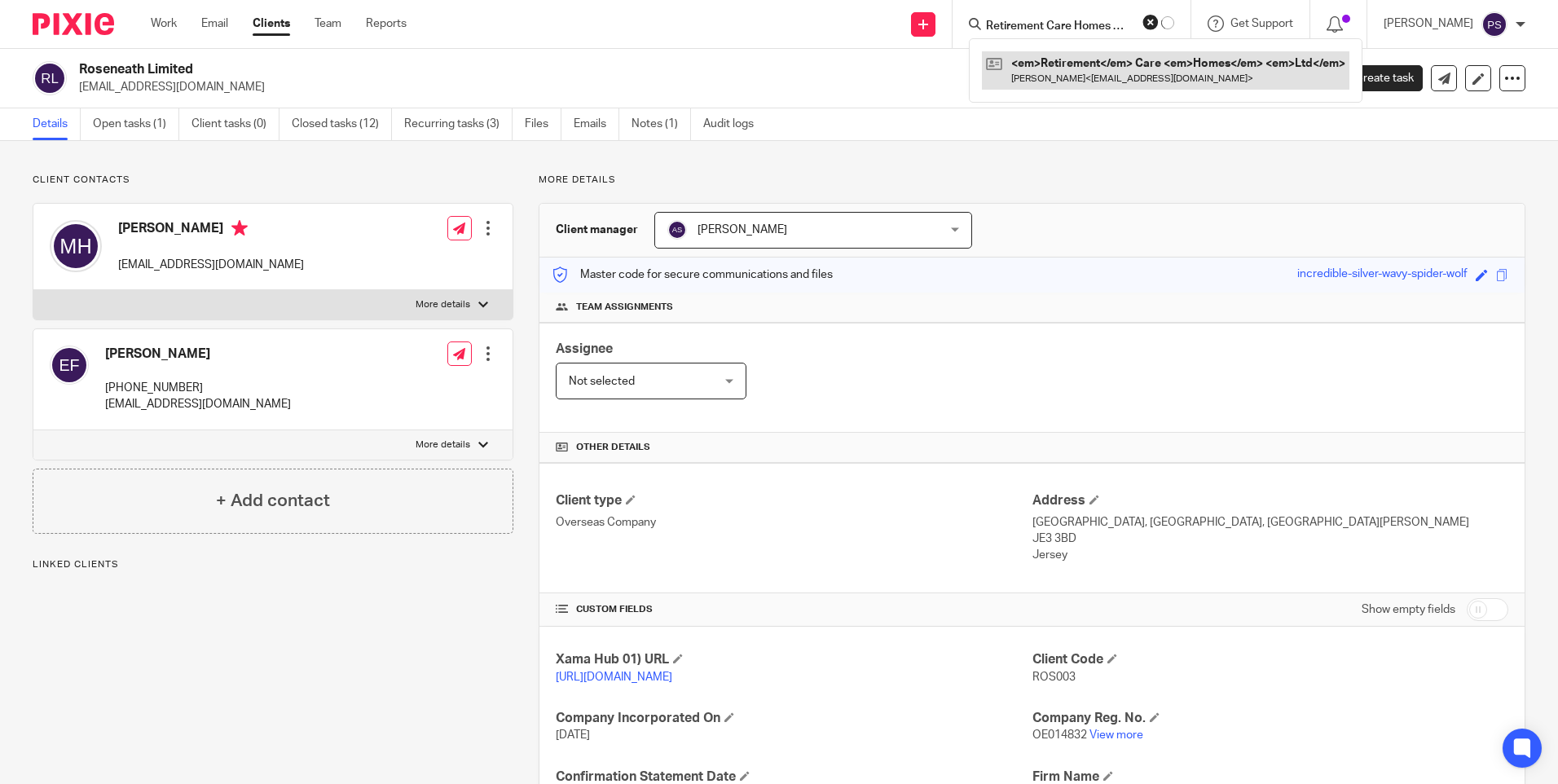
type input "Retirement Care Homes Ltd"
click at [1055, 65] on link at bounding box center [1129, 70] width 275 height 37
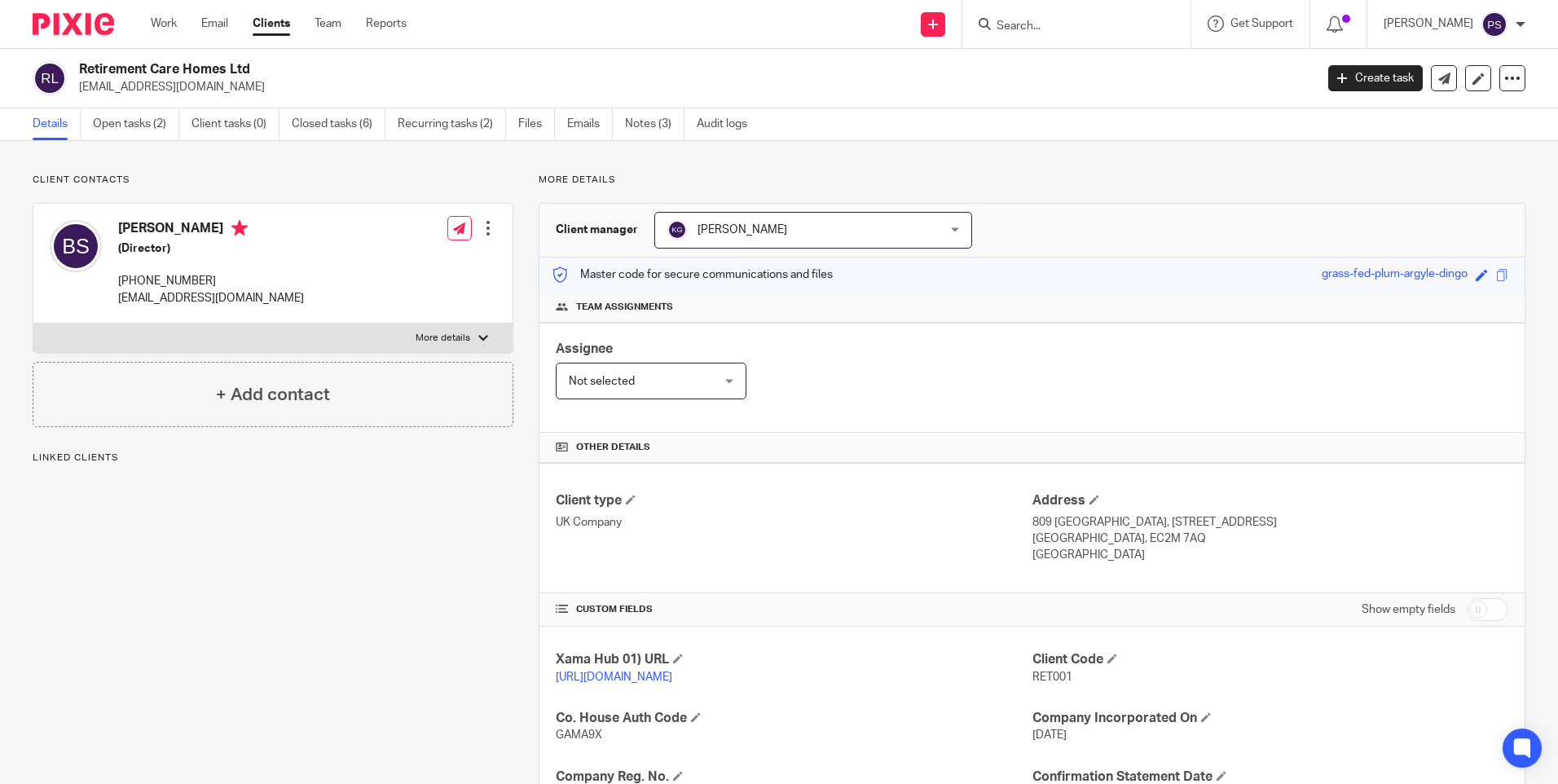
click at [1059, 21] on input "Search" at bounding box center [1069, 26] width 147 height 15
paste input "Se London Ground Rents Ltd"
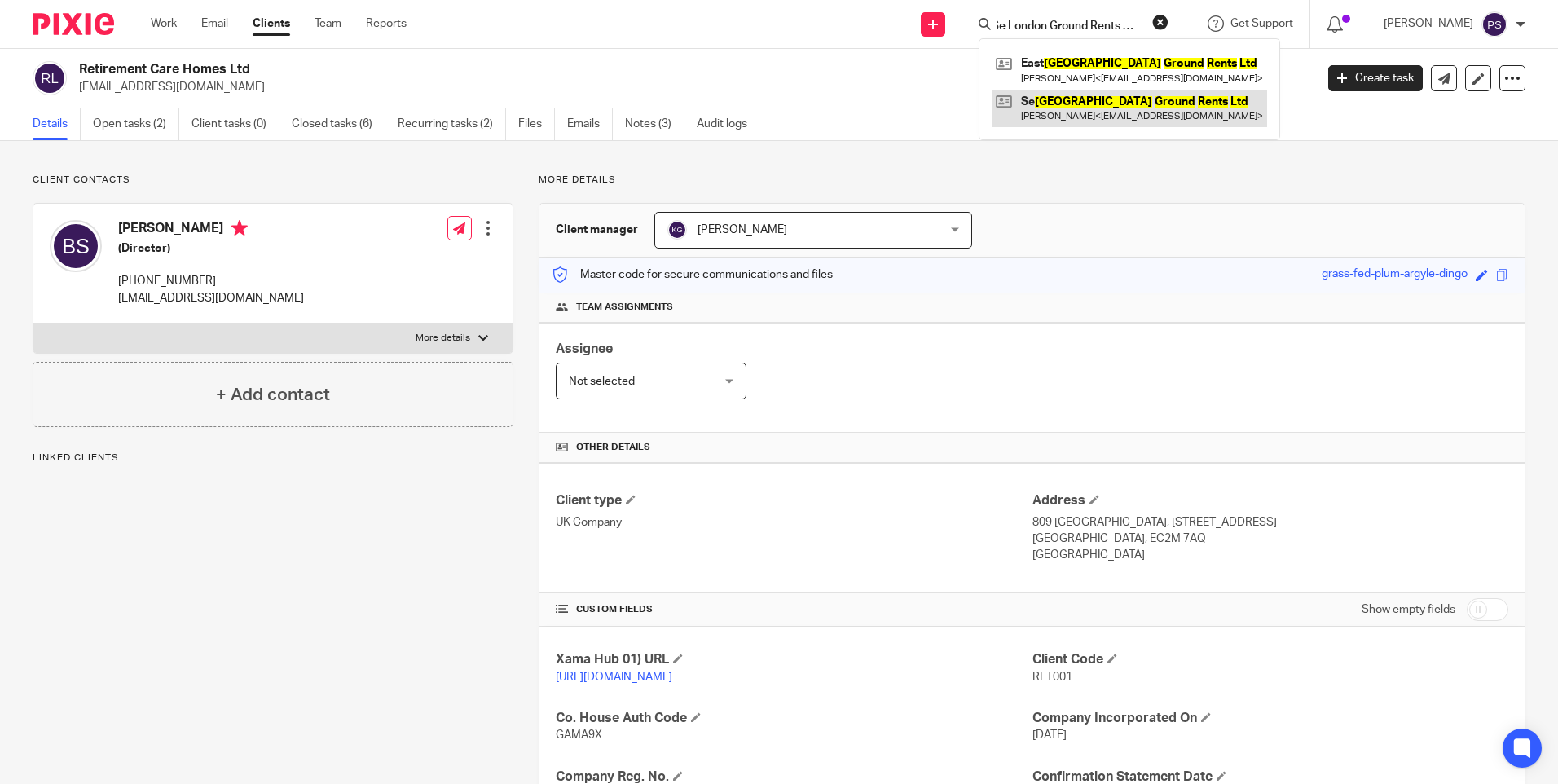
type input "Se London Ground Rents Ltd"
click at [1060, 105] on link at bounding box center [1129, 108] width 275 height 37
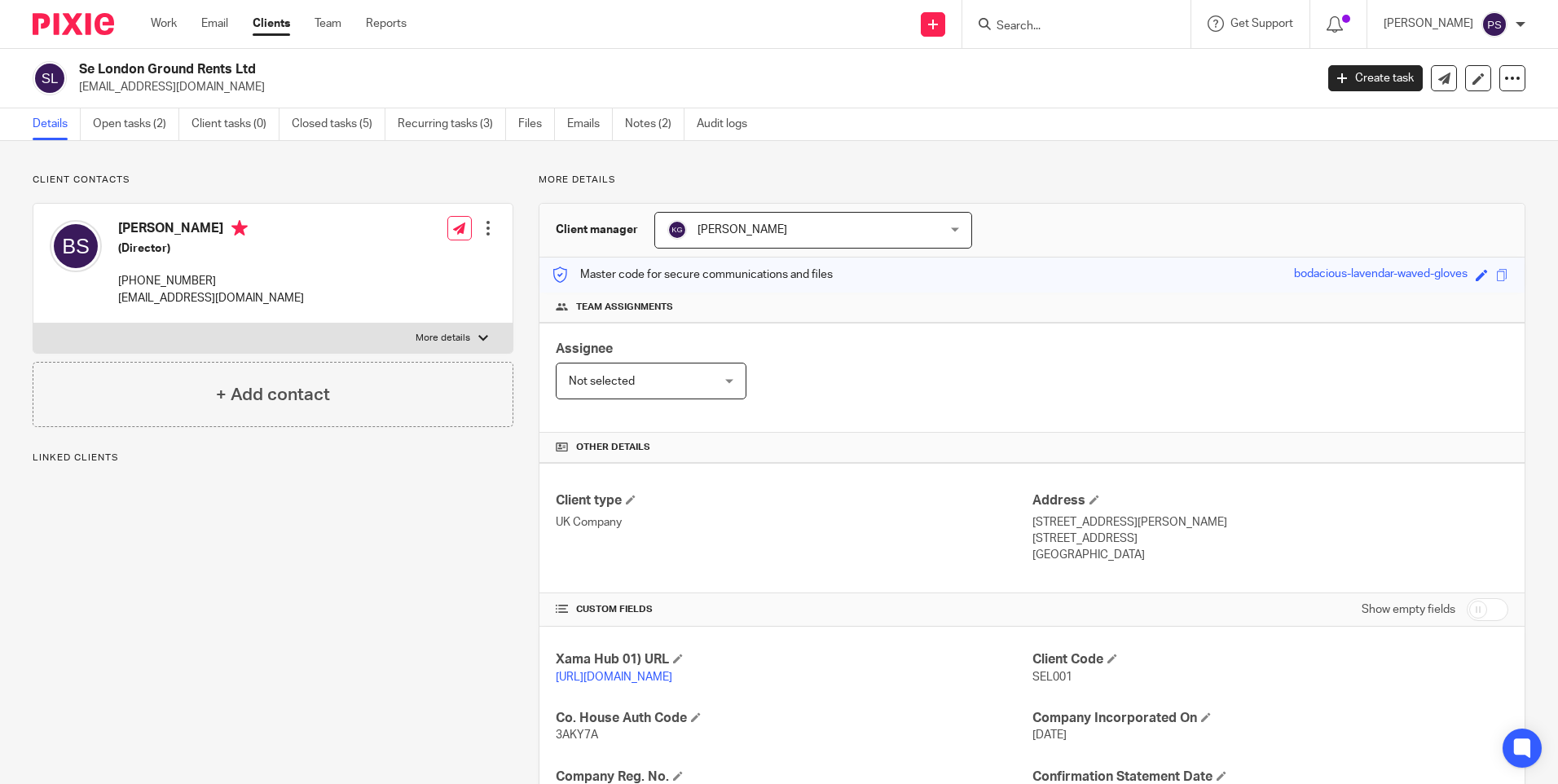
click at [1040, 23] on input "Search" at bounding box center [1069, 26] width 147 height 15
paste input "Investment Securities Ltd"
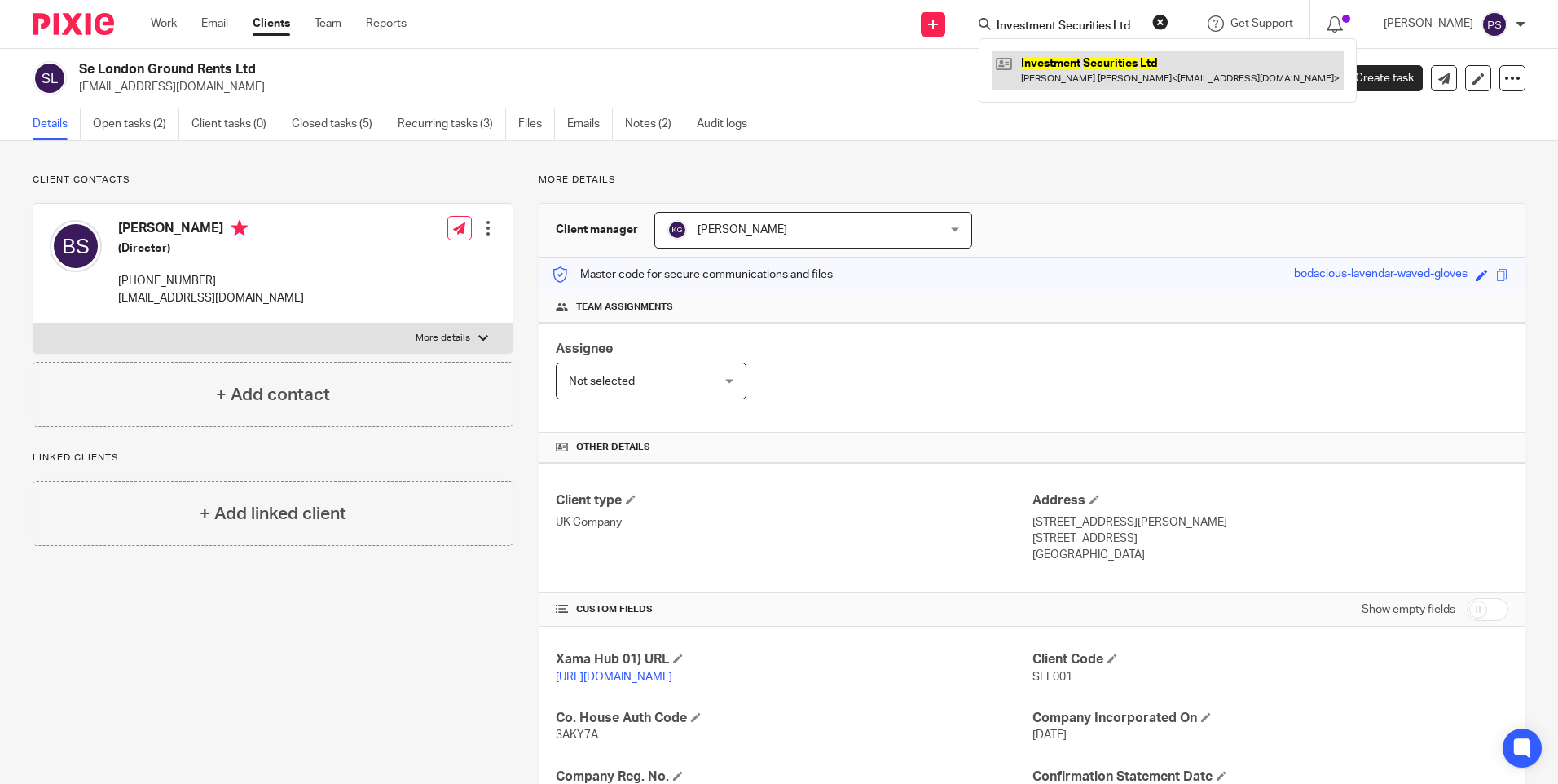
type input "Investment Securities Ltd"
click at [1060, 63] on link at bounding box center [1167, 70] width 352 height 37
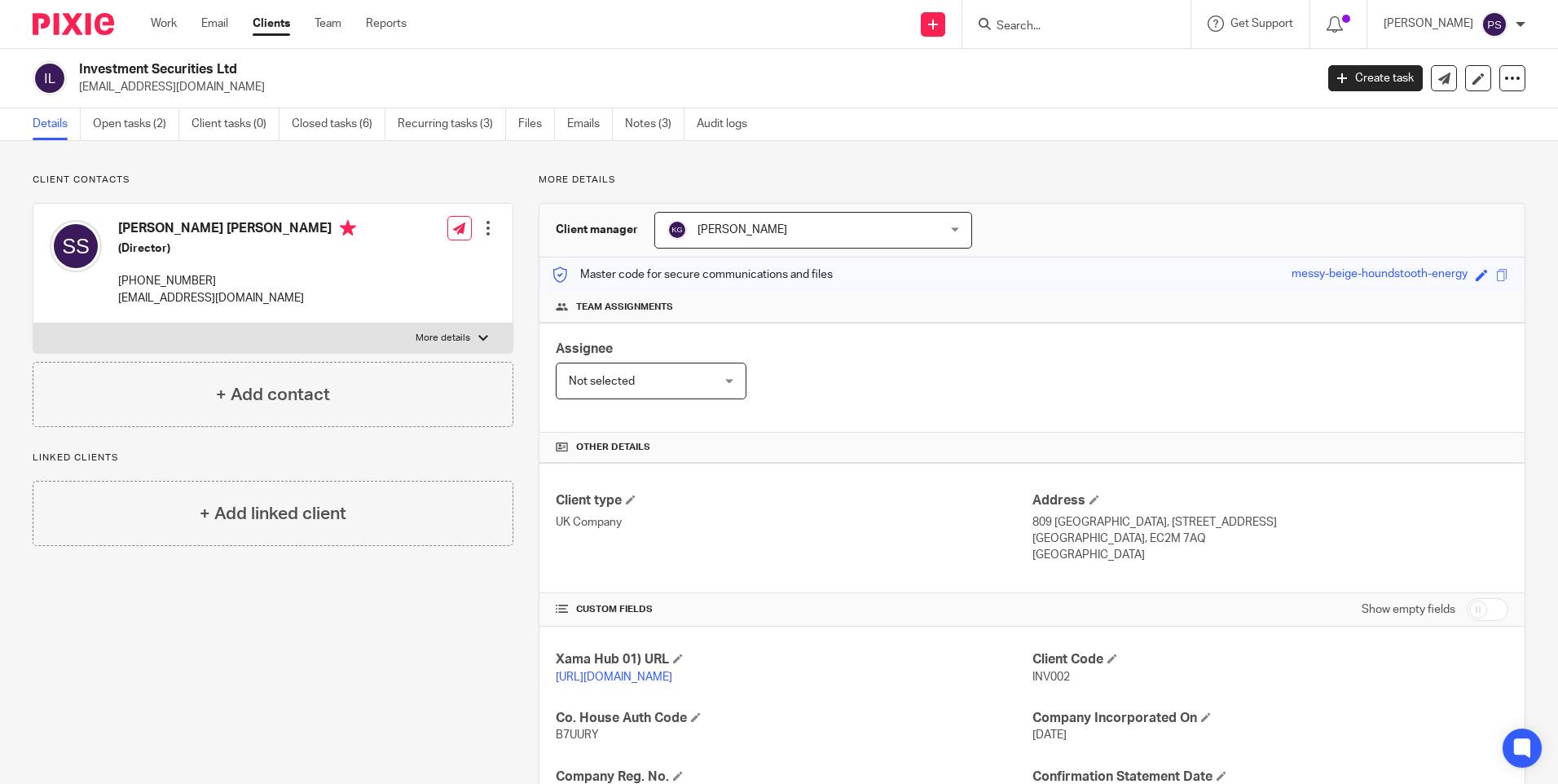
click at [1059, 22] on input "Search" at bounding box center [1069, 26] width 147 height 15
paste input "Nominal Ground Rents Ltd"
type input "Nominal Ground Rents Ltd"
click at [1048, 71] on link at bounding box center [1129, 70] width 275 height 37
click at [1058, 16] on form at bounding box center [1082, 23] width 174 height 21
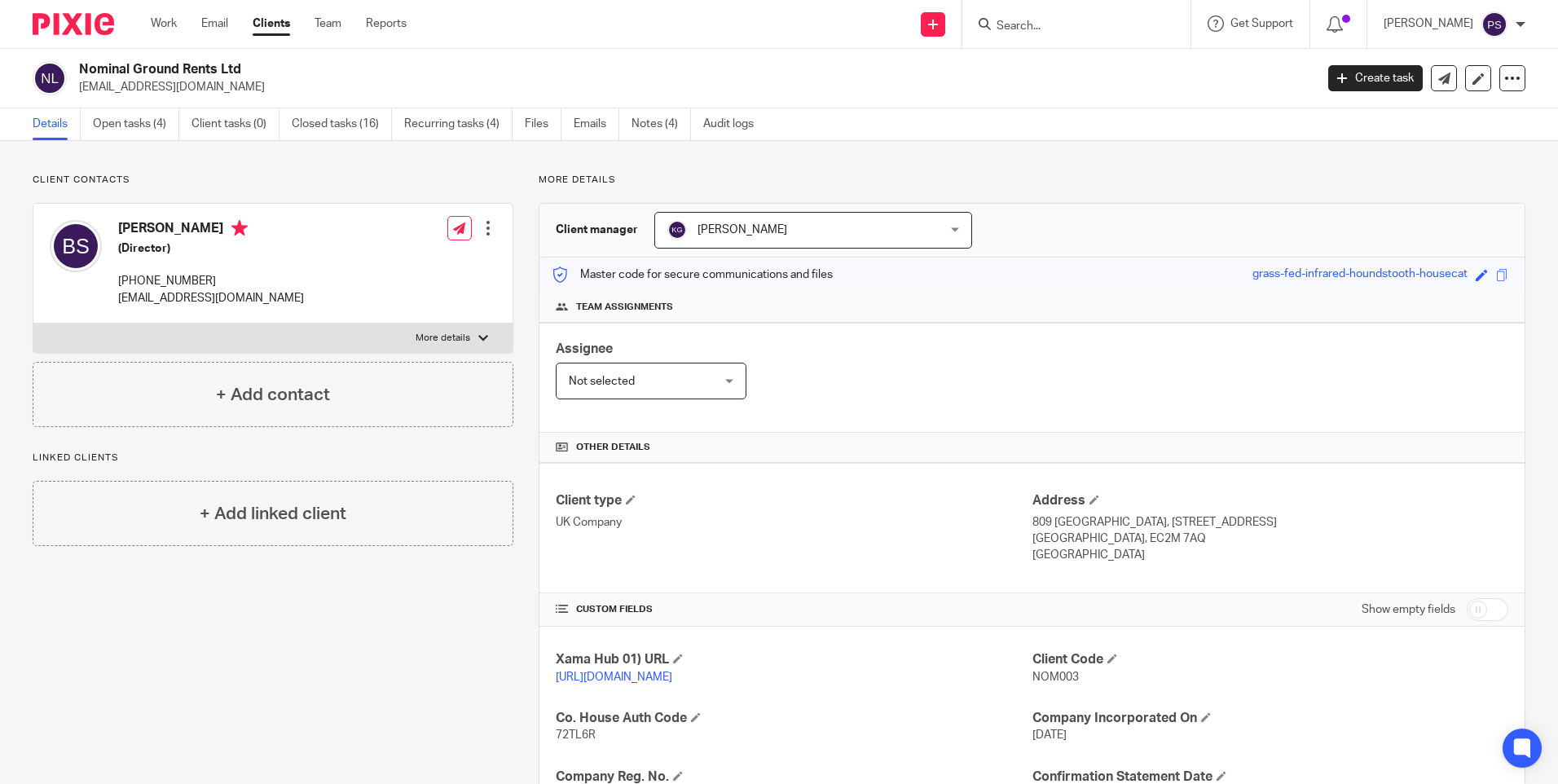
click at [1057, 23] on input "Search" at bounding box center [1069, 26] width 147 height 15
paste input "S & J Land & Properties Ltd"
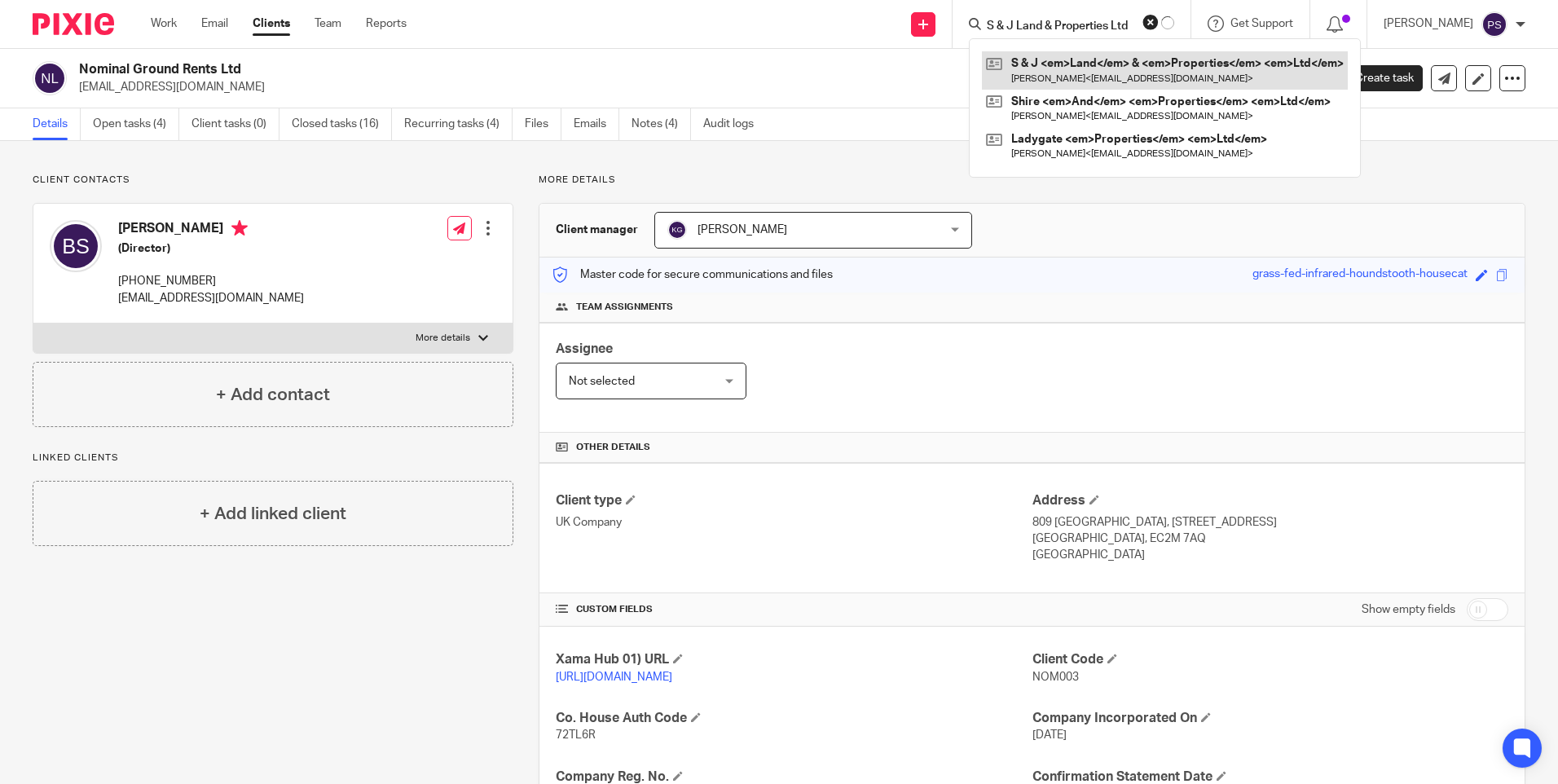
type input "S & J Land & Properties Ltd"
click at [1059, 71] on link at bounding box center [1164, 70] width 366 height 37
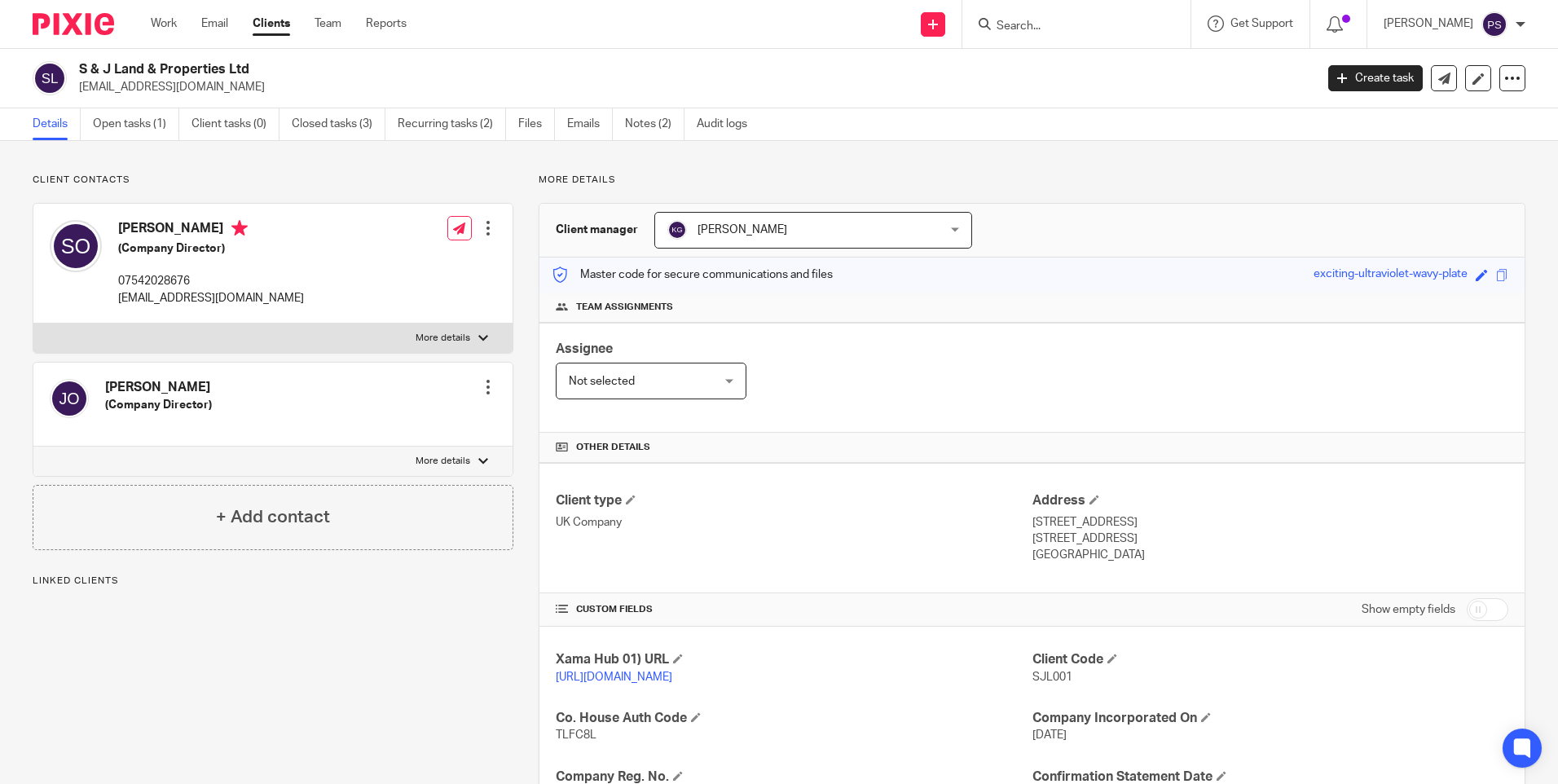
drag, startPoint x: 813, startPoint y: 225, endPoint x: 831, endPoint y: 238, distance: 22.2
click at [813, 225] on span "[PERSON_NAME]" at bounding box center [788, 229] width 243 height 34
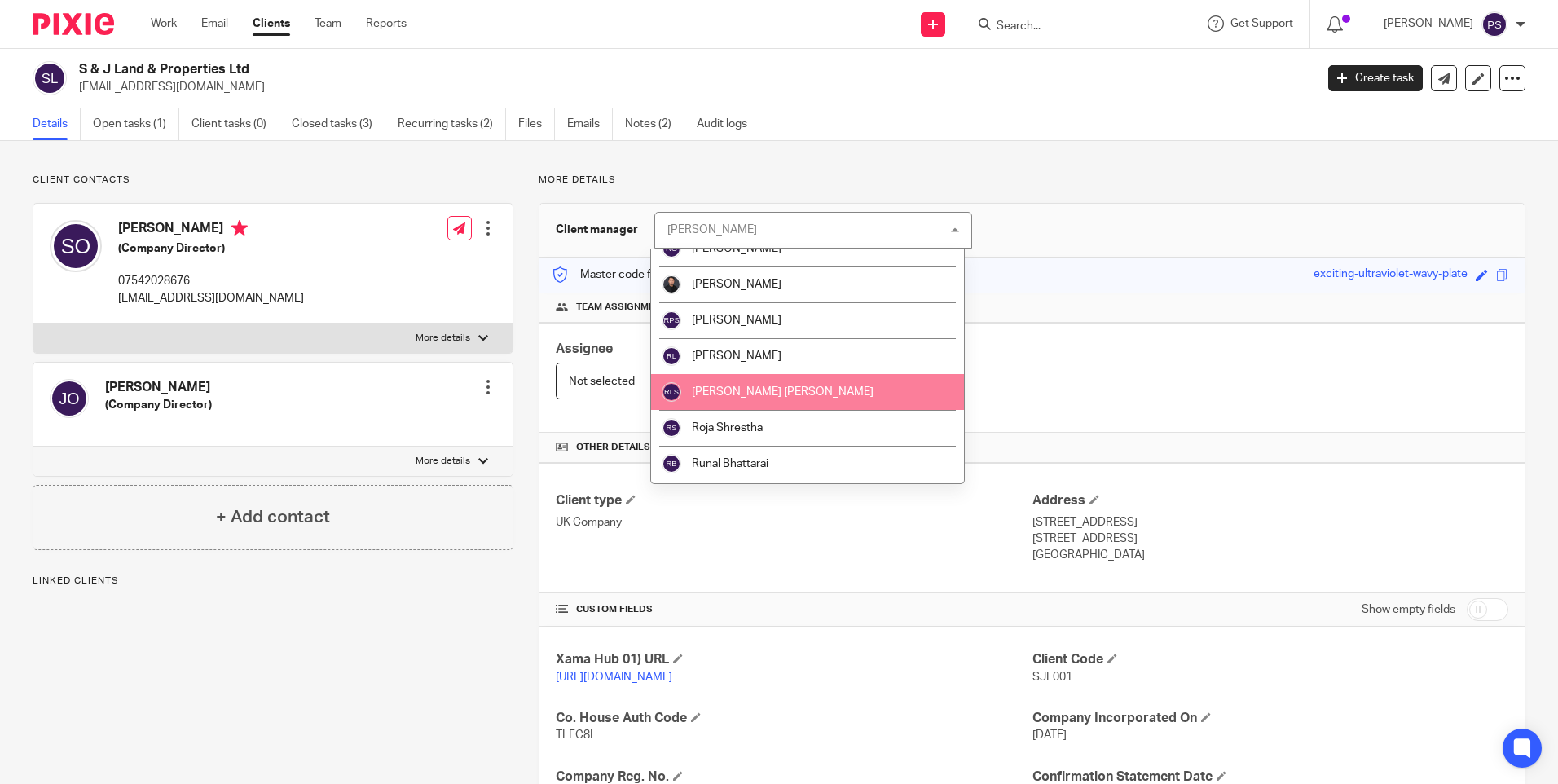
scroll to position [1953, 0]
click at [762, 390] on span "[PERSON_NAME]" at bounding box center [737, 392] width 90 height 12
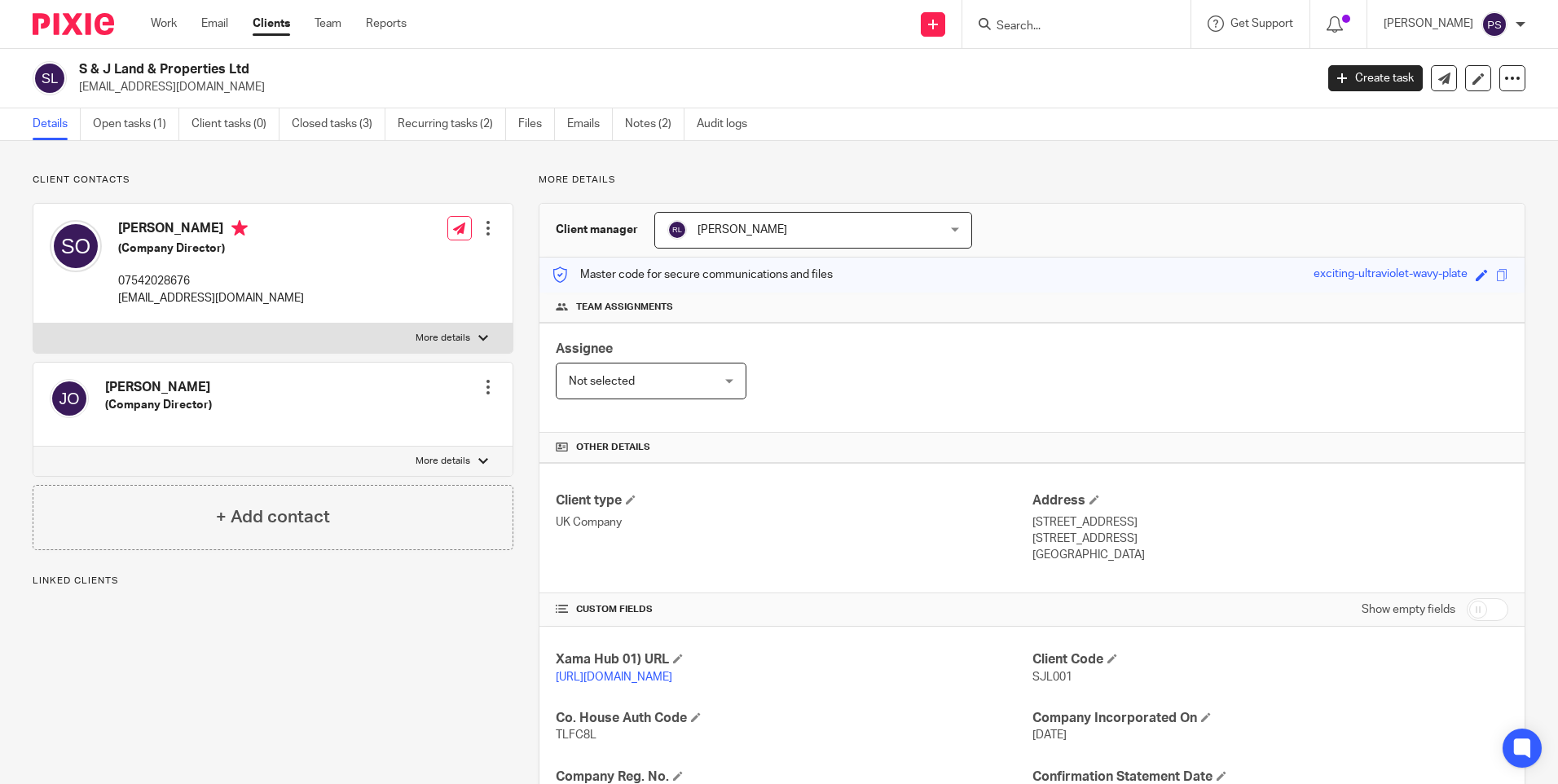
click at [1065, 18] on div "Client updated." at bounding box center [1160, 47] width 763 height 62
click at [1062, 27] on input "Search" at bounding box center [1069, 26] width 147 height 15
paste input "Gatwick Ground Rents Ltd"
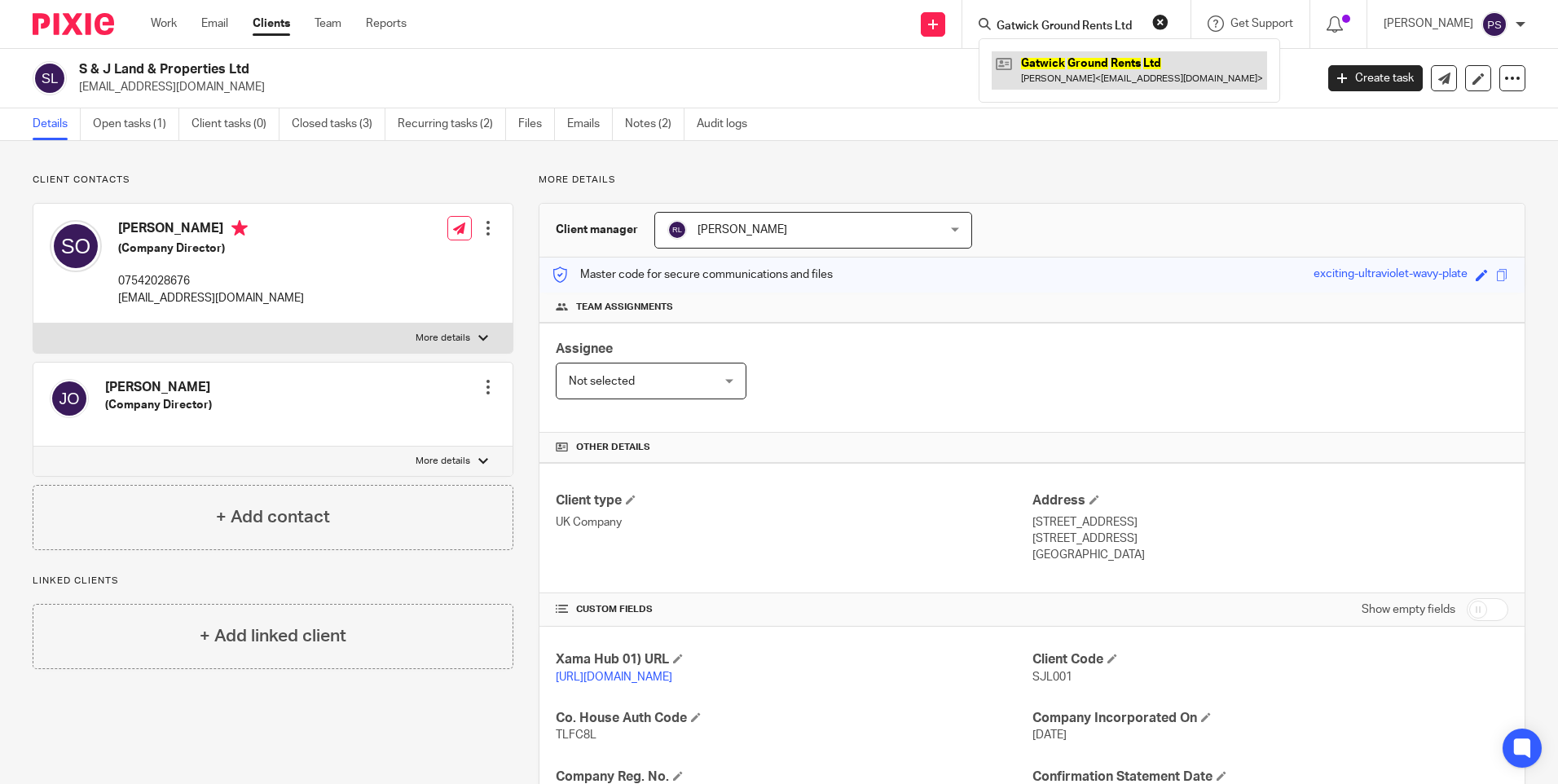
type input "Gatwick Ground Rents Ltd"
click at [1062, 68] on link at bounding box center [1129, 70] width 275 height 37
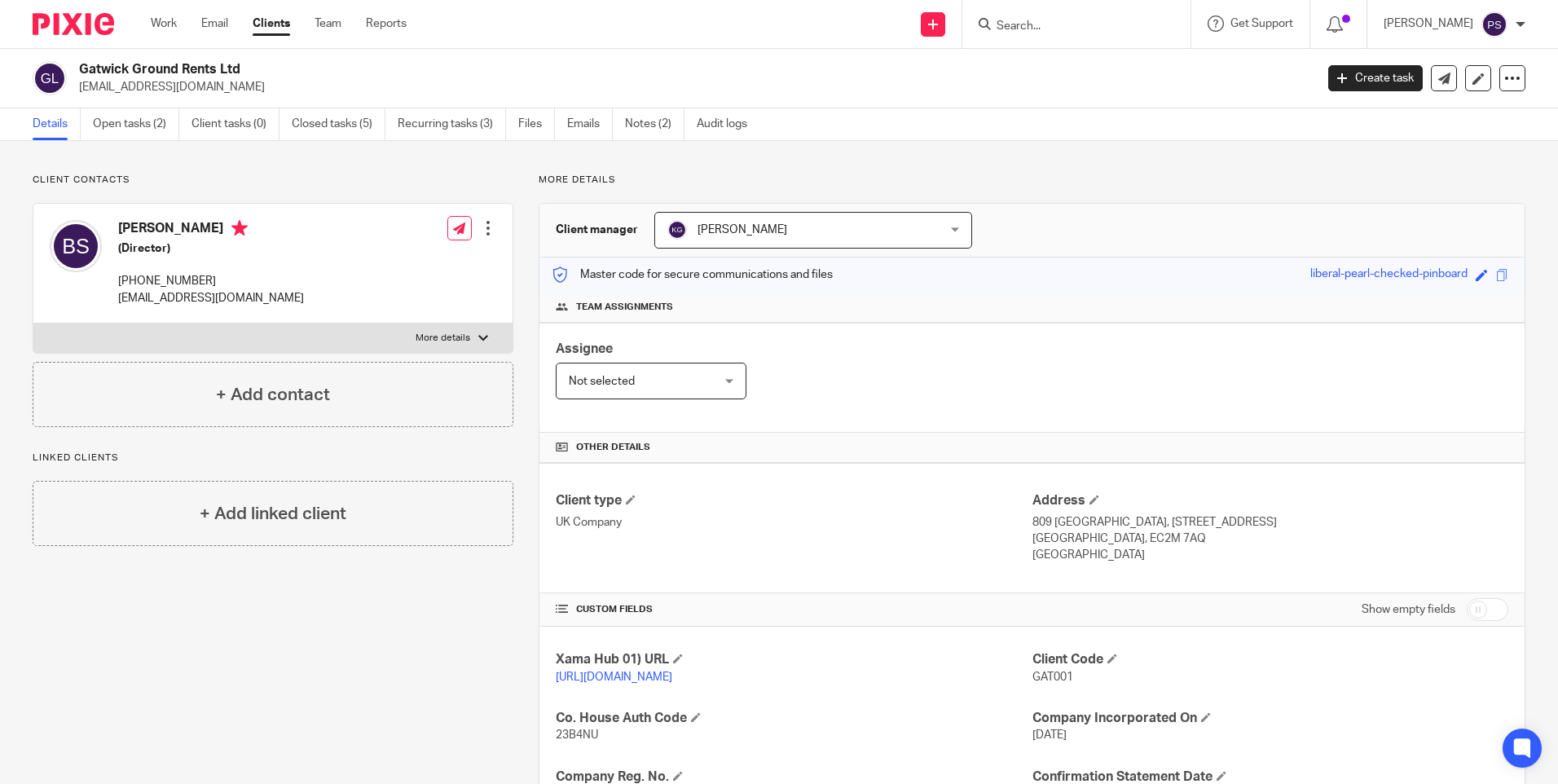
click at [1084, 29] on input "Search" at bounding box center [1069, 26] width 147 height 15
paste input "[PERSON_NAME]"
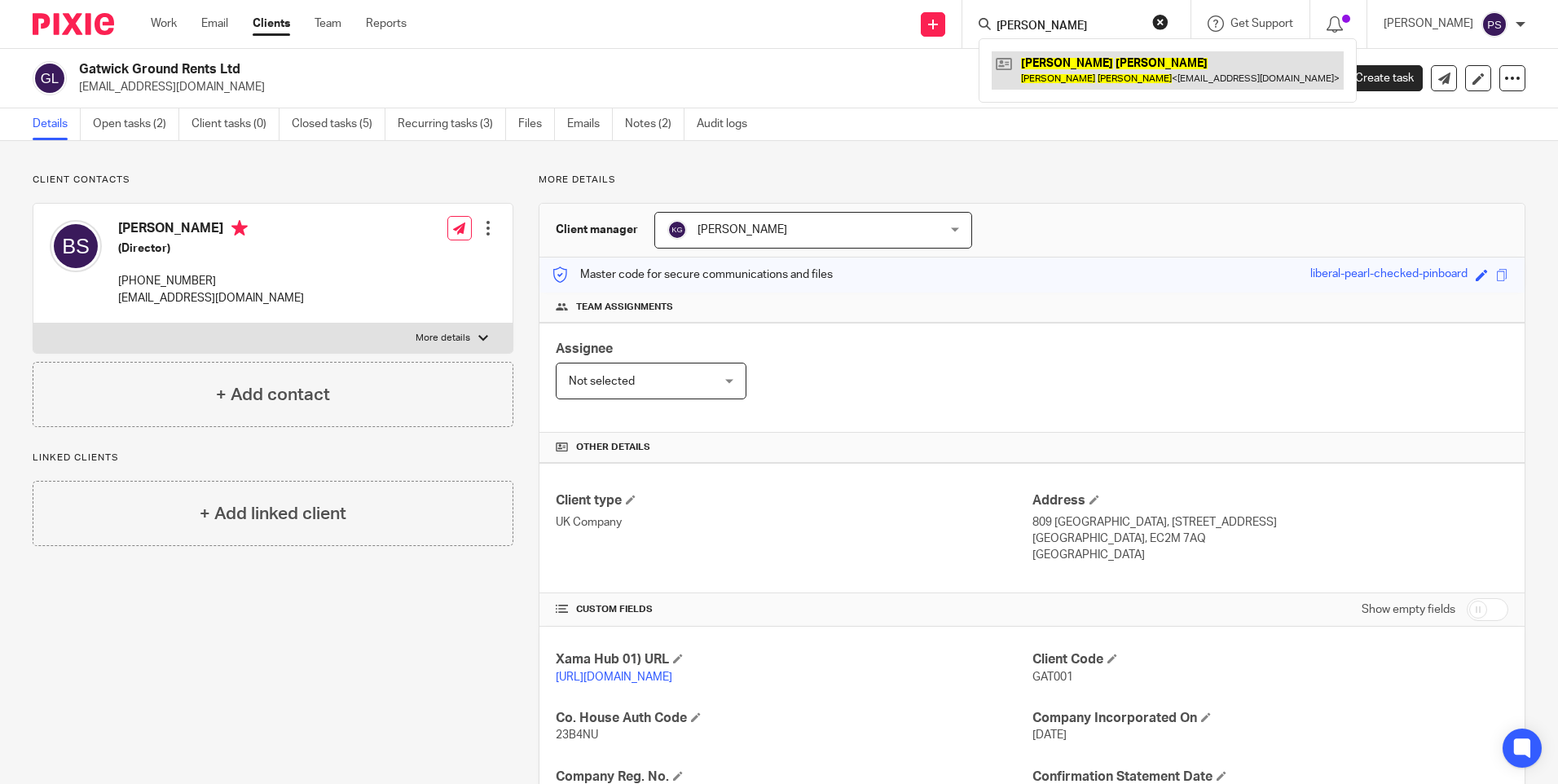
type input "[PERSON_NAME]"
click at [1074, 77] on link at bounding box center [1167, 70] width 352 height 37
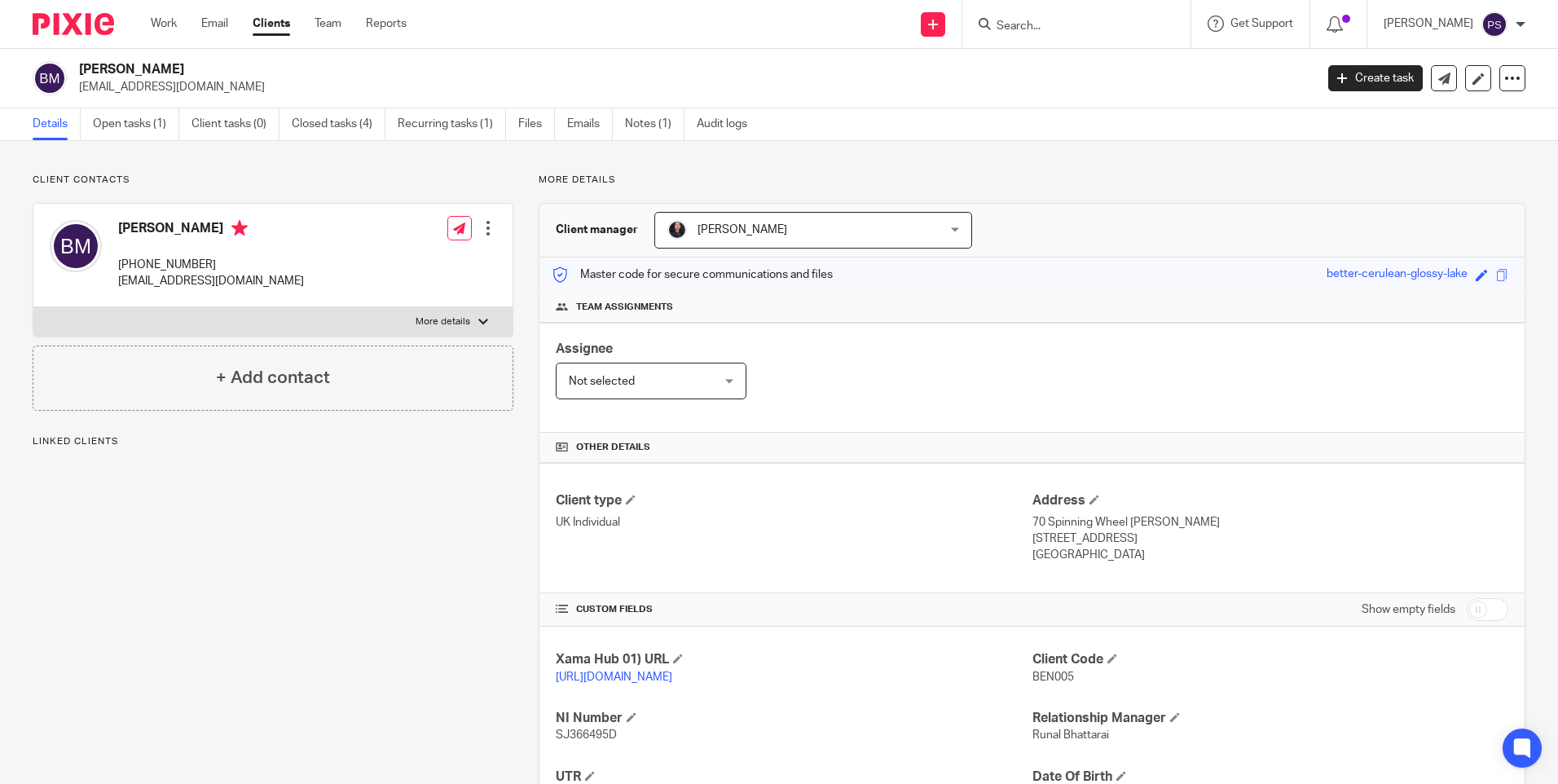
click at [879, 242] on span "[PERSON_NAME]" at bounding box center [788, 229] width 243 height 34
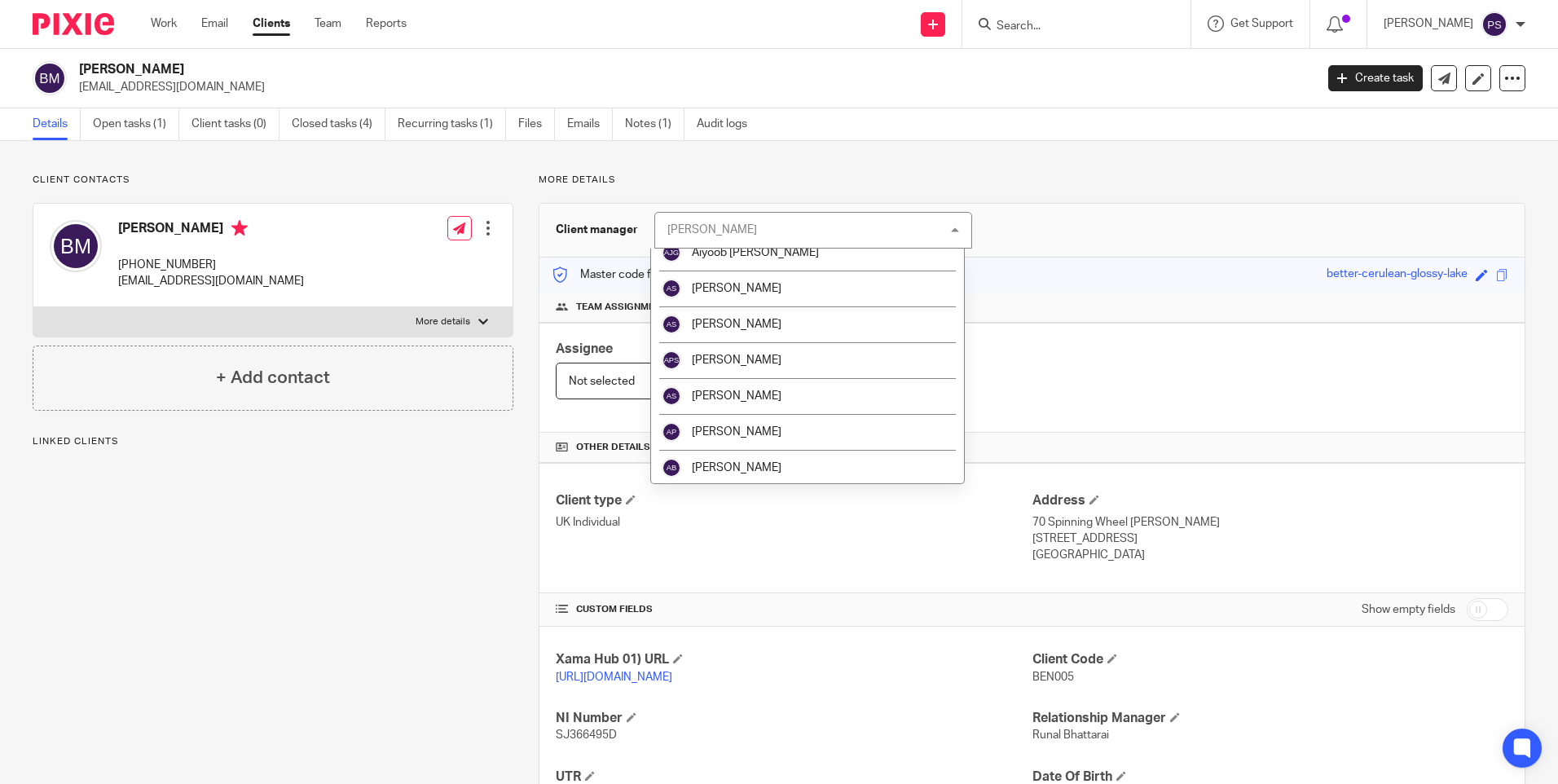
scroll to position [244, 0]
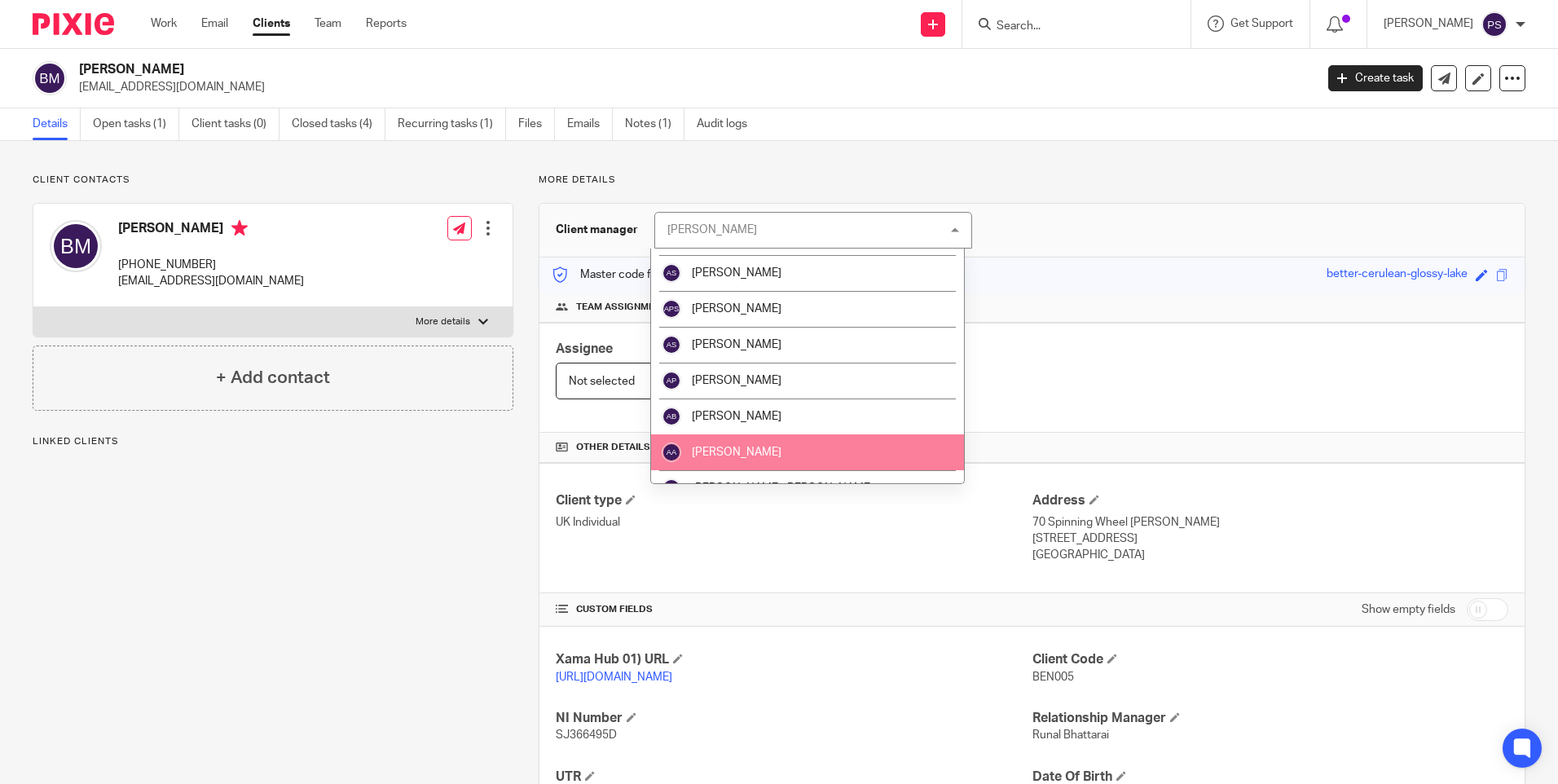
click at [765, 445] on li "[PERSON_NAME]" at bounding box center [808, 452] width 313 height 36
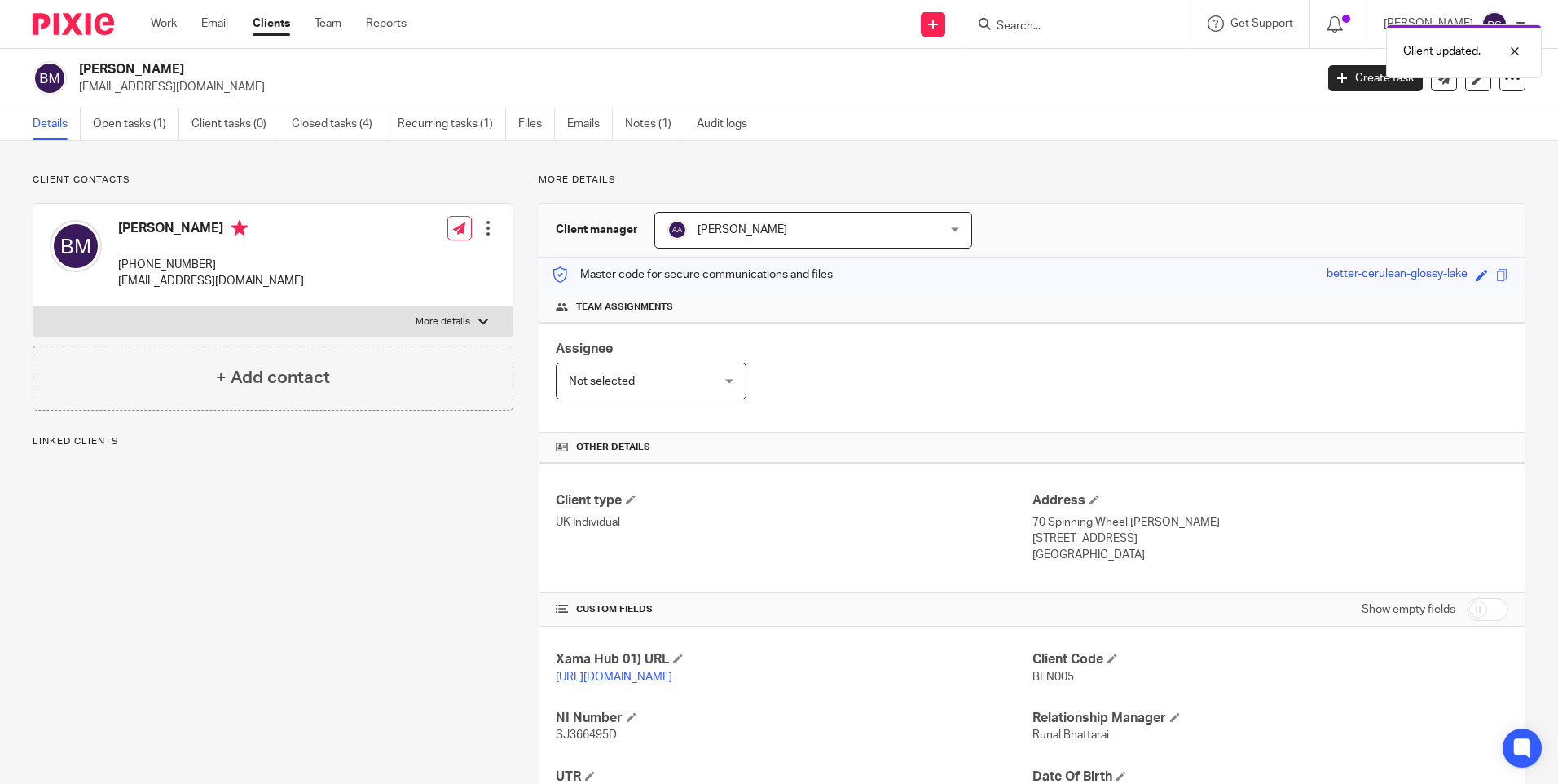
click at [1073, 25] on div "Client updated." at bounding box center [1160, 47] width 763 height 62
click at [1041, 21] on input "Search" at bounding box center [1069, 26] width 147 height 15
paste input "Christiana Amponsah"
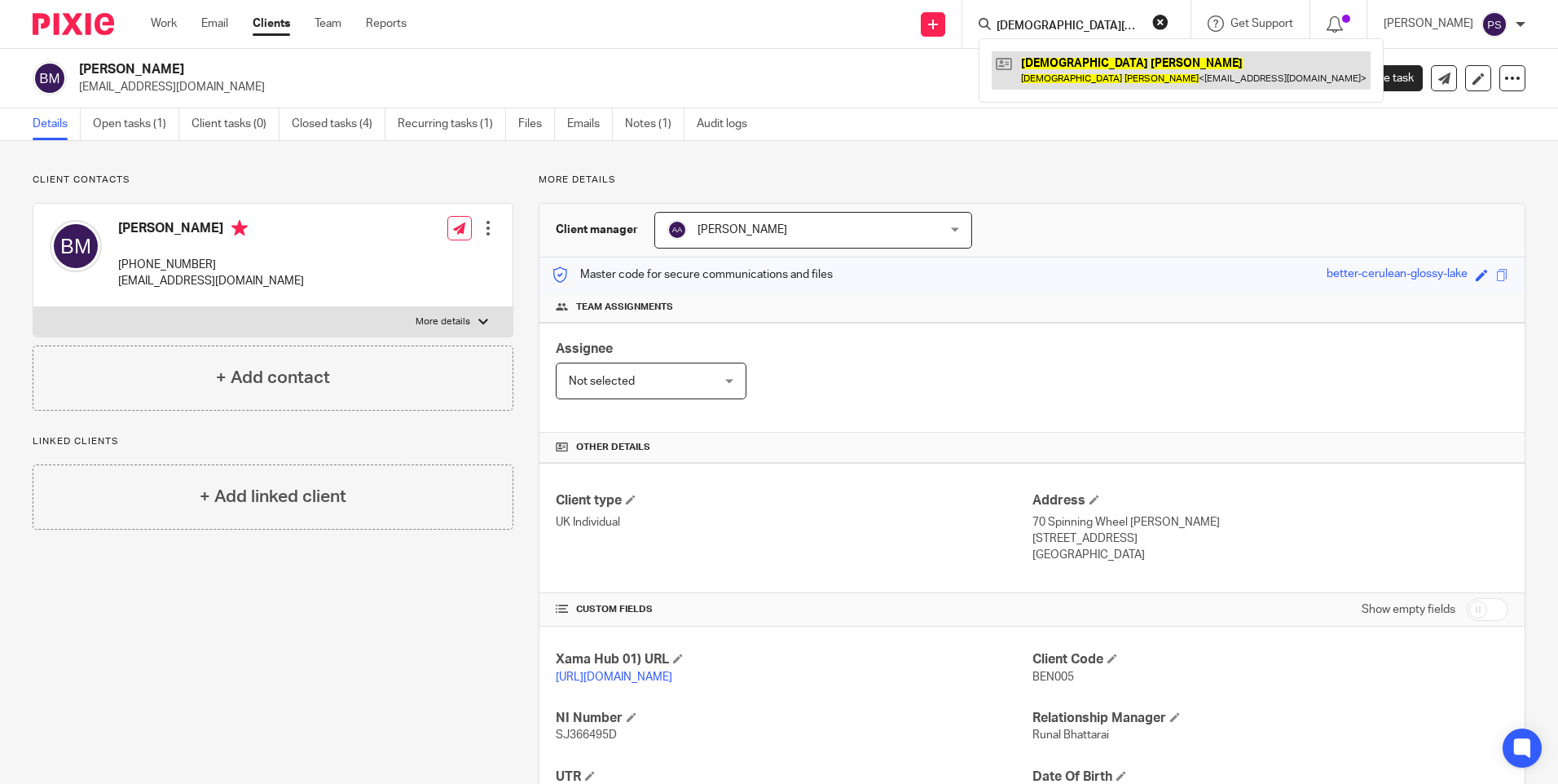
type input "Christiana Amponsah"
click at [1043, 77] on link at bounding box center [1181, 70] width 379 height 37
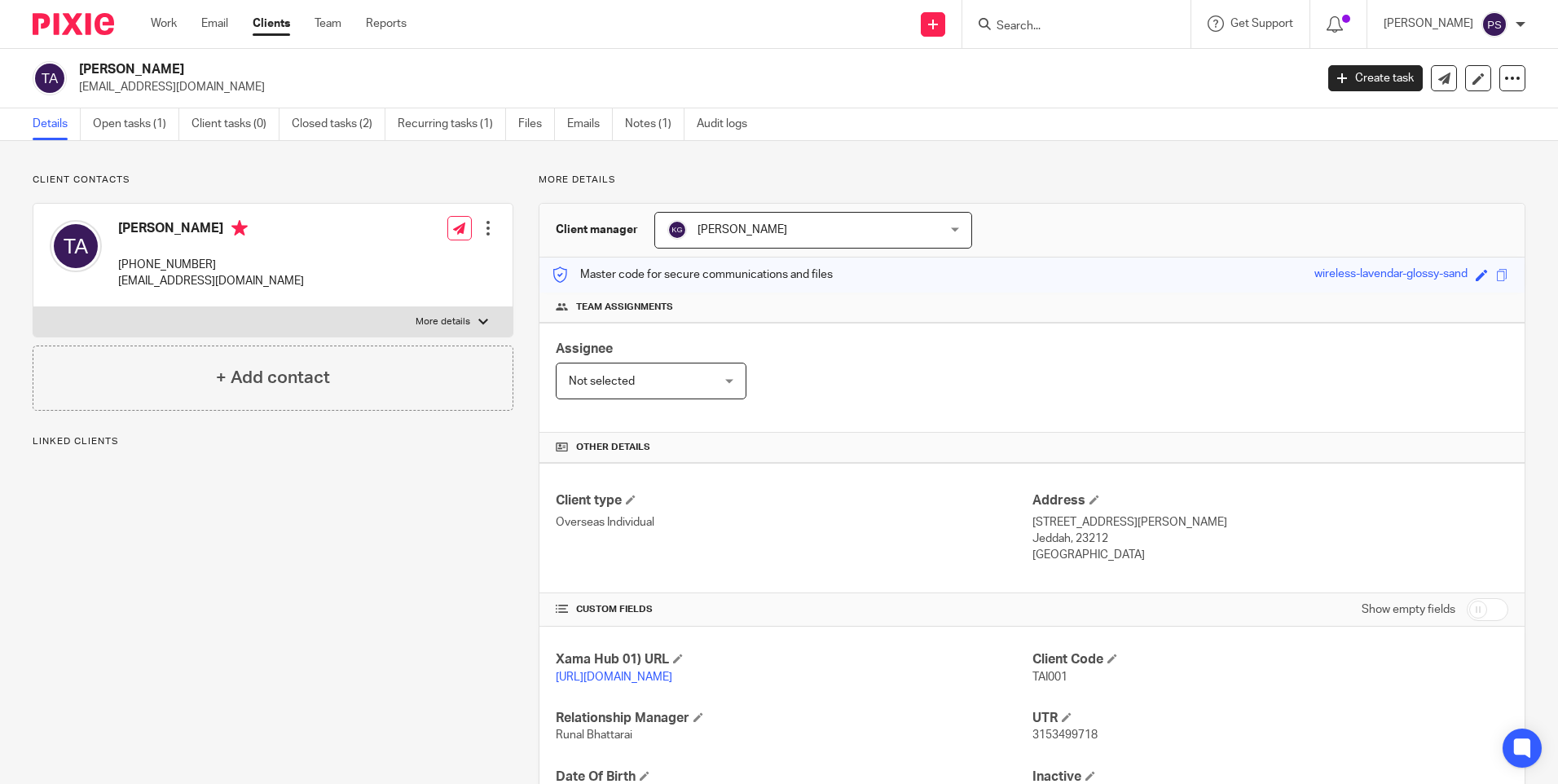
click at [814, 227] on span "[PERSON_NAME]" at bounding box center [788, 229] width 243 height 34
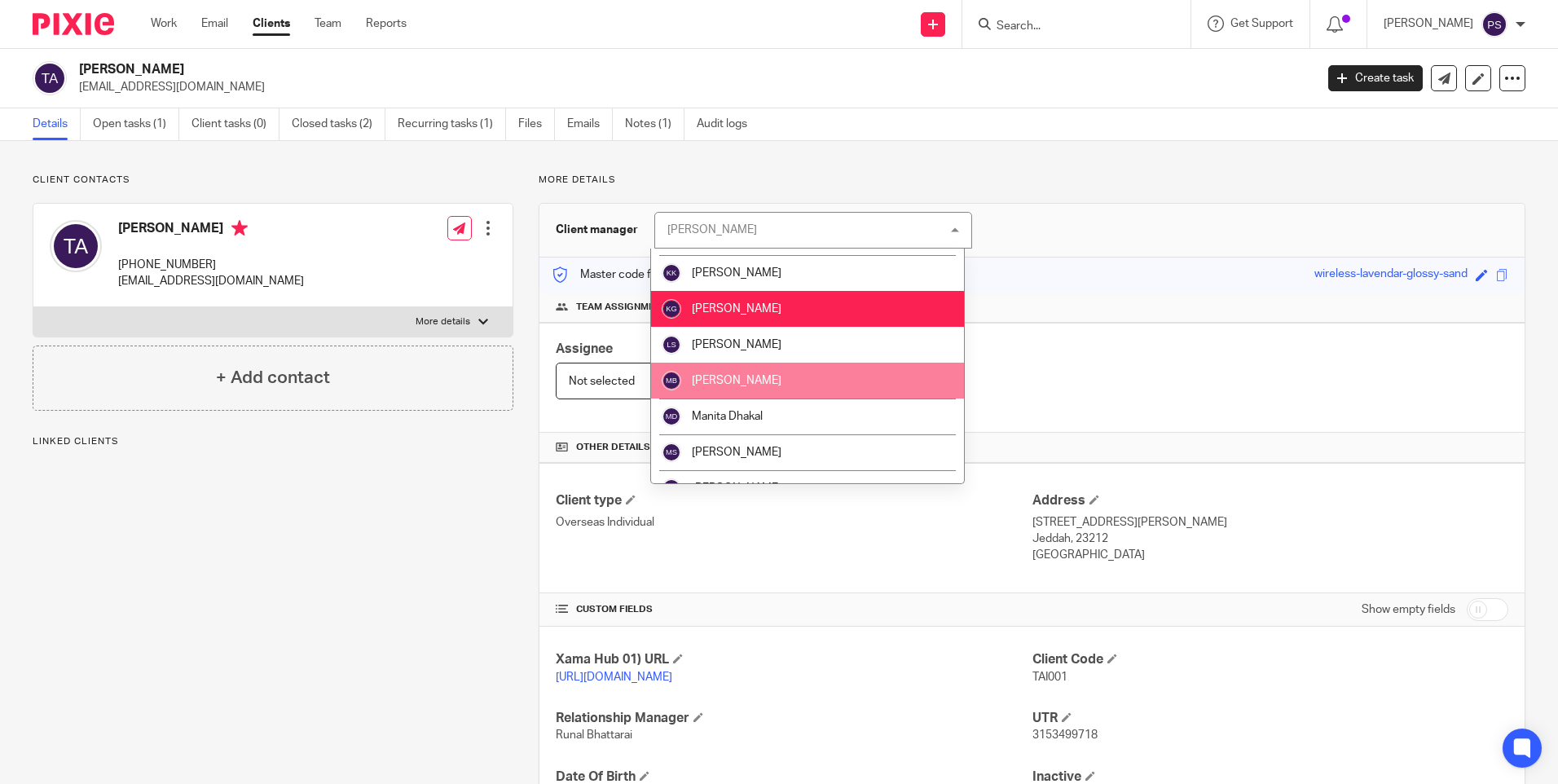
scroll to position [1221, 0]
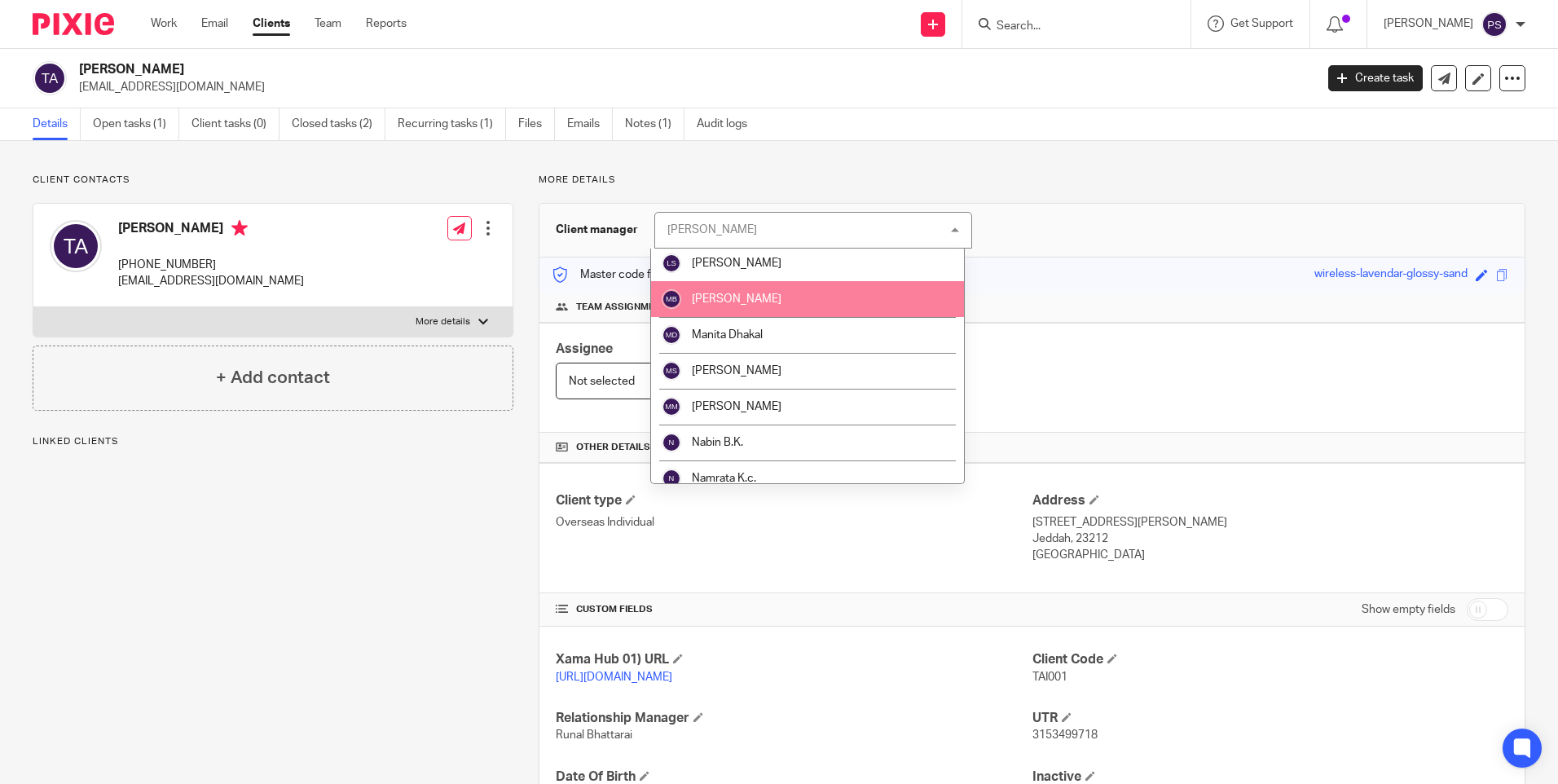
click at [782, 290] on li "[PERSON_NAME]" at bounding box center [808, 299] width 313 height 36
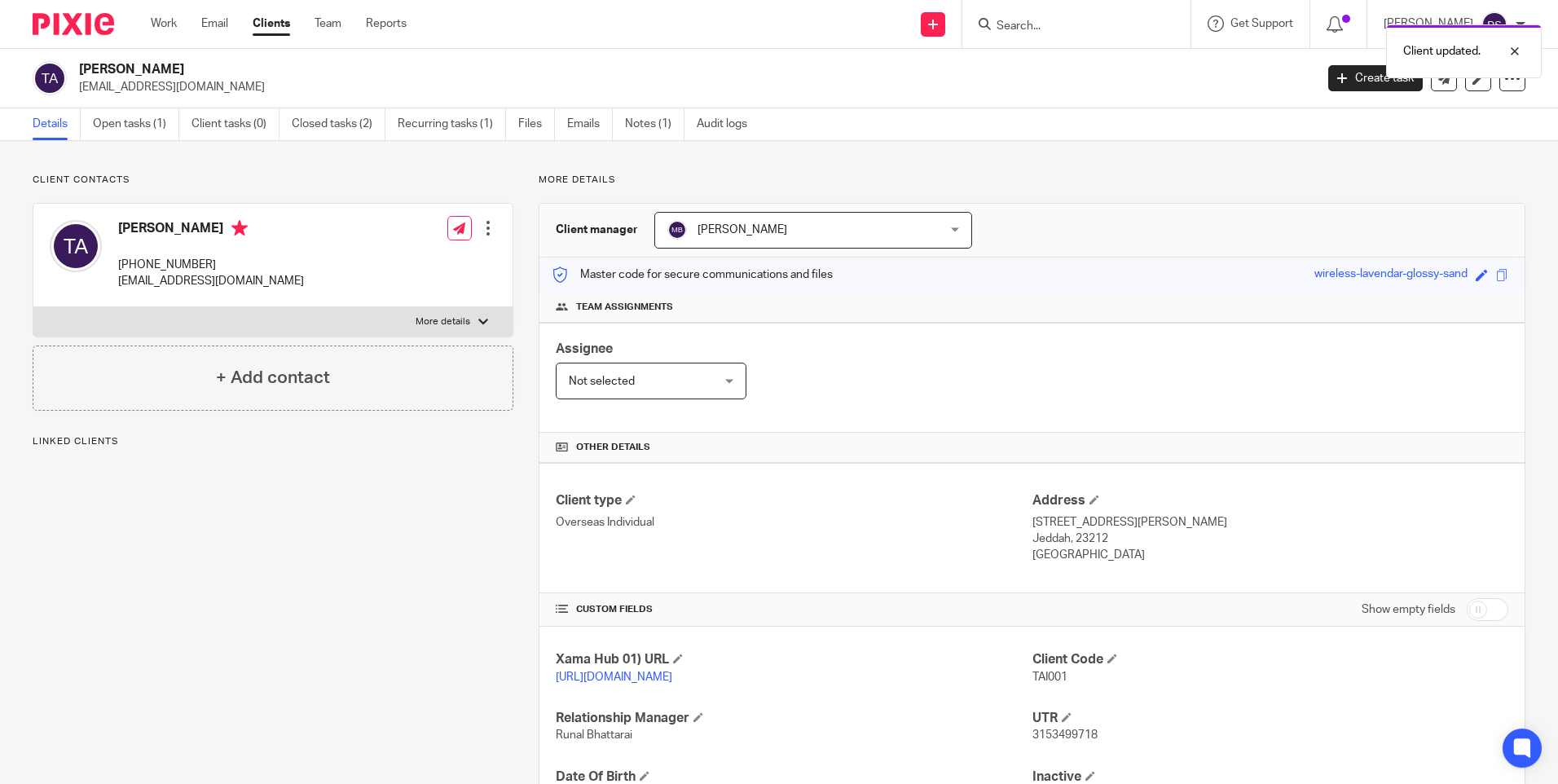
click at [1066, 27] on div "Client updated." at bounding box center [1160, 47] width 763 height 62
click at [1034, 22] on input "Search" at bounding box center [1069, 26] width 147 height 15
paste input "S & A Properties"
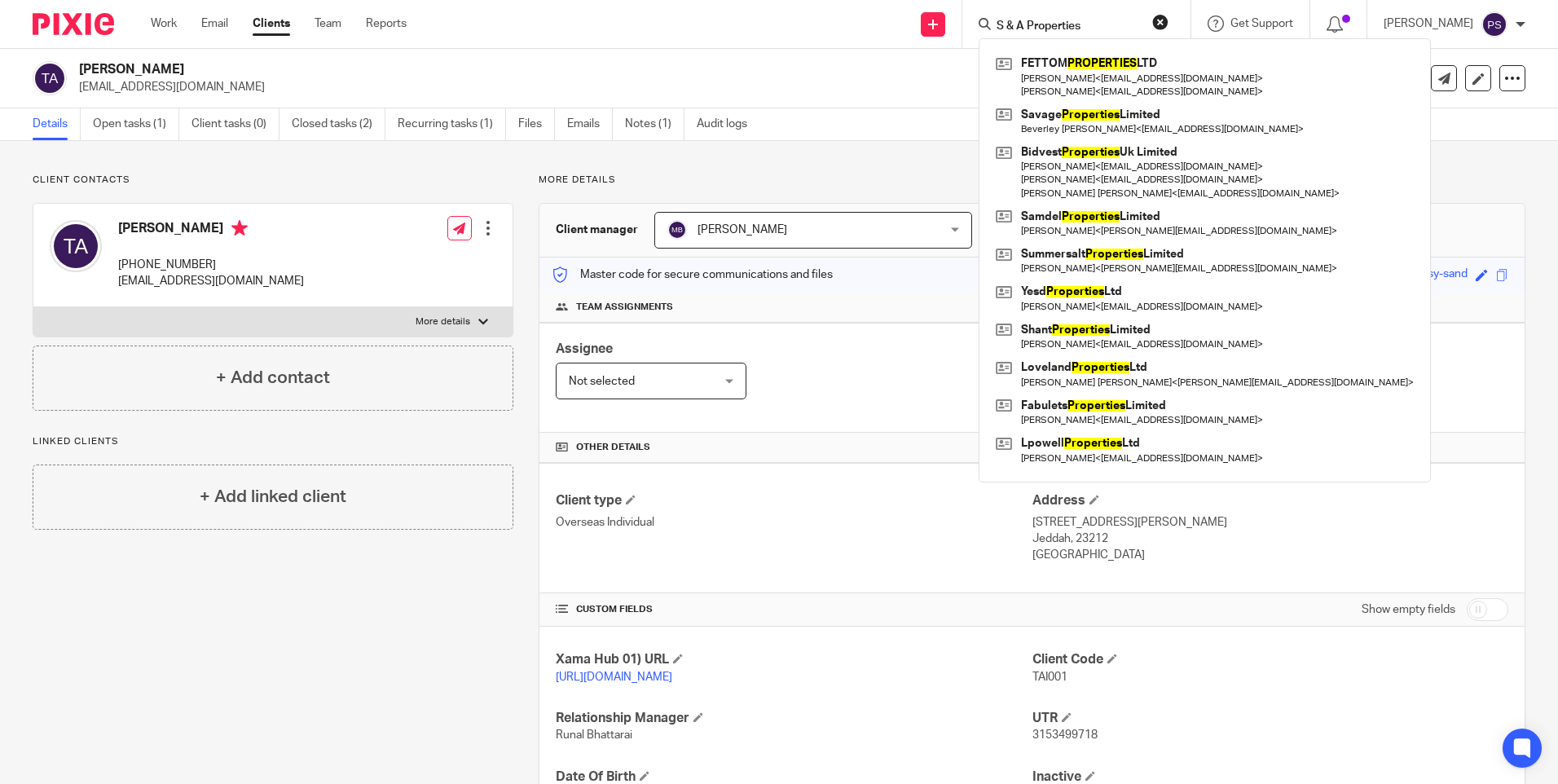
type input "S & A Properties"
click at [1168, 21] on button "reset" at bounding box center [1160, 21] width 17 height 17
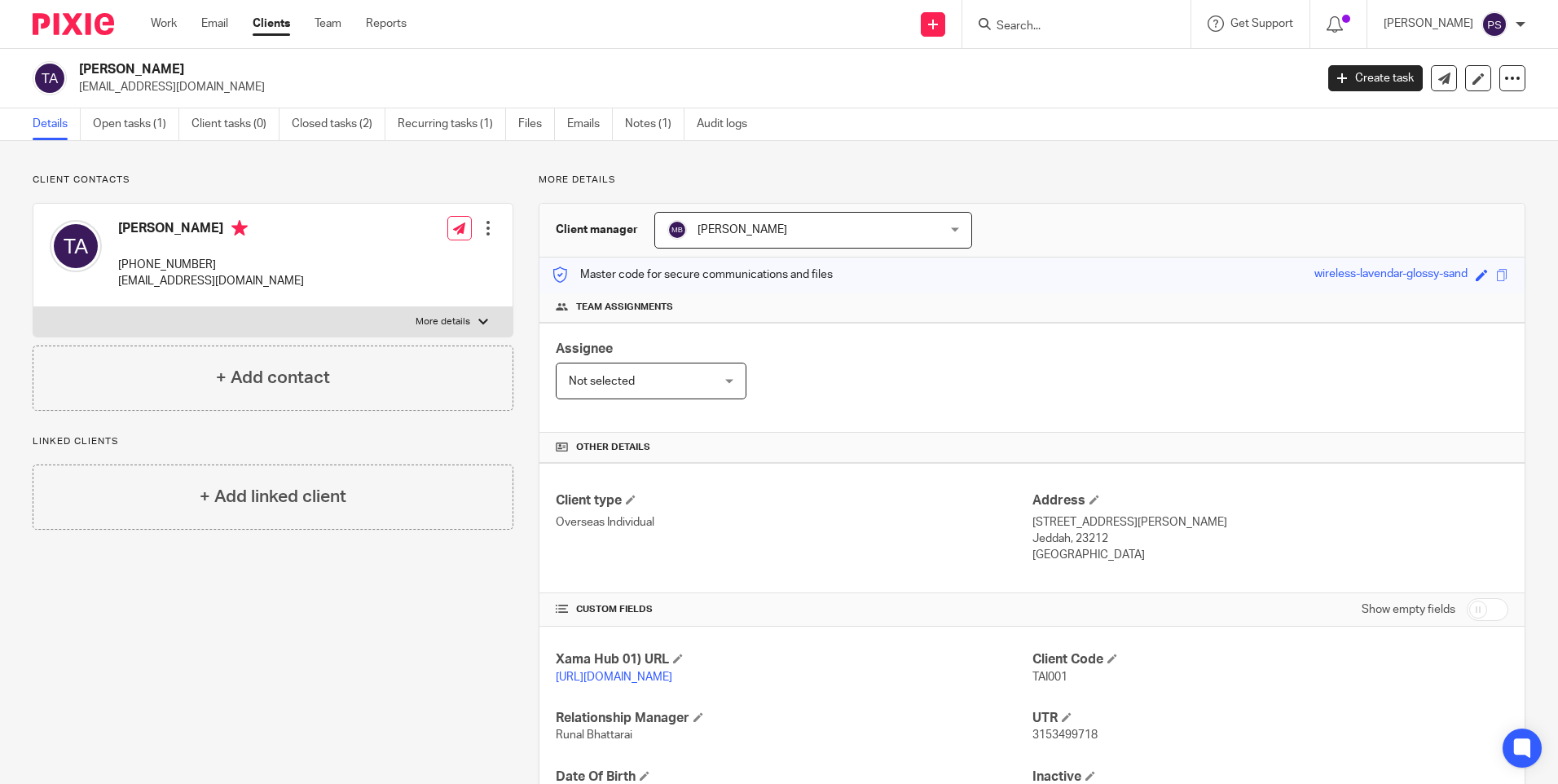
drag, startPoint x: 1087, startPoint y: 31, endPoint x: 1079, endPoint y: 29, distance: 8.2
click at [1079, 29] on input "Search" at bounding box center [1069, 26] width 147 height 15
paste input "Hutch Lifestyle Ltd"
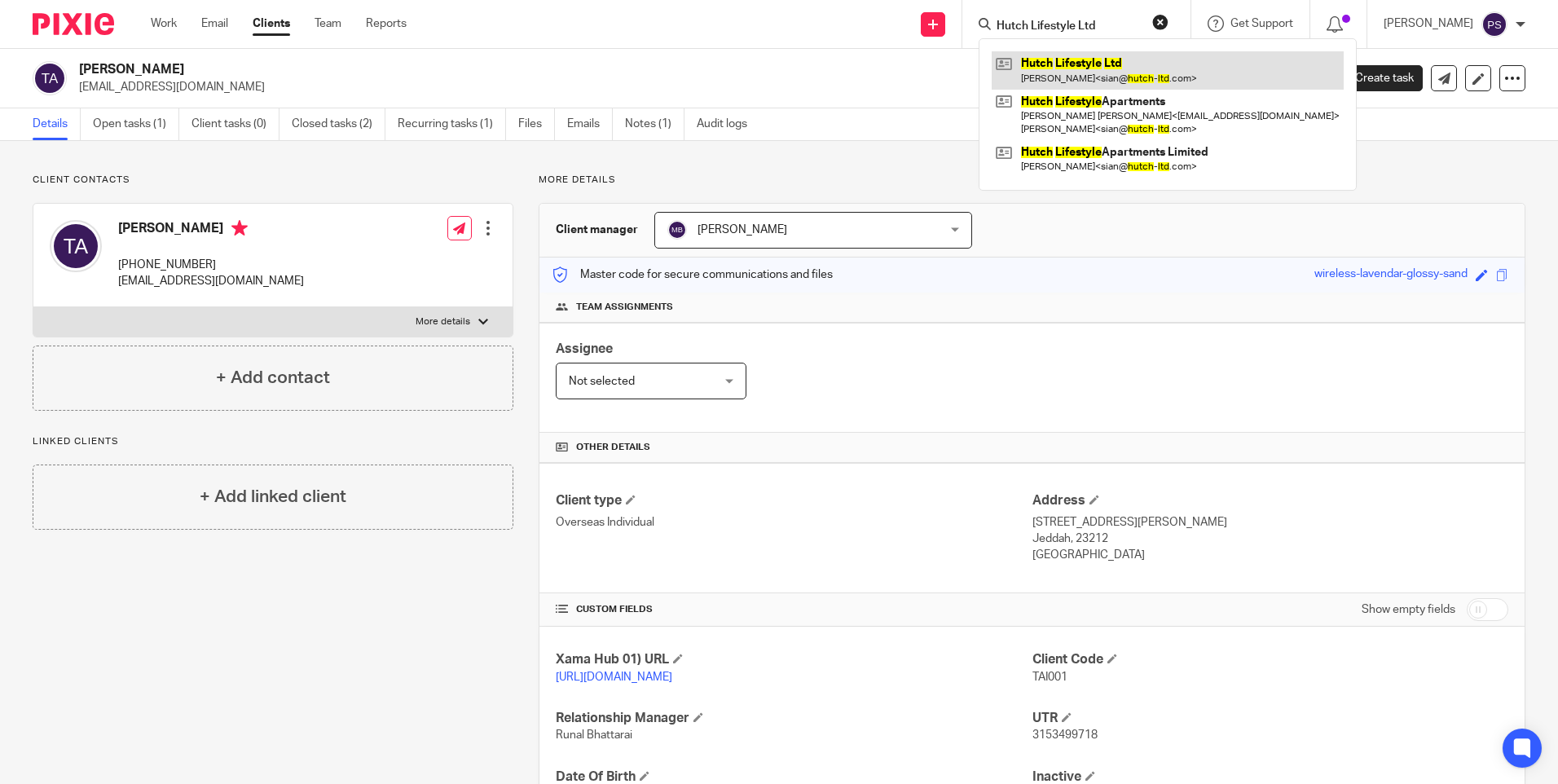
type input "Hutch Lifestyle Ltd"
click at [1079, 69] on link at bounding box center [1167, 70] width 352 height 37
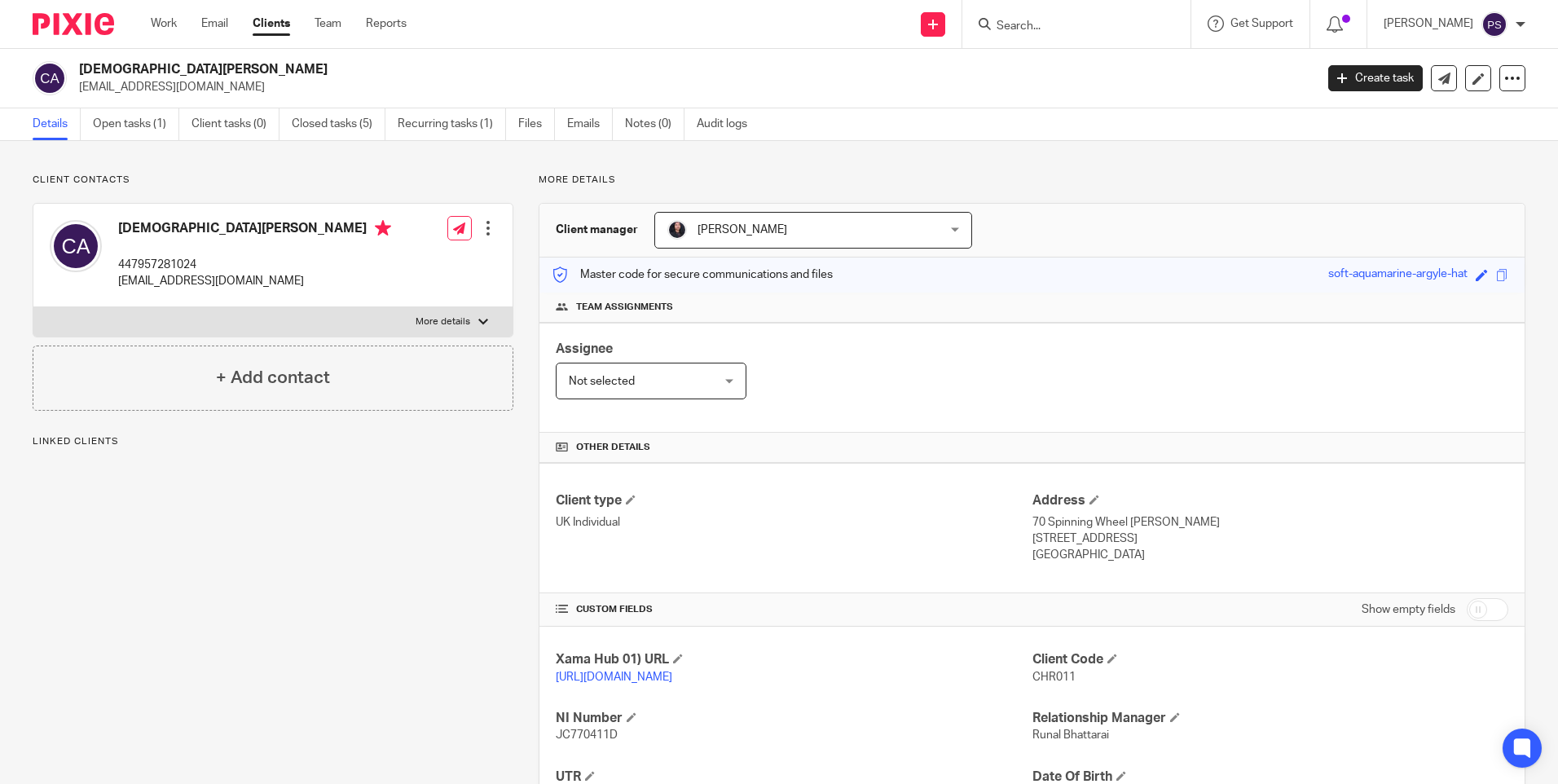
click at [903, 222] on span "[PERSON_NAME]" at bounding box center [788, 229] width 243 height 34
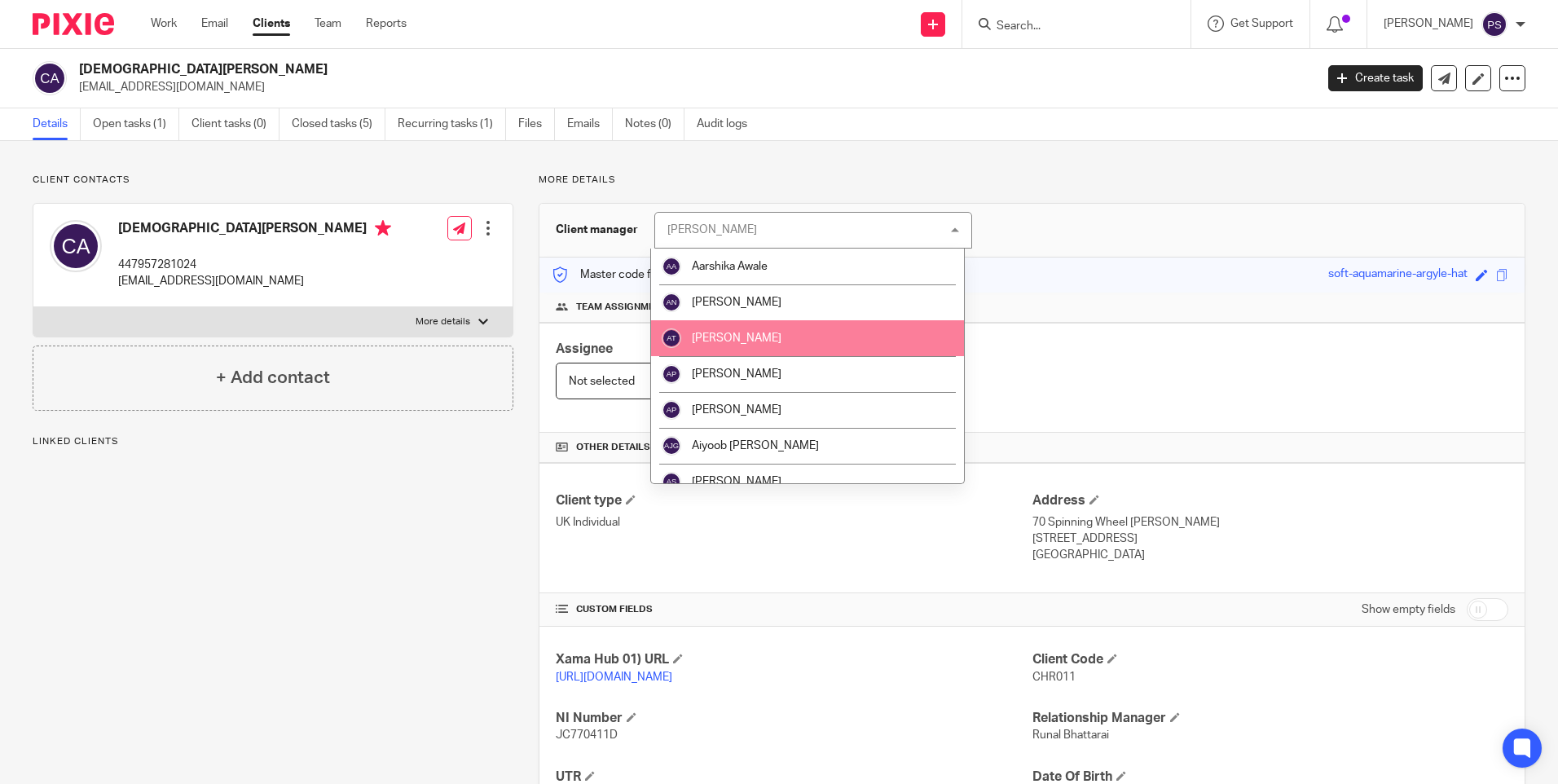
scroll to position [244, 0]
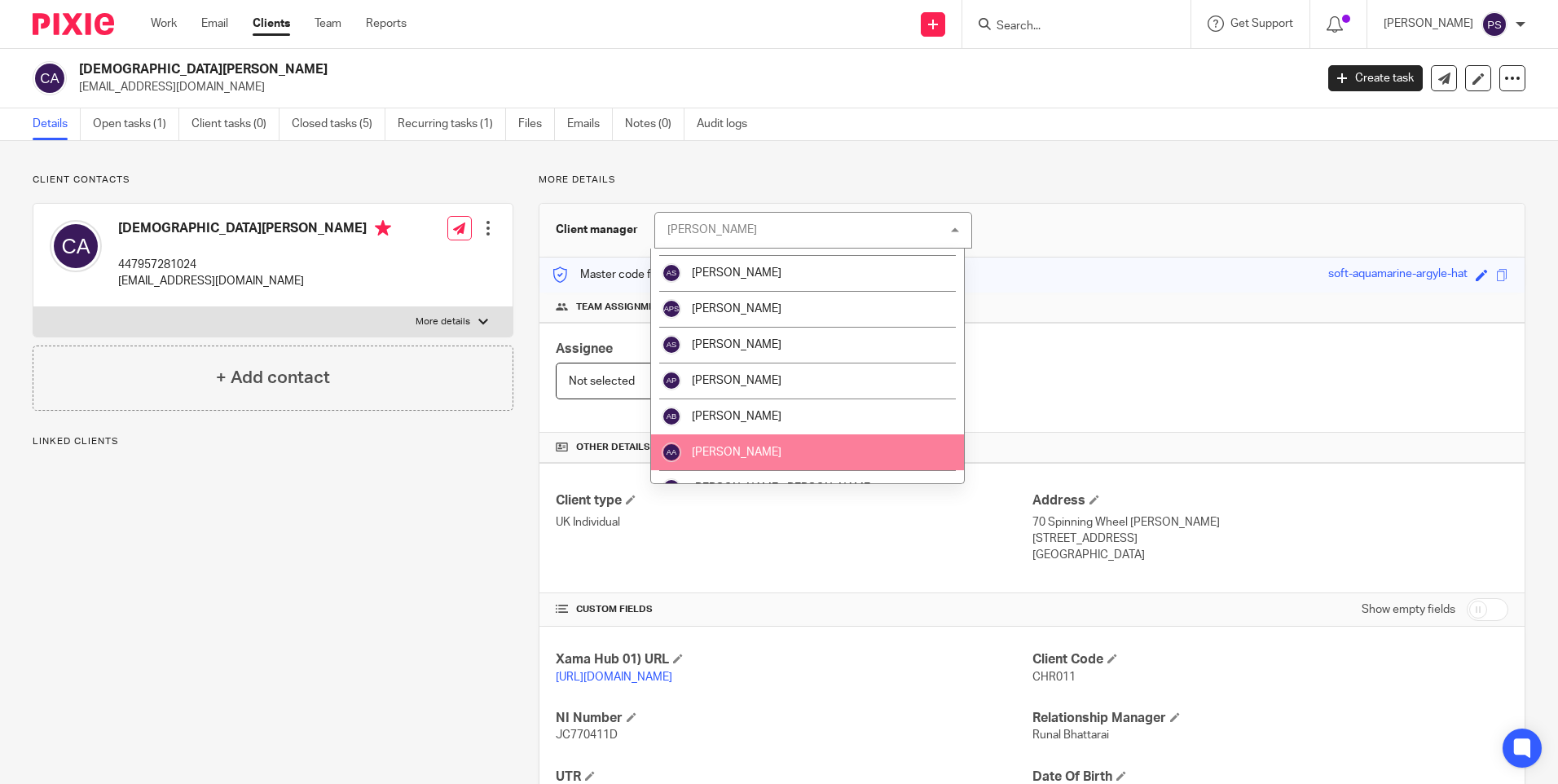
click at [806, 445] on li "[PERSON_NAME]" at bounding box center [808, 452] width 313 height 36
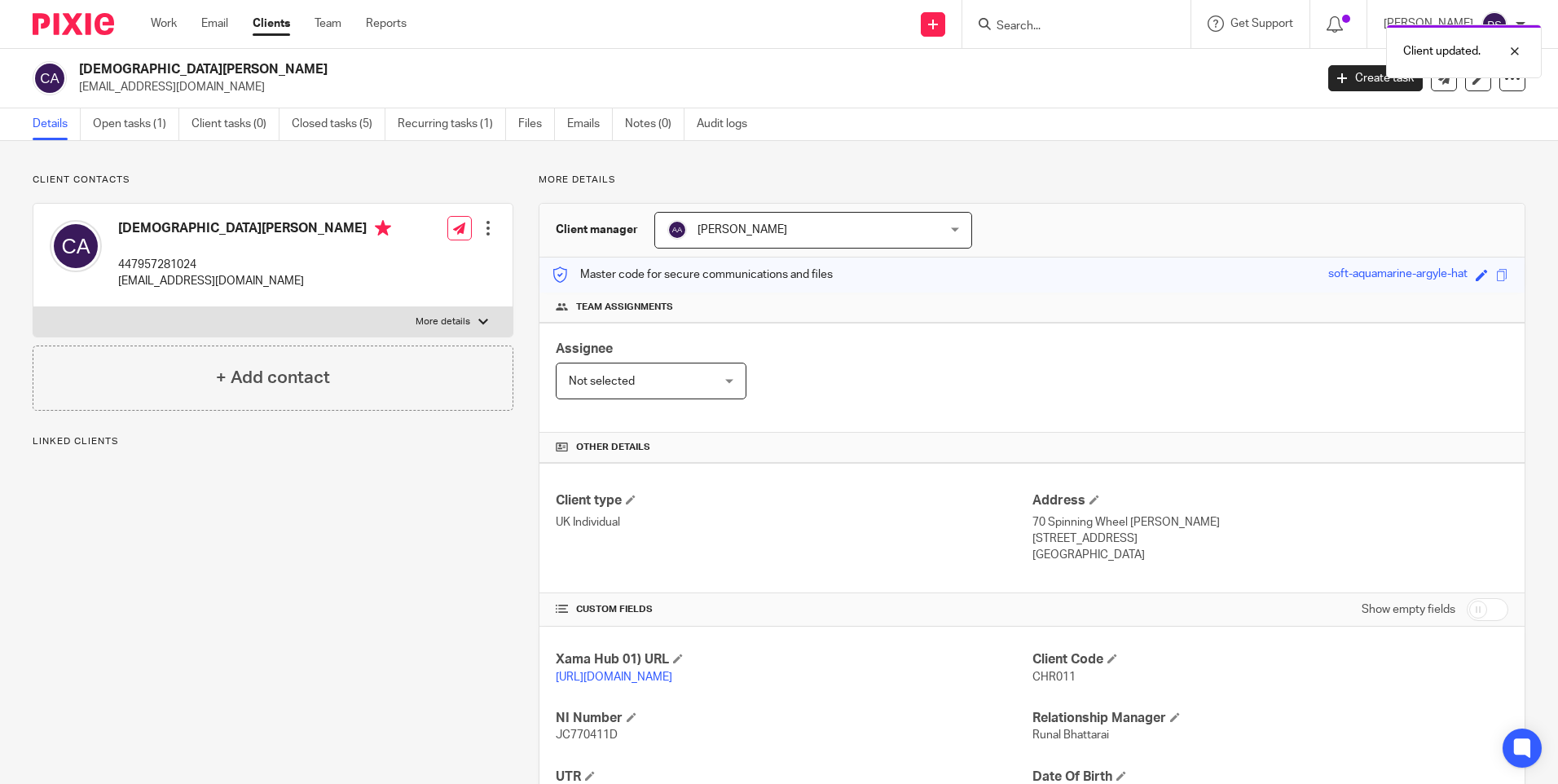
click at [1064, 37] on div "Client updated." at bounding box center [1160, 47] width 763 height 62
click at [1062, 23] on div "Client updated." at bounding box center [1160, 47] width 763 height 62
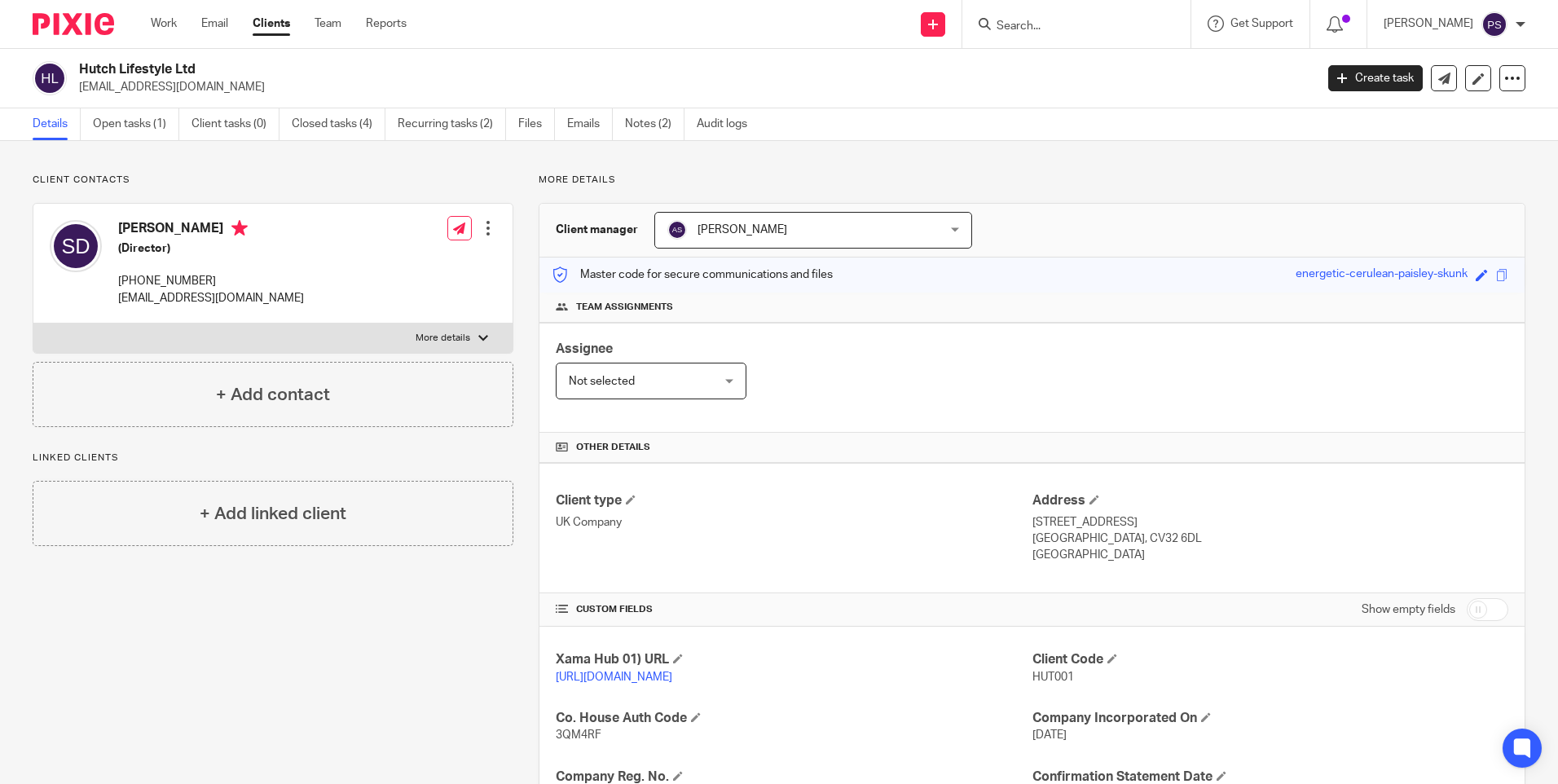
drag, startPoint x: 784, startPoint y: 224, endPoint x: 784, endPoint y: 251, distance: 27.0
click at [784, 224] on span "[PERSON_NAME]" at bounding box center [788, 229] width 243 height 34
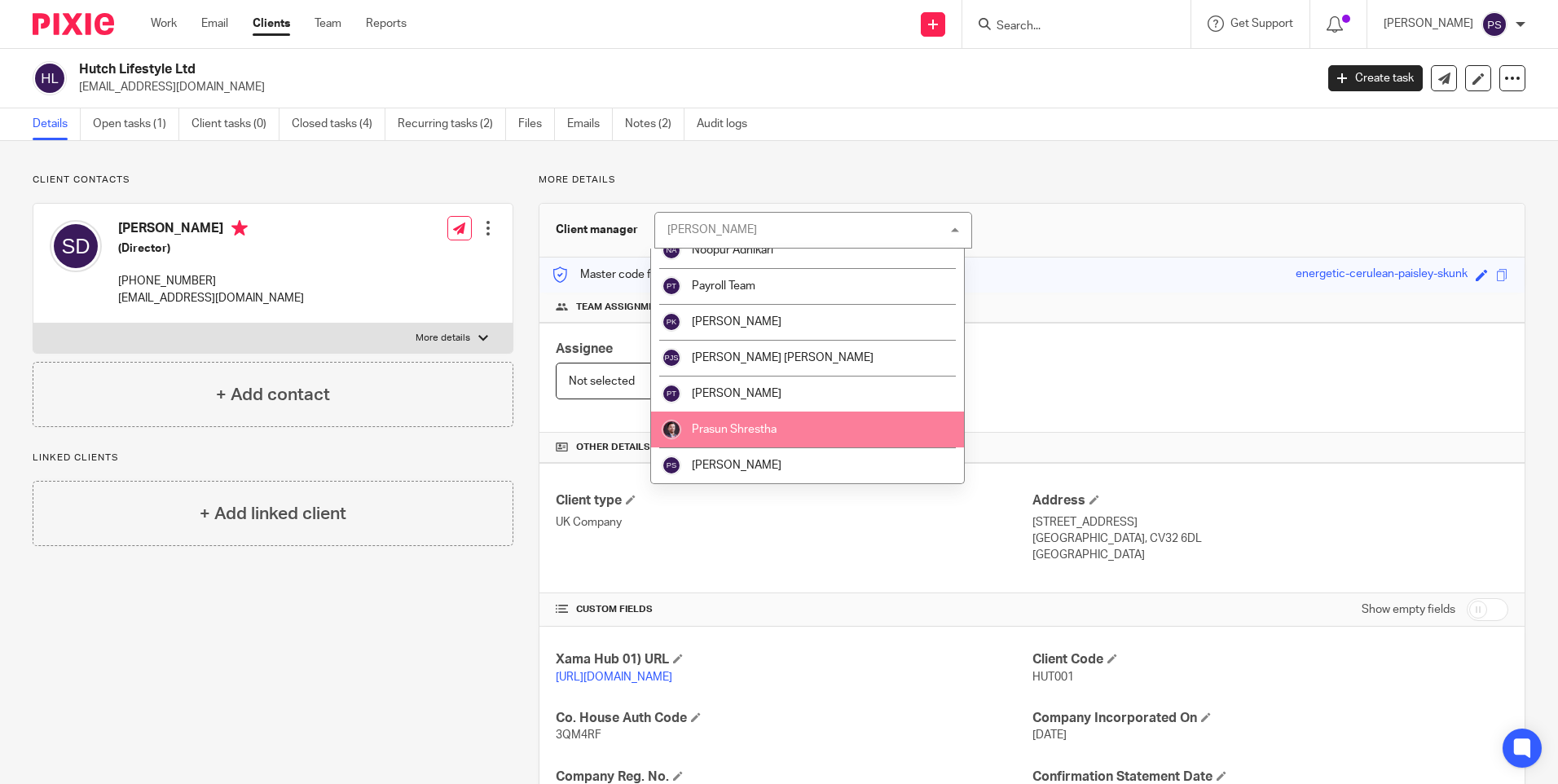
scroll to position [1711, 0]
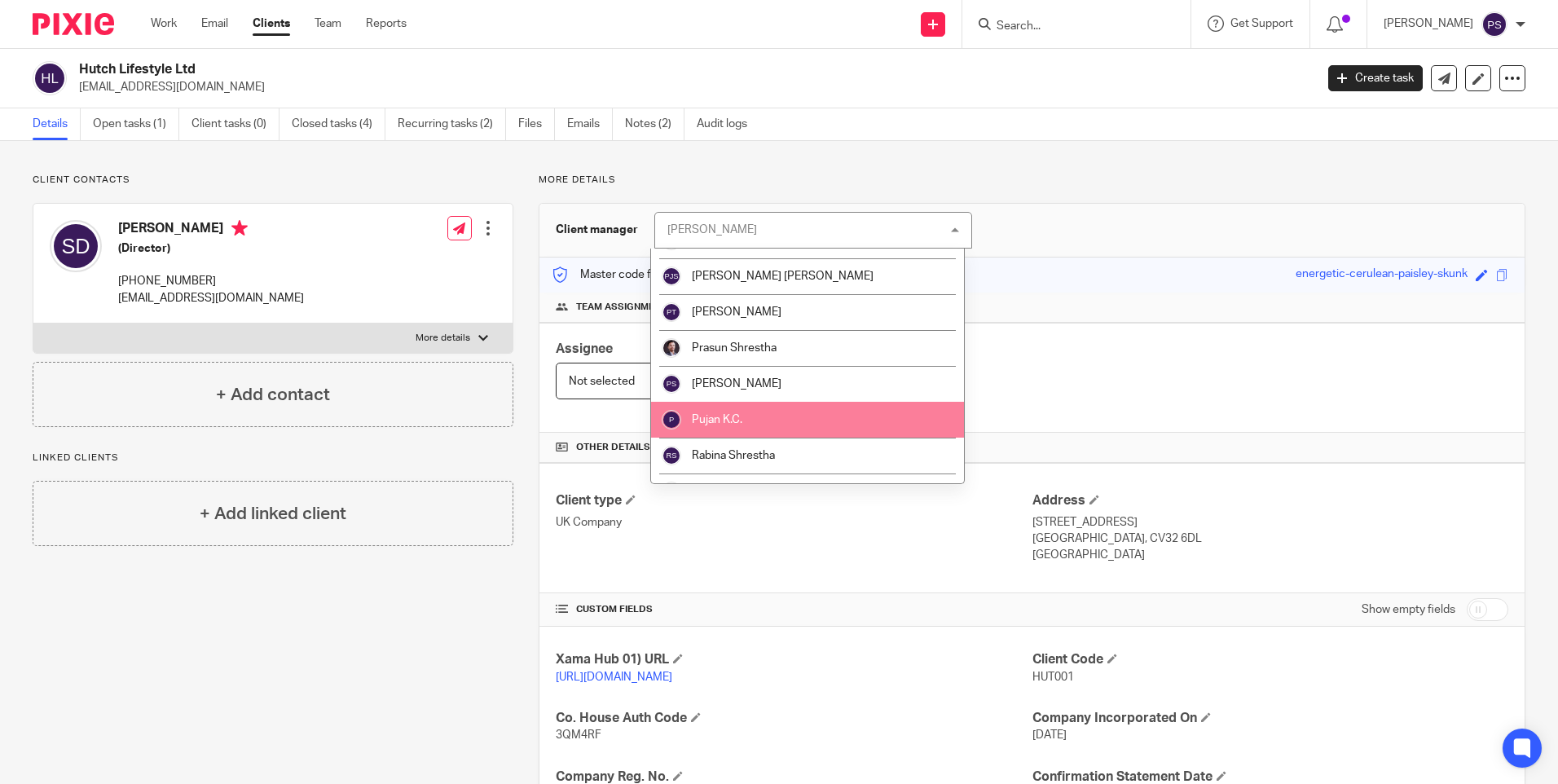
click at [761, 420] on li "Pujan K.C." at bounding box center [808, 419] width 313 height 36
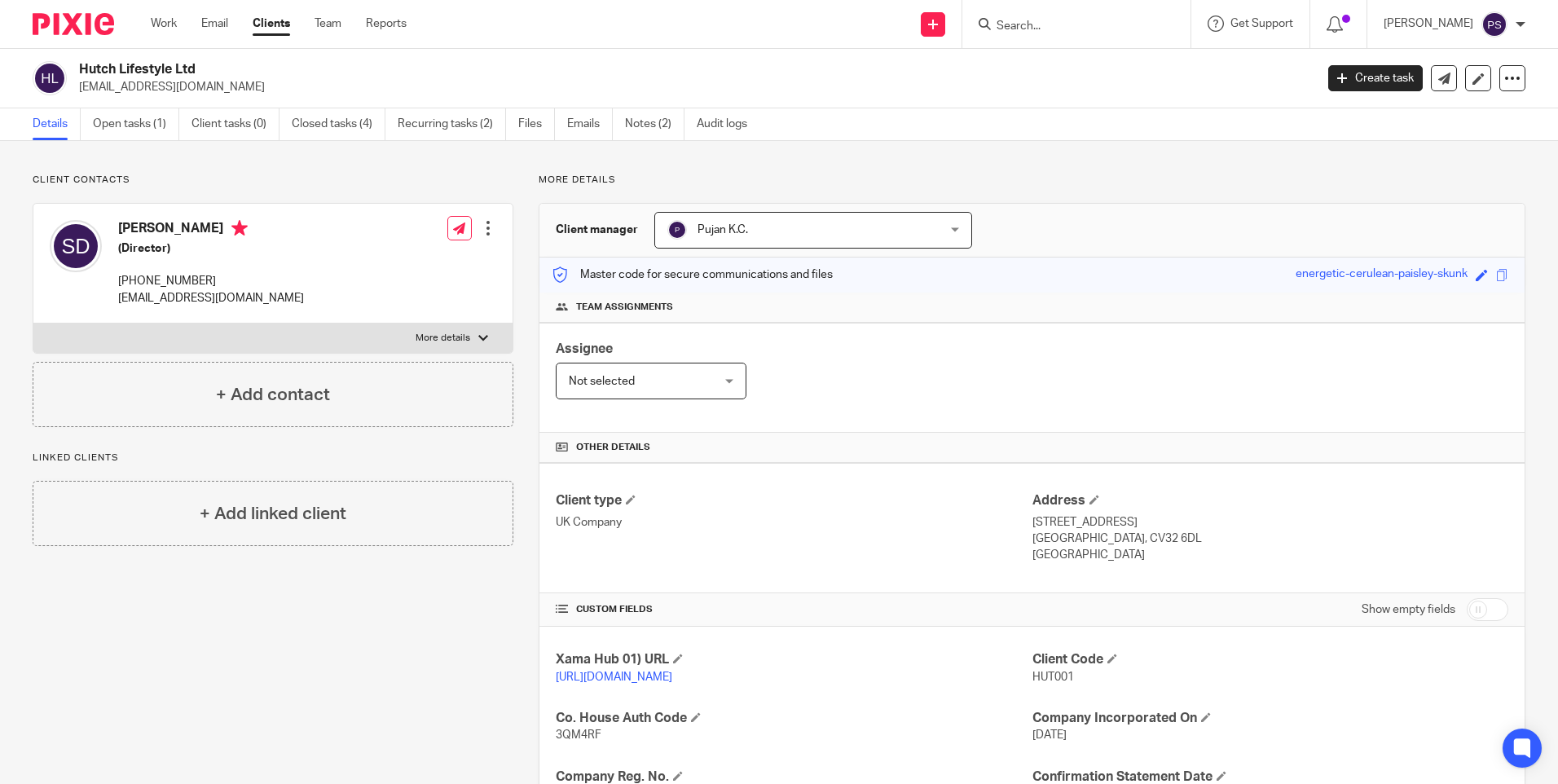
click at [1044, 27] on input "Search" at bounding box center [1069, 26] width 147 height 15
paste input "Layla Hassanlly"
type input "Layla Hassanlly"
click at [1084, 64] on link at bounding box center [1137, 70] width 292 height 37
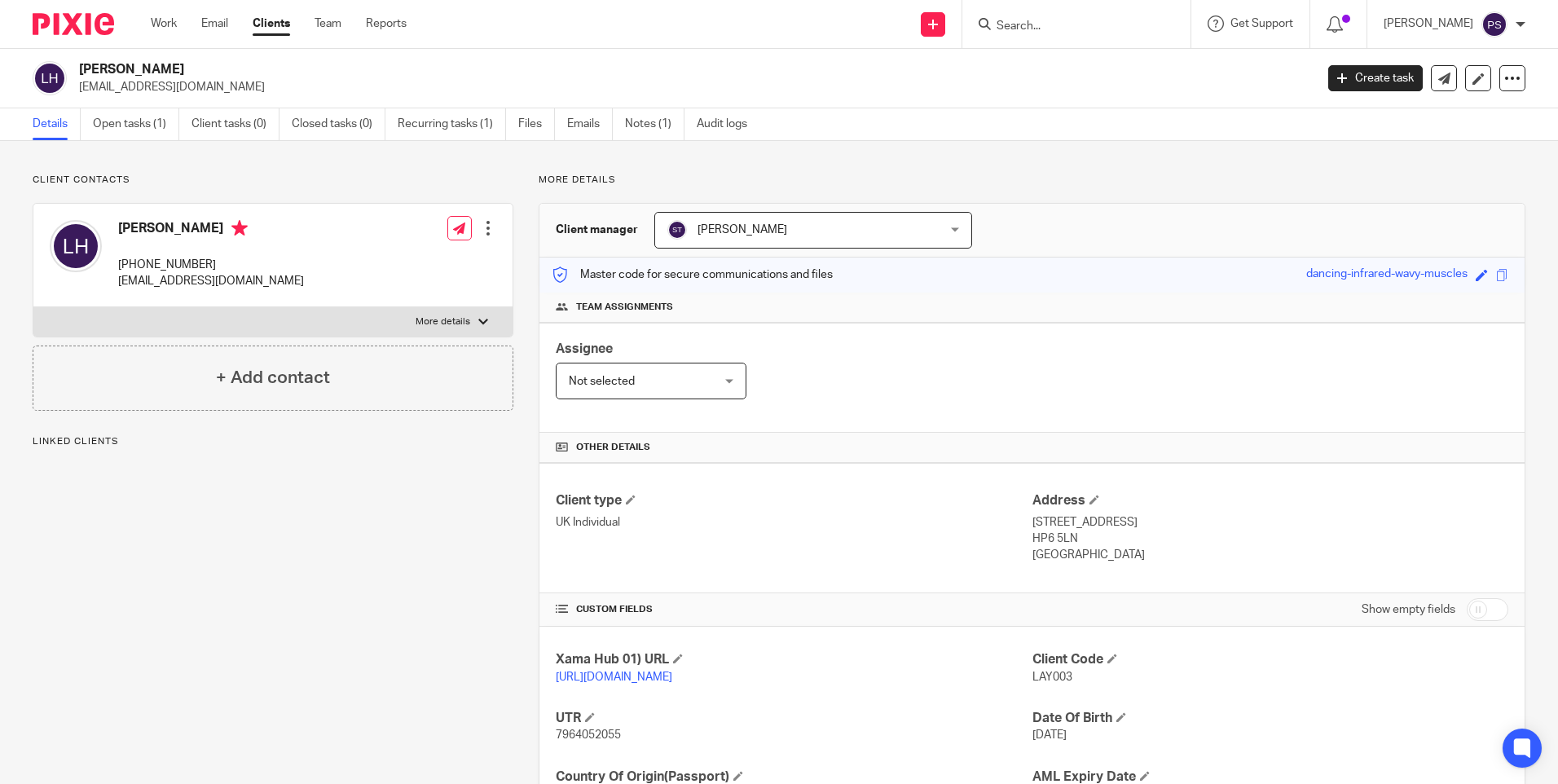
click at [1048, 675] on span "LAY003" at bounding box center [1052, 677] width 40 height 12
click at [1048, 674] on span "LAY003" at bounding box center [1052, 677] width 40 height 12
copy span "LAY003"
click at [196, 68] on h2 "Layla Fizza Hassanally" at bounding box center [568, 70] width 980 height 18
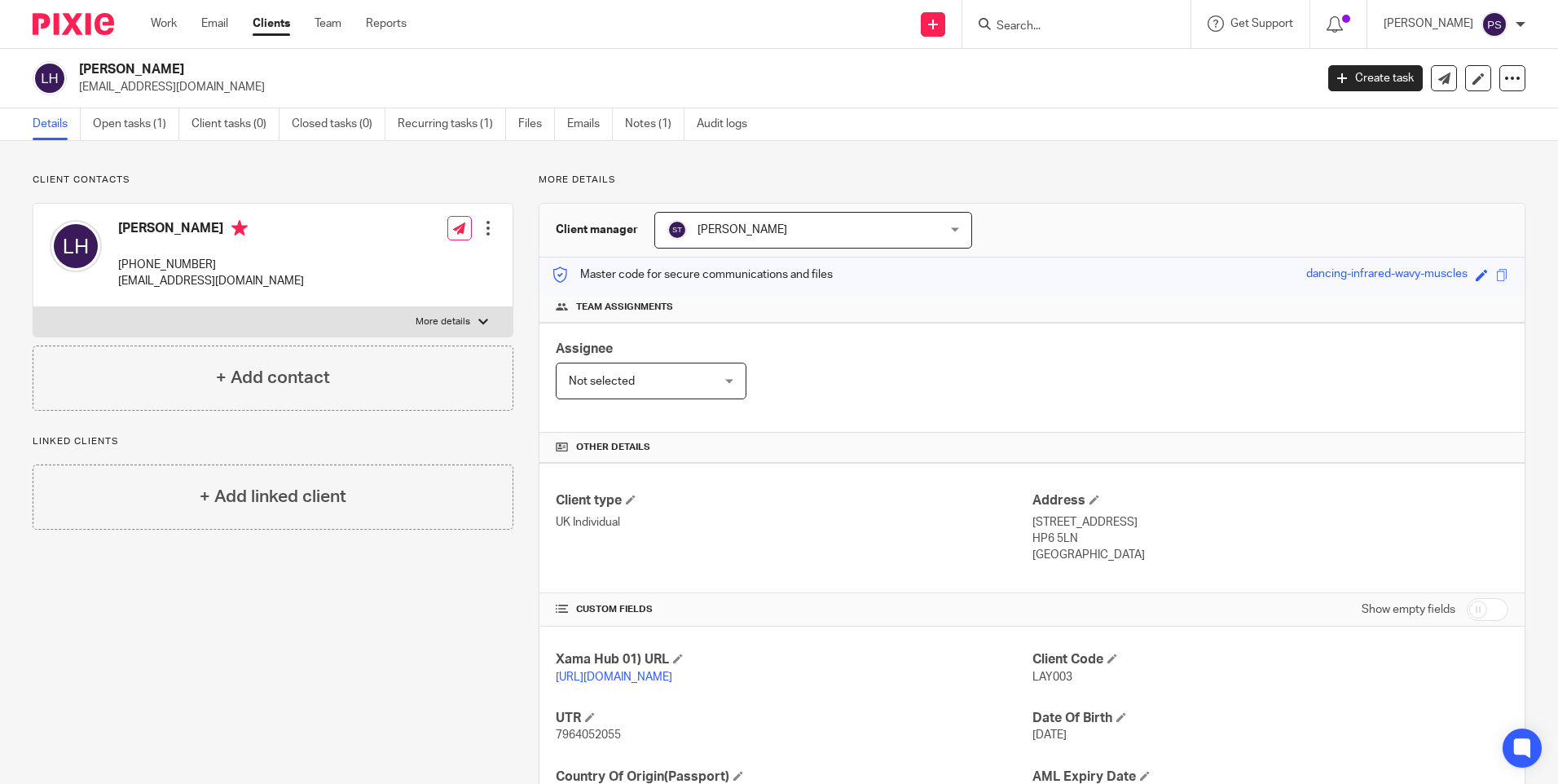
drag, startPoint x: 196, startPoint y: 68, endPoint x: 172, endPoint y: 71, distance: 24.2
click at [172, 71] on h2 "Layla Fizza Hassanally" at bounding box center [568, 70] width 980 height 18
click at [1058, 22] on input "Search" at bounding box center [1069, 26] width 147 height 15
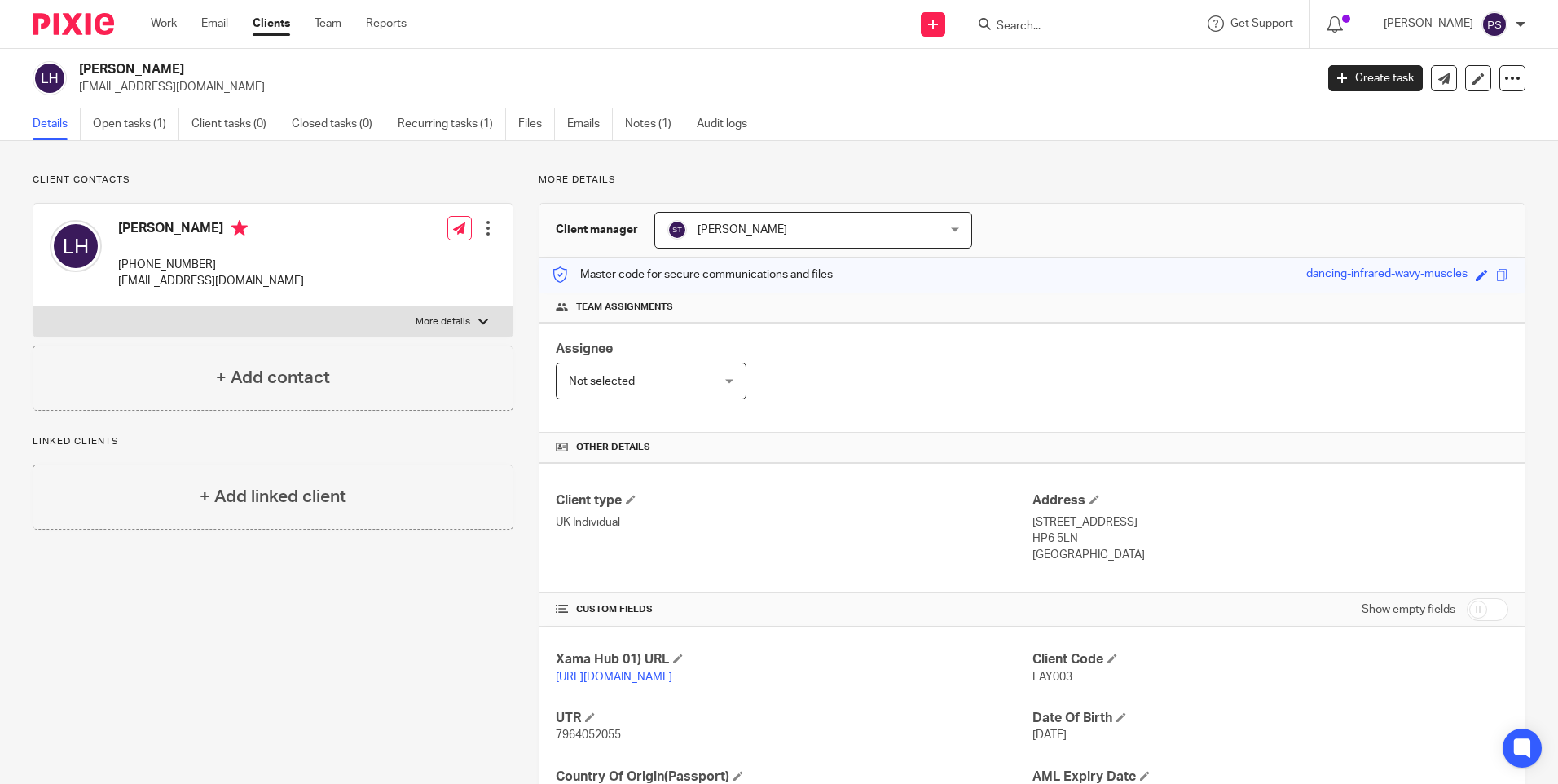
paste input "Saara Hassanlly"
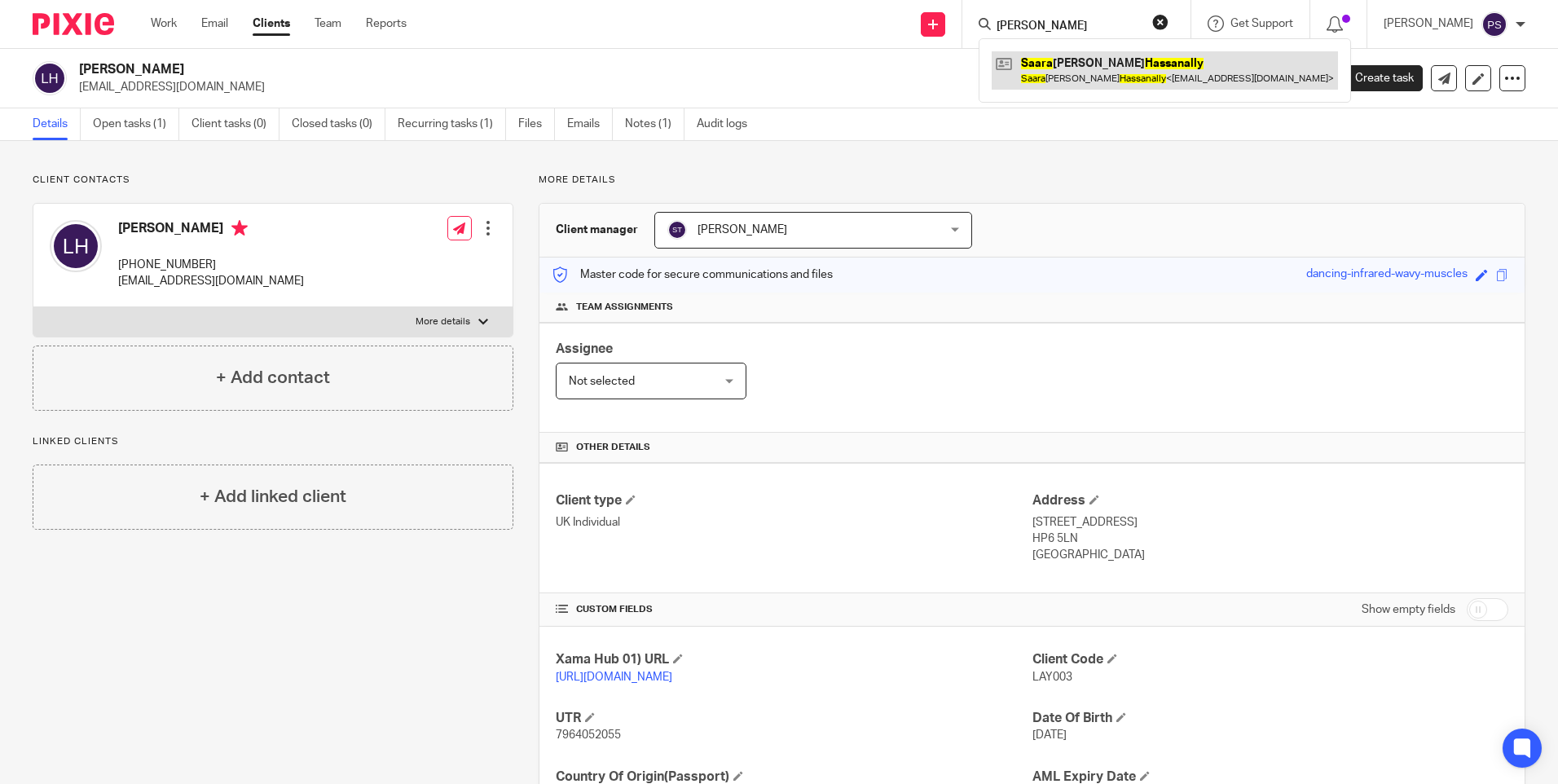
type input "Saara Hassanlly"
click at [1059, 55] on link at bounding box center [1164, 70] width 347 height 37
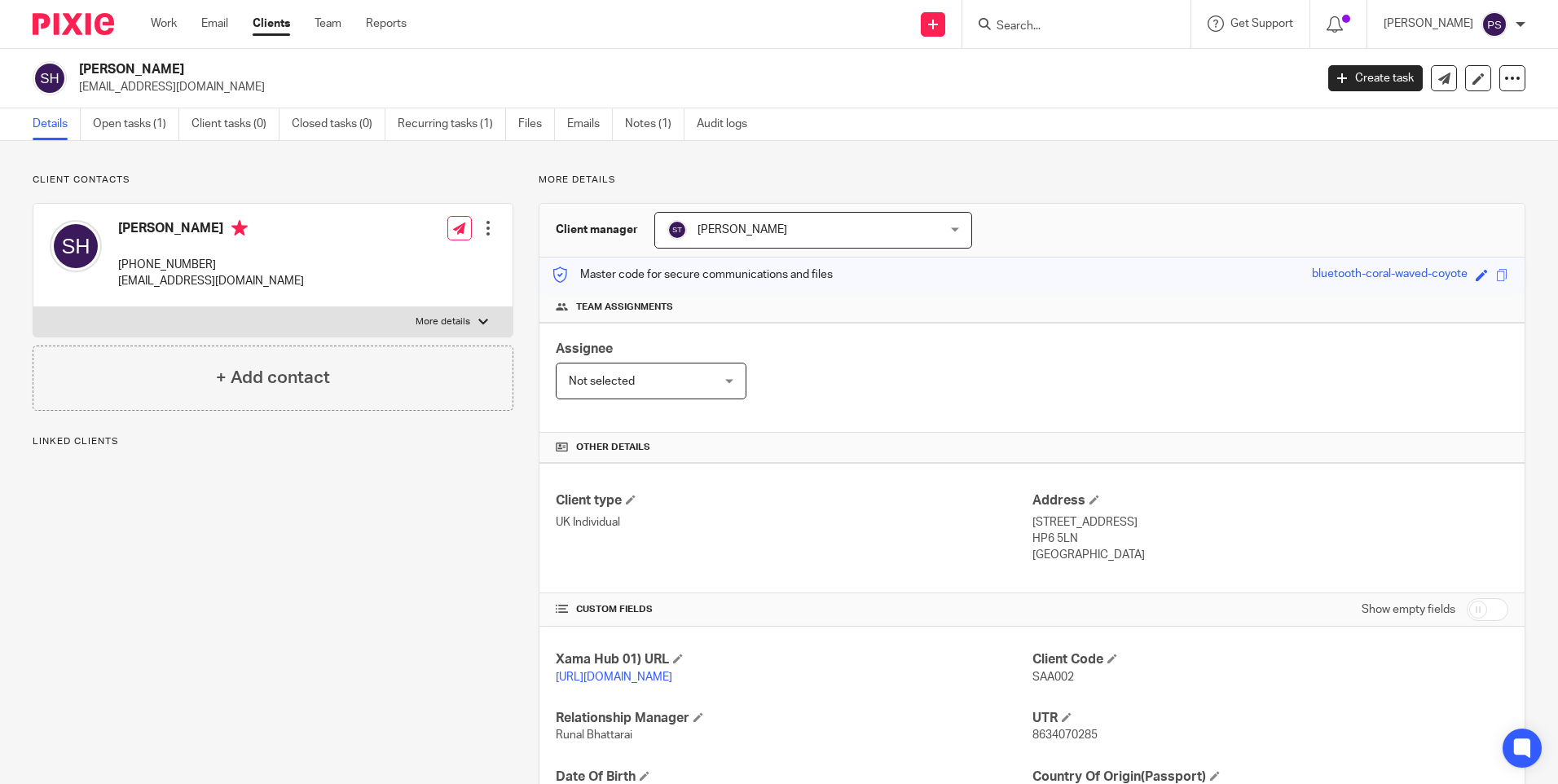
click at [1038, 678] on span "SAA002" at bounding box center [1053, 677] width 42 height 12
copy span "SAA002"
click at [215, 66] on h2 "Saara Fatema Hassanally" at bounding box center [568, 70] width 980 height 18
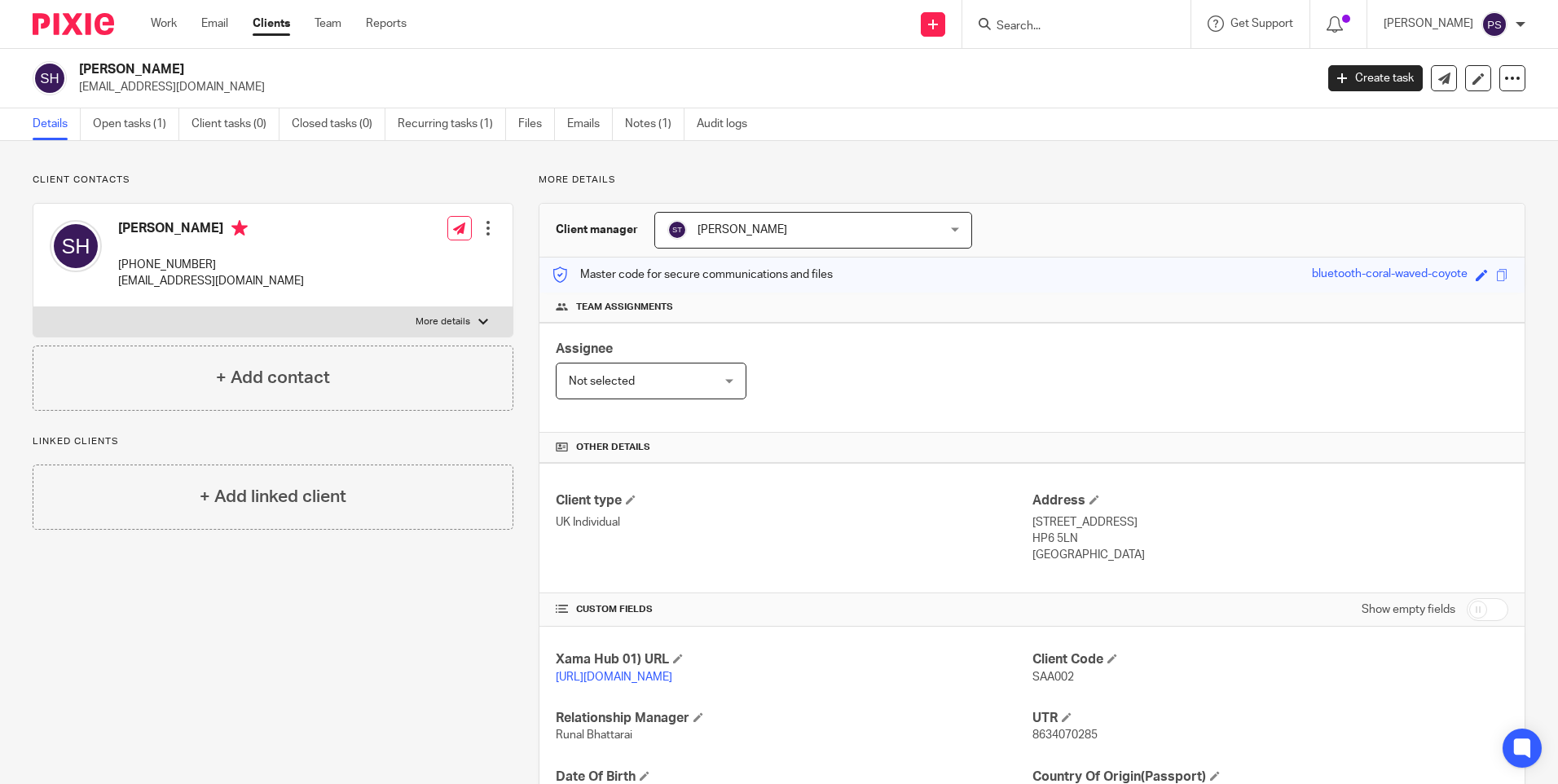
click at [215, 66] on h2 "Saara Fatema Hassanally" at bounding box center [568, 70] width 980 height 18
copy div "Saara Fatema Hassanally"
click at [1045, 23] on input "Search" at bounding box center [1069, 26] width 147 height 15
paste input "Maryam Hassanly"
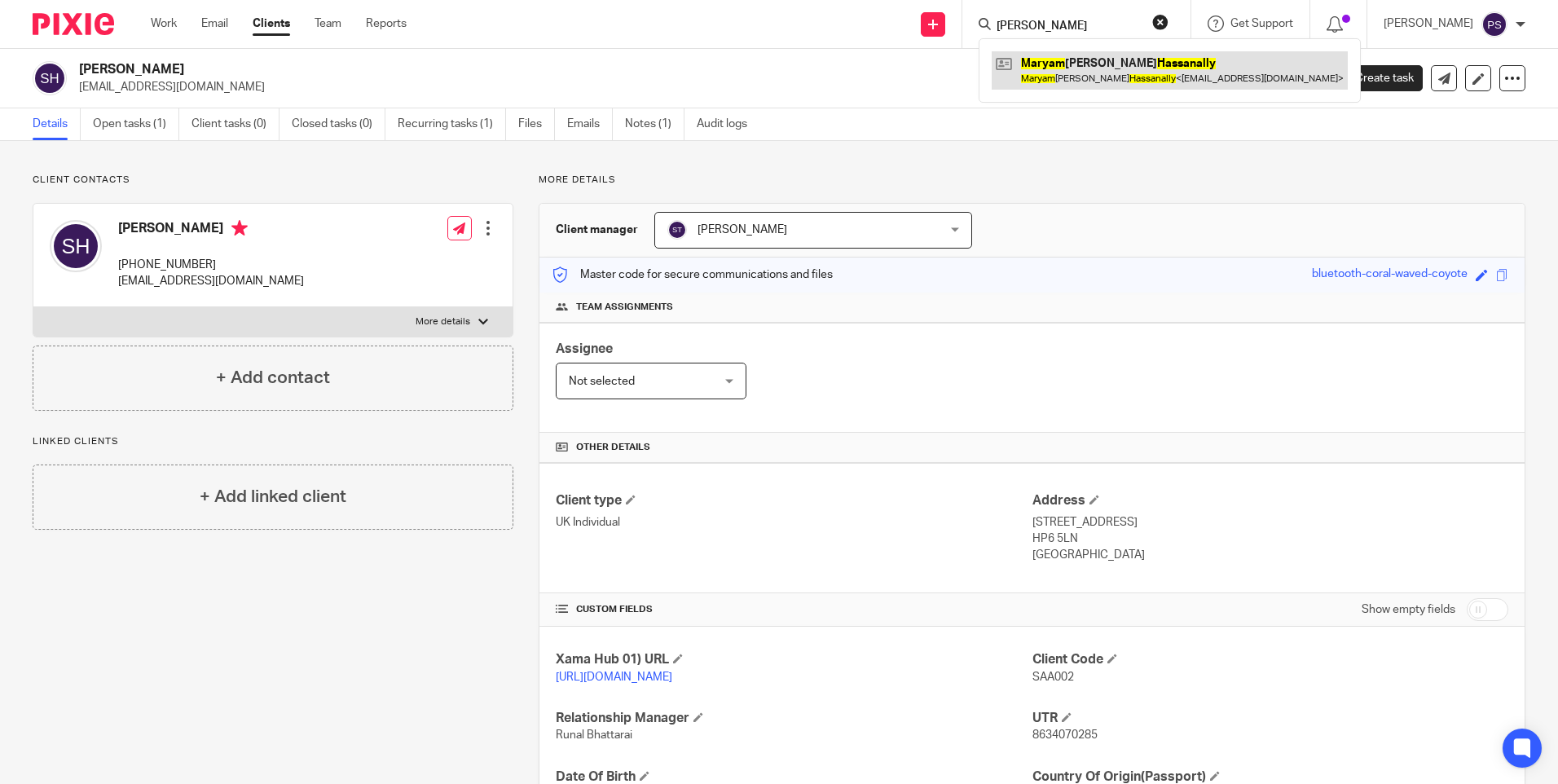
type input "Maryam Hassanly"
click at [1059, 66] on link at bounding box center [1169, 70] width 357 height 37
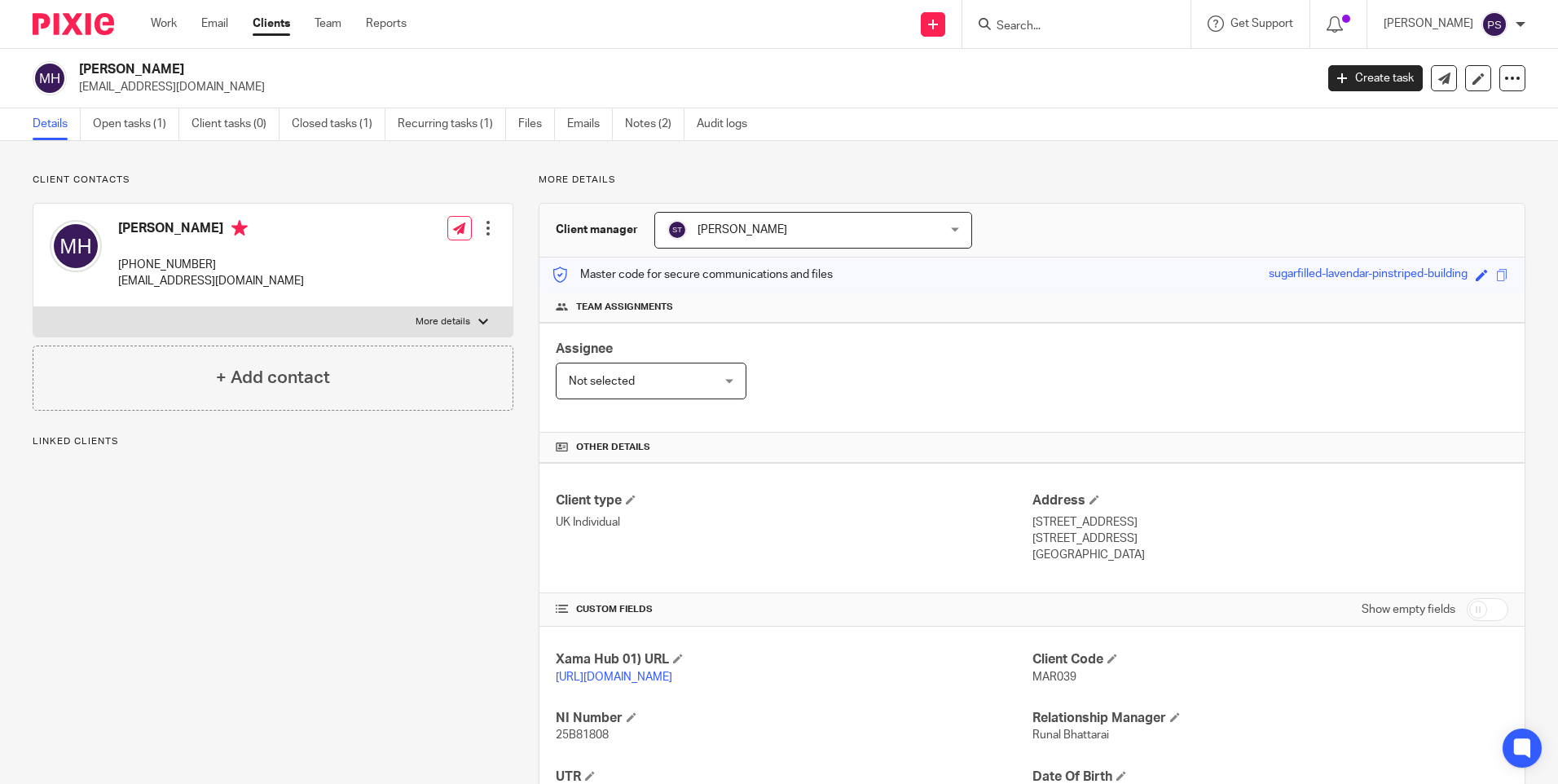
click at [1051, 680] on span "MAR039" at bounding box center [1054, 677] width 44 height 12
copy span "MAR039"
click at [258, 70] on h2 "Maryam Fatema Isra Alif Hassanally" at bounding box center [568, 70] width 980 height 18
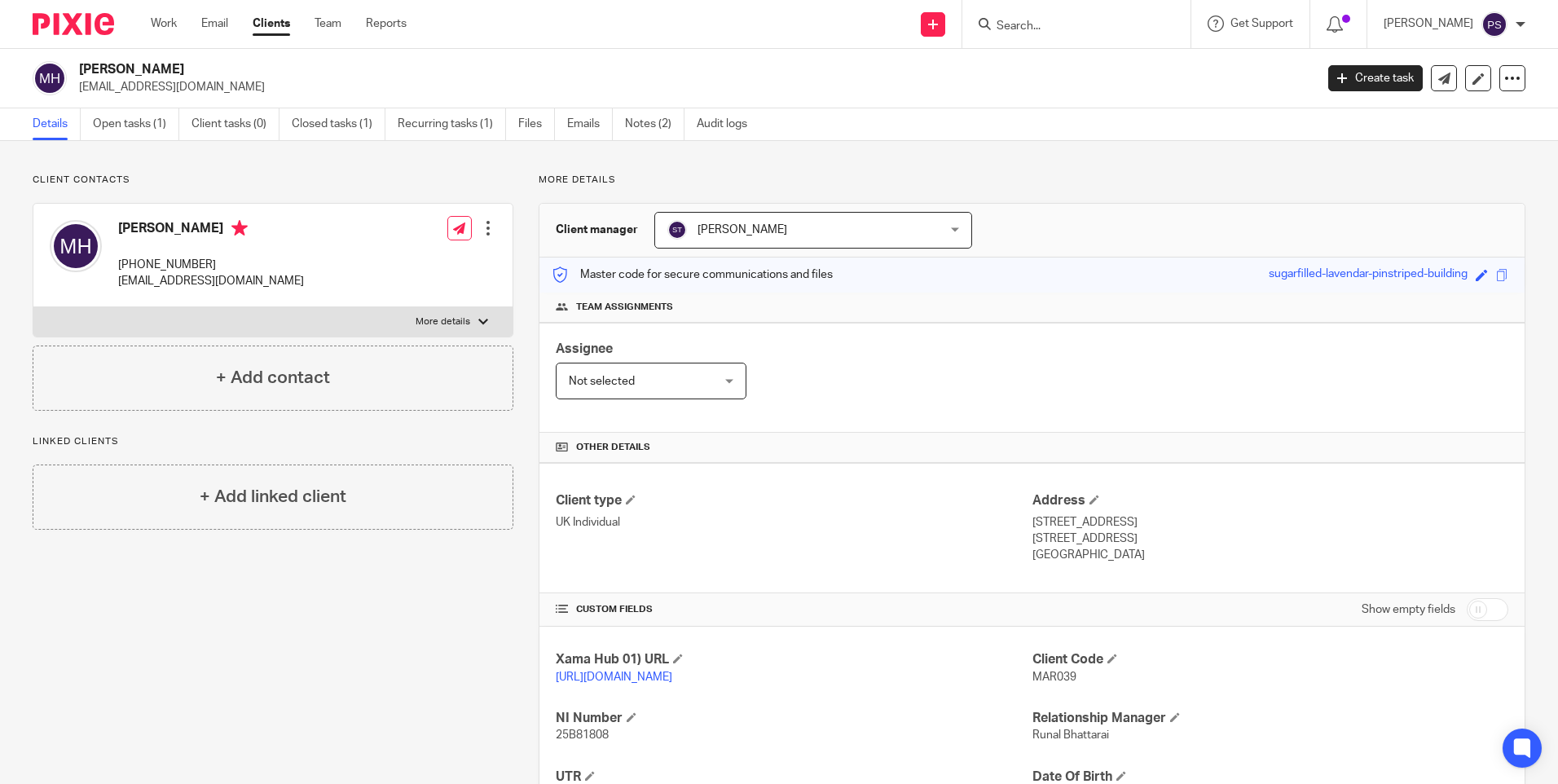
click at [258, 70] on h2 "Maryam Fatema Isra Alif Hassanally" at bounding box center [568, 70] width 980 height 18
copy div "Maryam Fatema Isra Alif Hassanally"
click at [1065, 29] on input "Search" at bounding box center [1069, 26] width 147 height 15
paste input "Haadi Hassanly"
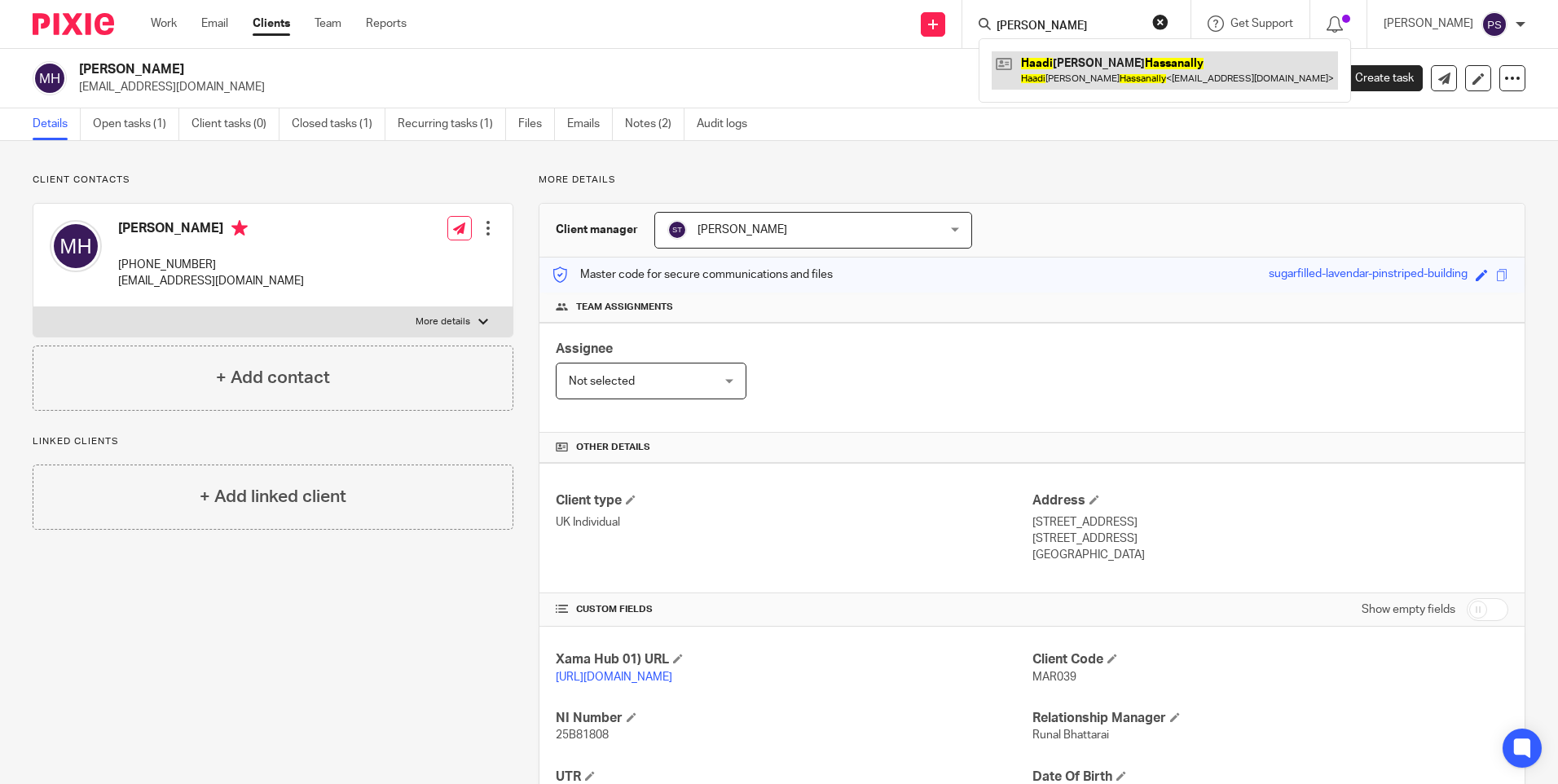
type input "Haadi Hassanly"
click at [1083, 75] on link at bounding box center [1164, 70] width 347 height 37
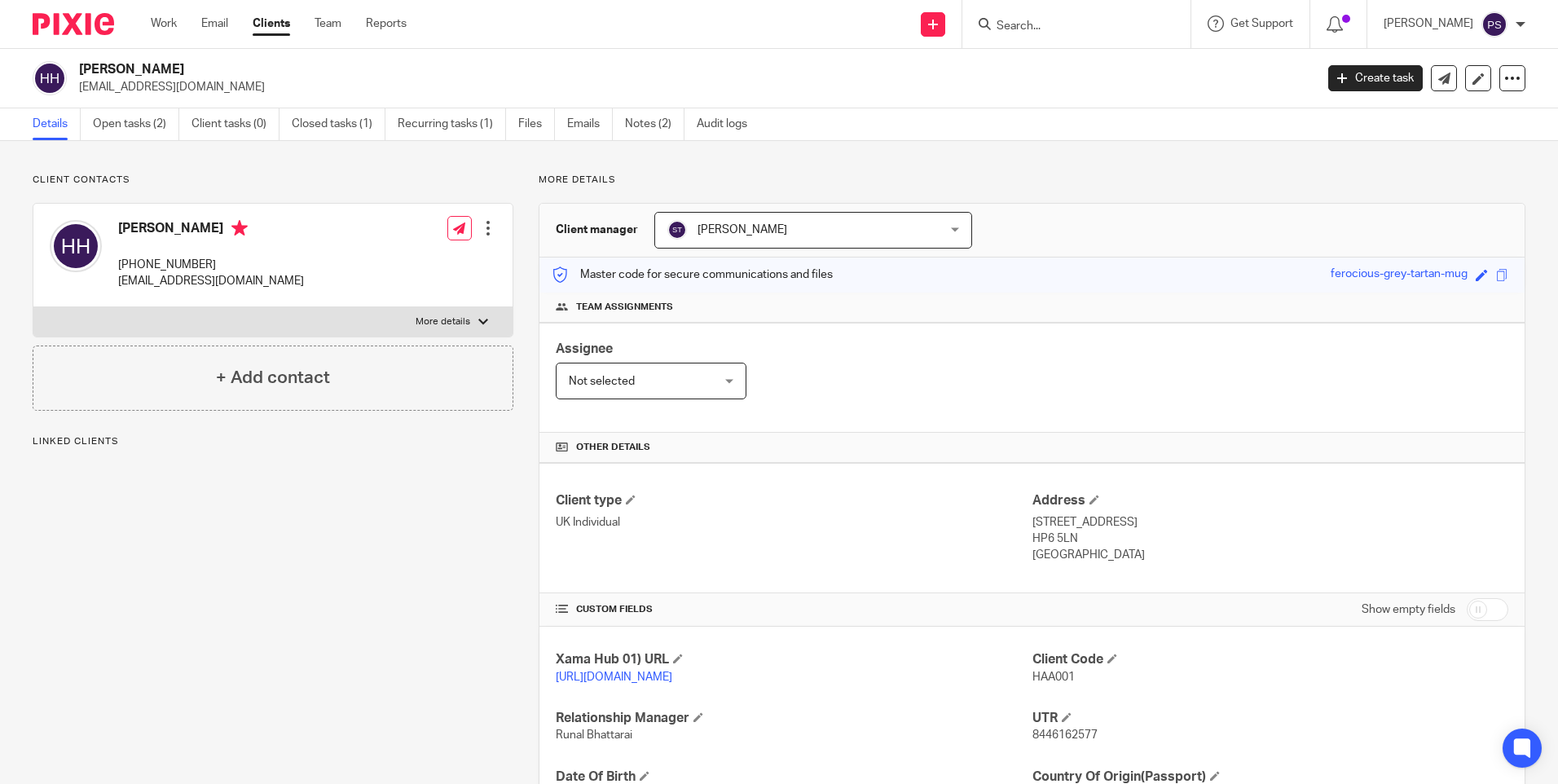
click at [1036, 679] on span "HAA001" at bounding box center [1053, 677] width 42 height 12
copy span "HAA001"
click at [189, 70] on h2 "[PERSON_NAME]" at bounding box center [568, 70] width 980 height 18
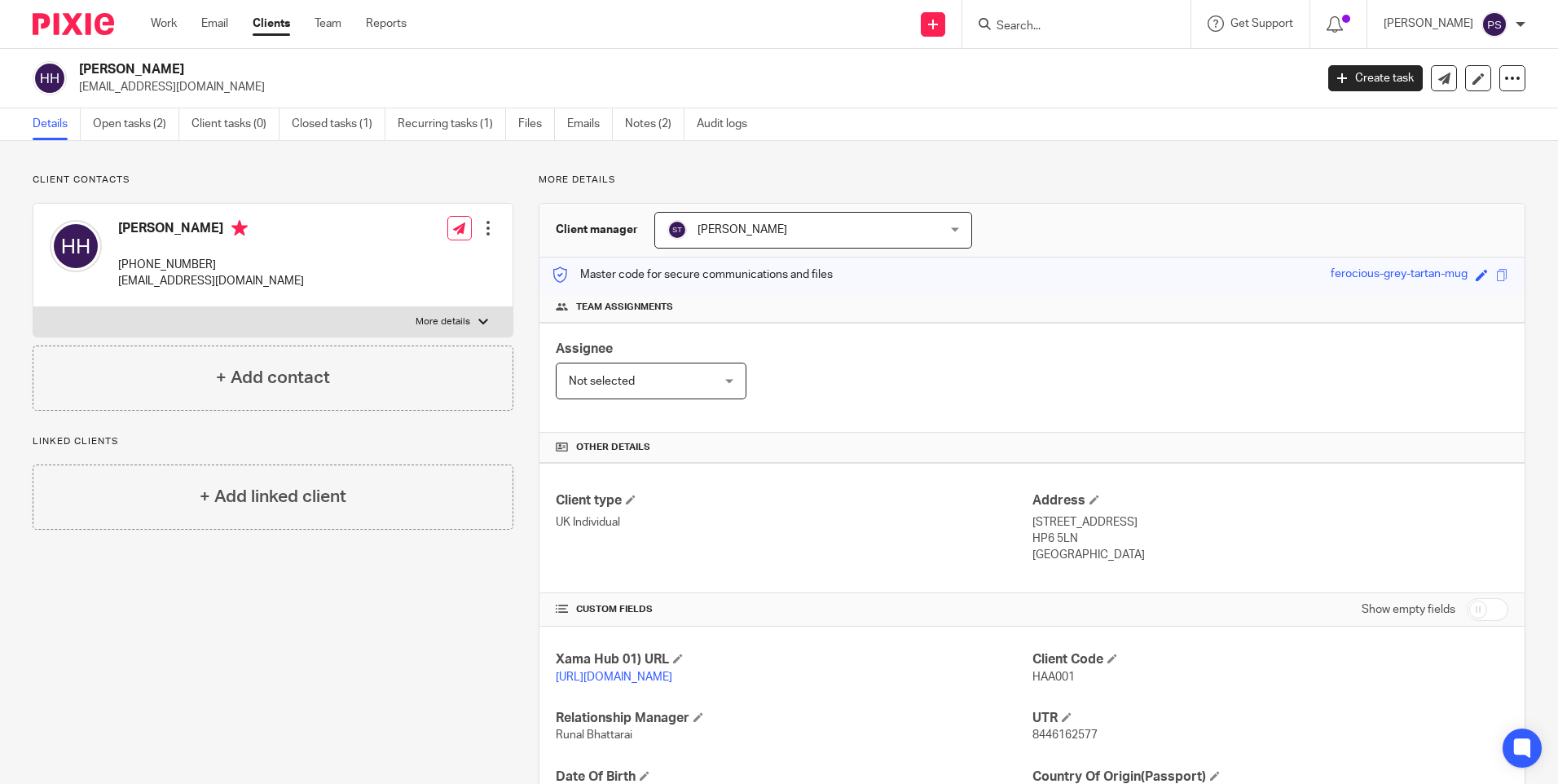
click at [189, 70] on h2 "[PERSON_NAME]" at bounding box center [568, 70] width 980 height 18
copy div "[PERSON_NAME]"
